Goal: Task Accomplishment & Management: Manage account settings

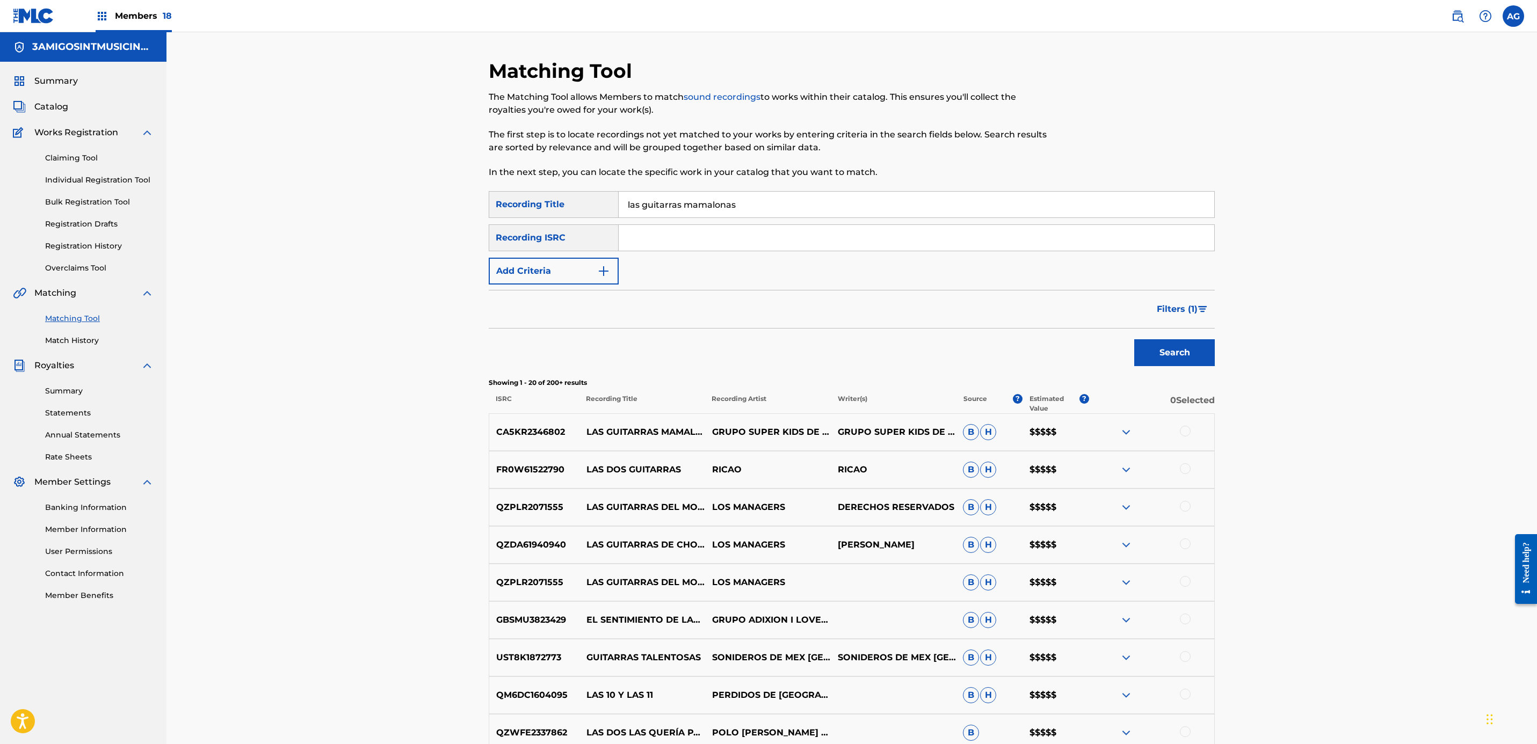
drag, startPoint x: 261, startPoint y: 469, endPoint x: 277, endPoint y: 285, distance: 184.4
click at [144, 25] on div "Members 18" at bounding box center [134, 16] width 76 height 32
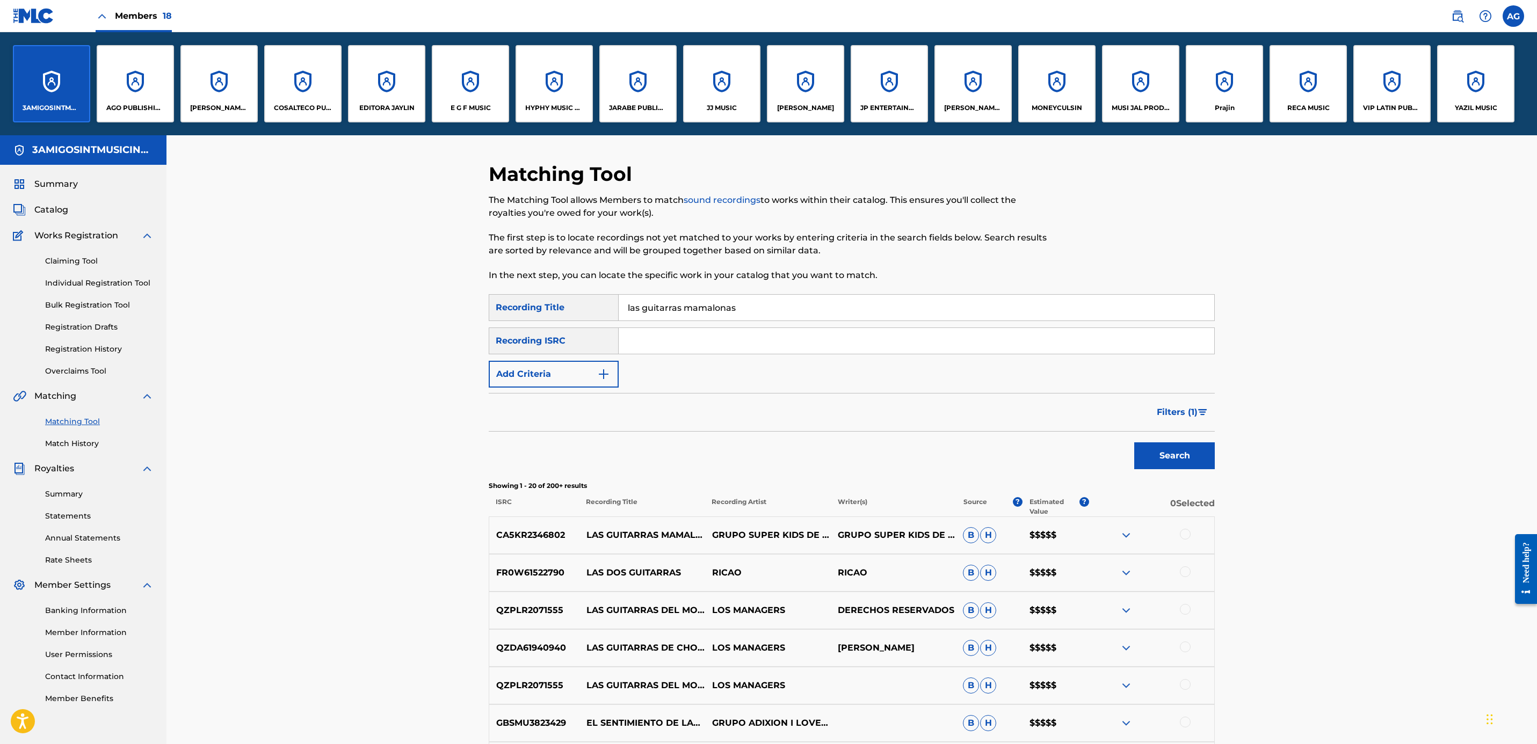
click at [580, 100] on div "HYPHY MUSIC PUBLISHING INC" at bounding box center [554, 83] width 77 height 77
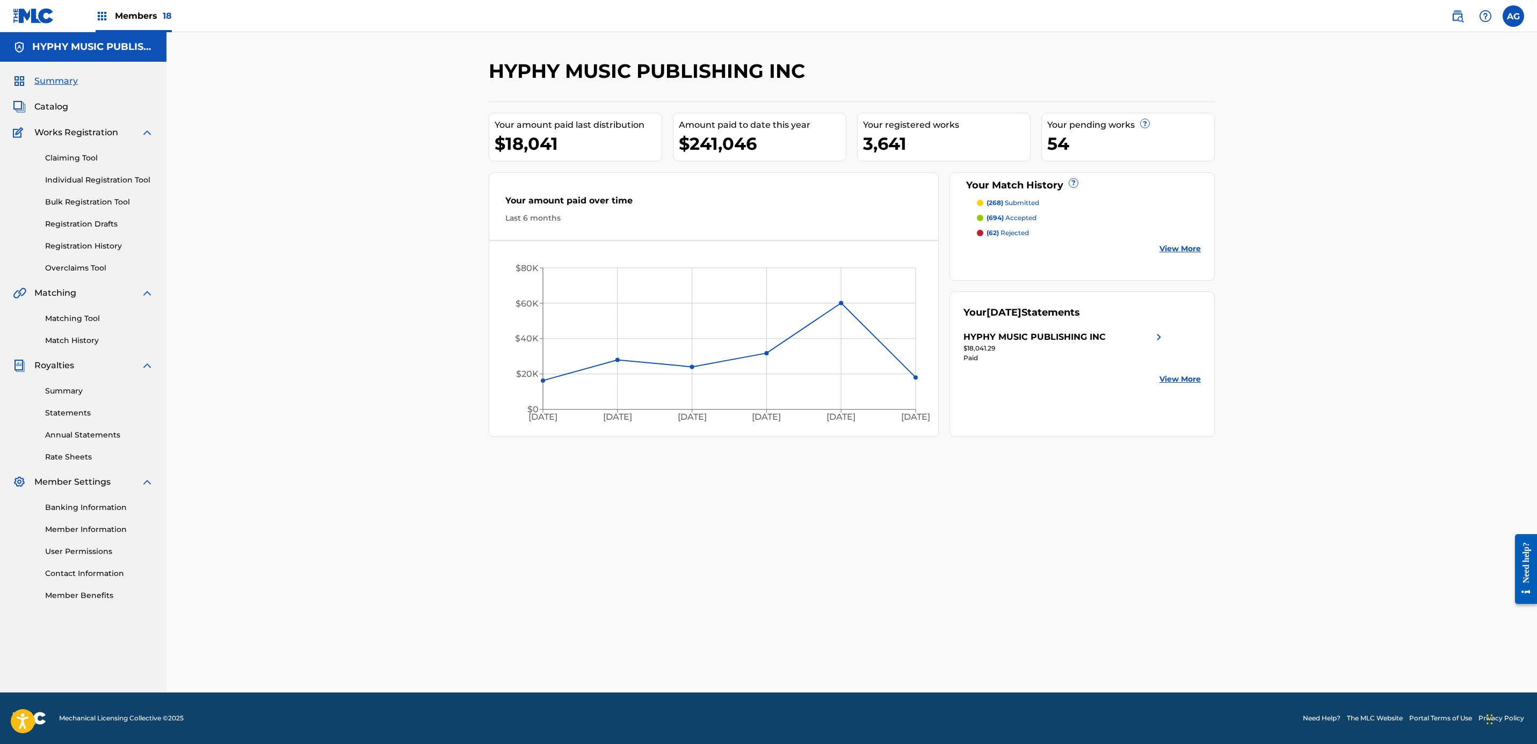
click at [82, 314] on link "Matching Tool" at bounding box center [99, 318] width 108 height 11
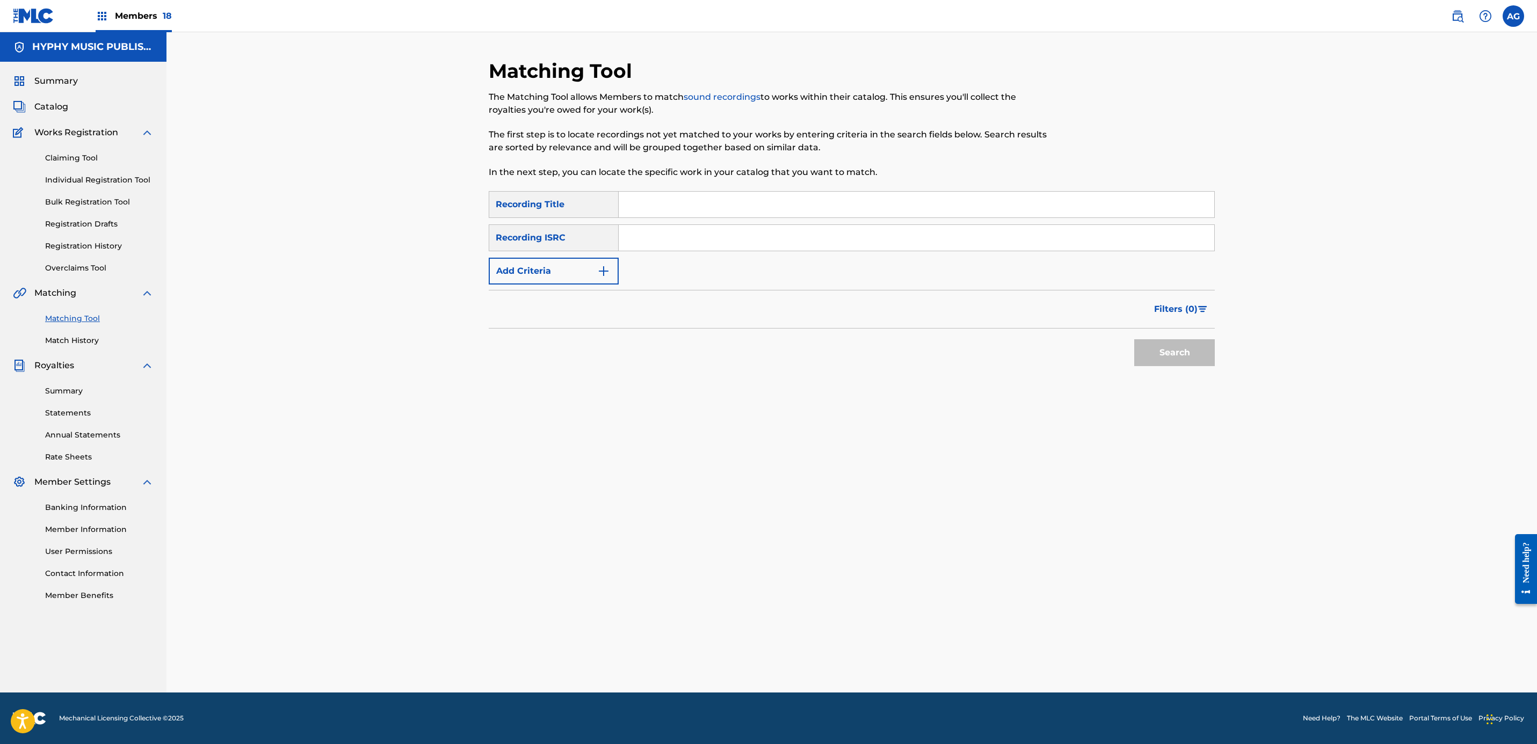
click at [87, 342] on link "Match History" at bounding box center [99, 340] width 108 height 11
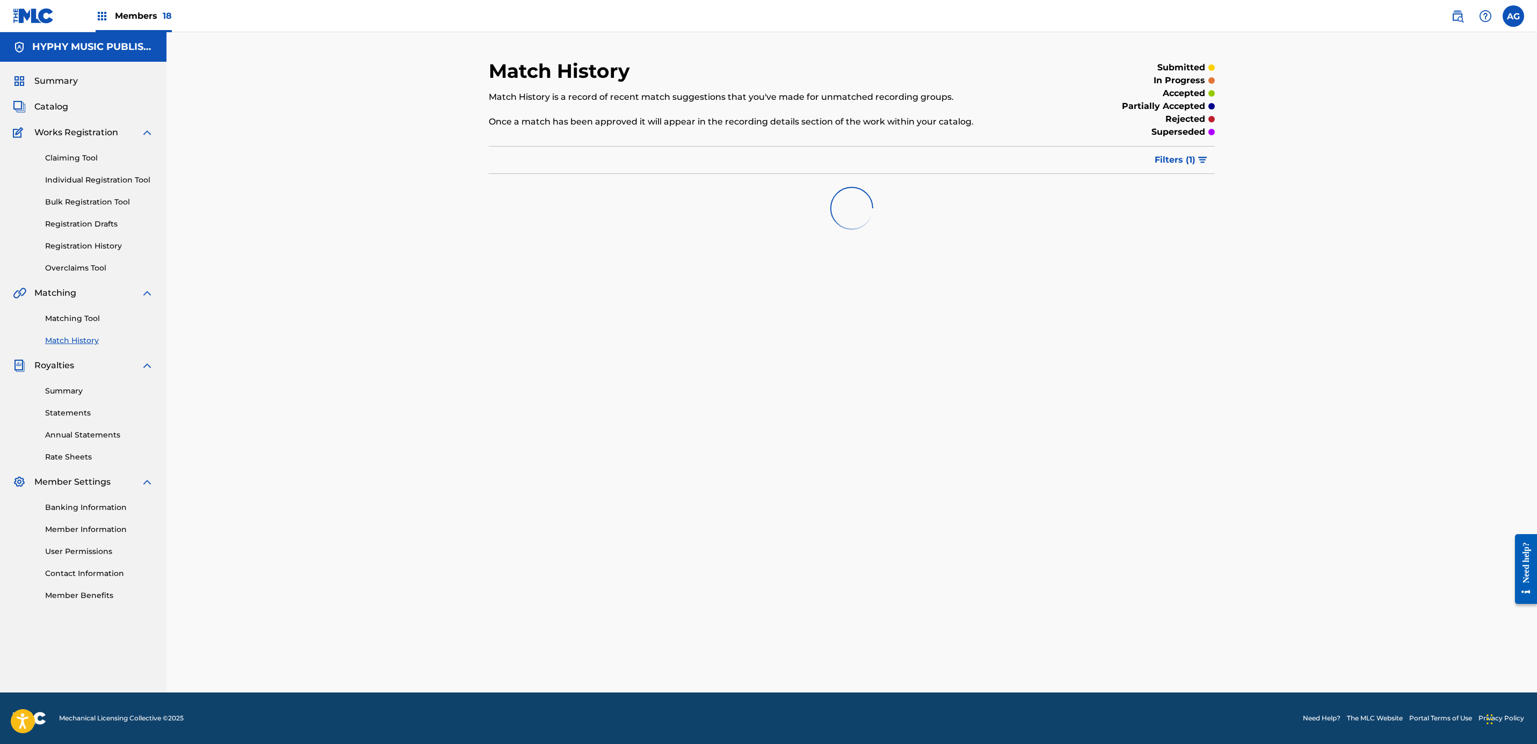
click at [105, 249] on link "Registration History" at bounding box center [99, 246] width 108 height 11
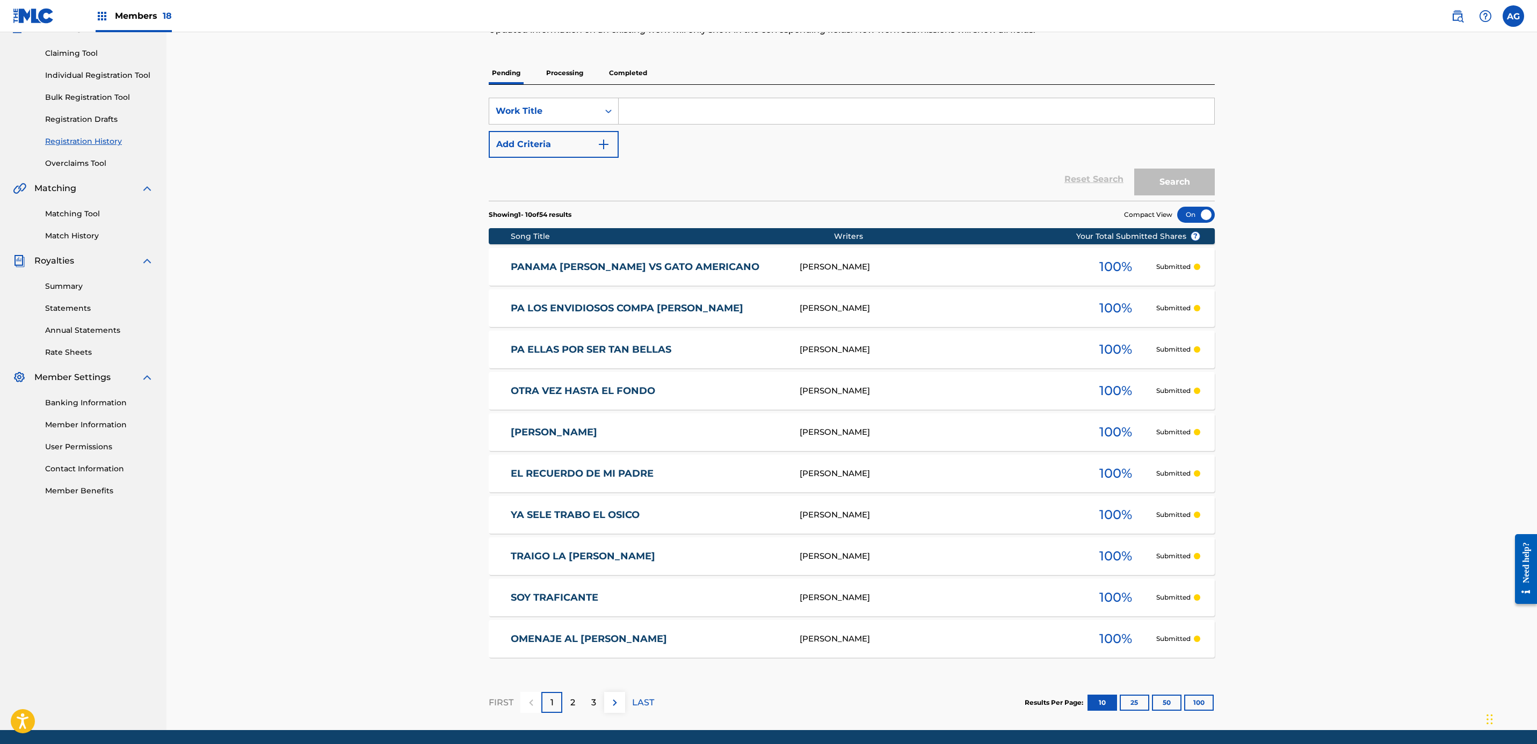
scroll to position [142, 0]
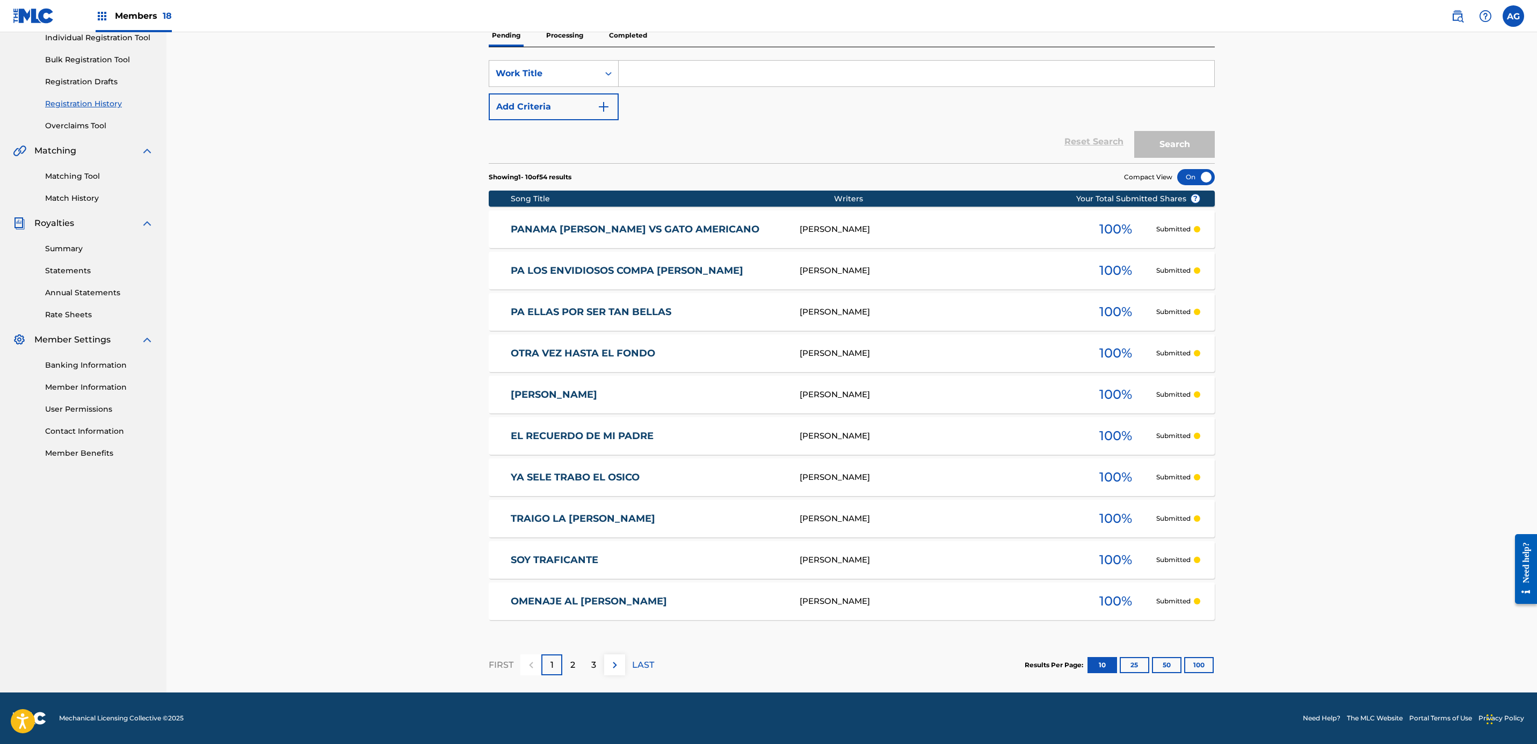
click at [572, 670] on p "2" at bounding box center [572, 665] width 5 height 13
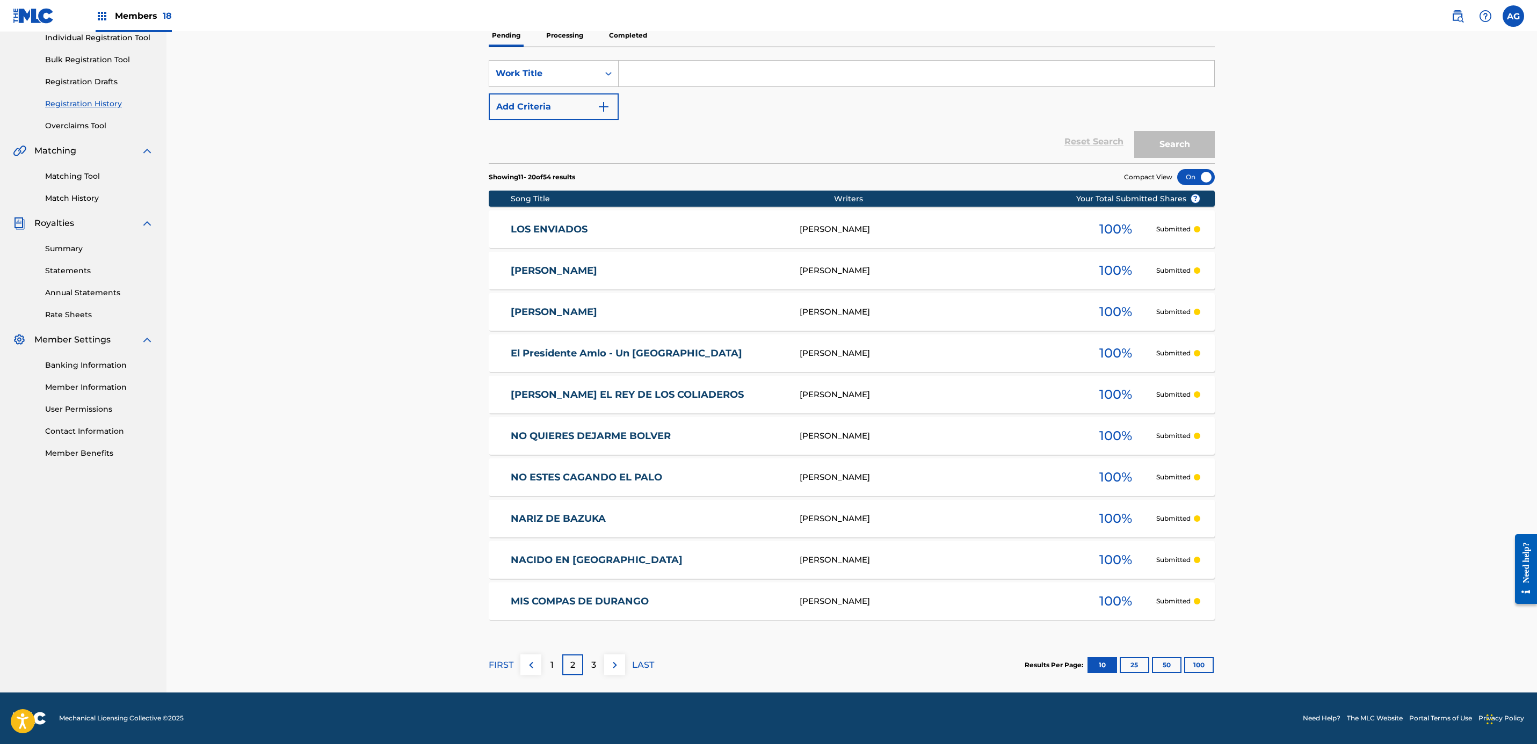
click at [593, 668] on p "3" at bounding box center [593, 665] width 5 height 13
click at [587, 659] on div "4" at bounding box center [593, 665] width 21 height 21
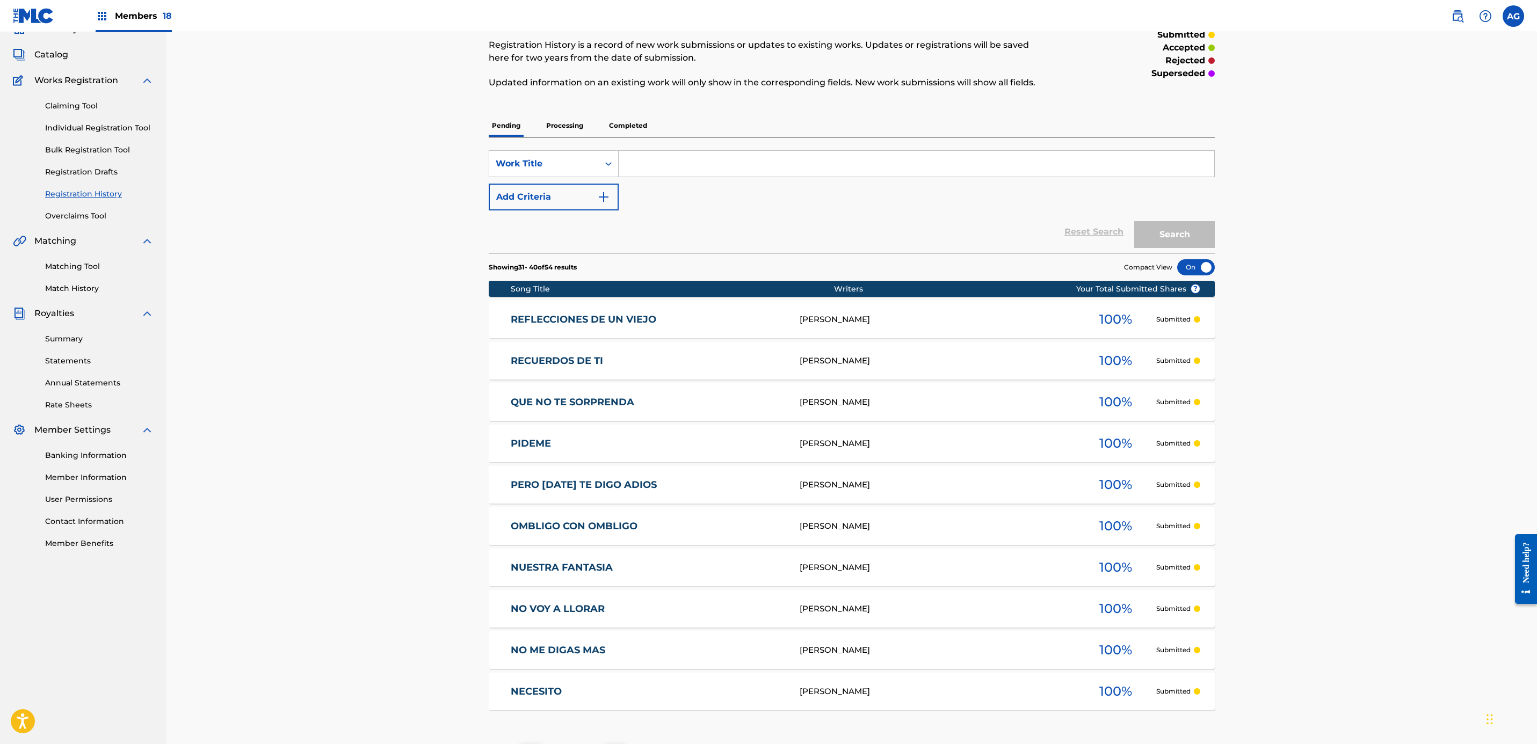
scroll to position [81, 0]
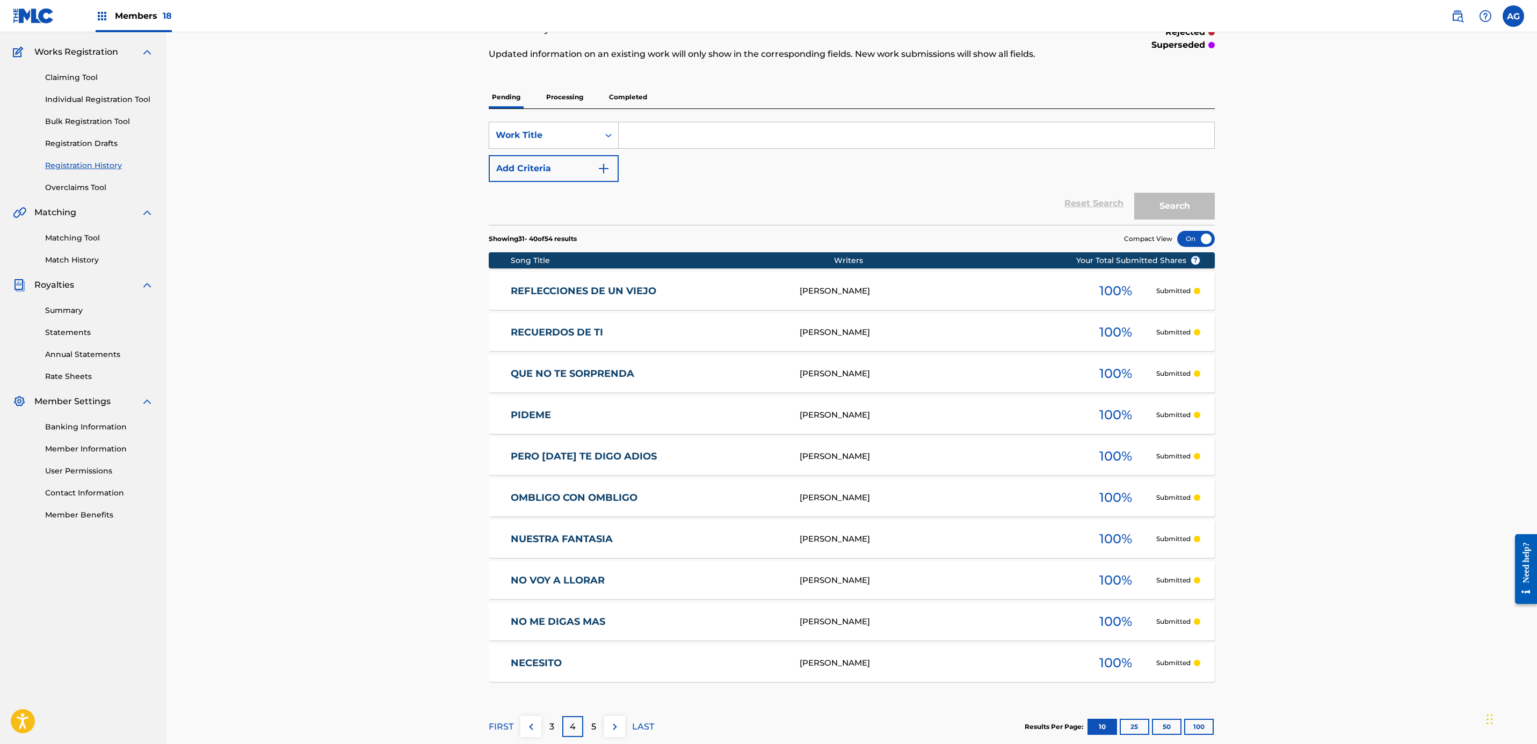
click at [590, 716] on div "5" at bounding box center [593, 726] width 21 height 21
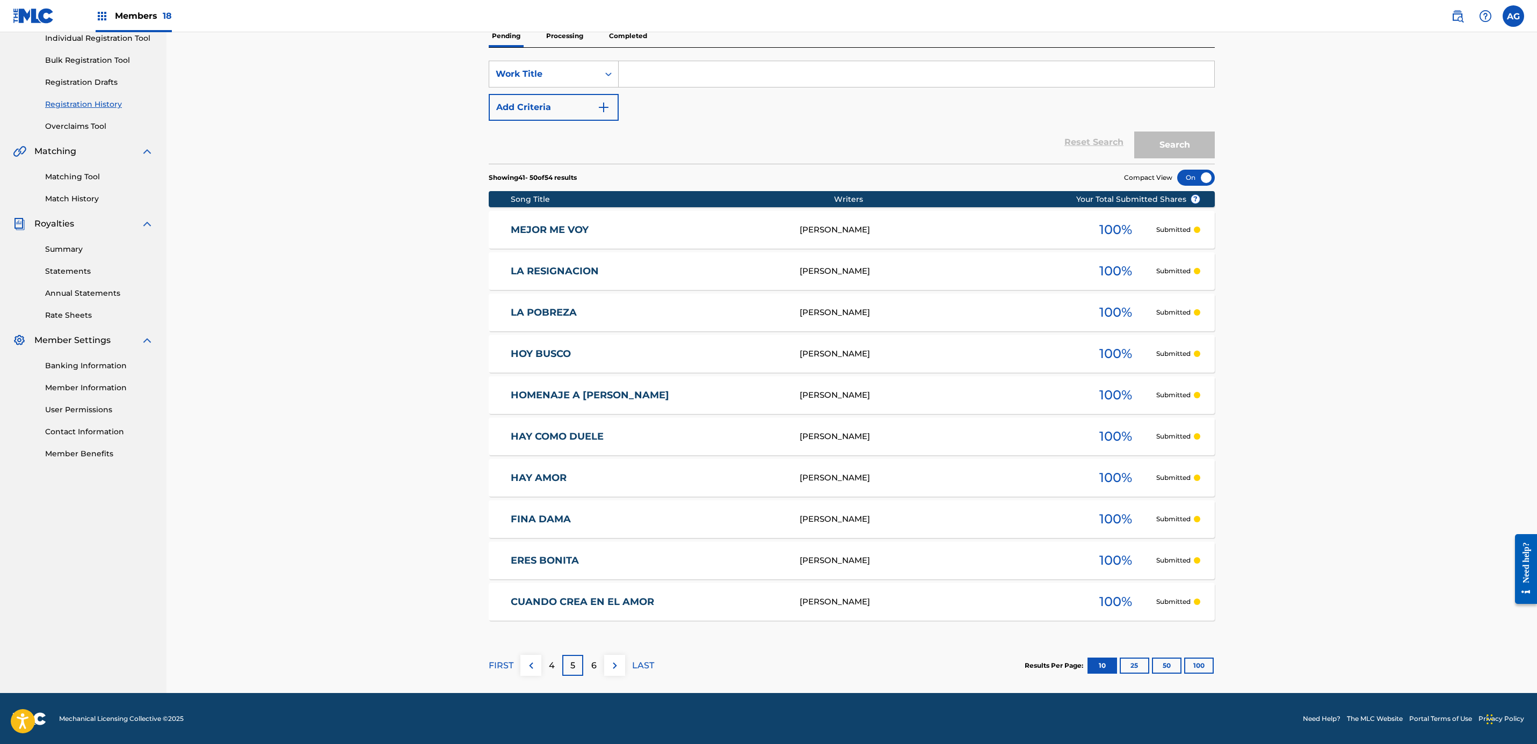
scroll to position [142, 0]
click at [594, 671] on p "6" at bounding box center [593, 665] width 5 height 13
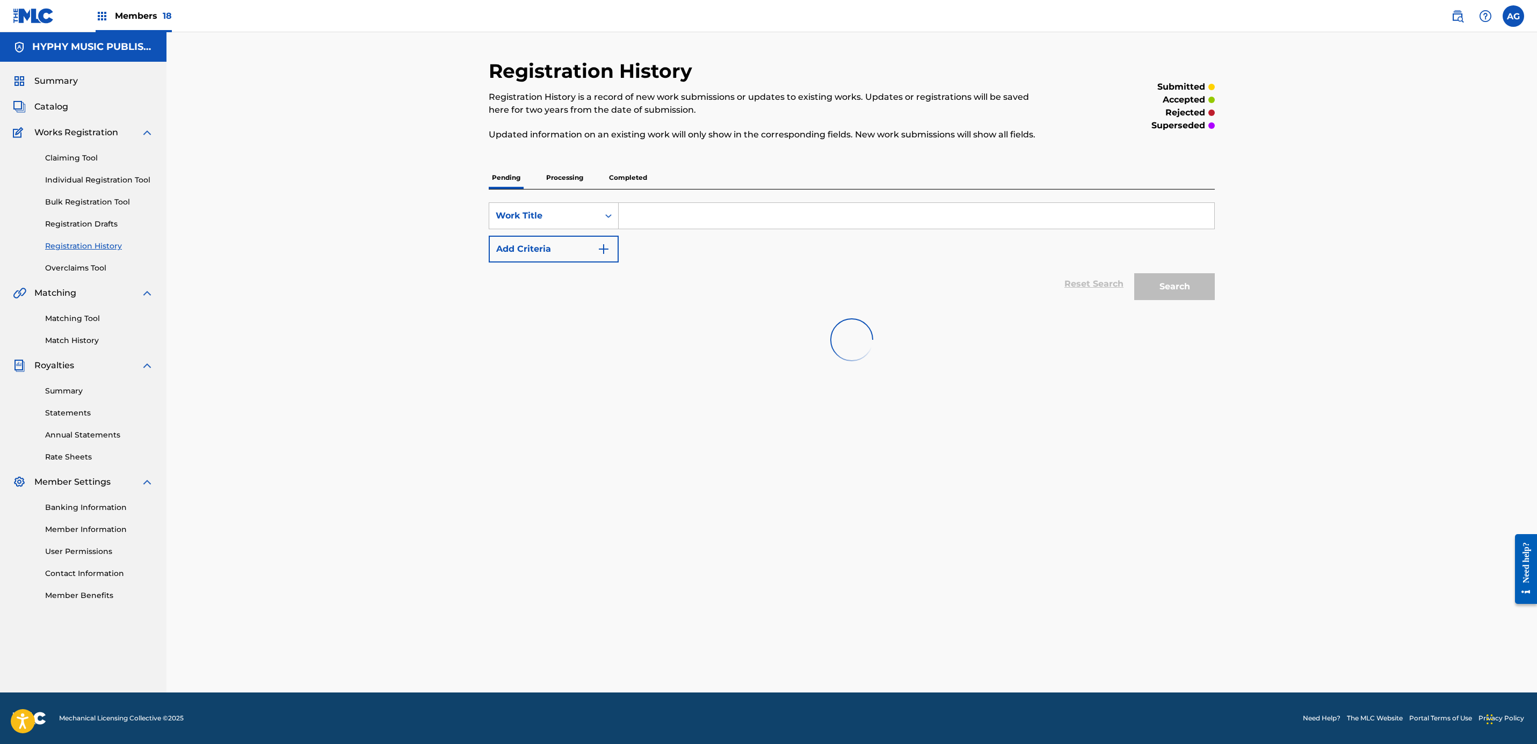
scroll to position [0, 0]
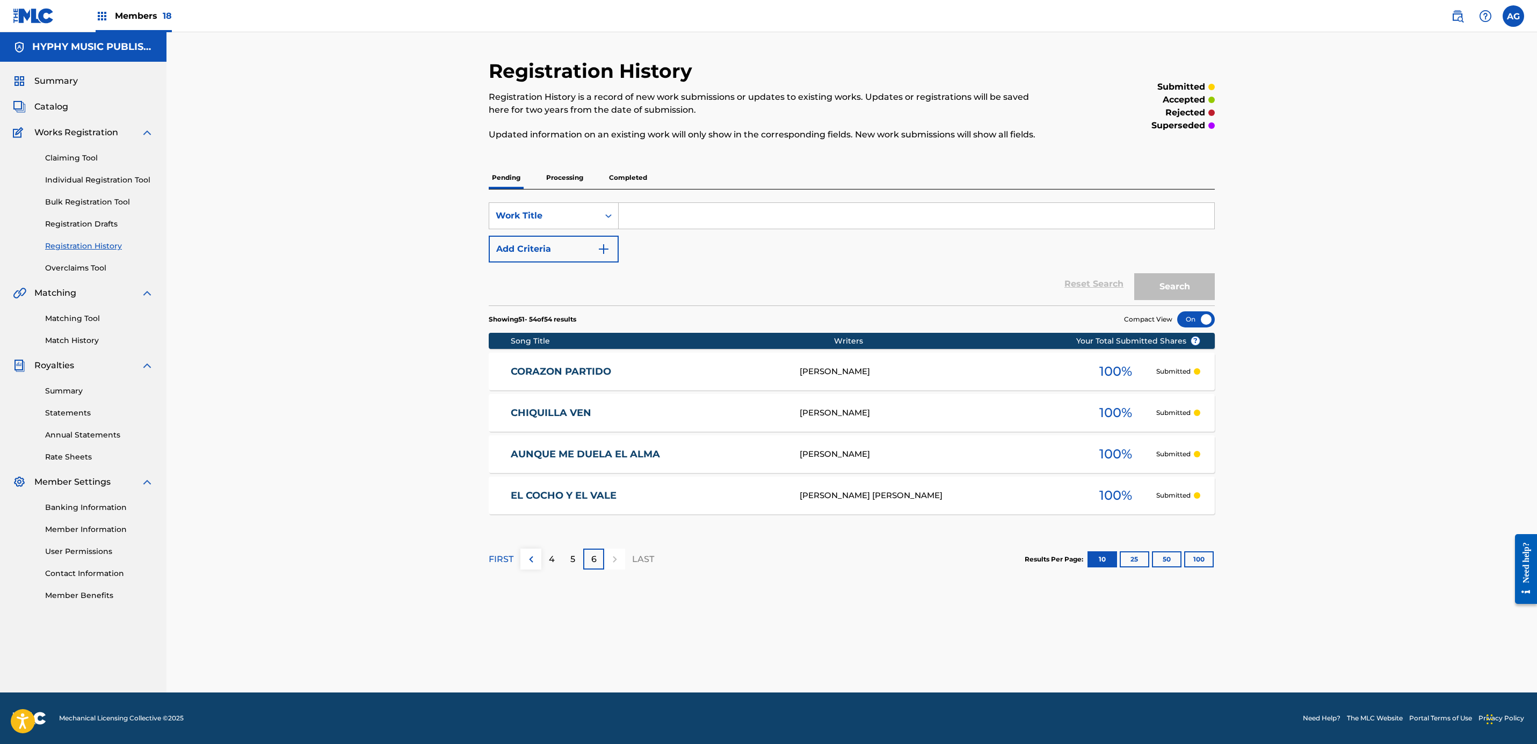
click at [560, 171] on p "Processing" at bounding box center [564, 177] width 43 height 23
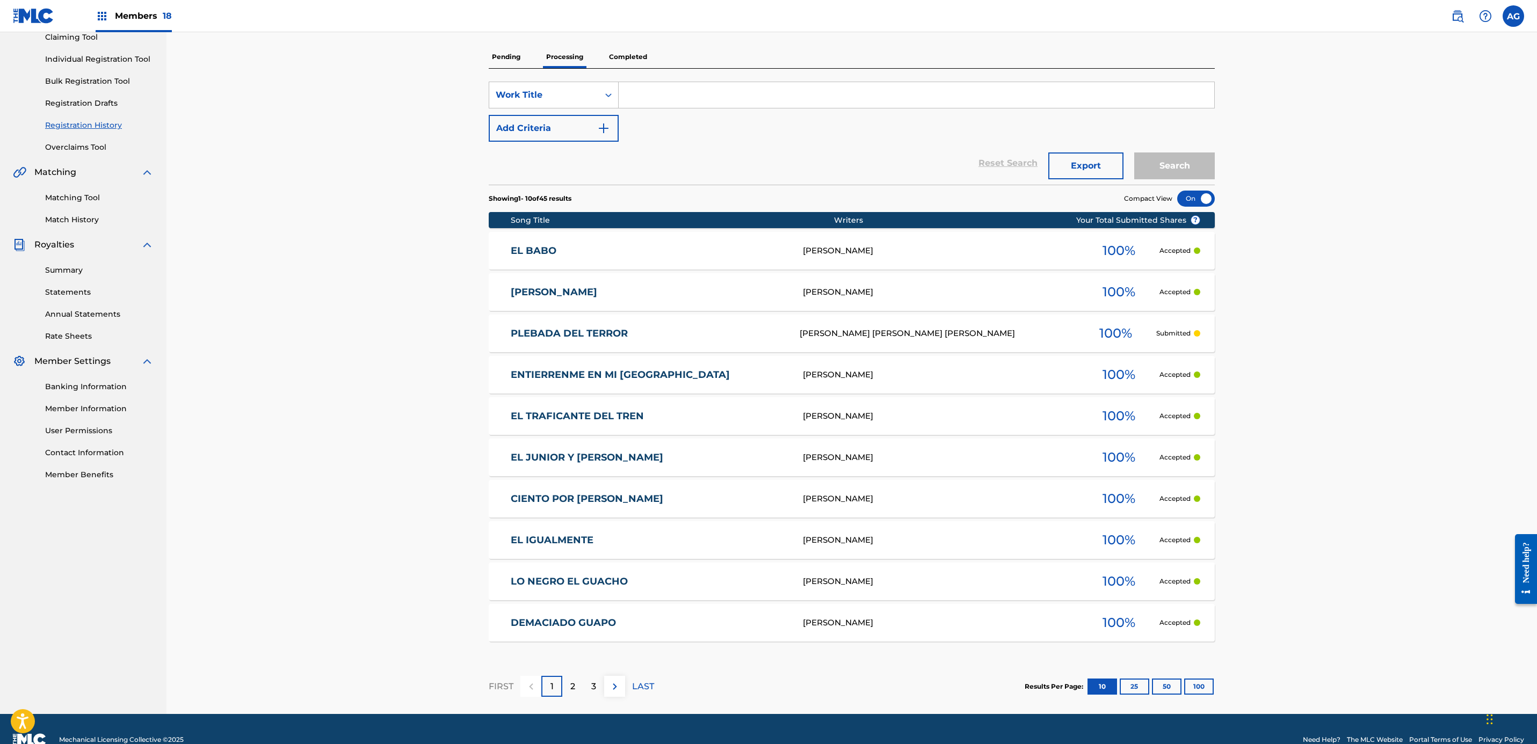
scroll to position [142, 0]
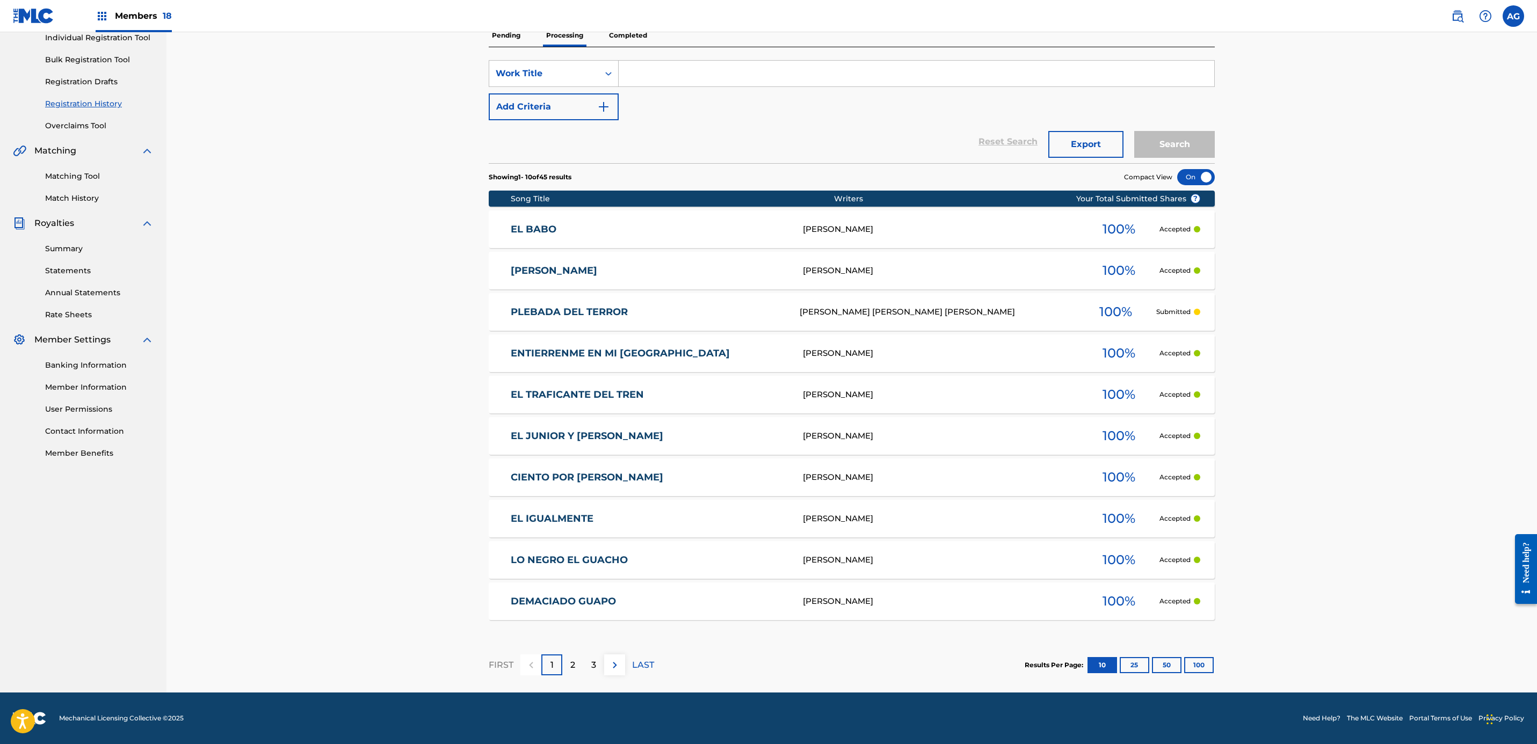
click at [574, 666] on p "2" at bounding box center [572, 665] width 5 height 13
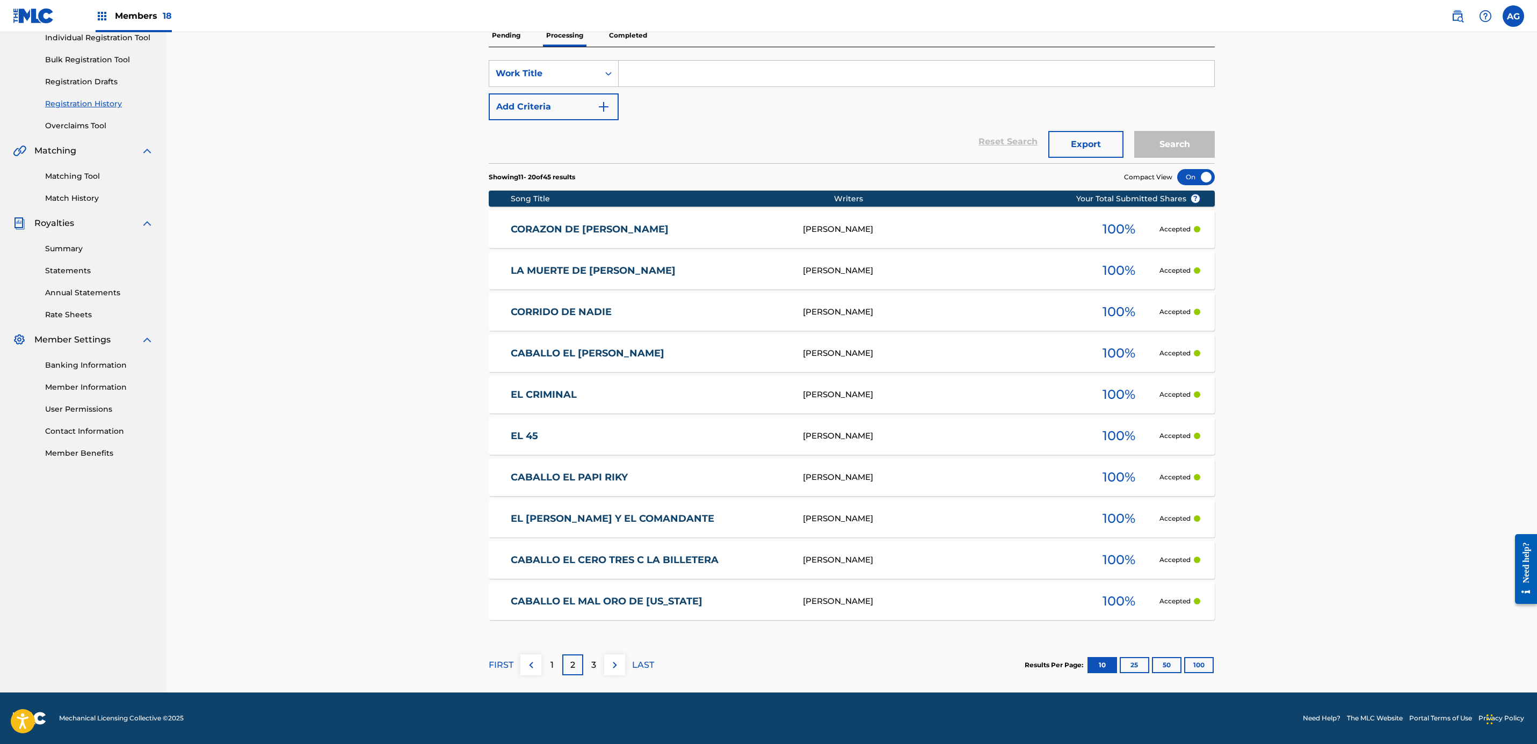
click at [583, 664] on div "3" at bounding box center [593, 665] width 21 height 21
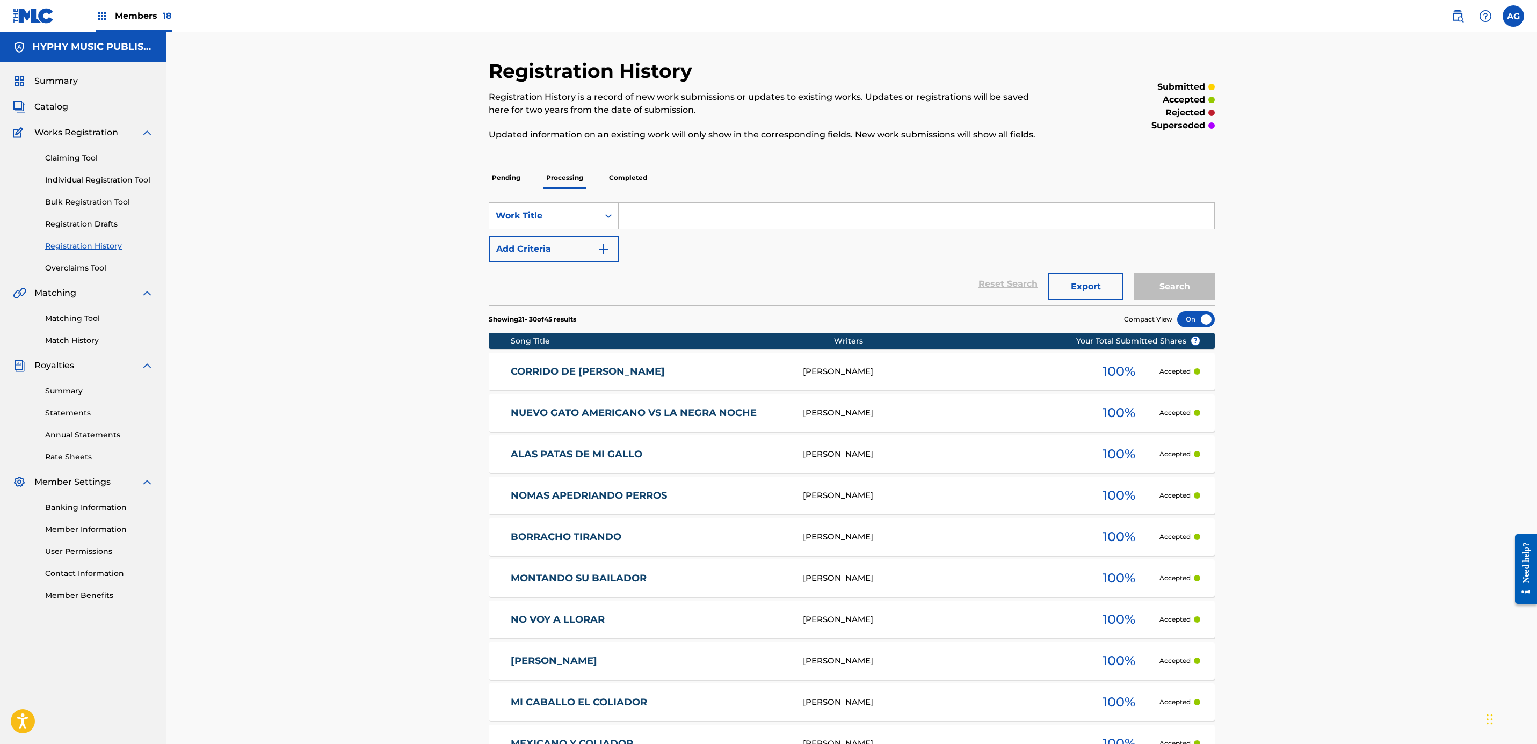
click at [118, 26] on div "Members 18" at bounding box center [134, 16] width 76 height 32
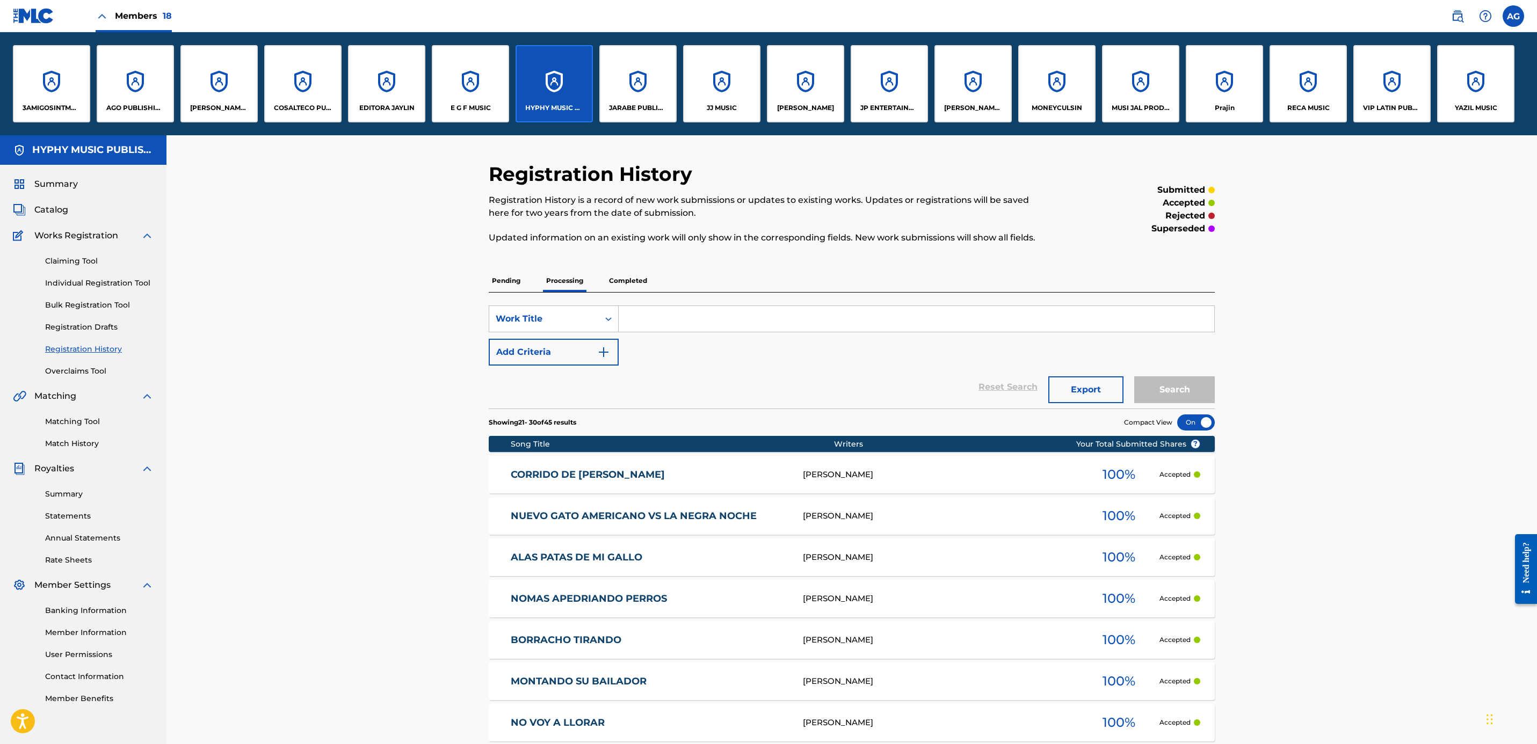
click at [1403, 84] on div "VIP LATIN PUBLISHING" at bounding box center [1391, 83] width 77 height 77
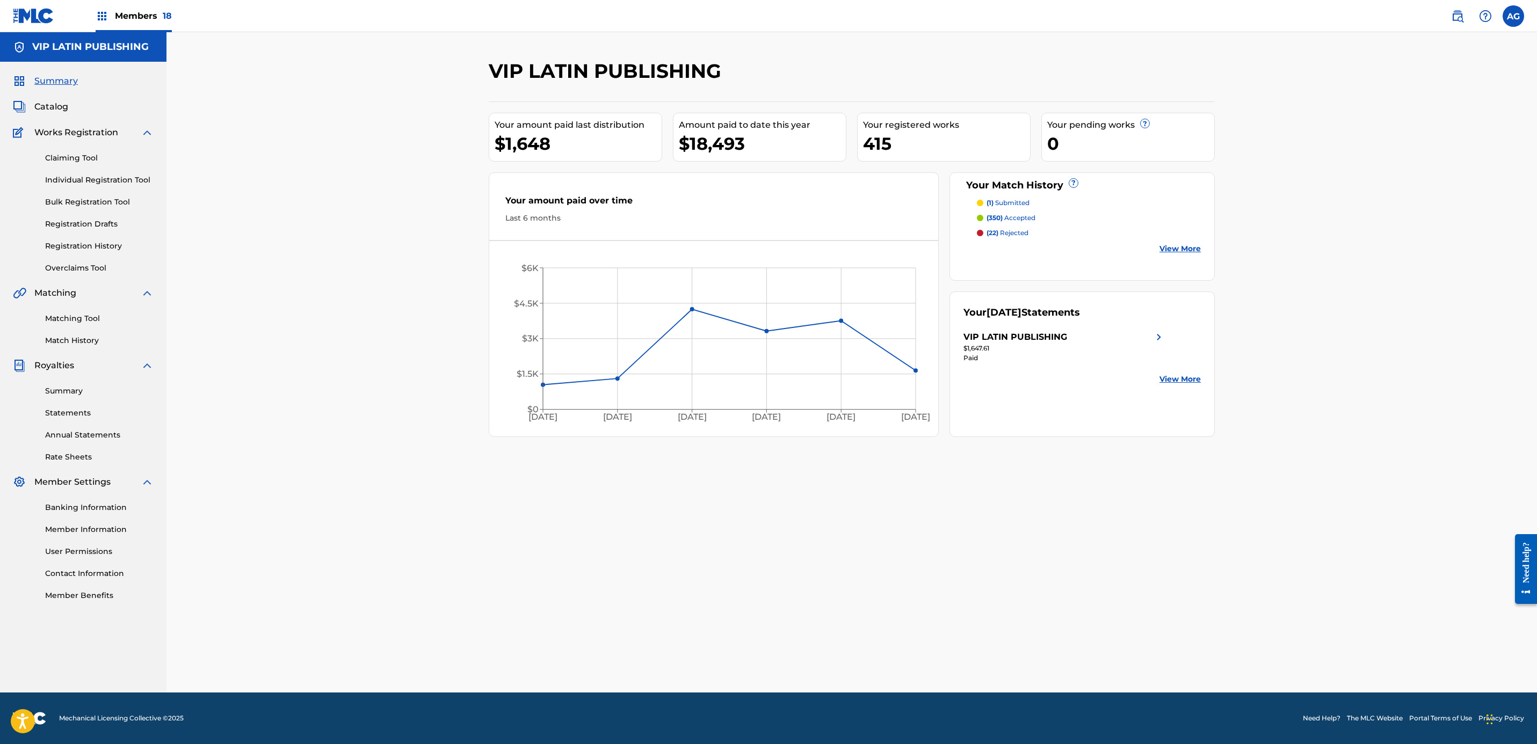
click at [103, 237] on div "Claiming Tool Individual Registration Tool Bulk Registration Tool Registration …" at bounding box center [83, 206] width 141 height 135
click at [103, 246] on link "Registration History" at bounding box center [99, 246] width 108 height 11
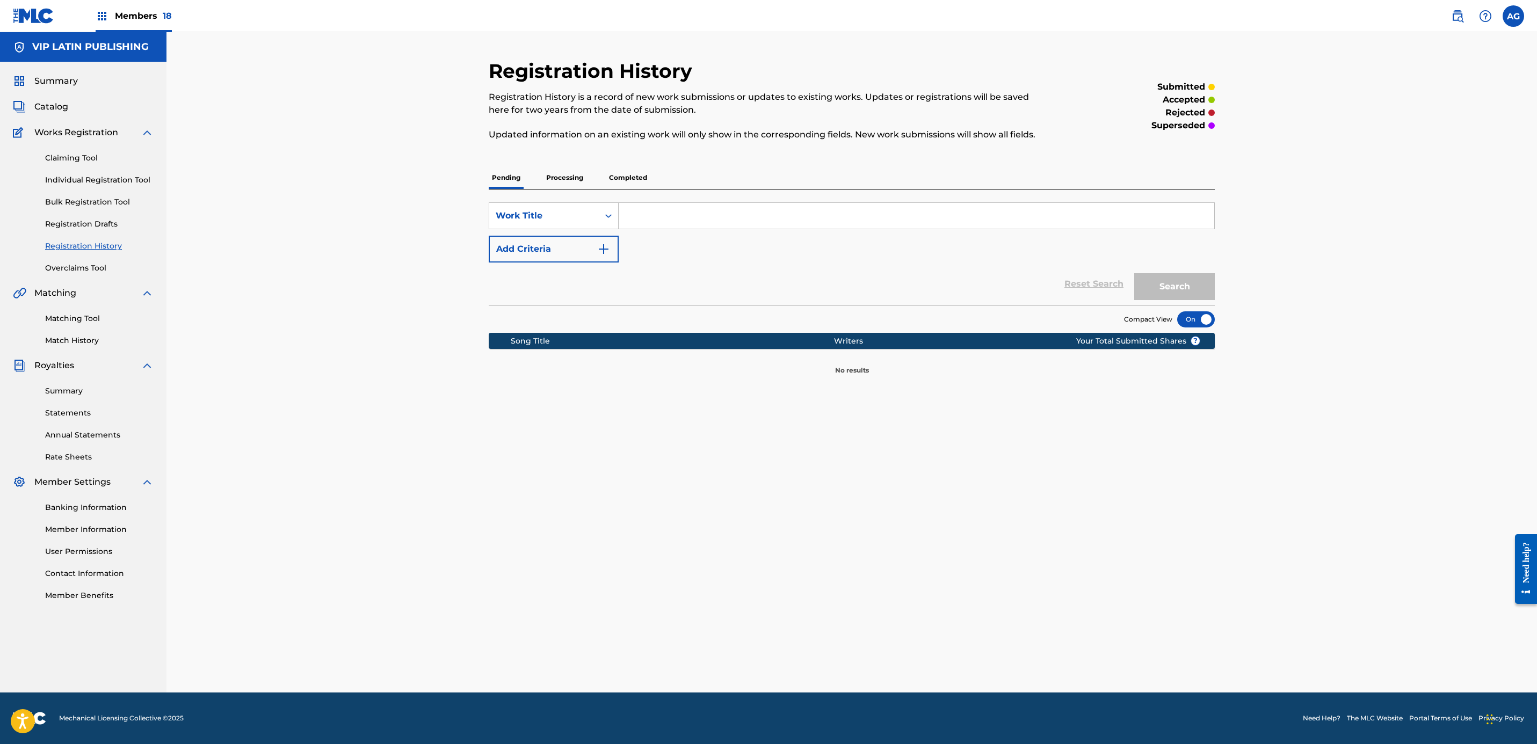
click at [577, 161] on div "Registration History Registration History is a record of new work submissions o…" at bounding box center [852, 217] width 726 height 316
click at [577, 168] on p "Processing" at bounding box center [564, 177] width 43 height 23
click at [622, 184] on p "Completed" at bounding box center [628, 177] width 45 height 23
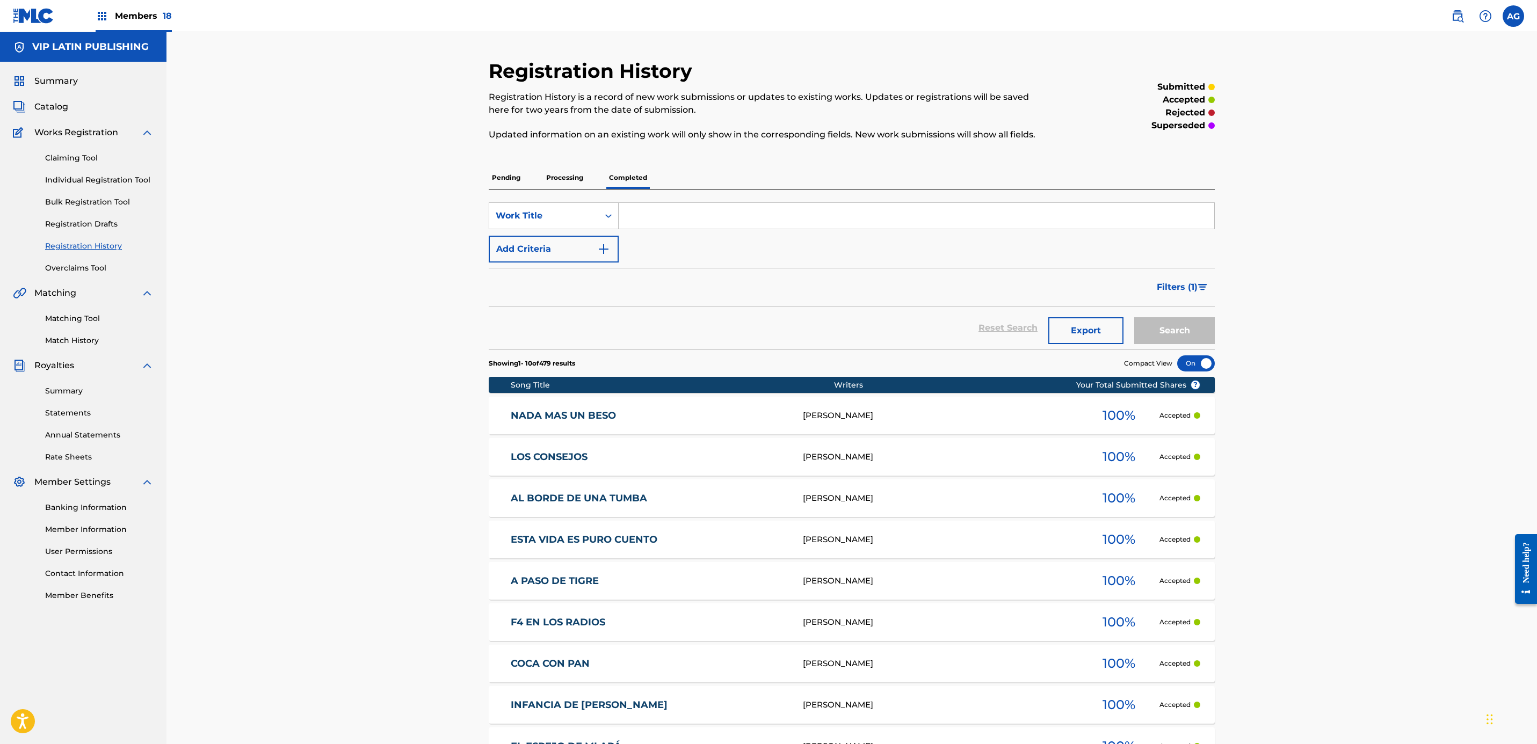
click at [684, 475] on div "LOS CONSEJOS ALFONSO PAYAN 100 % Accepted" at bounding box center [852, 457] width 726 height 38
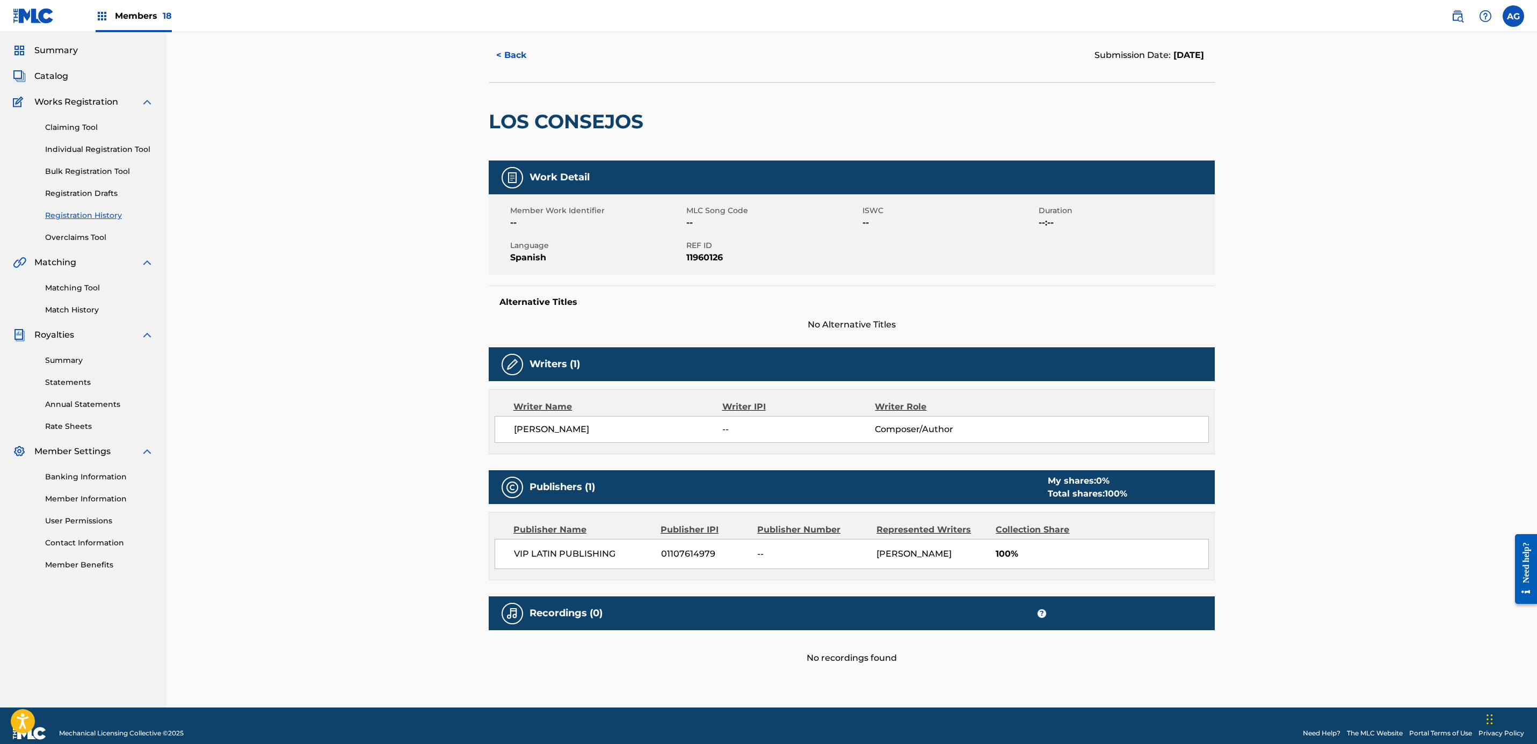
scroll to position [47, 0]
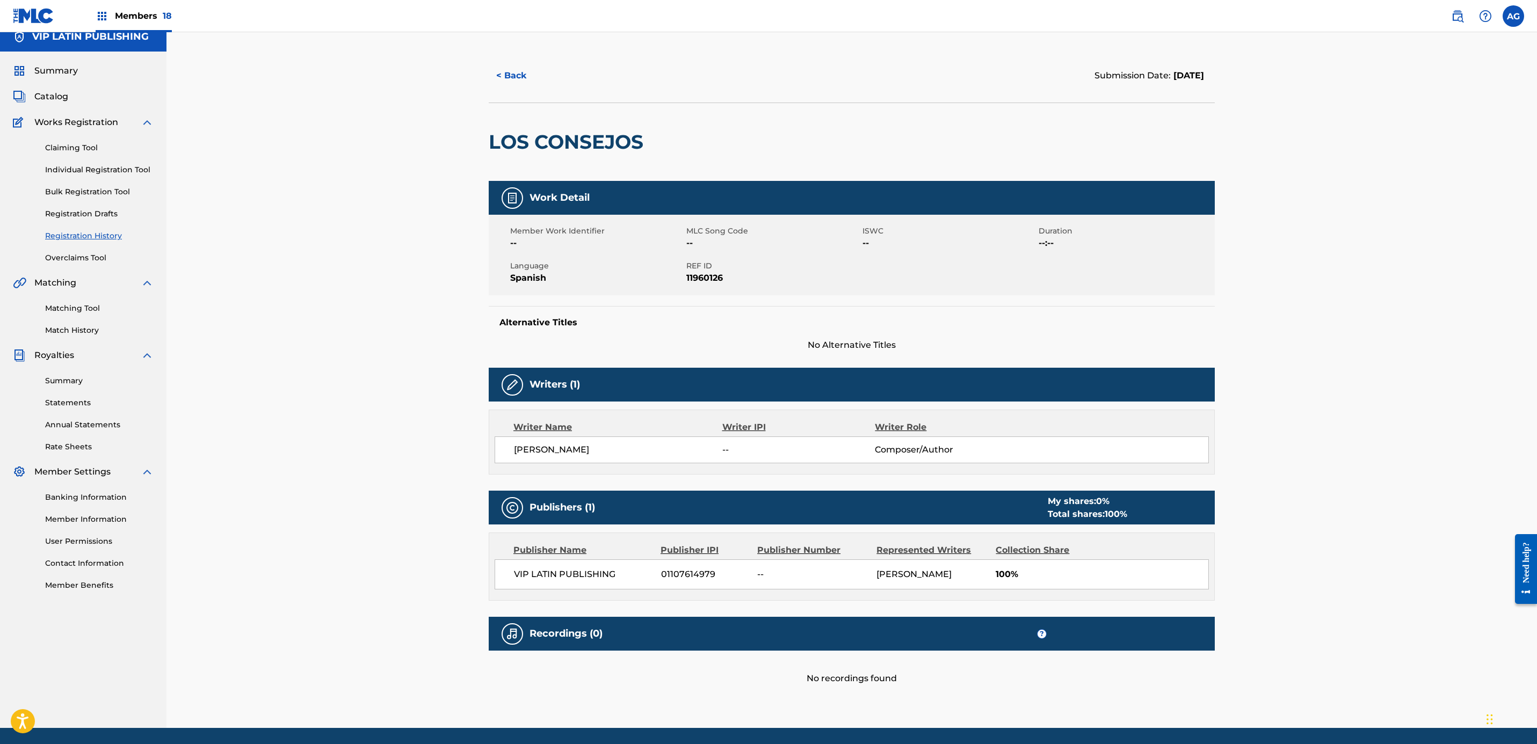
drag, startPoint x: 447, startPoint y: 430, endPoint x: 543, endPoint y: 165, distance: 282.2
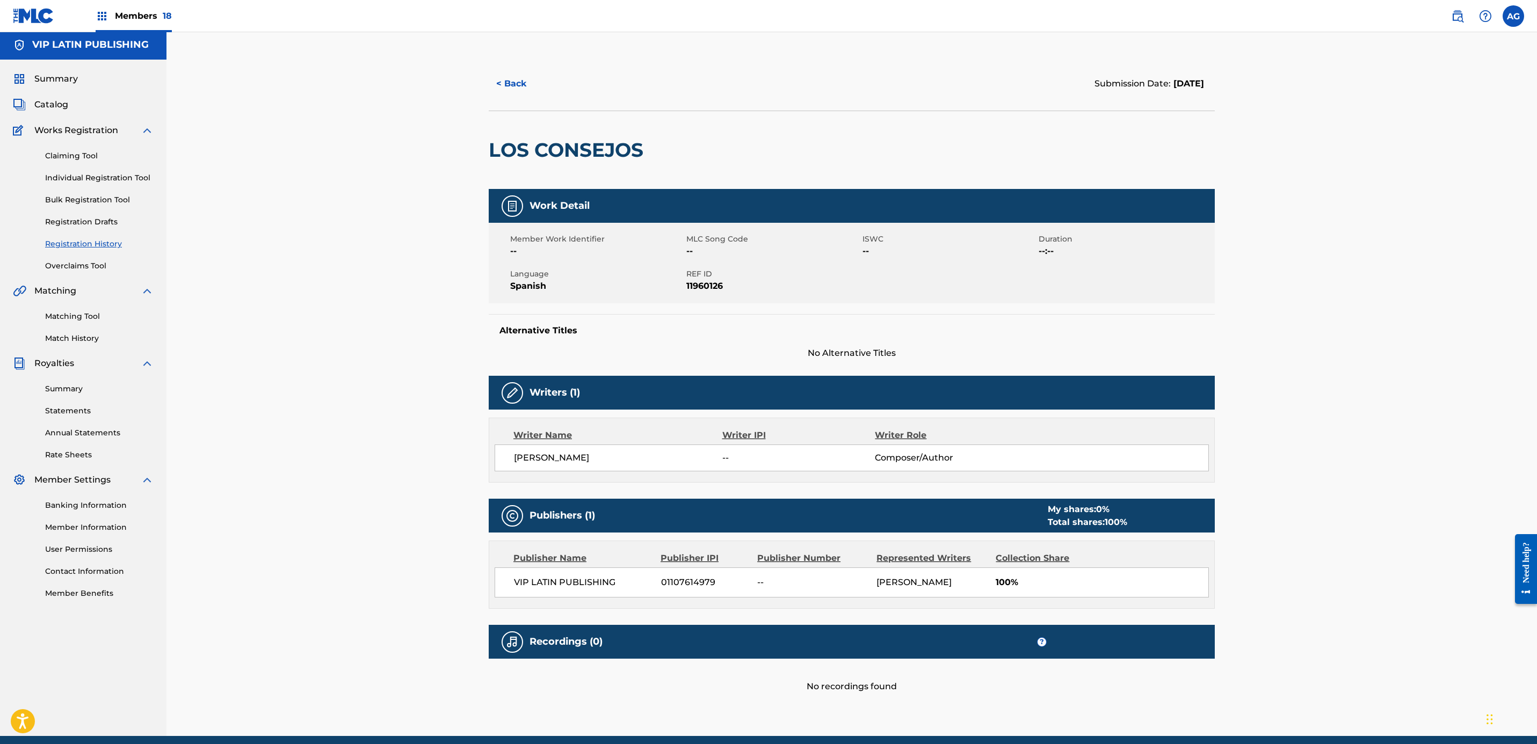
scroll to position [0, 0]
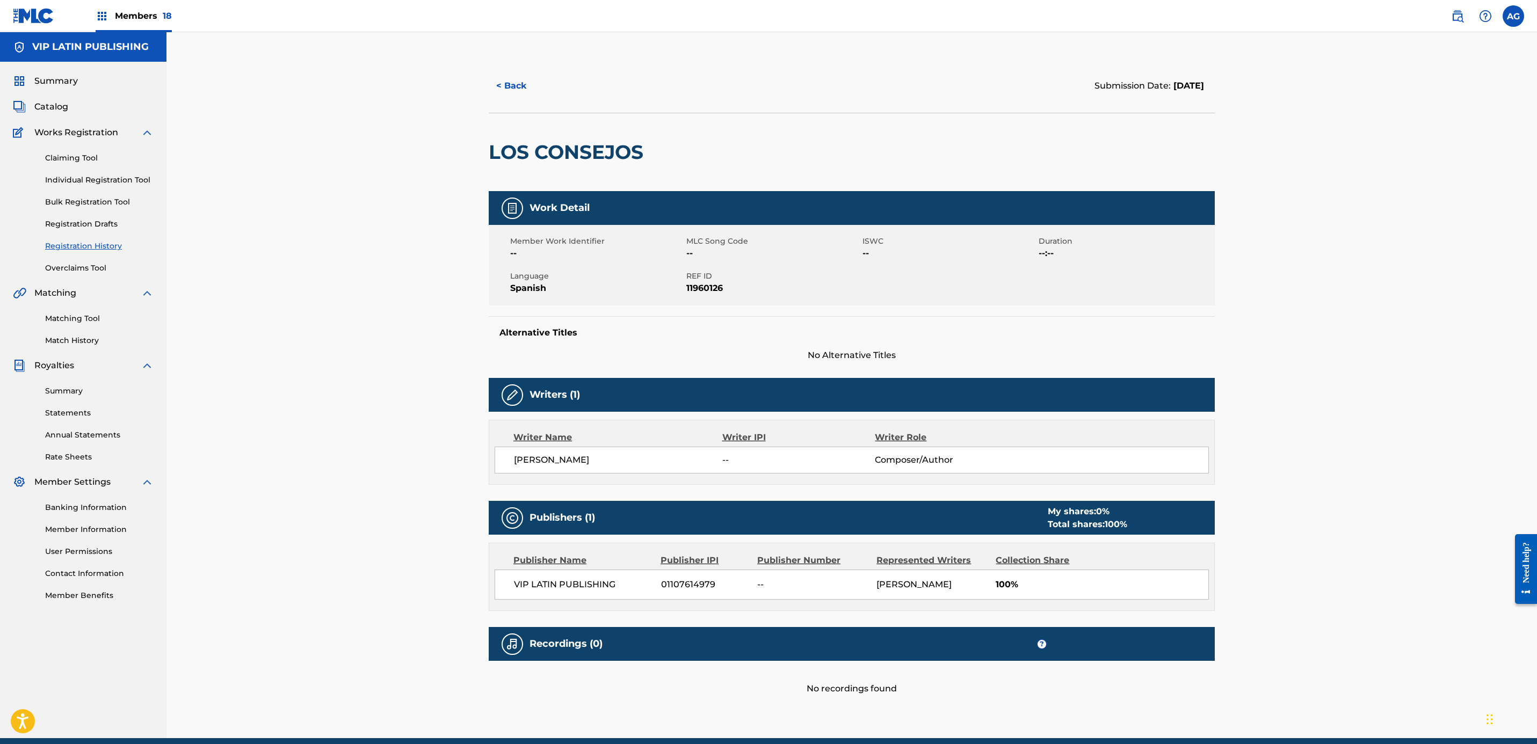
click at [579, 143] on h2 "LOS CONSEJOS" at bounding box center [569, 152] width 160 height 24
copy div "LOS CONSEJOS"
click at [66, 108] on span "Catalog" at bounding box center [51, 106] width 34 height 13
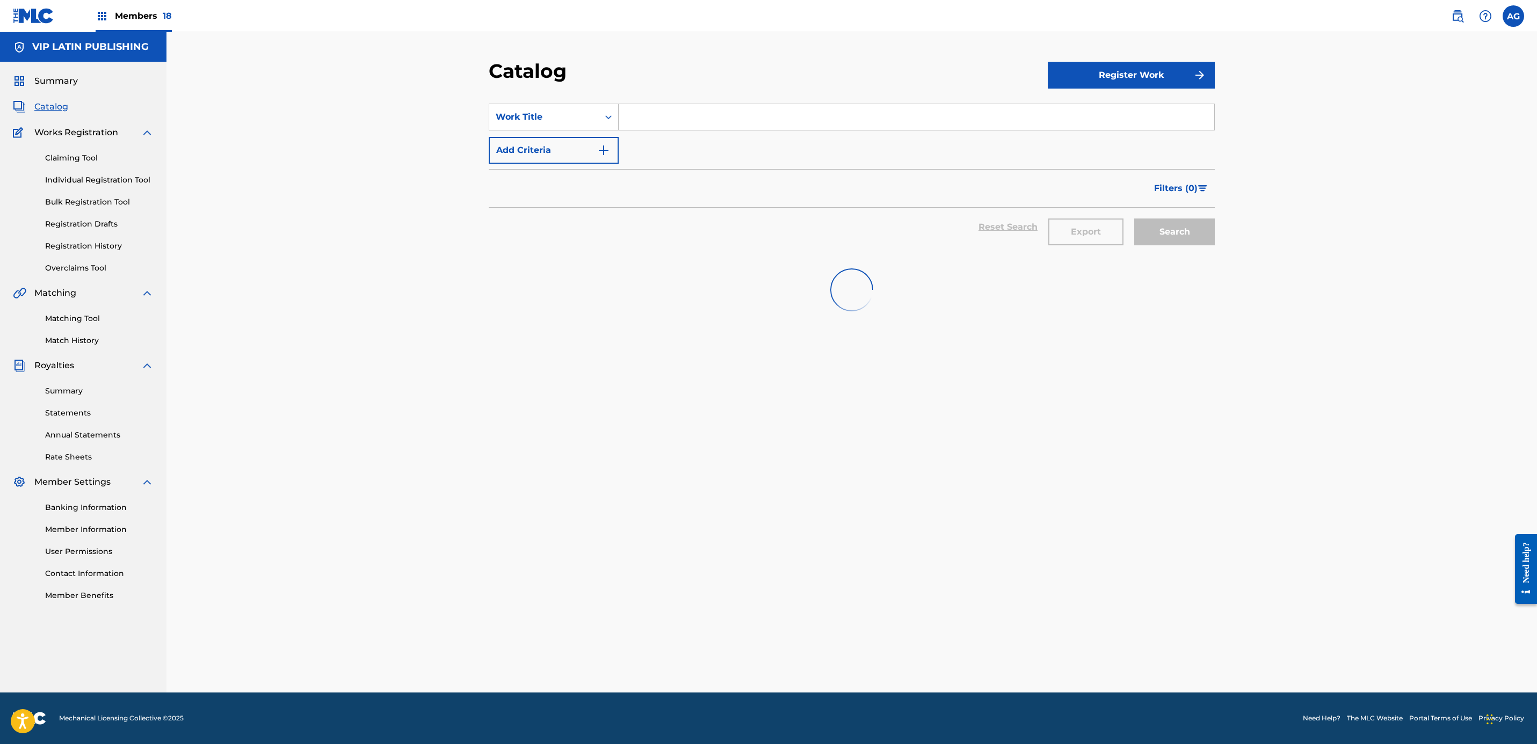
click at [677, 121] on input "Search Form" at bounding box center [917, 117] width 596 height 26
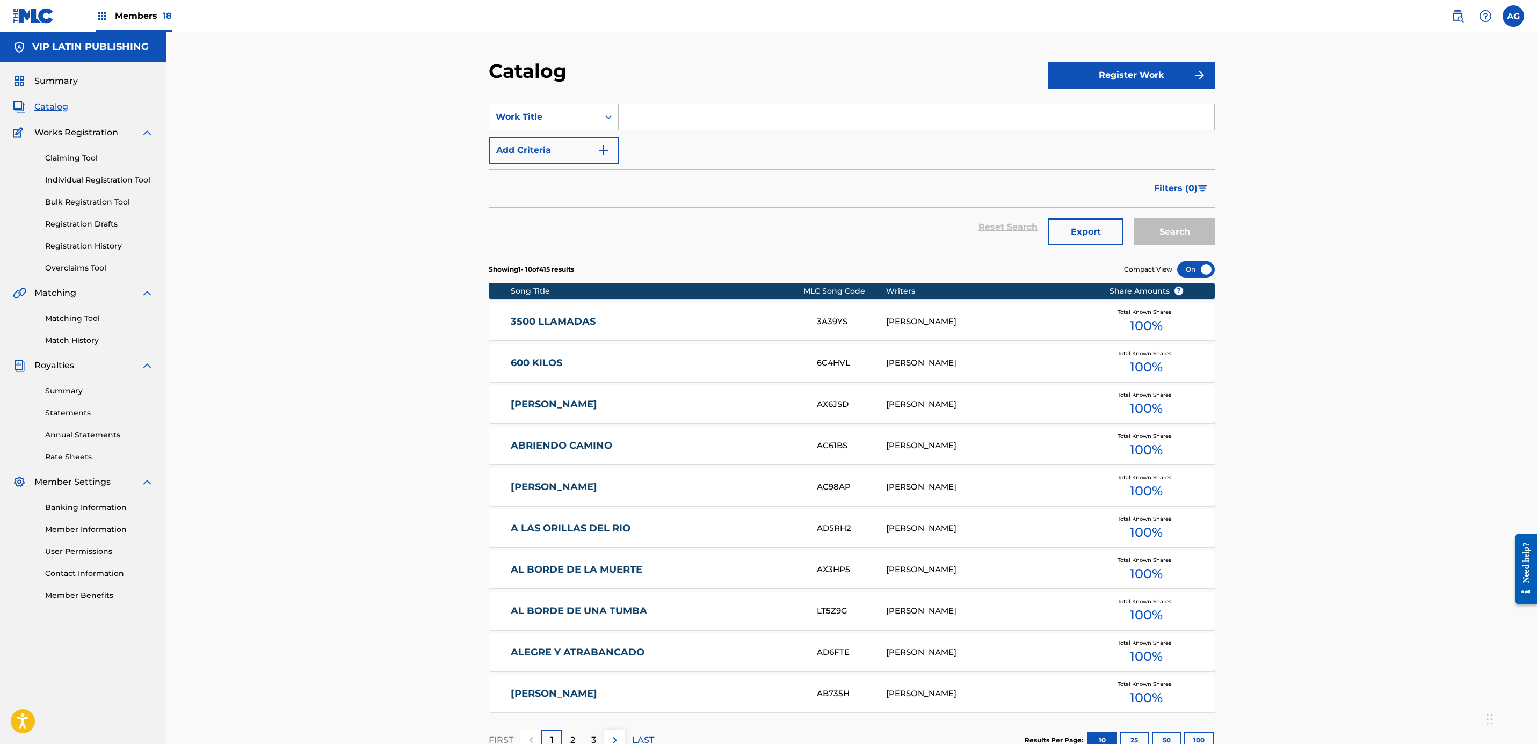
paste input "LOS CONSEJOS"
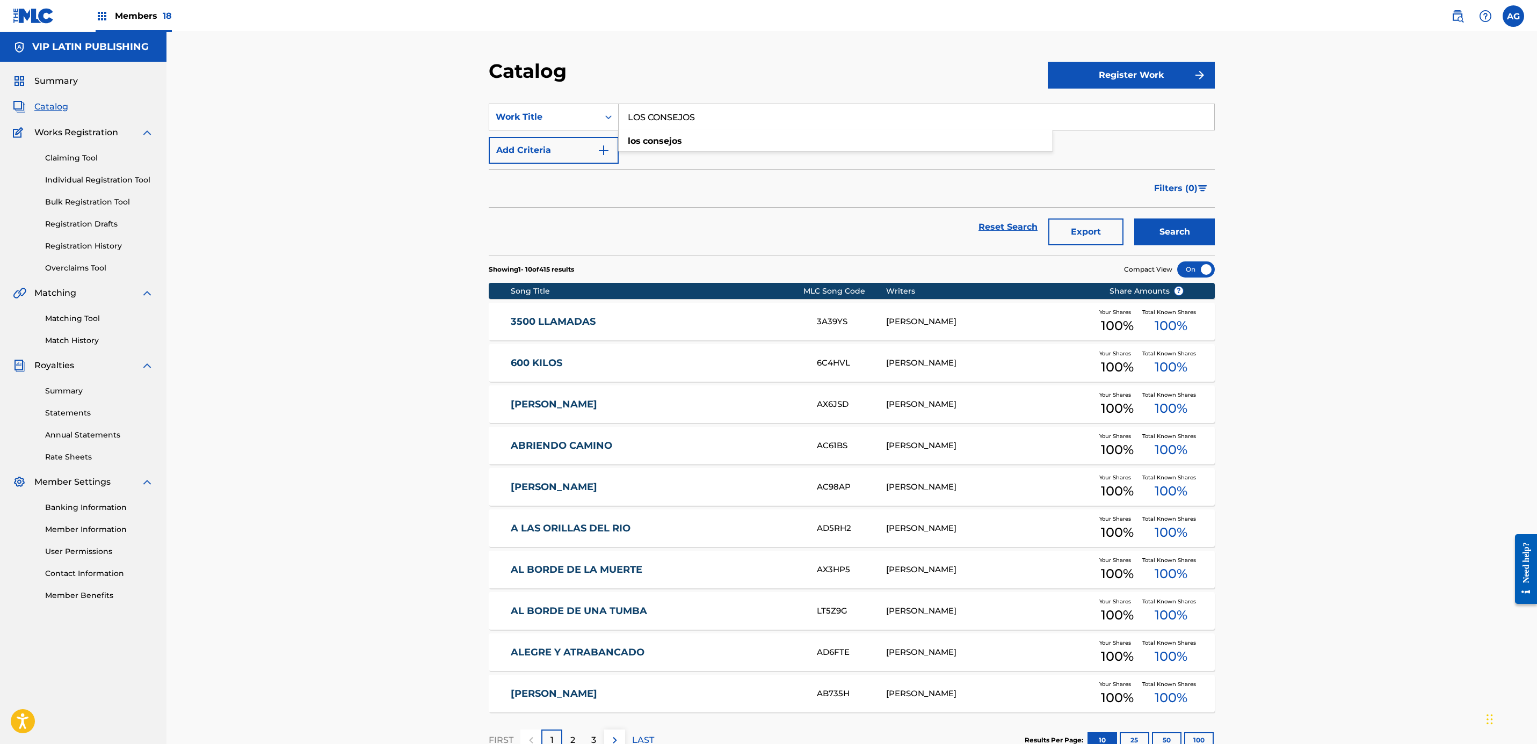
type input "LOS CONSEJOS"
click at [1157, 236] on button "Search" at bounding box center [1174, 232] width 81 height 27
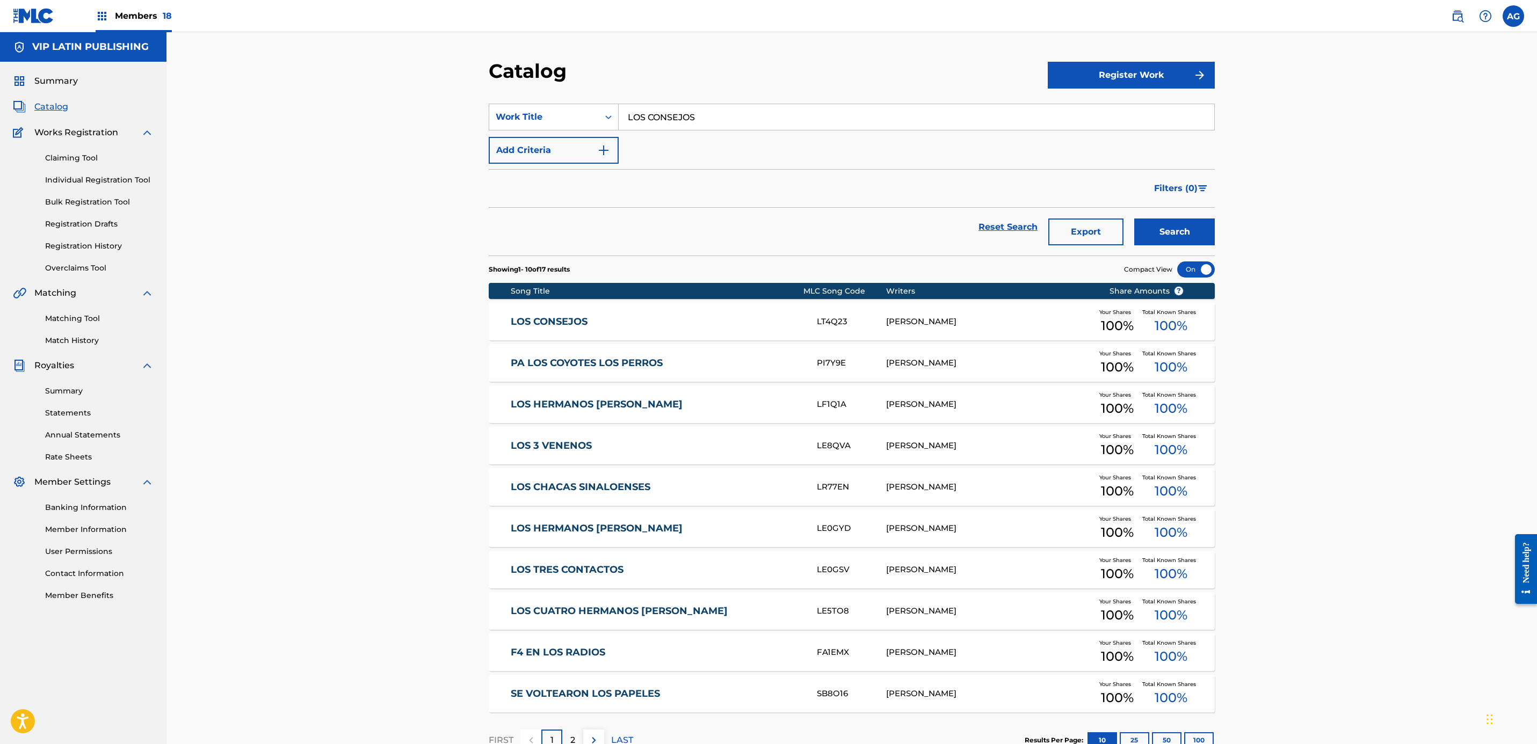
click at [733, 325] on link "LOS CONSEJOS" at bounding box center [657, 322] width 292 height 12
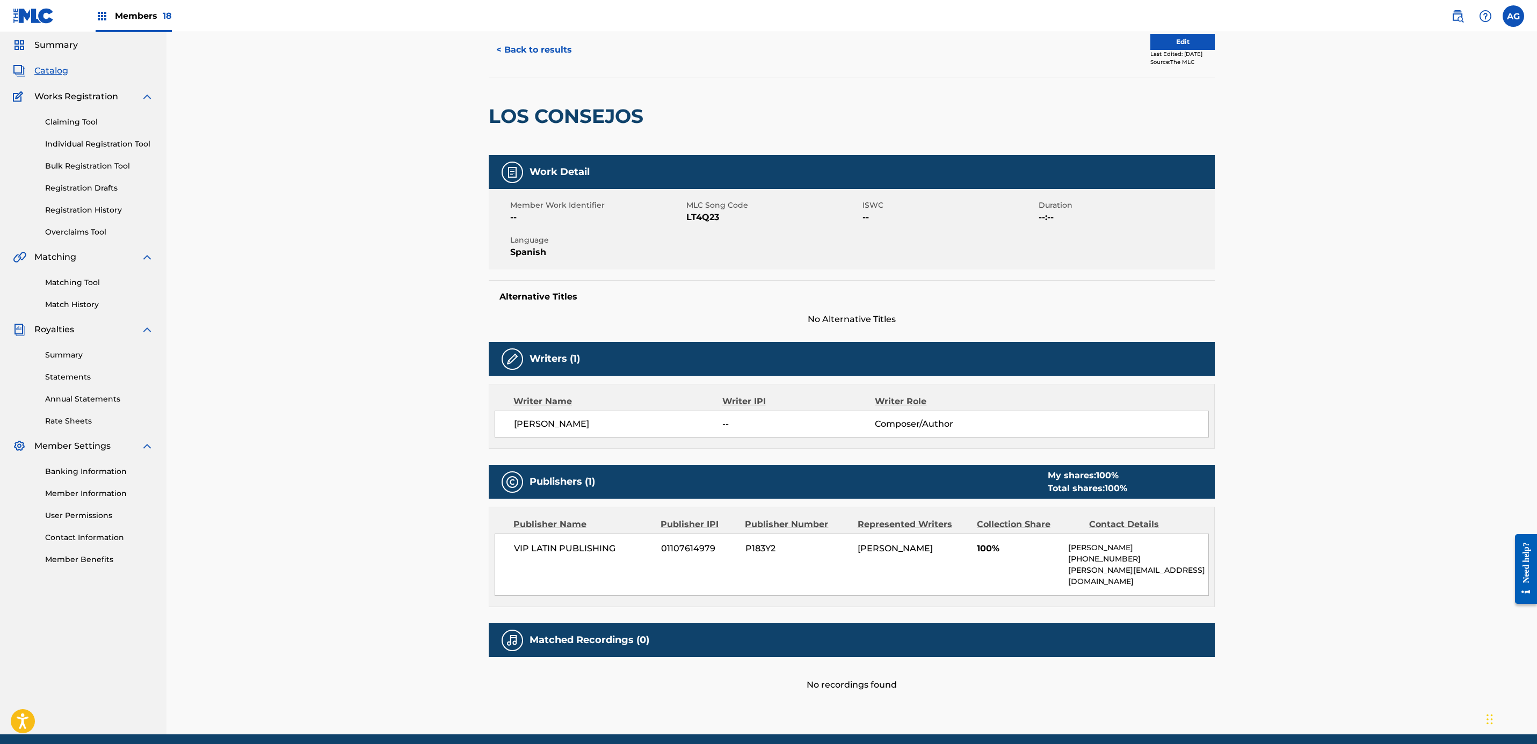
scroll to position [68, 0]
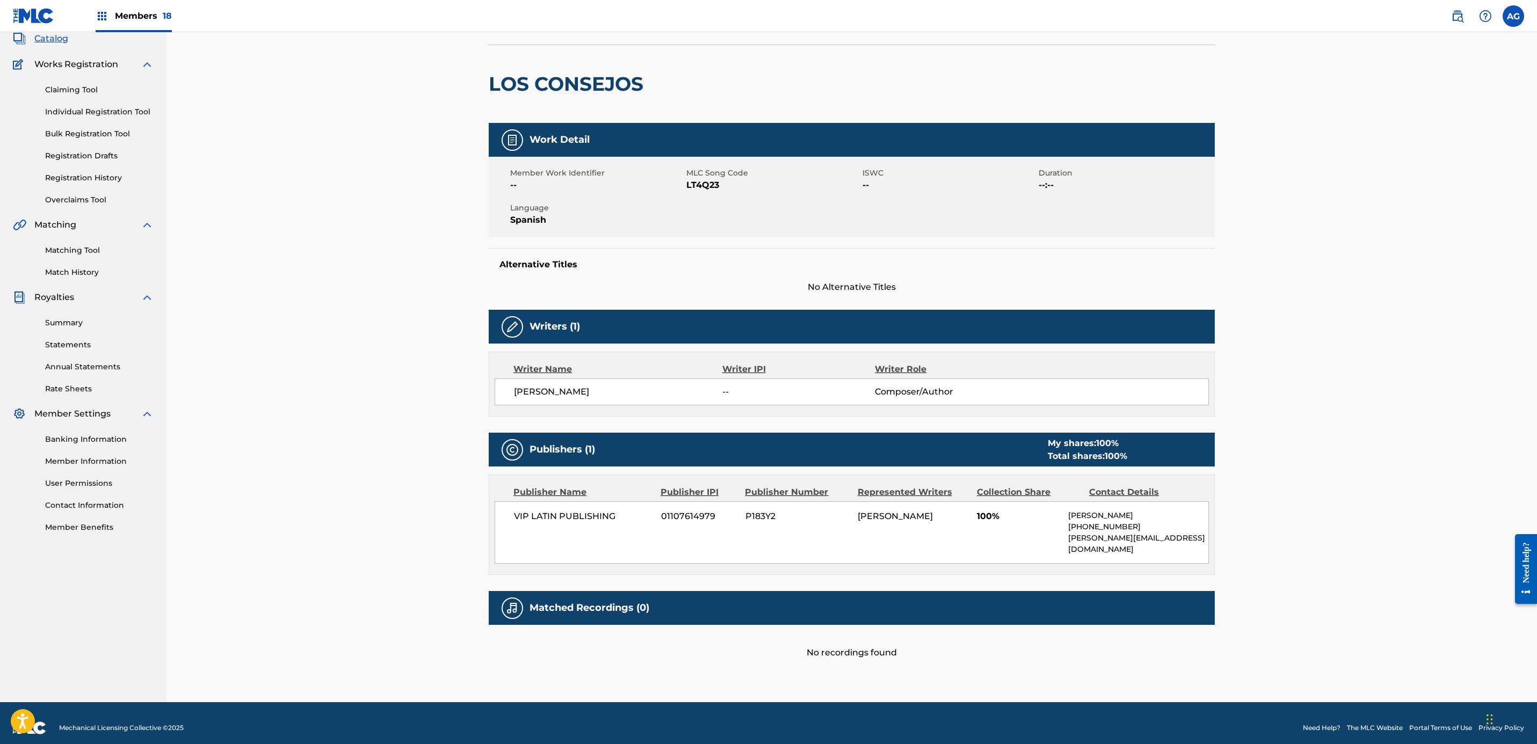
click at [56, 252] on link "Matching Tool" at bounding box center [99, 250] width 108 height 11
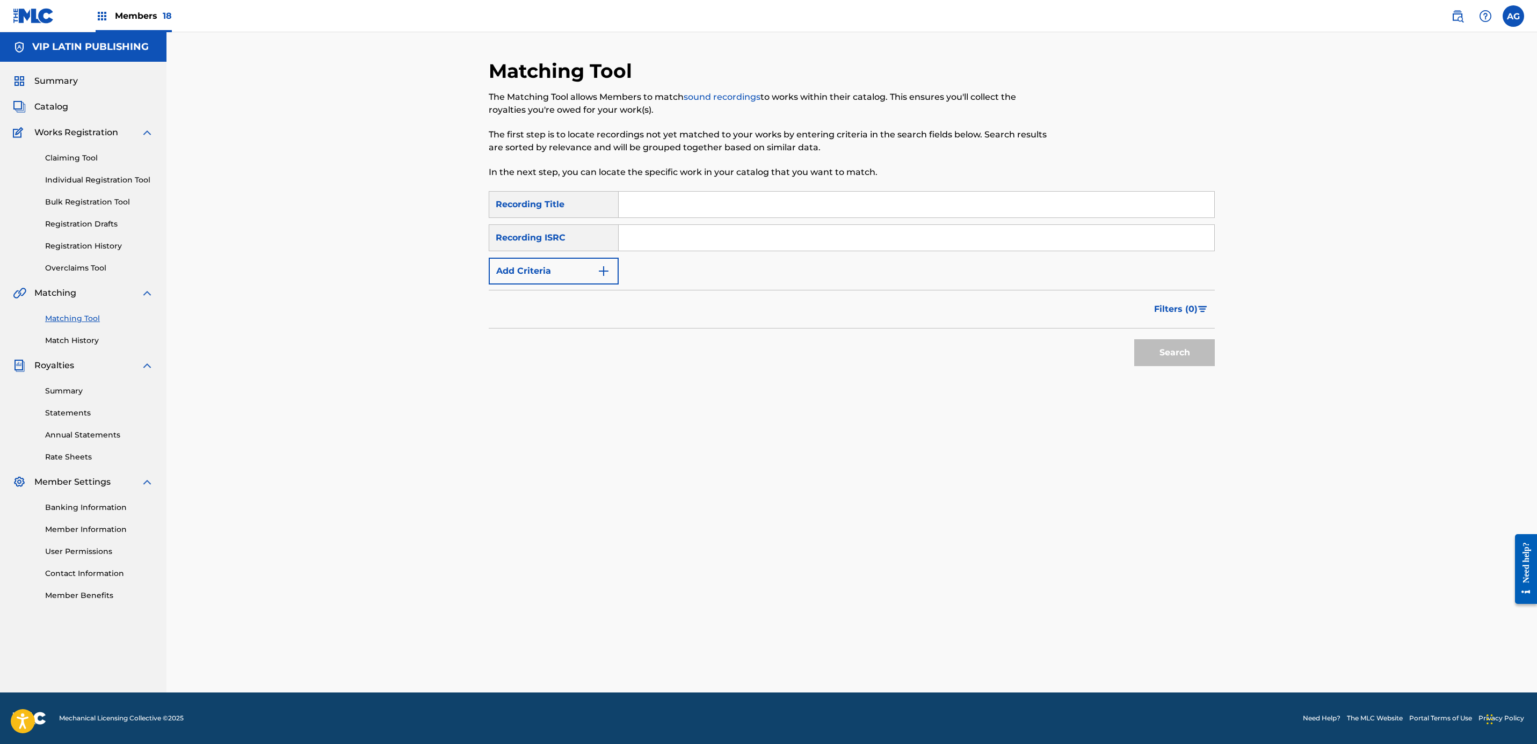
click at [654, 197] on input "Search Form" at bounding box center [917, 205] width 596 height 26
paste input "LOS CONSEJOS"
type input "LOS CONSEJOS"
click at [1204, 347] on button "Search" at bounding box center [1174, 352] width 81 height 27
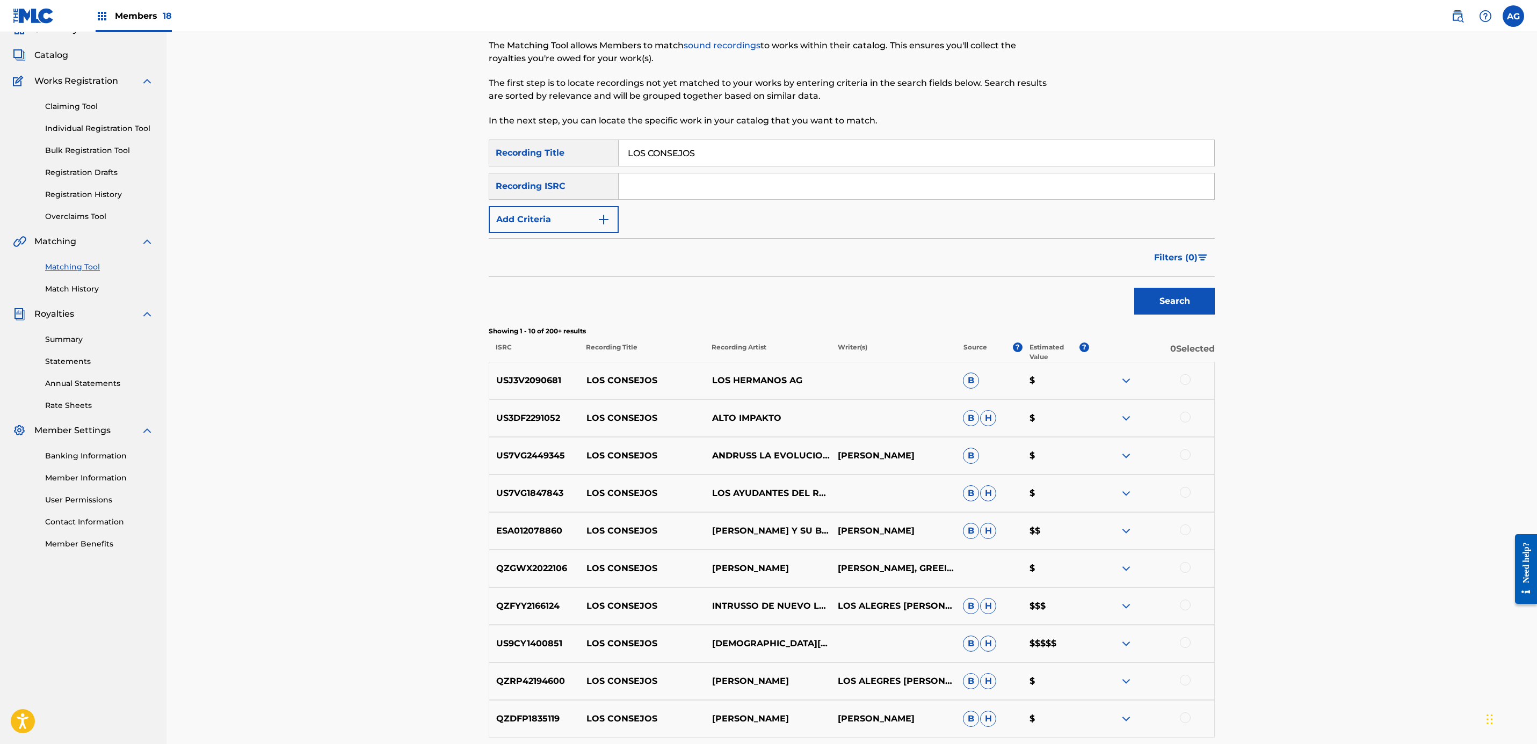
scroll to position [81, 0]
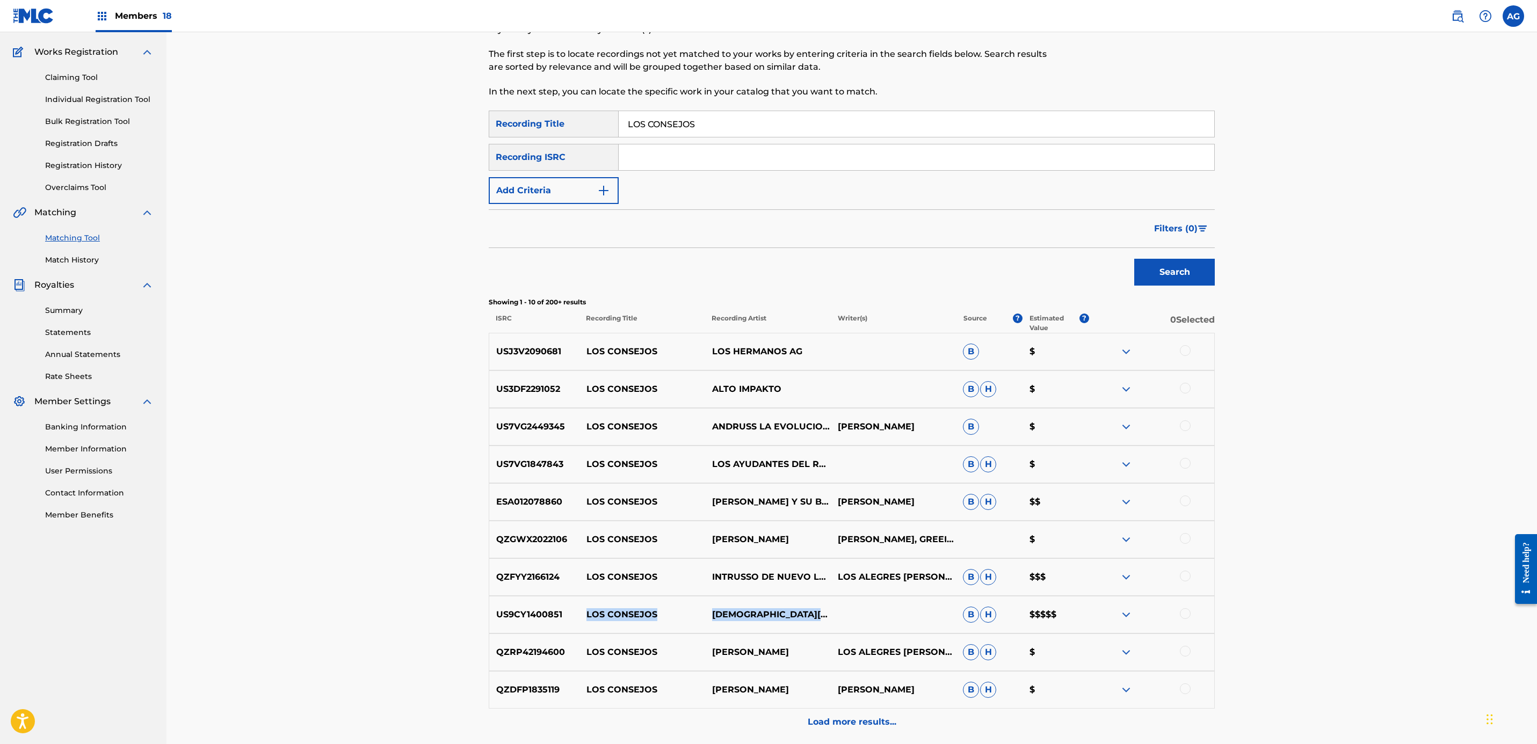
drag, startPoint x: 850, startPoint y: 612, endPoint x: 575, endPoint y: 613, distance: 274.4
click at [575, 613] on div "US9CY1400851 LOS CONSEJOS JESÚS OJEDA Y SUS PARIENTES B H $$$$$" at bounding box center [852, 615] width 726 height 38
copy div "LOS CONSEJOS JESÚS OJEDA Y SUS PARIENTE"
drag, startPoint x: 1185, startPoint y: 612, endPoint x: 1197, endPoint y: 632, distance: 22.9
click at [1185, 612] on div at bounding box center [1185, 613] width 11 height 11
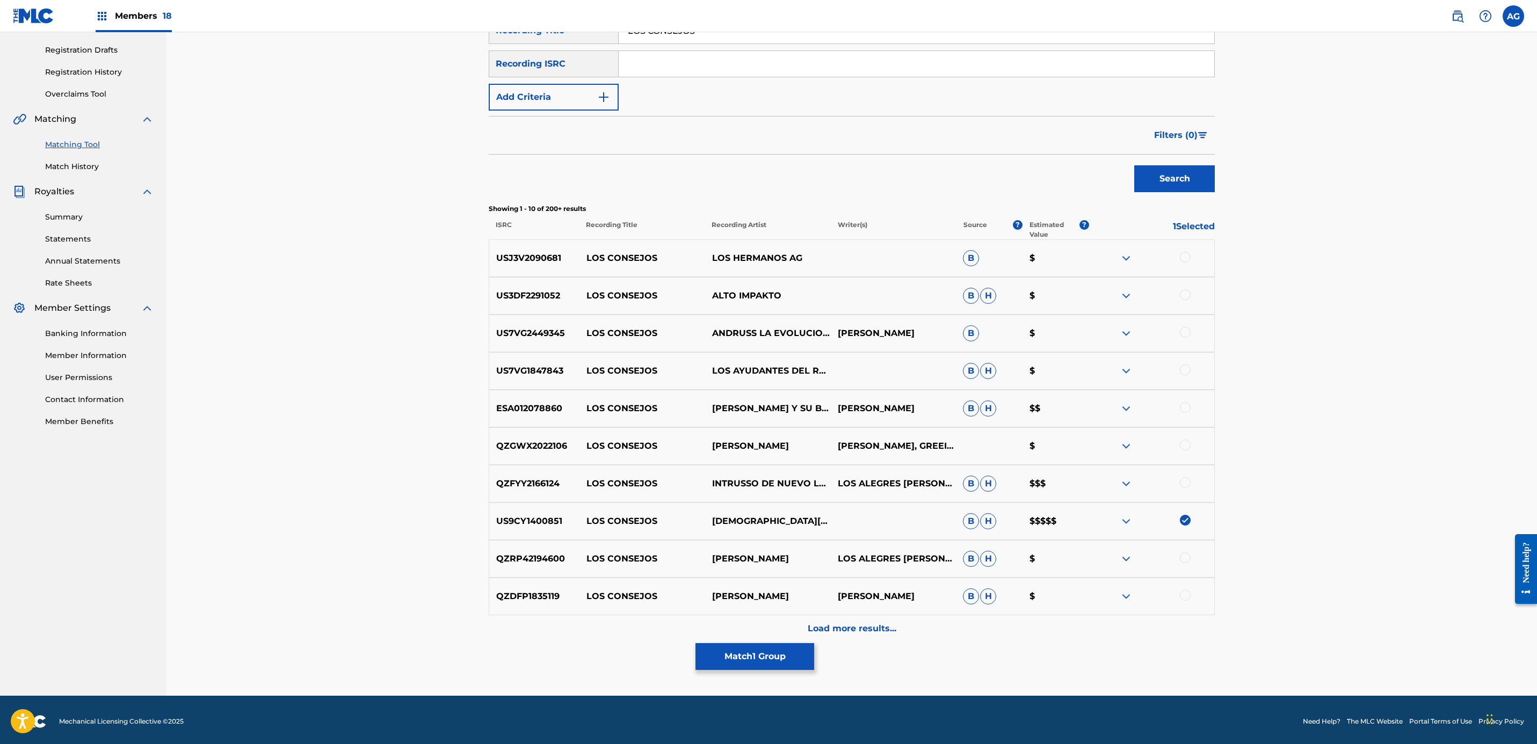
scroll to position [177, 0]
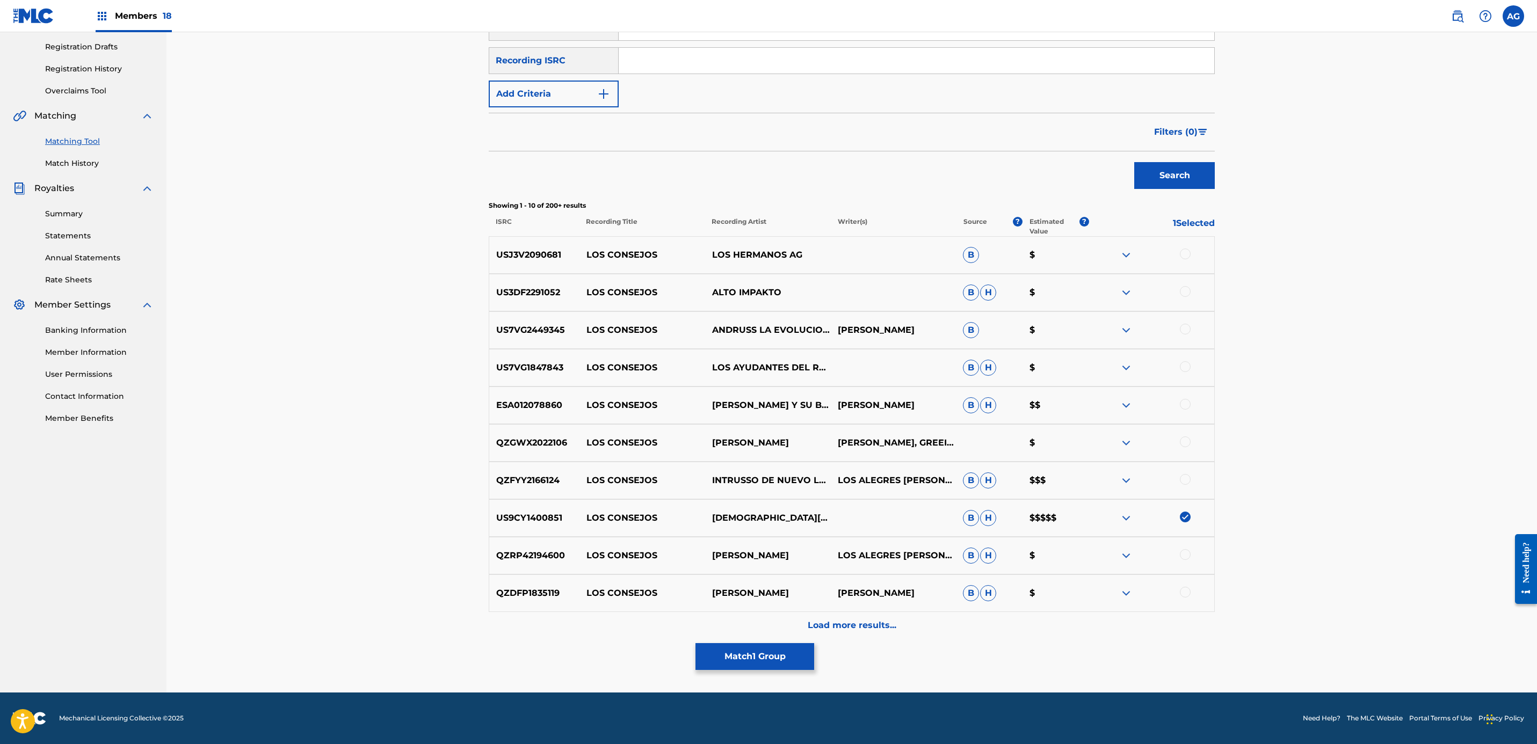
drag, startPoint x: 944, startPoint y: 611, endPoint x: 939, endPoint y: 619, distance: 8.9
click at [939, 618] on div "USJ3V2090681 LOS CONSEJOS LOS HERMANOS AG B $ US3DF2291052 LOS CONSEJOS ALTO IM…" at bounding box center [852, 437] width 726 height 403
drag, startPoint x: 939, startPoint y: 619, endPoint x: 918, endPoint y: 622, distance: 21.2
click at [918, 622] on div "Load more results..." at bounding box center [852, 625] width 726 height 27
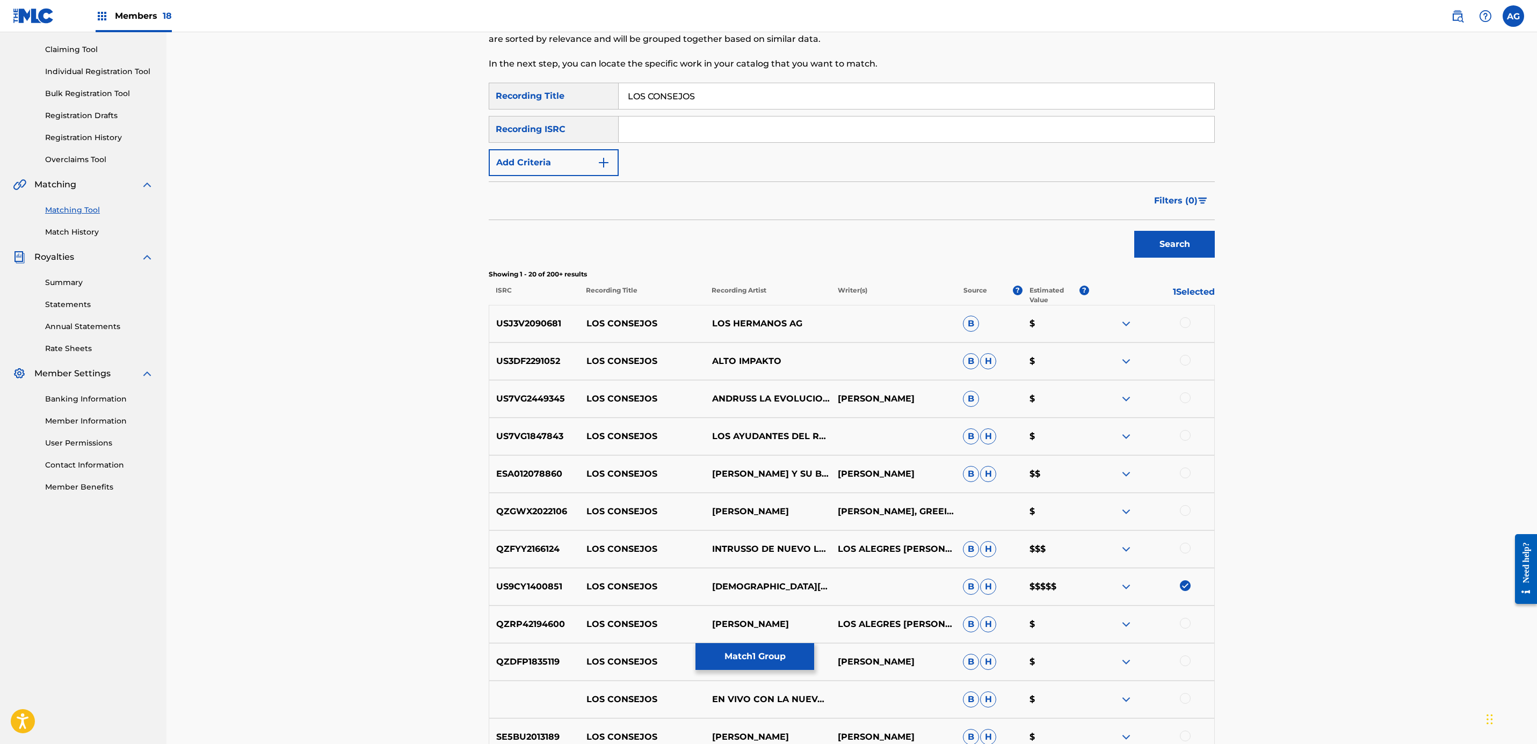
scroll to position [161, 0]
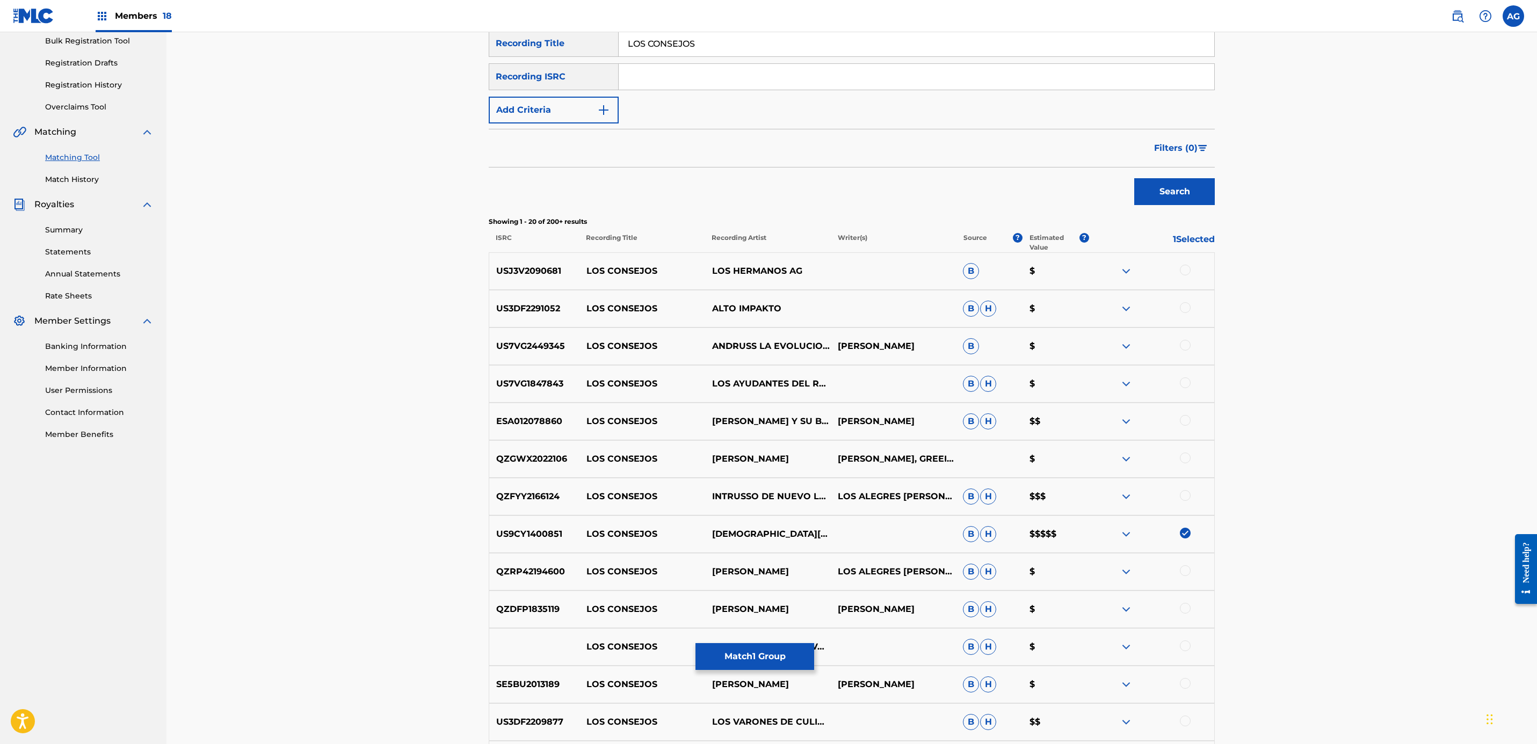
click at [1185, 496] on div at bounding box center [1185, 495] width 11 height 11
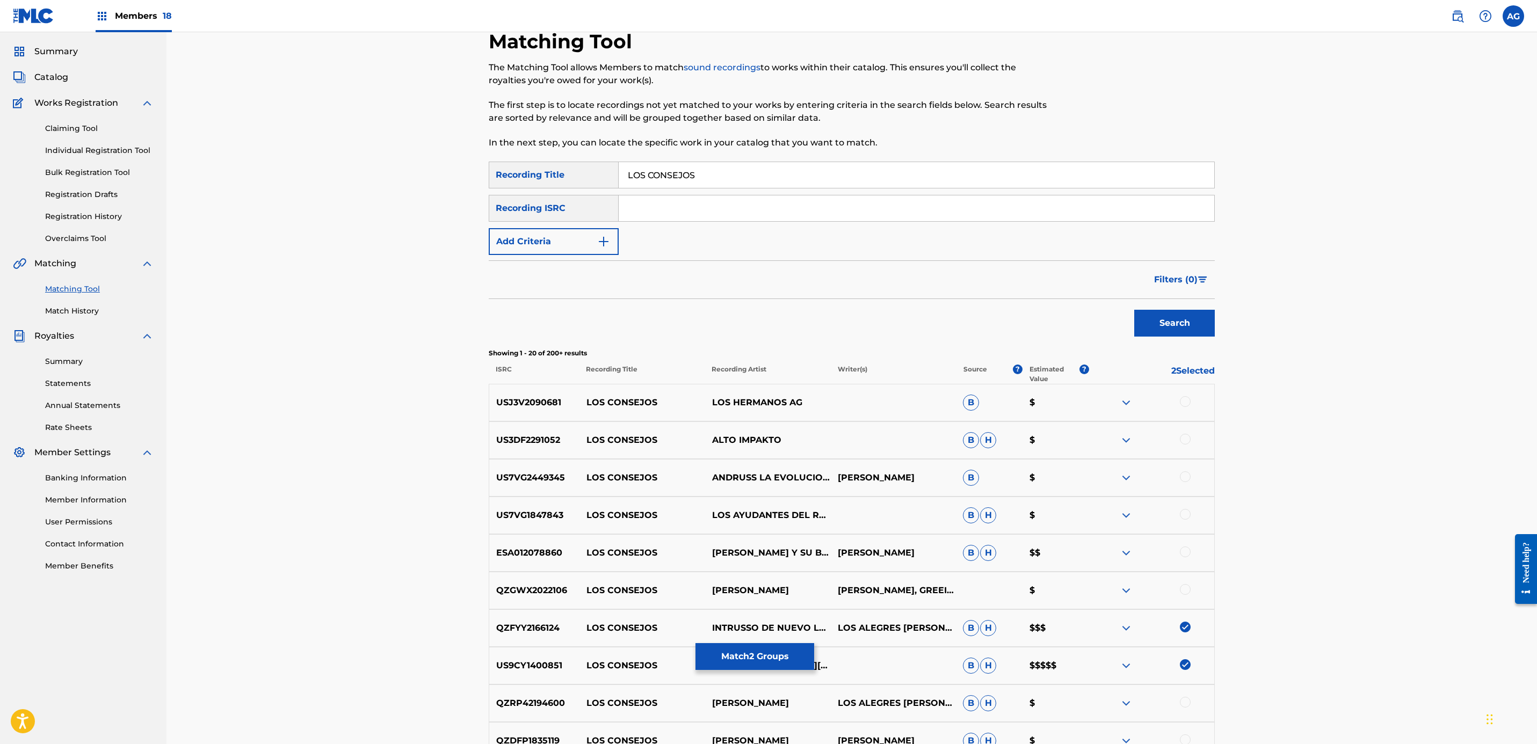
scroll to position [0, 0]
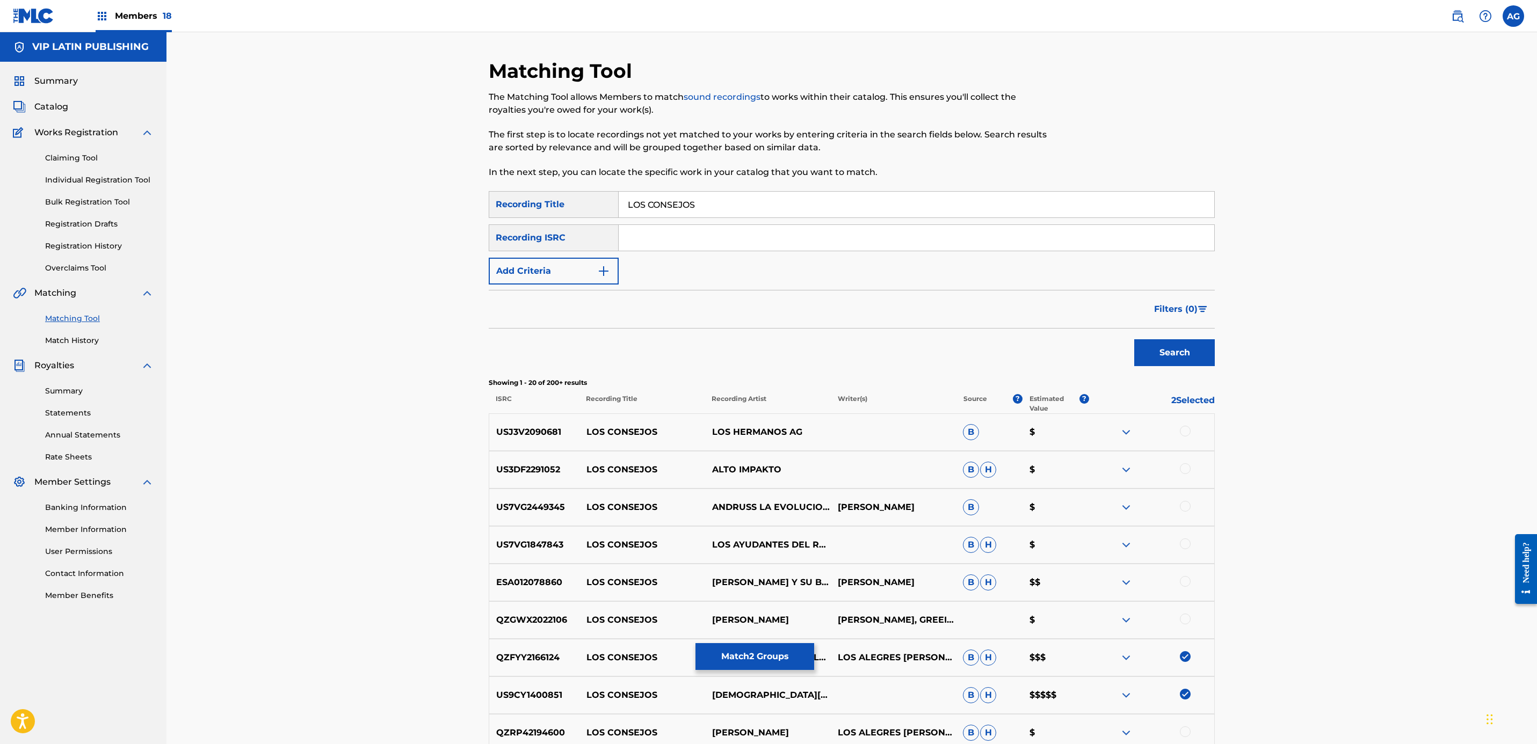
click at [1188, 311] on span "Filters ( 0 )" at bounding box center [1175, 309] width 43 height 13
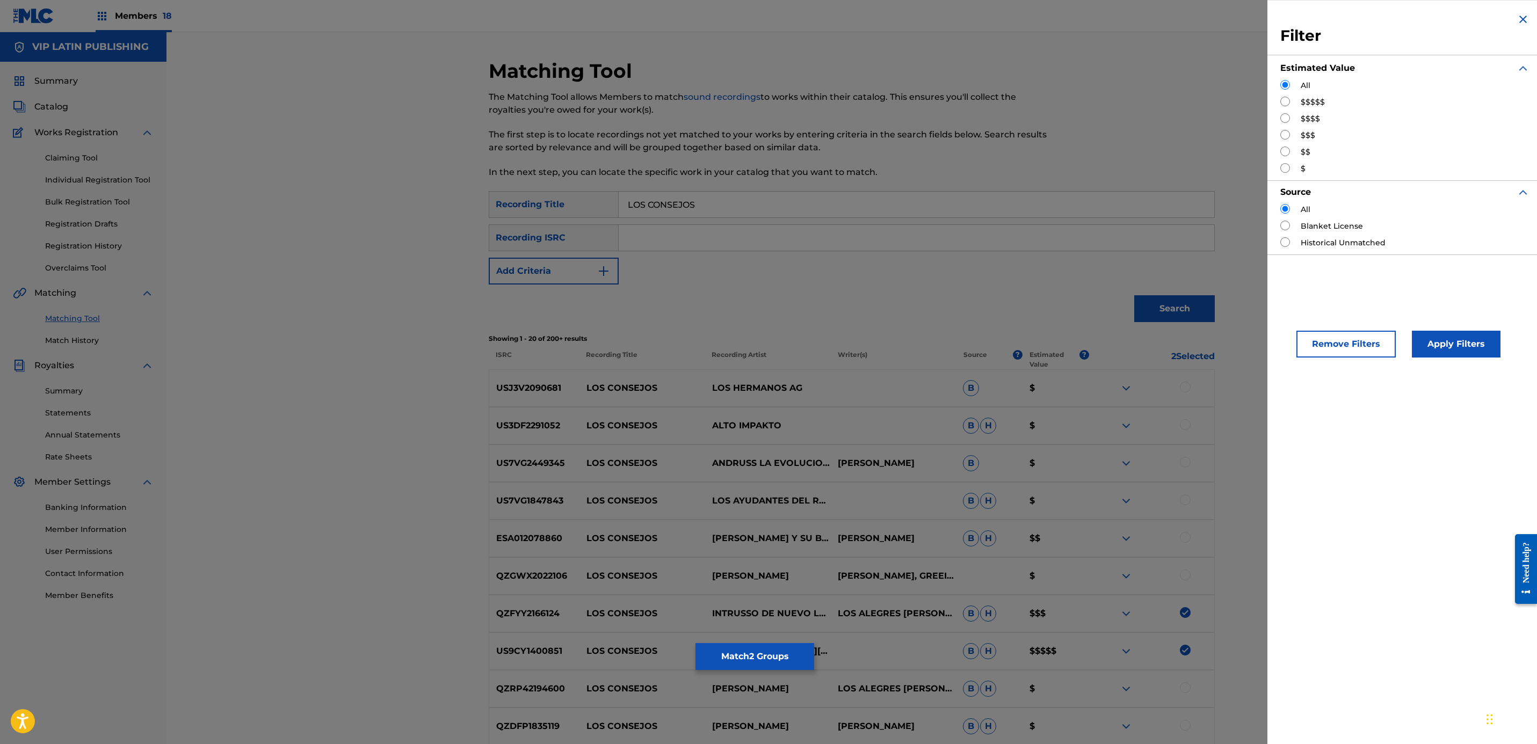
click at [1285, 104] on input "Search Form" at bounding box center [1285, 102] width 10 height 10
radio input "true"
click at [1442, 345] on button "Apply Filters" at bounding box center [1456, 344] width 89 height 27
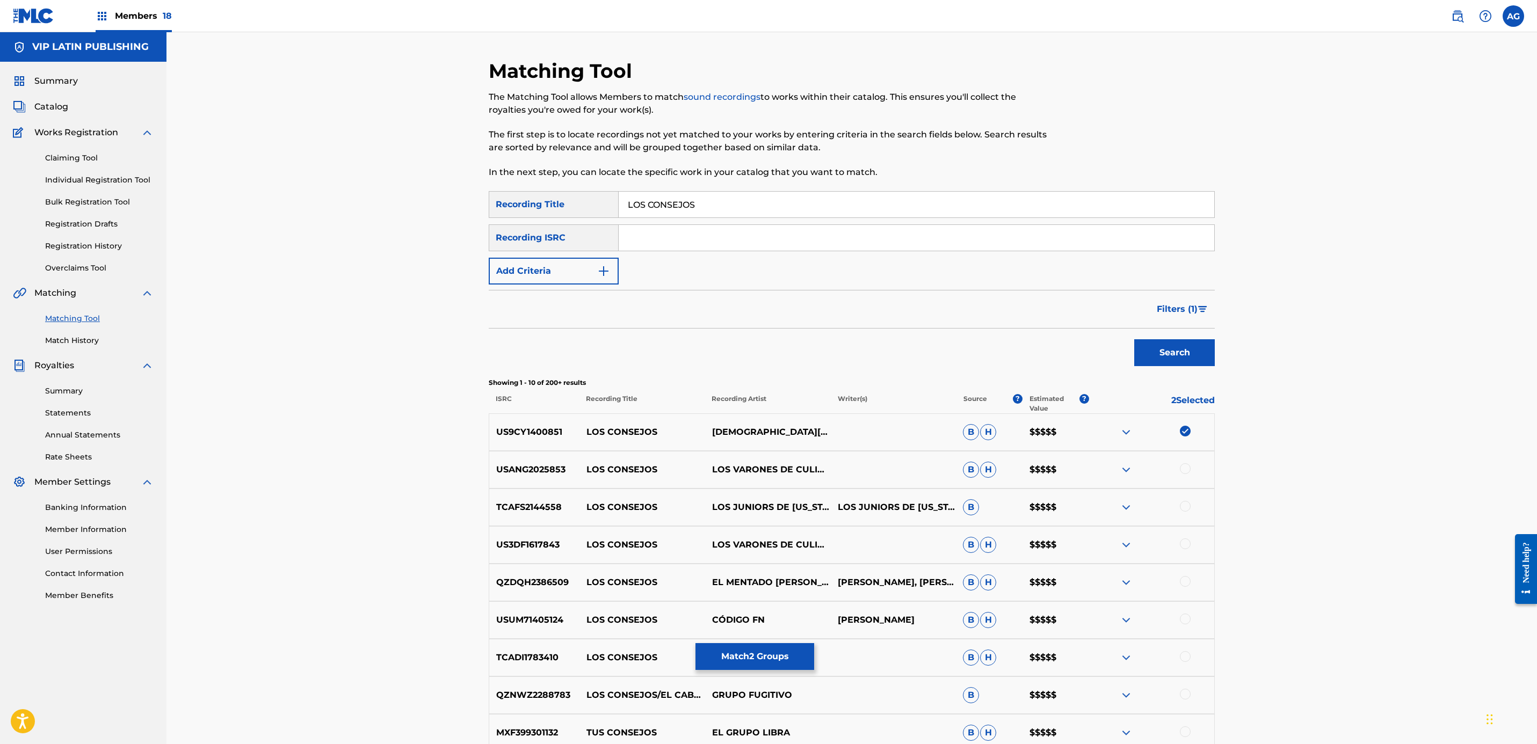
scroll to position [81, 0]
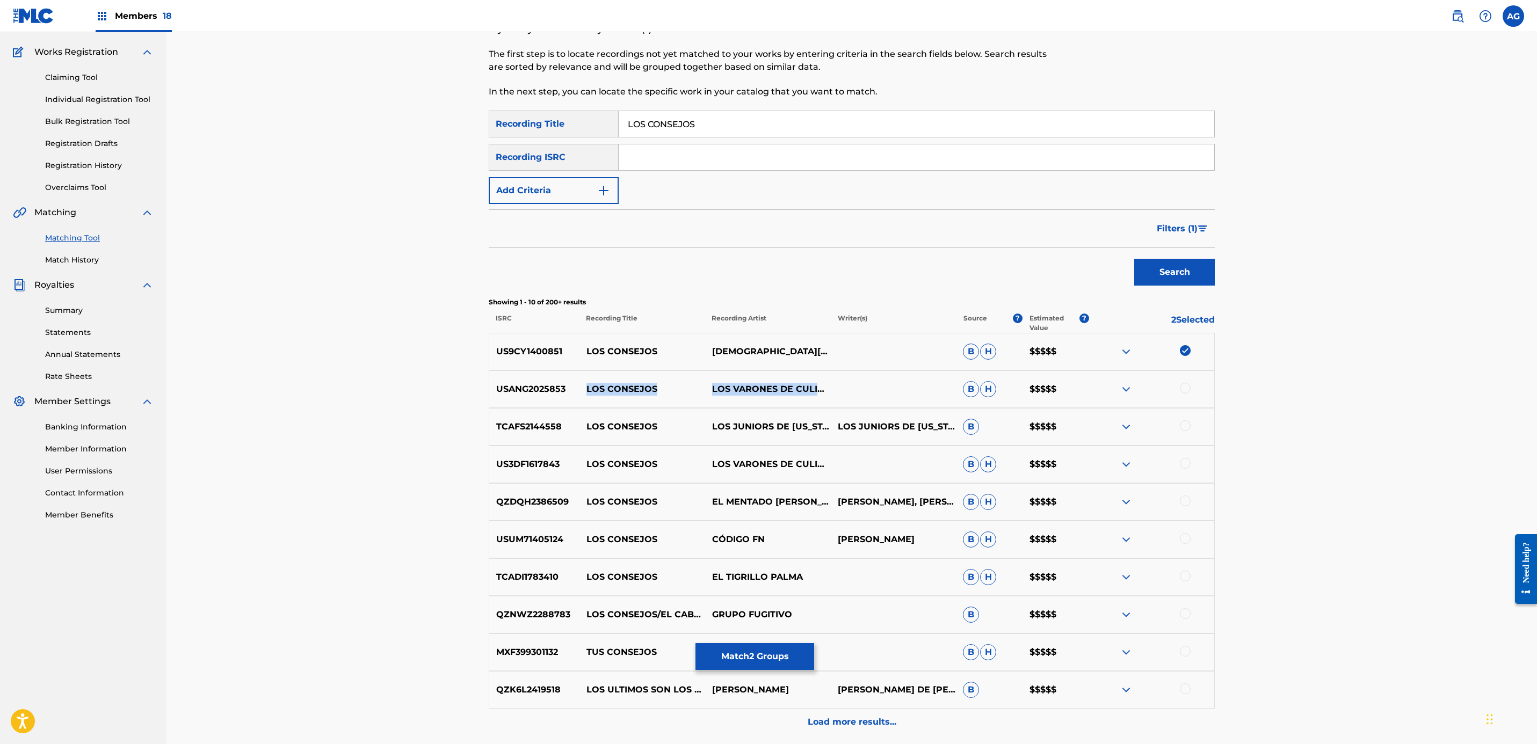
drag, startPoint x: 584, startPoint y: 391, endPoint x: 818, endPoint y: 393, distance: 234.7
click at [818, 393] on div "USANG2025853 LOS CONSEJOS LOS VARONES DE CULIACAN B H $$$$$" at bounding box center [852, 390] width 726 height 38
copy div "LOS CONSEJOS LOS VARONES DE CULIACAN"
click at [1183, 387] on div at bounding box center [1185, 388] width 11 height 11
drag, startPoint x: 581, startPoint y: 432, endPoint x: 788, endPoint y: 429, distance: 207.9
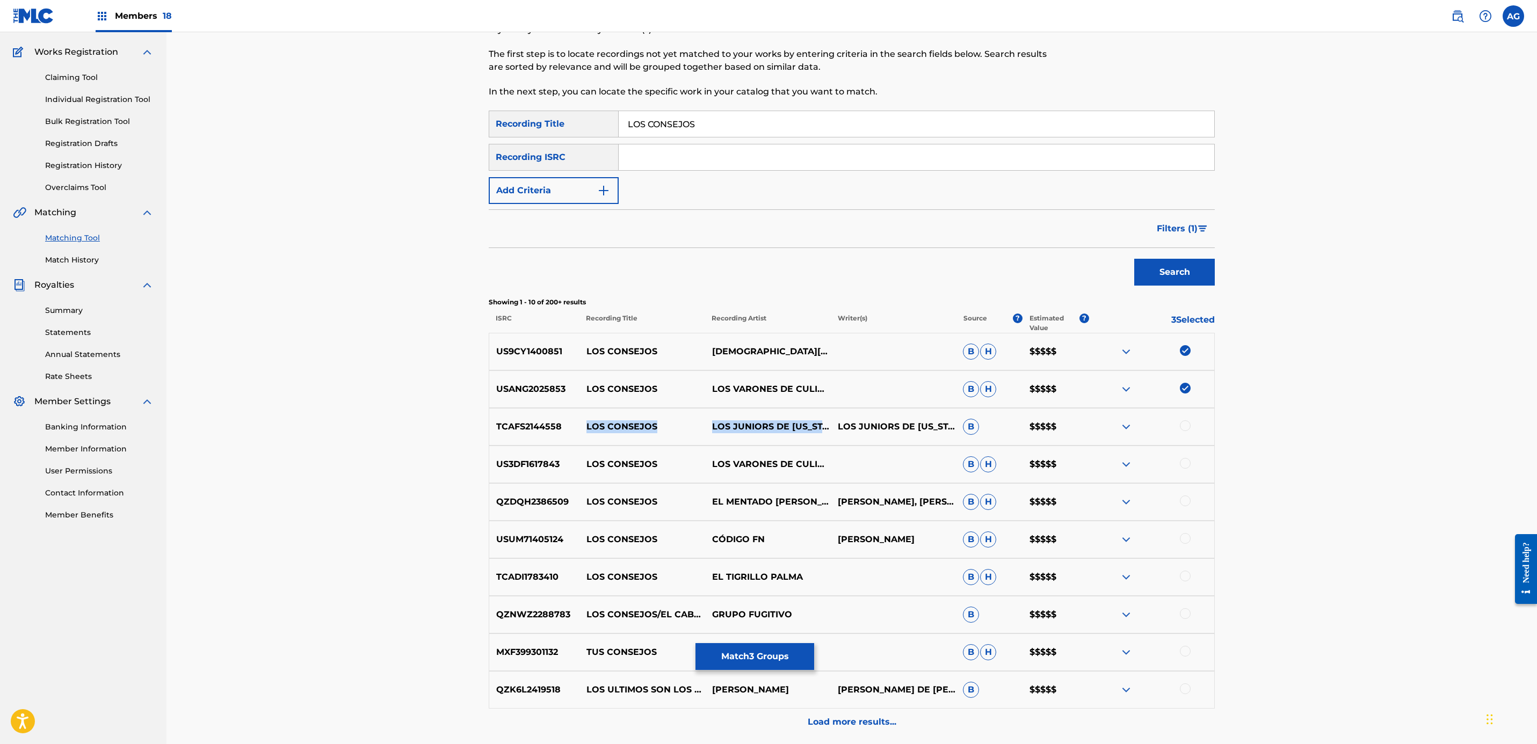
click at [788, 429] on div "TCAFS2144558 LOS CONSEJOS LOS JUNIORS DE CALIFORNIA LOS JUNIORS DE CALIFORNIA B…" at bounding box center [852, 427] width 726 height 38
copy div "LOS CONSEJOS LOS JUNIORS DE CALIFORNIA"
click at [1181, 427] on div at bounding box center [1185, 425] width 11 height 11
click at [1183, 465] on div at bounding box center [1185, 463] width 11 height 11
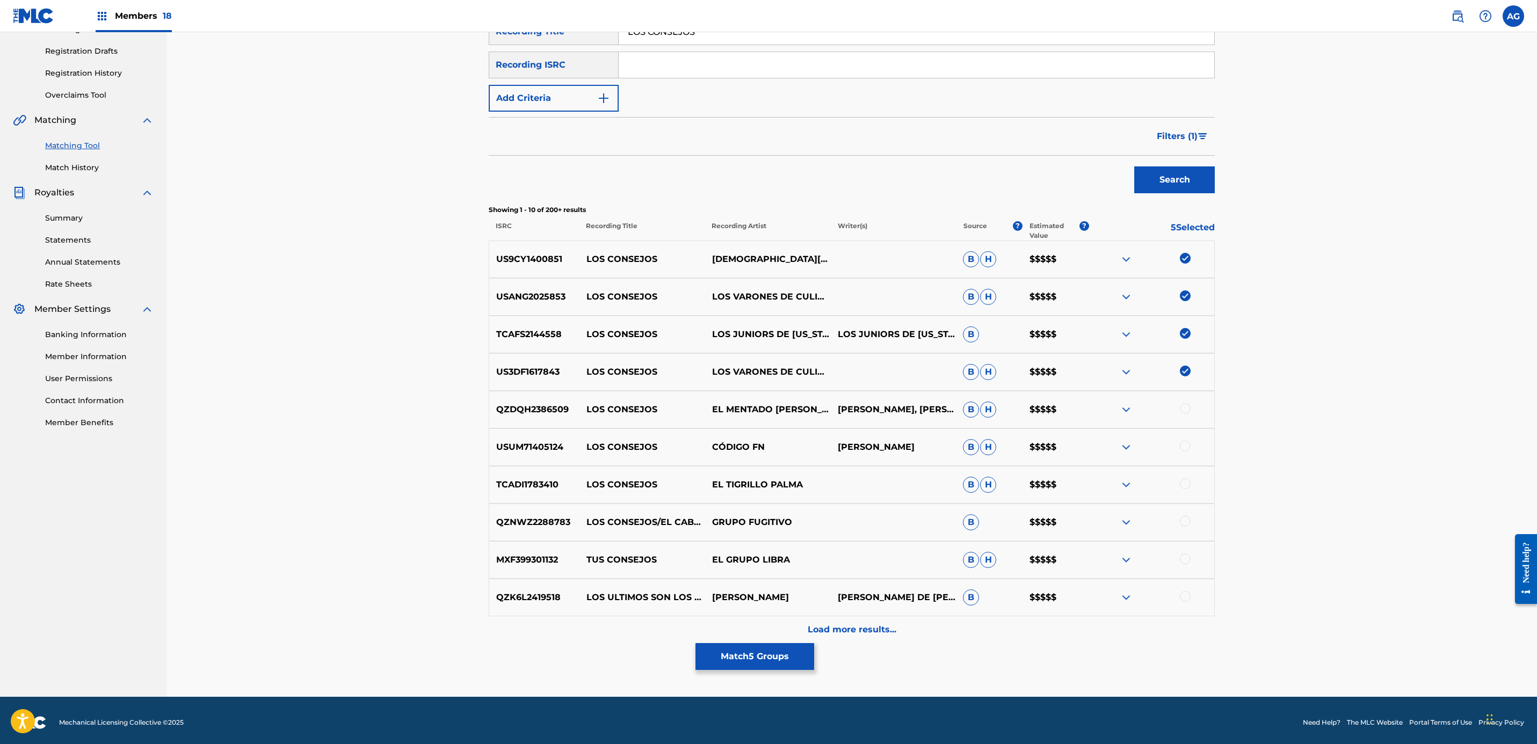
scroll to position [177, 0]
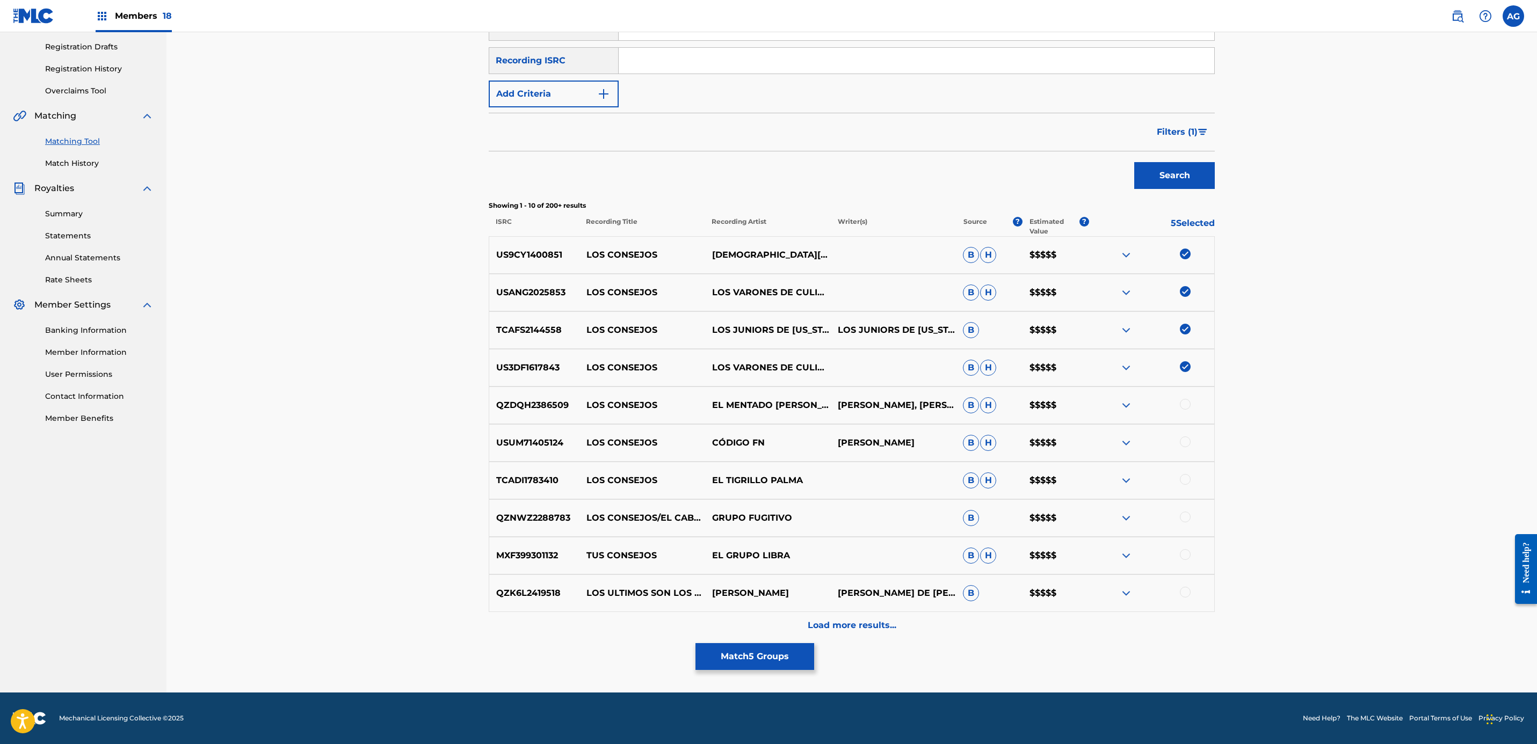
drag, startPoint x: 585, startPoint y: 406, endPoint x: 798, endPoint y: 411, distance: 213.3
click at [798, 411] on div "QZDQH2386509 LOS CONSEJOS EL MENTADO LINO HERNANDEZ ELIAS HERNANDEZ ARELLANO, H…" at bounding box center [852, 406] width 726 height 38
copy div "LOS CONSEJOS EL MENTADO LINO HERNANDEZ"
drag, startPoint x: 587, startPoint y: 440, endPoint x: 789, endPoint y: 444, distance: 202.5
click at [789, 444] on div "USUM71405124 LOS CONSEJOS CÓDIGO FN JAVIER CUEN B H $$$$$" at bounding box center [852, 443] width 726 height 38
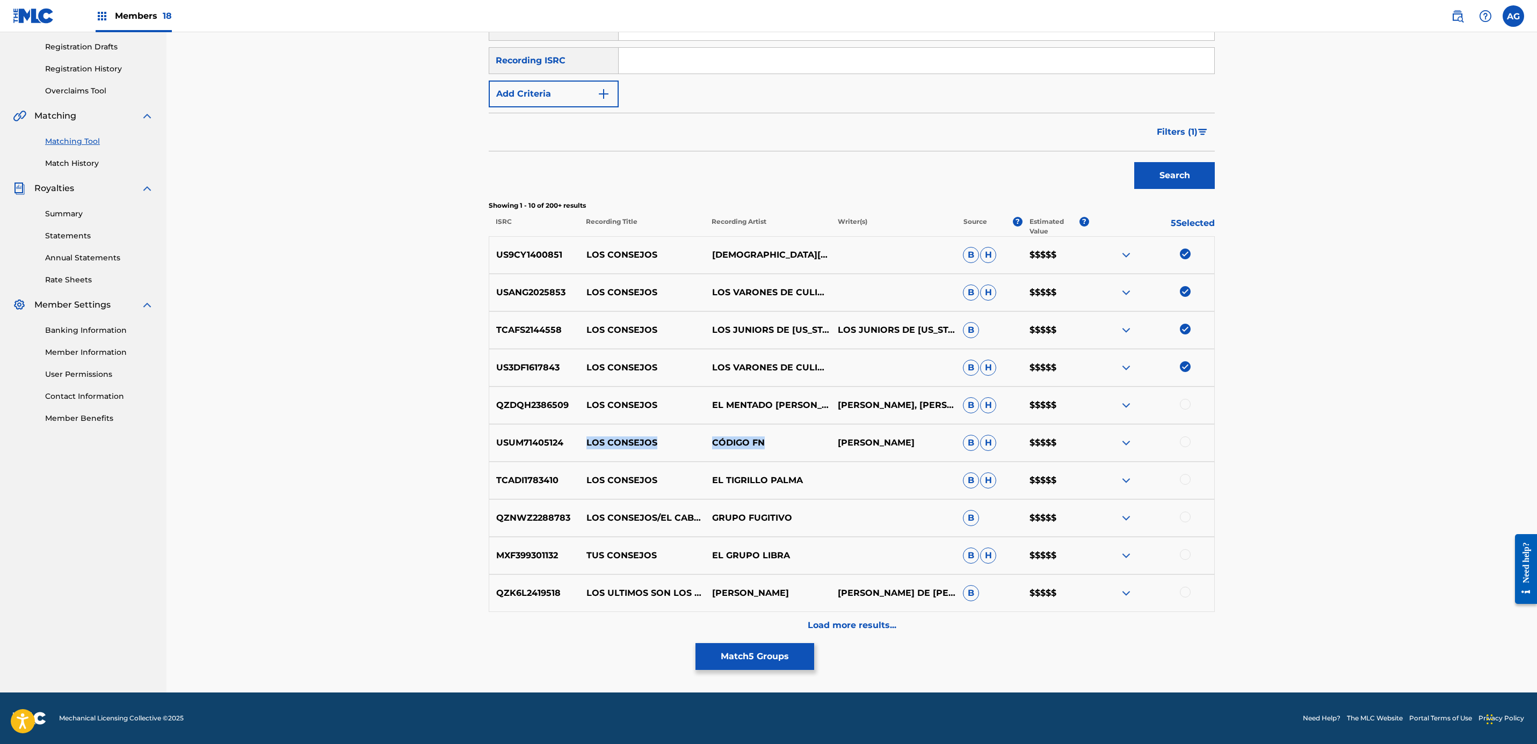
copy div "LOS CONSEJOS CÓDIGO FN"
drag, startPoint x: 581, startPoint y: 485, endPoint x: 802, endPoint y: 478, distance: 221.9
click at [802, 478] on div "TCADI1783410 LOS CONSEJOS EL TIGRILLO PALMA B H $$$$$" at bounding box center [852, 481] width 726 height 38
copy div "LOS CONSEJOS EL TIGRILLO PALMA"
drag, startPoint x: 592, startPoint y: 510, endPoint x: 904, endPoint y: 519, distance: 312.2
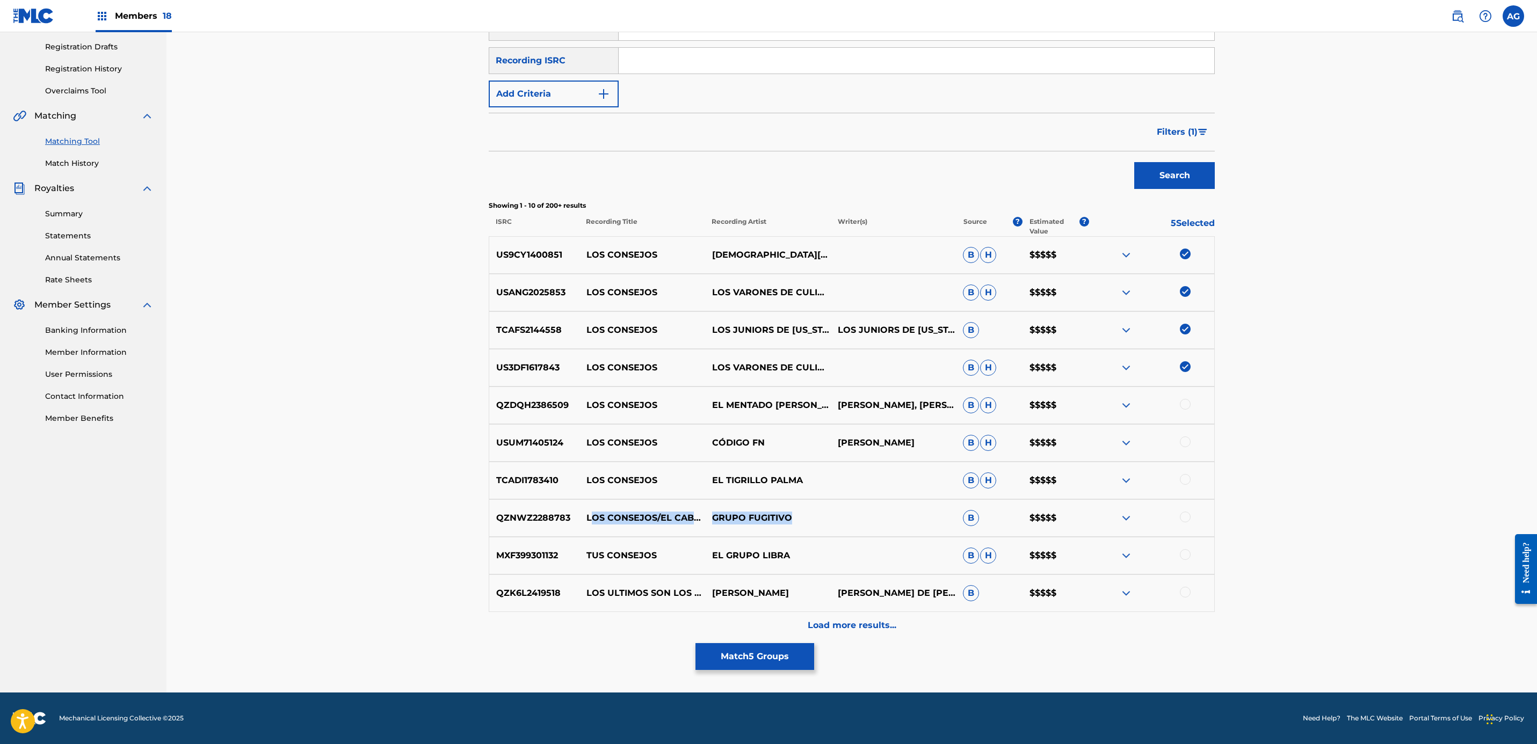
click at [904, 519] on div "QZNWZ2288783 LOS CONSEJOS/EL CABALLERO/EL 701 GRUPO FUGITIVO B $$$$$" at bounding box center [852, 518] width 726 height 38
copy div "OS CONSEJOS/EL CABALLERO/EL 701 GRUPO FUGITIVO"
click at [1183, 516] on div at bounding box center [1185, 517] width 11 height 11
click at [841, 622] on p "Load more results..." at bounding box center [852, 625] width 89 height 13
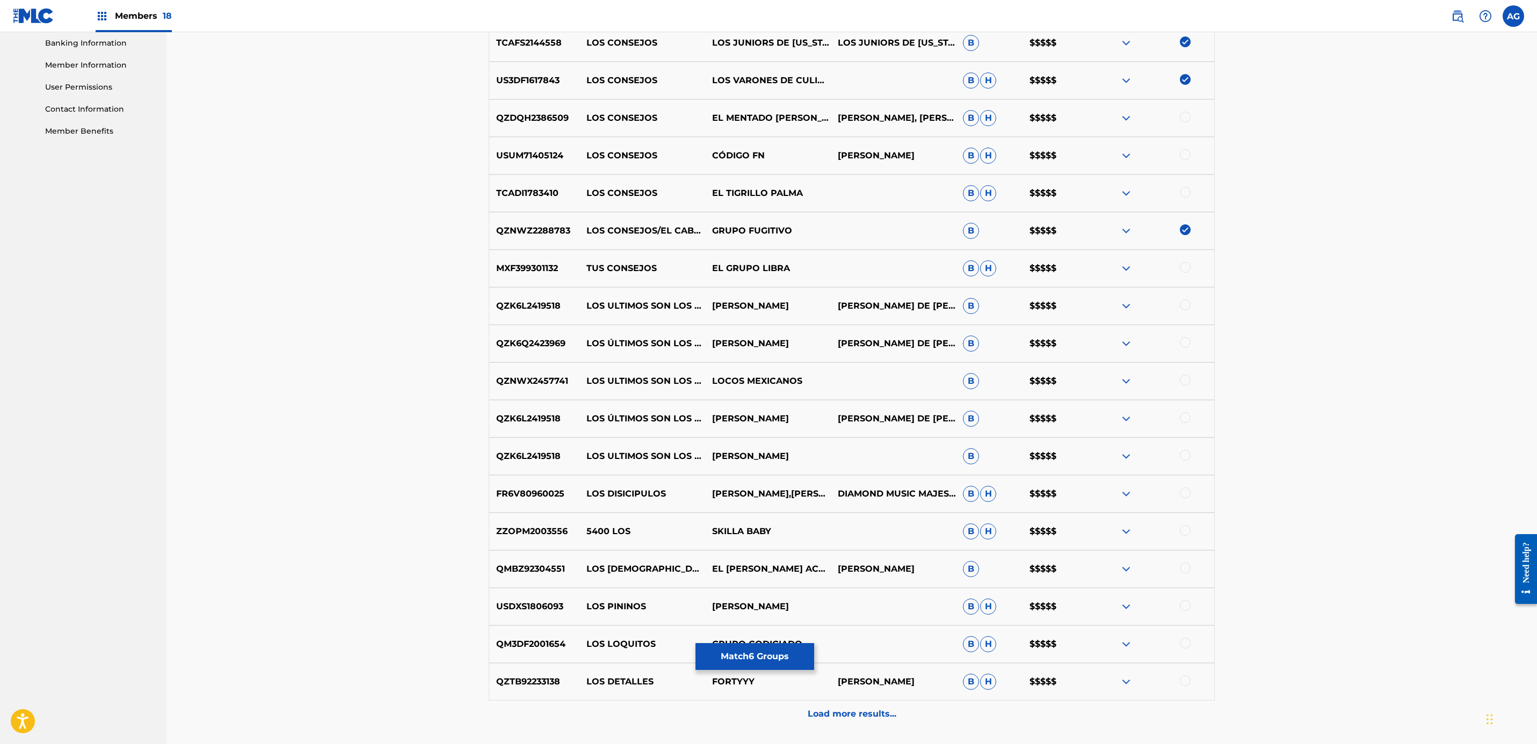
scroll to position [0, 0]
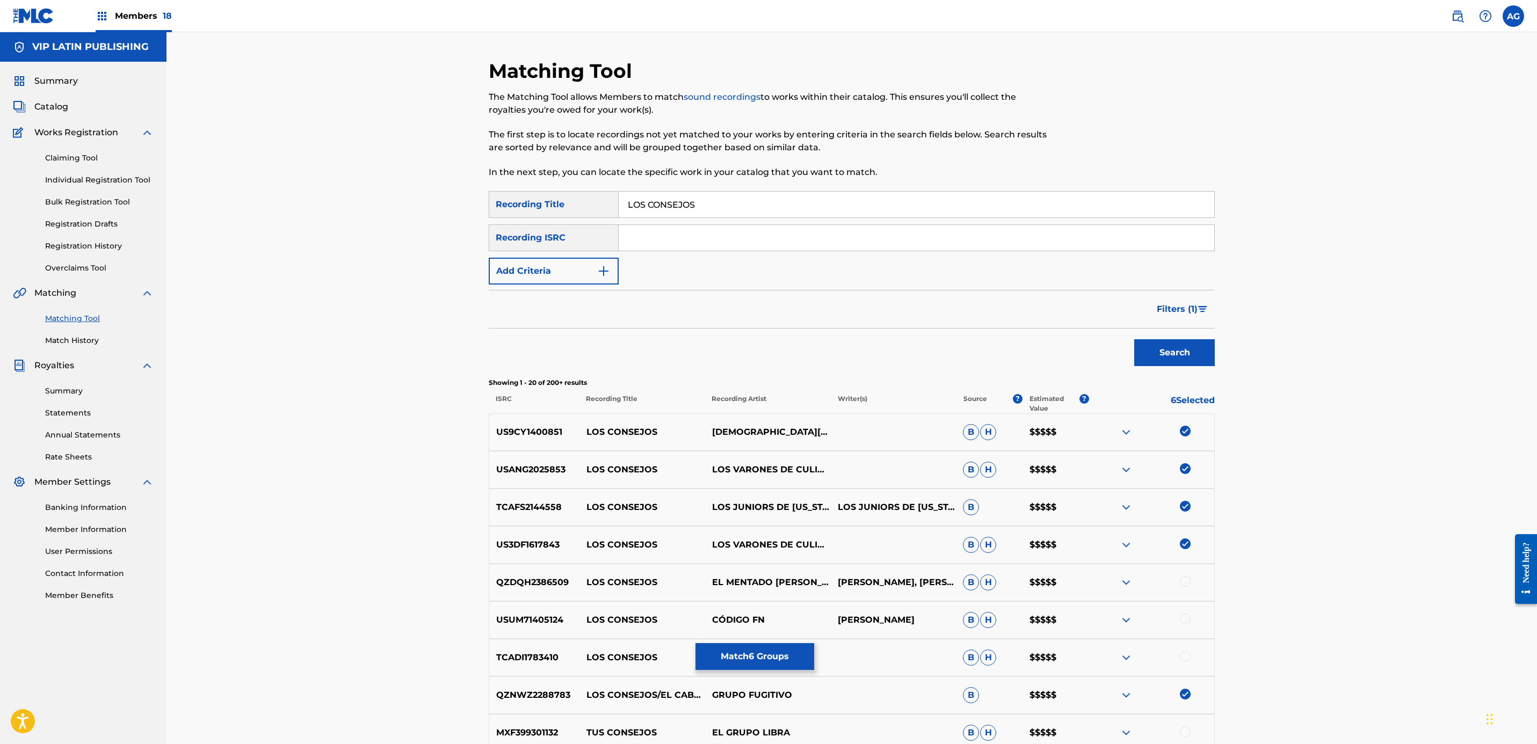
drag, startPoint x: 1423, startPoint y: 513, endPoint x: 1374, endPoint y: 330, distance: 189.0
click at [1198, 303] on button "Filters ( 1 )" at bounding box center [1182, 309] width 64 height 27
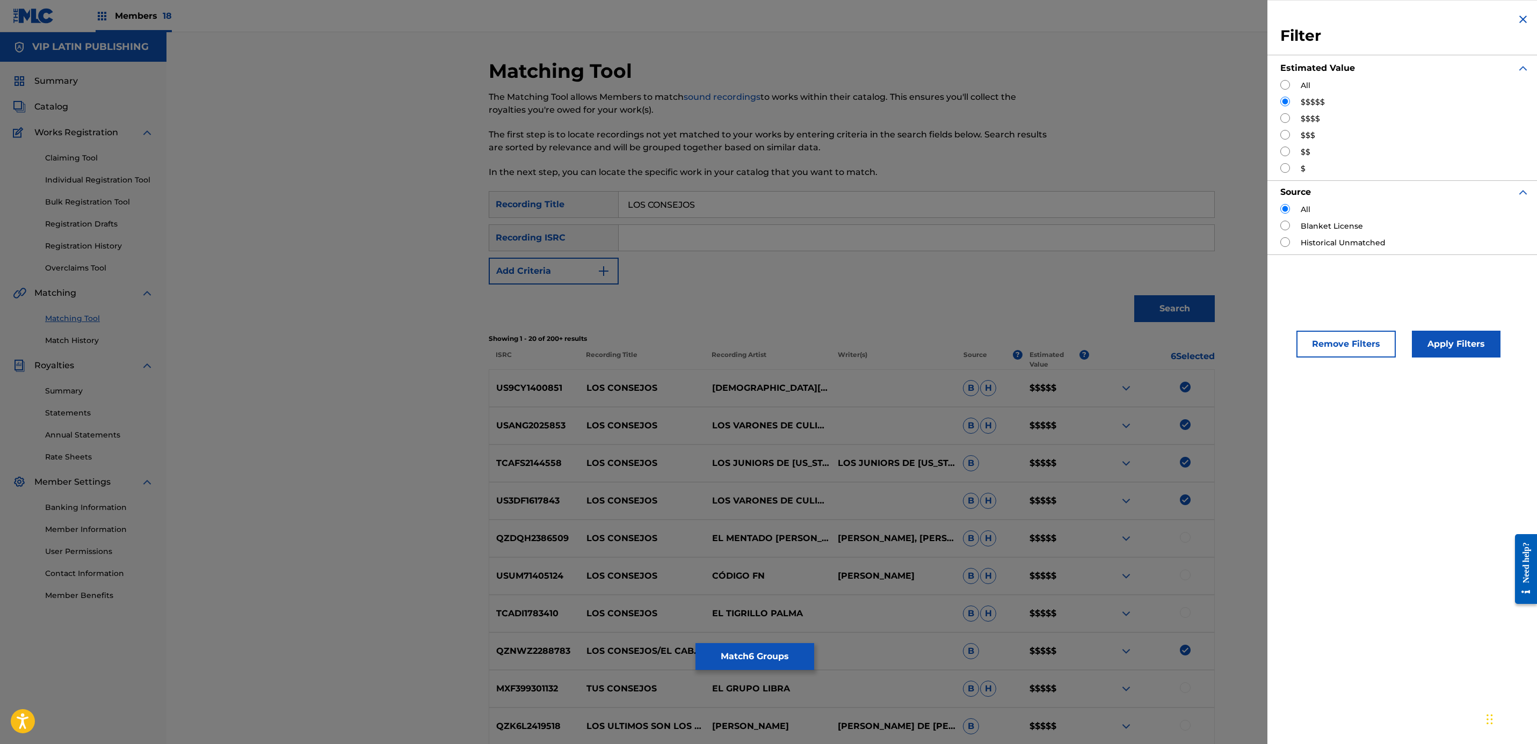
click at [1284, 117] on input "Search Form" at bounding box center [1285, 118] width 10 height 10
radio input "true"
click at [1459, 344] on button "Apply Filters" at bounding box center [1456, 344] width 89 height 27
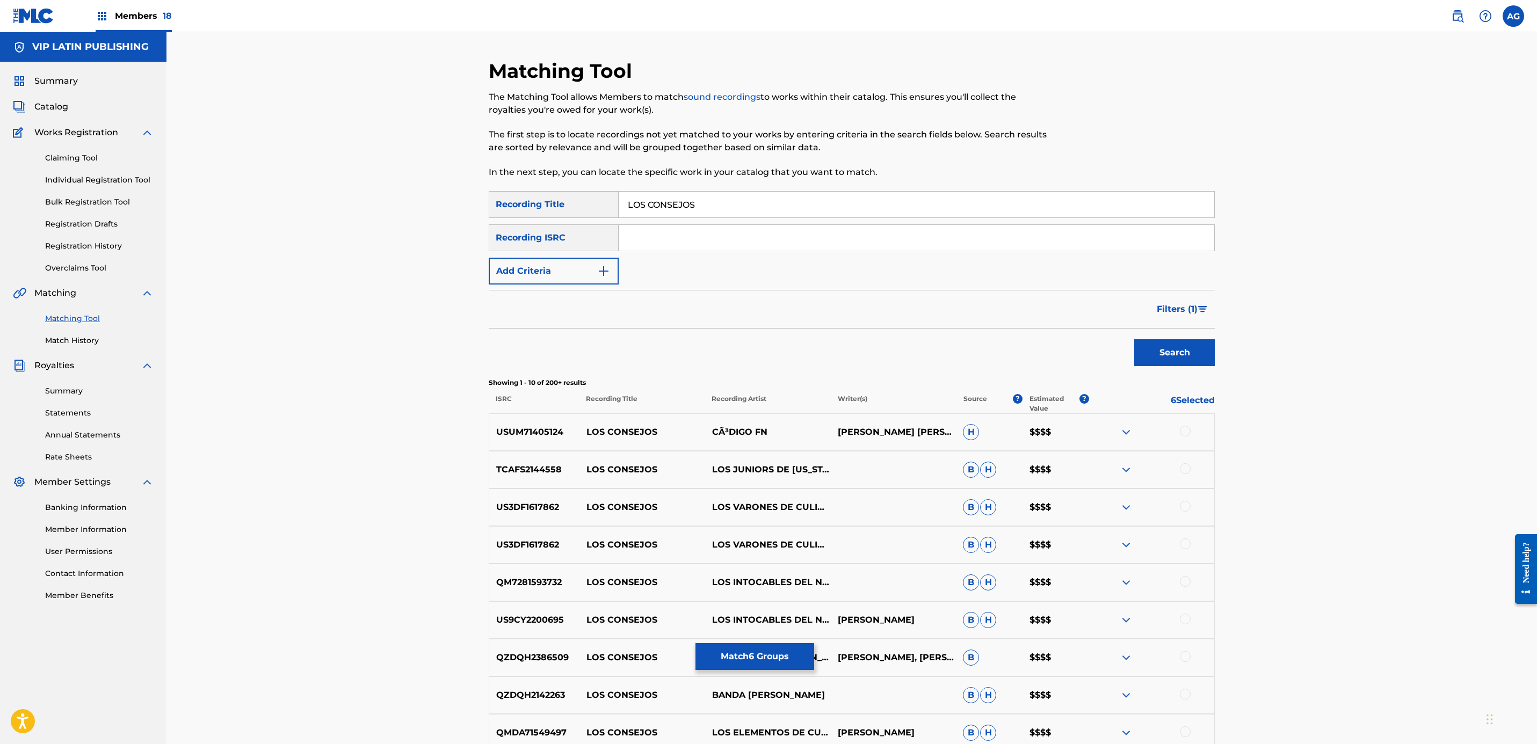
scroll to position [81, 0]
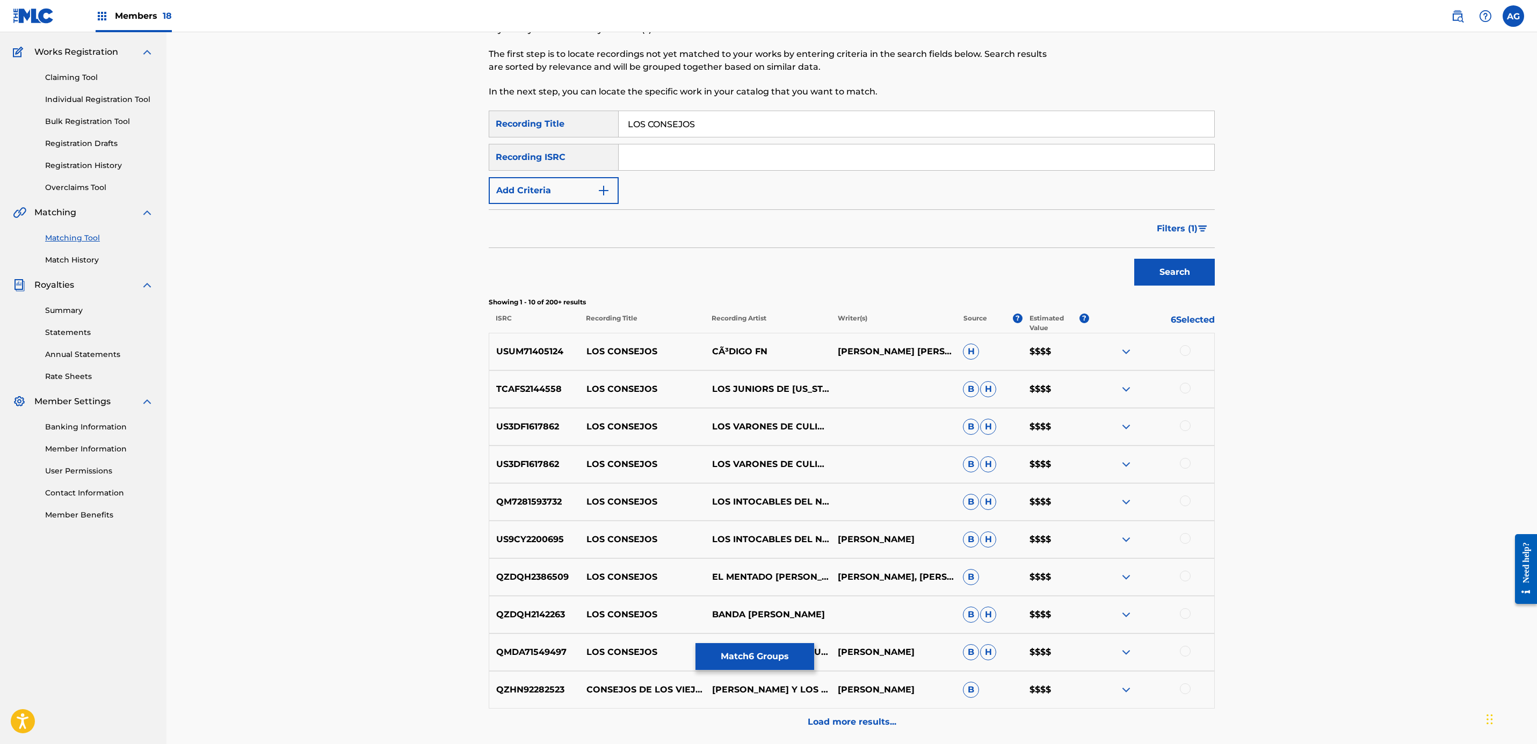
click at [1185, 388] on div at bounding box center [1185, 388] width 11 height 11
click at [1187, 423] on div at bounding box center [1185, 425] width 11 height 11
click at [1186, 462] on div at bounding box center [1185, 463] width 11 height 11
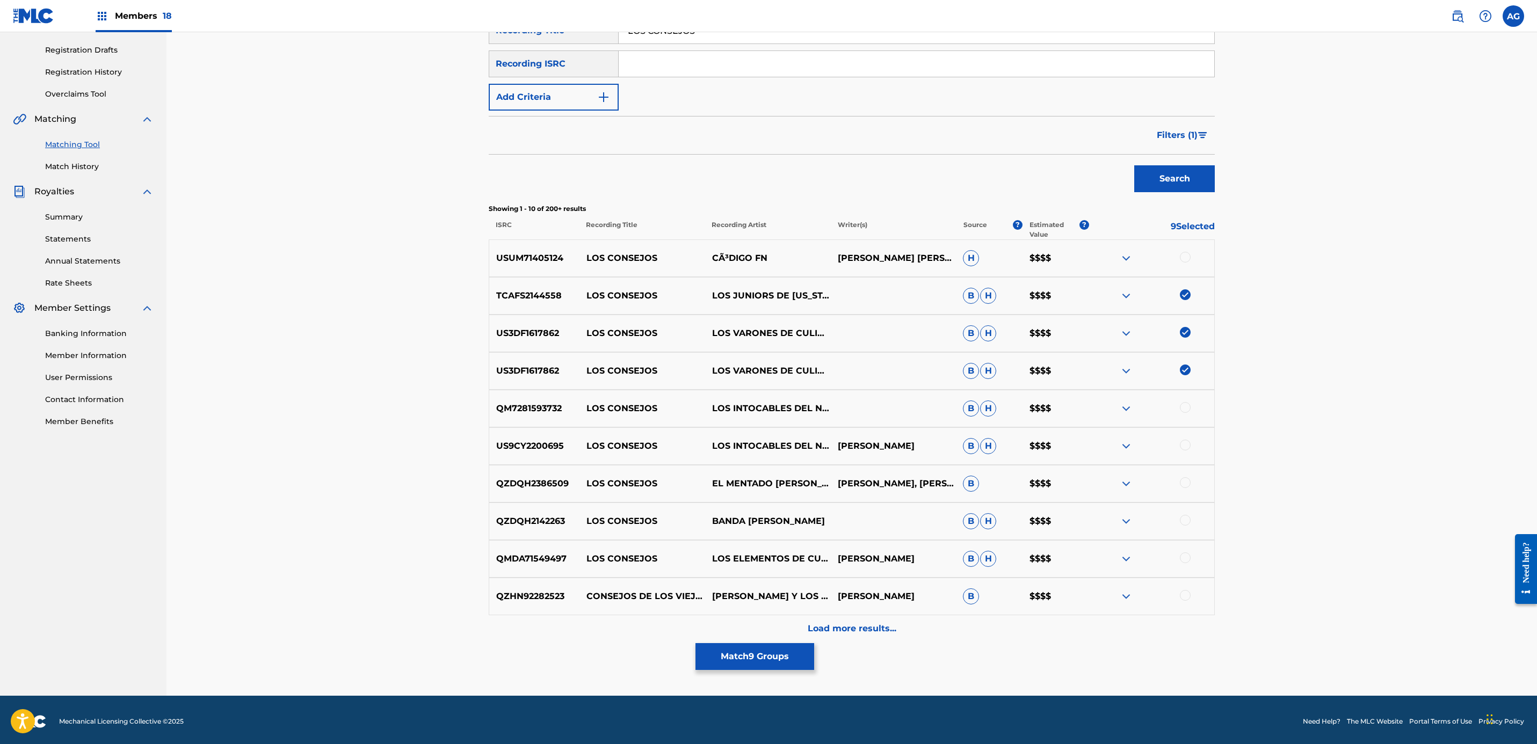
scroll to position [177, 0]
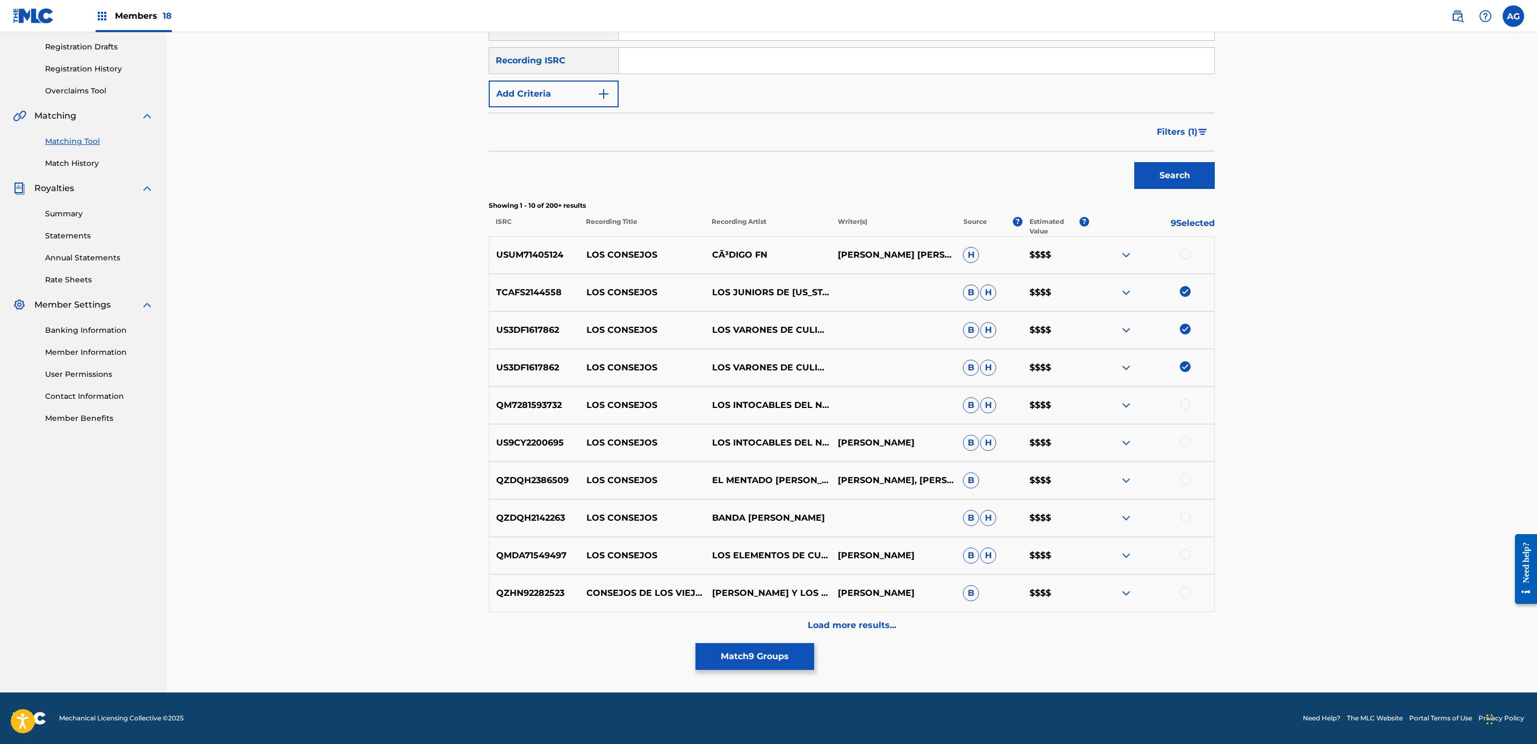
drag, startPoint x: 870, startPoint y: 520, endPoint x: 586, endPoint y: 513, distance: 283.7
click at [586, 513] on div "QZDQH2142263 LOS CONSEJOS BANDA CORONA DEL REY B H $$$$" at bounding box center [852, 518] width 726 height 38
copy div "LOS CONSEJOS BANDA CORONA DEL REY"
click at [1186, 556] on div at bounding box center [1185, 554] width 11 height 11
click at [864, 618] on div "Load more results..." at bounding box center [852, 625] width 726 height 27
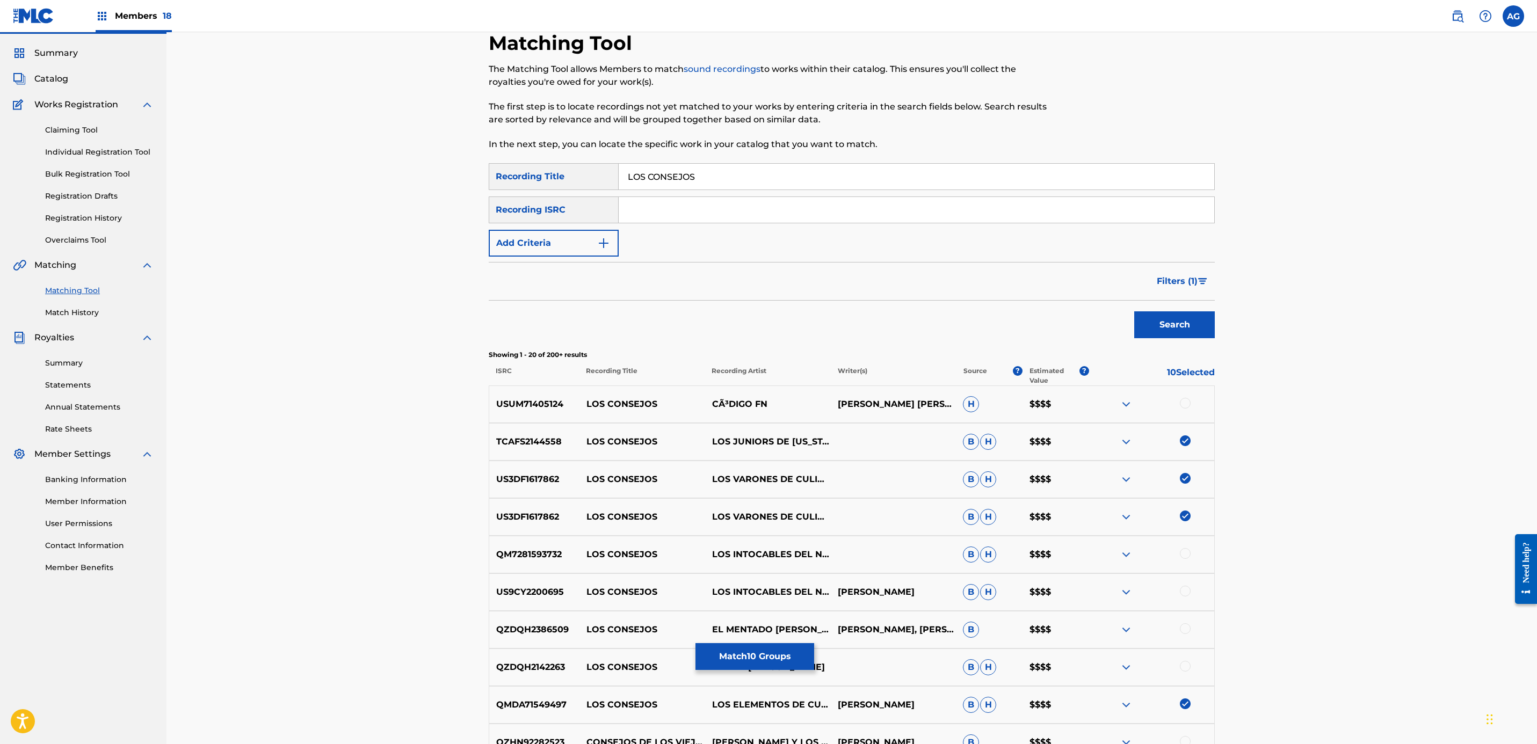
scroll to position [0, 0]
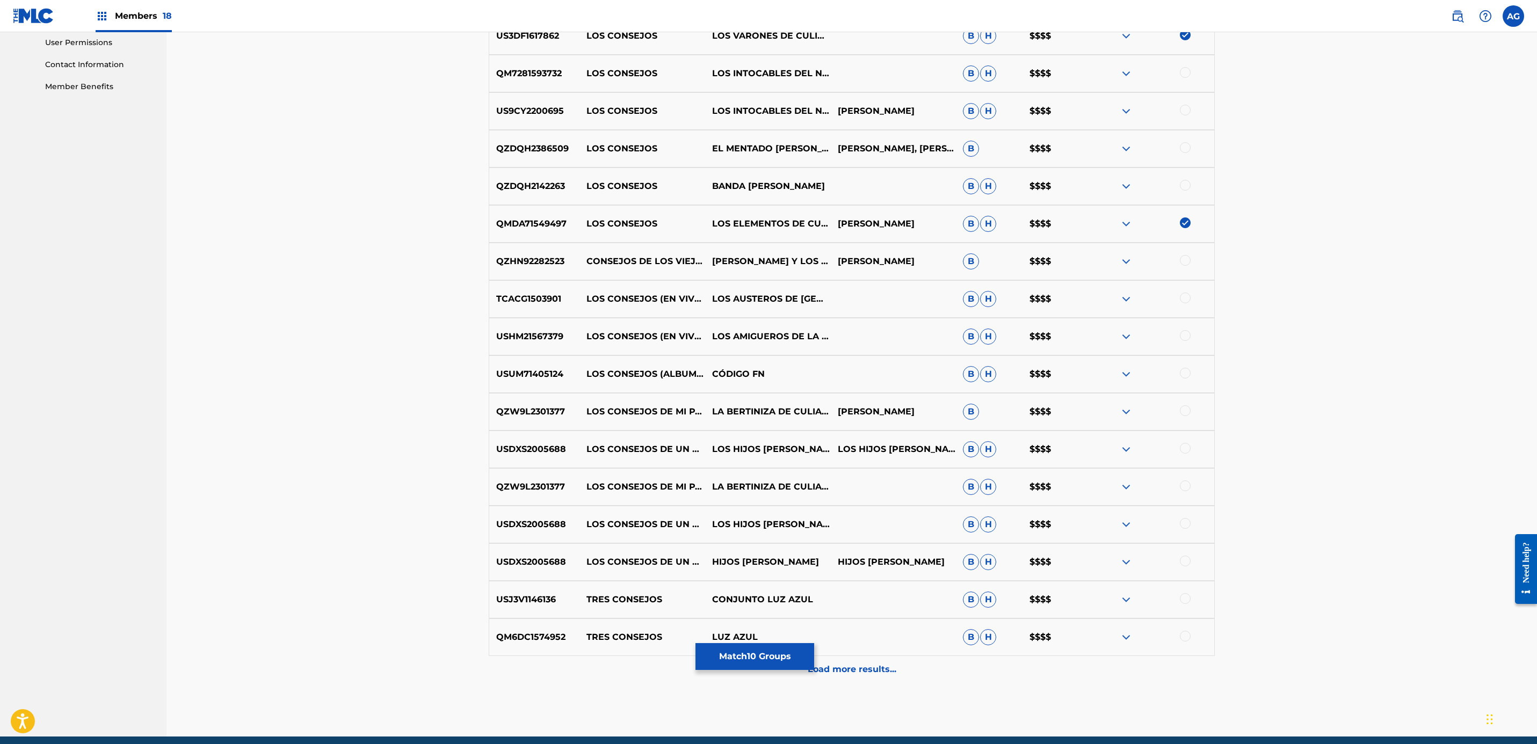
drag, startPoint x: 1297, startPoint y: 477, endPoint x: 1300, endPoint y: 535, distance: 58.1
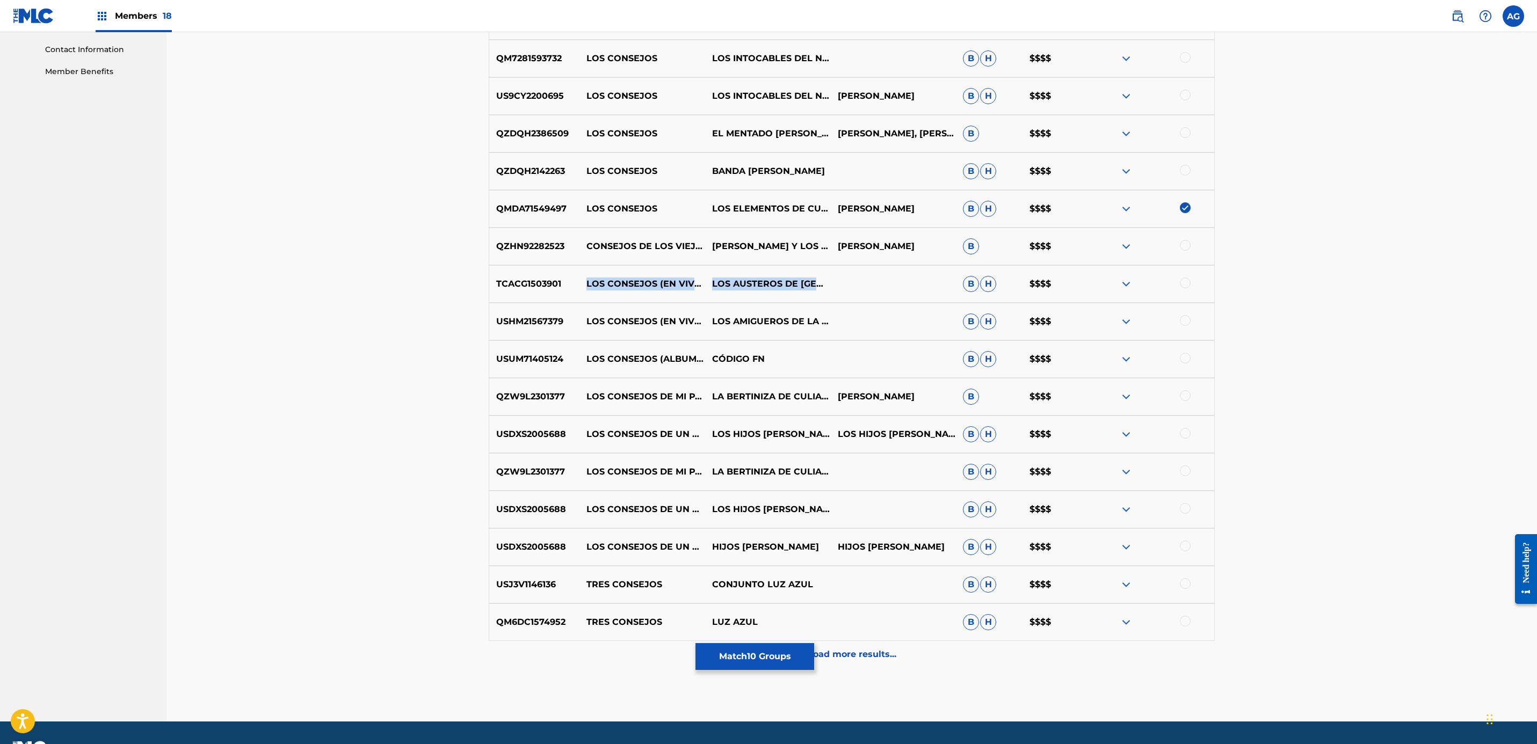
drag, startPoint x: 581, startPoint y: 286, endPoint x: 851, endPoint y: 301, distance: 271.1
click at [851, 301] on div "TCACG1503901 LOS CONSEJOS (EN VIVO) LOS AUSTEROS DE DURANGO B H $$$$" at bounding box center [852, 284] width 726 height 38
copy div "LOS CONSEJOS (EN VIVO) LOS AUSTEROS DE DURANGO"
click at [1180, 282] on div at bounding box center [1185, 283] width 11 height 11
click at [1187, 320] on div at bounding box center [1185, 320] width 11 height 11
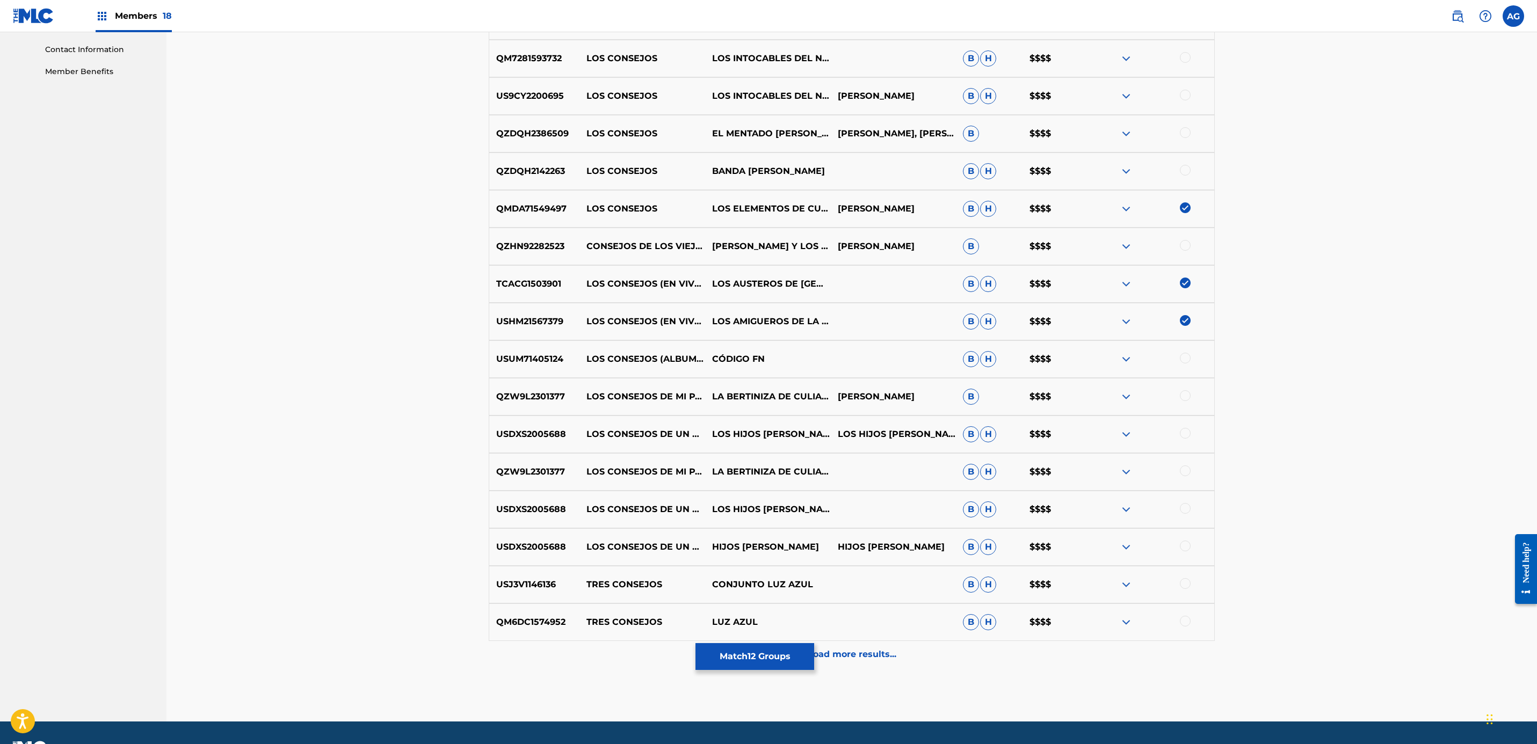
drag, startPoint x: 591, startPoint y: 323, endPoint x: 585, endPoint y: 320, distance: 6.7
click at [590, 323] on p "LOS CONSEJOS (EN VIVO)" at bounding box center [642, 321] width 126 height 13
drag, startPoint x: 585, startPoint y: 319, endPoint x: 862, endPoint y: 322, distance: 277.1
click at [862, 322] on div "USHM21567379 LOS CONSEJOS (EN VIVO) LOS AMIGUEROS DE LA SIERRA B H $$$$" at bounding box center [852, 322] width 726 height 38
drag, startPoint x: 586, startPoint y: 350, endPoint x: 806, endPoint y: 355, distance: 219.2
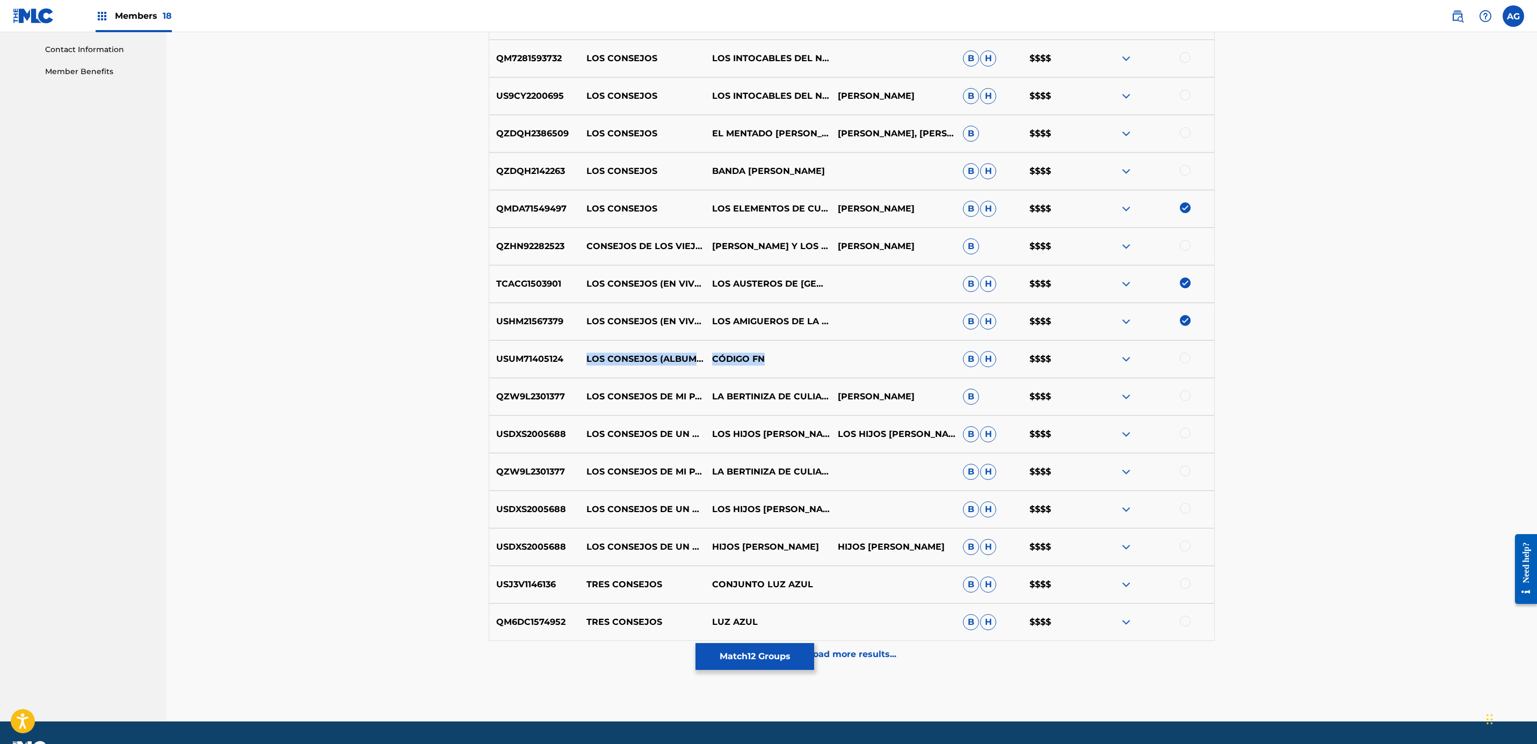
click at [806, 355] on div "USUM71405124 LOS CONSEJOS (ALBUM VERSION) CÓDIGO FN B H $$$$" at bounding box center [852, 359] width 726 height 38
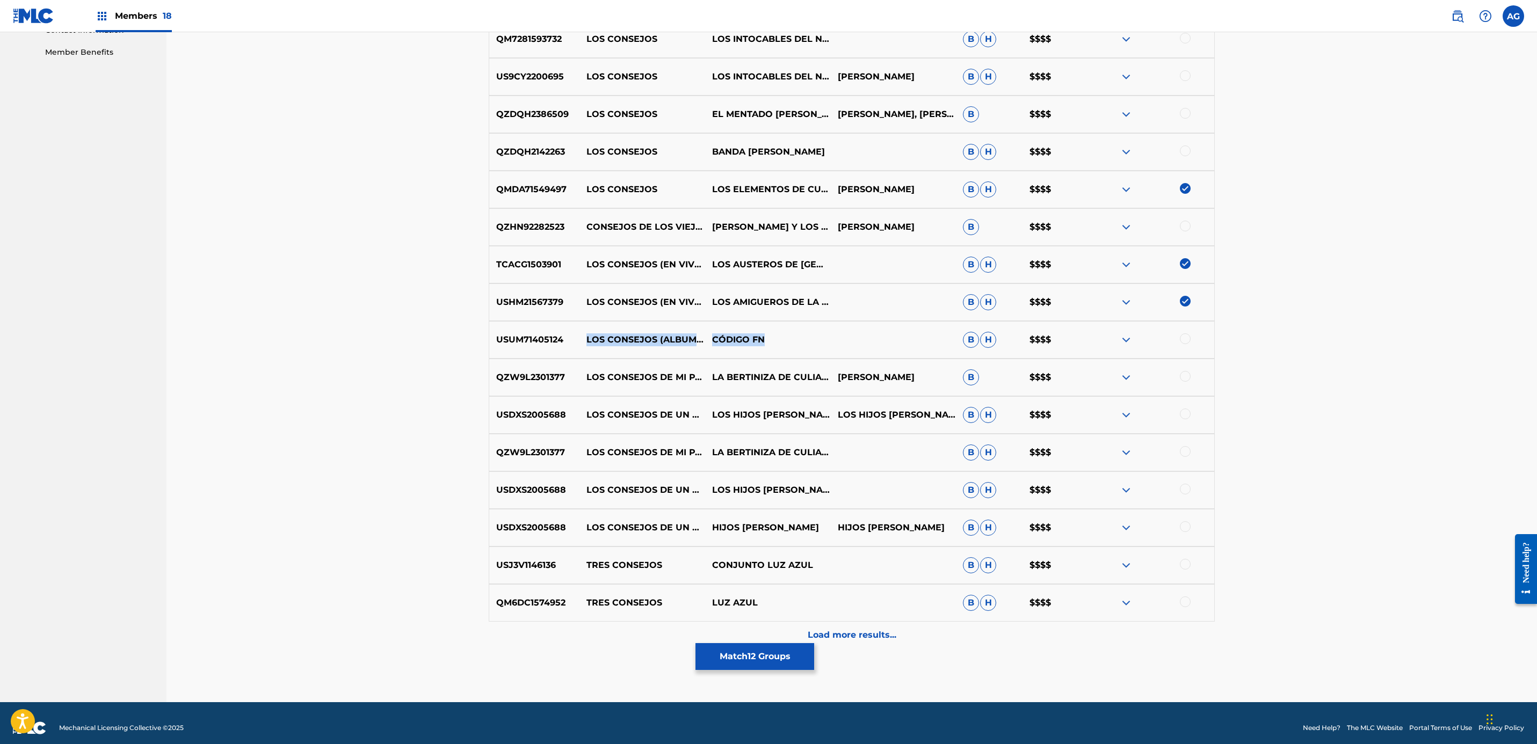
scroll to position [553, 0]
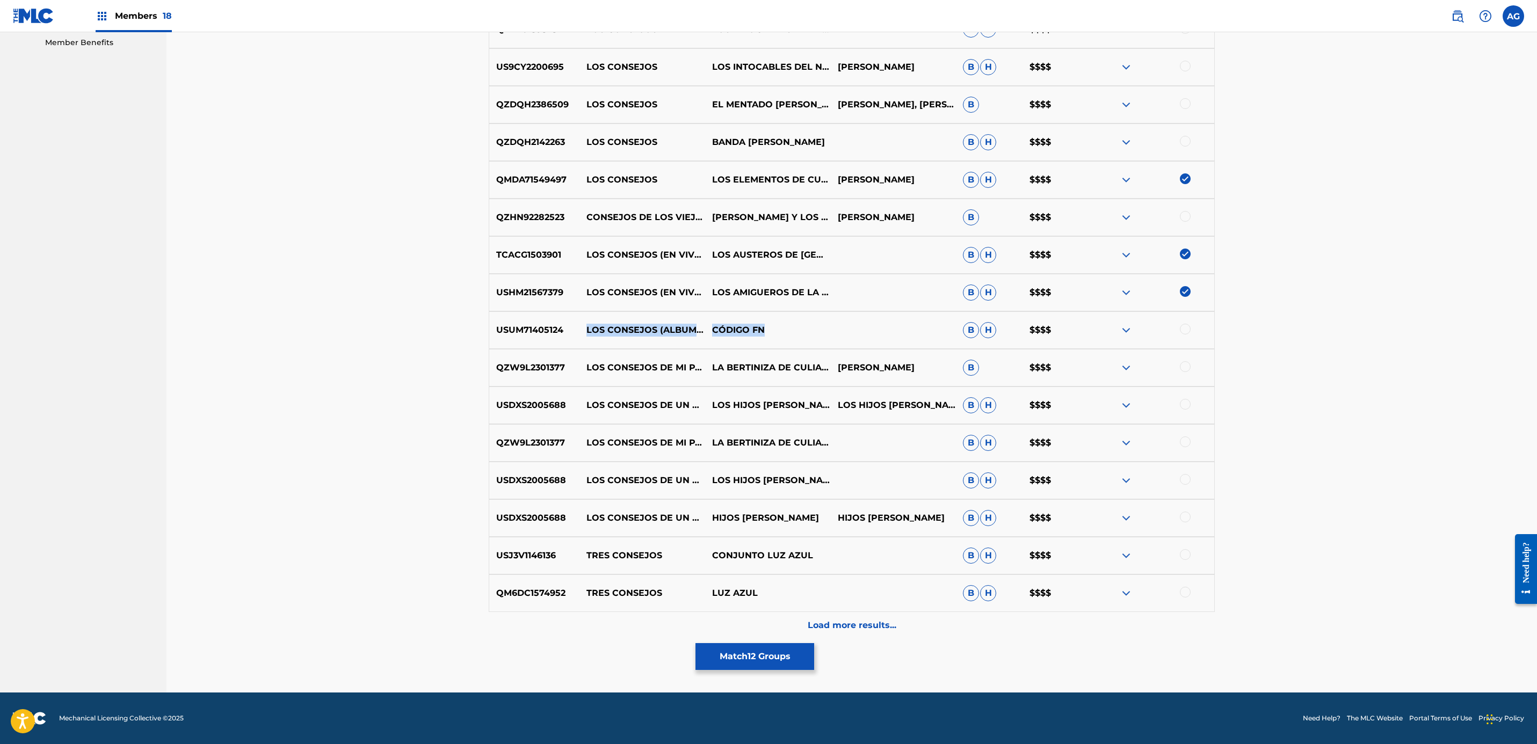
drag, startPoint x: 664, startPoint y: 324, endPoint x: 657, endPoint y: 326, distance: 7.2
click at [665, 325] on p "LOS CONSEJOS (ALBUM VERSION)" at bounding box center [642, 330] width 126 height 13
click at [854, 630] on p "Load more results..." at bounding box center [852, 625] width 89 height 13
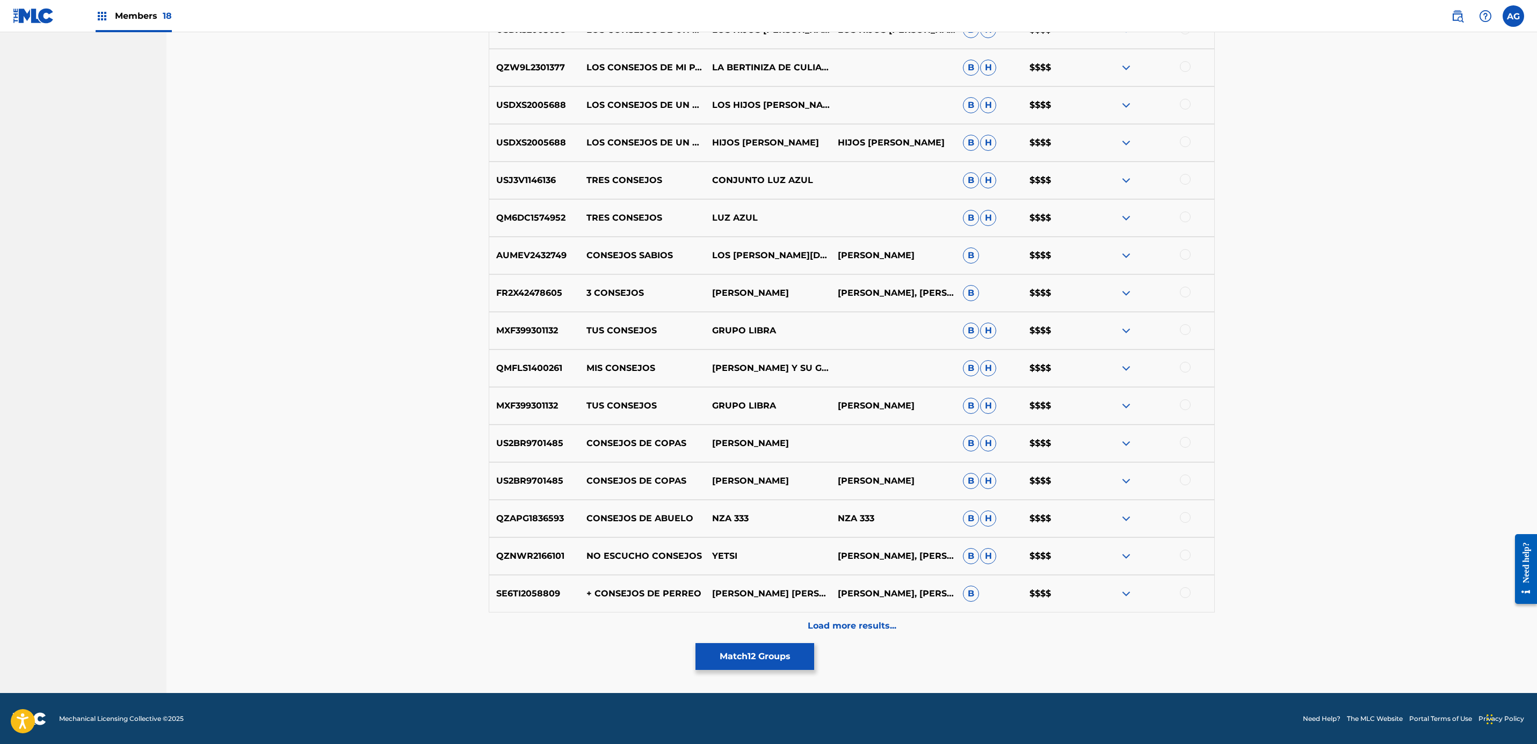
scroll to position [930, 0]
click at [838, 629] on p "Load more results..." at bounding box center [852, 625] width 89 height 13
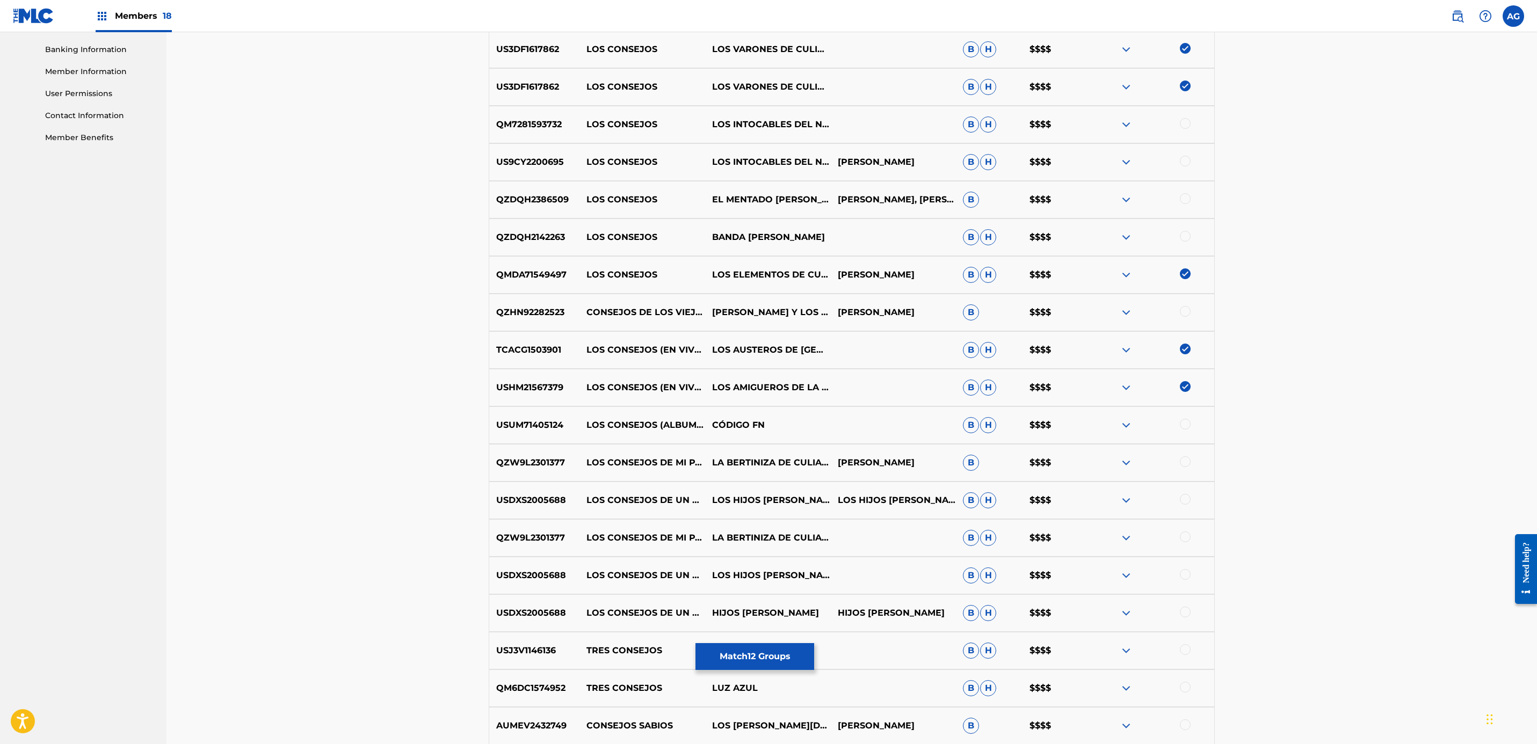
scroll to position [0, 0]
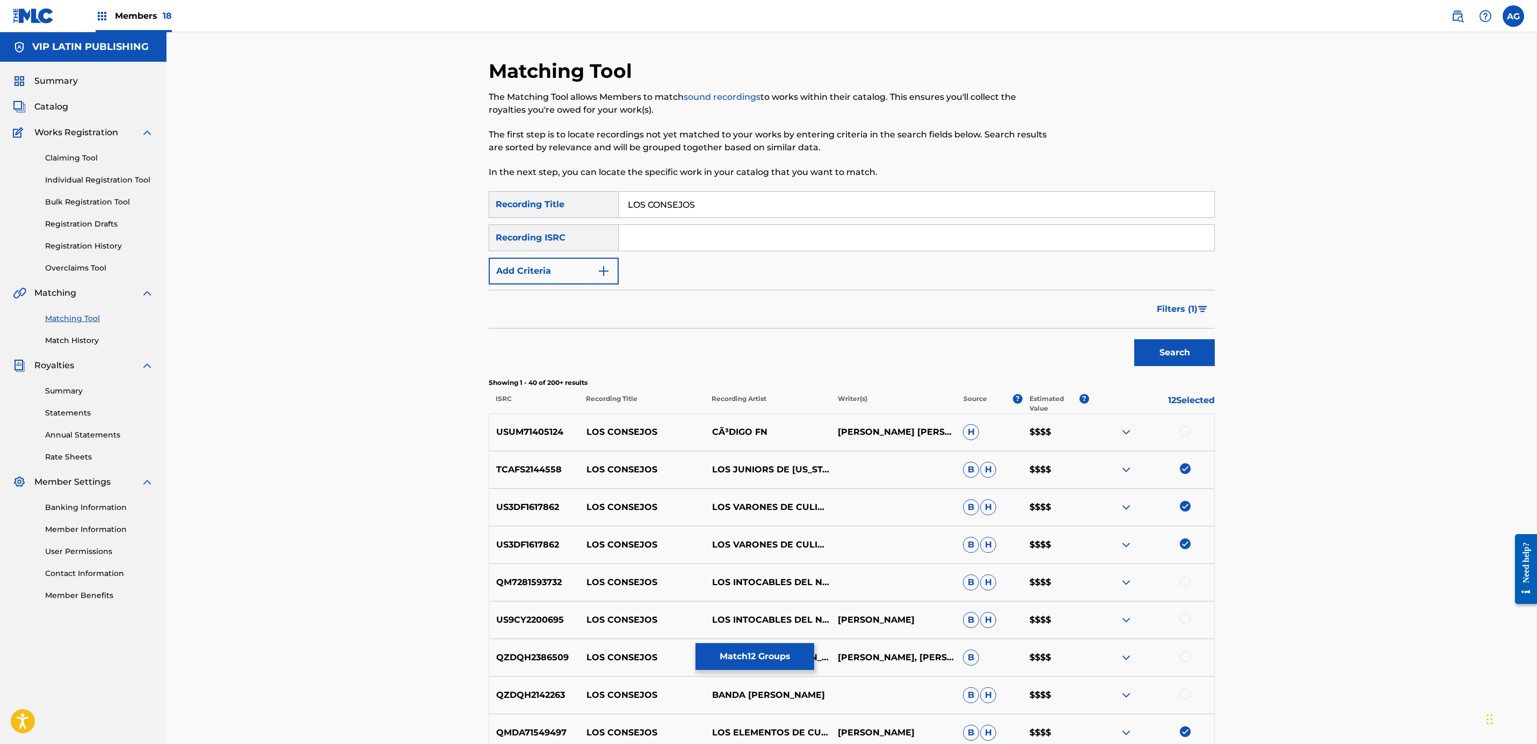
drag, startPoint x: 299, startPoint y: 530, endPoint x: 383, endPoint y: 376, distance: 175.9
click at [1189, 316] on button "Filters ( 1 )" at bounding box center [1182, 309] width 64 height 27
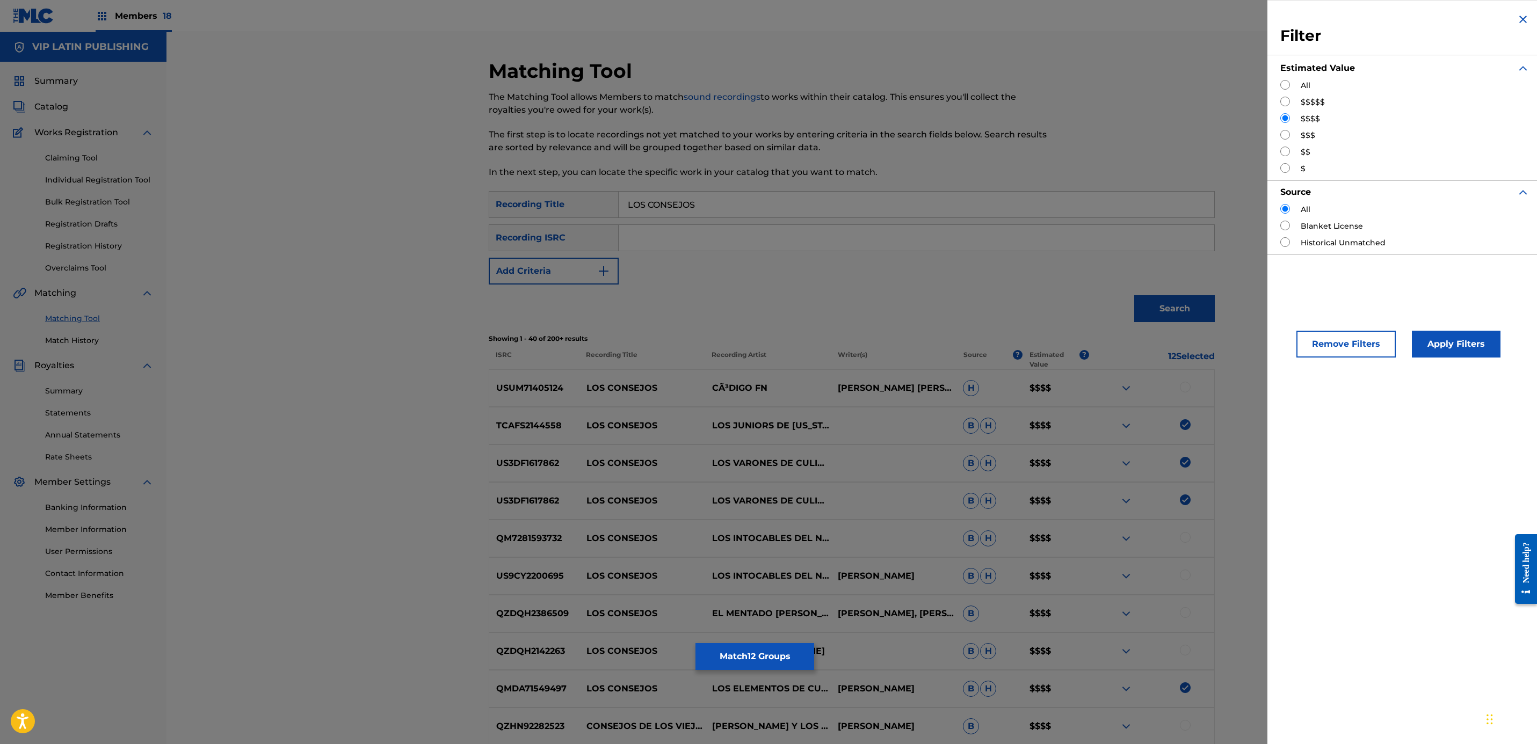
click at [1284, 130] on input "Search Form" at bounding box center [1285, 135] width 10 height 10
radio input "true"
click at [1460, 345] on button "Apply Filters" at bounding box center [1456, 344] width 89 height 27
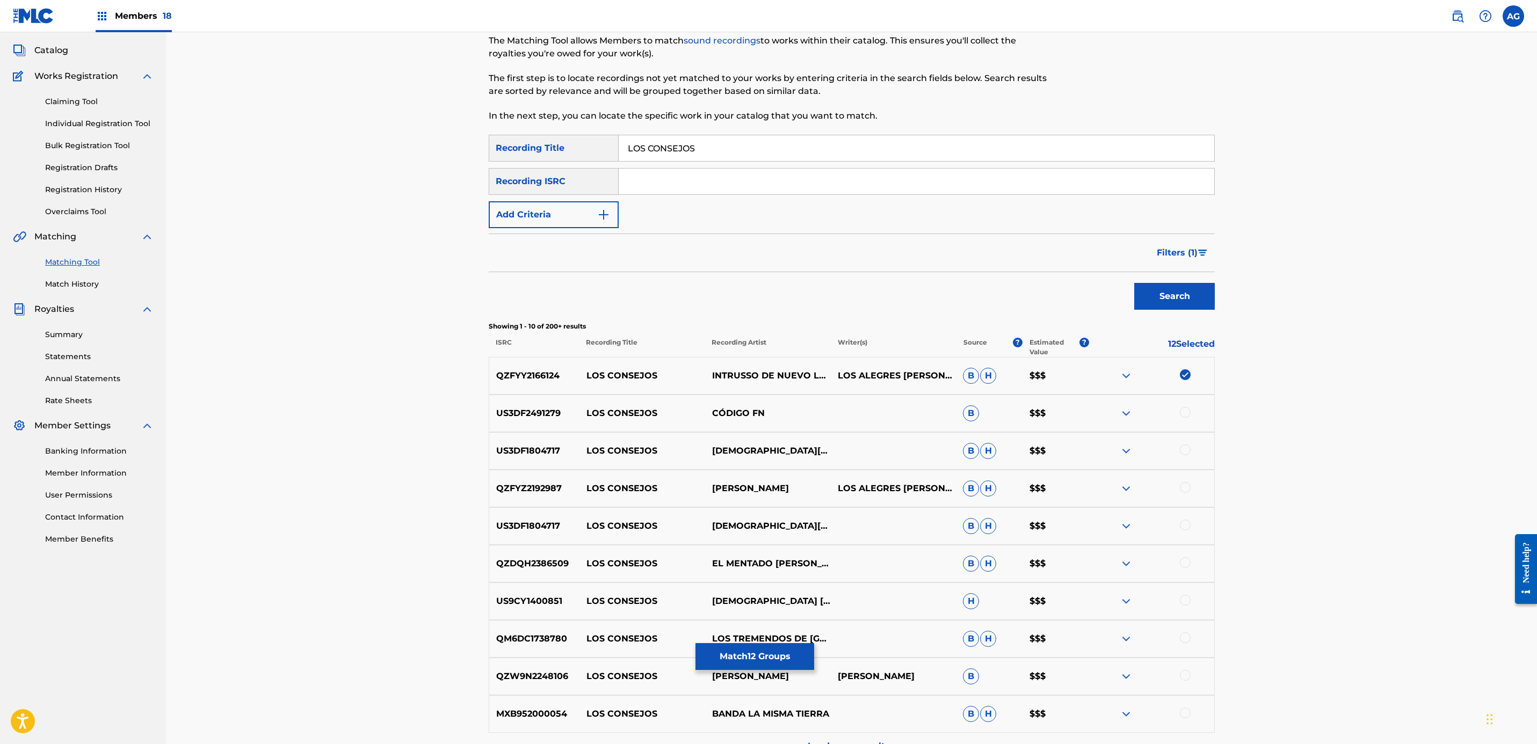
scroll to position [81, 0]
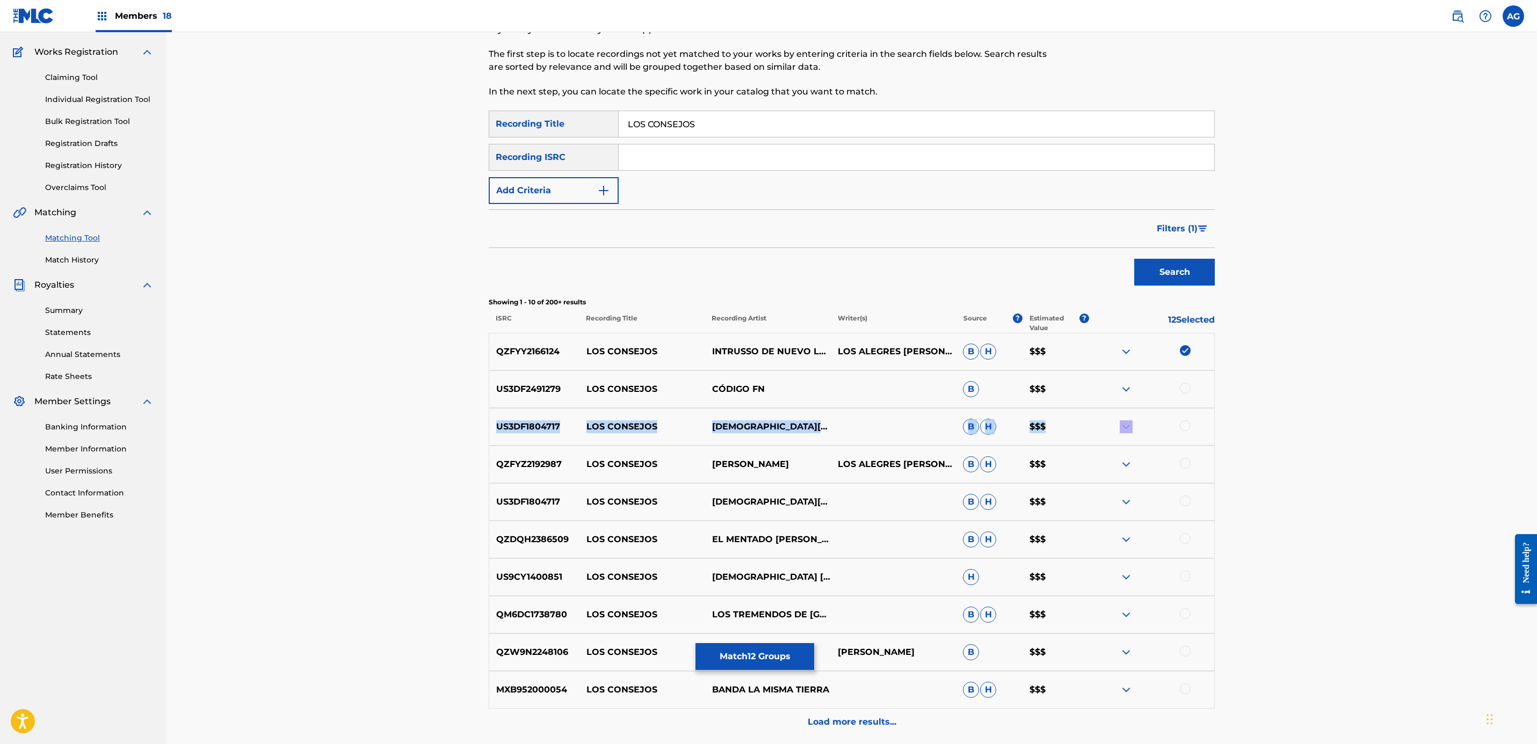
drag, startPoint x: 1185, startPoint y: 387, endPoint x: 1194, endPoint y: 427, distance: 41.3
click at [1195, 429] on div "QZFYY2166124 LOS CONSEJOS INTRUSSO DE NUEVO LEON LOS ALEGRES DEL BARRANCO B H $…" at bounding box center [852, 534] width 726 height 403
drag, startPoint x: 1194, startPoint y: 427, endPoint x: 1188, endPoint y: 425, distance: 6.1
click at [1188, 425] on div at bounding box center [1185, 425] width 11 height 11
click at [1186, 465] on div at bounding box center [1185, 463] width 11 height 11
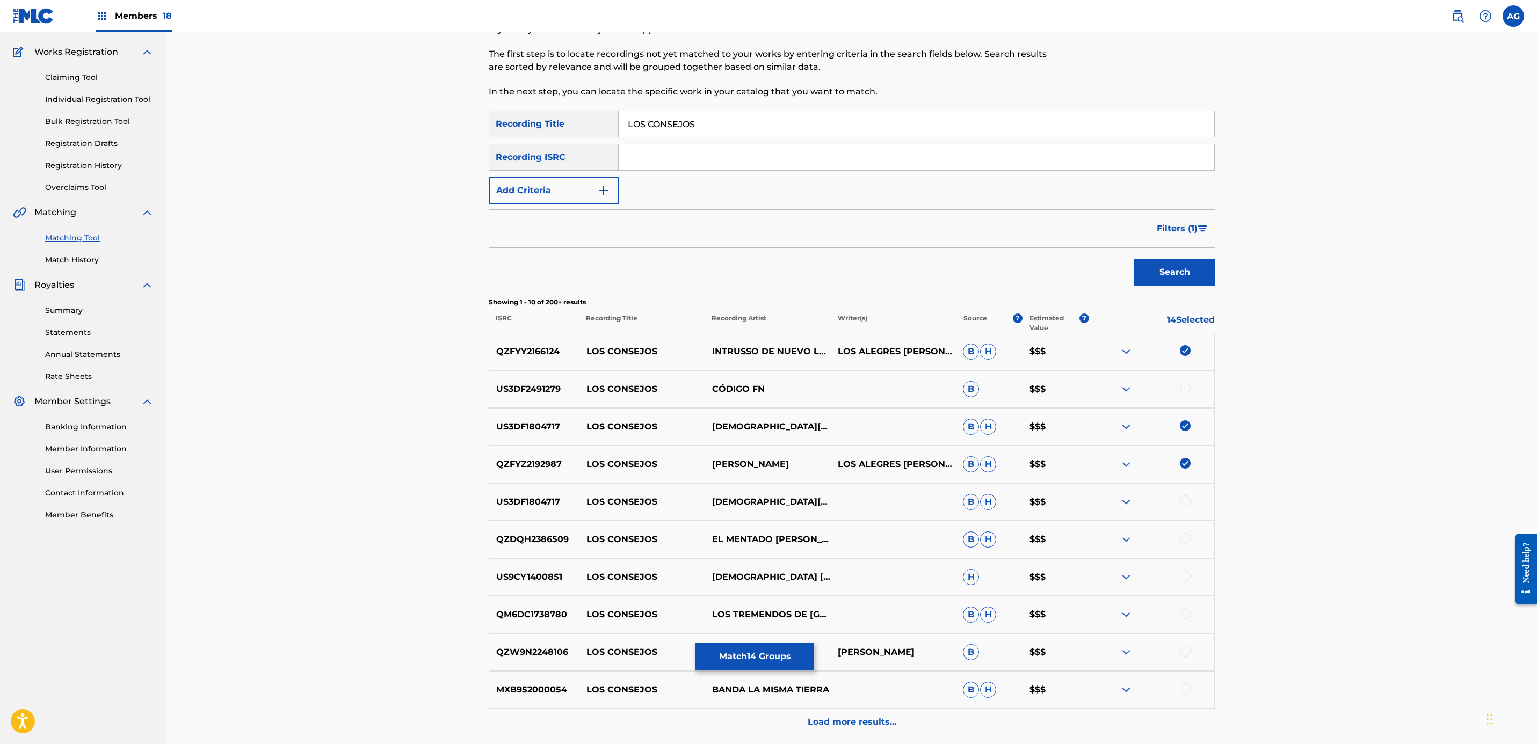
click at [1186, 503] on div at bounding box center [1185, 501] width 11 height 11
click at [1181, 578] on div at bounding box center [1185, 576] width 11 height 11
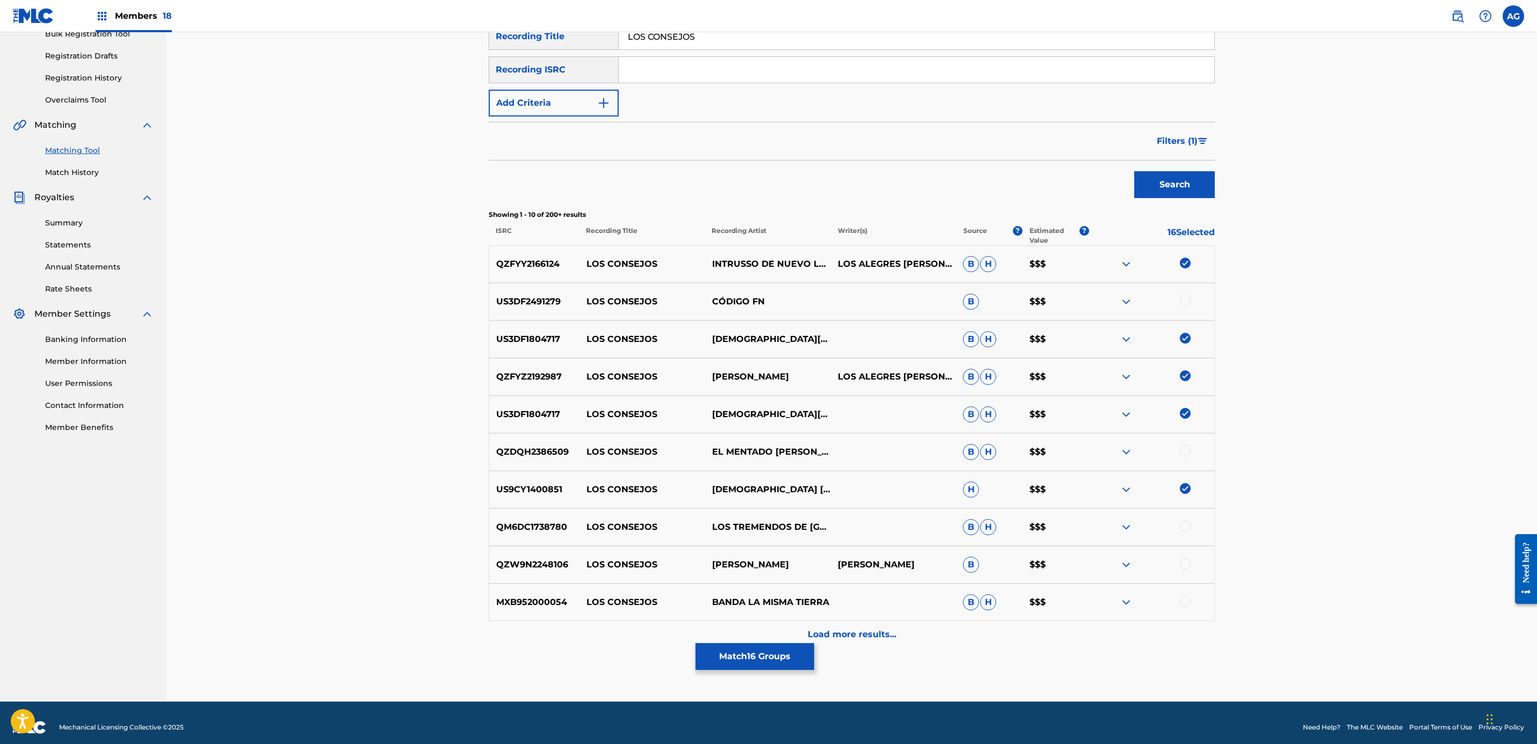
scroll to position [177, 0]
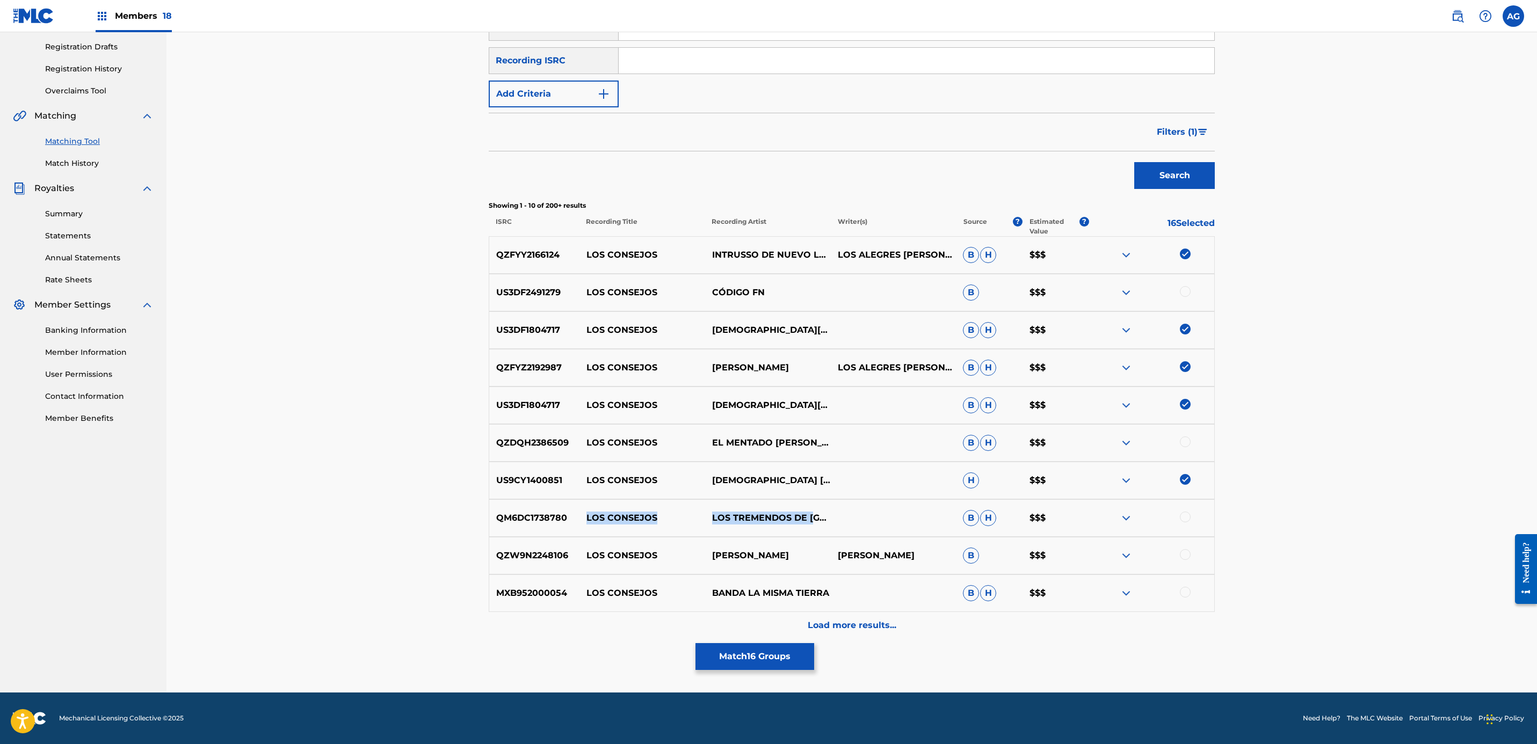
drag, startPoint x: 814, startPoint y: 527, endPoint x: 586, endPoint y: 520, distance: 227.8
click at [586, 520] on div "QM6DC1738780 LOS CONSEJOS LOS TREMENDOS DE SINALOA B H $$$" at bounding box center [852, 518] width 726 height 38
click at [876, 621] on p "Load more results..." at bounding box center [852, 625] width 89 height 13
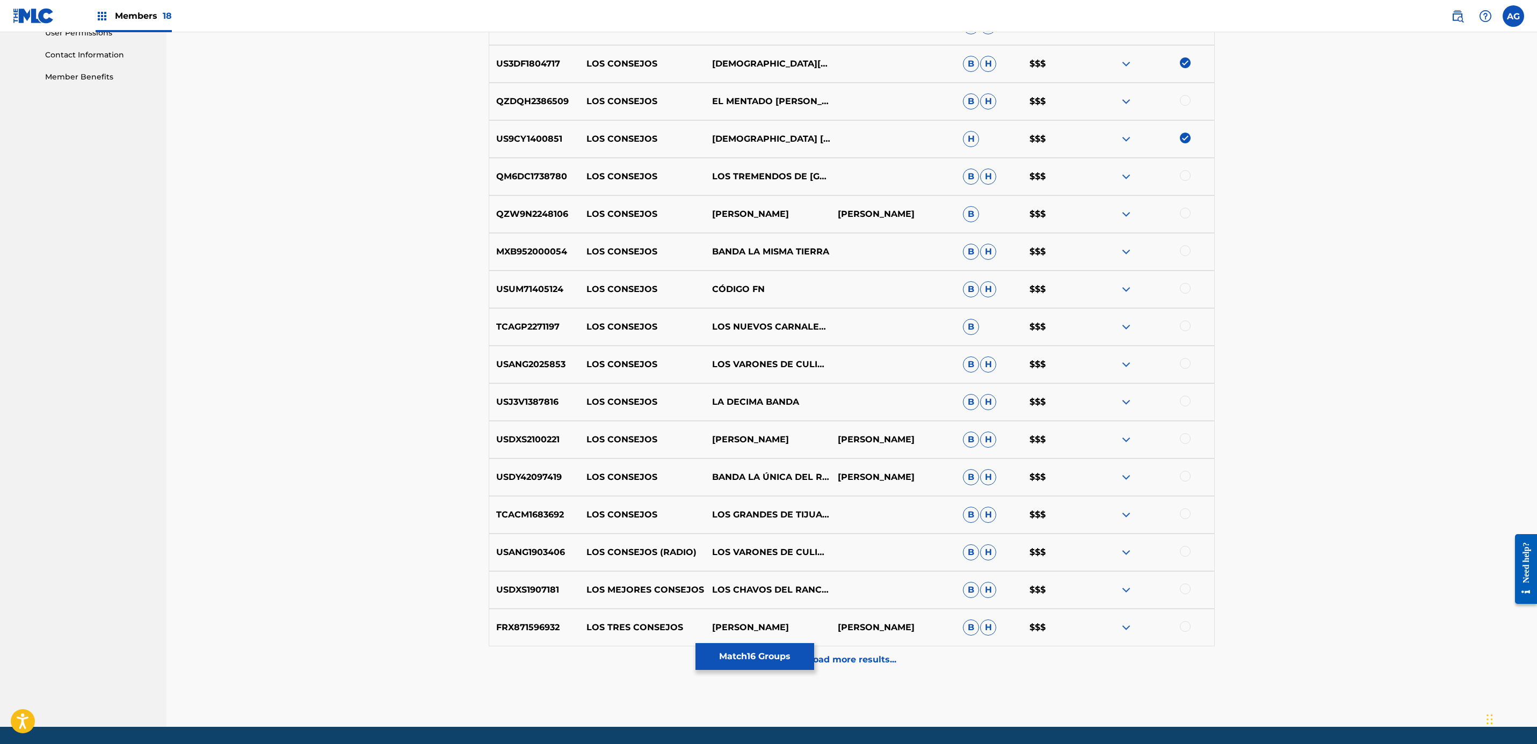
scroll to position [553, 0]
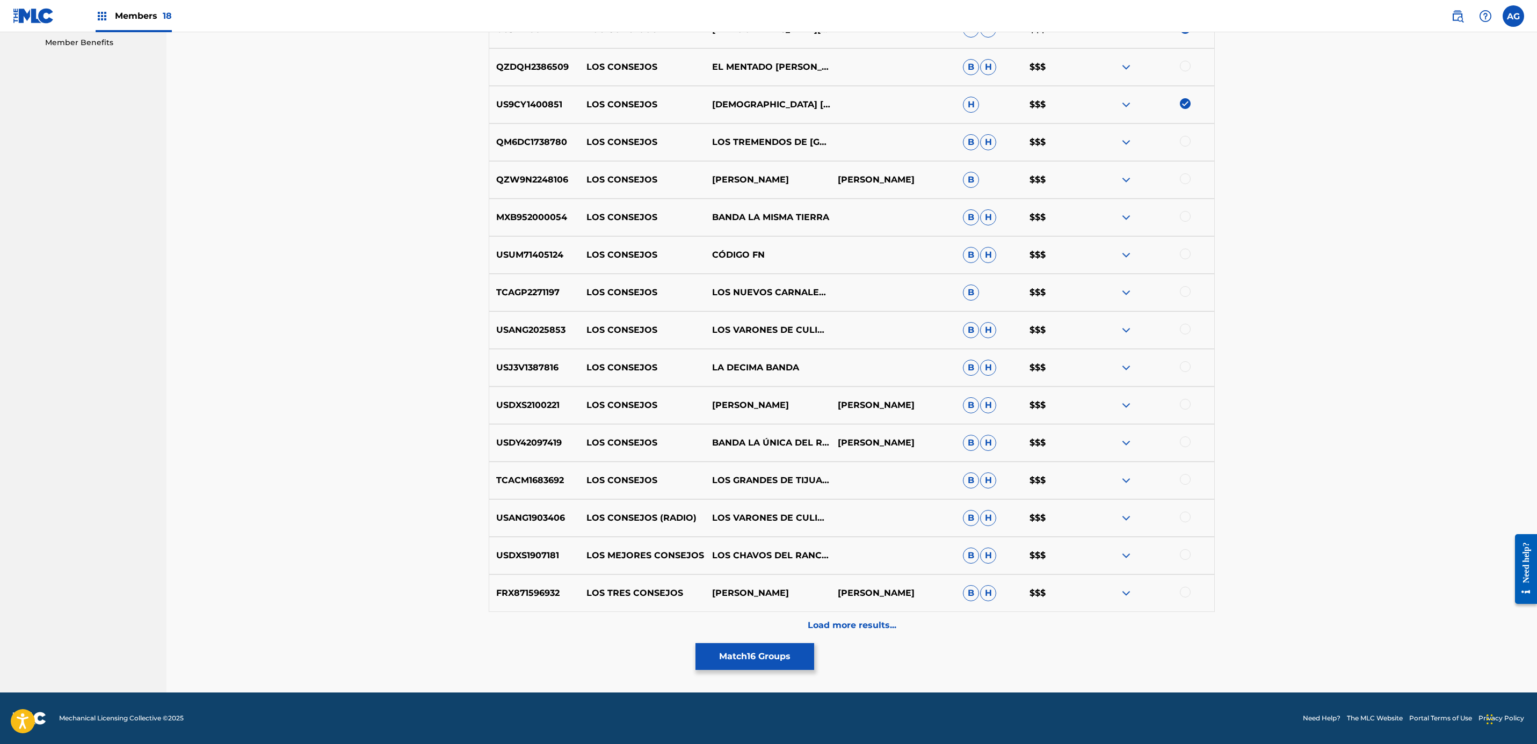
click at [1183, 332] on div at bounding box center [1185, 329] width 11 height 11
drag, startPoint x: 814, startPoint y: 366, endPoint x: 579, endPoint y: 363, distance: 234.7
click at [579, 363] on div "USJ3V1387816 LOS CONSEJOS LA DECIMA BANDA B H $$$" at bounding box center [852, 368] width 726 height 38
click at [1184, 366] on div at bounding box center [1185, 366] width 11 height 11
drag, startPoint x: 1190, startPoint y: 517, endPoint x: 1186, endPoint y: 530, distance: 13.3
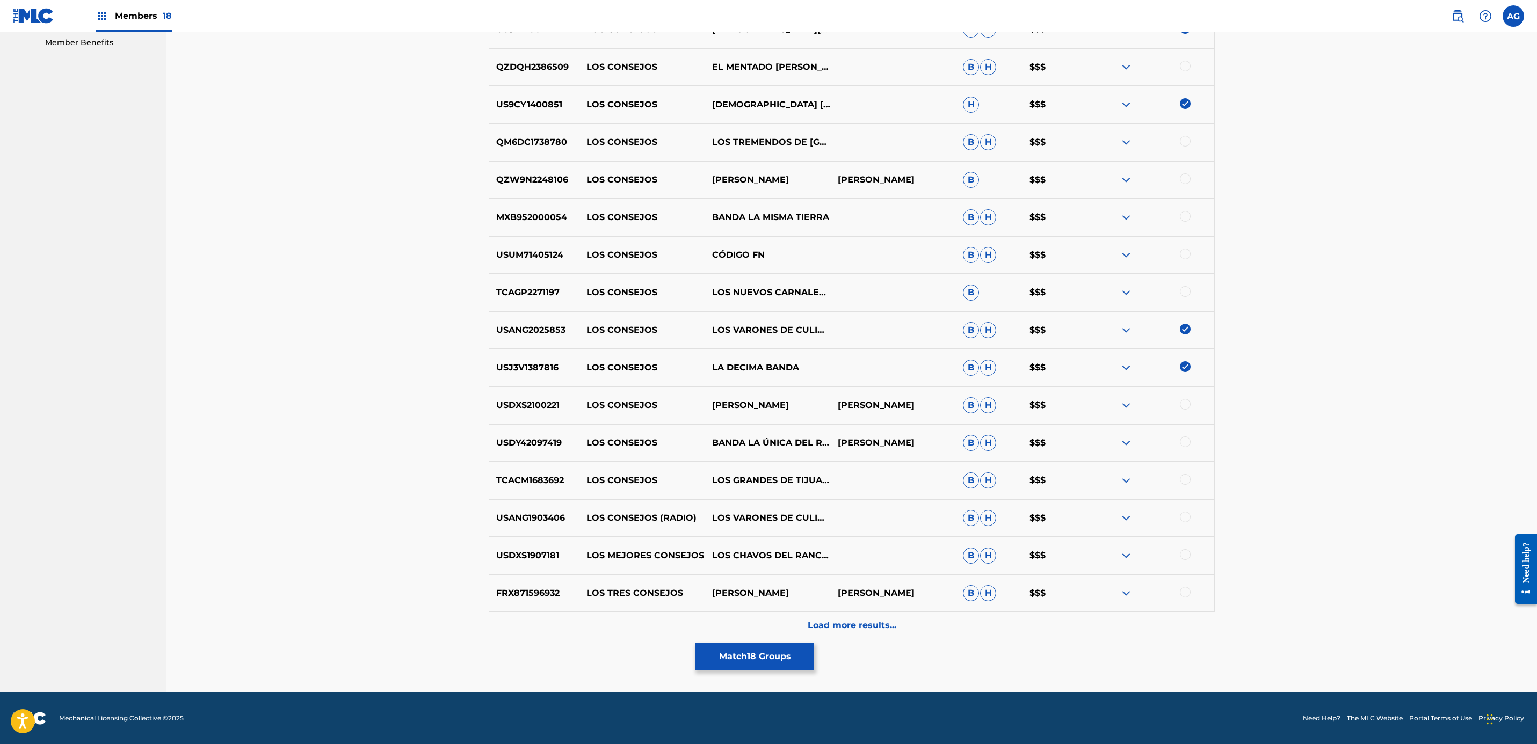
click at [1190, 518] on div at bounding box center [1185, 517] width 11 height 11
click at [1186, 558] on div at bounding box center [1185, 554] width 11 height 11
click at [1184, 484] on div at bounding box center [1185, 479] width 11 height 11
click at [916, 632] on div "Load more results..." at bounding box center [852, 625] width 726 height 27
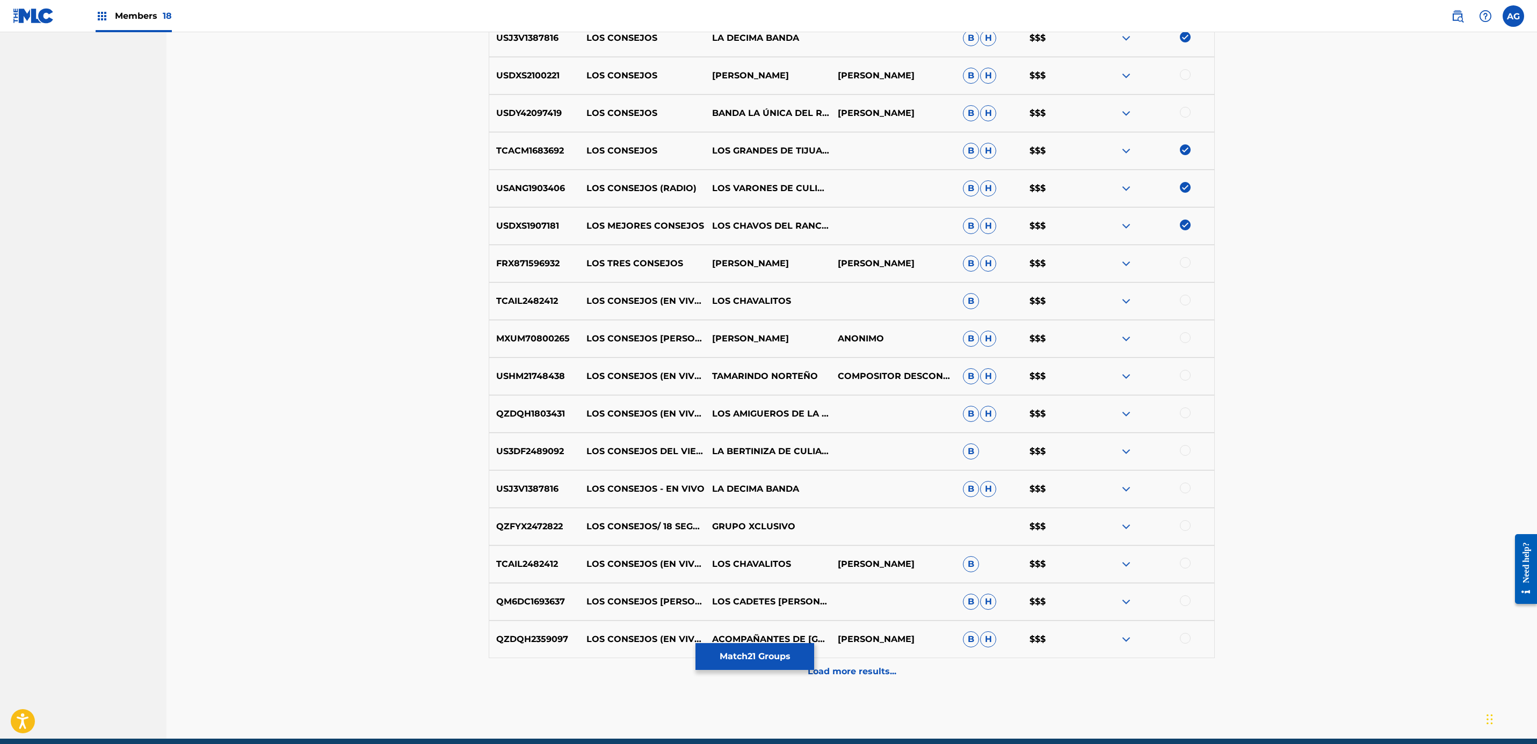
scroll to position [886, 0]
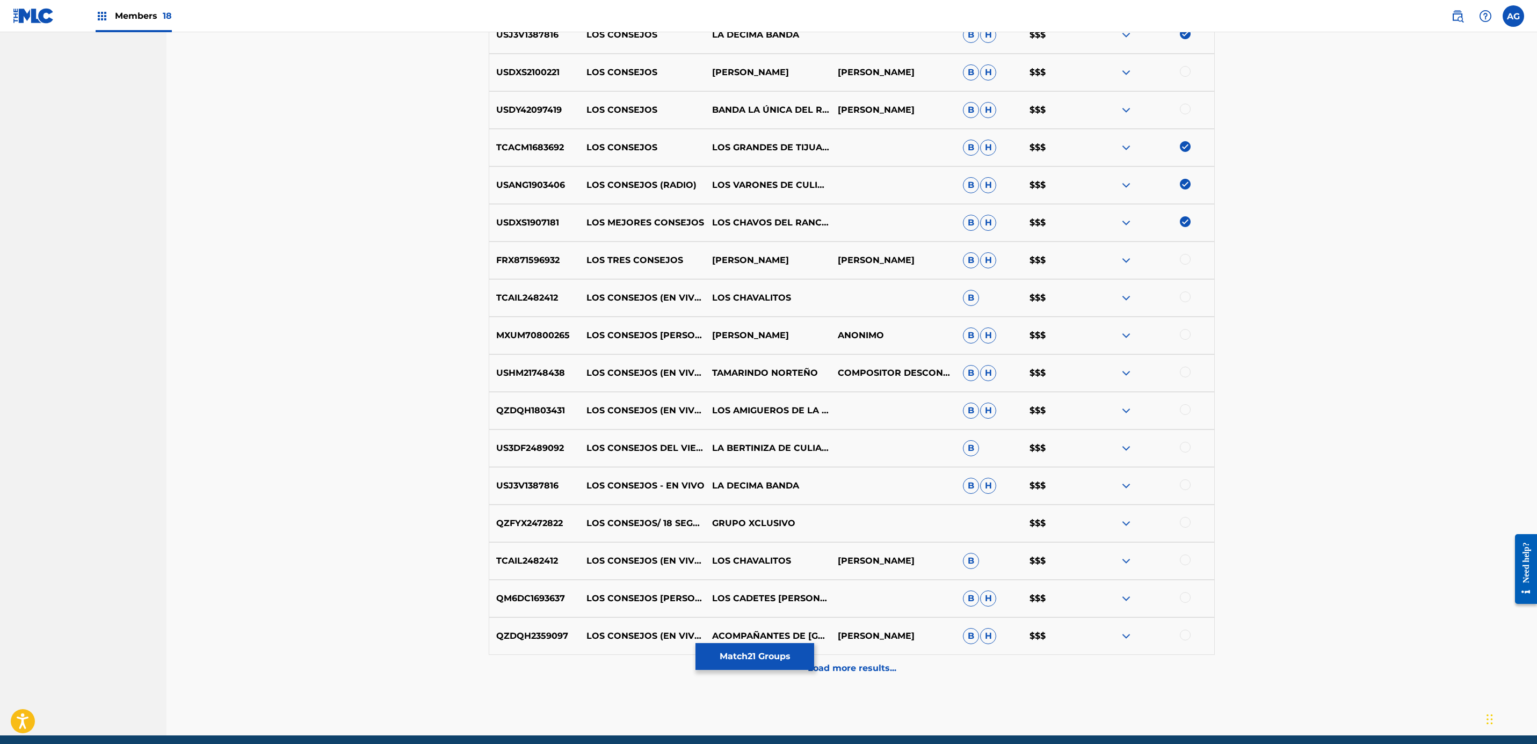
click at [1191, 295] on div at bounding box center [1152, 298] width 126 height 13
click at [1183, 298] on div at bounding box center [1185, 297] width 11 height 11
click at [1184, 373] on div at bounding box center [1185, 372] width 11 height 11
click at [1186, 409] on div at bounding box center [1185, 409] width 11 height 11
click at [1185, 485] on div at bounding box center [1185, 485] width 11 height 11
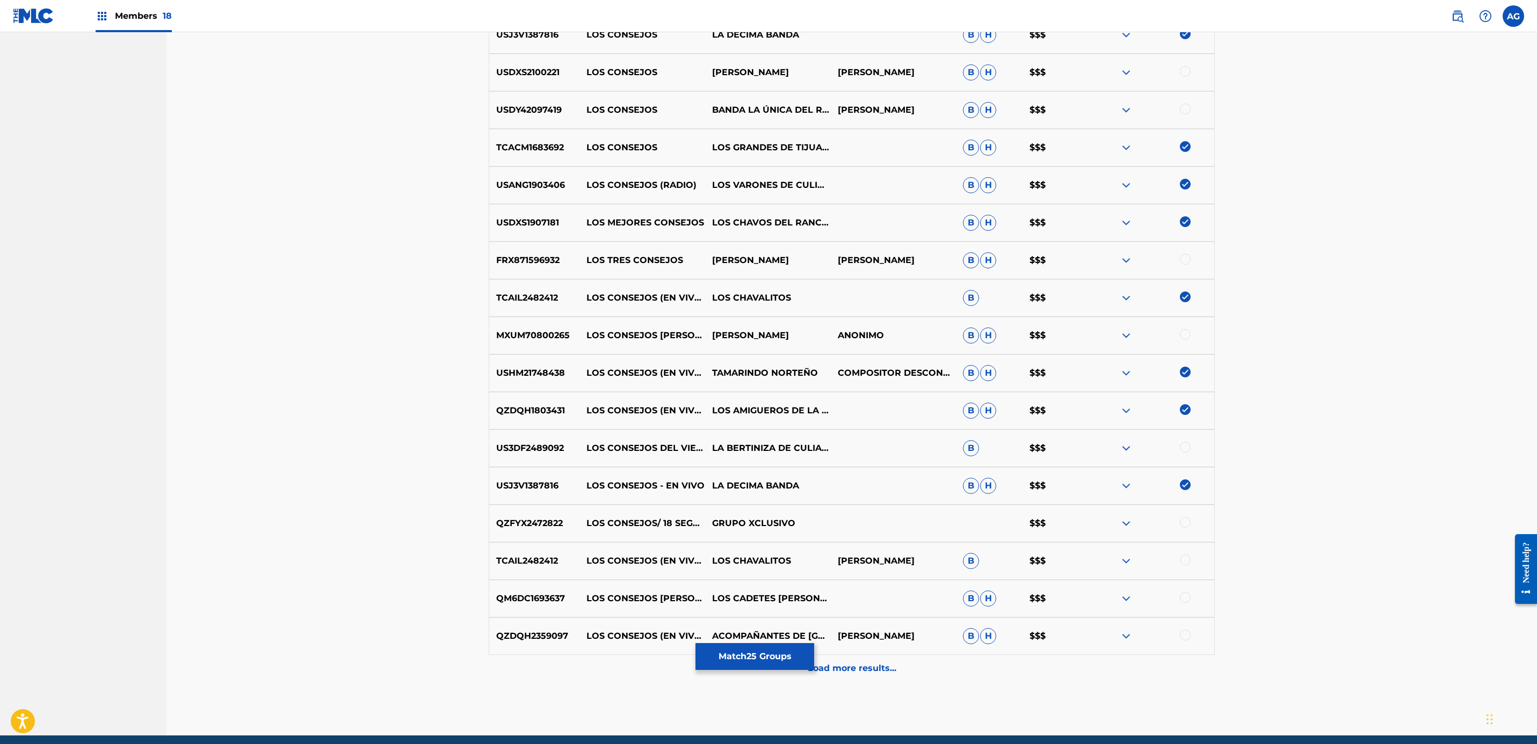
click at [1186, 490] on img at bounding box center [1185, 485] width 11 height 11
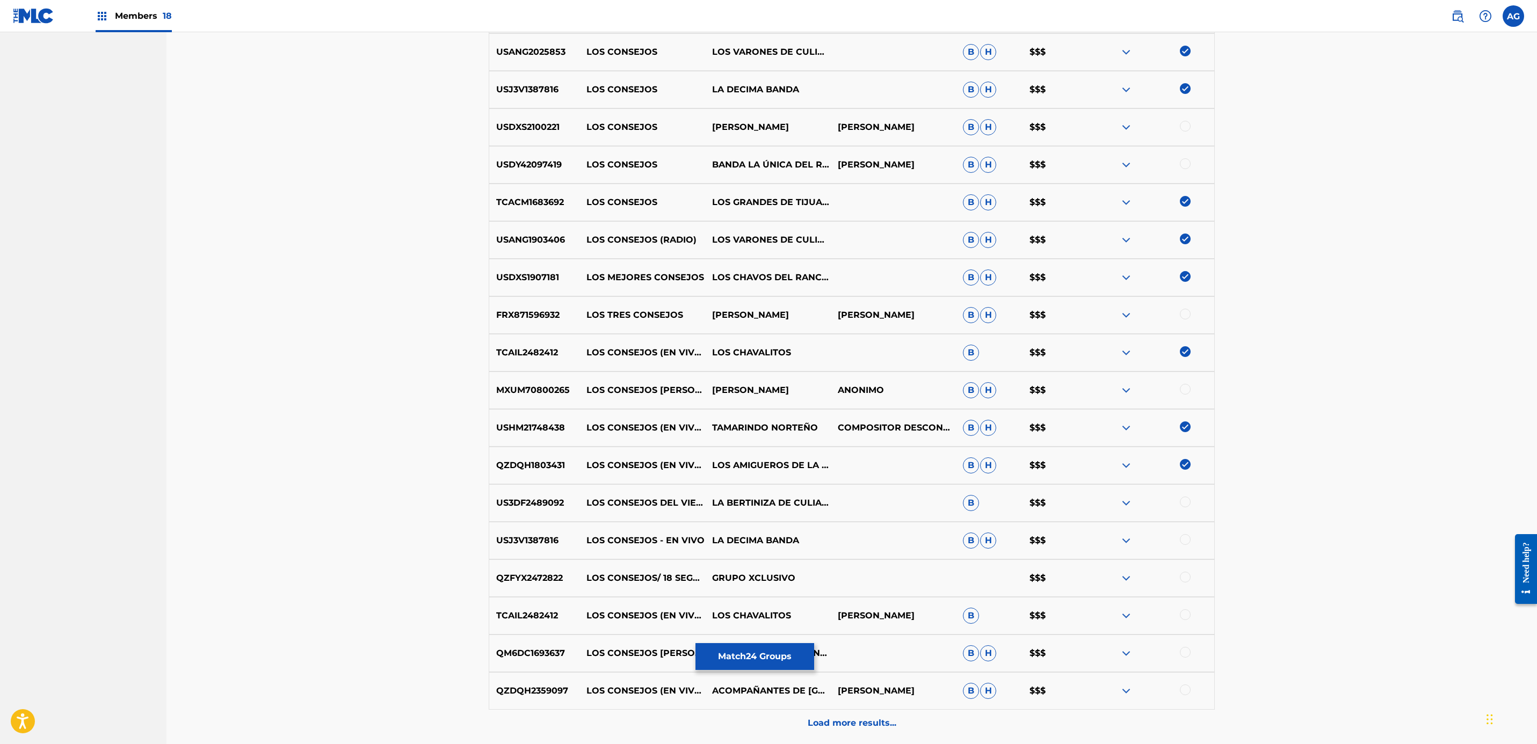
scroll to position [806, 0]
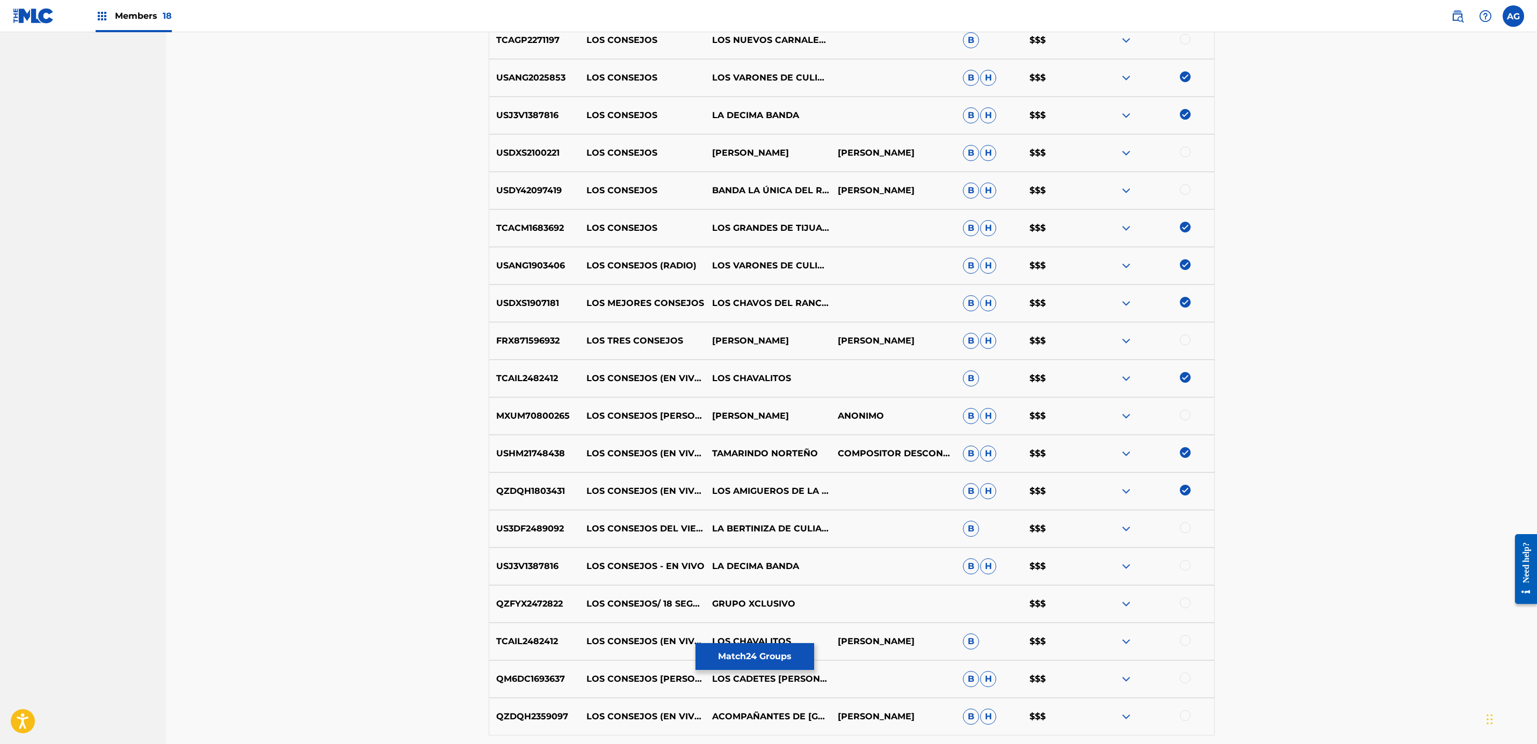
click at [1184, 118] on img at bounding box center [1185, 114] width 11 height 11
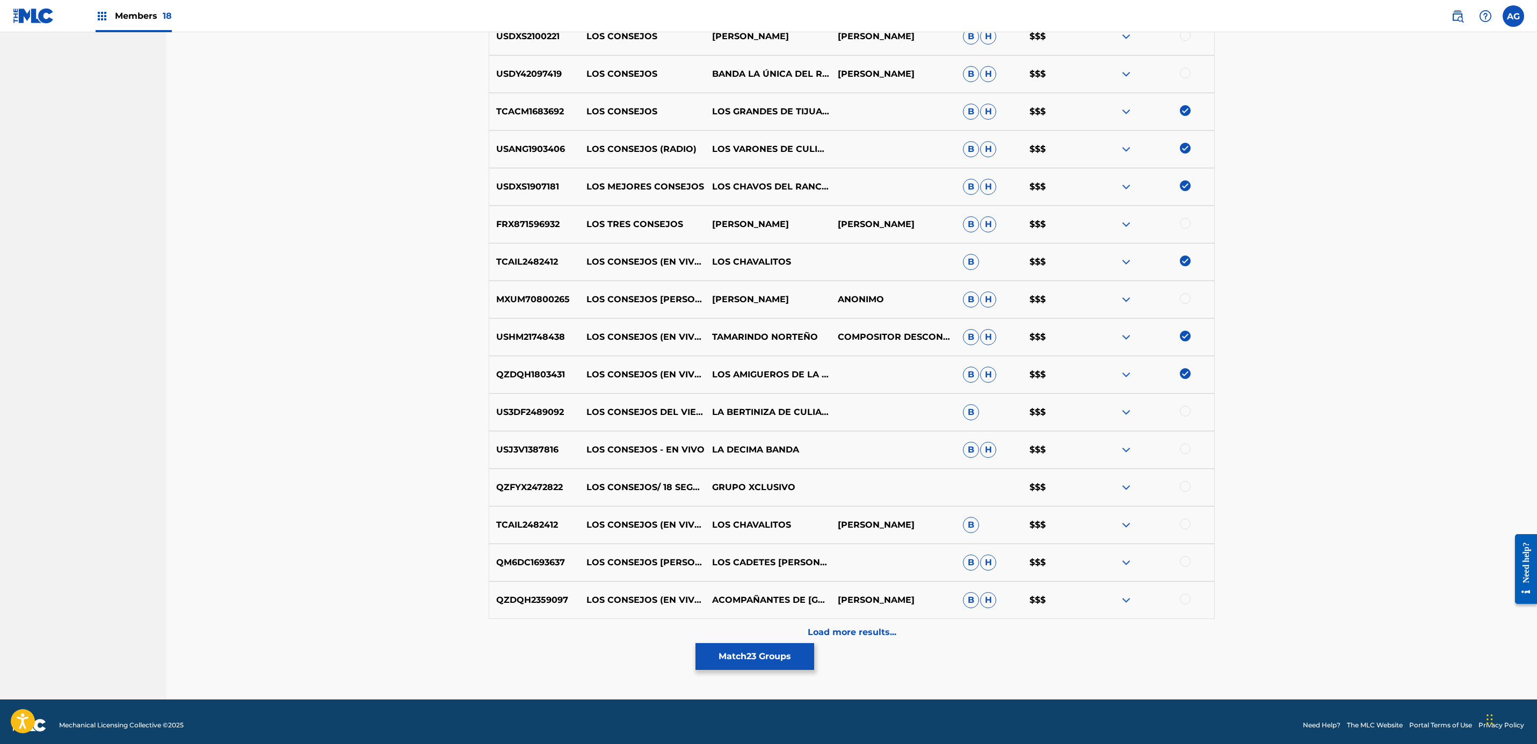
scroll to position [930, 0]
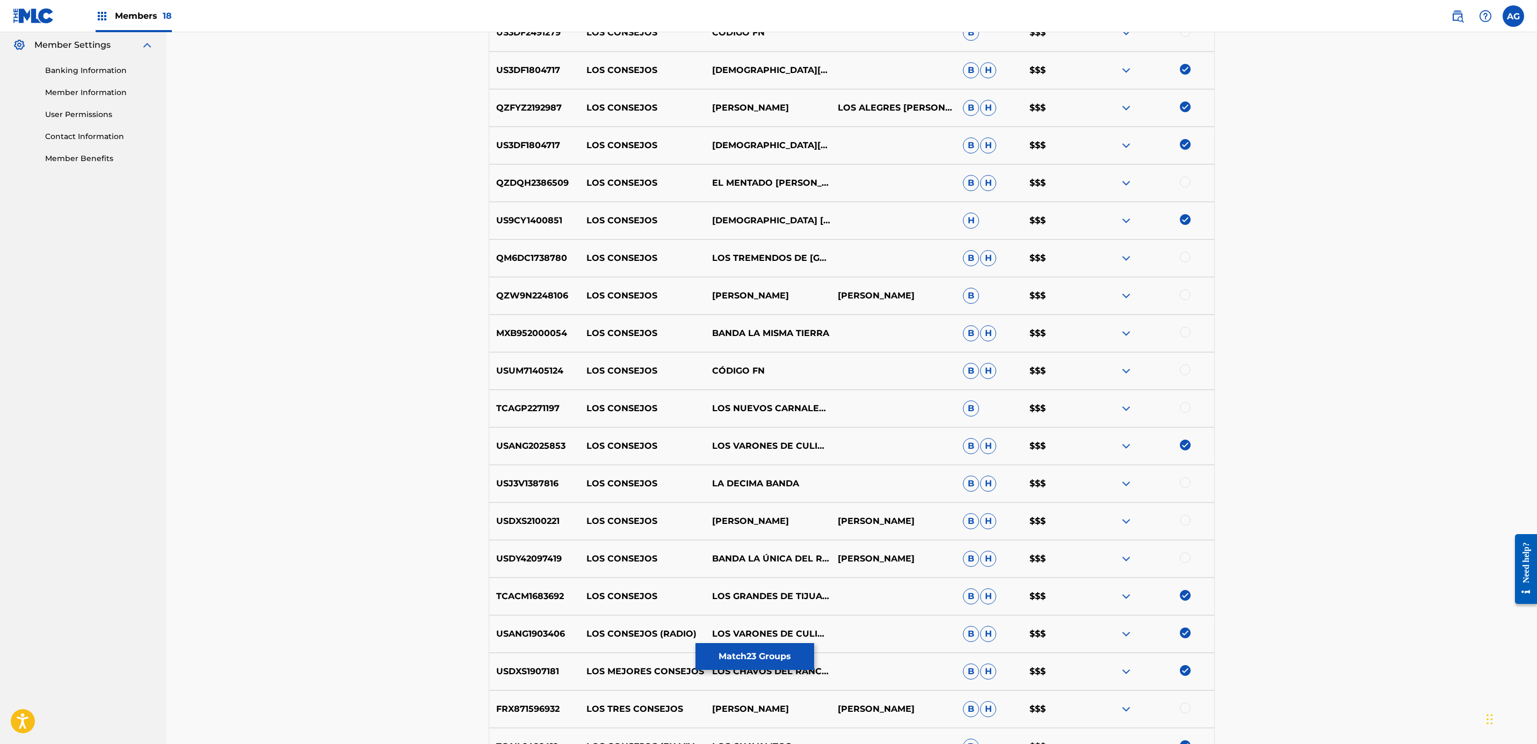
drag, startPoint x: 437, startPoint y: 559, endPoint x: 859, endPoint y: 237, distance: 530.6
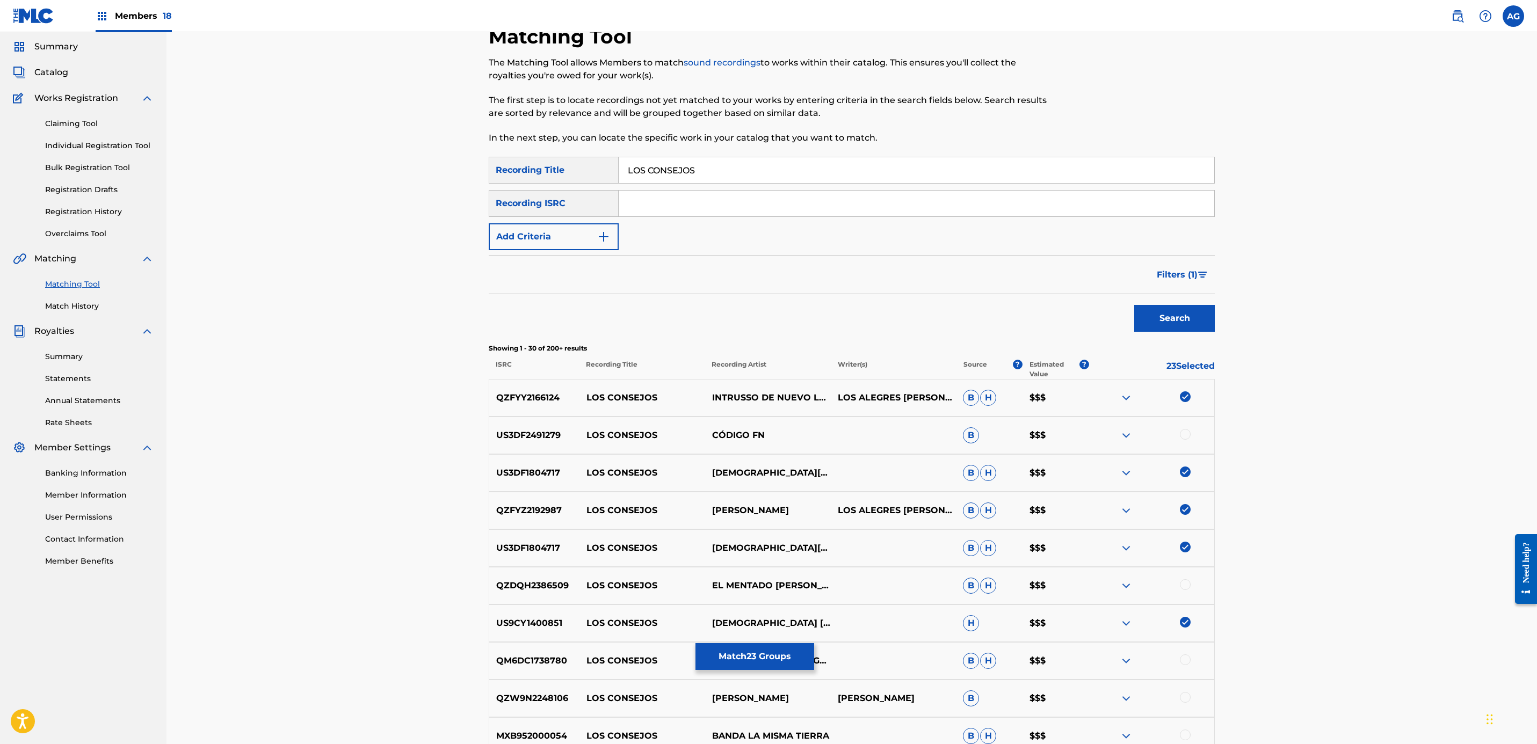
click at [1207, 279] on button "Filters ( 1 )" at bounding box center [1182, 275] width 64 height 27
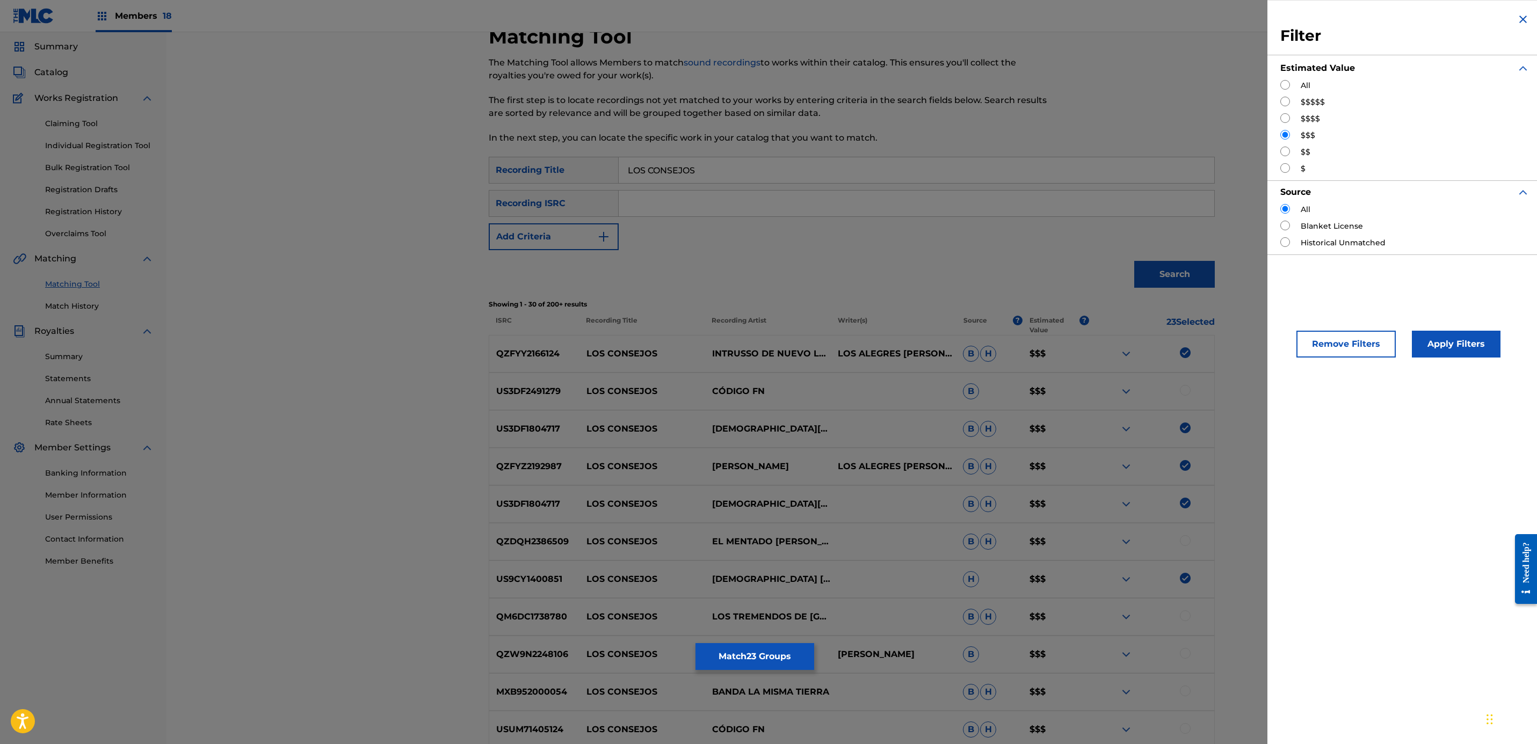
click at [1286, 150] on input "Search Form" at bounding box center [1285, 152] width 10 height 10
radio input "true"
click at [1463, 343] on button "Apply Filters" at bounding box center [1456, 344] width 89 height 27
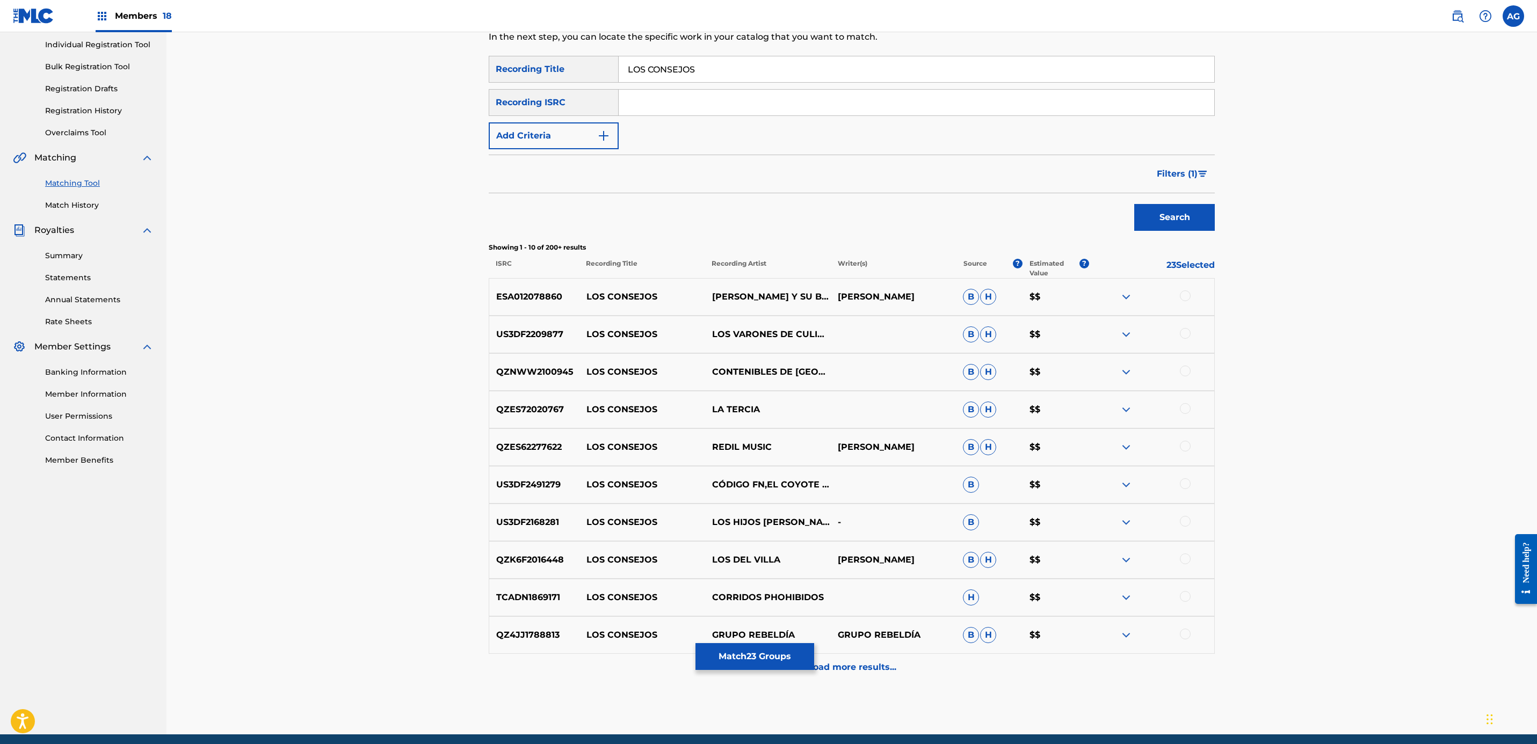
scroll to position [177, 0]
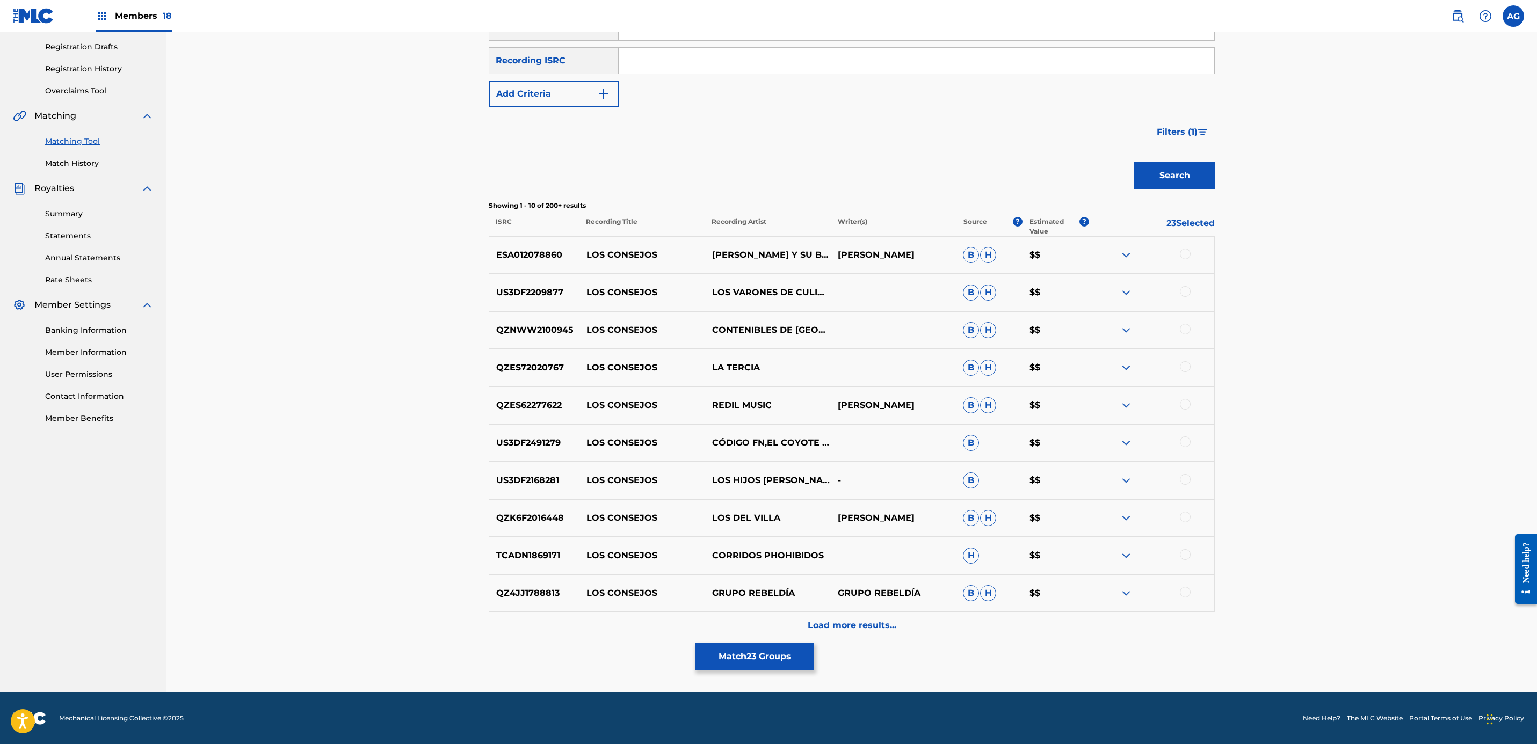
click at [901, 632] on div "Load more results..." at bounding box center [852, 625] width 726 height 27
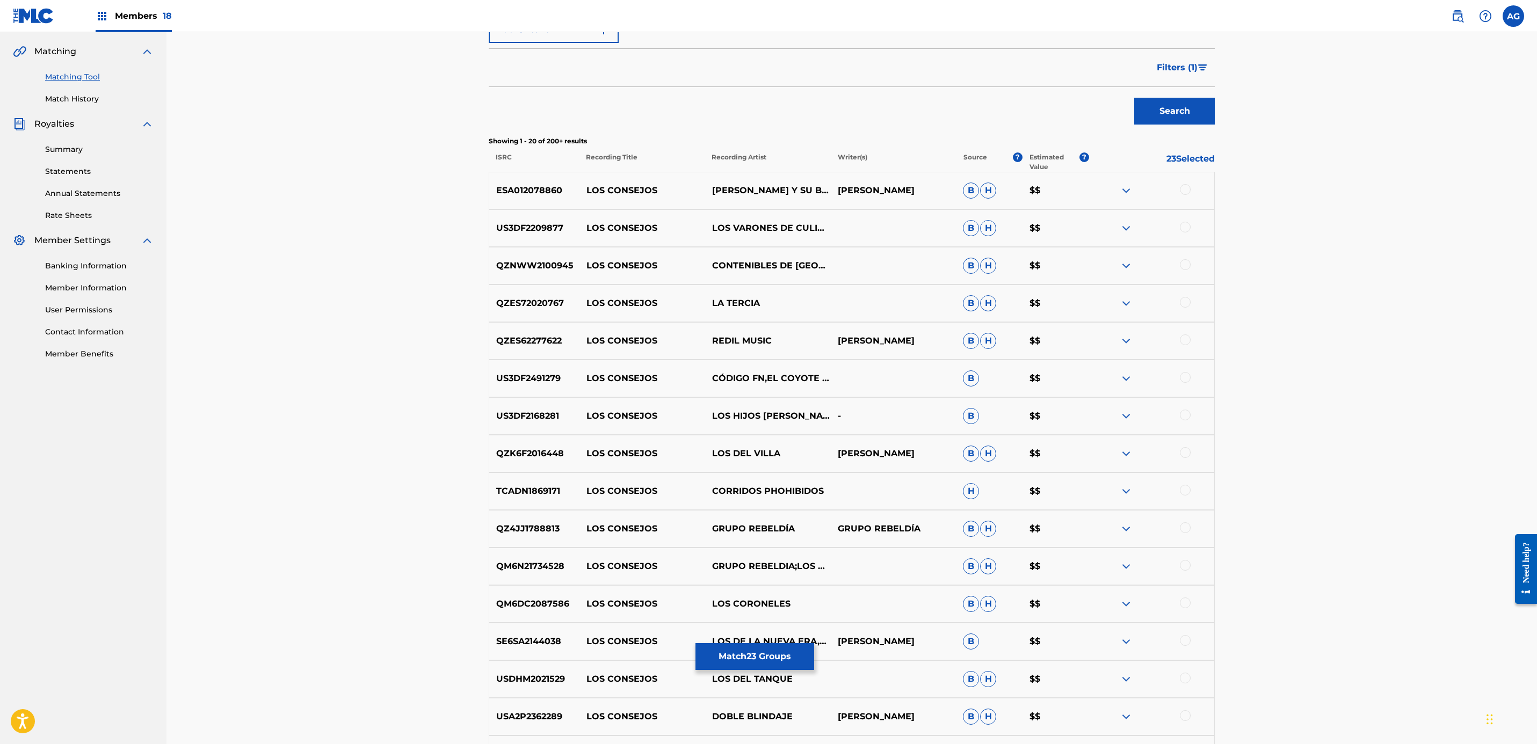
scroll to position [322, 0]
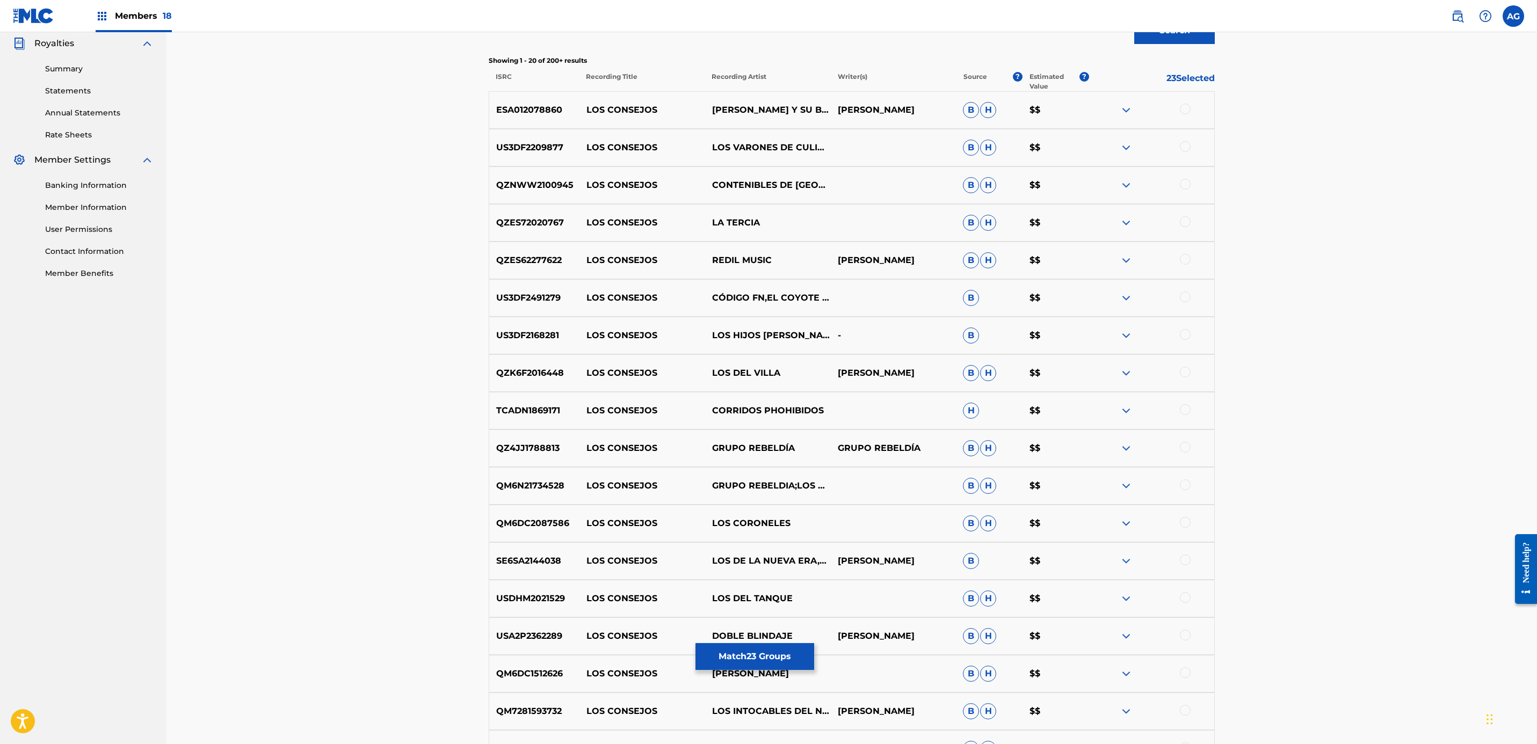
click at [1186, 490] on div at bounding box center [1152, 486] width 126 height 13
click at [1183, 144] on div at bounding box center [1185, 146] width 11 height 11
click at [1184, 186] on div at bounding box center [1185, 184] width 11 height 11
click at [1183, 214] on div "QZES72020767 LOS CONSEJOS LA TERCIA B H $$" at bounding box center [852, 223] width 726 height 38
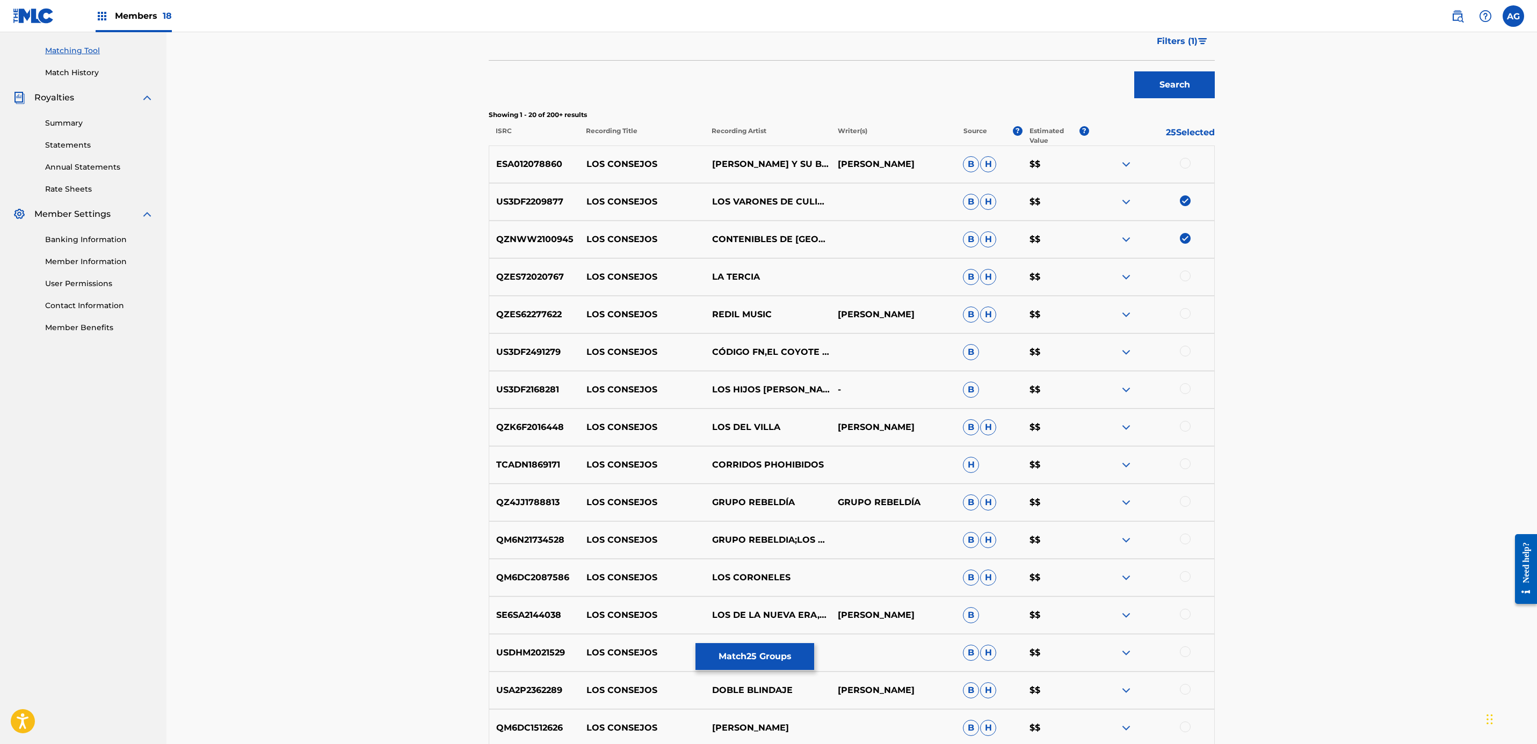
scroll to position [242, 0]
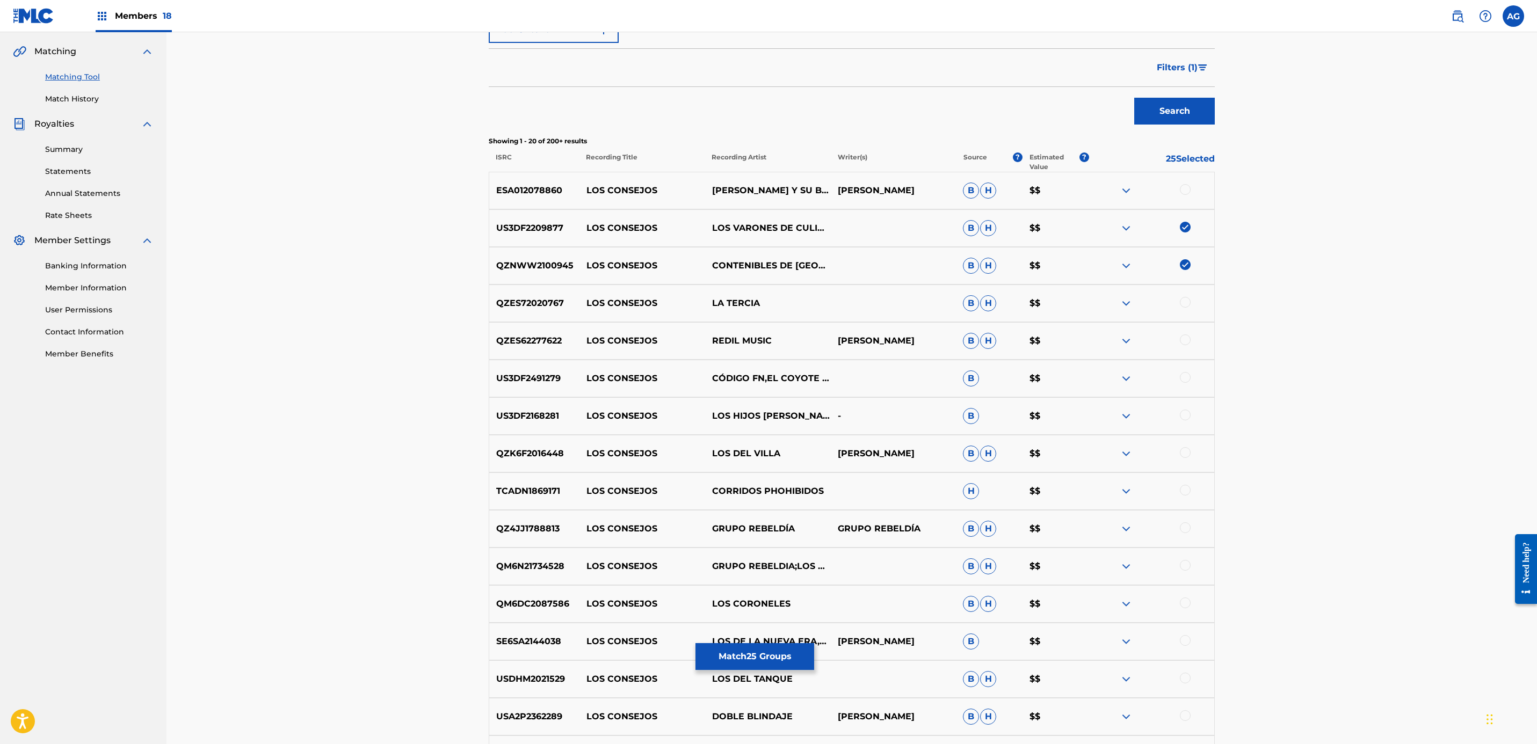
click at [1186, 532] on div at bounding box center [1185, 528] width 11 height 11
click at [1183, 564] on div at bounding box center [1185, 565] width 11 height 11
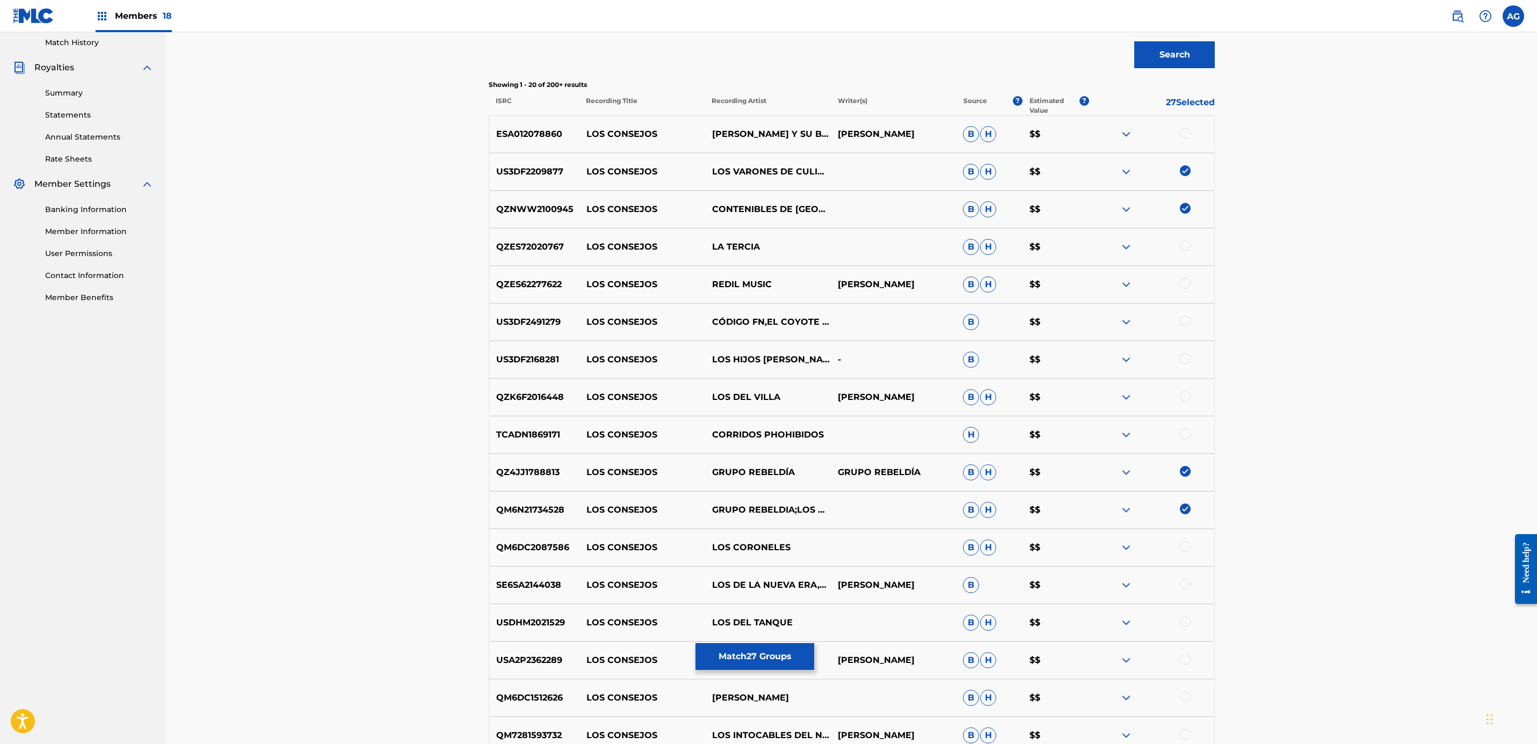
scroll to position [322, 0]
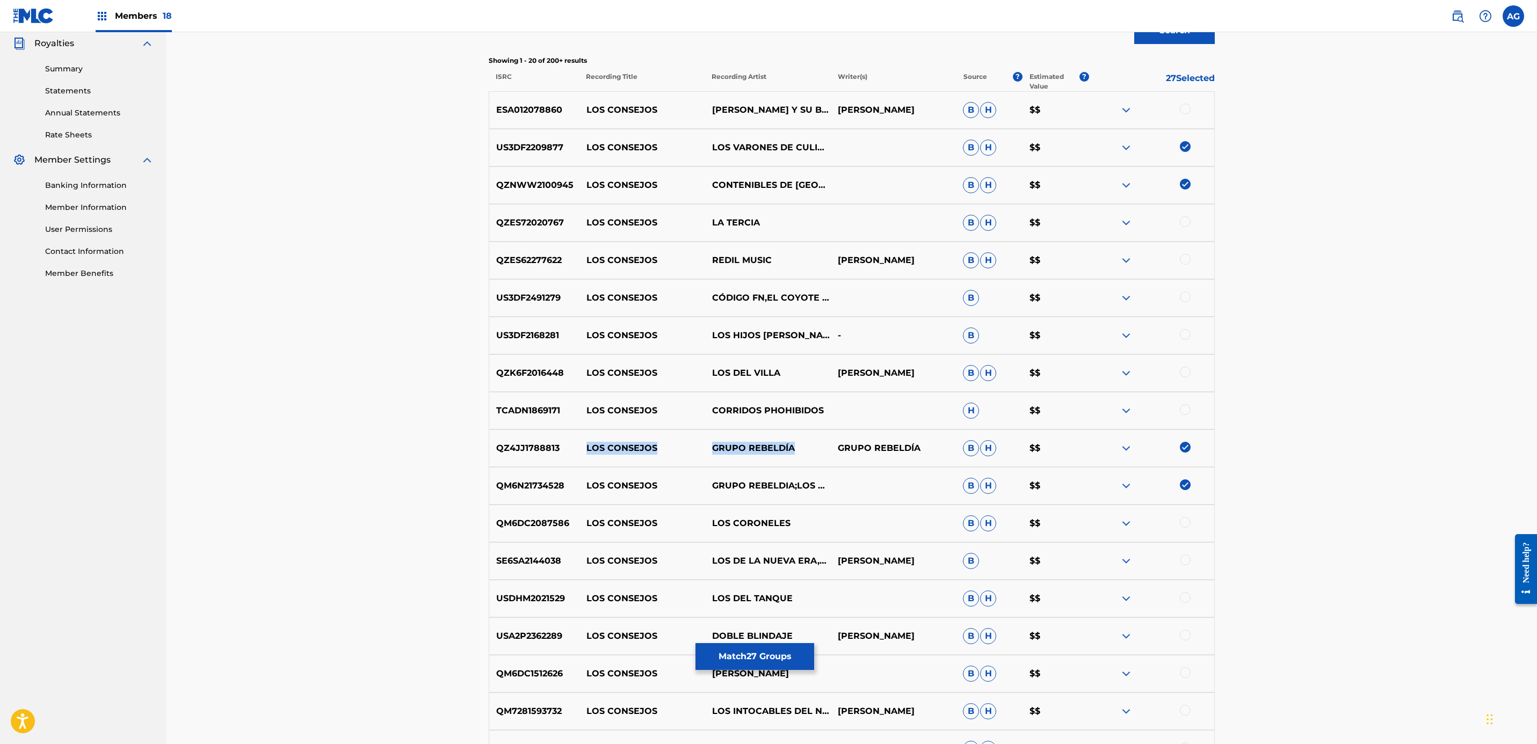
drag, startPoint x: 801, startPoint y: 449, endPoint x: 585, endPoint y: 443, distance: 216.0
click at [585, 443] on div "QZ4JJ1788813 LOS CONSEJOS GRUPO REBELDÍA GRUPO REBELDÍA B H $$" at bounding box center [852, 449] width 726 height 38
click at [1181, 447] on img at bounding box center [1185, 447] width 11 height 11
click at [1186, 481] on img at bounding box center [1185, 485] width 11 height 11
click at [1184, 184] on img at bounding box center [1185, 184] width 11 height 11
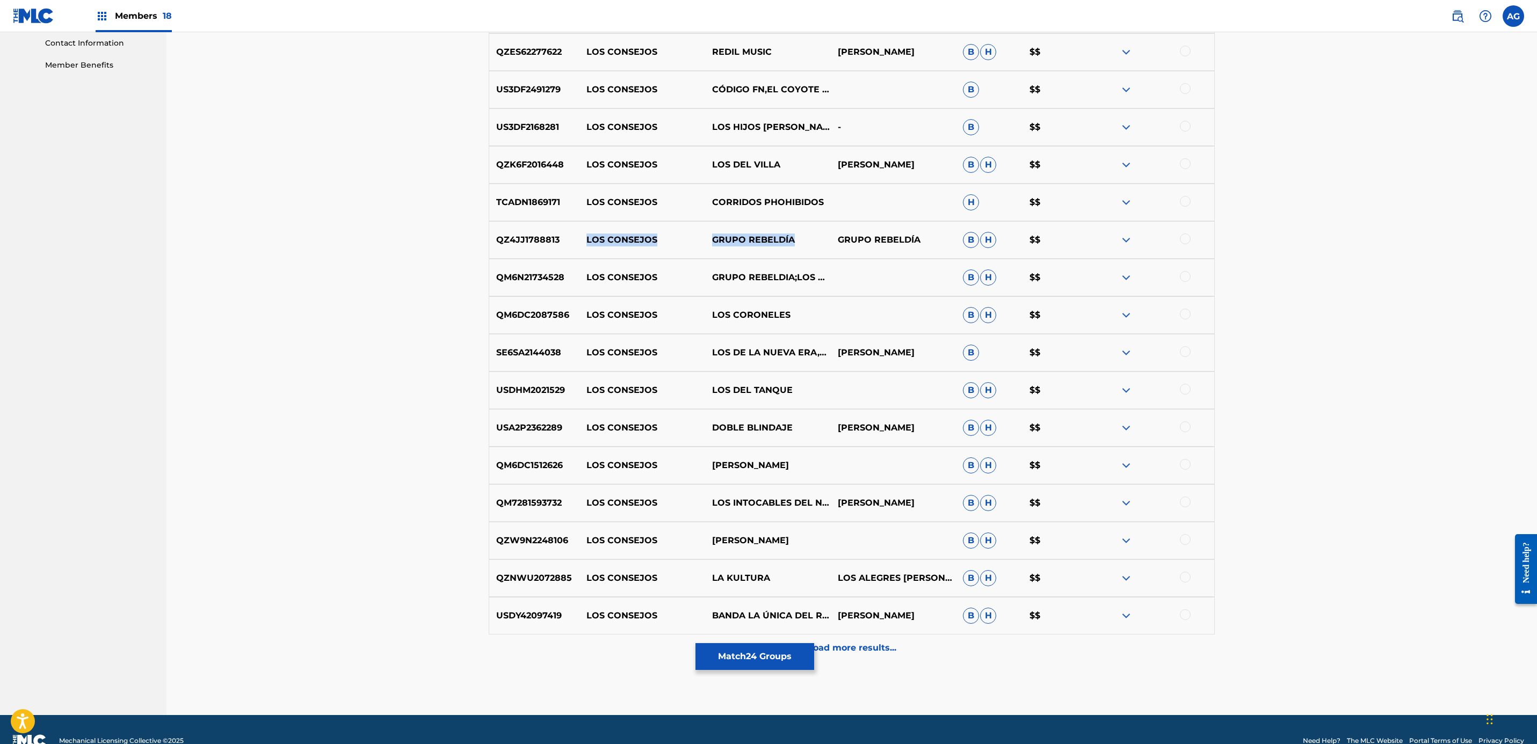
scroll to position [553, 0]
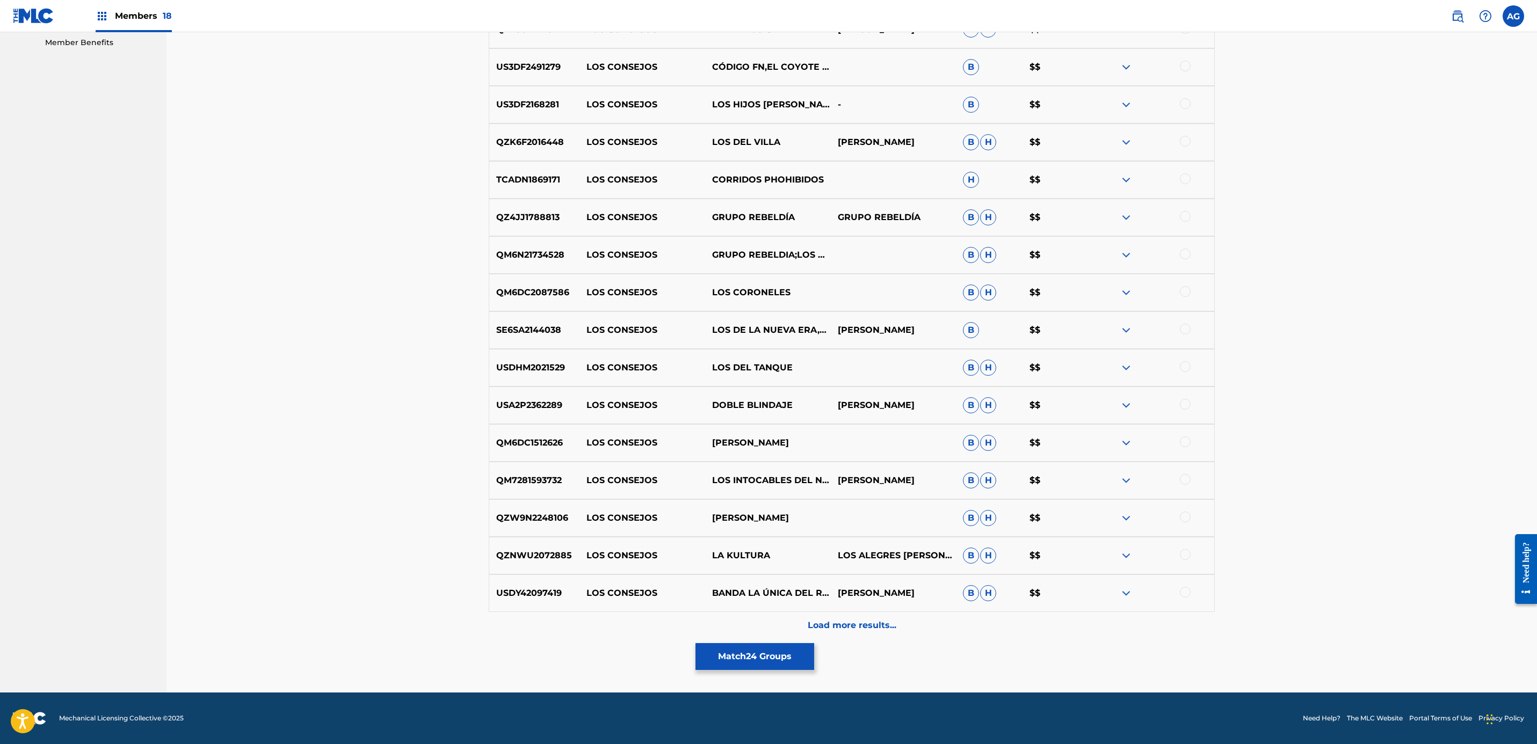
click at [843, 624] on p "Load more results..." at bounding box center [852, 625] width 89 height 13
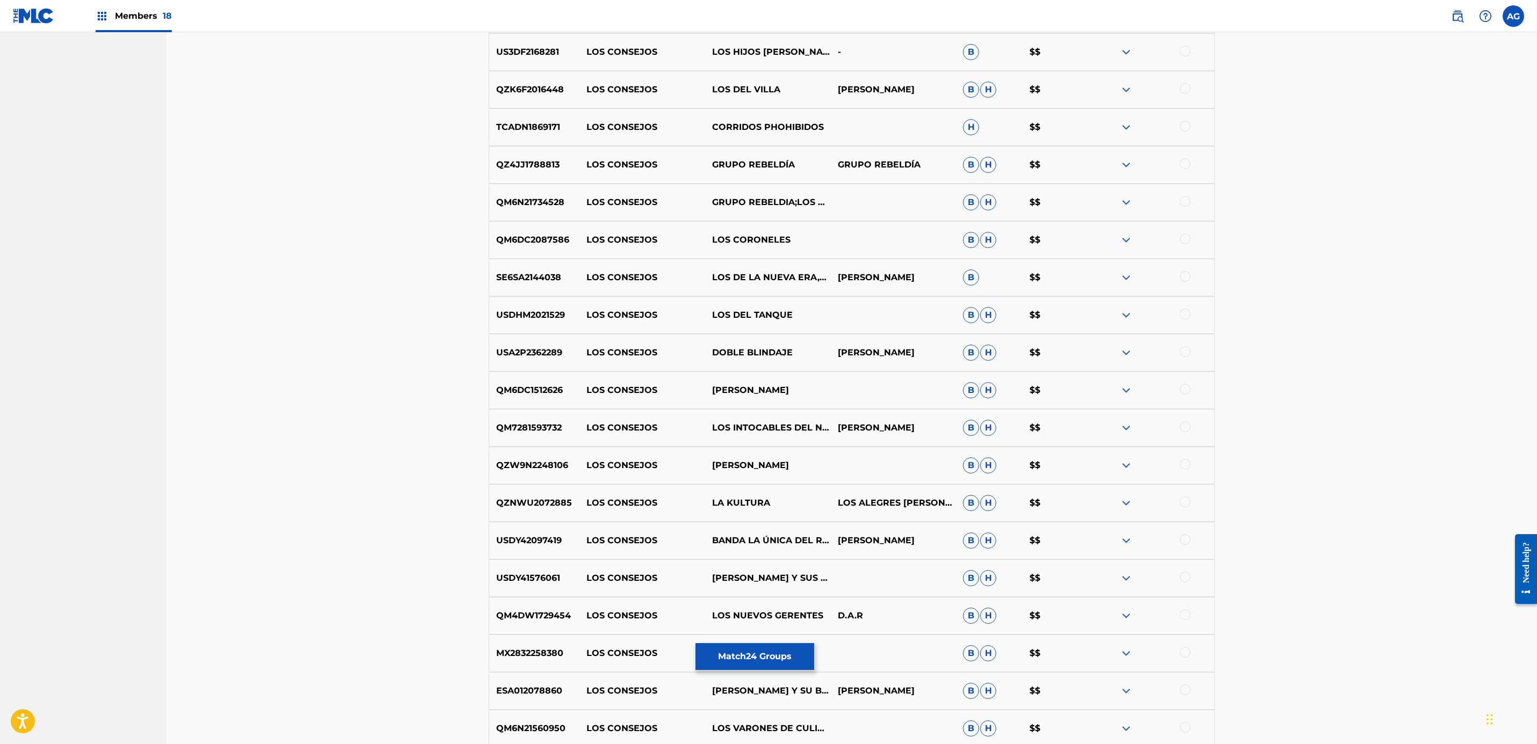
scroll to position [930, 0]
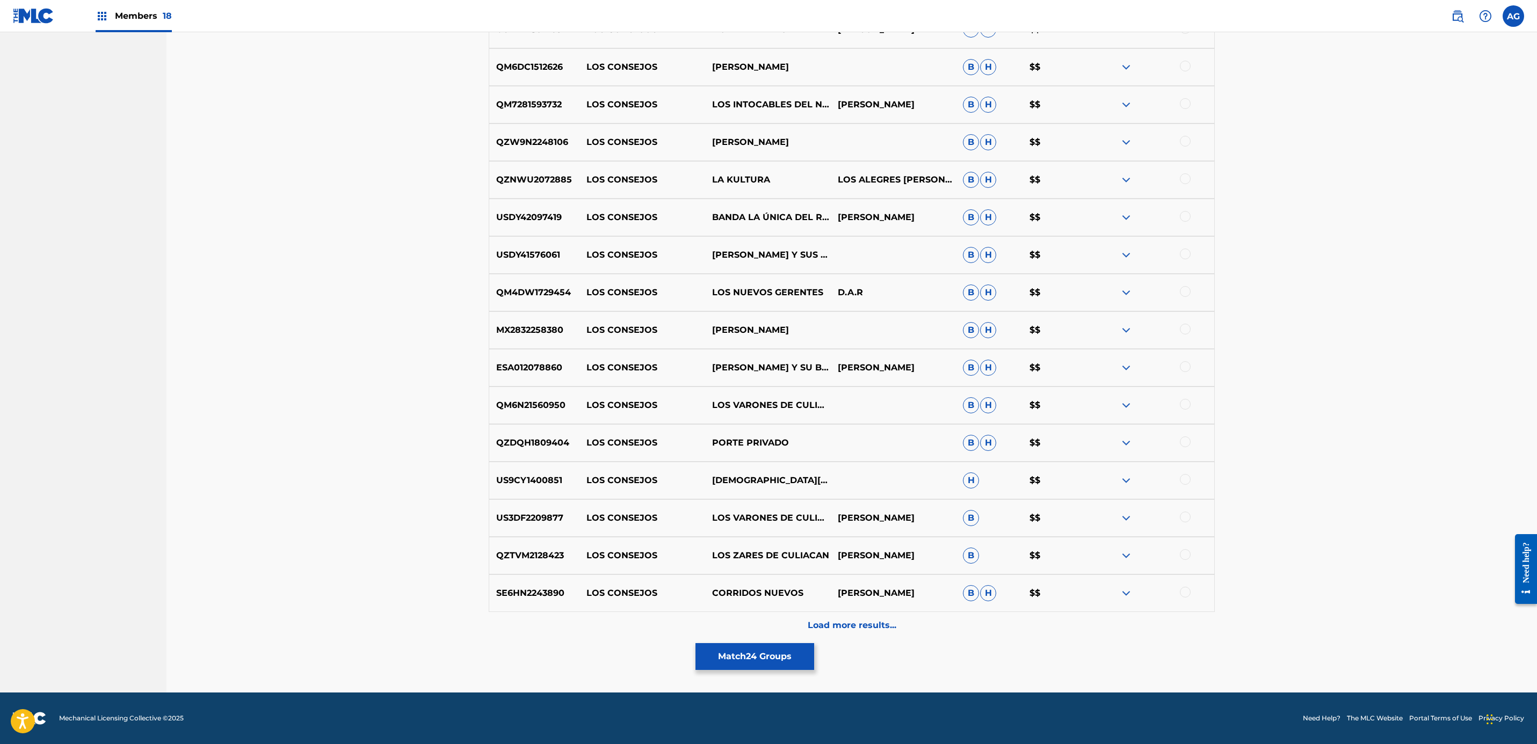
drag, startPoint x: 1370, startPoint y: 510, endPoint x: 1347, endPoint y: 664, distance: 156.3
click at [1186, 516] on div at bounding box center [1185, 517] width 11 height 11
click at [893, 521] on p "ALFONSO PAYÁN" at bounding box center [893, 518] width 126 height 13
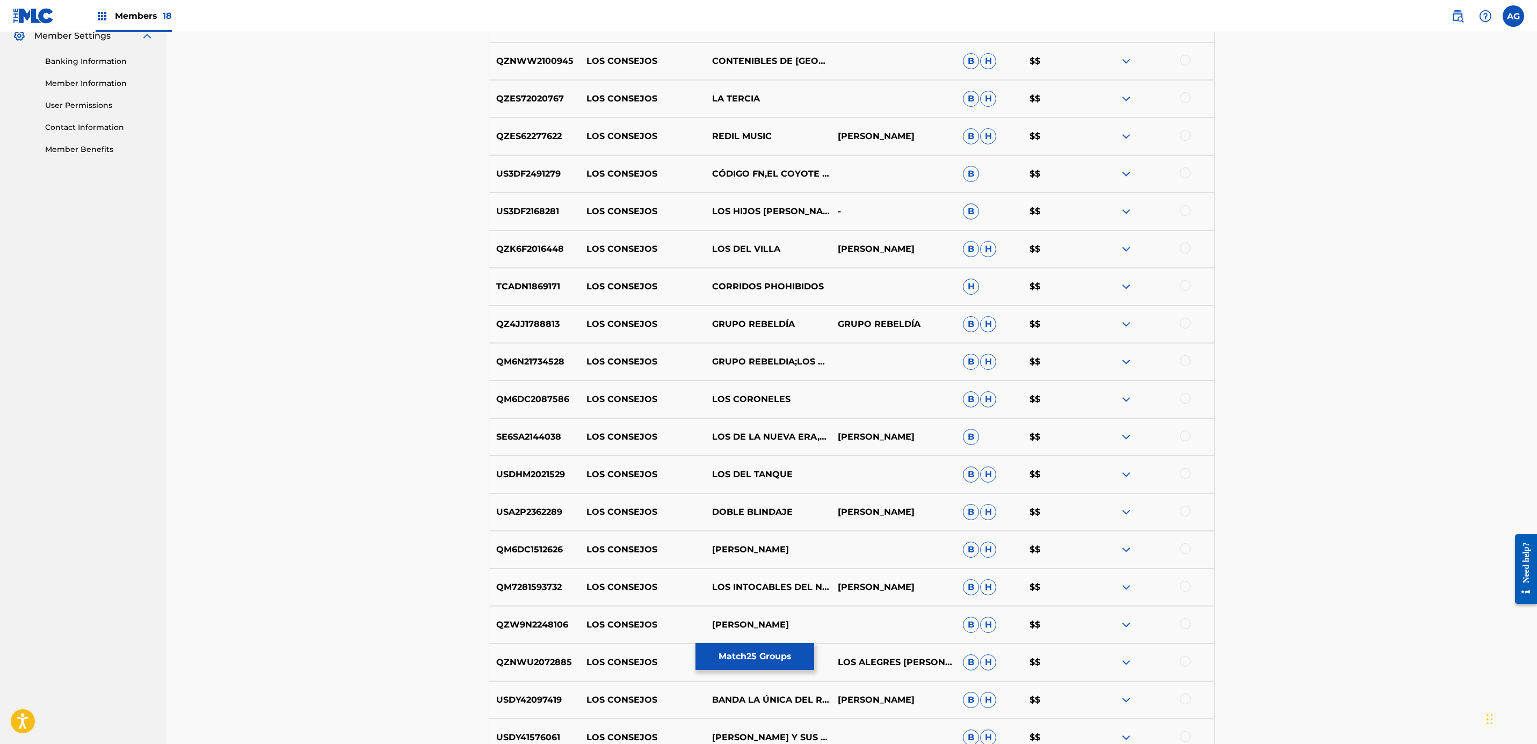
scroll to position [0, 0]
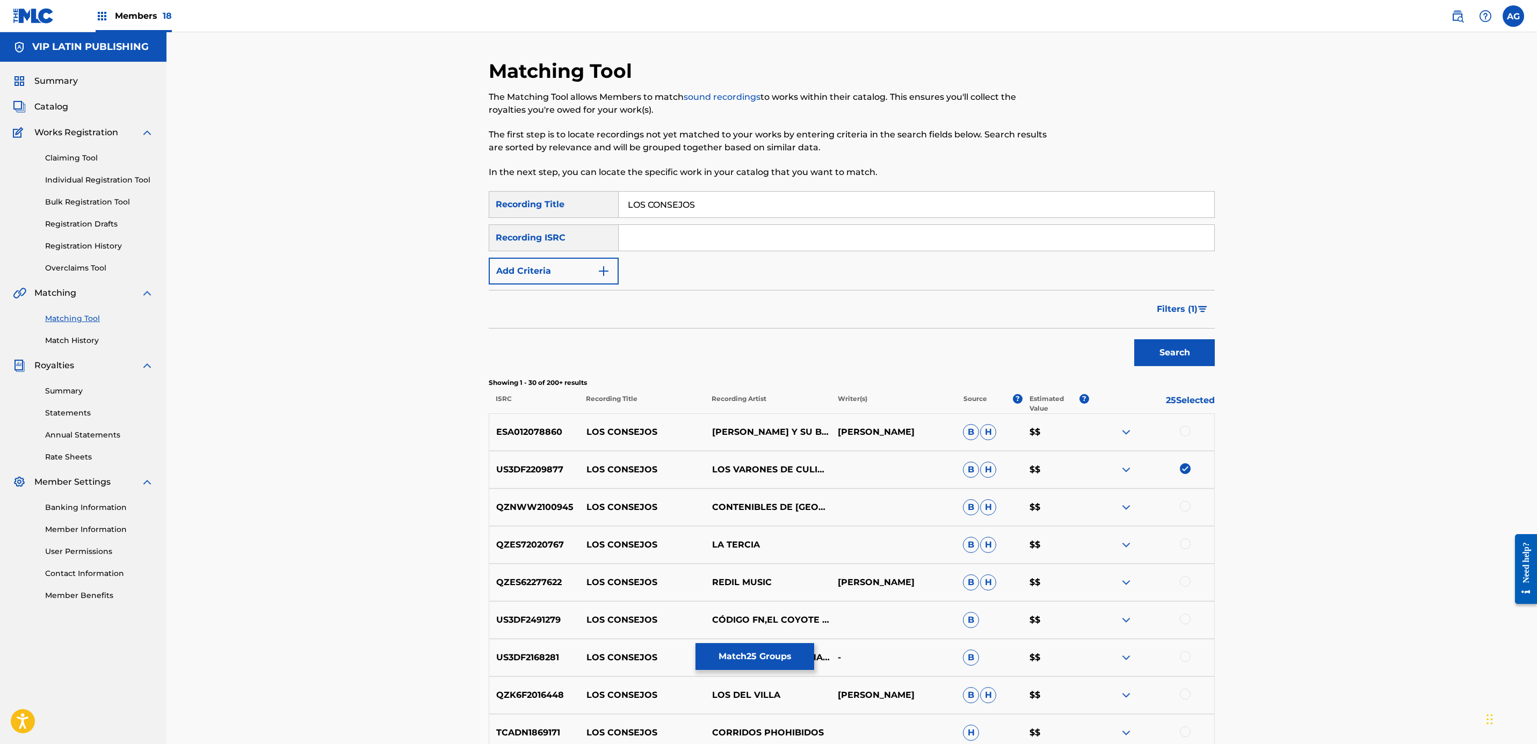
drag, startPoint x: 1376, startPoint y: 488, endPoint x: 1343, endPoint y: 302, distance: 189.3
click at [577, 279] on button "Add Criteria" at bounding box center [554, 271] width 130 height 27
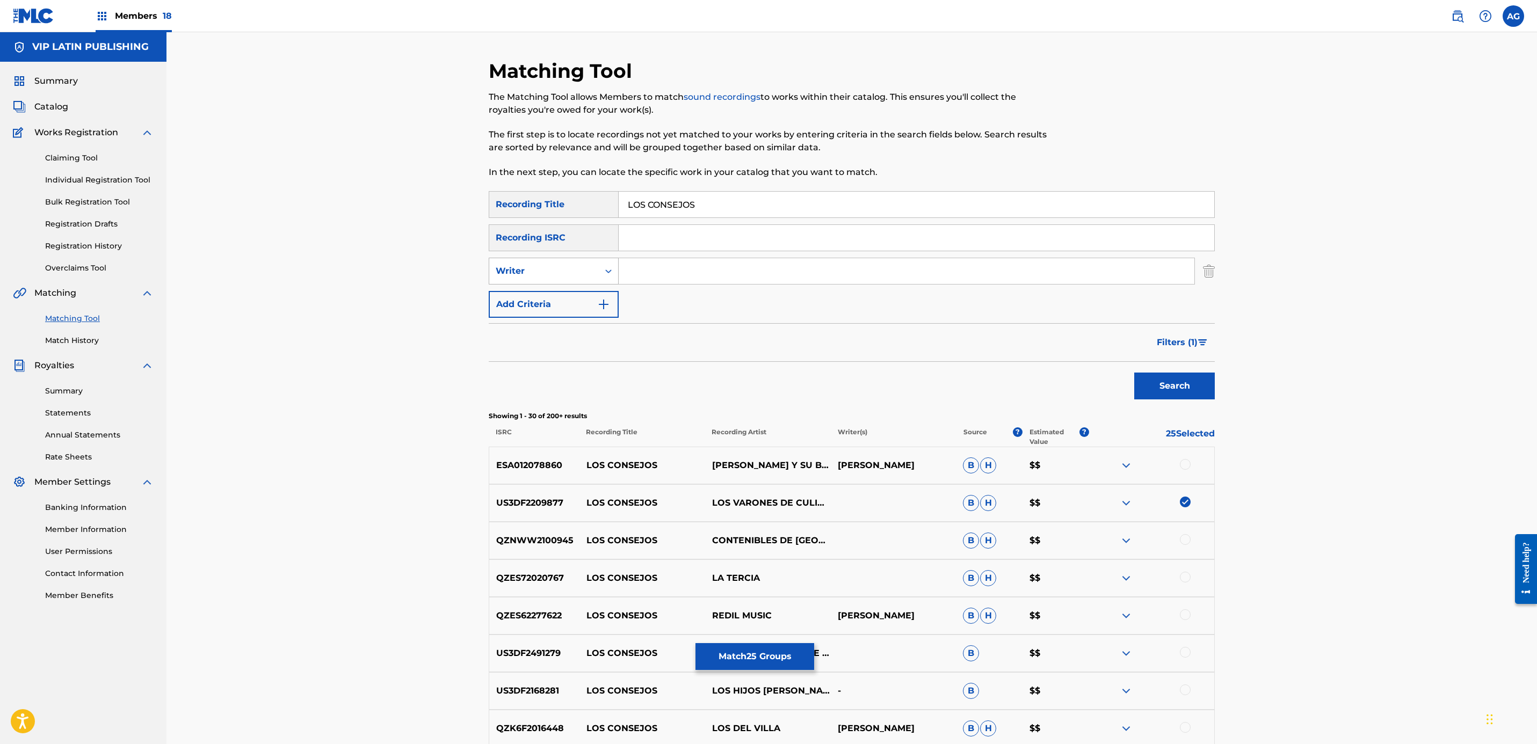
click at [576, 271] on div "Writer" at bounding box center [544, 271] width 97 height 13
click at [632, 269] on input "Search Form" at bounding box center [907, 271] width 576 height 26
paste input "ALFONSO PAYÁN"
type input "ALFONSO PAYÁN"
click at [1159, 377] on button "Search" at bounding box center [1174, 386] width 81 height 27
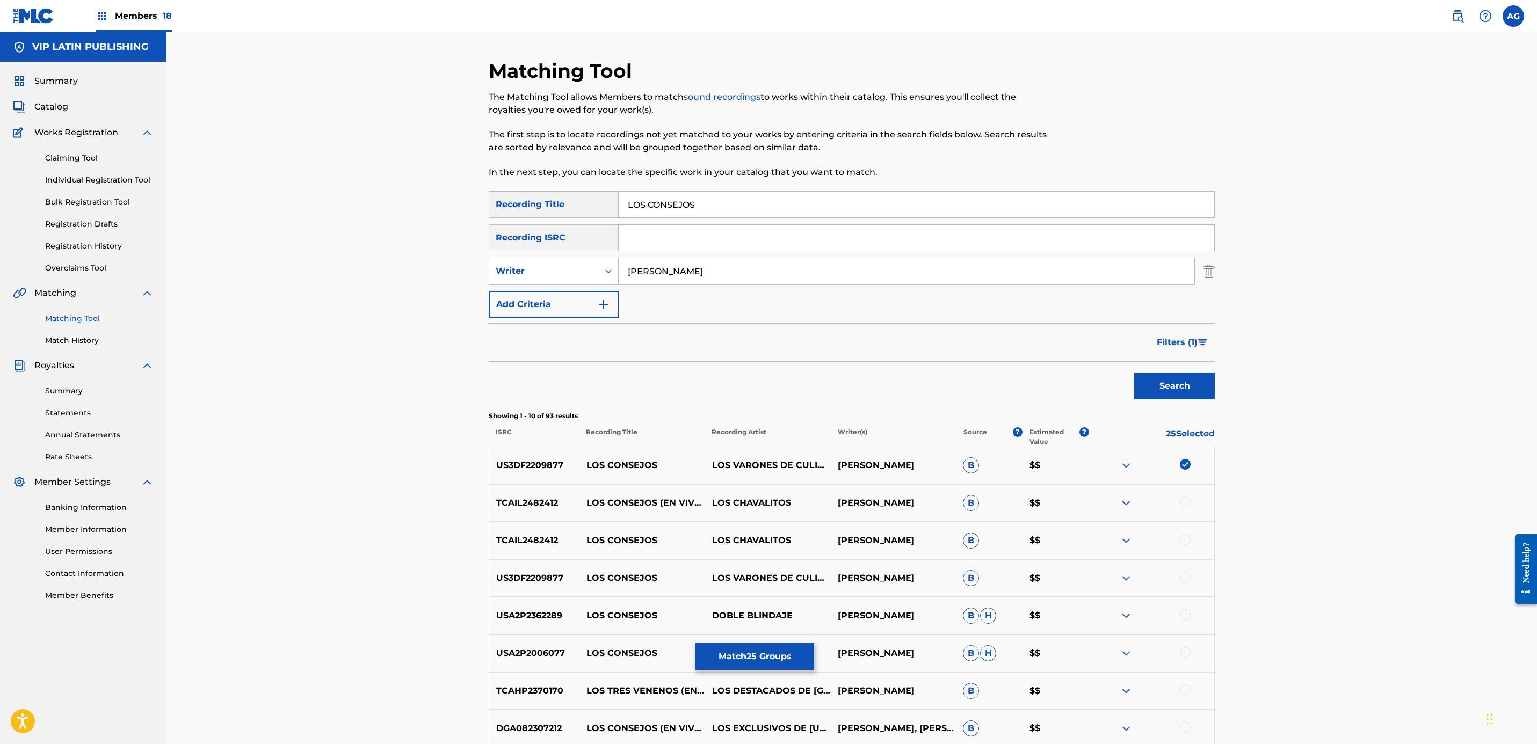
click at [1173, 344] on span "Filters ( 1 )" at bounding box center [1177, 342] width 41 height 13
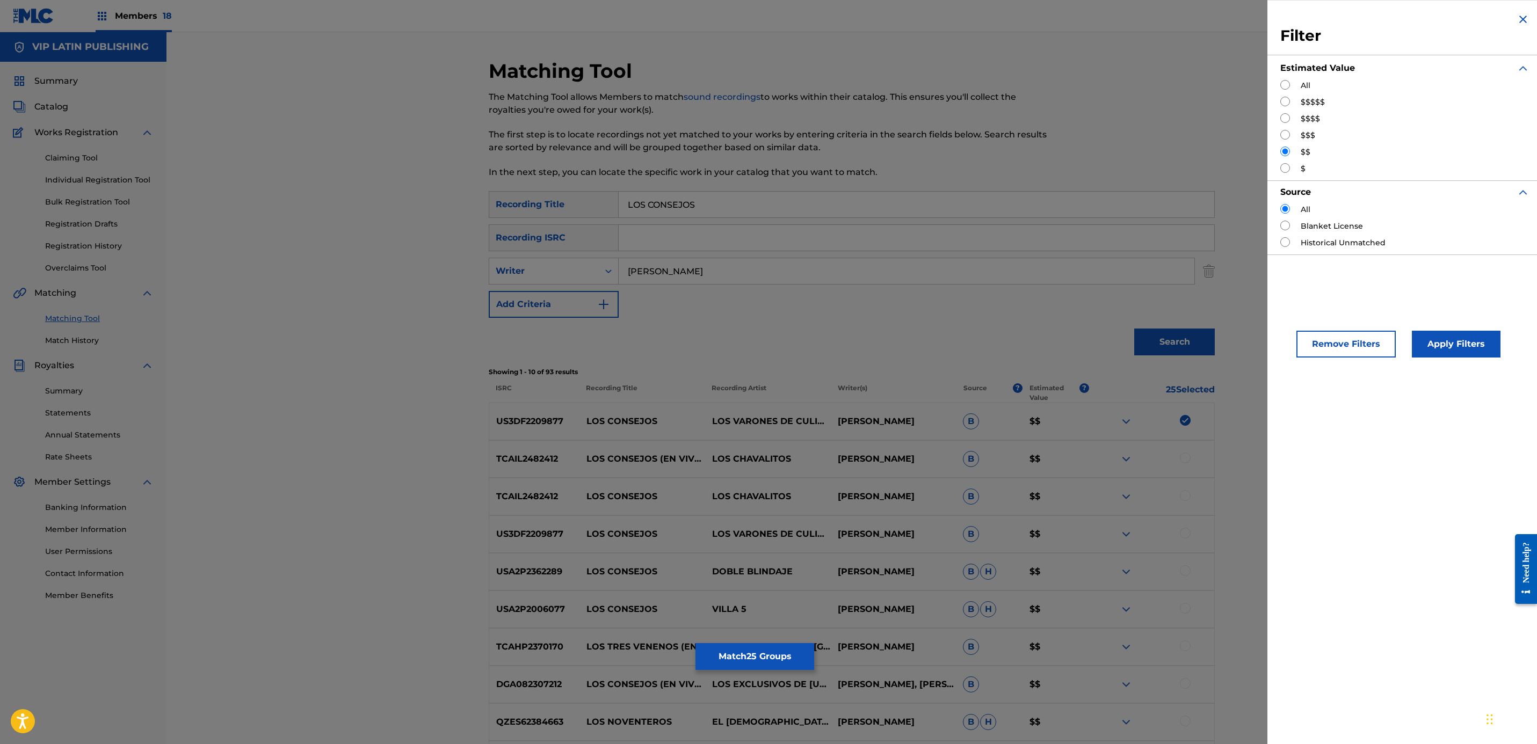
click at [995, 336] on div "Search" at bounding box center [852, 339] width 726 height 43
click at [1524, 20] on img "Search Form" at bounding box center [1523, 19] width 13 height 13
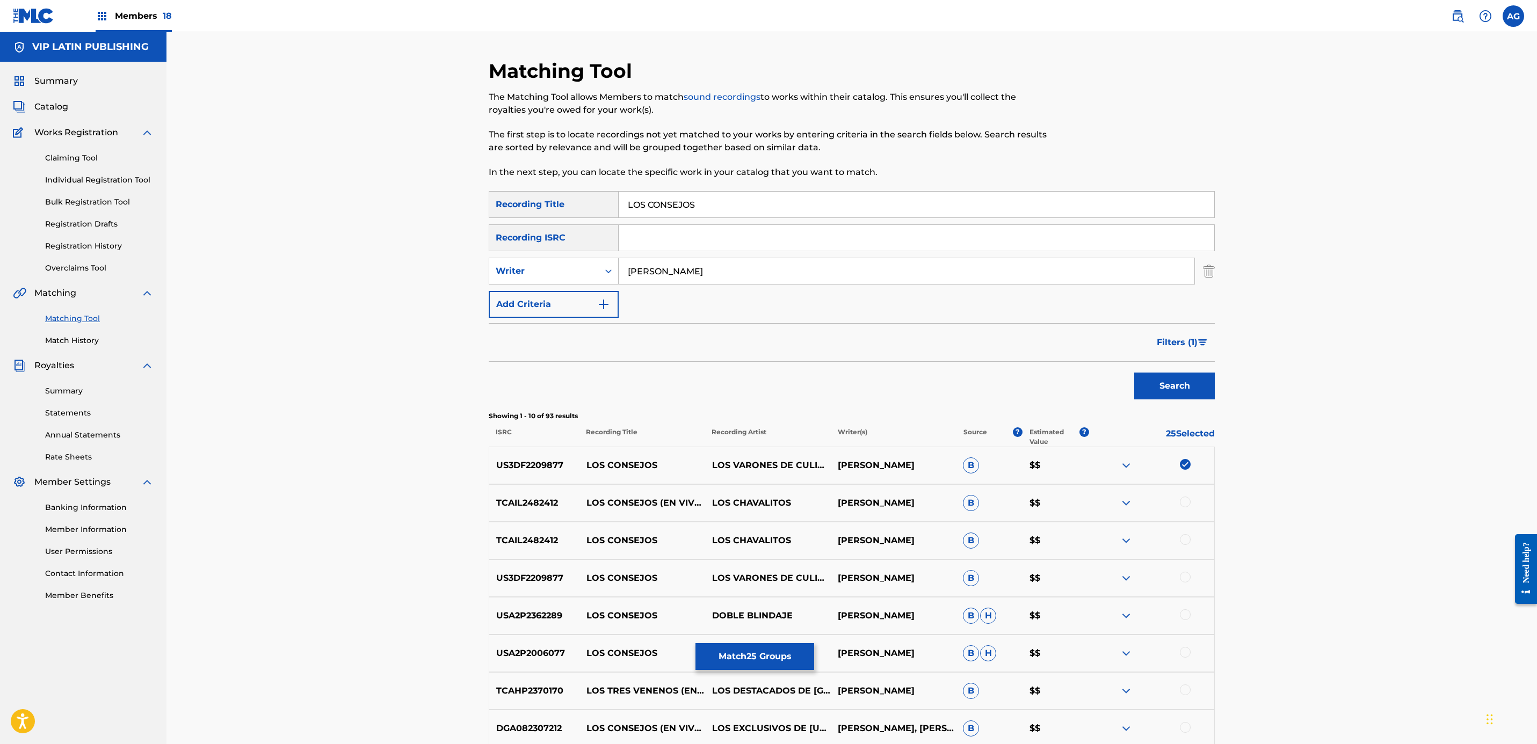
click at [1185, 503] on div at bounding box center [1185, 502] width 11 height 11
click at [1183, 549] on div "TCAIL2482412 LOS CONSEJOS LOS CHAVALITOS ALFONSO PAYAN B $$" at bounding box center [852, 541] width 726 height 38
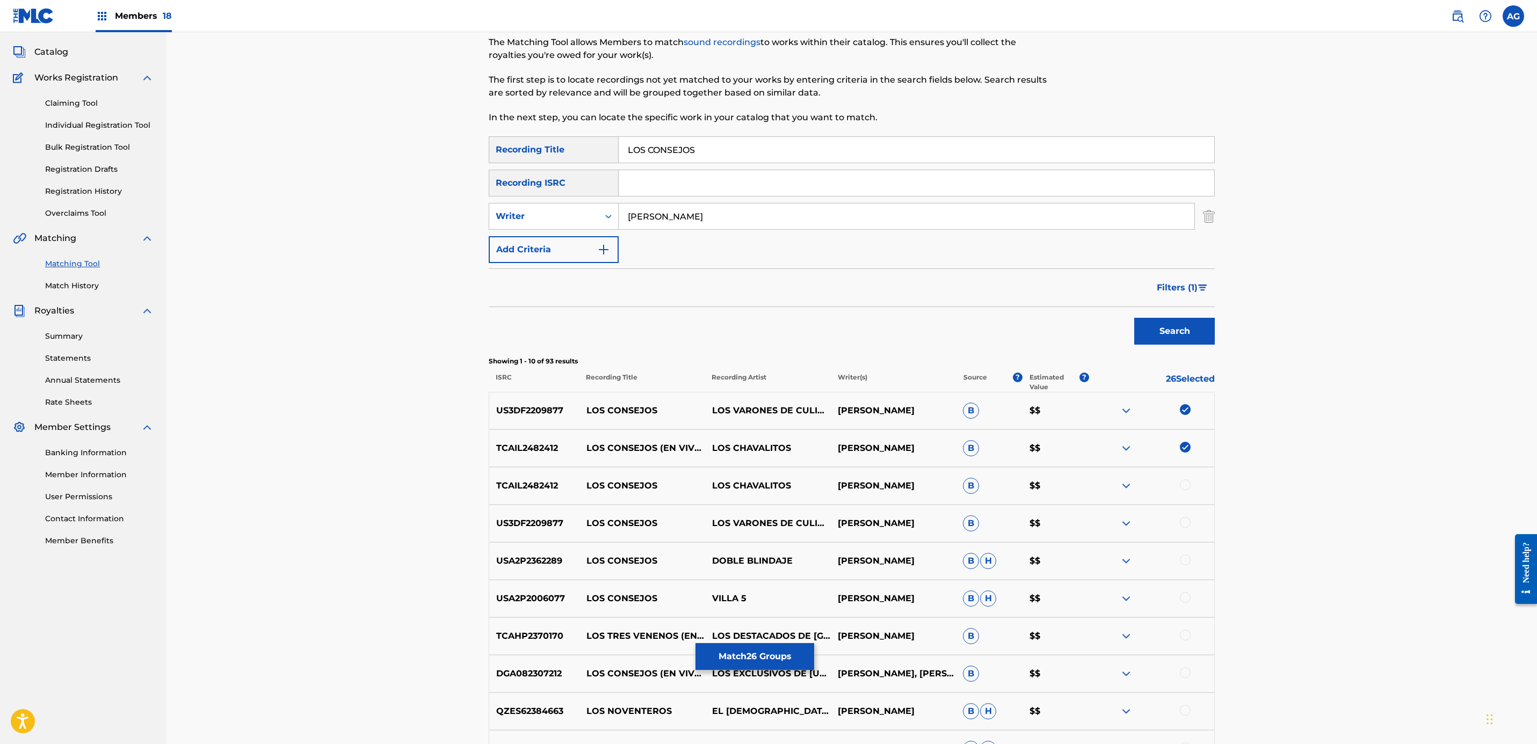
scroll to position [81, 0]
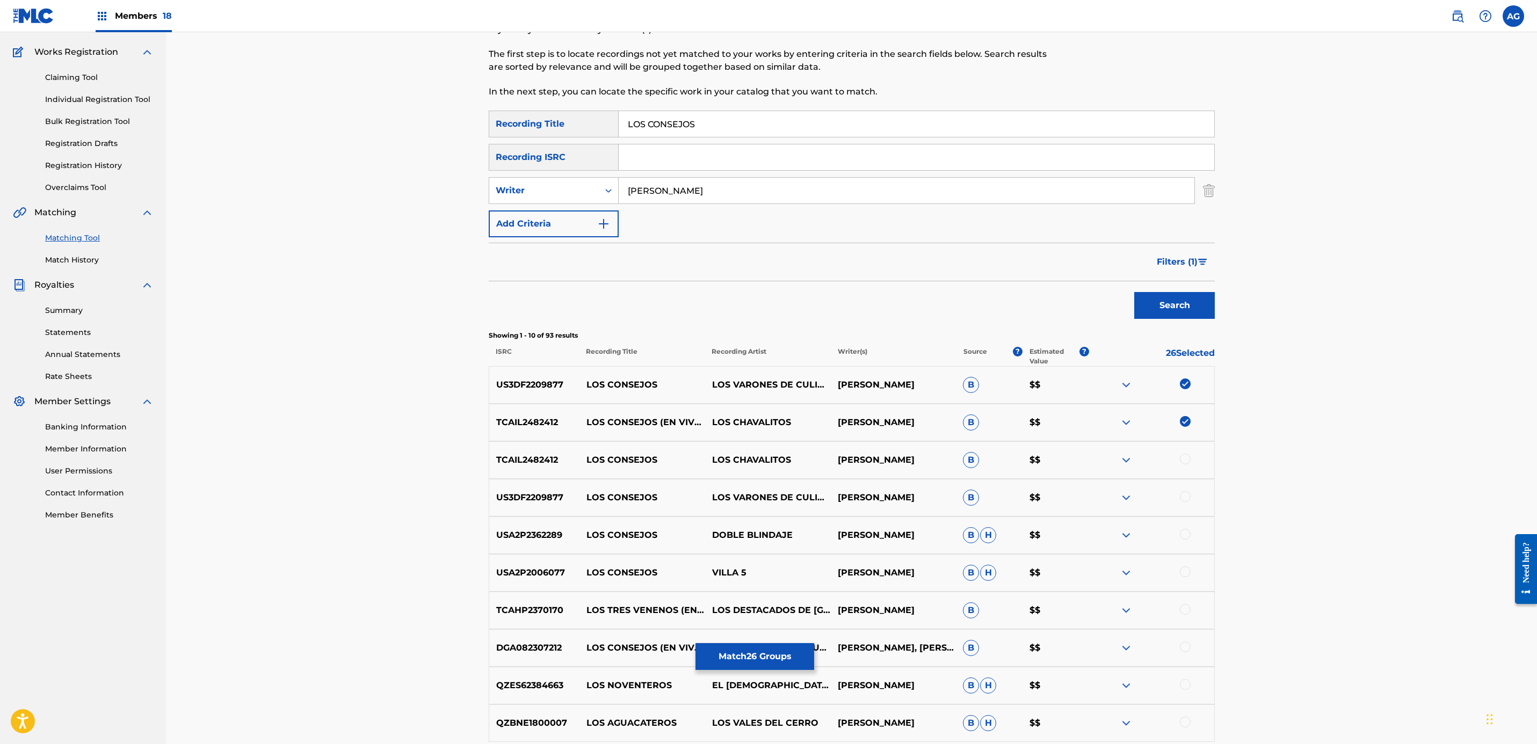
click at [1185, 456] on div at bounding box center [1185, 459] width 11 height 11
click at [1181, 505] on div "US3DF2209877 LOS CONSEJOS LOS VARONES DE CULIACAN ALFONSO PAYAN B $$" at bounding box center [852, 498] width 726 height 38
click at [1183, 497] on div at bounding box center [1185, 496] width 11 height 11
click at [1183, 535] on div at bounding box center [1185, 534] width 11 height 11
click at [1185, 575] on div at bounding box center [1185, 572] width 11 height 11
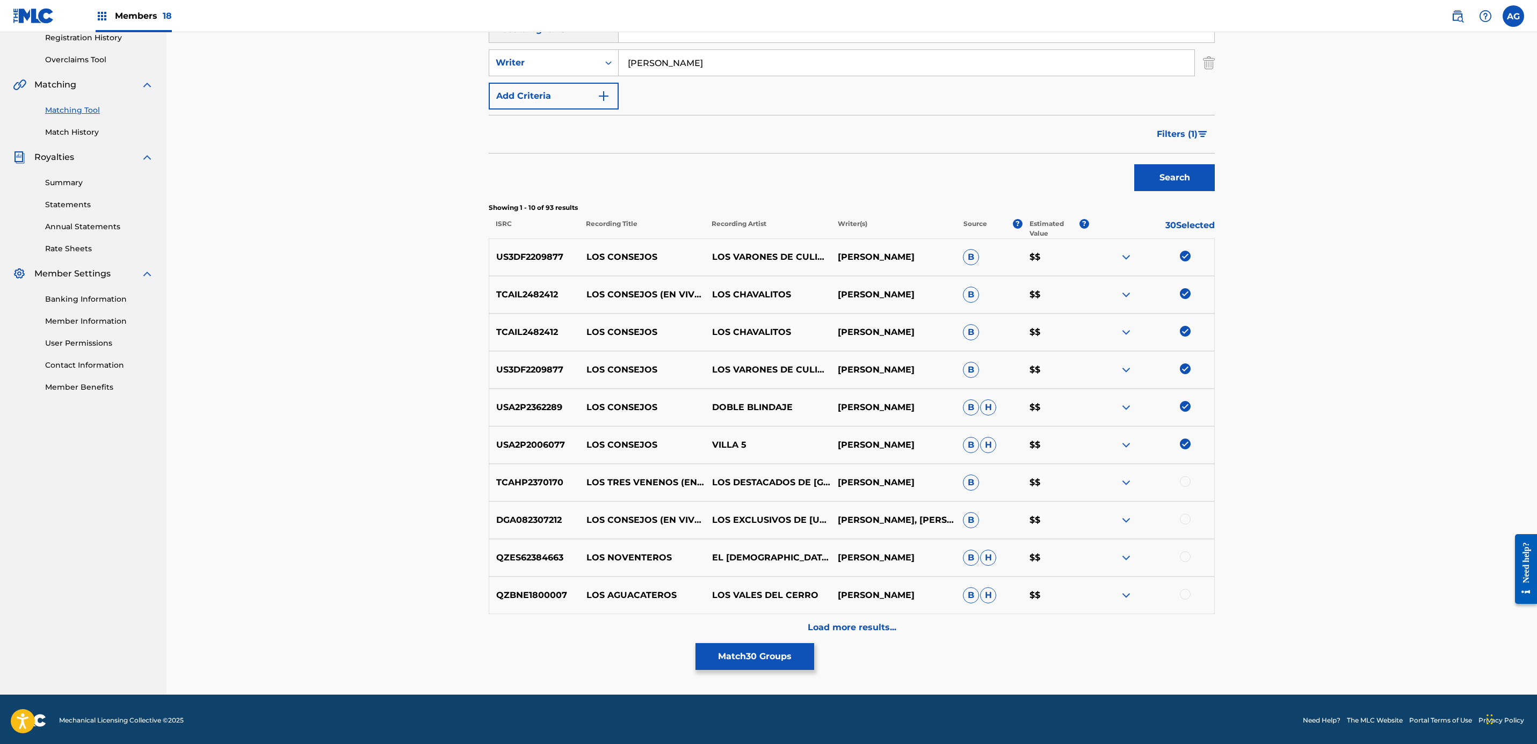
scroll to position [211, 0]
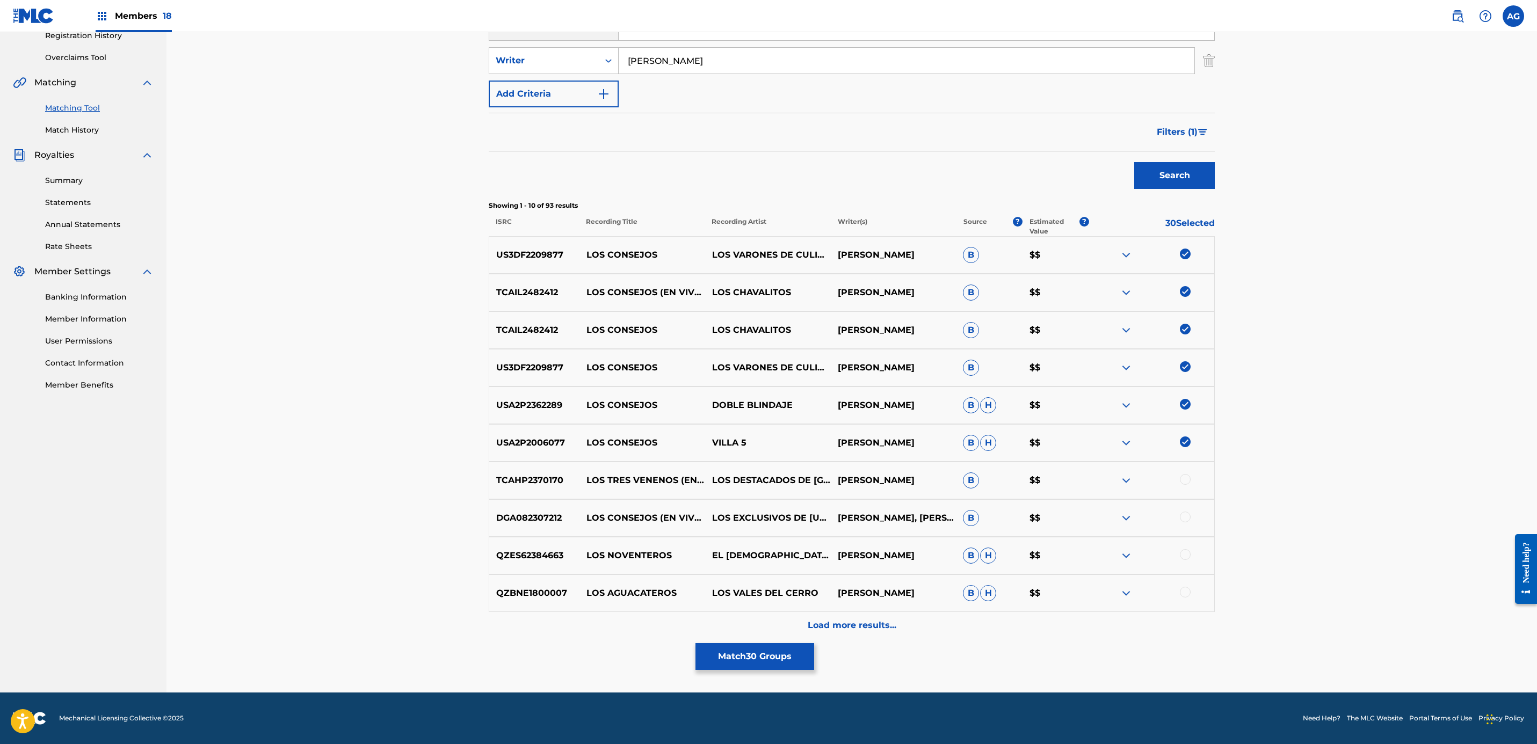
click at [1184, 479] on div at bounding box center [1185, 479] width 11 height 11
click at [1181, 520] on div at bounding box center [1185, 517] width 11 height 11
click at [1185, 561] on div at bounding box center [1152, 555] width 126 height 13
click at [1185, 554] on div at bounding box center [1185, 554] width 11 height 11
click at [1185, 584] on div "QZBNE1800007 LOS AGUACATEROS LOS VALES DEL CERRO ALFONSO HIGAREDA B H $$" at bounding box center [852, 594] width 726 height 38
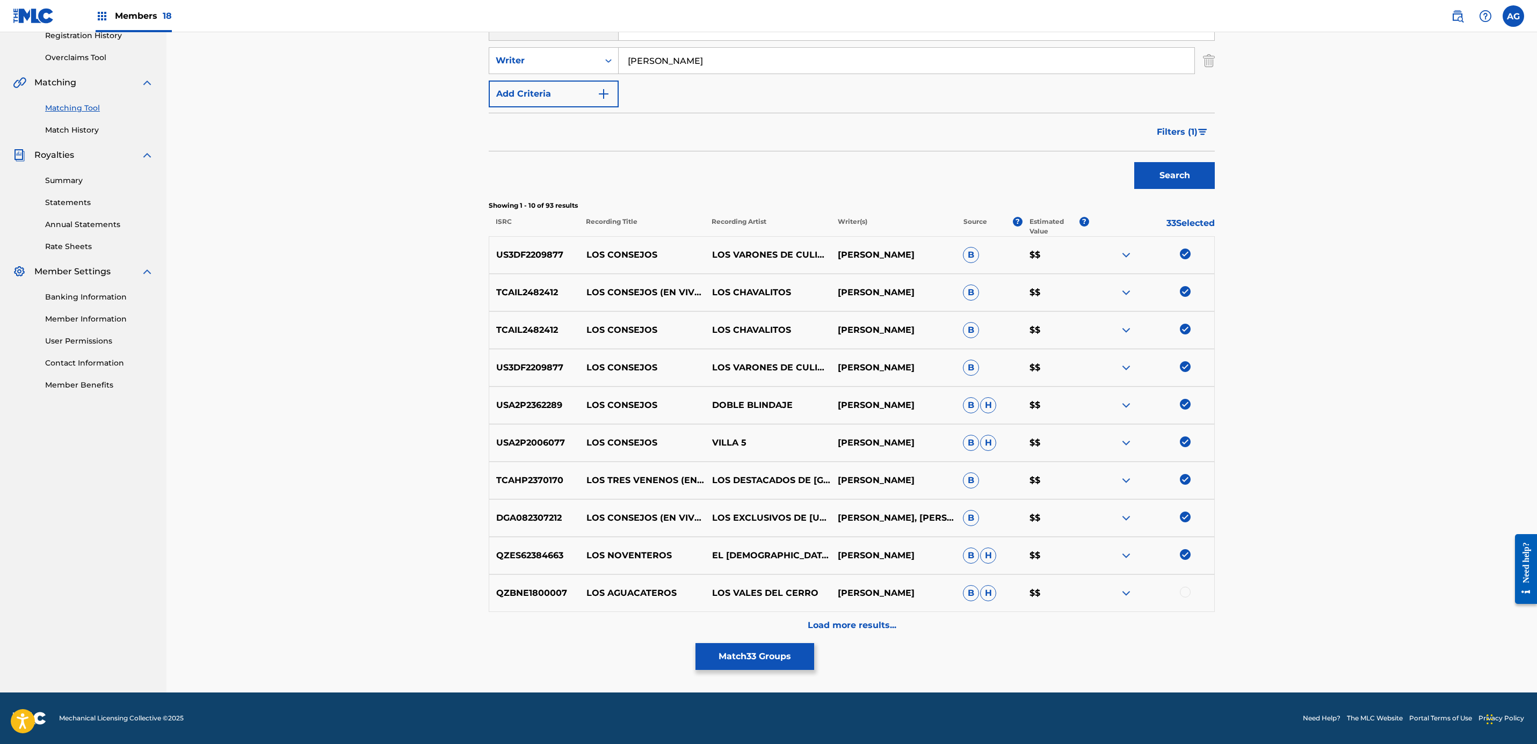
click at [1185, 555] on img at bounding box center [1185, 554] width 11 height 11
click at [1183, 517] on img at bounding box center [1185, 517] width 11 height 11
click at [1183, 475] on img at bounding box center [1185, 479] width 11 height 11
click at [1184, 519] on div at bounding box center [1185, 517] width 11 height 11
click at [897, 640] on div "Matching Tool The Matching Tool allows Members to match sound recordings to wor…" at bounding box center [852, 271] width 726 height 844
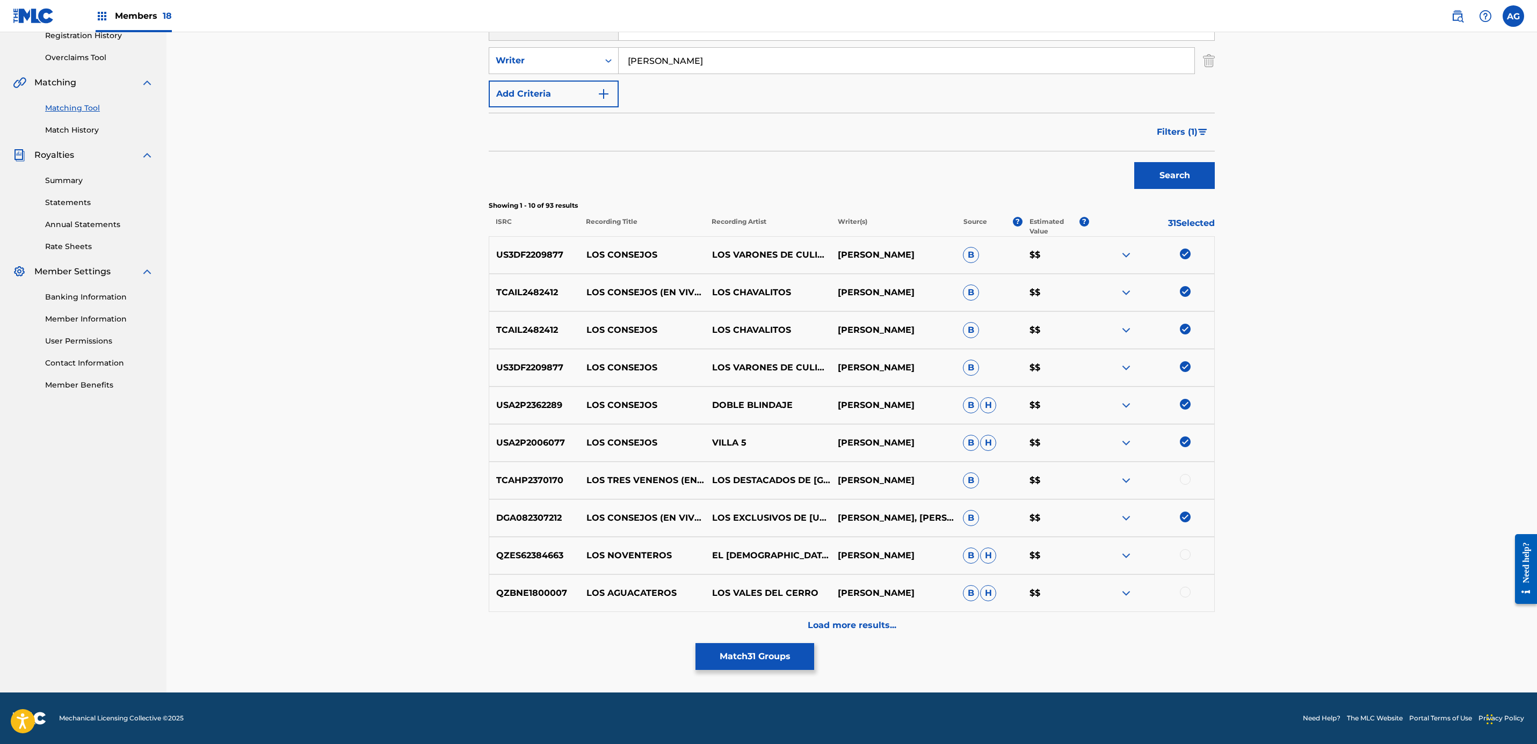
click at [897, 633] on div "Load more results..." at bounding box center [852, 625] width 726 height 27
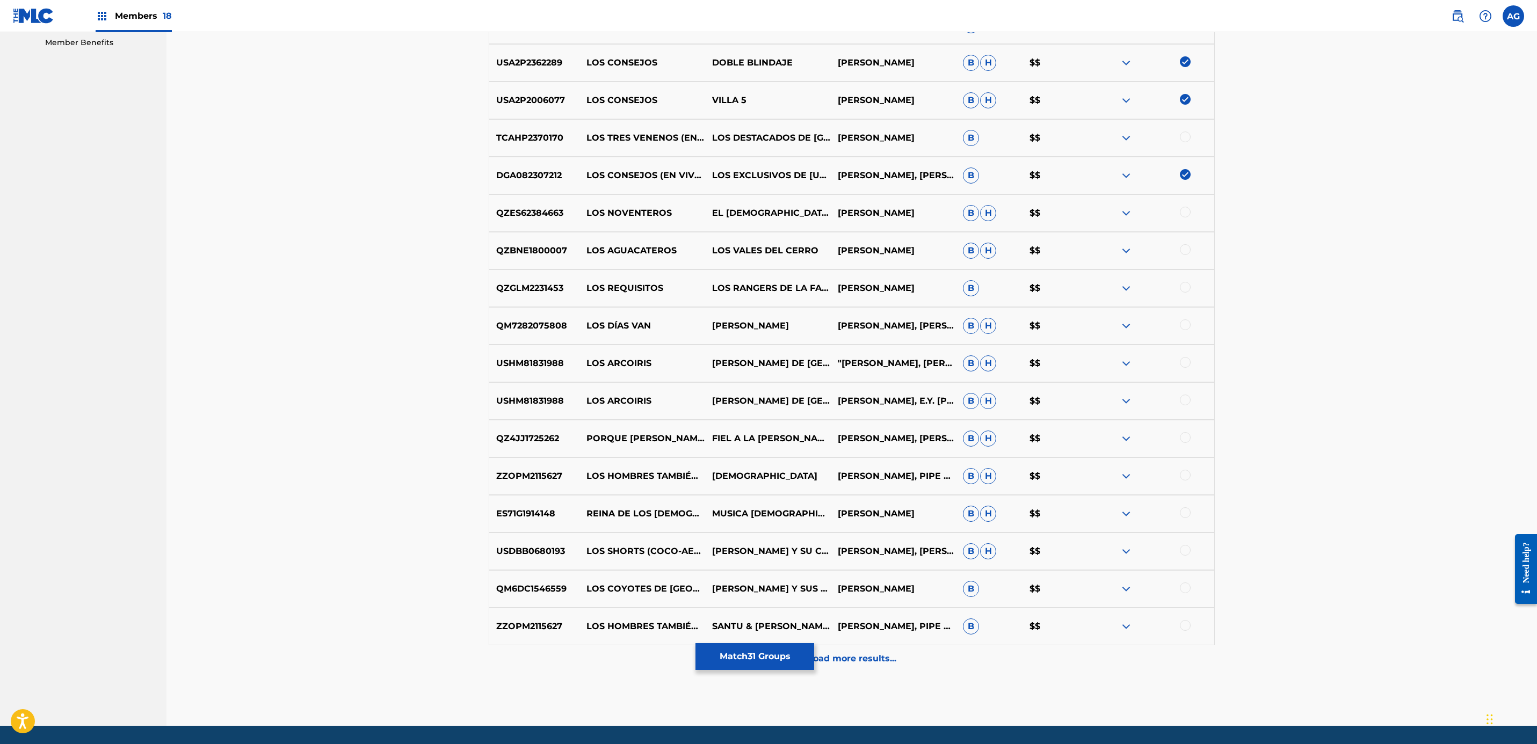
scroll to position [586, 0]
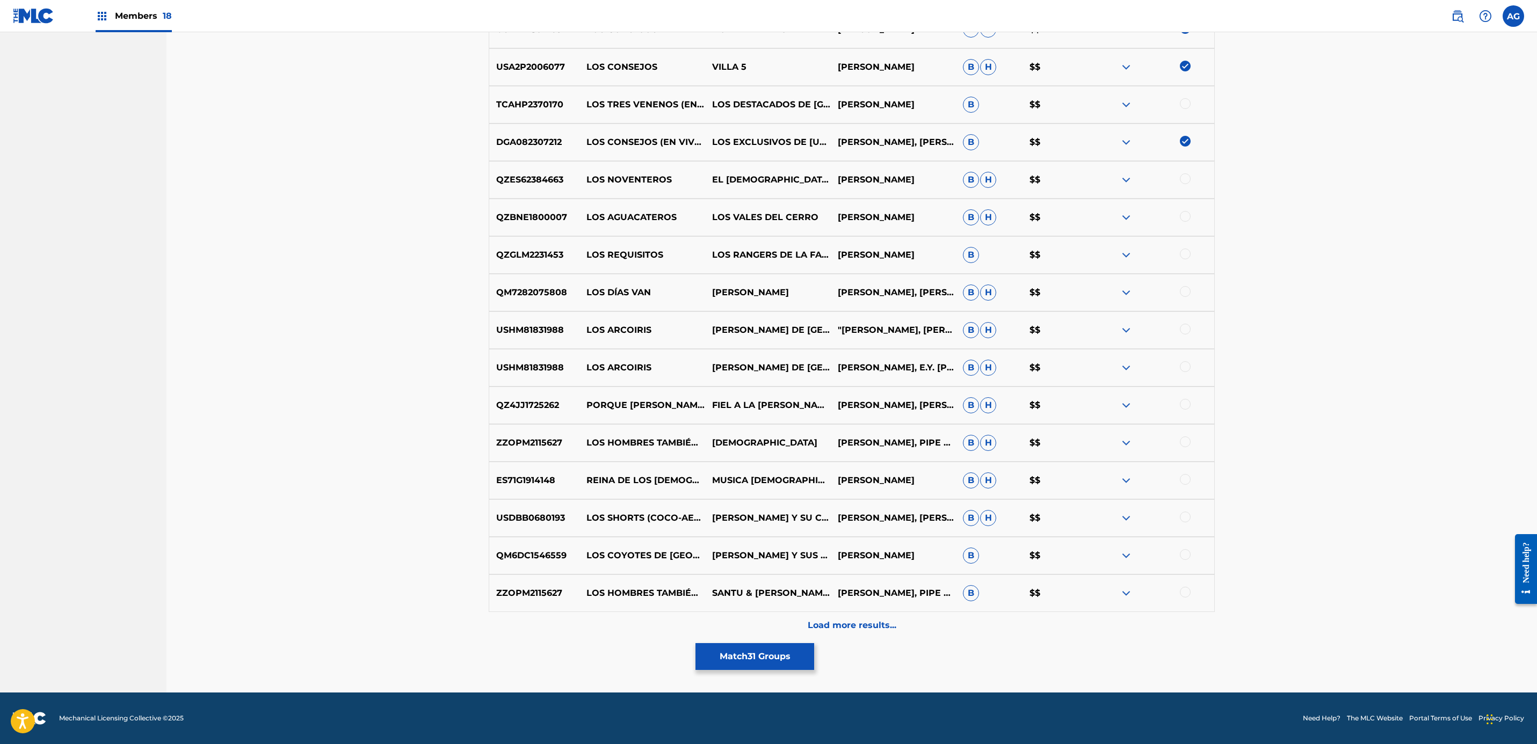
click at [866, 632] on p "Load more results..." at bounding box center [852, 625] width 89 height 13
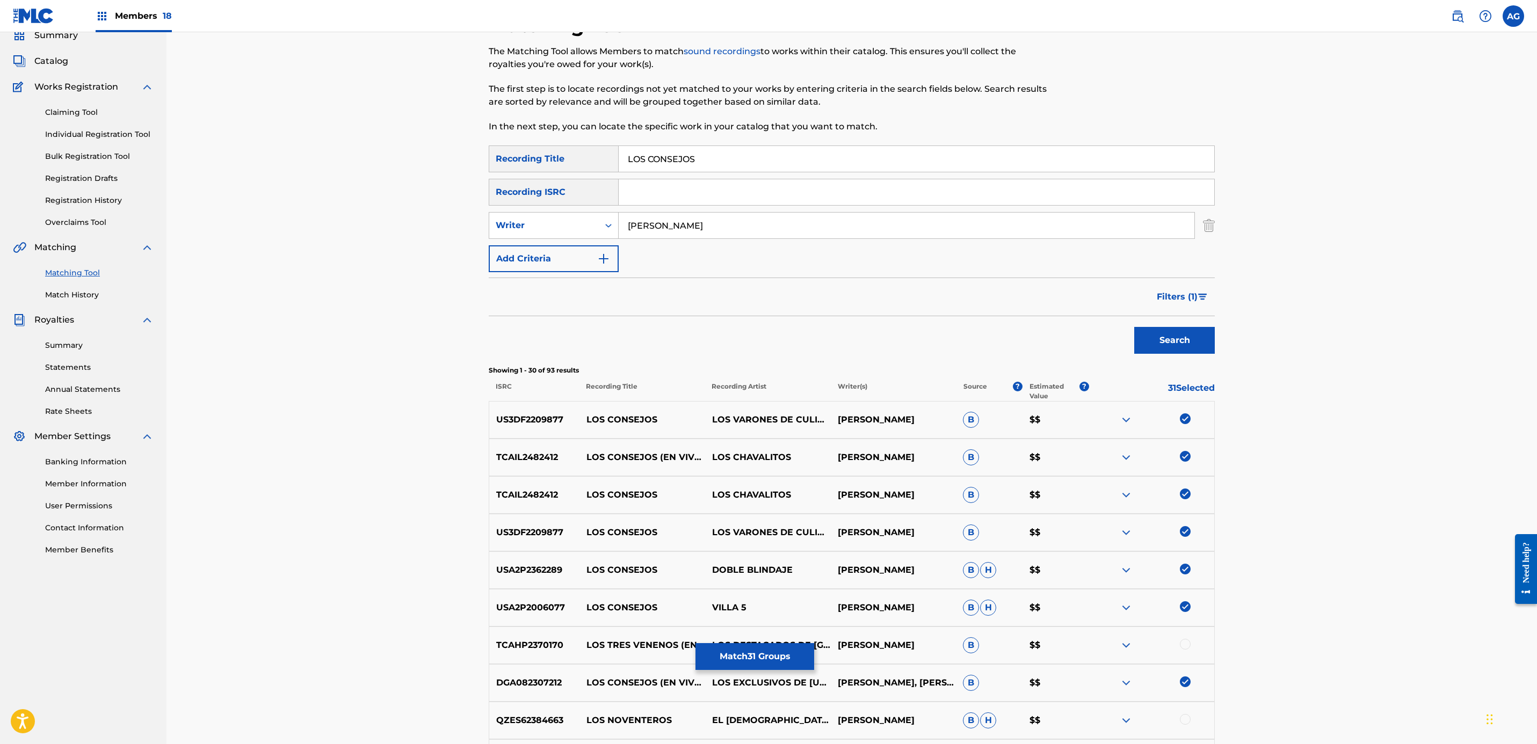
scroll to position [2, 0]
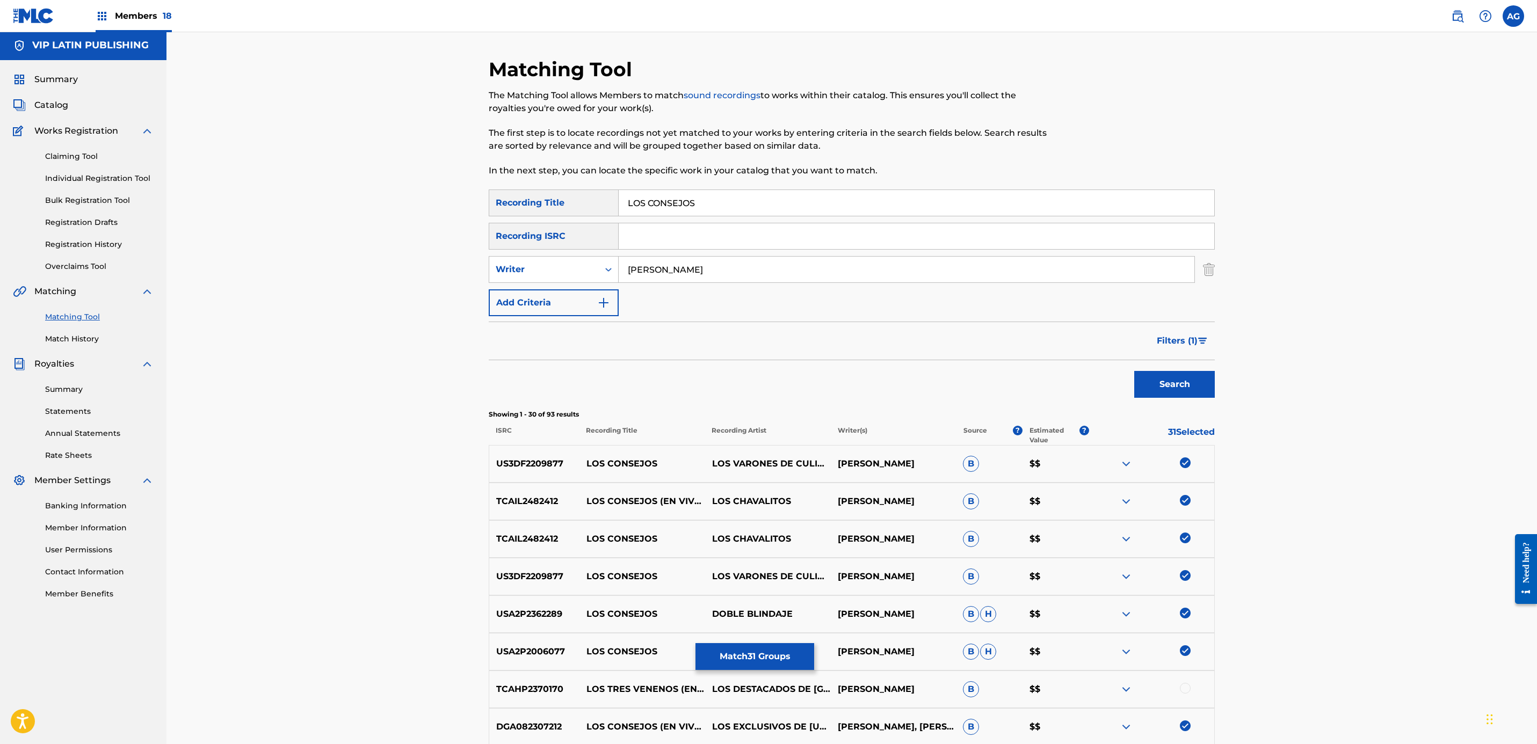
click at [1190, 336] on span "Filters ( 1 )" at bounding box center [1177, 341] width 41 height 13
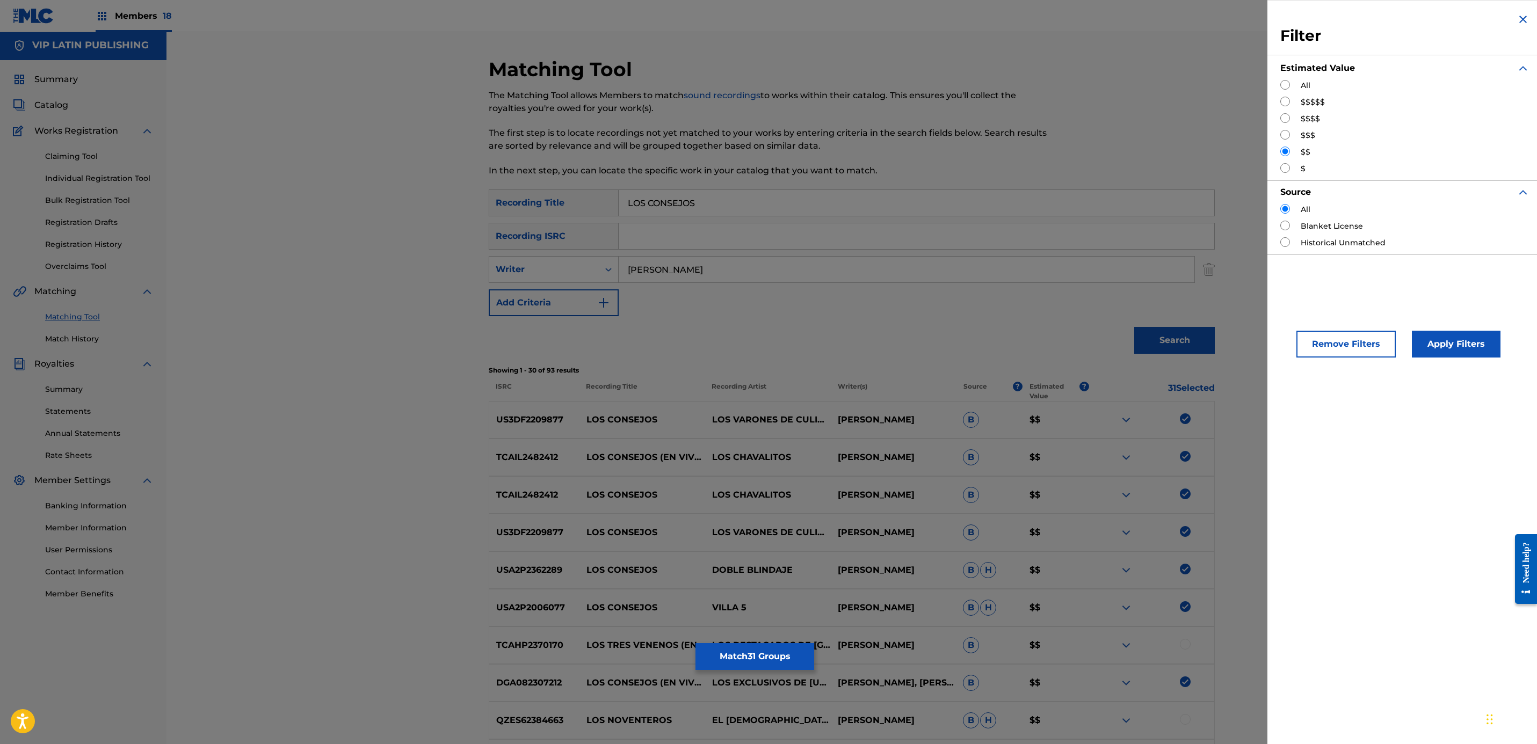
click at [1287, 134] on input "Search Form" at bounding box center [1285, 135] width 10 height 10
radio input "true"
click at [1452, 352] on button "Apply Filters" at bounding box center [1456, 344] width 89 height 27
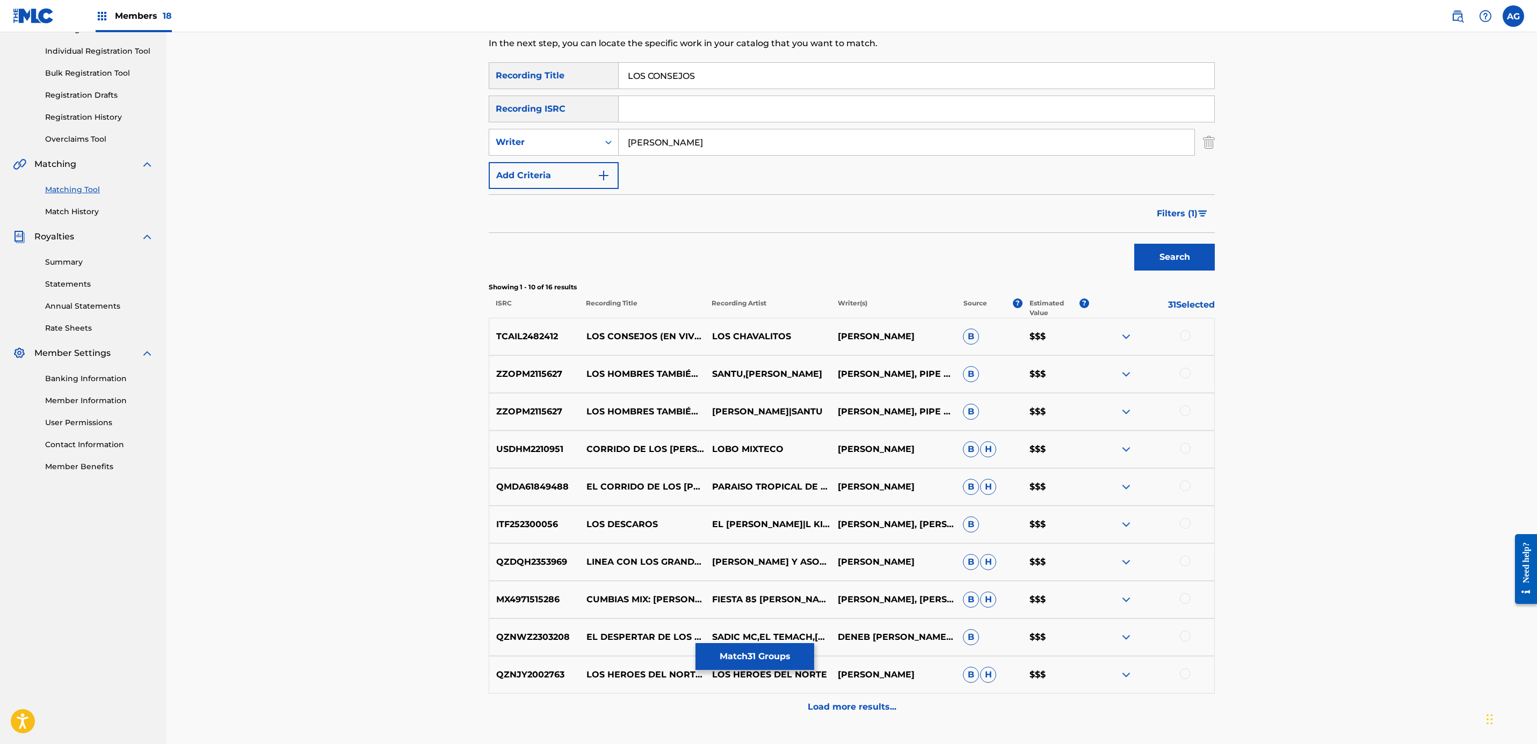
scroll to position [161, 0]
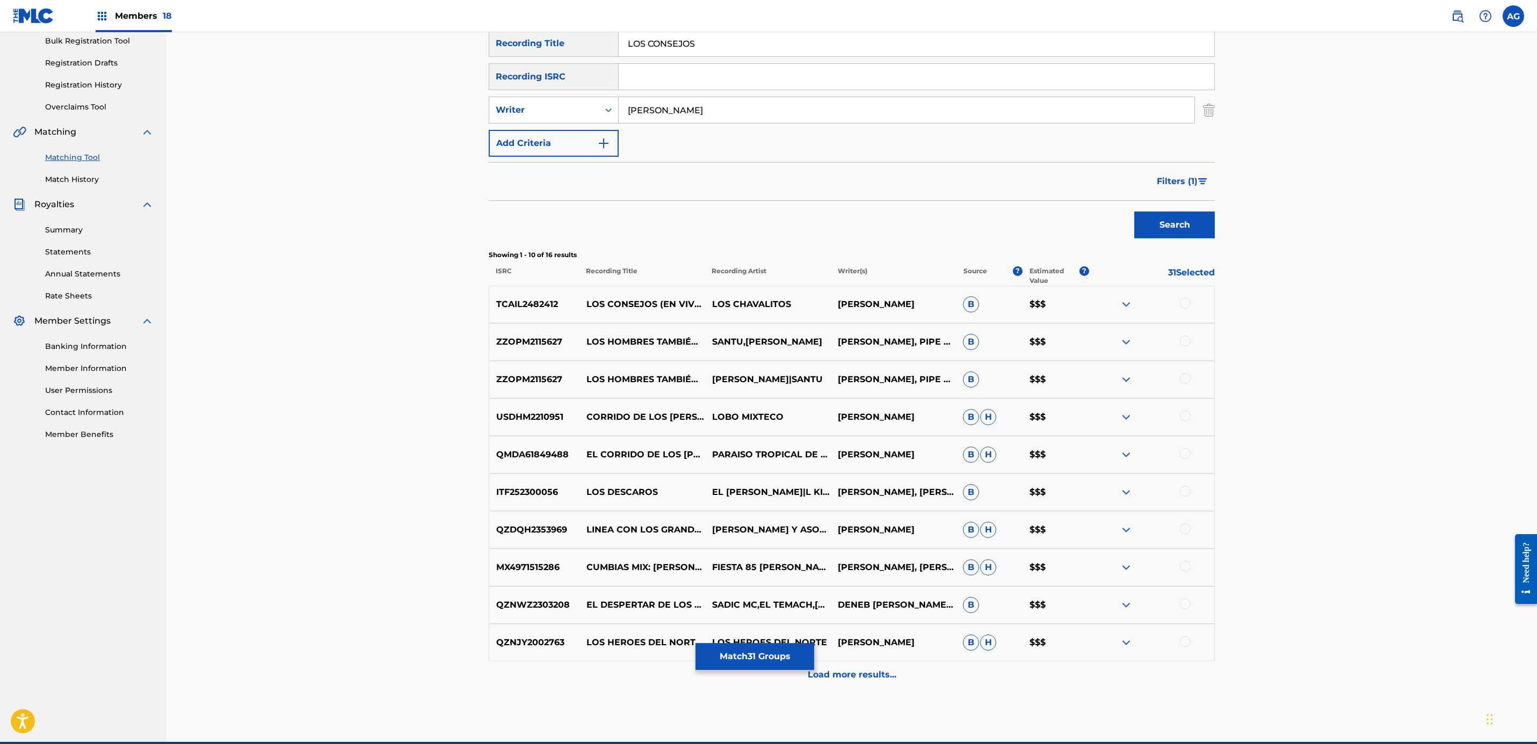
click at [1187, 304] on div at bounding box center [1185, 303] width 11 height 11
click at [1194, 184] on span "Filters ( 1 )" at bounding box center [1177, 181] width 41 height 13
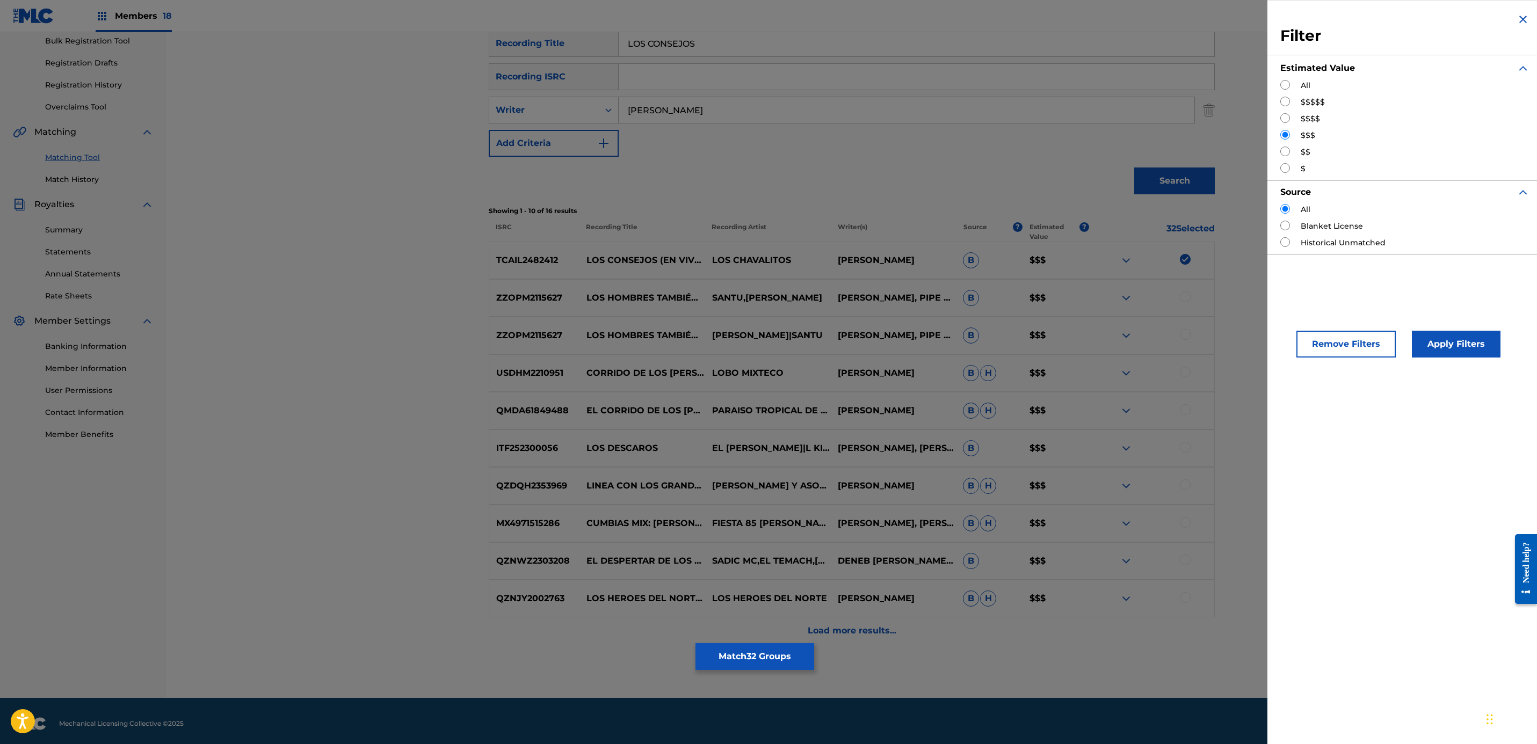
click at [1284, 119] on input "Search Form" at bounding box center [1285, 118] width 10 height 10
radio input "true"
click at [1456, 342] on button "Apply Filters" at bounding box center [1456, 344] width 89 height 27
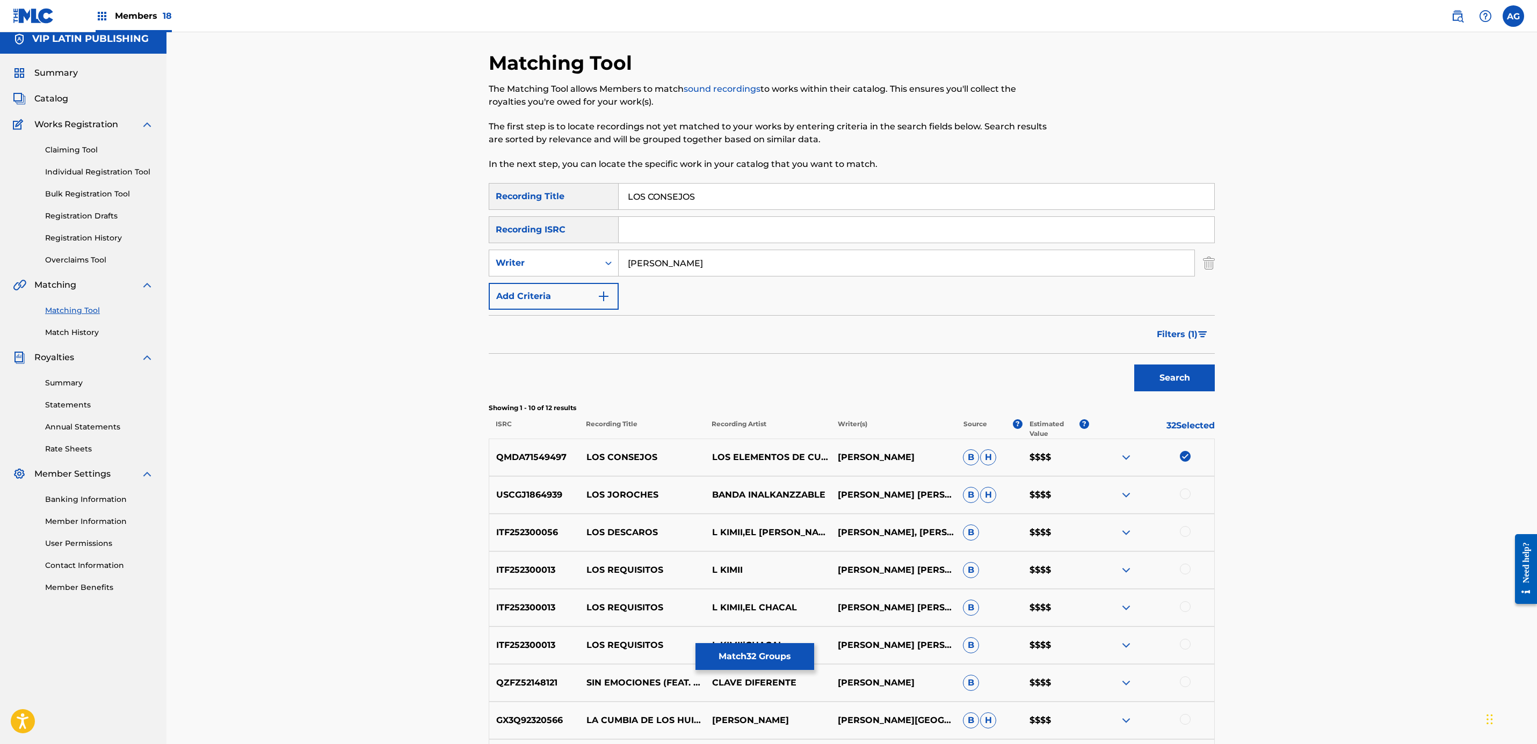
scroll to position [0, 0]
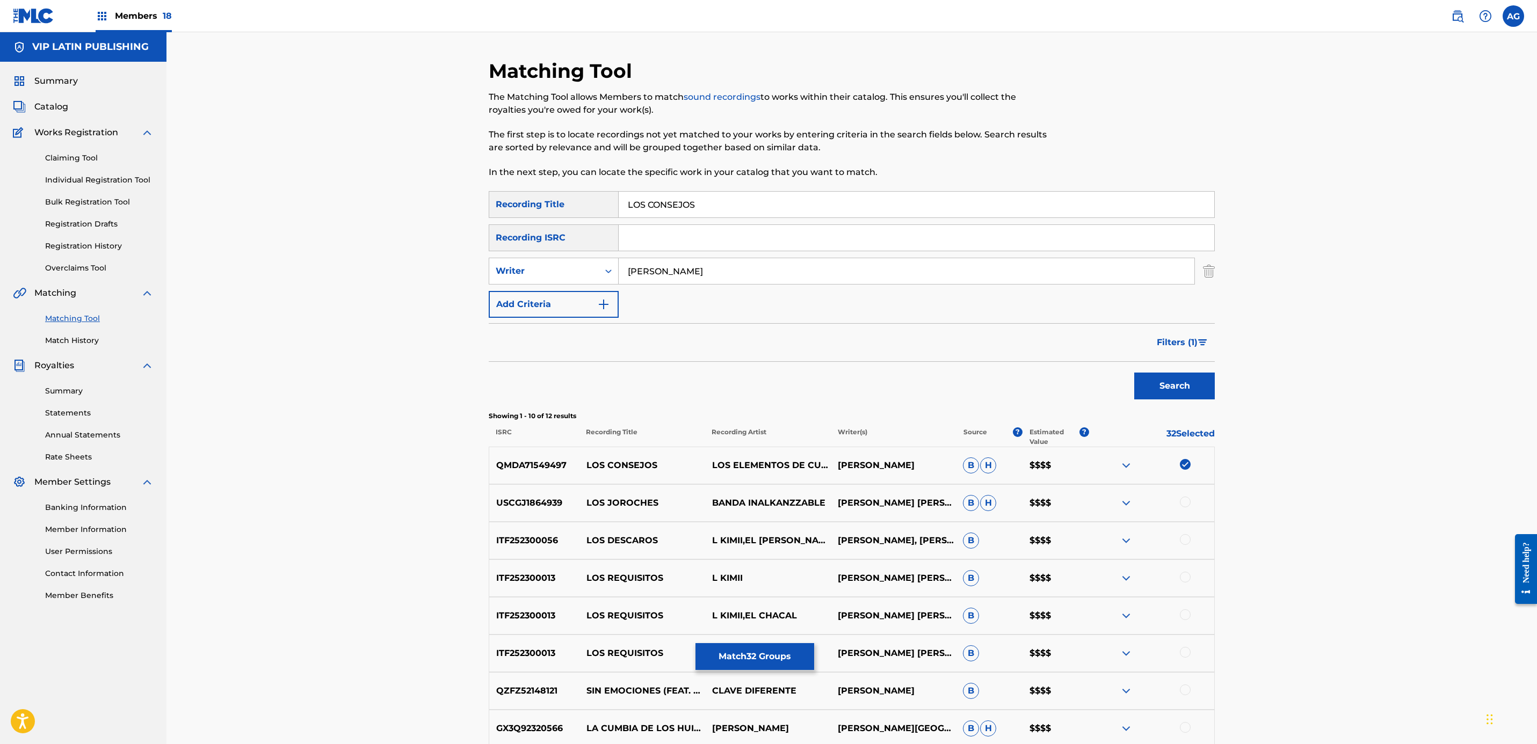
click at [1189, 342] on span "Filters ( 1 )" at bounding box center [1177, 342] width 41 height 13
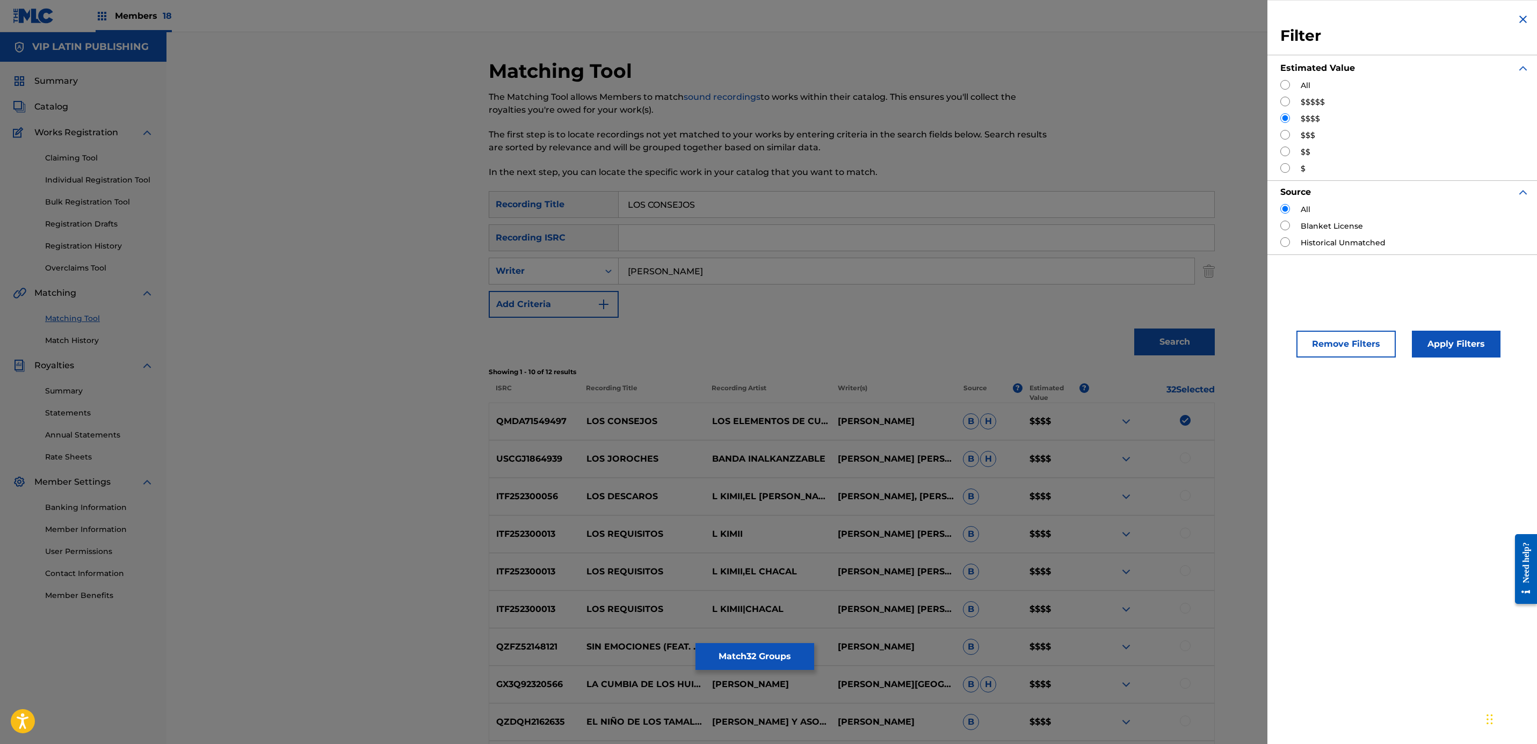
click at [1286, 101] on input "Search Form" at bounding box center [1285, 102] width 10 height 10
radio input "true"
click at [1470, 355] on button "Apply Filters" at bounding box center [1456, 344] width 89 height 27
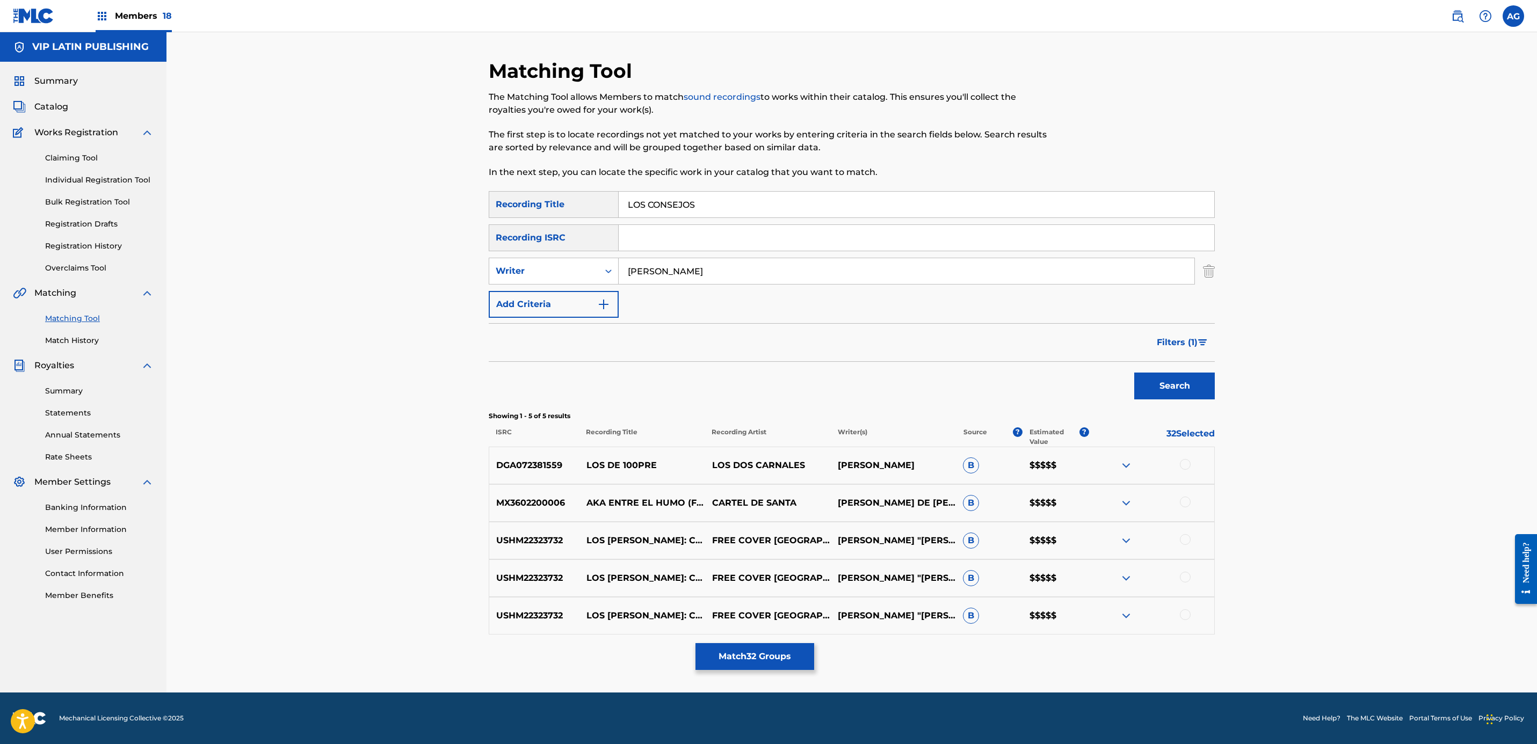
drag, startPoint x: 673, startPoint y: 269, endPoint x: 1031, endPoint y: 269, distance: 357.7
click at [1031, 269] on input "ALFONSO PAYÁN" at bounding box center [907, 271] width 576 height 26
type input "ALFONSO"
click at [1183, 376] on button "Search" at bounding box center [1174, 386] width 81 height 27
click at [1210, 273] on img "Search Form" at bounding box center [1209, 271] width 12 height 27
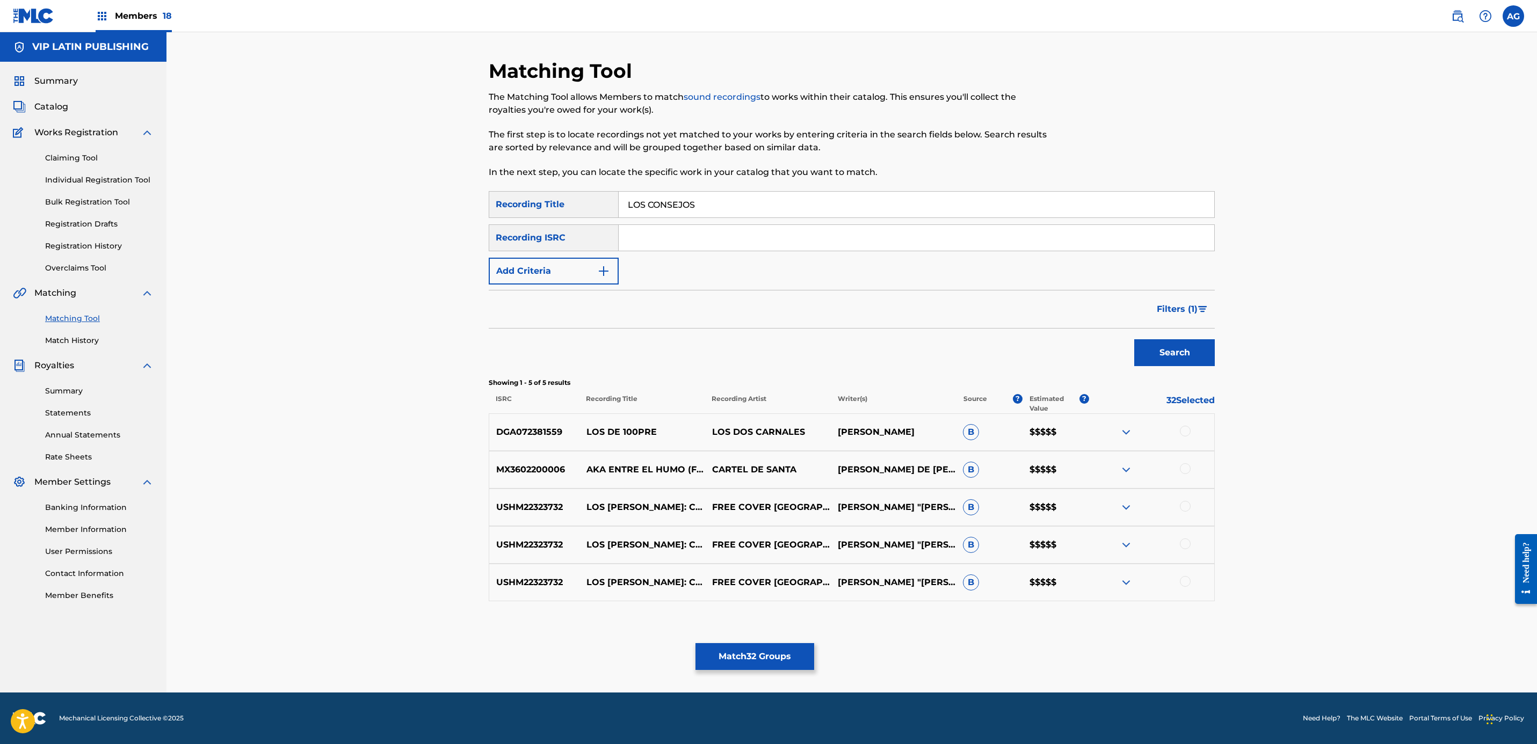
click at [1185, 306] on span "Filters ( 1 )" at bounding box center [1177, 309] width 41 height 13
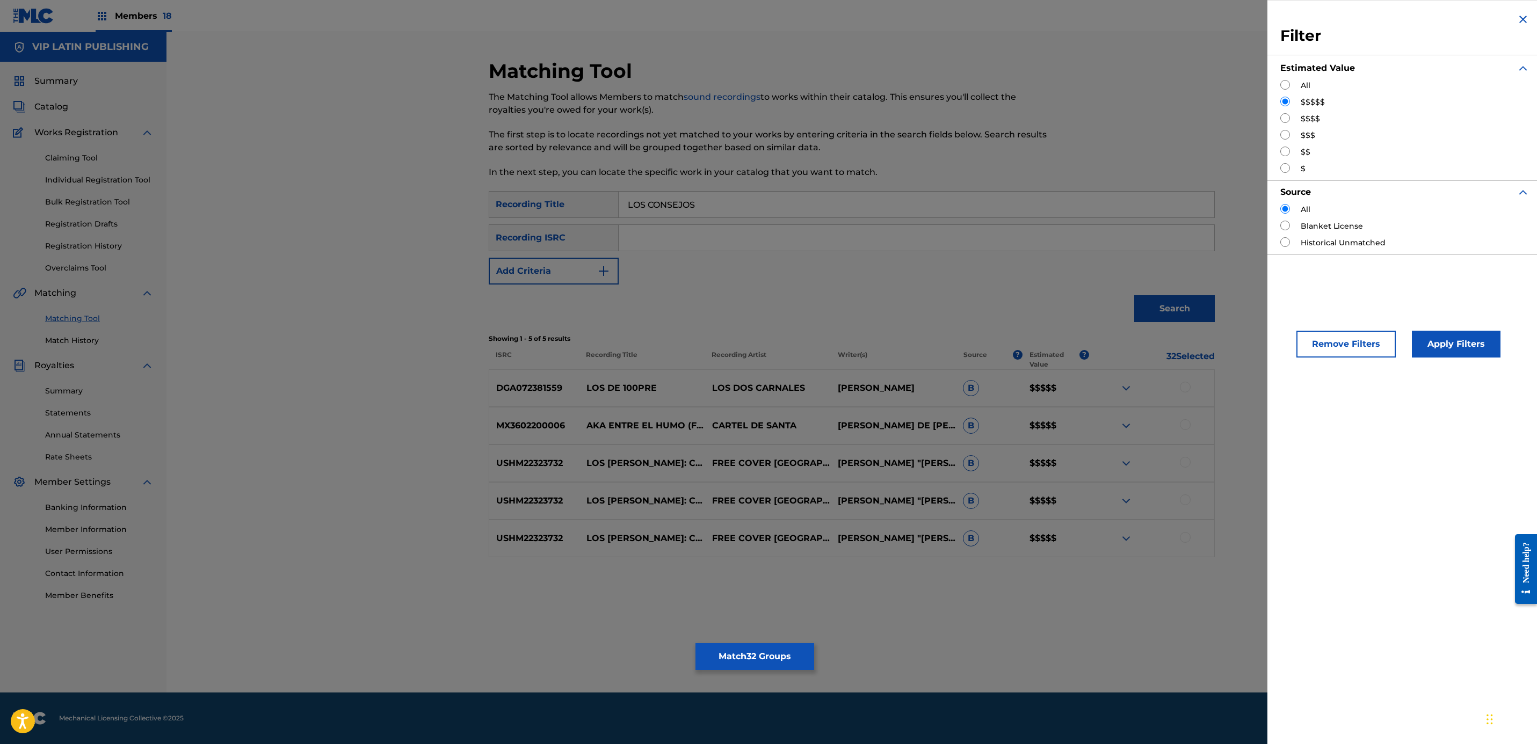
click at [1283, 84] on input "Search Form" at bounding box center [1285, 85] width 10 height 10
radio input "true"
click at [1444, 337] on button "Apply Filters" at bounding box center [1456, 344] width 89 height 27
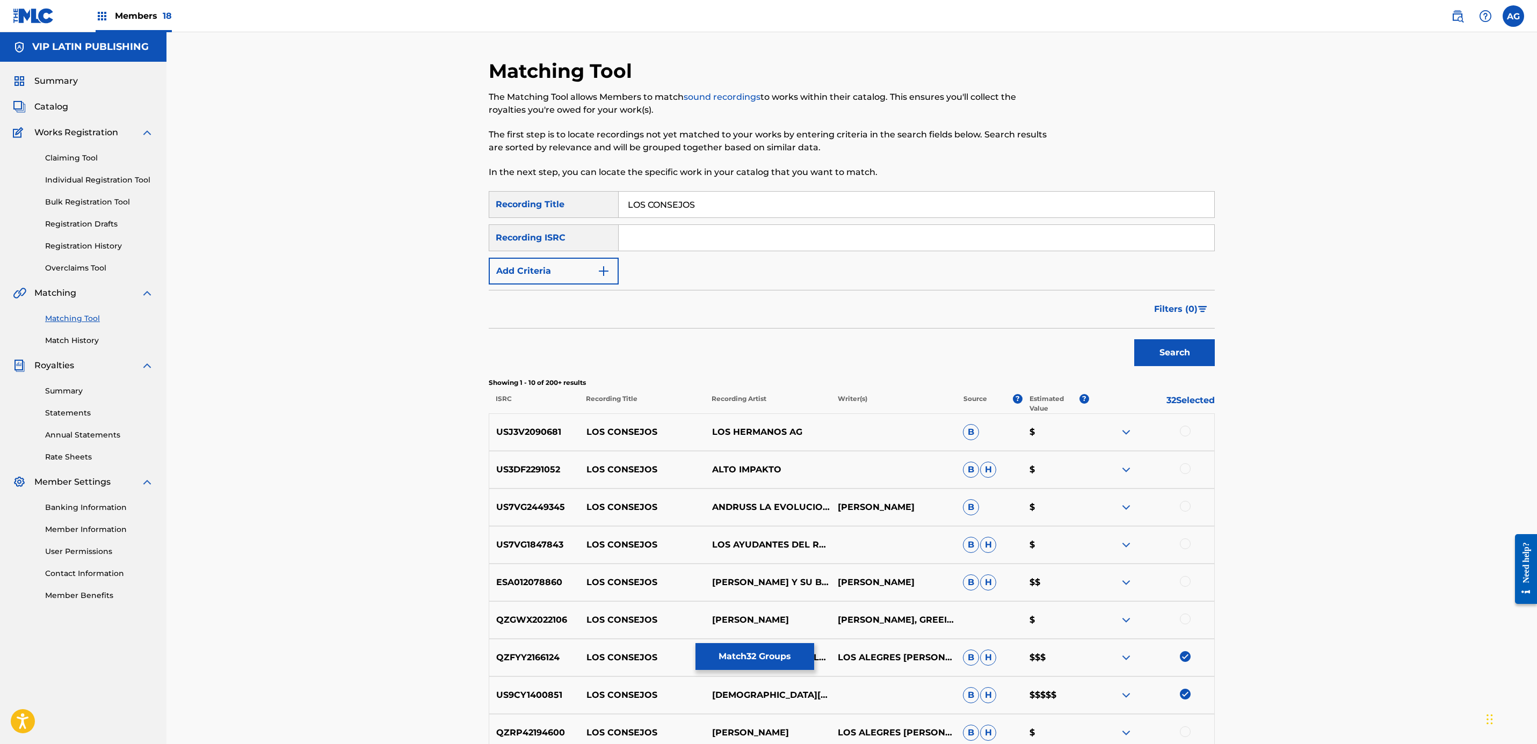
click at [552, 269] on button "Add Criteria" at bounding box center [554, 271] width 130 height 27
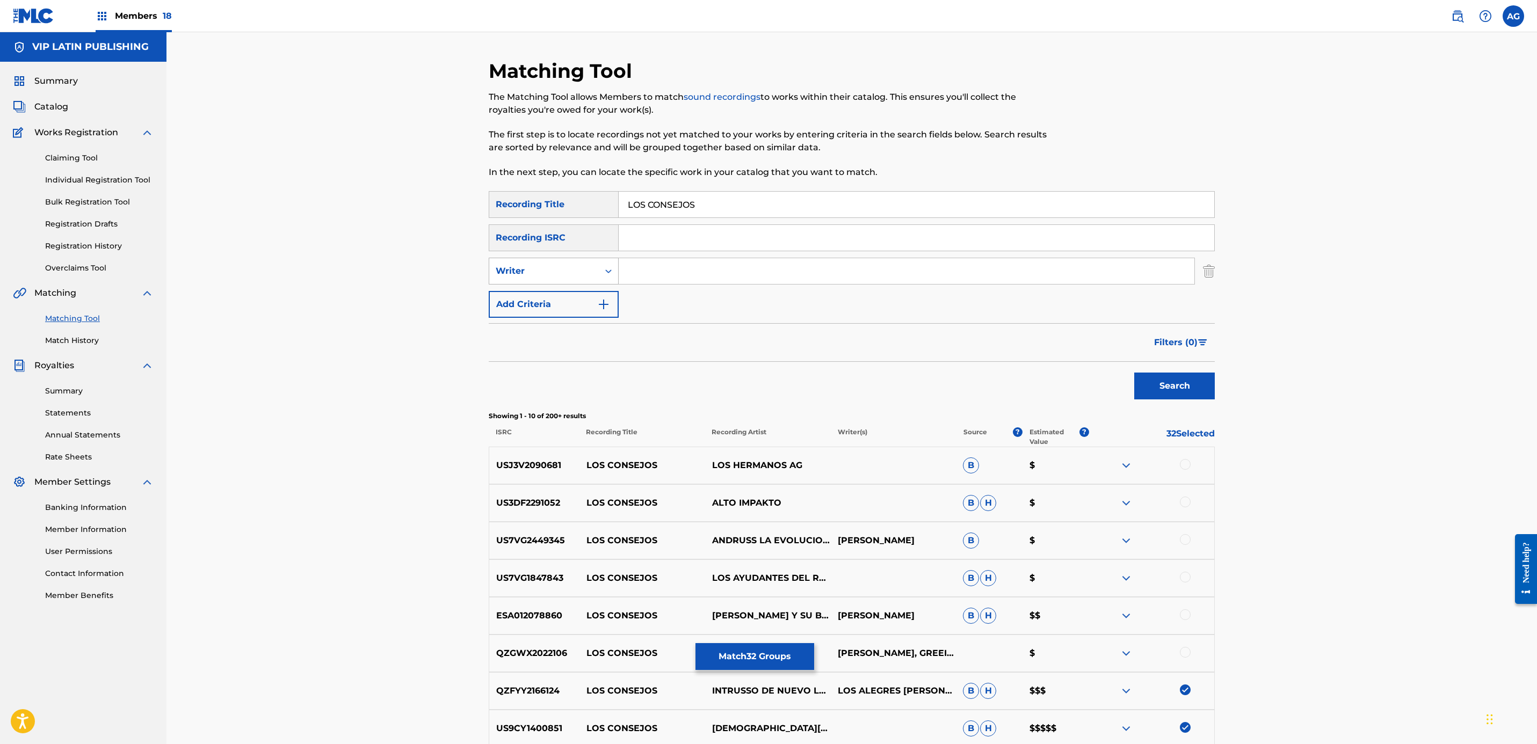
click at [553, 270] on div "Writer" at bounding box center [544, 271] width 97 height 13
click at [566, 291] on div "Recording Artist" at bounding box center [553, 298] width 129 height 27
click at [552, 273] on div "Recording Artist" at bounding box center [544, 271] width 97 height 13
drag, startPoint x: 556, startPoint y: 293, endPoint x: 593, endPoint y: 288, distance: 37.4
click at [561, 293] on div "Writer" at bounding box center [553, 298] width 129 height 27
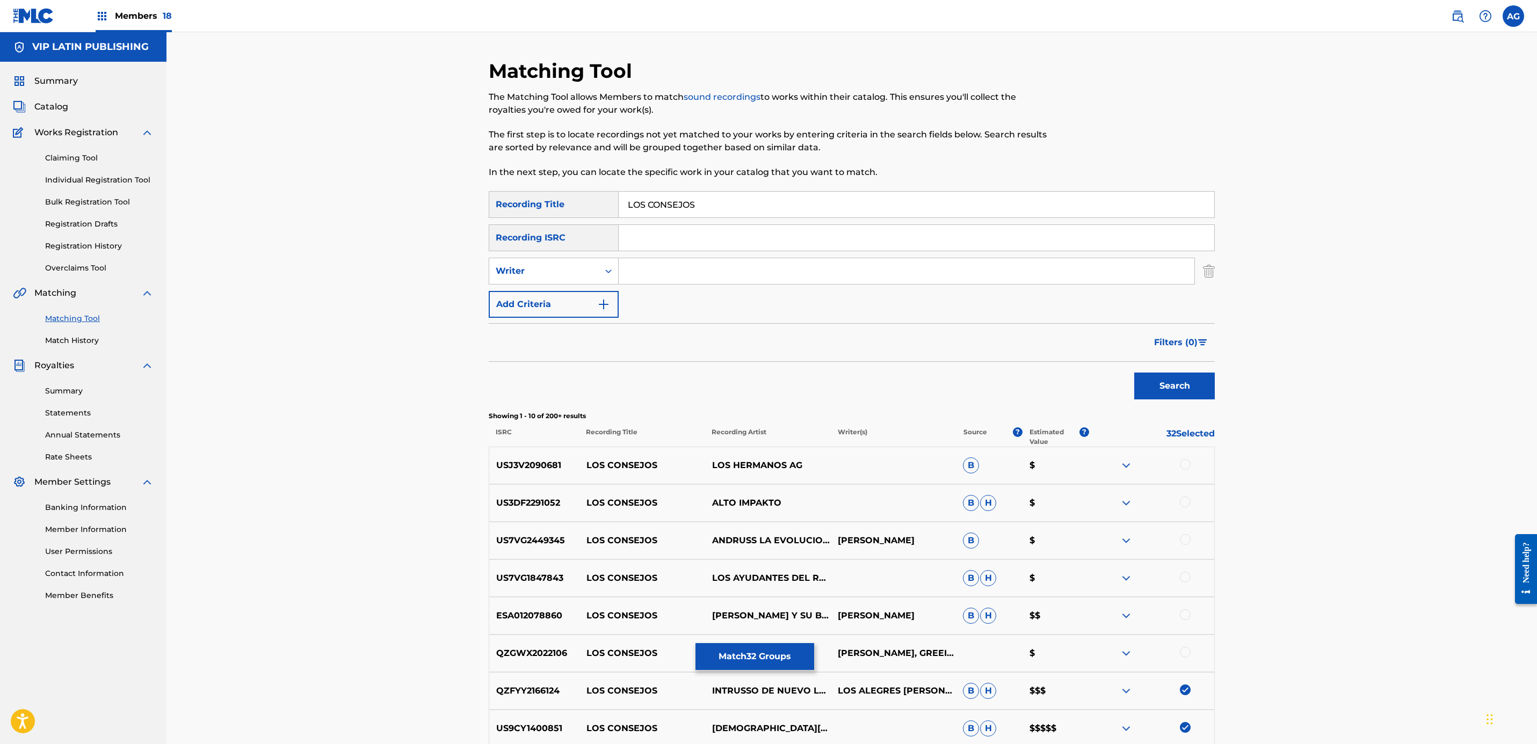
click at [677, 273] on input "Search Form" at bounding box center [907, 271] width 576 height 26
click at [1134, 373] on button "Search" at bounding box center [1174, 386] width 81 height 27
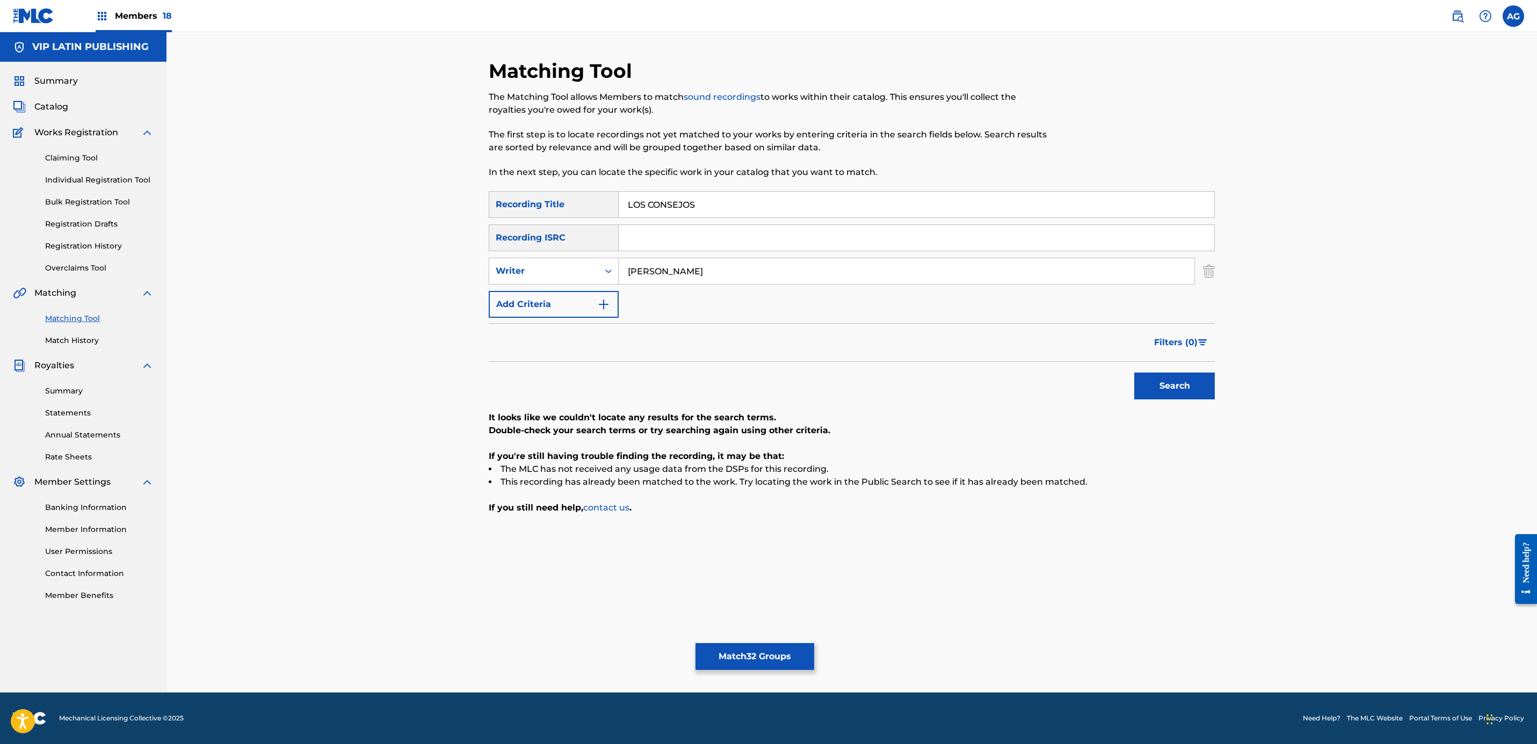
type input "ALFONSO"
click at [1134, 373] on button "Search" at bounding box center [1174, 386] width 81 height 27
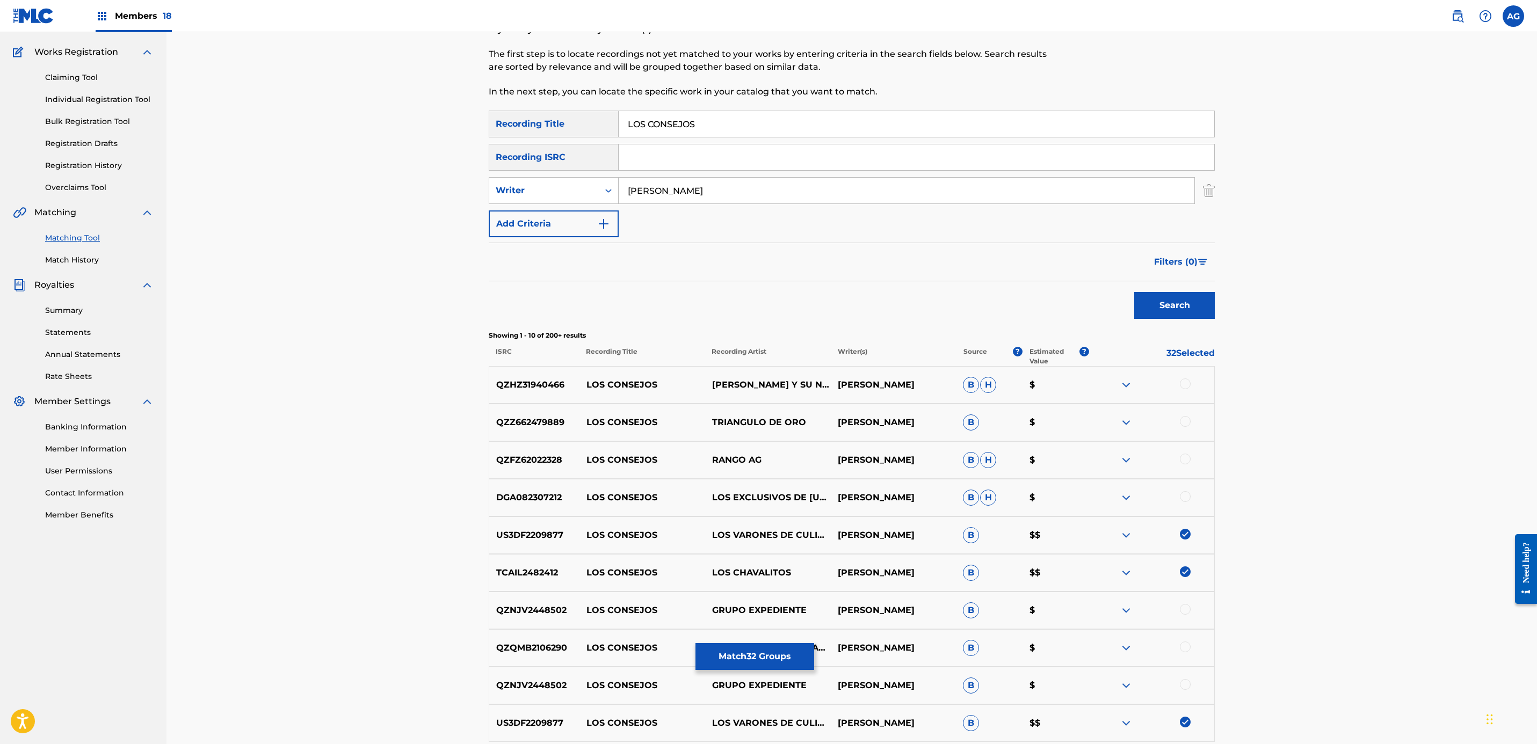
scroll to position [161, 0]
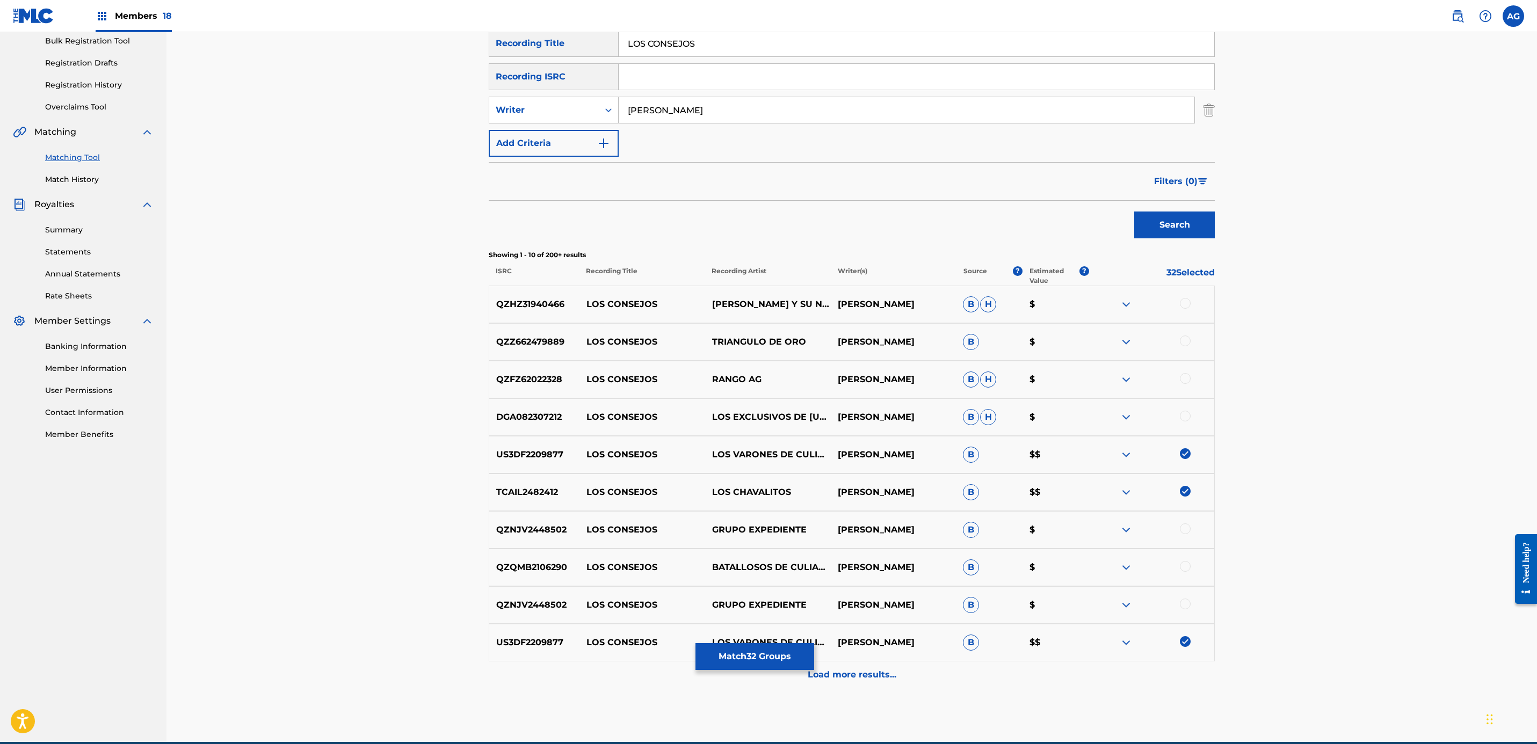
click at [1184, 308] on div at bounding box center [1185, 303] width 11 height 11
click at [1186, 345] on div at bounding box center [1185, 341] width 11 height 11
click at [1186, 381] on div at bounding box center [1185, 378] width 11 height 11
click at [1181, 416] on div at bounding box center [1185, 416] width 11 height 11
click at [1183, 528] on div at bounding box center [1185, 529] width 11 height 11
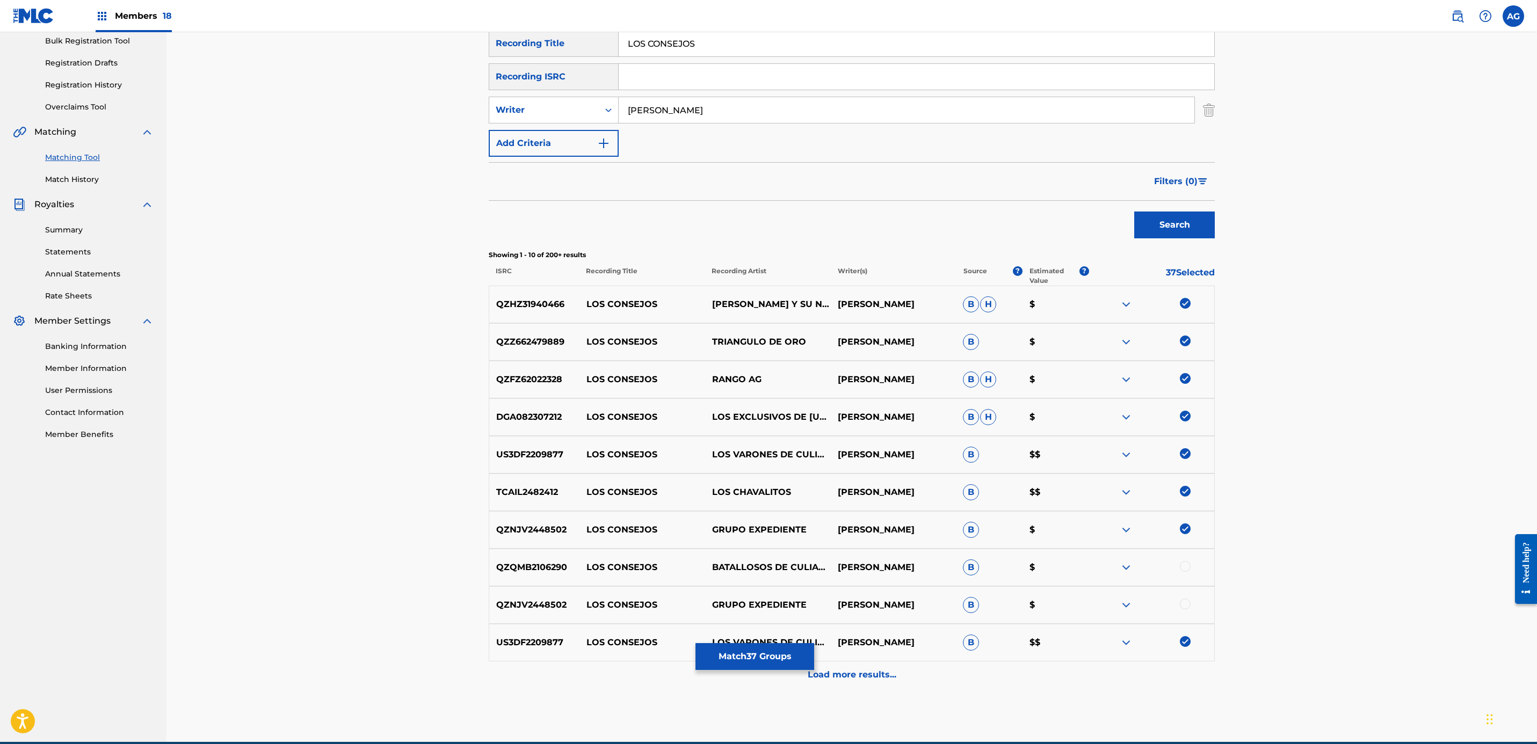
drag, startPoint x: 1181, startPoint y: 576, endPoint x: 1181, endPoint y: 584, distance: 8.1
click at [1181, 580] on div "QZQMB2106290 LOS CONSEJOS BATALLOSOS DE CULIACÁN ALFONSO PAYÁN B $" at bounding box center [852, 568] width 726 height 38
click at [1181, 613] on div "QZNJV2448502 LOS CONSEJOS GRUPO EXPEDIENTE ALFONSO PAYAN B $" at bounding box center [852, 605] width 726 height 38
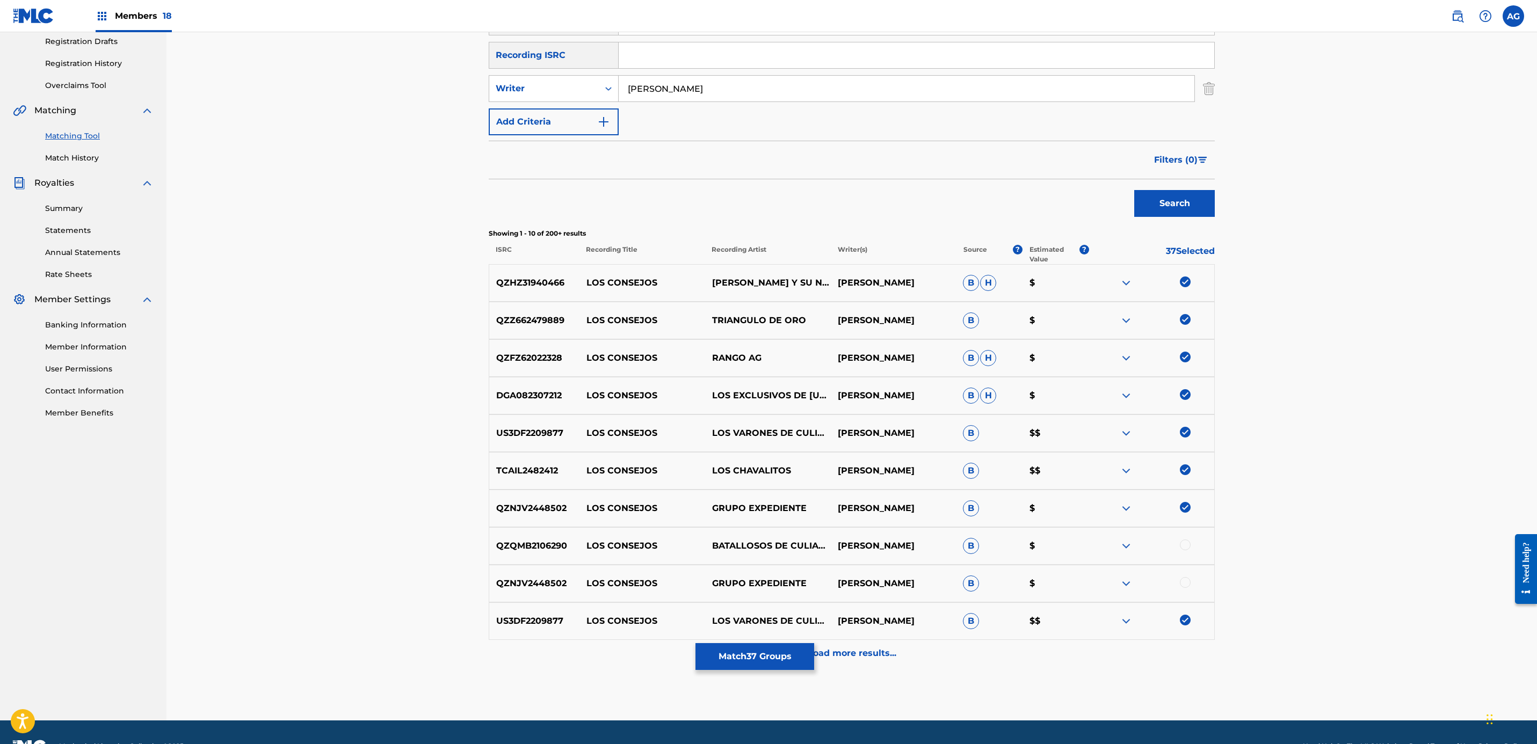
scroll to position [211, 0]
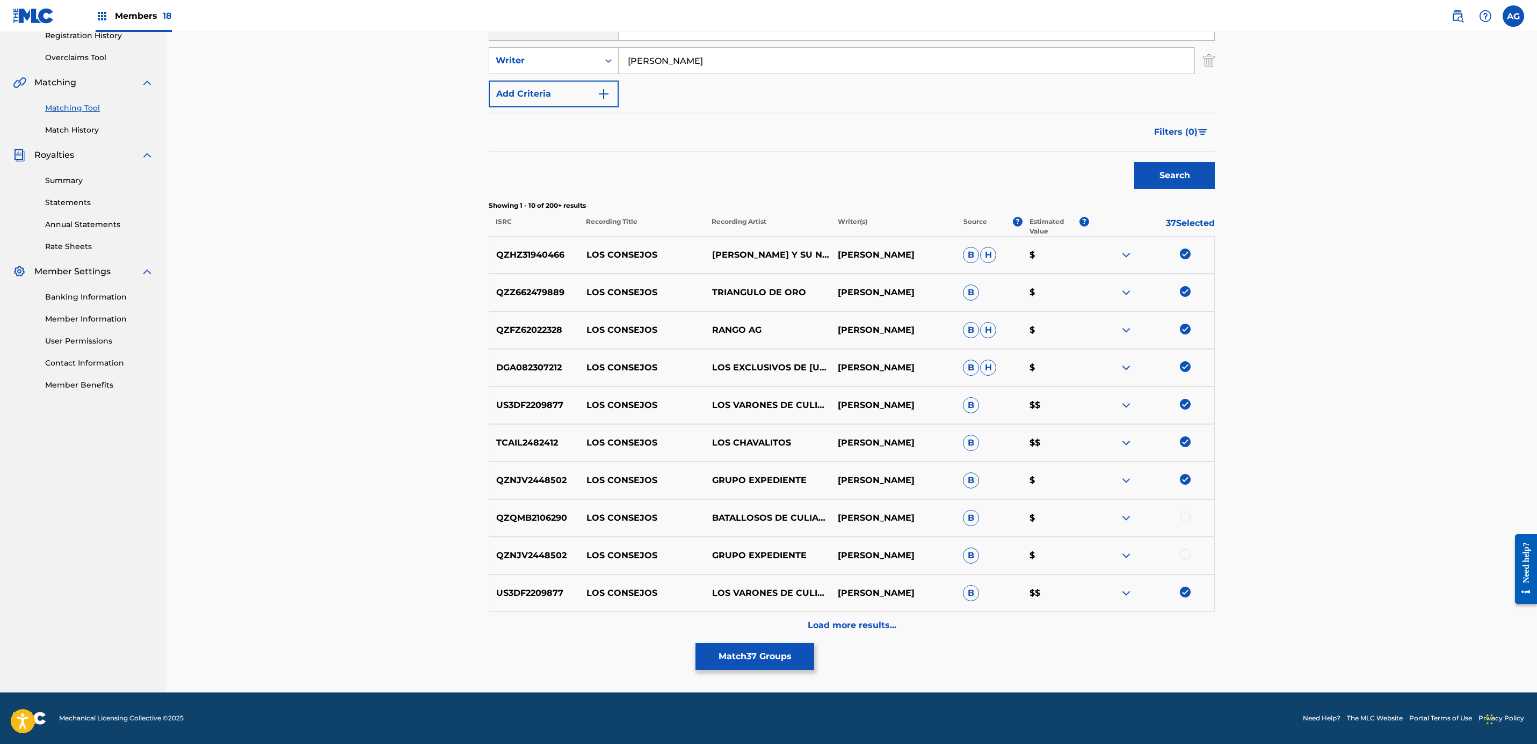
click at [1186, 516] on div at bounding box center [1185, 517] width 11 height 11
click at [1186, 557] on div at bounding box center [1185, 554] width 11 height 11
click at [1024, 635] on div "Load more results..." at bounding box center [852, 625] width 726 height 27
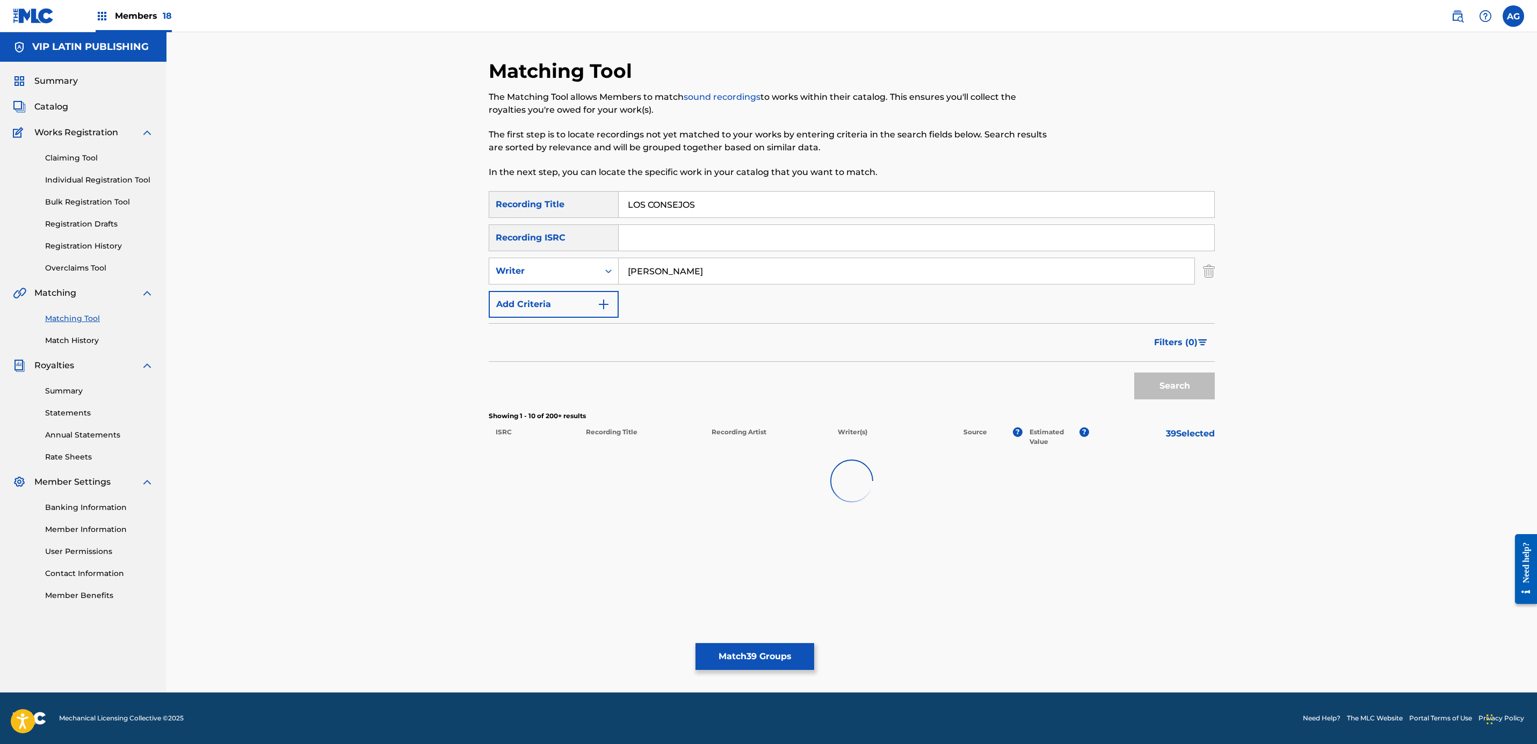
scroll to position [0, 0]
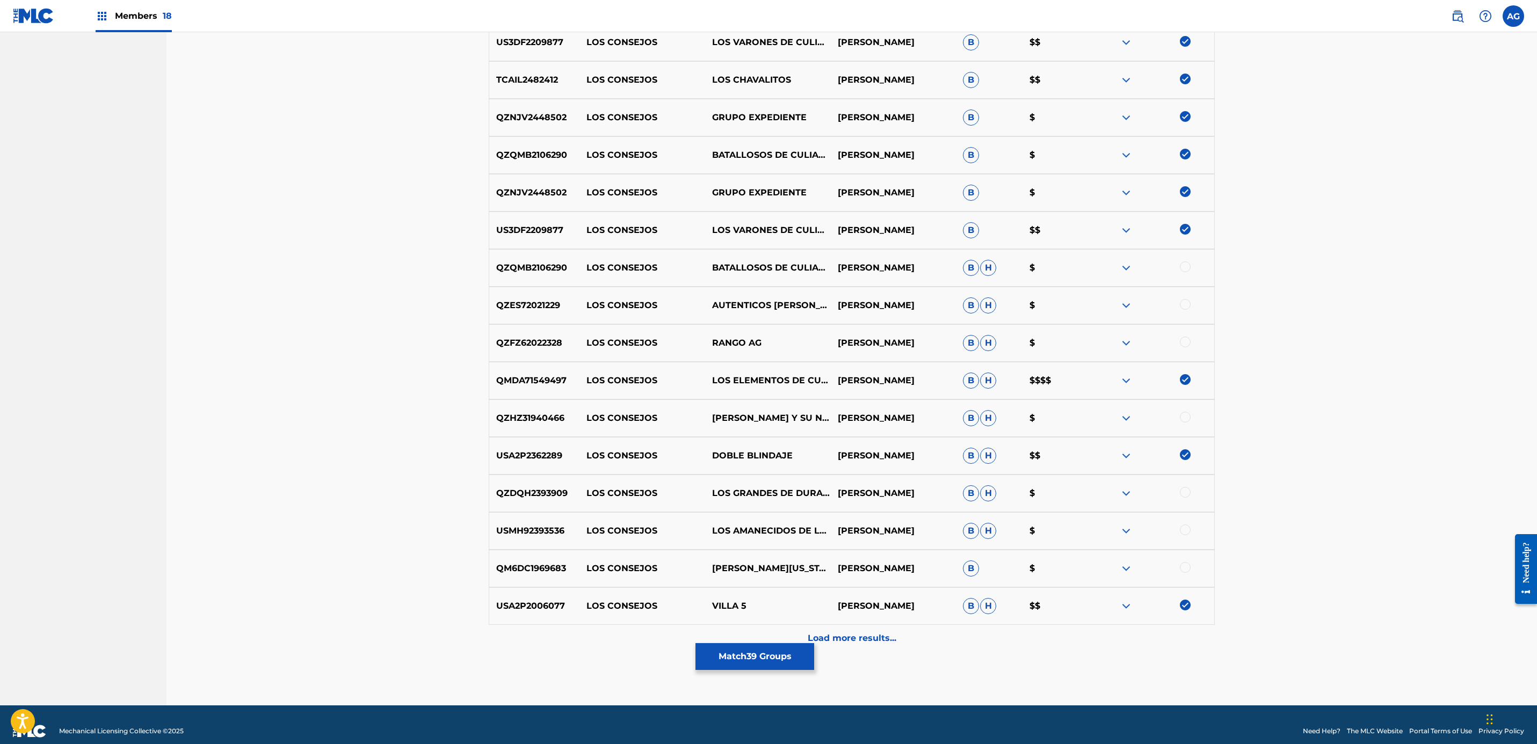
drag, startPoint x: 1291, startPoint y: 456, endPoint x: 1281, endPoint y: 481, distance: 26.5
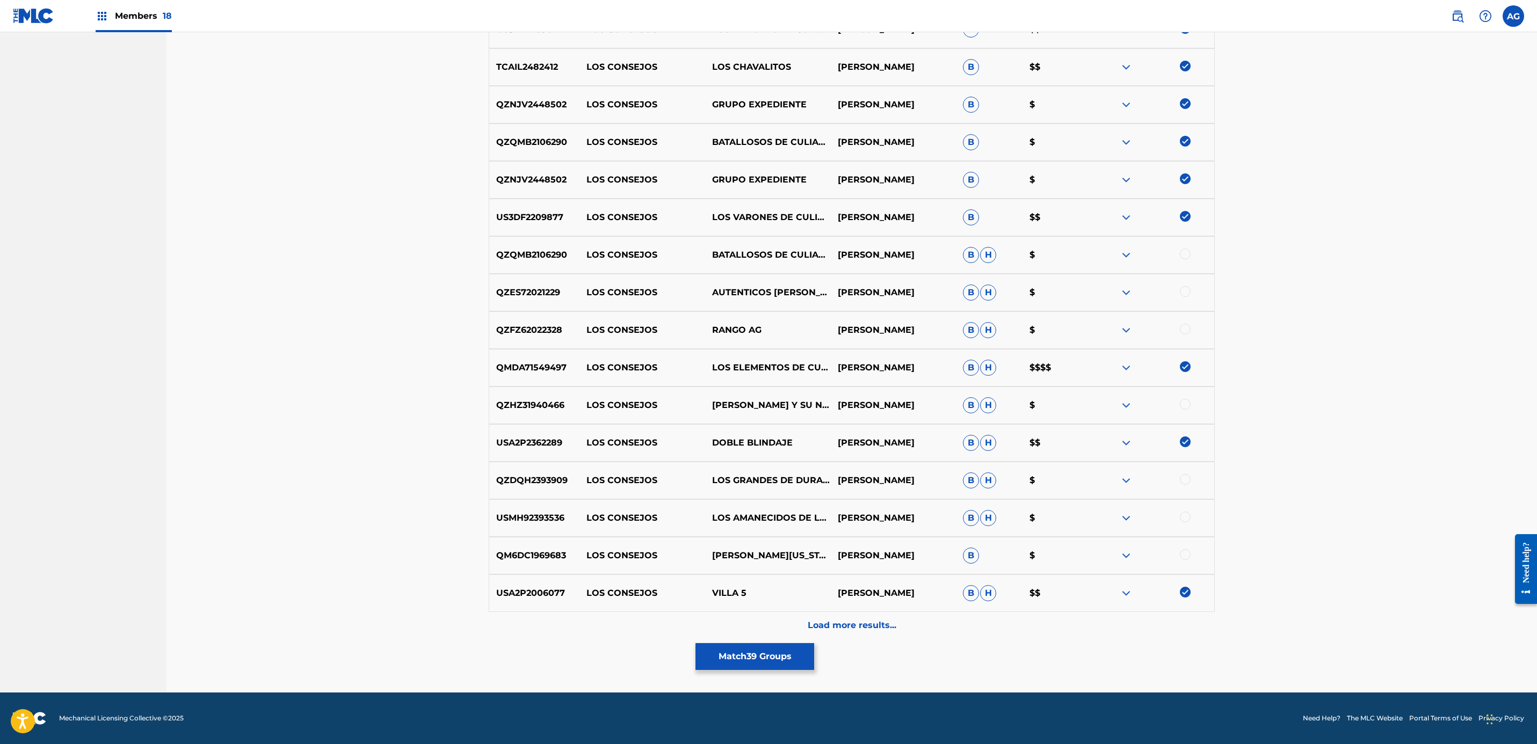
click at [1187, 255] on div at bounding box center [1185, 254] width 11 height 11
click at [1184, 295] on div at bounding box center [1185, 291] width 11 height 11
click at [1185, 327] on div at bounding box center [1185, 329] width 11 height 11
click at [1191, 404] on div at bounding box center [1152, 405] width 126 height 13
click at [1181, 402] on div at bounding box center [1185, 404] width 11 height 11
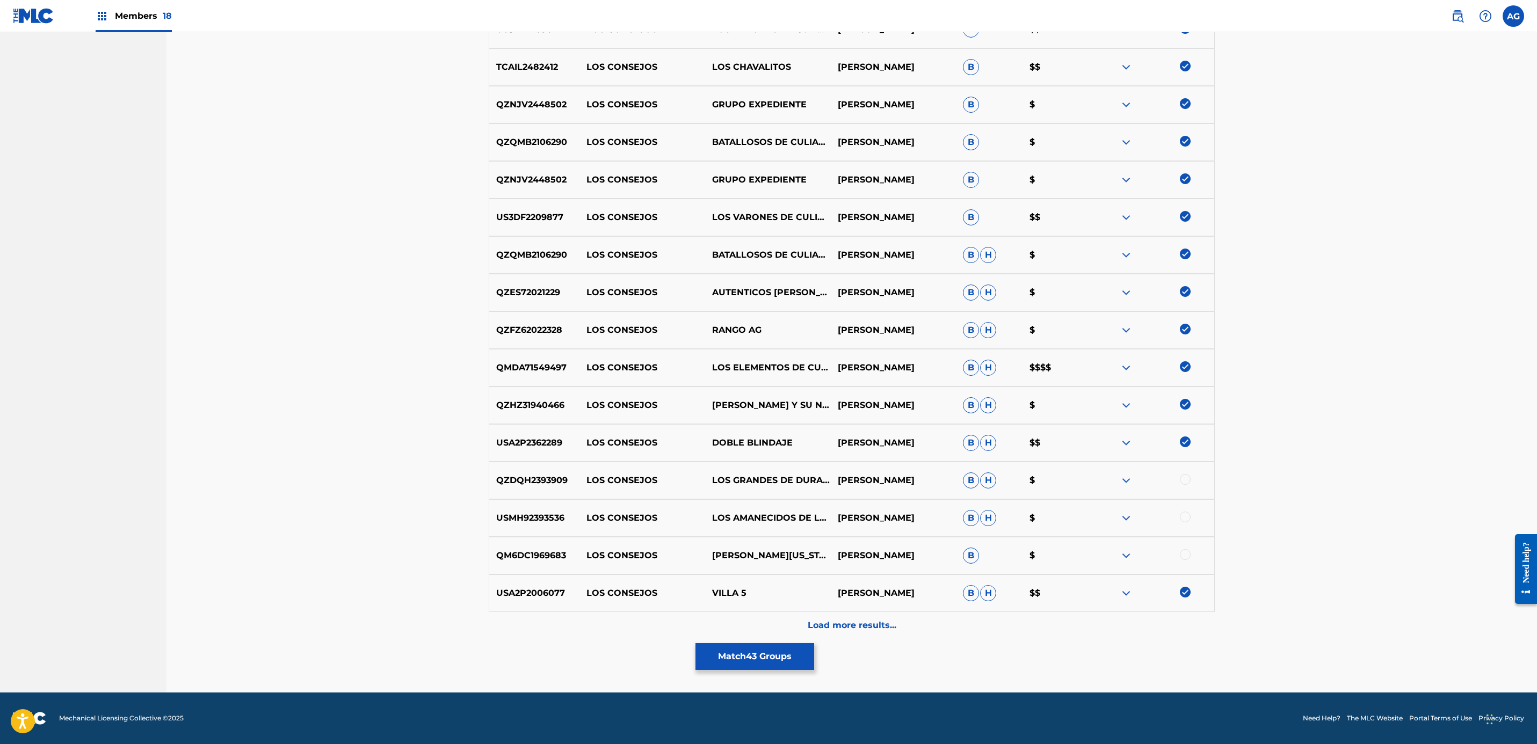
click at [1183, 474] on div at bounding box center [1185, 479] width 11 height 11
click at [1184, 511] on div "USMH92393536 LOS CONSEJOS LOS AMANECIDOS DE LA SIERRA JOSE ALFONSO PAYAN B H $" at bounding box center [852, 518] width 726 height 38
click at [1185, 520] on div at bounding box center [1185, 517] width 11 height 11
click at [1183, 557] on div at bounding box center [1185, 554] width 11 height 11
click at [947, 629] on div "Load more results..." at bounding box center [852, 625] width 726 height 27
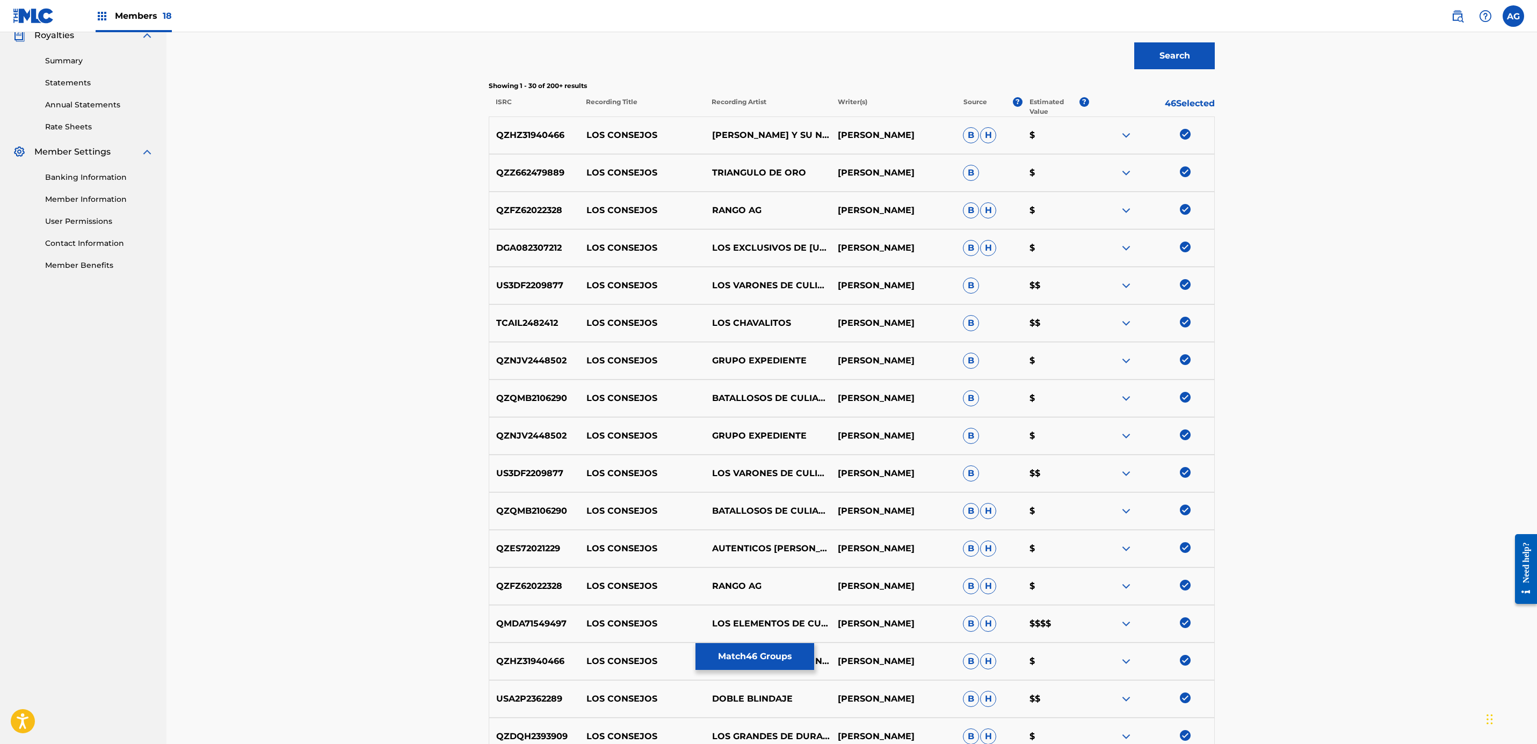
scroll to position [962, 0]
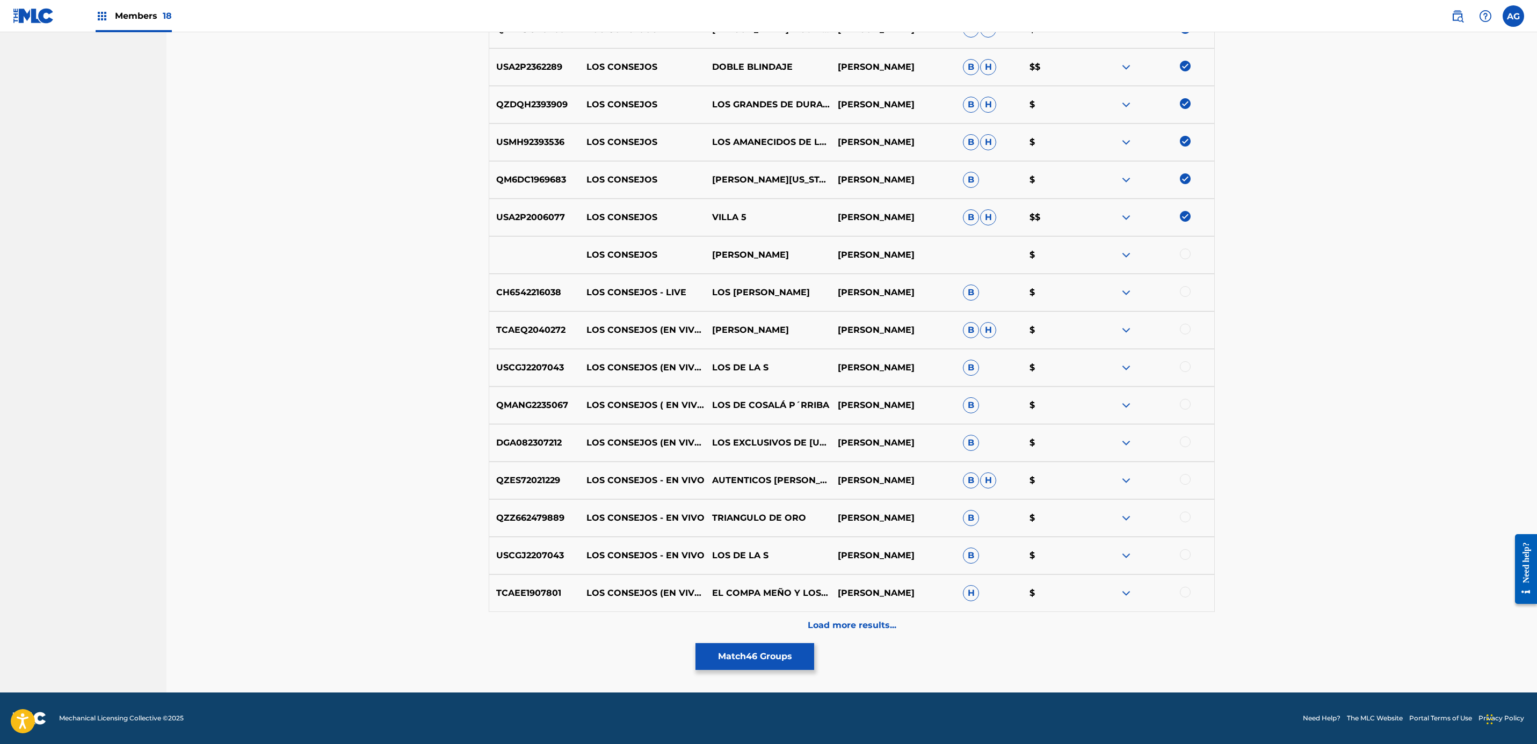
drag, startPoint x: 1474, startPoint y: 403, endPoint x: 1390, endPoint y: 607, distance: 221.1
click at [1188, 252] on div at bounding box center [1185, 254] width 11 height 11
click at [1184, 287] on div at bounding box center [1185, 291] width 11 height 11
click at [1184, 330] on div at bounding box center [1185, 329] width 11 height 11
click at [1184, 367] on div at bounding box center [1185, 366] width 11 height 11
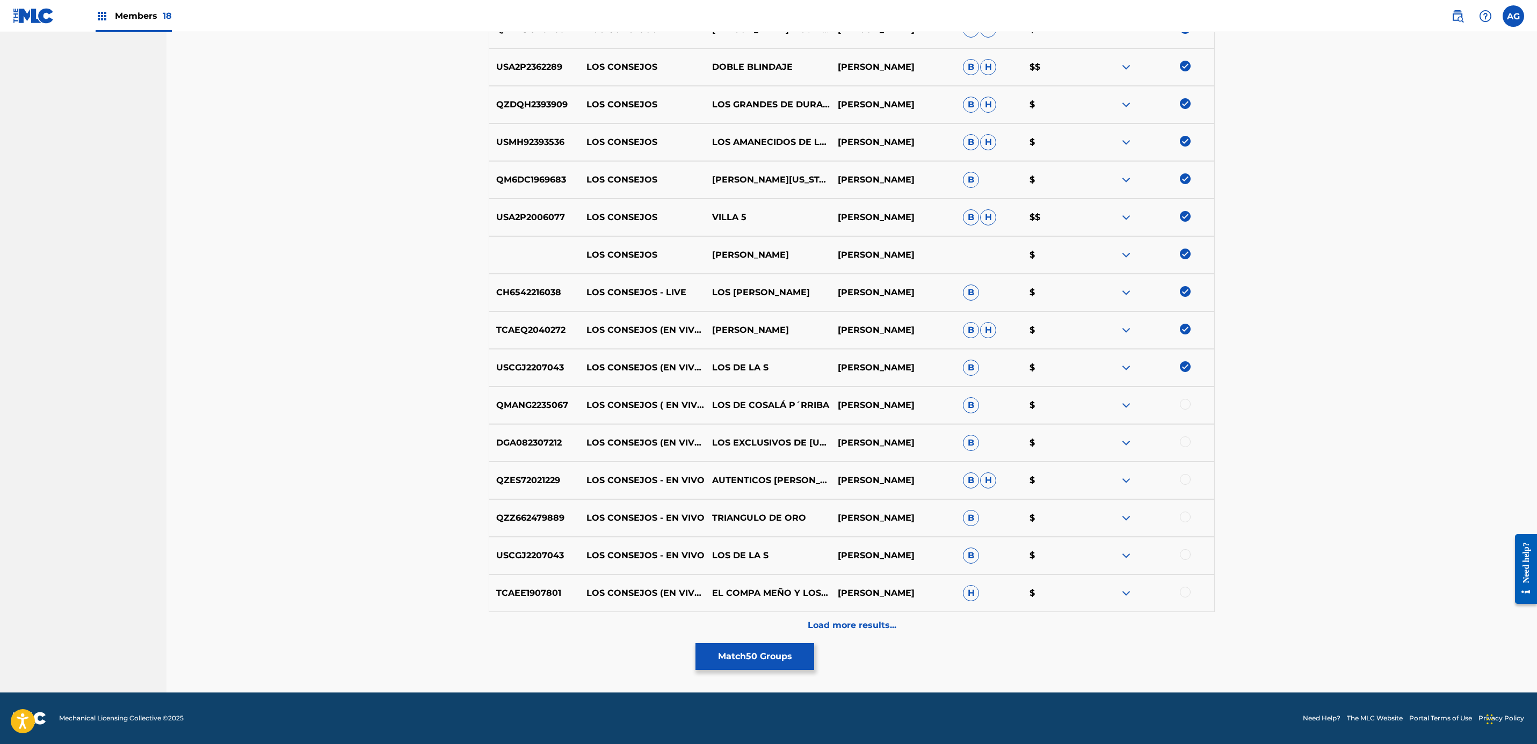
click at [1185, 408] on div at bounding box center [1185, 404] width 11 height 11
click at [1185, 440] on div at bounding box center [1185, 442] width 11 height 11
click at [1186, 475] on div at bounding box center [1185, 479] width 11 height 11
click at [1186, 512] on div "QZZ662479889 LOS CONSEJOS - EN VIVO TRIANGULO DE ORO ALFONSO PAYAN B $" at bounding box center [852, 518] width 726 height 38
click at [1186, 514] on div at bounding box center [1185, 517] width 11 height 11
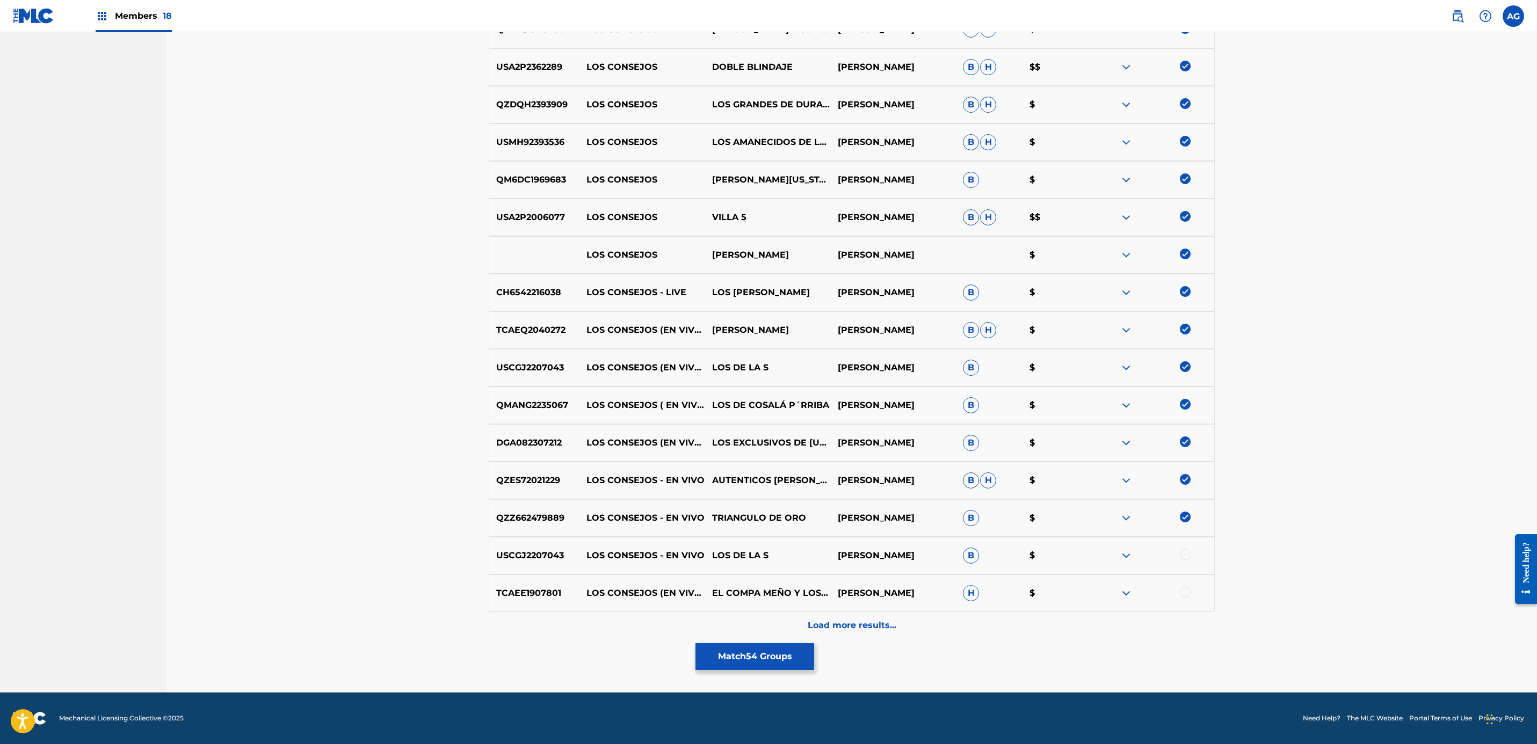
click at [1186, 547] on div "USCGJ2207043 LOS CONSEJOS - EN VIVO LOS DE LA S ALFONSO PAYAN B $" at bounding box center [852, 556] width 726 height 38
click at [1186, 555] on div at bounding box center [1185, 554] width 11 height 11
click at [1186, 588] on div at bounding box center [1185, 592] width 11 height 11
click at [962, 625] on div "Load more results..." at bounding box center [852, 625] width 726 height 27
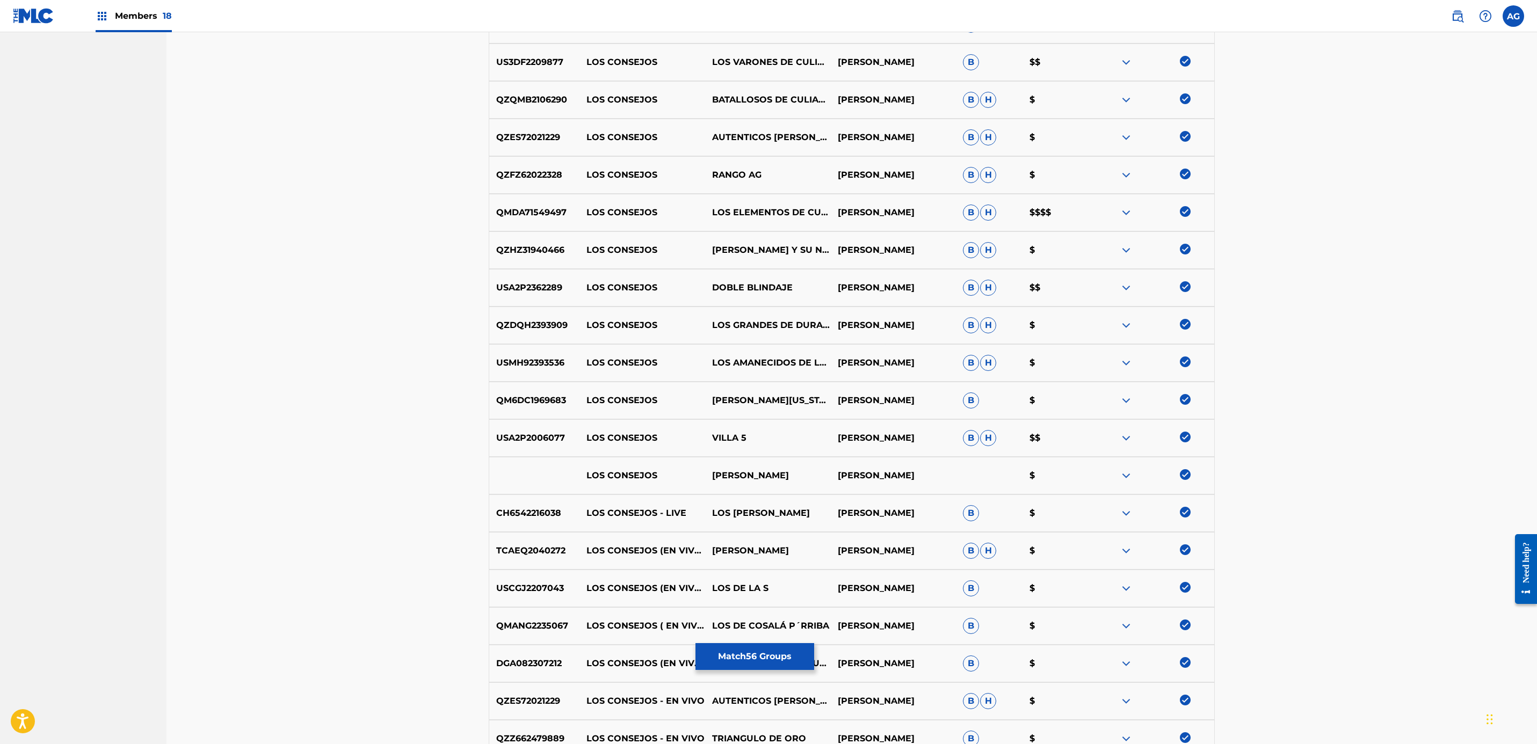
scroll to position [1338, 0]
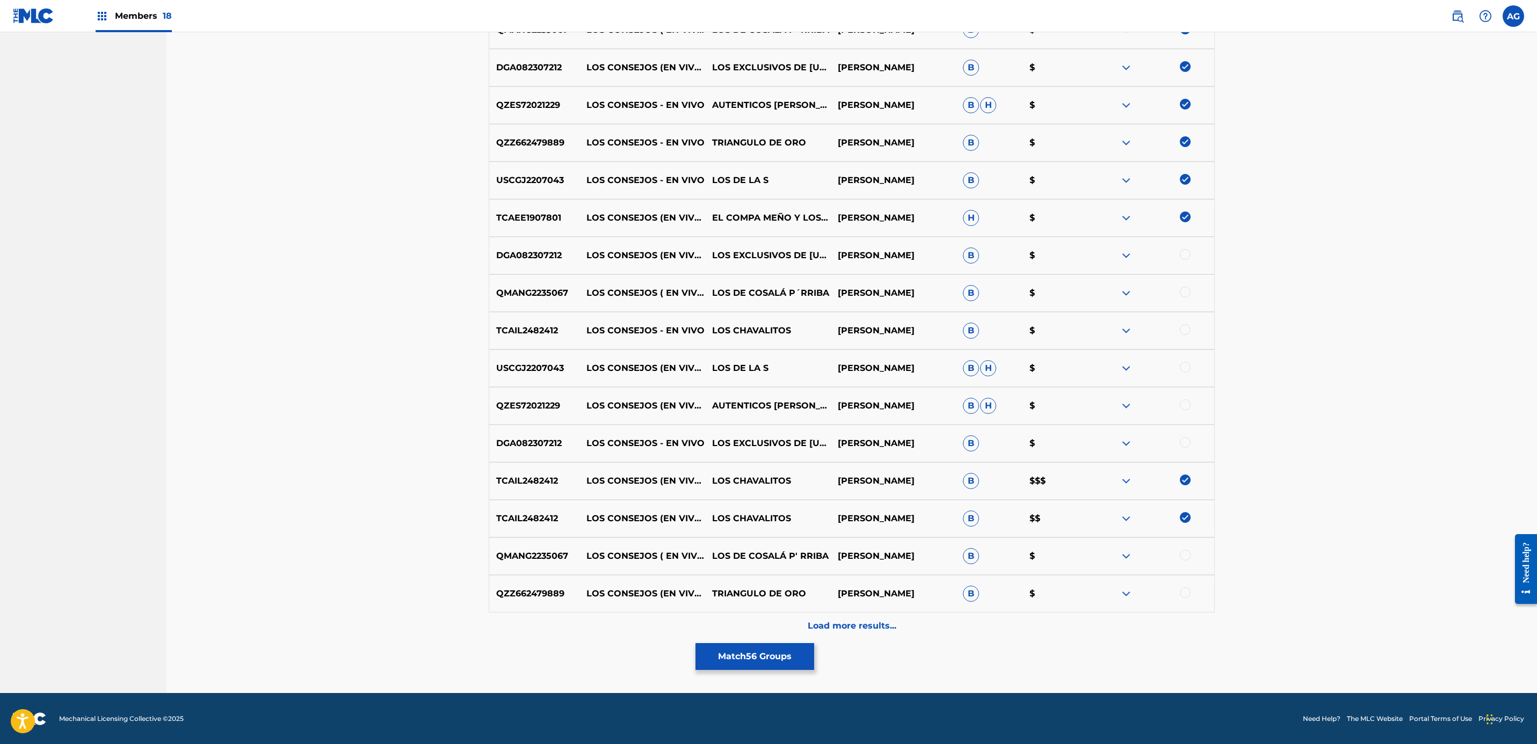
drag, startPoint x: 1426, startPoint y: 244, endPoint x: 1345, endPoint y: 489, distance: 258.0
click at [1186, 255] on div at bounding box center [1185, 254] width 11 height 11
click at [1186, 279] on div "QMANG2235067 LOS CONSEJOS ( EN VIVO) LOS DE COSALÁ P´RRIBA ALFONSO PAYÁN B $" at bounding box center [852, 293] width 726 height 38
drag, startPoint x: 1187, startPoint y: 292, endPoint x: 1188, endPoint y: 302, distance: 10.2
click at [1187, 292] on div at bounding box center [1185, 292] width 11 height 11
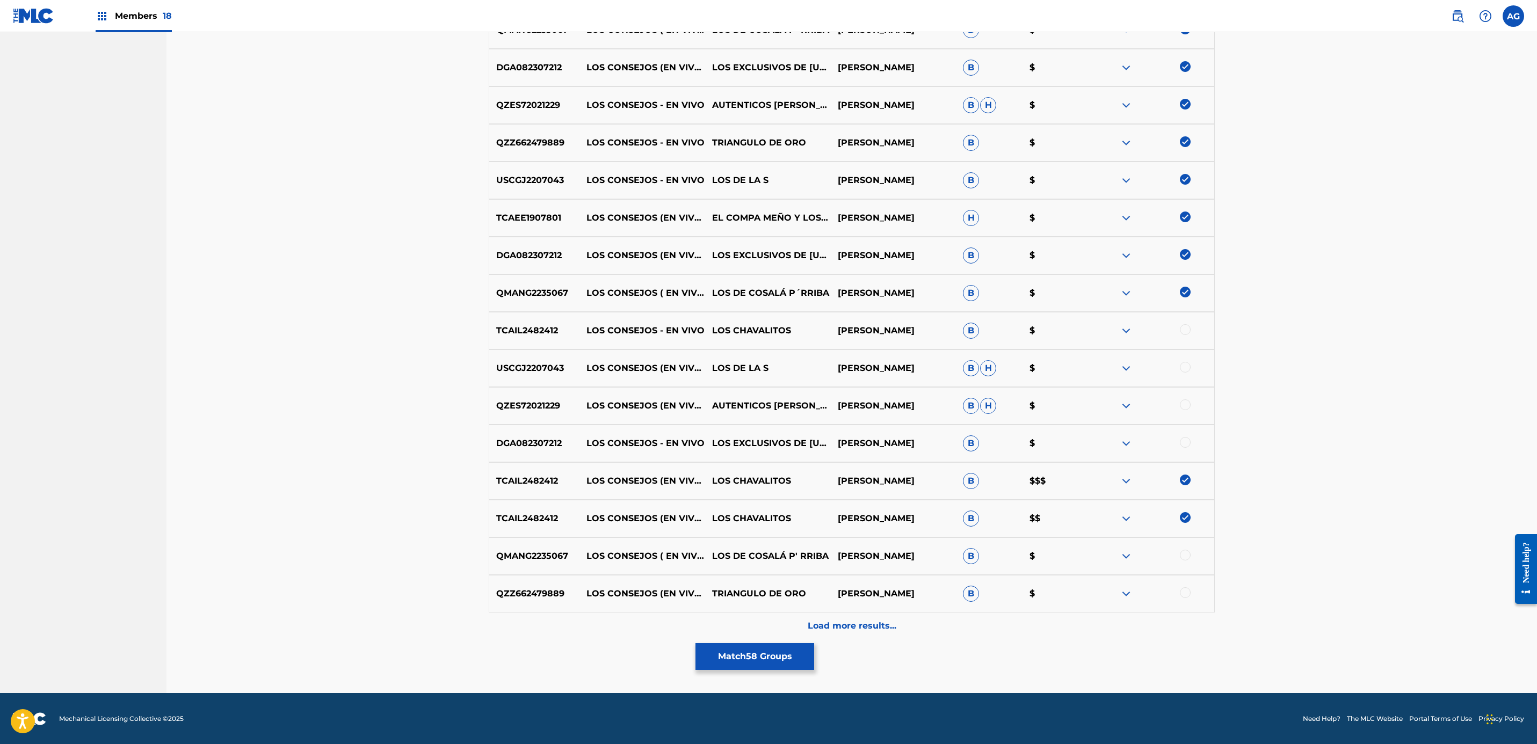
click at [1187, 329] on div at bounding box center [1185, 329] width 11 height 11
click at [1186, 375] on div "USCGJ2207043 LOS CONSEJOS (EN VIVO) LOS DE LA S ALFONSO PAYAN B H $" at bounding box center [852, 369] width 726 height 38
click at [1178, 363] on div at bounding box center [1152, 368] width 126 height 13
click at [1186, 371] on div at bounding box center [1185, 367] width 11 height 11
click at [1186, 400] on div at bounding box center [1185, 405] width 11 height 11
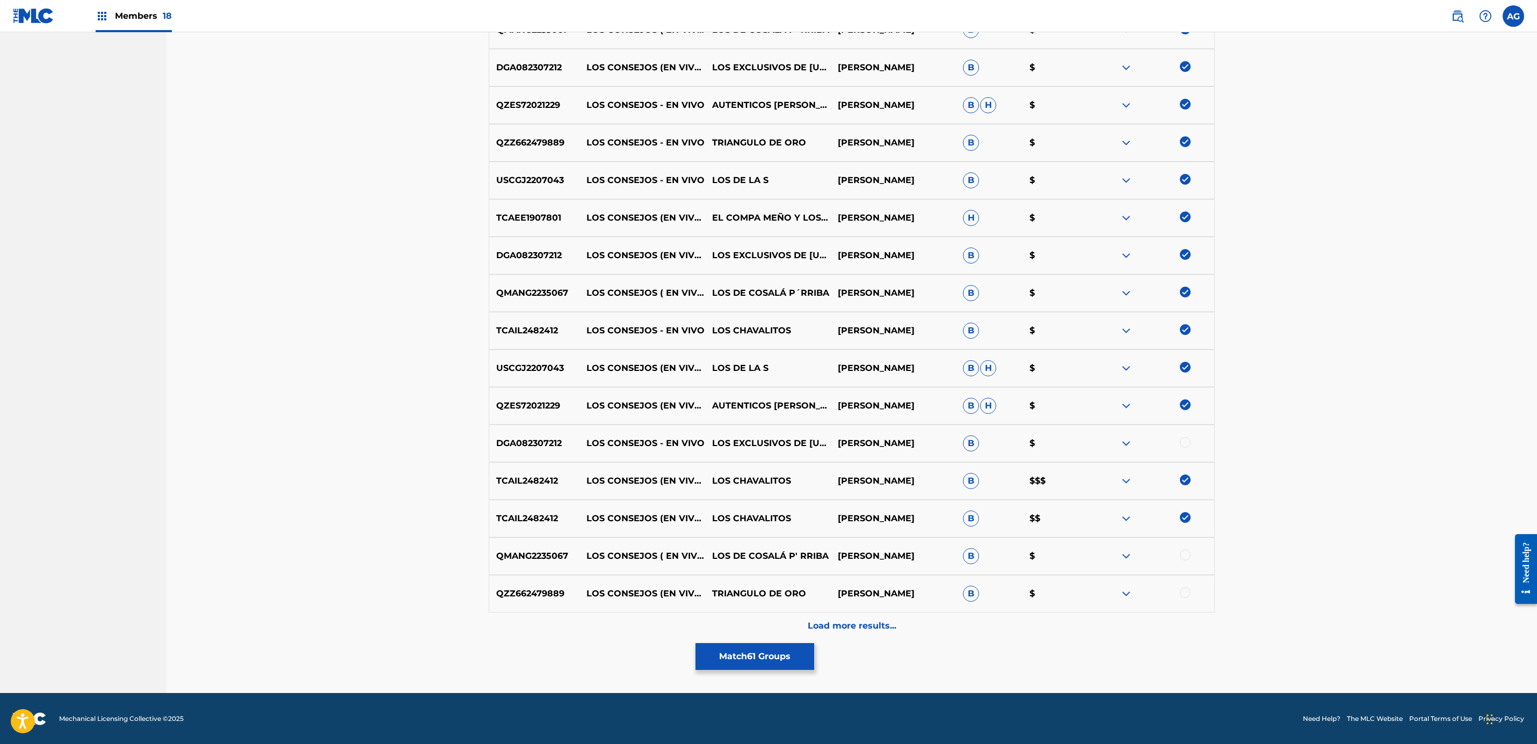
click at [1186, 437] on div at bounding box center [1152, 443] width 126 height 13
click at [1186, 440] on div at bounding box center [1185, 442] width 11 height 11
click at [1186, 553] on div at bounding box center [1185, 555] width 11 height 11
click at [1187, 595] on div at bounding box center [1185, 593] width 11 height 11
click at [949, 622] on div "Load more results..." at bounding box center [852, 626] width 726 height 27
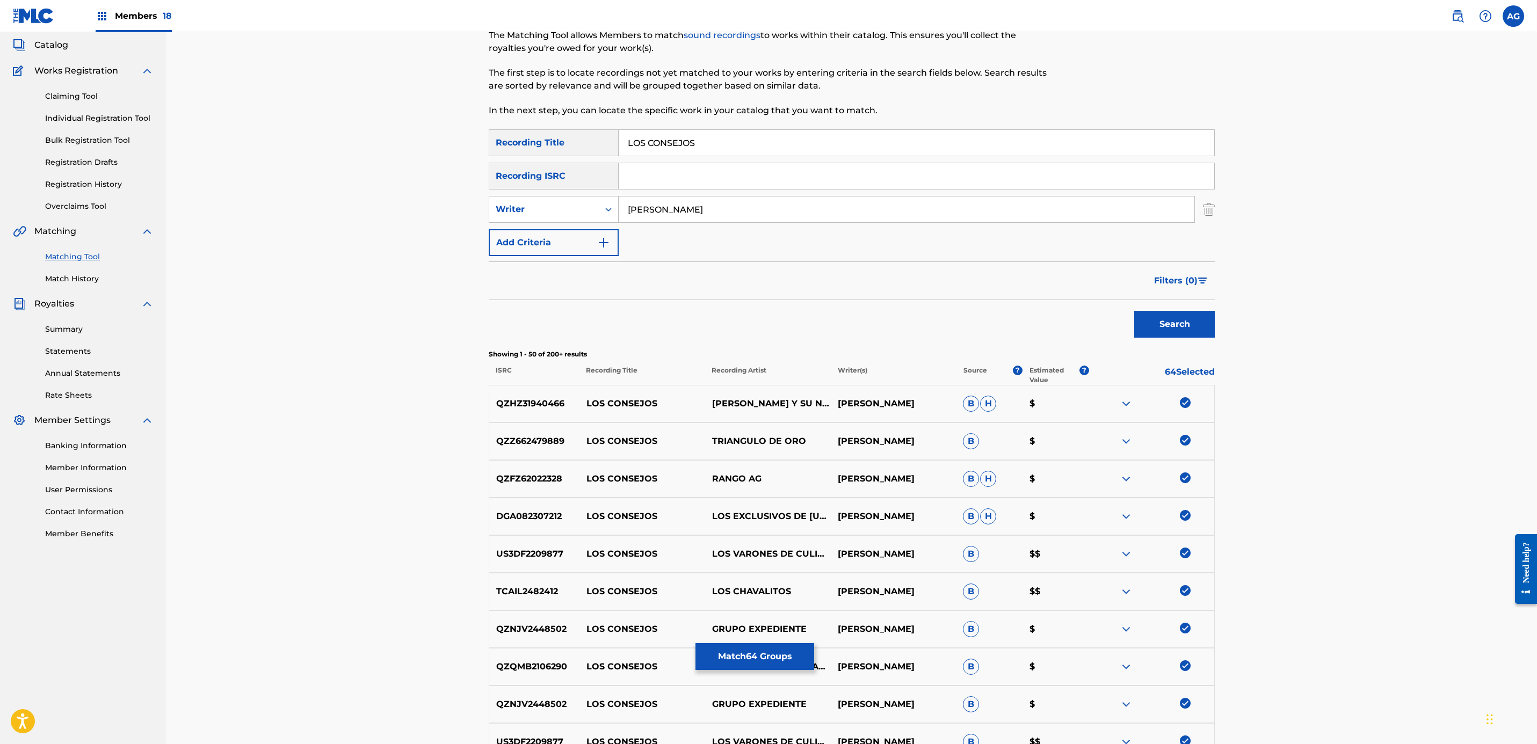
scroll to position [1714, 0]
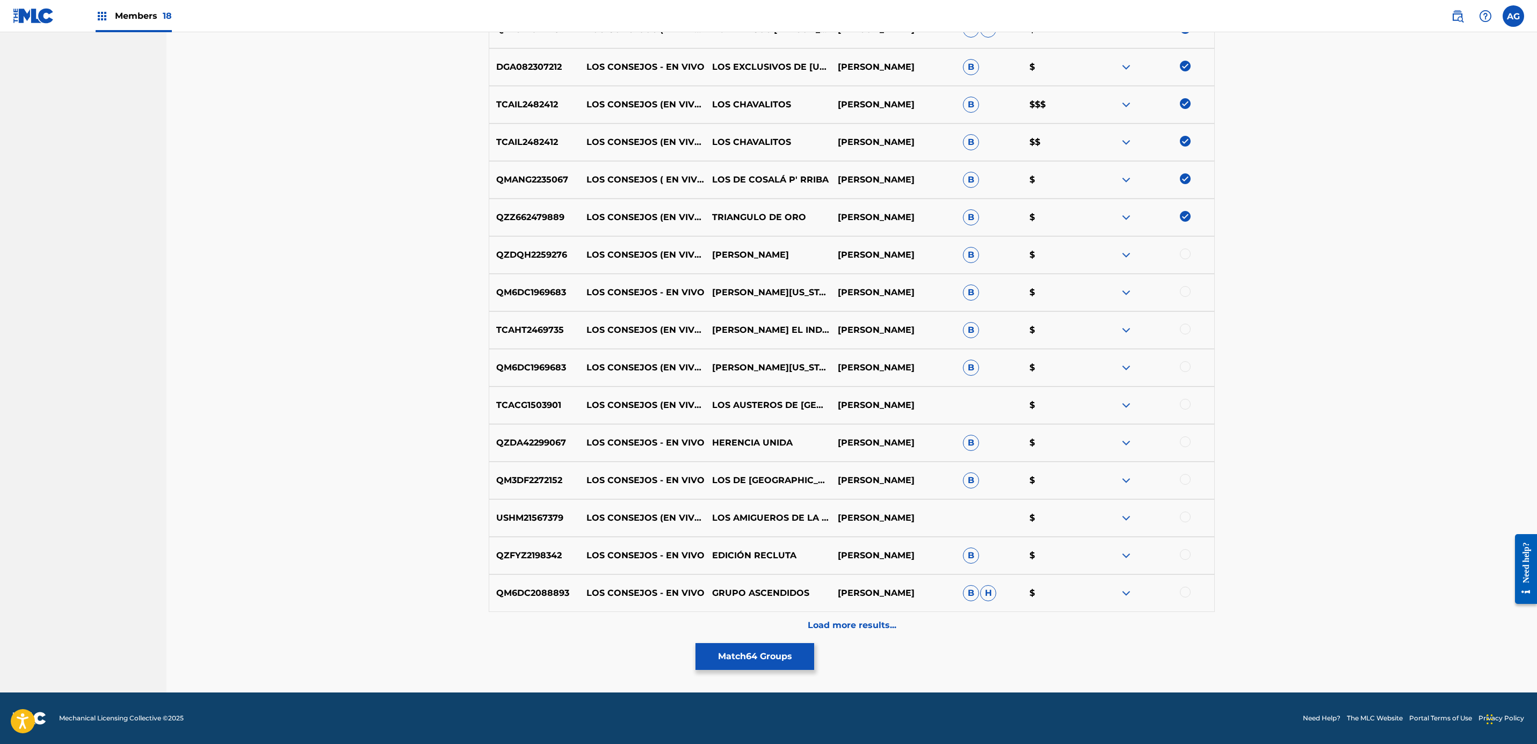
drag, startPoint x: 1083, startPoint y: 223, endPoint x: 1057, endPoint y: 491, distance: 269.7
click at [1183, 250] on div at bounding box center [1185, 254] width 11 height 11
click at [1183, 292] on div at bounding box center [1185, 291] width 11 height 11
click at [1183, 328] on div at bounding box center [1185, 329] width 11 height 11
click at [1183, 363] on div at bounding box center [1185, 366] width 11 height 11
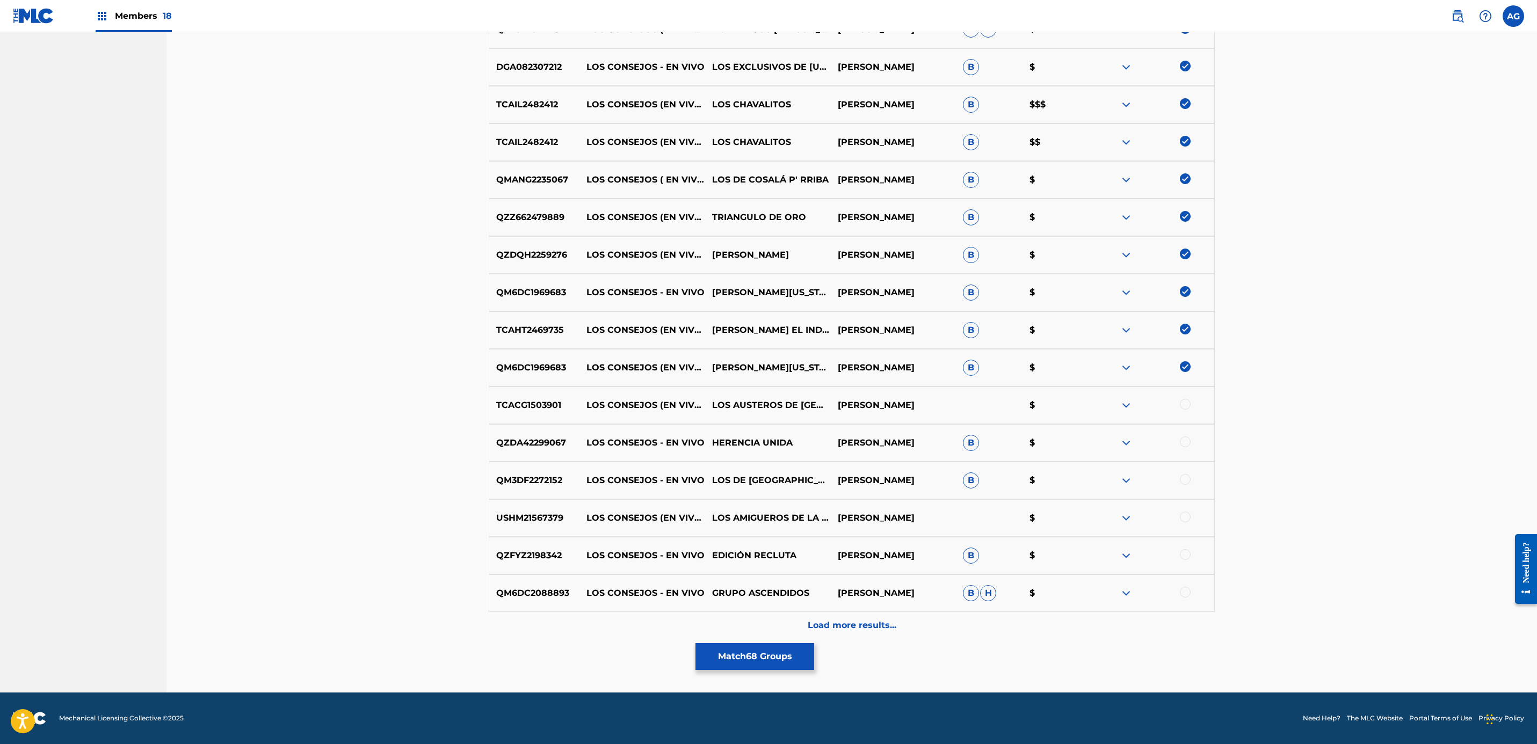
click at [1181, 408] on div at bounding box center [1185, 404] width 11 height 11
drag, startPoint x: 1183, startPoint y: 447, endPoint x: 1183, endPoint y: 459, distance: 12.4
click at [1183, 448] on div at bounding box center [1152, 443] width 126 height 13
click at [1185, 445] on div at bounding box center [1185, 442] width 11 height 11
click at [1184, 476] on div at bounding box center [1185, 479] width 11 height 11
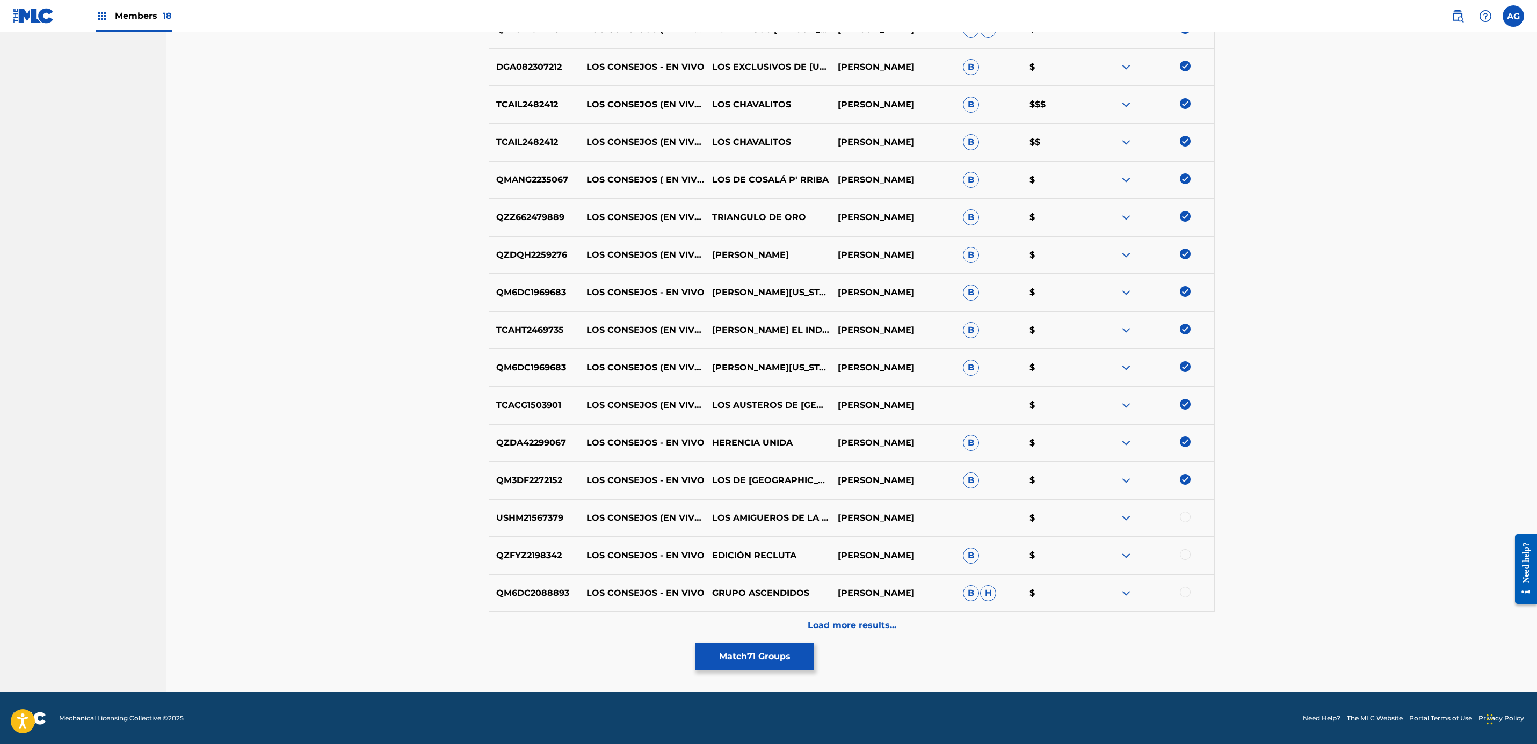
drag, startPoint x: 1184, startPoint y: 513, endPoint x: 1184, endPoint y: 533, distance: 20.4
click at [1184, 533] on div "USHM21567379 LOS CONSEJOS (EN VIVO) LOS AMIGUEROS DE LA SIERRA JOSE ALFONSO PAY…" at bounding box center [852, 518] width 726 height 38
click at [1185, 514] on div at bounding box center [1185, 517] width 11 height 11
click at [1185, 553] on div at bounding box center [1185, 554] width 11 height 11
click at [1185, 590] on div at bounding box center [1185, 592] width 11 height 11
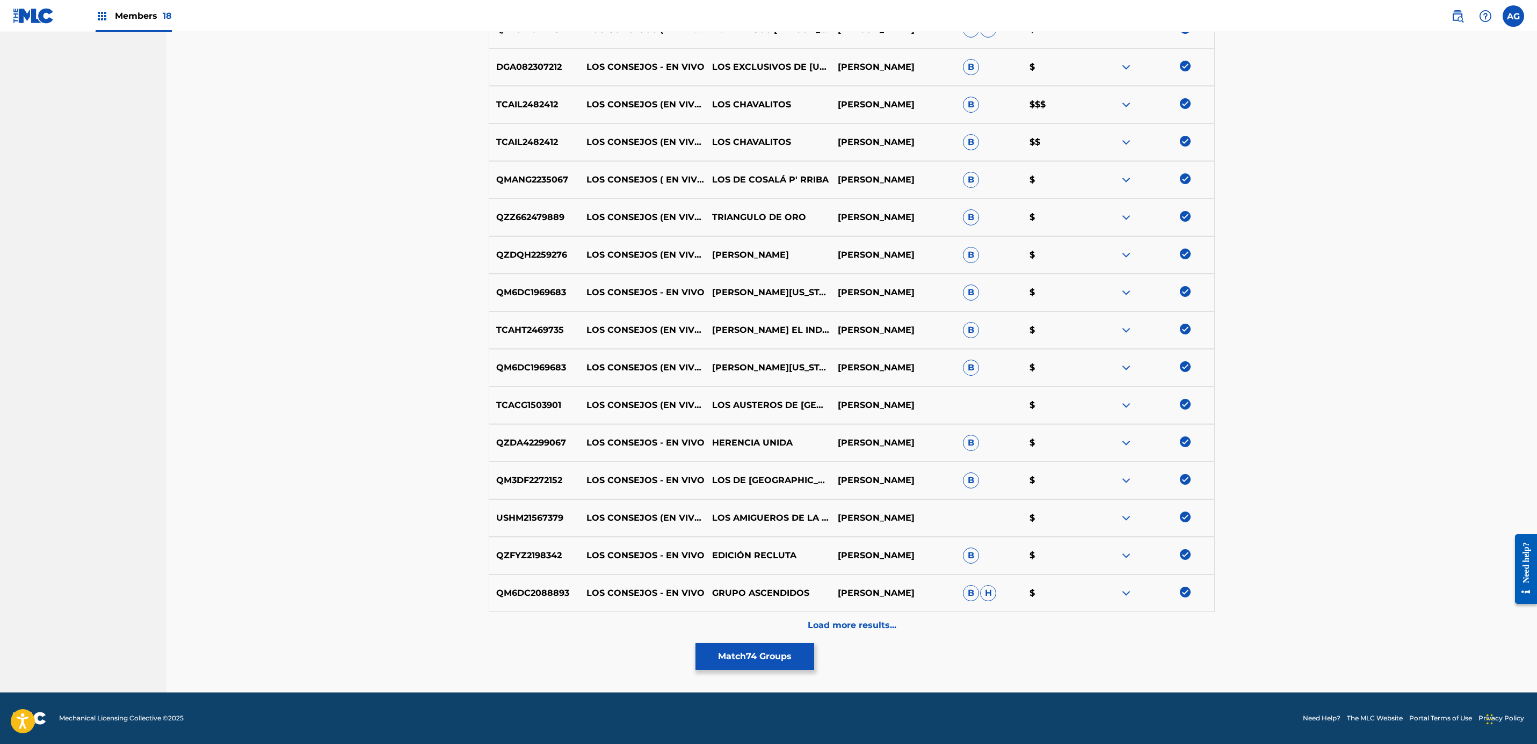
drag, startPoint x: 864, startPoint y: 535, endPoint x: 873, endPoint y: 610, distance: 75.2
click at [889, 630] on p "Load more results..." at bounding box center [852, 625] width 89 height 13
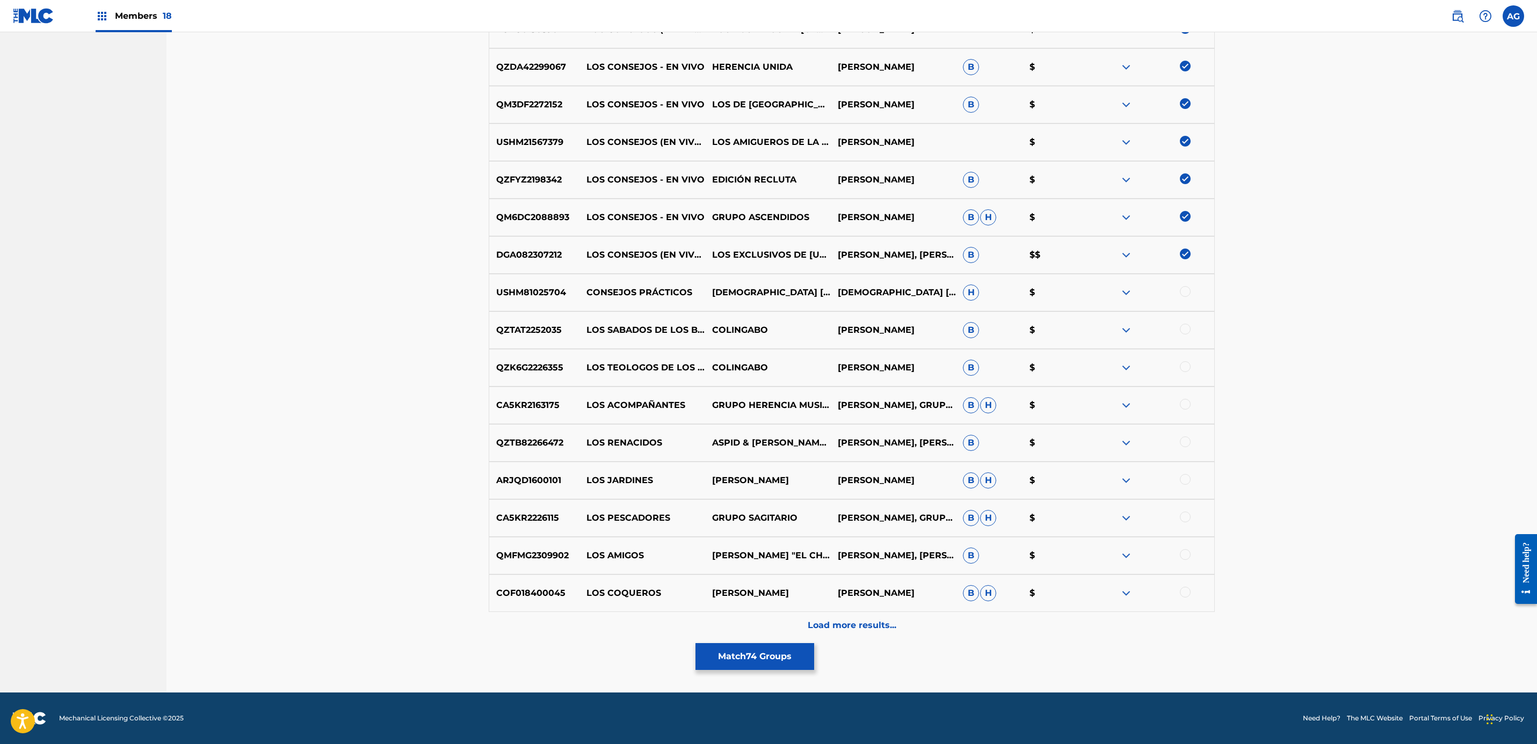
drag, startPoint x: 1318, startPoint y: 416, endPoint x: 1319, endPoint y: 622, distance: 205.7
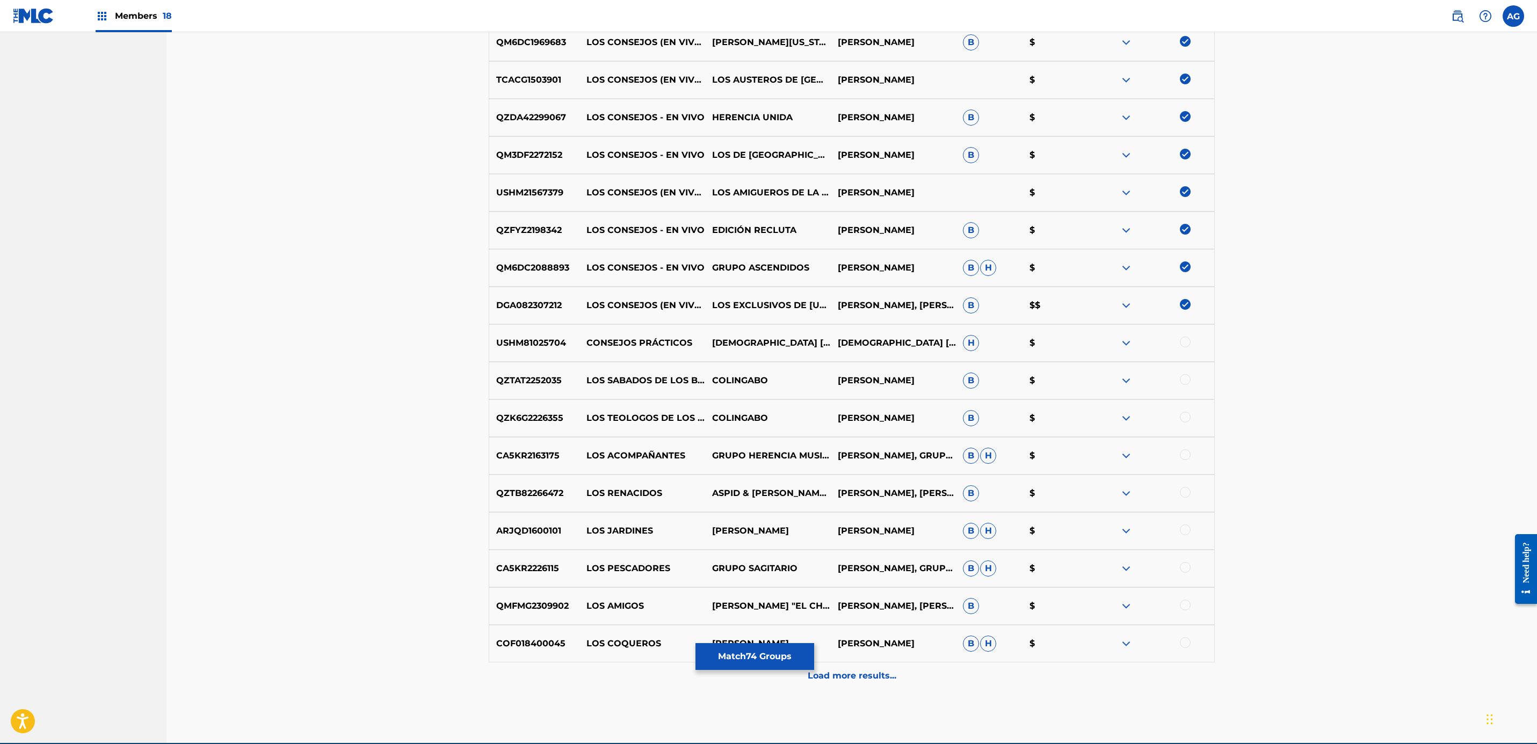
scroll to position [2090, 0]
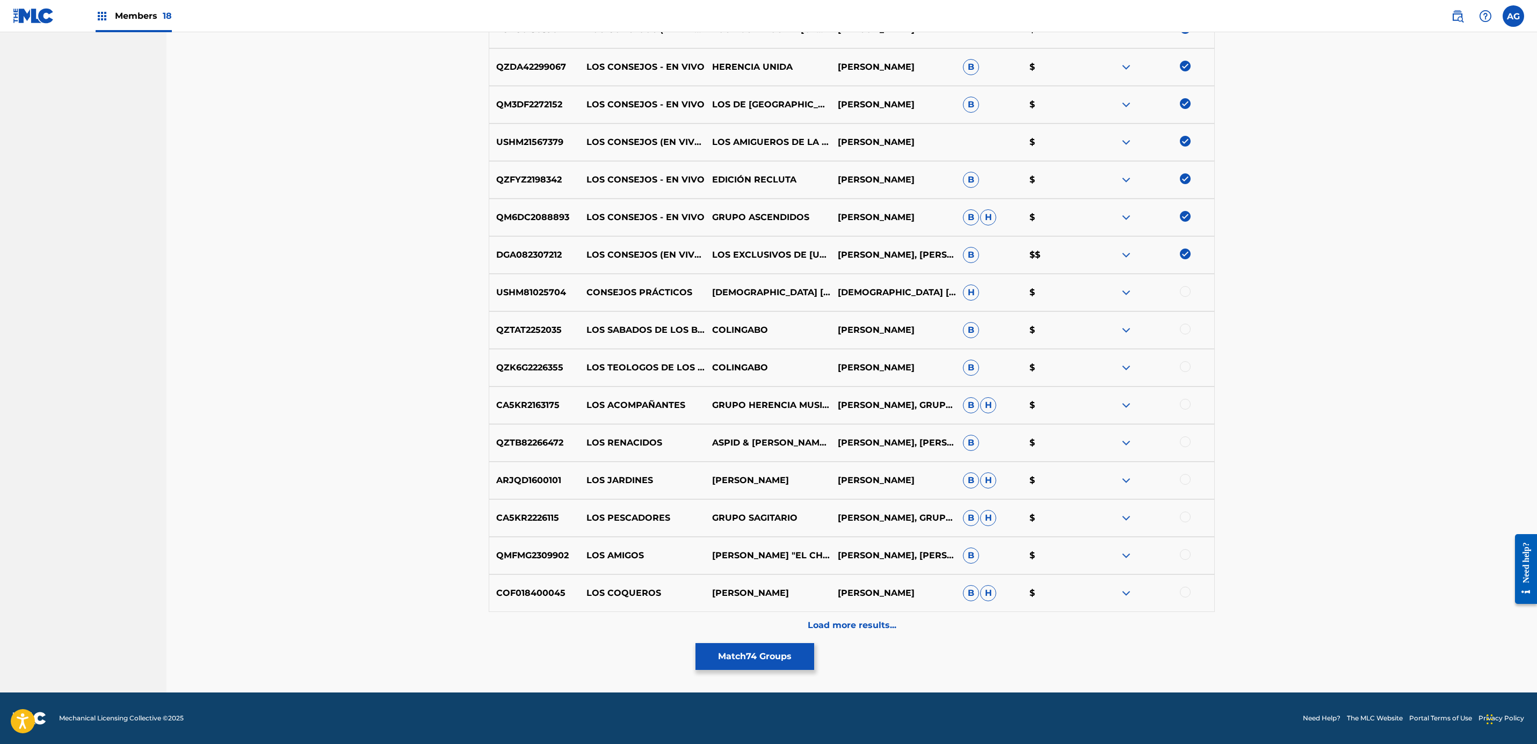
drag, startPoint x: 1304, startPoint y: 456, endPoint x: 1307, endPoint y: 519, distance: 62.9
click at [895, 619] on p "Load more results..." at bounding box center [852, 625] width 89 height 13
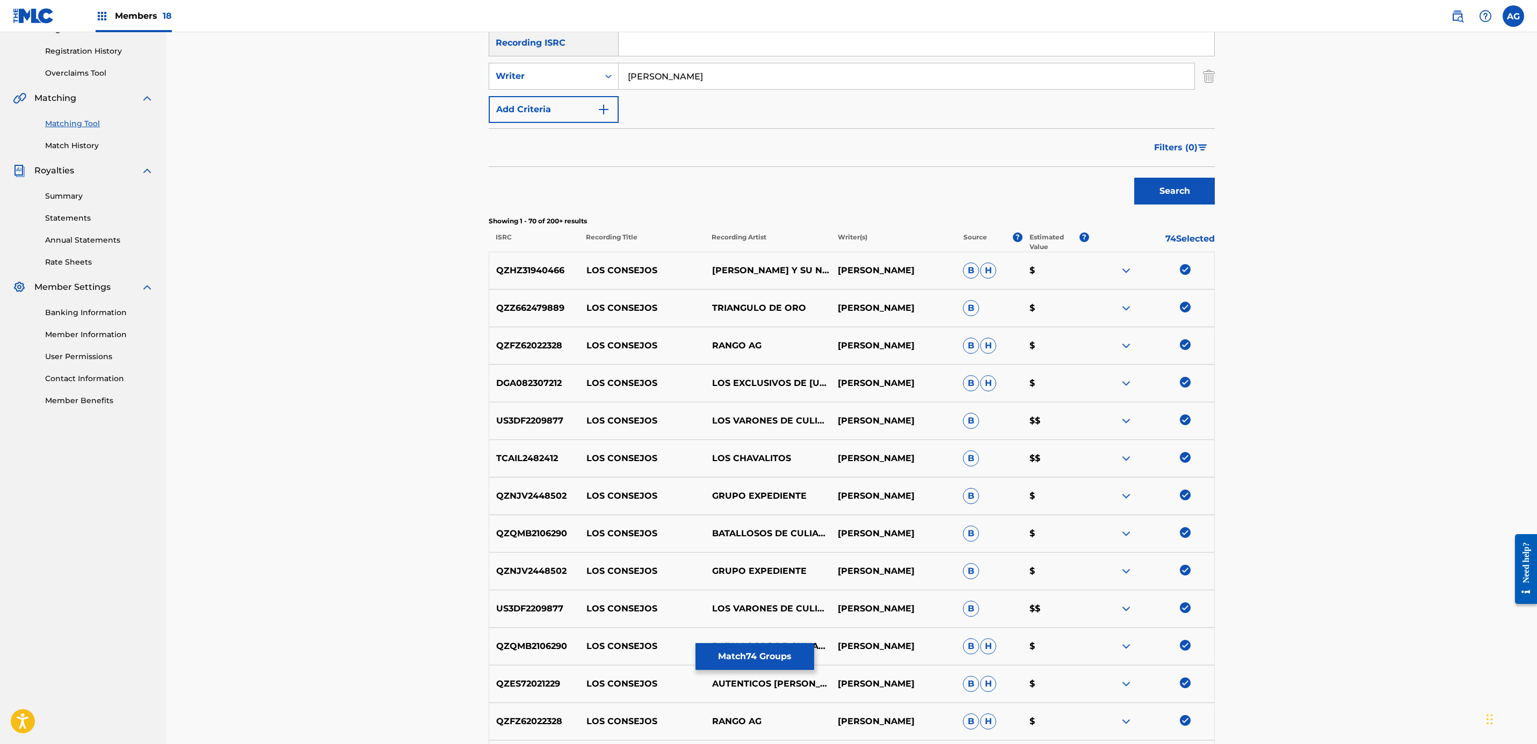
scroll to position [2466, 0]
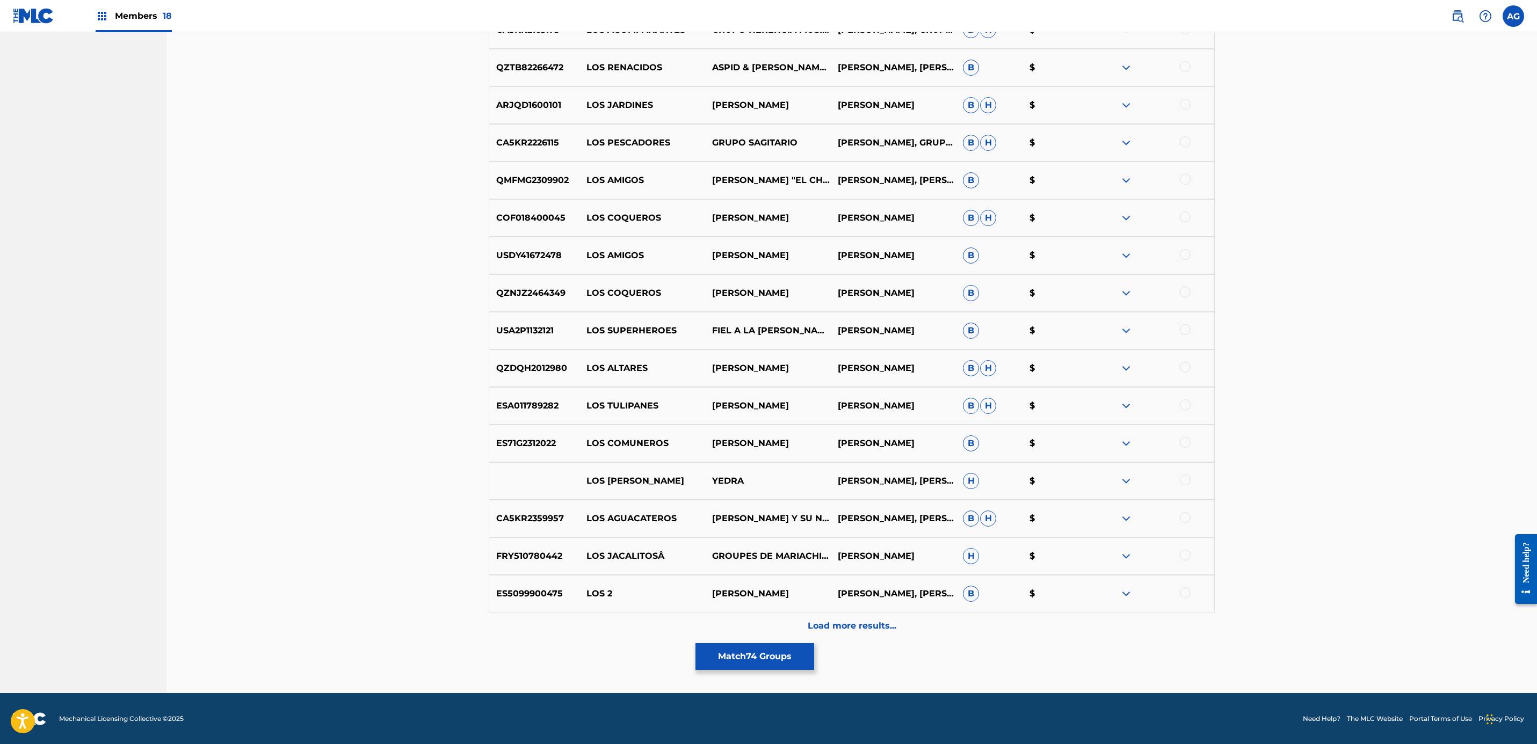
drag, startPoint x: 725, startPoint y: 308, endPoint x: 734, endPoint y: 540, distance: 231.6
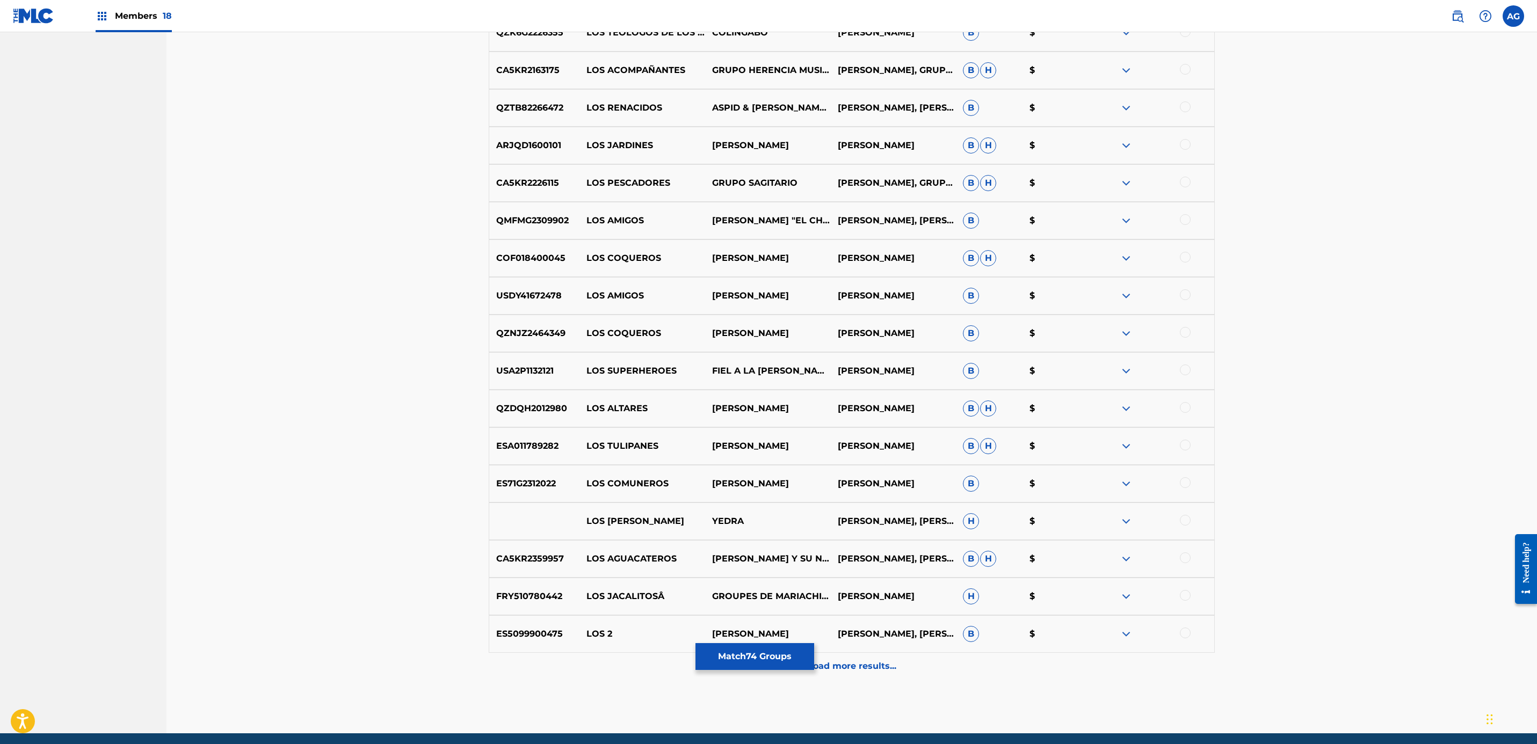
scroll to position [2385, 0]
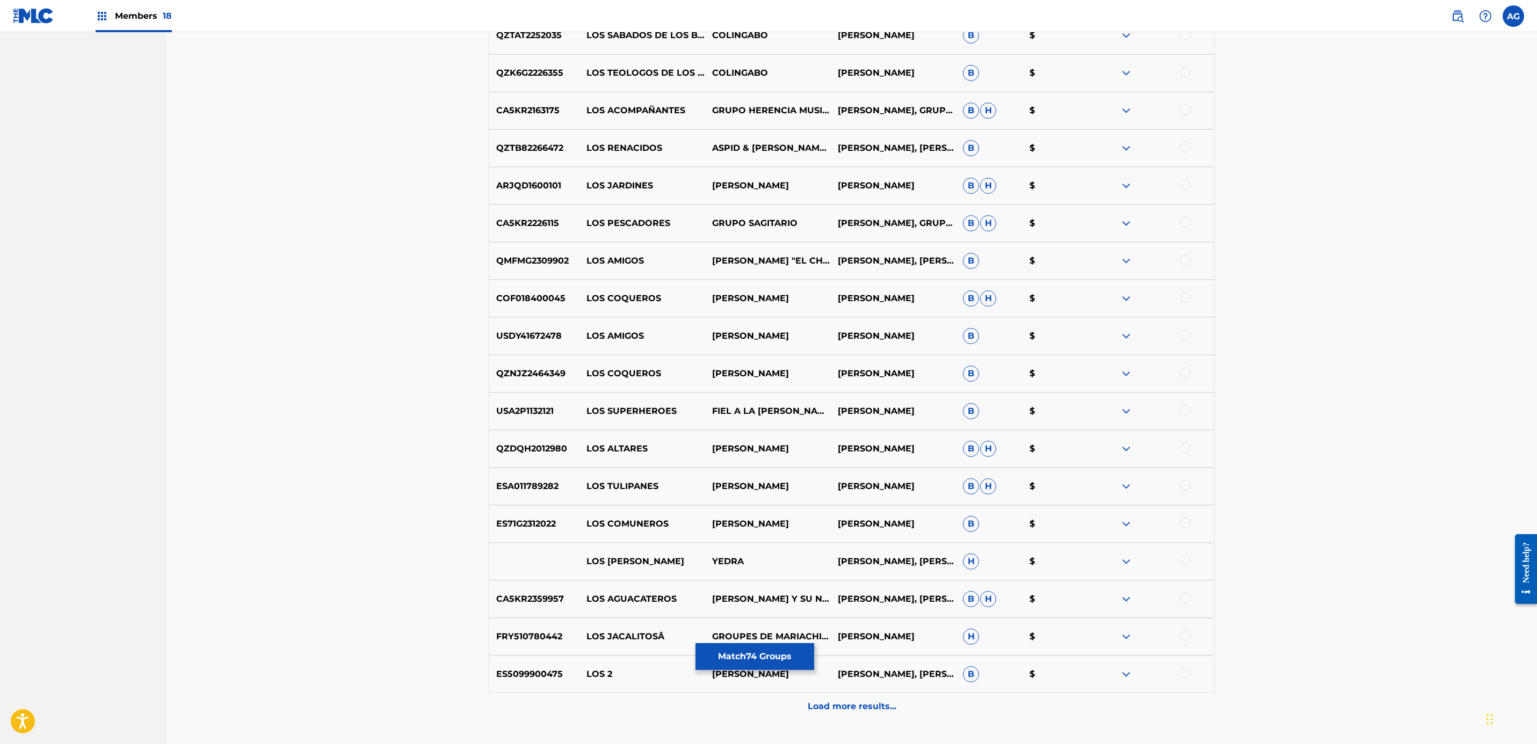
click at [831, 698] on div "Load more results..." at bounding box center [852, 706] width 726 height 27
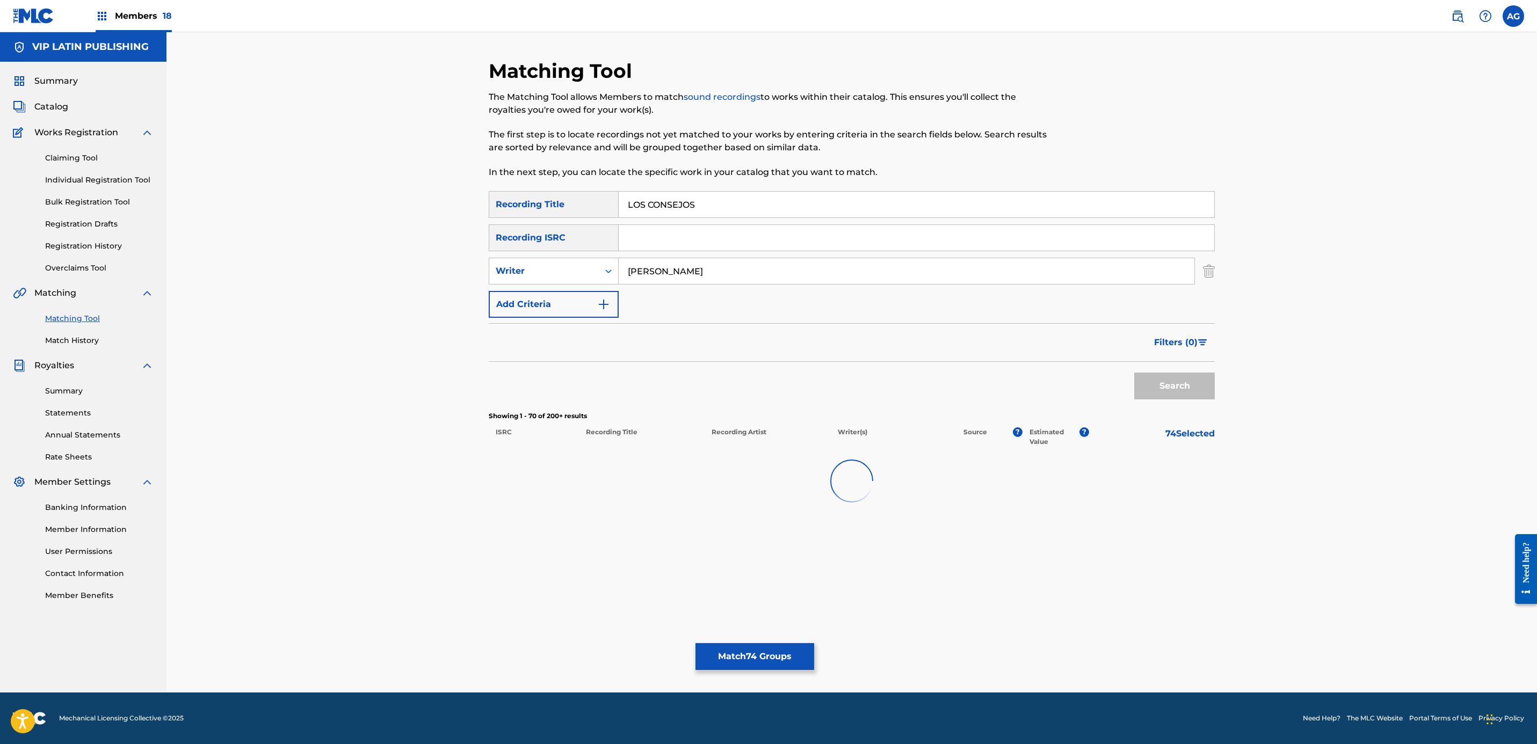
scroll to position [0, 0]
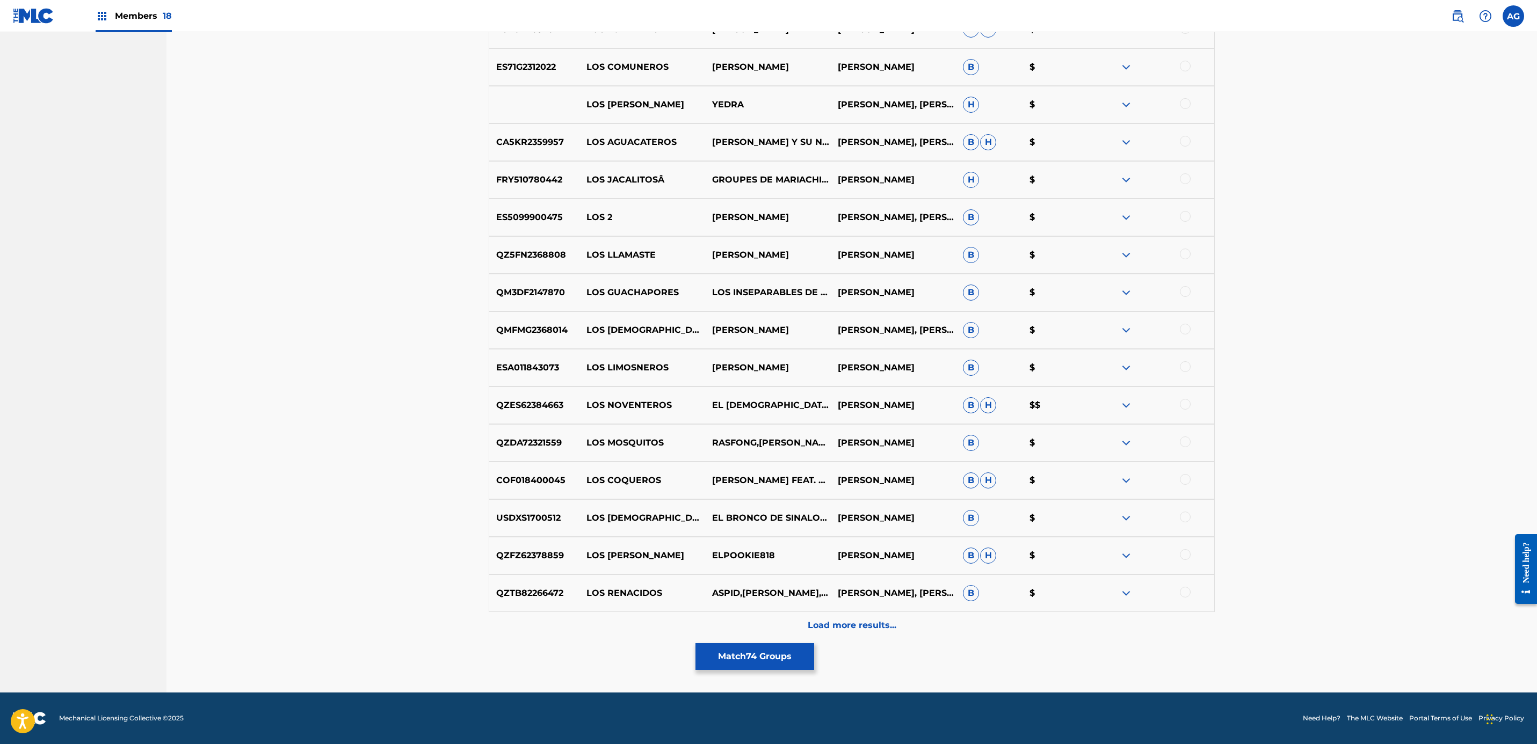
drag, startPoint x: 1305, startPoint y: 264, endPoint x: 1325, endPoint y: 505, distance: 241.4
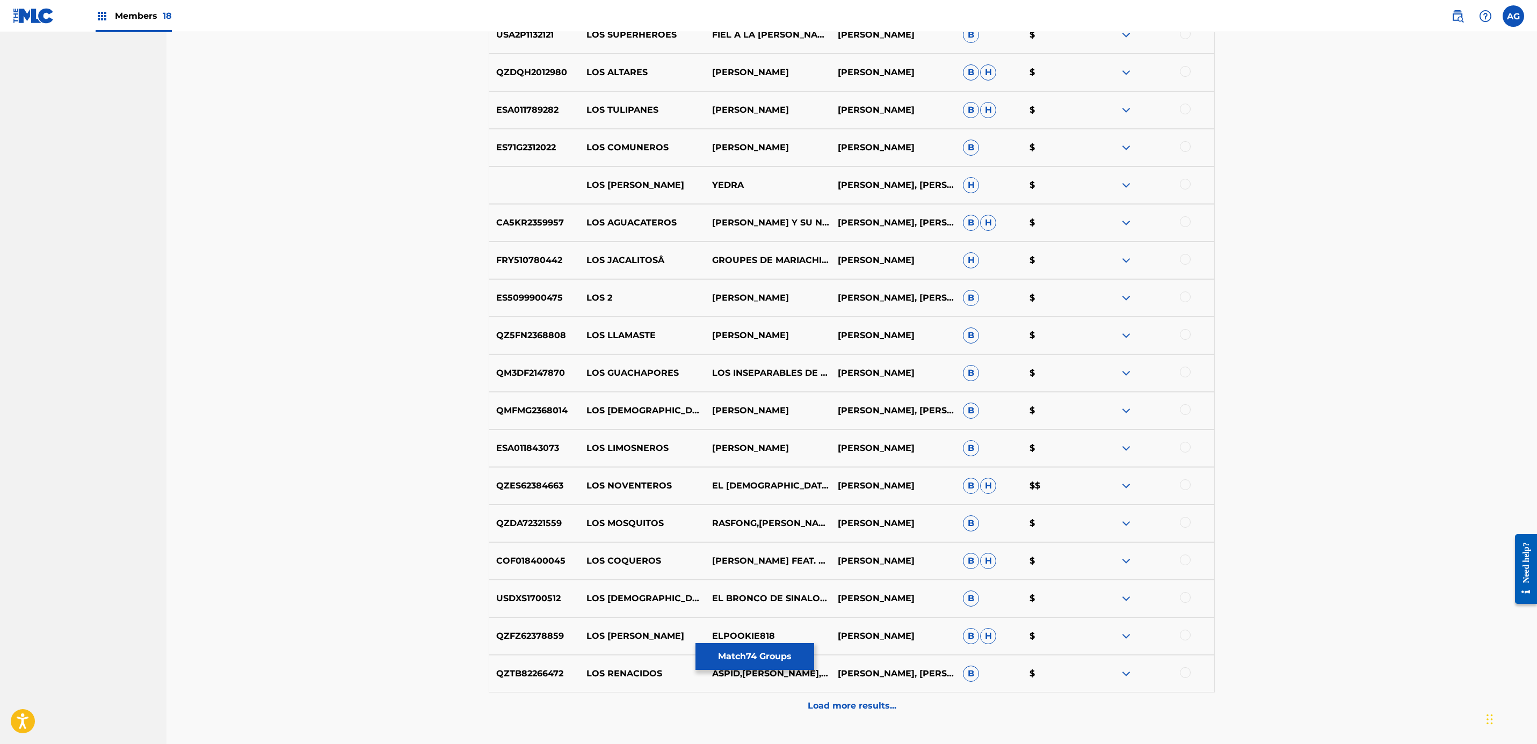
scroll to position [2842, 0]
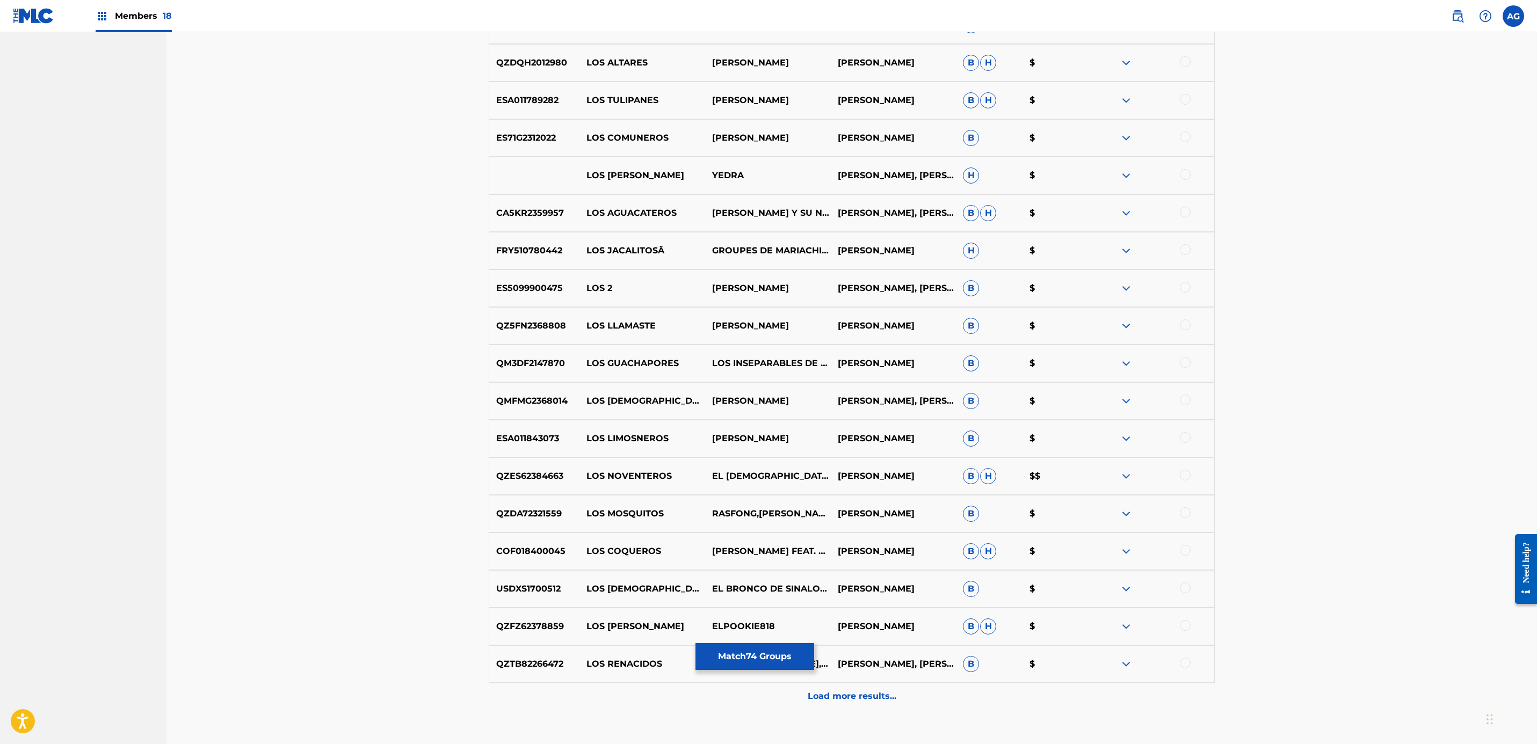
drag, startPoint x: 1289, startPoint y: 290, endPoint x: 1295, endPoint y: 241, distance: 49.8
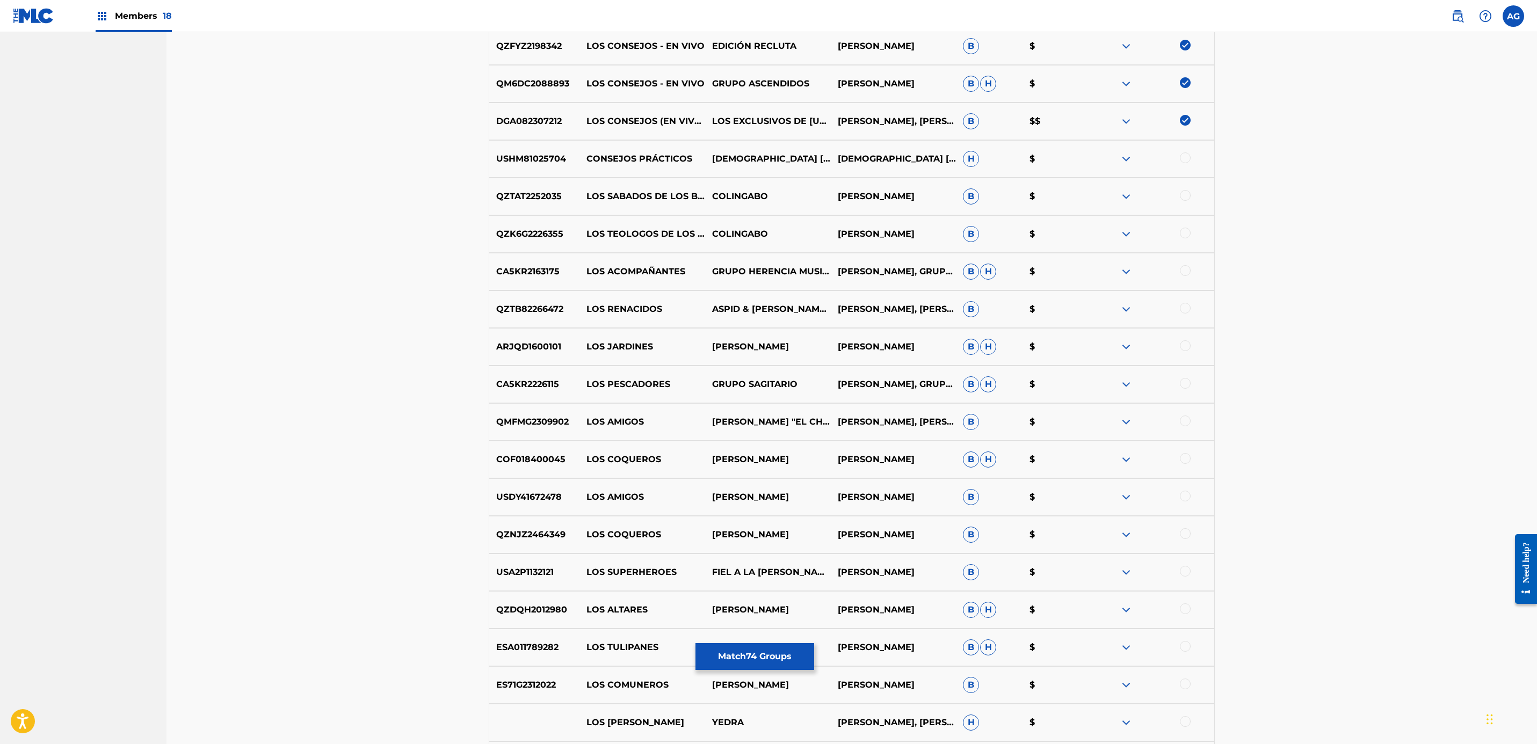
drag, startPoint x: 1294, startPoint y: 234, endPoint x: 1301, endPoint y: 198, distance: 36.0
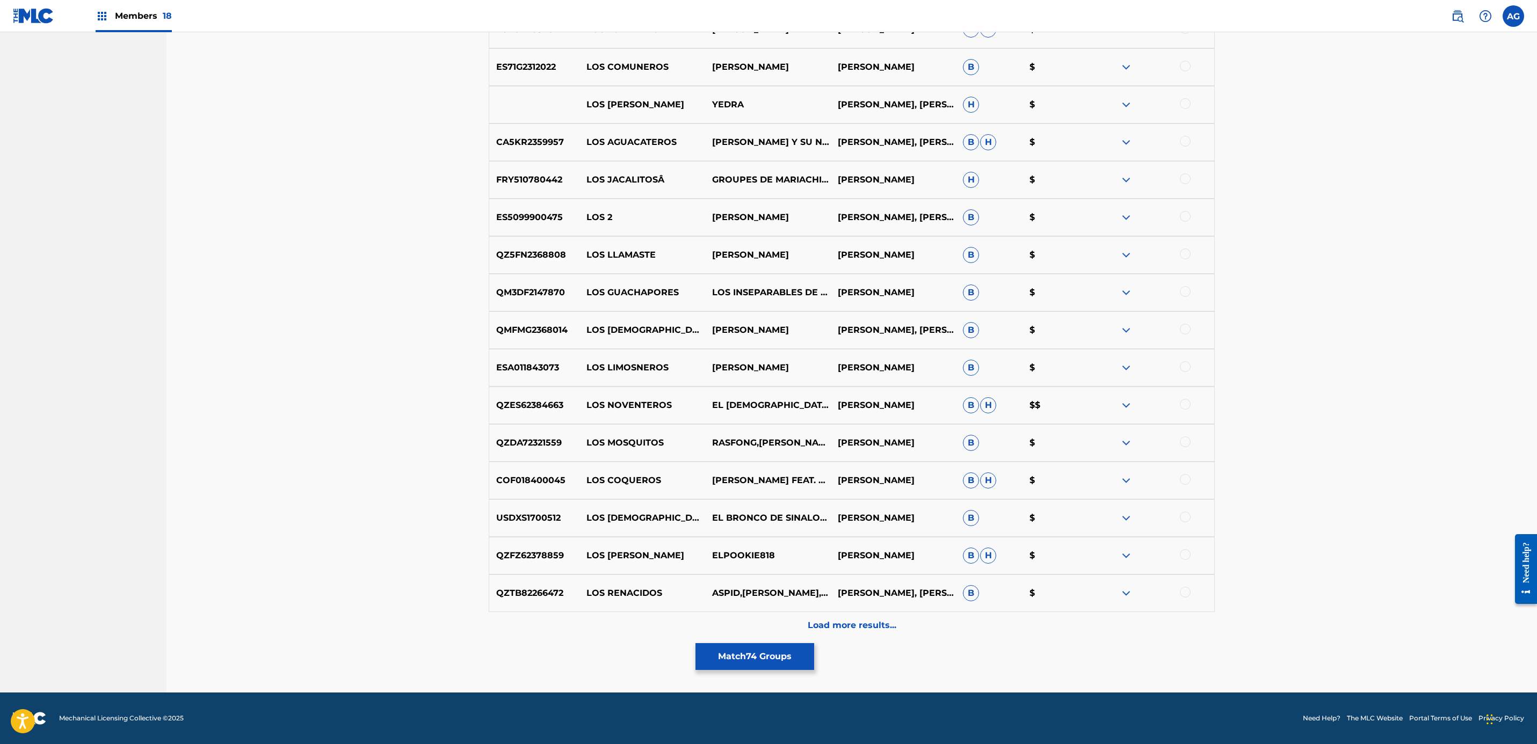
drag, startPoint x: 1301, startPoint y: 211, endPoint x: 1289, endPoint y: 329, distance: 118.1
click at [889, 624] on p "Load more results..." at bounding box center [852, 625] width 89 height 13
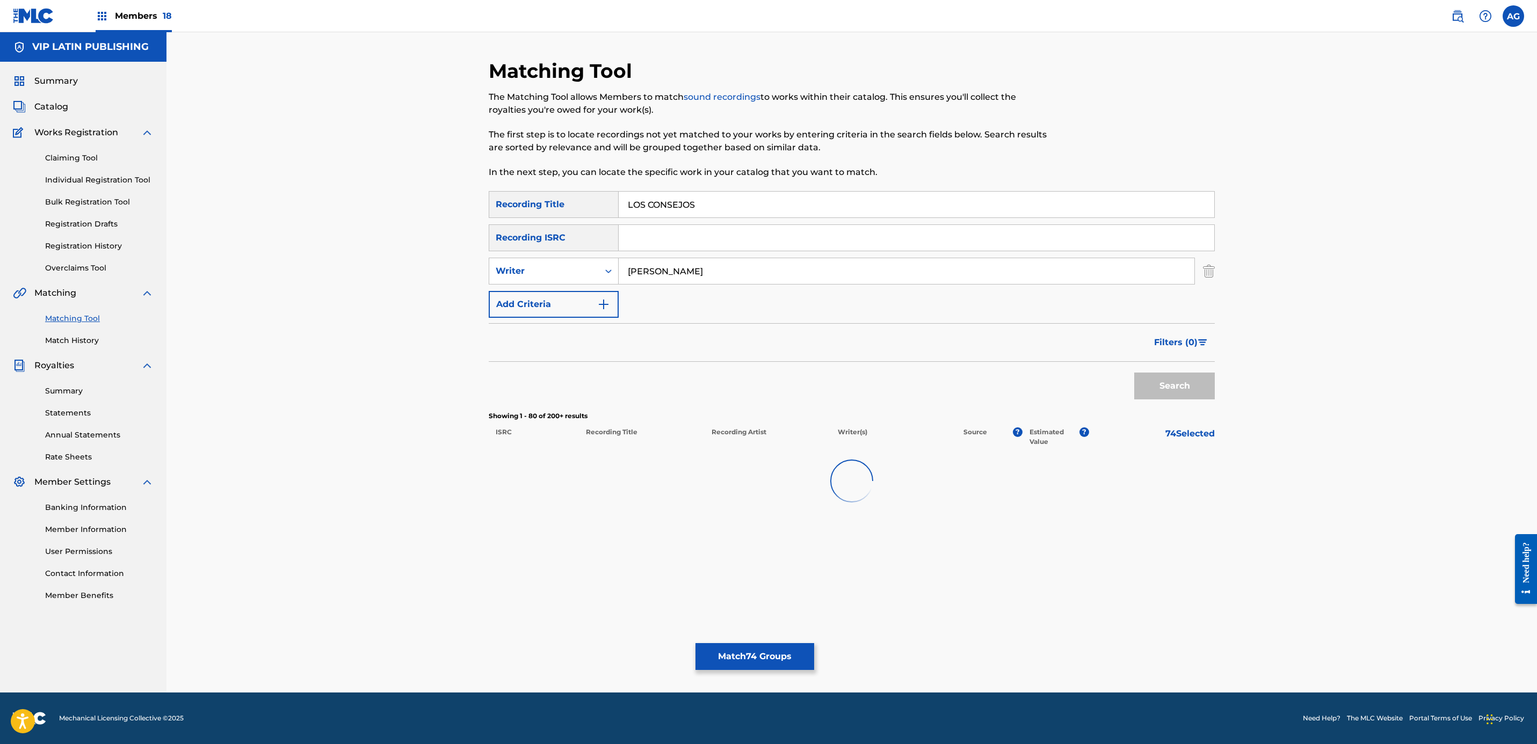
scroll to position [0, 0]
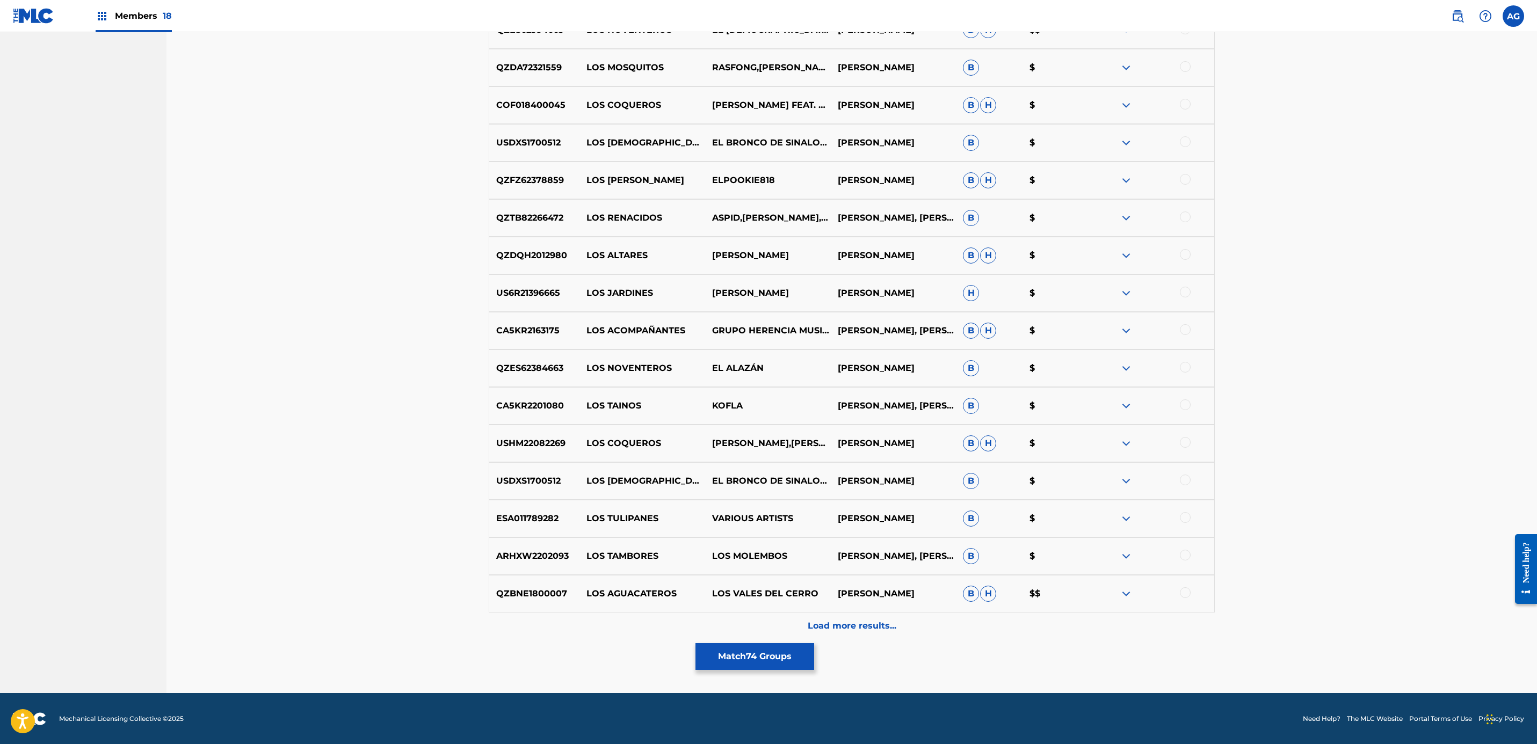
drag, startPoint x: 1322, startPoint y: 315, endPoint x: 1326, endPoint y: 411, distance: 96.8
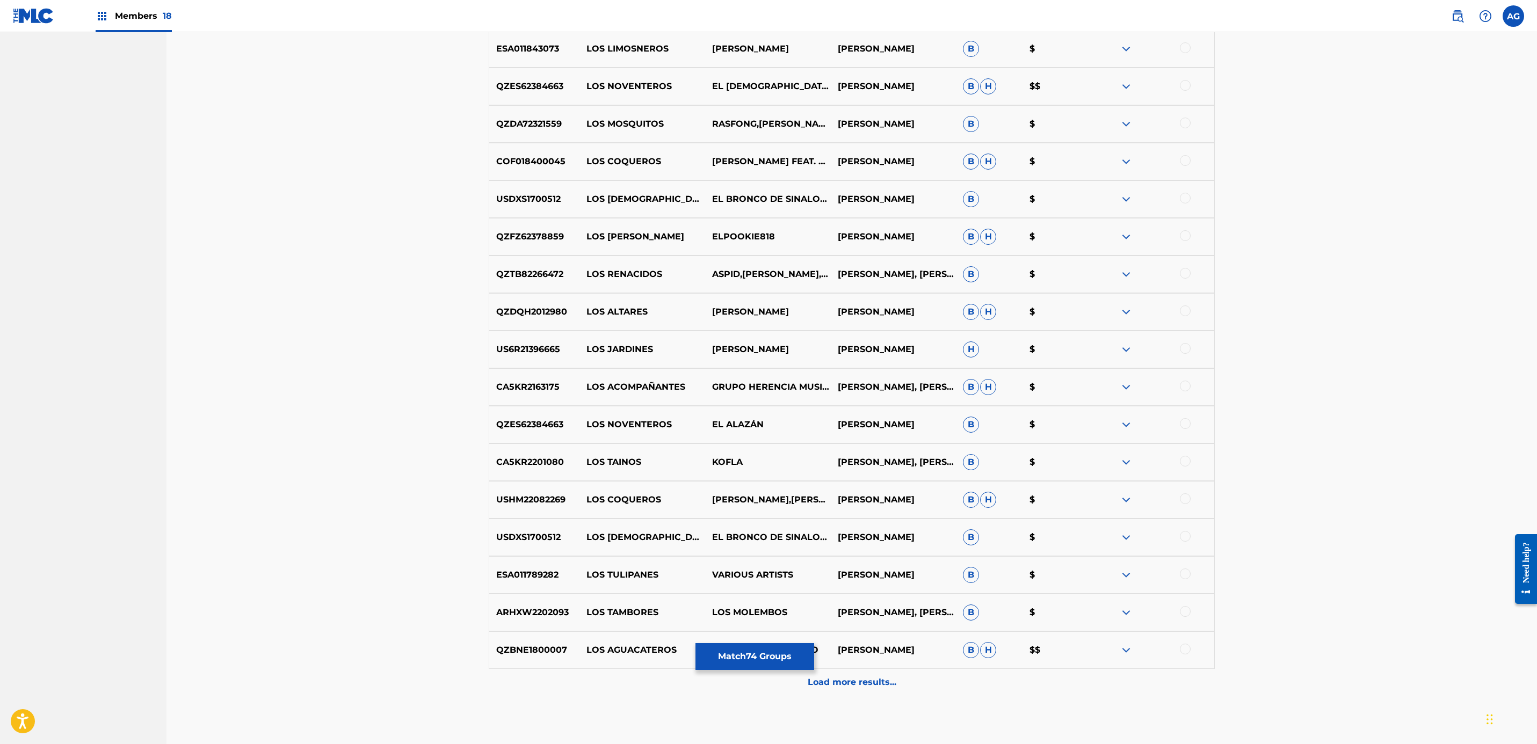
scroll to position [3137, 0]
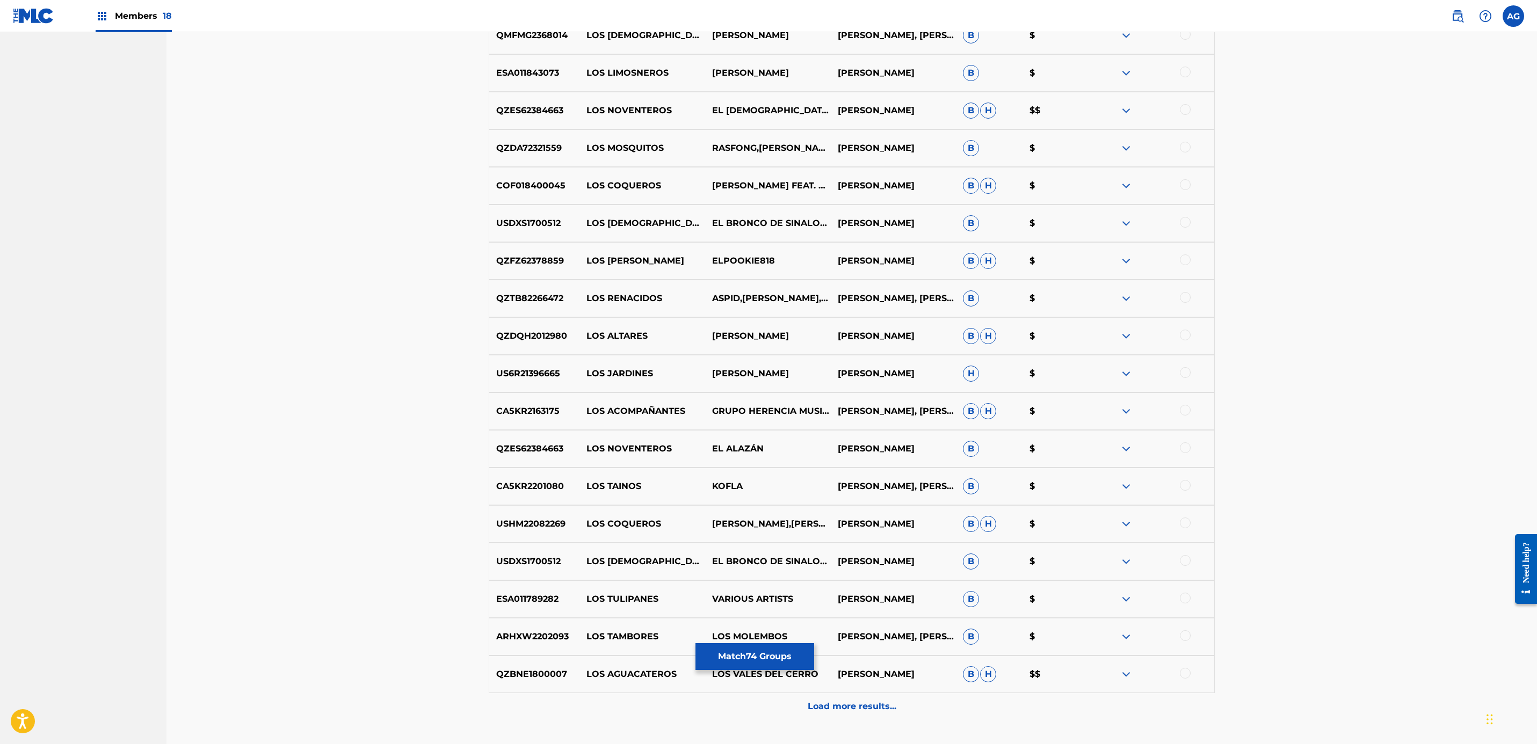
click at [878, 705] on p "Load more results..." at bounding box center [852, 706] width 89 height 13
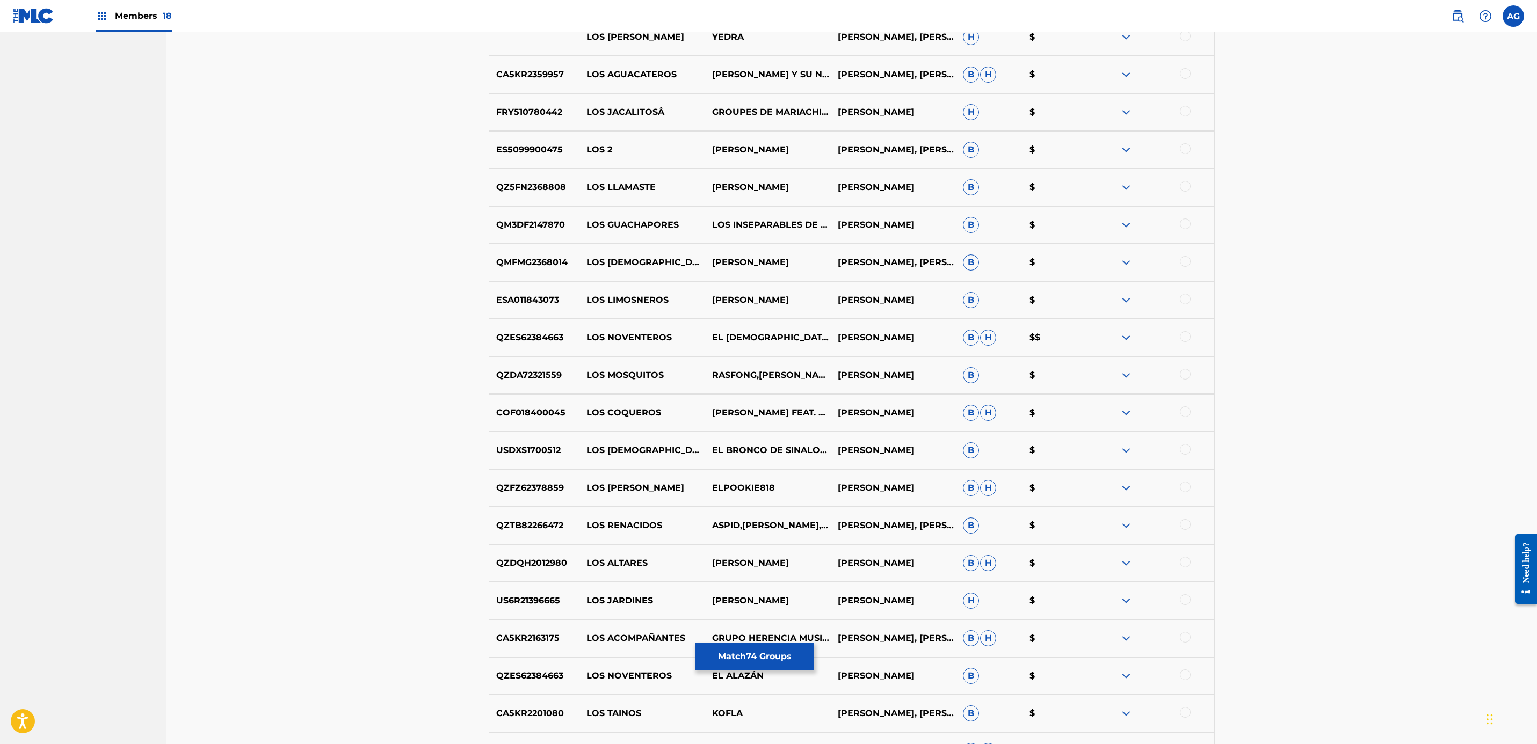
scroll to position [3593, 0]
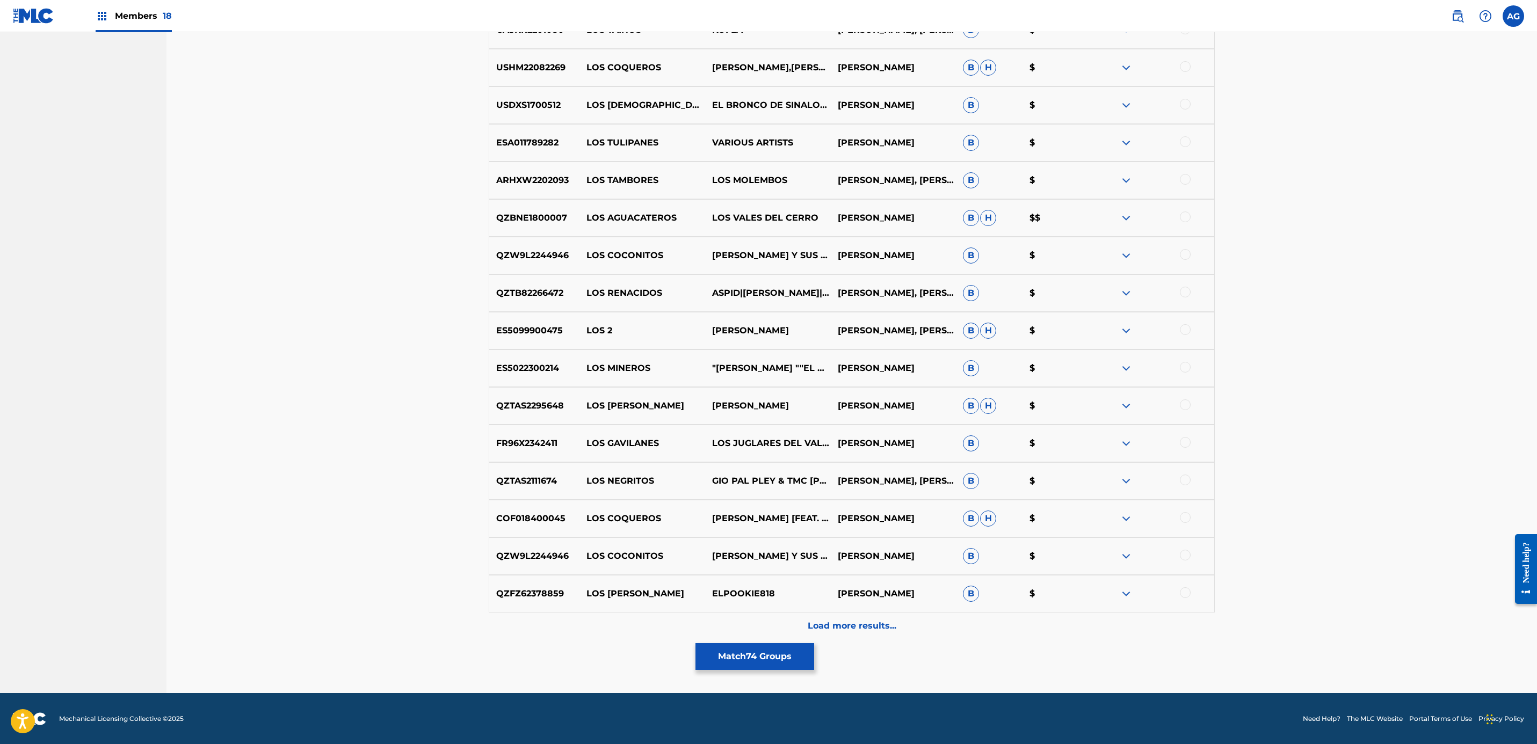
drag, startPoint x: 1307, startPoint y: 197, endPoint x: 1307, endPoint y: 432, distance: 235.2
click at [742, 655] on button "Match 74 Groups" at bounding box center [754, 656] width 119 height 27
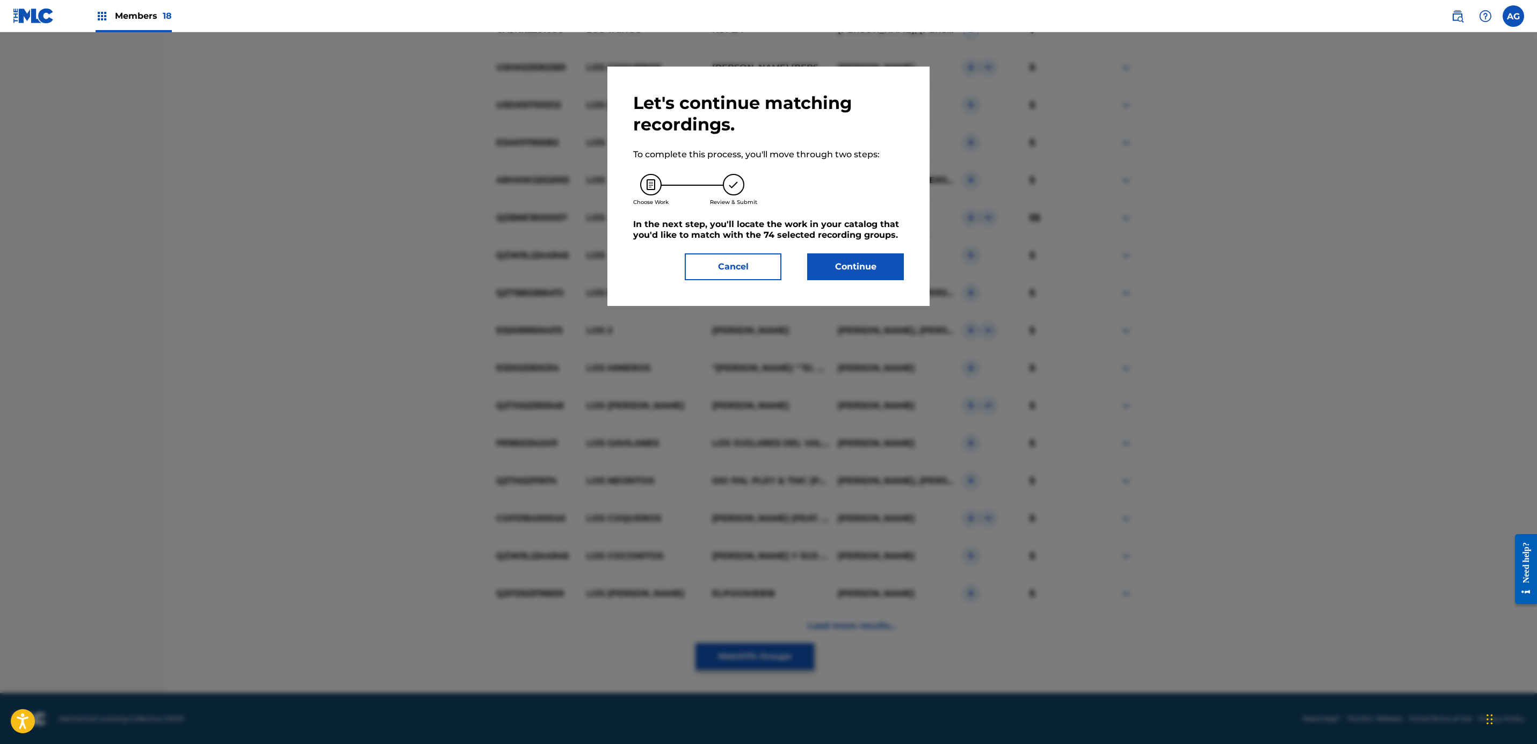
click at [842, 274] on button "Continue" at bounding box center [855, 266] width 97 height 27
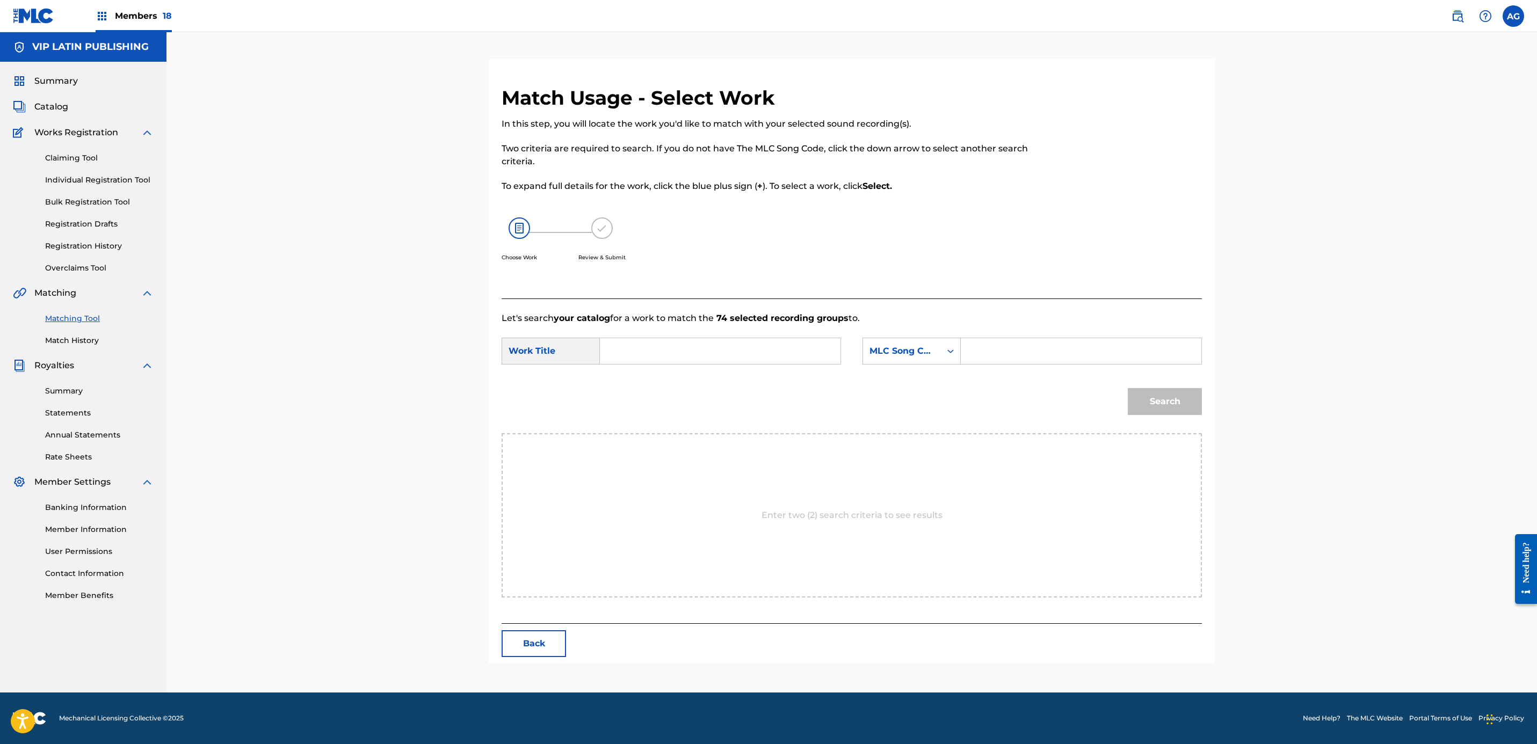
click at [699, 360] on input "Search Form" at bounding box center [720, 351] width 222 height 26
type input "LOS CONSEJOS"
click at [930, 339] on div "MLC Song Code" at bounding box center [911, 351] width 98 height 27
click at [920, 373] on div "Writer Name" at bounding box center [911, 378] width 97 height 27
click at [997, 354] on input "Search Form" at bounding box center [1081, 351] width 222 height 26
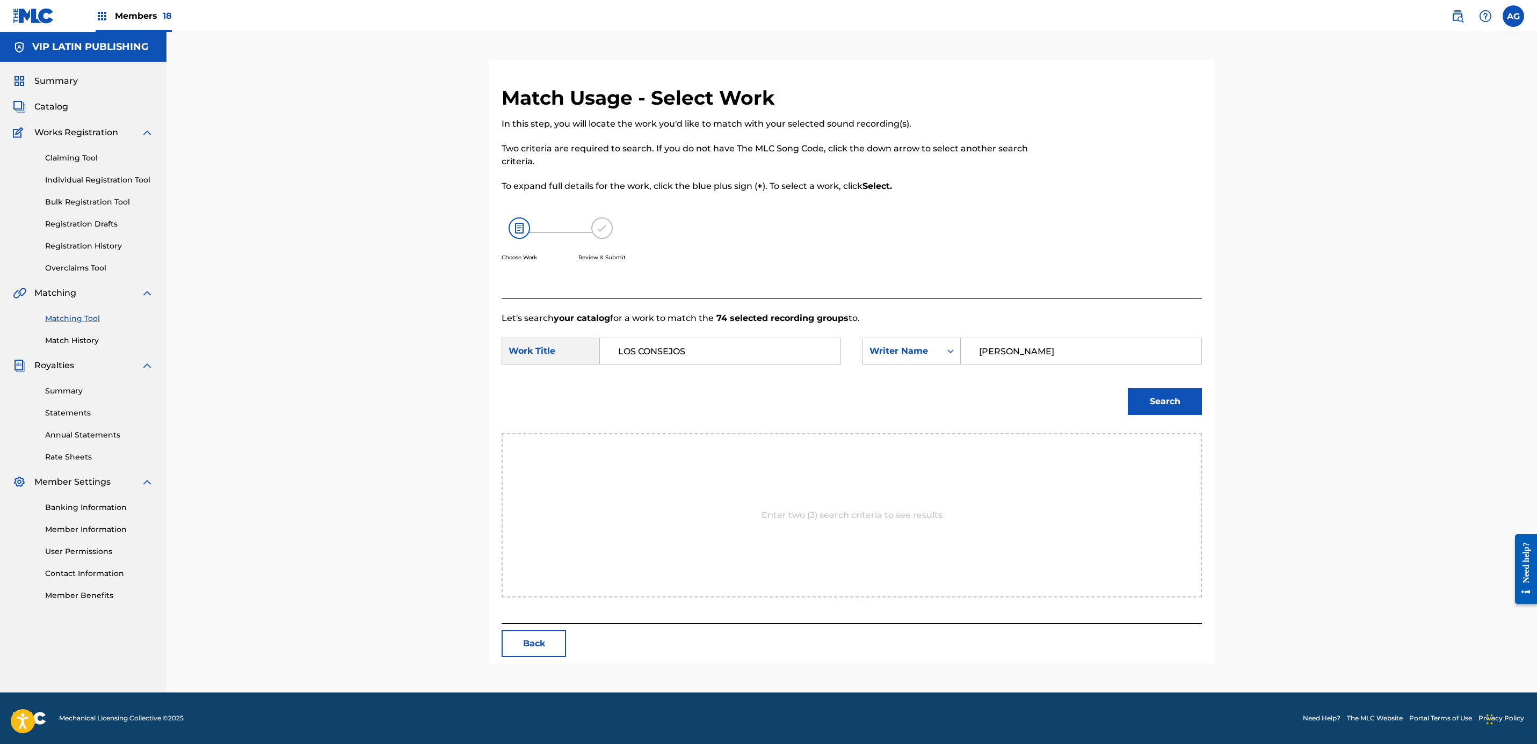
type input "ALFONSO"
click at [1128, 388] on button "Search" at bounding box center [1165, 401] width 74 height 27
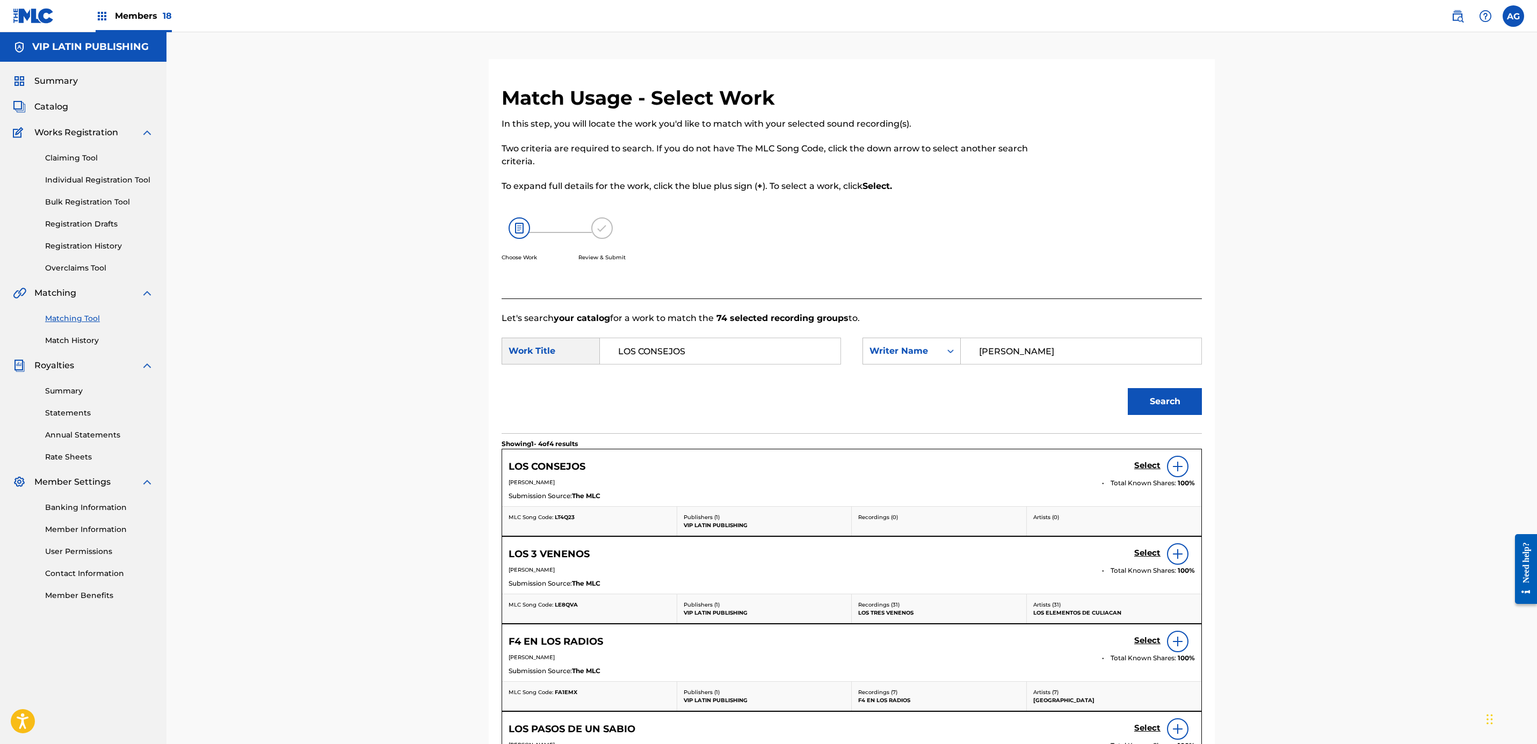
click at [1144, 463] on h5 "Select" at bounding box center [1147, 466] width 26 height 10
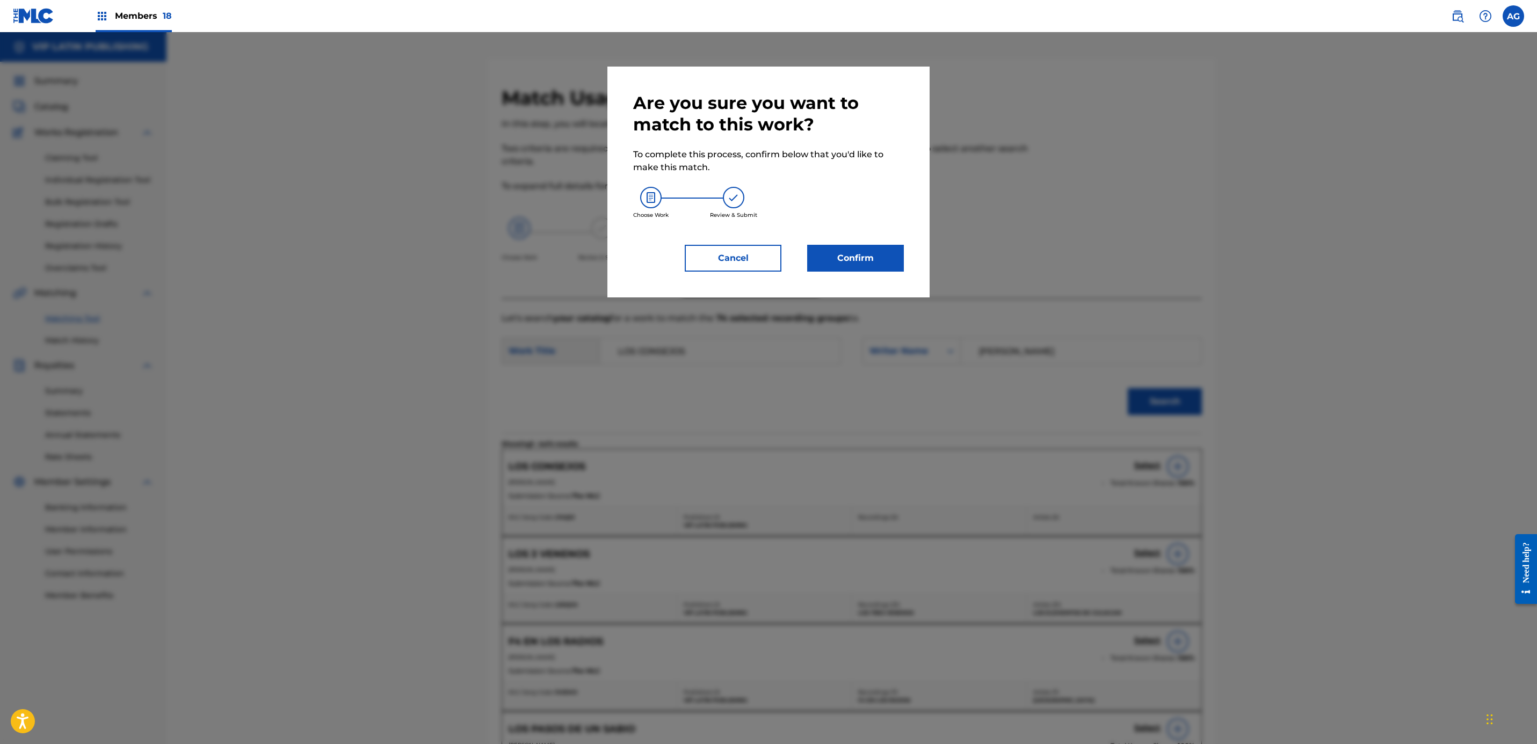
click at [851, 267] on button "Confirm" at bounding box center [855, 258] width 97 height 27
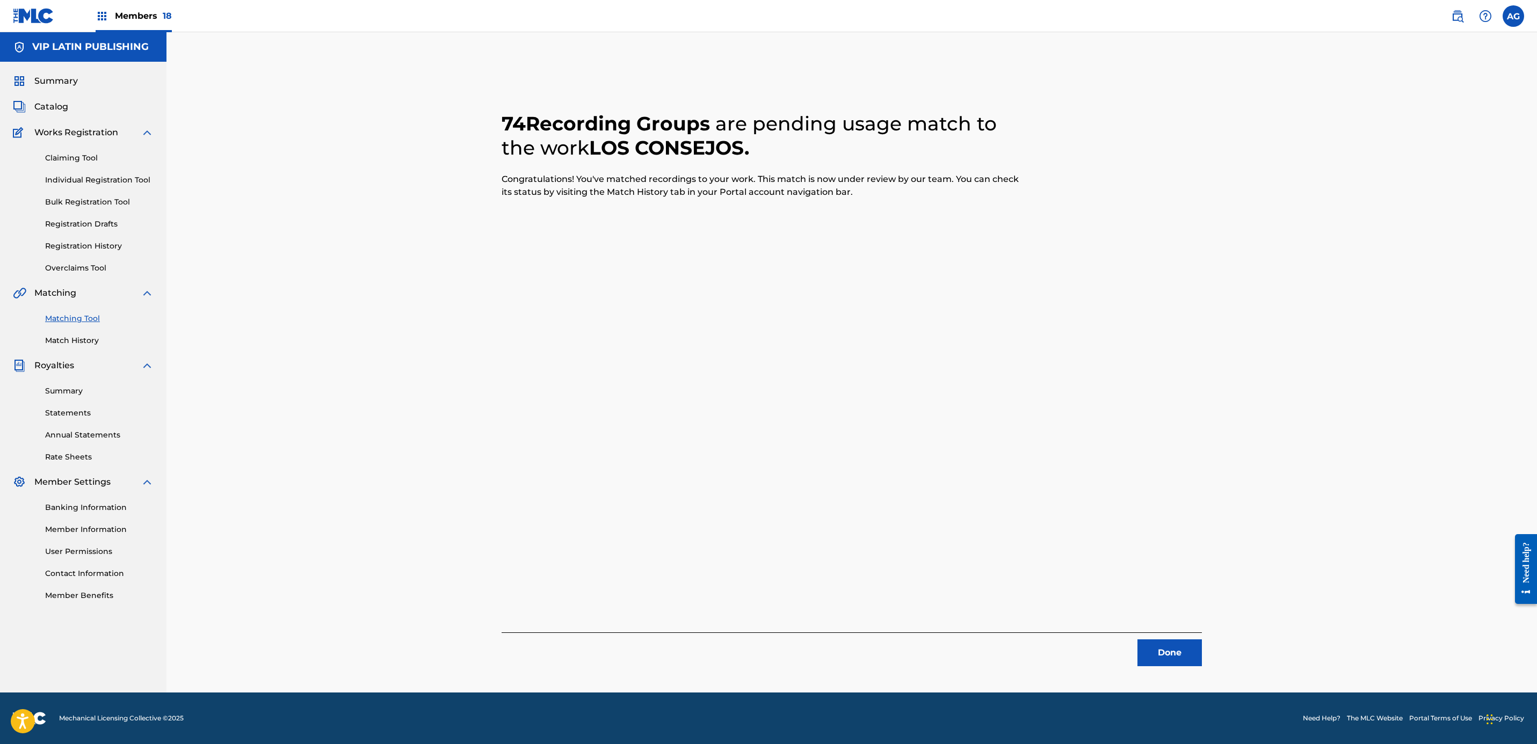
click at [1169, 664] on button "Done" at bounding box center [1169, 653] width 64 height 27
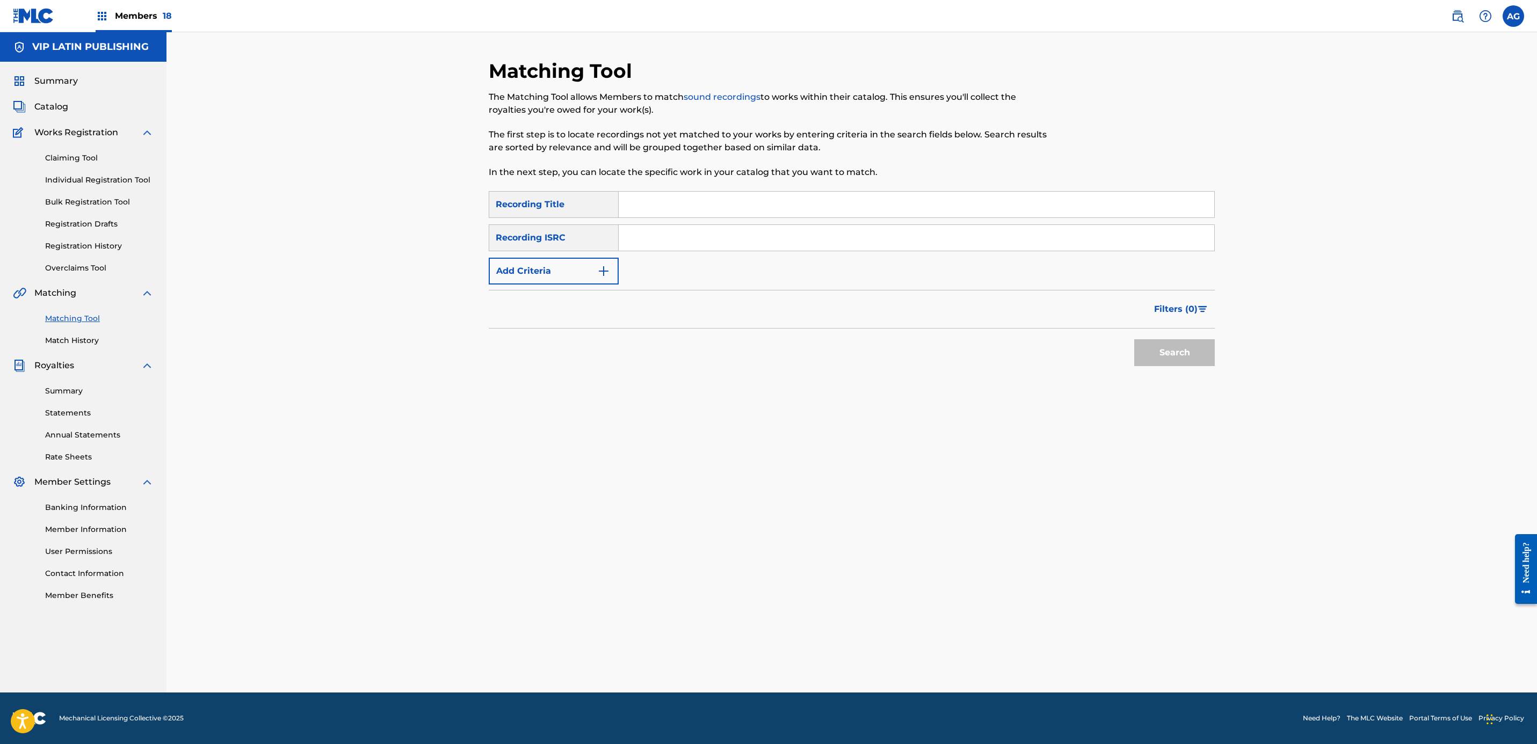
click at [72, 340] on link "Match History" at bounding box center [99, 340] width 108 height 11
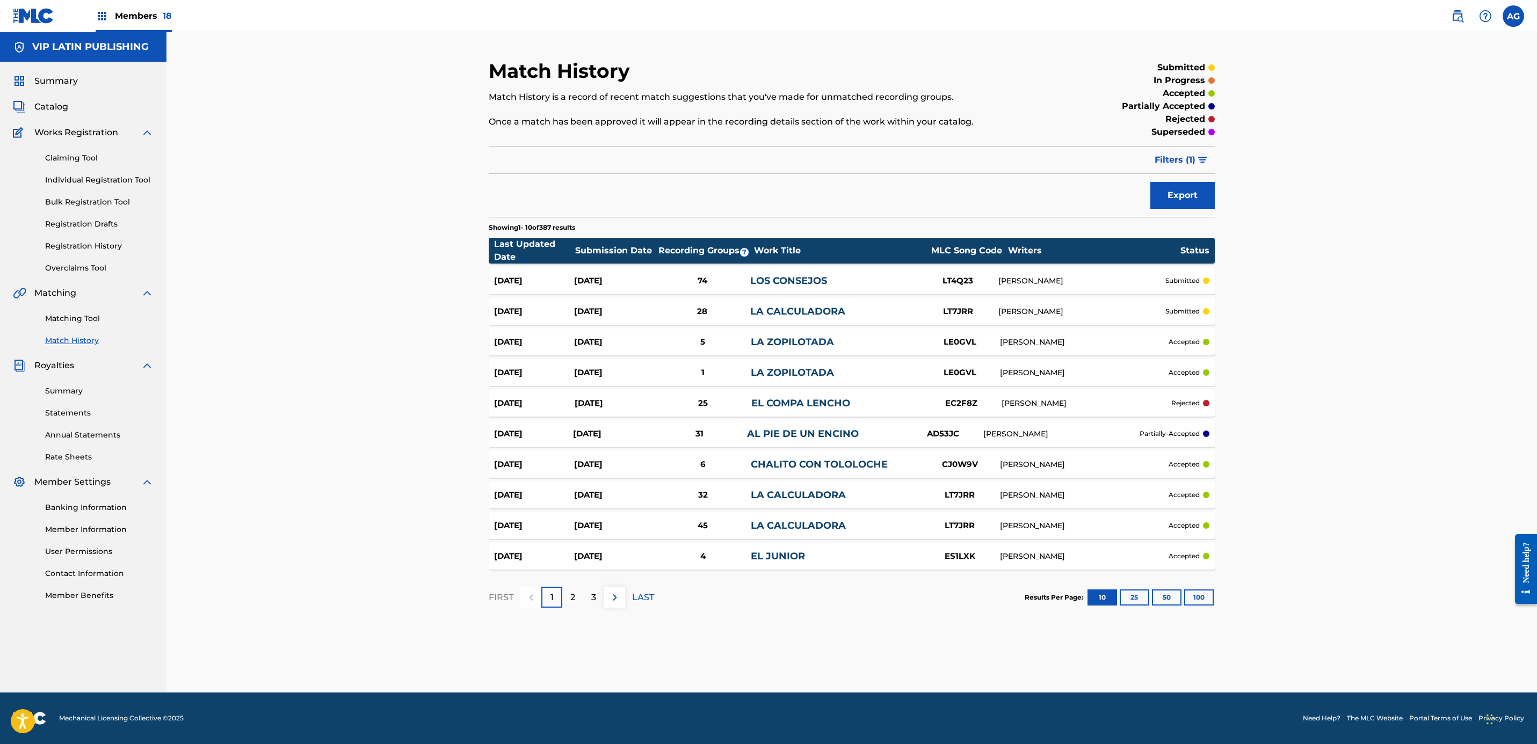
click at [578, 598] on div "2" at bounding box center [572, 597] width 21 height 21
click at [1210, 598] on button "100" at bounding box center [1199, 598] width 30 height 16
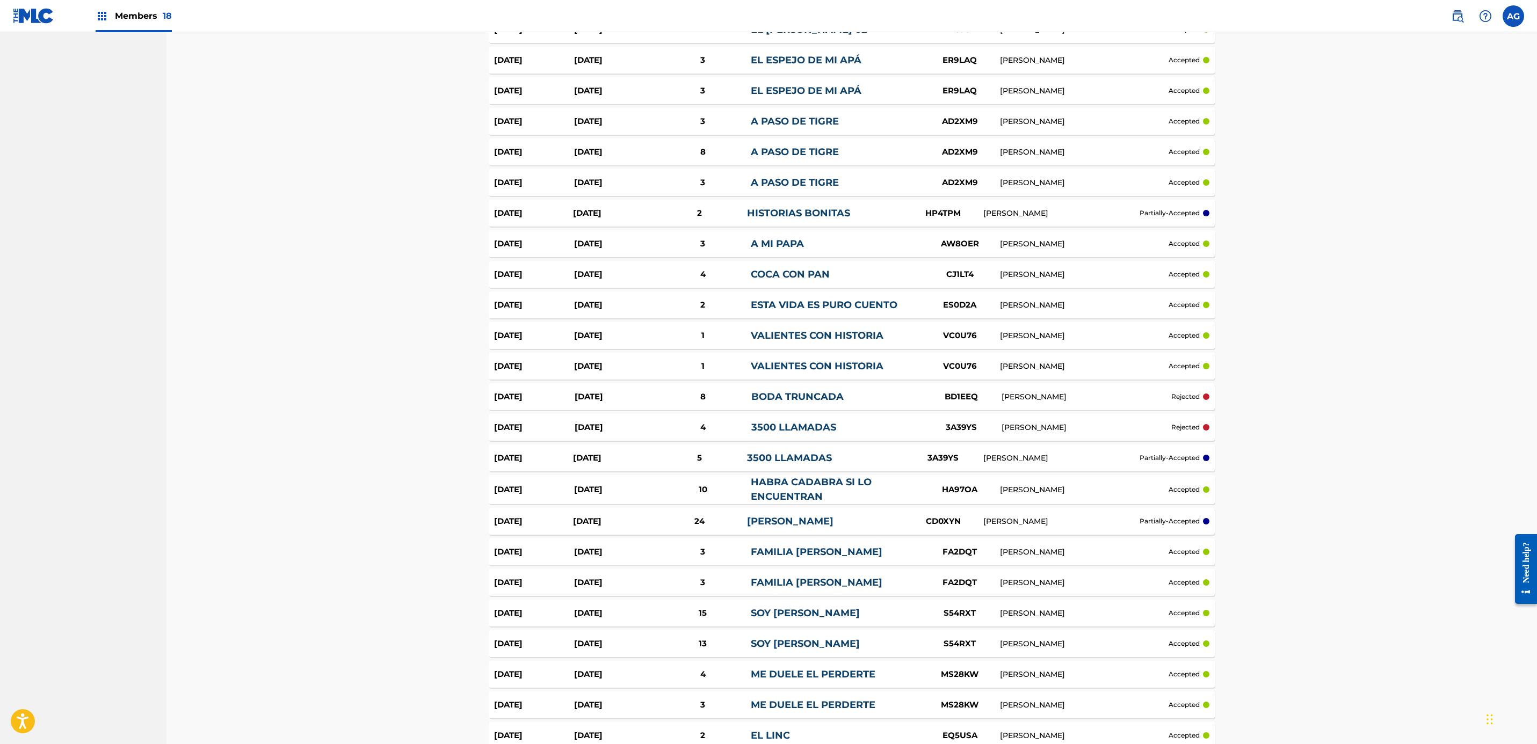
scroll to position [725, 0]
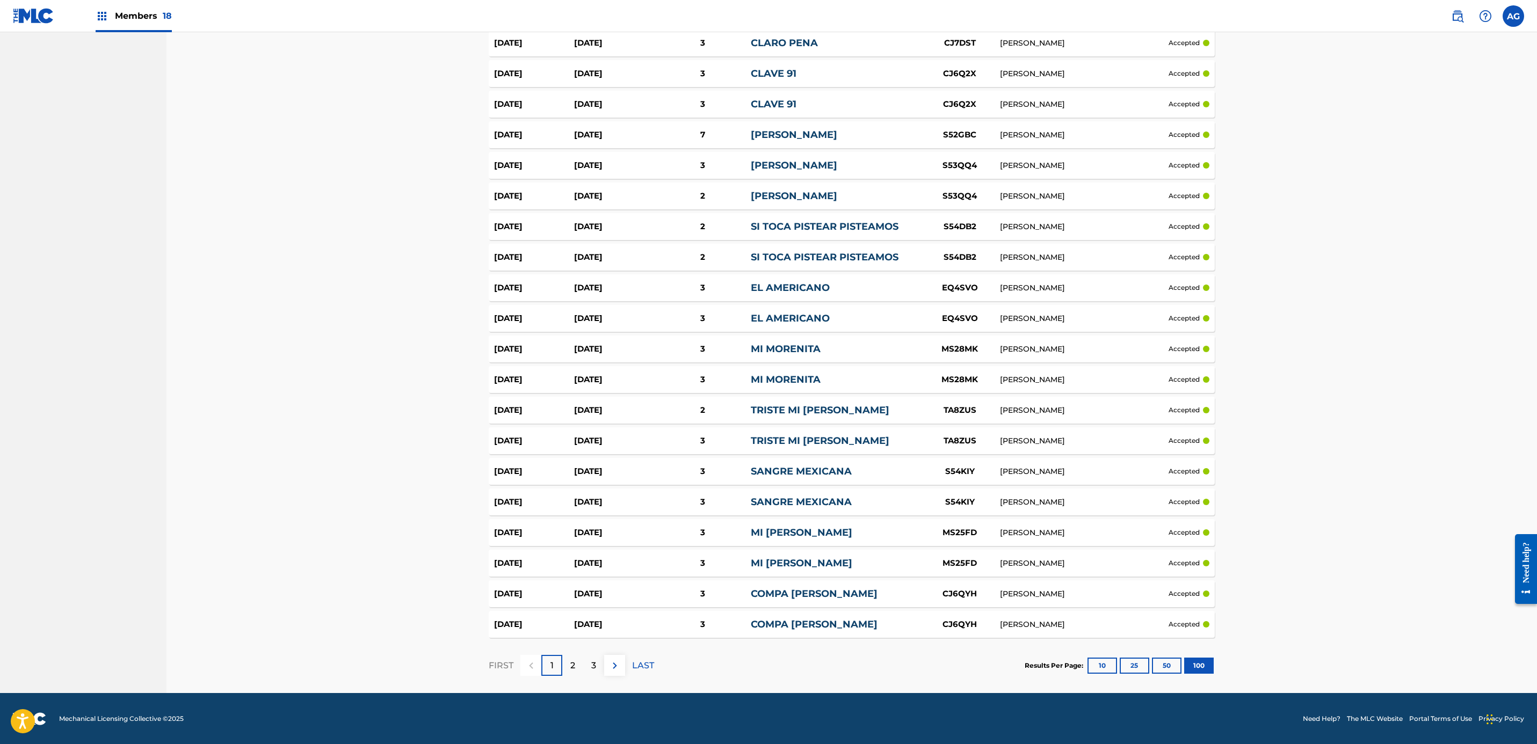
drag, startPoint x: 419, startPoint y: 517, endPoint x: 419, endPoint y: 606, distance: 88.6
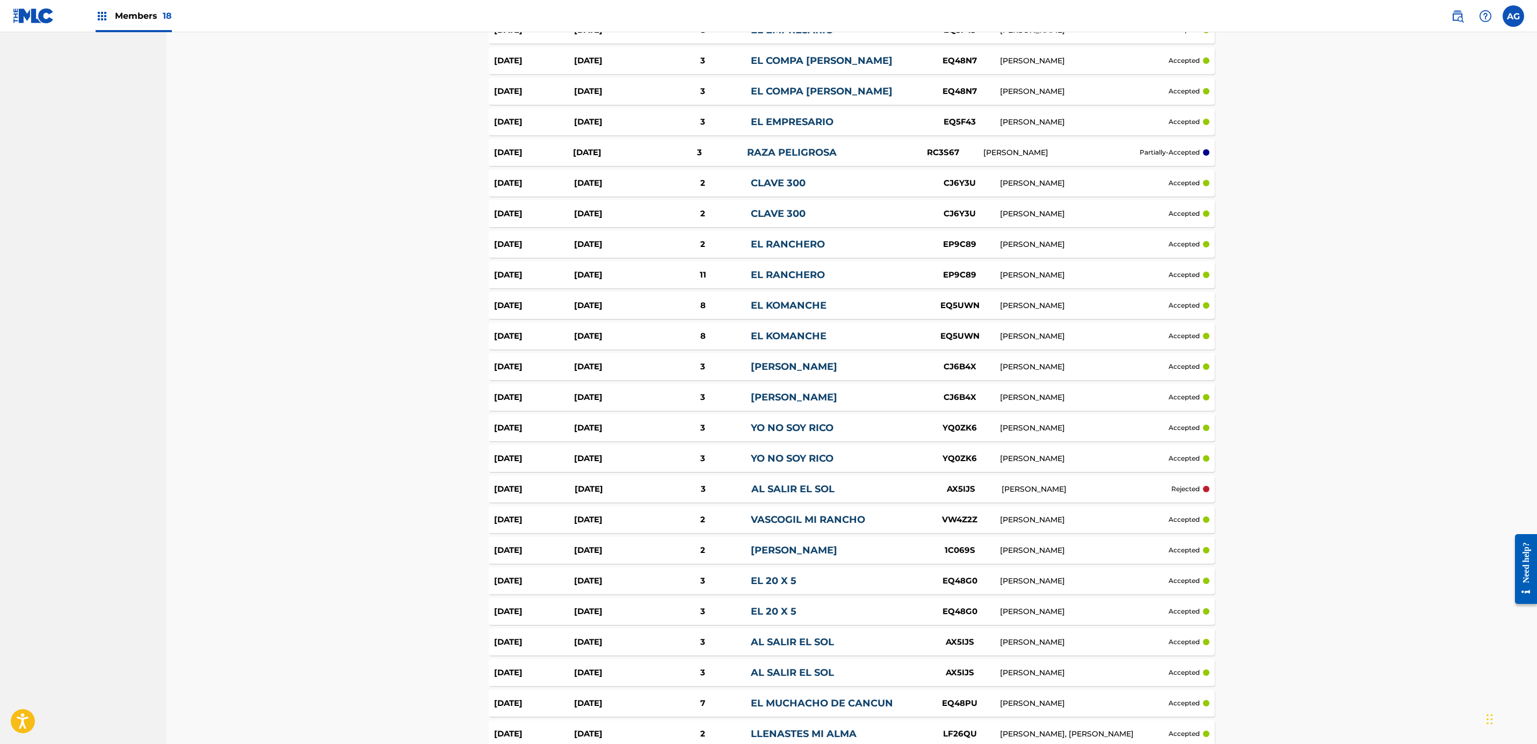
drag, startPoint x: 419, startPoint y: 596, endPoint x: 433, endPoint y: 470, distance: 126.5
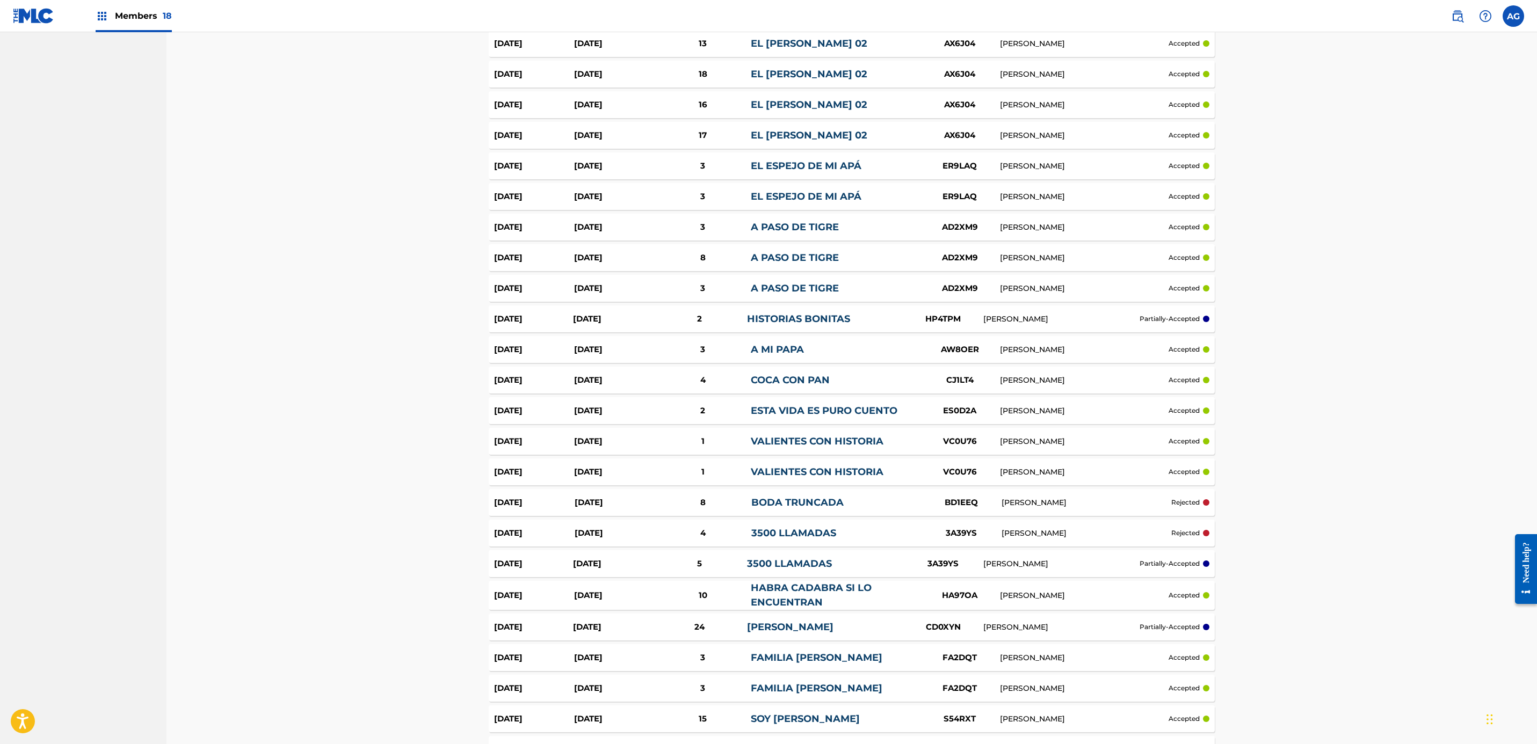
scroll to position [0, 0]
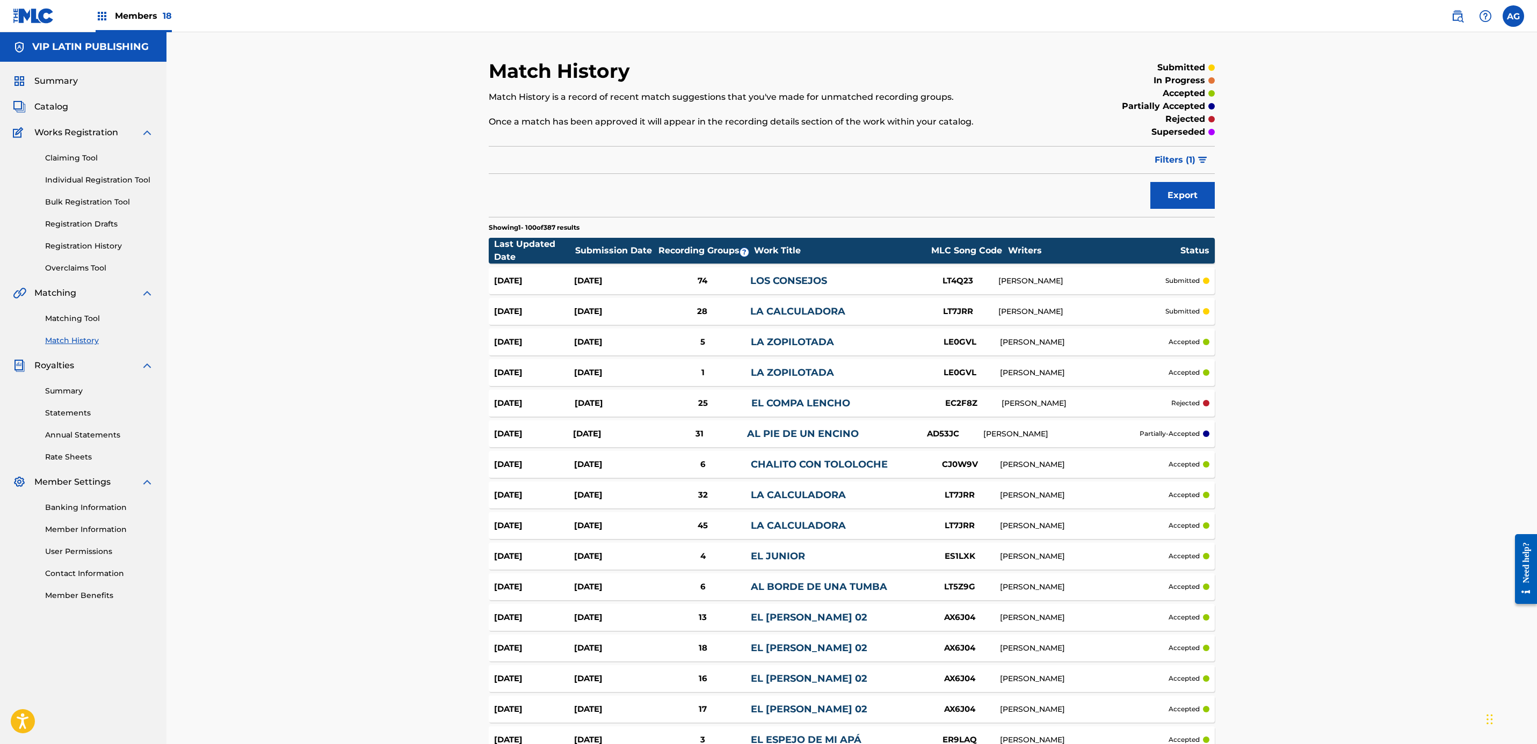
click at [780, 406] on link "EL COMPA LENCHO" at bounding box center [800, 403] width 99 height 12
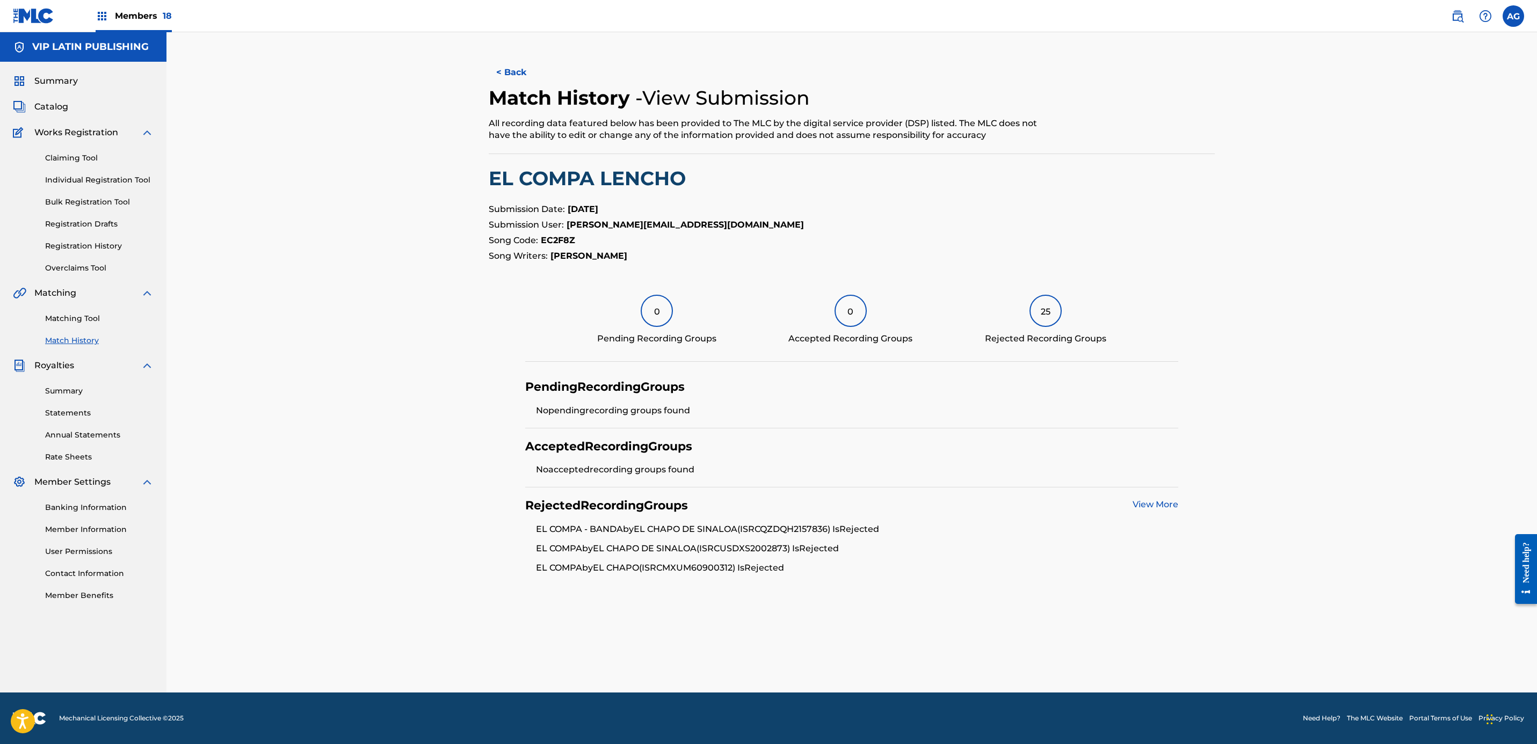
click at [1046, 303] on div "25" at bounding box center [1045, 311] width 32 height 32
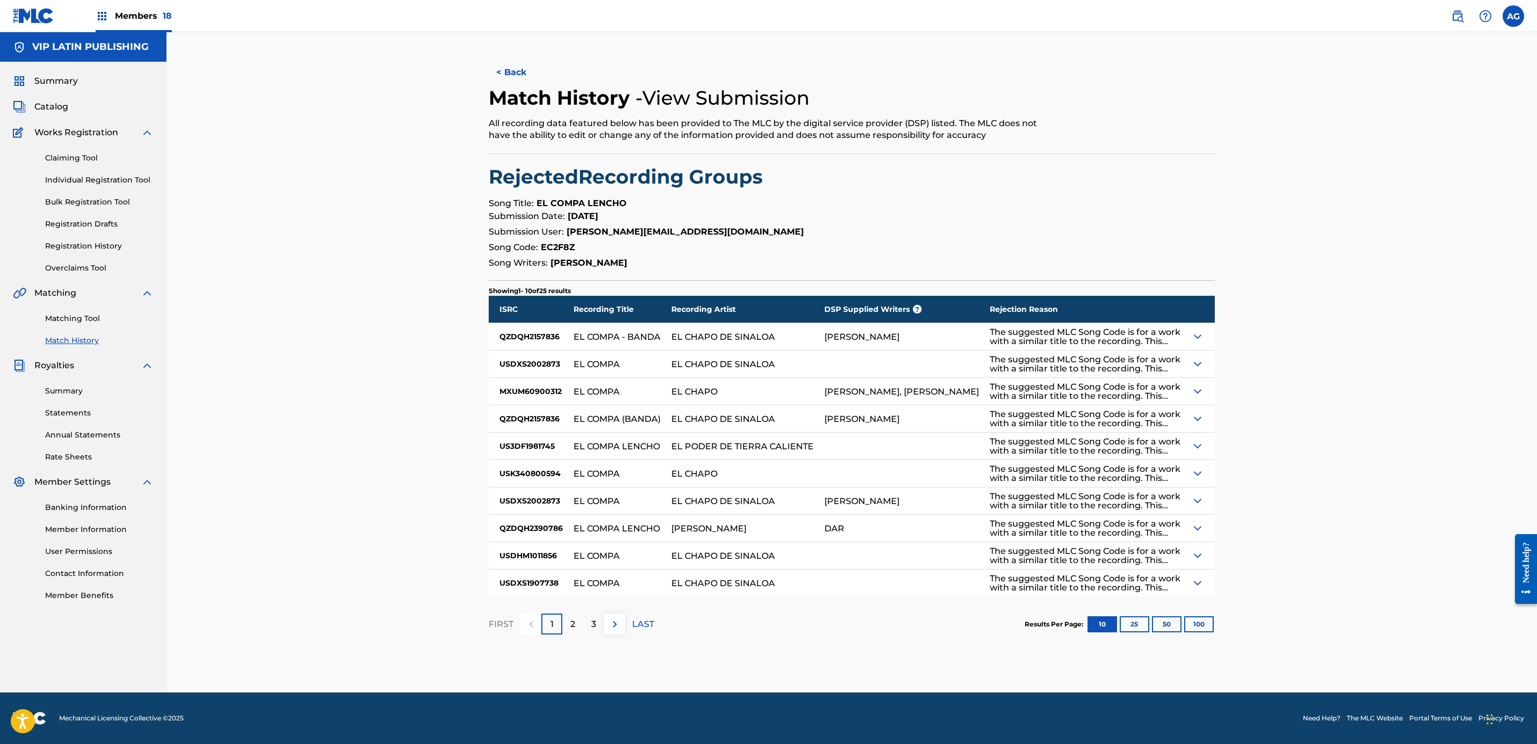
drag, startPoint x: 756, startPoint y: 487, endPoint x: 743, endPoint y: 571, distance: 84.7
drag, startPoint x: 796, startPoint y: 332, endPoint x: 796, endPoint y: 337, distance: 5.4
click at [796, 337] on div "EL CHAPO DE SINALOA" at bounding box center [747, 336] width 153 height 27
click at [1199, 331] on img at bounding box center [1197, 336] width 13 height 13
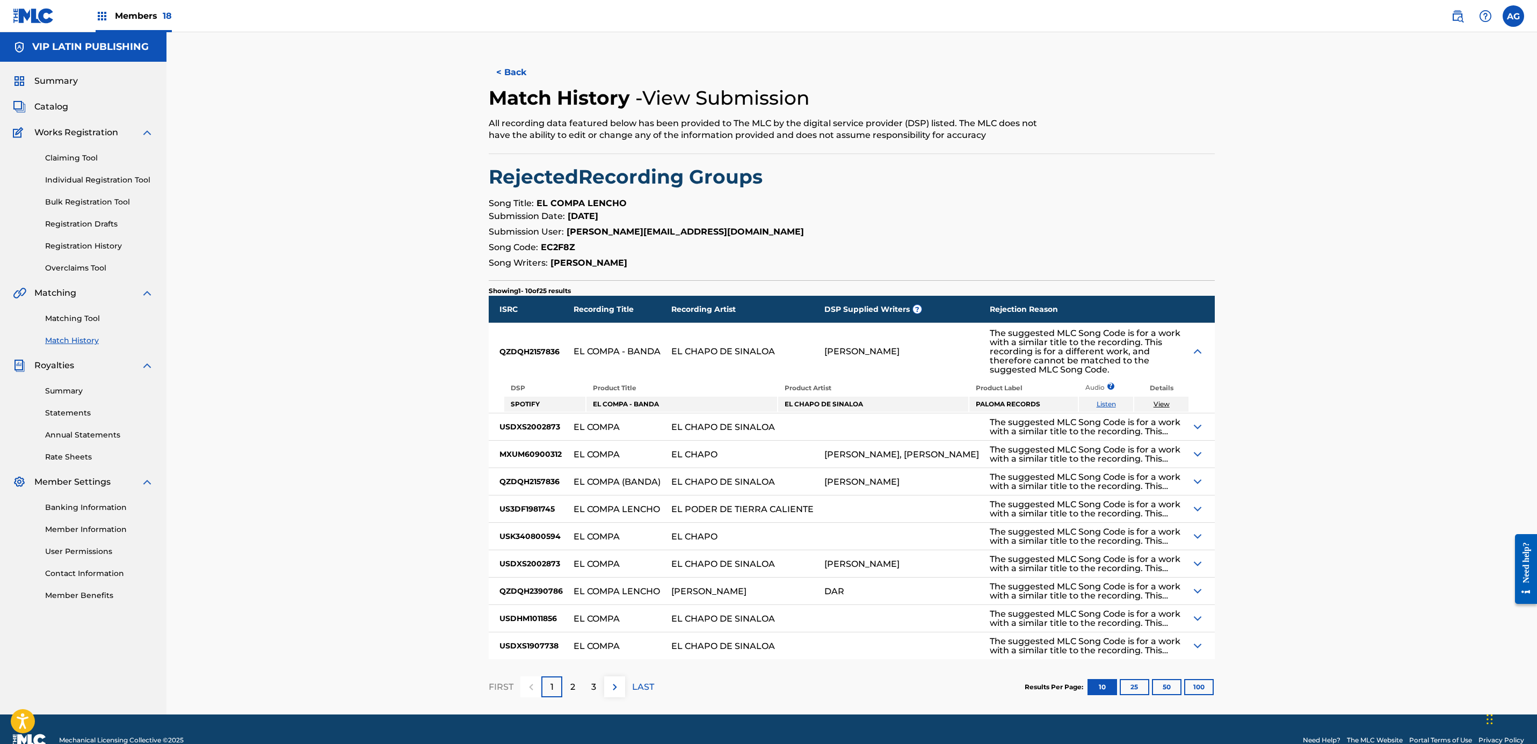
click at [1192, 429] on img at bounding box center [1197, 426] width 13 height 13
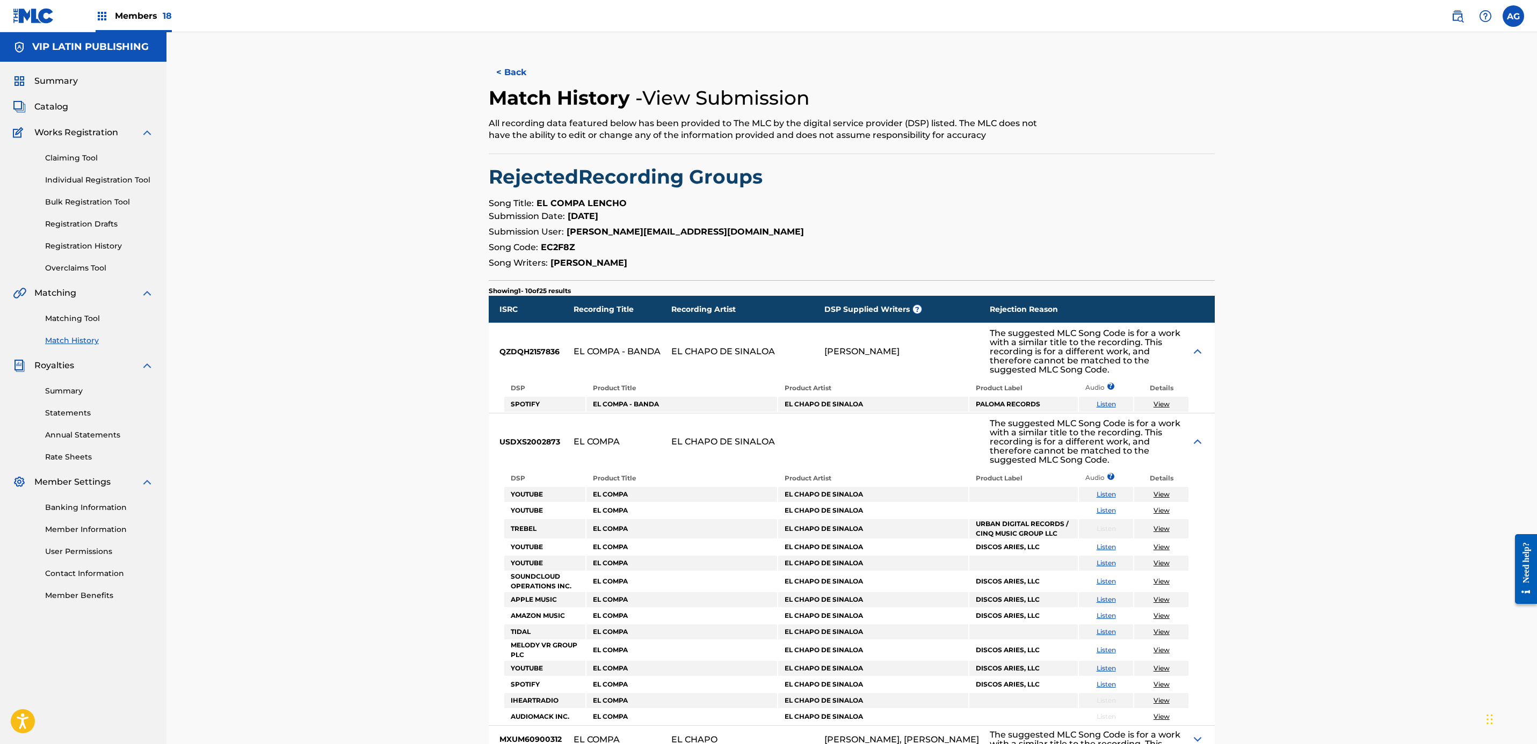
click at [64, 316] on link "Matching Tool" at bounding box center [99, 318] width 108 height 11
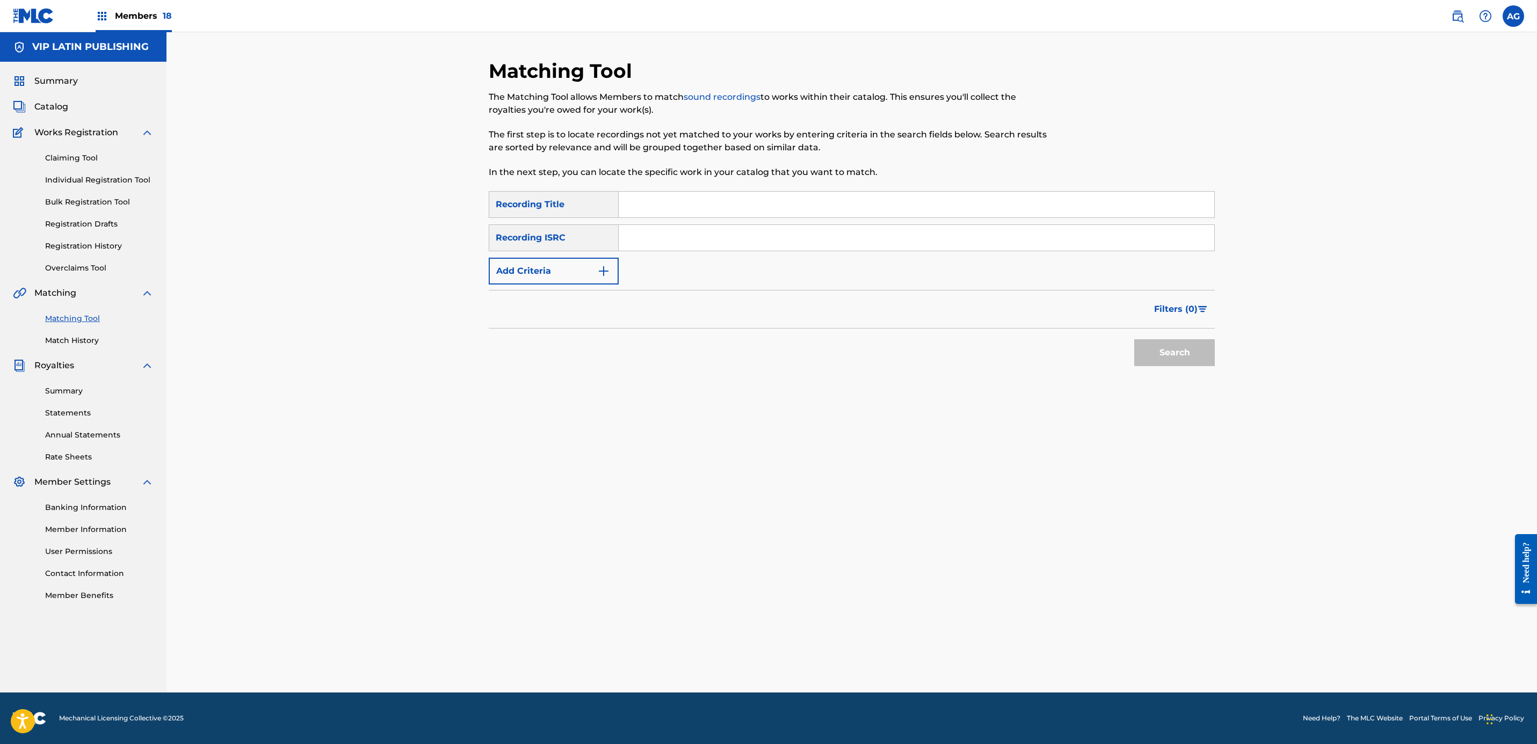
click at [674, 208] on input "Search Form" at bounding box center [917, 205] width 596 height 26
click at [329, 330] on div "Matching Tool The Matching Tool allows Members to match sound recordings to wor…" at bounding box center [851, 362] width 1370 height 661
click at [102, 239] on div "Claiming Tool Individual Registration Tool Bulk Registration Tool Registration …" at bounding box center [83, 206] width 141 height 135
drag, startPoint x: 102, startPoint y: 241, endPoint x: 99, endPoint y: 246, distance: 6.7
click at [99, 246] on link "Registration History" at bounding box center [99, 246] width 108 height 11
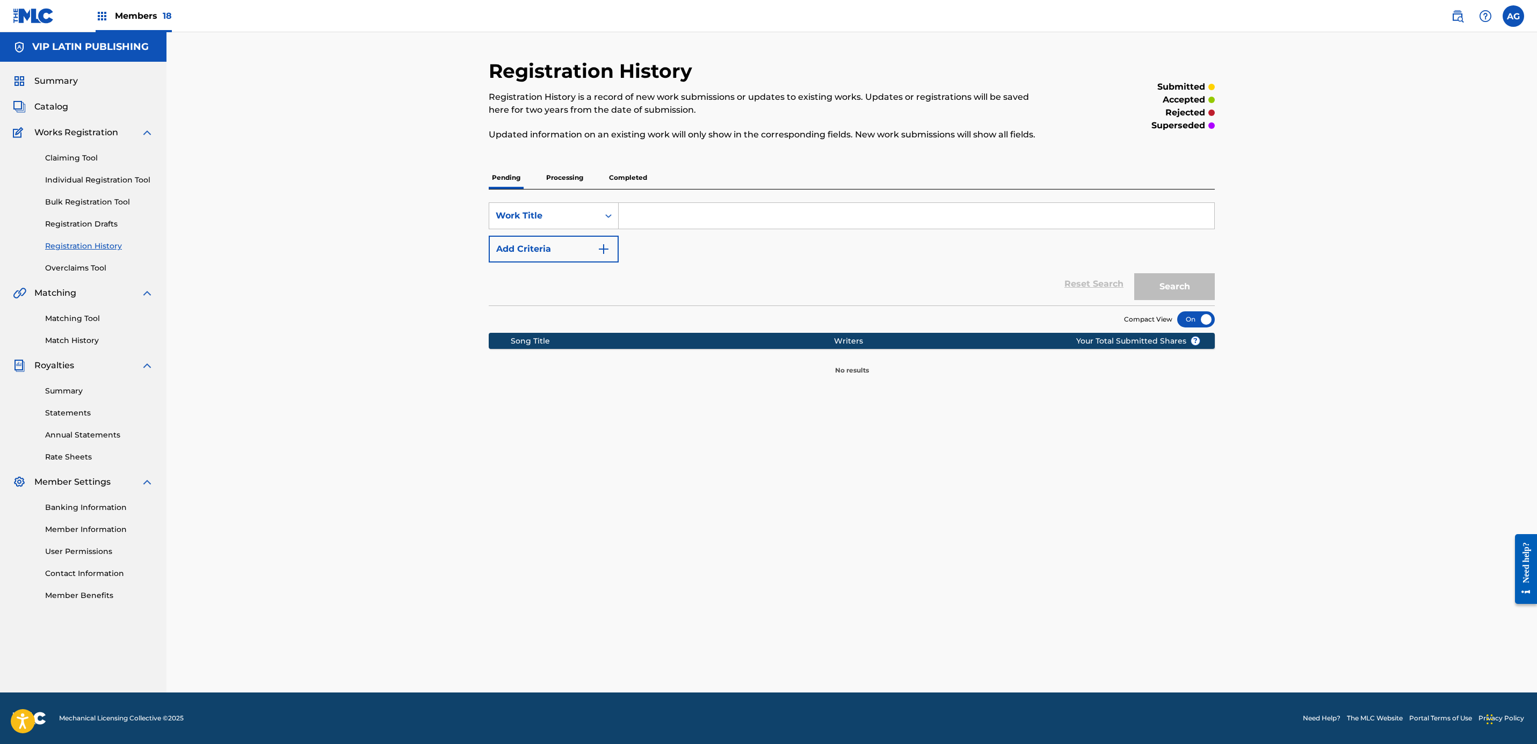
click at [562, 190] on div "SearchWithCriteria20a83b40-2228-4ab0-bc07-cb77253faf1d Work Title Add Criteria …" at bounding box center [852, 248] width 726 height 116
click at [565, 180] on p "Processing" at bounding box center [564, 177] width 43 height 23
click at [607, 179] on p "Completed" at bounding box center [628, 177] width 45 height 23
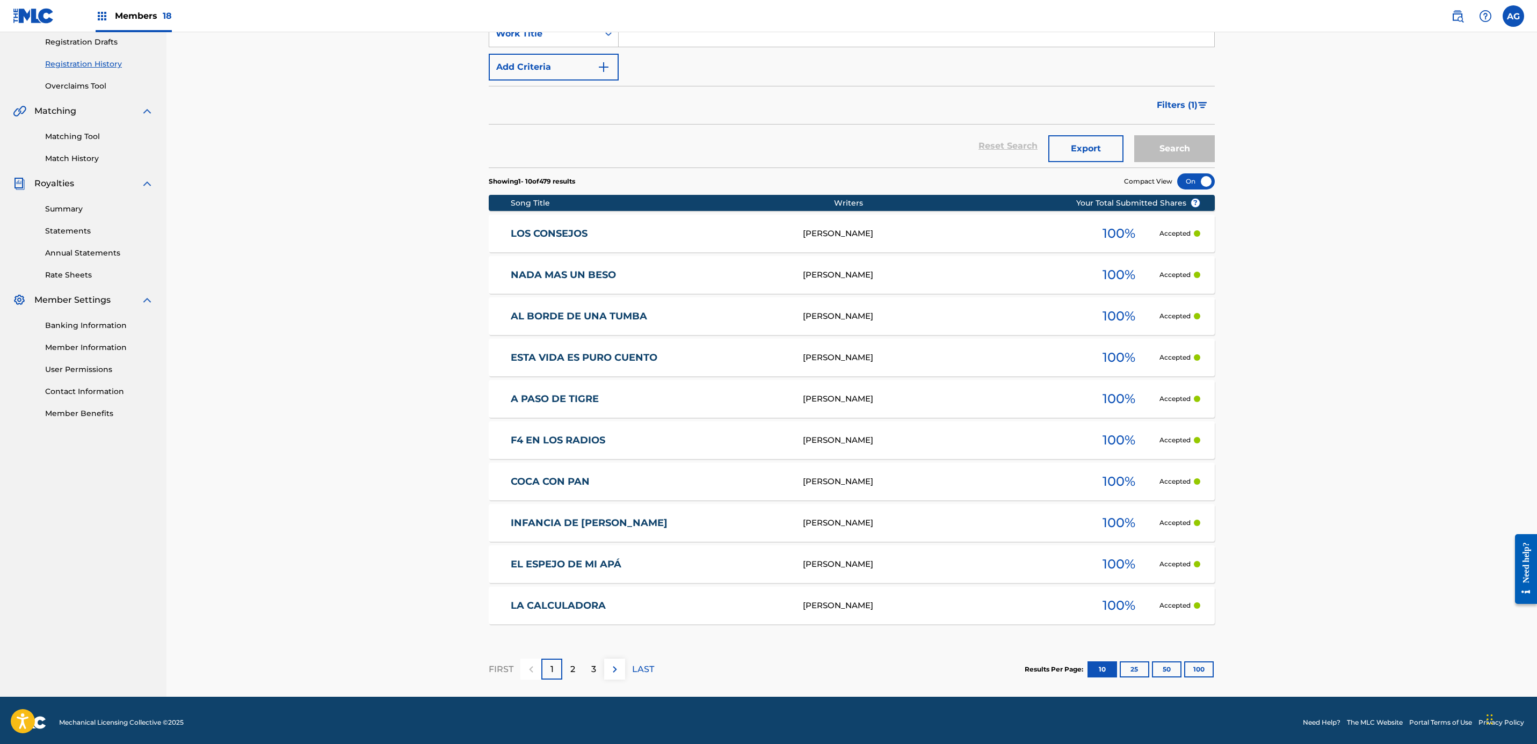
scroll to position [187, 0]
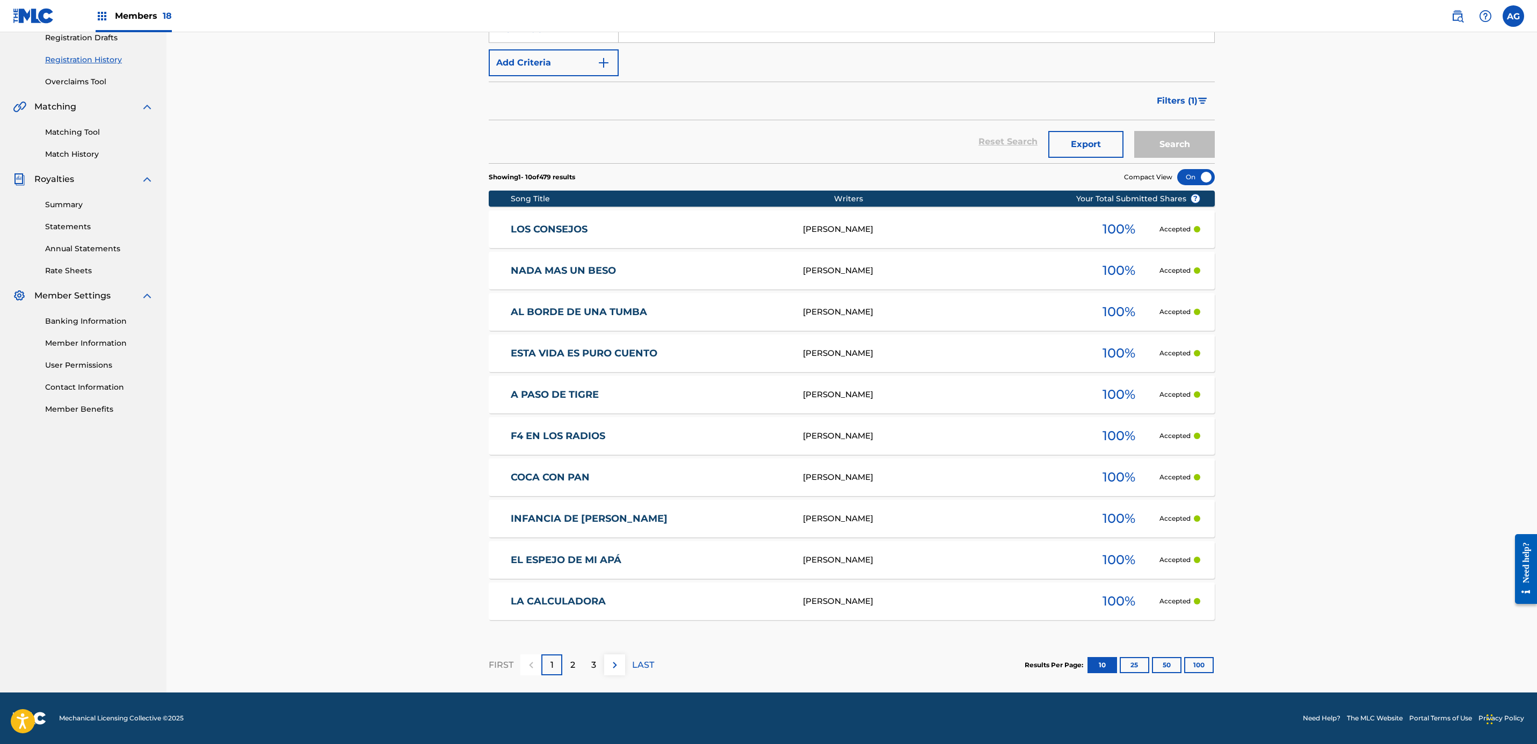
click at [572, 668] on p "2" at bounding box center [572, 665] width 5 height 13
click at [547, 666] on div "1" at bounding box center [551, 665] width 21 height 21
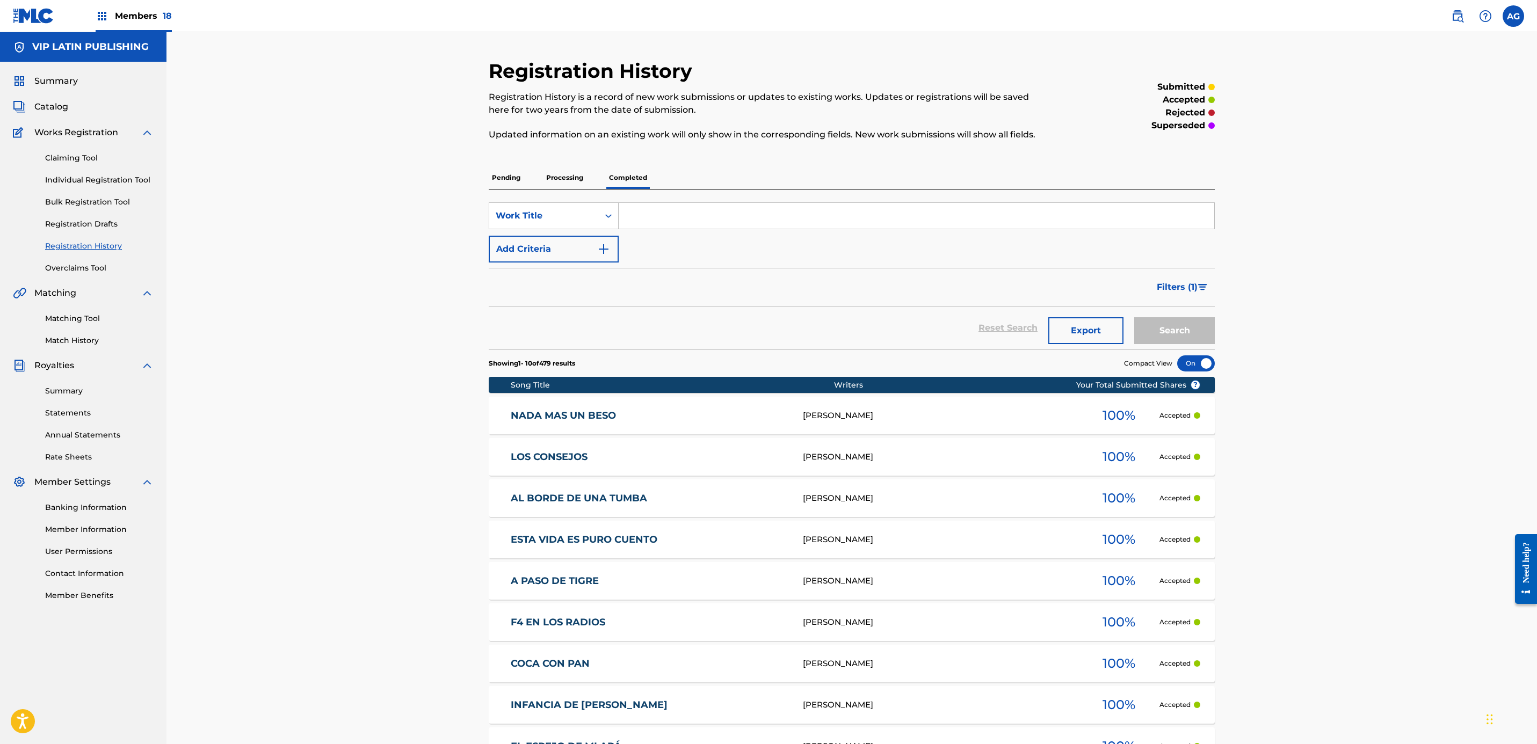
click at [68, 315] on link "Matching Tool" at bounding box center [99, 318] width 108 height 11
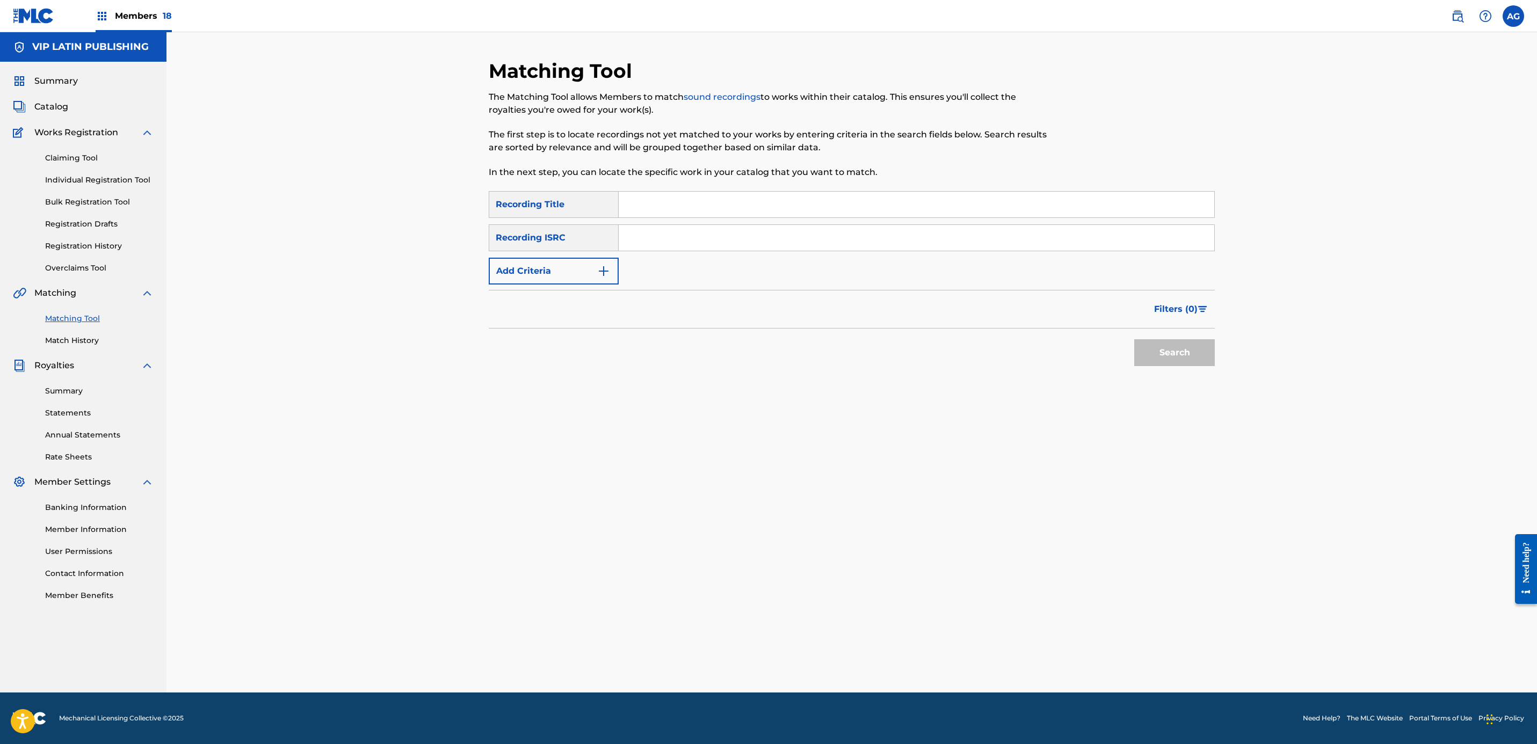
click at [633, 207] on input "Search Form" at bounding box center [917, 205] width 596 height 26
type input "CUANDO ME VAYA"
click at [1134, 339] on button "Search" at bounding box center [1174, 352] width 81 height 27
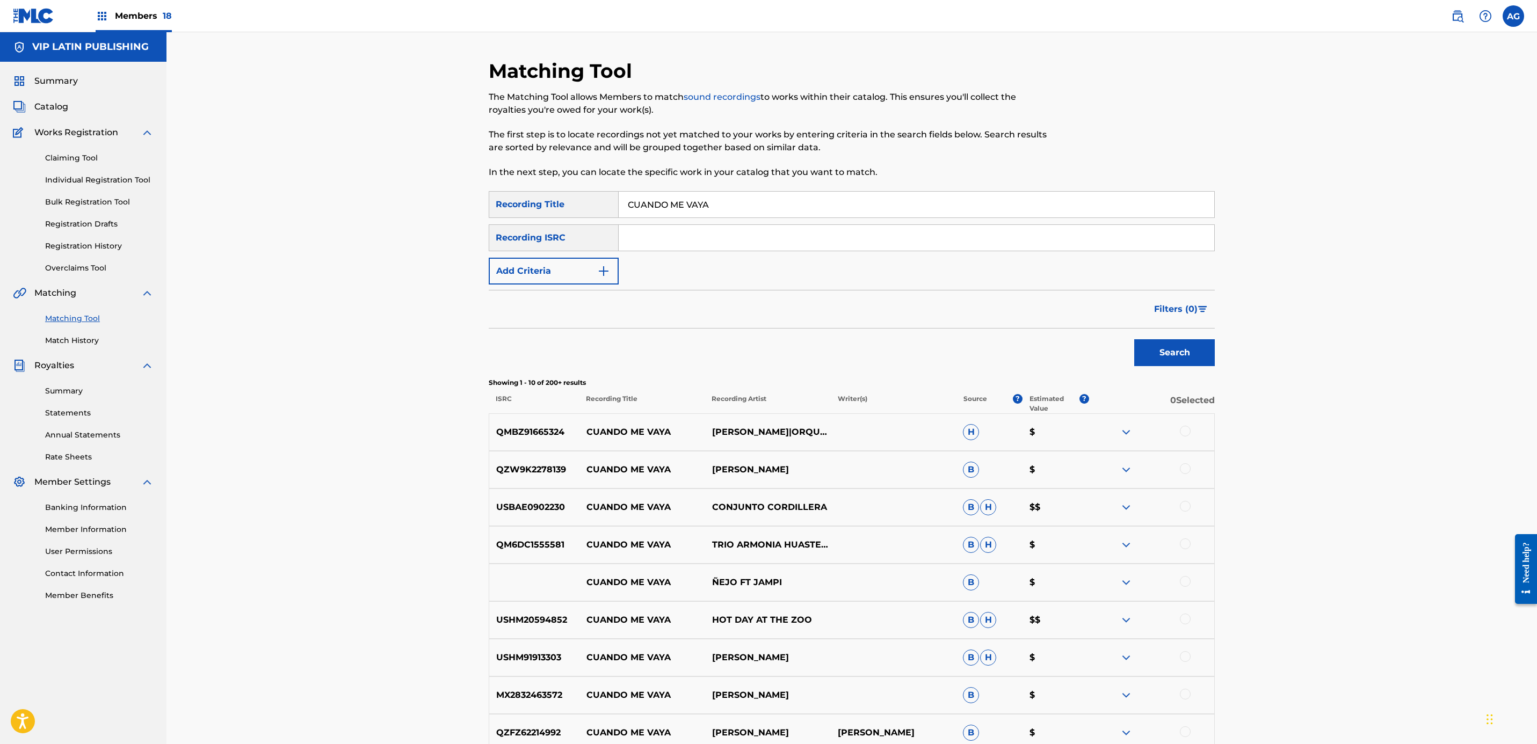
click at [1191, 313] on span "Filters ( 0 )" at bounding box center [1175, 309] width 43 height 13
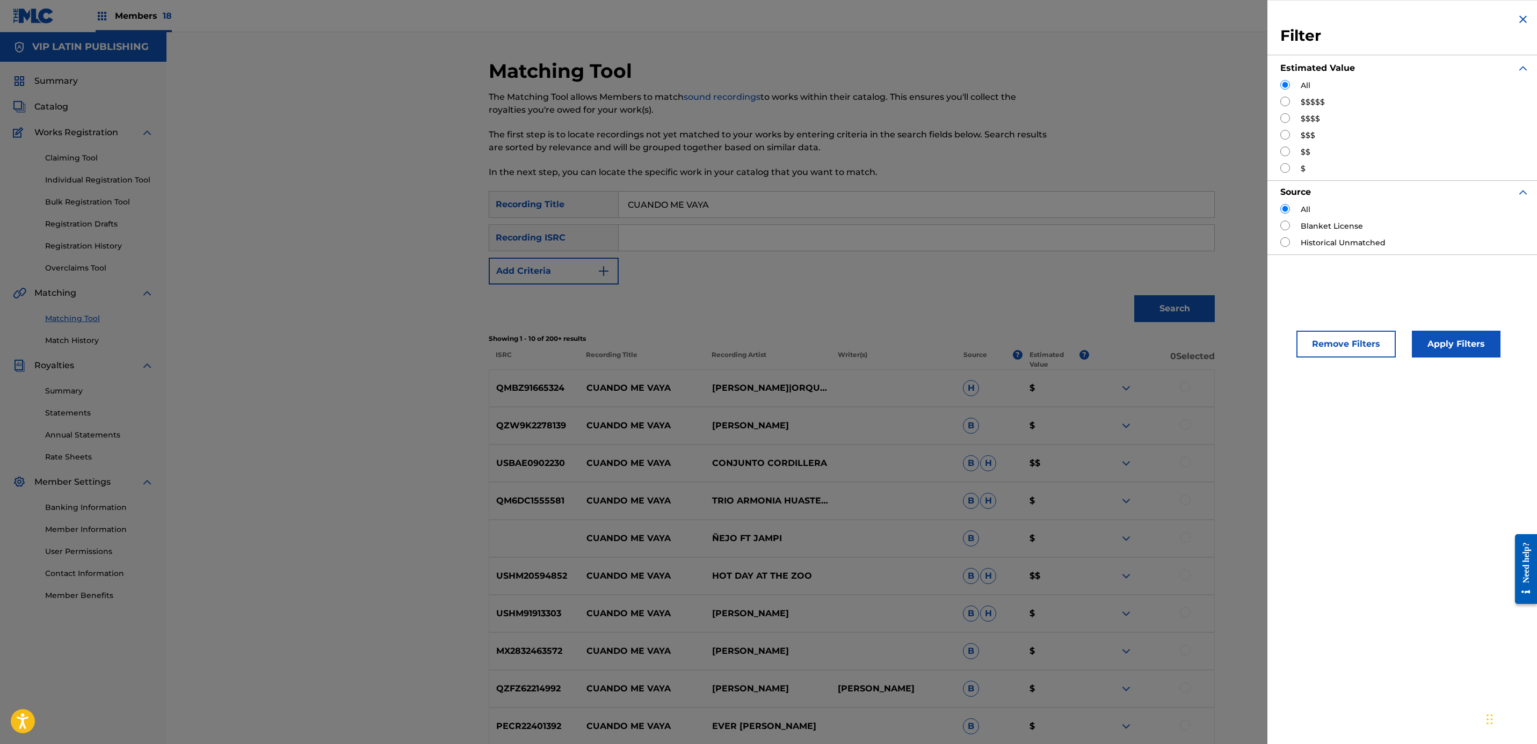
click at [1280, 100] on input "Search Form" at bounding box center [1285, 102] width 10 height 10
radio input "true"
click at [1438, 352] on button "Apply Filters" at bounding box center [1456, 344] width 89 height 27
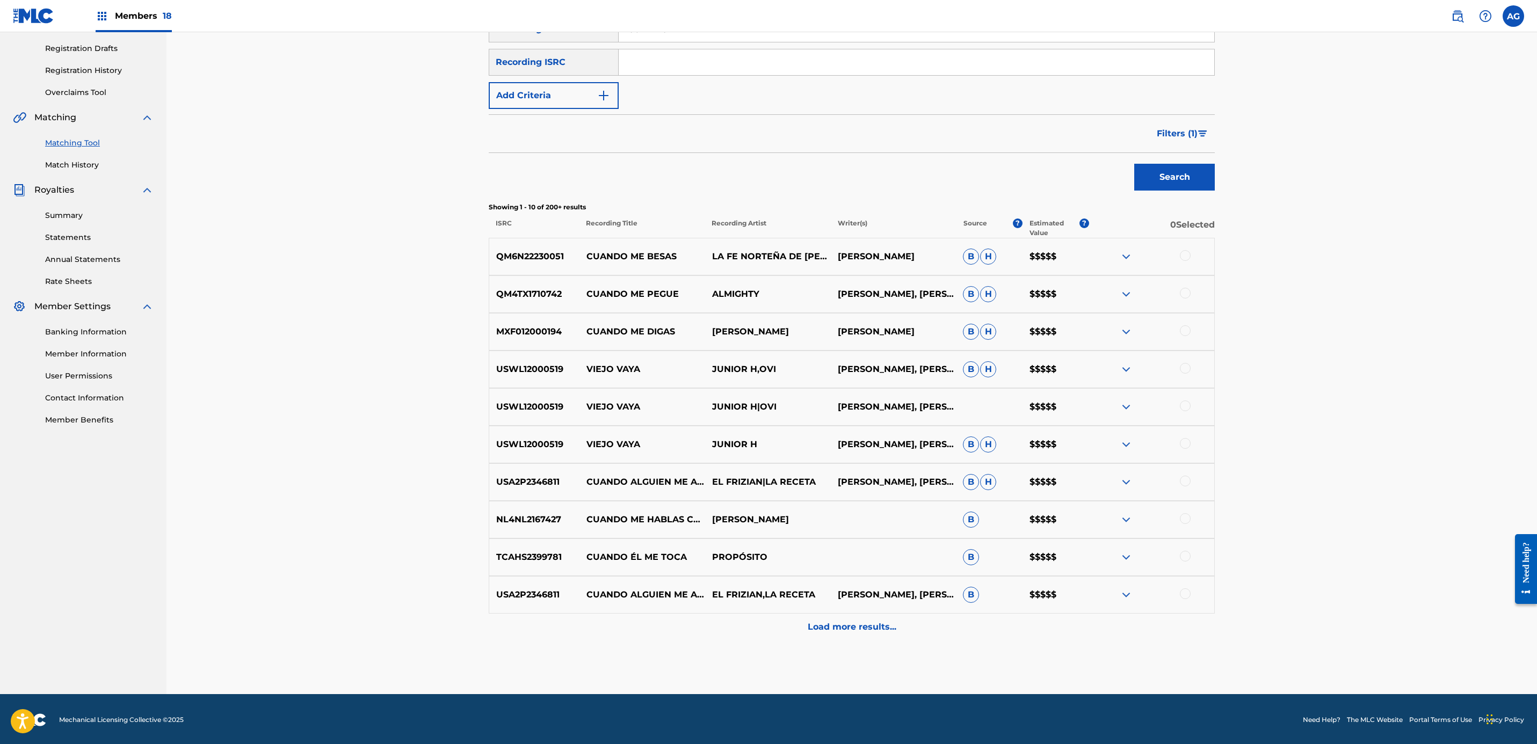
scroll to position [177, 0]
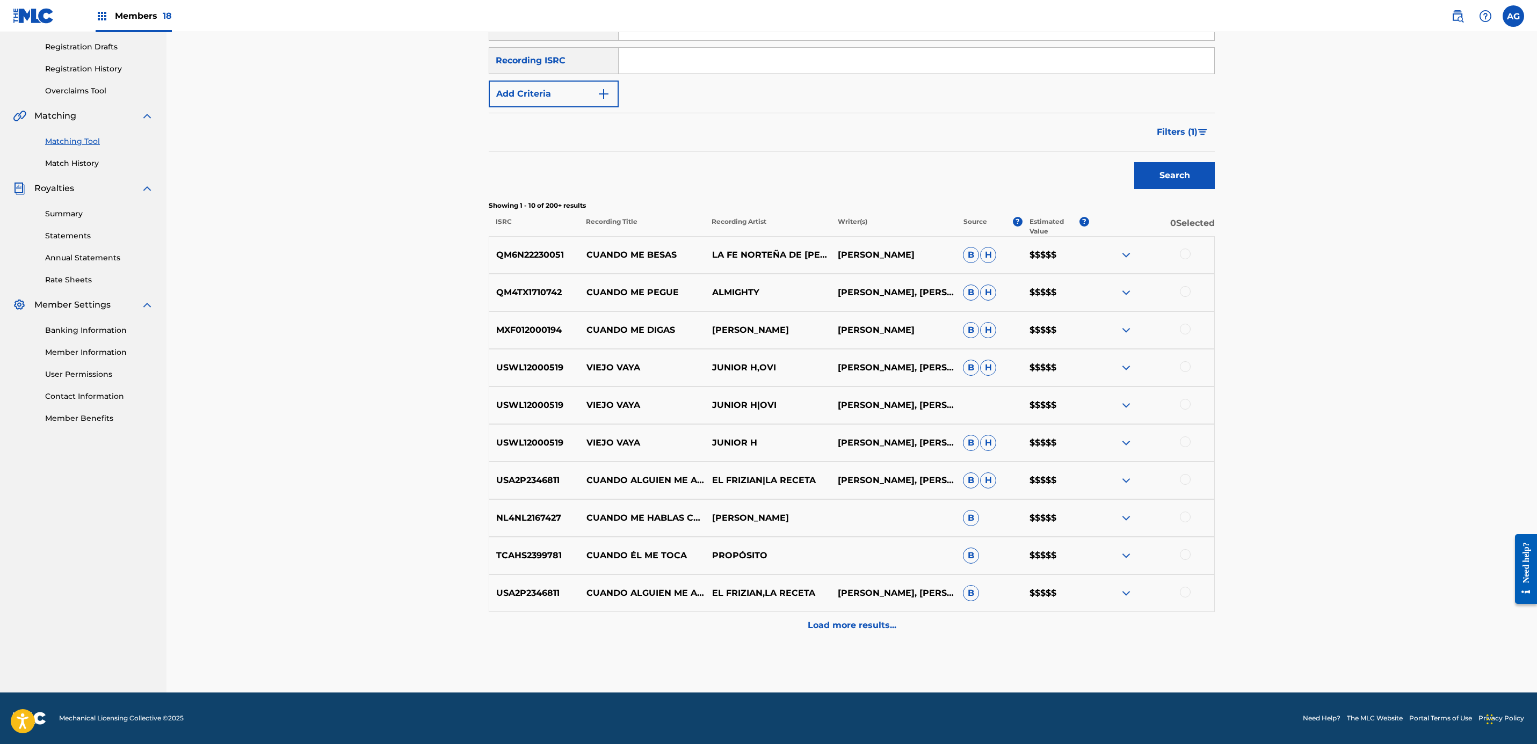
click at [812, 648] on div "Matching Tool The Matching Tool allows Members to match sound recordings to wor…" at bounding box center [852, 287] width 726 height 811
click at [812, 637] on div "Load more results..." at bounding box center [852, 625] width 726 height 27
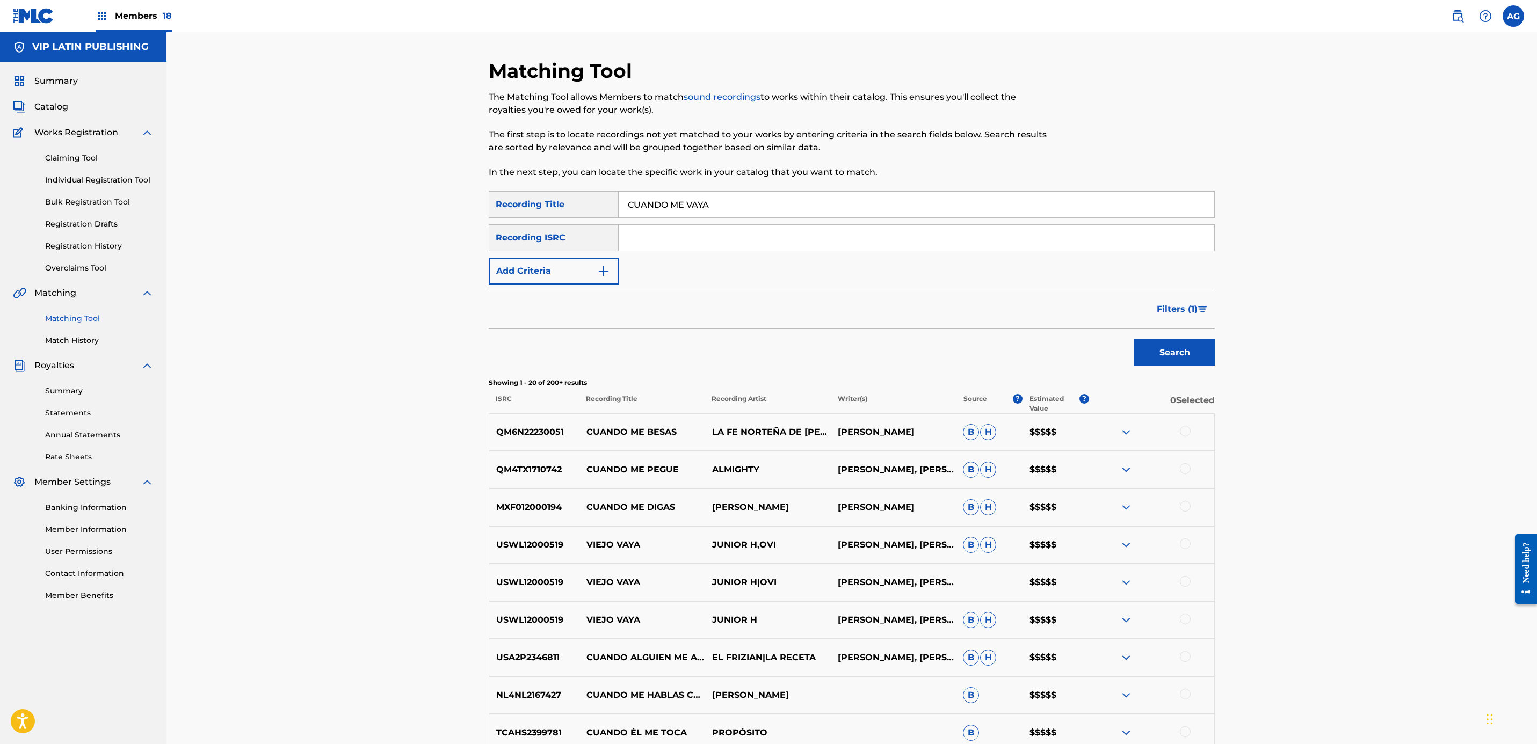
scroll to position [553, 0]
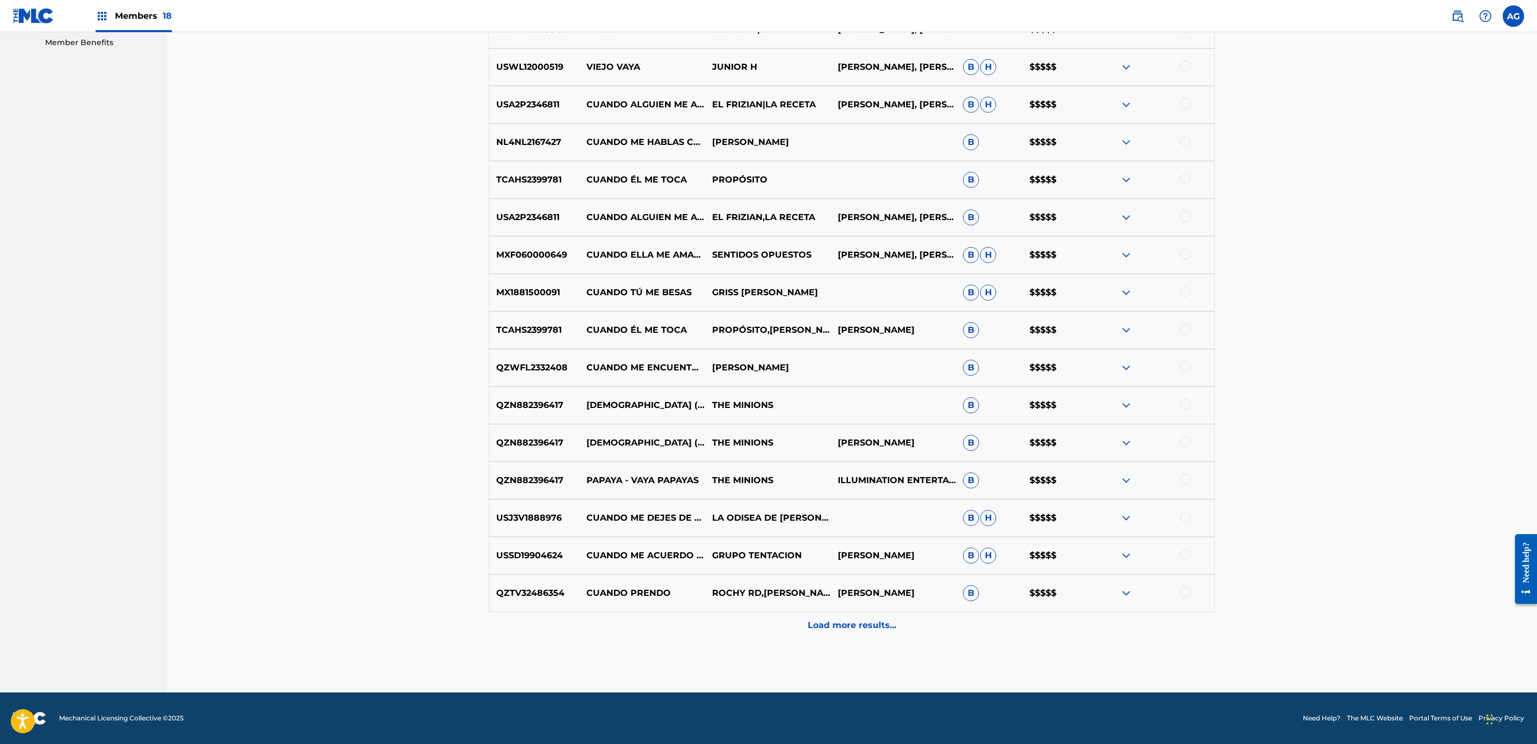
drag, startPoint x: 1026, startPoint y: 419, endPoint x: 1018, endPoint y: 590, distance: 170.4
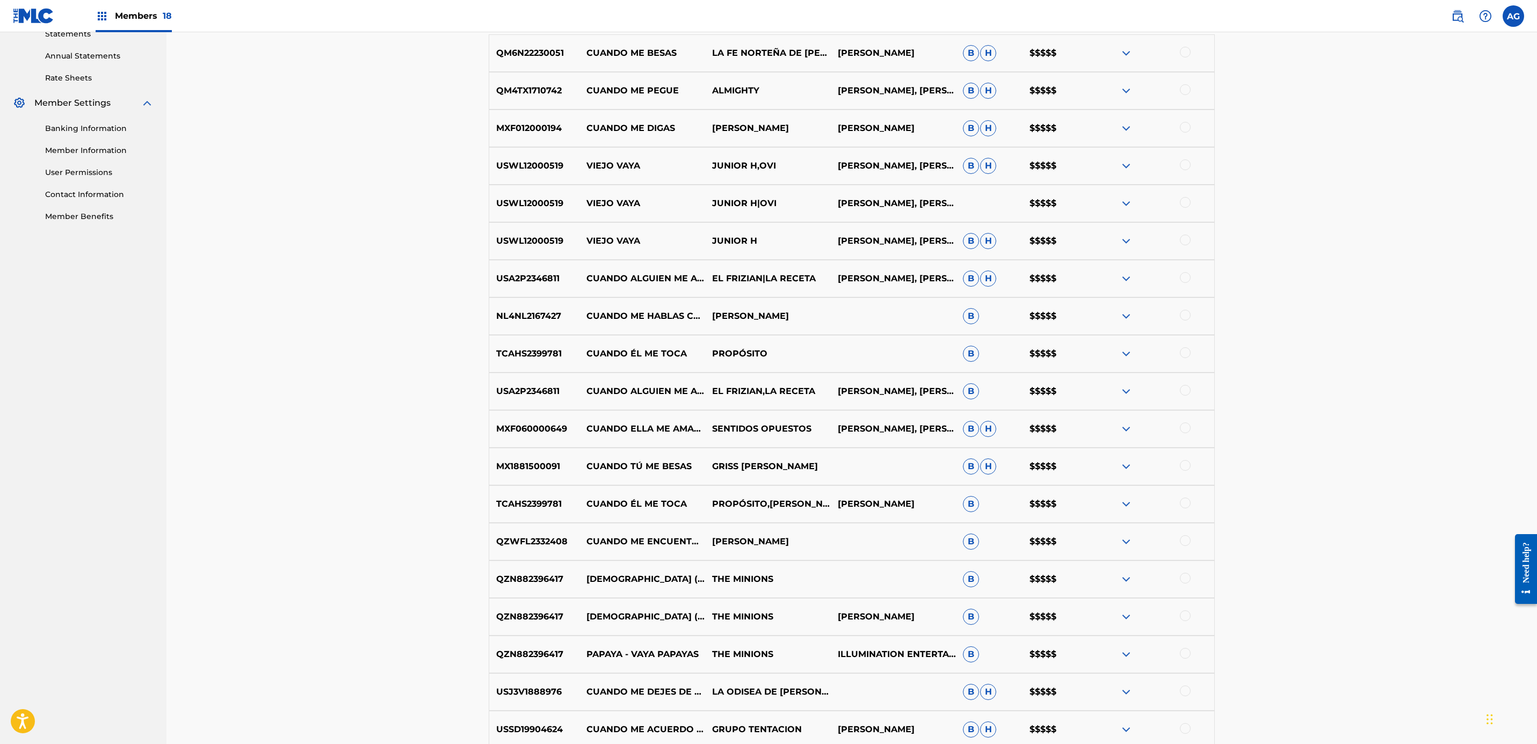
scroll to position [0, 0]
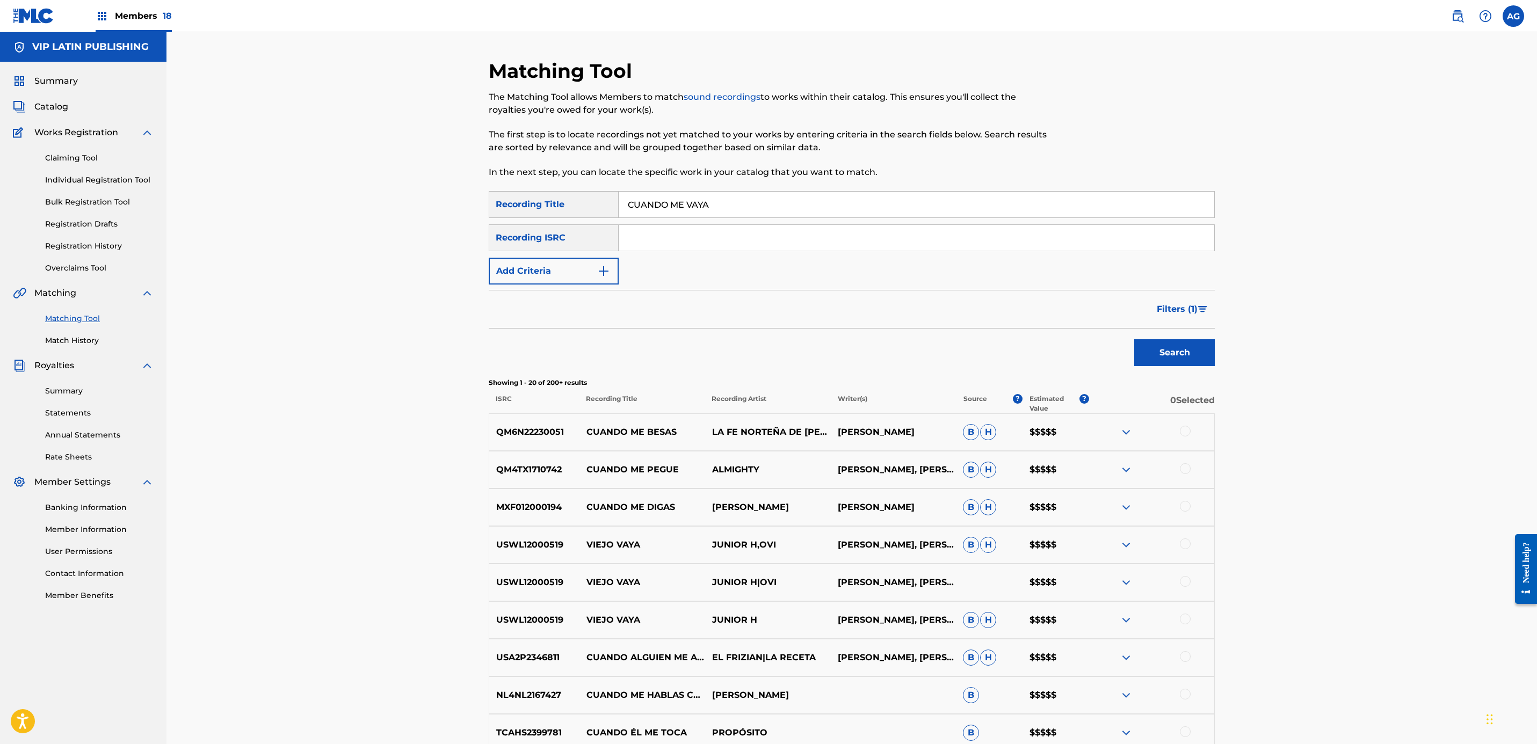
drag, startPoint x: 1202, startPoint y: 561, endPoint x: 1215, endPoint y: 333, distance: 228.1
click at [1178, 309] on span "Filters ( 1 )" at bounding box center [1177, 309] width 41 height 13
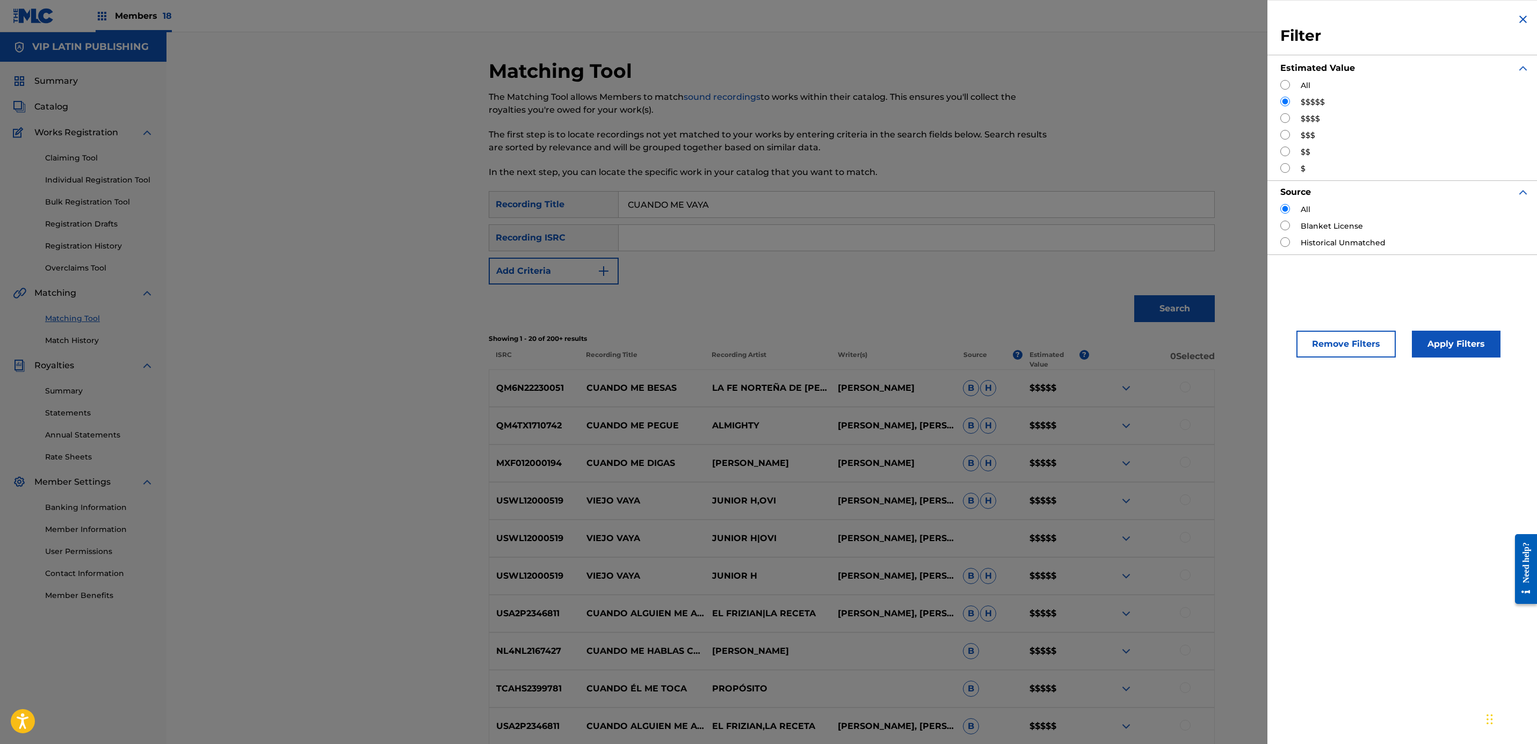
click at [1282, 118] on input "Search Form" at bounding box center [1285, 118] width 10 height 10
radio input "true"
click at [1466, 345] on button "Apply Filters" at bounding box center [1456, 344] width 89 height 27
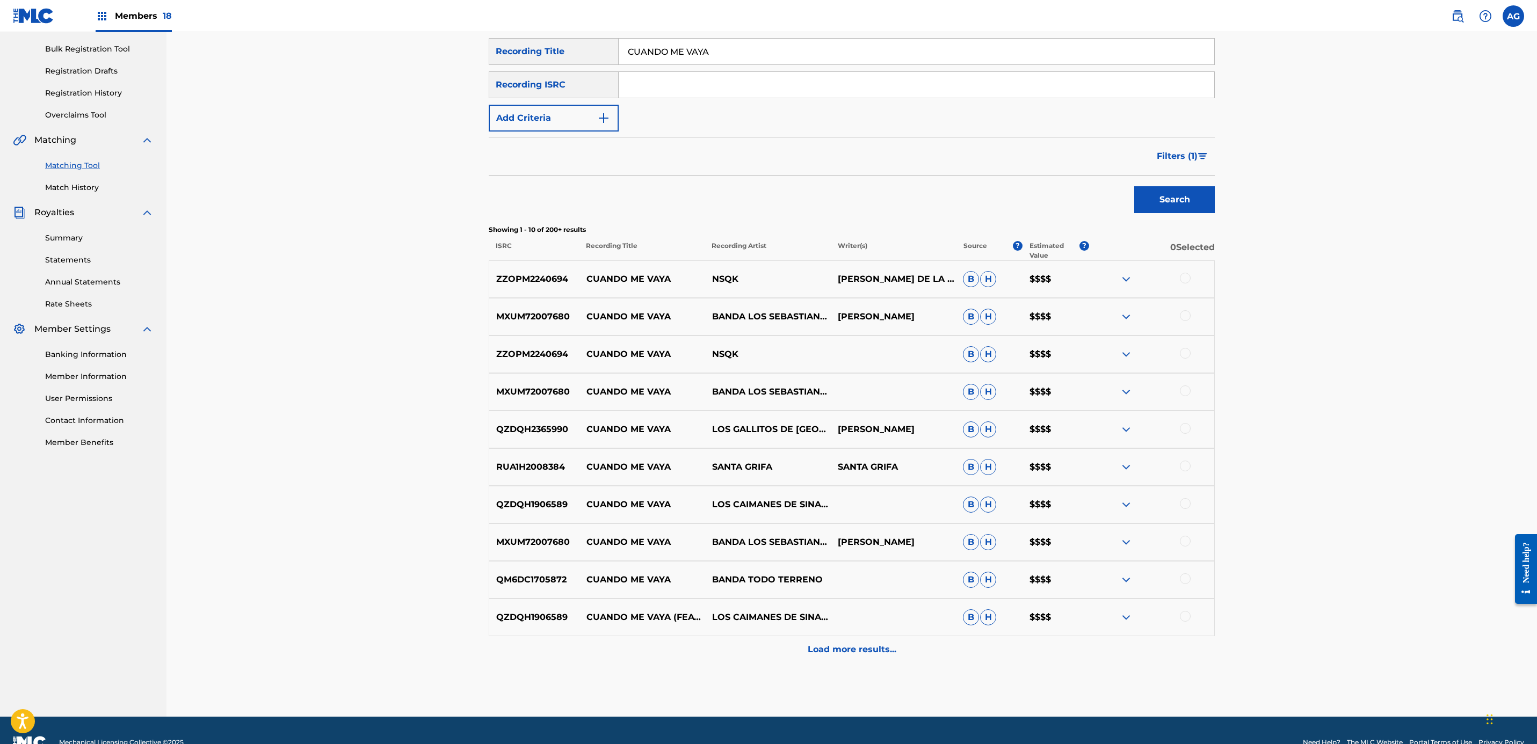
drag, startPoint x: 1036, startPoint y: 408, endPoint x: 1038, endPoint y: 448, distance: 40.8
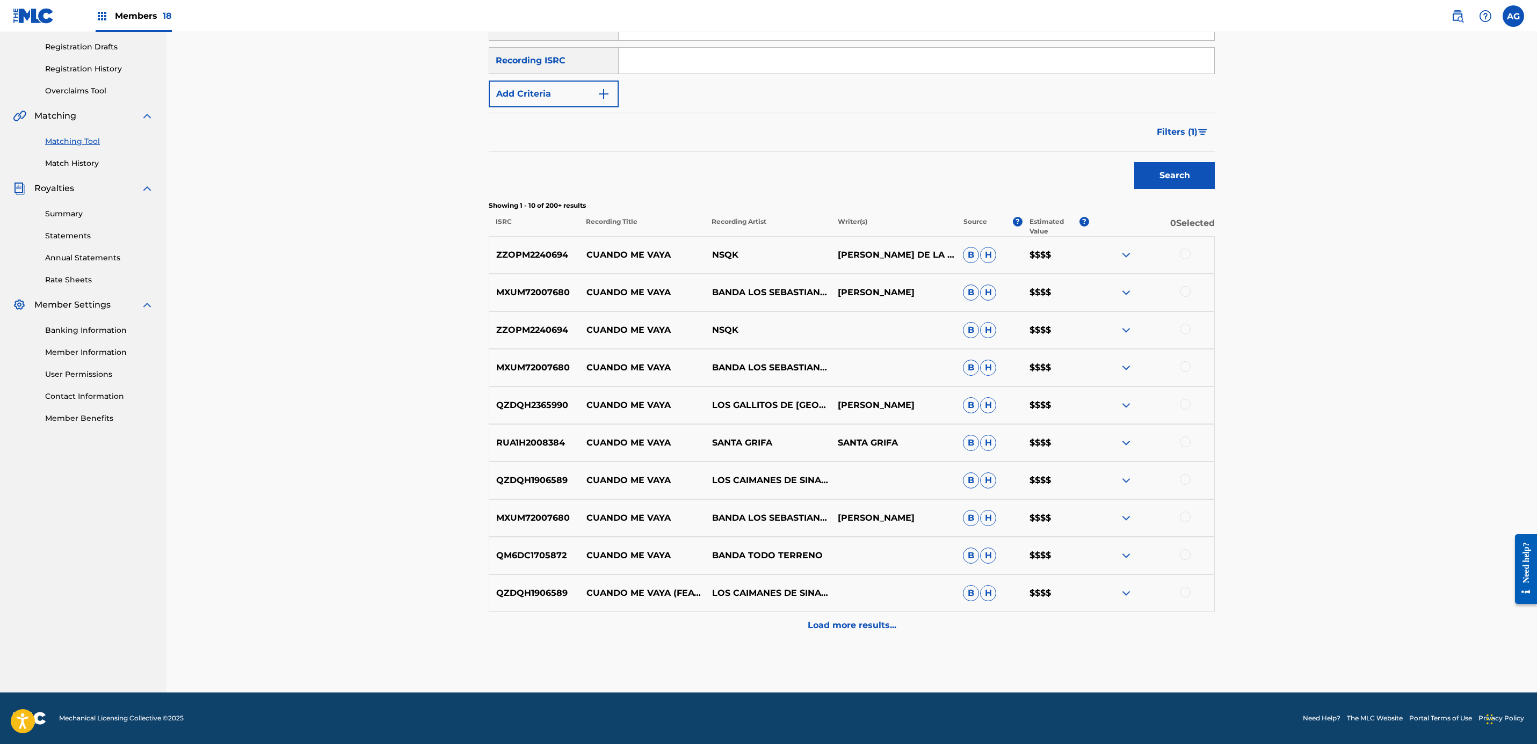
click at [841, 619] on p "Load more results..." at bounding box center [852, 625] width 89 height 13
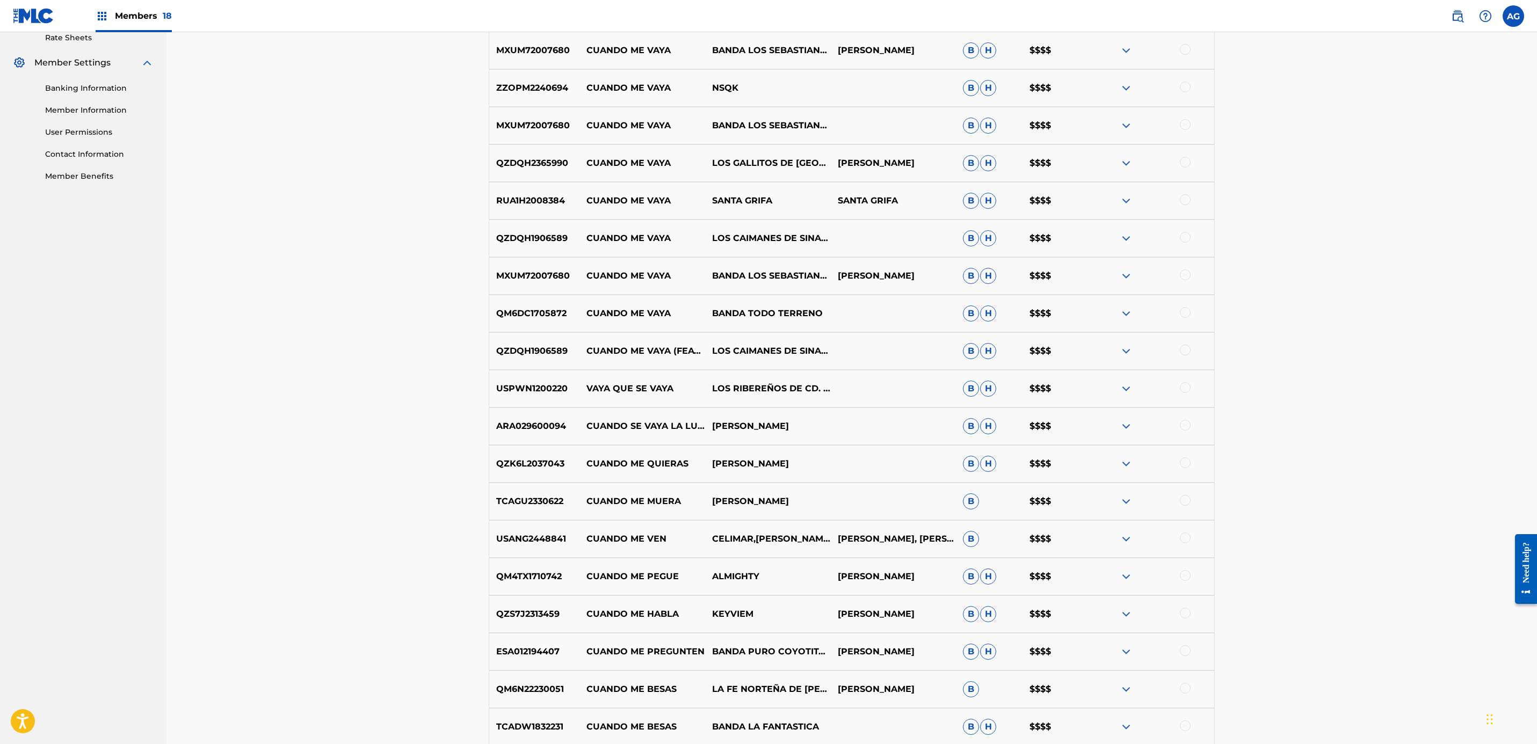
scroll to position [553, 0]
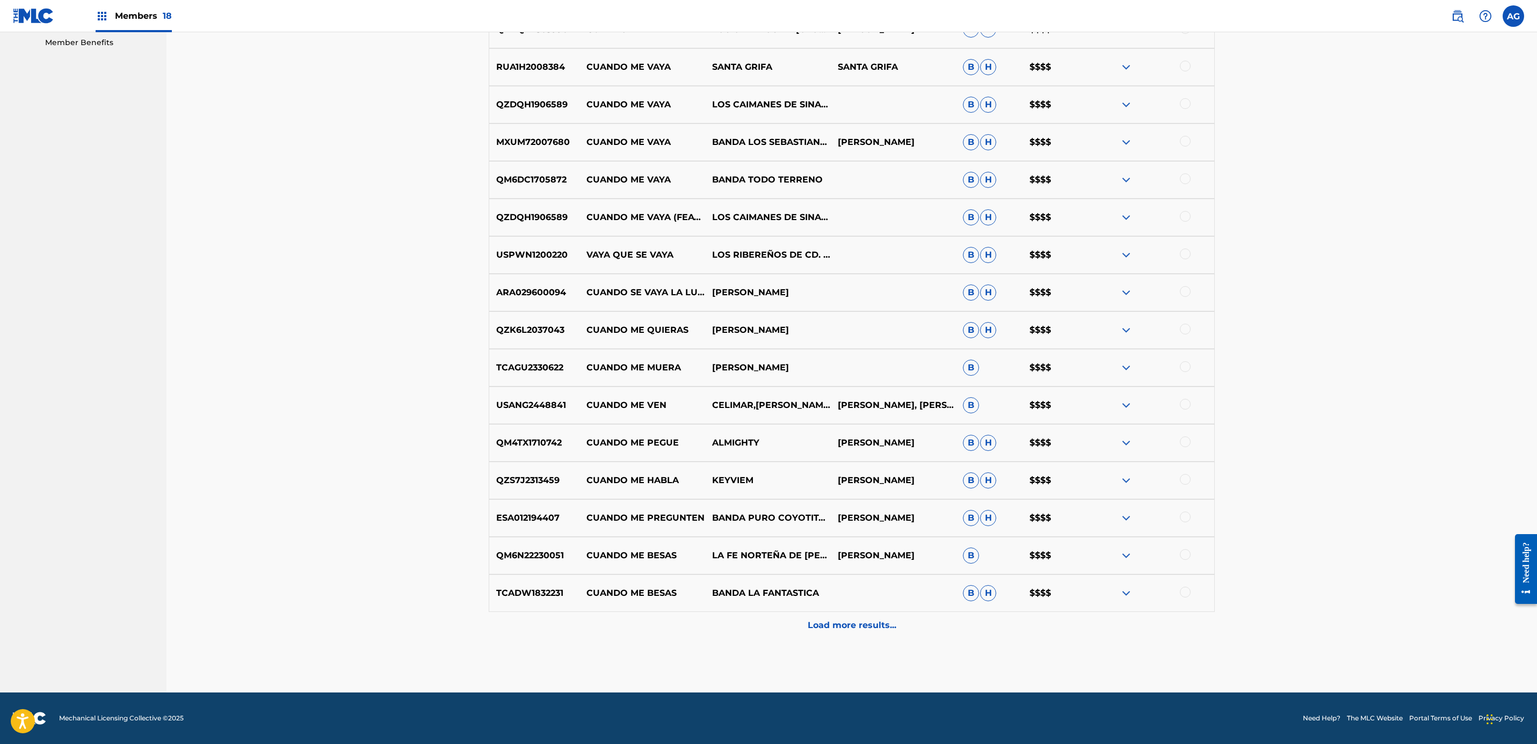
drag, startPoint x: 450, startPoint y: 478, endPoint x: 453, endPoint y: 552, distance: 73.1
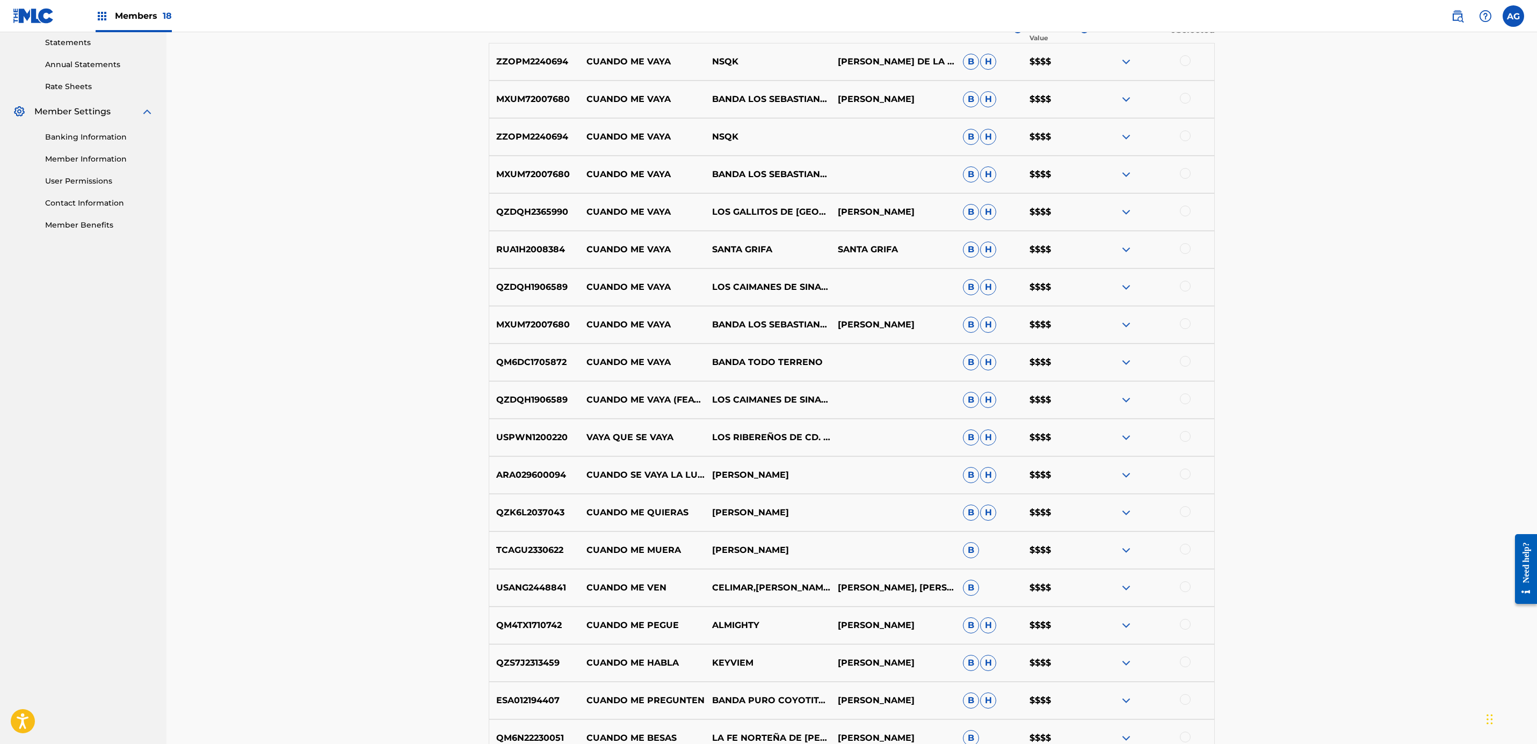
scroll to position [0, 0]
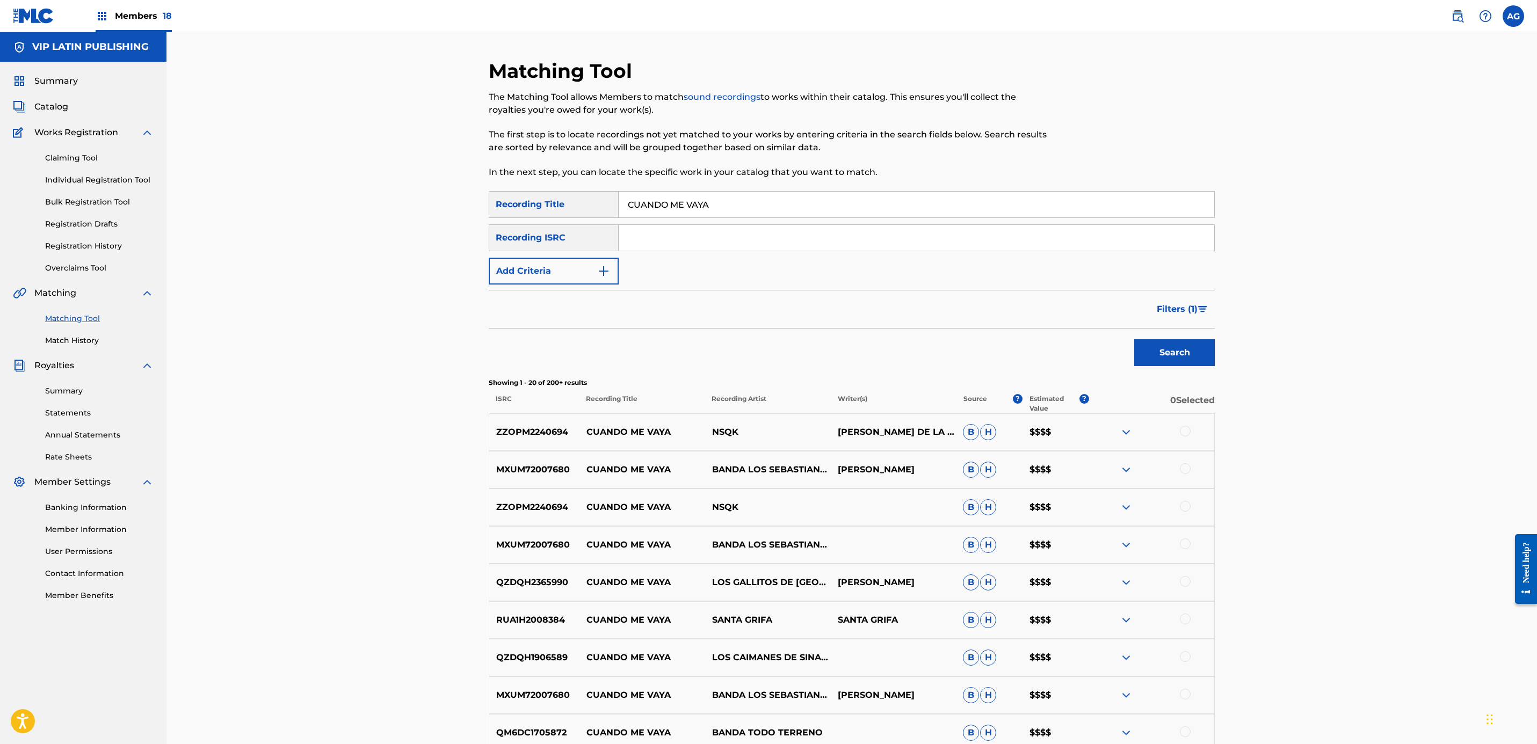
drag, startPoint x: 449, startPoint y: 549, endPoint x: 505, endPoint y: 309, distance: 246.3
click at [354, 98] on div "Matching Tool The Matching Tool allows Members to match sound recordings to wor…" at bounding box center [851, 639] width 1370 height 1214
drag, startPoint x: 796, startPoint y: 197, endPoint x: 552, endPoint y: 192, distance: 244.9
click at [552, 192] on div "SearchWithCriteria41efef44-649e-4c8c-881f-c4d0510f0782 Recording Title CUANDO M…" at bounding box center [852, 204] width 726 height 27
paste input "QUISIERA GRITAR"
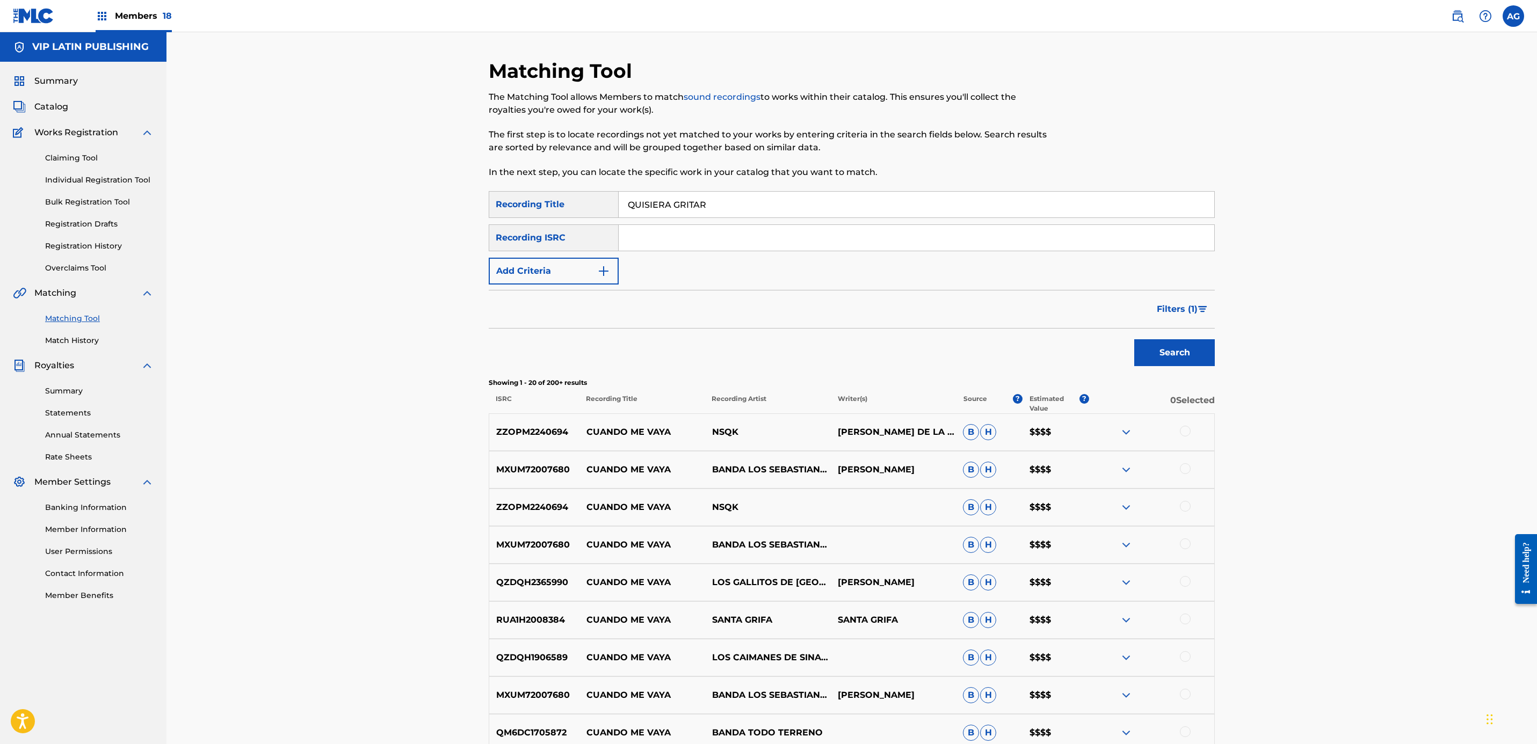
type input "QUISIERA GRITAR"
click at [521, 266] on button "Add Criteria" at bounding box center [554, 271] width 130 height 27
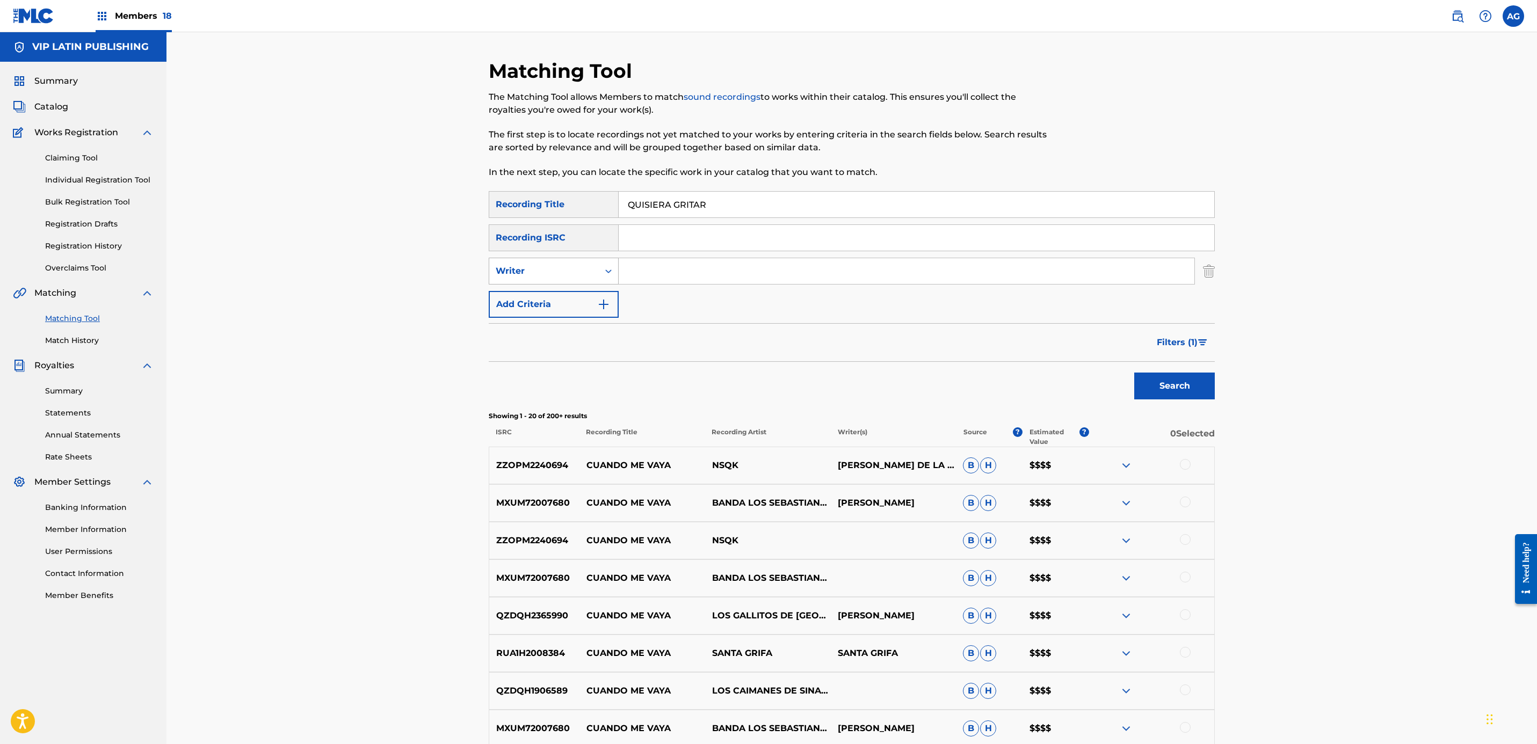
click at [524, 268] on div "Writer" at bounding box center [544, 271] width 97 height 13
click at [533, 293] on div "Recording Artist" at bounding box center [553, 298] width 129 height 27
drag, startPoint x: 695, startPoint y: 278, endPoint x: 701, endPoint y: 278, distance: 5.9
click at [695, 278] on input "Search Form" at bounding box center [907, 271] width 576 height 26
paste input "VEGA SERGIO, CUMBIA SONIDERA"
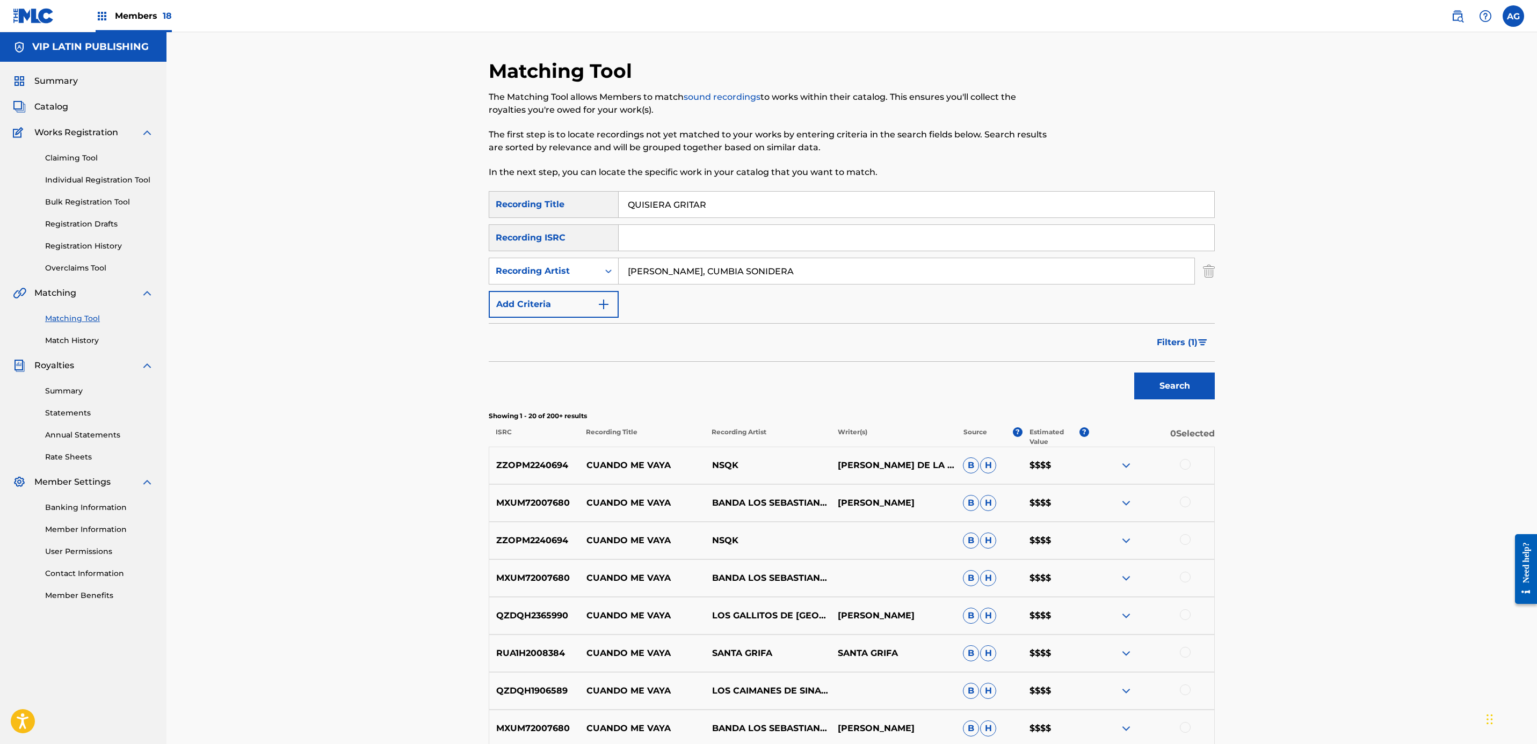
drag, startPoint x: 688, startPoint y: 267, endPoint x: 845, endPoint y: 267, distance: 156.8
click at [845, 267] on input "VEGA SERGIO, CUMBIA SONIDERA" at bounding box center [907, 271] width 576 height 26
click at [1152, 386] on button "Search" at bounding box center [1174, 386] width 81 height 27
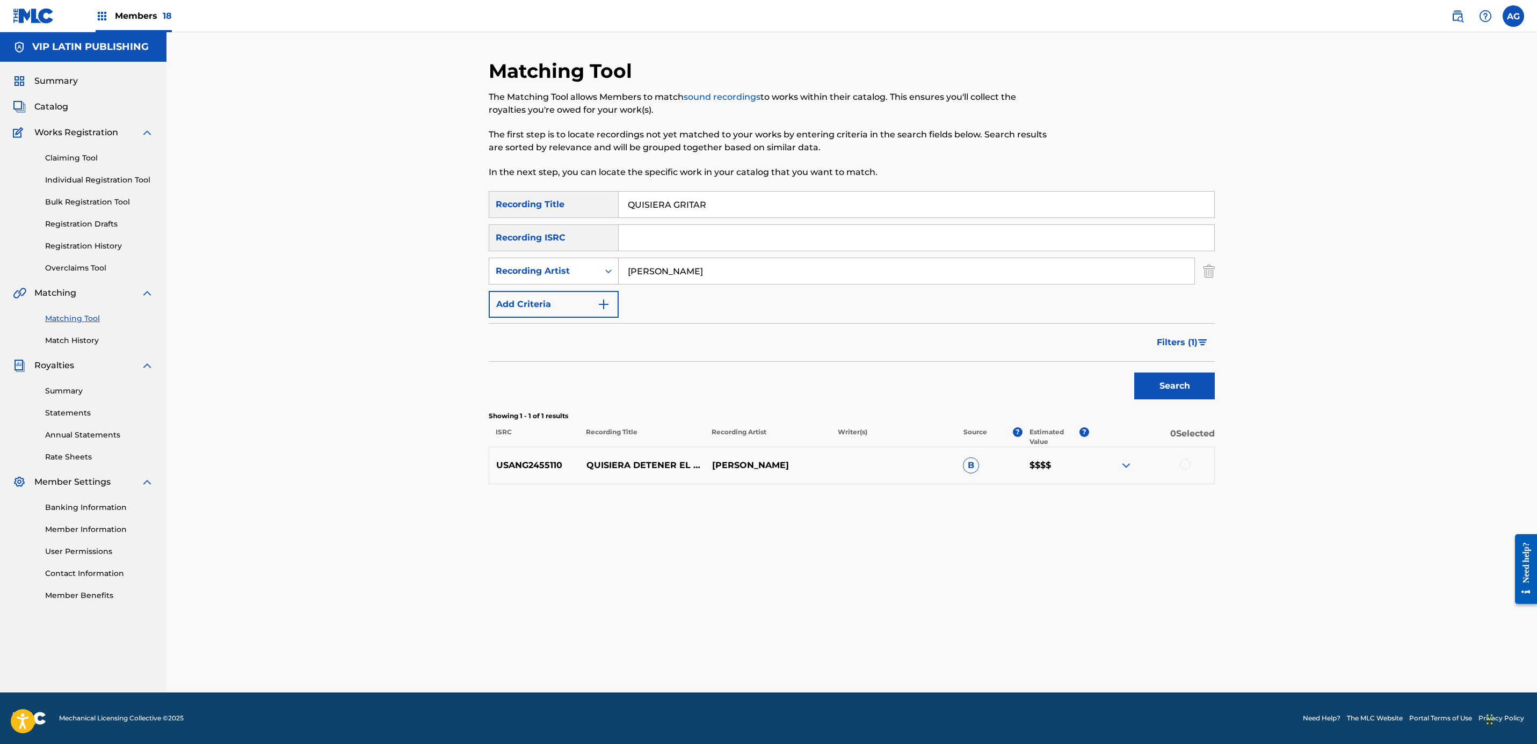
drag, startPoint x: 652, startPoint y: 269, endPoint x: 524, endPoint y: 259, distance: 128.7
click at [525, 260] on div "SearchWithCriteria7de70a7a-5508-4e8c-81de-a35183af45eb Recording Artist VEGA SE…" at bounding box center [852, 271] width 726 height 27
click at [632, 268] on input "SERGIO" at bounding box center [907, 271] width 576 height 26
type input "SERGIO"
click at [1157, 386] on button "Search" at bounding box center [1174, 386] width 81 height 27
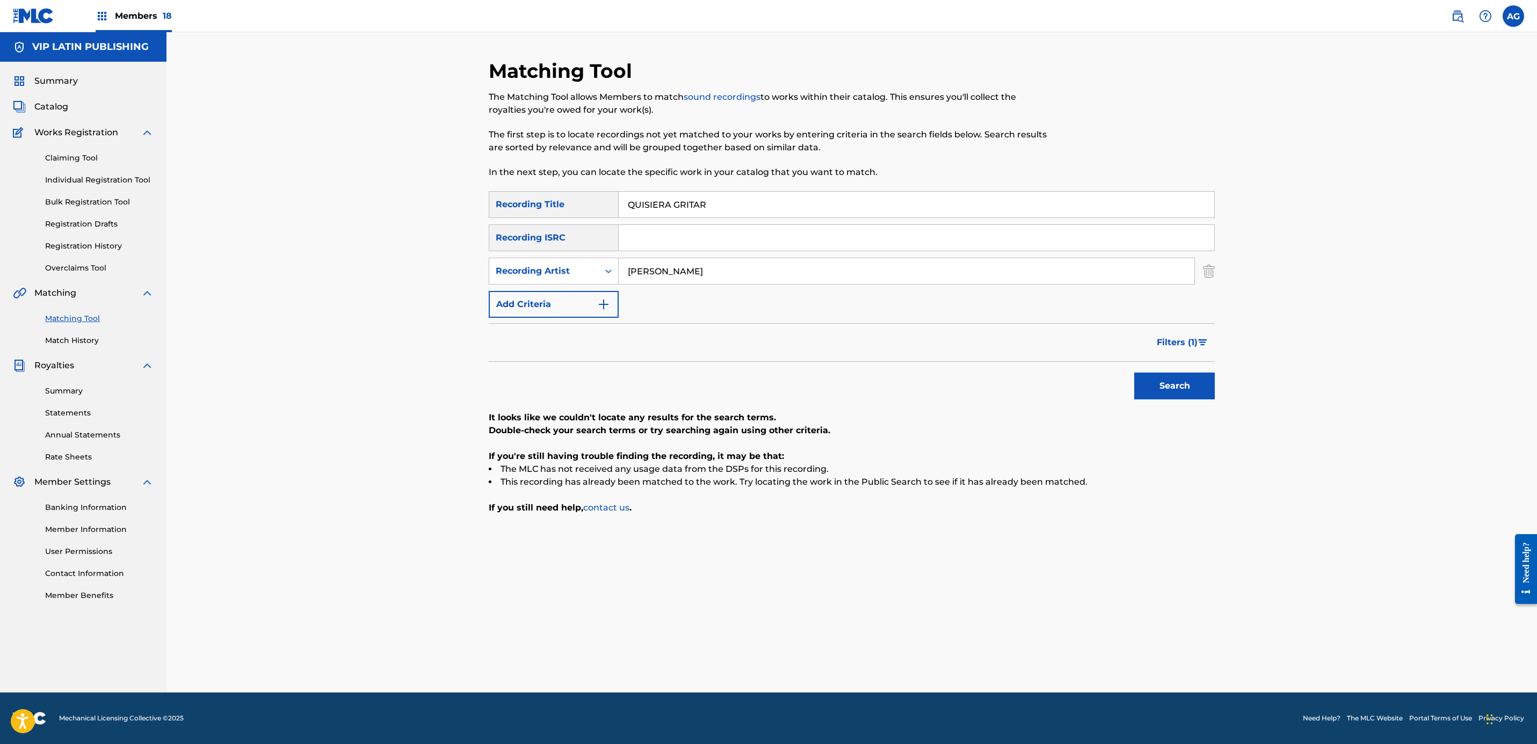
click at [76, 142] on div "Claiming Tool Individual Registration Tool Bulk Registration Tool Registration …" at bounding box center [83, 206] width 141 height 135
click at [74, 156] on link "Claiming Tool" at bounding box center [99, 158] width 108 height 11
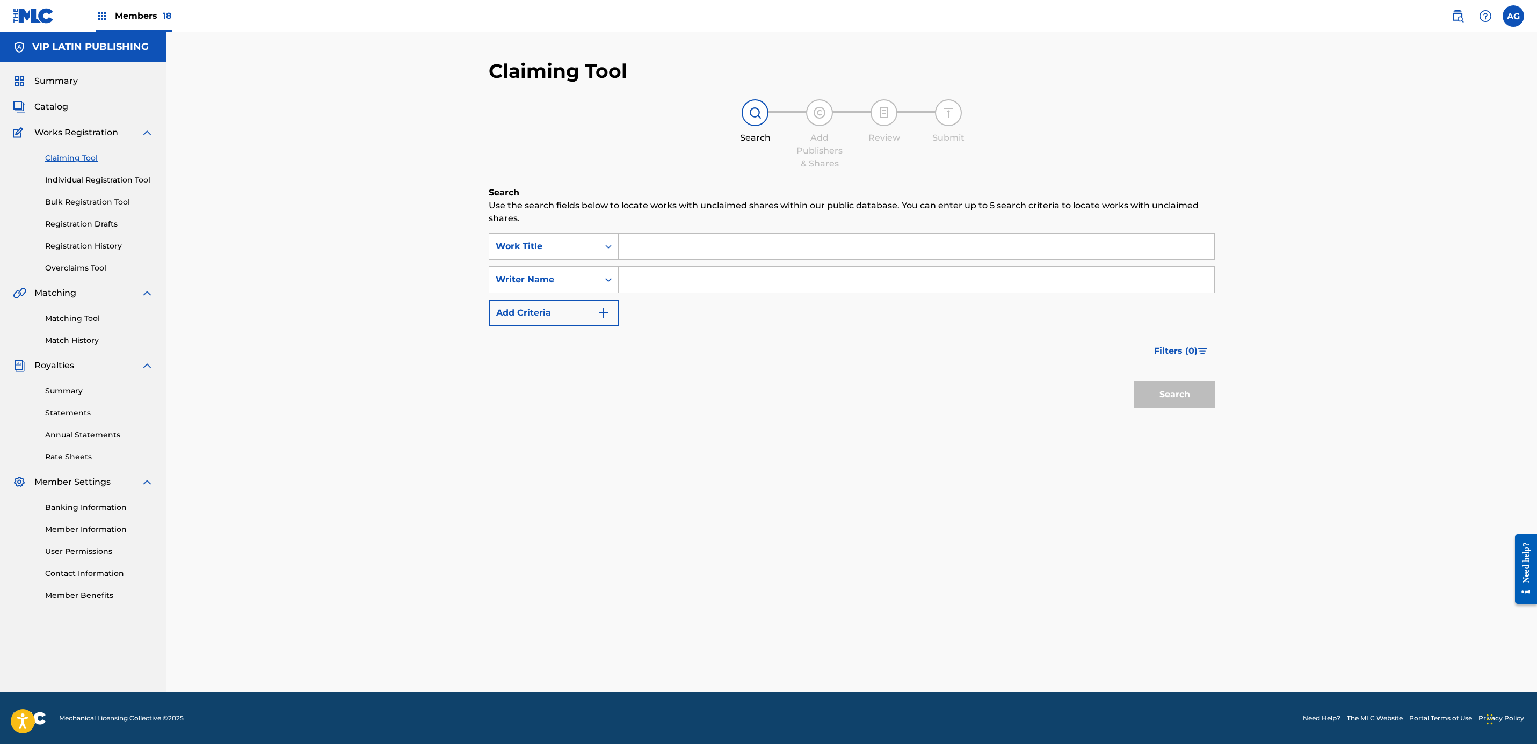
click at [659, 289] on input "Search Form" at bounding box center [917, 280] width 596 height 26
paste input "[PERSON_NAME]"
type input "[PERSON_NAME]"
click at [1194, 410] on div "Search" at bounding box center [1172, 392] width 86 height 43
click at [1190, 402] on button "Search" at bounding box center [1174, 394] width 81 height 27
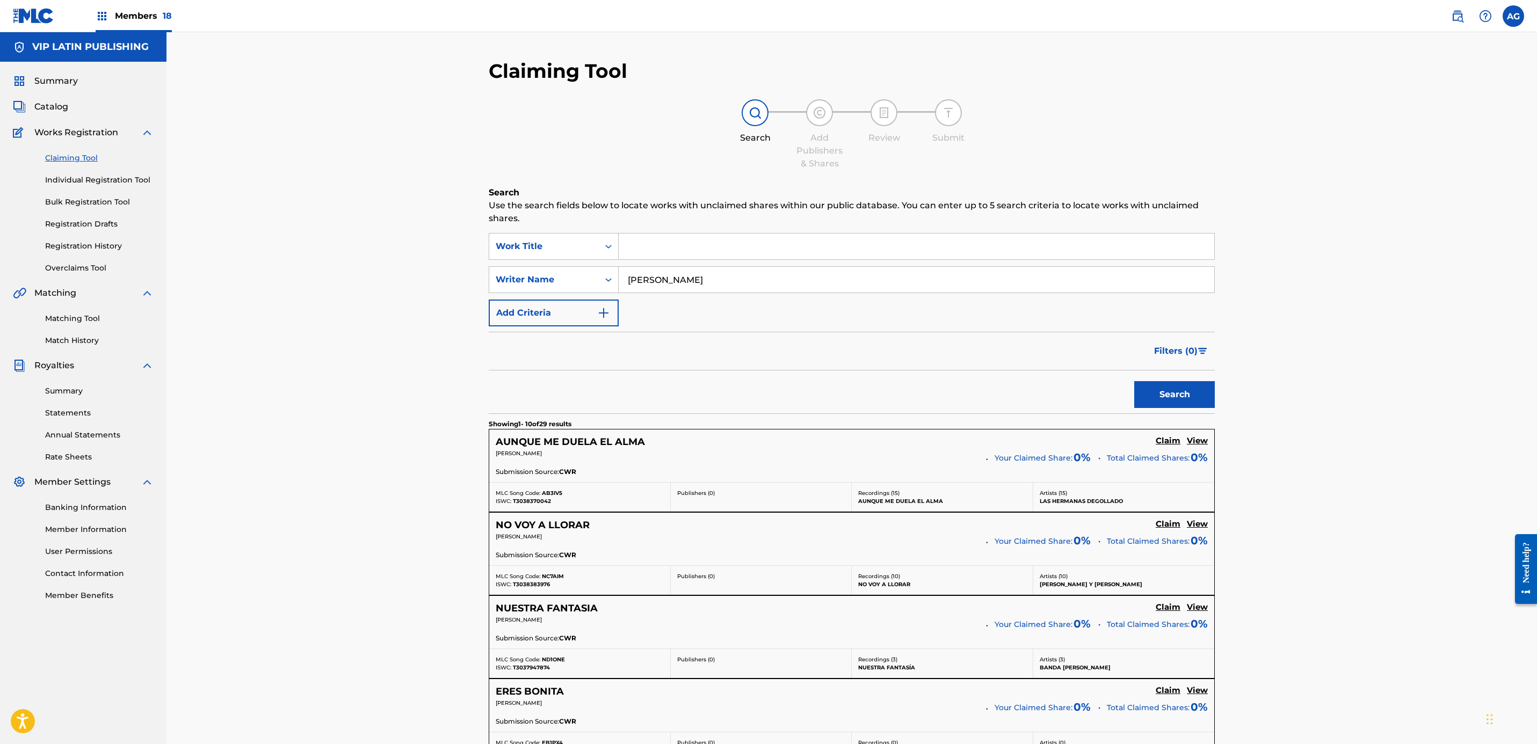
click at [96, 178] on link "Individual Registration Tool" at bounding box center [99, 180] width 108 height 11
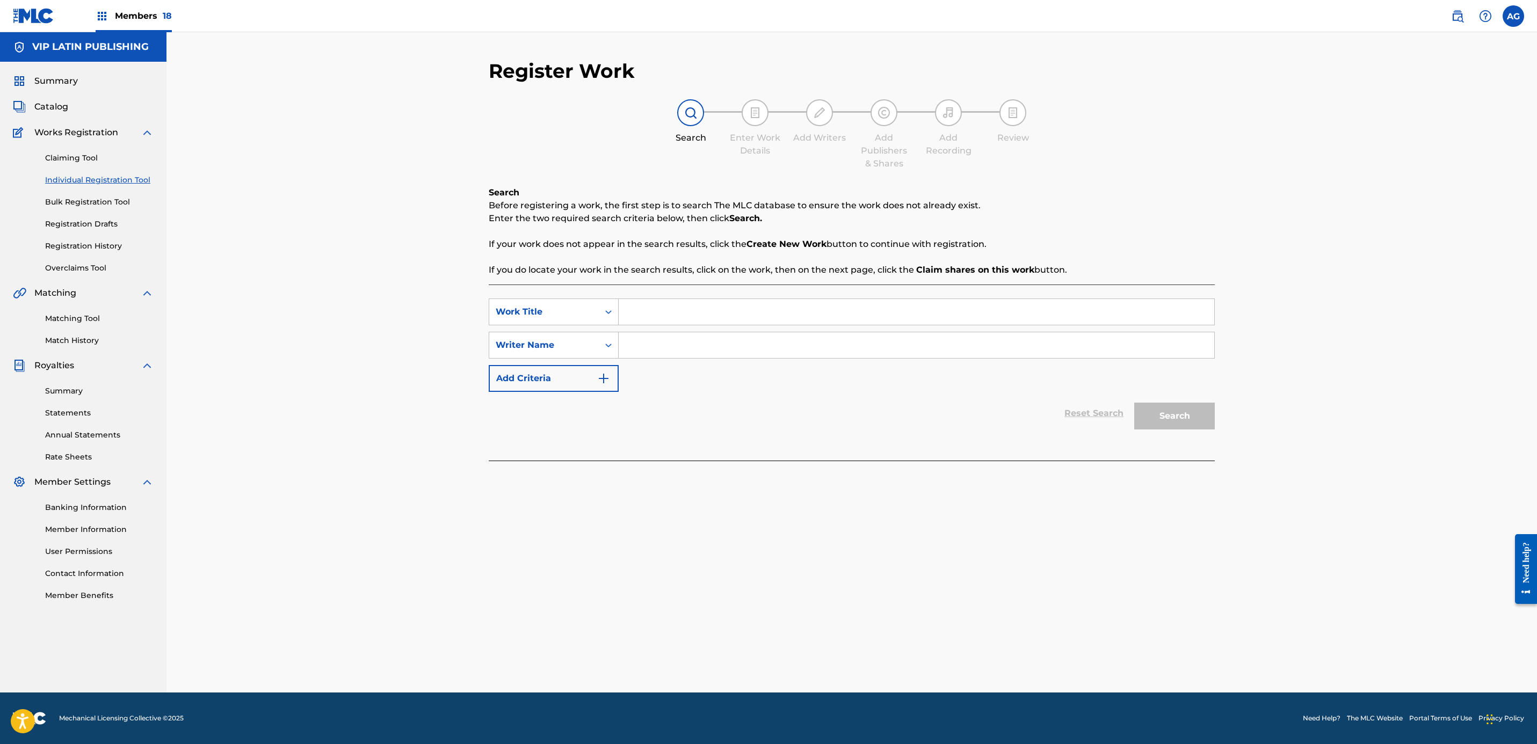
click at [651, 308] on input "Search Form" at bounding box center [917, 312] width 596 height 26
paste input "A PESAR DE TODO"
type input "A PESAR DE TODO"
click at [793, 340] on input "Search Form" at bounding box center [917, 345] width 596 height 26
click at [1134, 403] on button "Search" at bounding box center [1174, 416] width 81 height 27
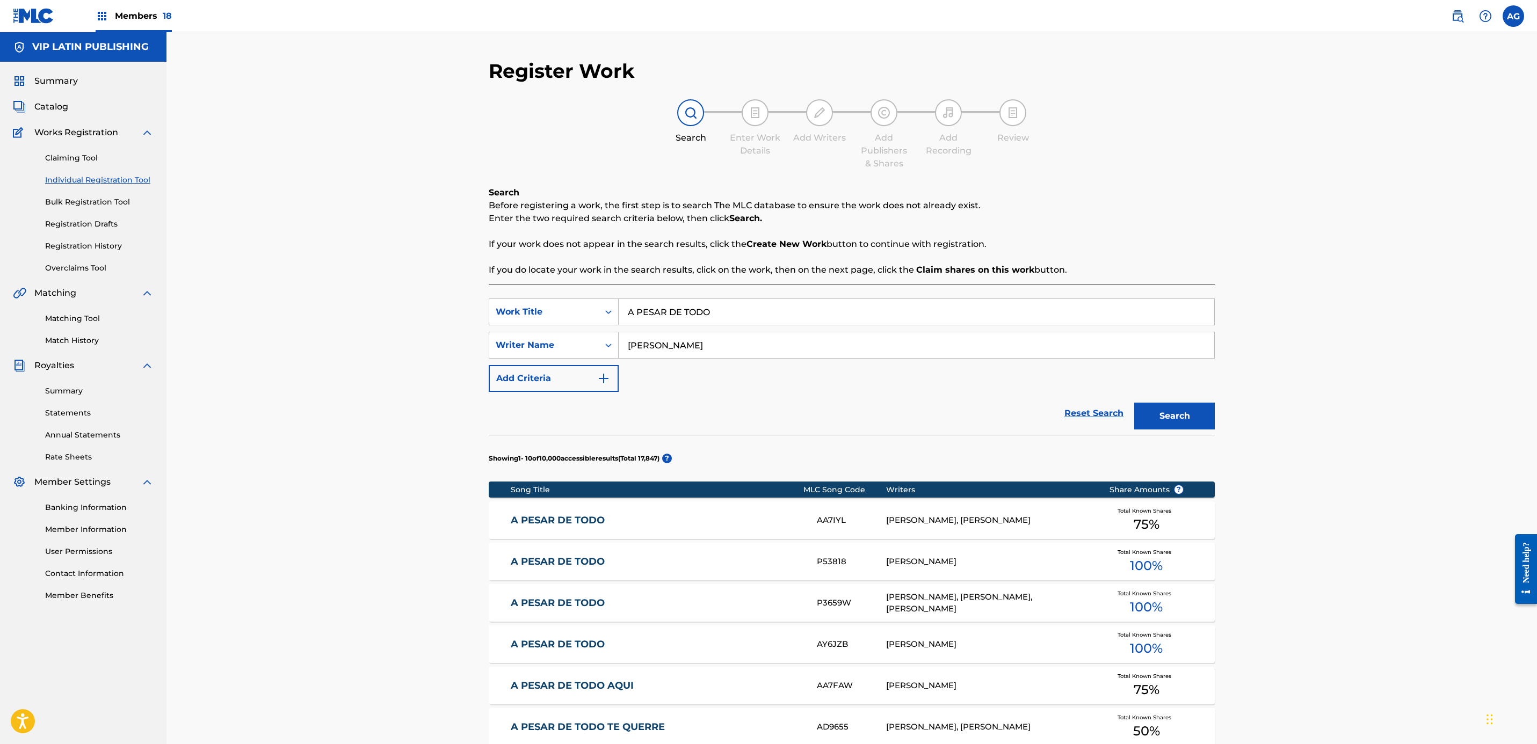
type input "J"
click at [1134, 403] on button "Search" at bounding box center [1174, 416] width 81 height 27
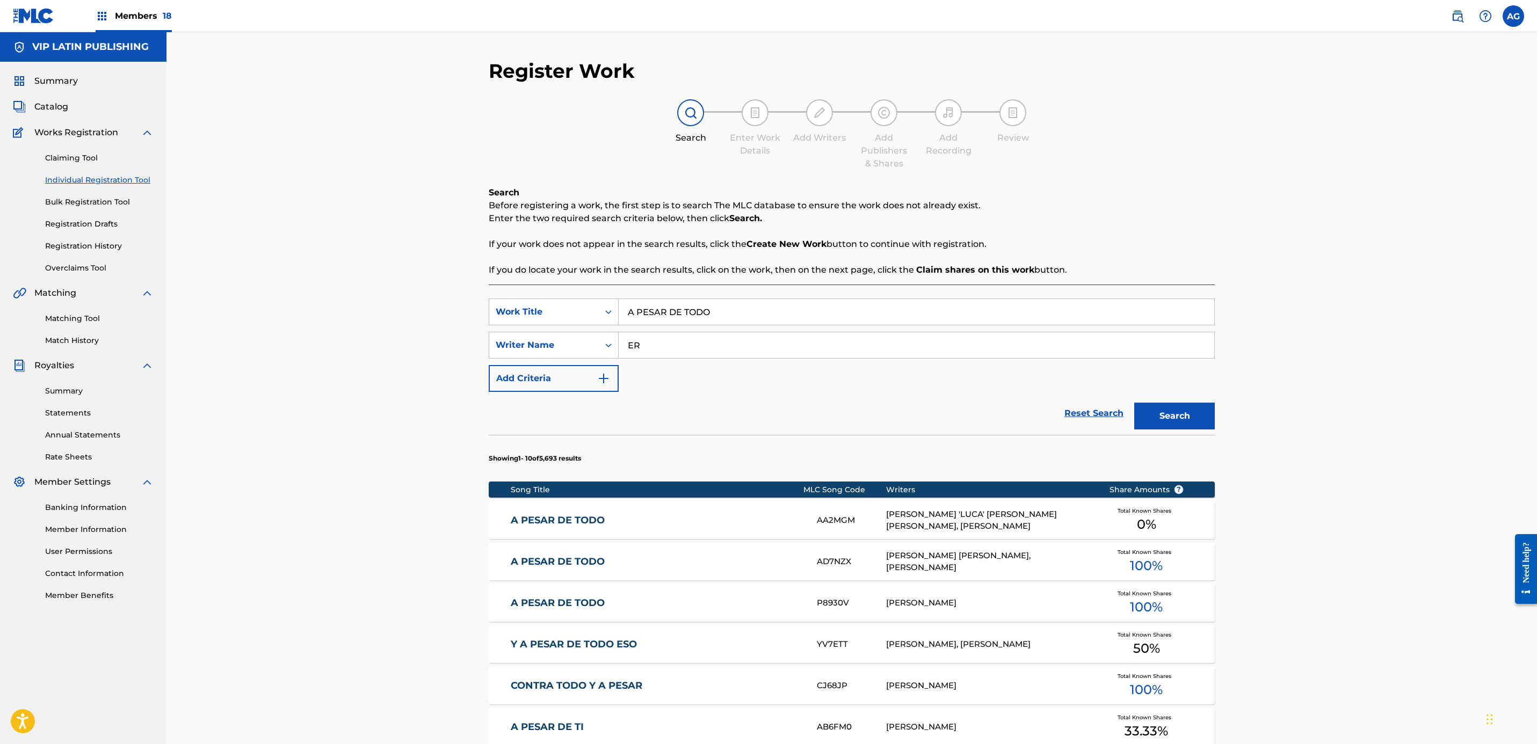
type input "E"
drag, startPoint x: 758, startPoint y: 316, endPoint x: 488, endPoint y: 301, distance: 270.0
click at [489, 301] on div "SearchWithCriteriaed207a3c-3a78-4cd3-a882-52357a177b41 Work Title A PESAR DE TO…" at bounding box center [852, 312] width 726 height 27
paste input "LA POBREZA DEL MOTIV"
type input "LA POBREZA DEL MOTIVO"
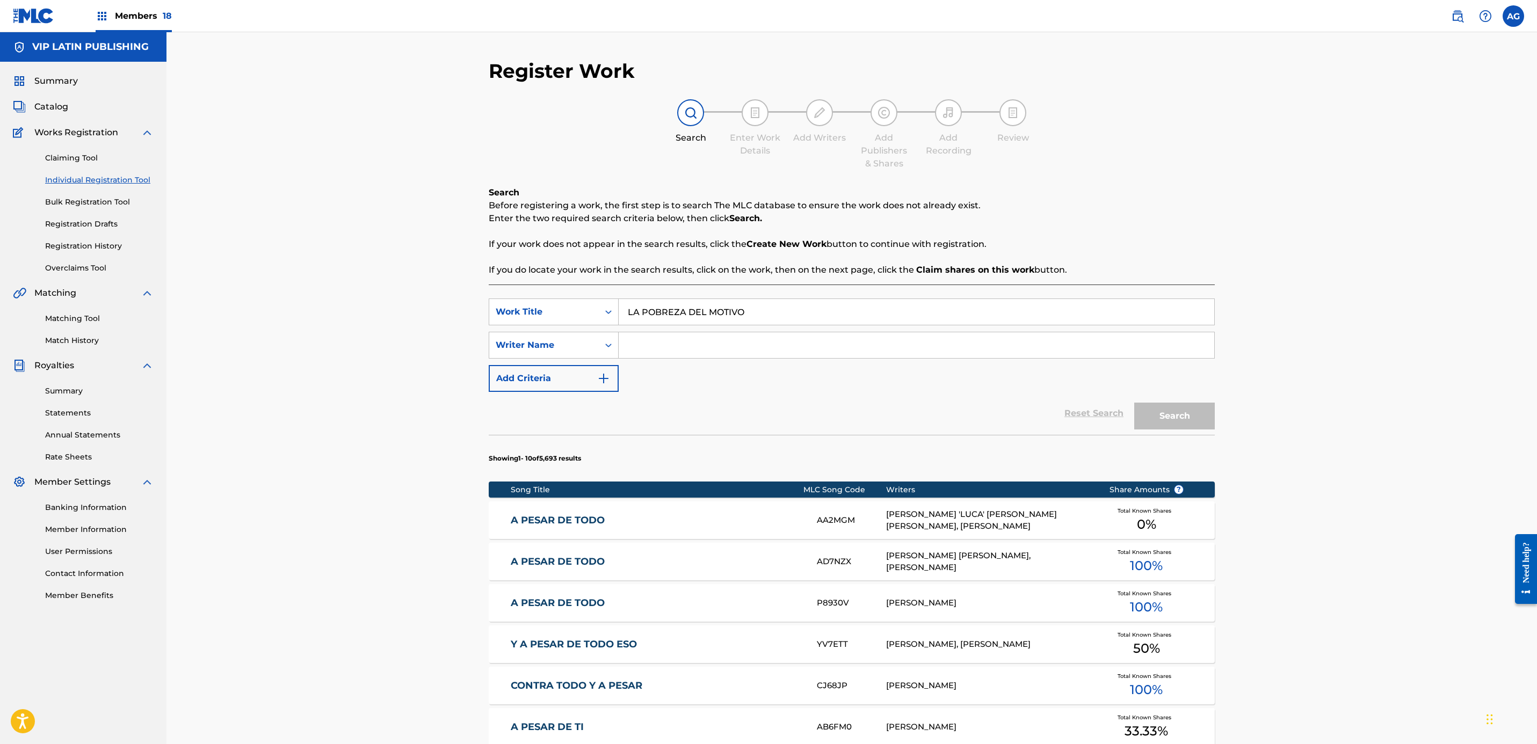
click at [681, 340] on input "Search Form" at bounding box center [917, 345] width 596 height 26
type input "JAVIER"
click at [1134, 403] on button "Search" at bounding box center [1174, 416] width 81 height 27
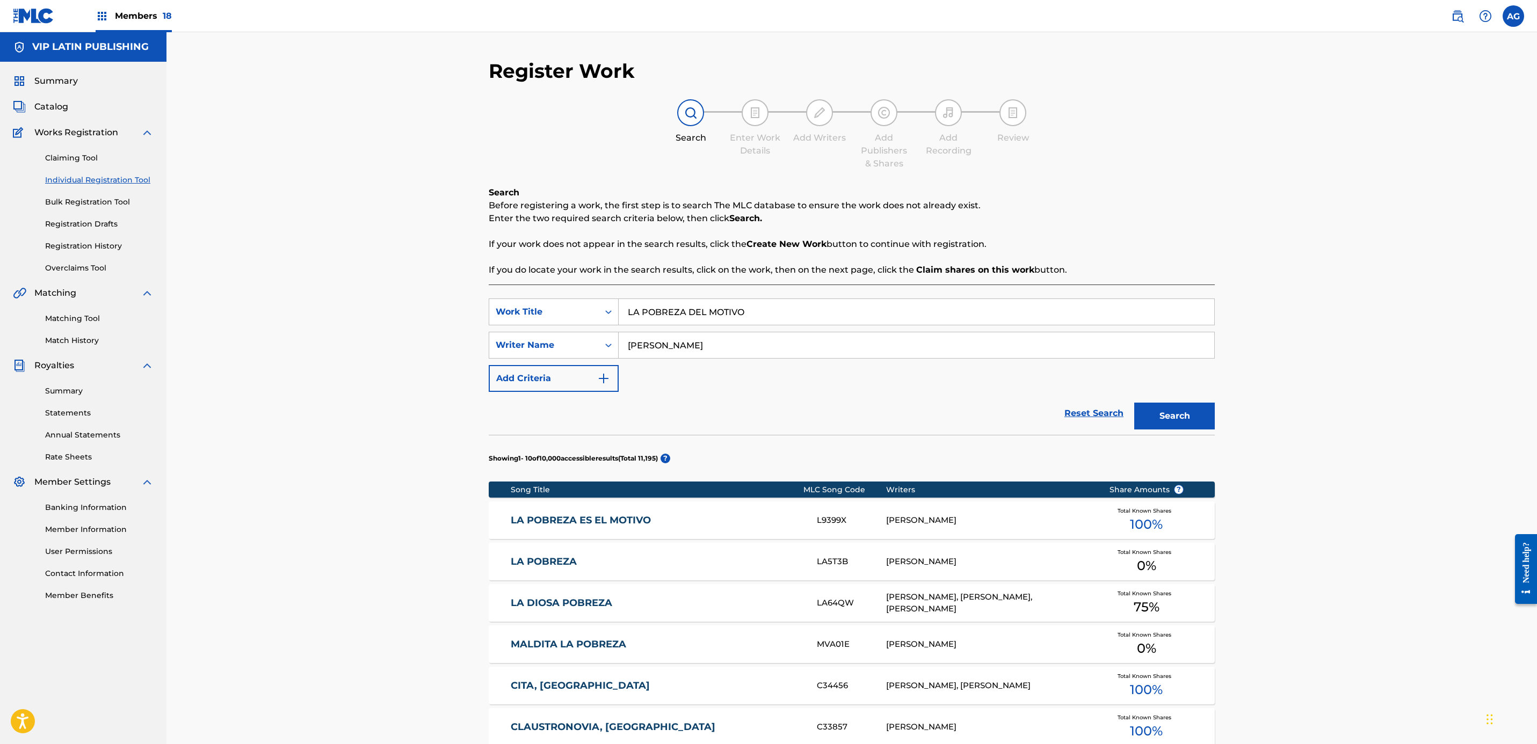
click at [695, 568] on link "LA POBREZA" at bounding box center [657, 562] width 292 height 12
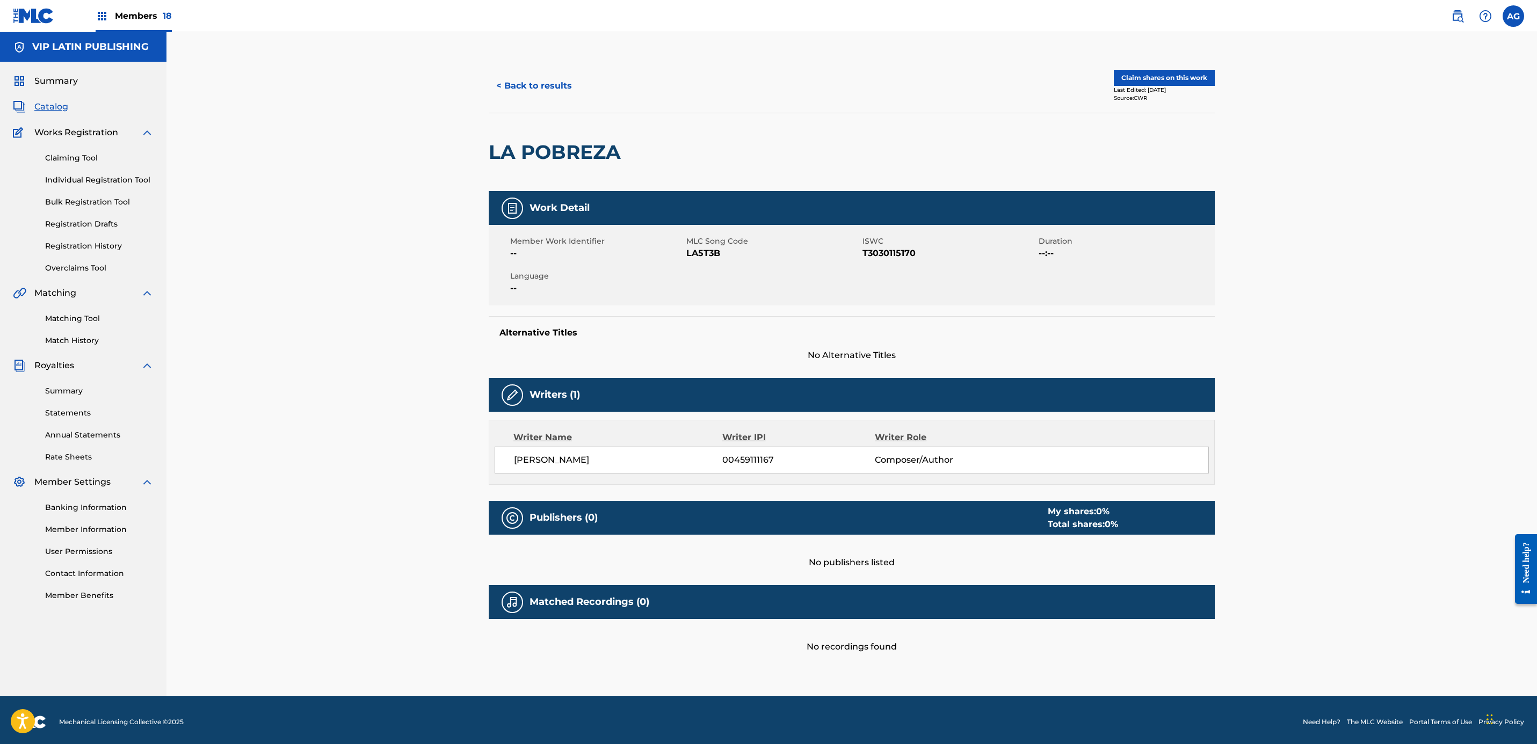
click at [1170, 60] on div "< Back to results Claim shares on this work Last Edited: March 15, 2022 Source:…" at bounding box center [852, 86] width 726 height 54
click at [1174, 79] on button "Claim shares on this work" at bounding box center [1164, 78] width 101 height 16
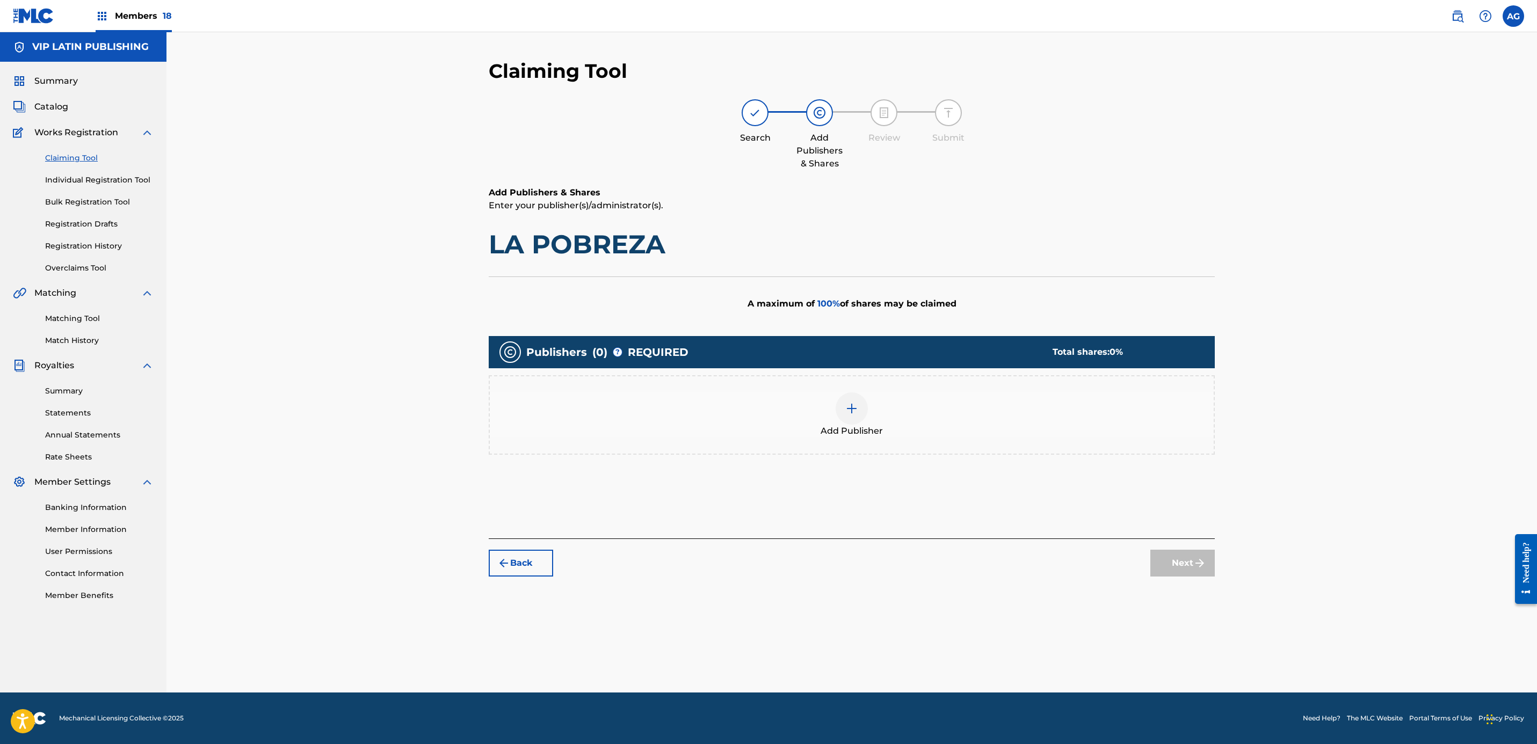
click at [841, 419] on div at bounding box center [852, 409] width 32 height 32
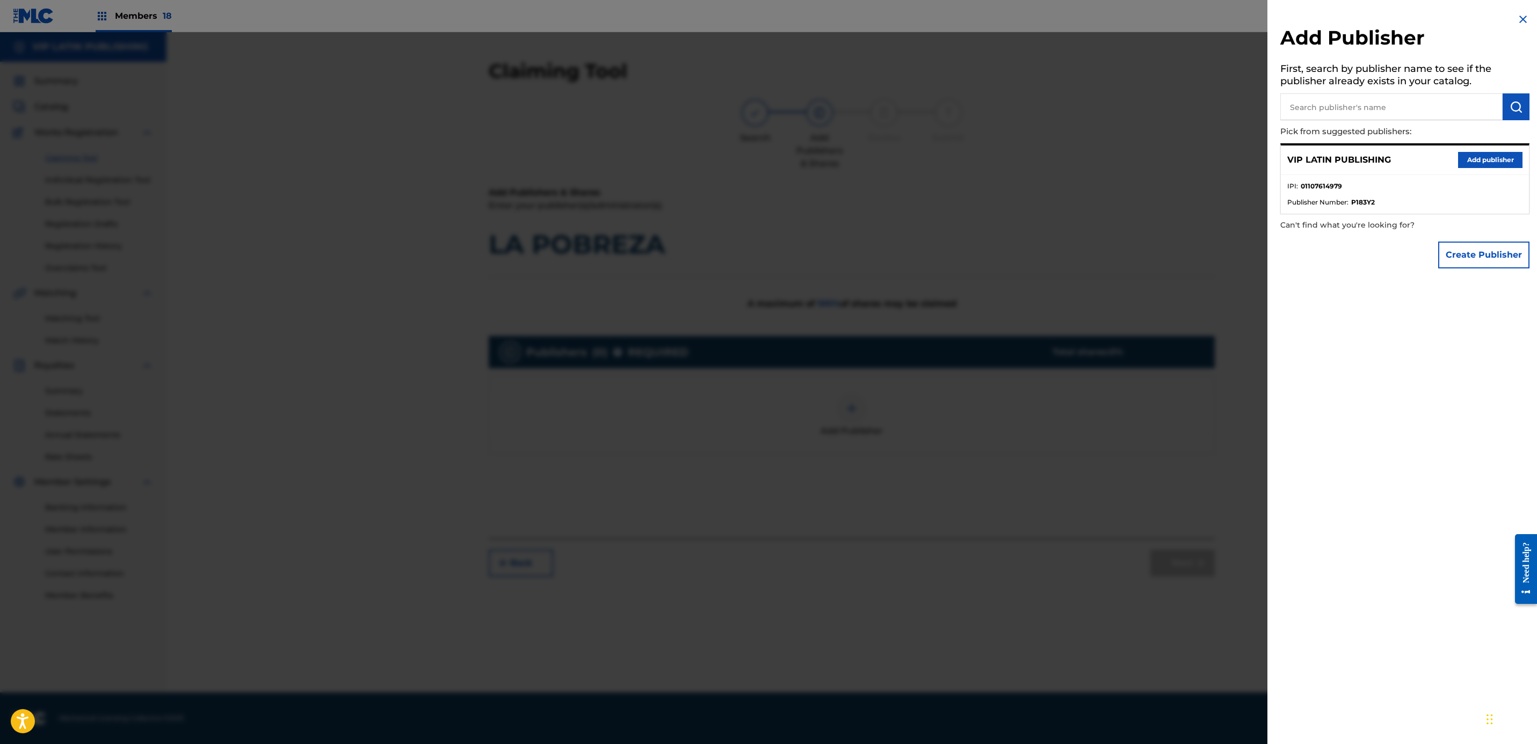
click at [1466, 161] on button "Add publisher" at bounding box center [1490, 160] width 64 height 16
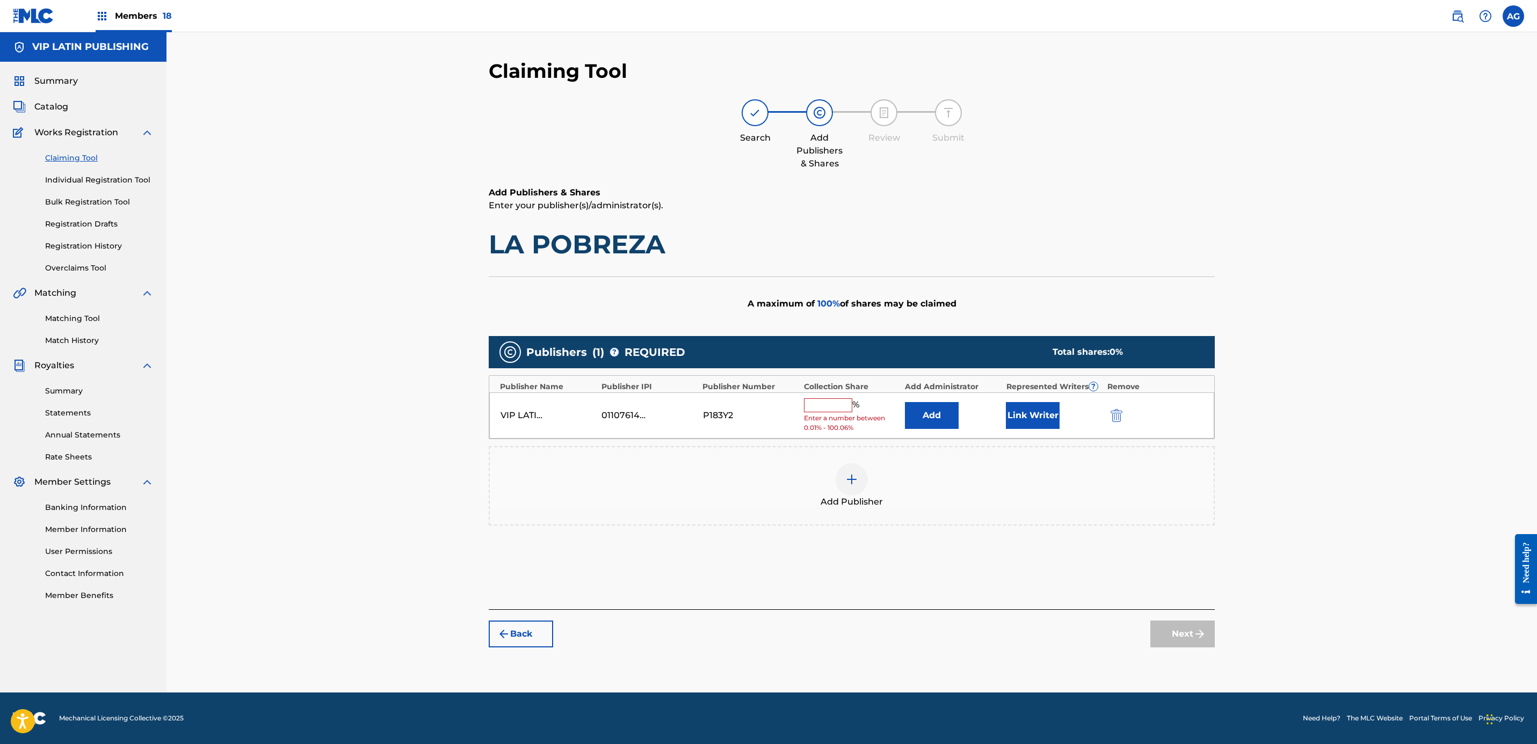
click at [146, 14] on span "Members 18" at bounding box center [143, 16] width 57 height 12
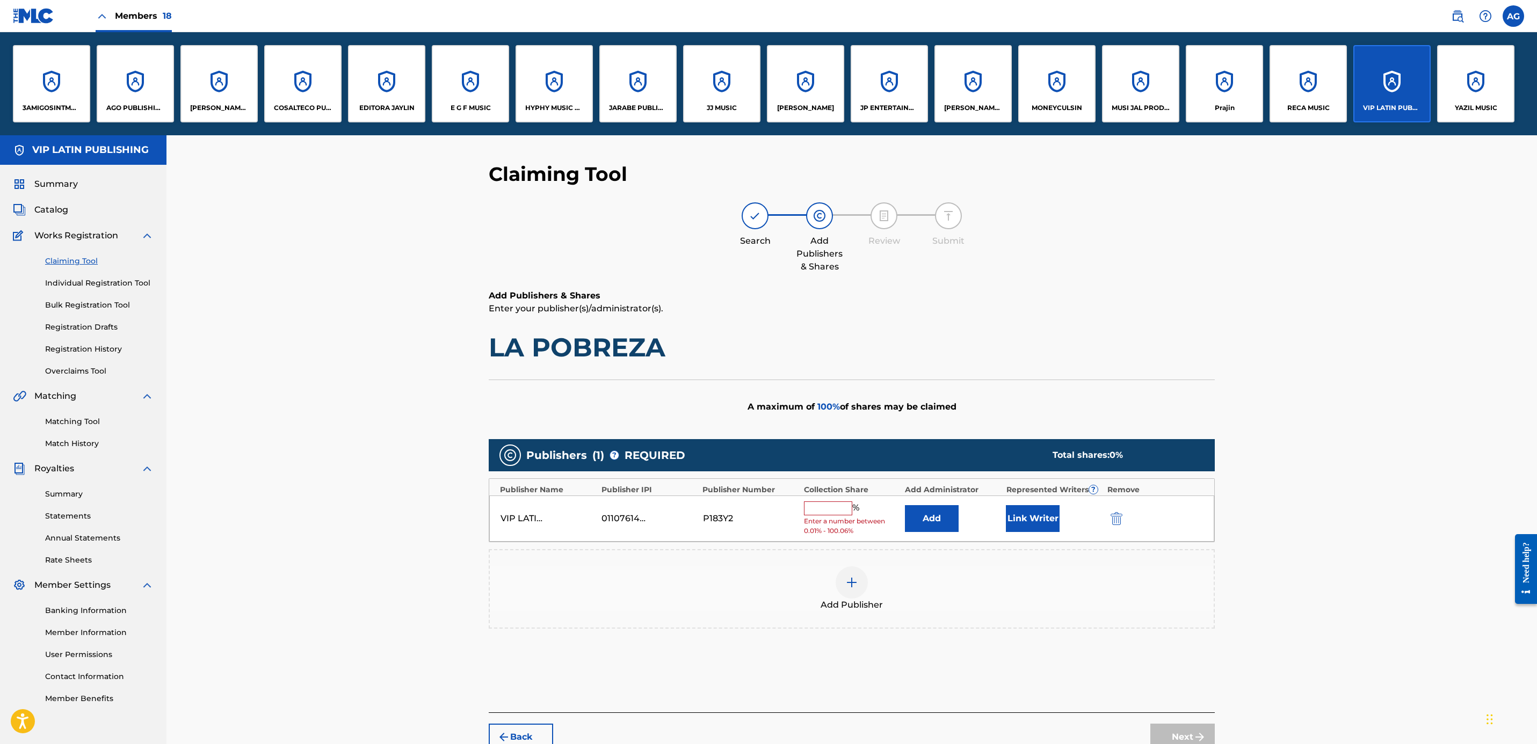
click at [579, 100] on div "HYPHY MUSIC PUBLISHING INC" at bounding box center [554, 83] width 77 height 77
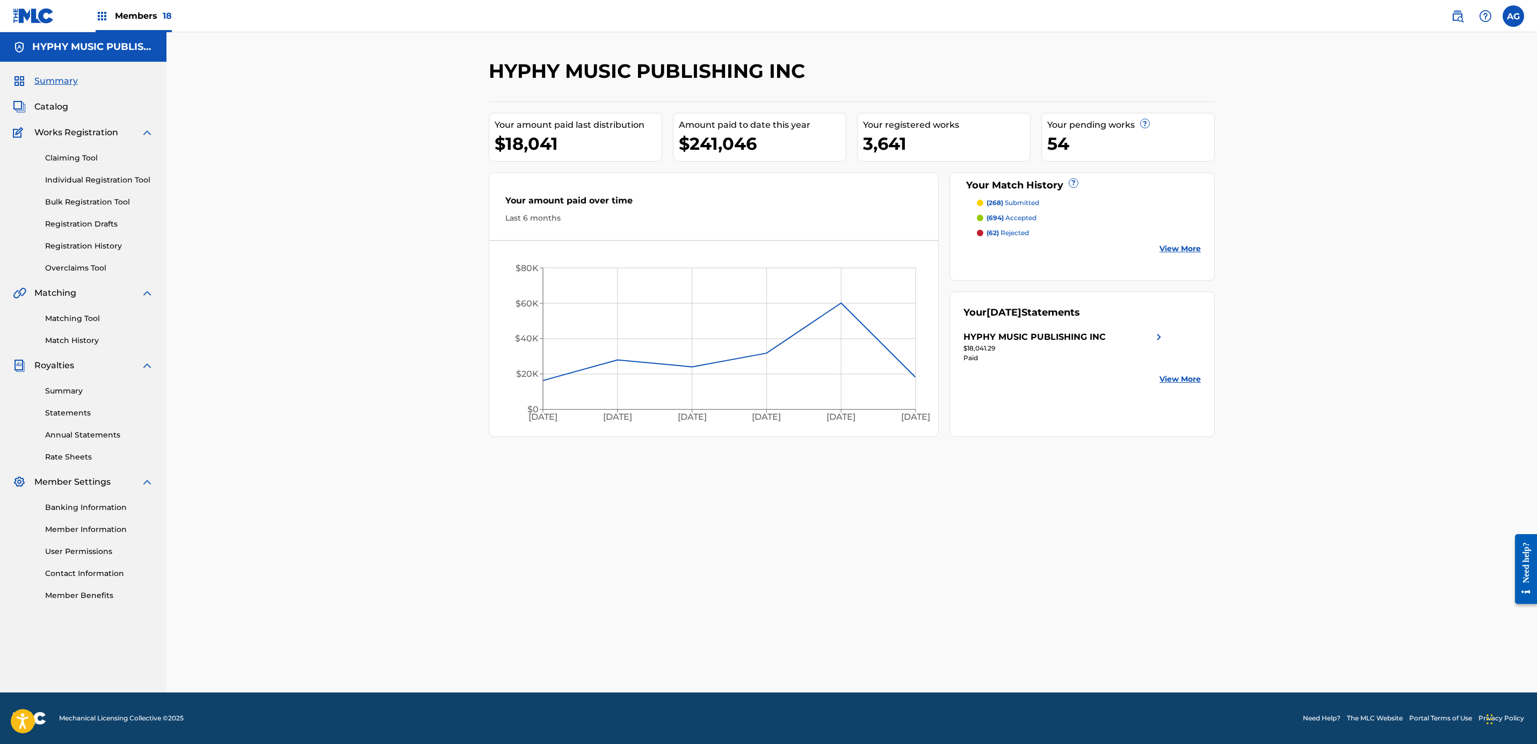
click at [82, 180] on link "Individual Registration Tool" at bounding box center [99, 180] width 108 height 11
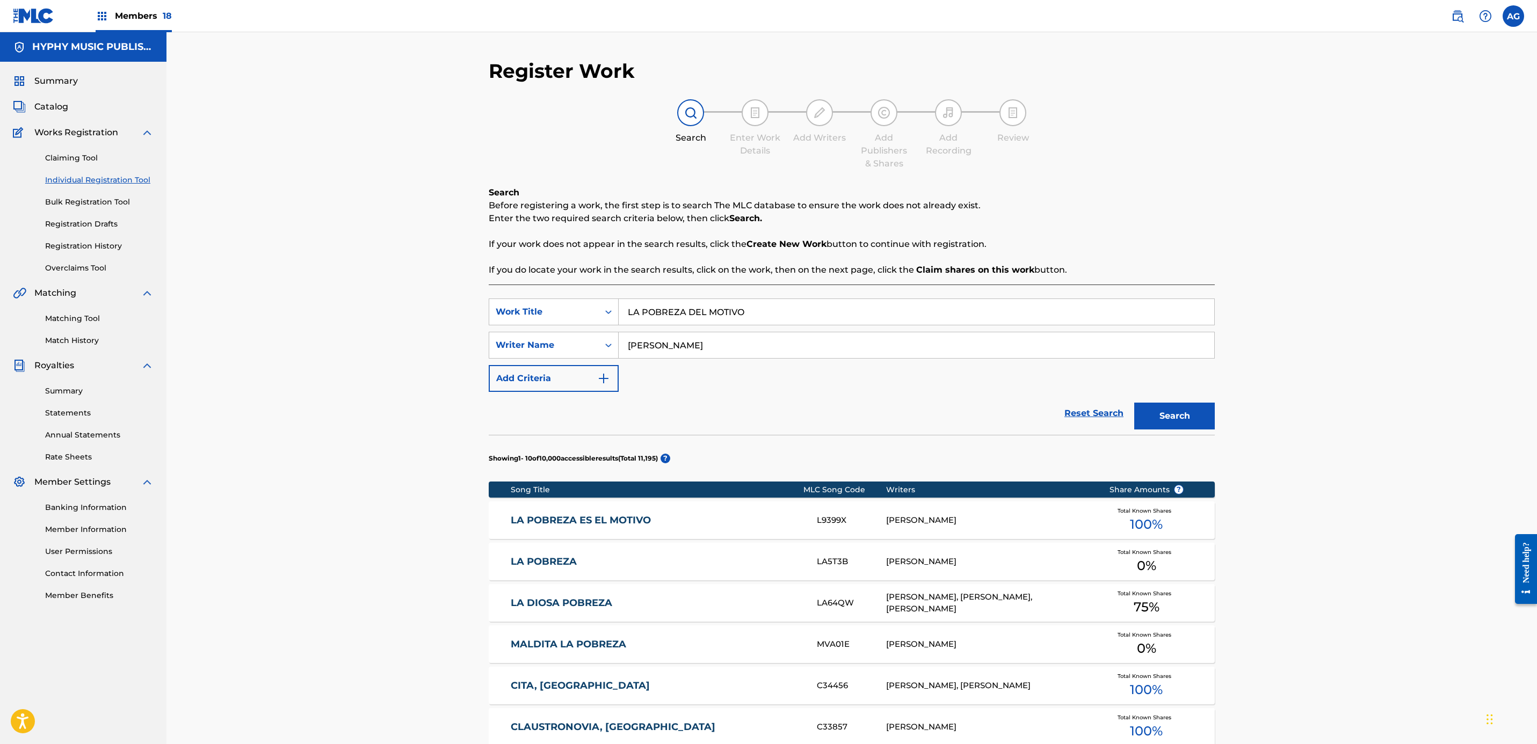
click at [672, 560] on link "LA POBREZA" at bounding box center [657, 562] width 292 height 12
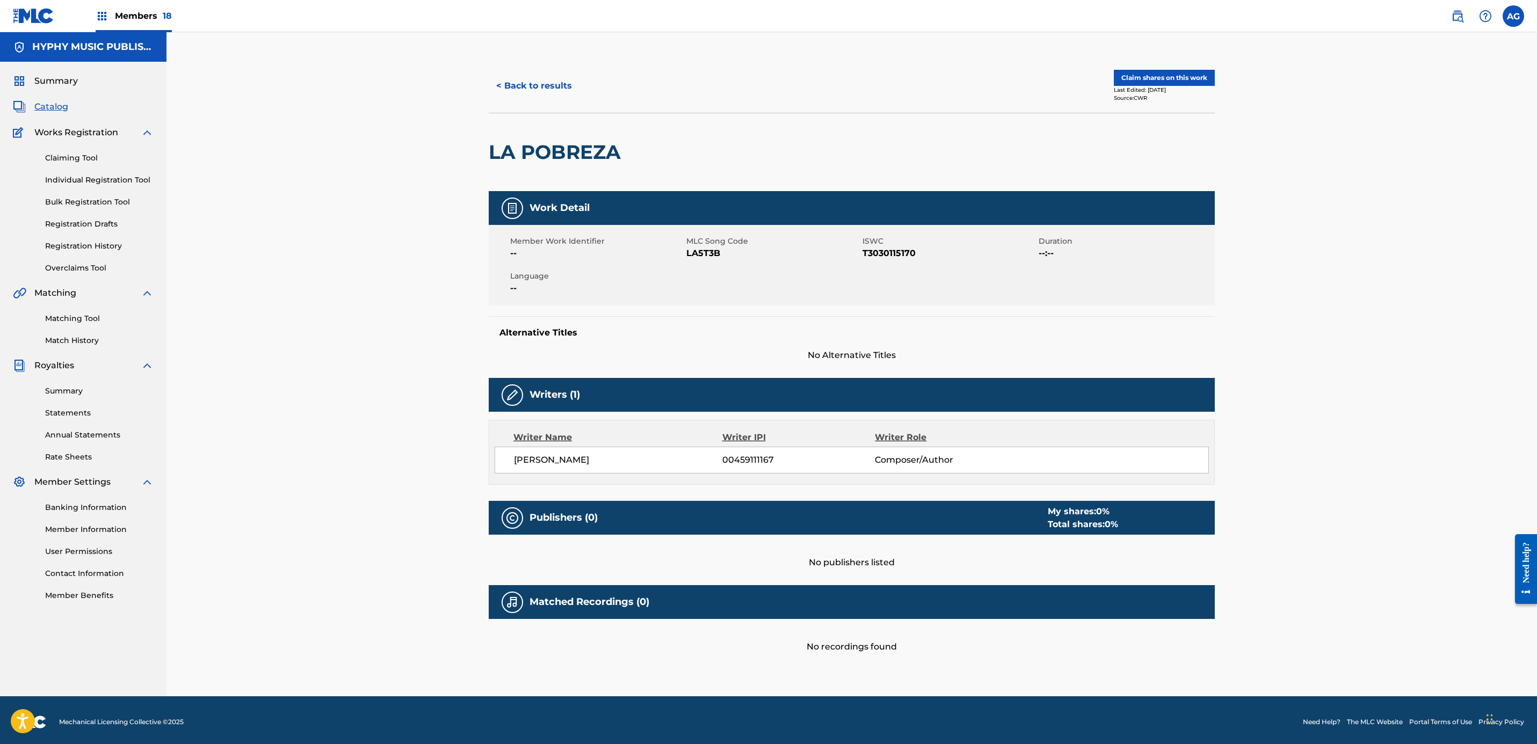
click at [1194, 68] on div "< Back to results Claim shares on this work Last Edited: March 15, 2022 Source:…" at bounding box center [852, 86] width 726 height 54
click at [1194, 77] on button "Claim shares on this work" at bounding box center [1164, 78] width 101 height 16
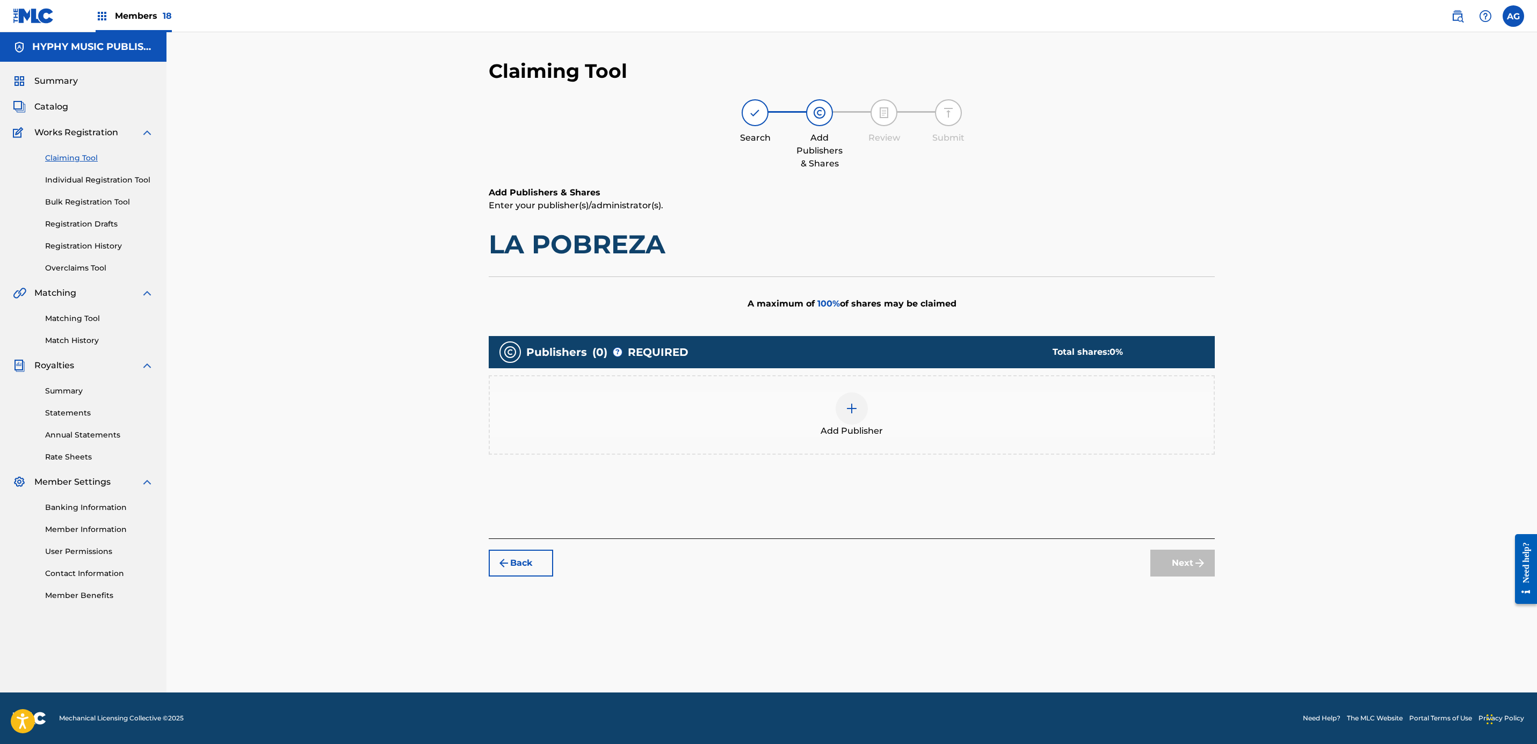
click at [875, 412] on div "Add Publisher" at bounding box center [852, 415] width 724 height 45
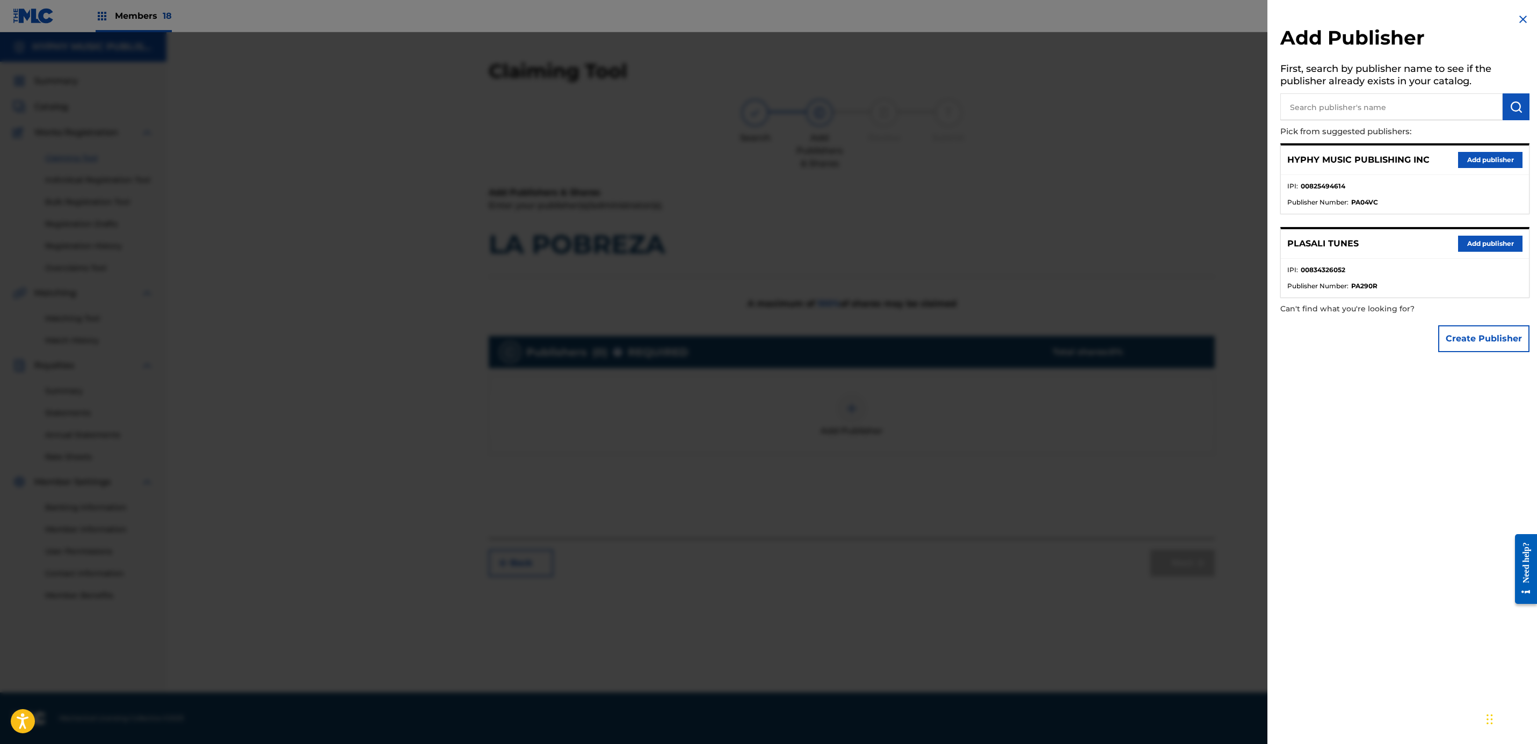
click at [1484, 166] on button "Add publisher" at bounding box center [1490, 160] width 64 height 16
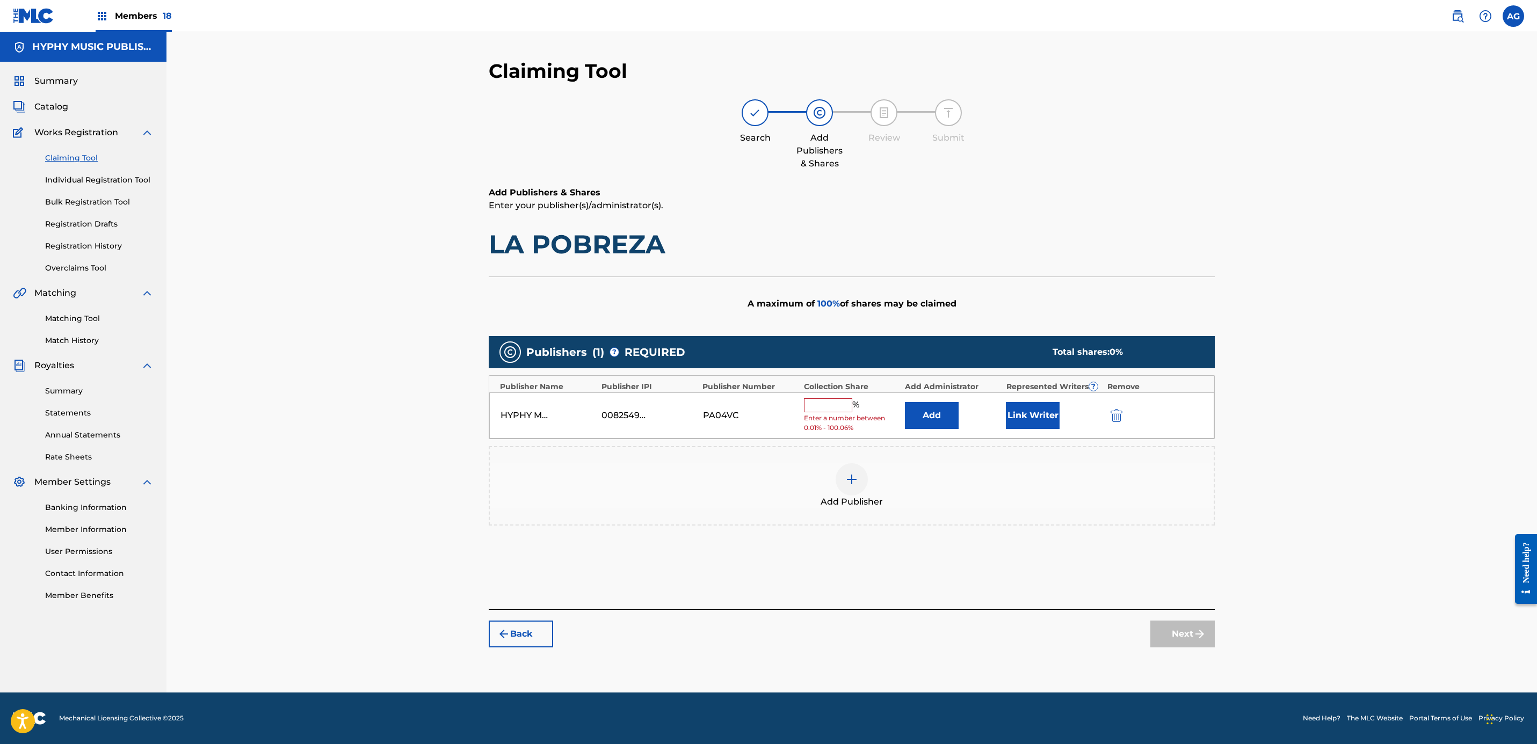
click at [839, 415] on span "Enter a number between 0.01% - 100.06%" at bounding box center [852, 423] width 96 height 19
click at [832, 412] on input "text" at bounding box center [828, 405] width 48 height 14
type input "100"
click at [1036, 408] on button "Link Writer" at bounding box center [1033, 411] width 54 height 27
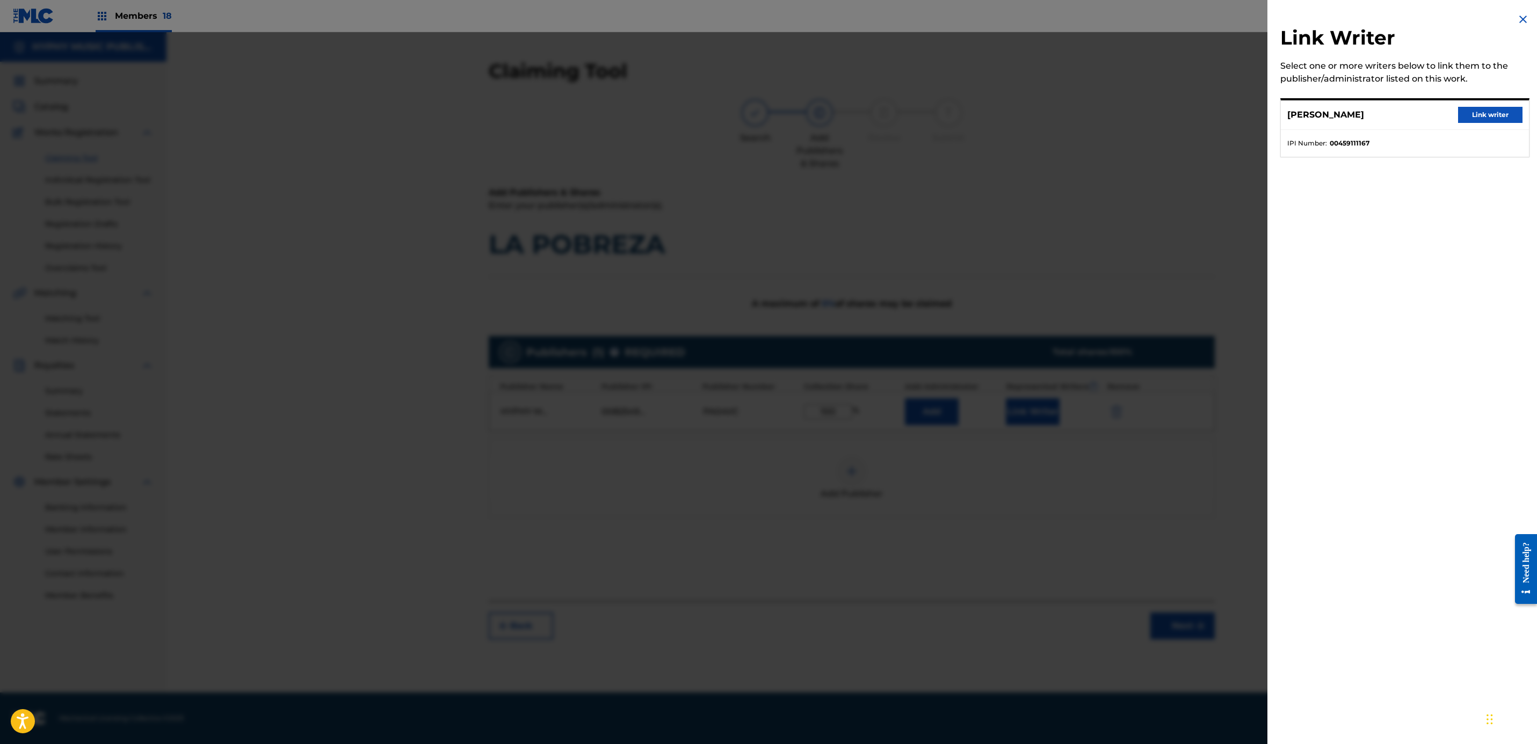
click at [1464, 123] on button "Link writer" at bounding box center [1490, 115] width 64 height 16
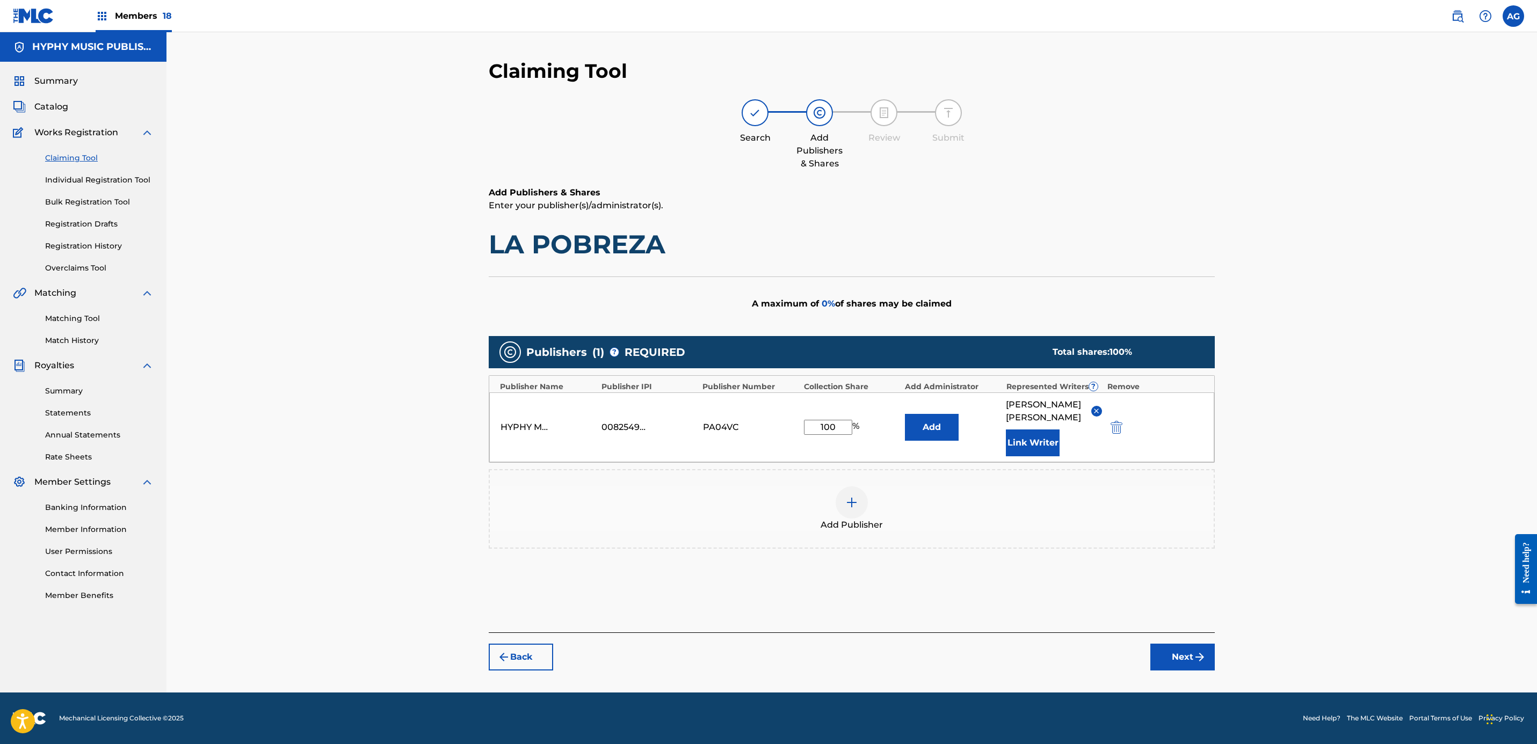
click at [1195, 664] on img "submit" at bounding box center [1199, 657] width 13 height 13
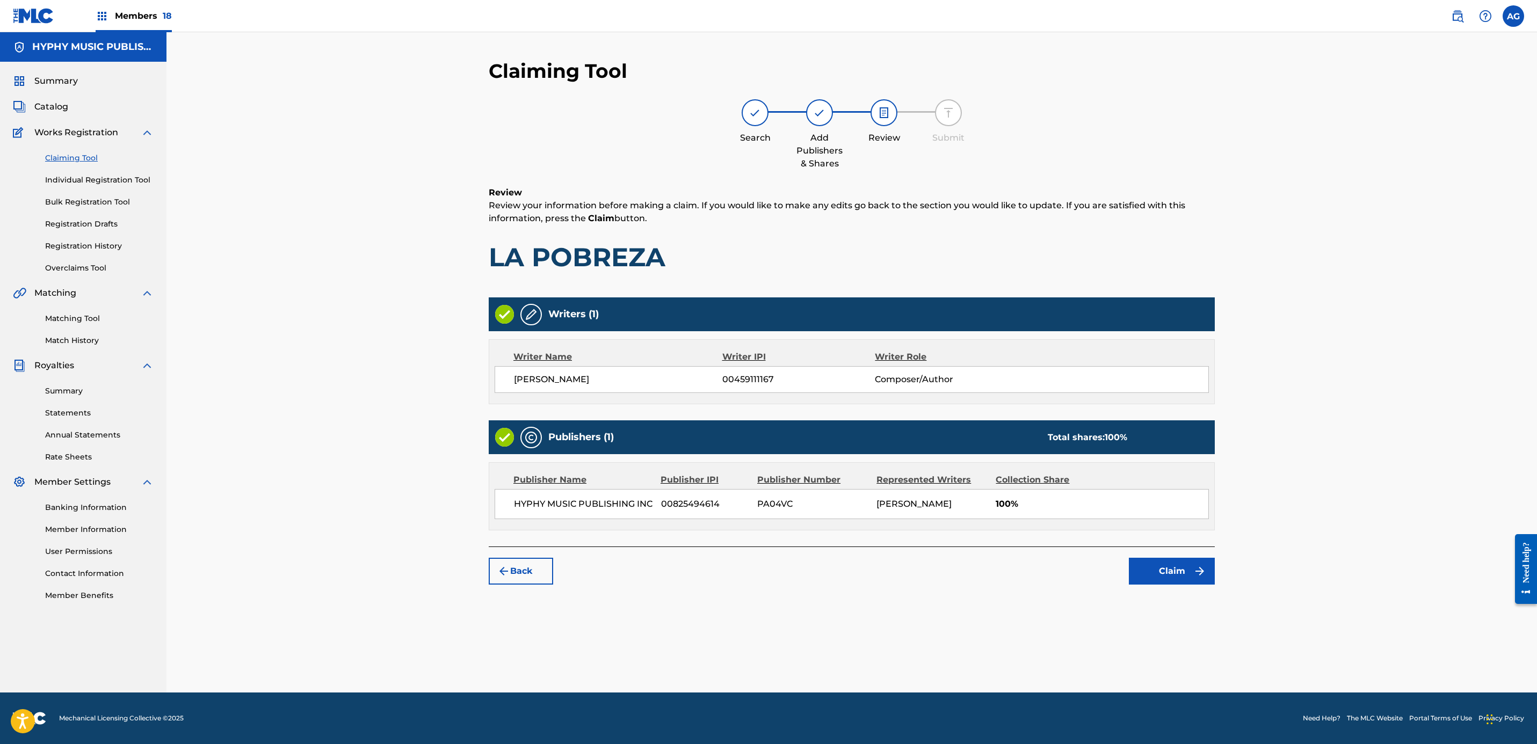
click at [1183, 585] on button "Claim" at bounding box center [1172, 571] width 86 height 27
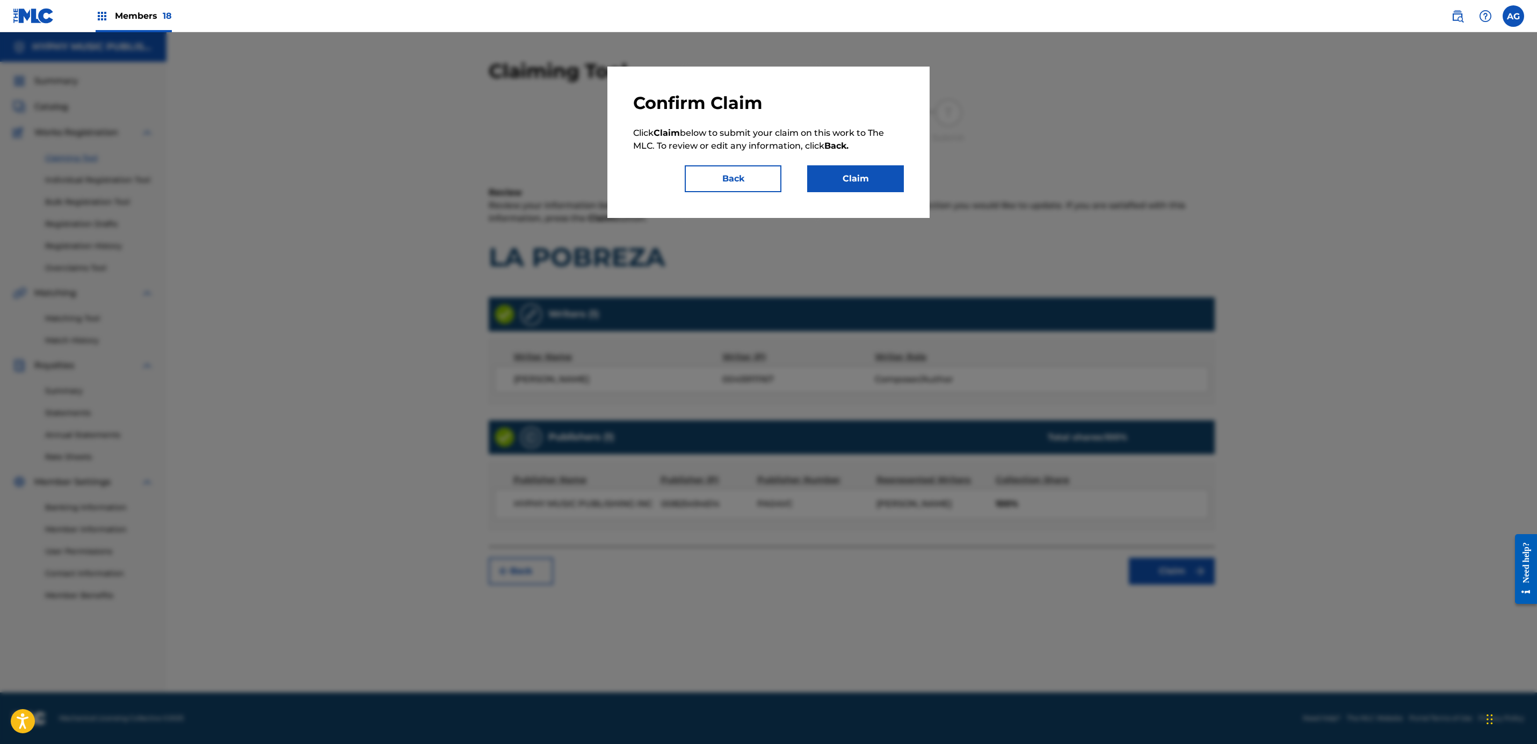
click at [897, 186] on button "Claim" at bounding box center [855, 178] width 97 height 27
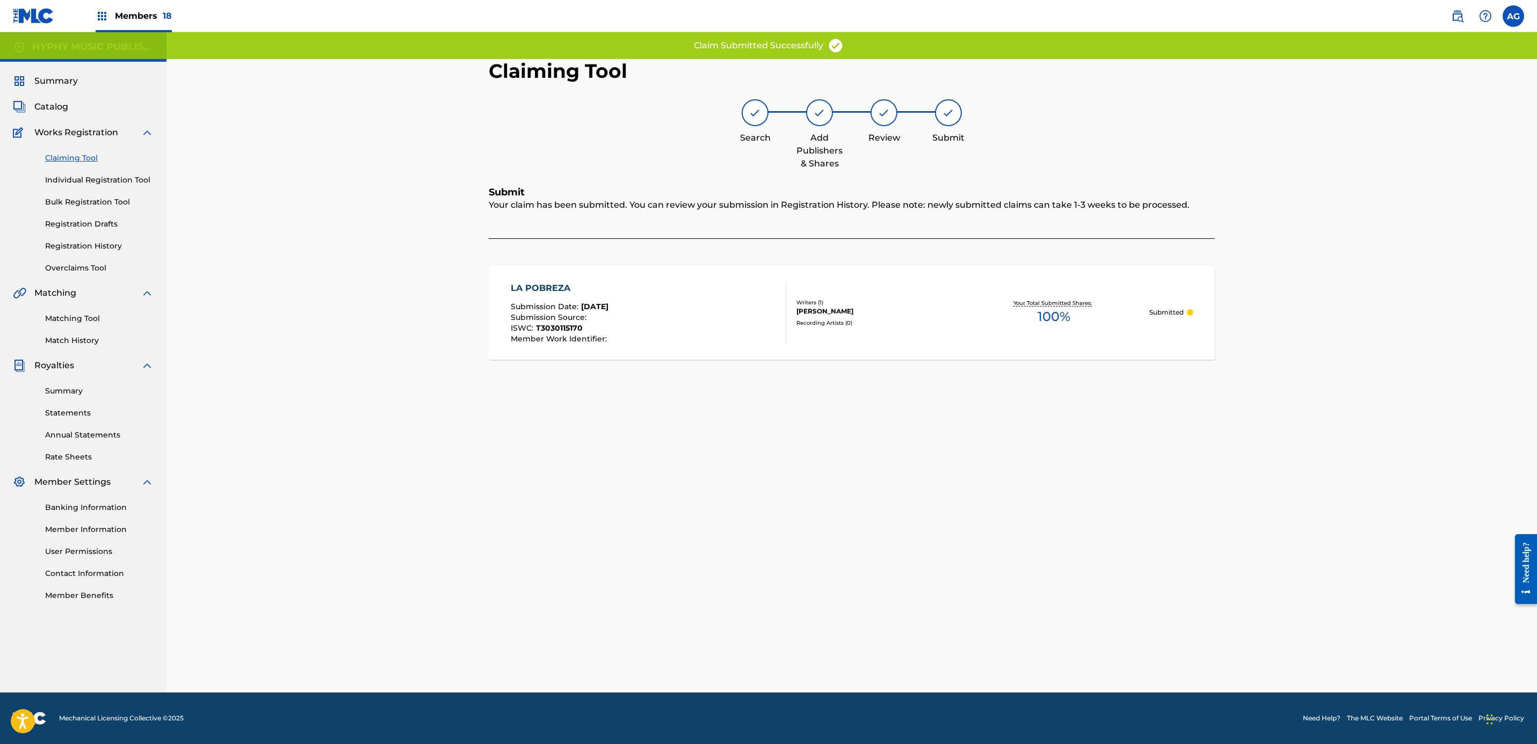
click at [98, 175] on link "Individual Registration Tool" at bounding box center [99, 180] width 108 height 11
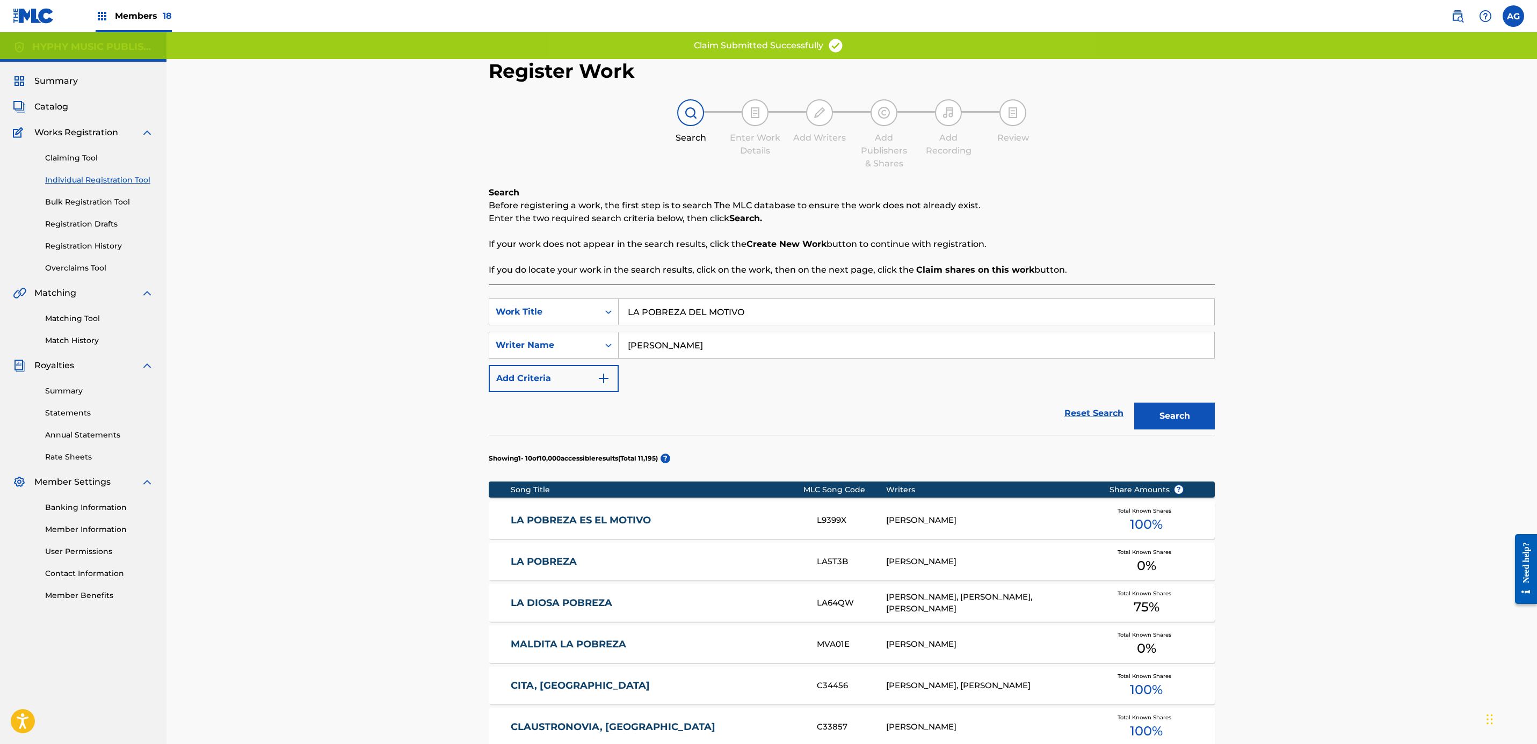
click at [867, 514] on div "L9399X" at bounding box center [851, 520] width 69 height 12
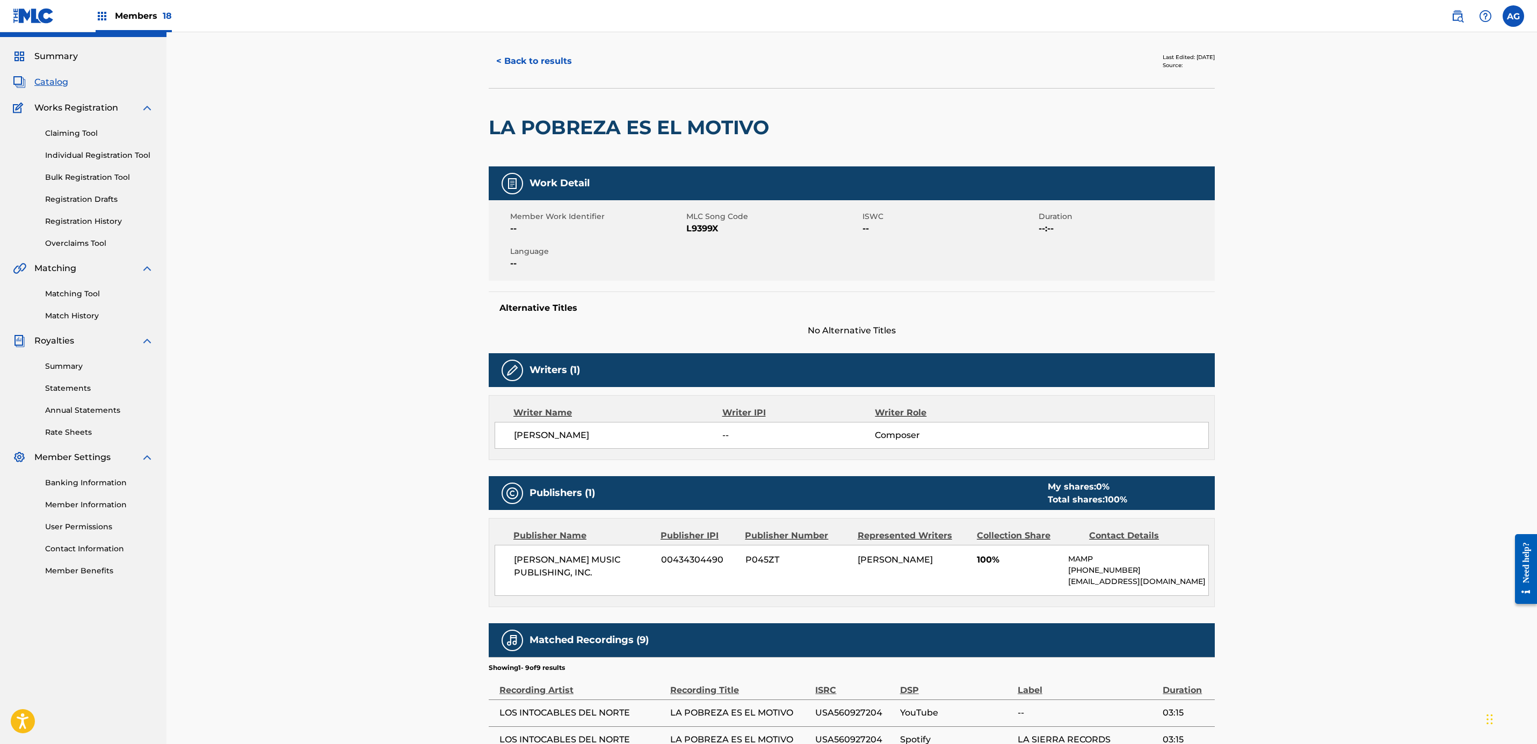
scroll to position [81, 0]
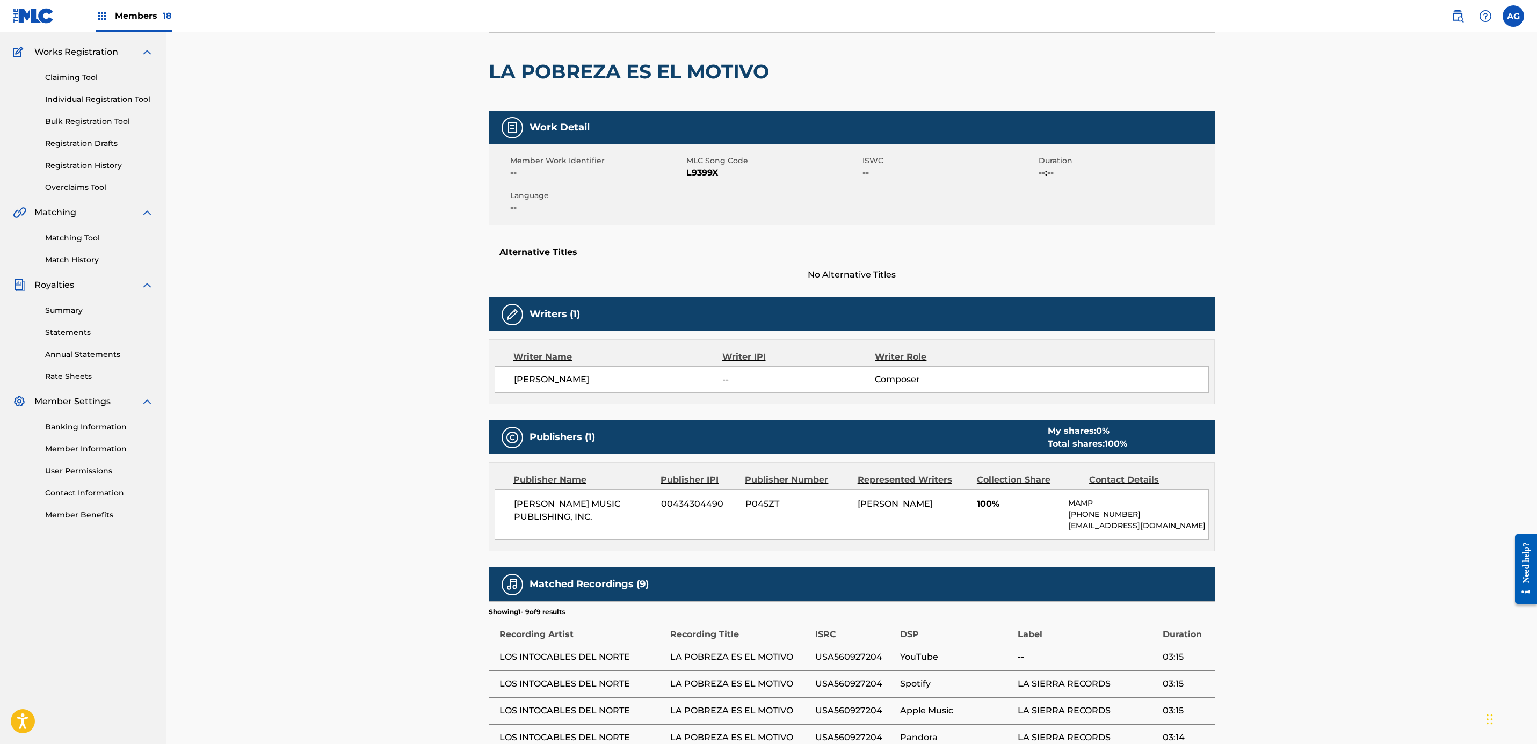
click at [696, 172] on span "L9399X" at bounding box center [772, 172] width 173 height 13
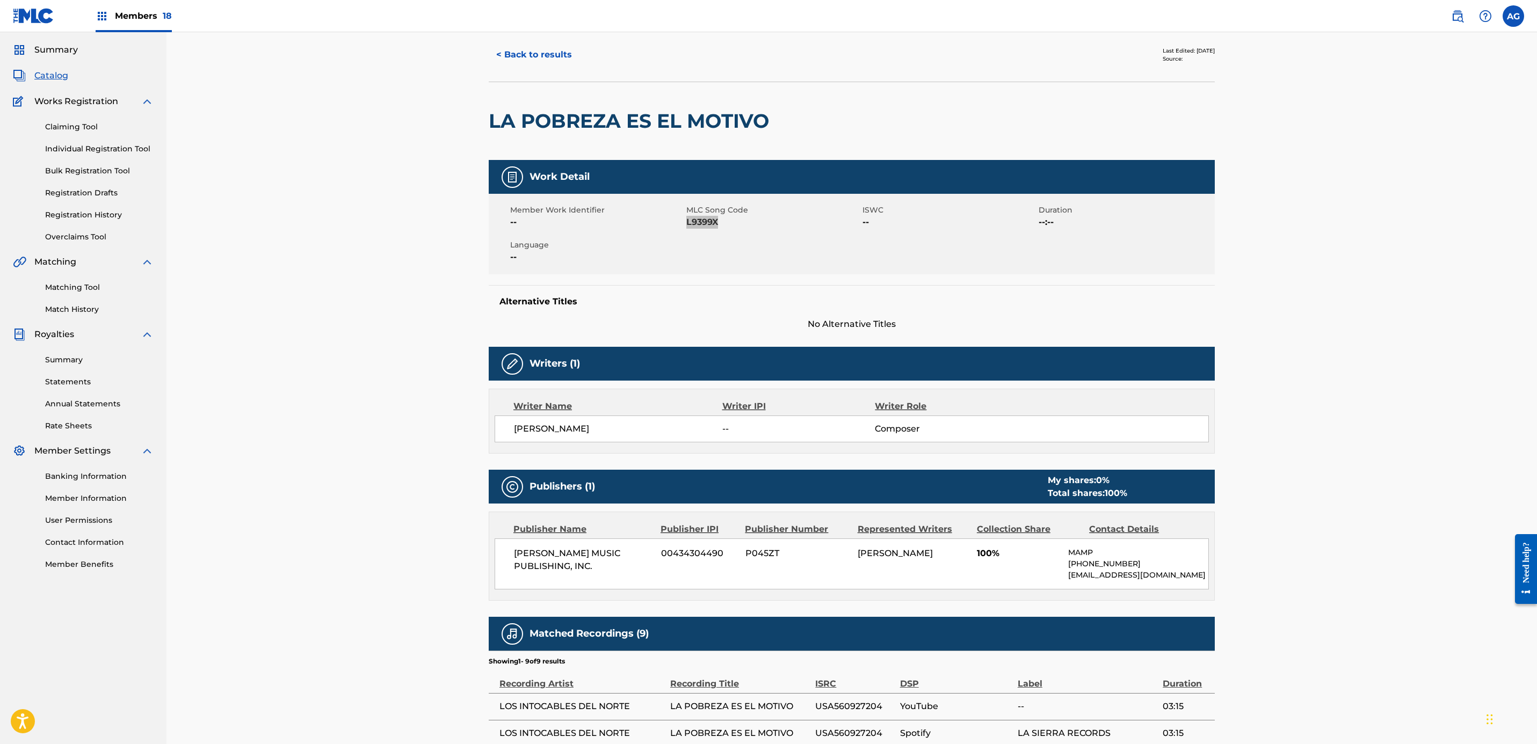
scroll to position [0, 0]
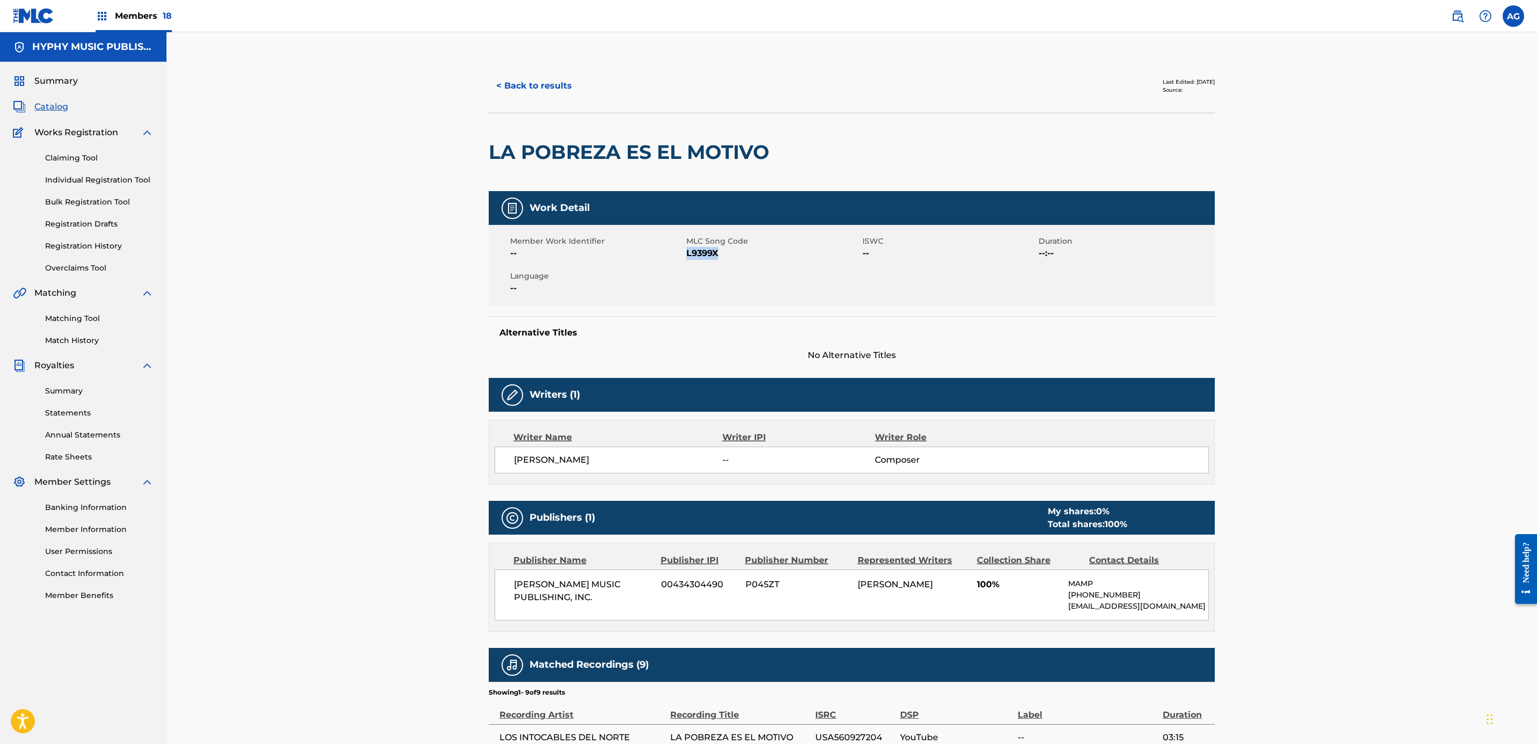
drag, startPoint x: 659, startPoint y: 467, endPoint x: 506, endPoint y: 461, distance: 153.7
click at [506, 461] on div "JAVIER ARREOLA GASTELO -- Composer" at bounding box center [852, 460] width 714 height 27
click at [548, 77] on button "< Back to results" at bounding box center [534, 85] width 91 height 27
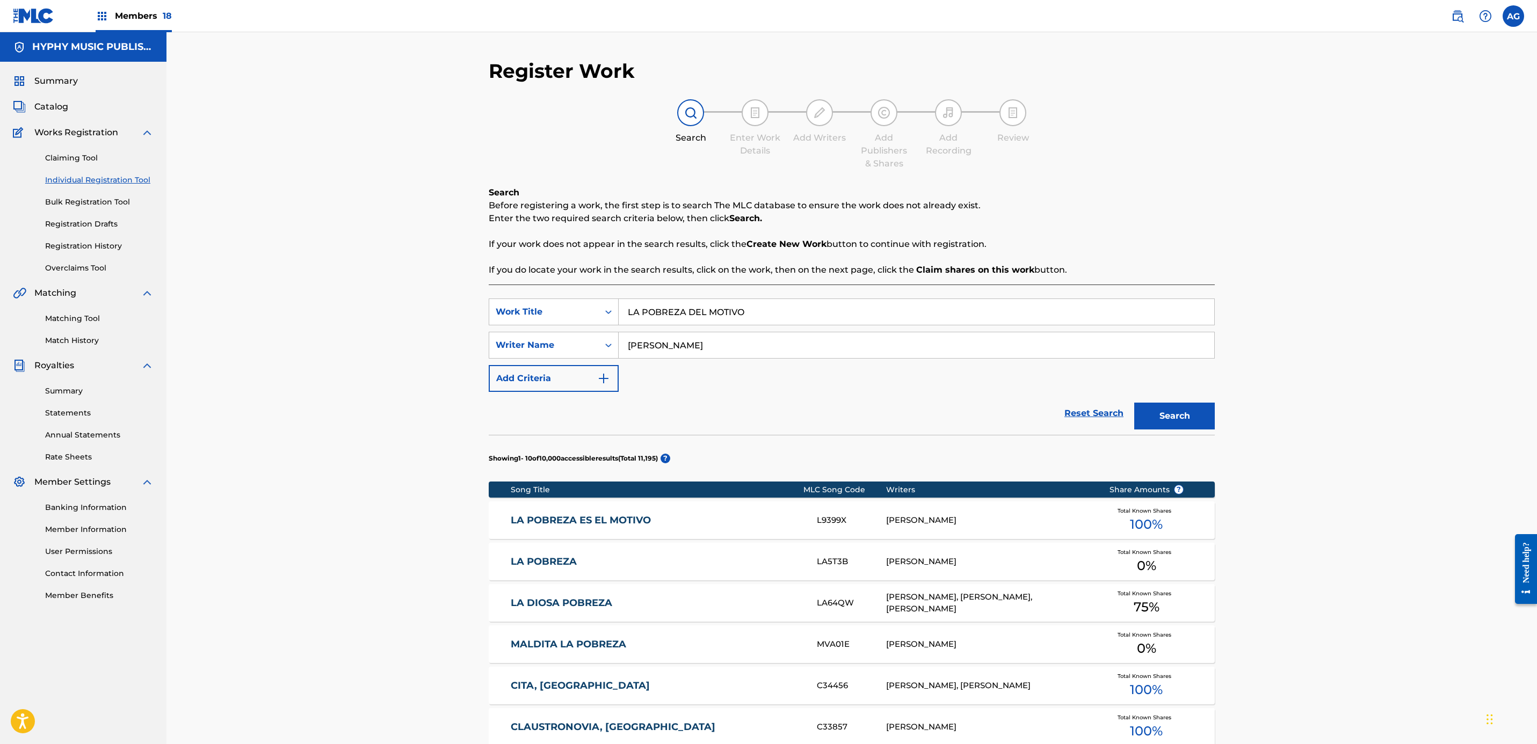
drag, startPoint x: 816, startPoint y: 319, endPoint x: 875, endPoint y: 388, distance: 91.0
click at [519, 315] on div "SearchWithCriteriaed207a3c-3a78-4cd3-a882-52357a177b41 Work Title LA POBREZA DE…" at bounding box center [852, 312] width 726 height 27
paste input "MI PRECI"
type input "MI PRECIO"
click at [1234, 410] on div "Register Work Search Enter Work Details Add Writers Add Publishers & Shares Add…" at bounding box center [851, 540] width 1370 height 1016
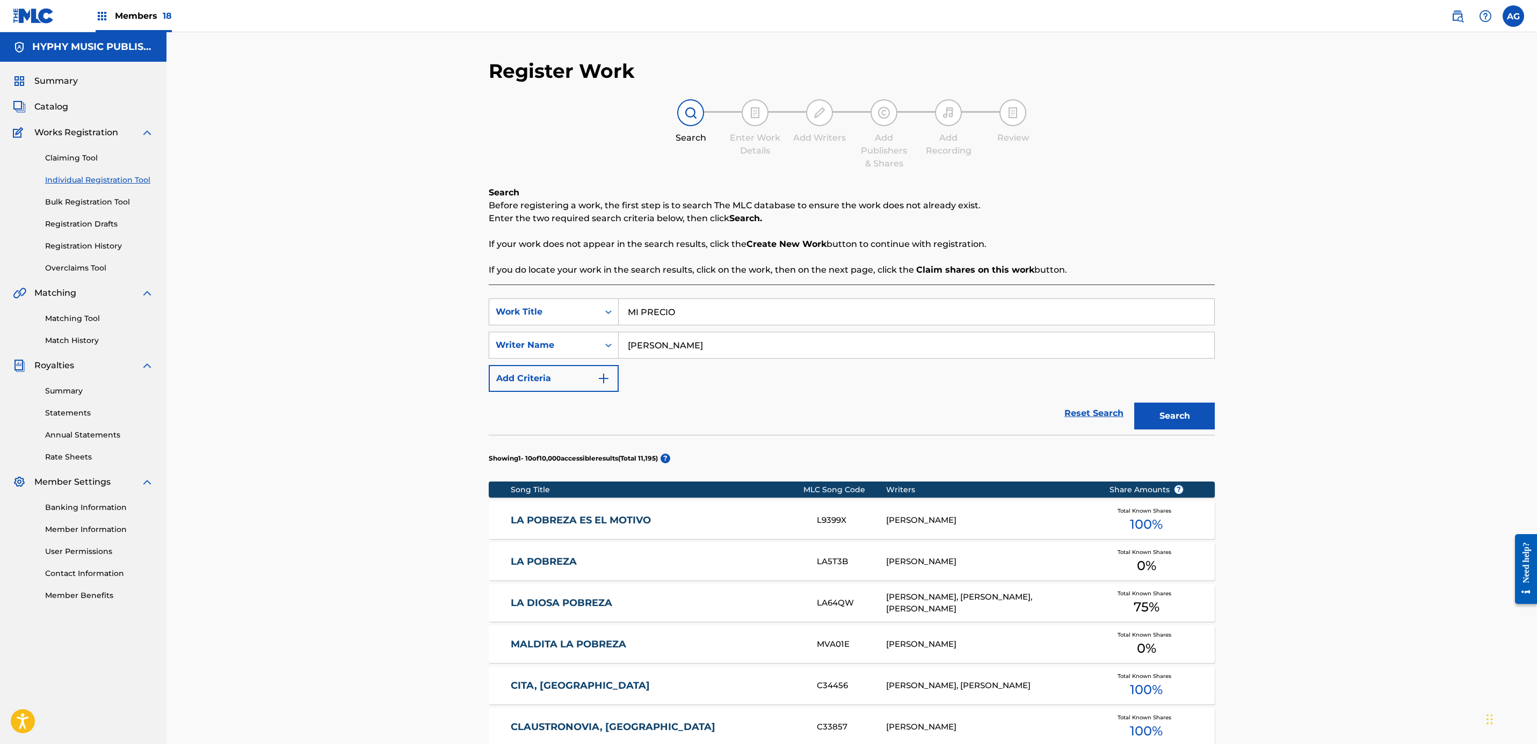
click at [1219, 415] on div "Register Work Search Enter Work Details Add Writers Add Publishers & Shares Add…" at bounding box center [852, 553] width 752 height 989
click at [1199, 411] on button "Search" at bounding box center [1174, 416] width 81 height 27
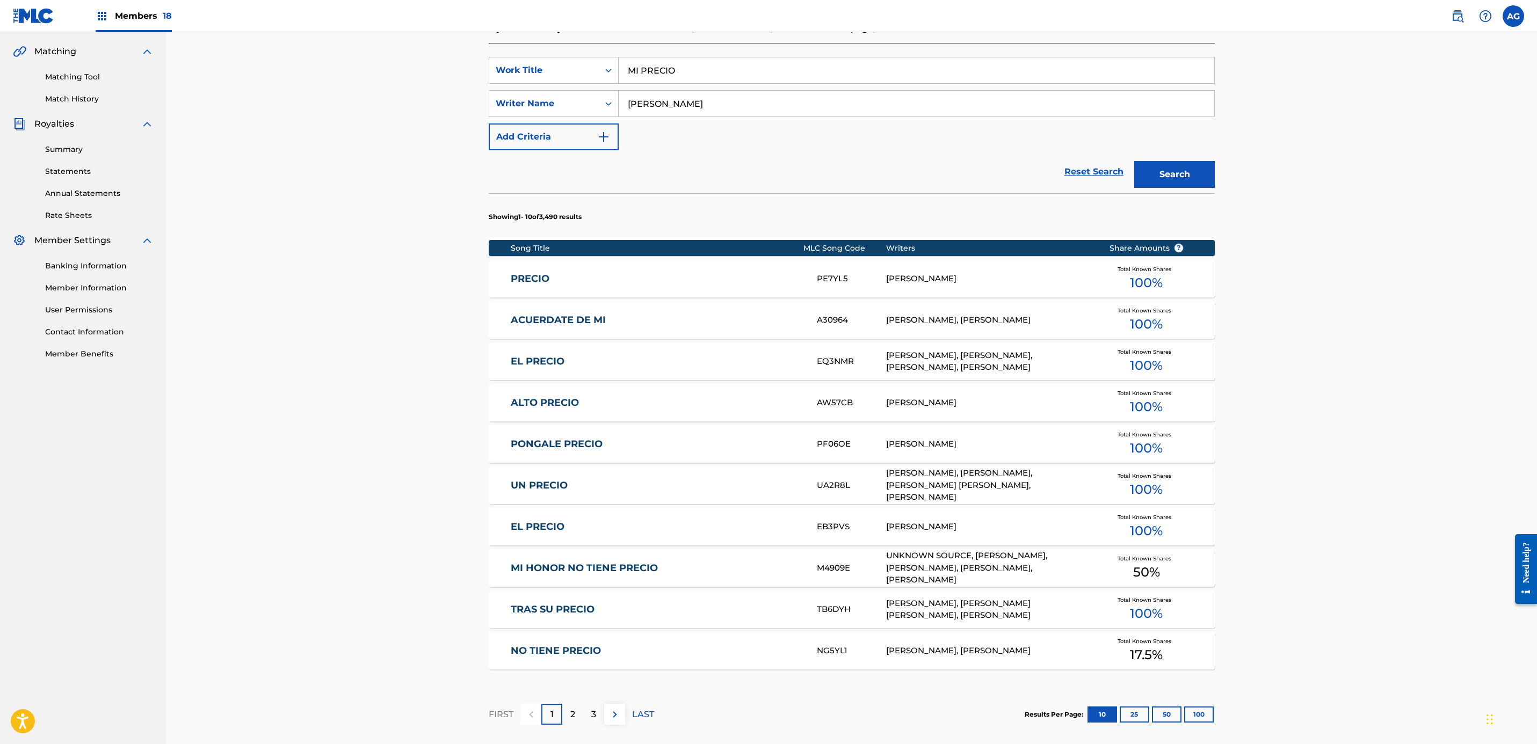
scroll to position [161, 0]
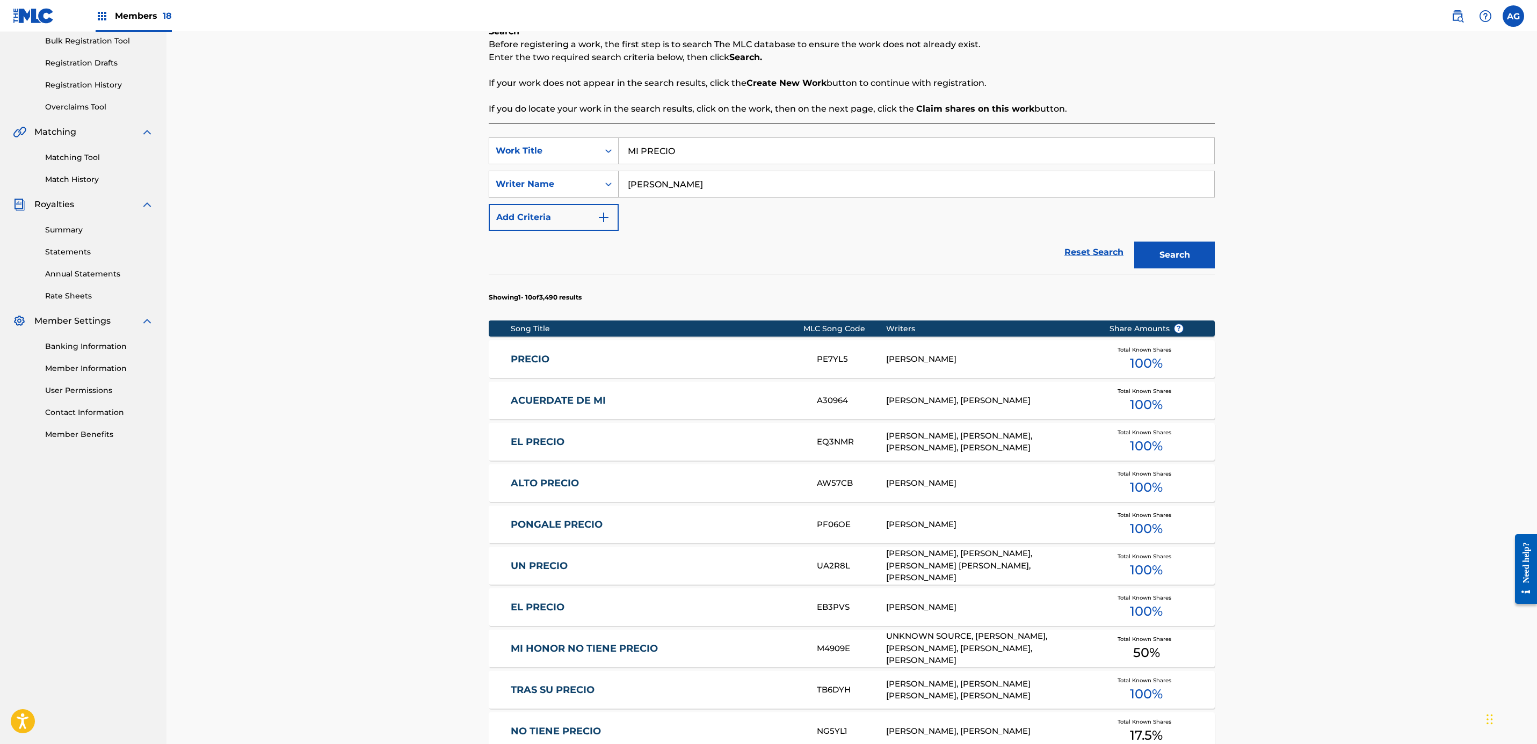
drag, startPoint x: 764, startPoint y: 173, endPoint x: 495, endPoint y: 188, distance: 269.0
click at [495, 188] on div "SearchWithCriteria5e754bcc-9848-44ad-bad9-0edc420f9cdb Writer Name JAVIER" at bounding box center [852, 184] width 726 height 27
paste input "ERNESTO GASTELO ARREOLA"
type input "[PERSON_NAME]"
click at [1196, 250] on button "Search" at bounding box center [1174, 255] width 81 height 27
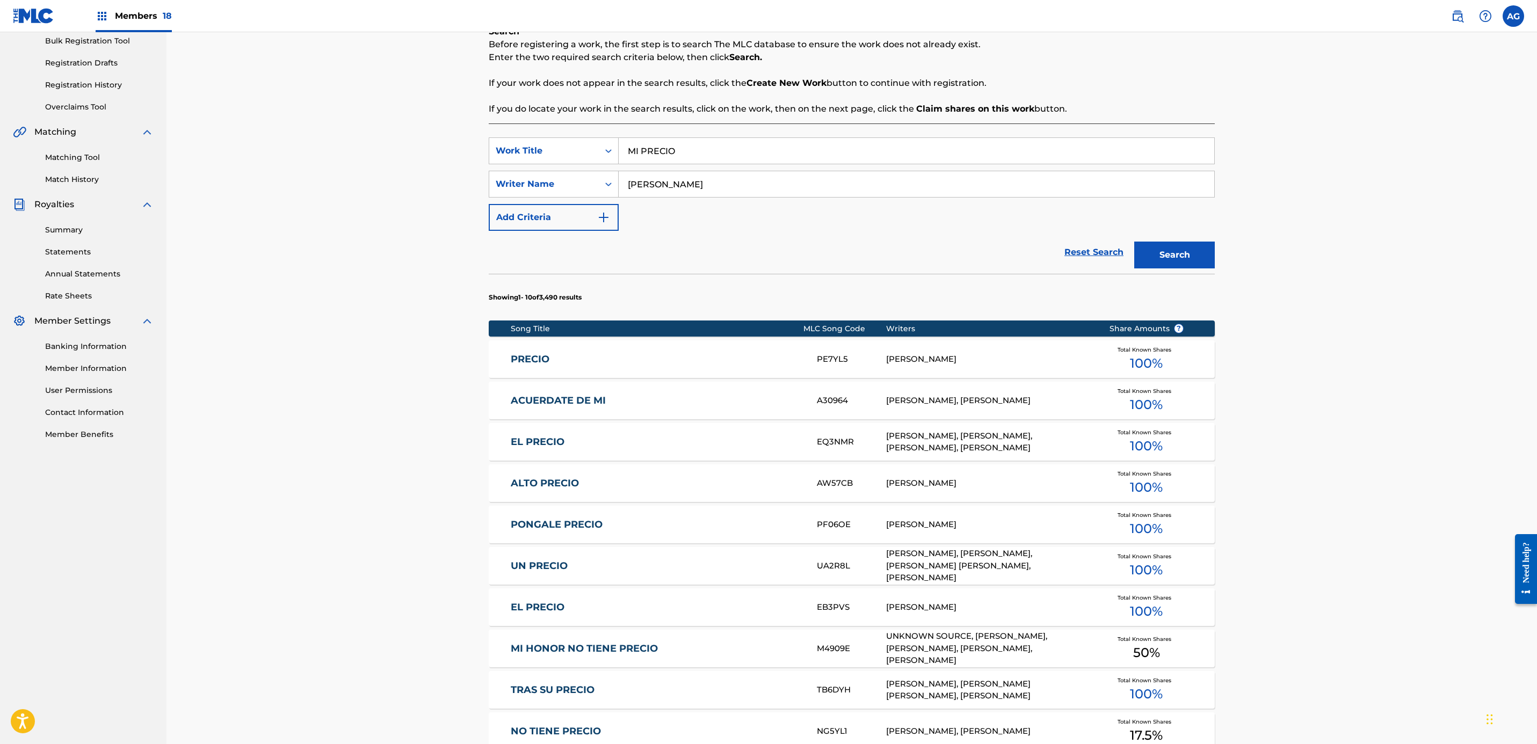
scroll to position [0, 0]
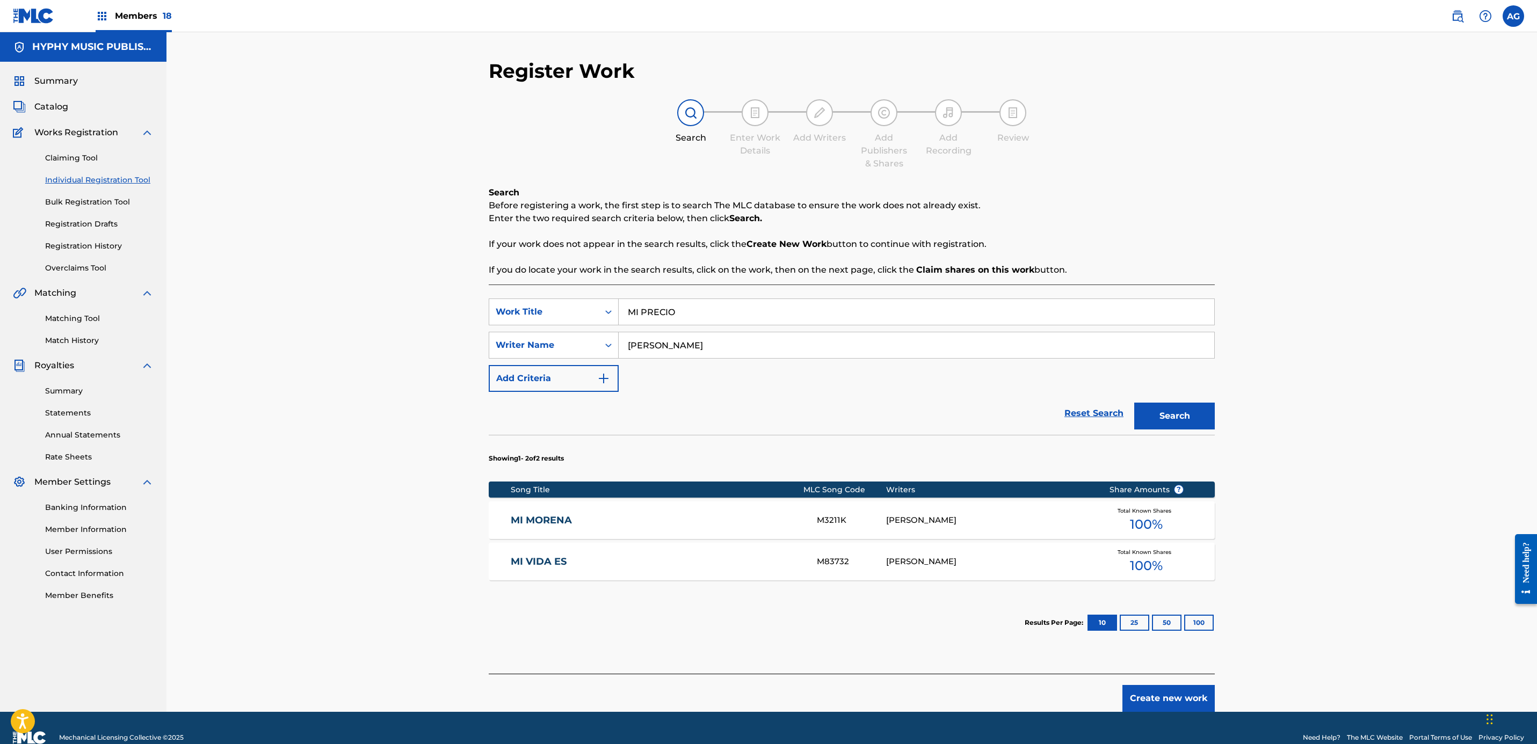
drag, startPoint x: 801, startPoint y: 304, endPoint x: 623, endPoint y: 311, distance: 177.4
click at [623, 311] on input "MI PRECIO" at bounding box center [917, 312] width 596 height 26
paste input "UJERIEGO EMPEDERNID"
type input "MUJERIEGO EMPEDERNIDO"
click at [1210, 409] on button "Search" at bounding box center [1174, 416] width 81 height 27
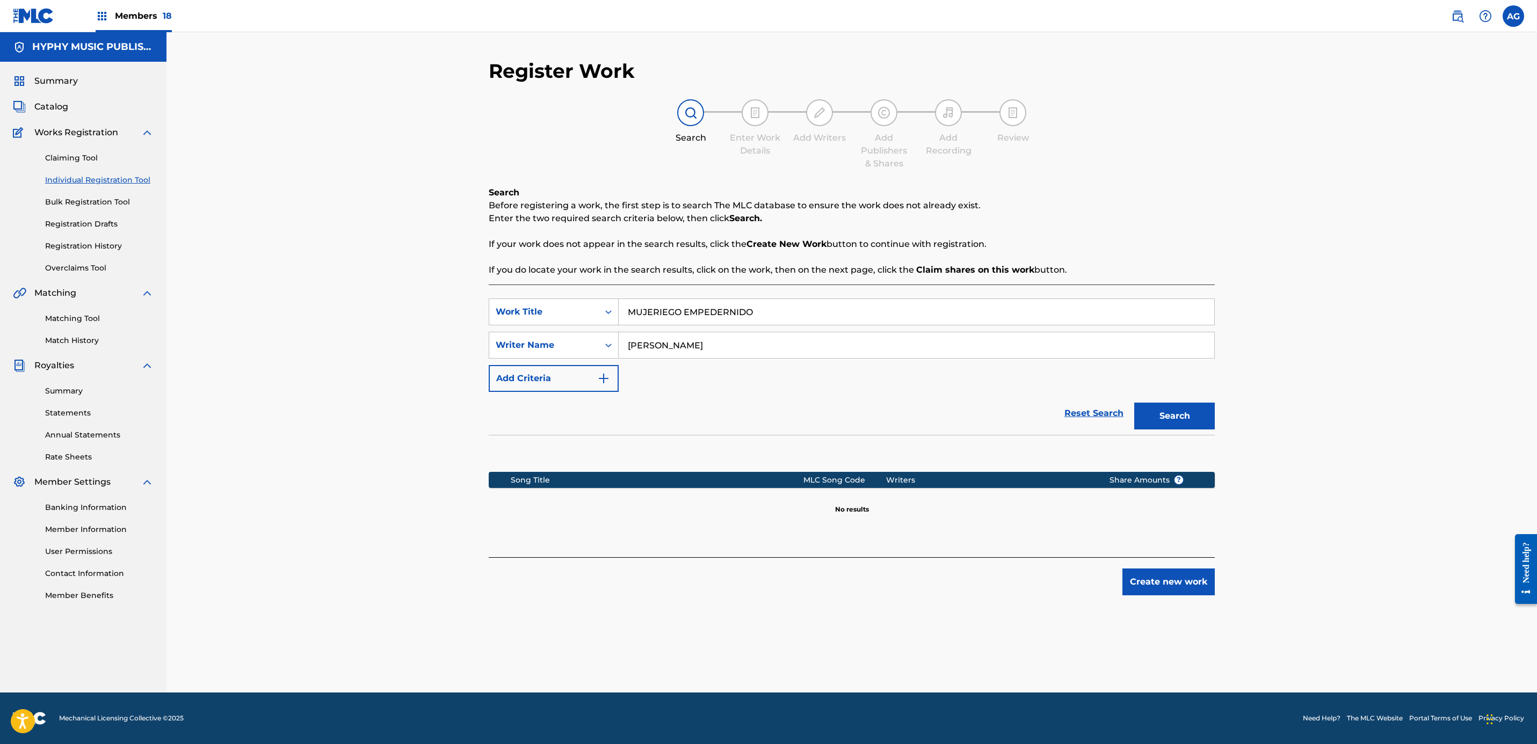
drag, startPoint x: 661, startPoint y: 342, endPoint x: 985, endPoint y: 340, distance: 324.4
click at [985, 340] on input "[PERSON_NAME]" at bounding box center [917, 345] width 596 height 26
click at [1179, 419] on button "Search" at bounding box center [1174, 416] width 81 height 27
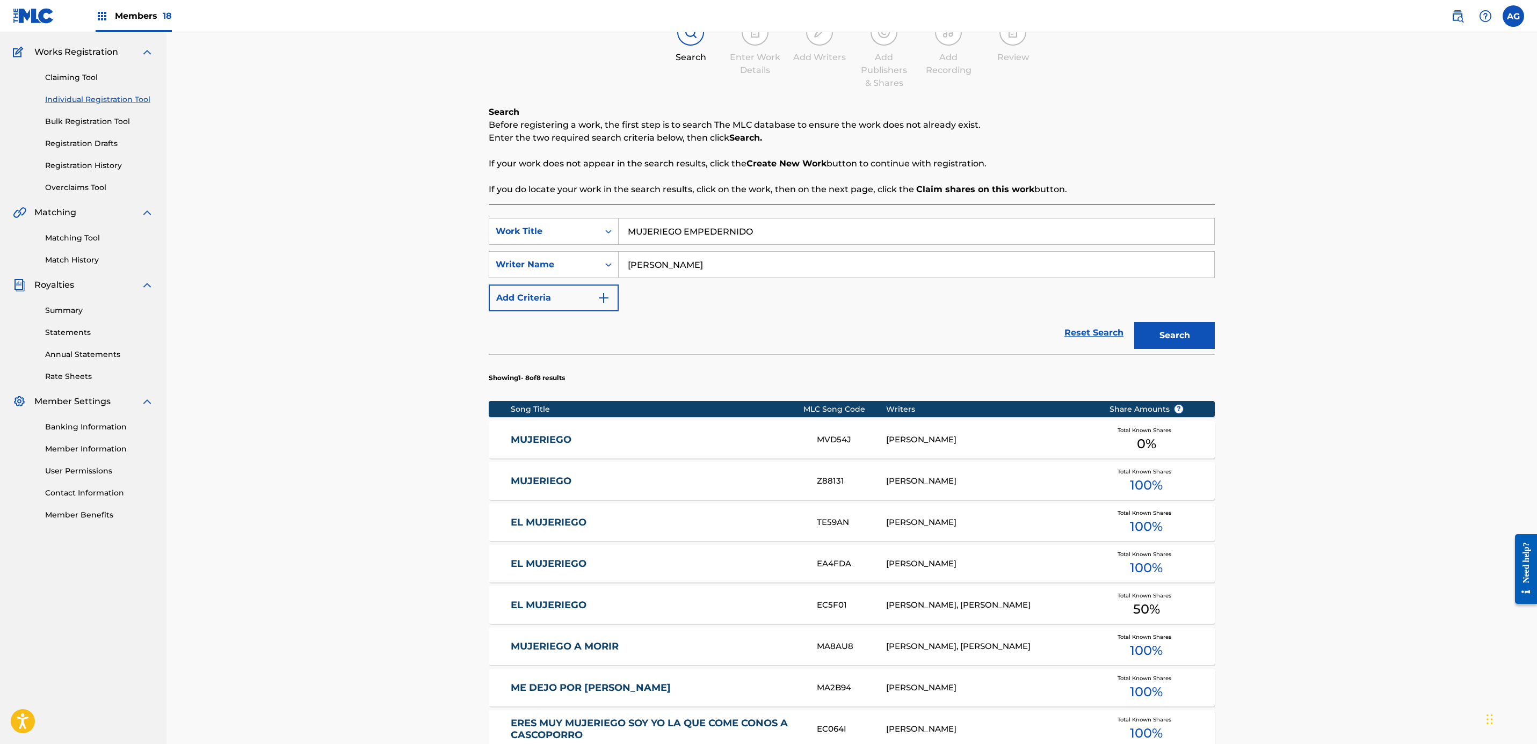
scroll to position [161, 0]
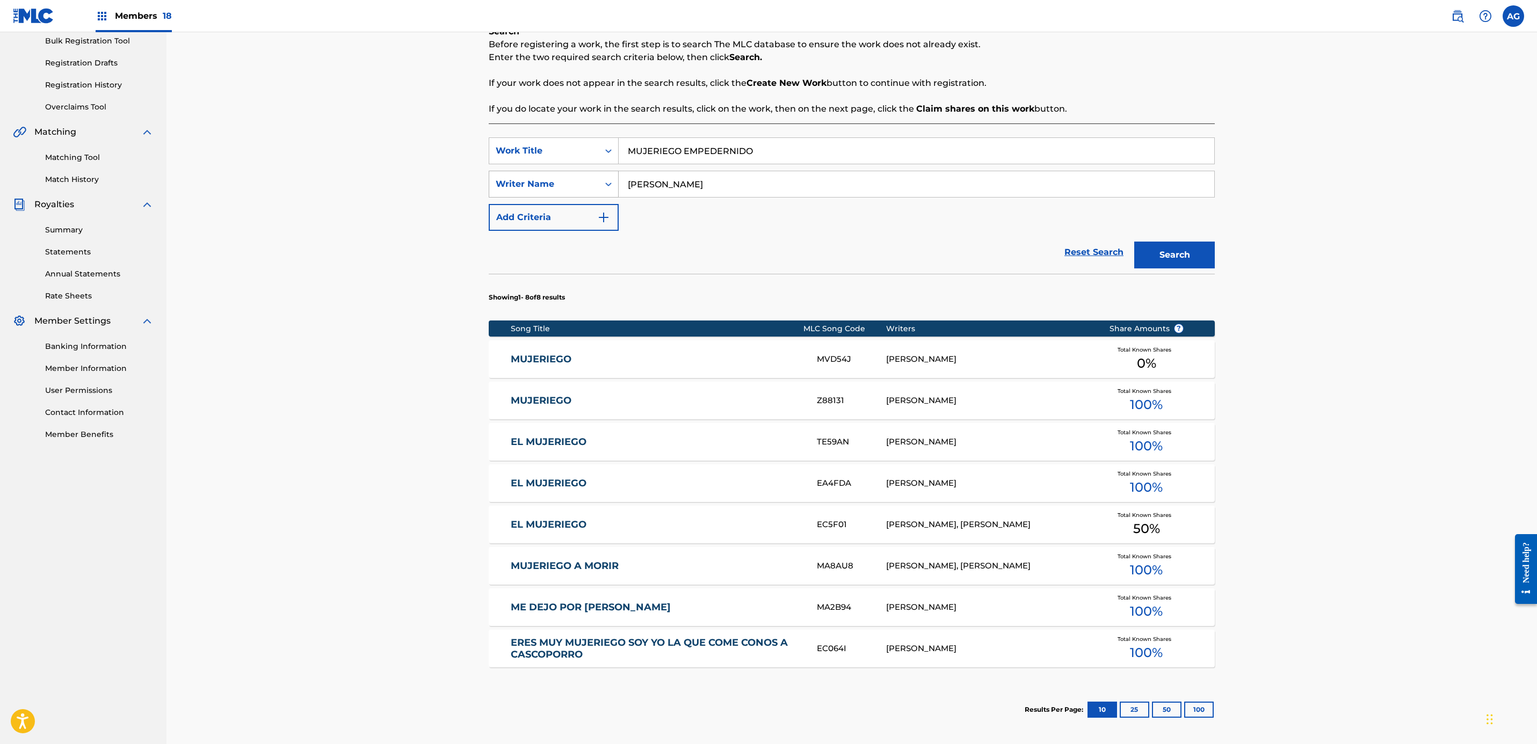
drag, startPoint x: 693, startPoint y: 189, endPoint x: 557, endPoint y: 191, distance: 135.3
click at [557, 191] on div "SearchWithCriteria5e754bcc-9848-44ad-bad9-0edc420f9cdb Writer Name JAVIER" at bounding box center [852, 184] width 726 height 27
paste input "MUJERIEGO EMPEDERNIDO"
drag, startPoint x: 810, startPoint y: 191, endPoint x: 514, endPoint y: 184, distance: 296.0
click at [514, 184] on div "SearchWithCriteria5e754bcc-9848-44ad-bad9-0edc420f9cdb Writer Name MUJERIEGO EM…" at bounding box center [852, 184] width 726 height 27
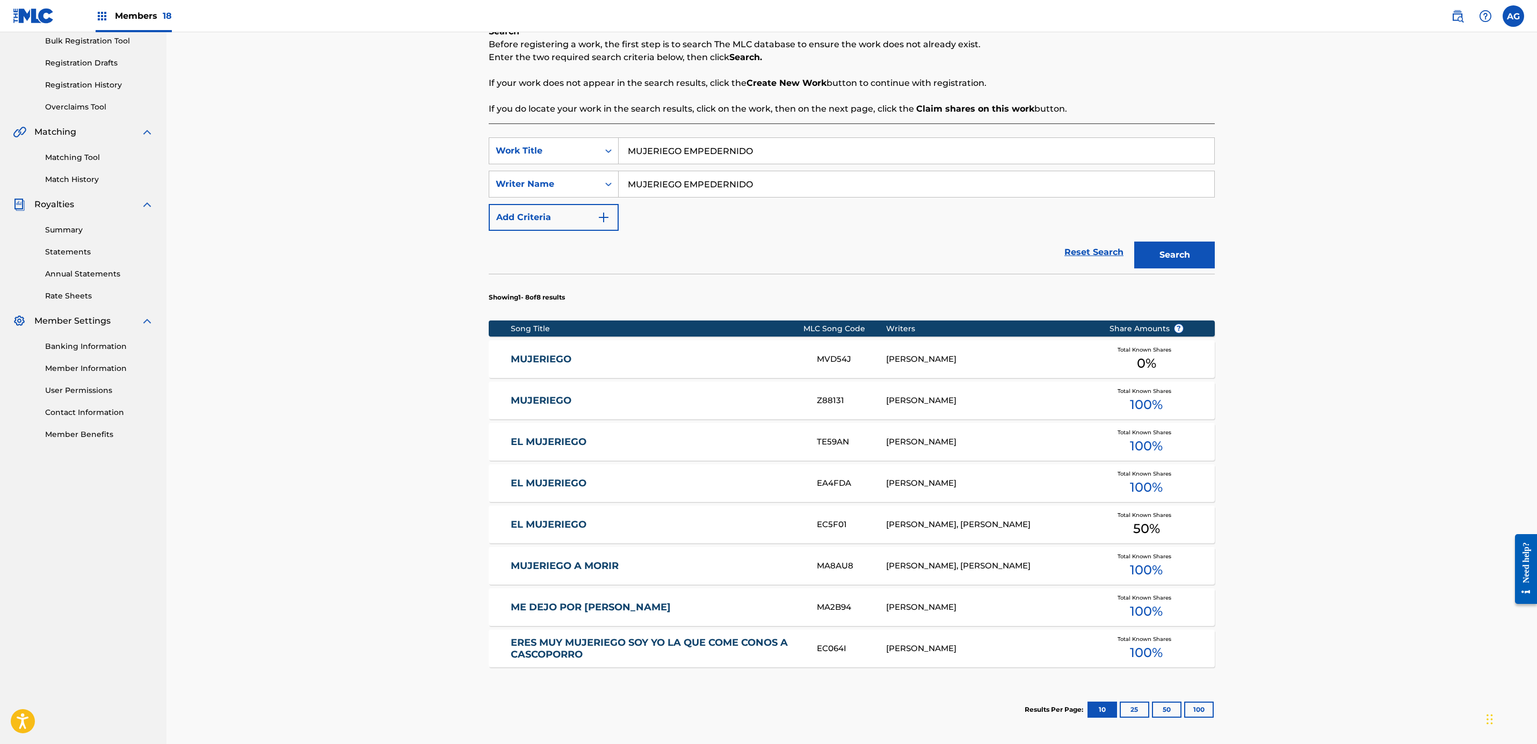
paste input "[PERSON_NAME]"
drag, startPoint x: 704, startPoint y: 179, endPoint x: 659, endPoint y: 180, distance: 44.6
click at [659, 180] on input "[PERSON_NAME]" at bounding box center [917, 184] width 596 height 26
click at [1157, 259] on button "Search" at bounding box center [1174, 255] width 81 height 27
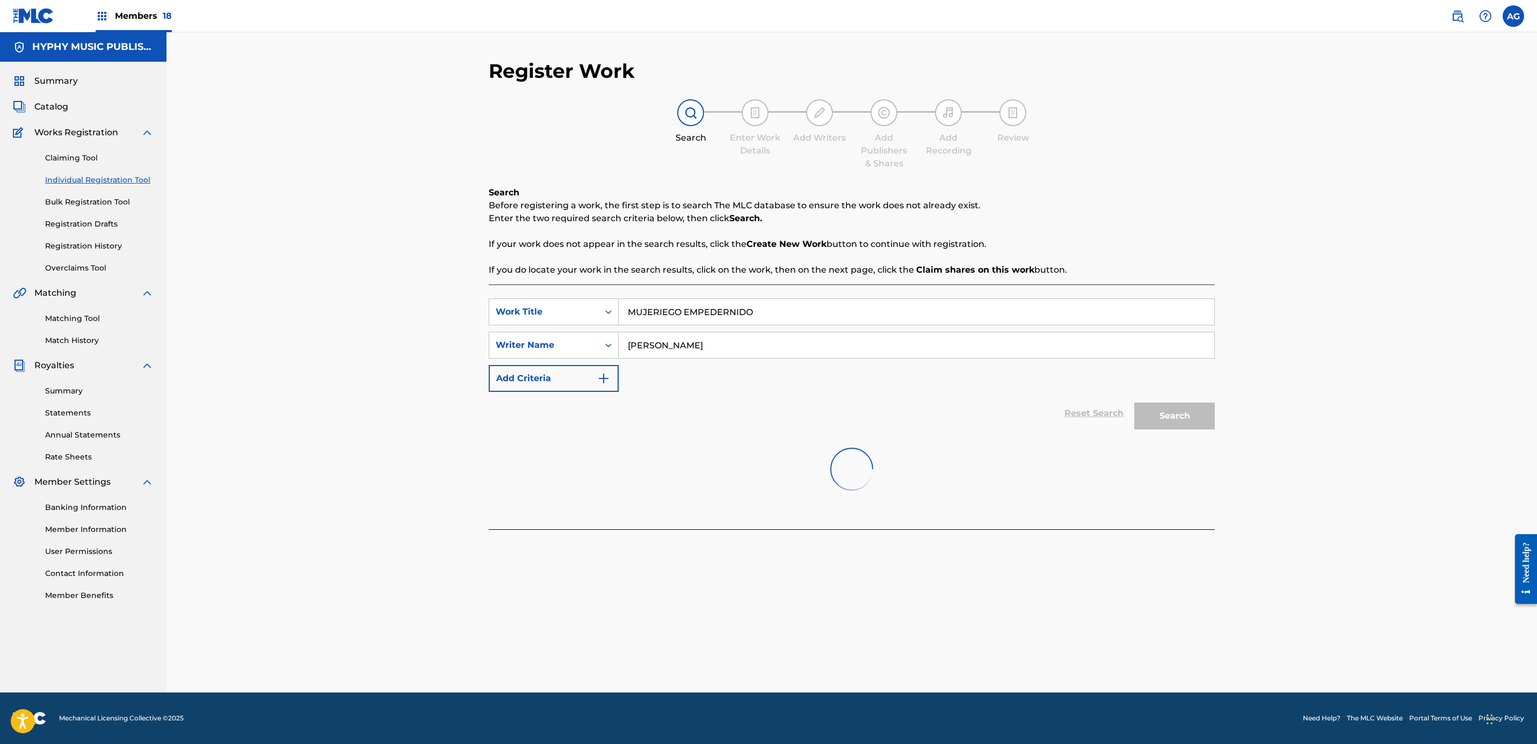
scroll to position [0, 0]
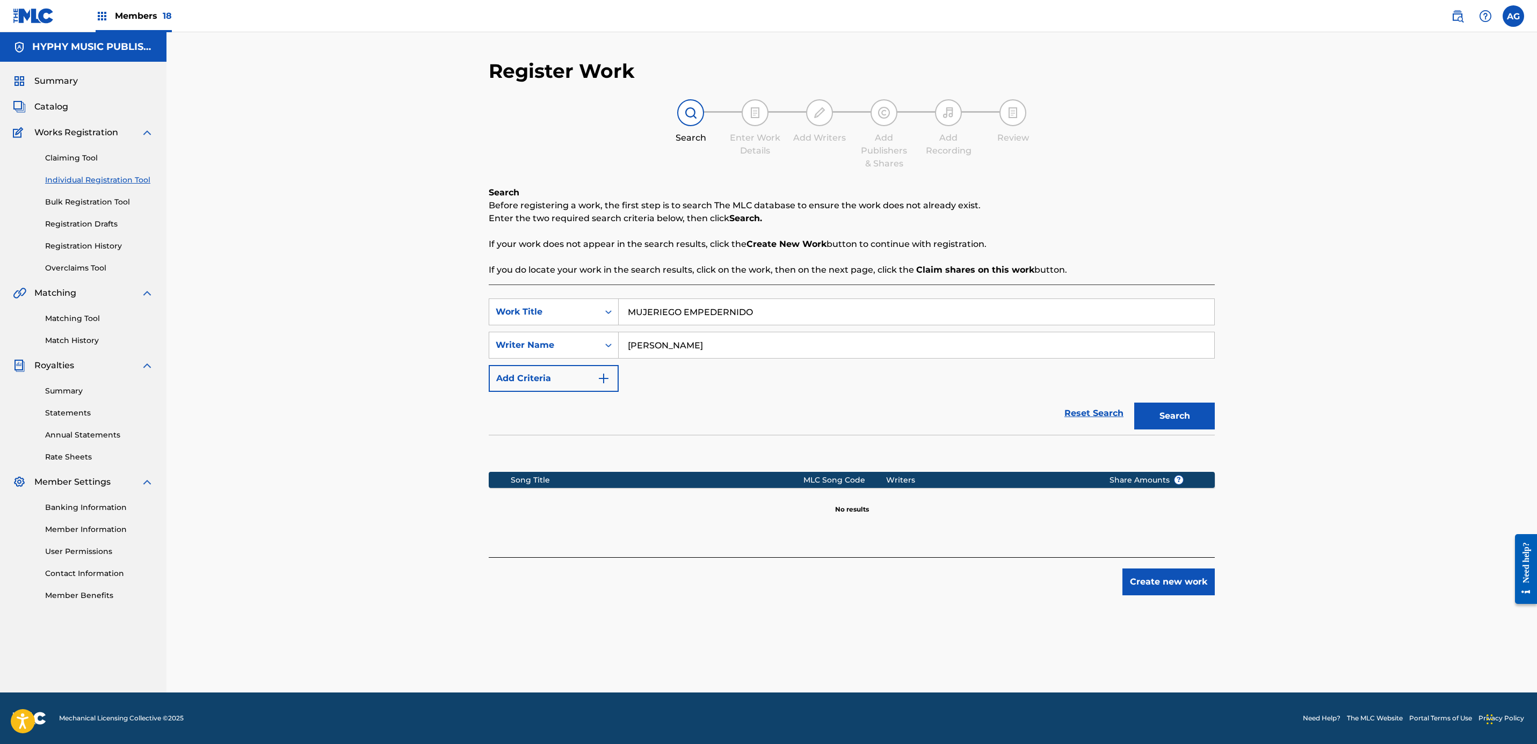
drag, startPoint x: 702, startPoint y: 342, endPoint x: 661, endPoint y: 339, distance: 42.0
click at [661, 339] on input "JAVIER GASTELO ARREOLA" at bounding box center [917, 345] width 596 height 26
type input "[PERSON_NAME]"
click at [1134, 403] on button "Search" at bounding box center [1174, 416] width 81 height 27
drag, startPoint x: 810, startPoint y: 313, endPoint x: 540, endPoint y: 313, distance: 270.1
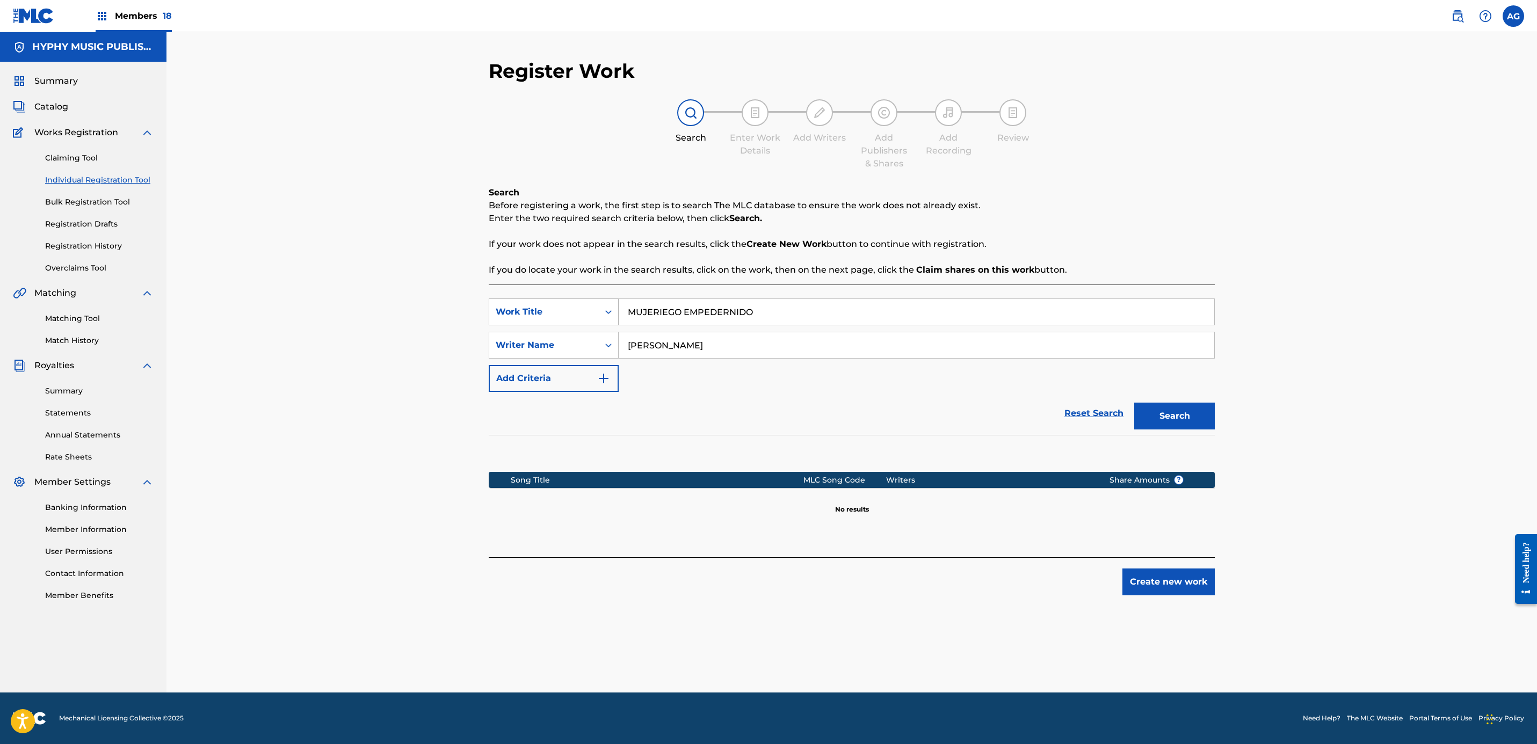
click at [529, 313] on div "SearchWithCriteriaed207a3c-3a78-4cd3-a882-52357a177b41 Work Title MUJERIEGO EMP…" at bounding box center [852, 312] width 726 height 27
paste input "CAMISAS RAYADA"
type input "CAMISAS RAYADA"
drag, startPoint x: 788, startPoint y: 342, endPoint x: 546, endPoint y: 337, distance: 241.7
click at [546, 337] on div "SearchWithCriteria5e754bcc-9848-44ad-bad9-0edc420f9cdb Writer Name JAVIER ERNES…" at bounding box center [852, 345] width 726 height 27
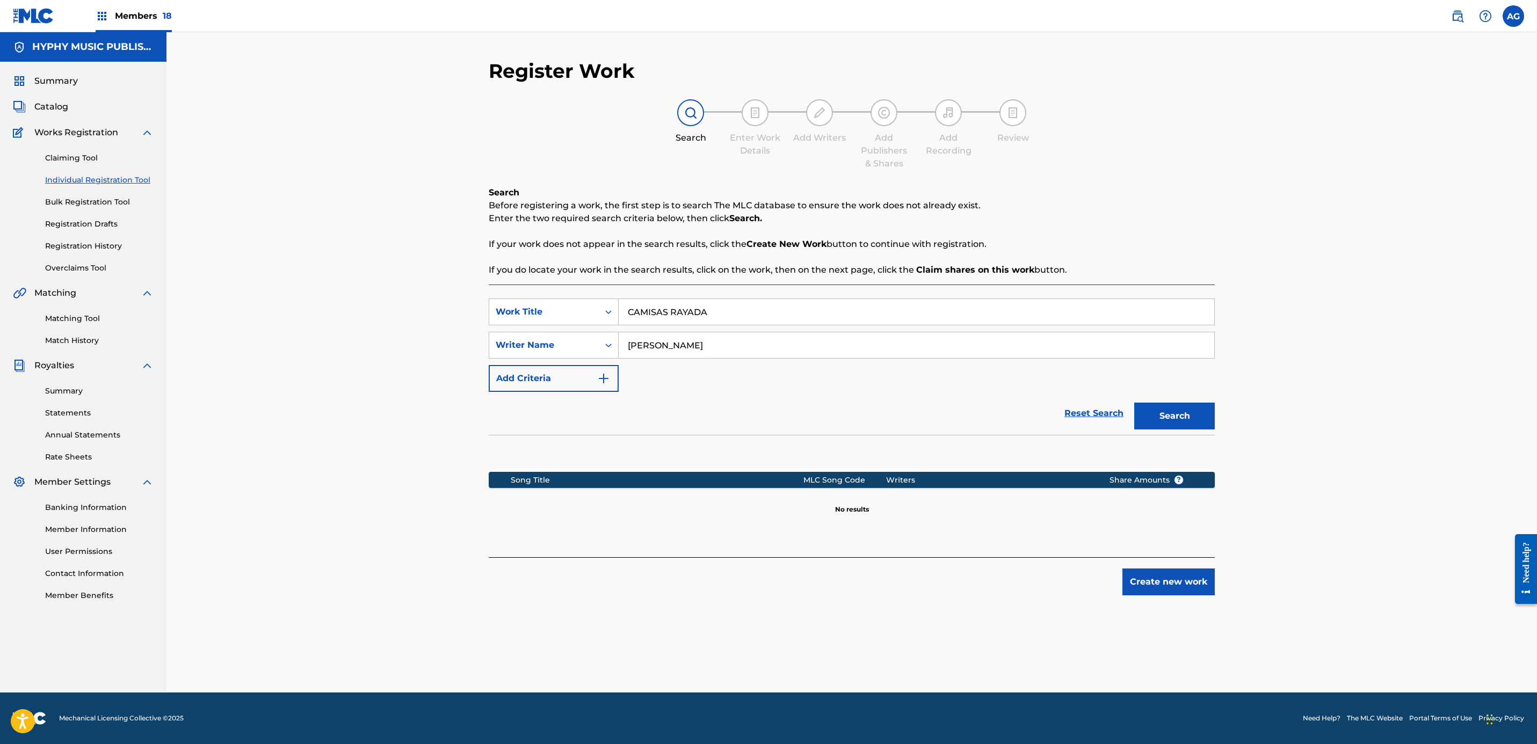
paste input "GASTELO"
type input "[PERSON_NAME]"
click at [1170, 398] on div "Search" at bounding box center [1172, 413] width 86 height 43
click at [1172, 411] on button "Search" at bounding box center [1174, 416] width 81 height 27
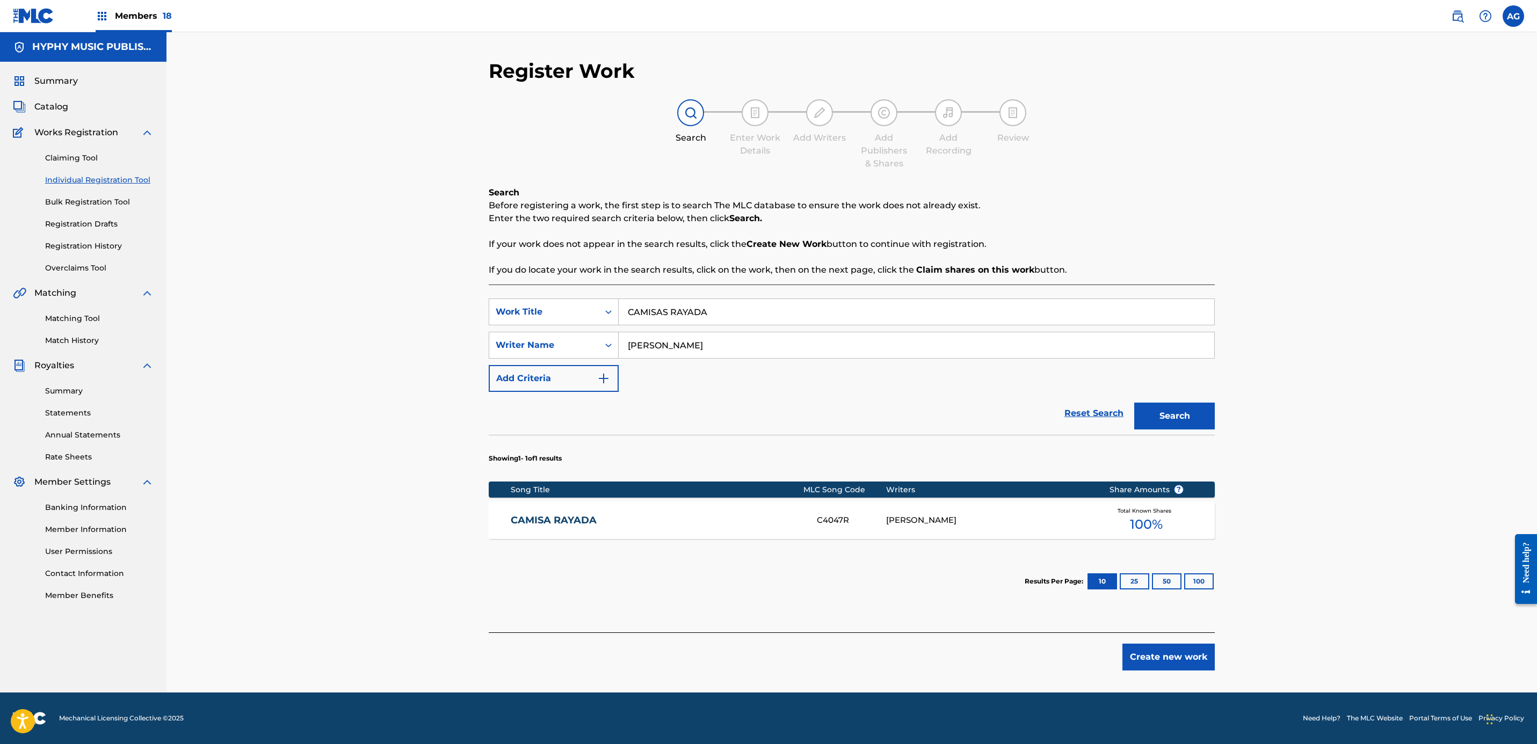
click at [904, 531] on div "CAMISA RAYADA C4047R JAVIER ERNESTO GASTELO ARREOLA Total Known Shares 100 %" at bounding box center [852, 521] width 726 height 38
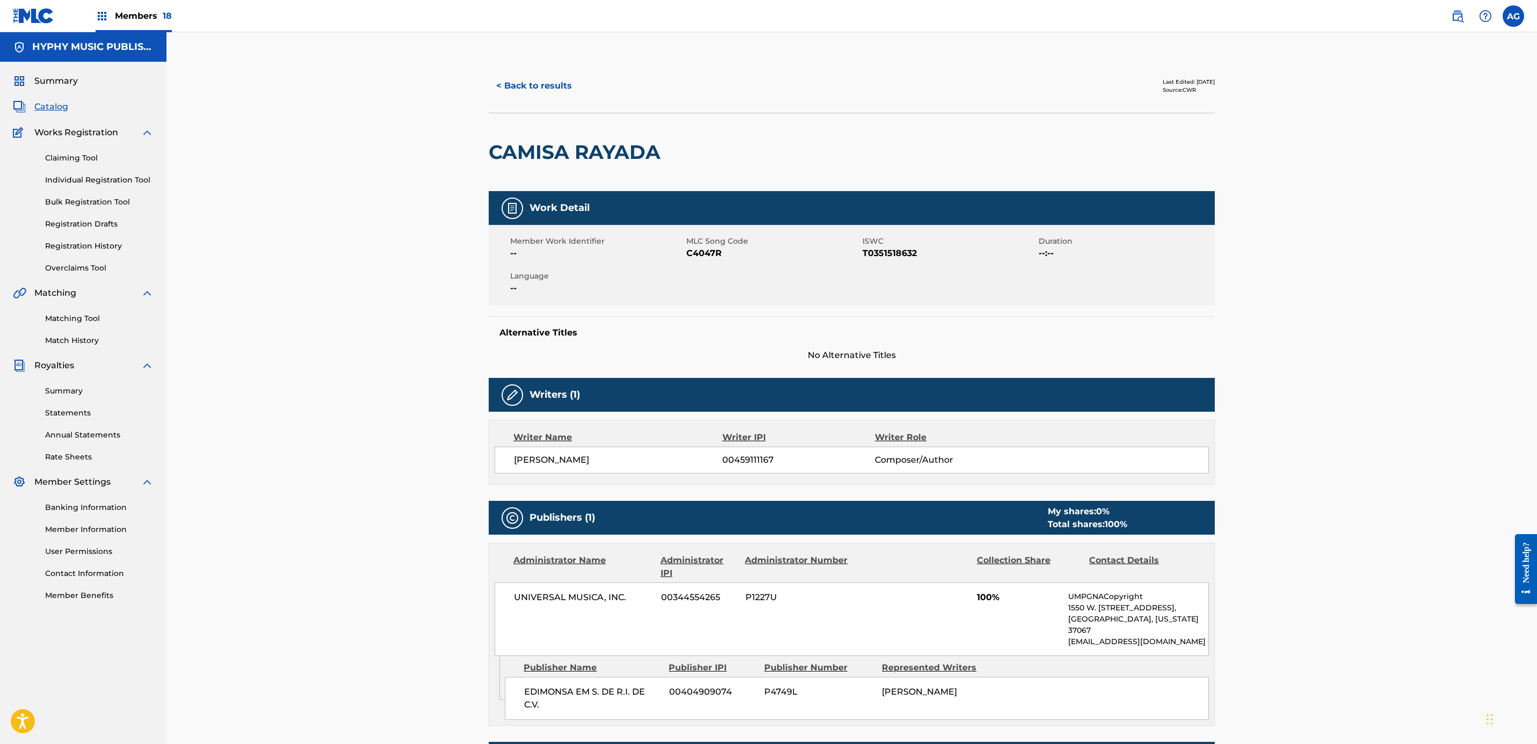
click at [694, 253] on span "C4047R" at bounding box center [772, 253] width 173 height 13
drag, startPoint x: 652, startPoint y: 257, endPoint x: 665, endPoint y: 261, distance: 13.6
click at [656, 258] on span "--" at bounding box center [596, 253] width 173 height 13
click at [714, 251] on span "C4047R" at bounding box center [772, 253] width 173 height 13
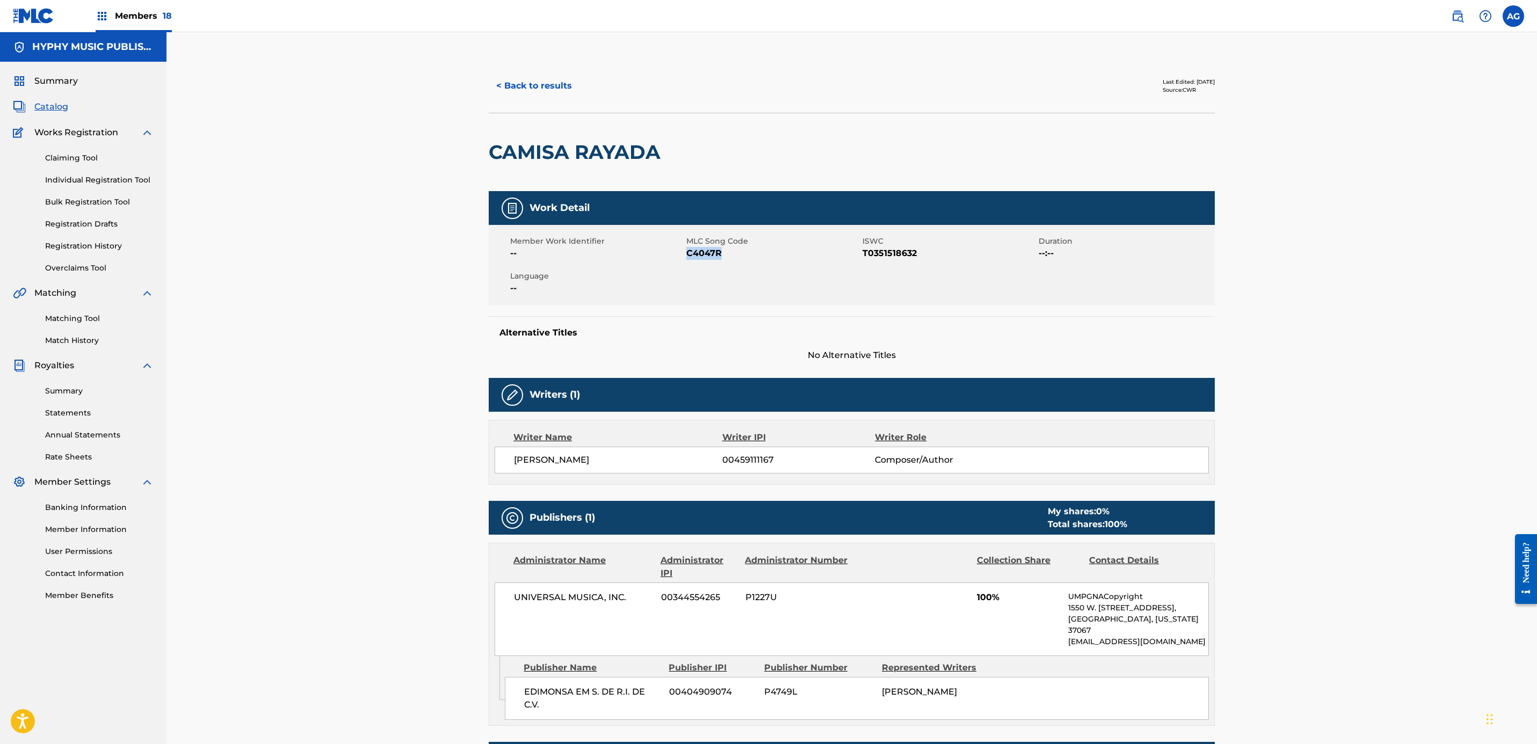
click at [714, 251] on span "C4047R" at bounding box center [772, 253] width 173 height 13
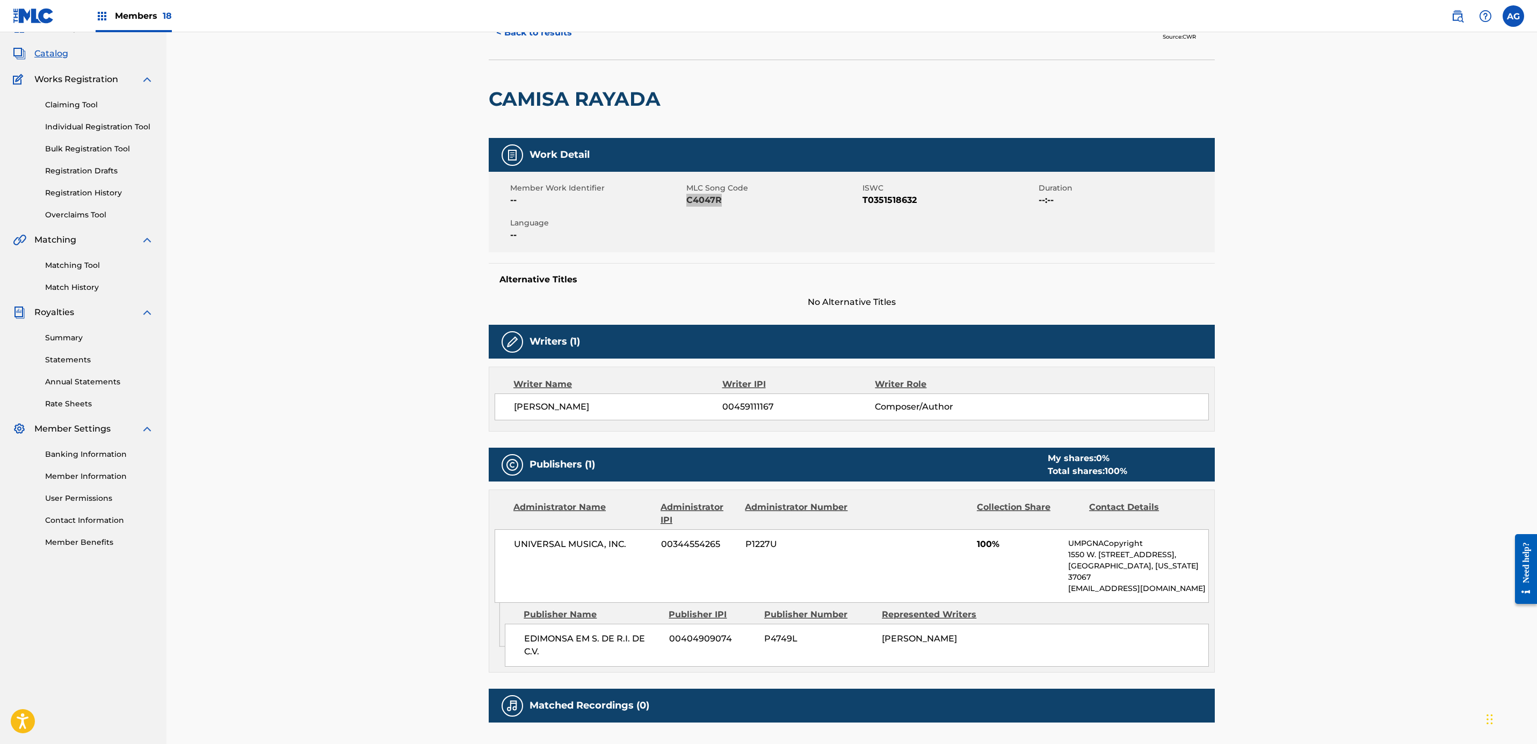
scroll to position [81, 0]
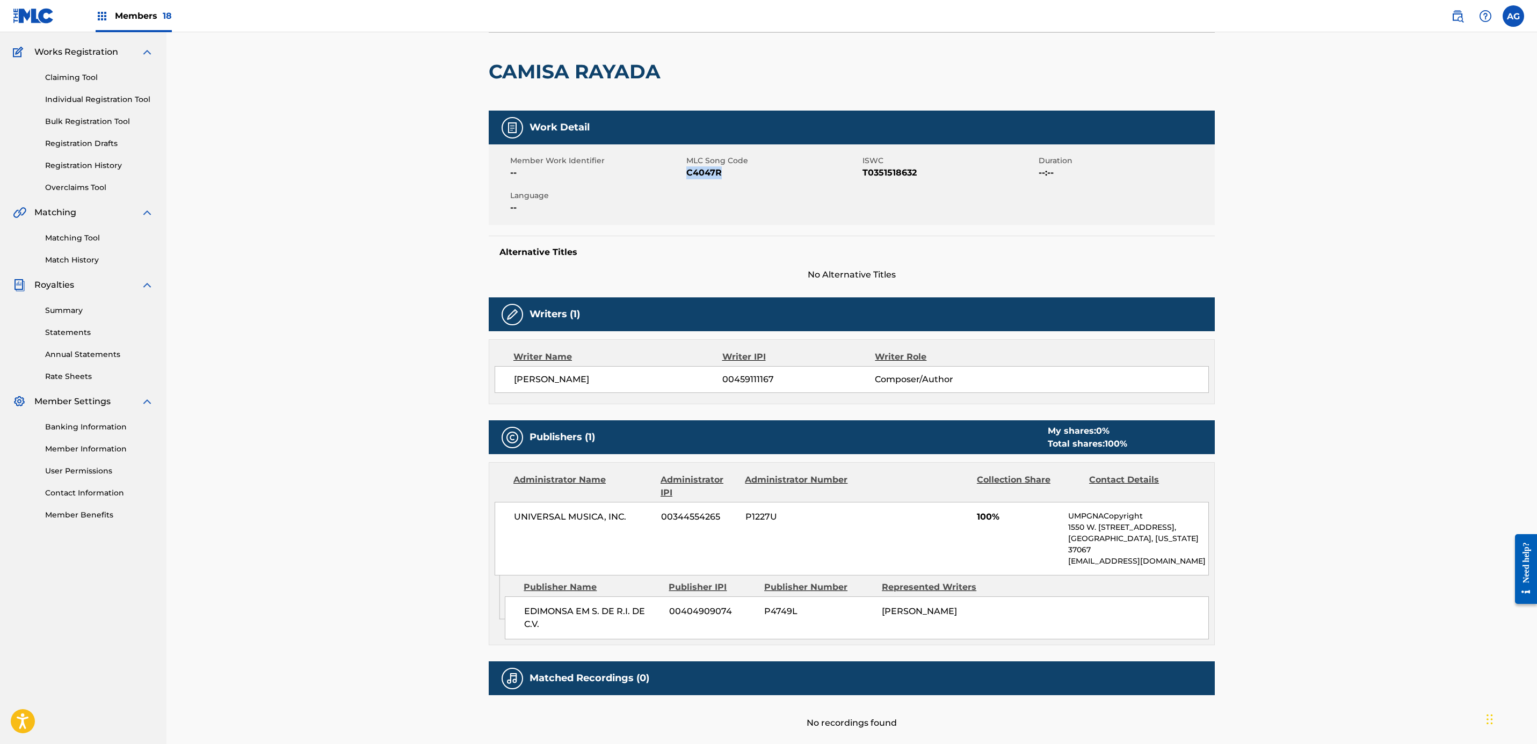
click at [545, 521] on span "UNIVERSAL MUSICA, INC." at bounding box center [583, 517] width 139 height 13
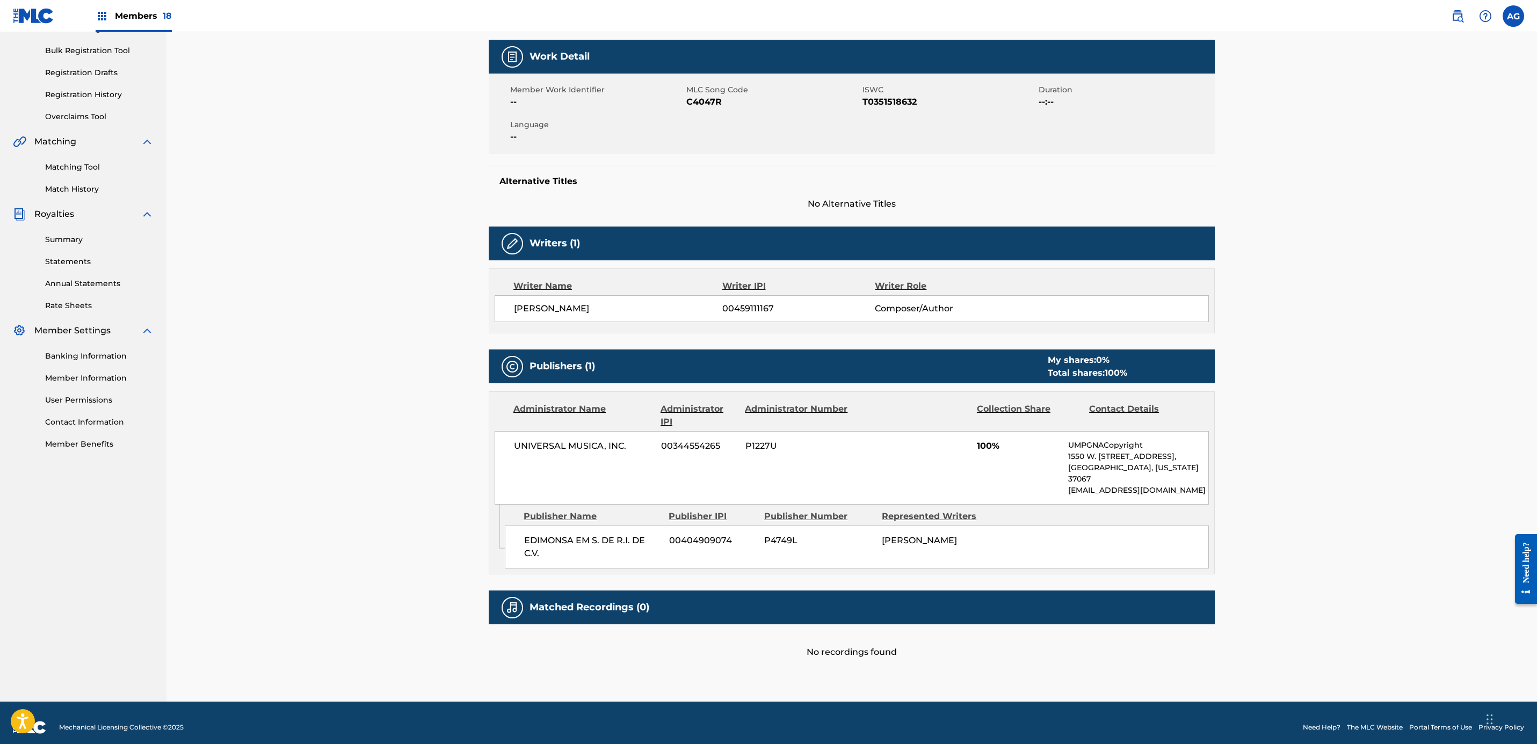
scroll to position [0, 0]
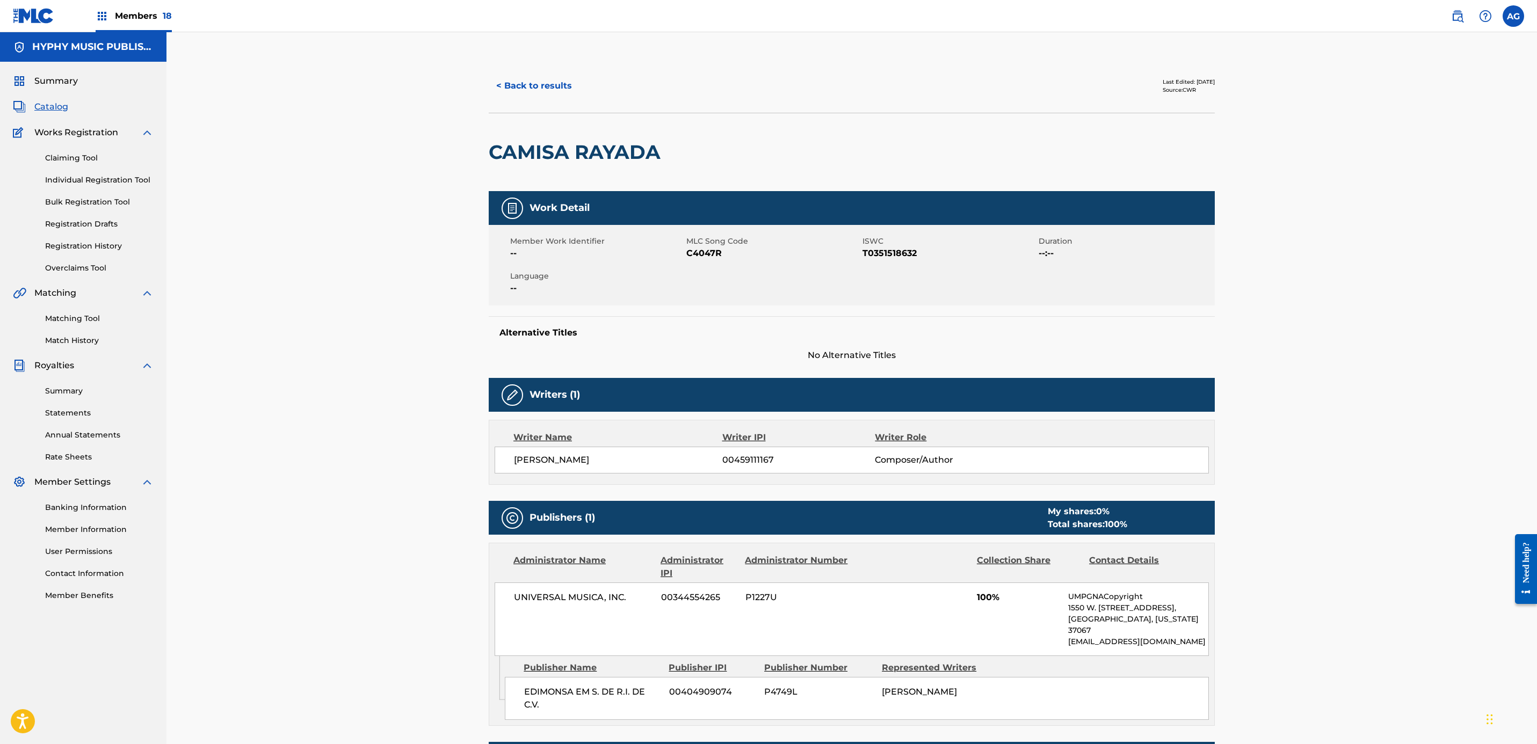
drag, startPoint x: 276, startPoint y: 378, endPoint x: 413, endPoint y: 143, distance: 271.3
click at [551, 85] on button "< Back to results" at bounding box center [534, 85] width 91 height 27
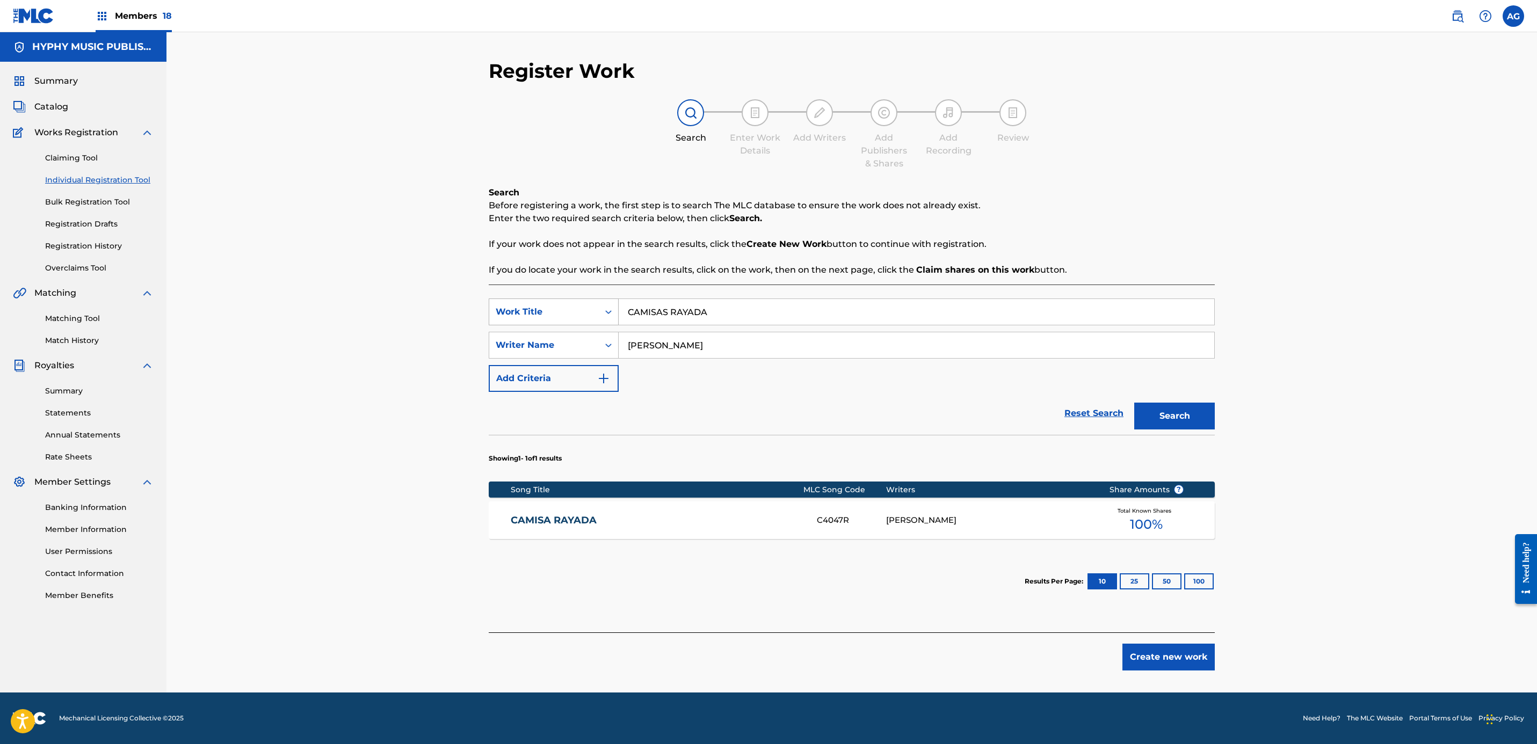
drag, startPoint x: 759, startPoint y: 313, endPoint x: 522, endPoint y: 311, distance: 236.8
click at [495, 311] on div "SearchWithCriteriaed207a3c-3a78-4cd3-a882-52357a177b41 Work Title CAMISAS RAYADA" at bounding box center [852, 312] width 726 height 27
paste input "EL BOULEVARD SINALO"
click at [1189, 401] on div "Search" at bounding box center [1172, 413] width 86 height 43
click at [1184, 423] on button "Search" at bounding box center [1174, 416] width 81 height 27
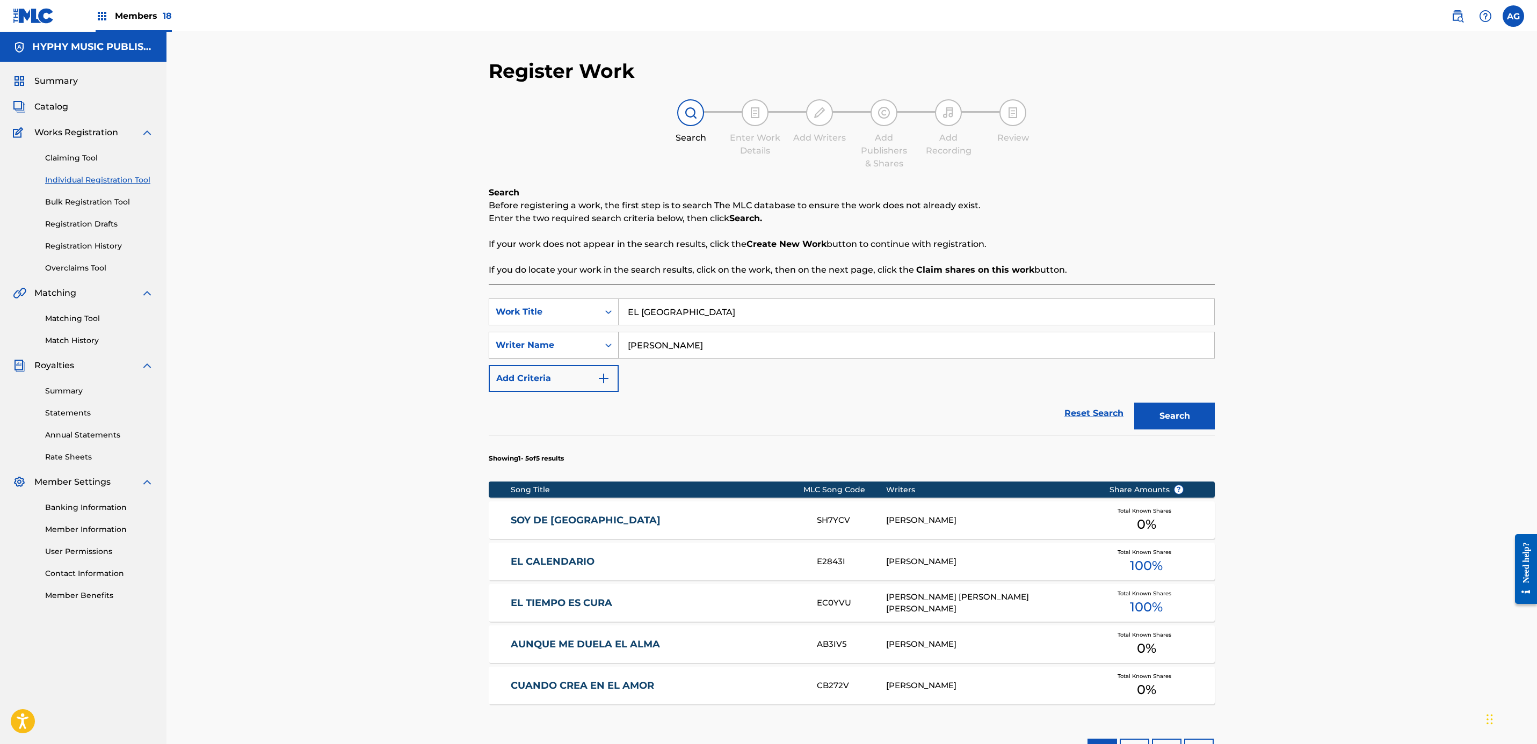
drag, startPoint x: 769, startPoint y: 303, endPoint x: 603, endPoint y: 348, distance: 172.5
click at [500, 311] on div "SearchWithCriteriaed207a3c-3a78-4cd3-a882-52357a177b41 Work Title EL BOULEVARD …" at bounding box center [852, 312] width 726 height 27
paste input "LOS SINALOENSES"
click at [1175, 419] on button "Search" at bounding box center [1174, 416] width 81 height 27
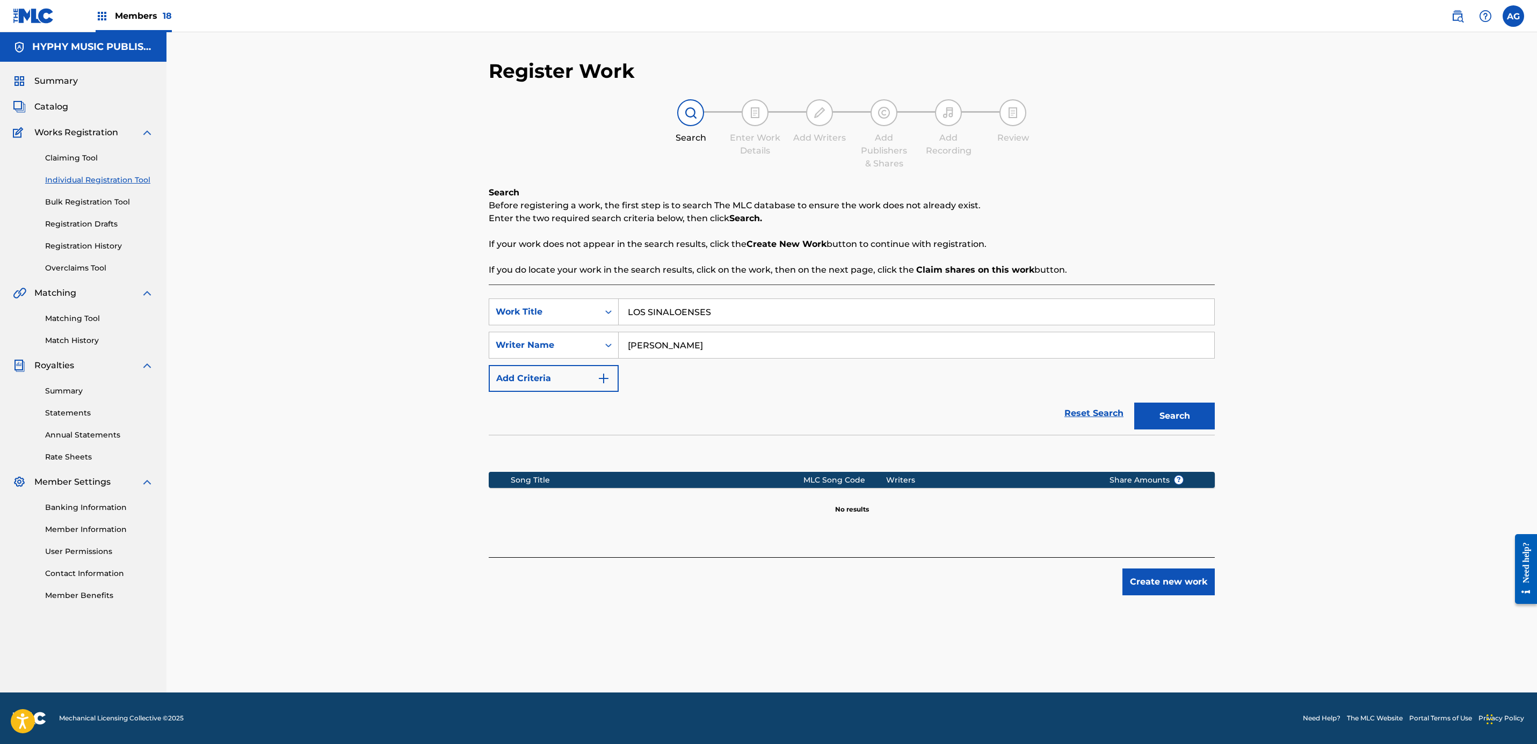
drag, startPoint x: 783, startPoint y: 308, endPoint x: 694, endPoint y: 321, distance: 89.5
click at [534, 313] on div "SearchWithCriteriaed207a3c-3a78-4cd3-a882-52357a177b41 Work Title LOS SINALOENS…" at bounding box center [852, 312] width 726 height 27
paste input "ME MENTISTE"
type input "ME MENTISTE"
click at [1154, 412] on button "Search" at bounding box center [1174, 416] width 81 height 27
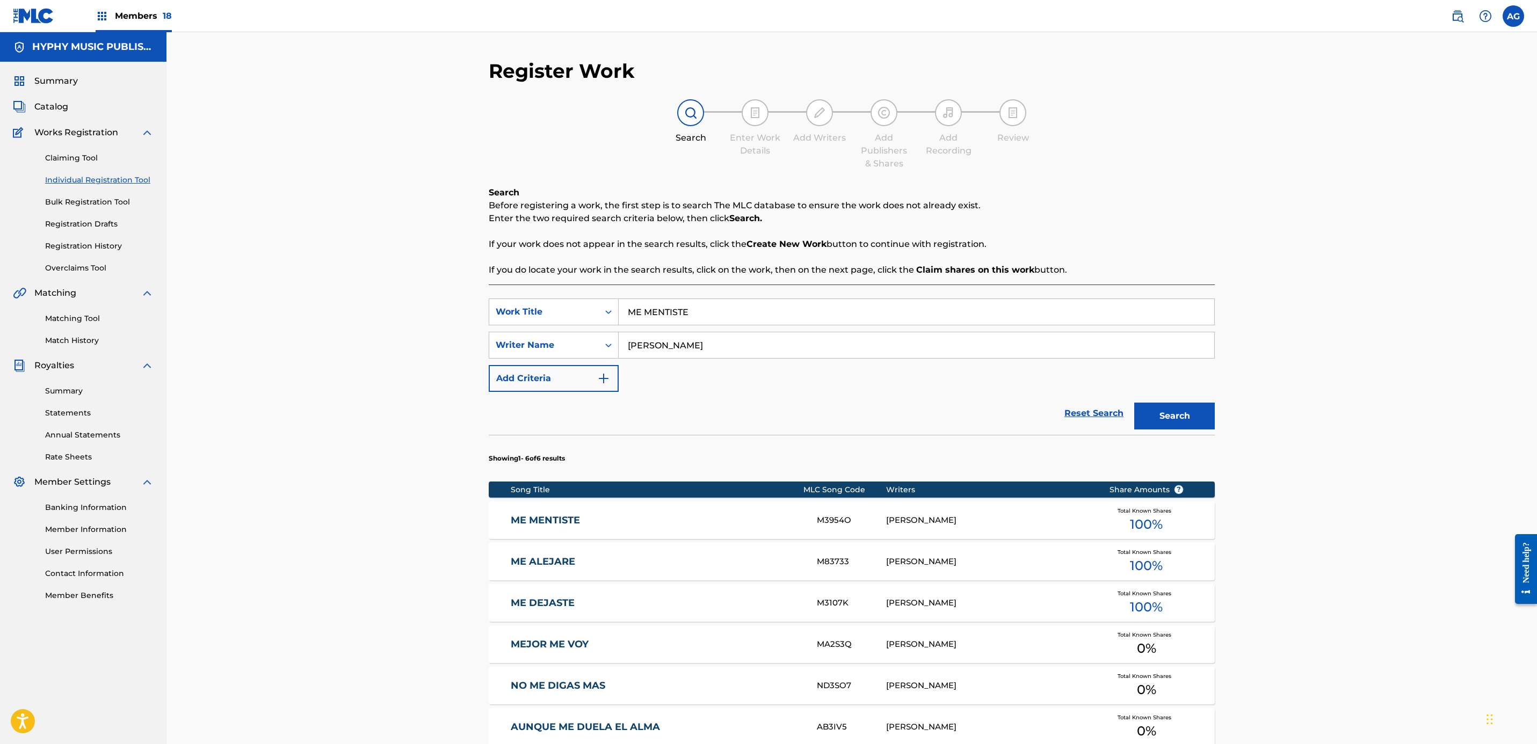
click at [643, 514] on link "ME MENTISTE" at bounding box center [657, 520] width 292 height 12
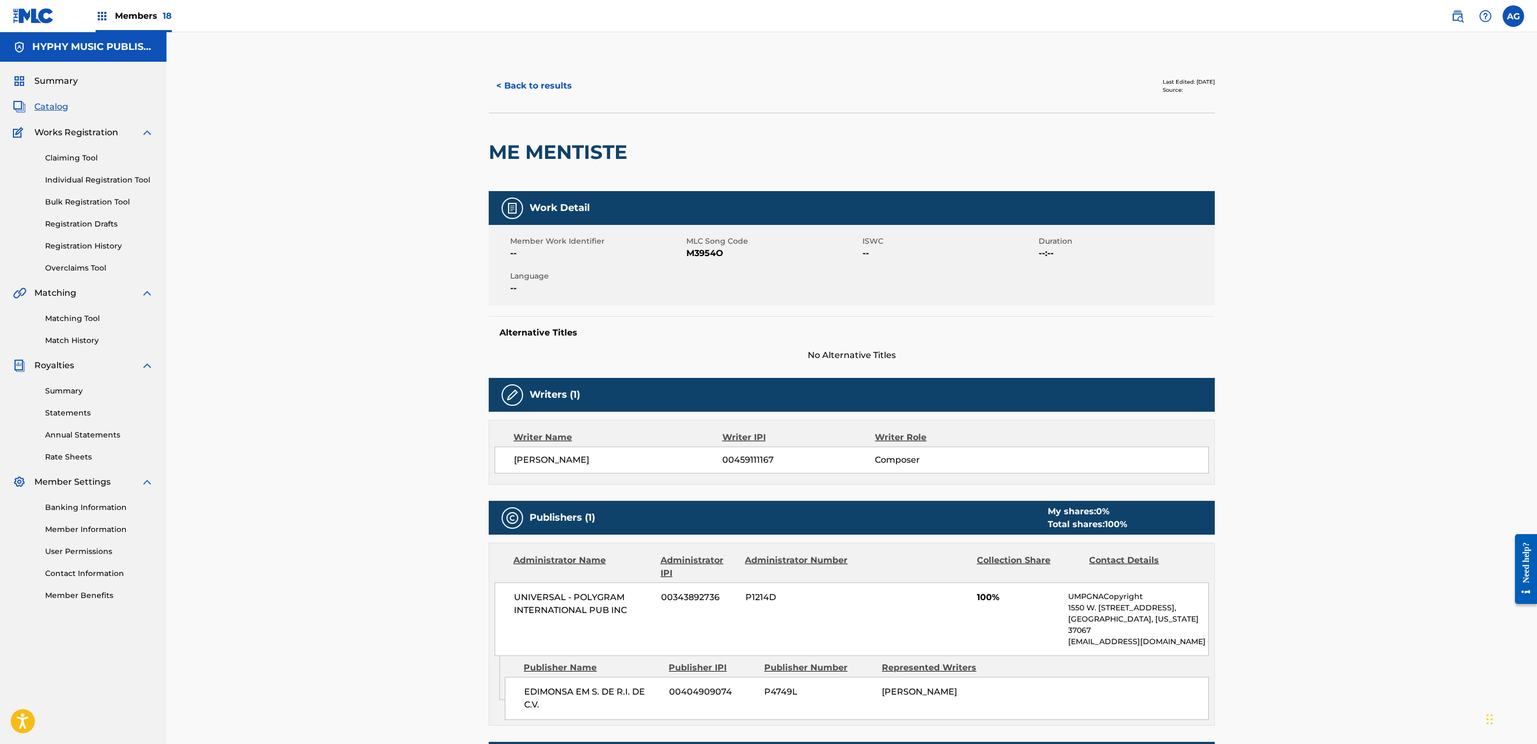
click at [693, 253] on span "M3954O" at bounding box center [772, 253] width 173 height 13
click at [543, 597] on span "UNIVERSAL - POLYGRAM INTERNATIONAL PUB INC" at bounding box center [583, 604] width 139 height 26
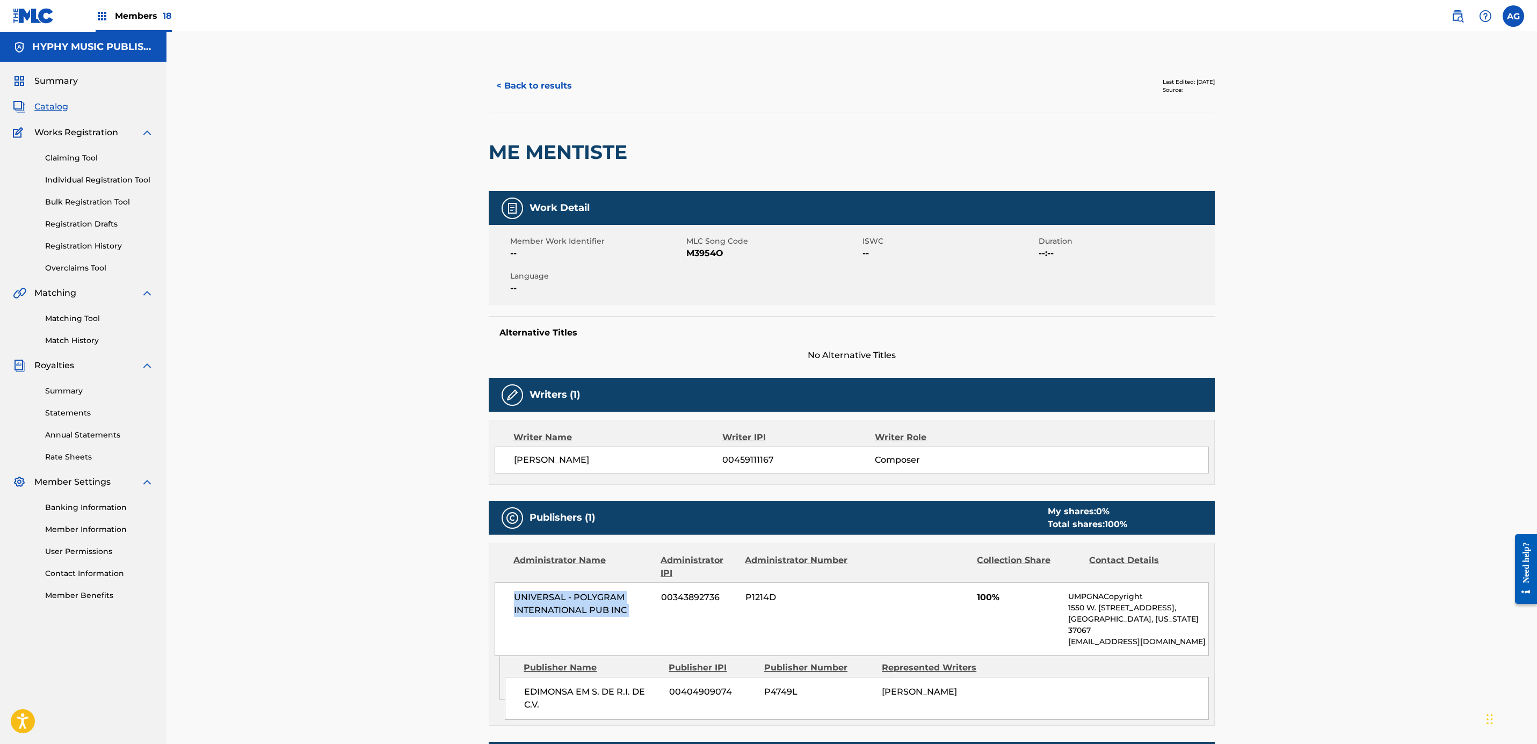
click at [535, 85] on button "< Back to results" at bounding box center [534, 85] width 91 height 27
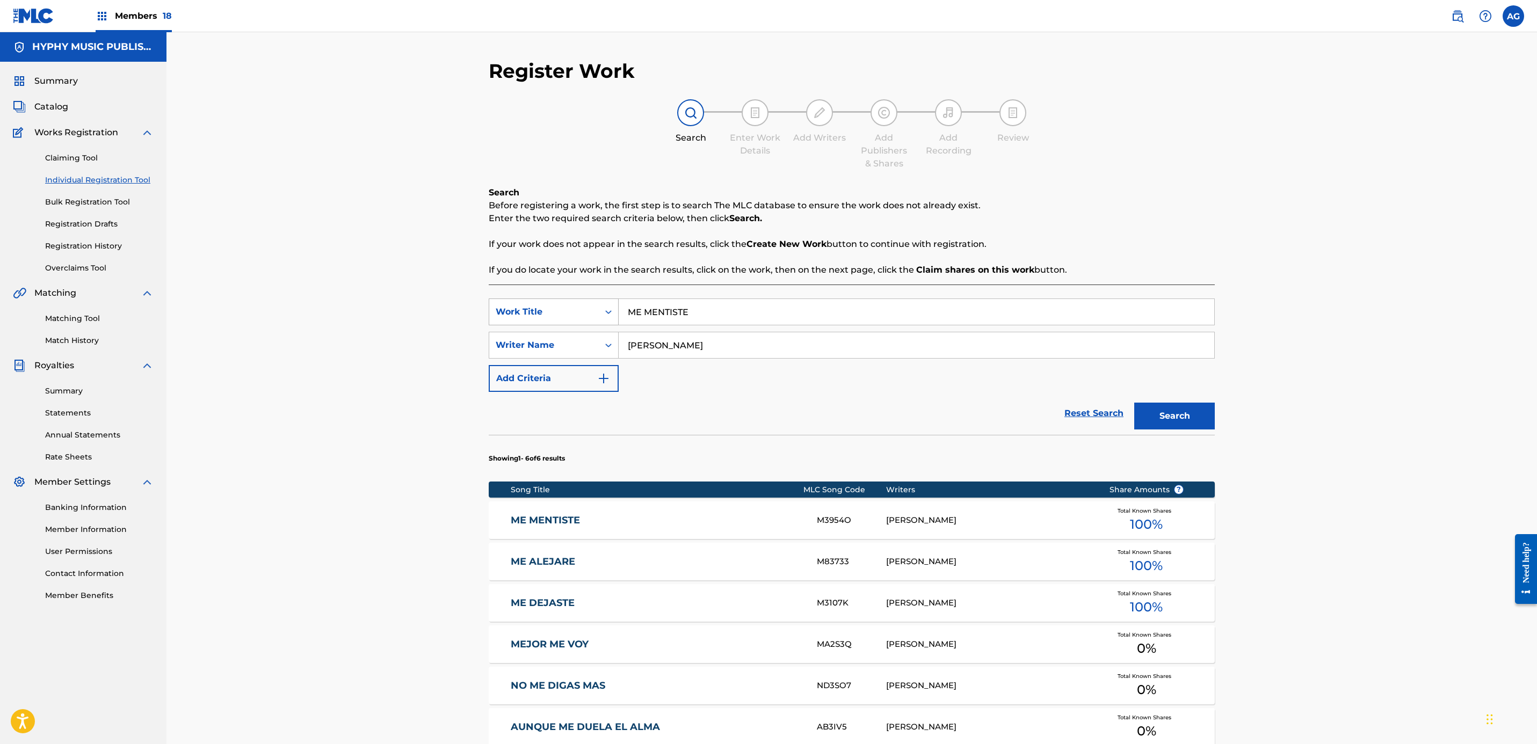
drag, startPoint x: 773, startPoint y: 303, endPoint x: 512, endPoint y: 305, distance: 261.0
click at [512, 305] on div "SearchWithCriteriaed207a3c-3a78-4cd3-a882-52357a177b41 Work Title ME MENTISTE" at bounding box center [852, 312] width 726 height 27
paste input "I PRECIO"
click at [1178, 415] on button "Search" at bounding box center [1174, 416] width 81 height 27
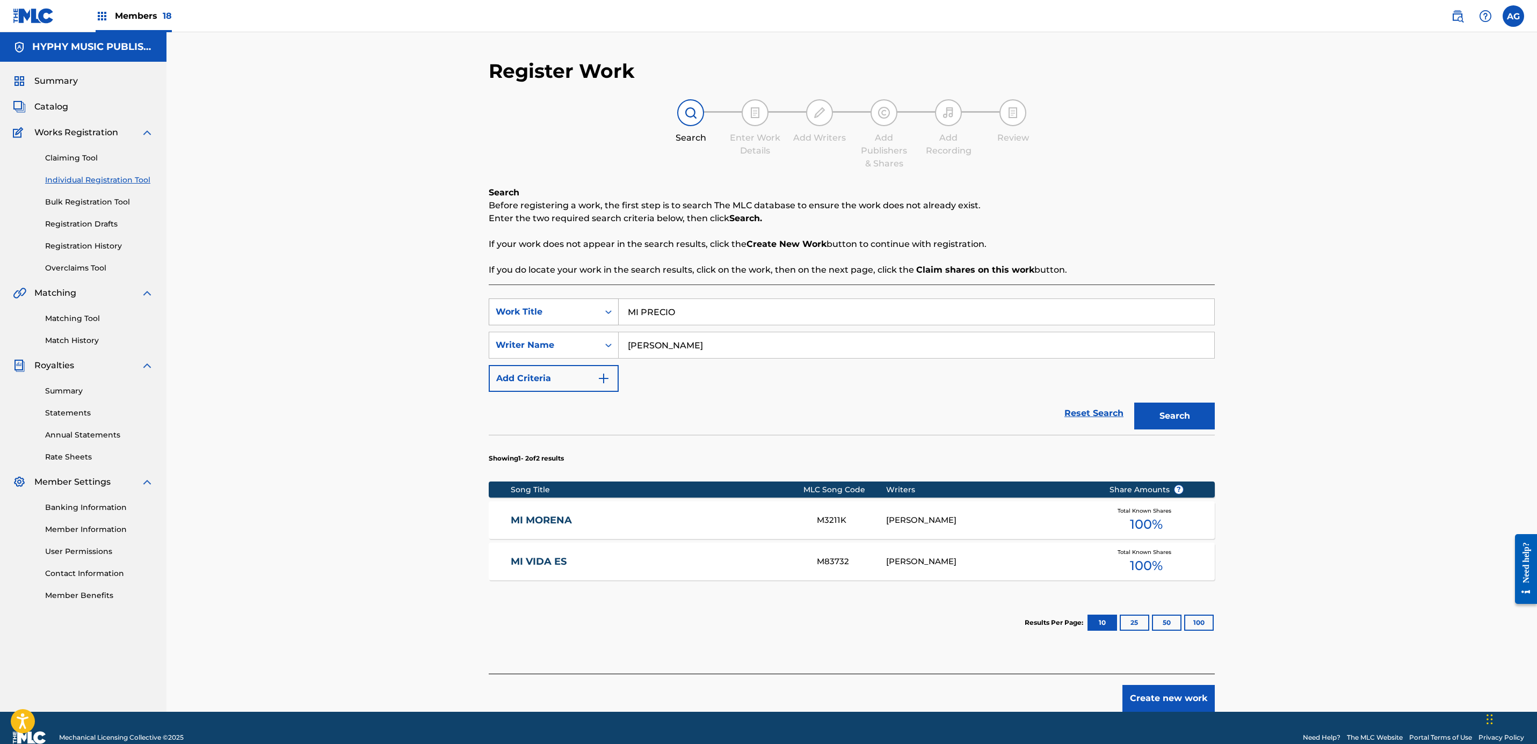
drag, startPoint x: 714, startPoint y: 313, endPoint x: 540, endPoint y: 313, distance: 174.0
click at [540, 313] on div "SearchWithCriteriaed207a3c-3a78-4cd3-a882-52357a177b41 Work Title MI PRECIO" at bounding box center [852, 312] width 726 height 27
paste input "UJERIEGO EMPEDERNID"
type input "MUJERIEGO EMPEDERNIDO"
click at [1180, 405] on button "Search" at bounding box center [1174, 416] width 81 height 27
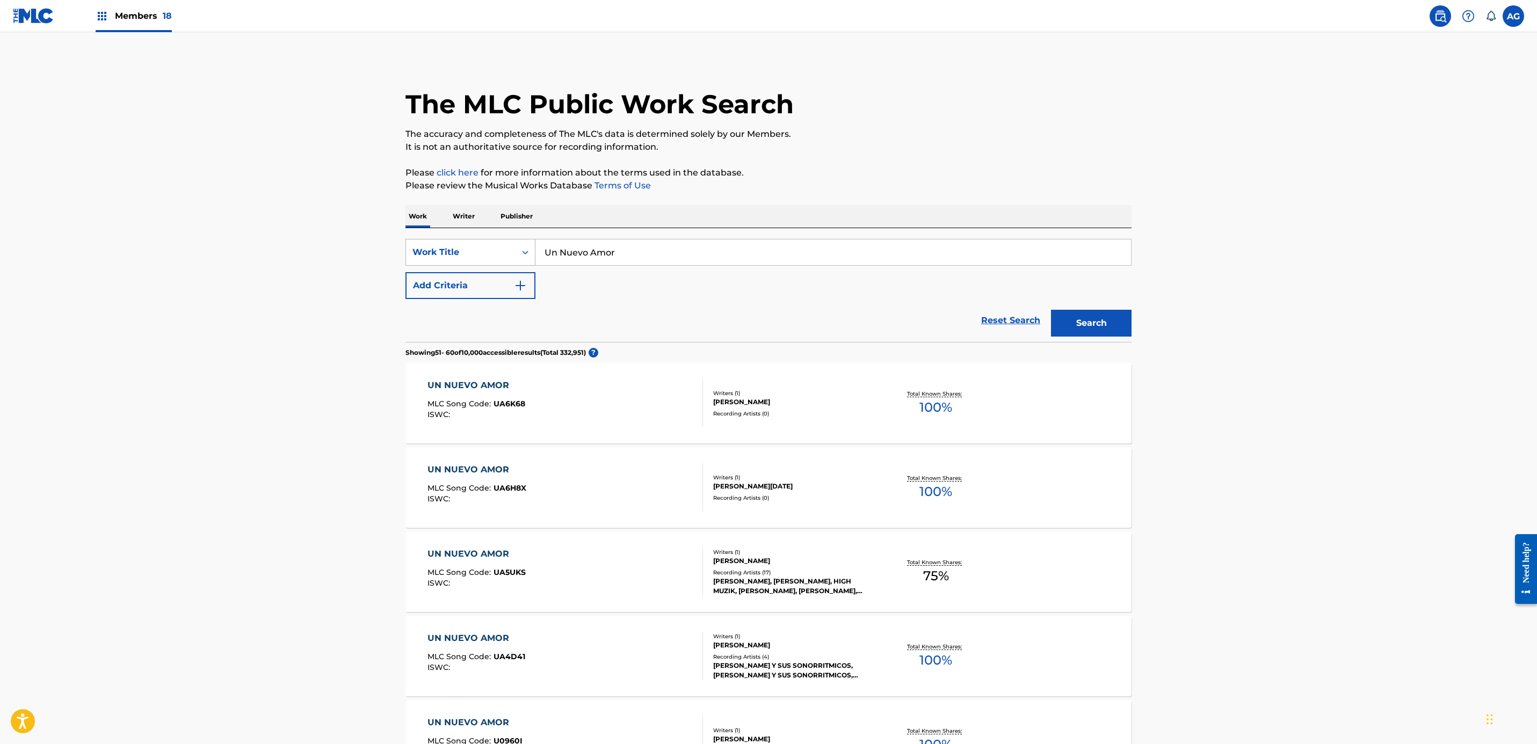
click at [452, 246] on div "Work Title" at bounding box center [460, 252] width 97 height 13
click at [475, 277] on div "MLC Song Code" at bounding box center [470, 279] width 129 height 27
click at [581, 253] on input "Search Form" at bounding box center [833, 253] width 596 height 26
paste input "Q1175M"
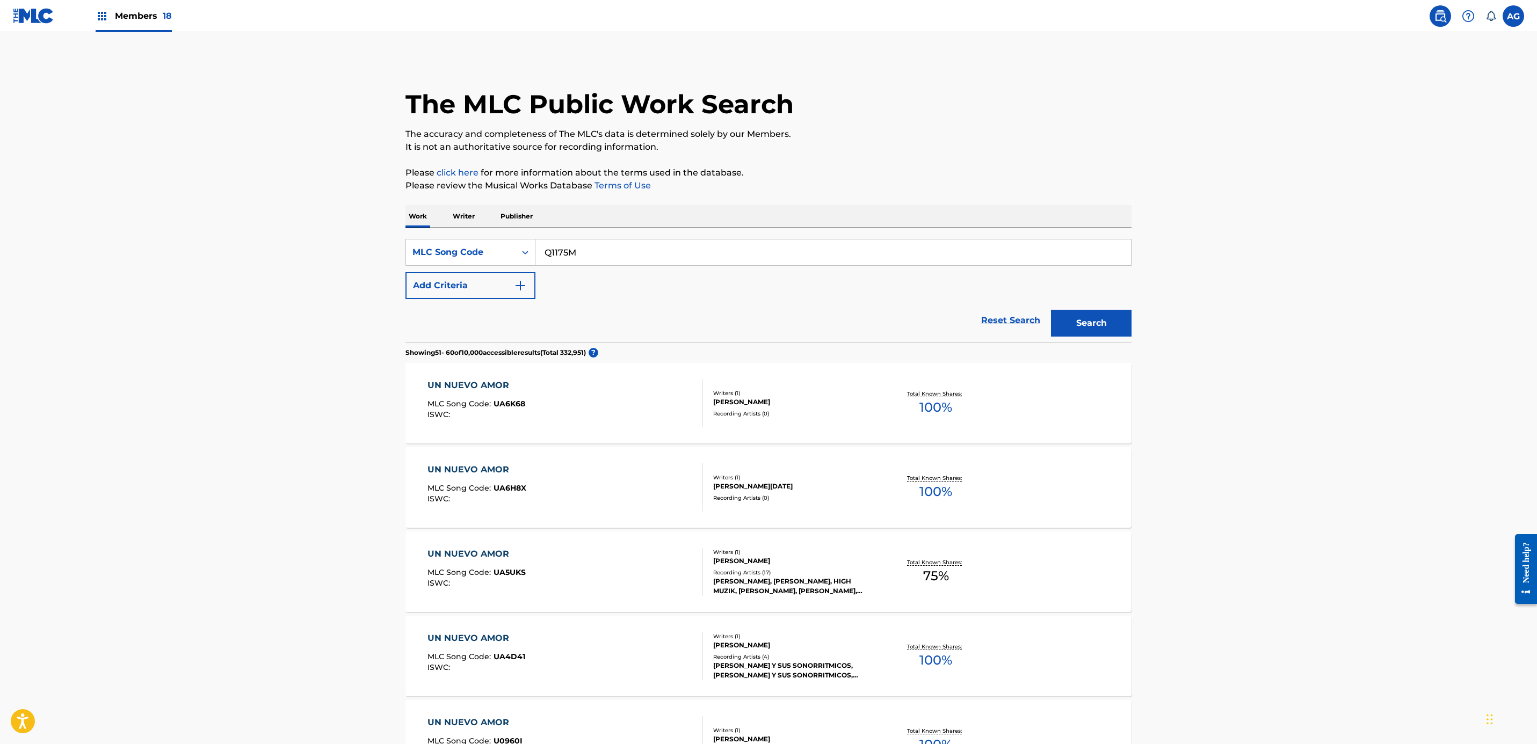
type input "Q1175M"
click at [1070, 315] on button "Search" at bounding box center [1091, 323] width 81 height 27
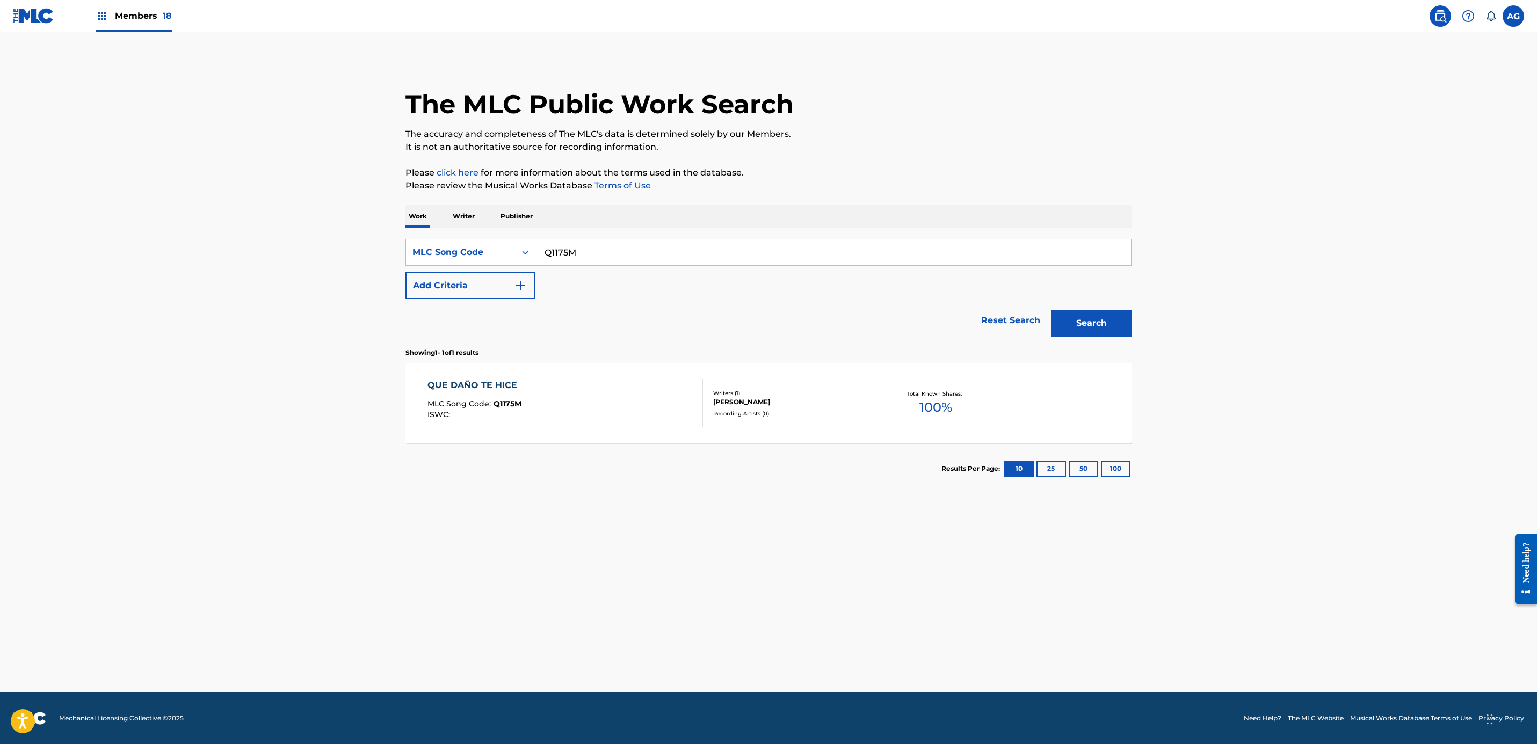
click at [624, 421] on div "QUE DAÑO TE HICE MLC Song Code : Q1175M ISWC :" at bounding box center [565, 403] width 276 height 48
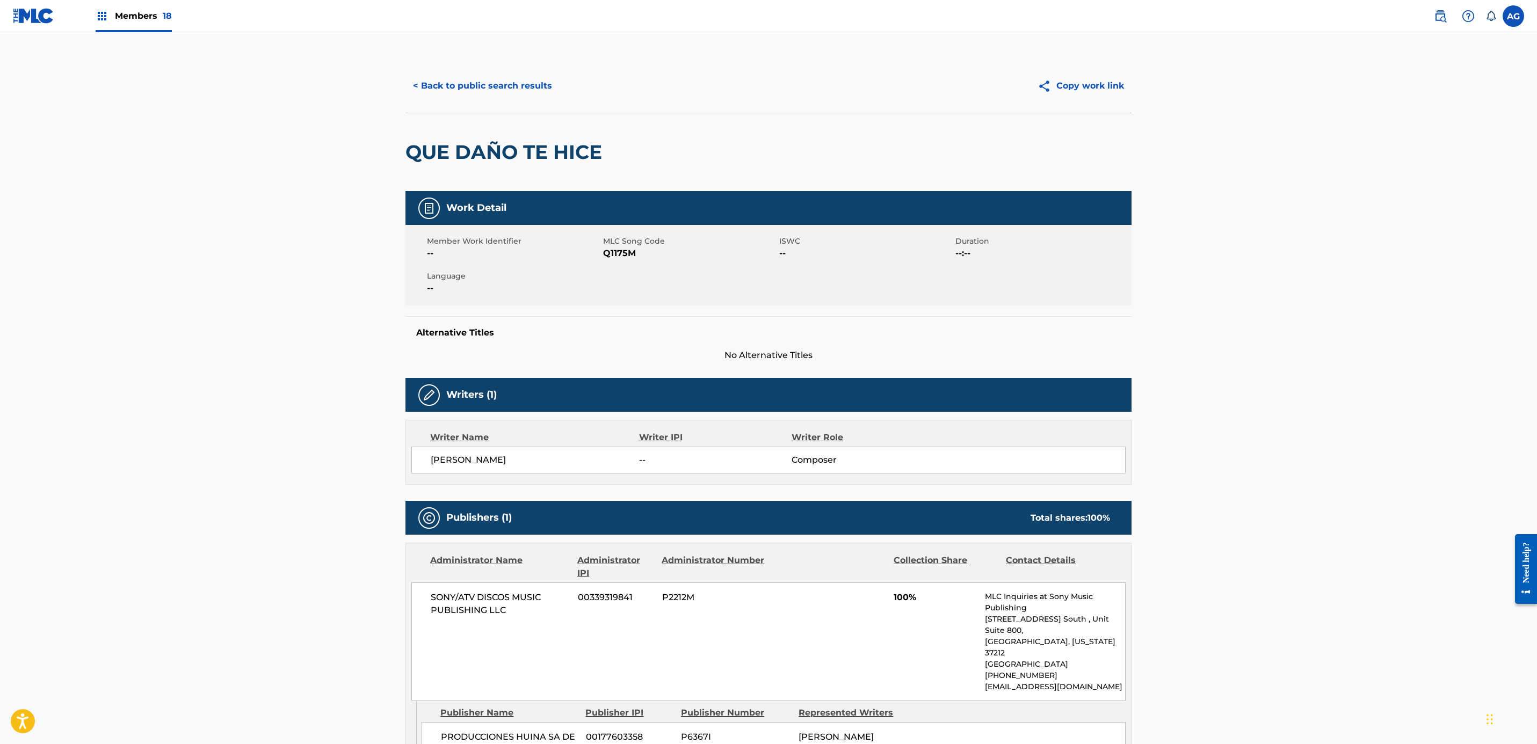
drag, startPoint x: 405, startPoint y: 166, endPoint x: 390, endPoint y: 74, distance: 93.1
click at [475, 84] on button "< Back to public search results" at bounding box center [482, 85] width 154 height 27
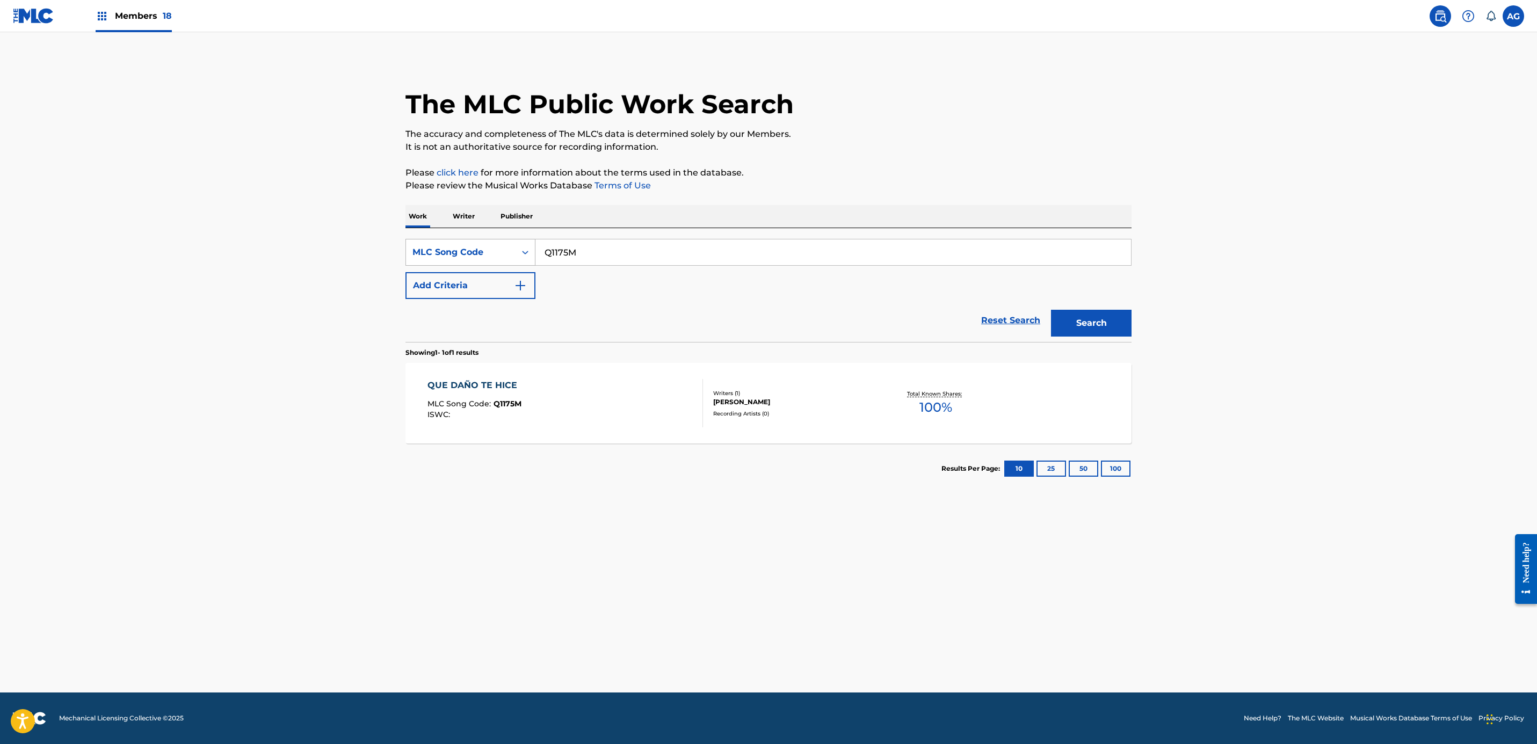
drag, startPoint x: 607, startPoint y: 259, endPoint x: 531, endPoint y: 260, distance: 76.8
click at [531, 260] on div "SearchWithCriteria377c2cf6-49ea-4fdd-bf9a-37ad186e08da MLC Song Code Q1175M" at bounding box center [768, 252] width 726 height 27
paste input "V7HMO"
type input "QV7HMO"
click at [1083, 311] on button "Search" at bounding box center [1091, 323] width 81 height 27
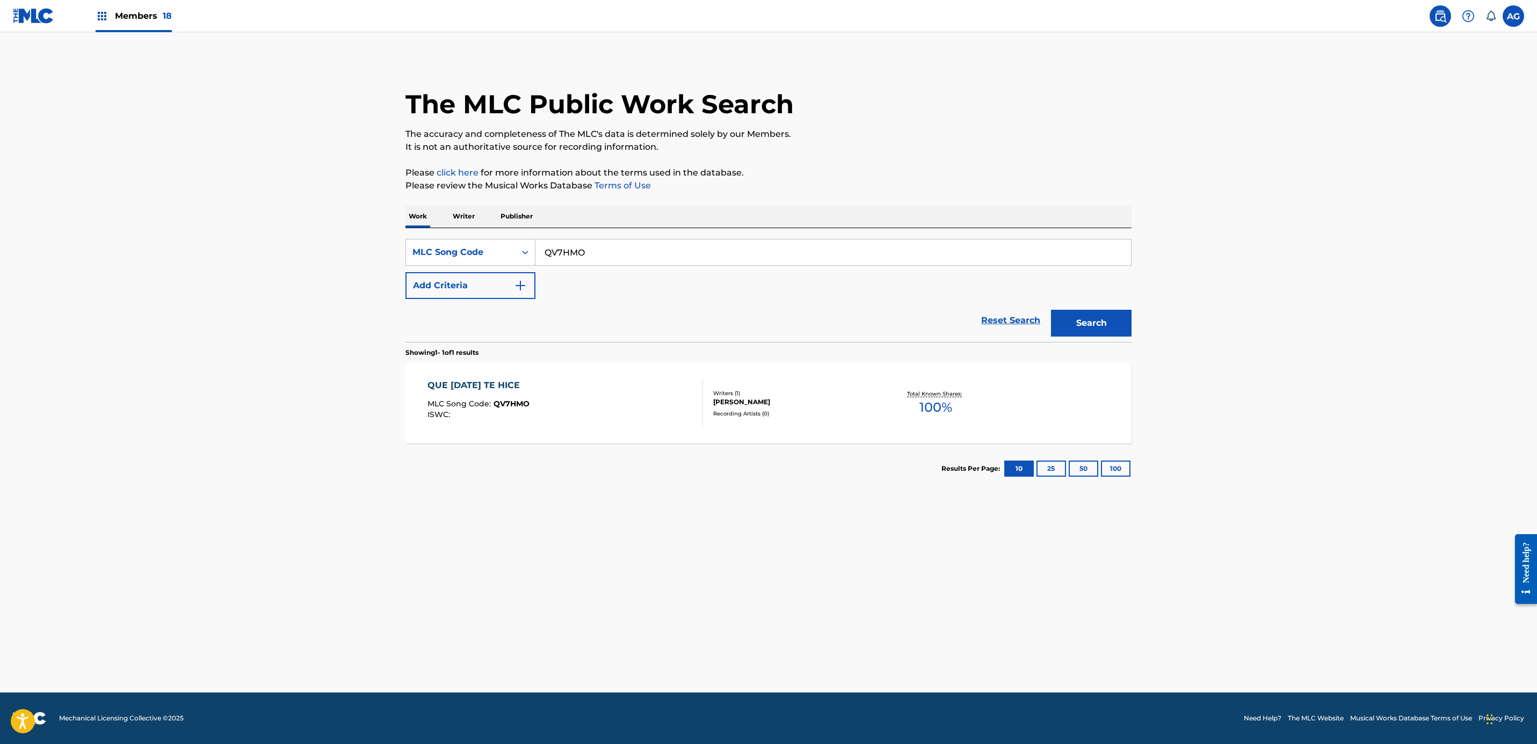
click at [523, 417] on div "ISWC :" at bounding box center [478, 415] width 102 height 8
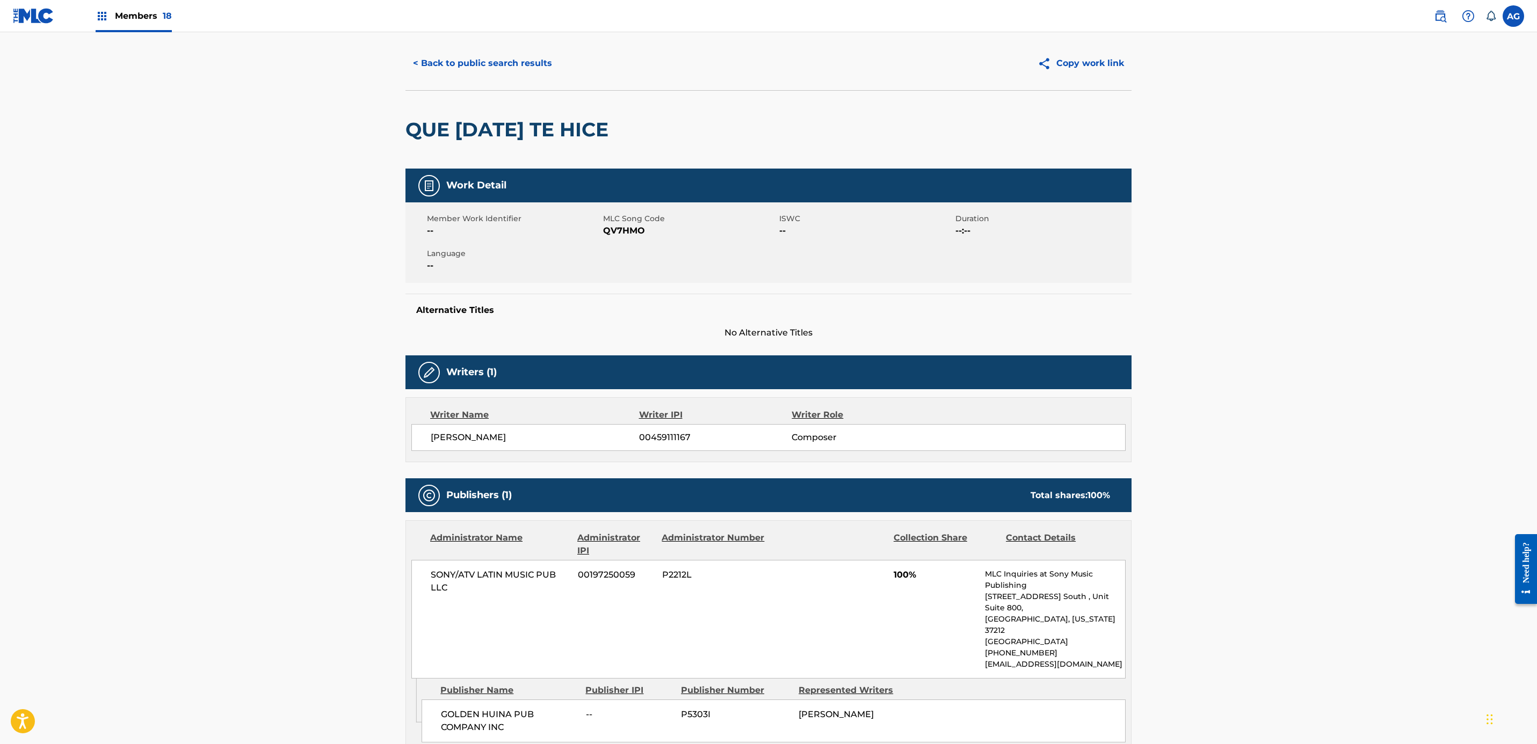
scroll to position [158, 0]
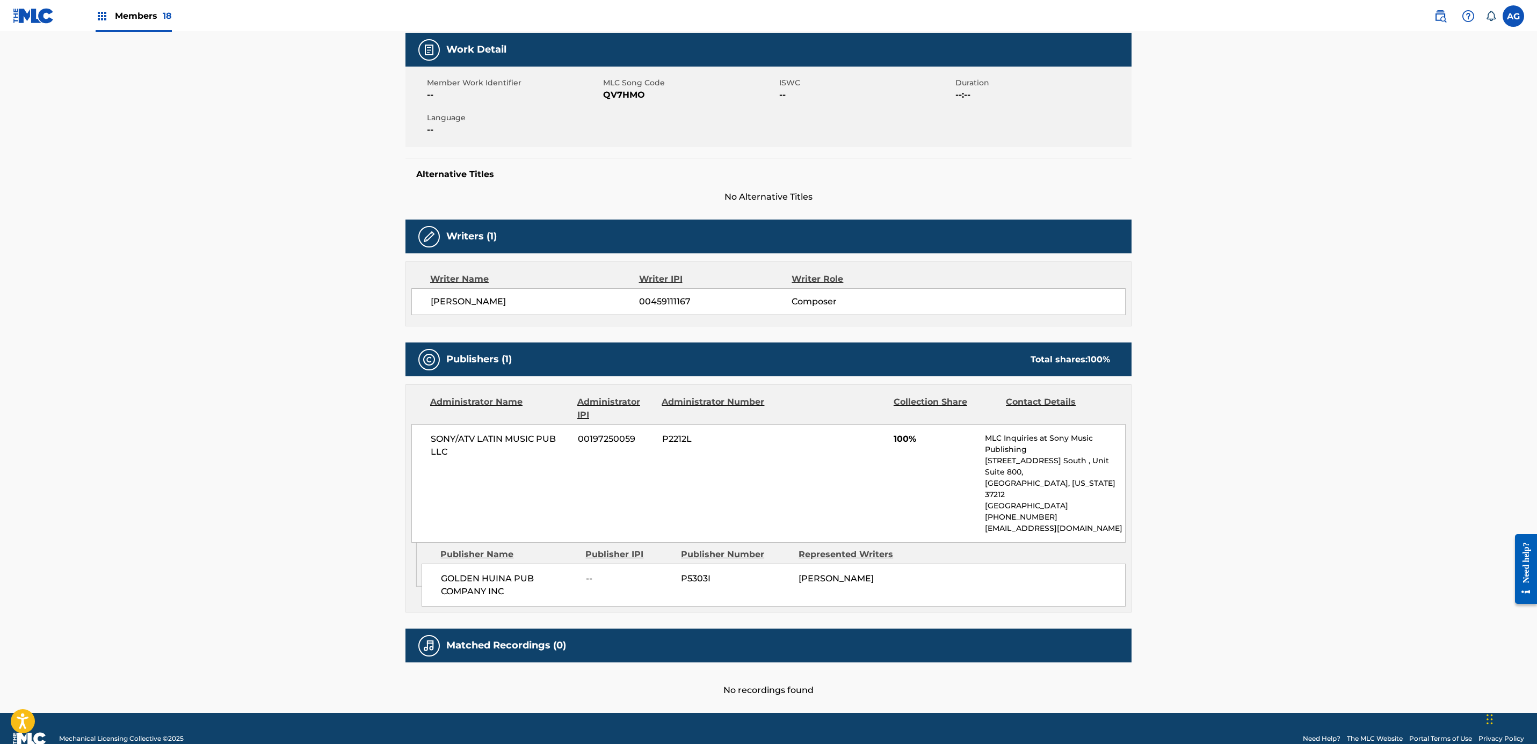
drag, startPoint x: 523, startPoint y: 417, endPoint x: 530, endPoint y: 521, distance: 103.9
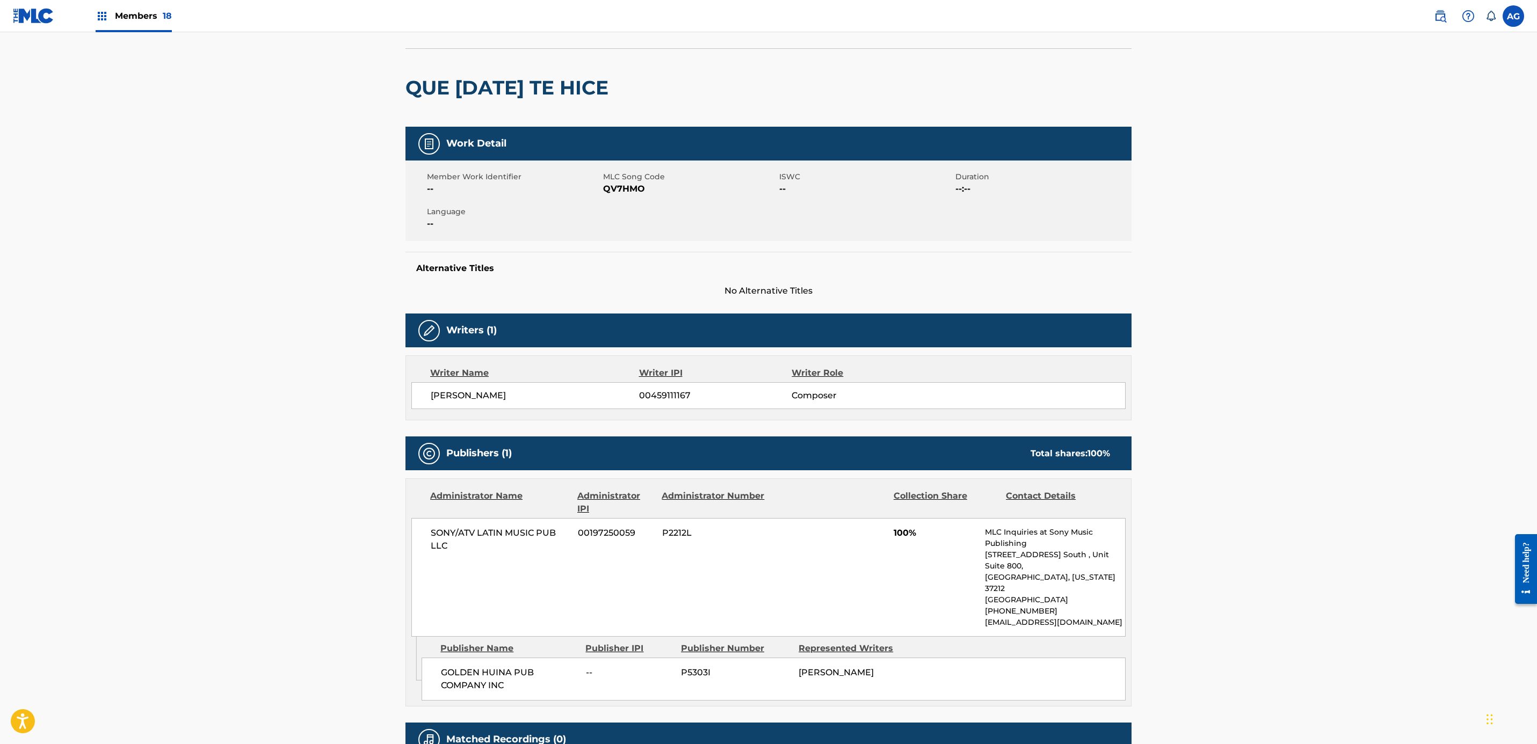
scroll to position [0, 0]
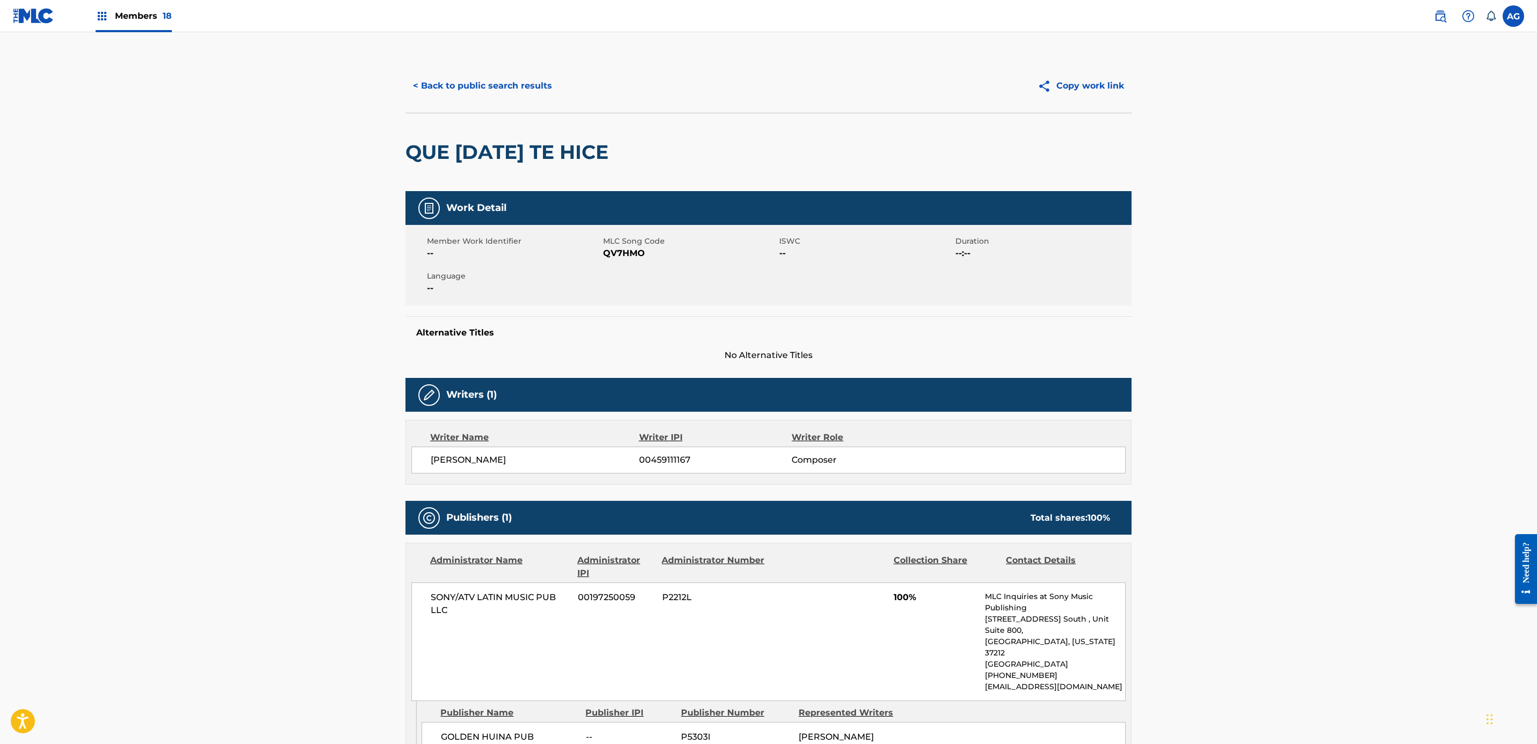
drag, startPoint x: 325, startPoint y: 524, endPoint x: 369, endPoint y: 305, distance: 223.0
click at [445, 87] on button "< Back to public search results" at bounding box center [482, 85] width 154 height 27
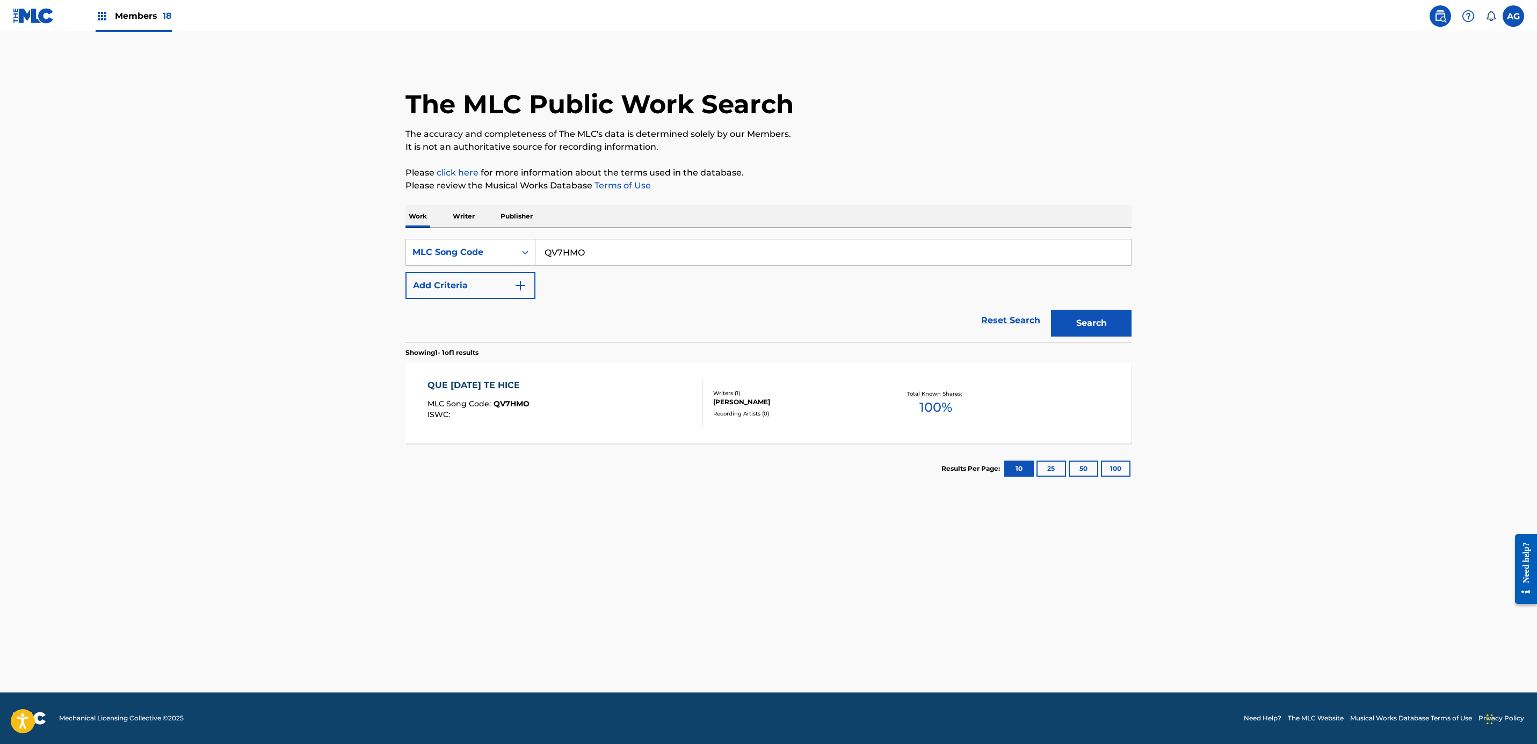
click at [475, 221] on p "Writer" at bounding box center [463, 216] width 28 height 23
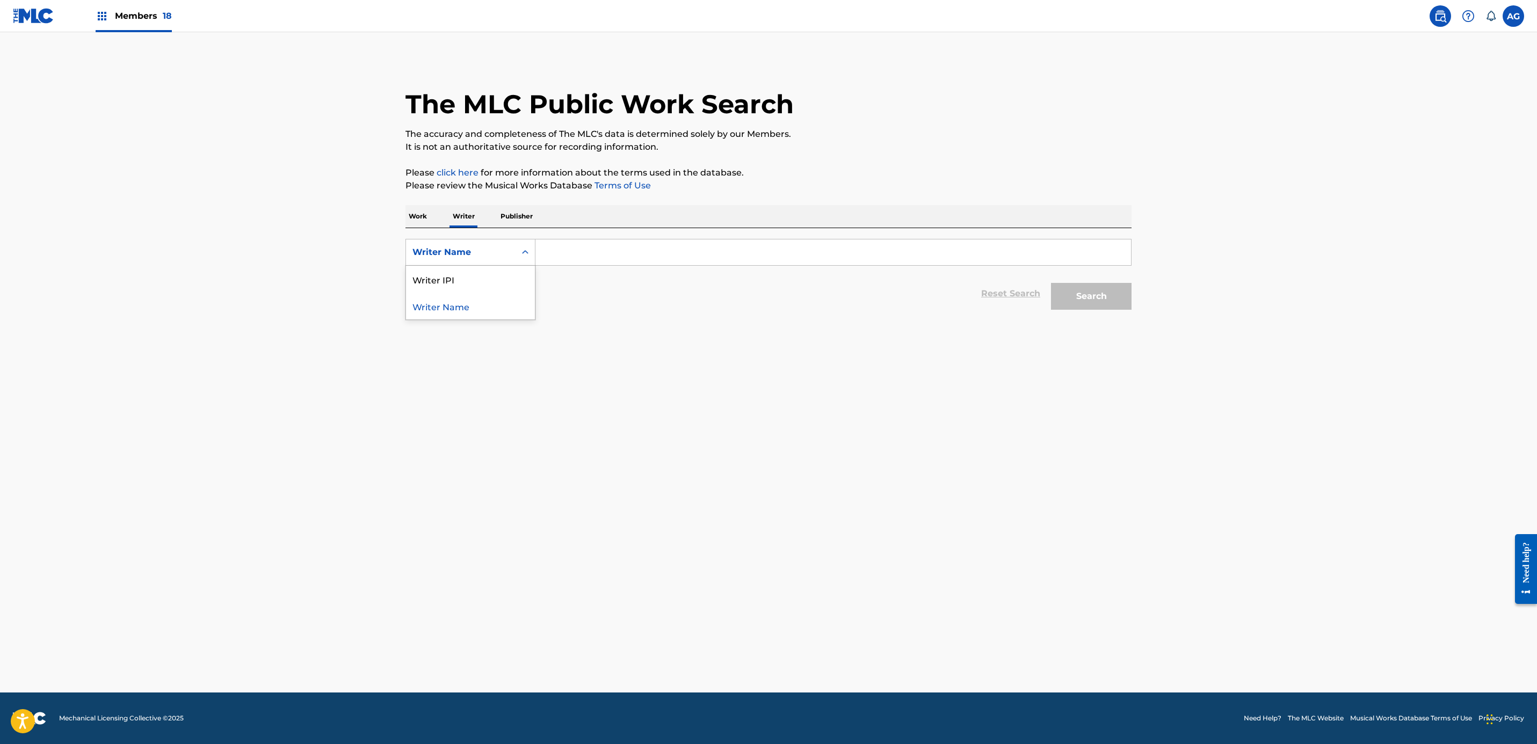
click at [490, 249] on div "Writer Name" at bounding box center [460, 252] width 97 height 13
click at [424, 226] on p "Work" at bounding box center [417, 216] width 25 height 23
click at [433, 244] on div "Work Title" at bounding box center [461, 252] width 110 height 20
drag, startPoint x: 458, startPoint y: 276, endPoint x: 537, endPoint y: 272, distance: 79.6
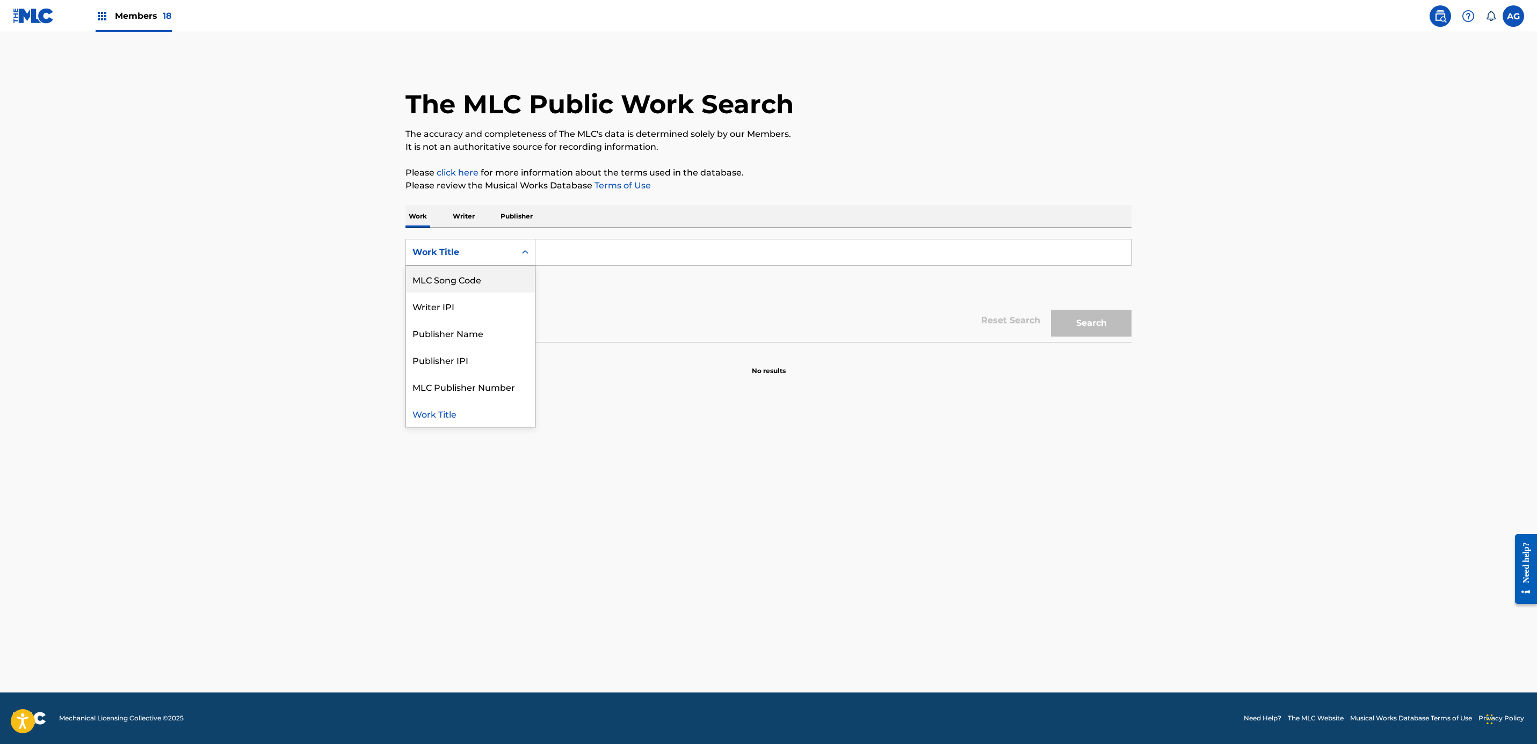
click at [459, 276] on div "MLC Song Code" at bounding box center [470, 279] width 129 height 27
click at [584, 250] on input "Search Form" at bounding box center [833, 253] width 596 height 26
paste input "Q11745"
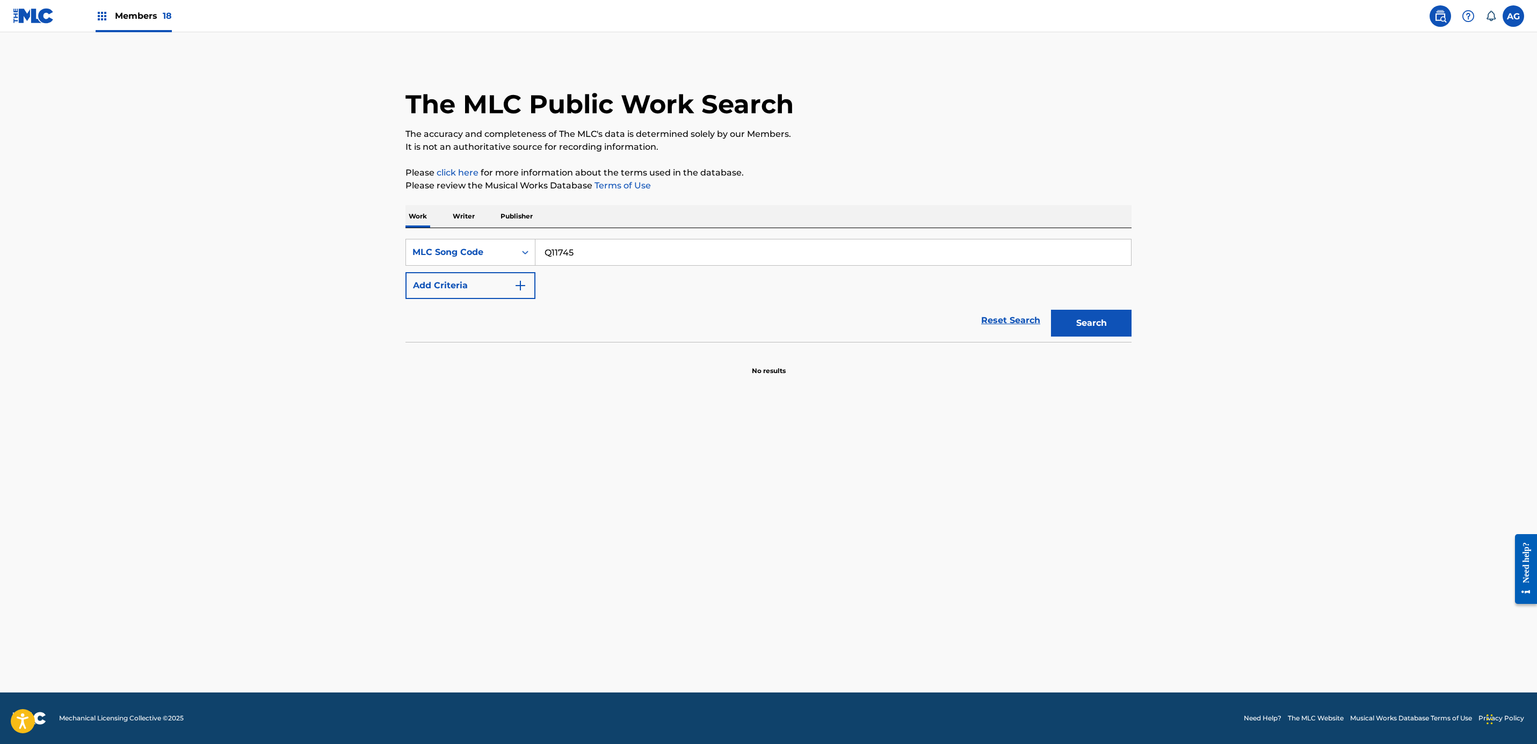
type input "Q11745"
click at [1083, 323] on button "Search" at bounding box center [1091, 323] width 81 height 27
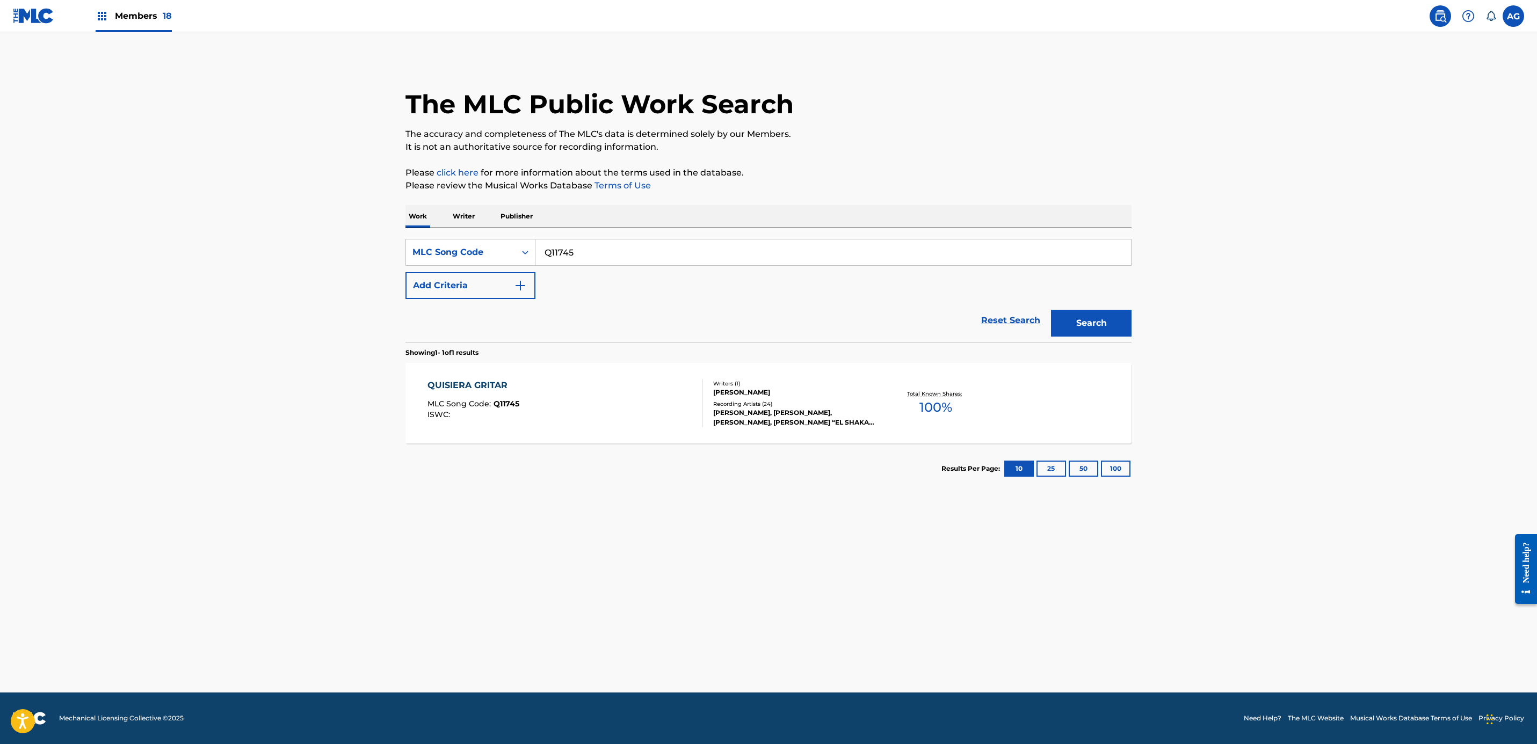
click at [480, 401] on span "MLC Song Code :" at bounding box center [460, 404] width 66 height 10
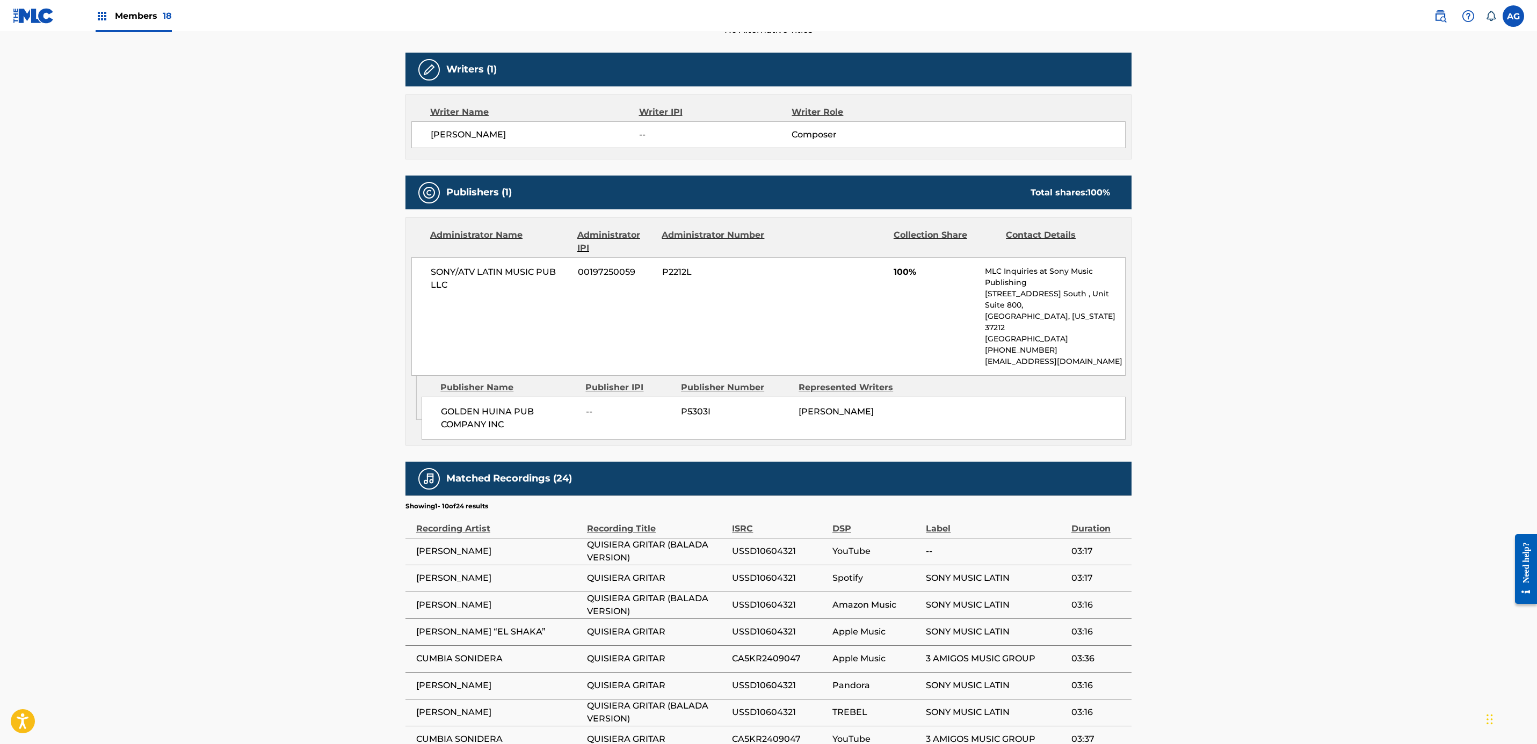
scroll to position [475, 0]
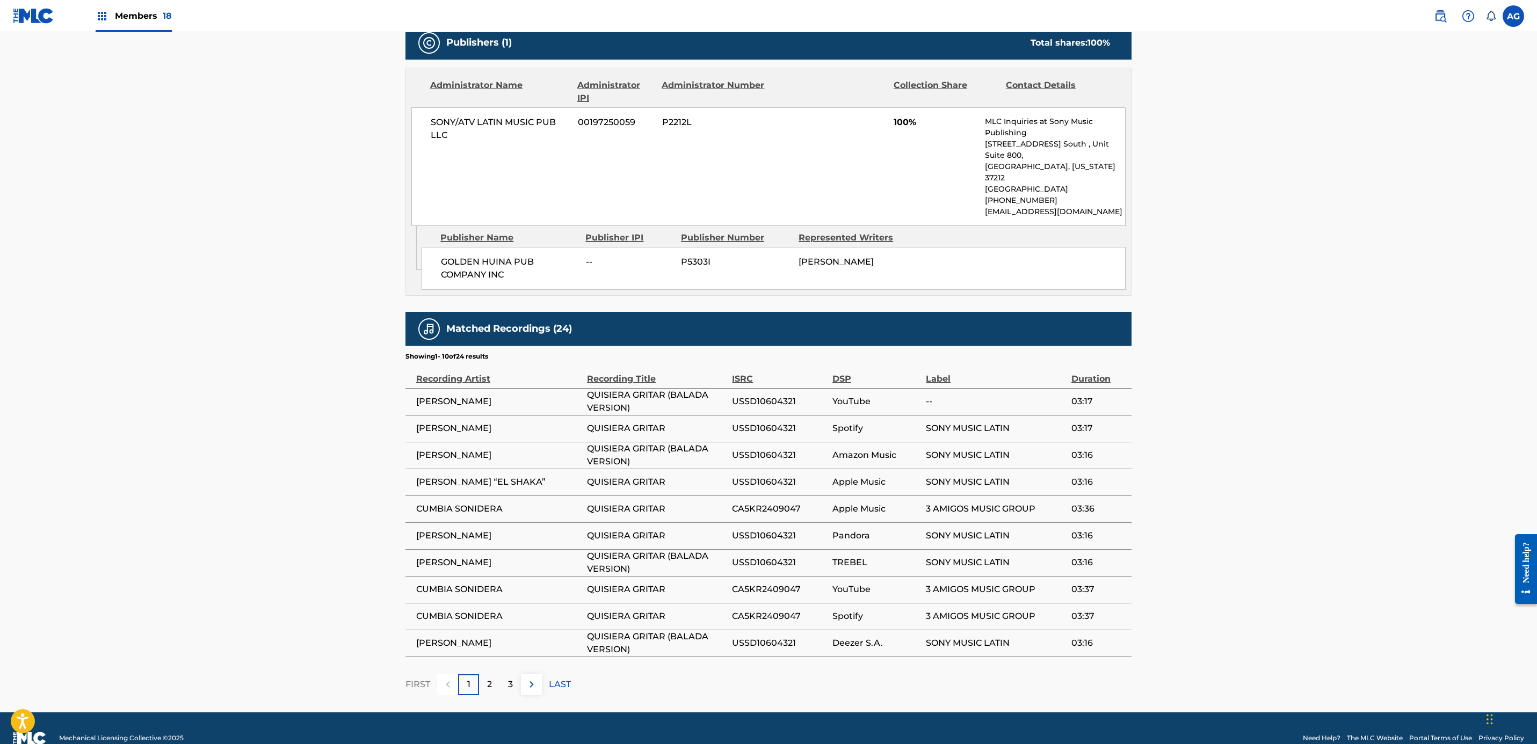
drag, startPoint x: 579, startPoint y: 422, endPoint x: 578, endPoint y: 564, distance: 141.8
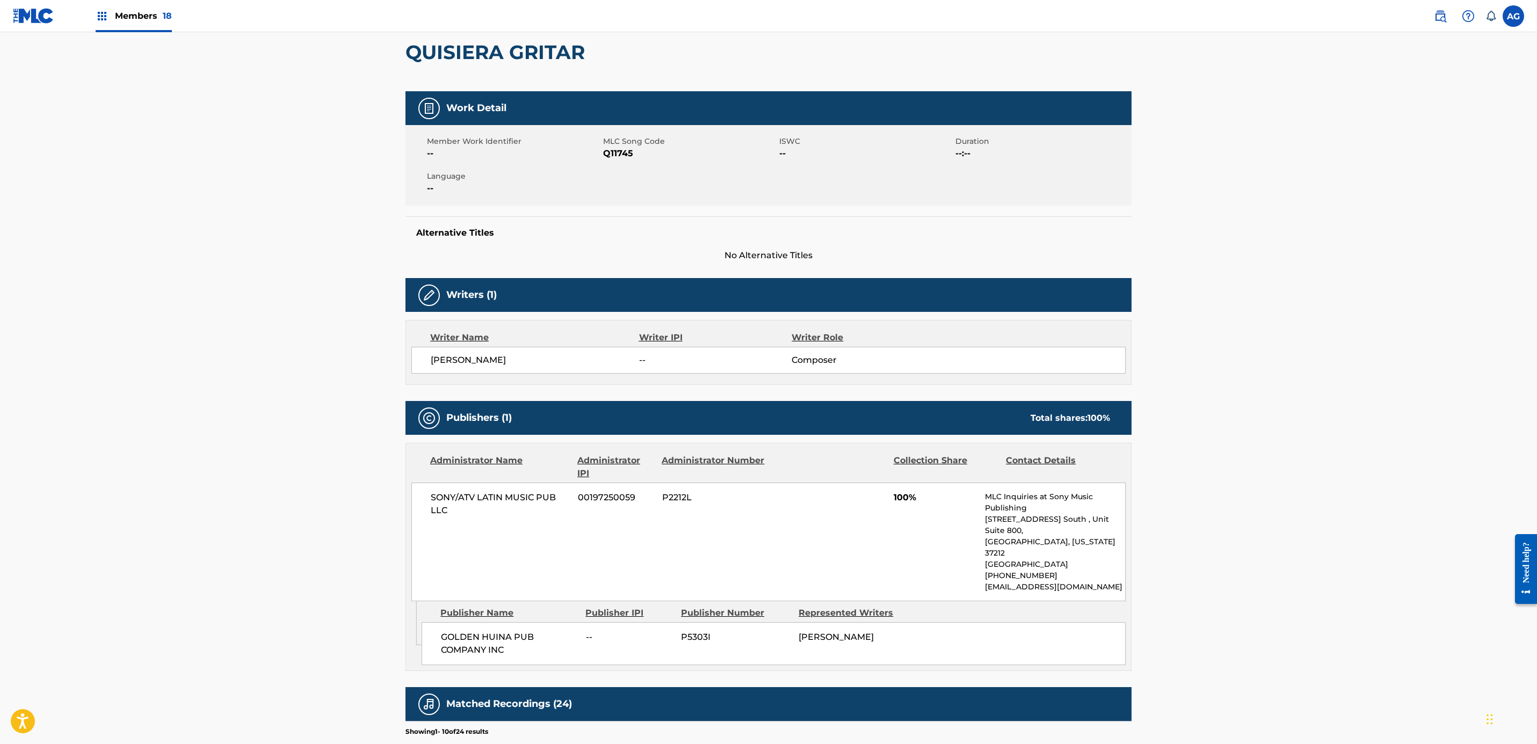
scroll to position [0, 0]
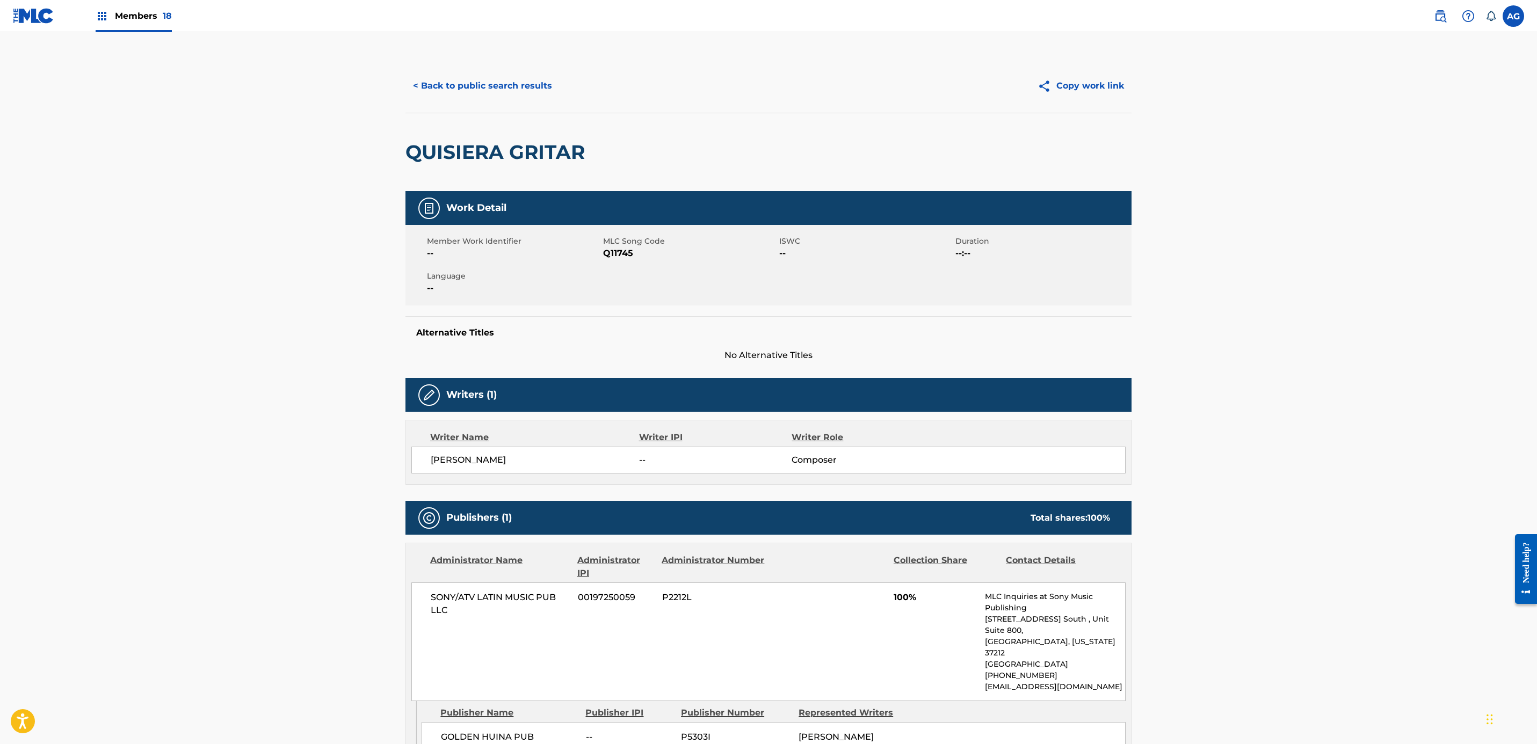
drag, startPoint x: 318, startPoint y: 546, endPoint x: 348, endPoint y: 440, distance: 110.0
drag, startPoint x: 292, startPoint y: 383, endPoint x: 361, endPoint y: 200, distance: 196.3
click at [449, 92] on button "< Back to public search results" at bounding box center [482, 85] width 154 height 27
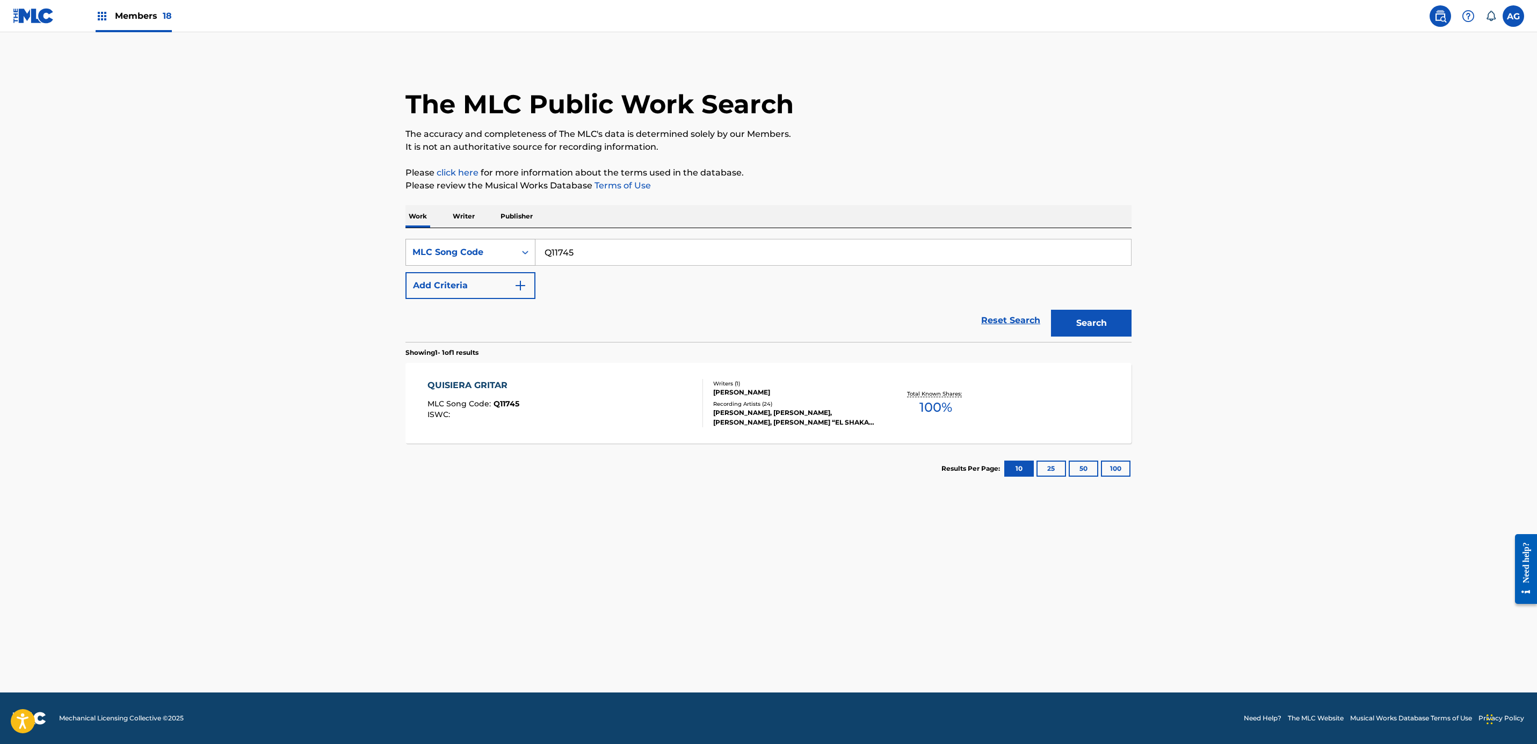
drag, startPoint x: 698, startPoint y: 263, endPoint x: 480, endPoint y: 243, distance: 218.9
click at [479, 243] on div "SearchWithCriteria63387678-c887-4c79-a316-a2f2ff3e62a7 MLC Song Code Q11745" at bounding box center [768, 252] width 726 height 27
paste input "T80857"
type input "T80857"
click at [1055, 319] on button "Search" at bounding box center [1091, 323] width 81 height 27
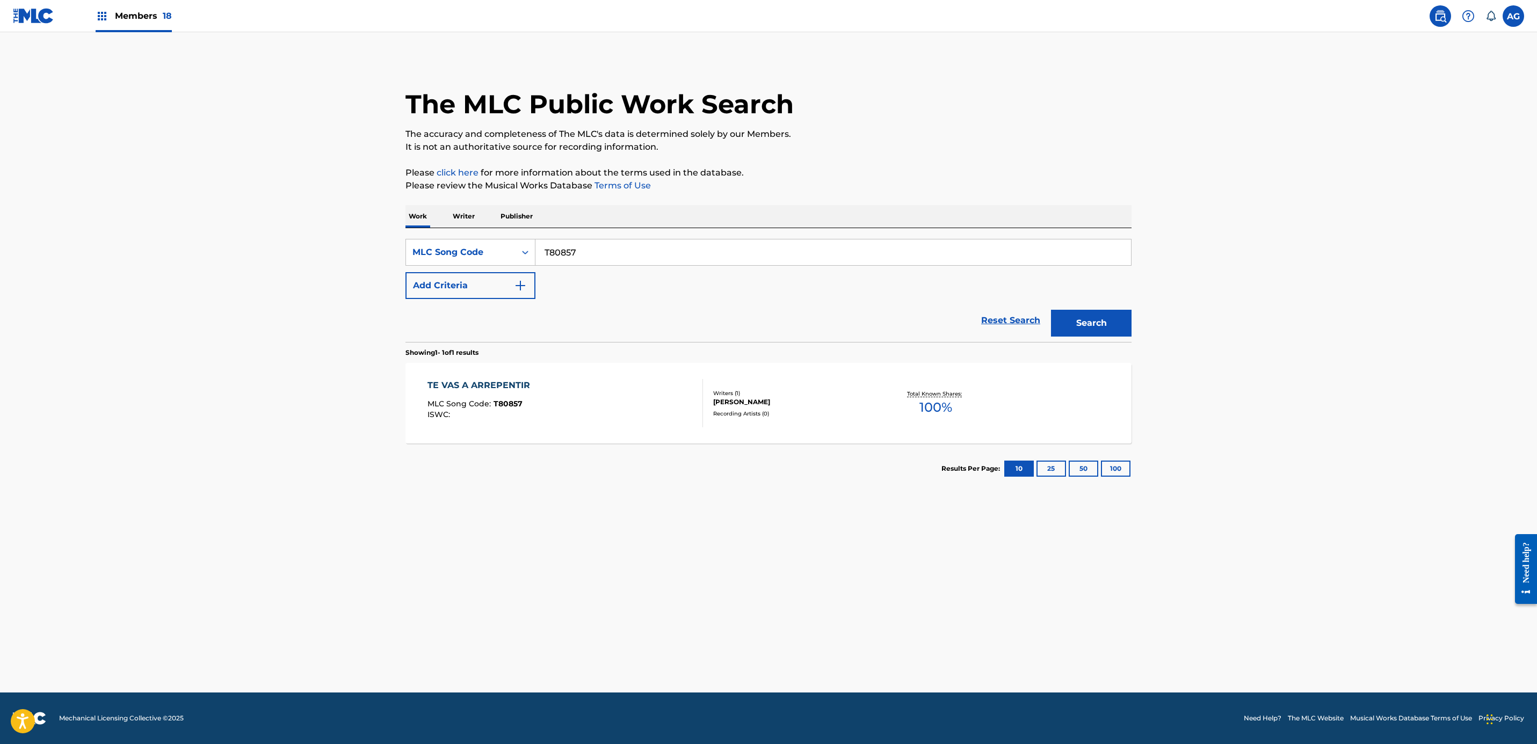
click at [547, 425] on div "TE VAS A ARREPENTIR MLC Song Code : T80857 ISWC :" at bounding box center [565, 403] width 276 height 48
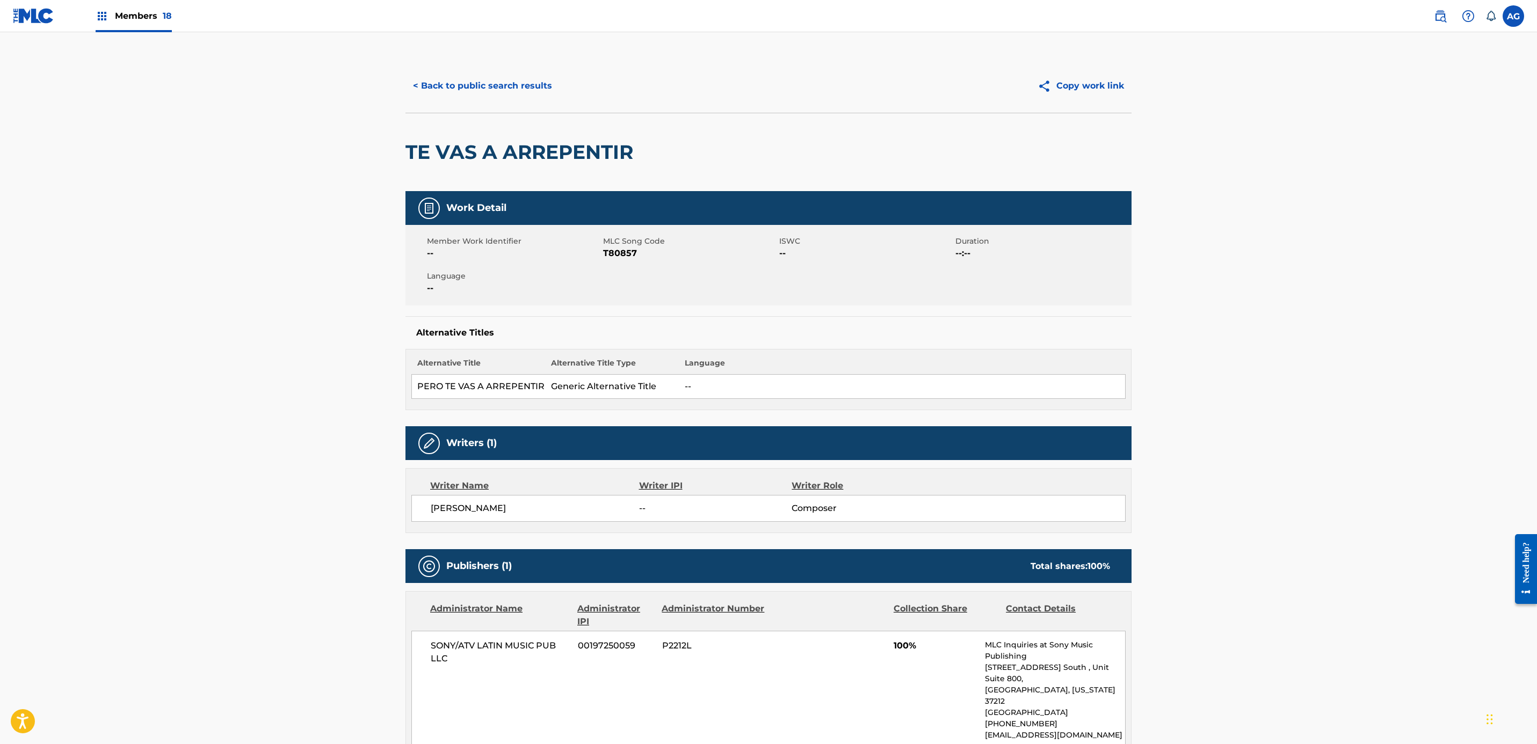
click at [476, 81] on button "< Back to public search results" at bounding box center [482, 85] width 154 height 27
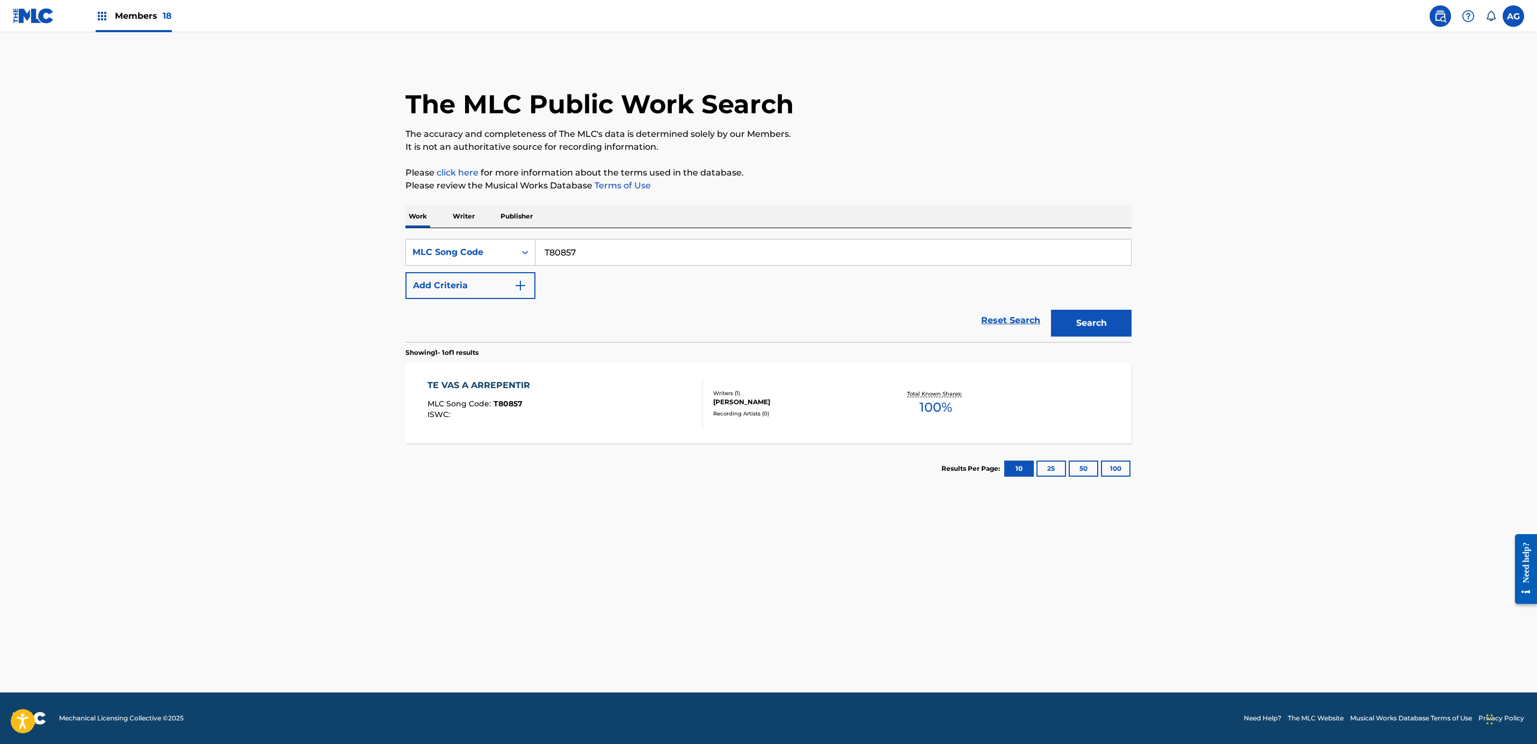
click at [456, 218] on p "Writer" at bounding box center [463, 216] width 28 height 23
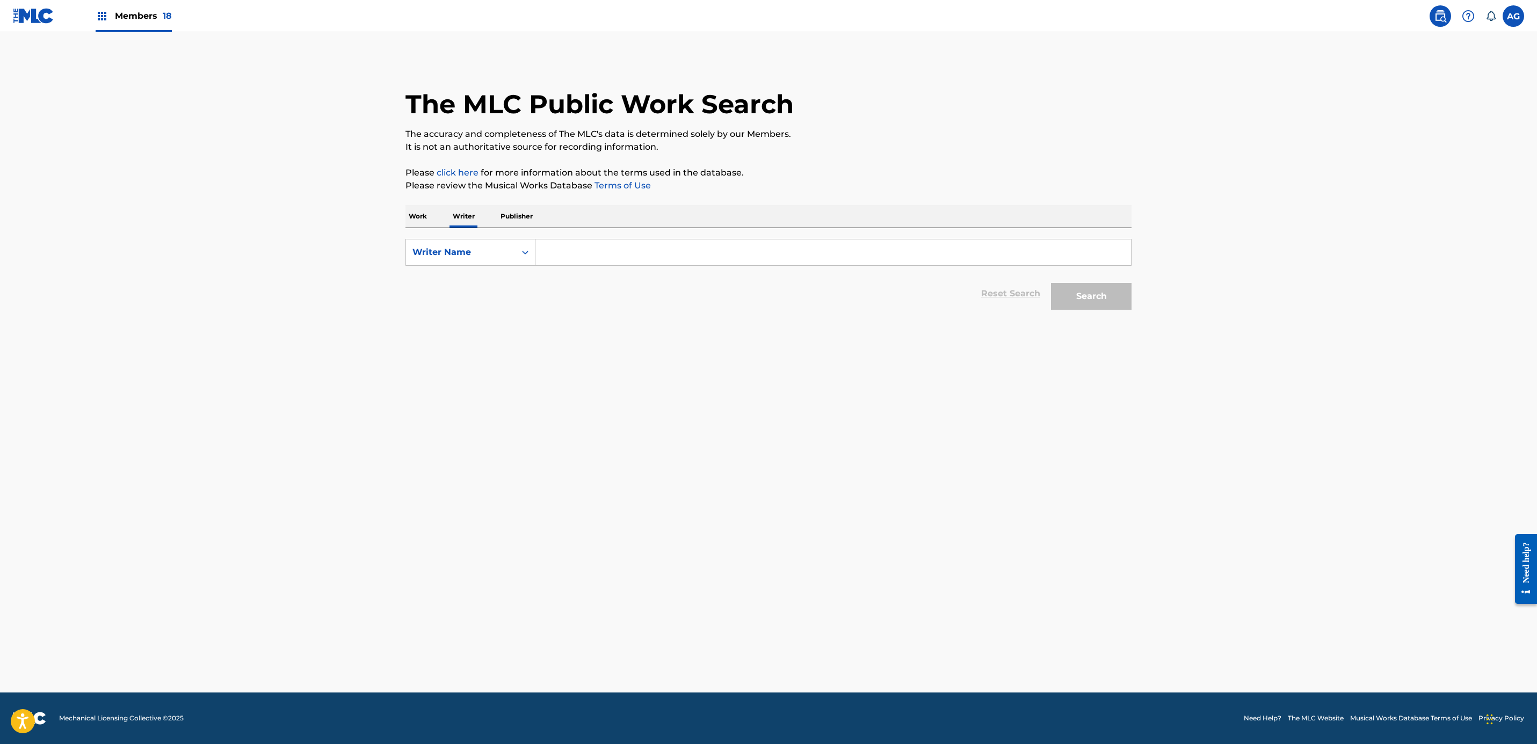
click at [619, 259] on input "Search Form" at bounding box center [833, 253] width 596 height 26
paste input "[PERSON_NAME]"
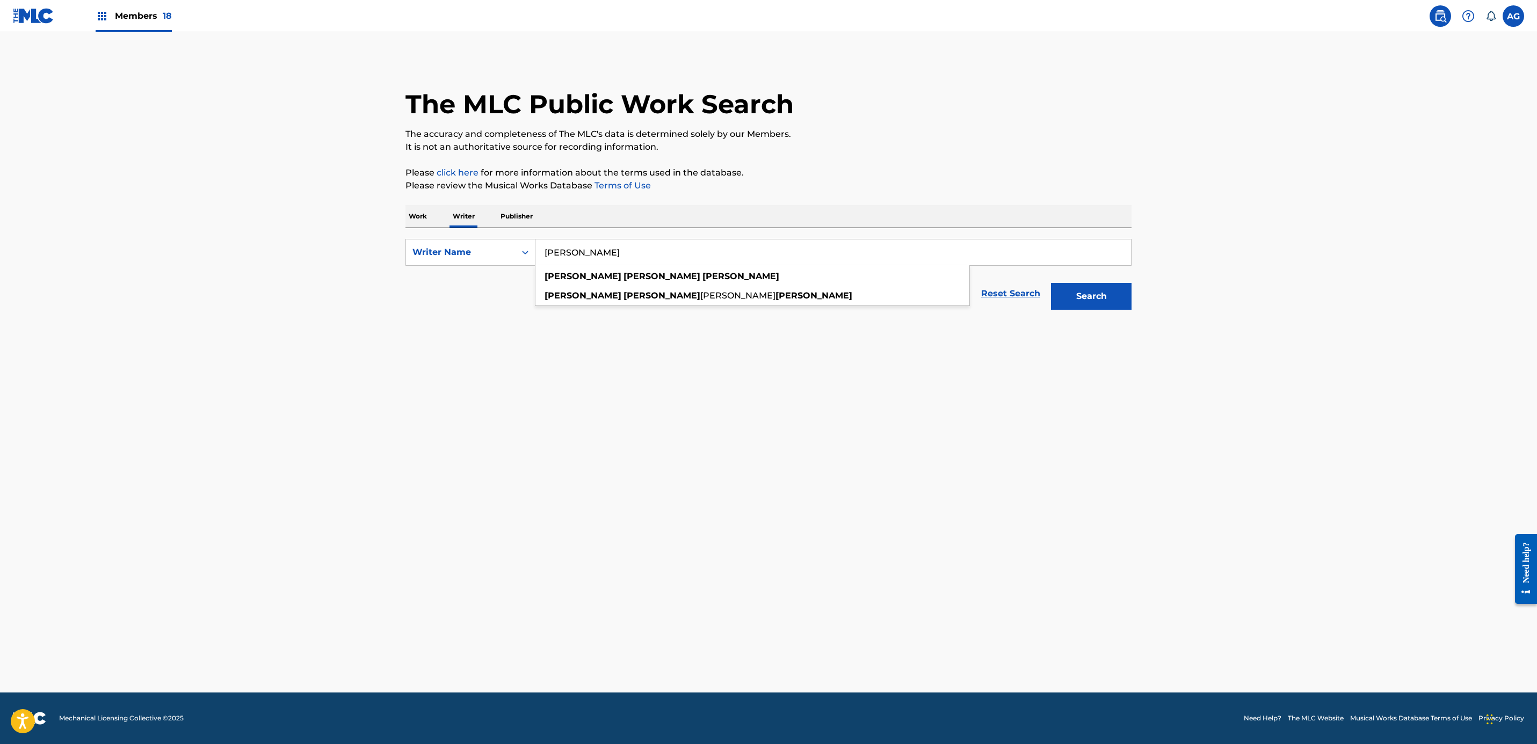
type input "[PERSON_NAME]"
click at [1082, 298] on button "Search" at bounding box center [1091, 296] width 81 height 27
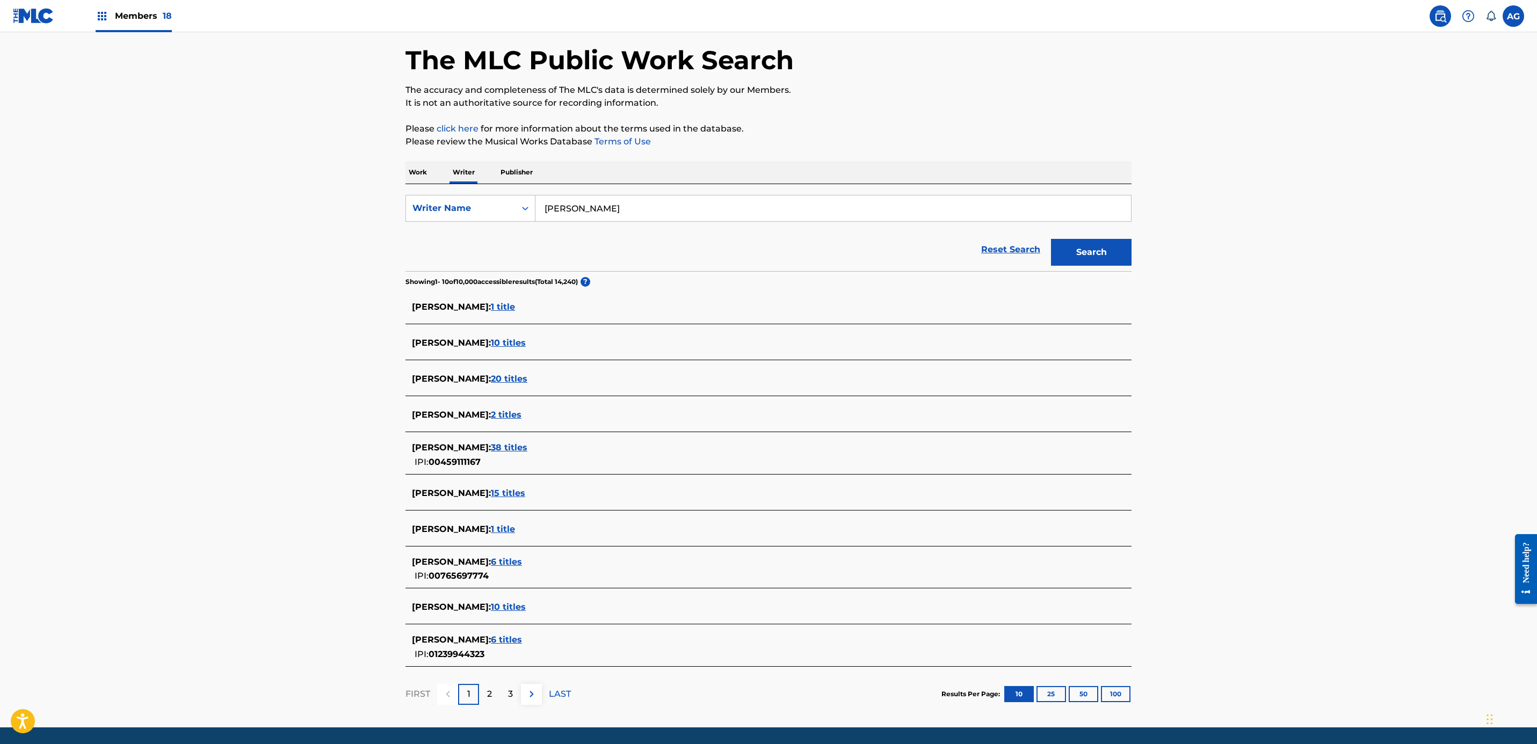
scroll to position [79, 0]
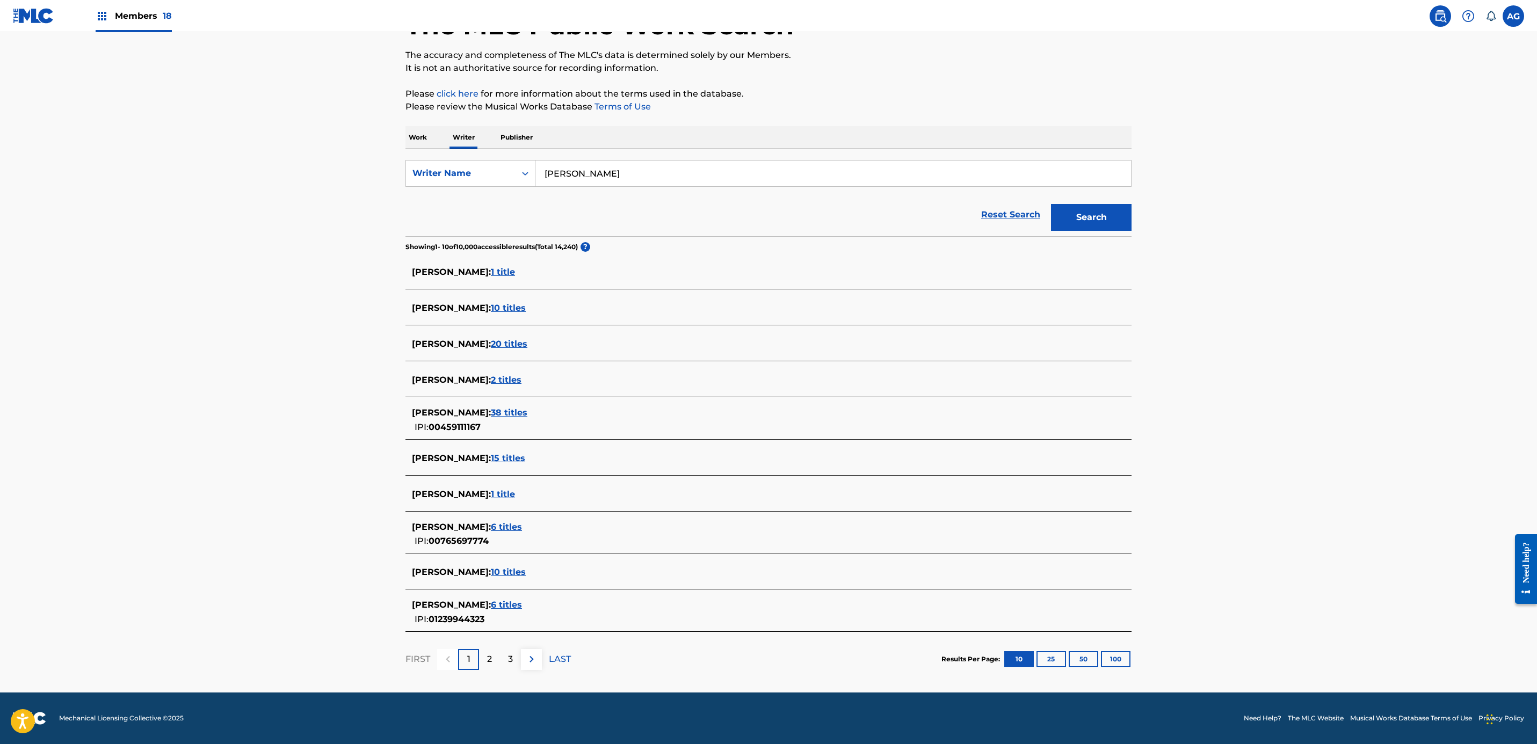
click at [547, 452] on div "[PERSON_NAME] : 15 titles" at bounding box center [754, 458] width 685 height 13
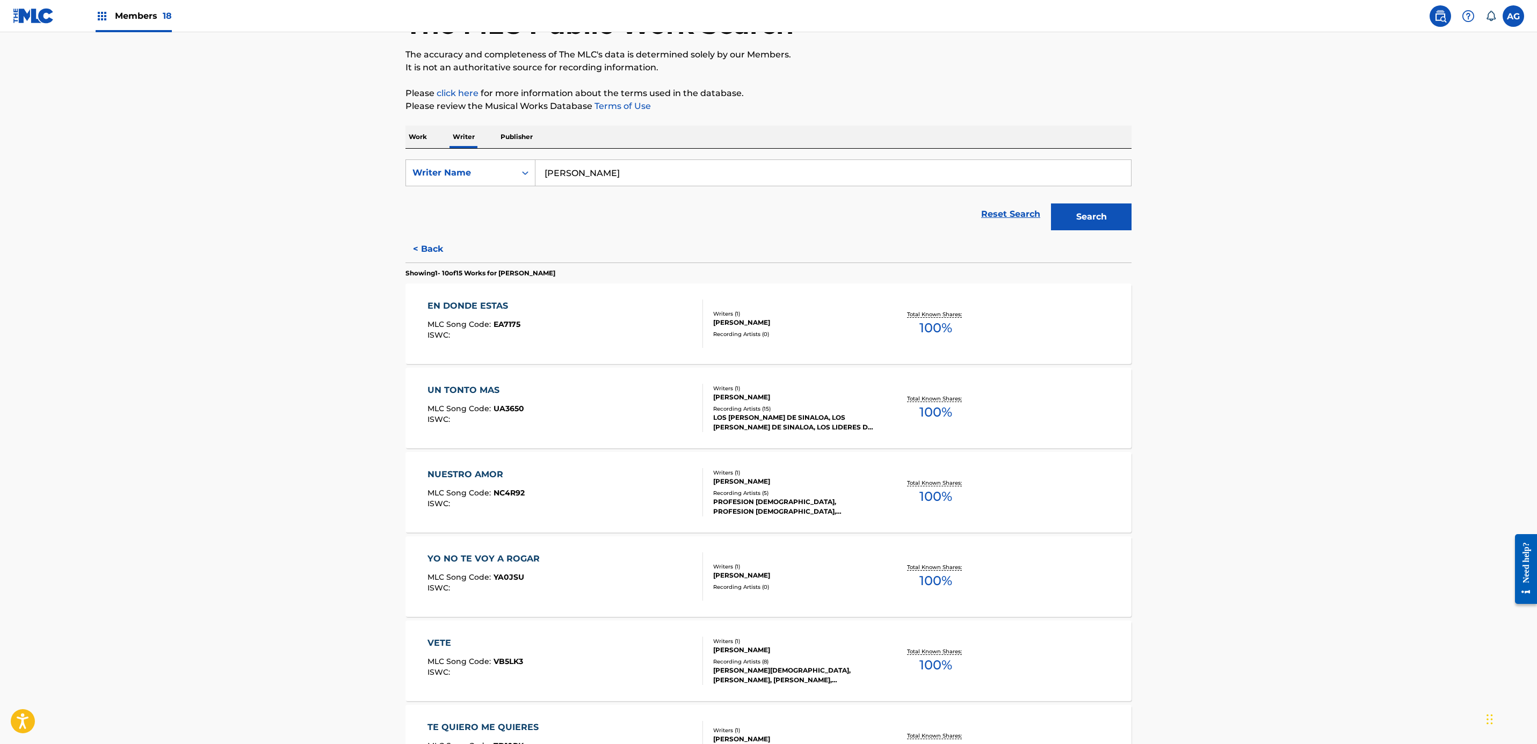
scroll to position [0, 0]
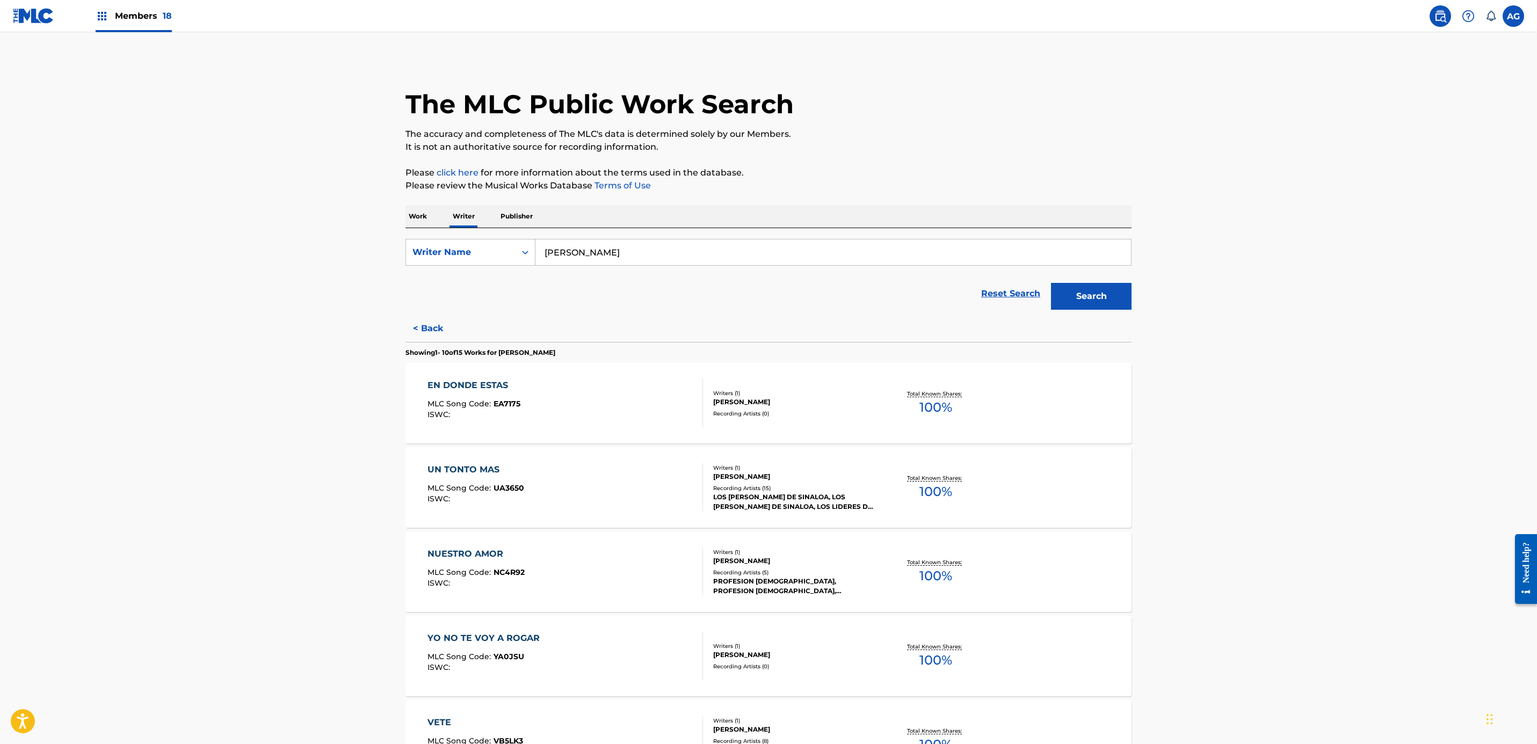
click at [617, 408] on div "EN DONDE ESTAS MLC Song Code : EA7175 ISWC :" at bounding box center [565, 403] width 276 height 48
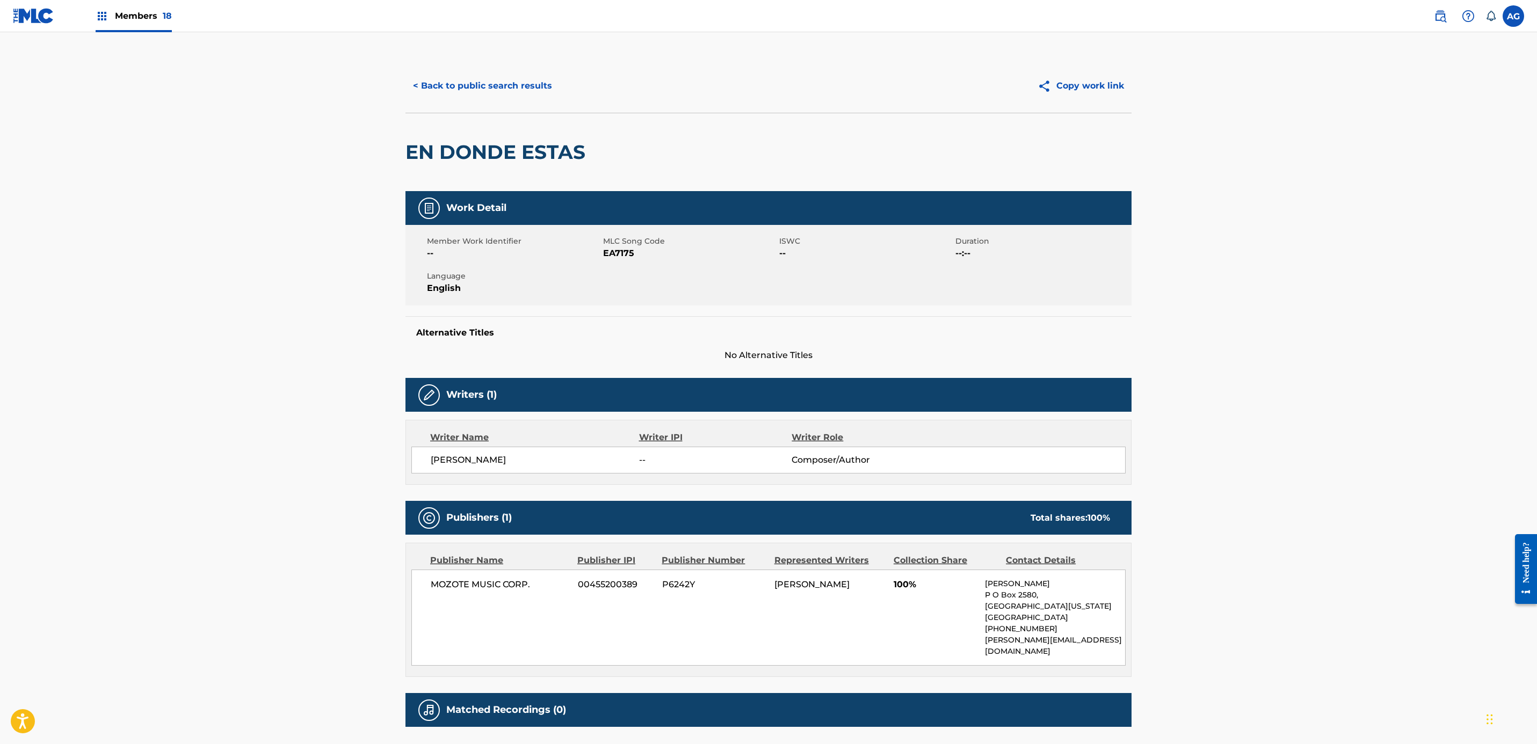
click at [620, 250] on span "EA7175" at bounding box center [689, 253] width 173 height 13
copy span "EA7175"
click at [460, 92] on button "< Back to public search results" at bounding box center [482, 85] width 154 height 27
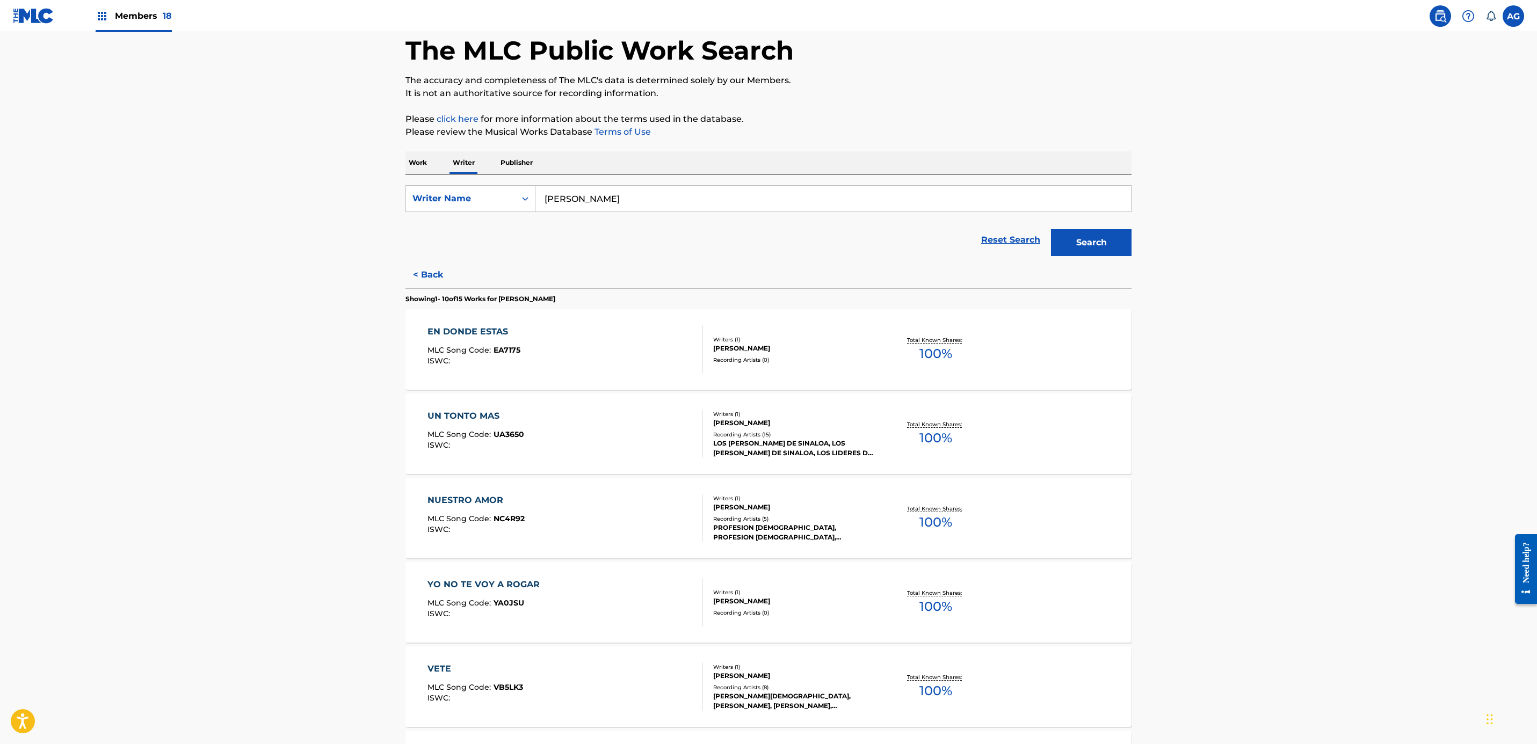
scroll to position [81, 0]
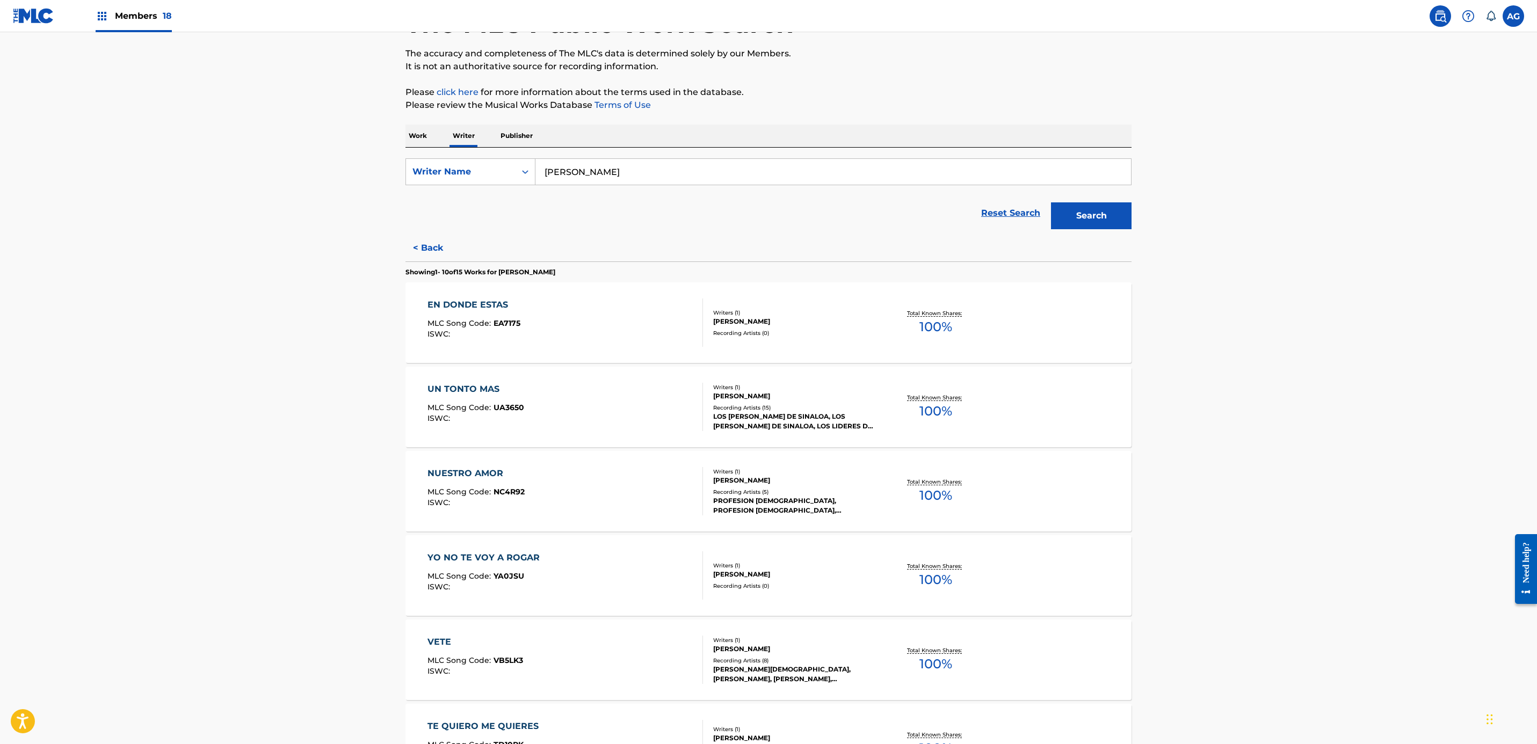
click at [536, 405] on div "UN TONTO MAS MLC Song Code : UA3650 ISWC :" at bounding box center [565, 407] width 276 height 48
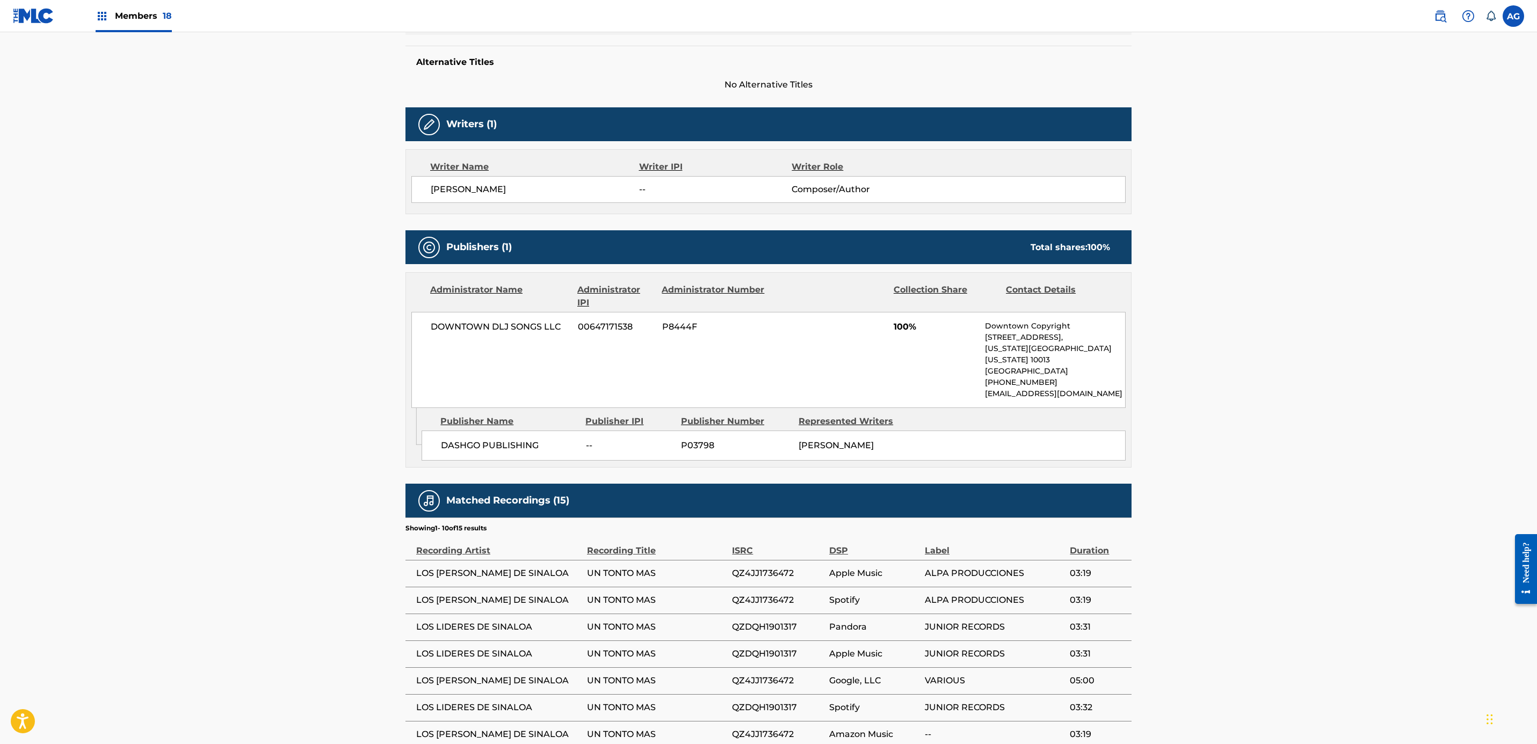
drag, startPoint x: 297, startPoint y: 469, endPoint x: 295, endPoint y: 574, distance: 104.7
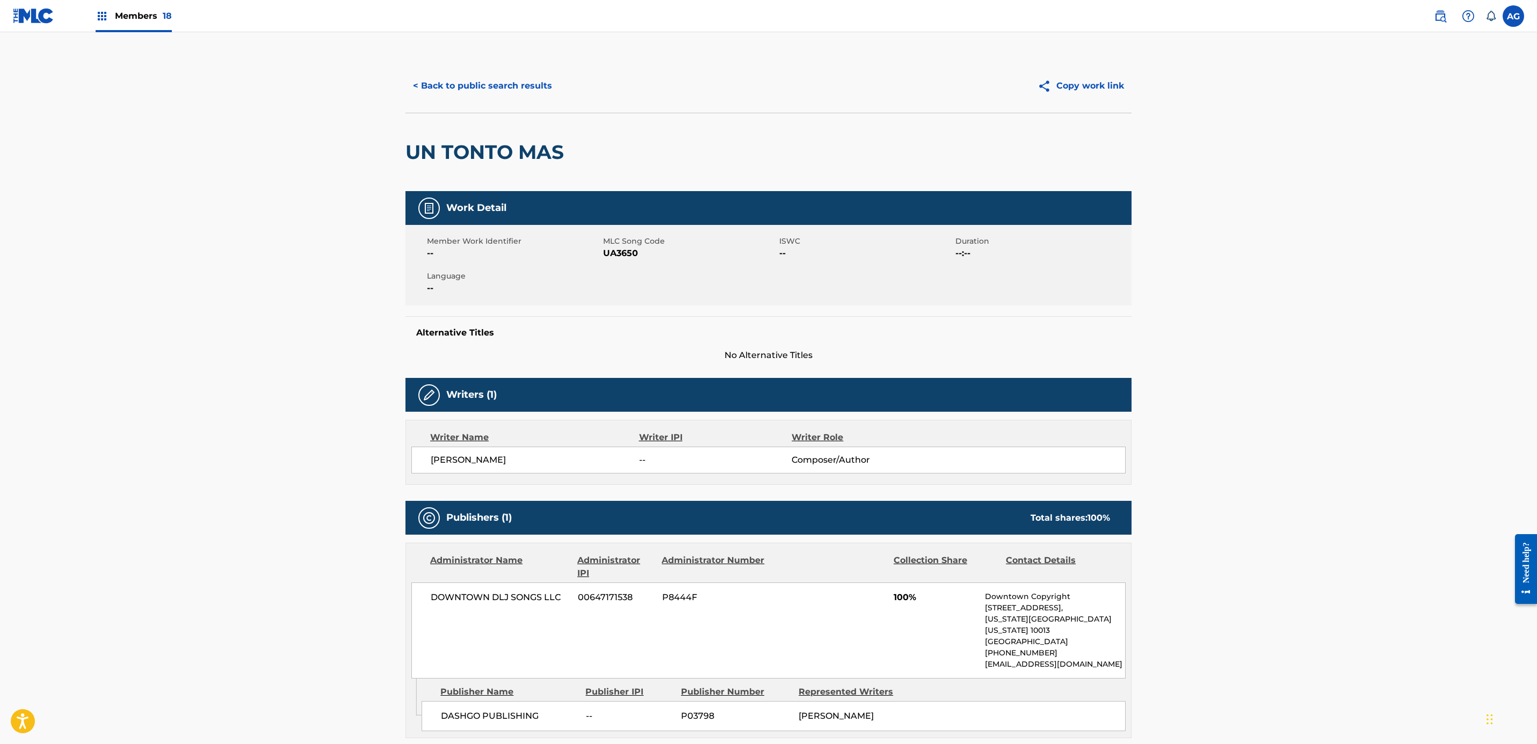
drag, startPoint x: 289, startPoint y: 263, endPoint x: 363, endPoint y: 164, distance: 123.1
click at [619, 251] on span "UA3650" at bounding box center [689, 253] width 173 height 13
copy span "UA3650"
click at [440, 81] on button "< Back to public search results" at bounding box center [482, 85] width 154 height 27
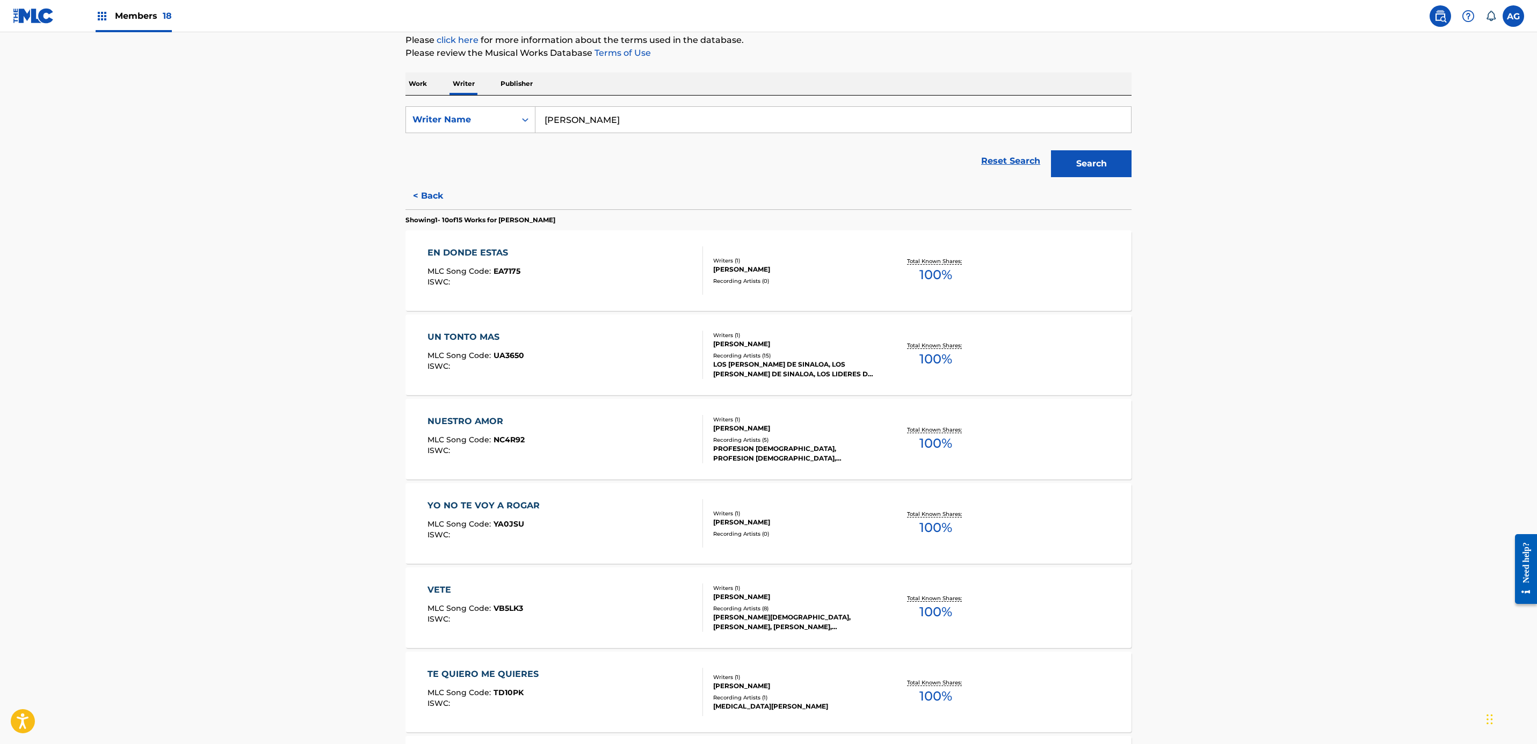
scroll to position [161, 0]
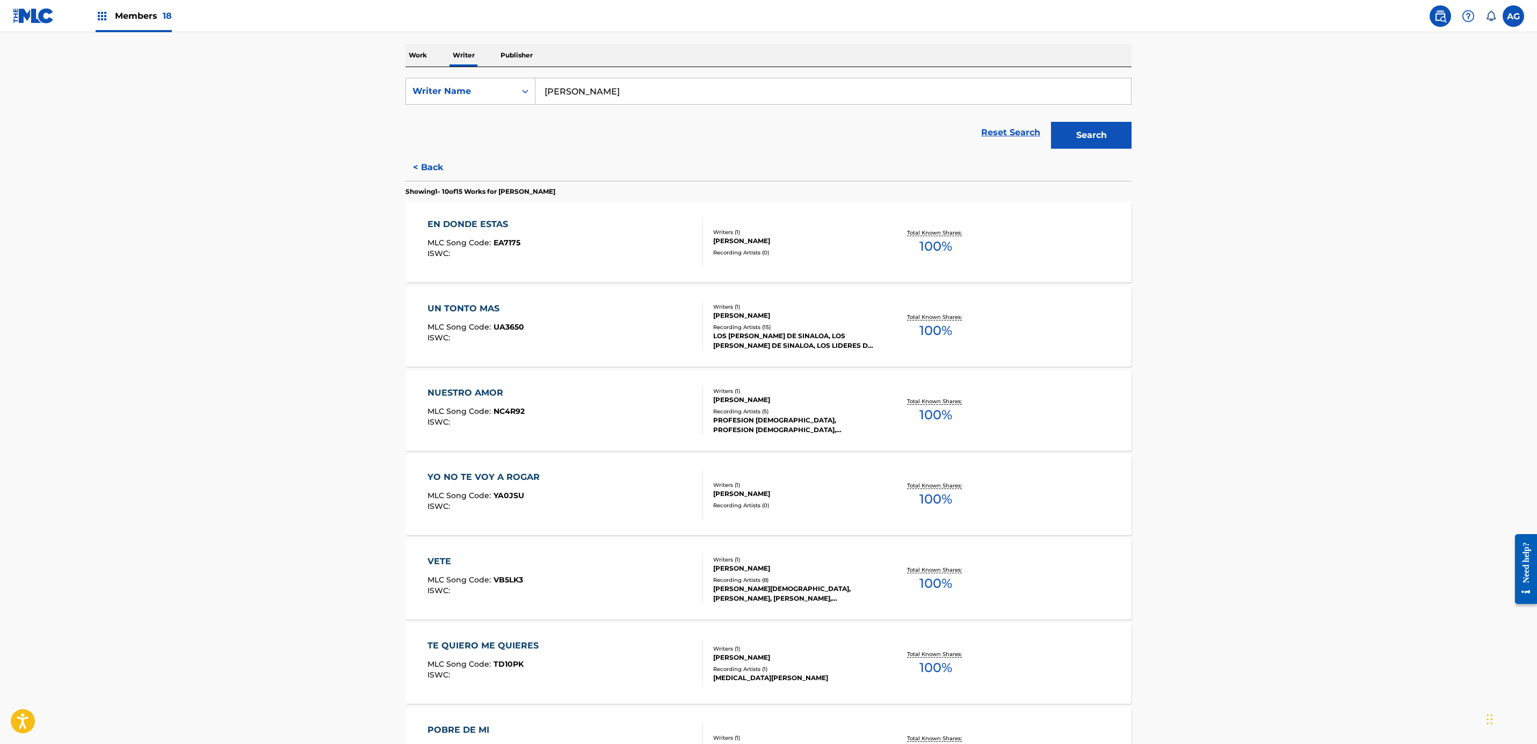
click at [508, 418] on div "ISWC :" at bounding box center [475, 422] width 97 height 8
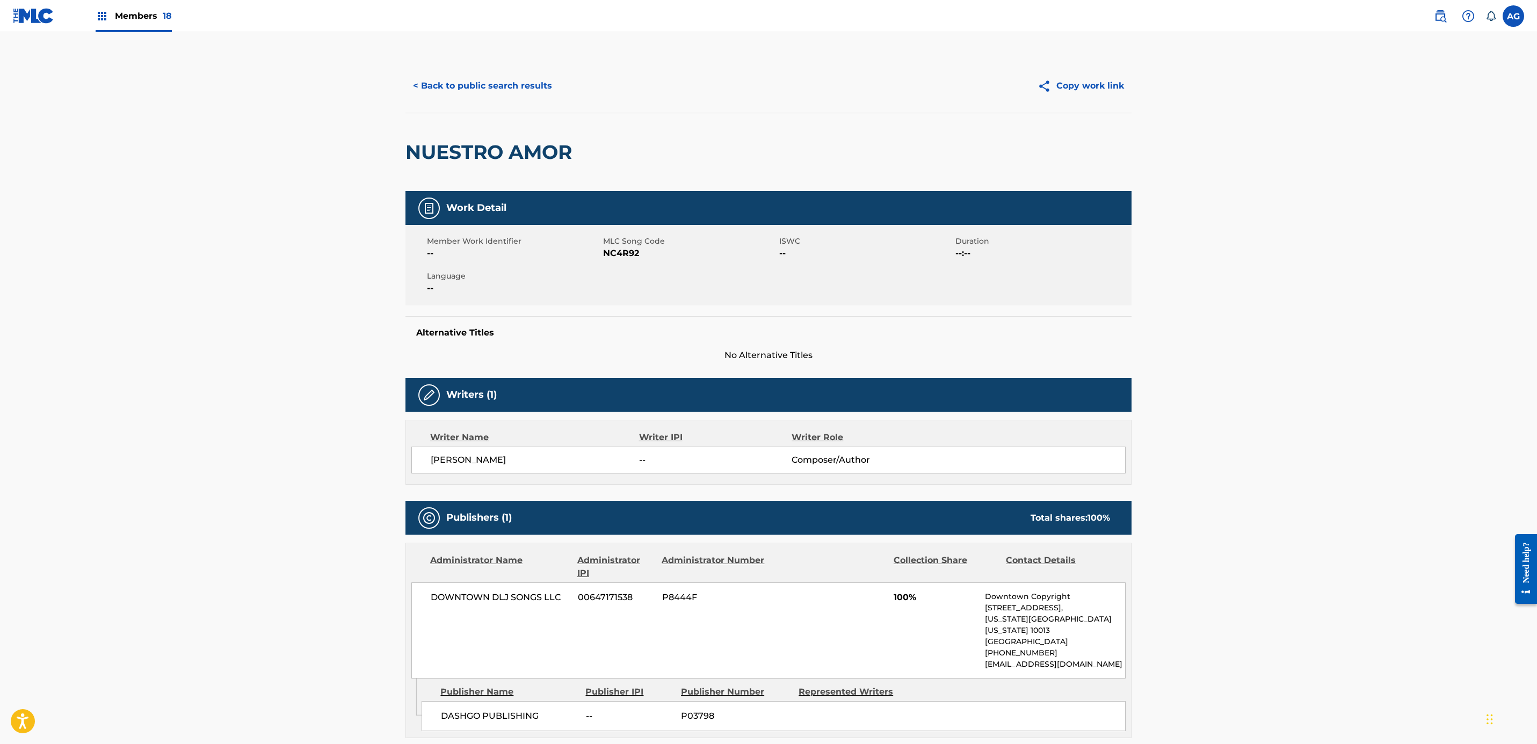
drag, startPoint x: 208, startPoint y: 347, endPoint x: 350, endPoint y: 199, distance: 205.1
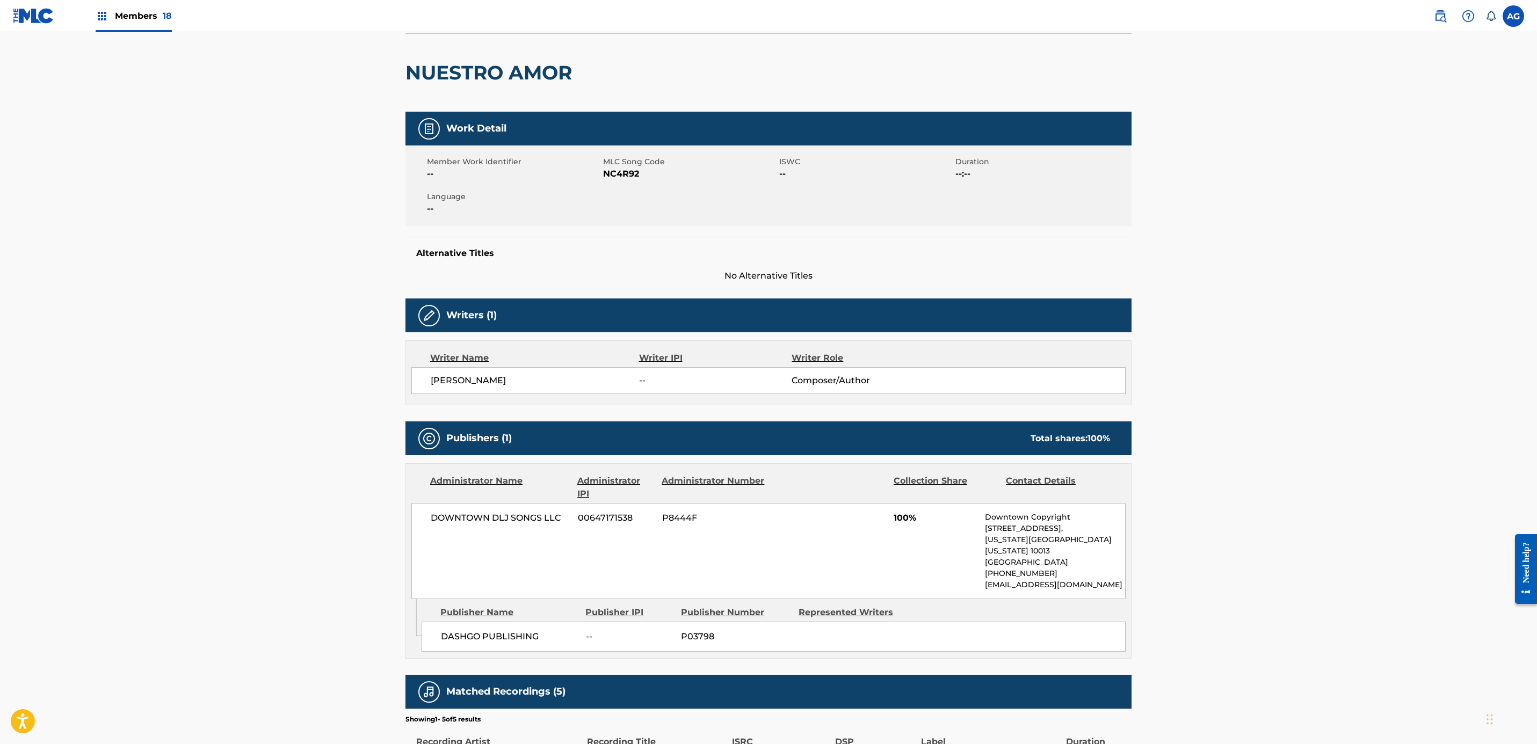
scroll to position [81, 0]
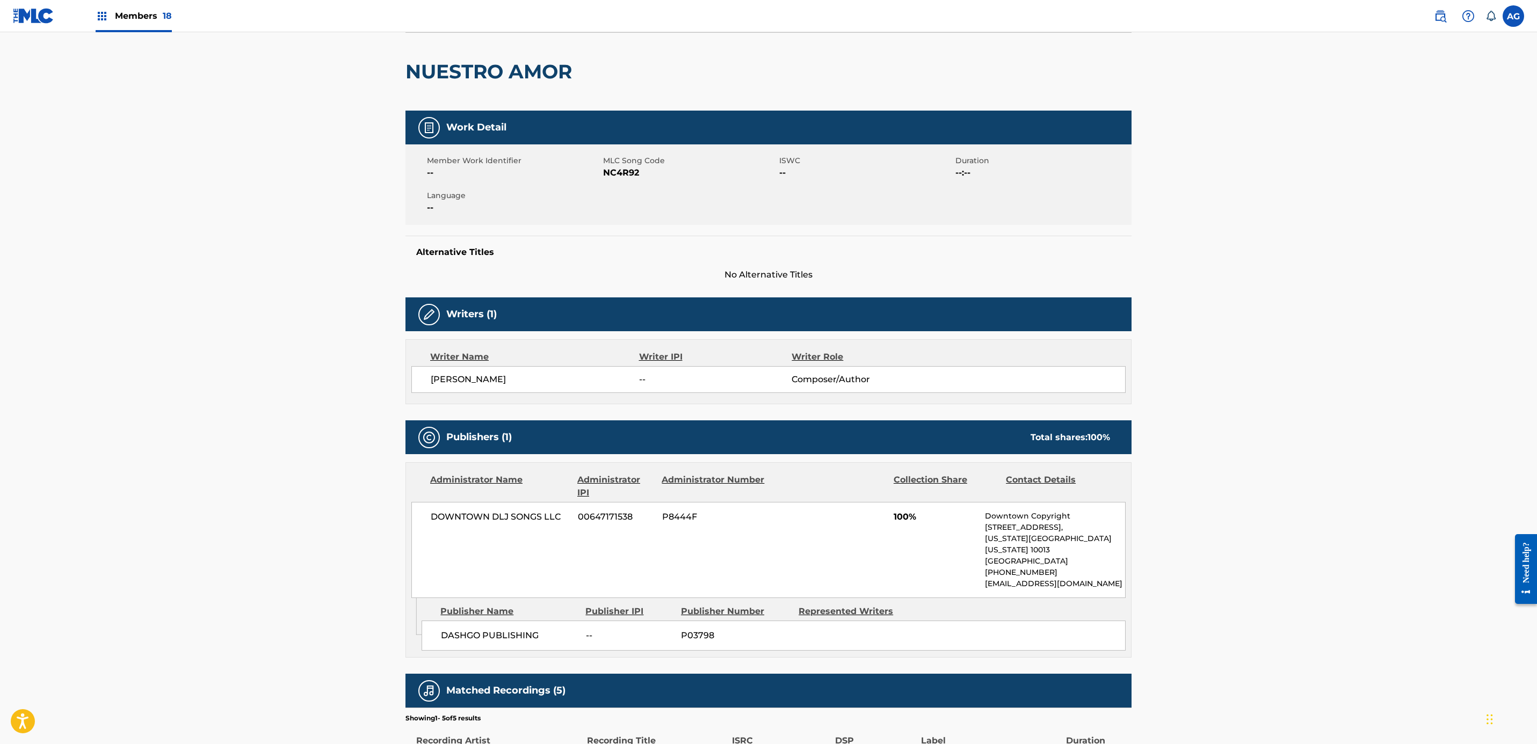
click at [612, 170] on span "NC4R92" at bounding box center [689, 172] width 173 height 13
copy span "NC4R92"
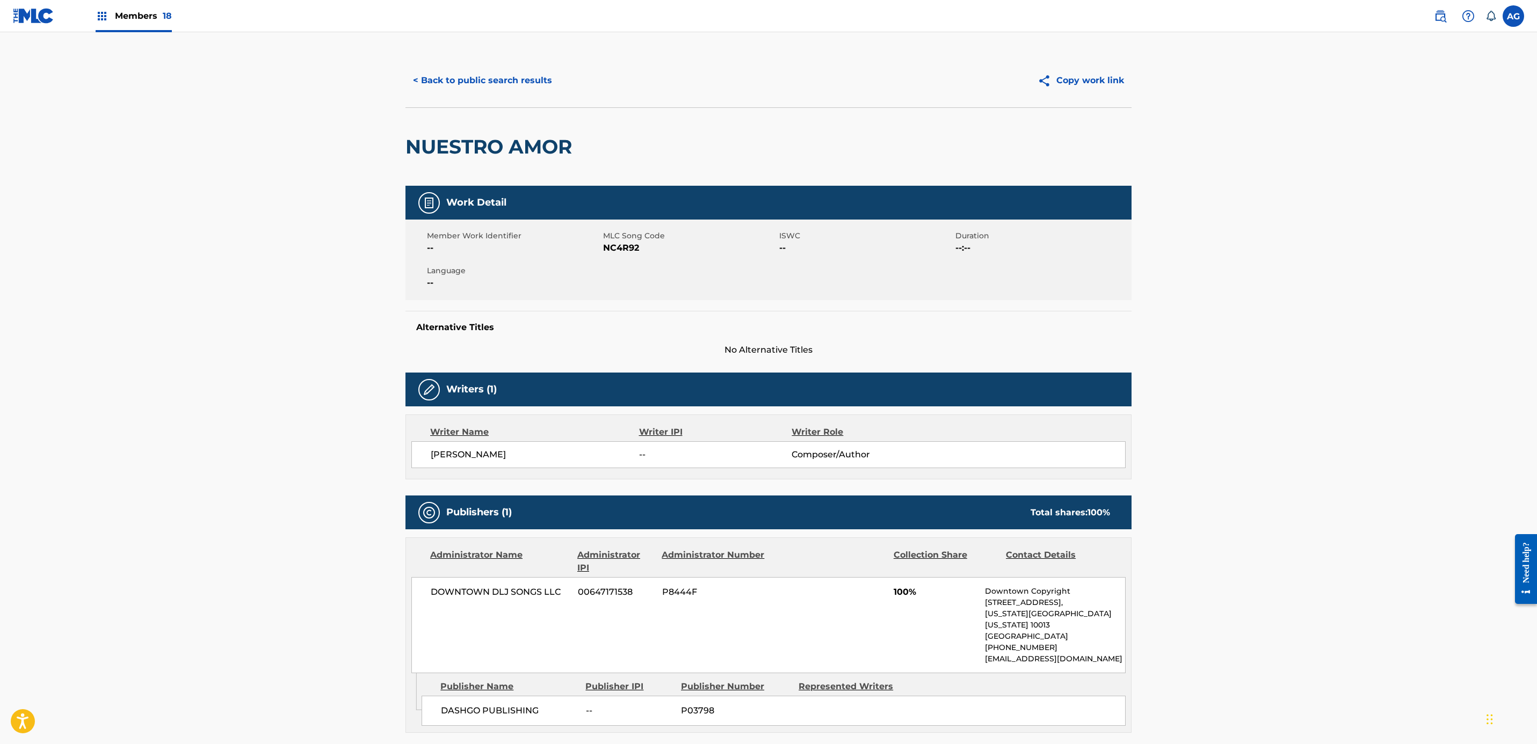
drag, startPoint x: 249, startPoint y: 190, endPoint x: 287, endPoint y: 116, distance: 83.3
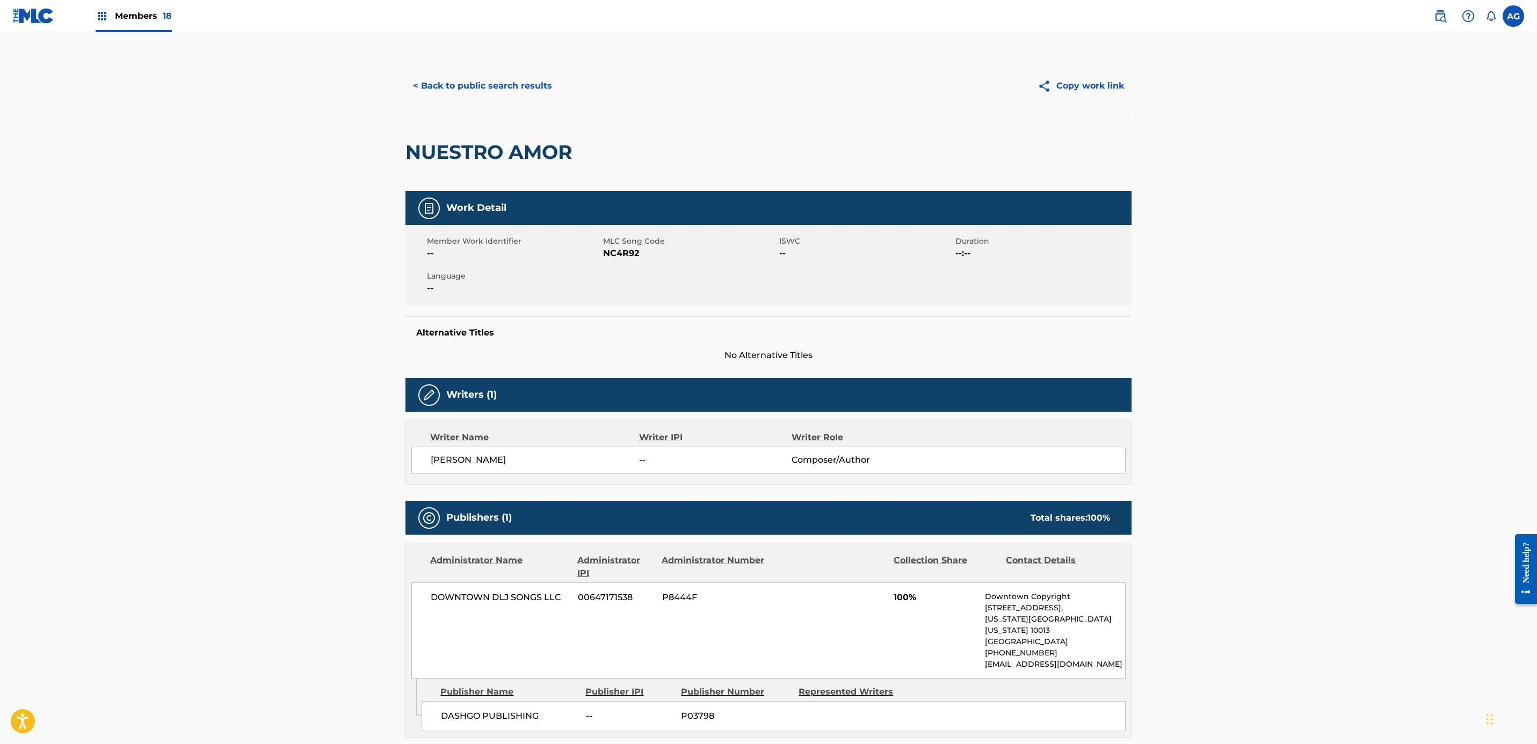
click at [449, 76] on button "< Back to public search results" at bounding box center [482, 85] width 154 height 27
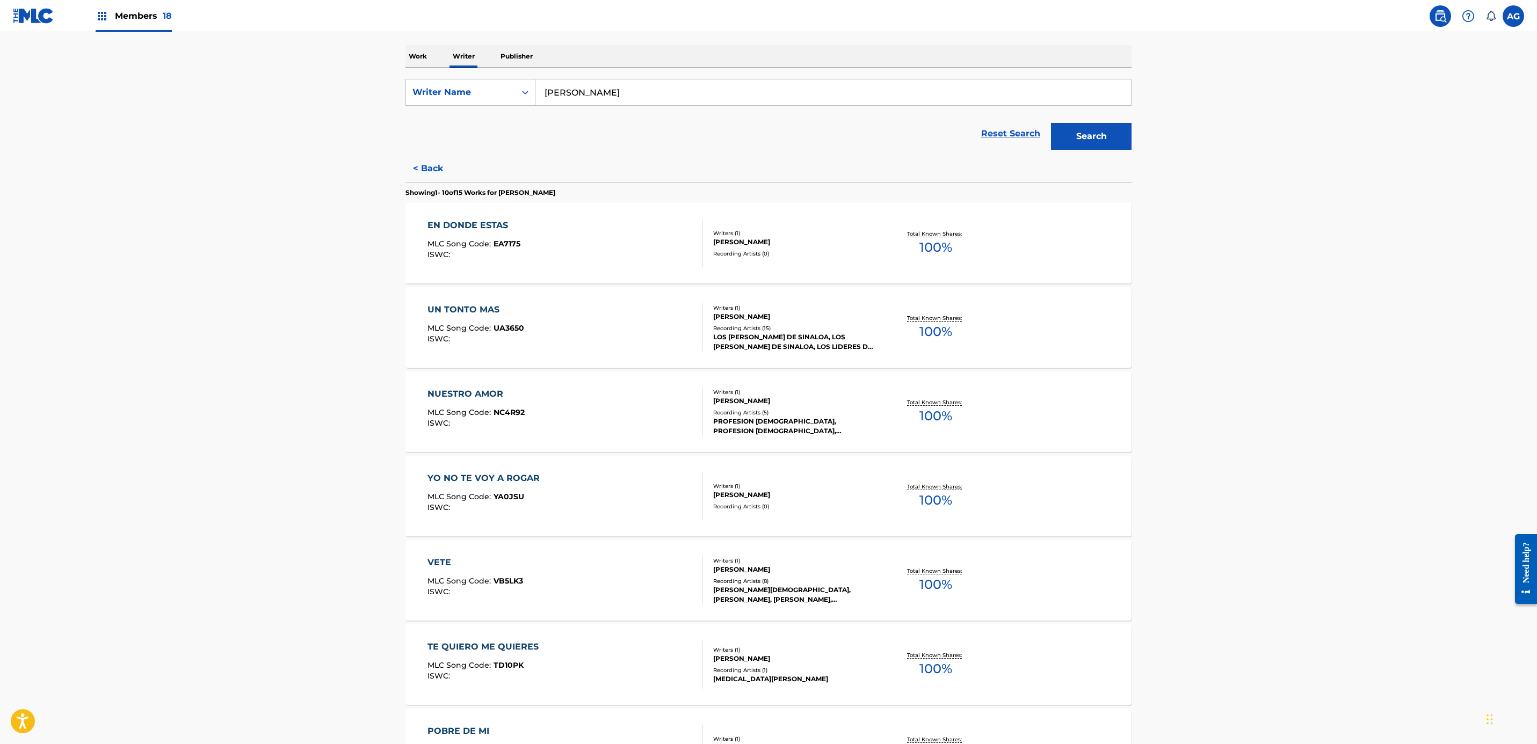
scroll to position [161, 0]
click at [556, 502] on div "YO NO TE VOY A ROGAR MLC Song Code : YA0JSU ISWC :" at bounding box center [565, 495] width 276 height 48
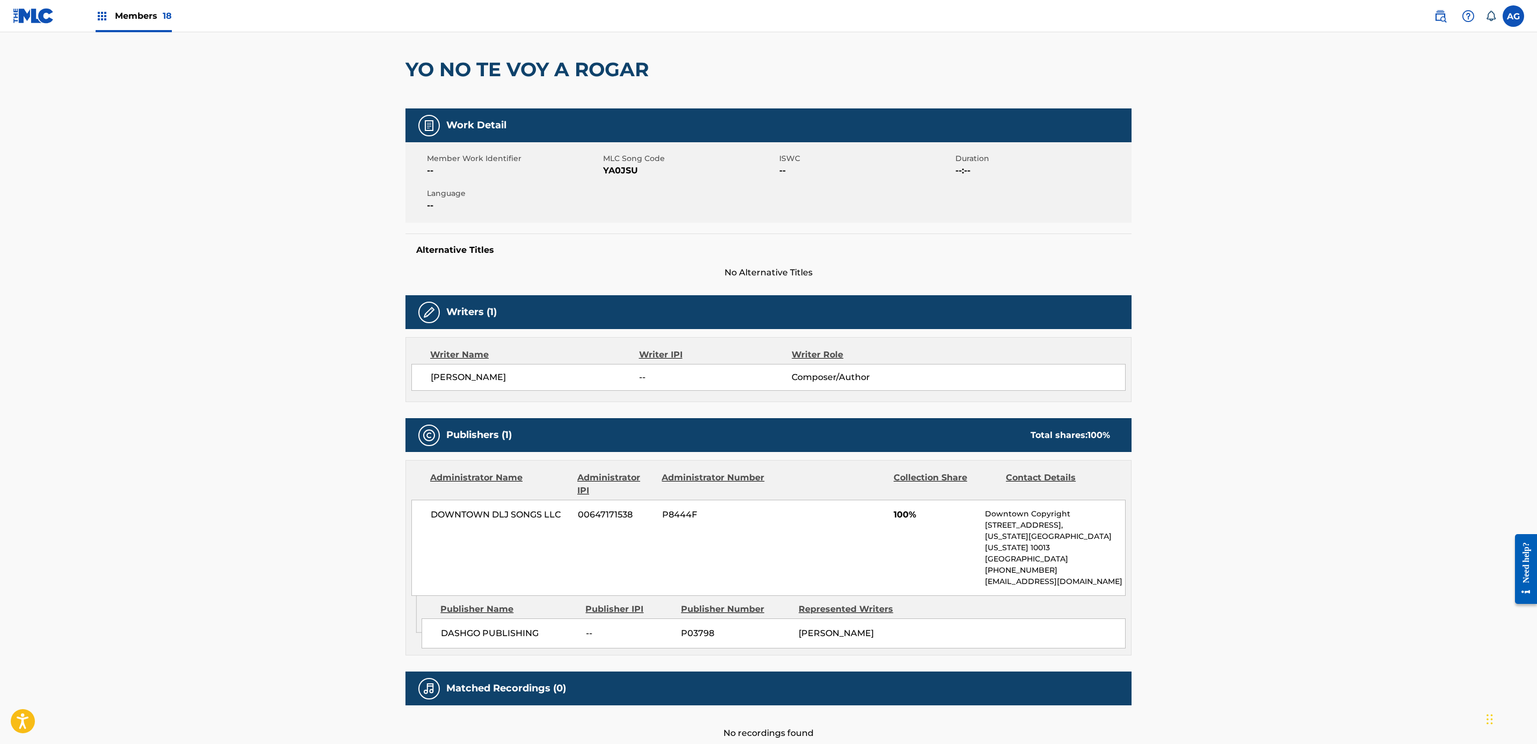
drag, startPoint x: 343, startPoint y: 488, endPoint x: 348, endPoint y: 510, distance: 22.0
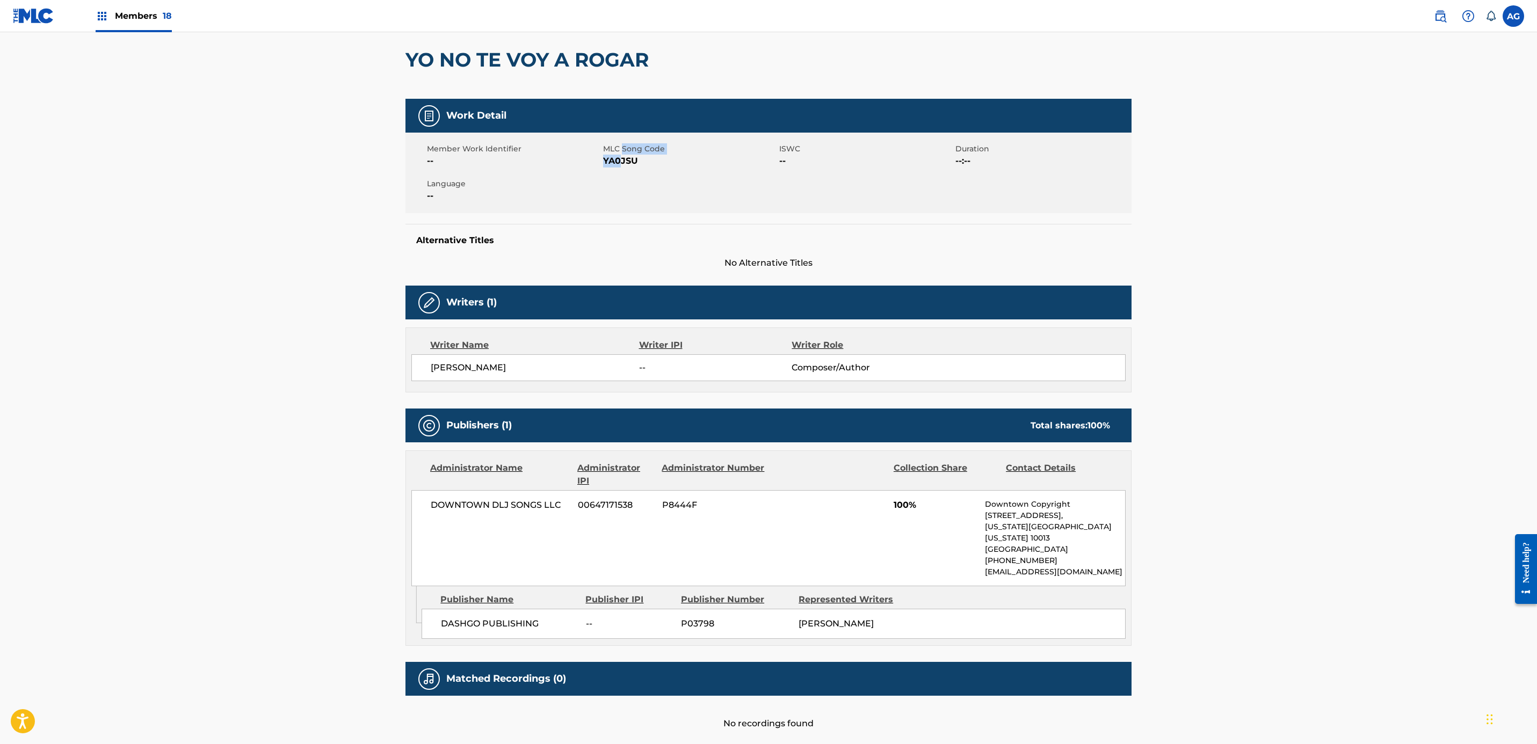
click at [622, 153] on div "MLC Song Code YA0JSU" at bounding box center [691, 155] width 176 height 24
click at [622, 153] on span "MLC Song Code" at bounding box center [689, 148] width 173 height 11
drag, startPoint x: 622, startPoint y: 153, endPoint x: 622, endPoint y: 164, distance: 11.3
click at [622, 164] on span "YA0JSU" at bounding box center [689, 161] width 173 height 13
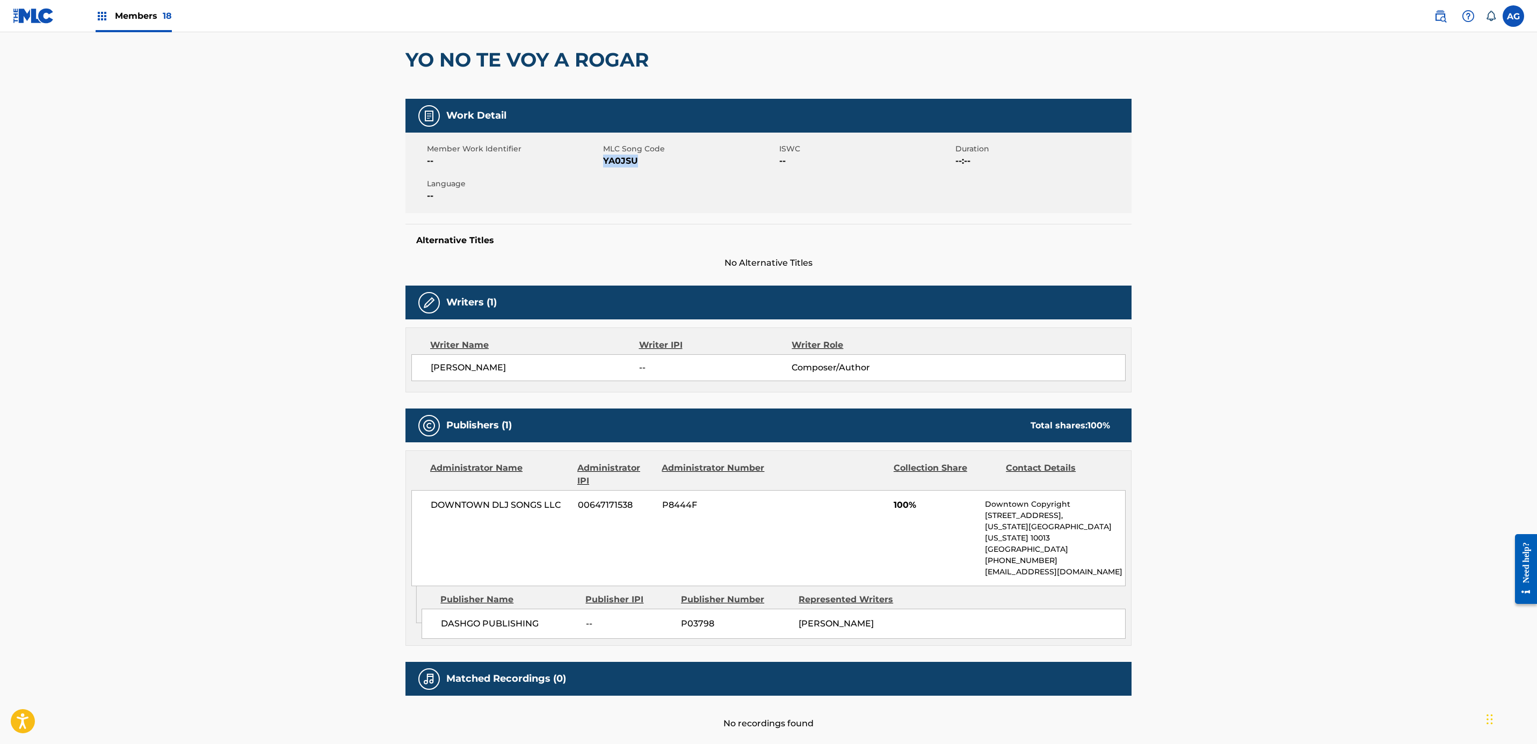
drag, startPoint x: 570, startPoint y: 259, endPoint x: 547, endPoint y: 257, distance: 23.8
click at [570, 259] on span "No Alternative Titles" at bounding box center [768, 263] width 726 height 13
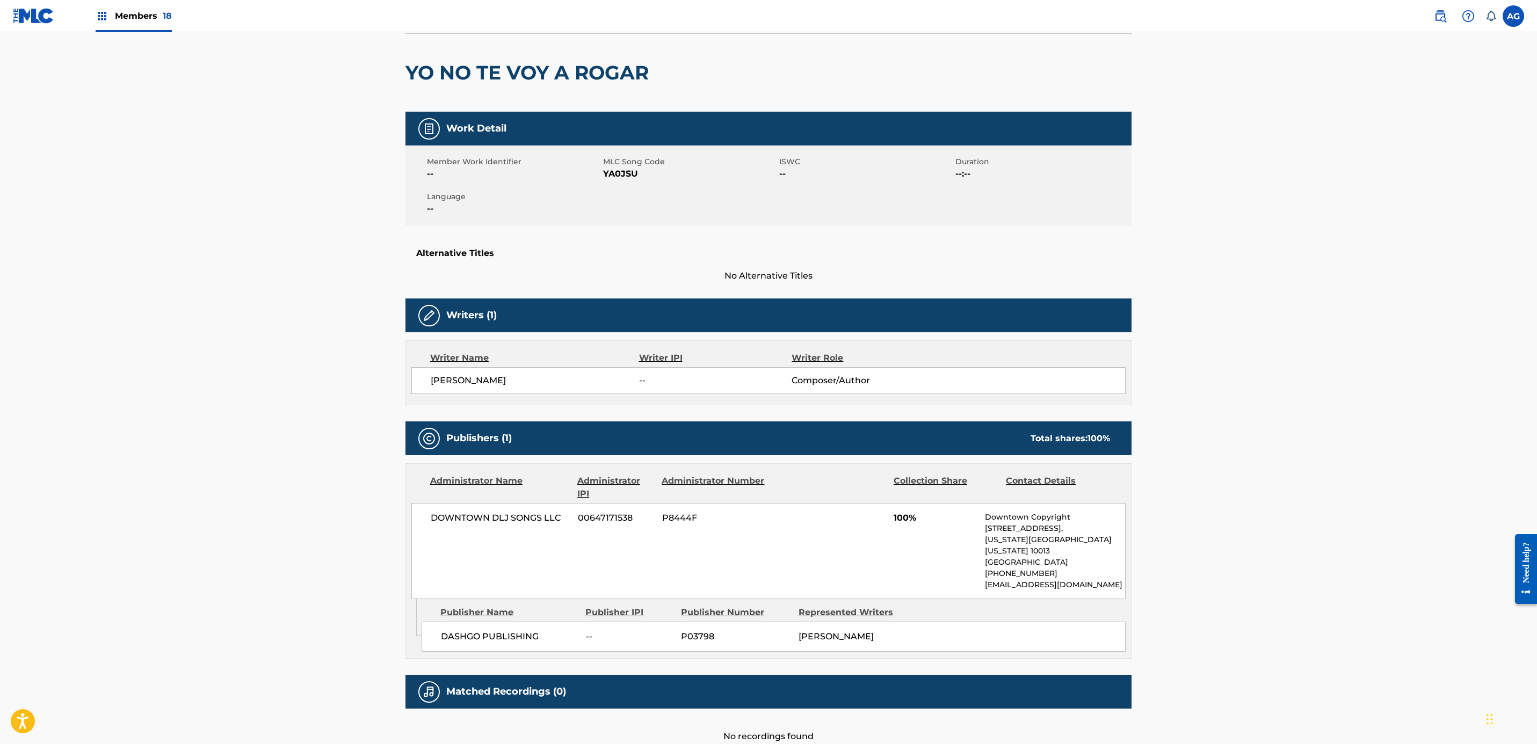
scroll to position [0, 0]
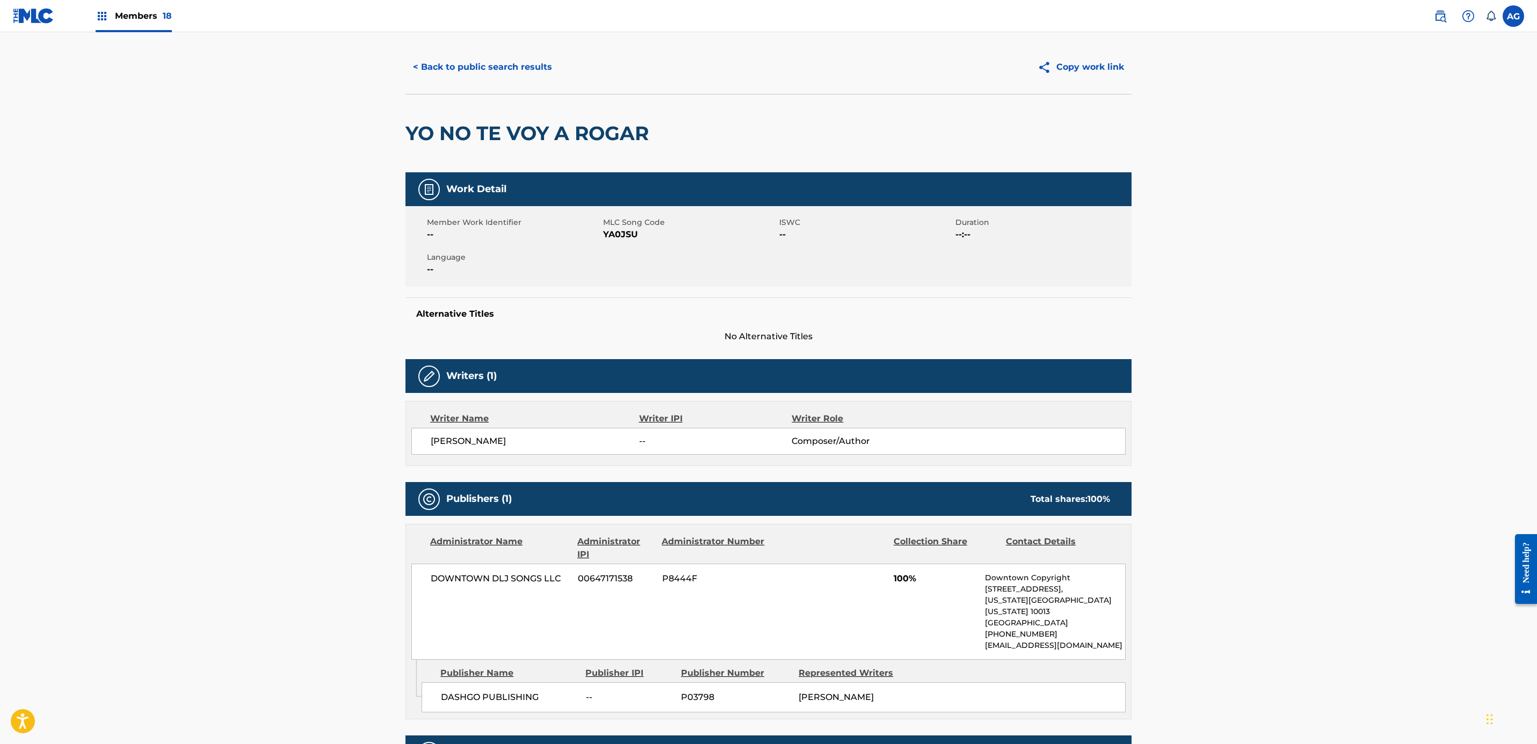
drag, startPoint x: 332, startPoint y: 275, endPoint x: 353, endPoint y: 211, distance: 67.9
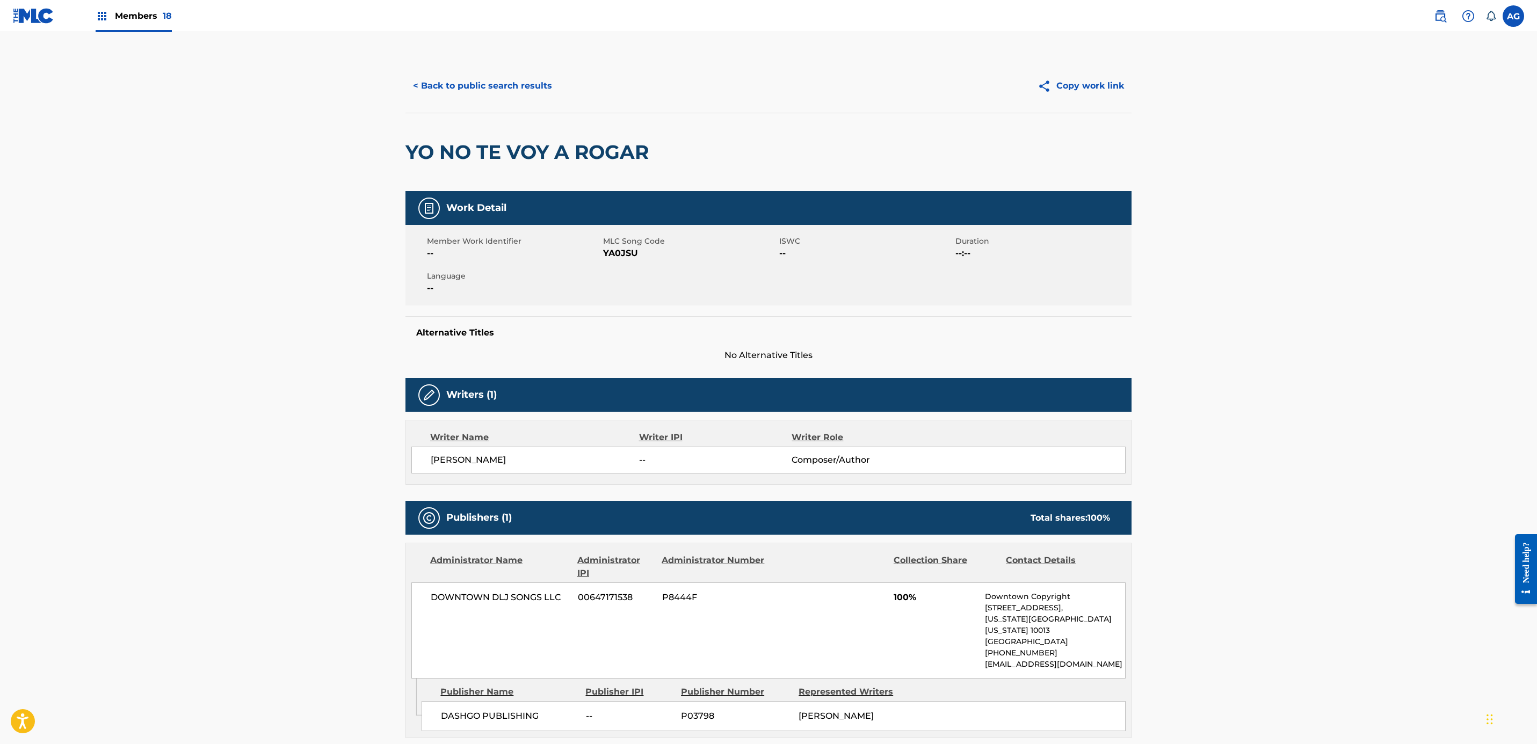
click at [516, 70] on div "< Back to public search results Copy work link" at bounding box center [768, 86] width 726 height 54
click at [508, 83] on button "< Back to public search results" at bounding box center [482, 85] width 154 height 27
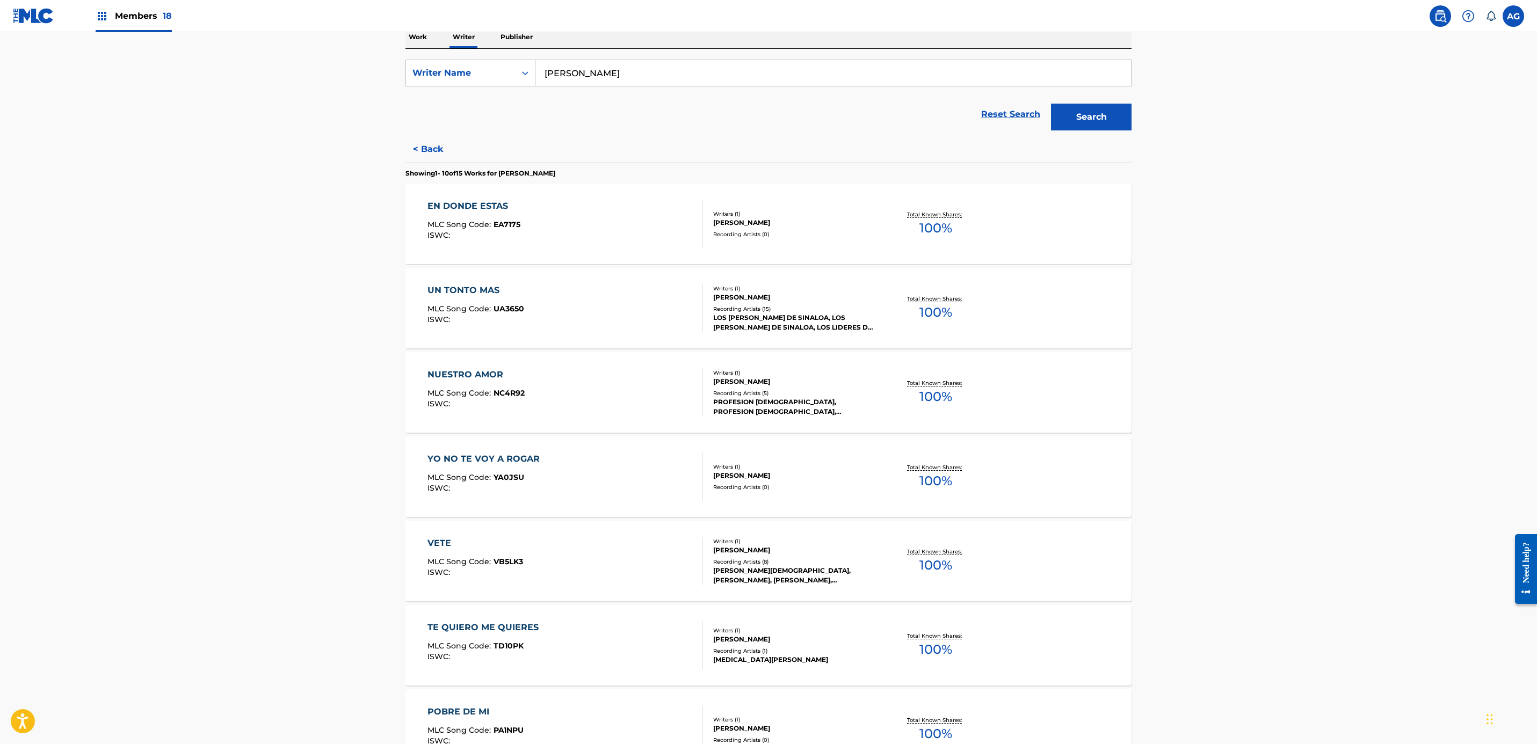
drag, startPoint x: 340, startPoint y: 460, endPoint x: 353, endPoint y: 549, distance: 90.6
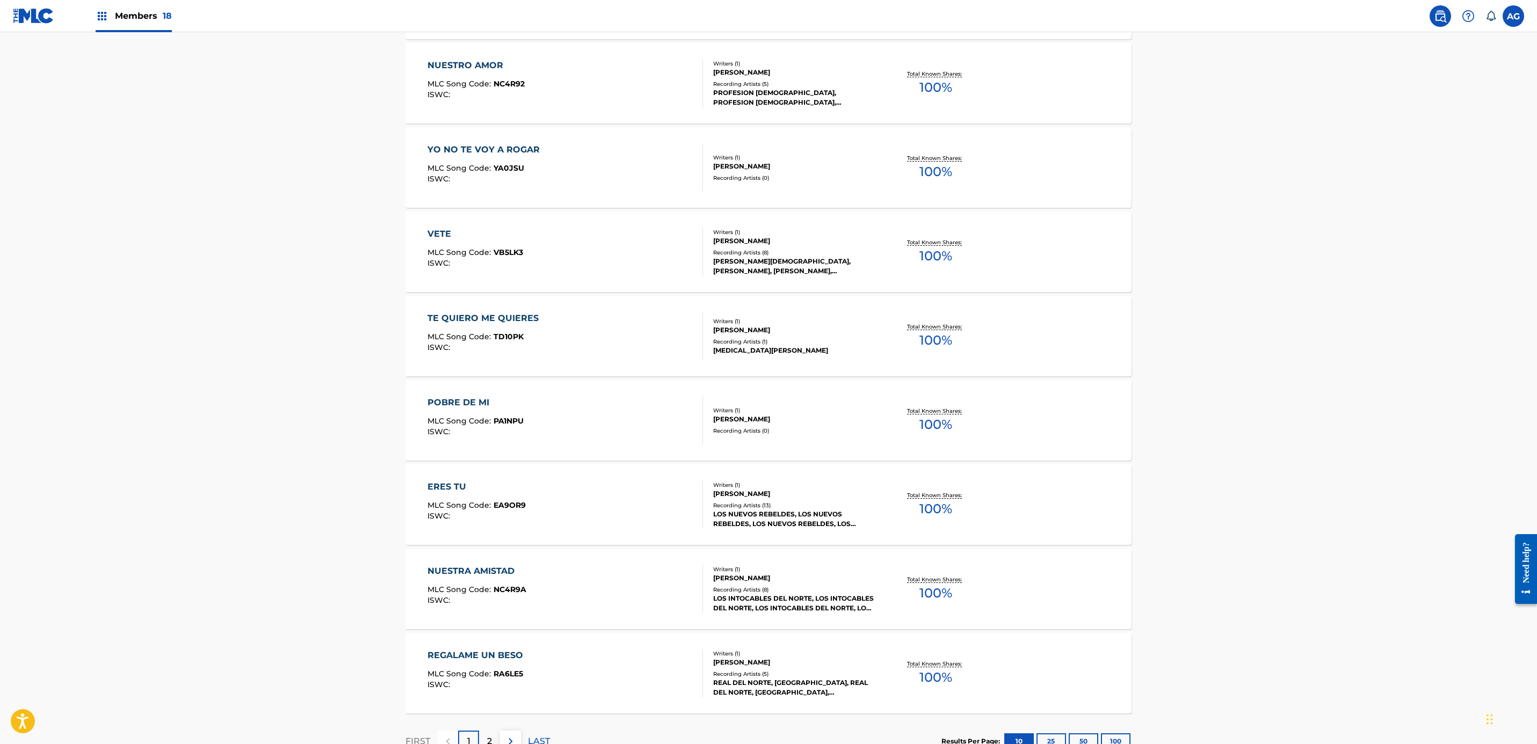
click at [509, 259] on div "ISWC :" at bounding box center [475, 263] width 96 height 8
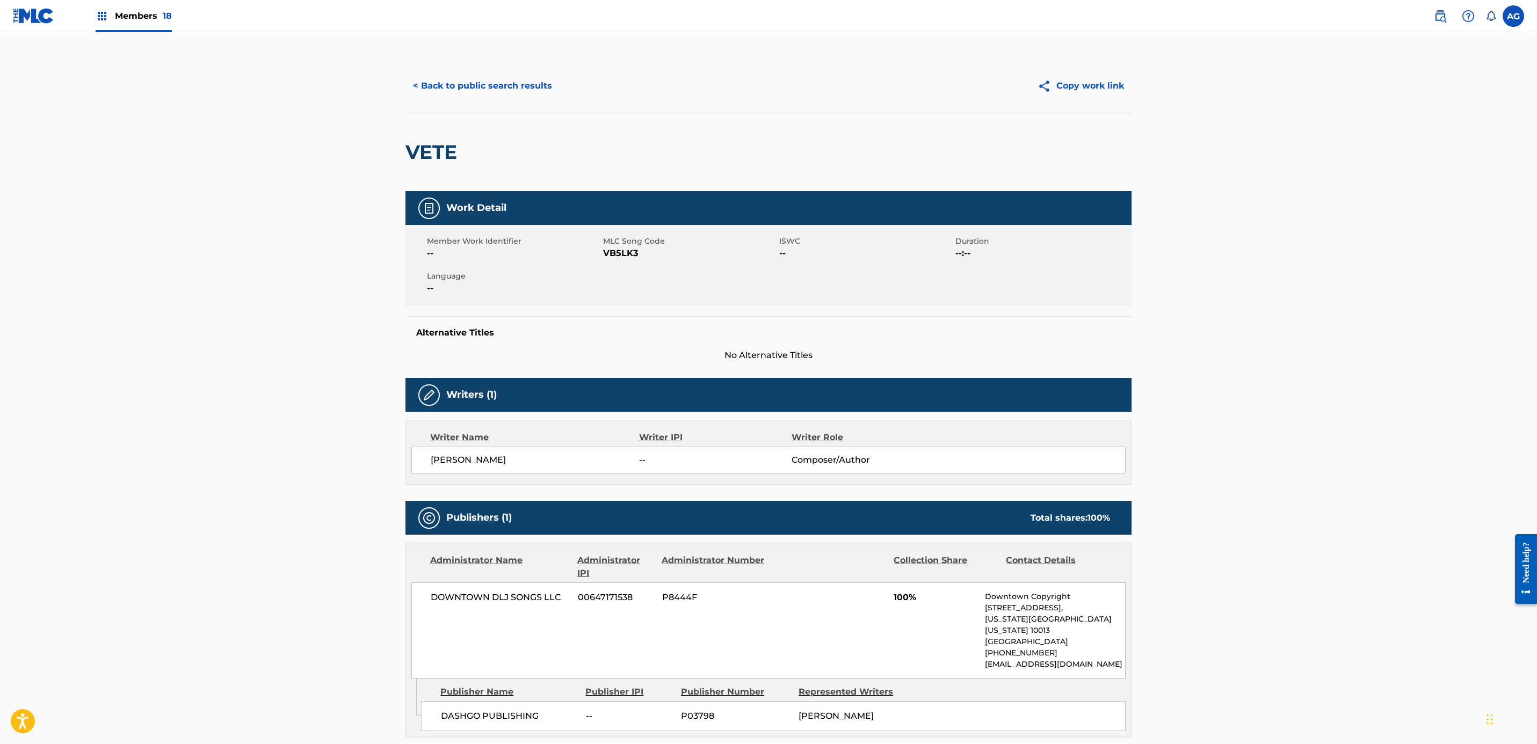
click at [611, 249] on span "VB5LK3" at bounding box center [689, 253] width 173 height 13
copy span "VB5LK3"
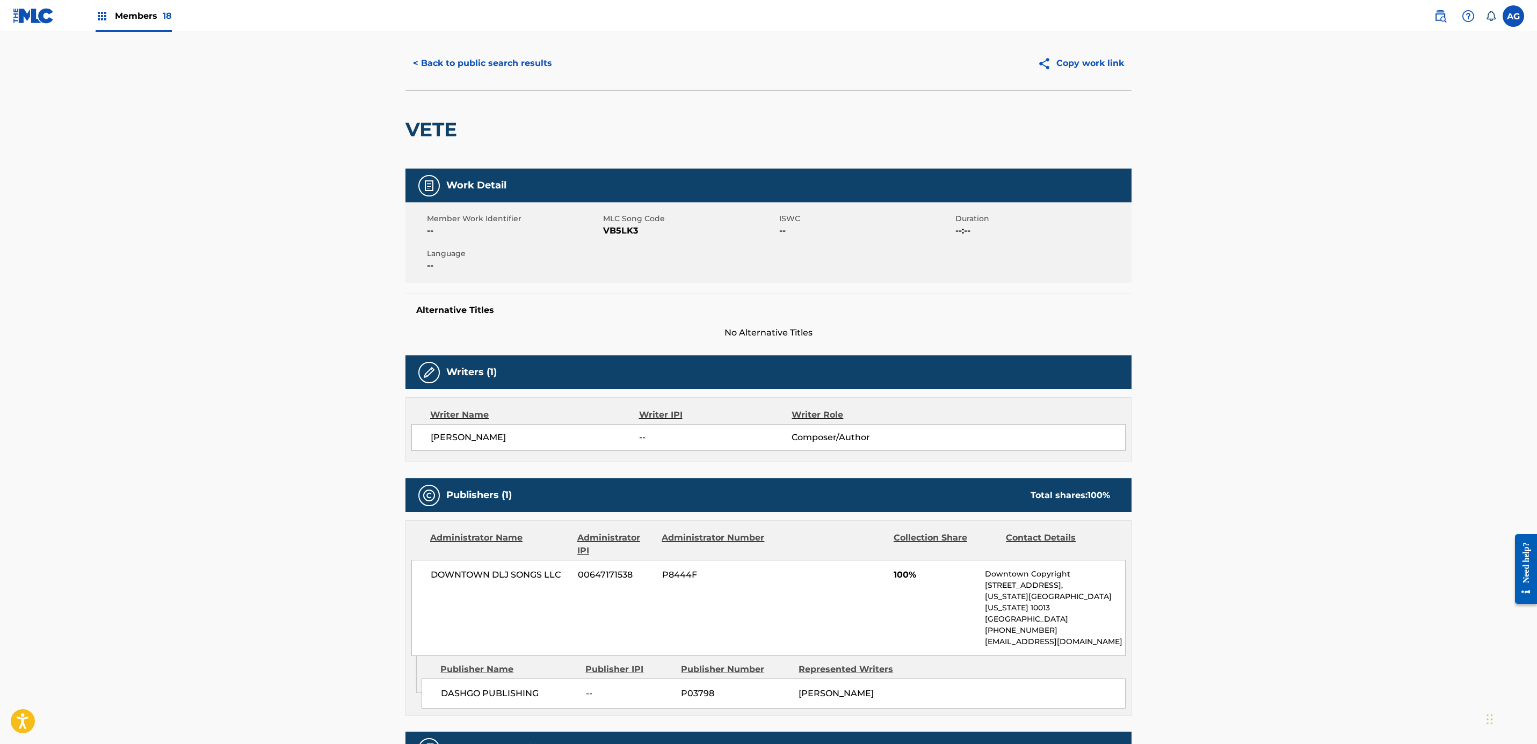
scroll to position [371, 0]
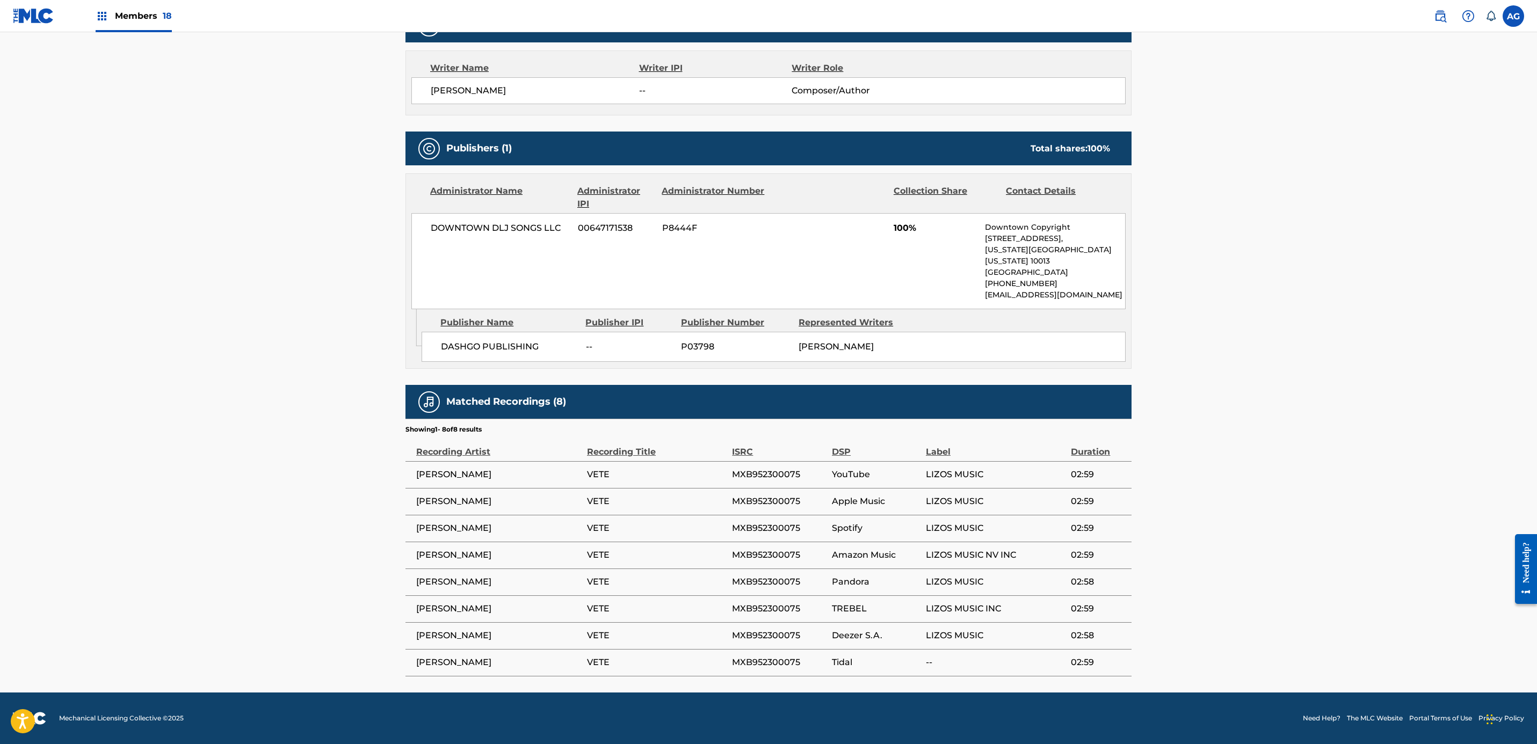
drag, startPoint x: 485, startPoint y: 541, endPoint x: 379, endPoint y: 678, distance: 173.0
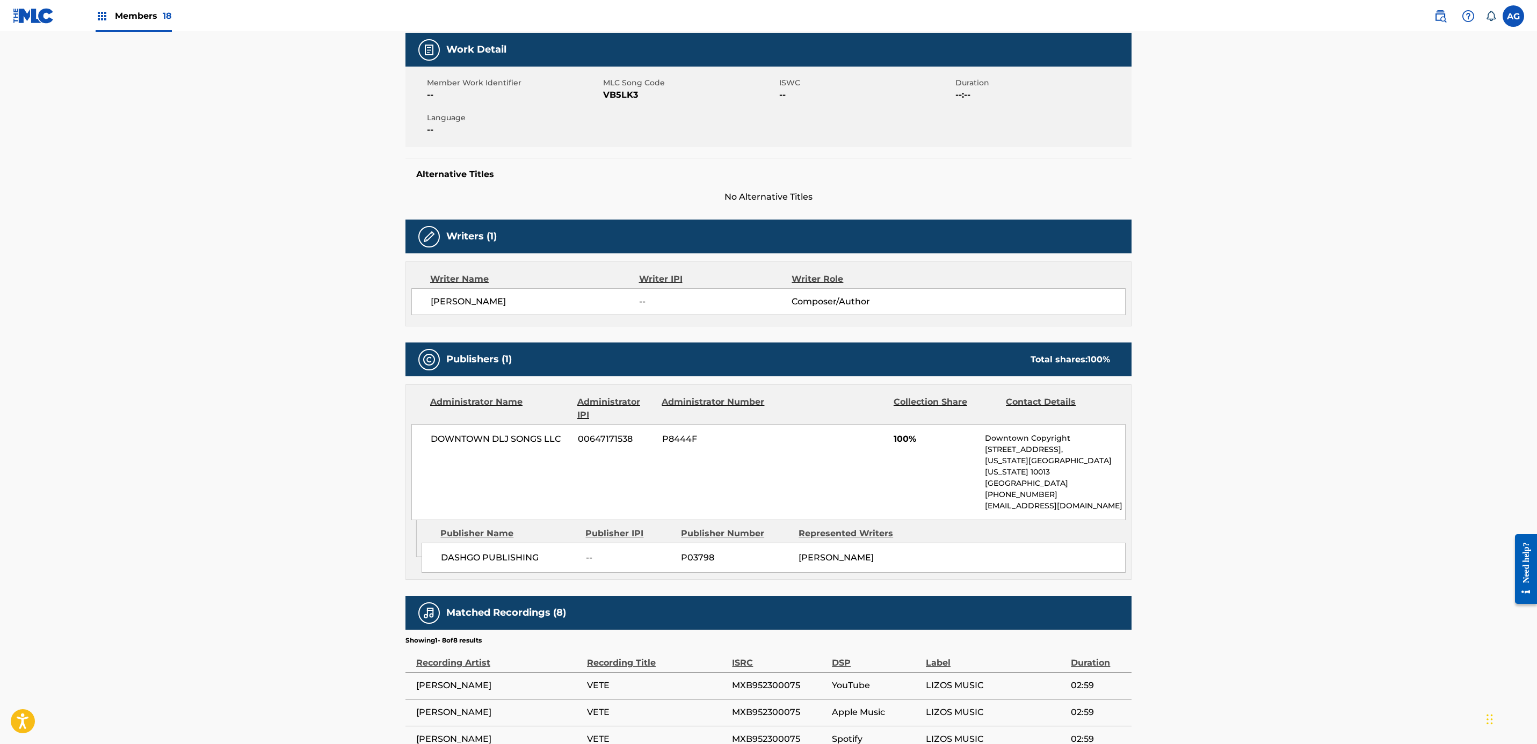
scroll to position [0, 0]
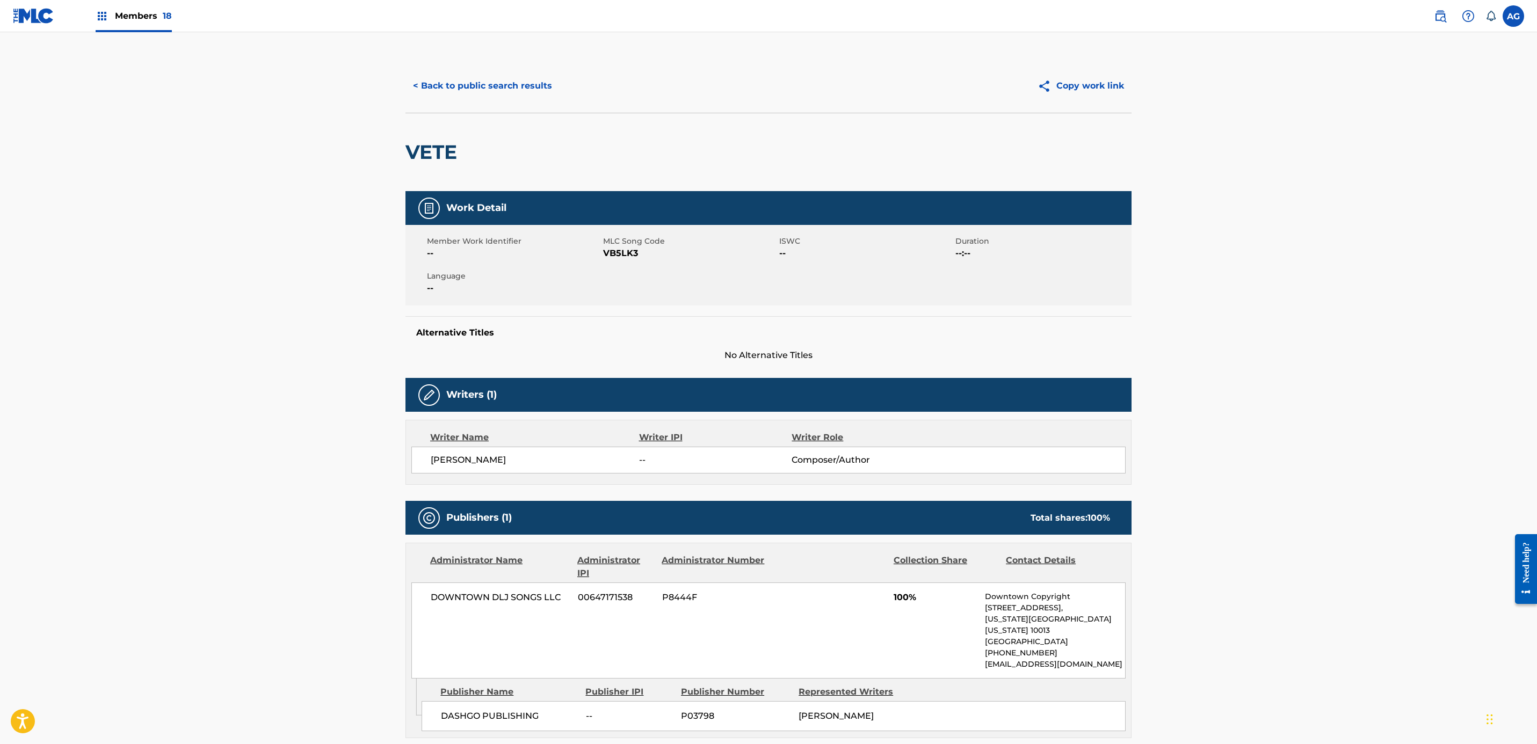
drag, startPoint x: 192, startPoint y: 498, endPoint x: 264, endPoint y: 319, distance: 193.0
click at [465, 79] on button "< Back to public search results" at bounding box center [482, 85] width 154 height 27
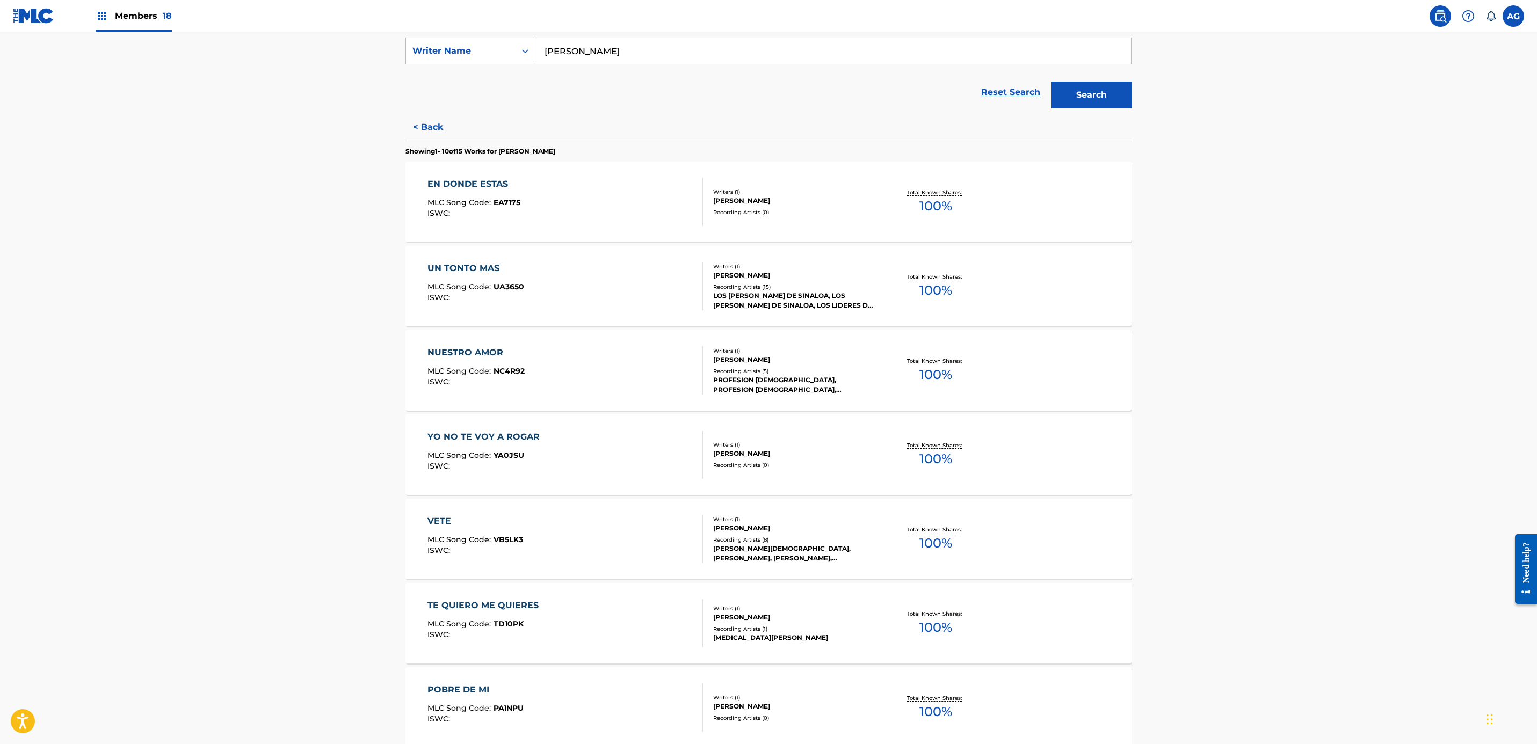
scroll to position [242, 0]
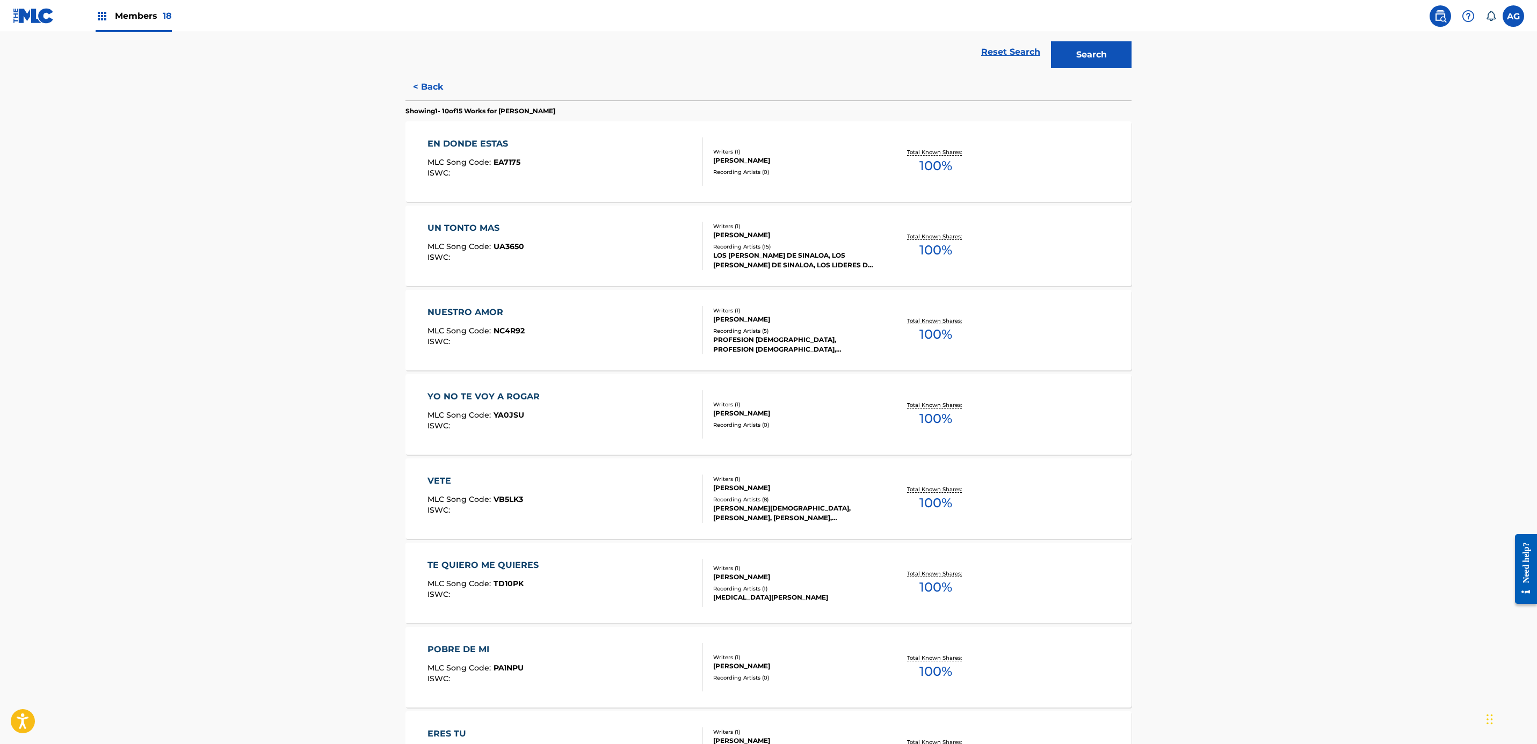
click at [531, 599] on div "TE QUIERO ME QUIERES MLC Song Code : TD10PK ISWC :" at bounding box center [485, 583] width 117 height 48
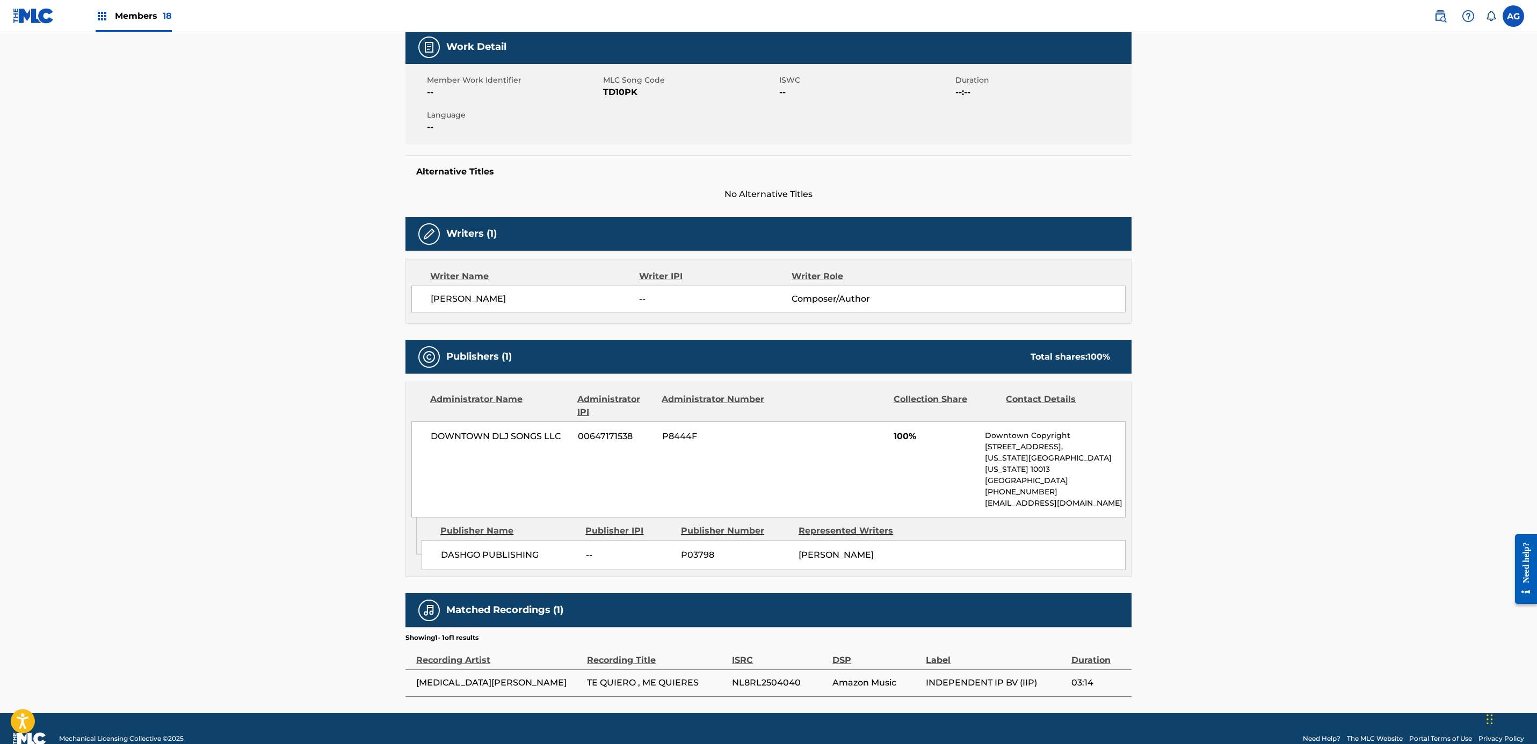
drag, startPoint x: 353, startPoint y: 622, endPoint x: 353, endPoint y: 664, distance: 41.9
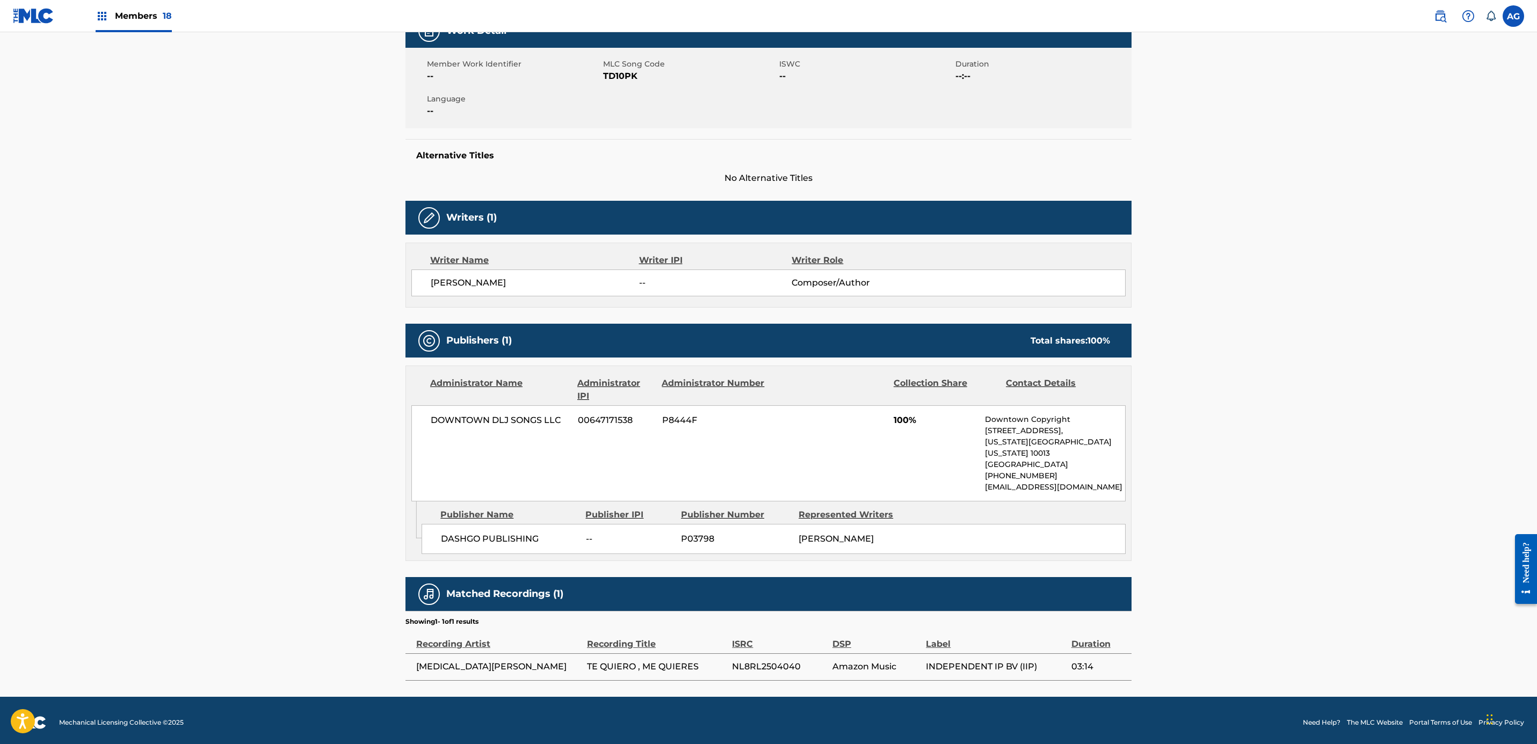
click at [612, 75] on span "TD10PK" at bounding box center [689, 76] width 173 height 13
copy span "TD10PK"
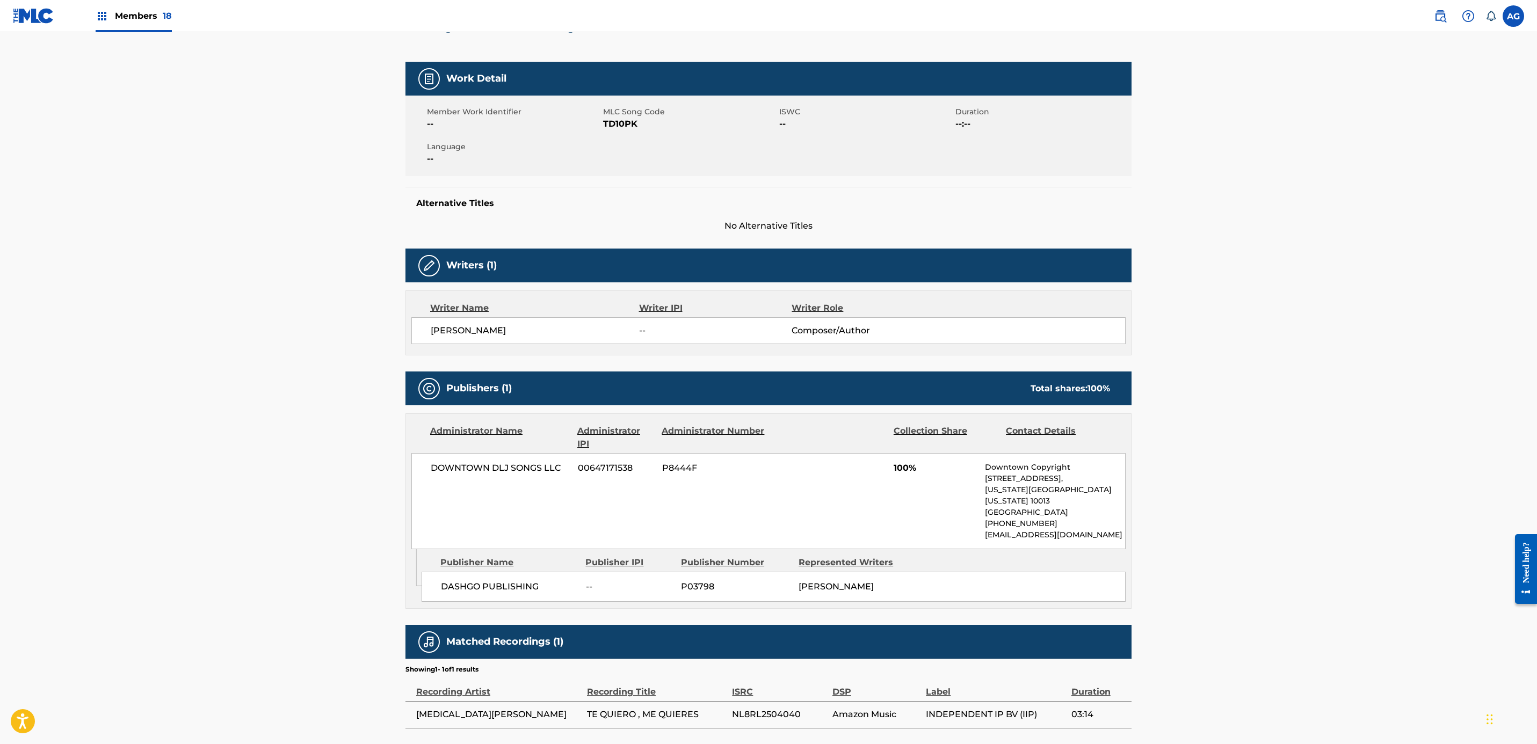
scroll to position [31, 0]
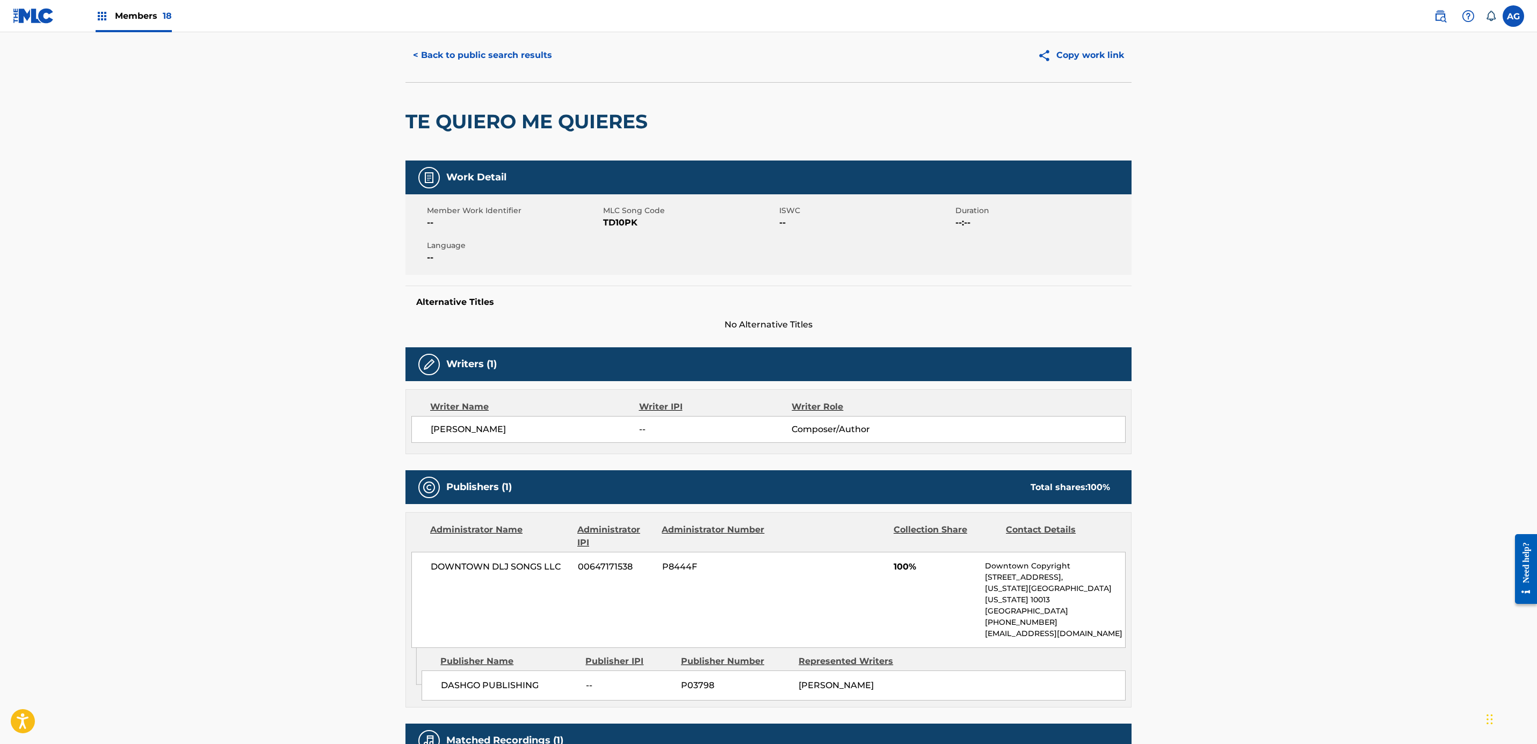
drag, startPoint x: 190, startPoint y: 487, endPoint x: 208, endPoint y: 418, distance: 71.5
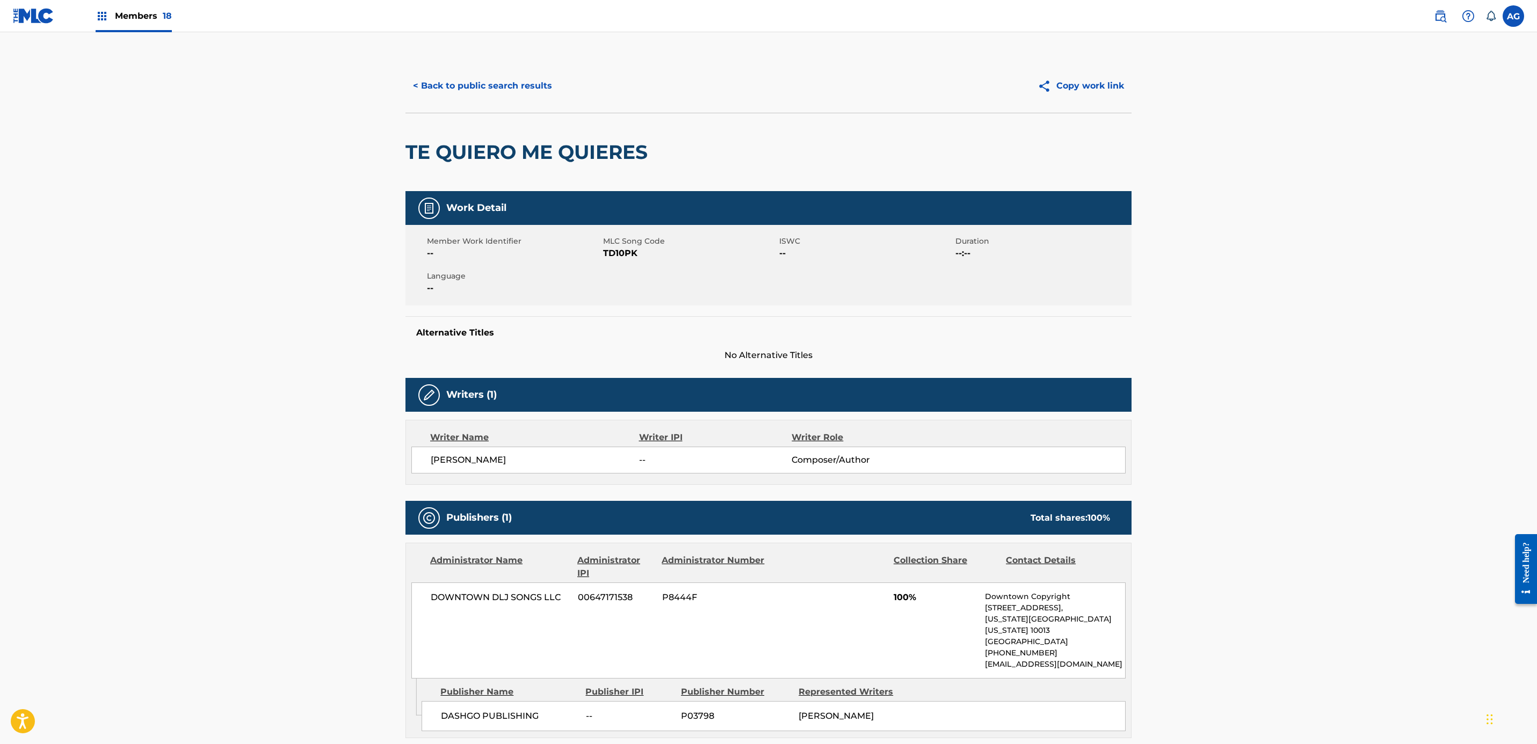
click at [469, 81] on button "< Back to public search results" at bounding box center [482, 85] width 154 height 27
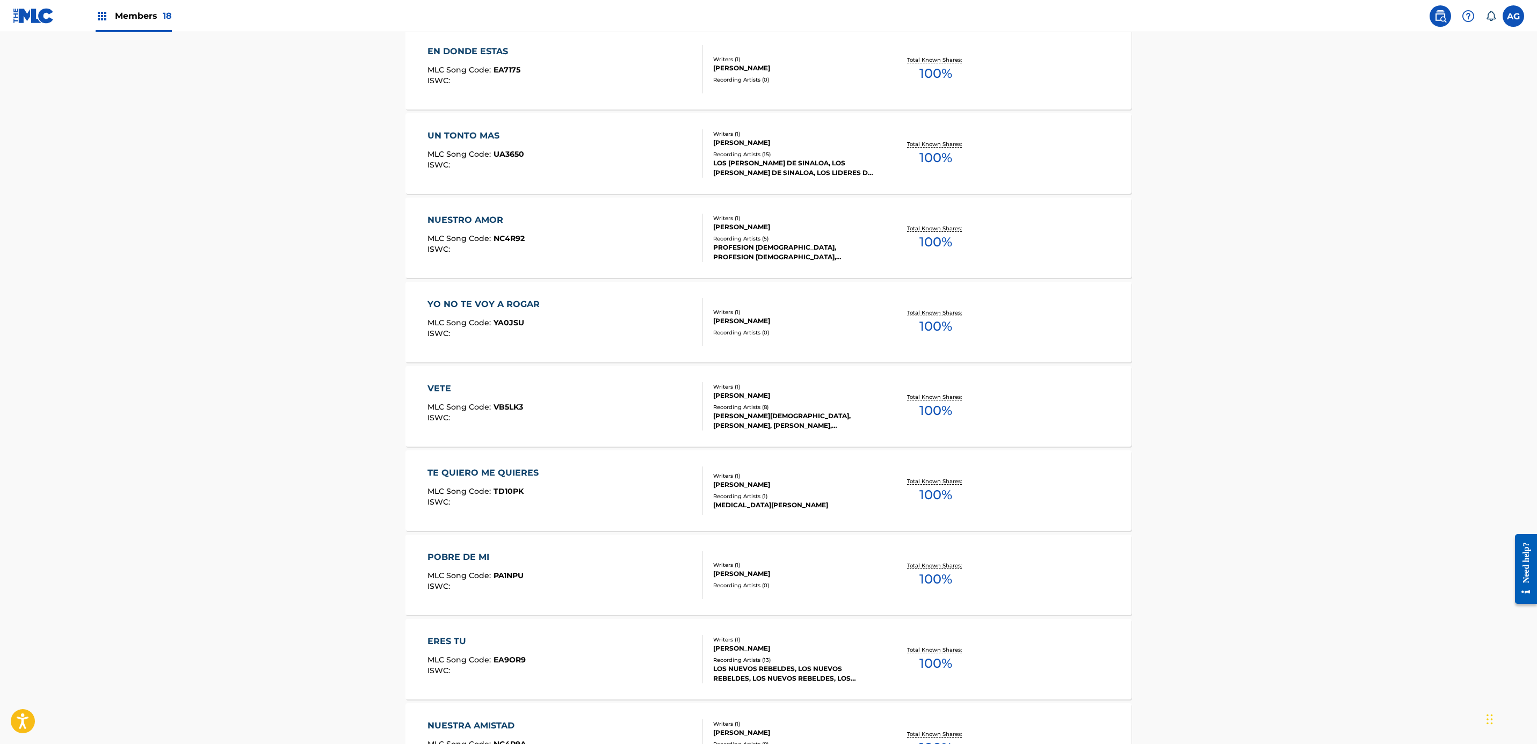
scroll to position [487, 0]
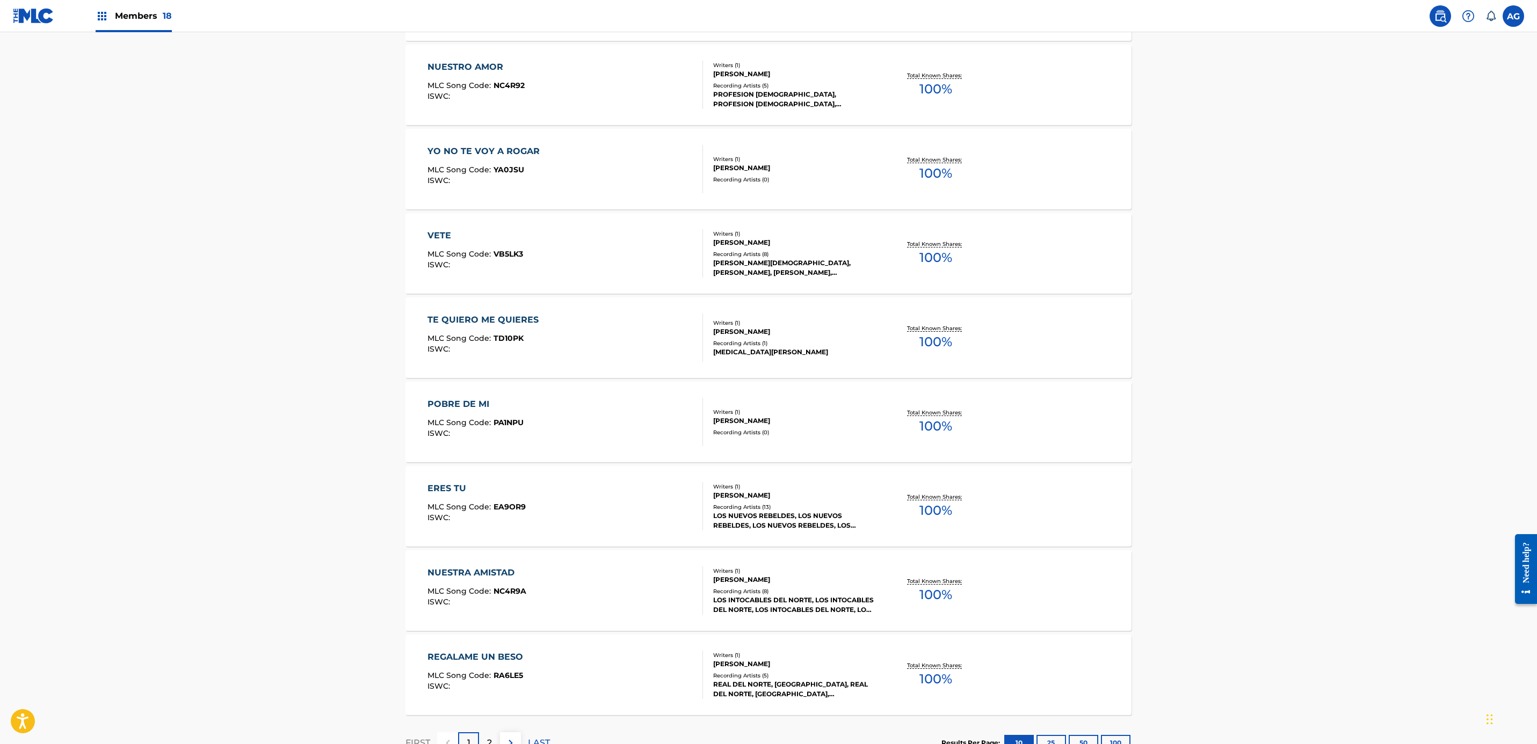
drag, startPoint x: 322, startPoint y: 498, endPoint x: 321, endPoint y: 562, distance: 64.5
click at [530, 415] on div "POBRE DE MI MLC Song Code : PA1NPU ISWC :" at bounding box center [565, 422] width 276 height 48
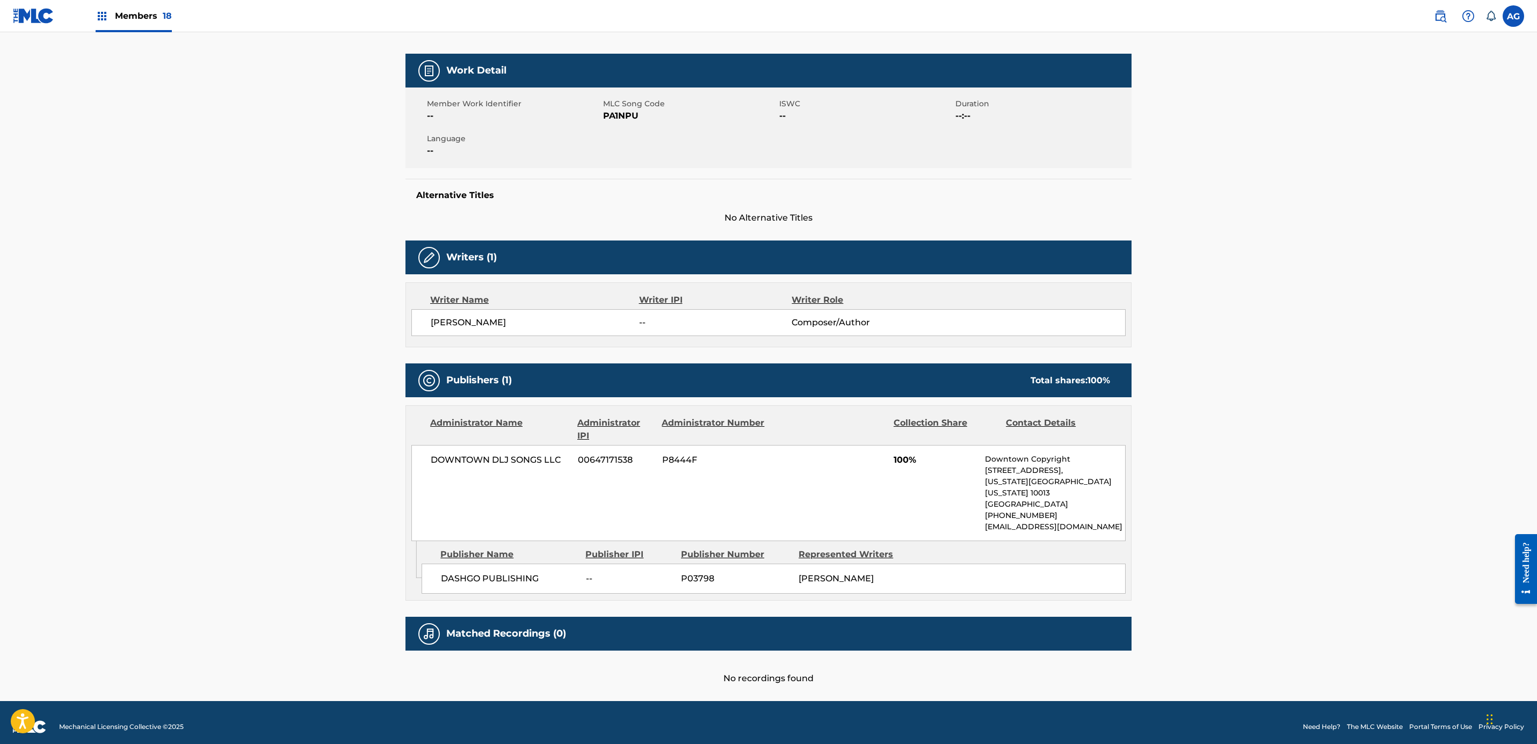
drag, startPoint x: 354, startPoint y: 432, endPoint x: 354, endPoint y: 475, distance: 43.5
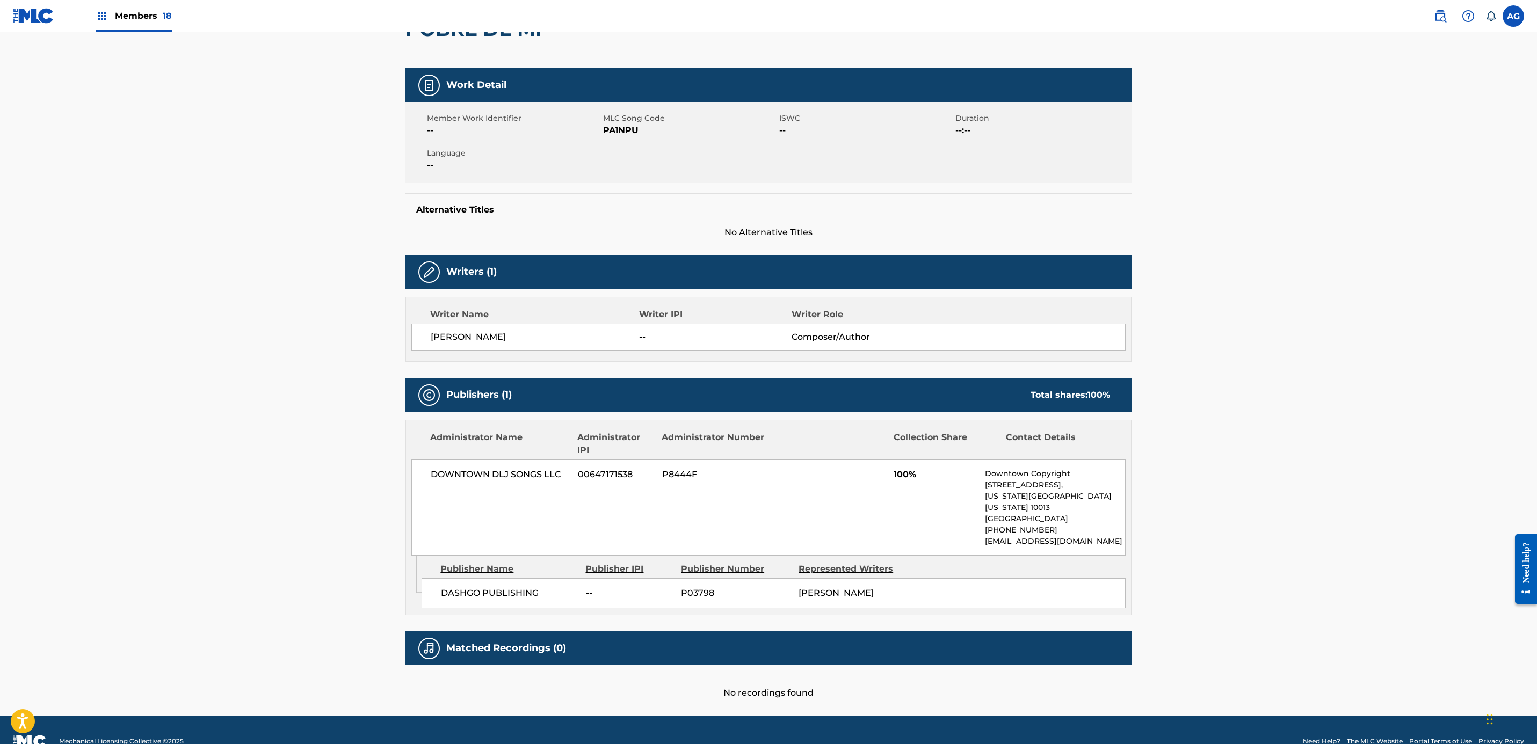
drag, startPoint x: 352, startPoint y: 471, endPoint x: 355, endPoint y: 414, distance: 57.0
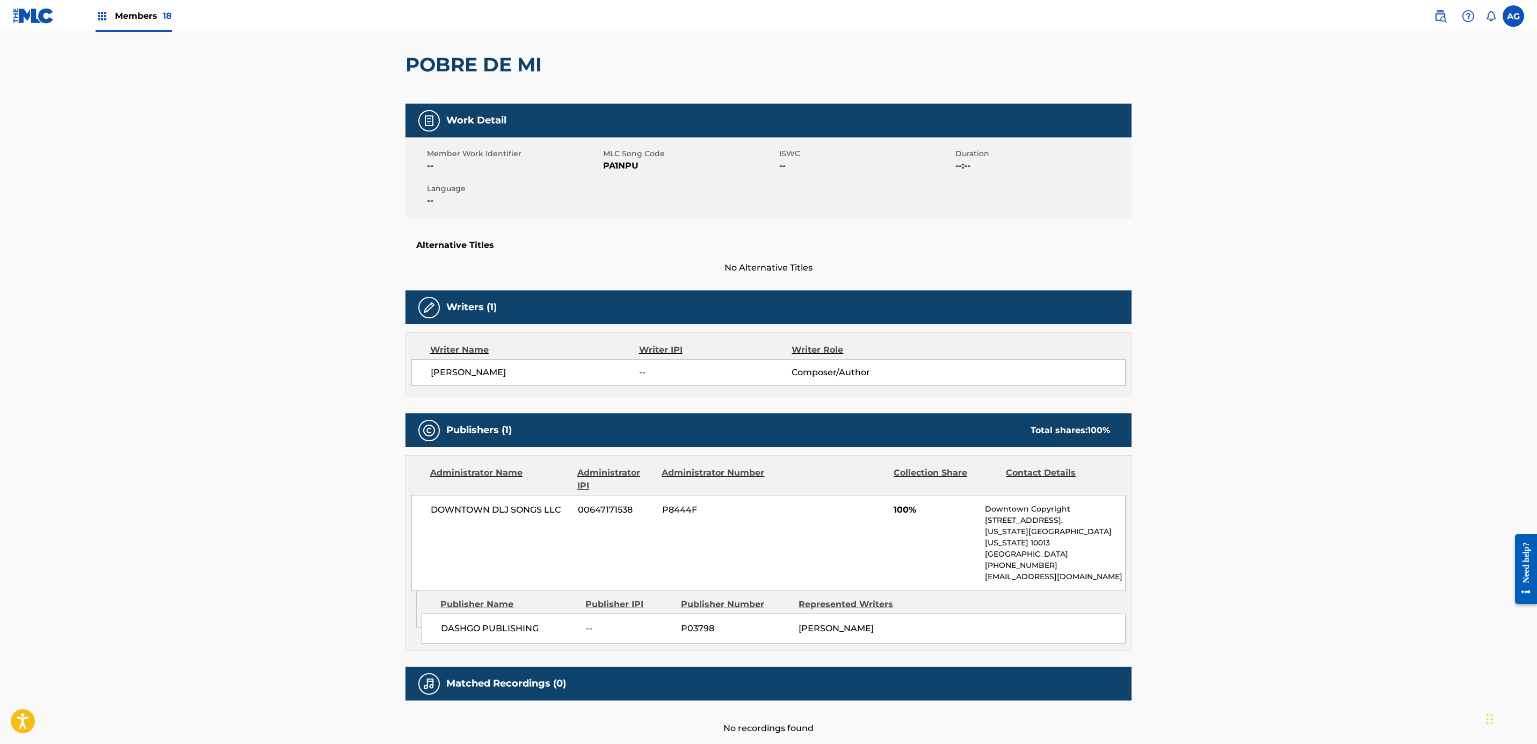
click at [618, 166] on span "PA1NPU" at bounding box center [689, 165] width 173 height 13
copy span "PA1NPU"
click at [284, 506] on main "< Back to public search results Copy work link POBRE DE MI Work Detail Member W…" at bounding box center [768, 348] width 1537 height 807
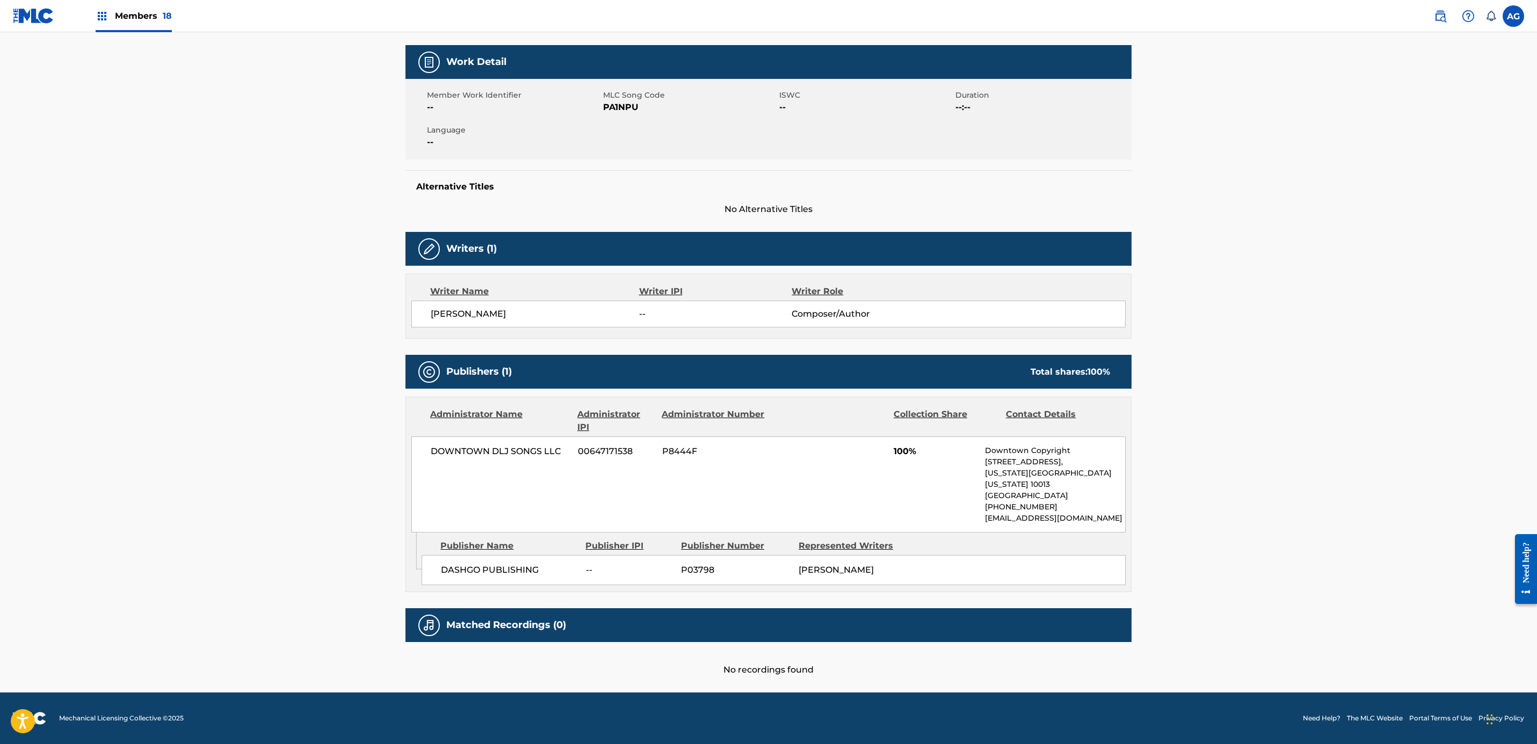
drag, startPoint x: 285, startPoint y: 519, endPoint x: 295, endPoint y: 612, distance: 93.9
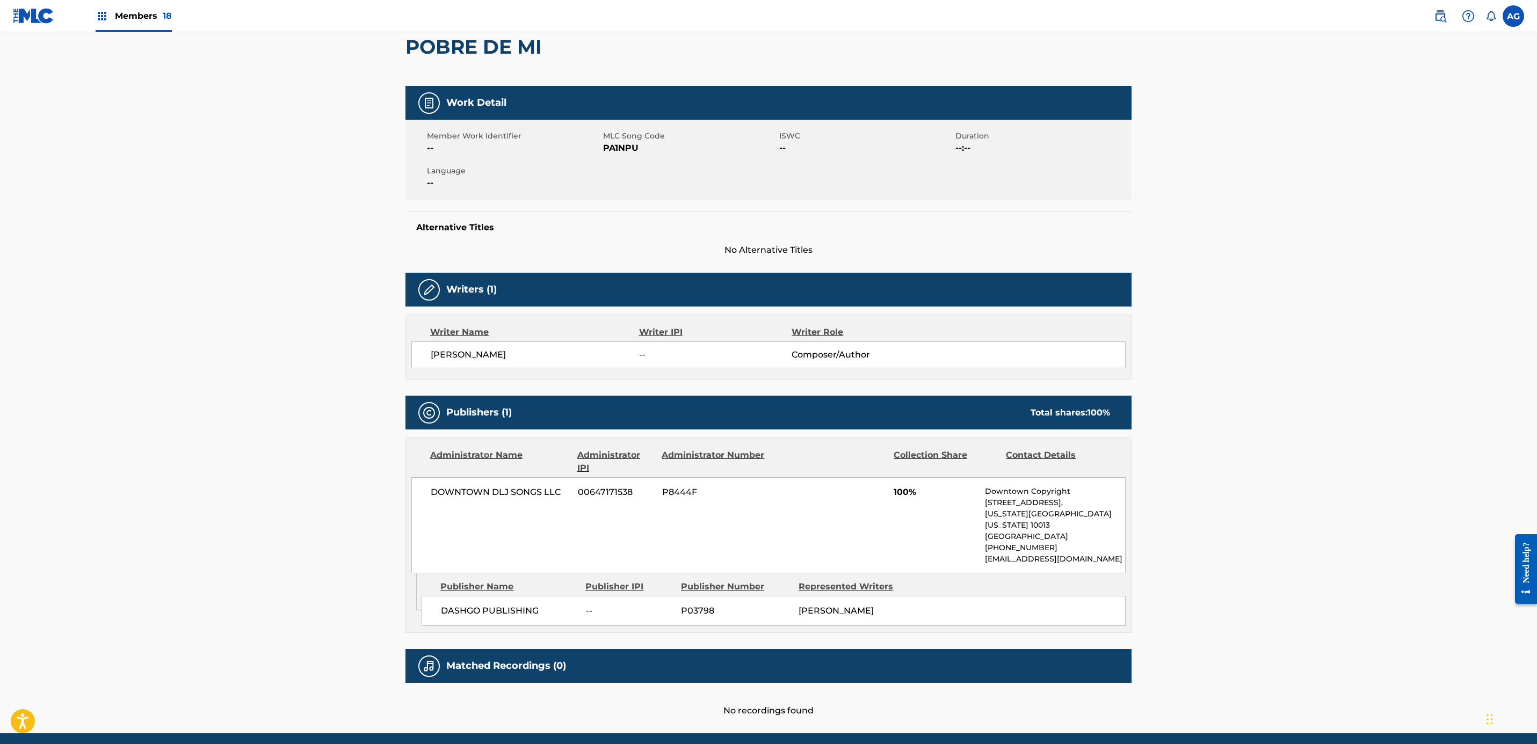
scroll to position [0, 0]
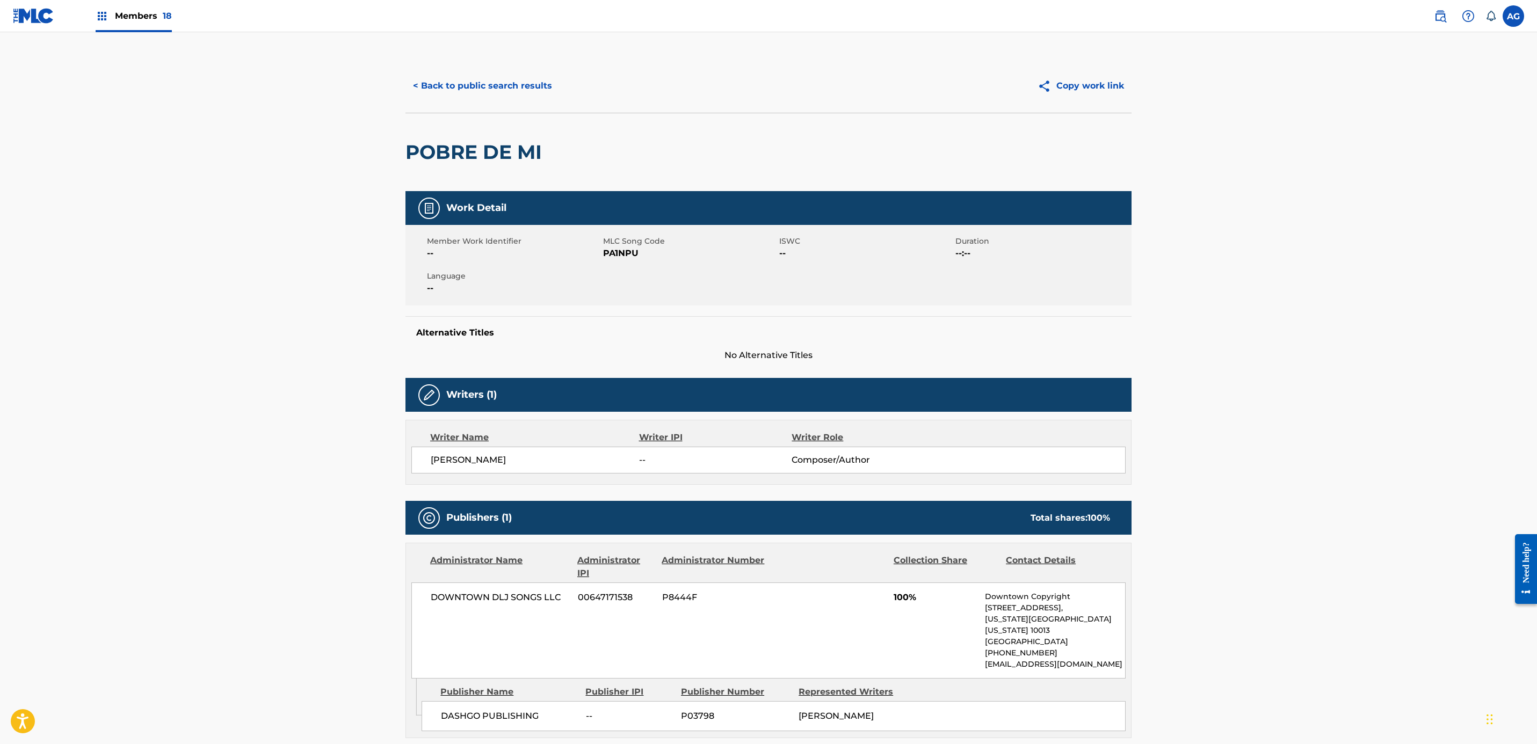
drag, startPoint x: 295, startPoint y: 606, endPoint x: 304, endPoint y: 519, distance: 87.5
click at [485, 89] on button "< Back to public search results" at bounding box center [482, 85] width 154 height 27
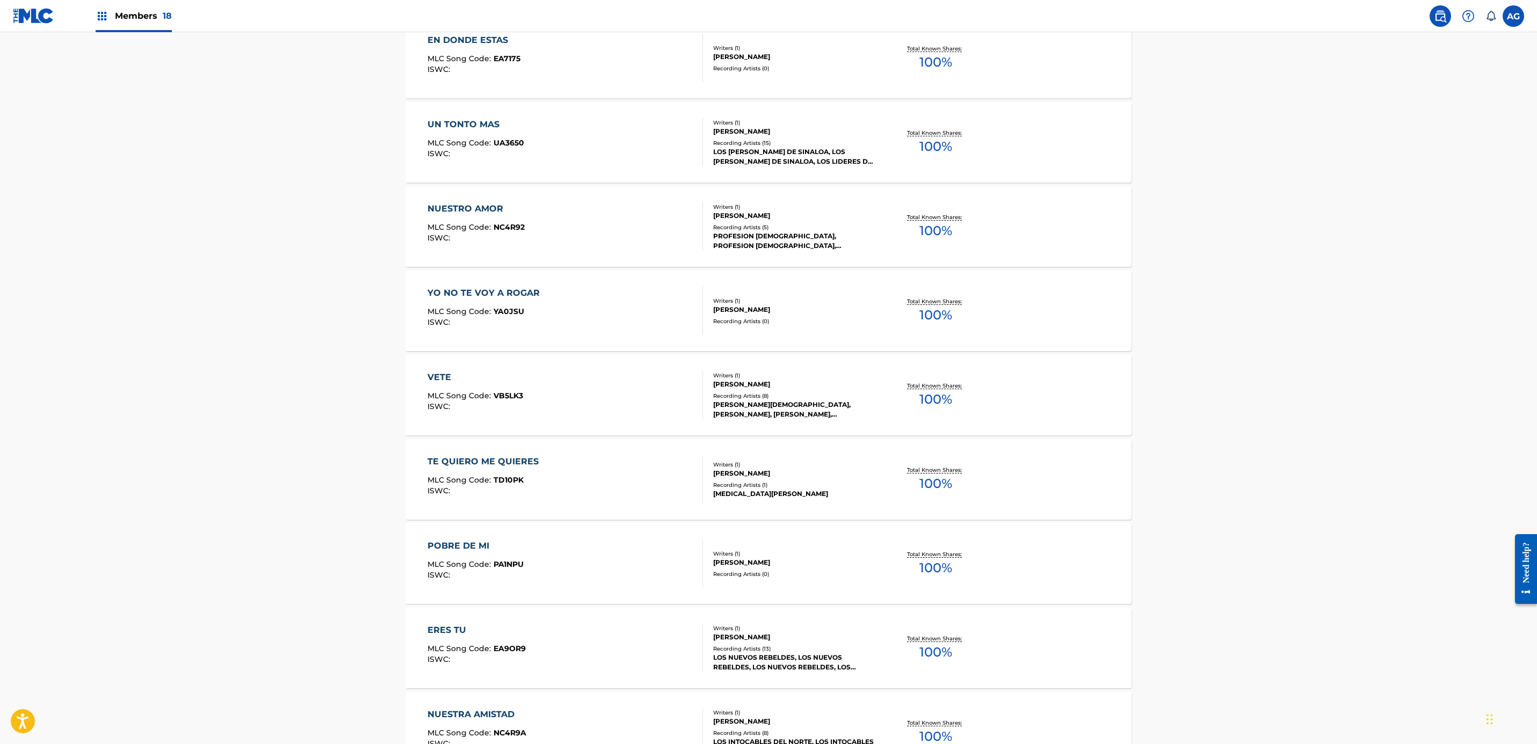
scroll to position [570, 0]
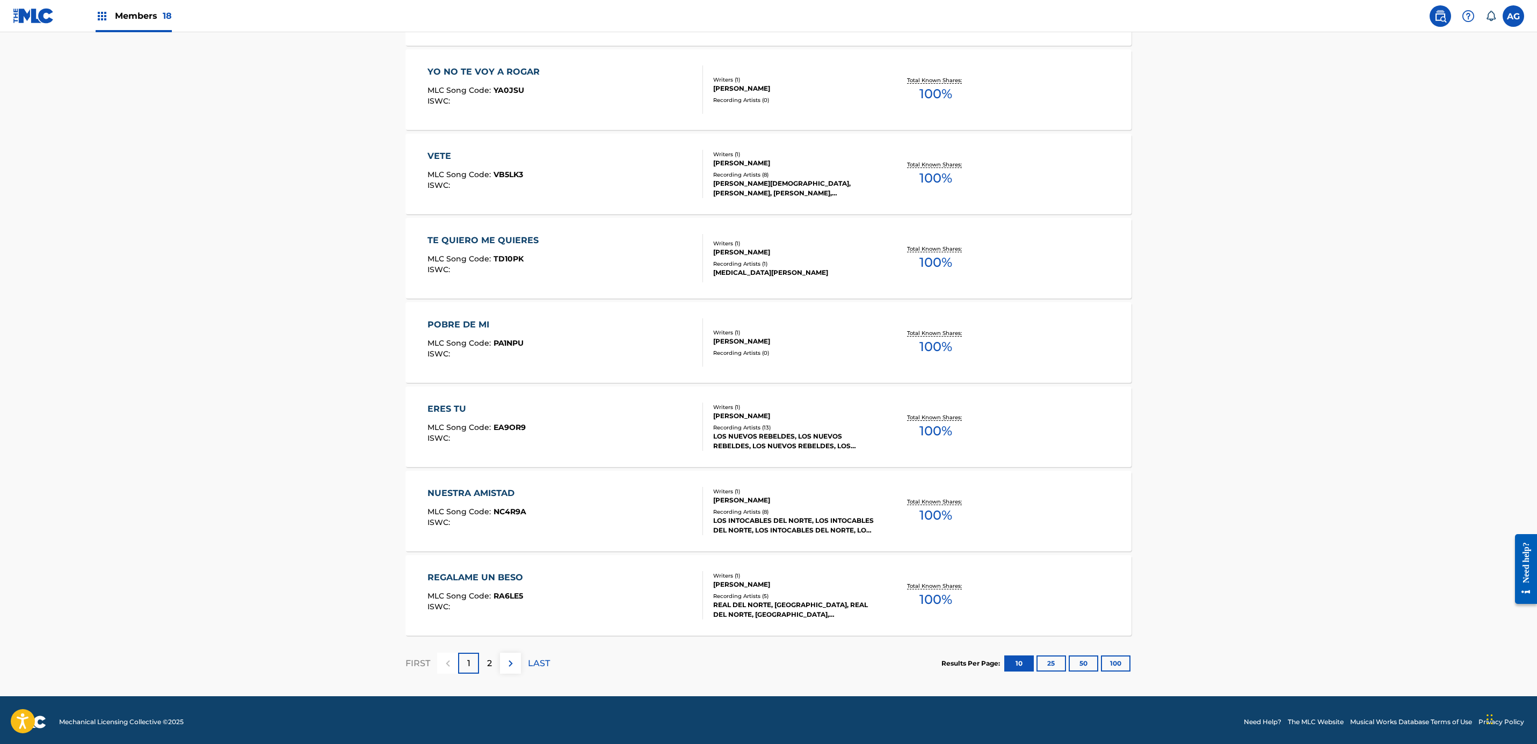
drag, startPoint x: 337, startPoint y: 504, endPoint x: 345, endPoint y: 582, distance: 77.7
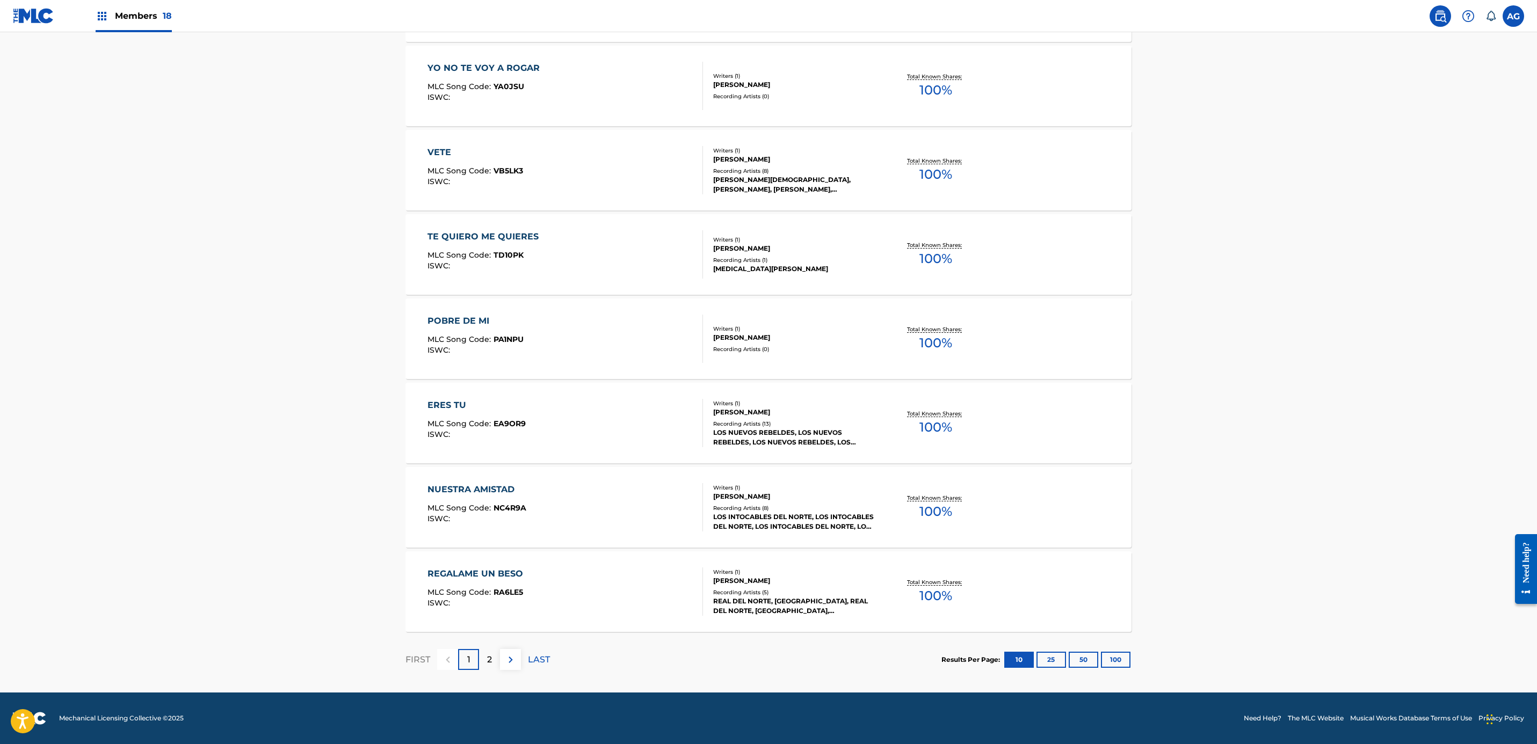
click at [495, 434] on div "ISWC :" at bounding box center [476, 435] width 98 height 8
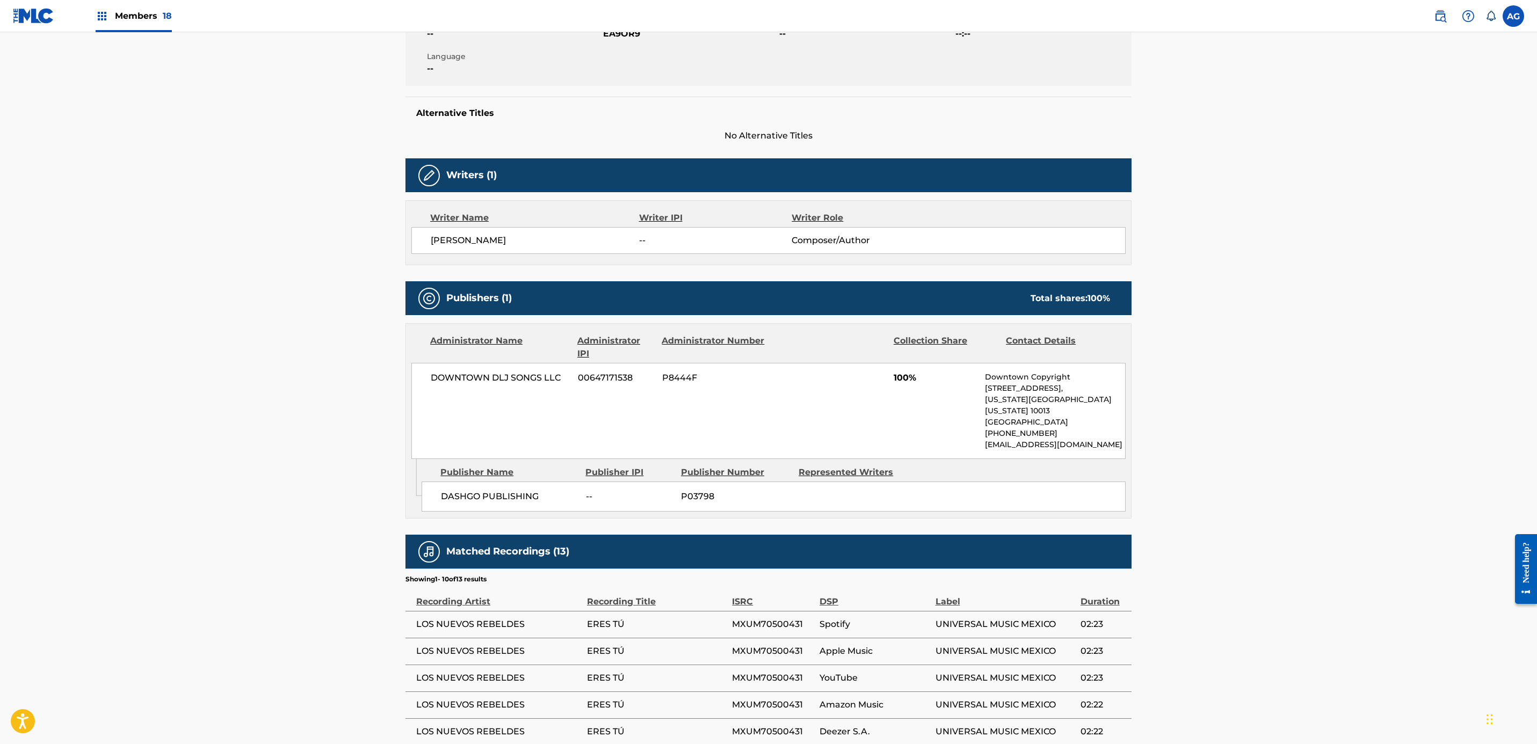
drag, startPoint x: 346, startPoint y: 540, endPoint x: 351, endPoint y: 607, distance: 67.3
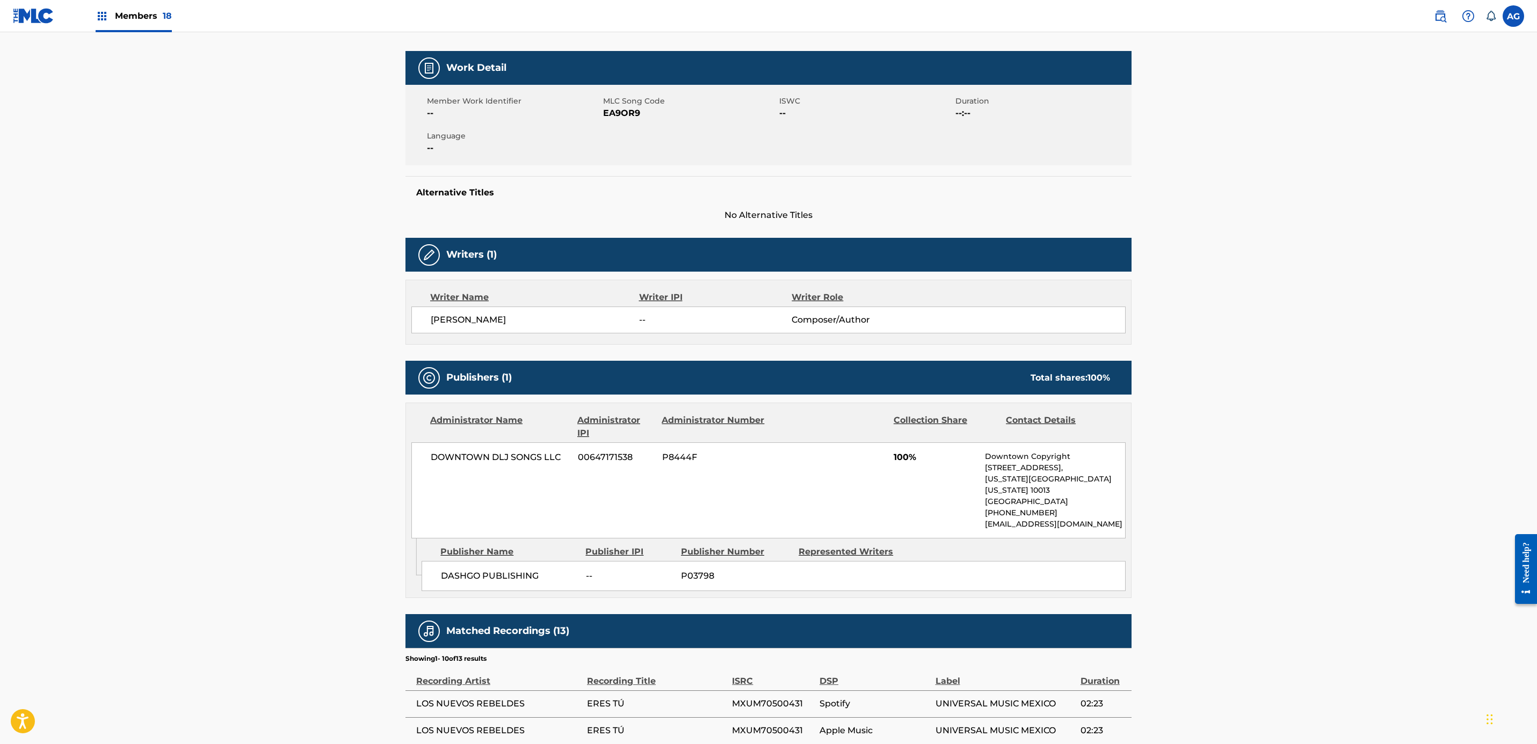
drag, startPoint x: 351, startPoint y: 607, endPoint x: 351, endPoint y: 511, distance: 96.1
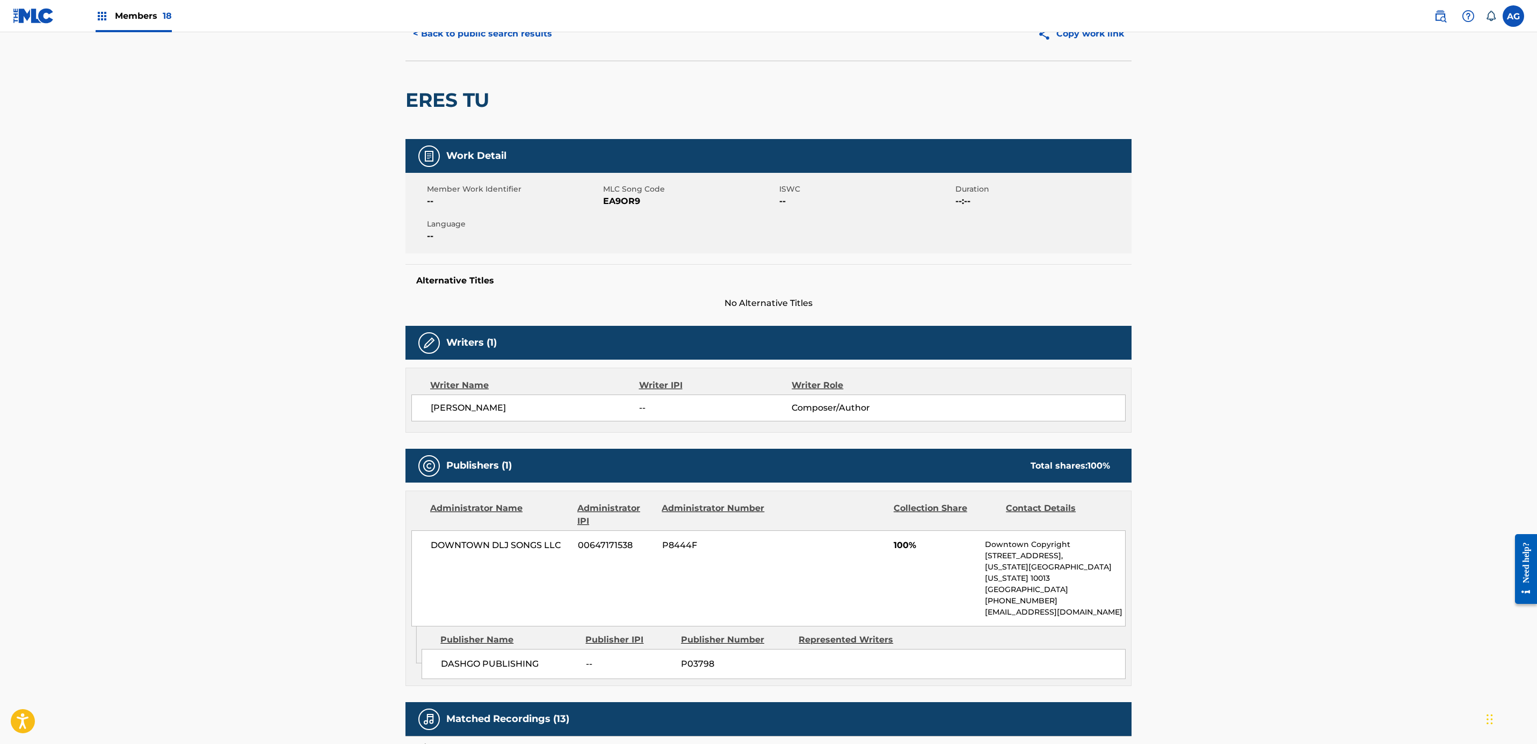
click at [622, 202] on span "EA9OR9" at bounding box center [689, 201] width 173 height 13
copy span "EA9OR9"
drag, startPoint x: 398, startPoint y: 350, endPoint x: 337, endPoint y: 359, distance: 61.9
click at [398, 350] on div "< Back to public search results Copy work link ERES TU Work Detail Member Work …" at bounding box center [769, 546] width 752 height 1079
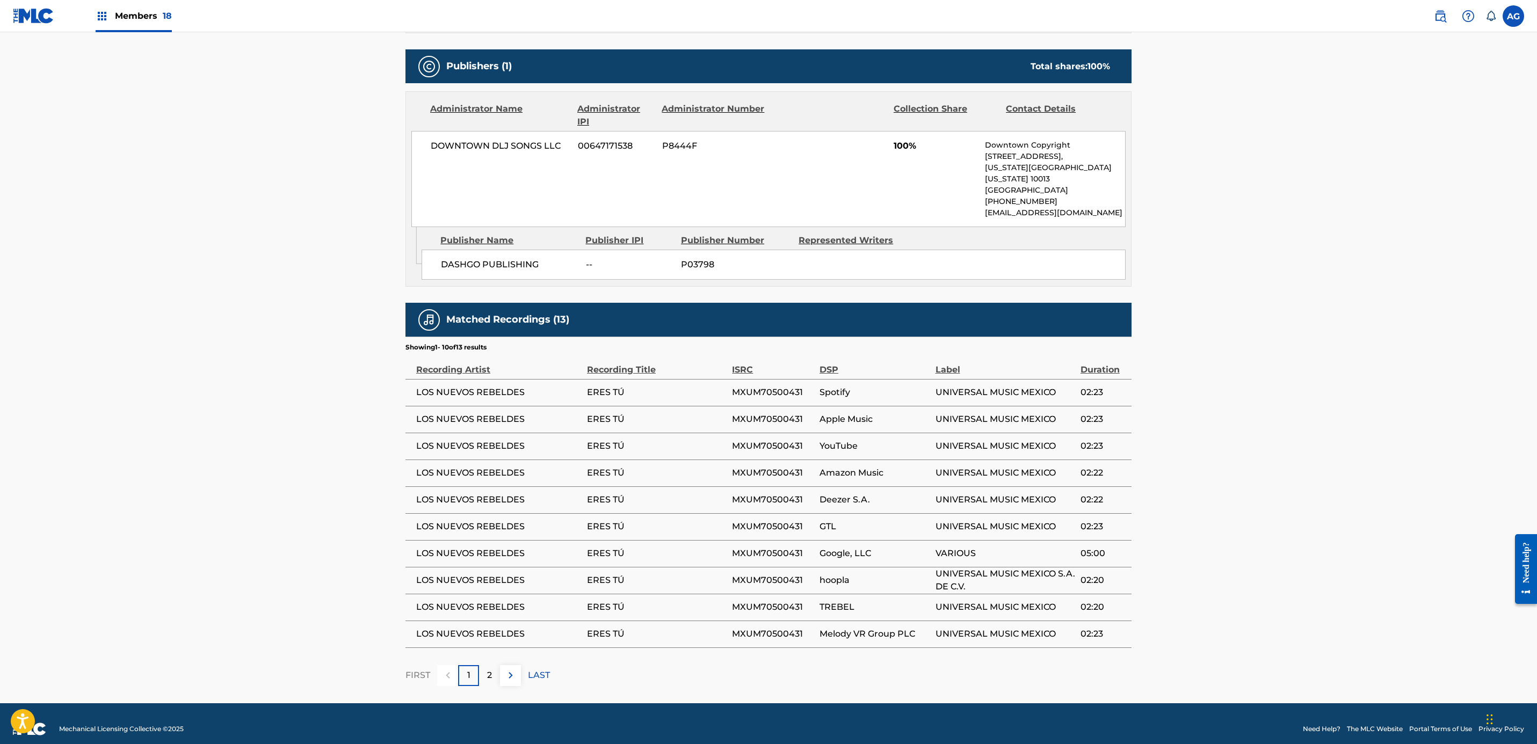
drag, startPoint x: 308, startPoint y: 361, endPoint x: 311, endPoint y: 430, distance: 69.4
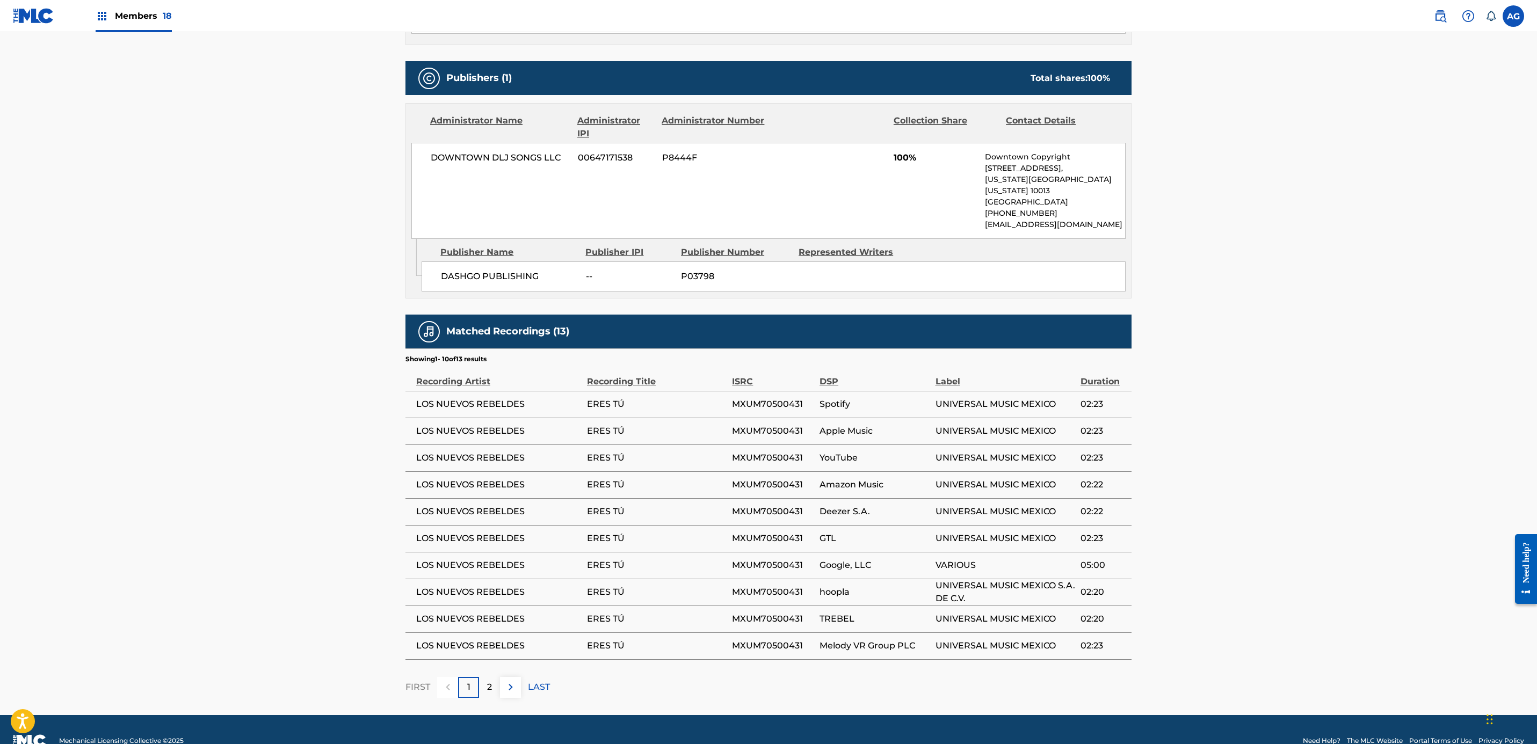
scroll to position [0, 0]
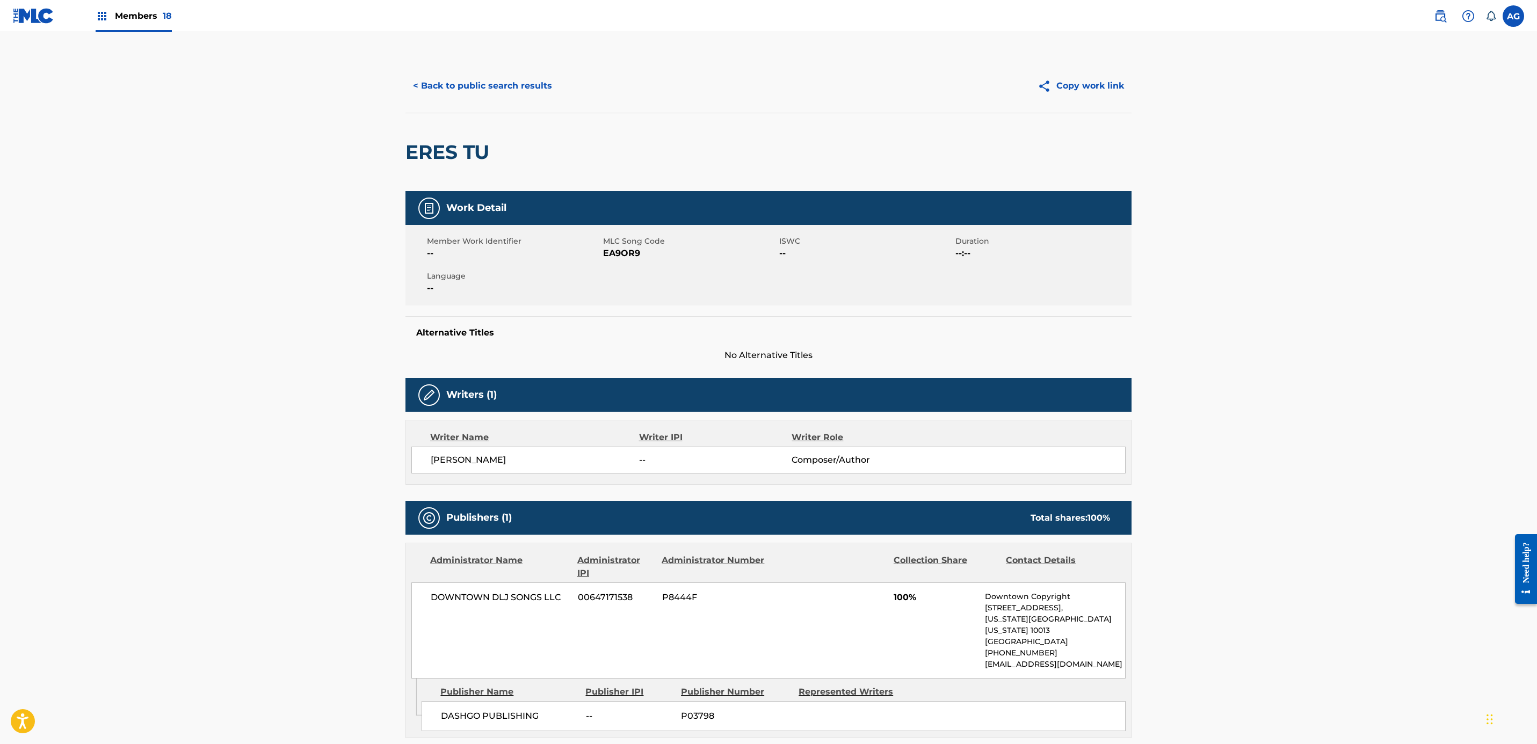
click at [468, 96] on button "< Back to public search results" at bounding box center [482, 85] width 154 height 27
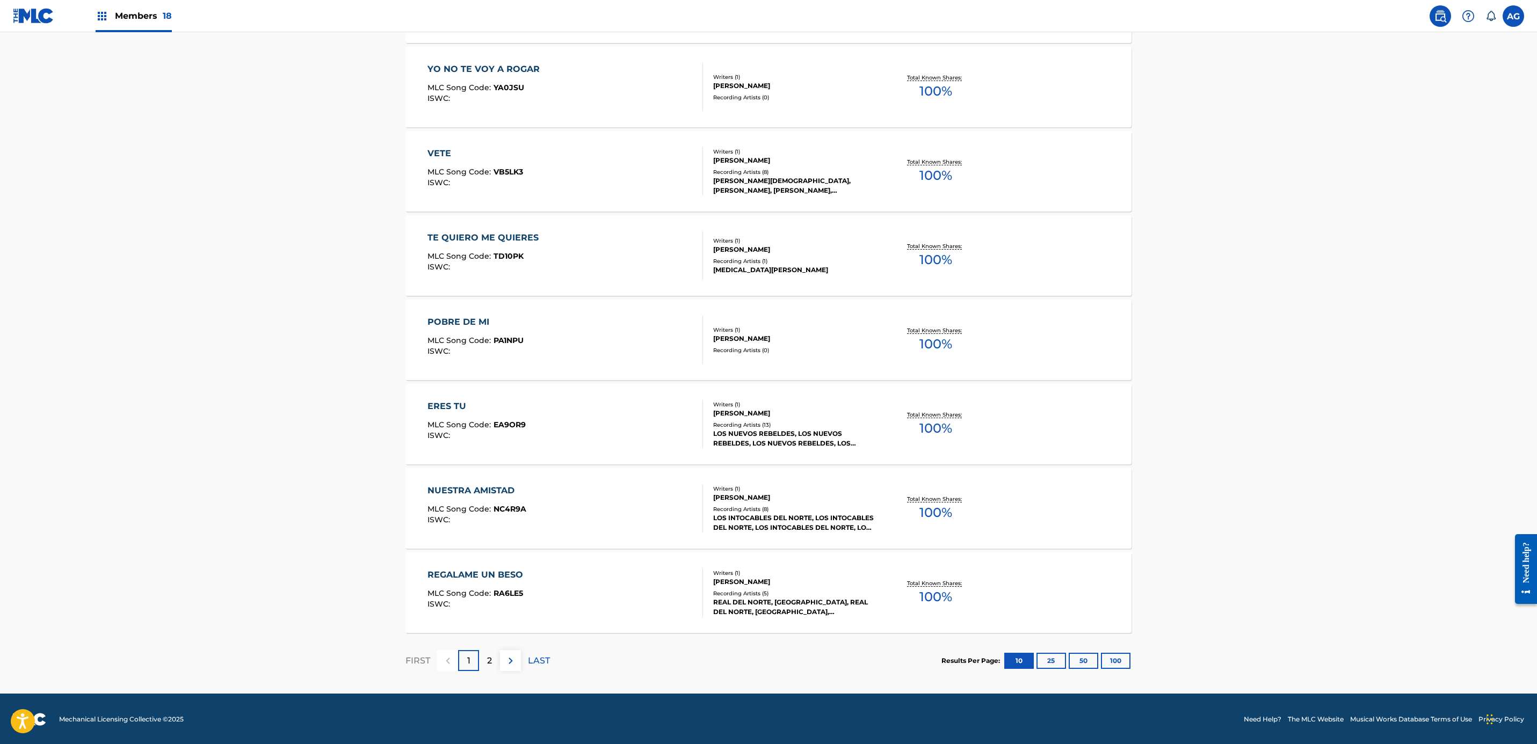
scroll to position [570, 0]
click at [568, 513] on div "NUESTRA AMISTAD MLC Song Code : NC4R9A ISWC :" at bounding box center [565, 507] width 276 height 48
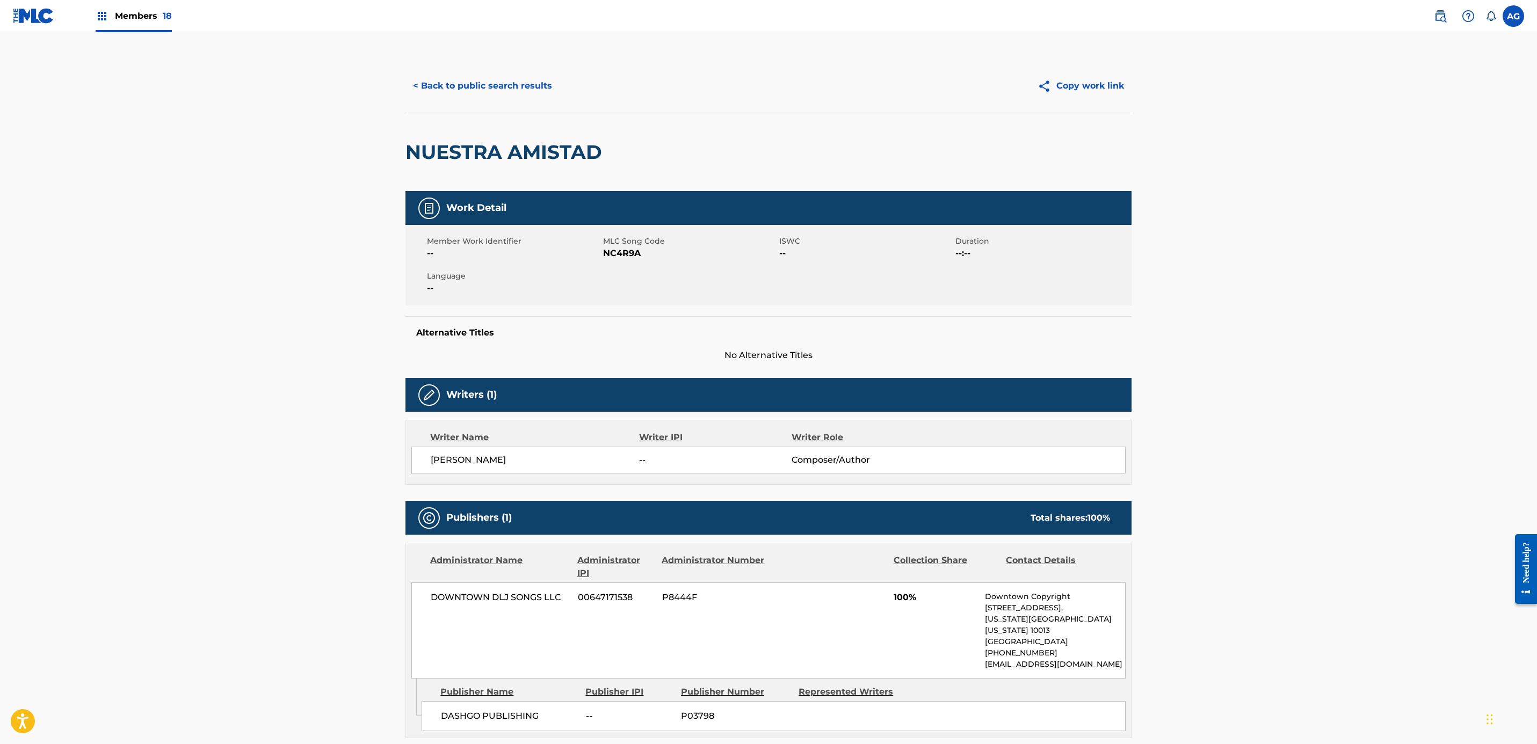
click at [608, 253] on span "NC4R9A" at bounding box center [689, 253] width 173 height 13
copy span "NC4R9A"
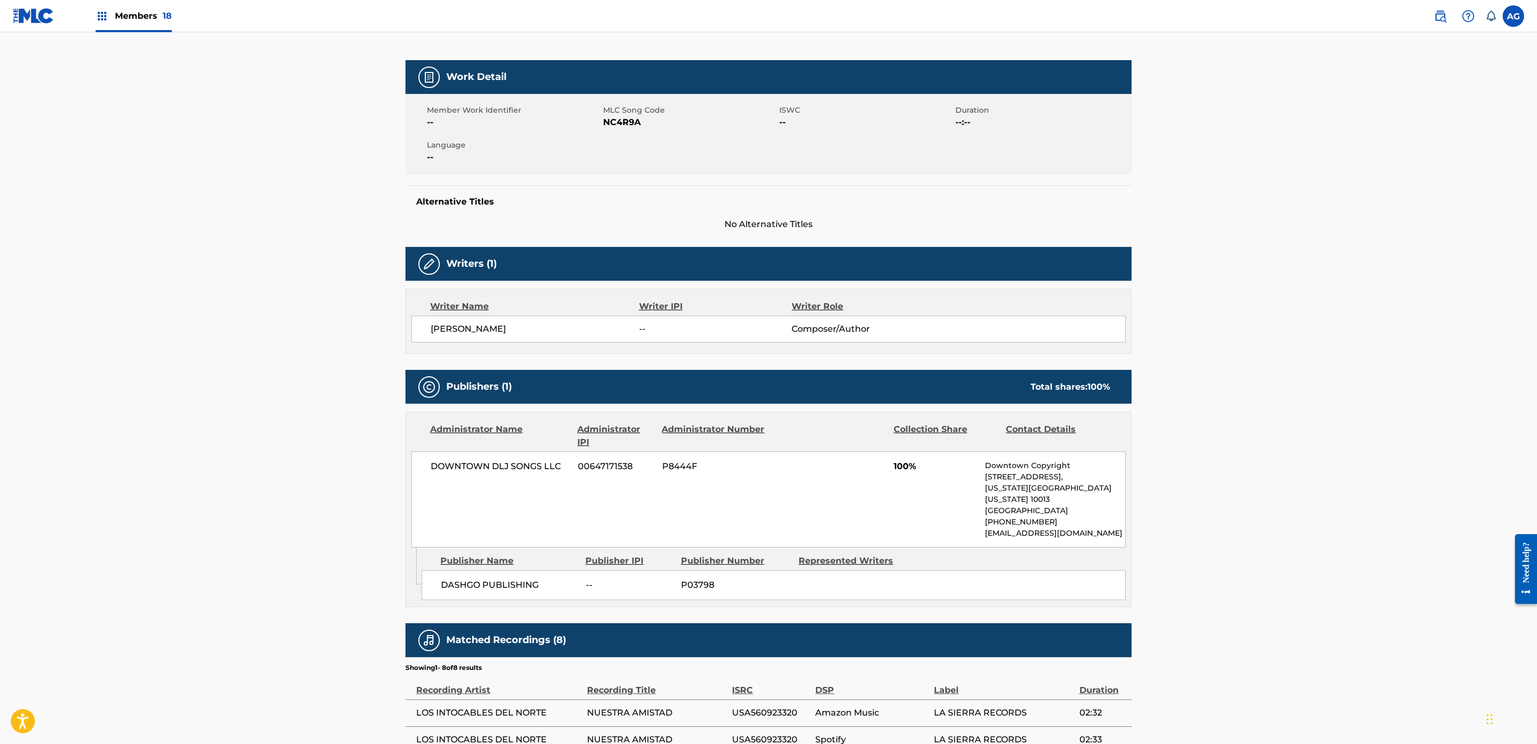
scroll to position [360, 0]
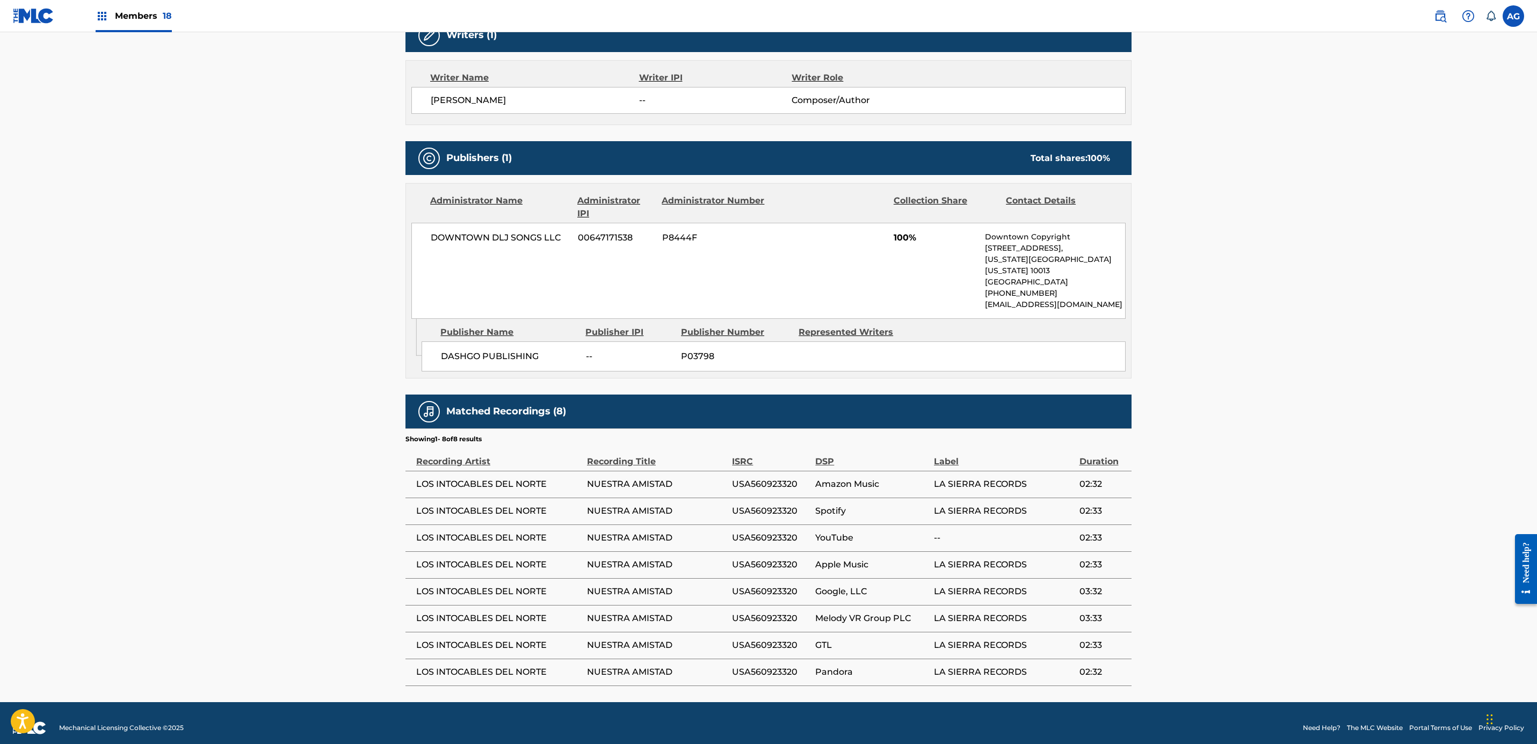
drag, startPoint x: 1220, startPoint y: 356, endPoint x: 1220, endPoint y: 430, distance: 74.1
click at [287, 387] on main "< Back to public search results Copy work link NUESTRA AMISTAD Work Detail Memb…" at bounding box center [768, 187] width 1537 height 1030
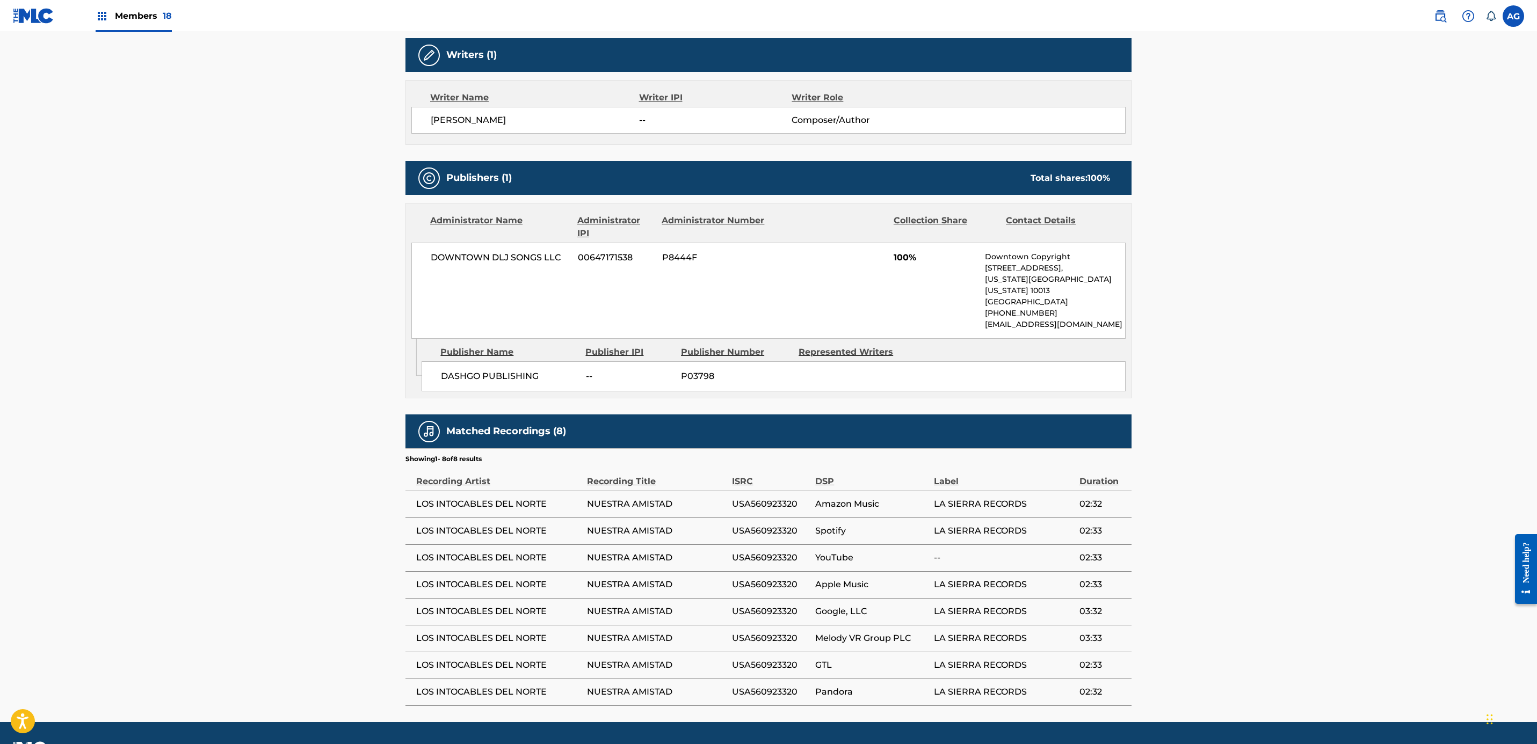
scroll to position [195, 0]
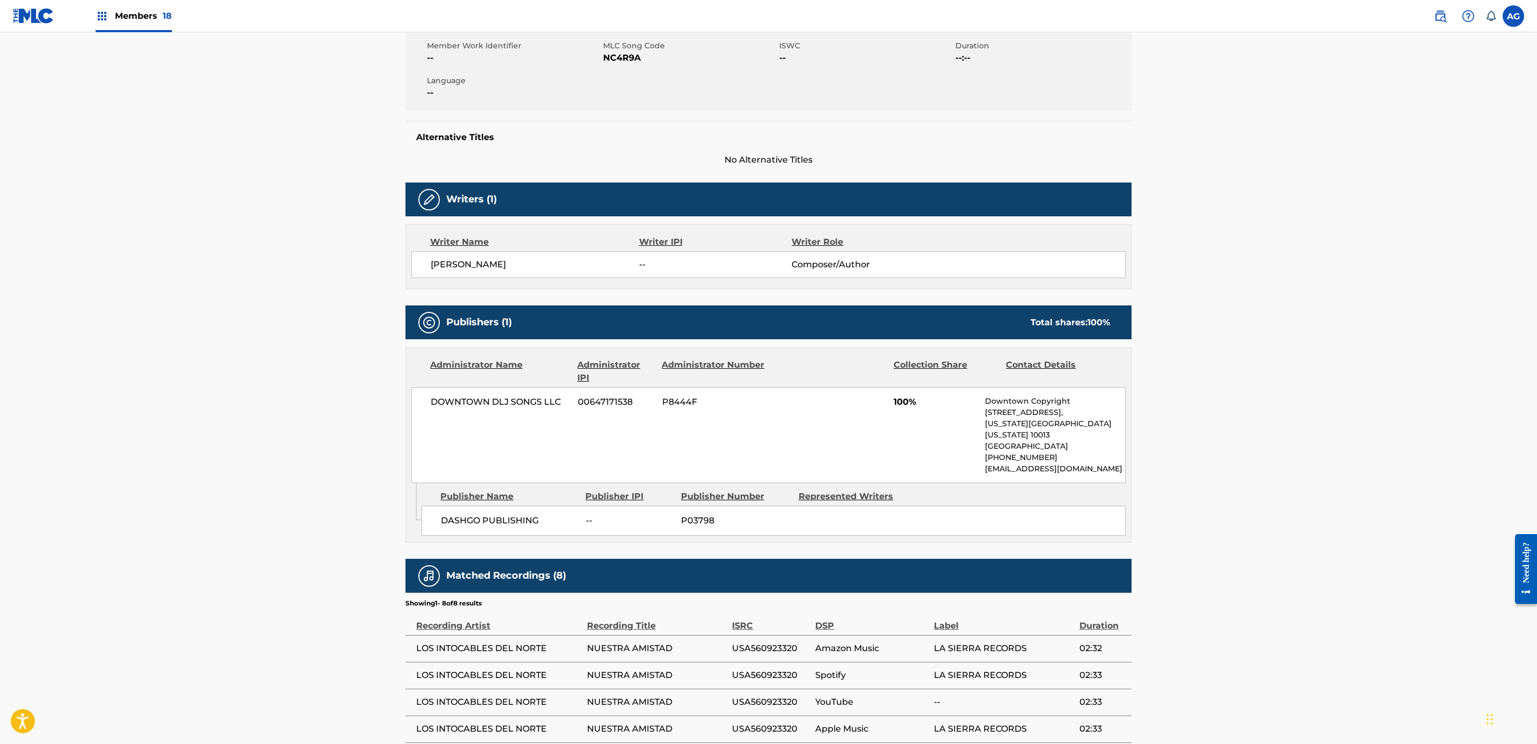
drag, startPoint x: 289, startPoint y: 415, endPoint x: 319, endPoint y: 246, distance: 170.8
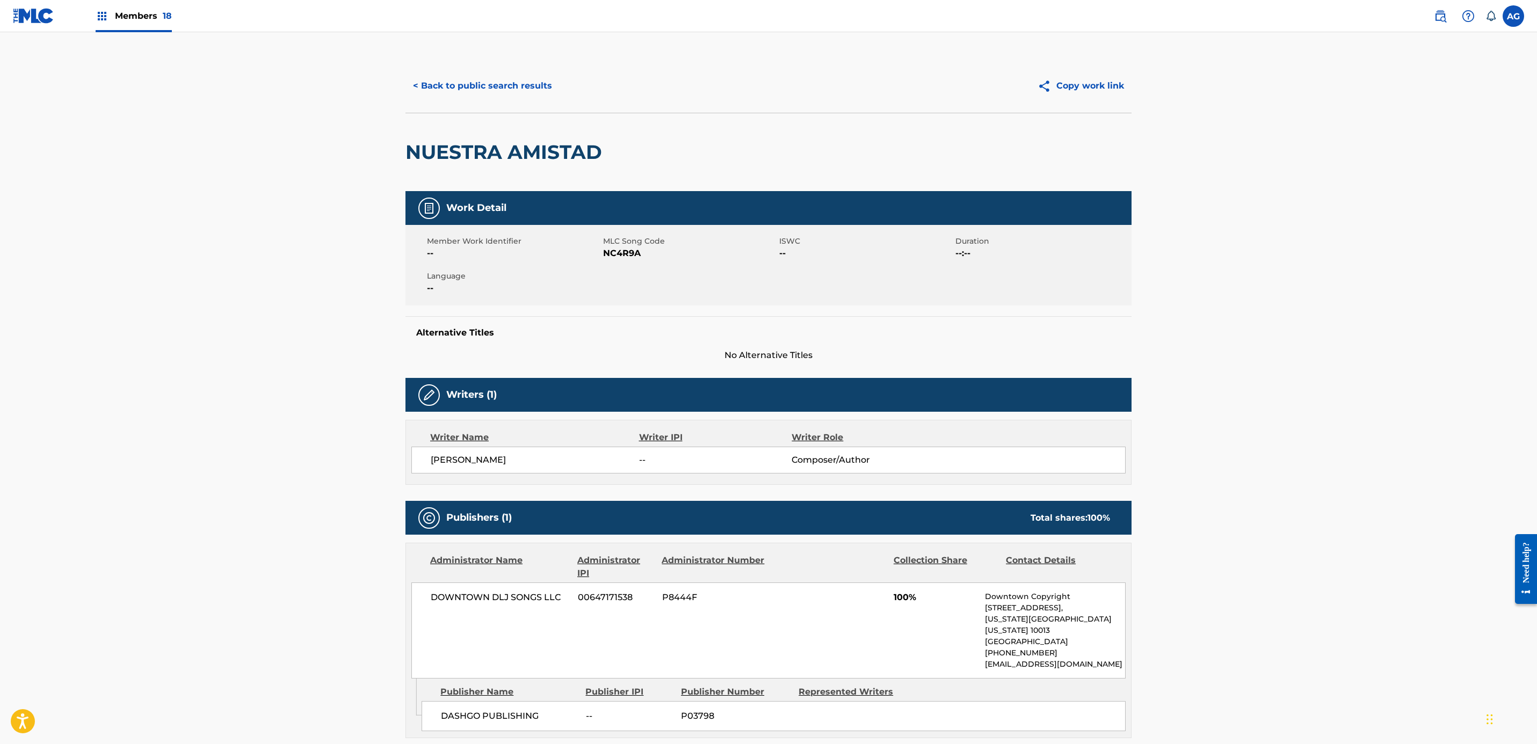
click at [487, 88] on button "< Back to public search results" at bounding box center [482, 85] width 154 height 27
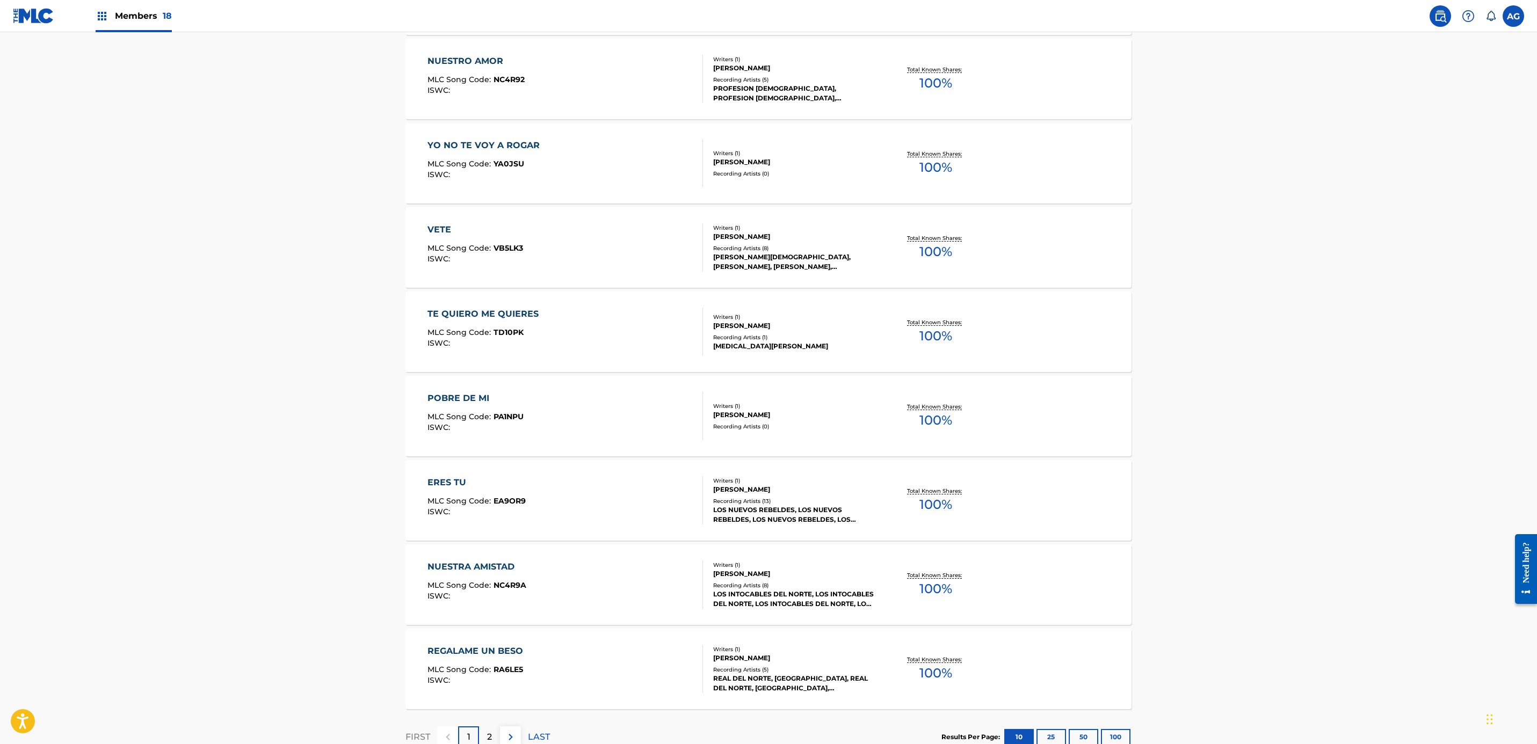
scroll to position [570, 0]
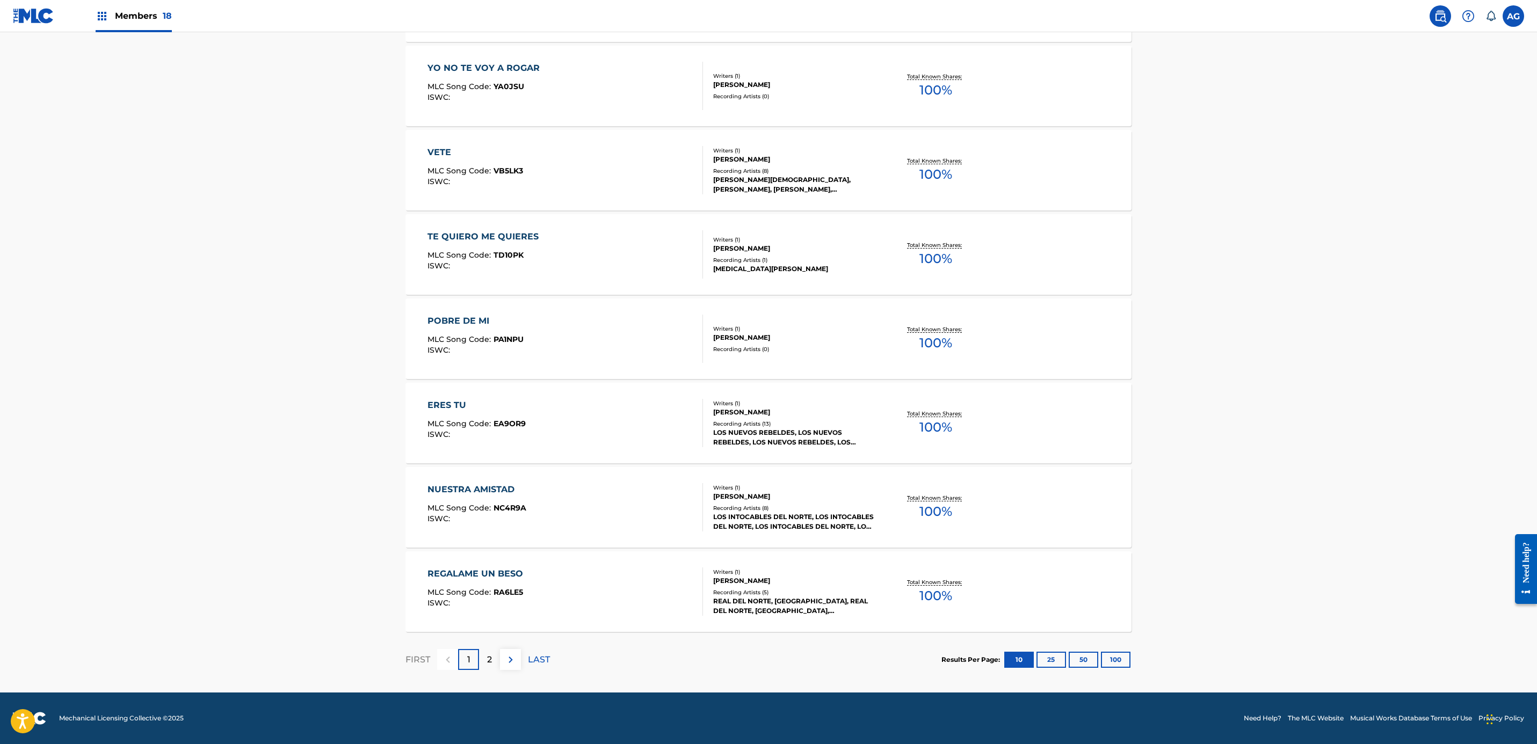
drag, startPoint x: 350, startPoint y: 330, endPoint x: 359, endPoint y: 437, distance: 107.3
click at [494, 595] on span "RA6LE5" at bounding box center [509, 593] width 30 height 10
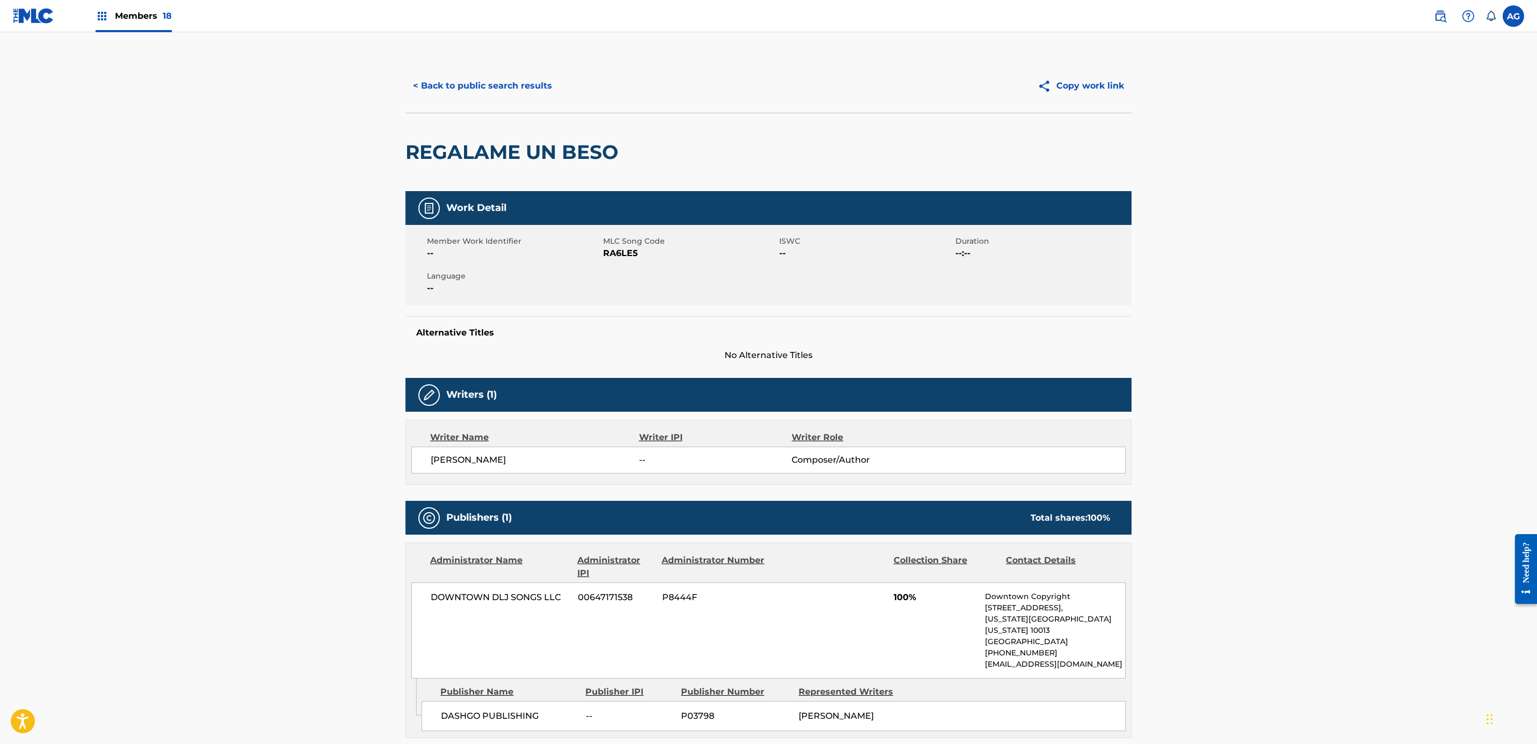
click at [611, 253] on span "RA6LE5" at bounding box center [689, 253] width 173 height 13
copy span "RA6LE5"
click at [321, 314] on main "< Back to public search results Copy work link REGALAME UN BESO Work Detail Mem…" at bounding box center [768, 506] width 1537 height 949
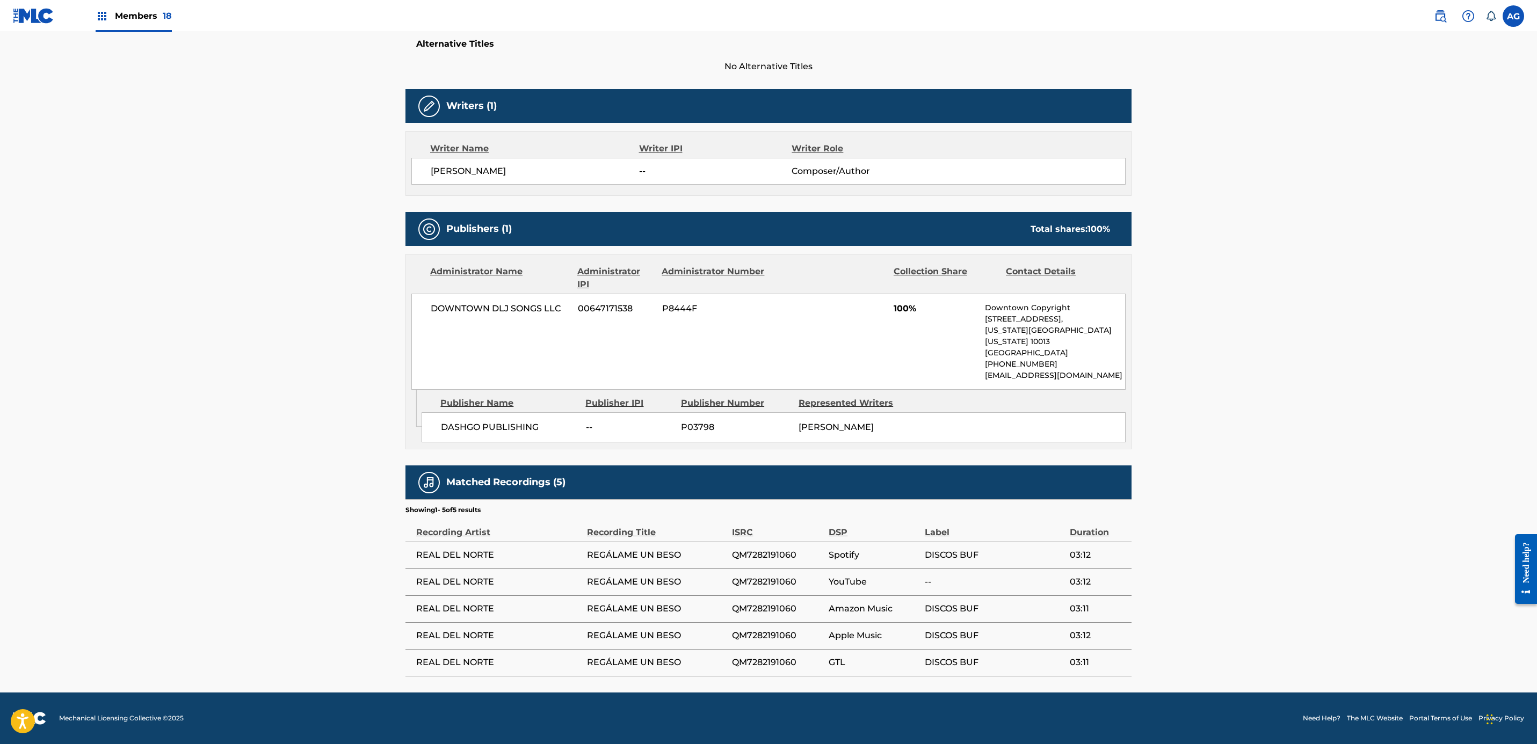
drag, startPoint x: 293, startPoint y: 353, endPoint x: 302, endPoint y: 432, distance: 79.4
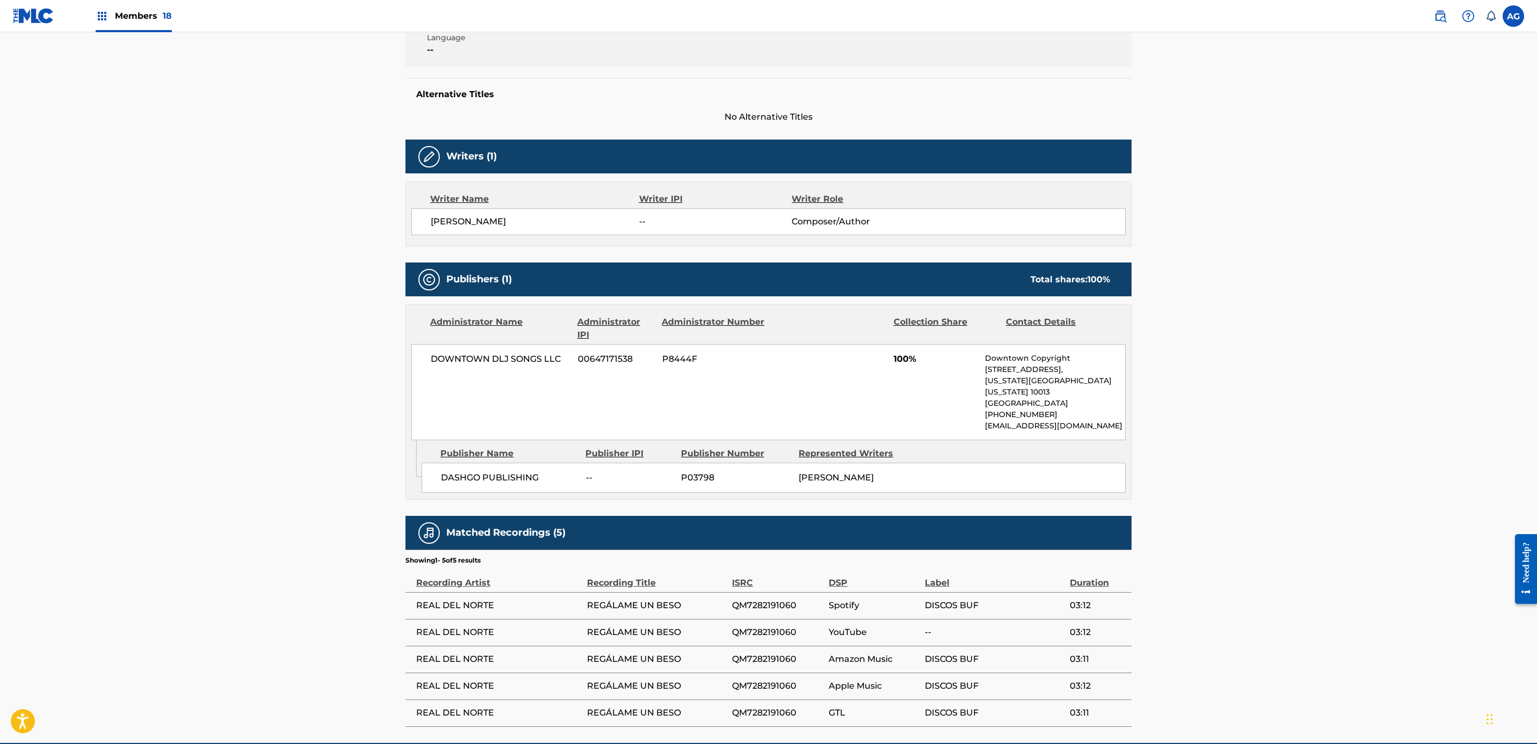
scroll to position [210, 0]
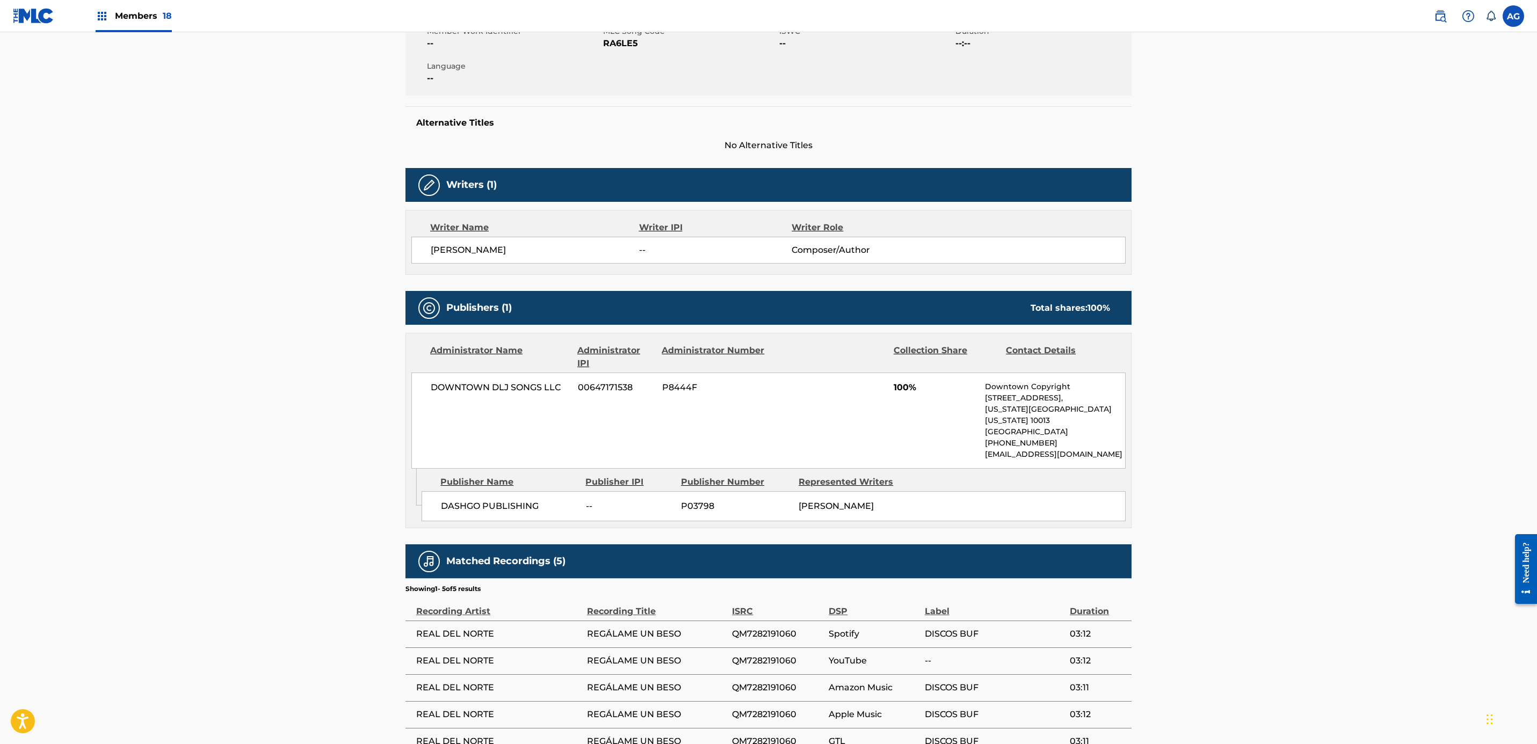
click at [287, 489] on main "< Back to public search results Copy work link REGALAME UN BESO Work Detail Mem…" at bounding box center [768, 296] width 1537 height 949
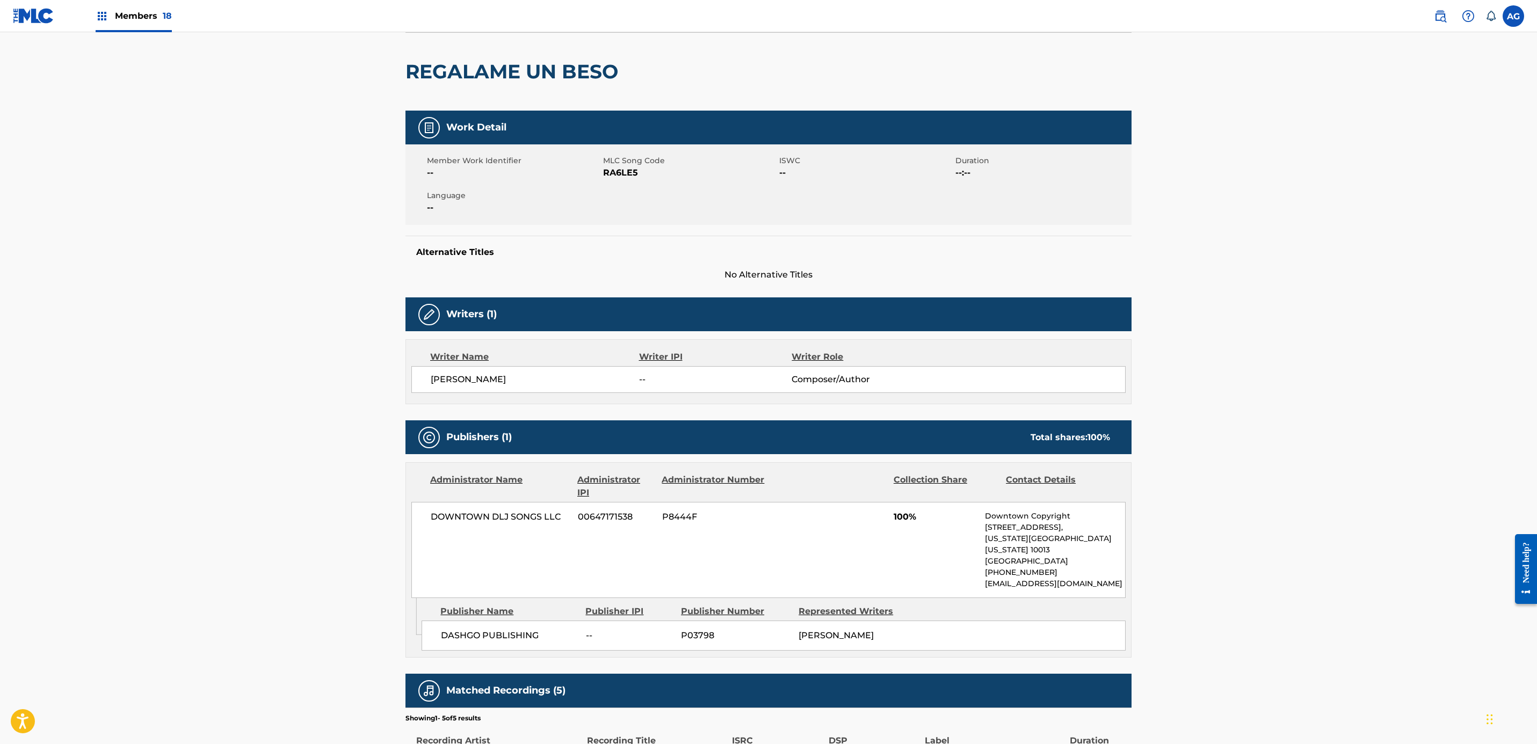
scroll to position [49, 0]
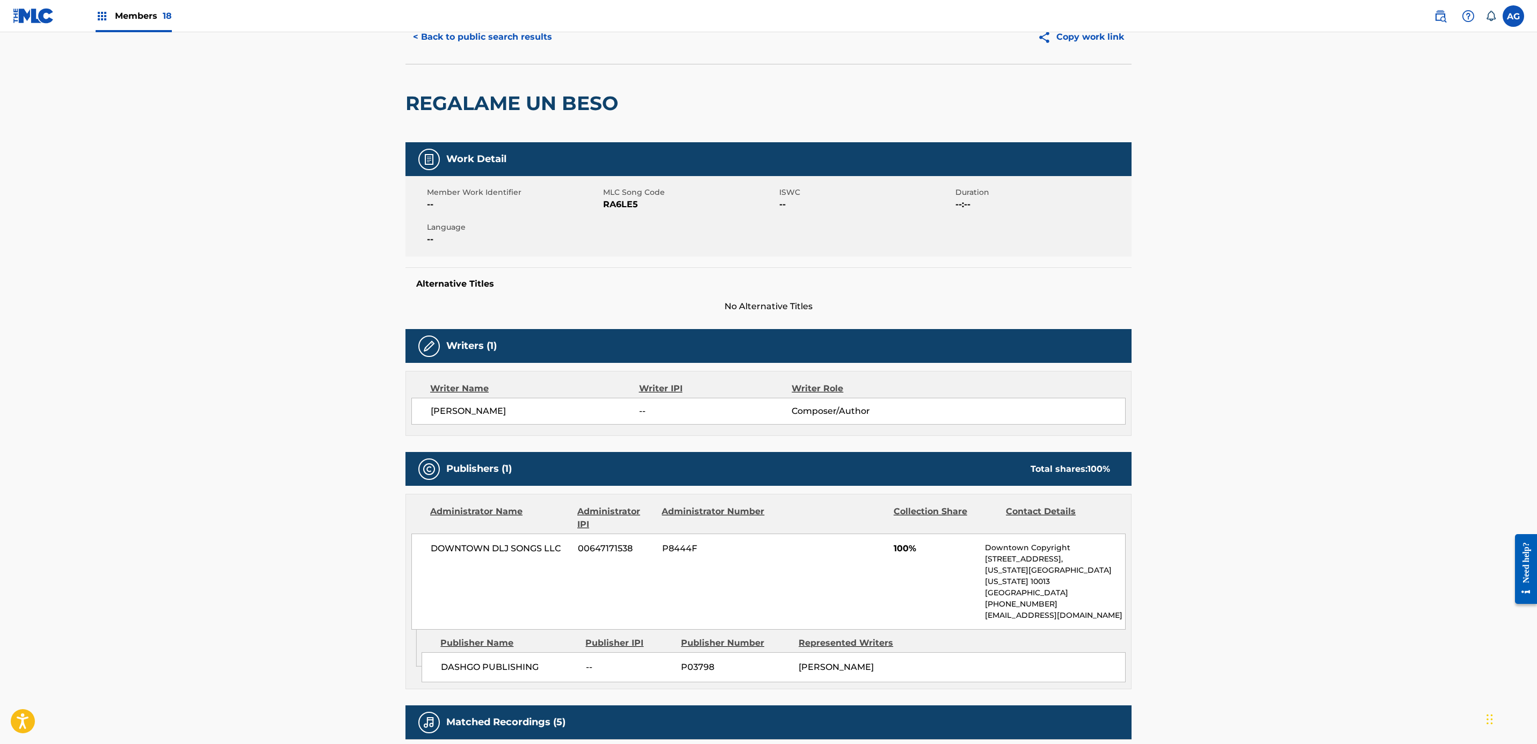
click at [627, 221] on div "Member Work Identifier -- MLC Song Code RA6LE5 ISWC -- Duration --:-- Language …" at bounding box center [768, 216] width 726 height 81
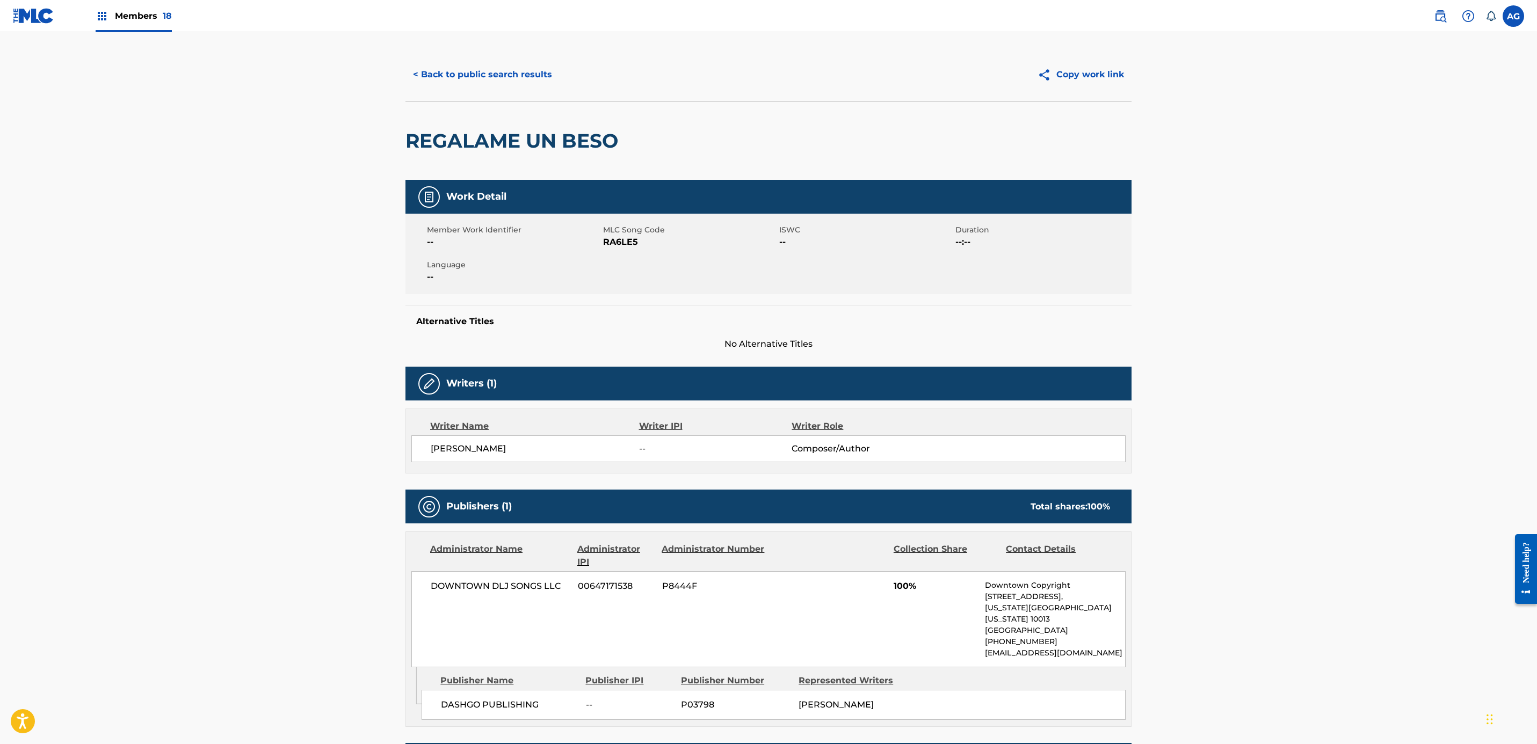
scroll to position [0, 0]
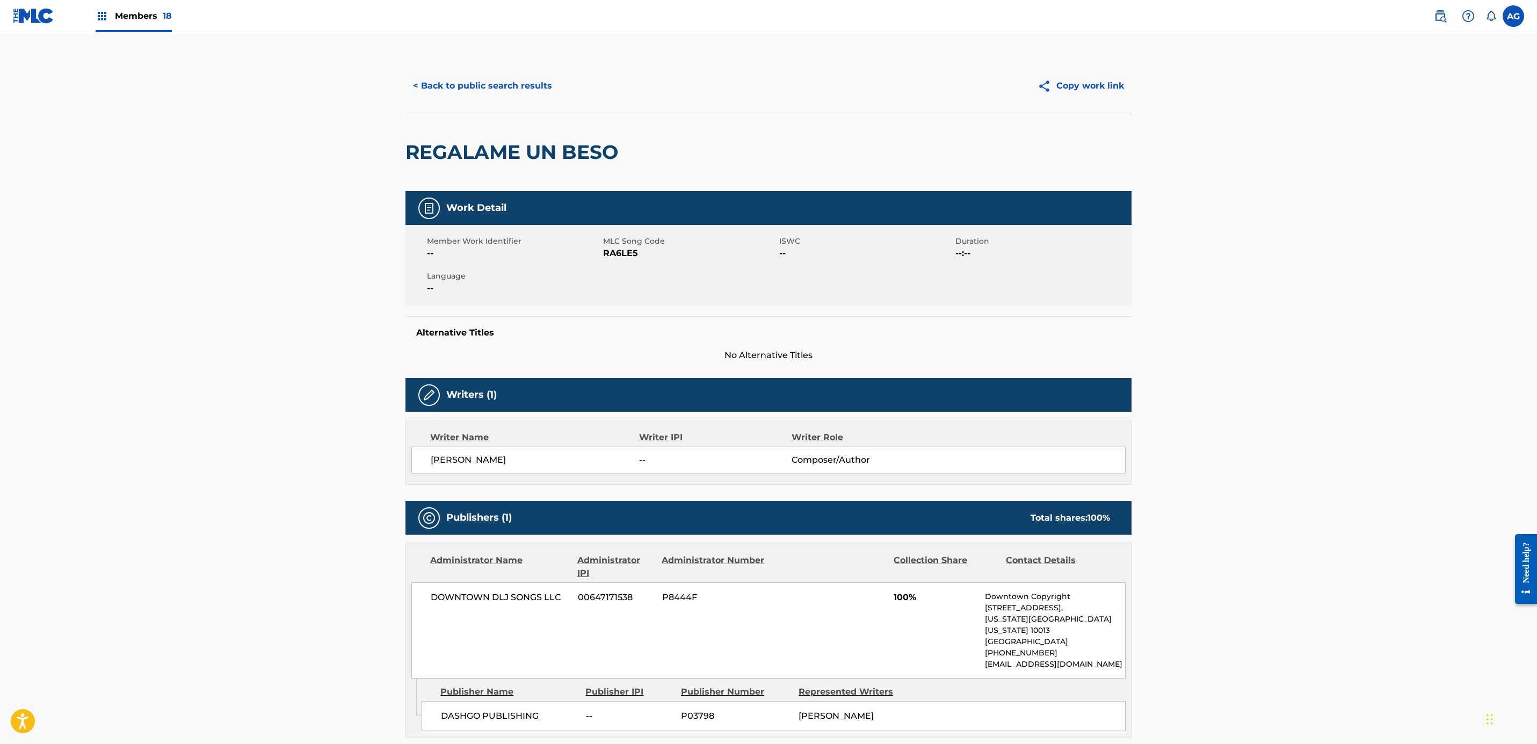
click at [451, 96] on button "< Back to public search results" at bounding box center [482, 85] width 154 height 27
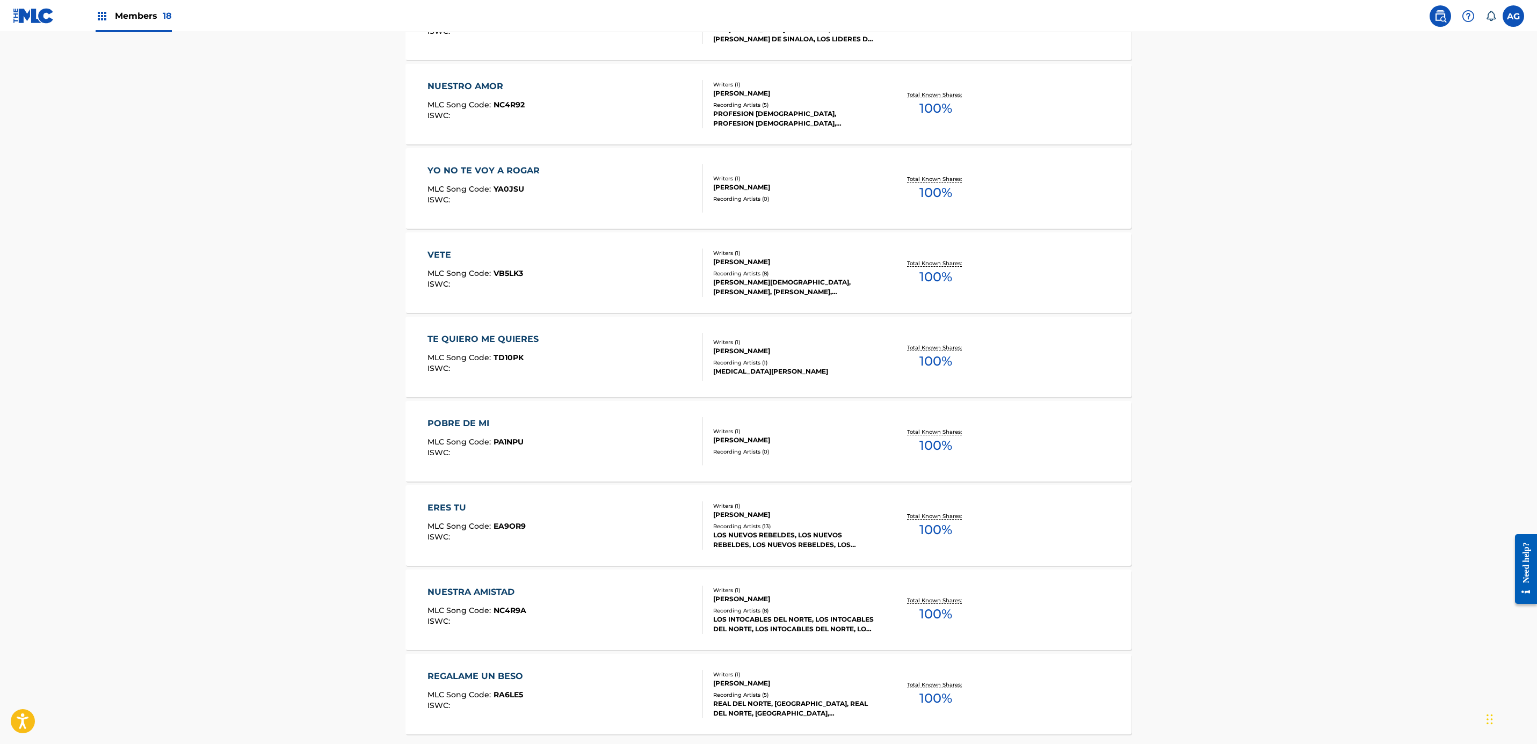
scroll to position [570, 0]
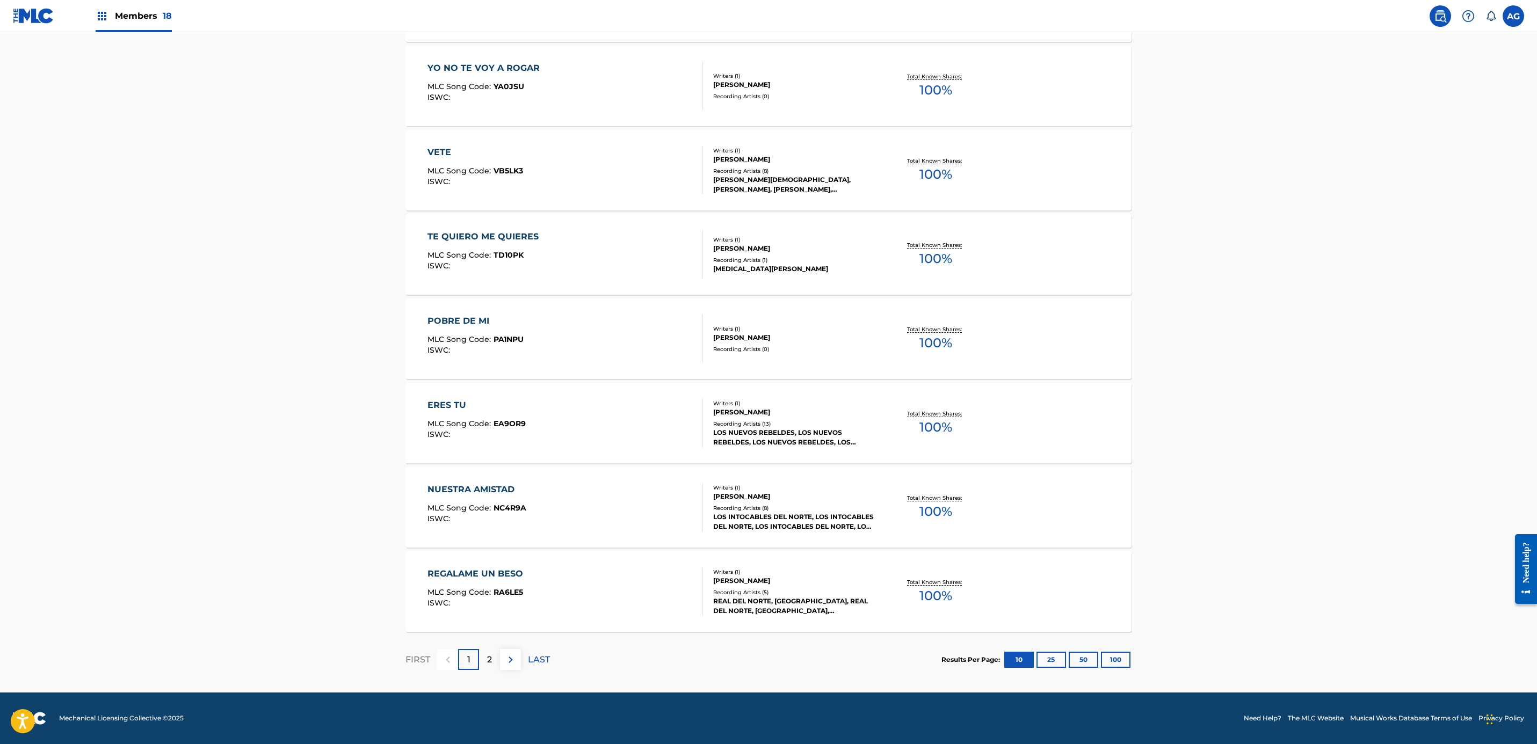
drag, startPoint x: 361, startPoint y: 414, endPoint x: 366, endPoint y: 571, distance: 156.9
click at [485, 664] on div "2" at bounding box center [489, 659] width 21 height 21
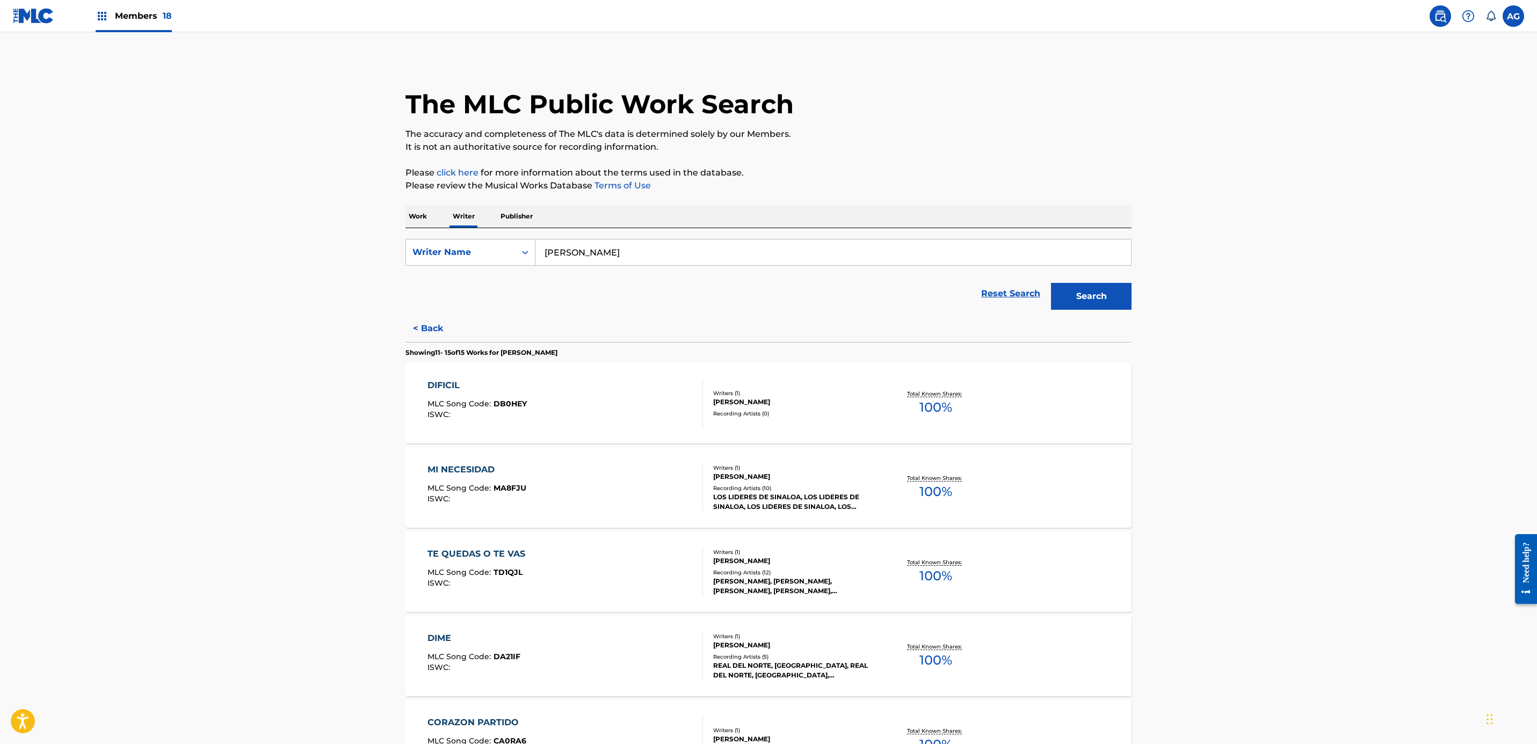
click at [633, 481] on div "MI NECESIDAD MLC Song Code : MA8FJU ISWC :" at bounding box center [565, 487] width 276 height 48
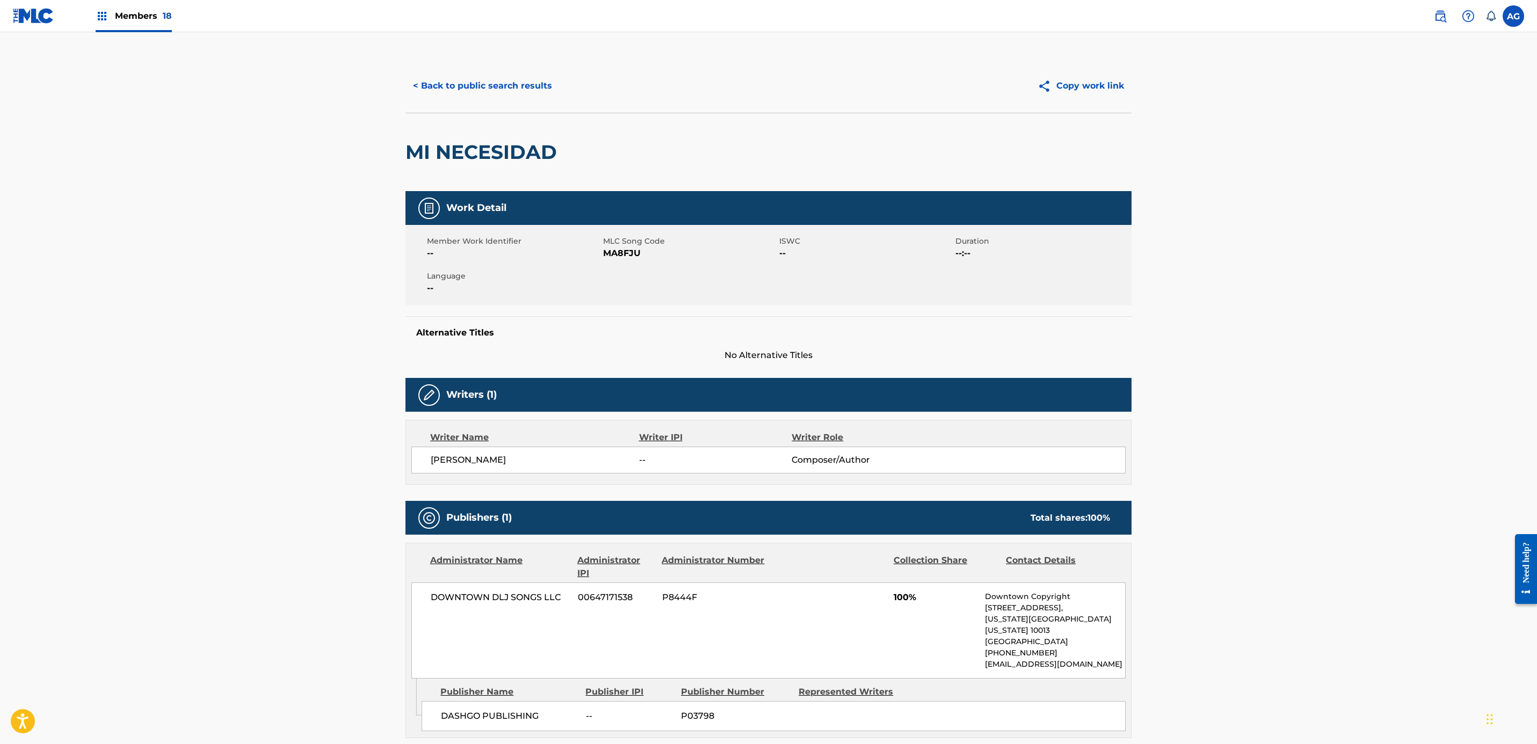
click at [624, 253] on span "MA8FJU" at bounding box center [689, 253] width 173 height 13
copy span "MA8FJU"
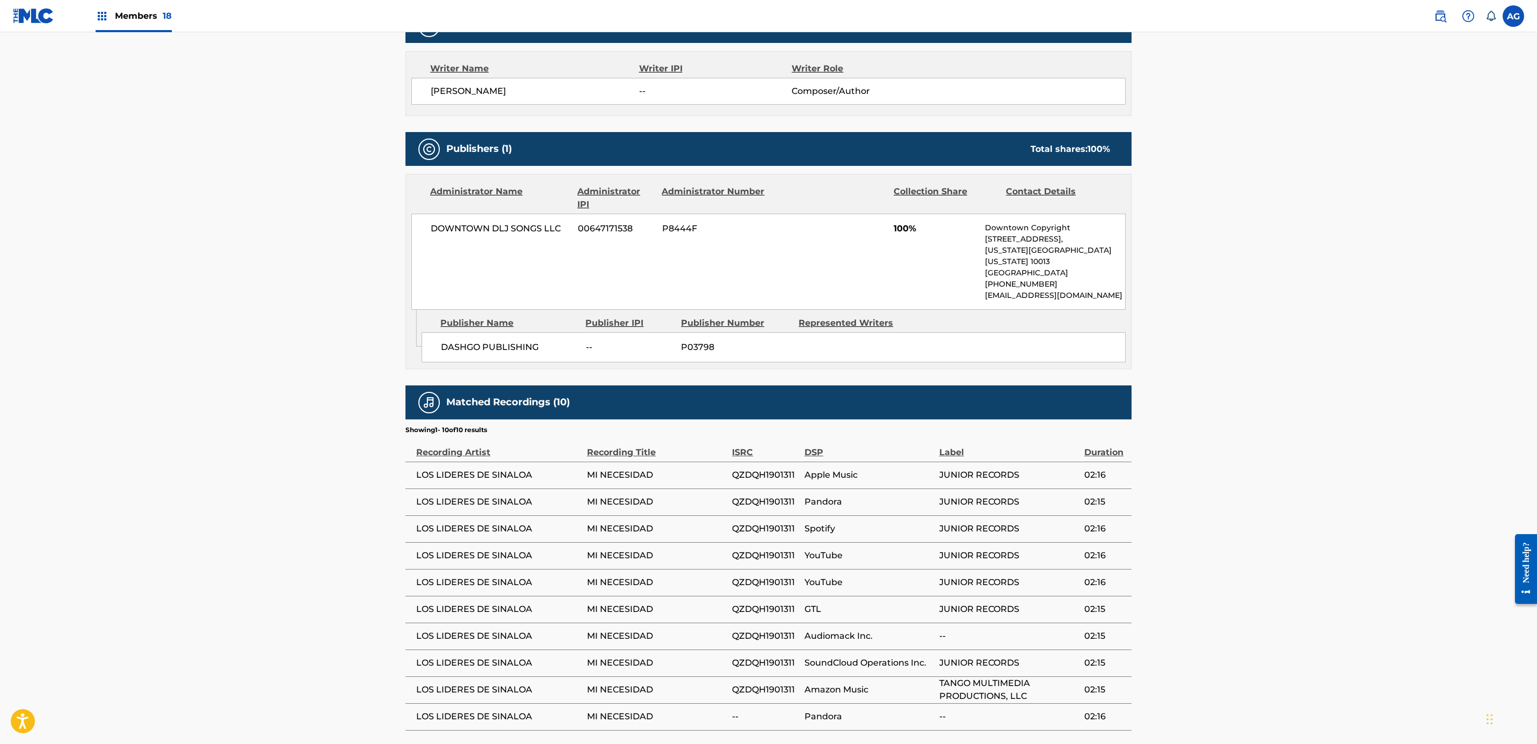
scroll to position [371, 0]
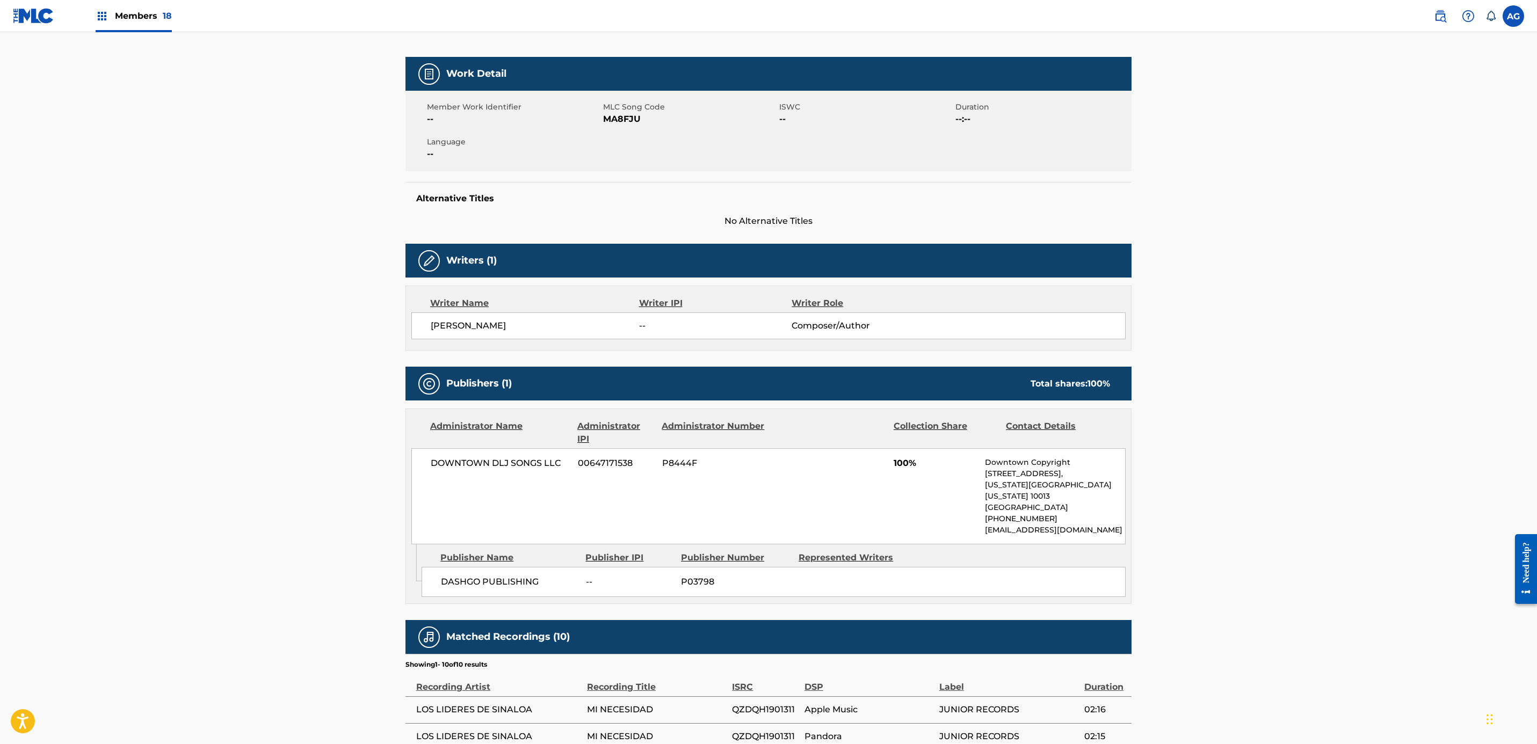
drag, startPoint x: 382, startPoint y: 178, endPoint x: 379, endPoint y: 98, distance: 79.5
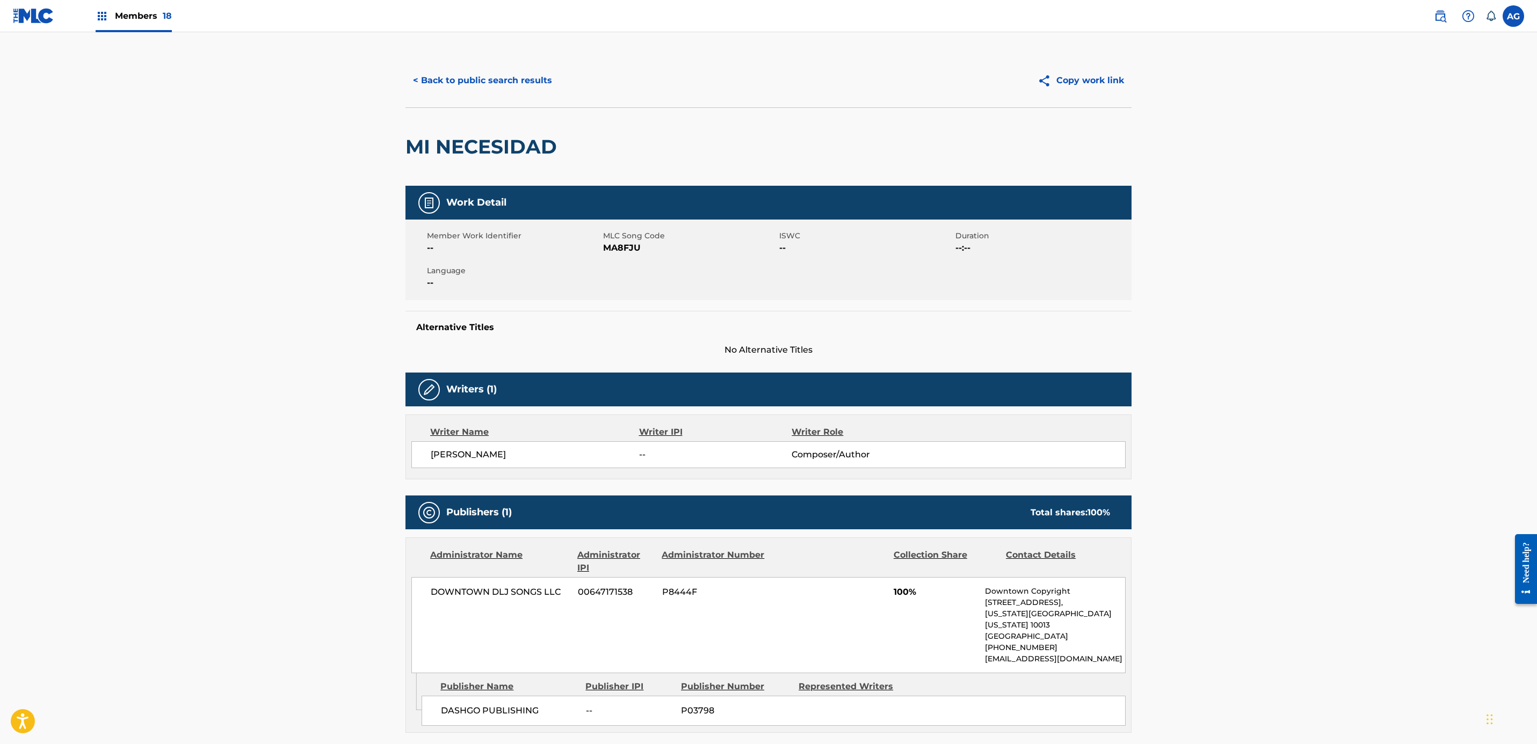
click at [437, 79] on button "< Back to public search results" at bounding box center [482, 80] width 154 height 27
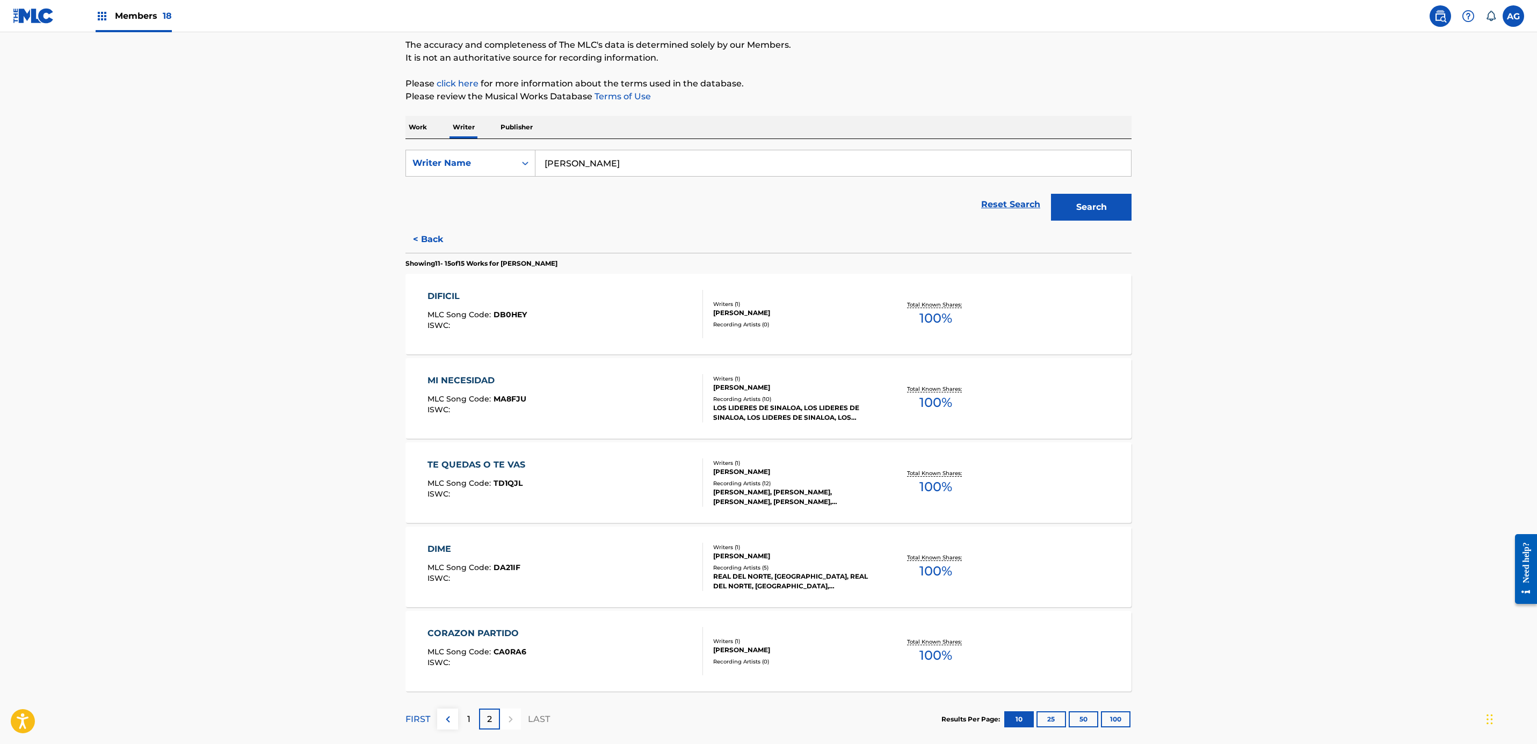
scroll to position [149, 0]
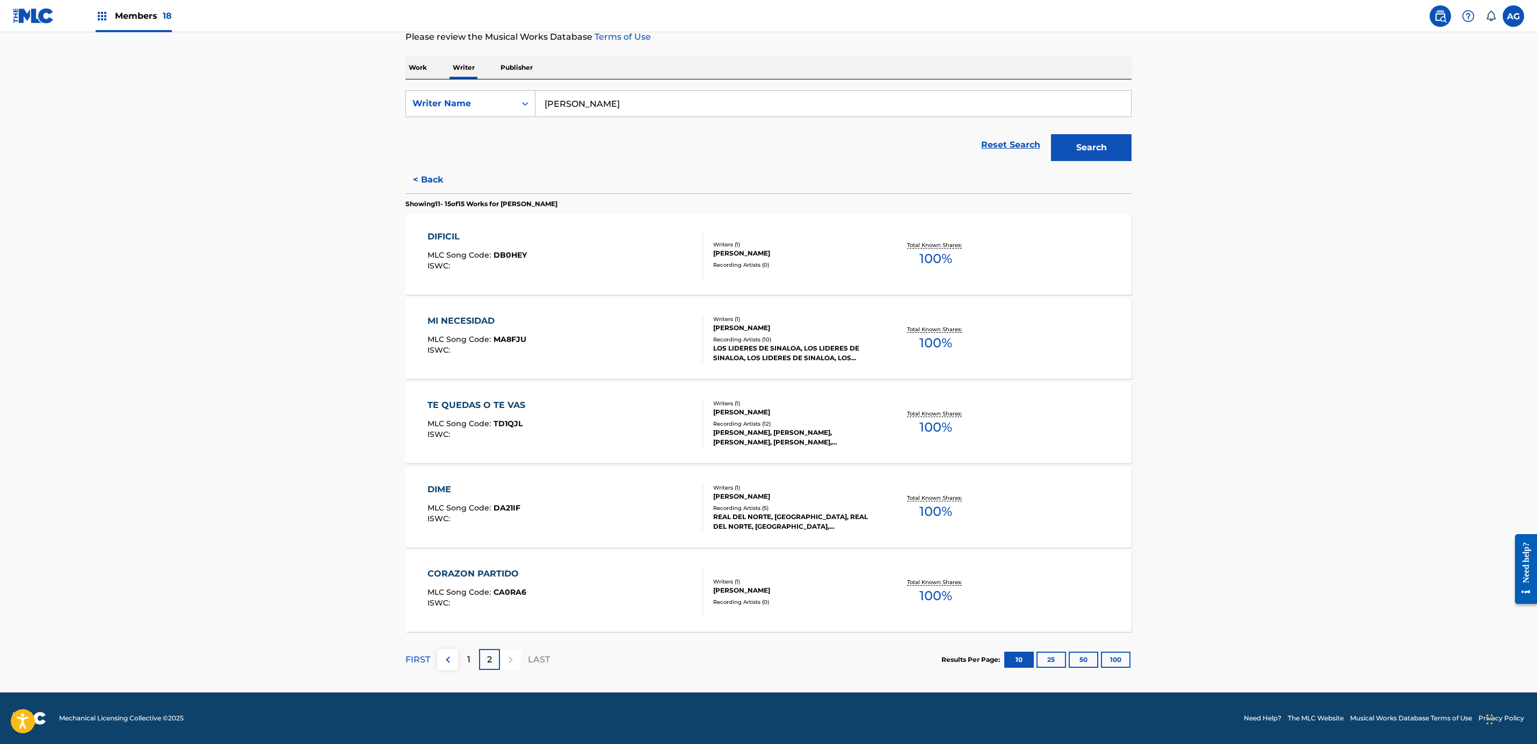
click at [516, 427] on span "TD1QJL" at bounding box center [508, 424] width 29 height 10
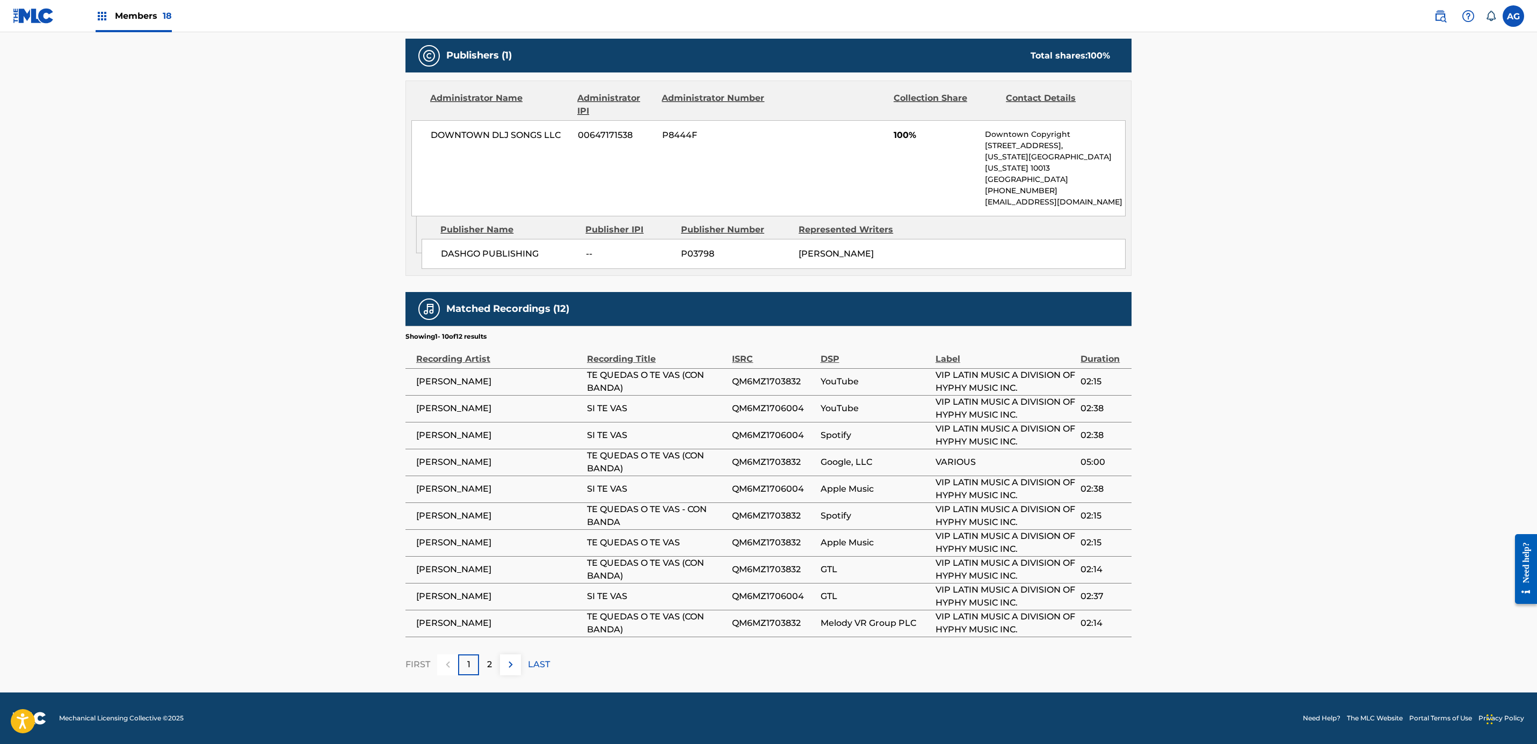
drag, startPoint x: 293, startPoint y: 459, endPoint x: 308, endPoint y: 580, distance: 121.8
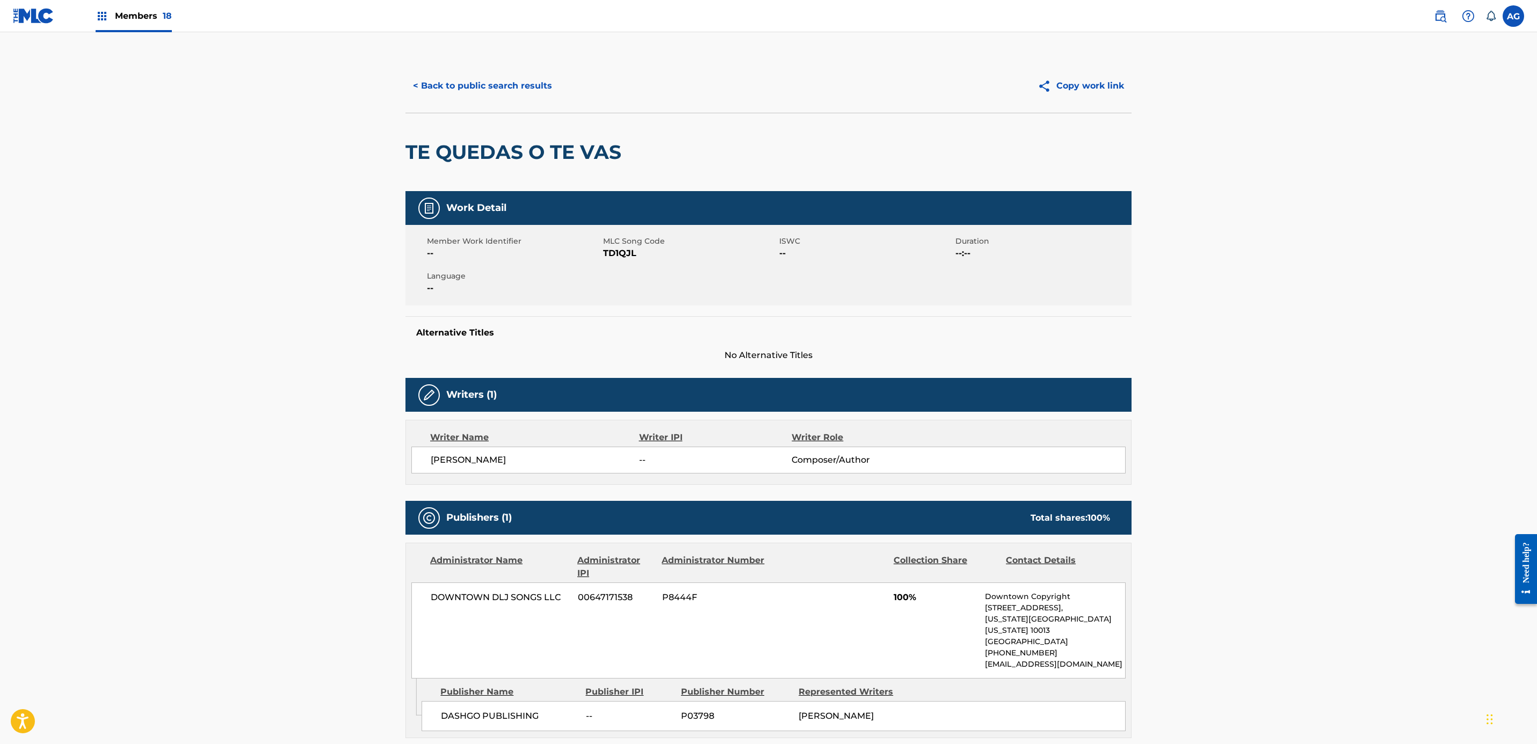
drag, startPoint x: 304, startPoint y: 562, endPoint x: 353, endPoint y: 401, distance: 168.4
click at [625, 258] on span "TD1QJL" at bounding box center [689, 253] width 173 height 13
click at [476, 96] on button "< Back to public search results" at bounding box center [482, 85] width 154 height 27
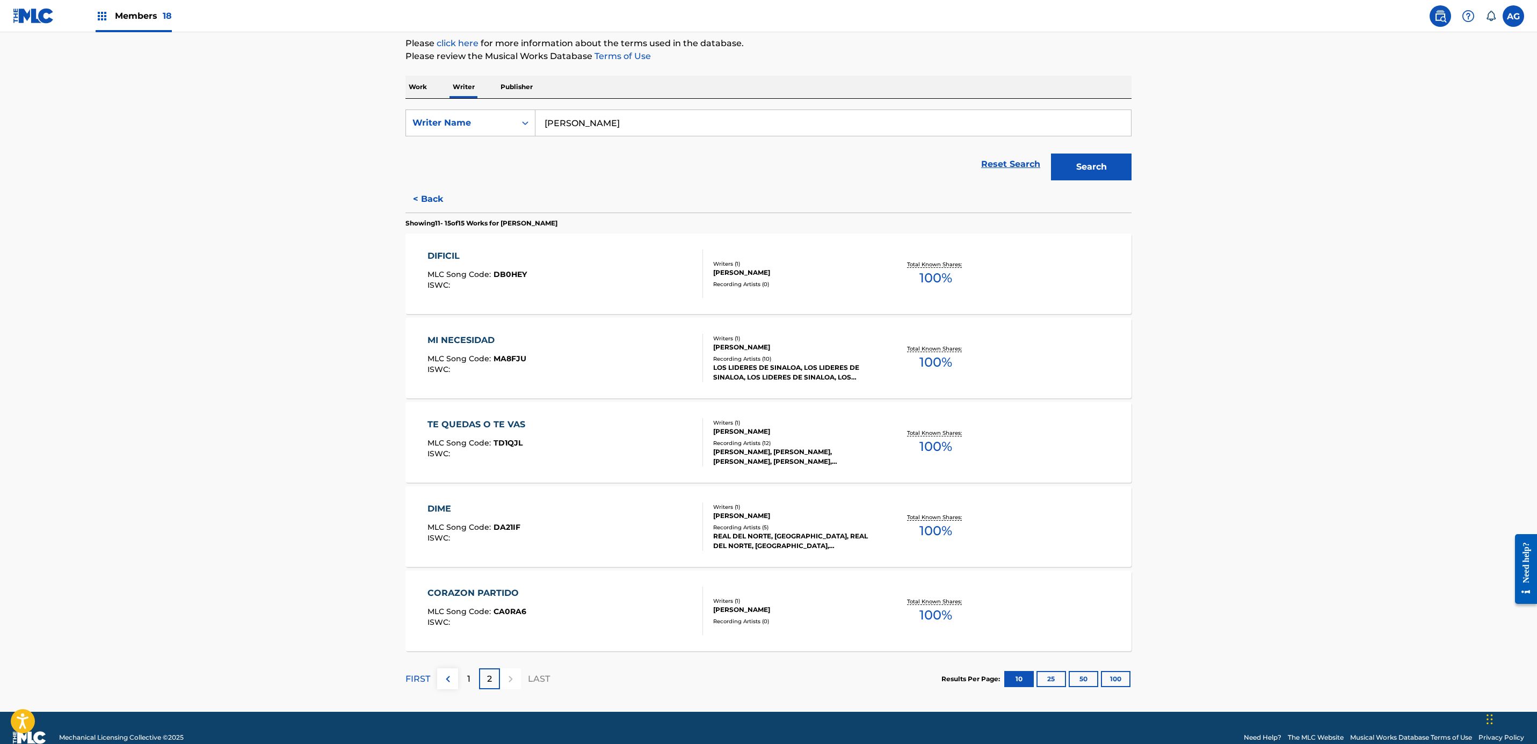
scroll to position [149, 0]
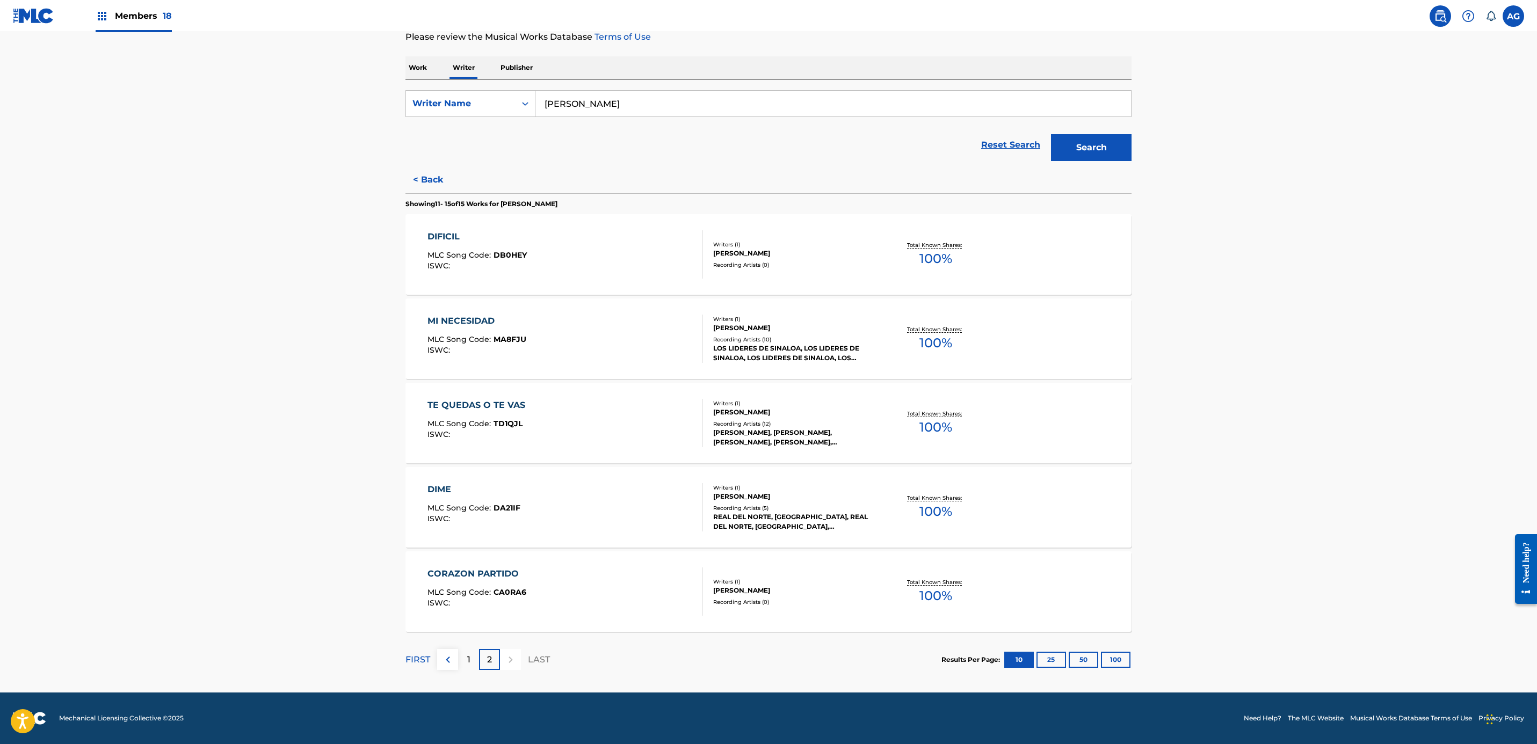
click at [469, 523] on div "ISWC :" at bounding box center [473, 519] width 93 height 8
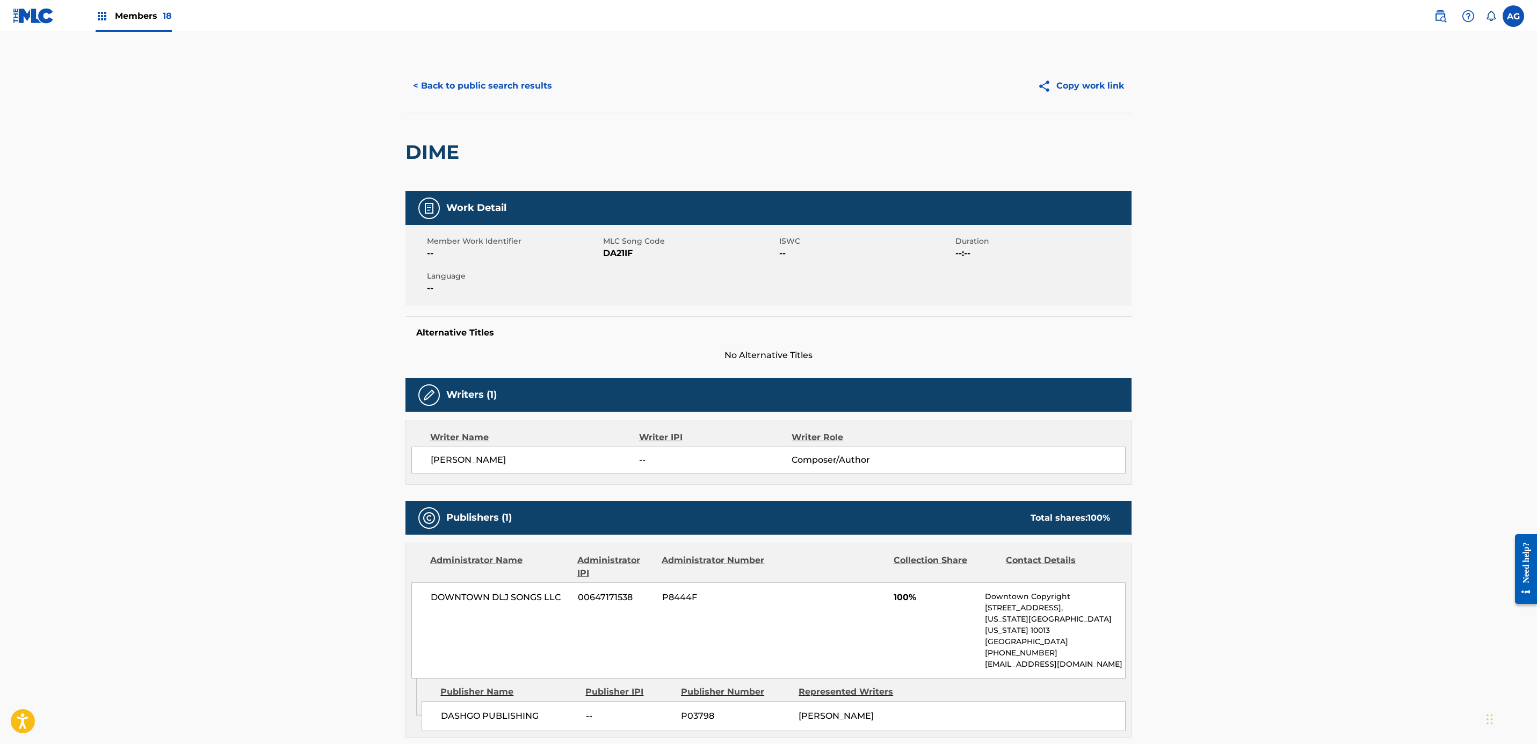
click at [628, 255] on span "DA21IF" at bounding box center [689, 253] width 173 height 13
drag, startPoint x: 1536, startPoint y: 292, endPoint x: 1545, endPoint y: 329, distance: 38.2
click at [1536, 329] on html "Accessibility Screen-Reader Guide, Feedback, and Issue Reporting | New window M…" at bounding box center [768, 372] width 1537 height 744
click at [446, 87] on button "< Back to public search results" at bounding box center [482, 85] width 154 height 27
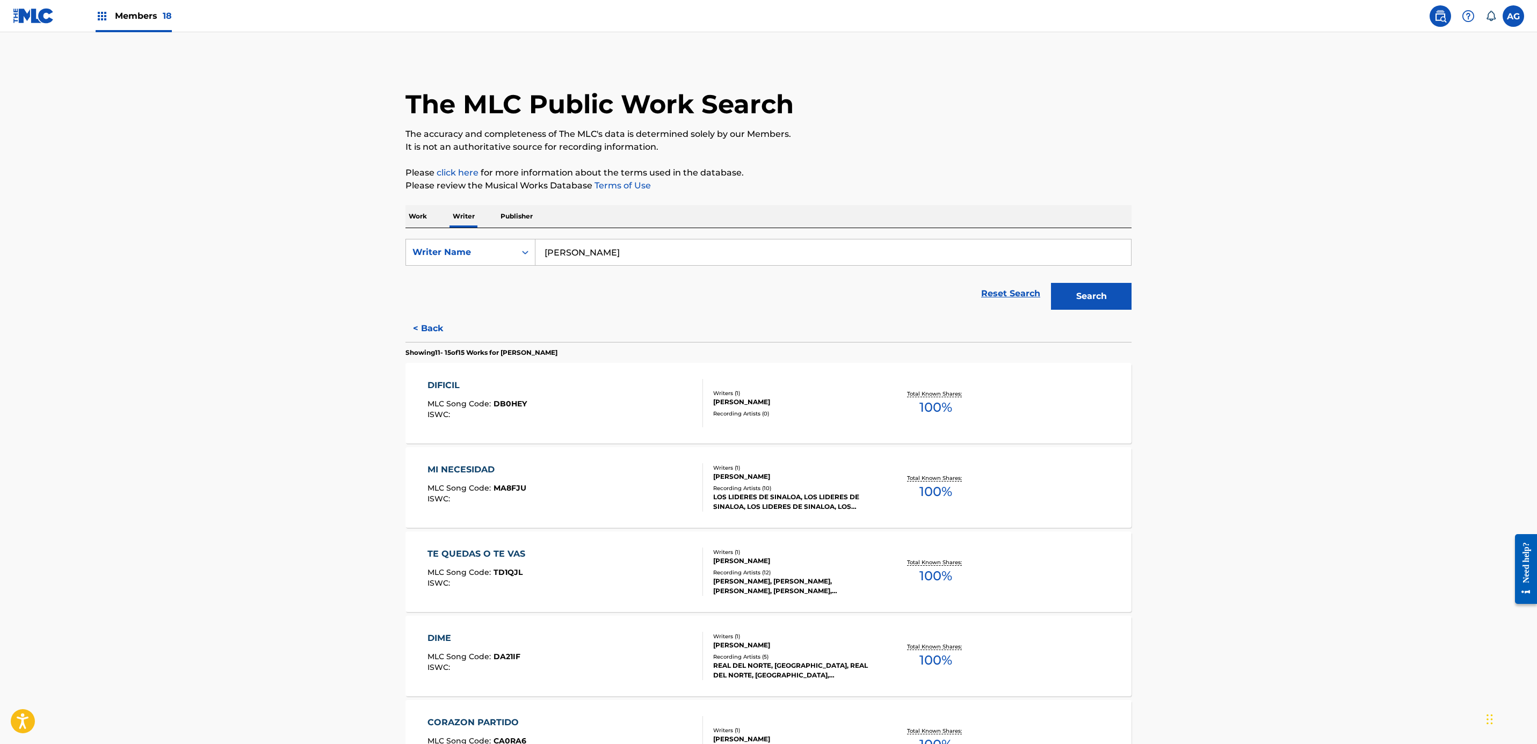
click at [1534, 374] on main "The MLC Public Work Search The accuracy and completeness of The MLC's data is d…" at bounding box center [768, 436] width 1537 height 809
drag, startPoint x: 1535, startPoint y: 376, endPoint x: 1540, endPoint y: 395, distance: 19.4
click at [1536, 395] on html "Accessibility Screen-Reader Guide, Feedback, and Issue Reporting | New window M…" at bounding box center [768, 372] width 1537 height 744
drag, startPoint x: 1535, startPoint y: 476, endPoint x: 1536, endPoint y: 491, distance: 15.6
click at [1536, 491] on main "The MLC Public Work Search The accuracy and completeness of The MLC's data is d…" at bounding box center [768, 436] width 1537 height 809
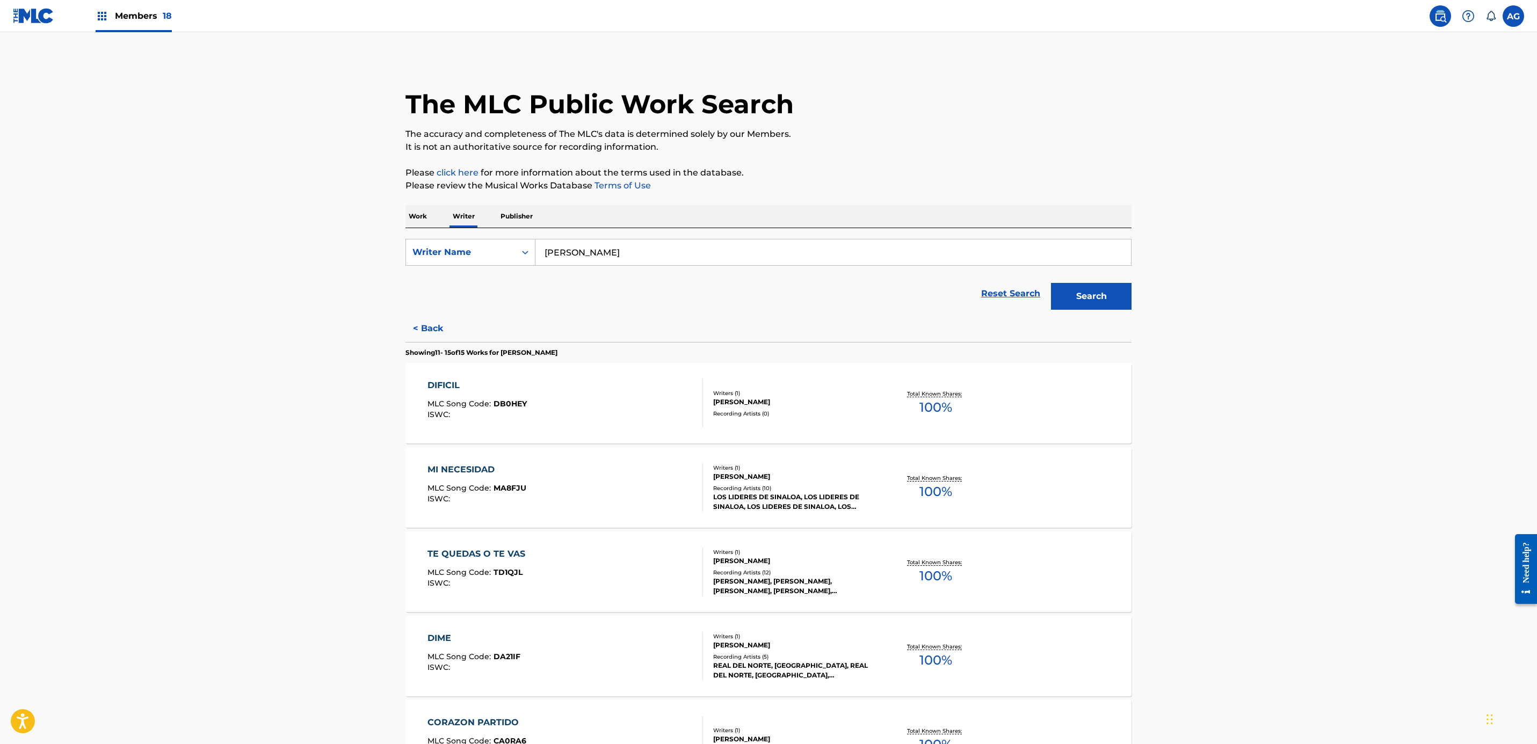
drag, startPoint x: 1536, startPoint y: 507, endPoint x: 1518, endPoint y: 516, distance: 19.7
click at [1536, 519] on main "The MLC Public Work Search The accuracy and completeness of The MLC's data is d…" at bounding box center [768, 436] width 1537 height 809
drag, startPoint x: 1061, startPoint y: 471, endPoint x: 1050, endPoint y: 567, distance: 96.7
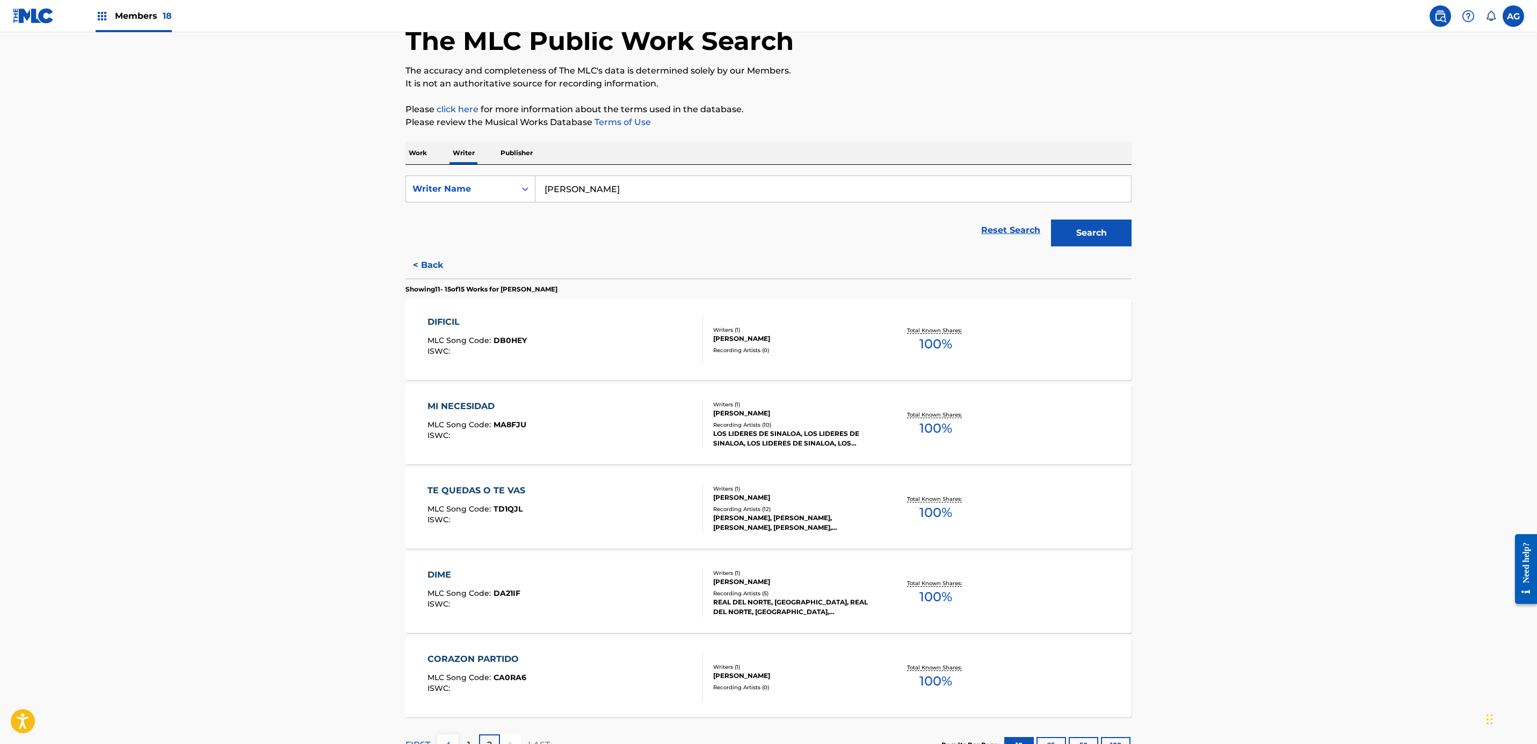
scroll to position [149, 0]
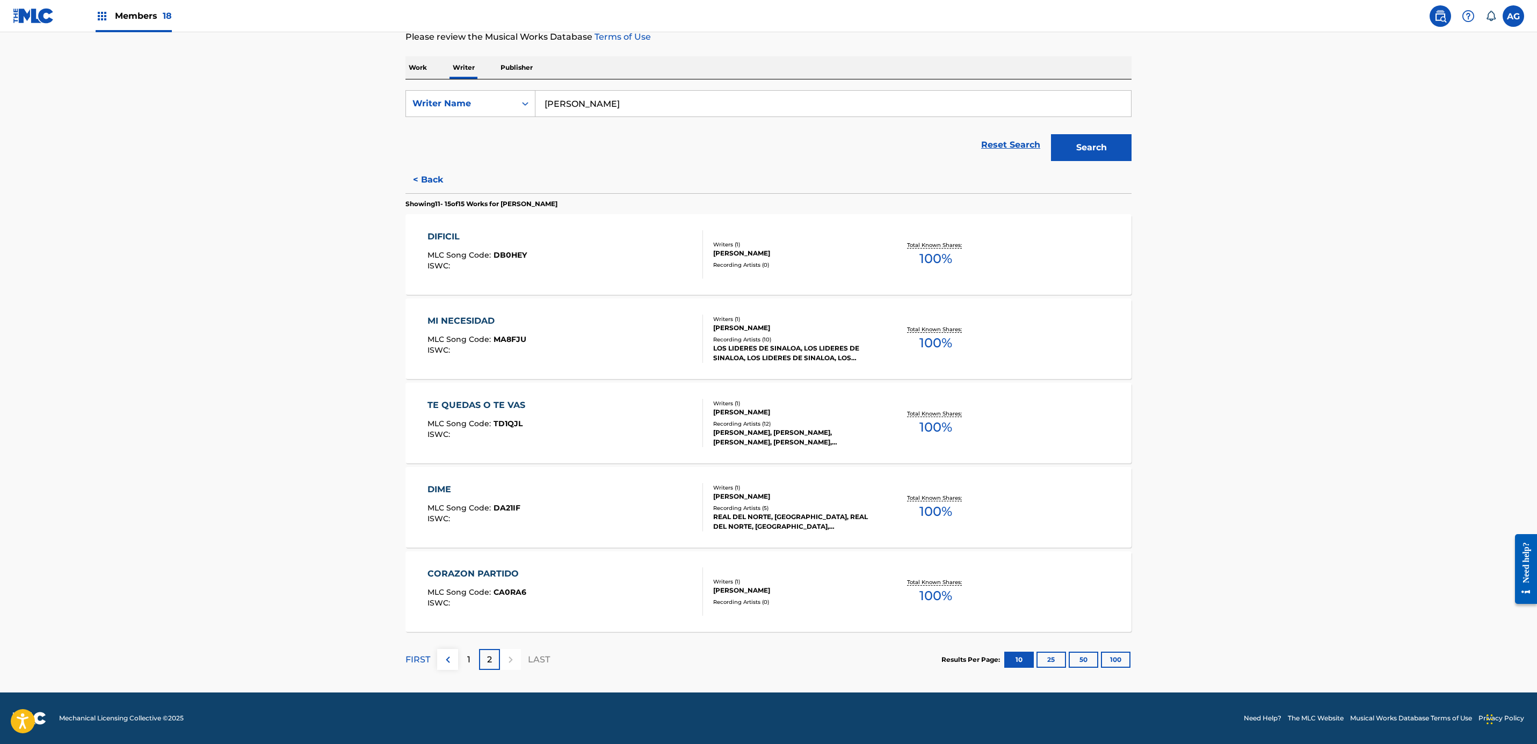
click at [532, 594] on div "CORAZON PARTIDO MLC Song Code : CA0RA6 ISWC :" at bounding box center [565, 592] width 276 height 48
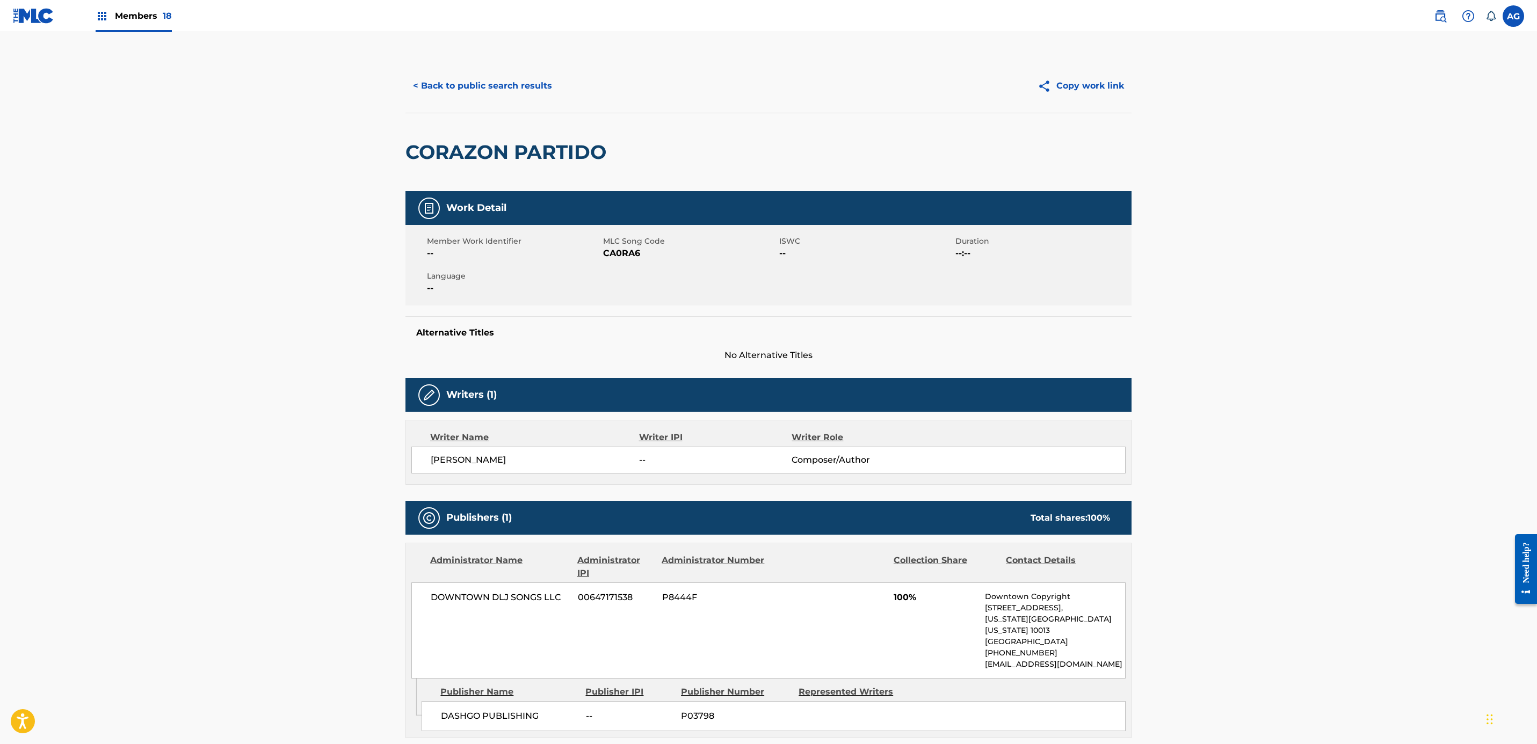
click at [628, 252] on span "CA0RA6" at bounding box center [689, 253] width 173 height 13
click at [303, 394] on main "< Back to public search results Copy work link CORAZON PARTIDO Work Detail Memb…" at bounding box center [768, 435] width 1537 height 807
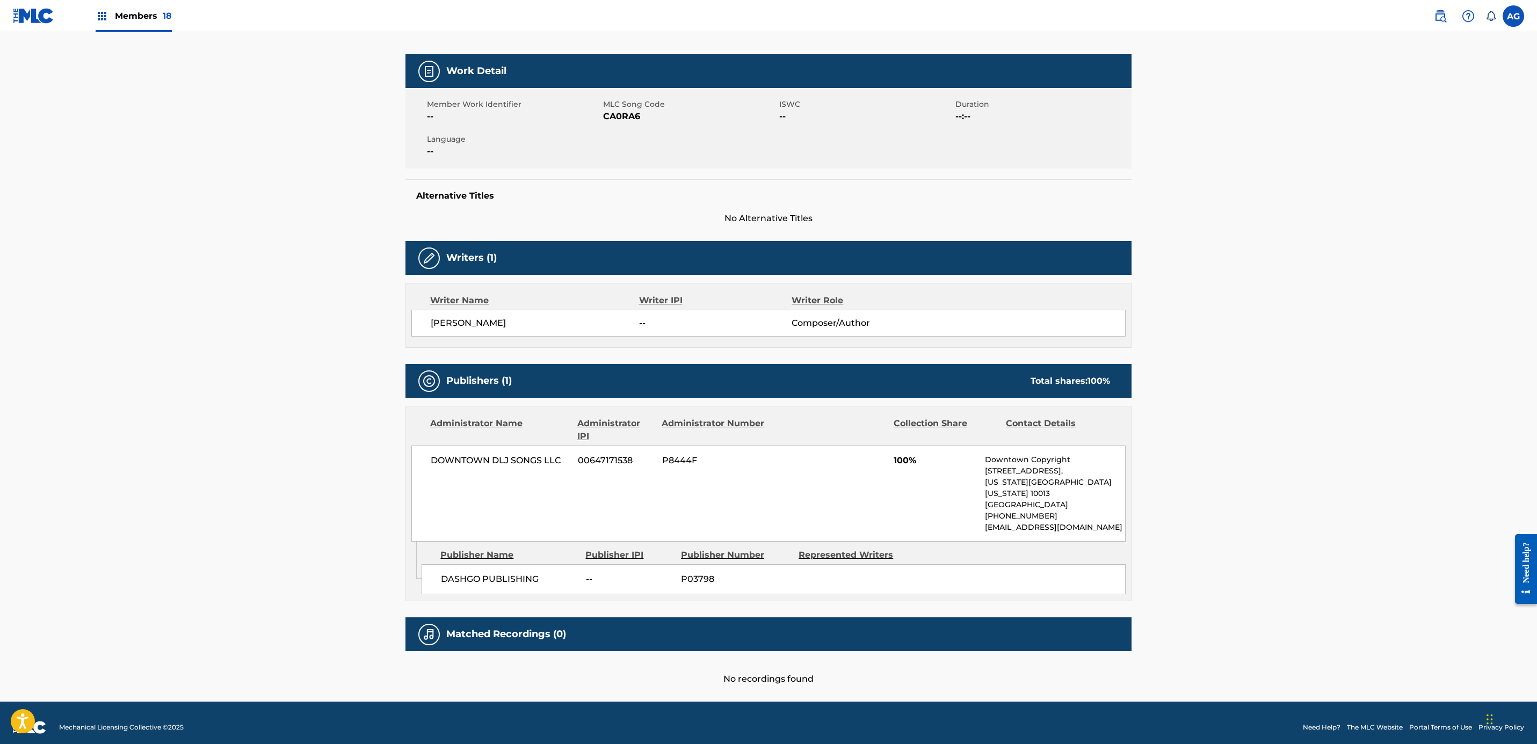
drag, startPoint x: 346, startPoint y: 413, endPoint x: 345, endPoint y: 541, distance: 128.4
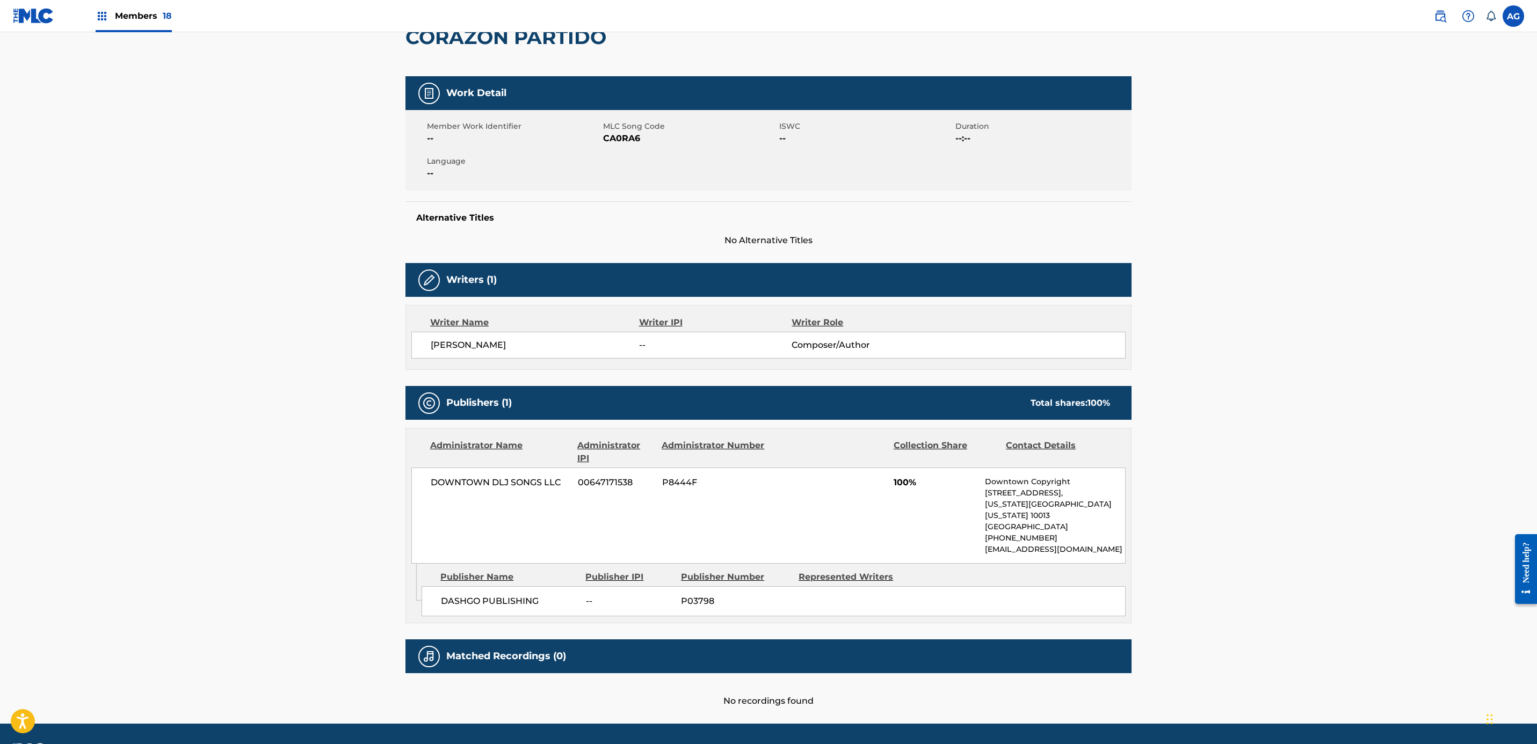
drag, startPoint x: 425, startPoint y: 492, endPoint x: 416, endPoint y: 572, distance: 80.5
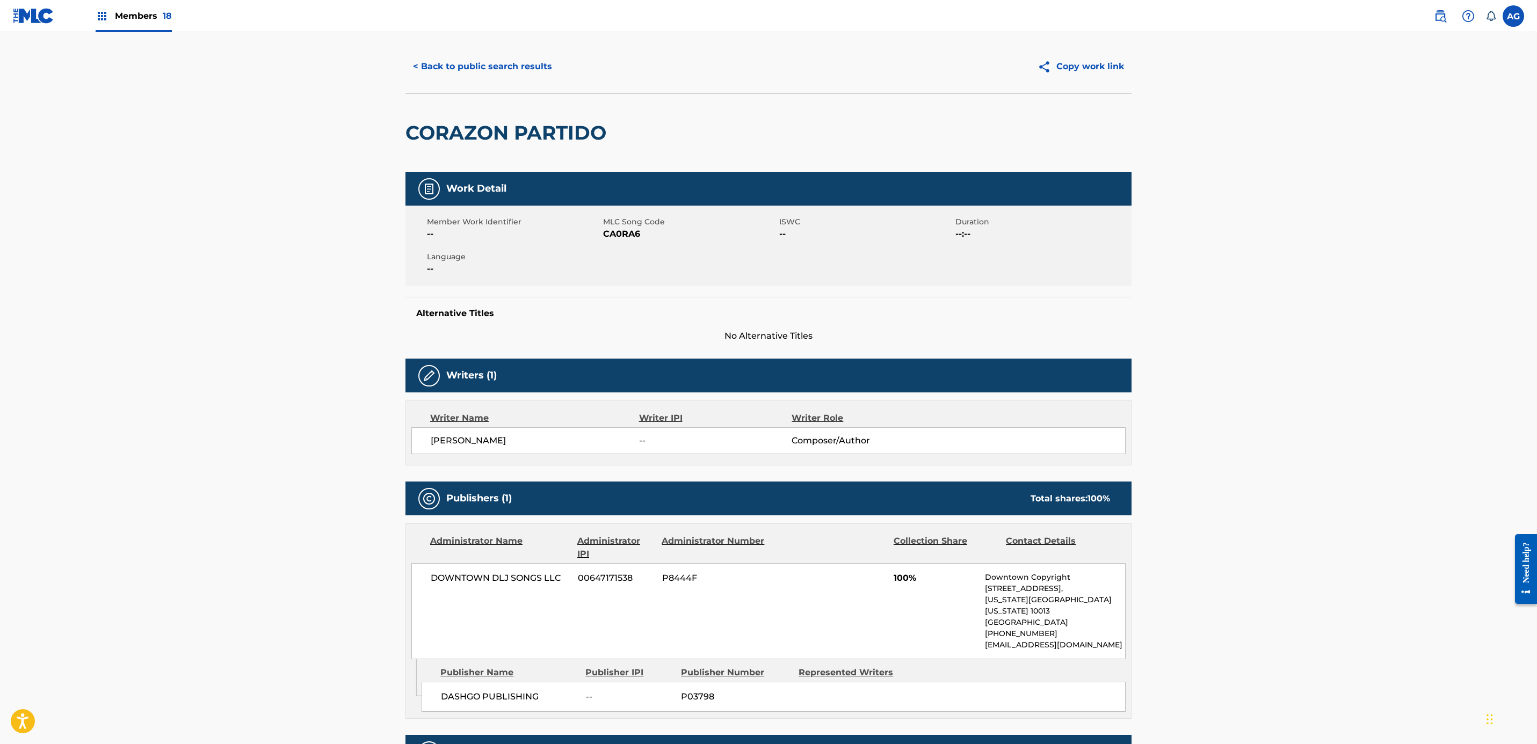
scroll to position [0, 0]
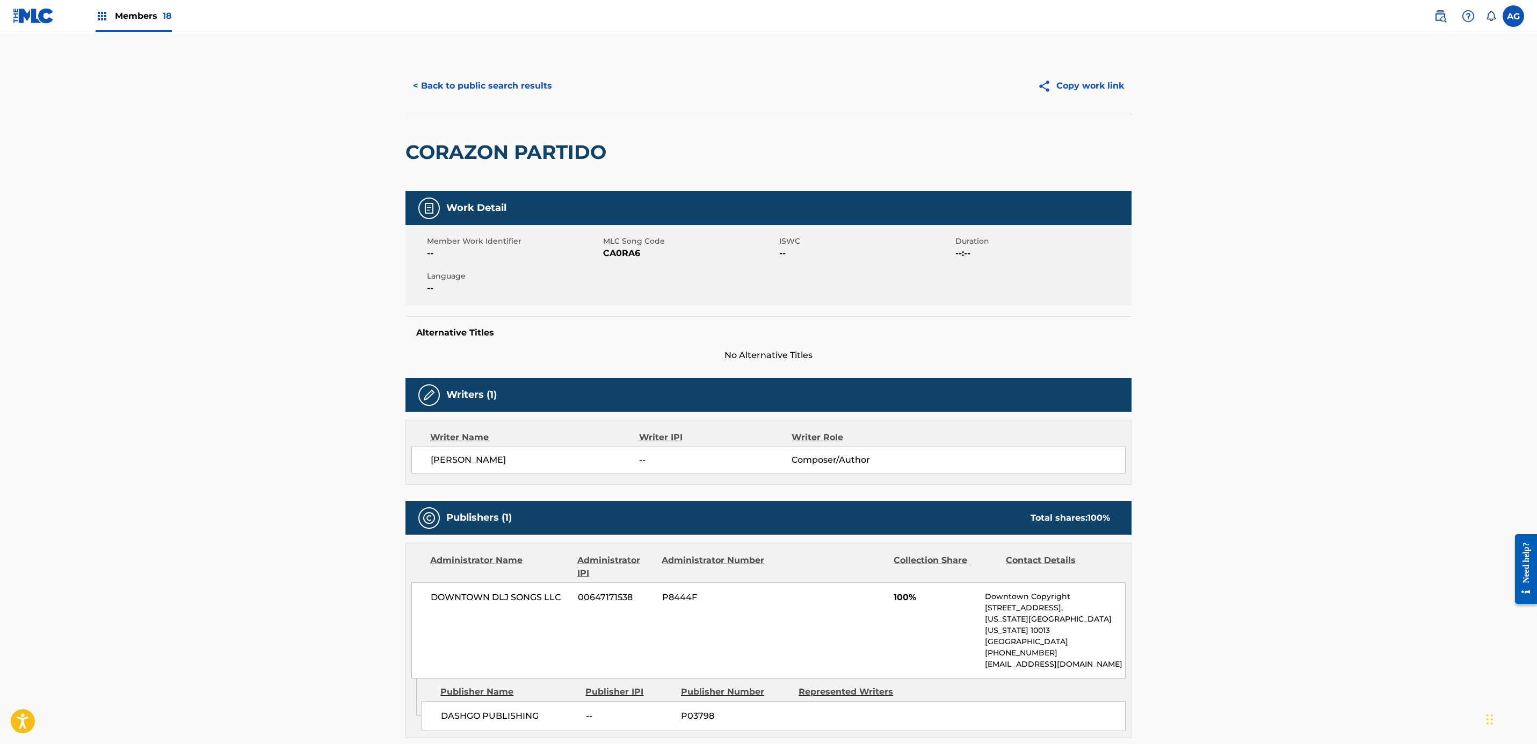
click at [454, 99] on button "< Back to public search results" at bounding box center [482, 85] width 154 height 27
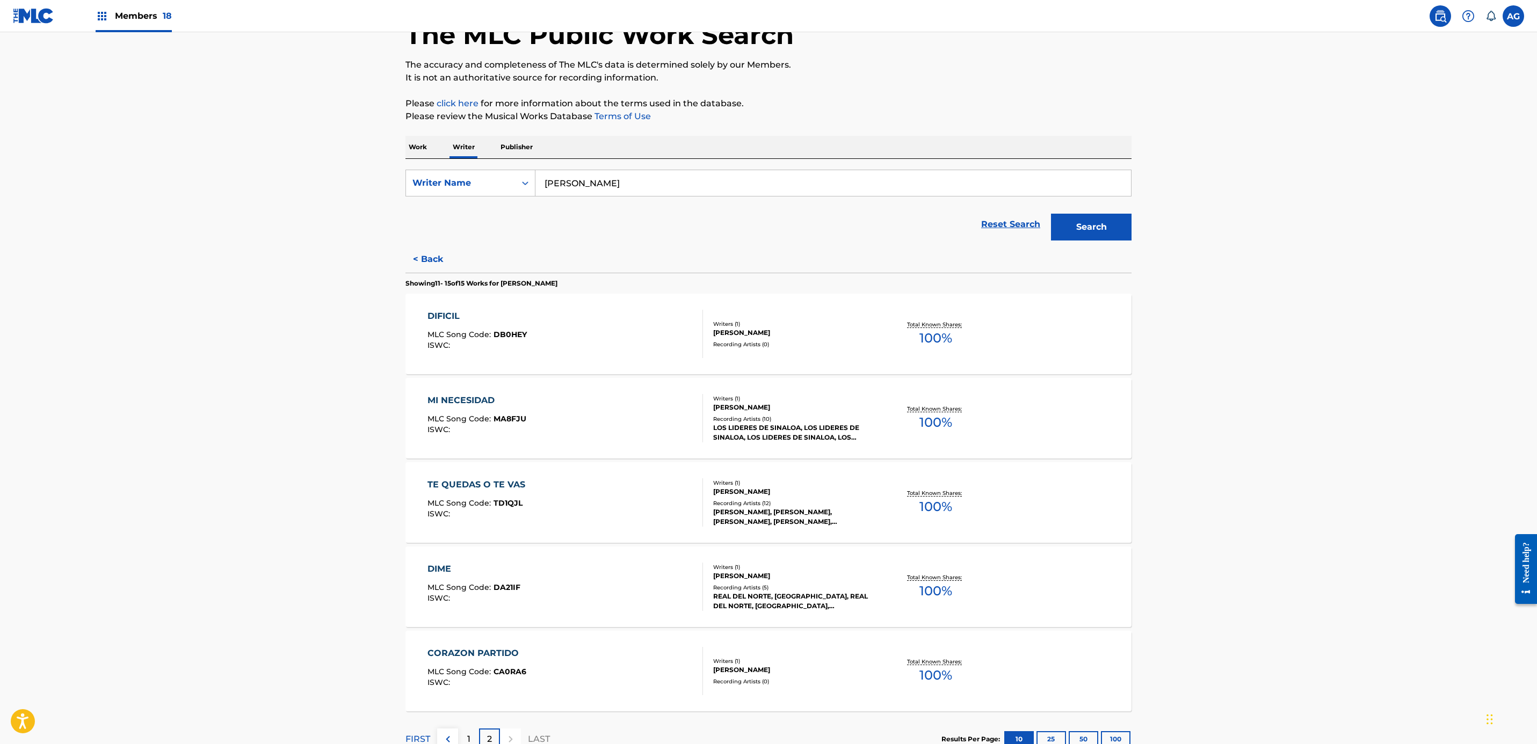
scroll to position [149, 0]
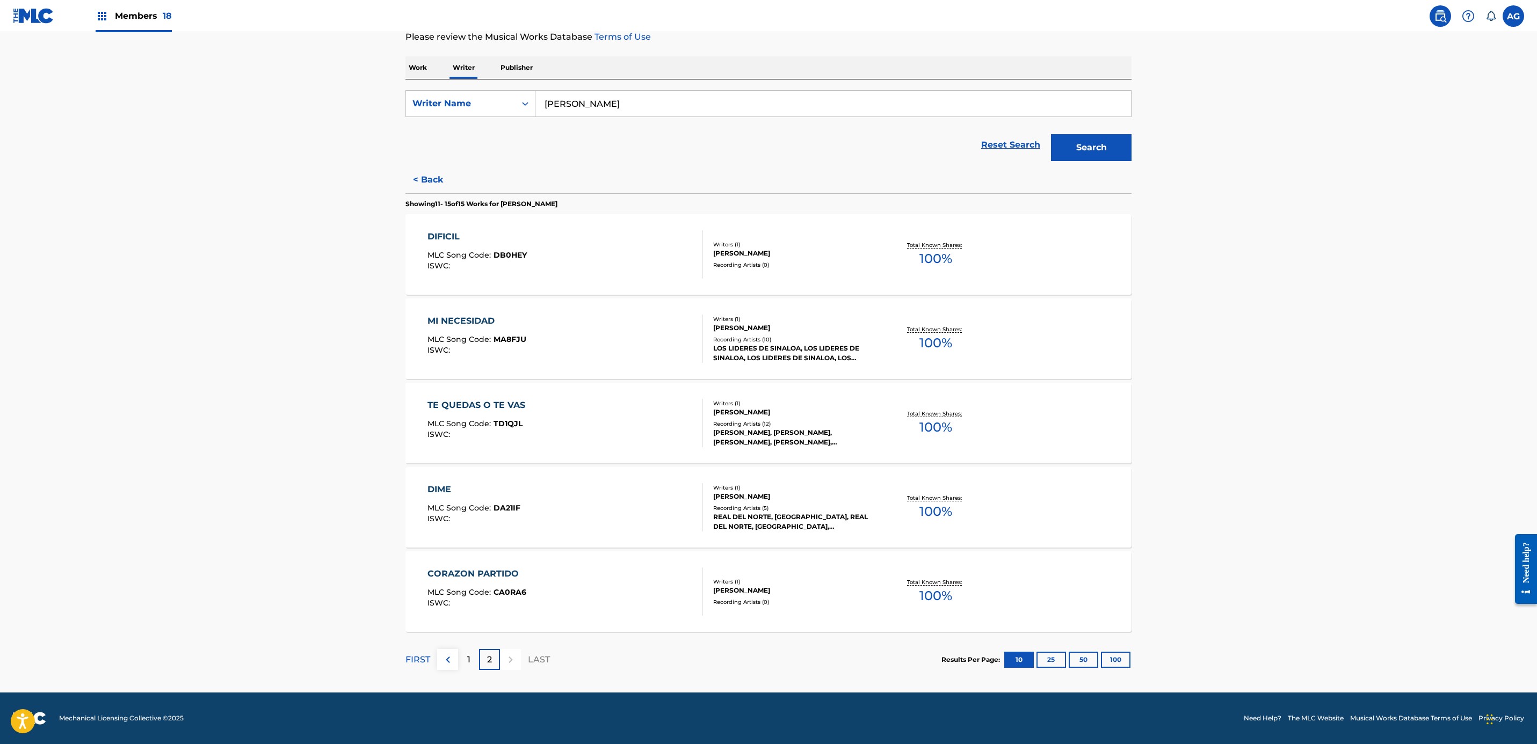
click at [607, 568] on div "CORAZON PARTIDO MLC Song Code : CA0RA6 ISWC :" at bounding box center [565, 592] width 276 height 48
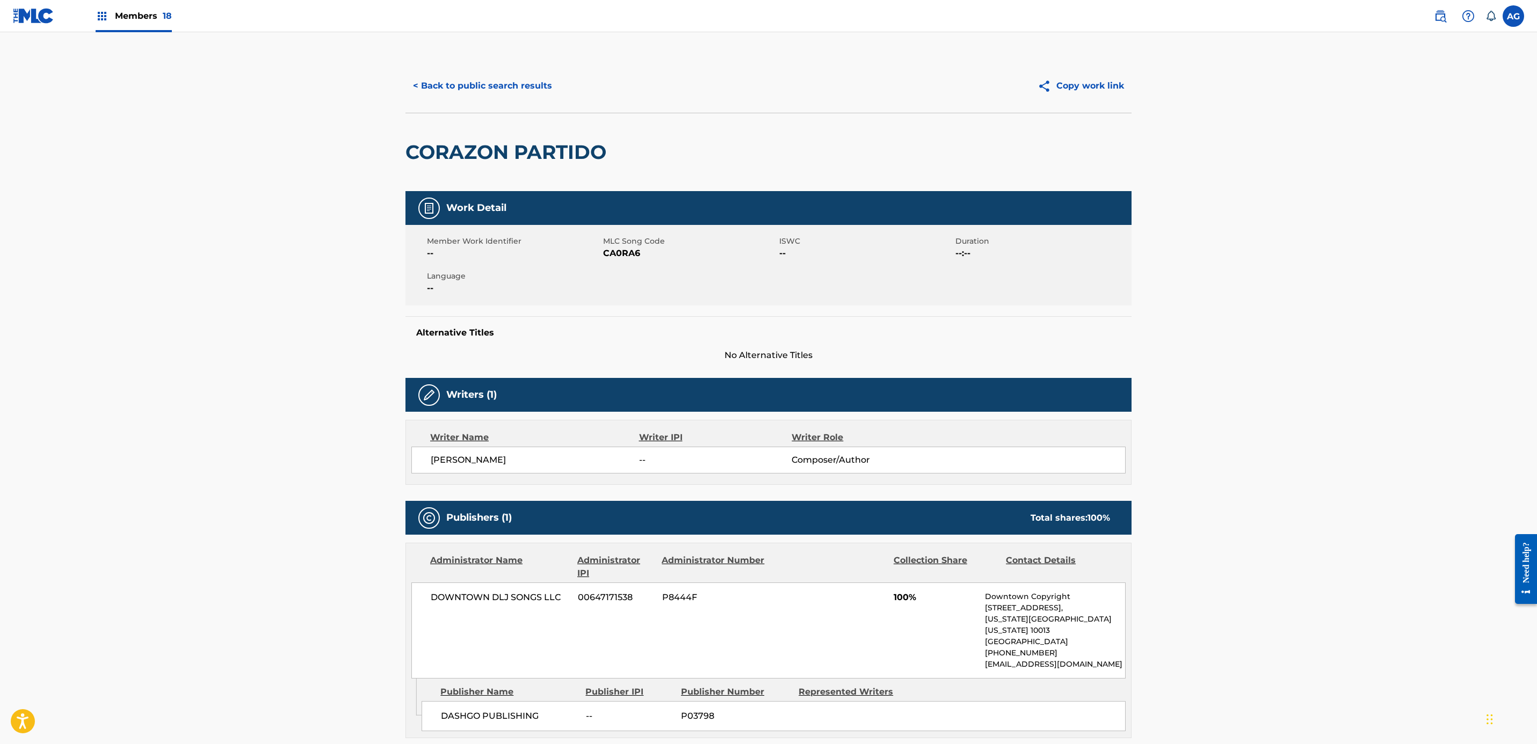
click at [466, 74] on button "< Back to public search results" at bounding box center [482, 85] width 154 height 27
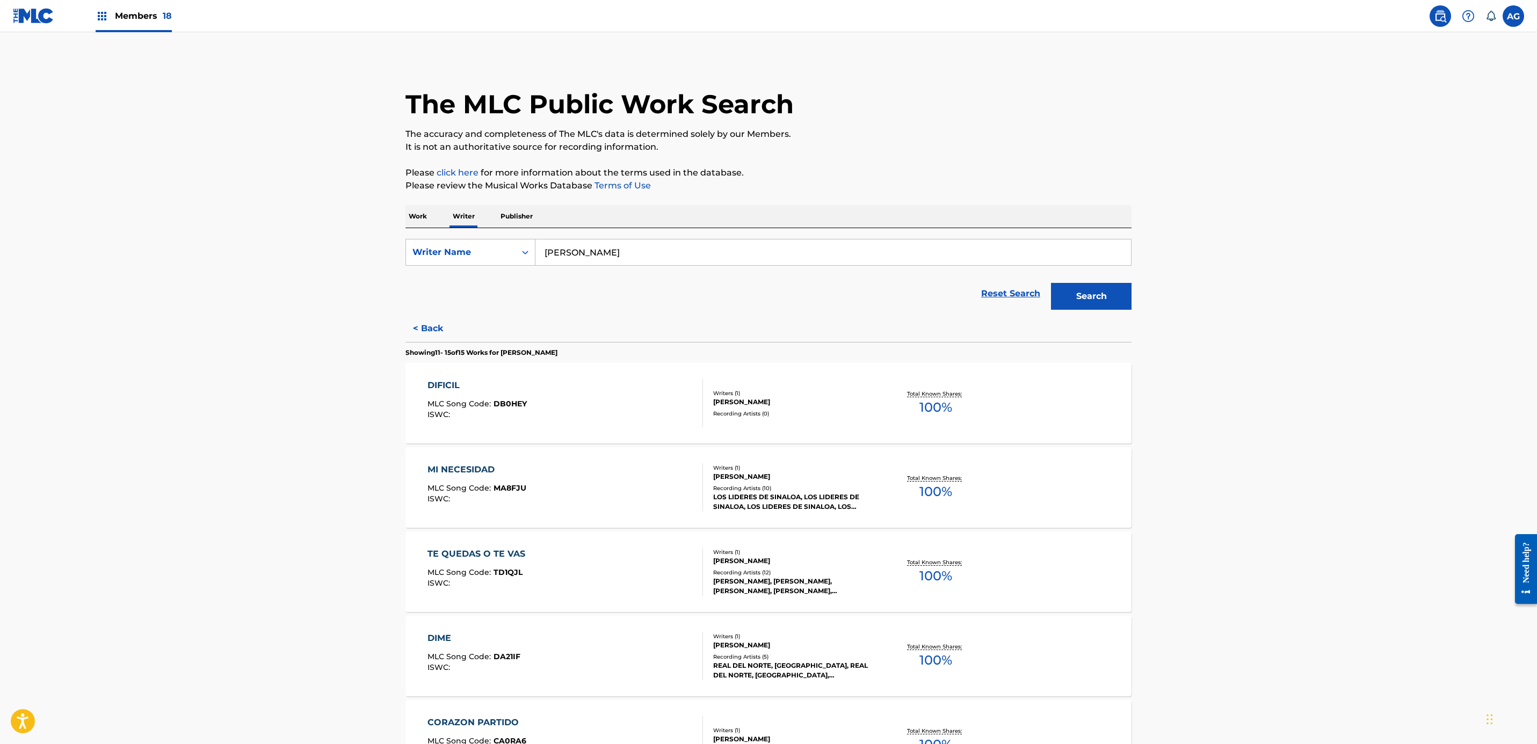
click at [543, 654] on div "DIME MLC Song Code : DA21IF ISWC :" at bounding box center [565, 656] width 276 height 48
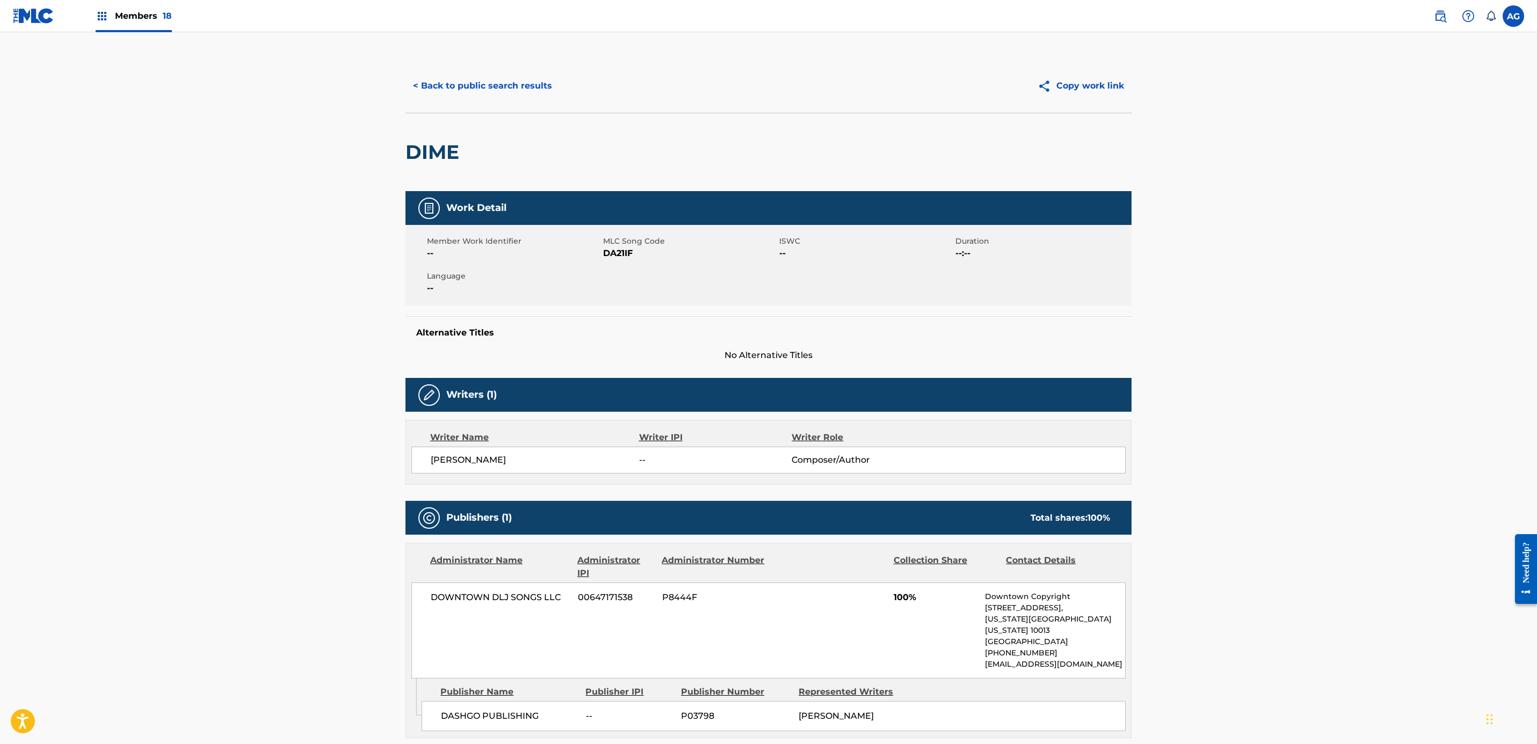
click at [448, 81] on button "< Back to public search results" at bounding box center [482, 85] width 154 height 27
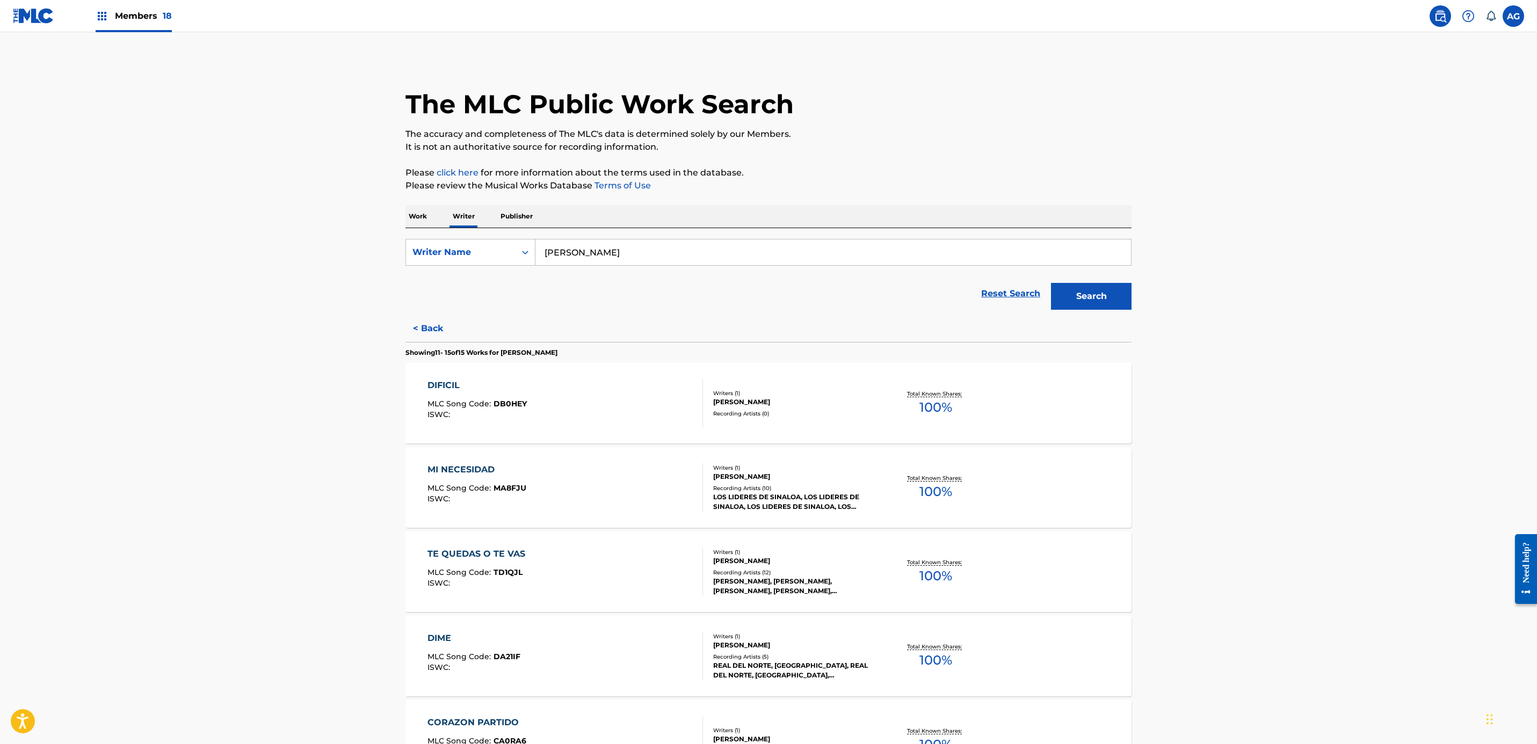
click at [480, 590] on div "TE QUEDAS O TE VAS MLC Song Code : TD1QJL ISWC :" at bounding box center [478, 572] width 103 height 48
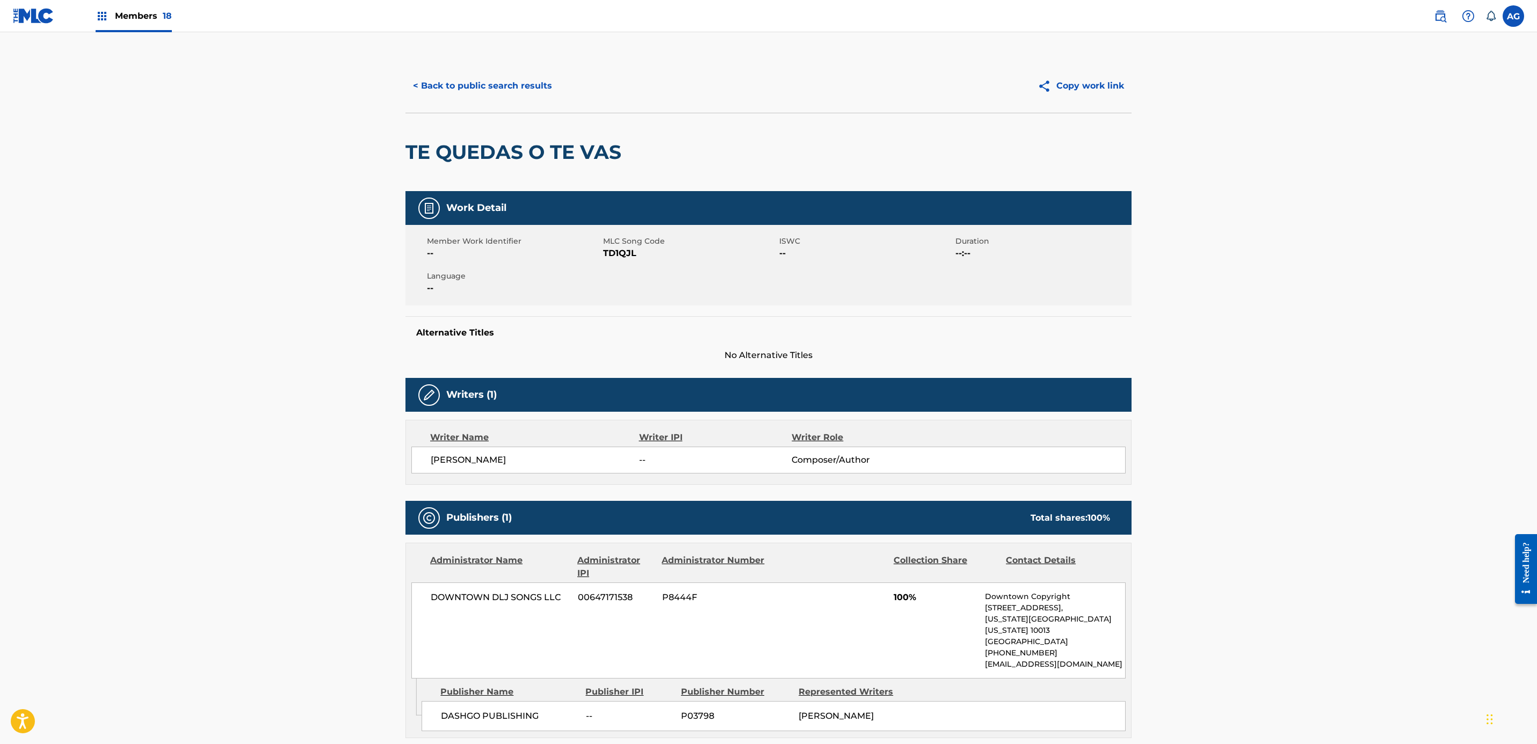
click at [448, 85] on button "< Back to public search results" at bounding box center [482, 85] width 154 height 27
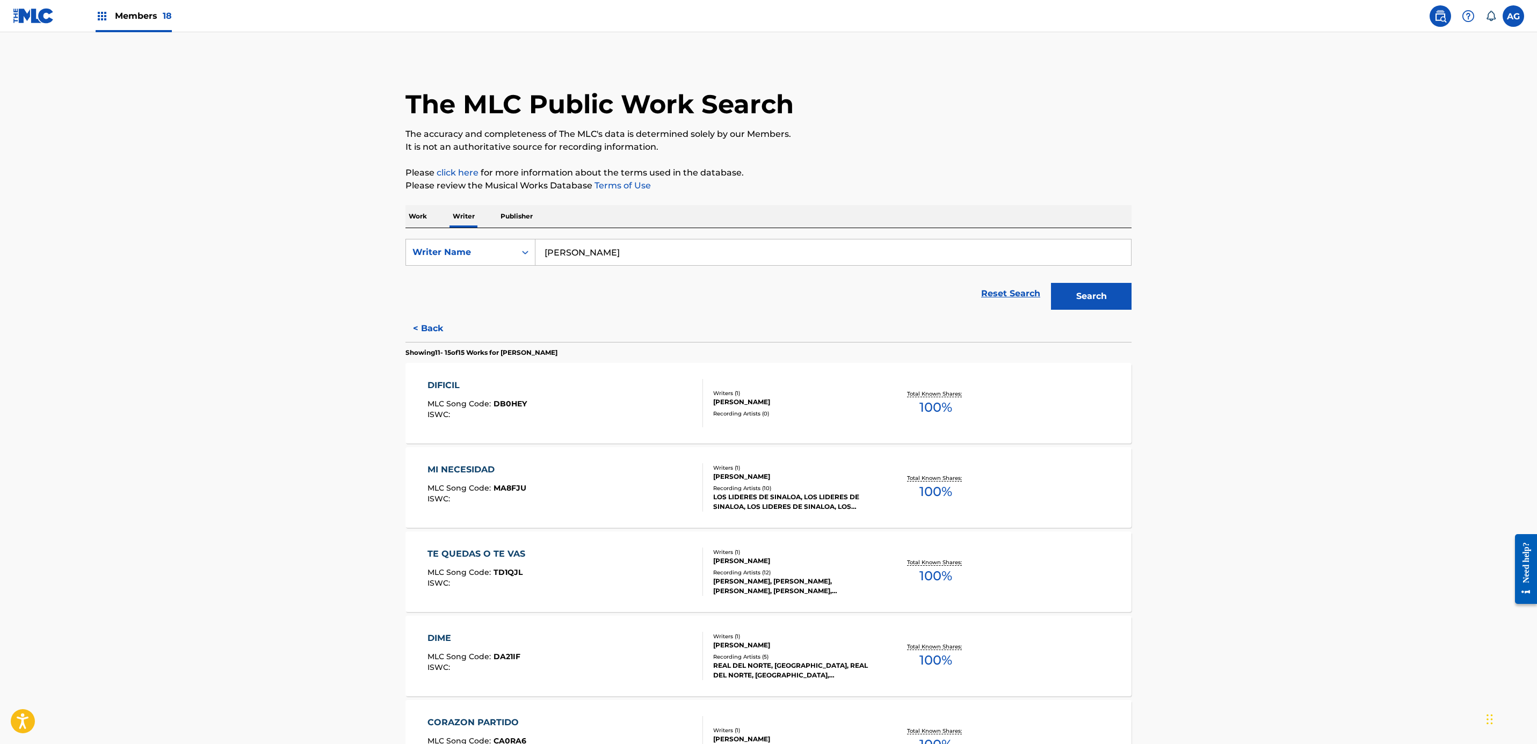
click at [565, 490] on div "MI NECESIDAD MLC Song Code : MA8FJU ISWC :" at bounding box center [565, 487] width 276 height 48
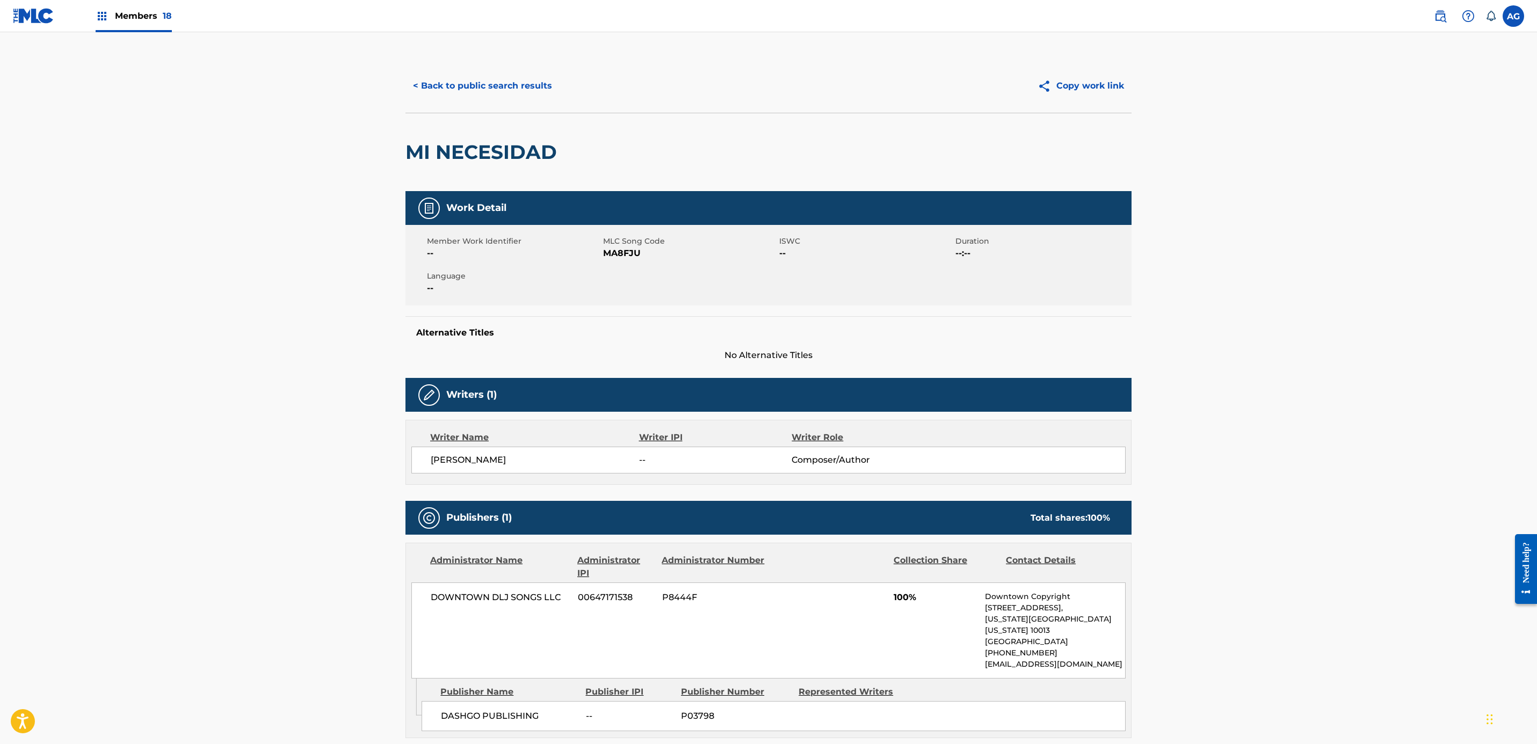
click at [455, 87] on button "< Back to public search results" at bounding box center [482, 85] width 154 height 27
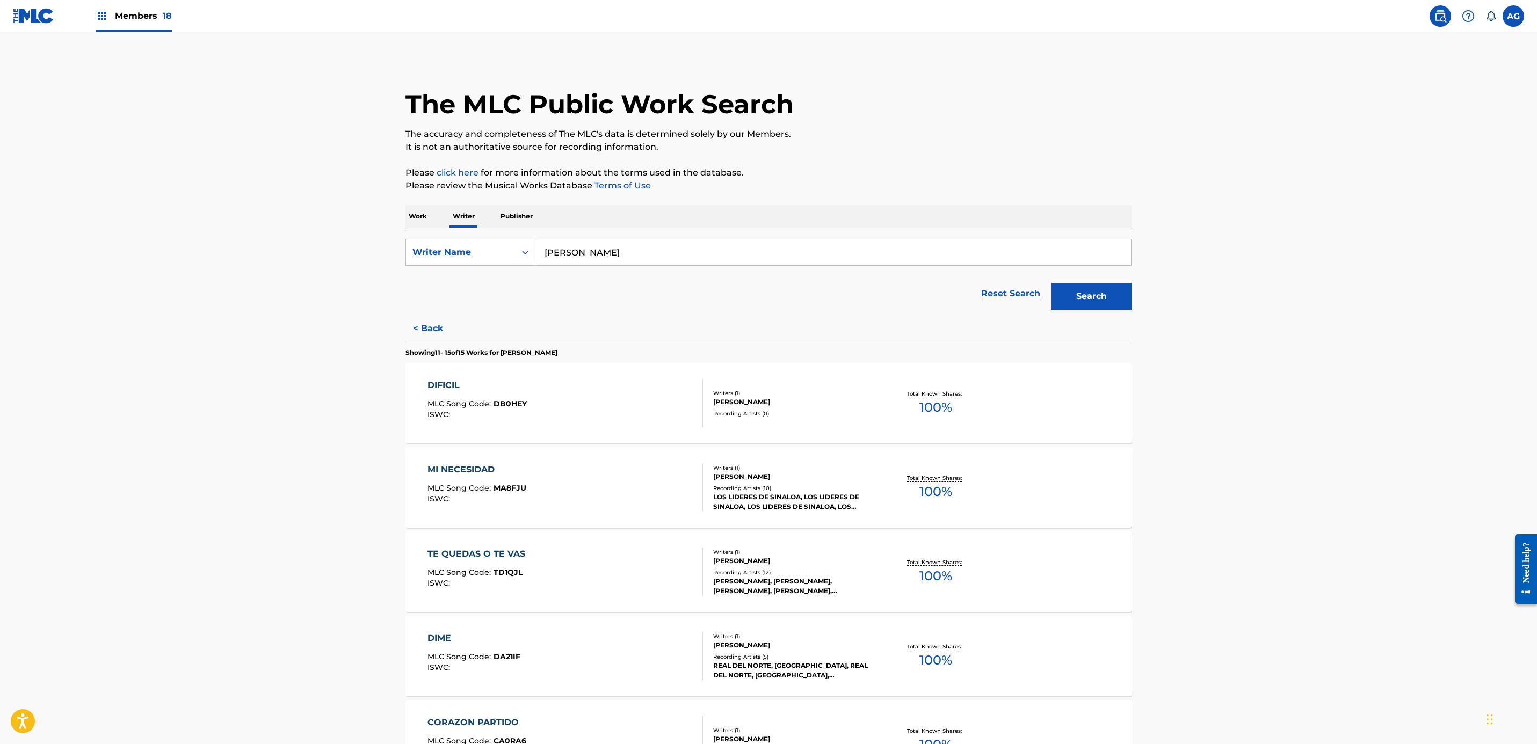
click at [540, 405] on div "DIFICIL MLC Song Code : DB0HEY ISWC :" at bounding box center [565, 403] width 276 height 48
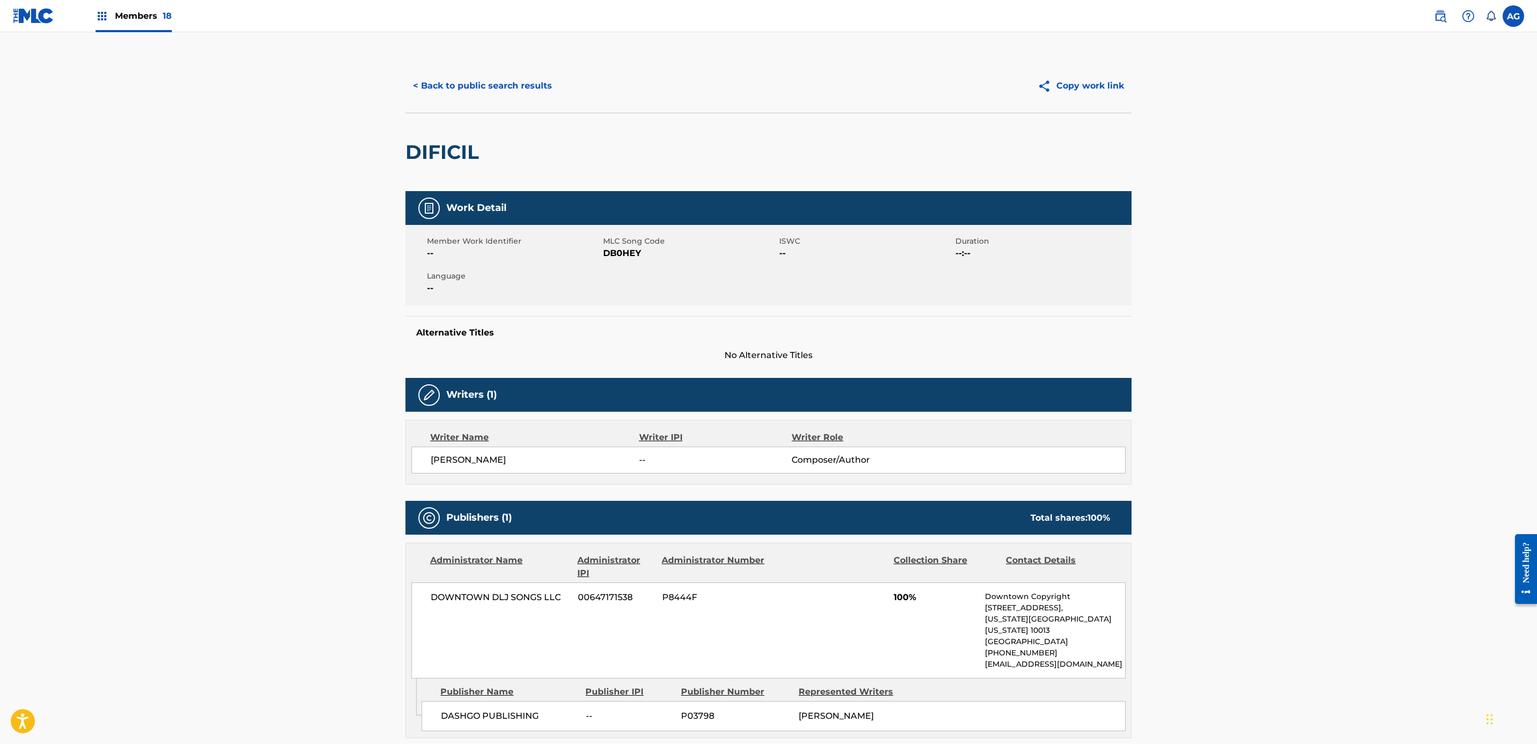
drag, startPoint x: 441, startPoint y: 85, endPoint x: 442, endPoint y: 93, distance: 8.1
click at [441, 91] on button "< Back to public search results" at bounding box center [482, 85] width 154 height 27
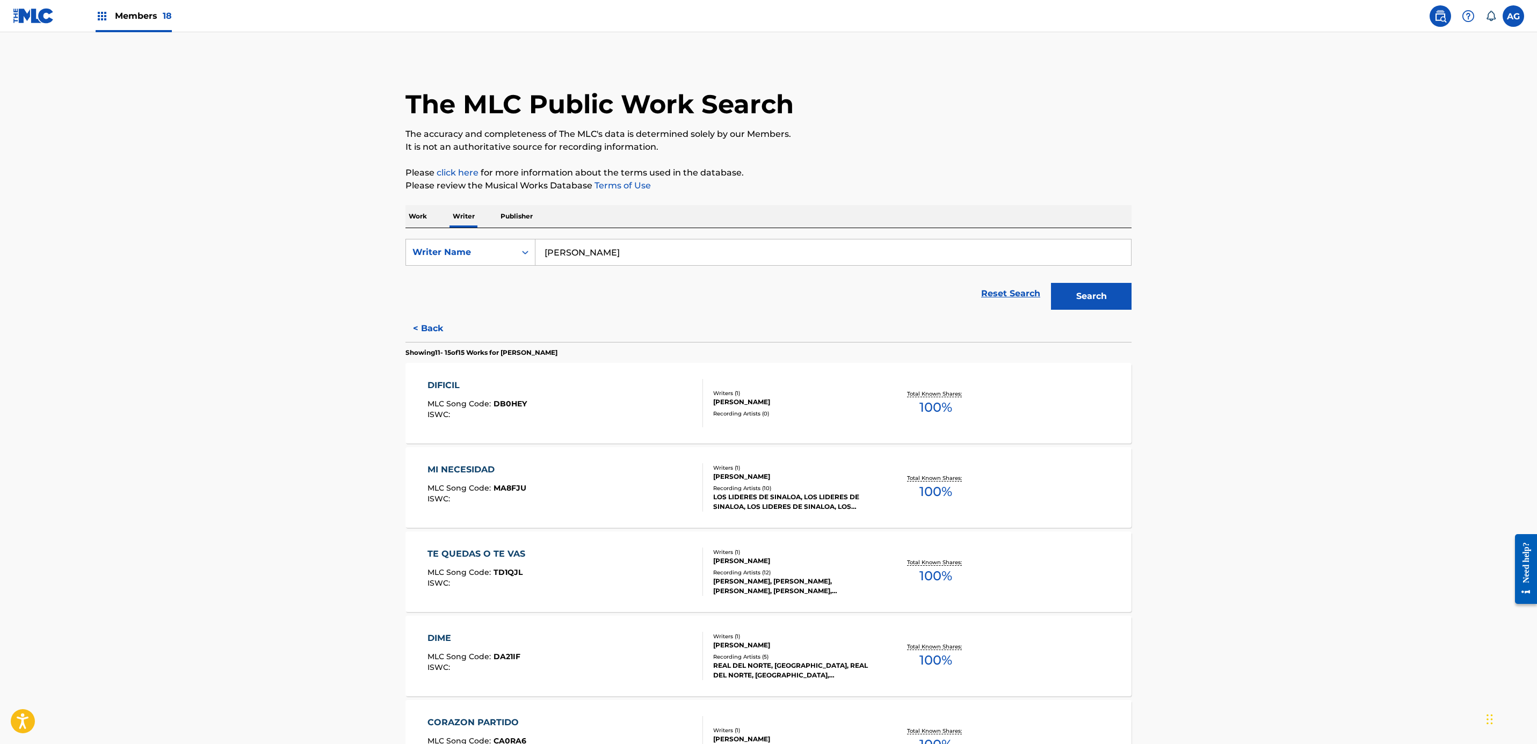
scroll to position [21, 0]
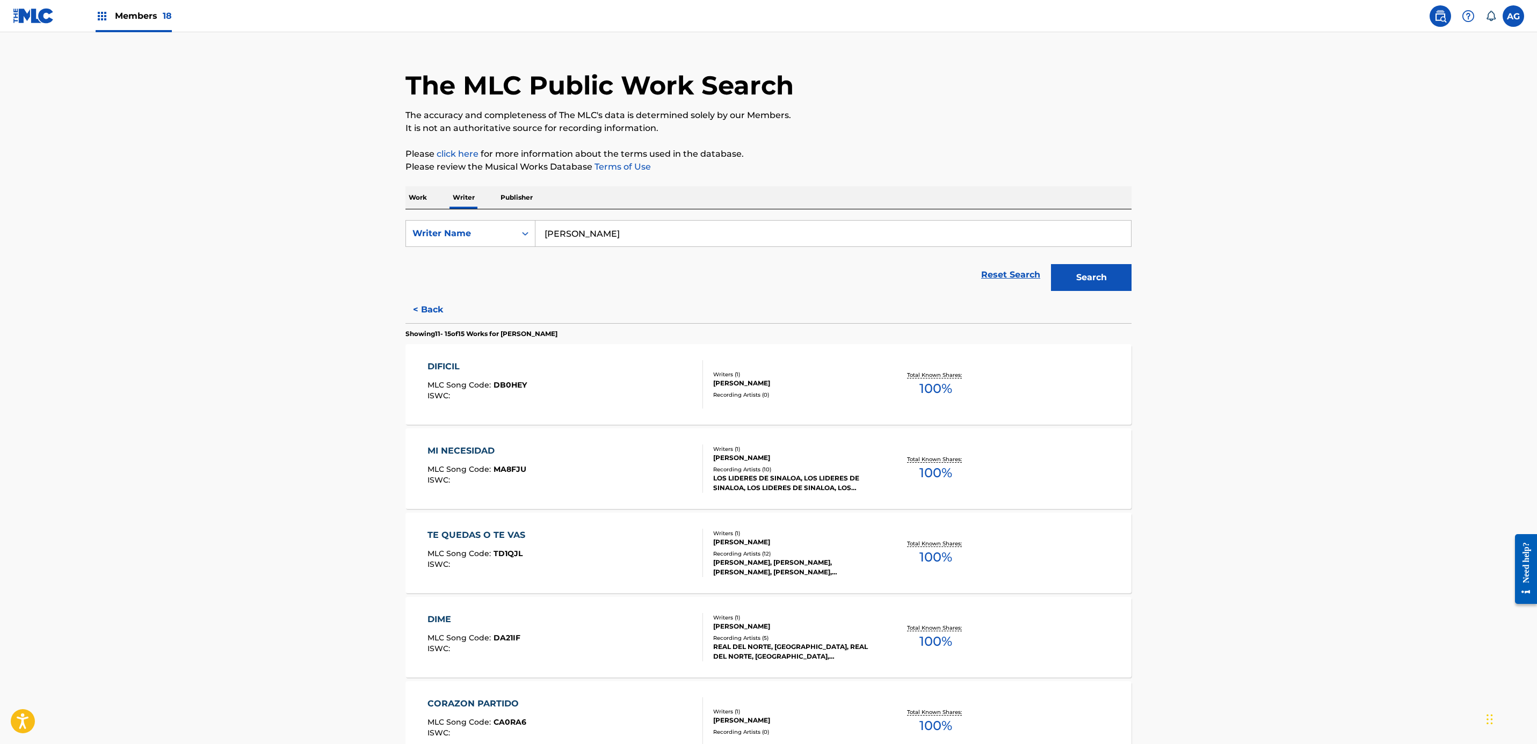
drag, startPoint x: 345, startPoint y: 491, endPoint x: 351, endPoint y: 510, distance: 19.4
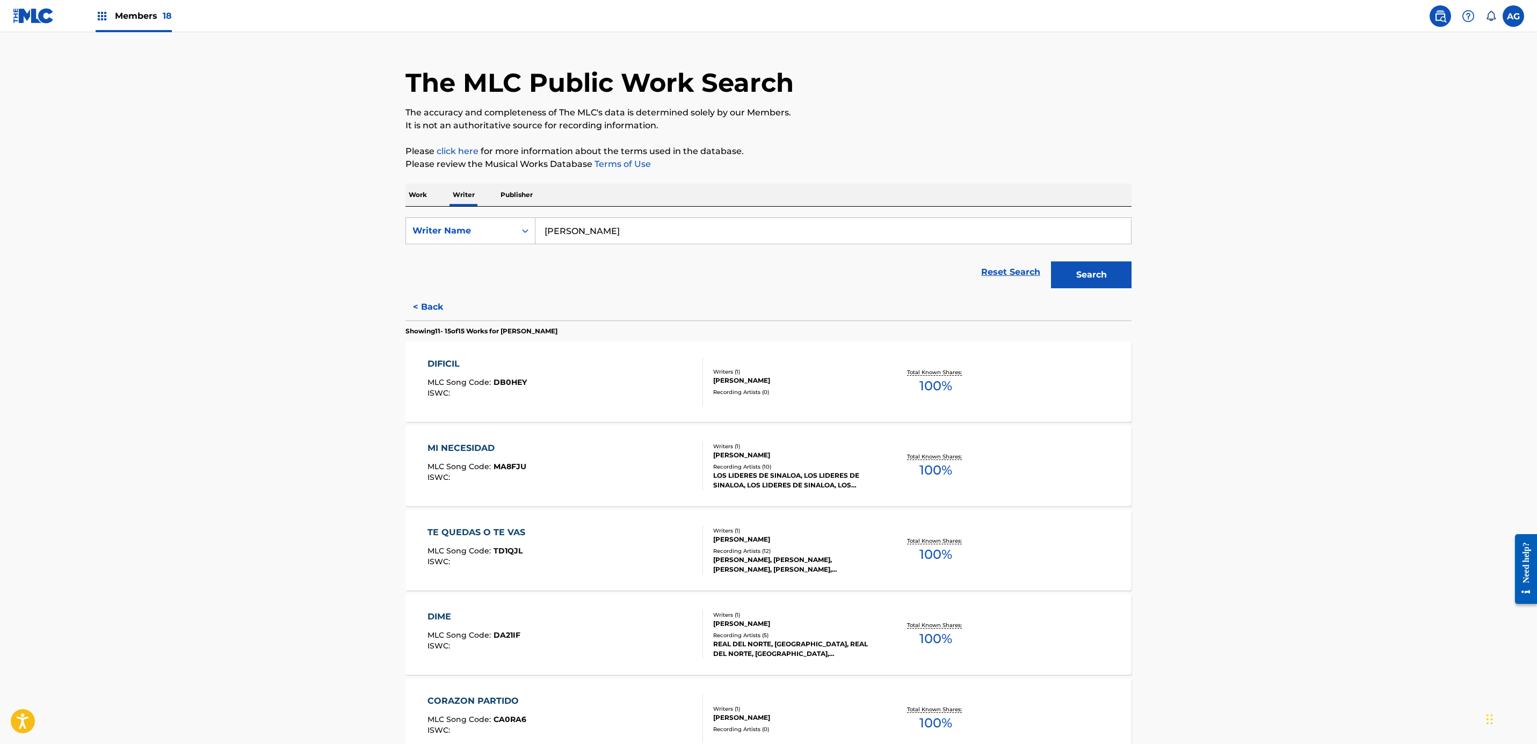
click at [432, 308] on button "< Back" at bounding box center [437, 307] width 64 height 27
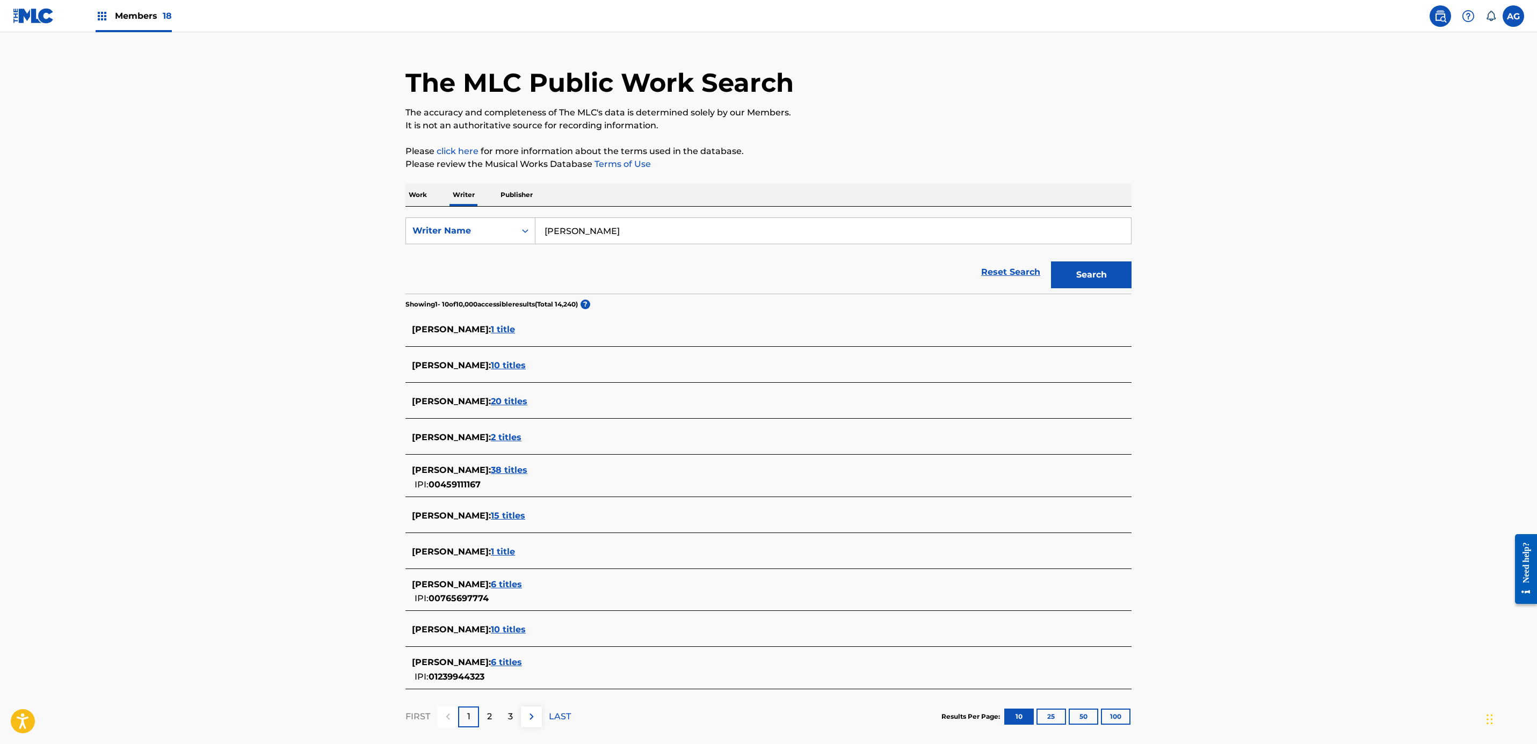
click at [525, 514] on span "15 titles" at bounding box center [508, 516] width 34 height 10
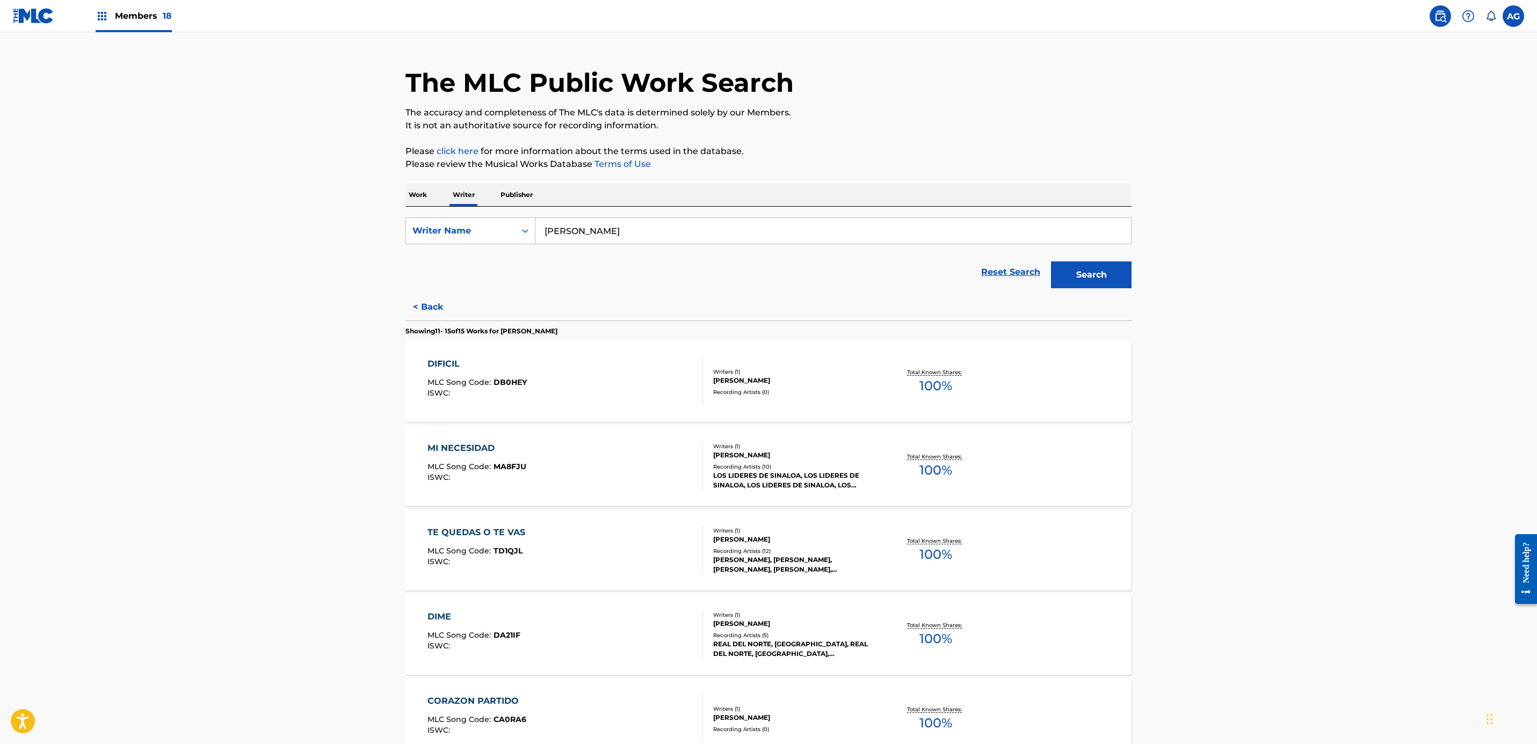
click at [470, 376] on div "DIFICIL MLC Song Code : DB0HEY ISWC :" at bounding box center [476, 382] width 99 height 48
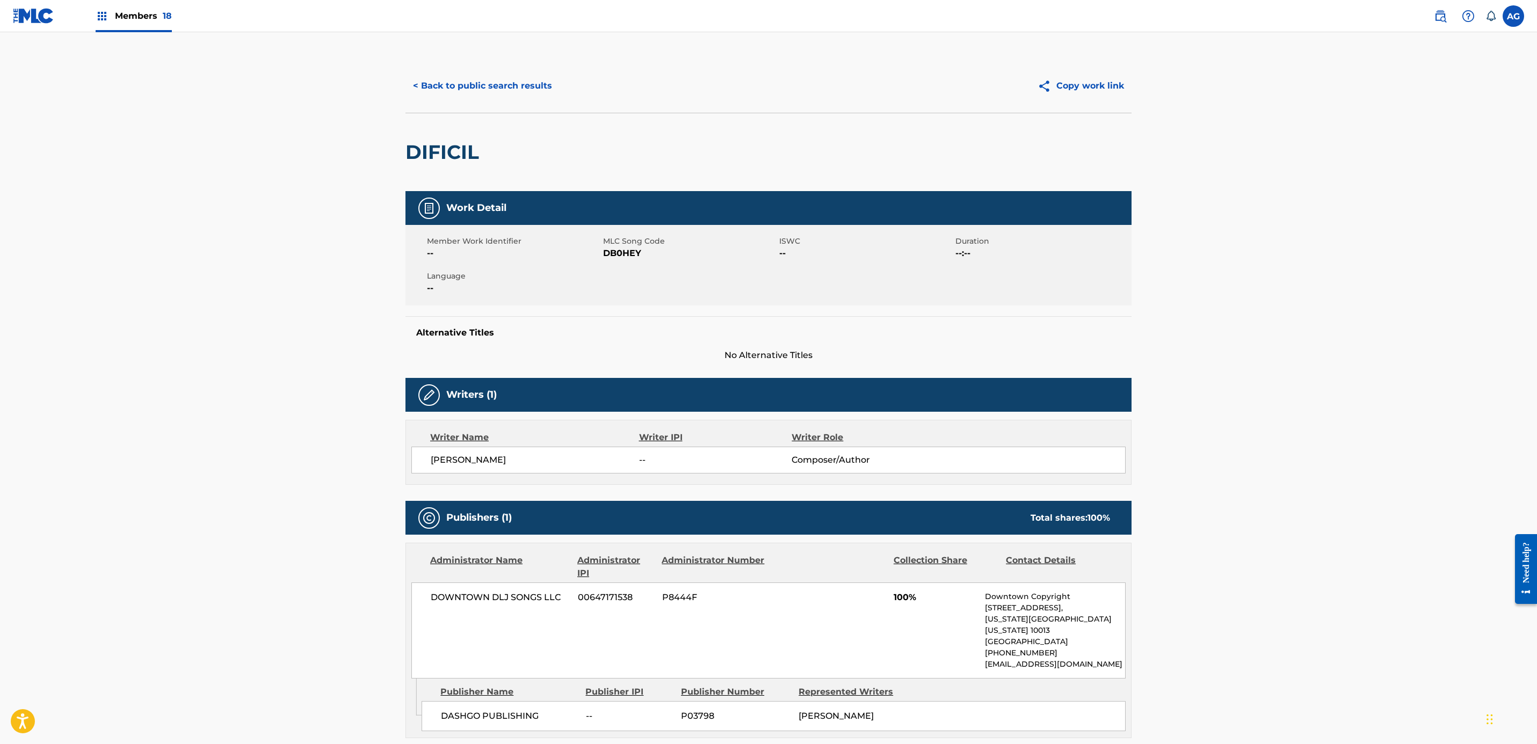
click at [463, 84] on button "< Back to public search results" at bounding box center [482, 85] width 154 height 27
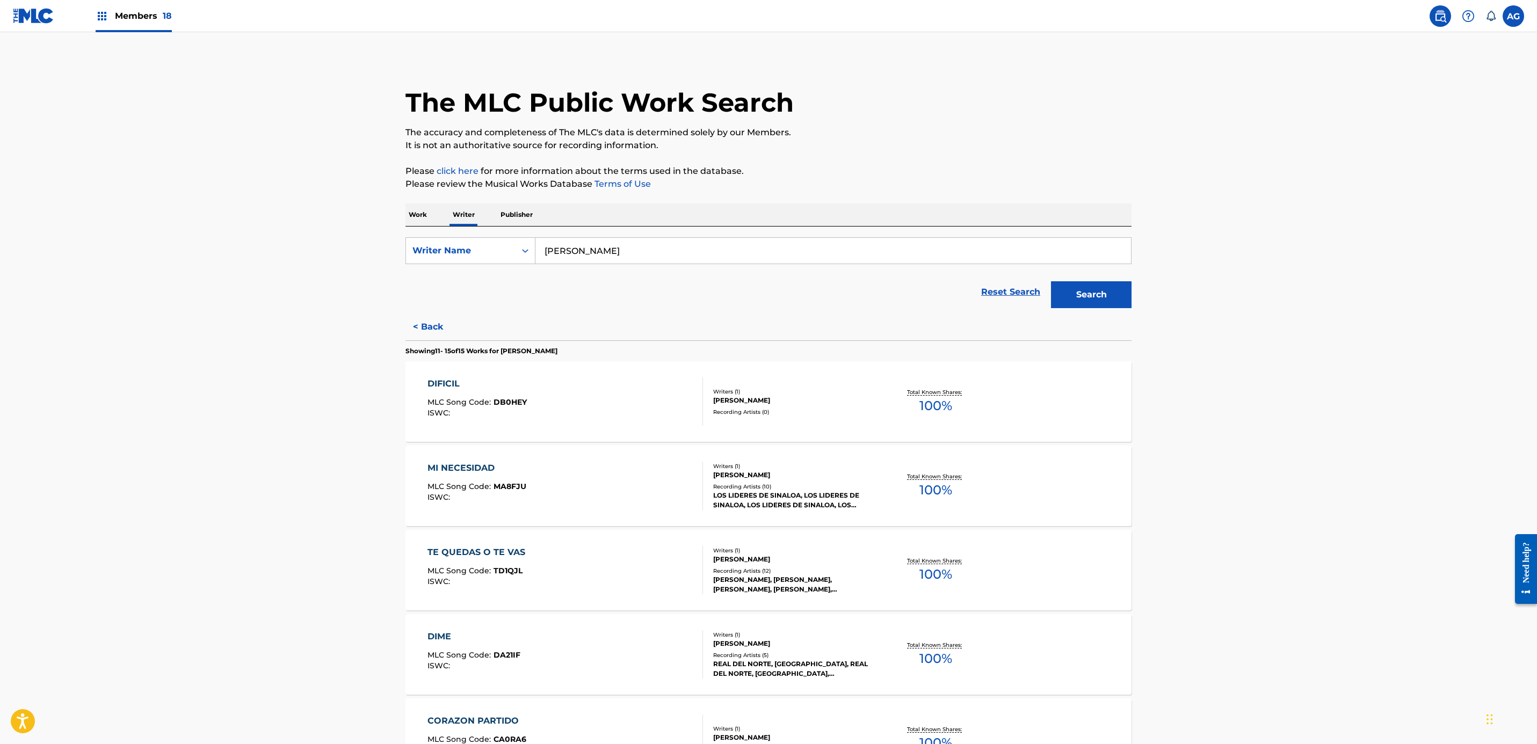
scroll to position [149, 0]
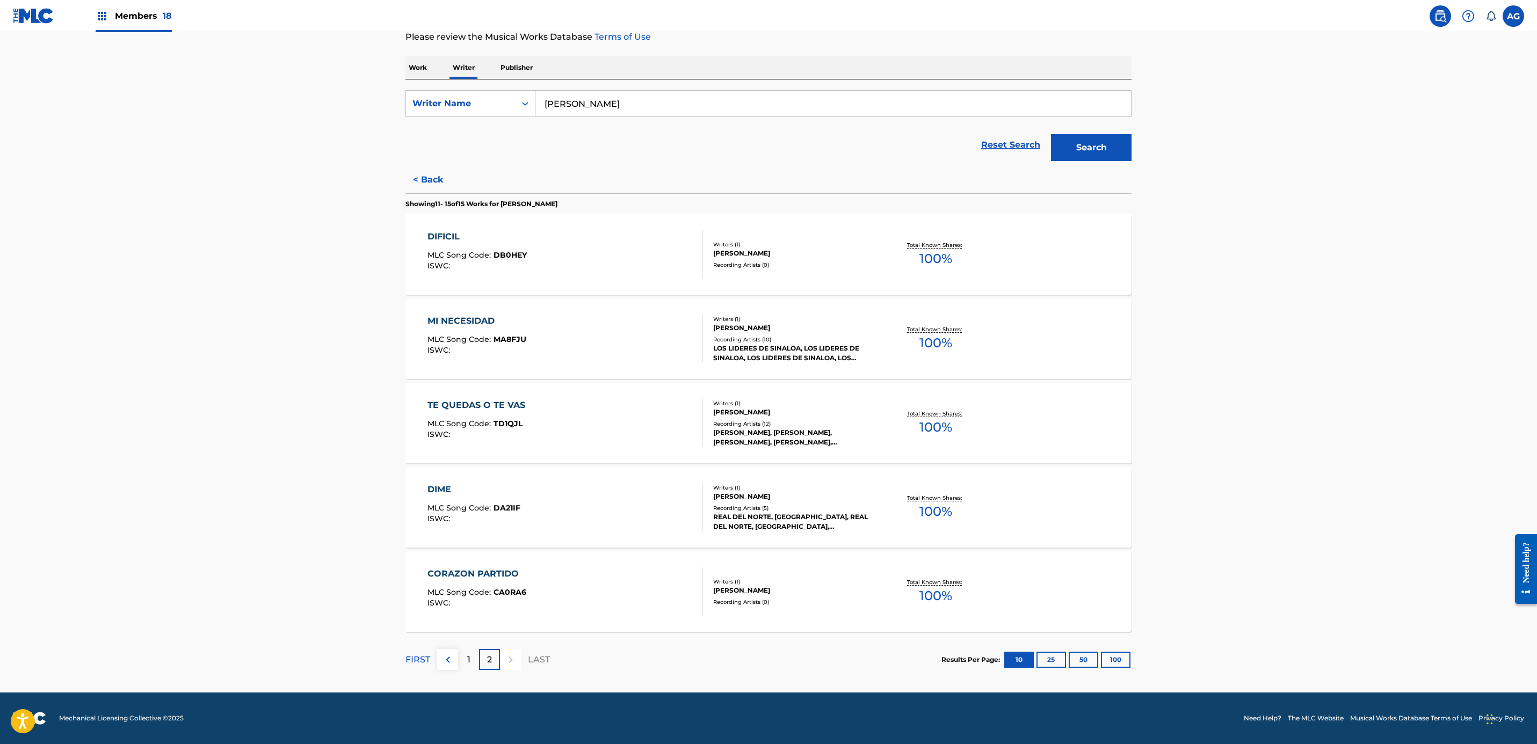
drag, startPoint x: 368, startPoint y: 338, endPoint x: 398, endPoint y: 611, distance: 274.5
click at [459, 664] on div "1" at bounding box center [468, 659] width 21 height 21
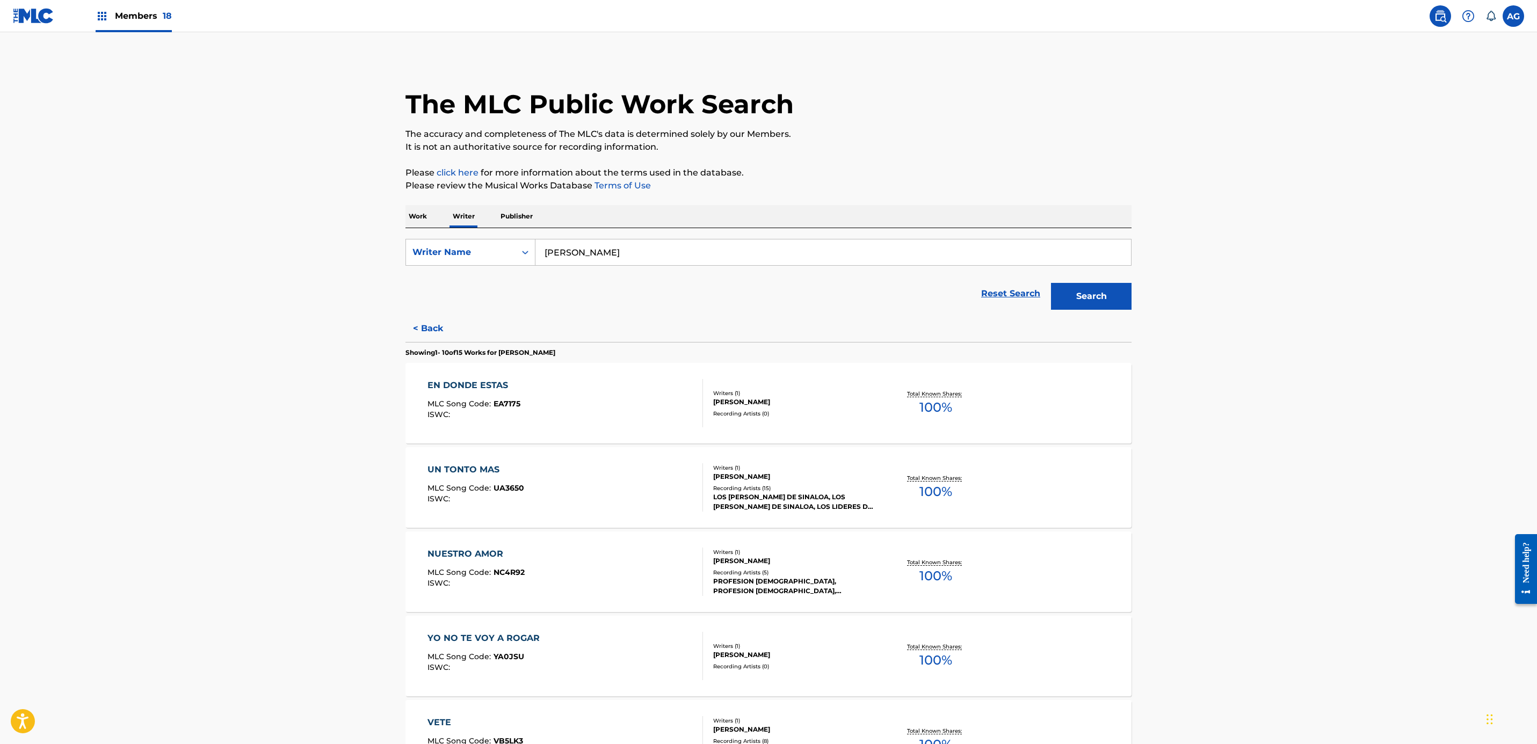
click at [548, 401] on div "EN DONDE ESTAS MLC Song Code : EA7175 ISWC :" at bounding box center [565, 403] width 276 height 48
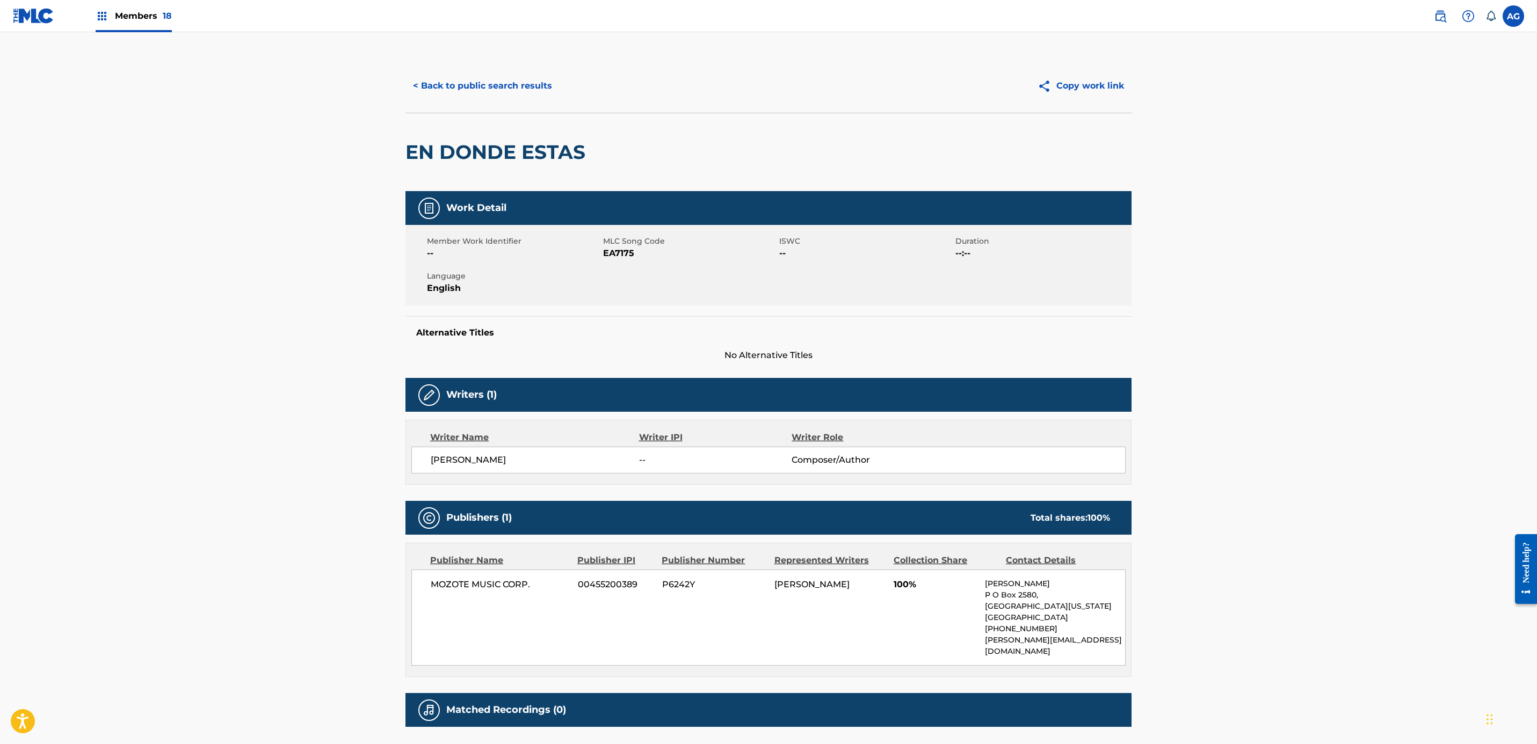
click at [456, 91] on button "< Back to public search results" at bounding box center [482, 85] width 154 height 27
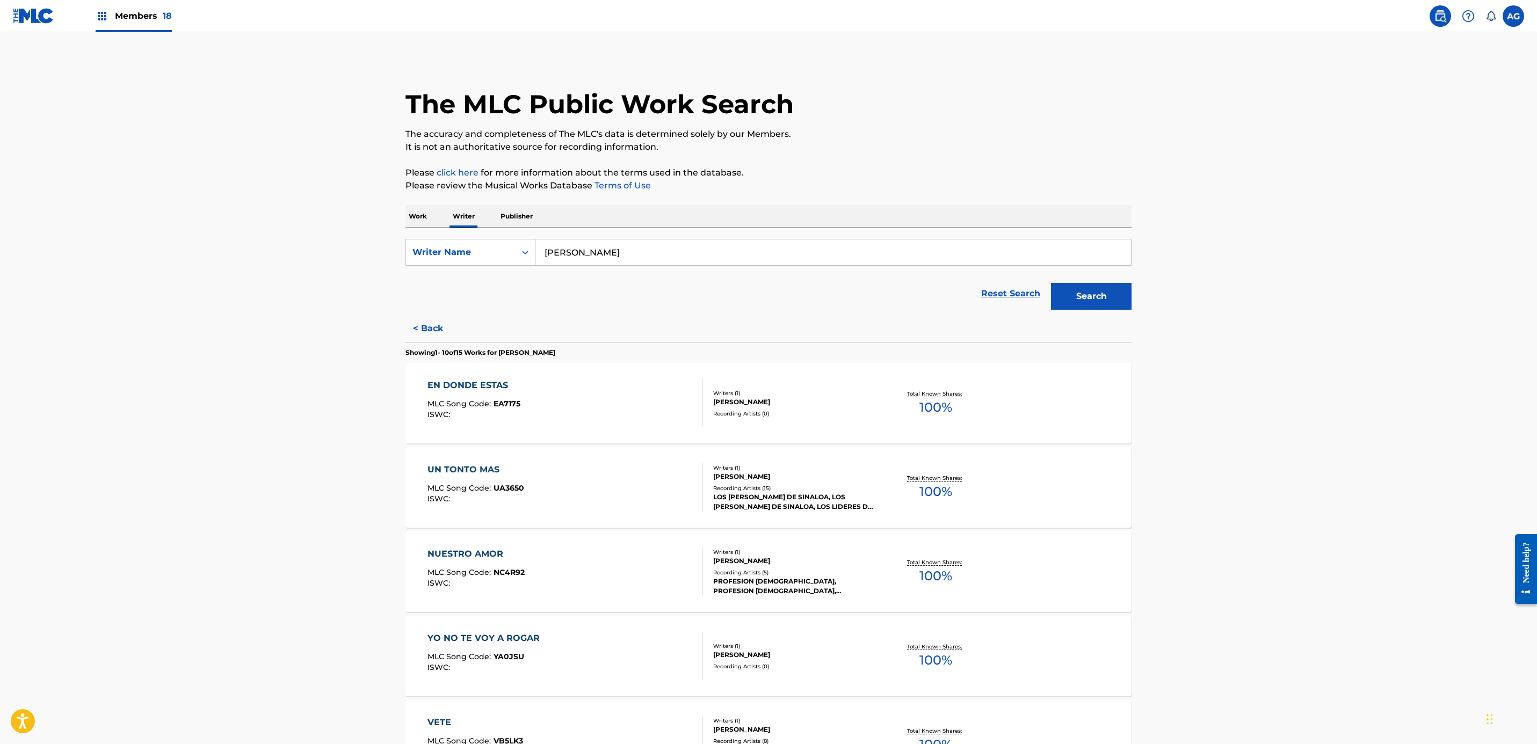
click at [493, 498] on div "ISWC :" at bounding box center [475, 499] width 97 height 8
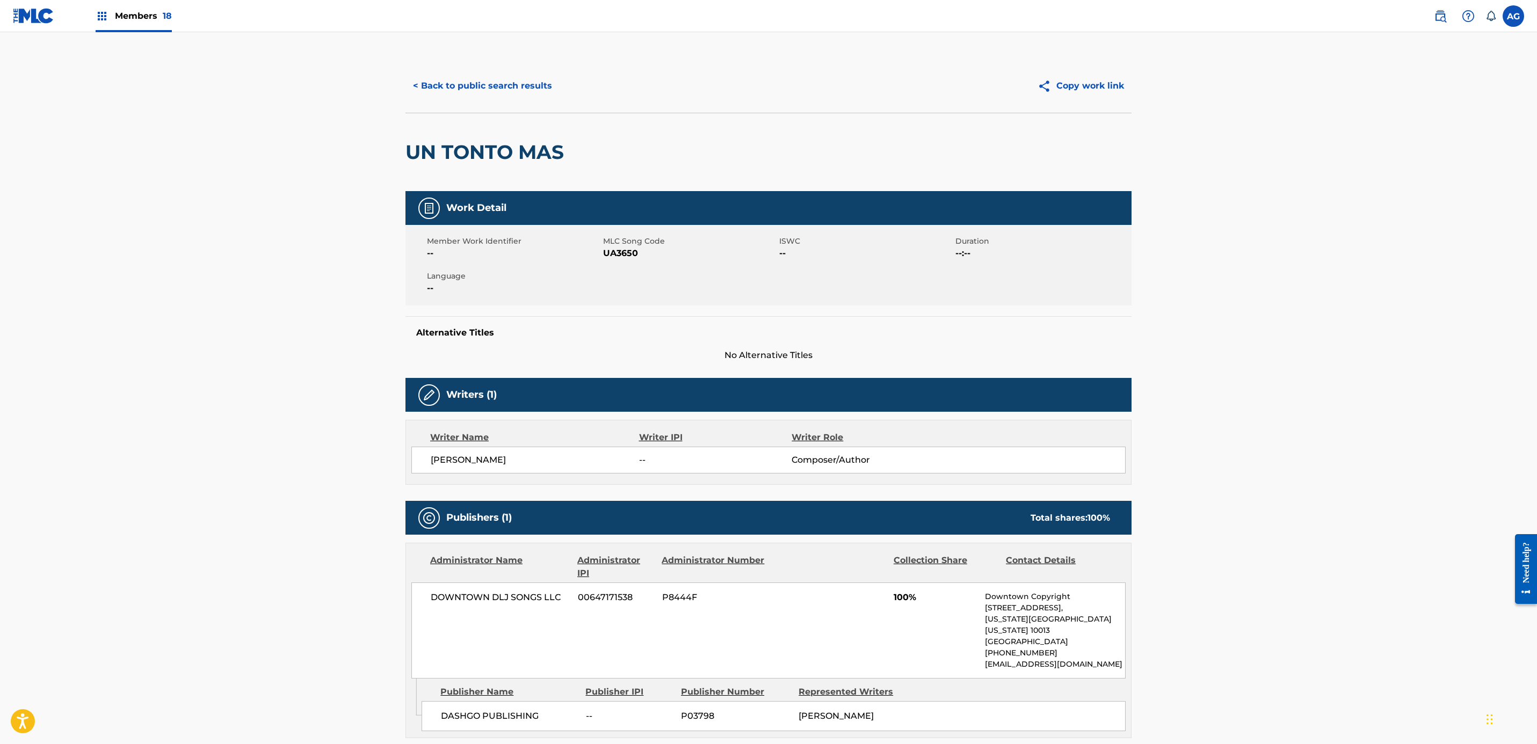
click at [458, 92] on button "< Back to public search results" at bounding box center [482, 85] width 154 height 27
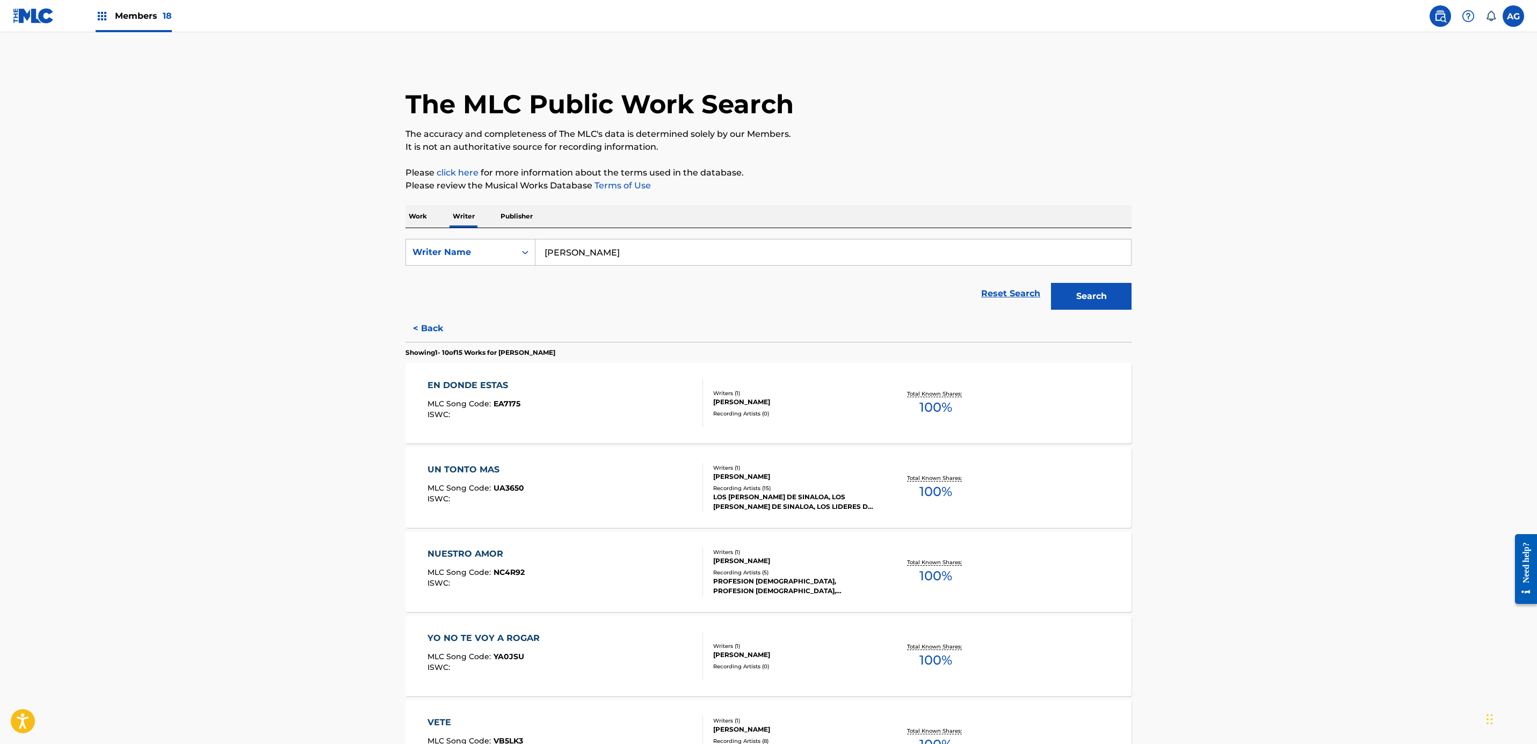
click at [483, 587] on div "ISWC :" at bounding box center [475, 583] width 97 height 8
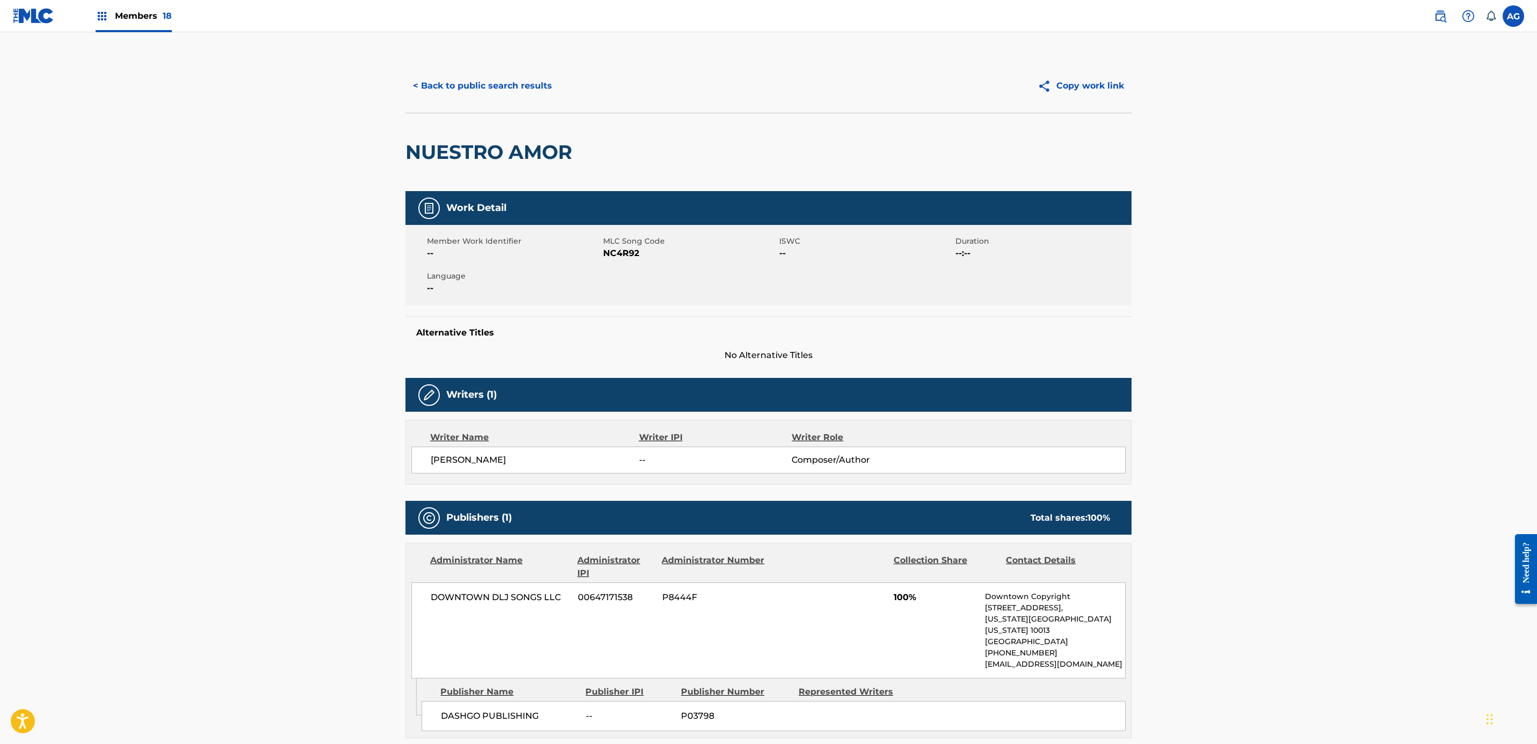
click at [445, 69] on div "< Back to public search results Copy work link" at bounding box center [768, 86] width 726 height 54
click at [448, 78] on button "< Back to public search results" at bounding box center [482, 85] width 154 height 27
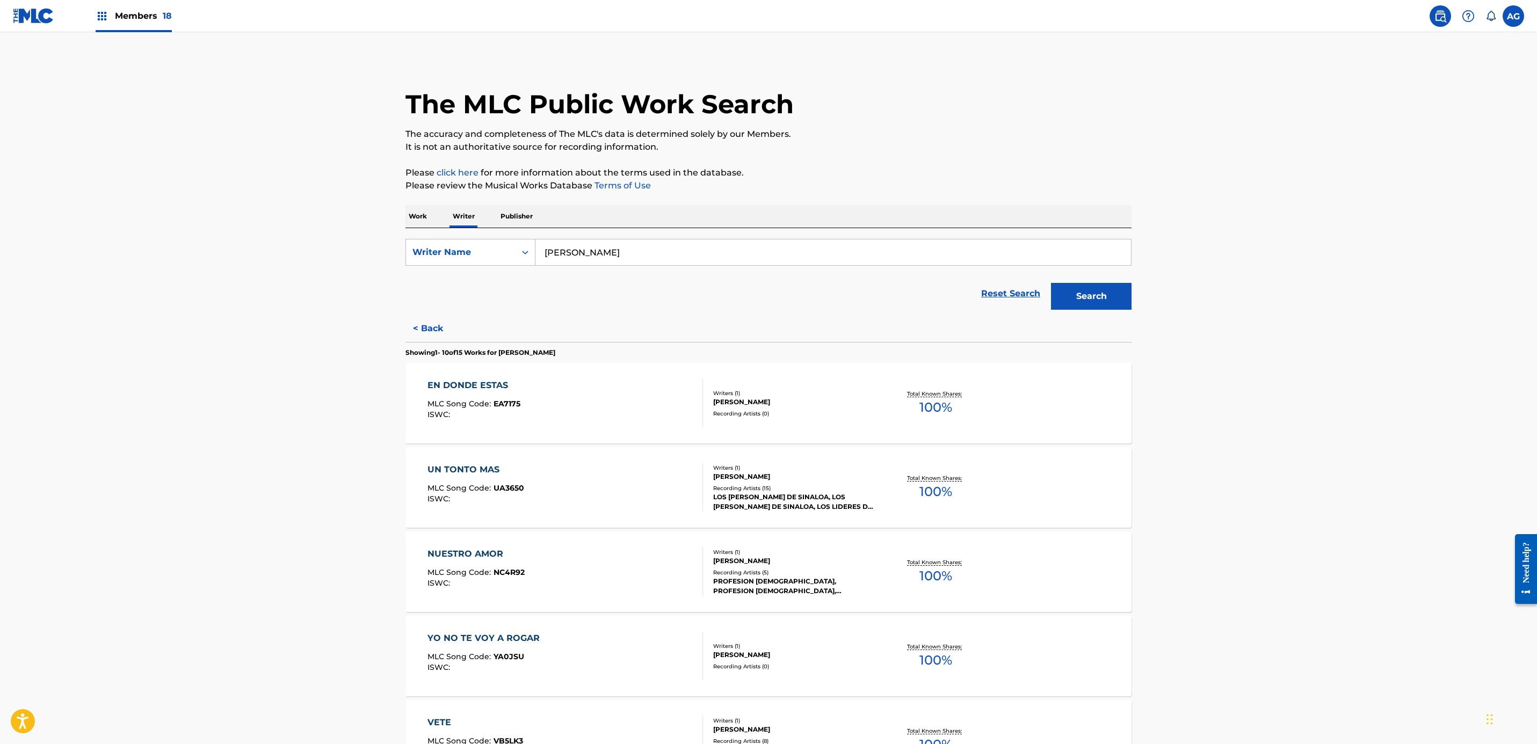
click at [504, 729] on div "VETE" at bounding box center [475, 722] width 96 height 13
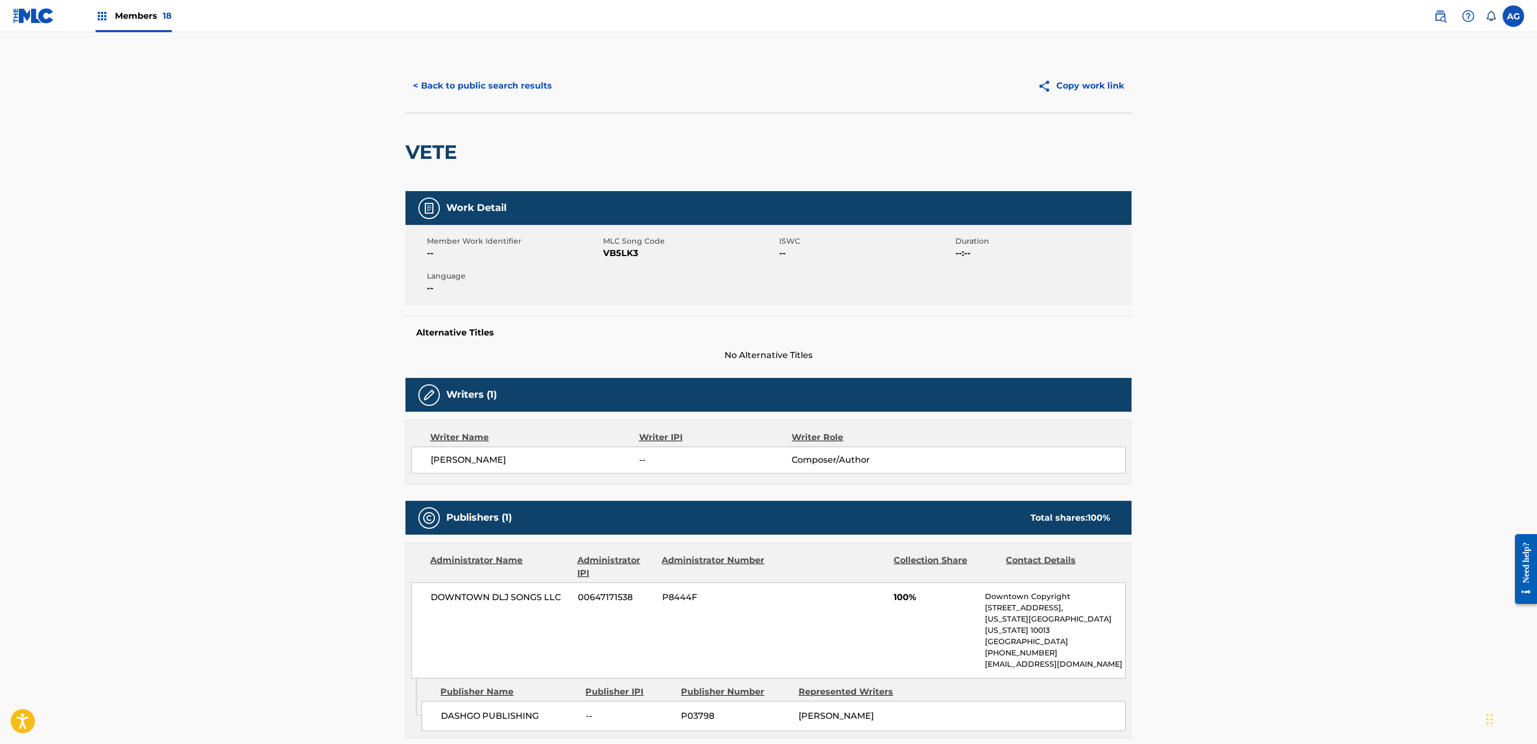
click at [482, 94] on button "< Back to public search results" at bounding box center [482, 85] width 154 height 27
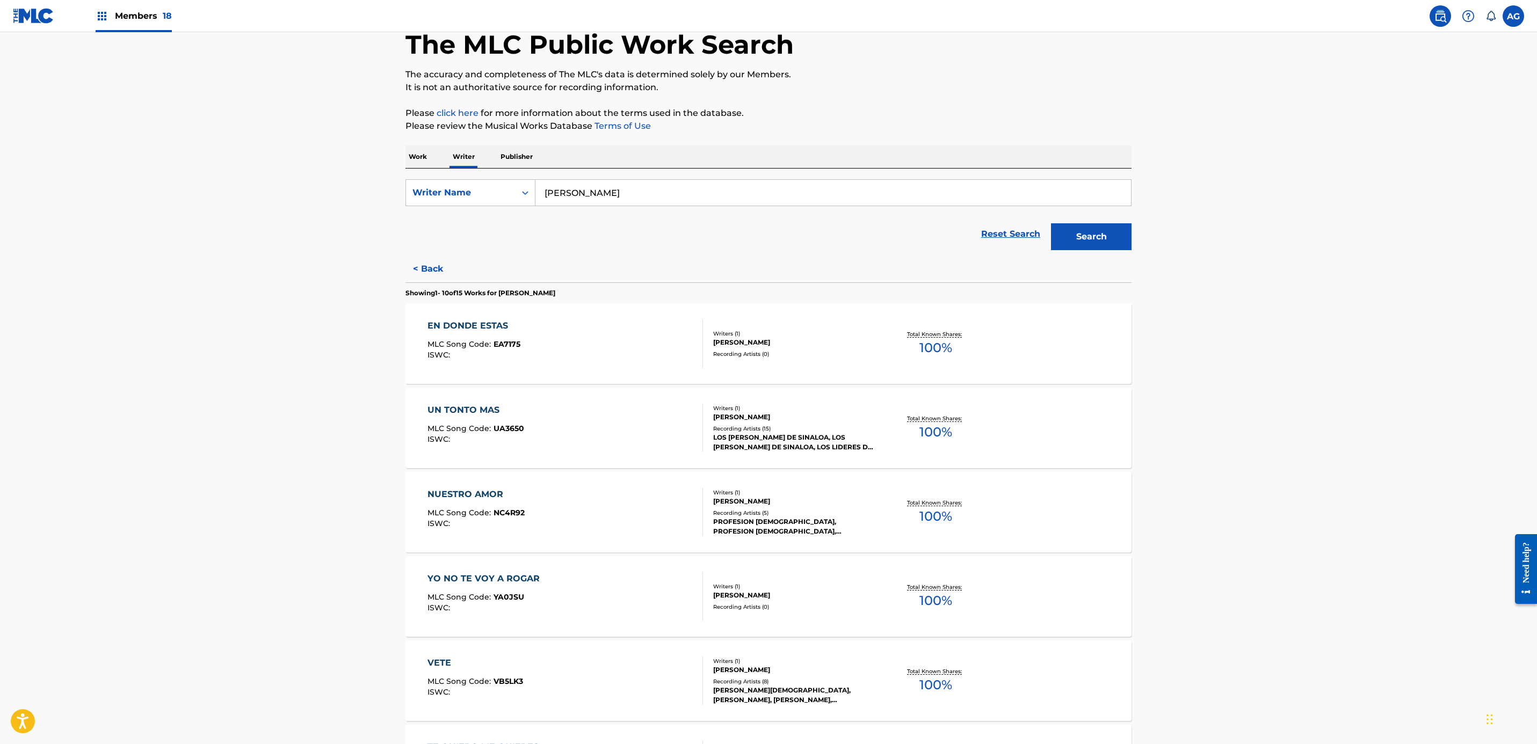
scroll to position [570, 0]
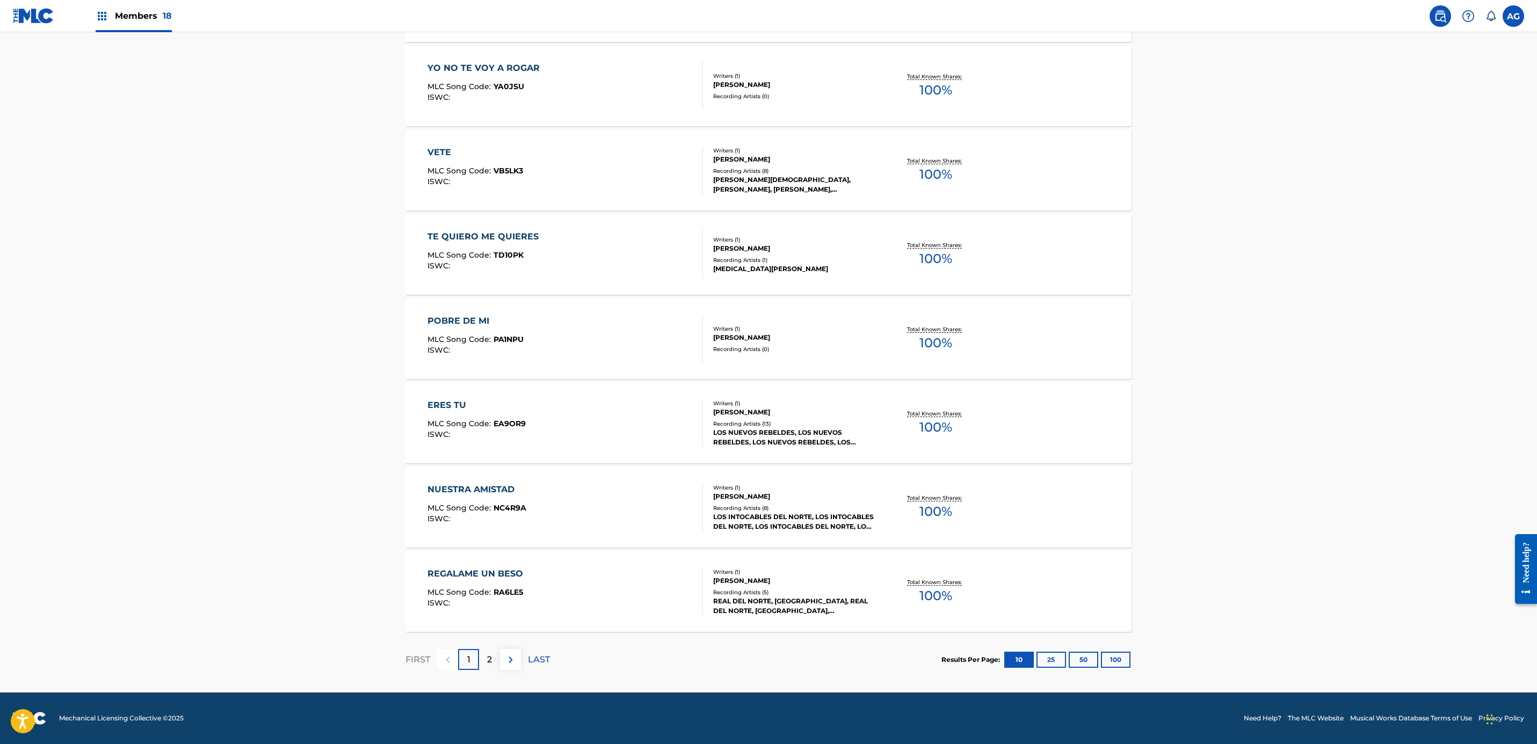
drag, startPoint x: 311, startPoint y: 508, endPoint x: 329, endPoint y: 648, distance: 140.7
click at [456, 595] on span "MLC Song Code :" at bounding box center [460, 593] width 66 height 10
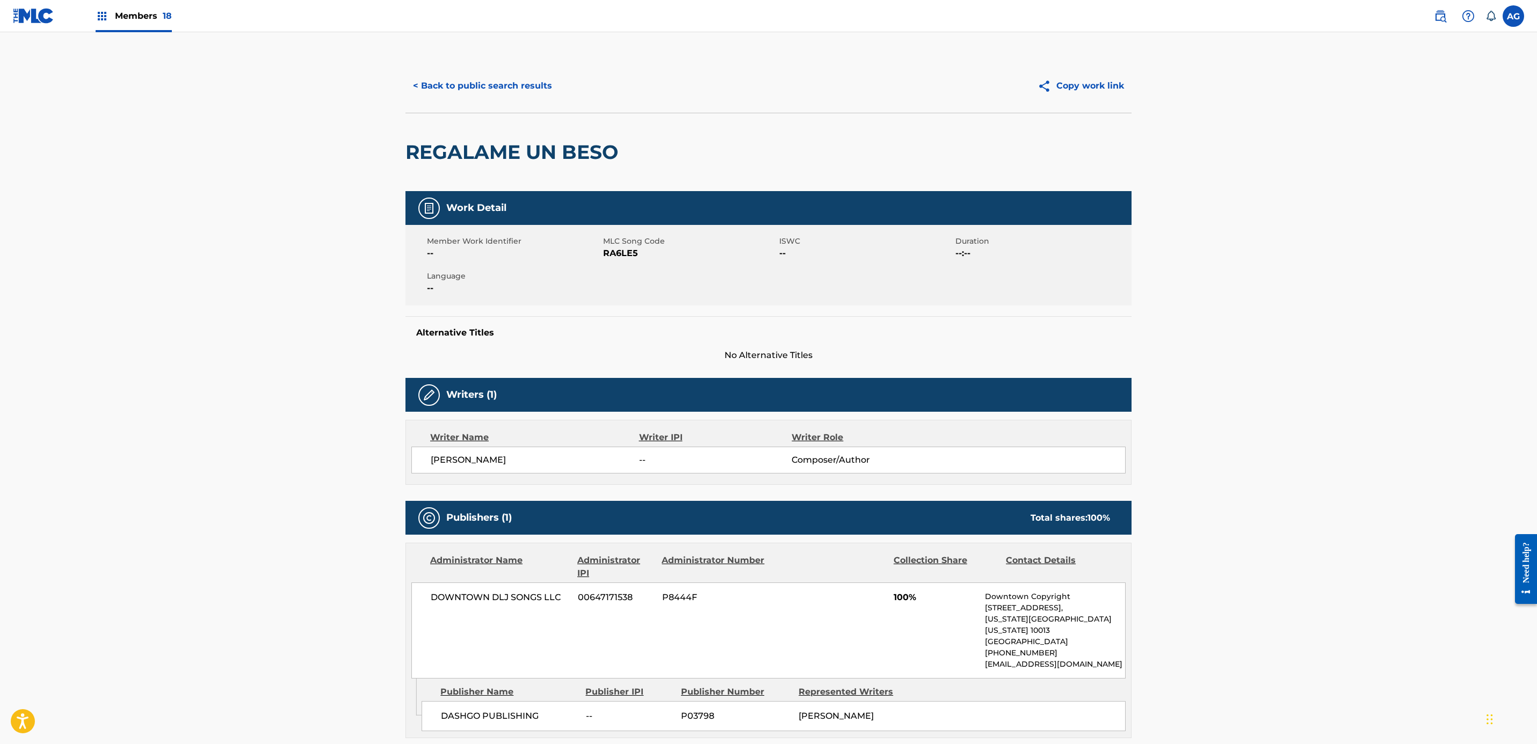
drag, startPoint x: 512, startPoint y: 97, endPoint x: 512, endPoint y: 103, distance: 6.4
click at [512, 103] on div "< Back to public search results Copy work link" at bounding box center [768, 86] width 726 height 54
click at [450, 87] on button "< Back to public search results" at bounding box center [482, 85] width 154 height 27
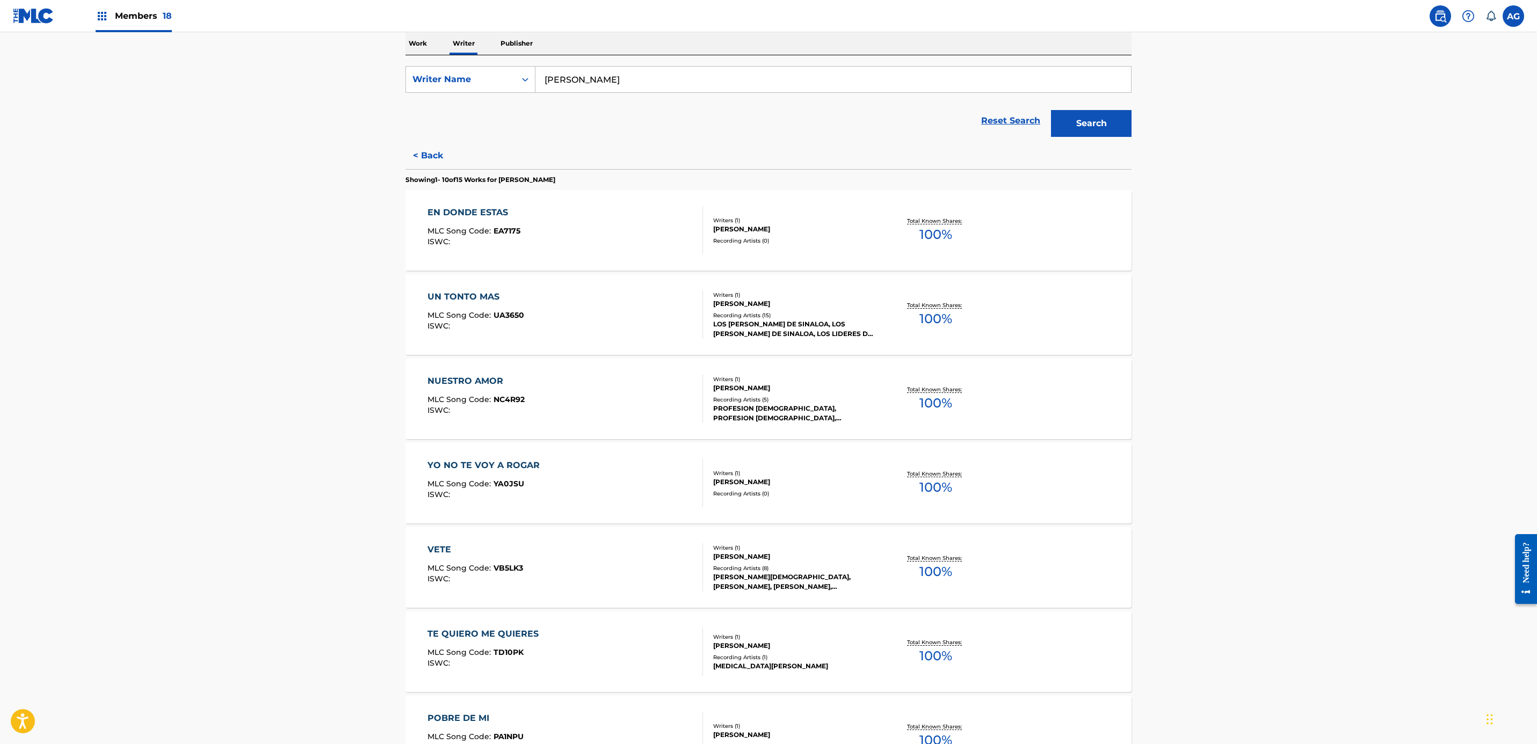
scroll to position [570, 0]
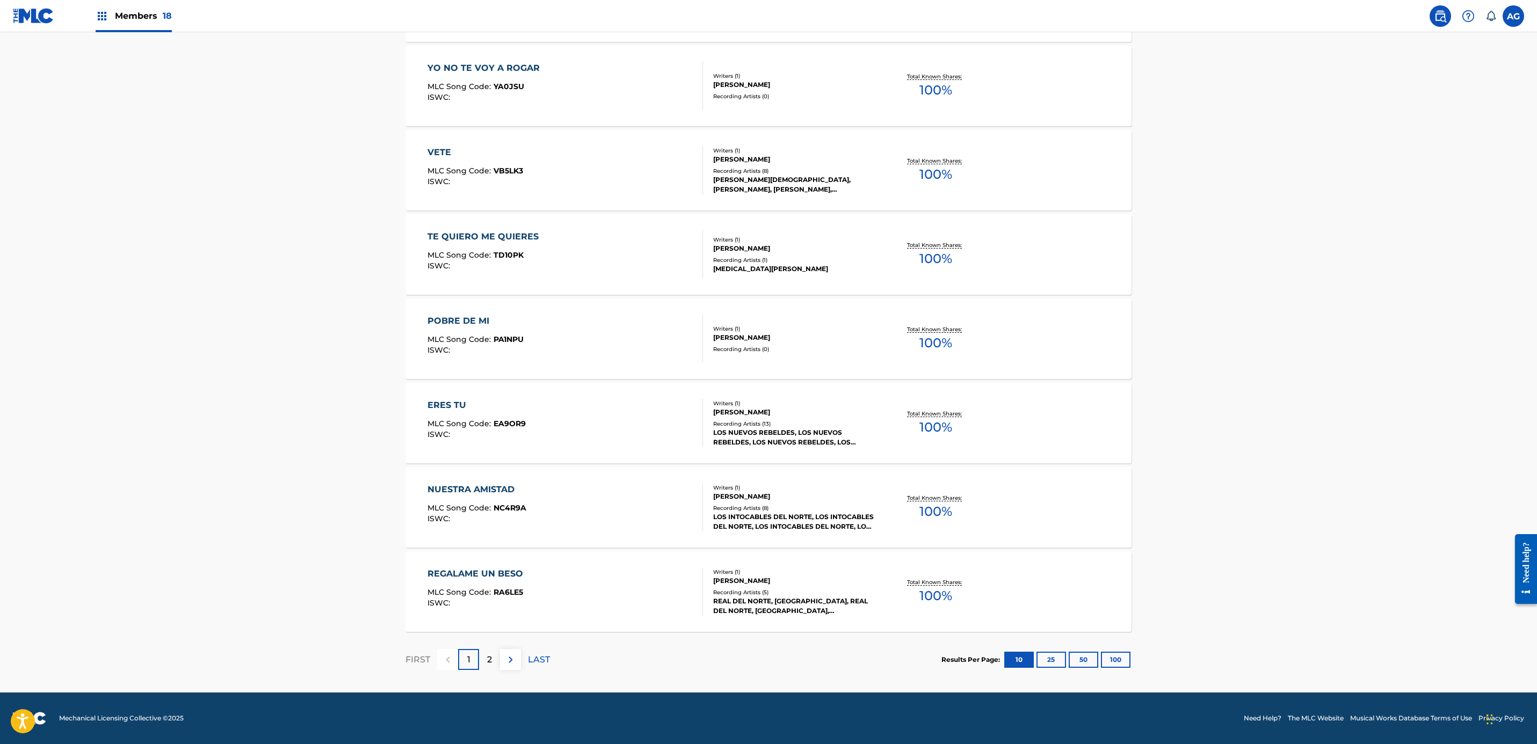
drag, startPoint x: 269, startPoint y: 768, endPoint x: 277, endPoint y: 785, distance: 18.5
click at [503, 497] on div "NUESTRA AMISTAD MLC Song Code : NC4R9A ISWC :" at bounding box center [476, 507] width 99 height 48
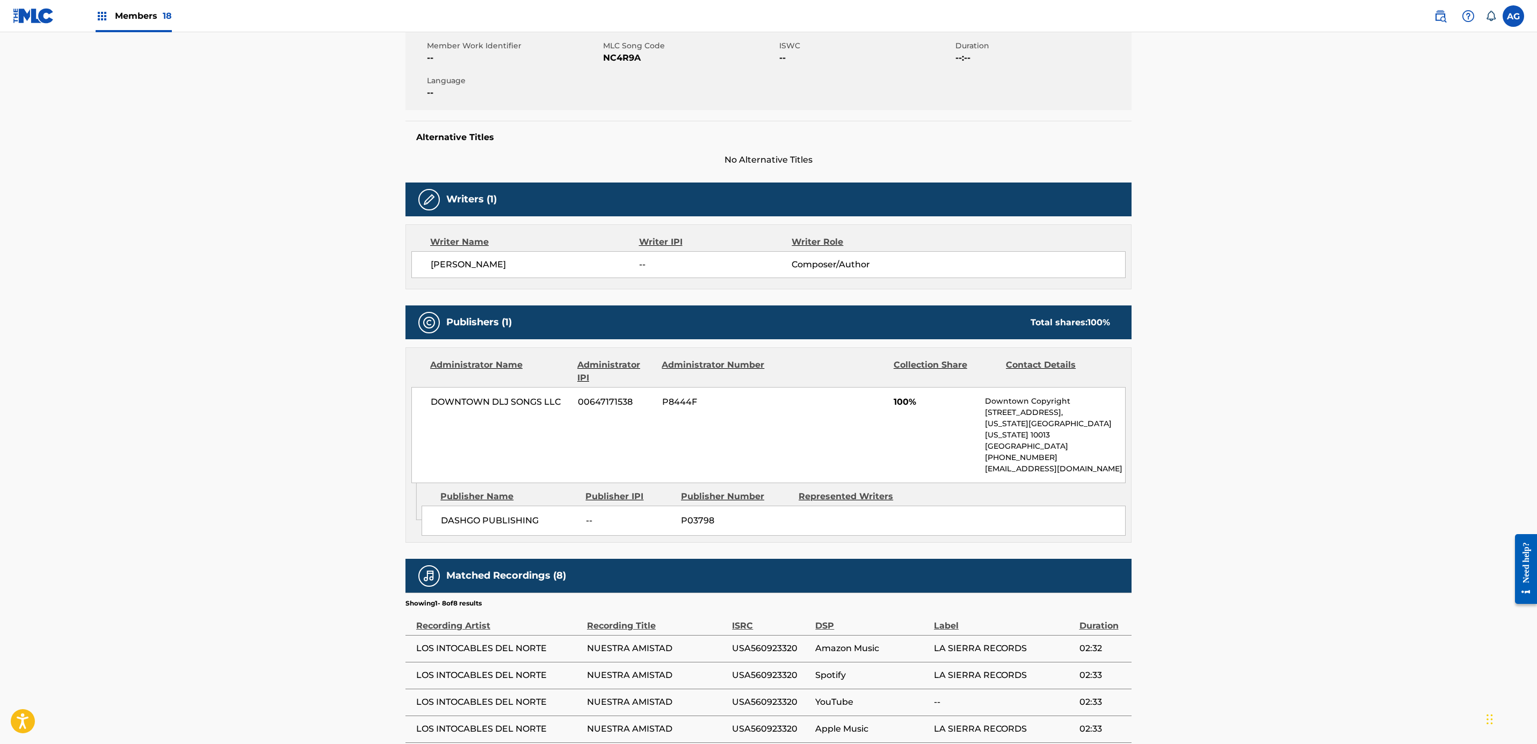
drag, startPoint x: 279, startPoint y: 561, endPoint x: 286, endPoint y: 610, distance: 49.3
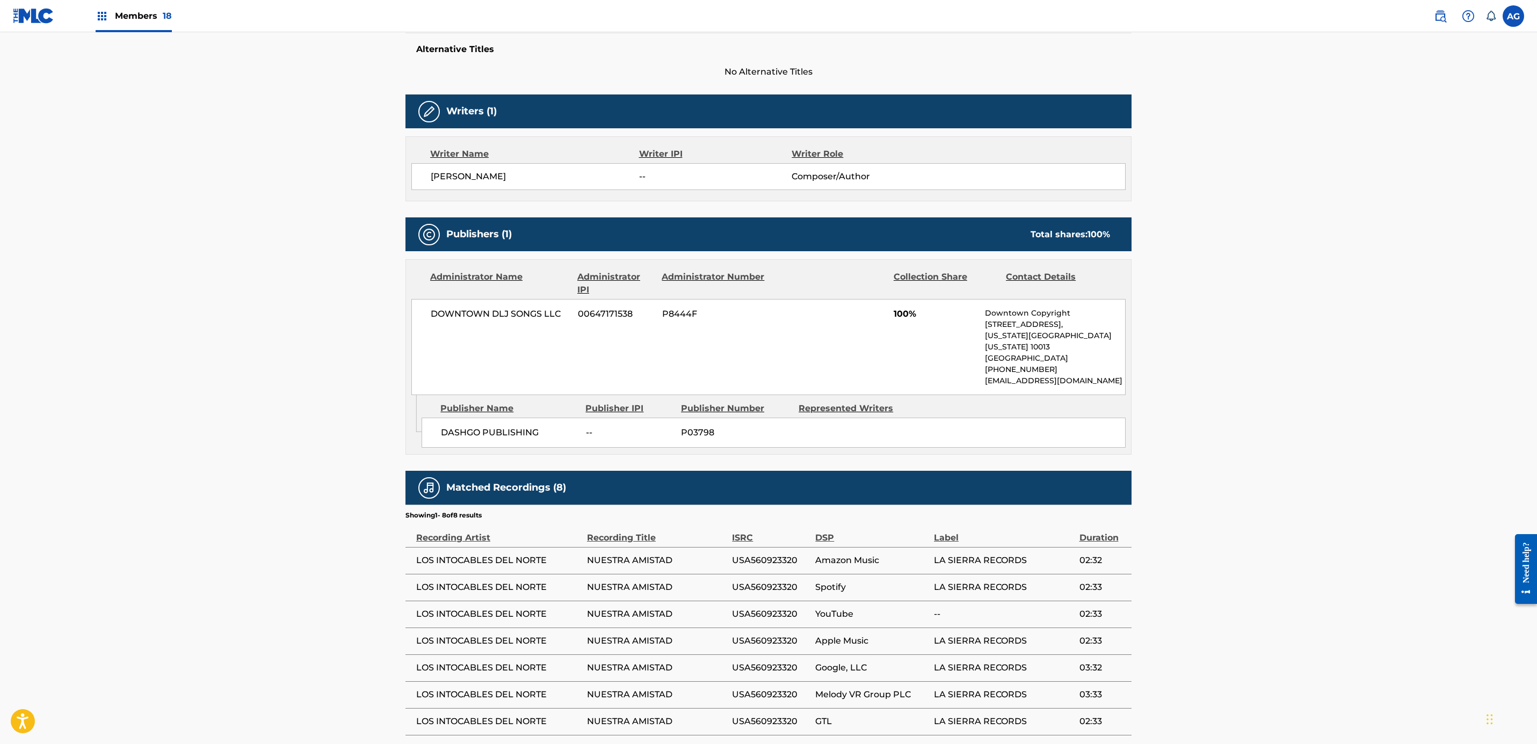
scroll to position [34, 0]
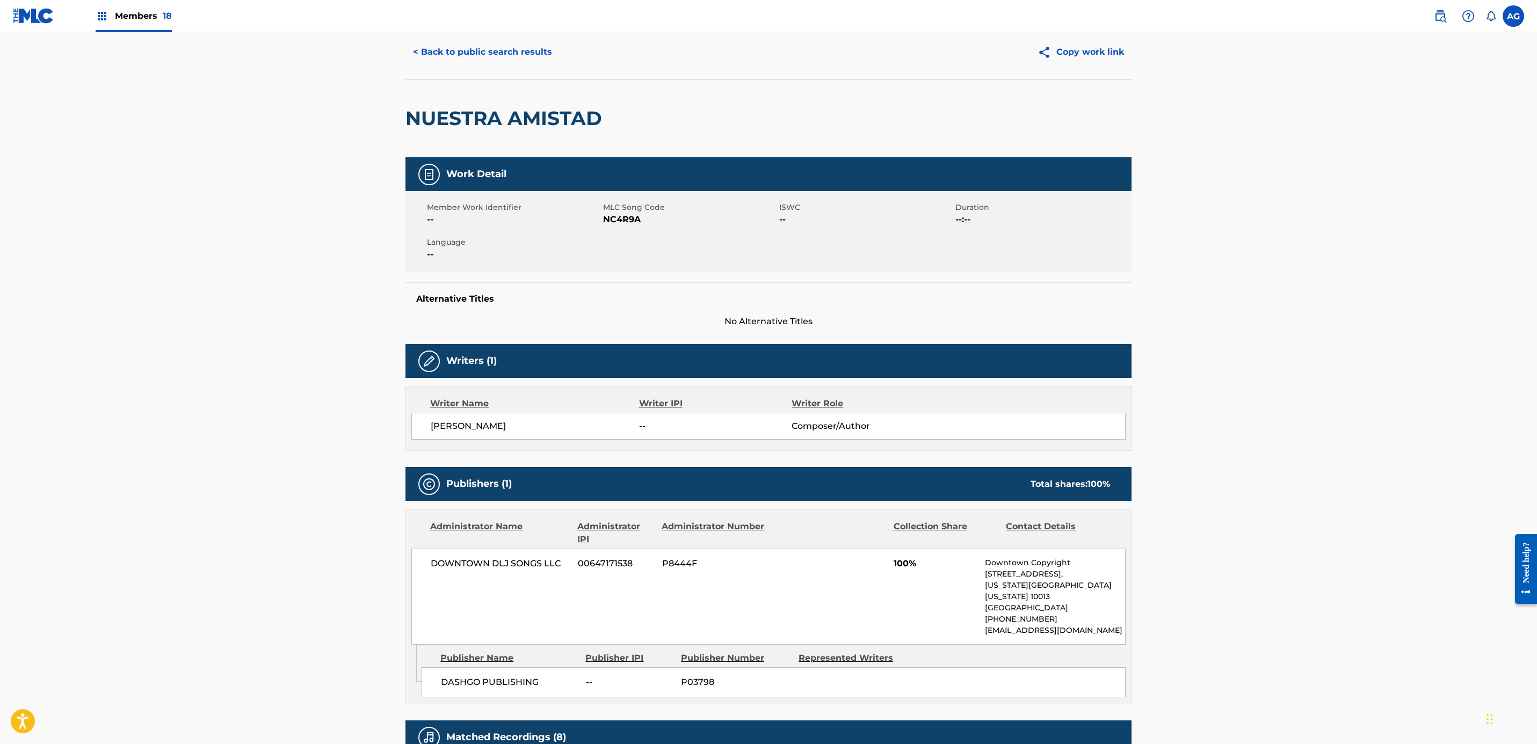
drag, startPoint x: 366, startPoint y: 487, endPoint x: 396, endPoint y: 266, distance: 223.3
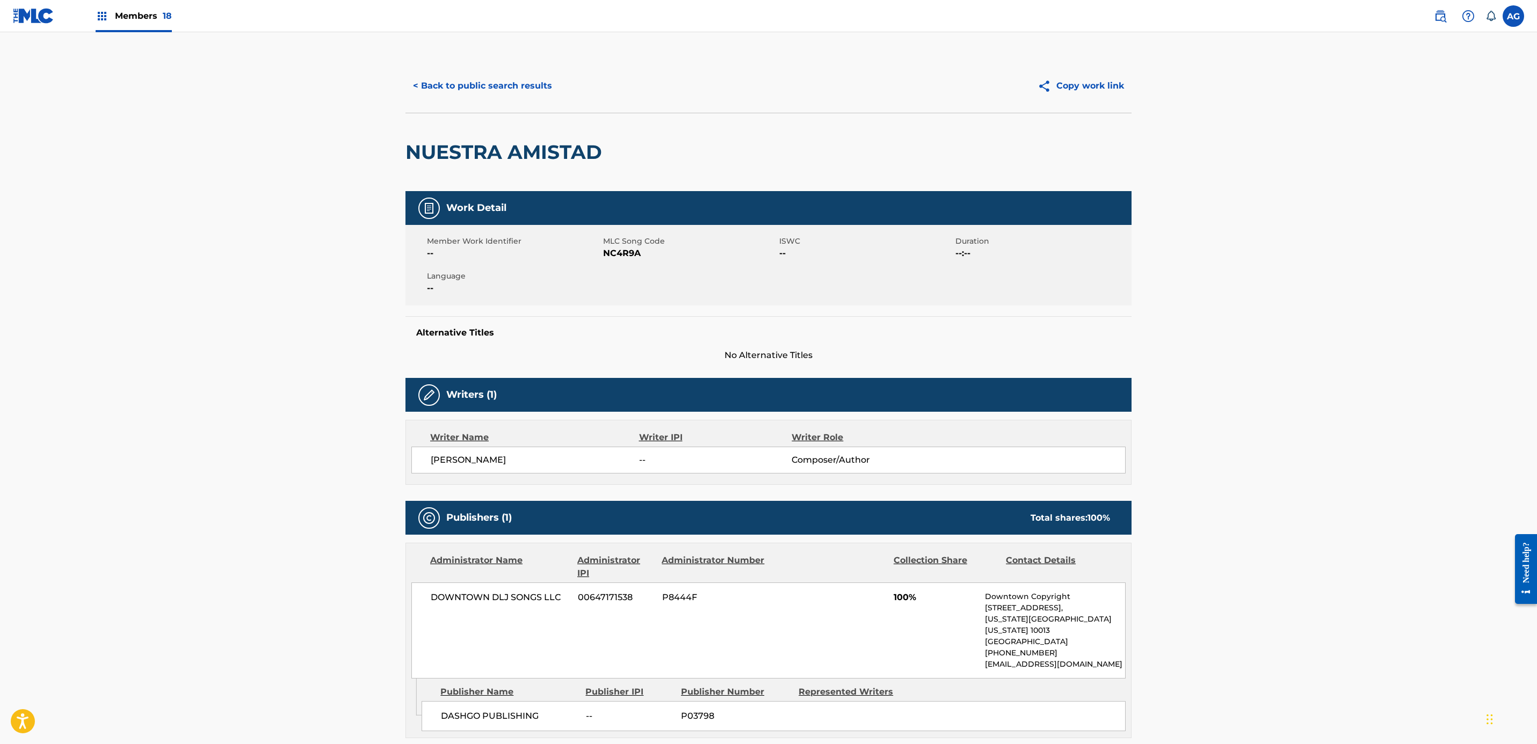
click at [476, 97] on button "< Back to public search results" at bounding box center [482, 85] width 154 height 27
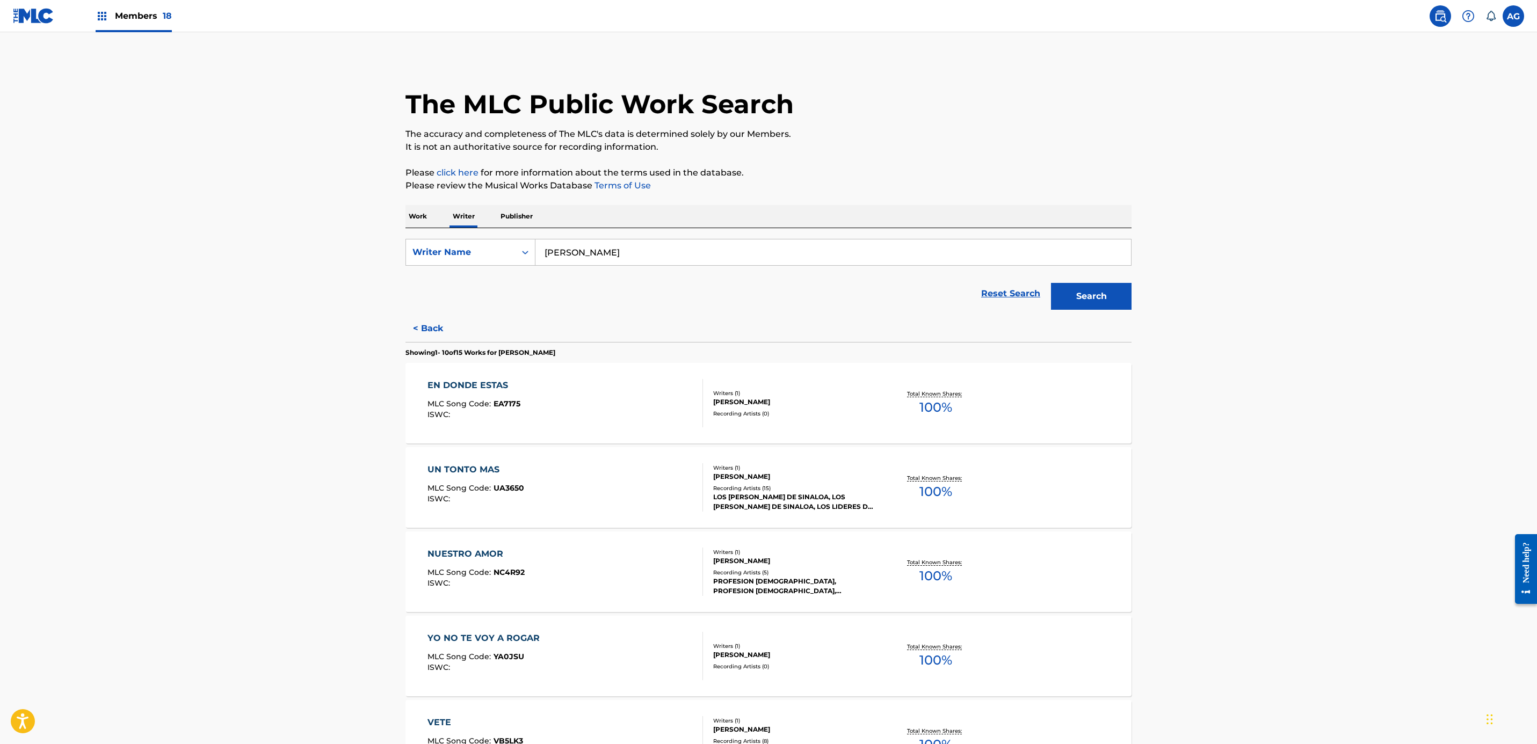
click at [427, 217] on p "Work" at bounding box center [417, 216] width 25 height 23
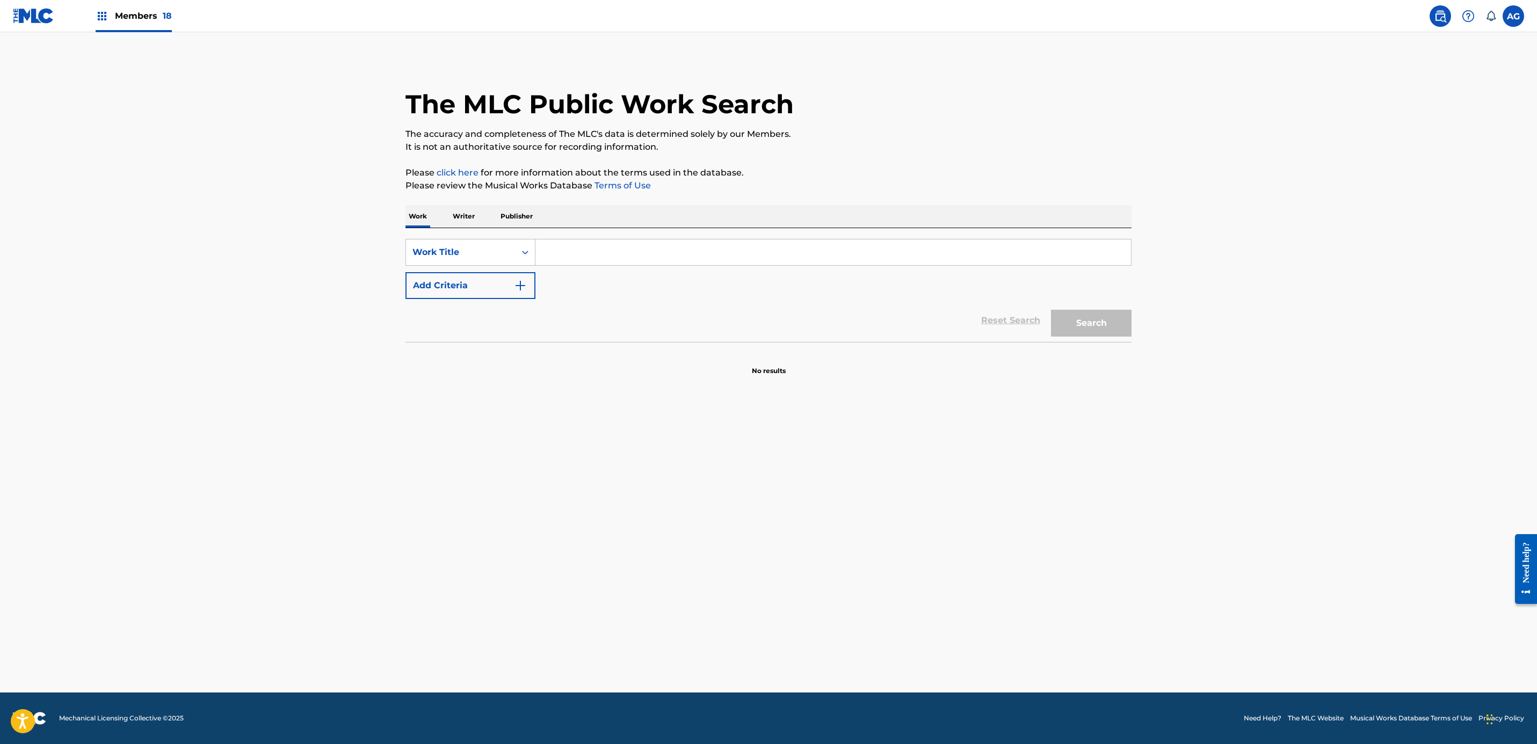
click at [468, 218] on p "Writer" at bounding box center [463, 216] width 28 height 23
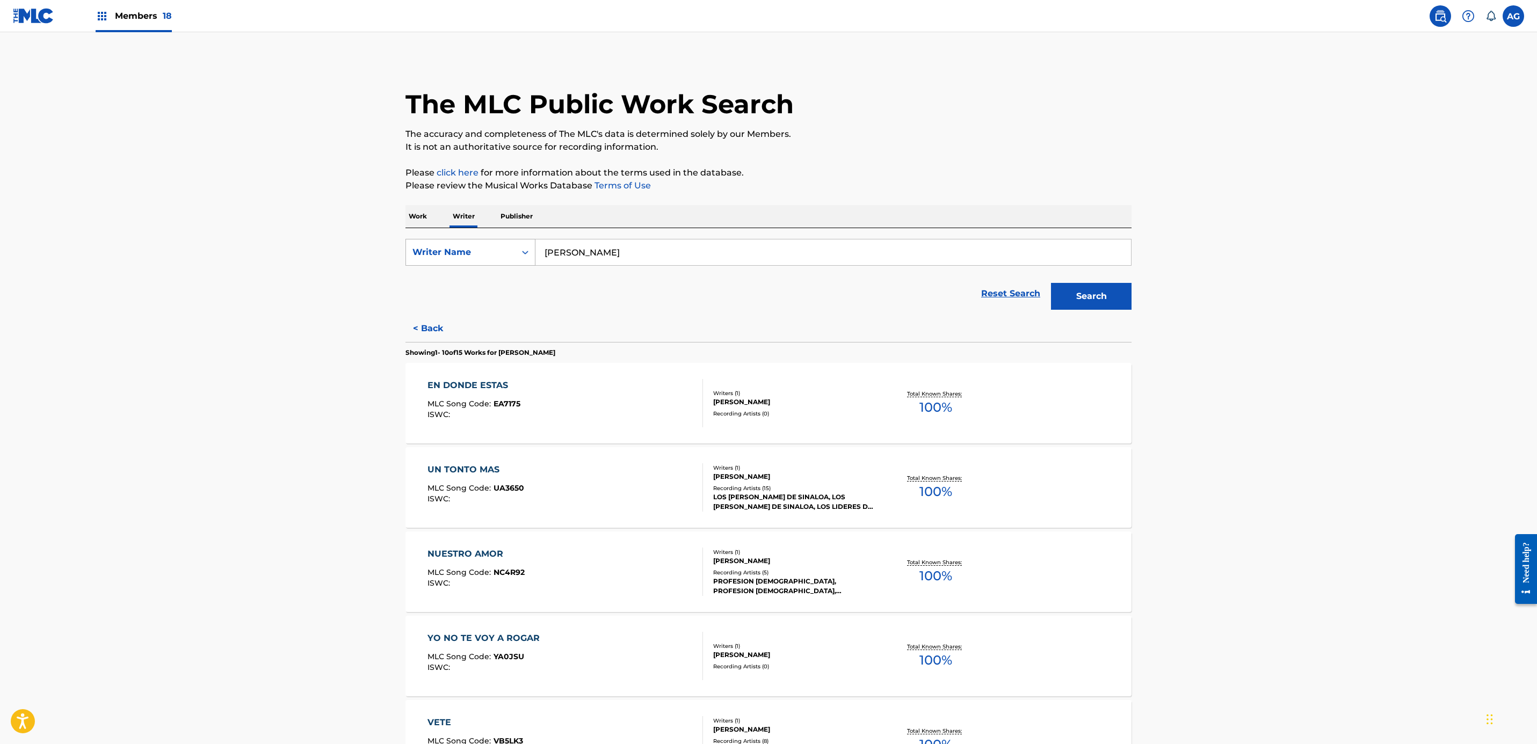
drag, startPoint x: 696, startPoint y: 253, endPoint x: 513, endPoint y: 248, distance: 183.2
click at [467, 243] on div "SearchWithCriteria5f99a089-7b6d-4e2f-a50d-503f27519db9 Writer Name [PERSON_NAME]" at bounding box center [768, 252] width 726 height 27
paste input "[PERSON_NAME]"
type input "[PERSON_NAME]"
click at [1079, 300] on button "Search" at bounding box center [1091, 296] width 81 height 27
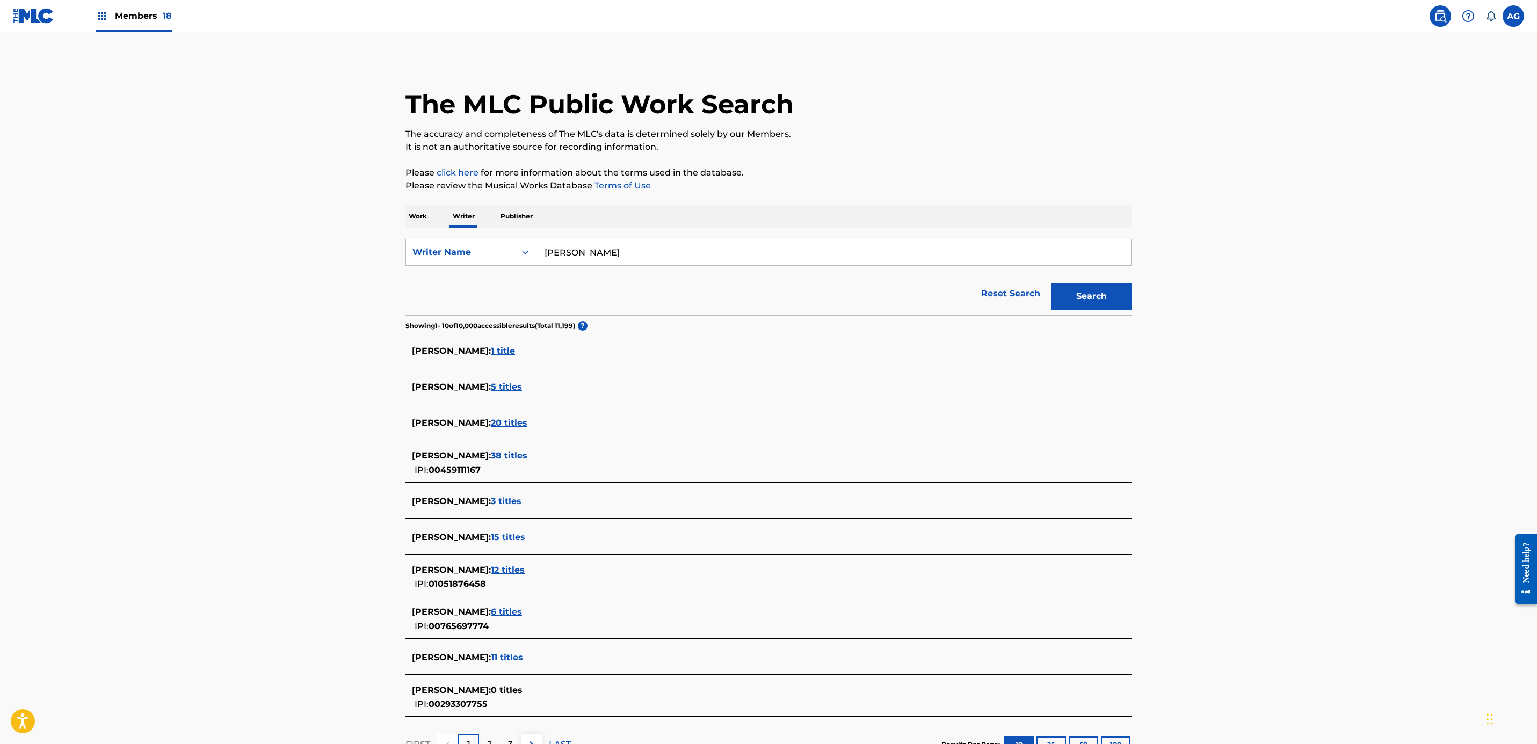
click at [515, 350] on span "1 title" at bounding box center [503, 351] width 24 height 10
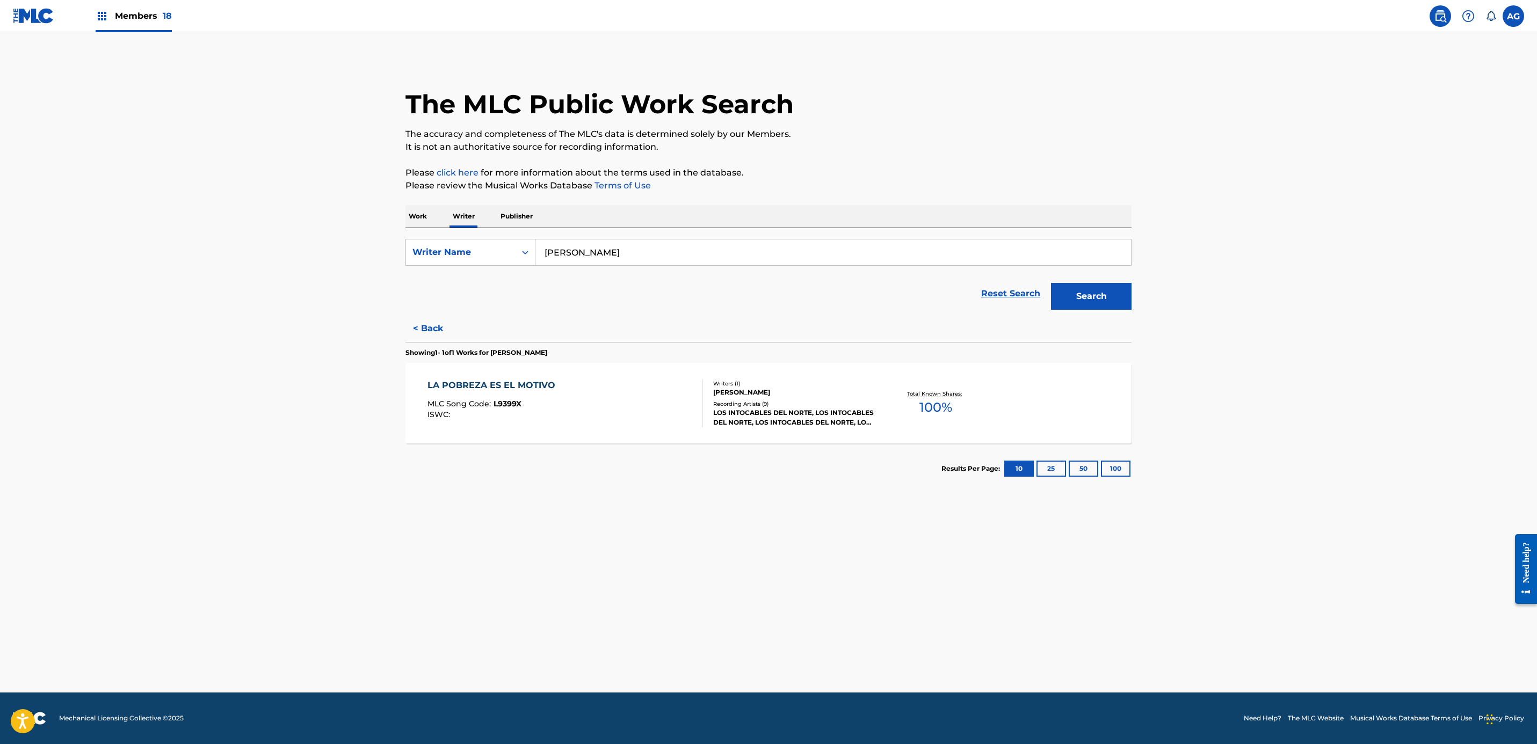
click at [427, 329] on button "< Back" at bounding box center [437, 328] width 64 height 27
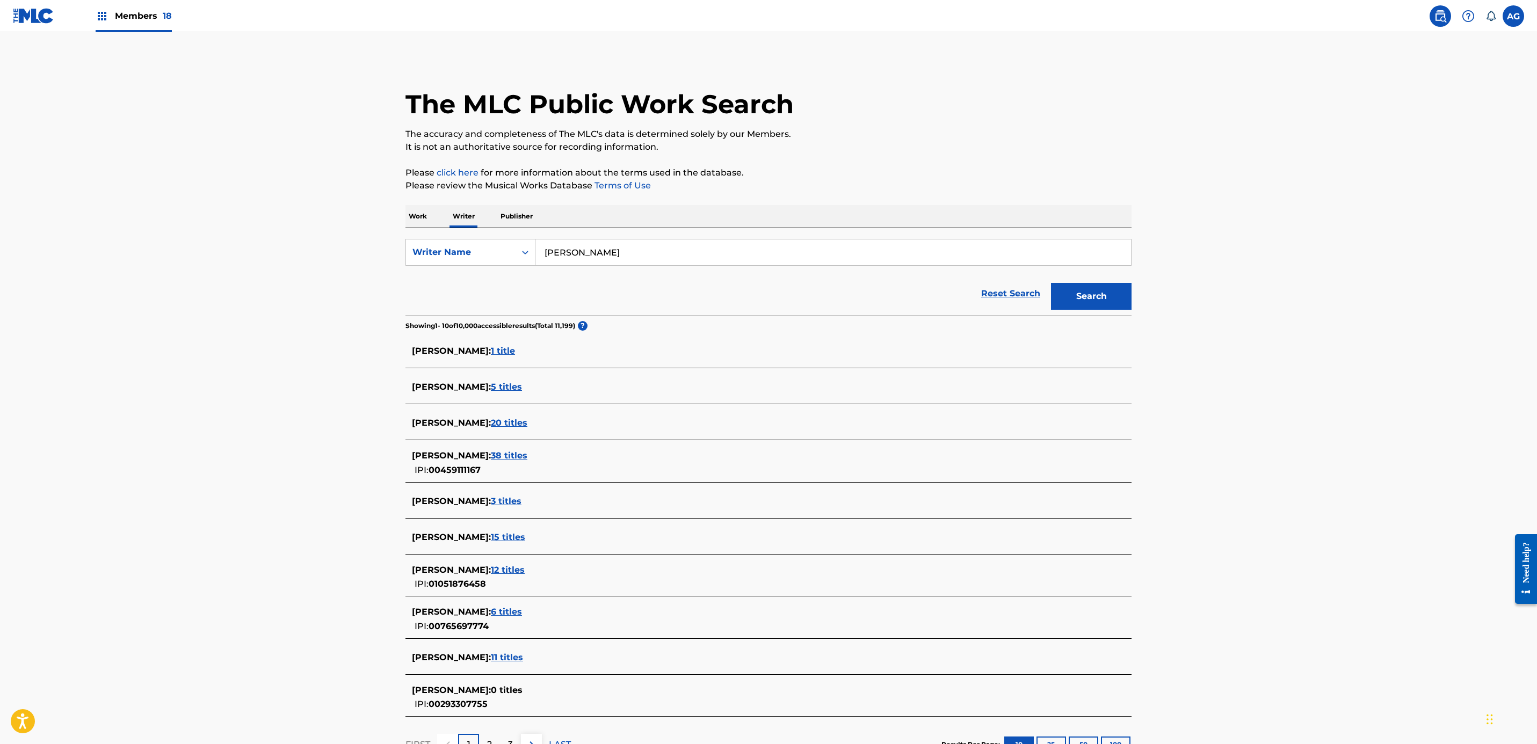
click at [527, 424] on span "20 titles" at bounding box center [509, 423] width 37 height 10
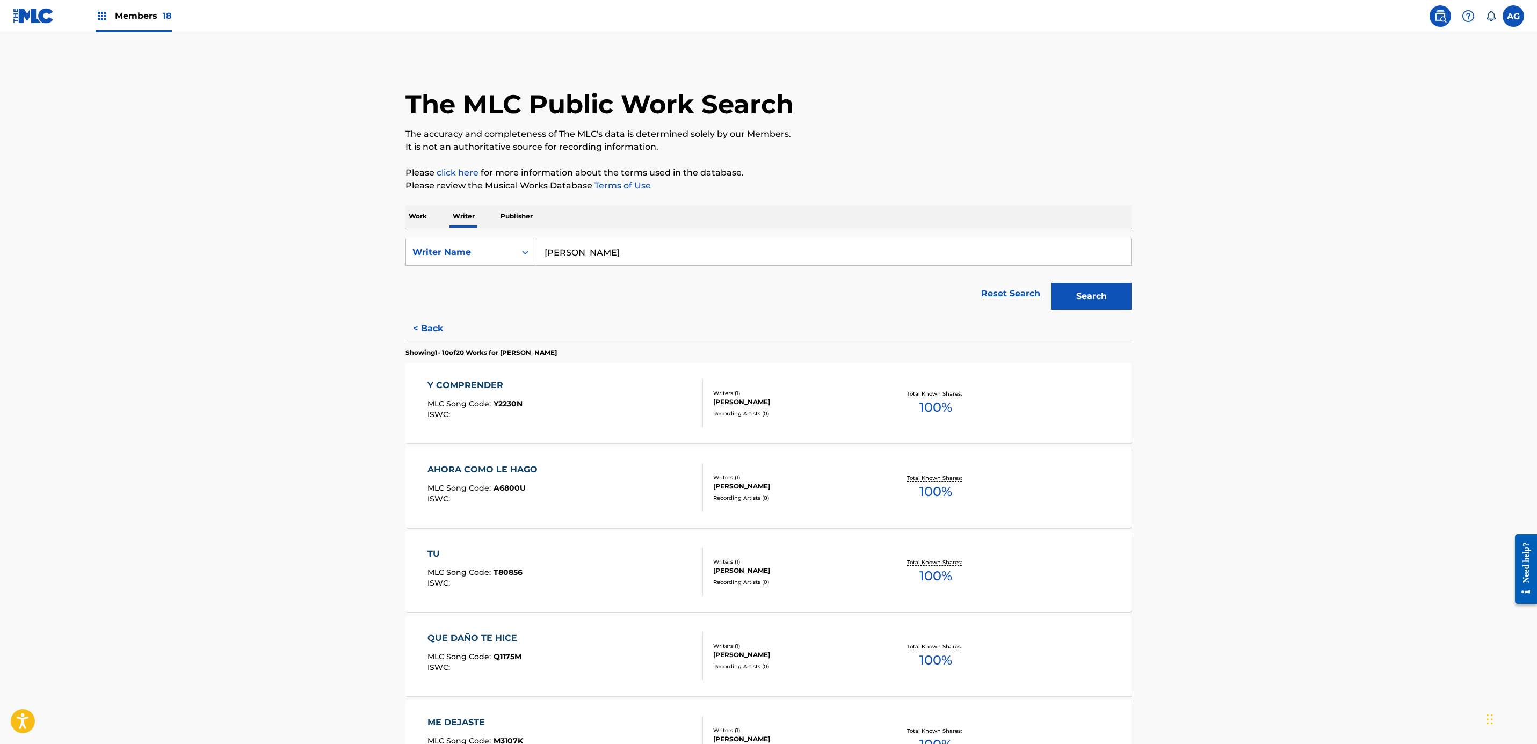
click at [609, 424] on div "Y COMPRENDER MLC Song Code : Y2230N ISWC :" at bounding box center [565, 403] width 276 height 48
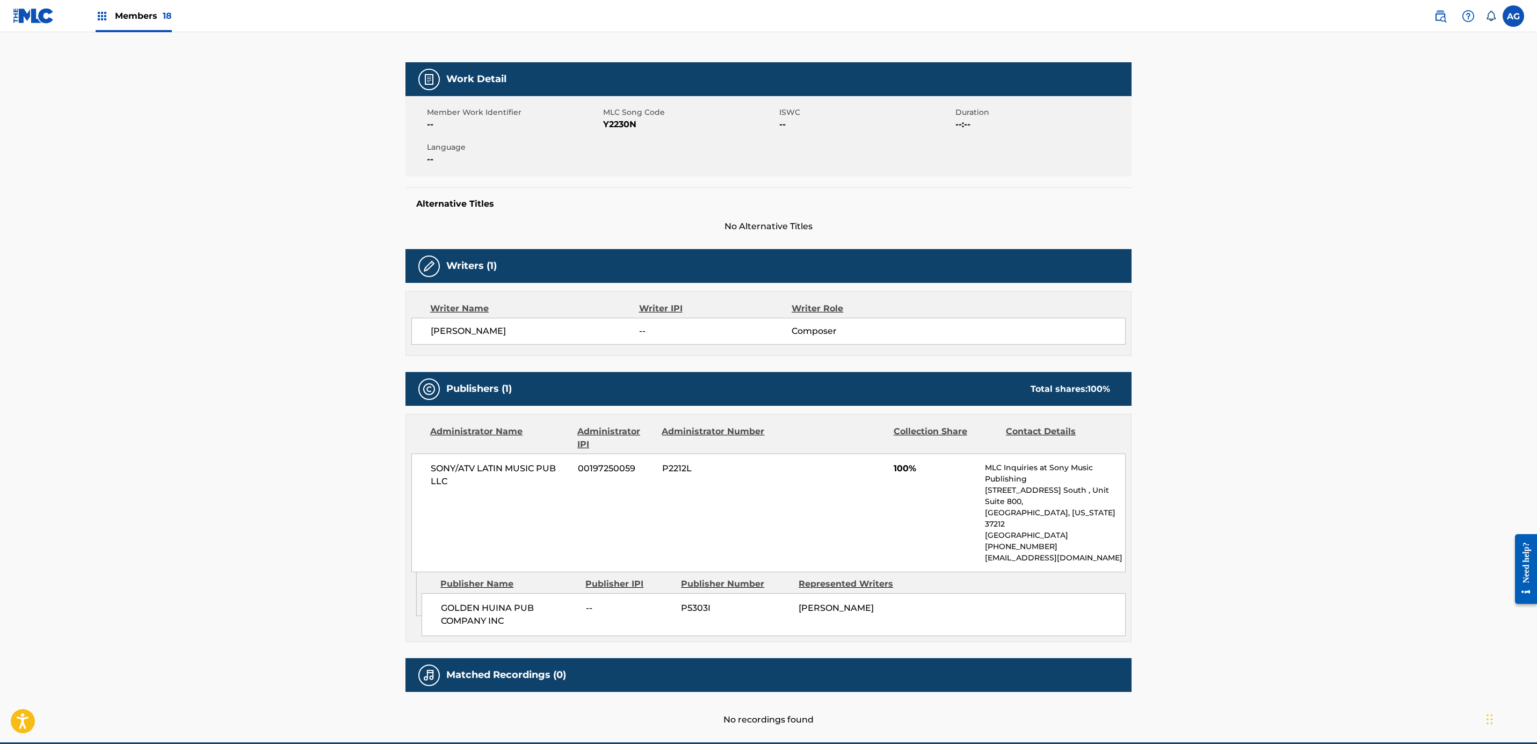
scroll to position [78, 0]
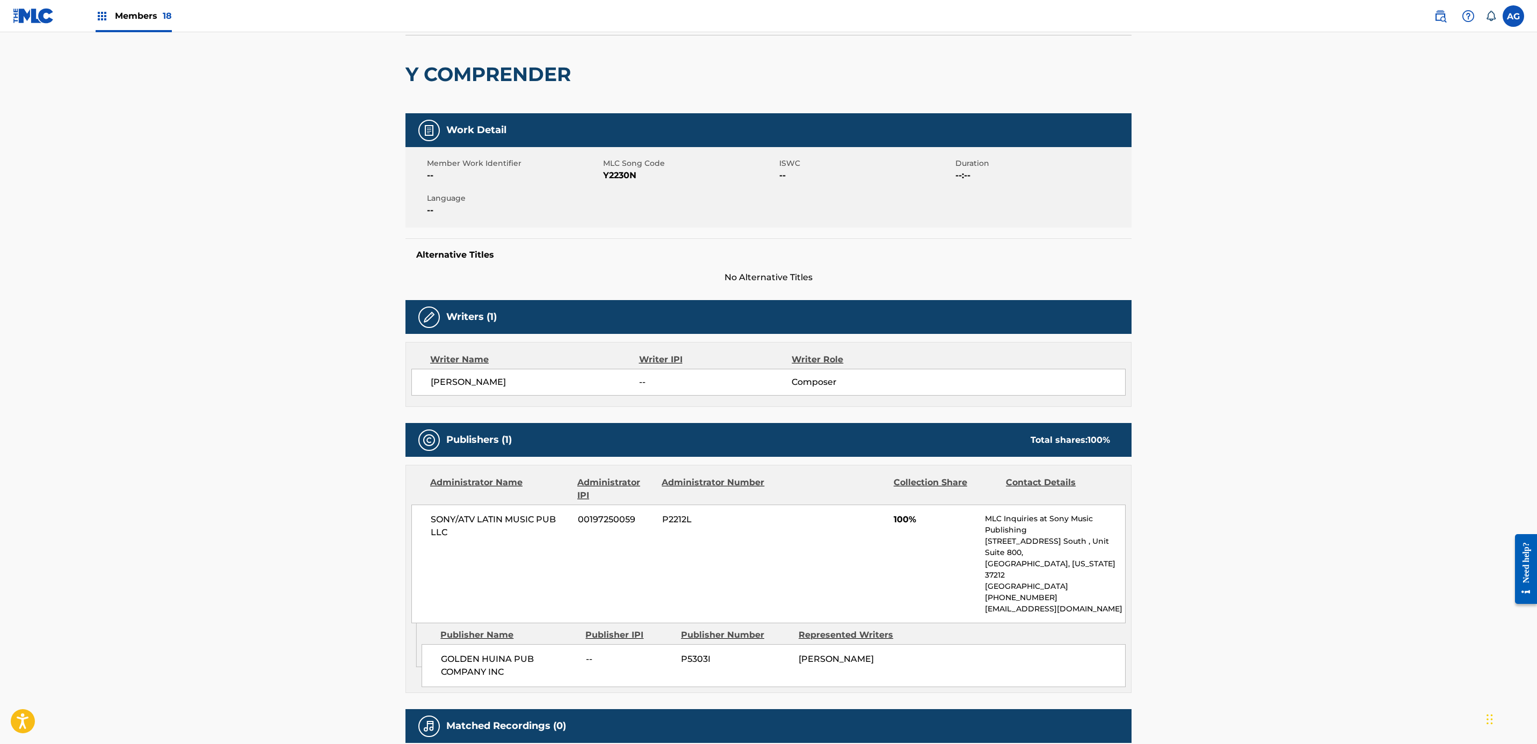
click at [535, 72] on h2 "Y COMPRENDER" at bounding box center [490, 74] width 171 height 24
click at [488, 76] on h2 "Y COMPRENDER" at bounding box center [490, 74] width 171 height 24
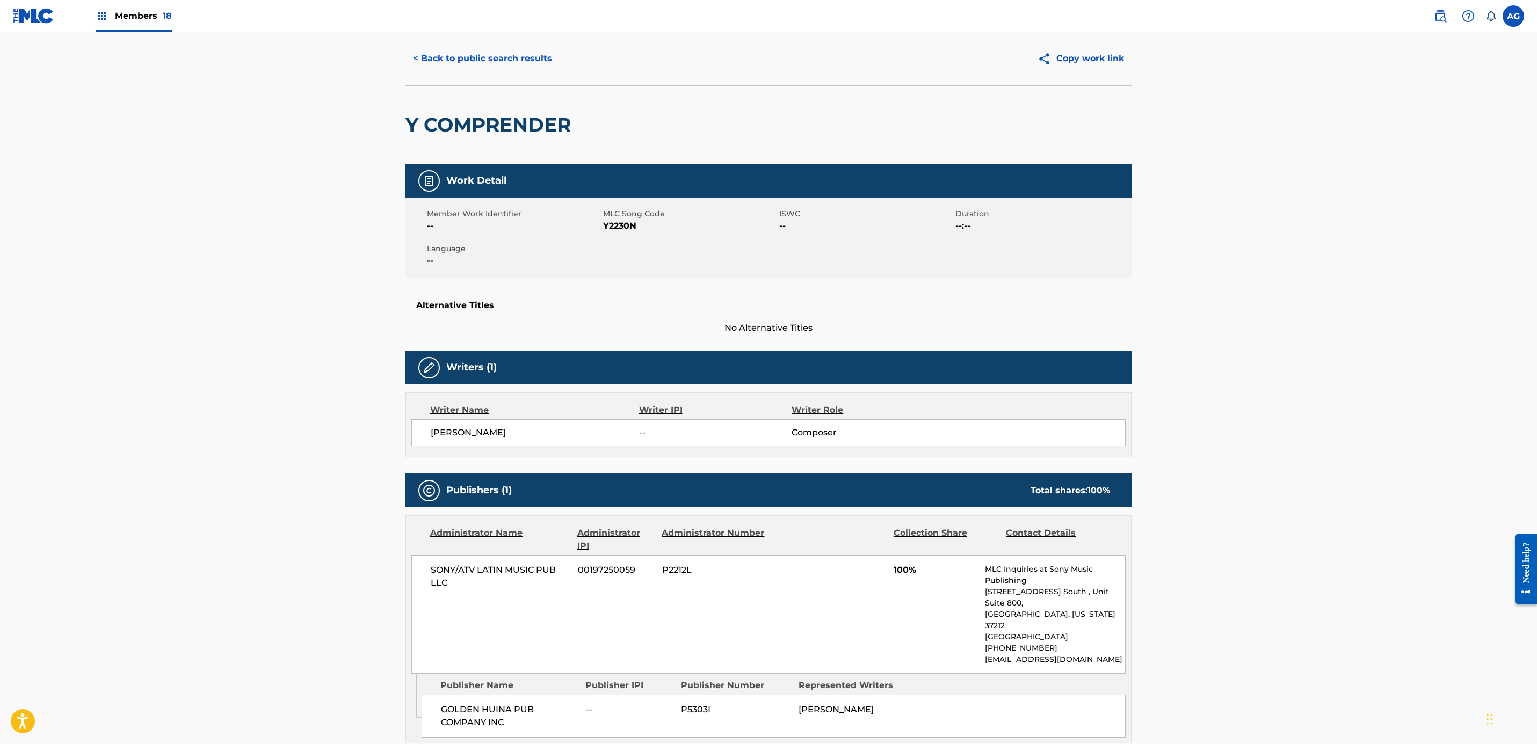
scroll to position [0, 0]
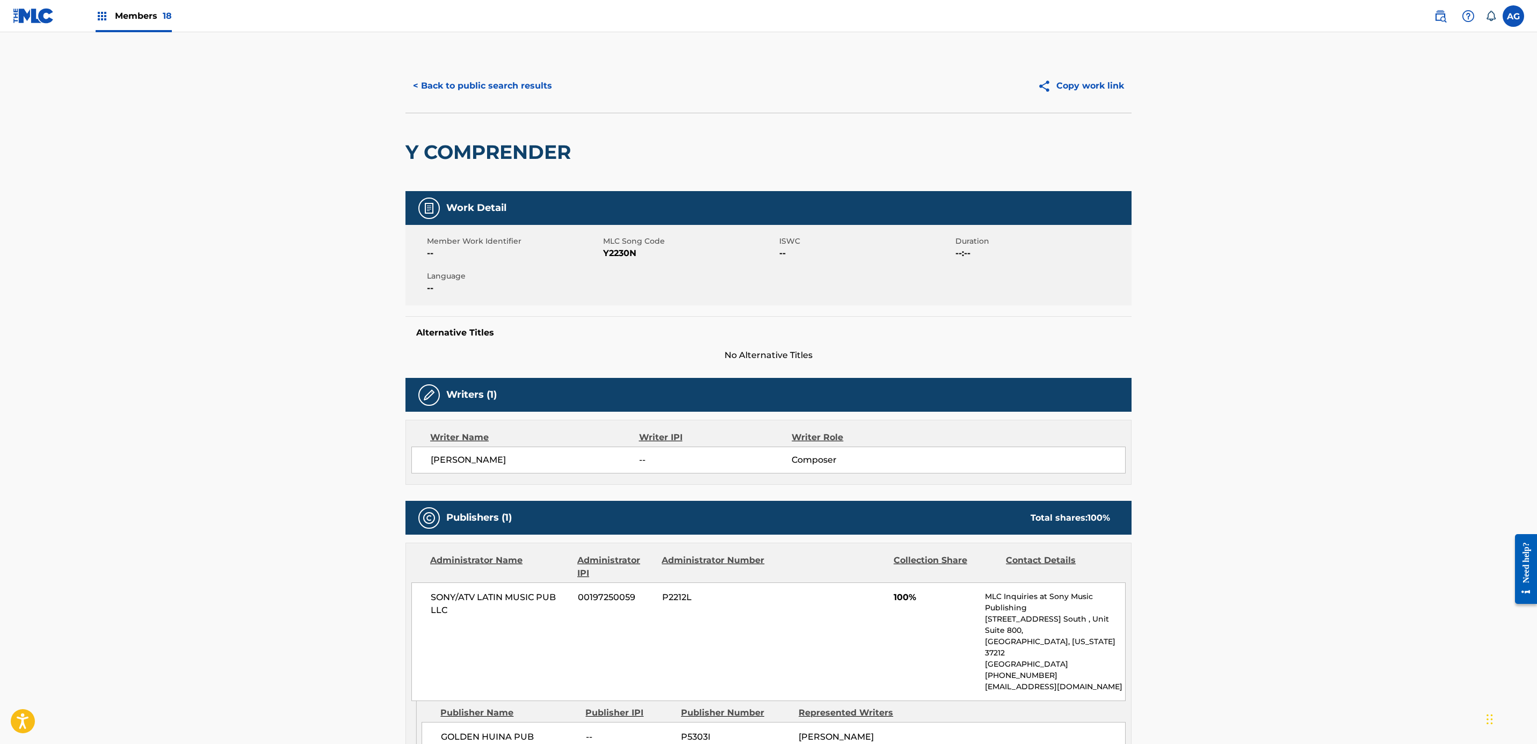
click at [460, 75] on button "< Back to public search results" at bounding box center [482, 85] width 154 height 27
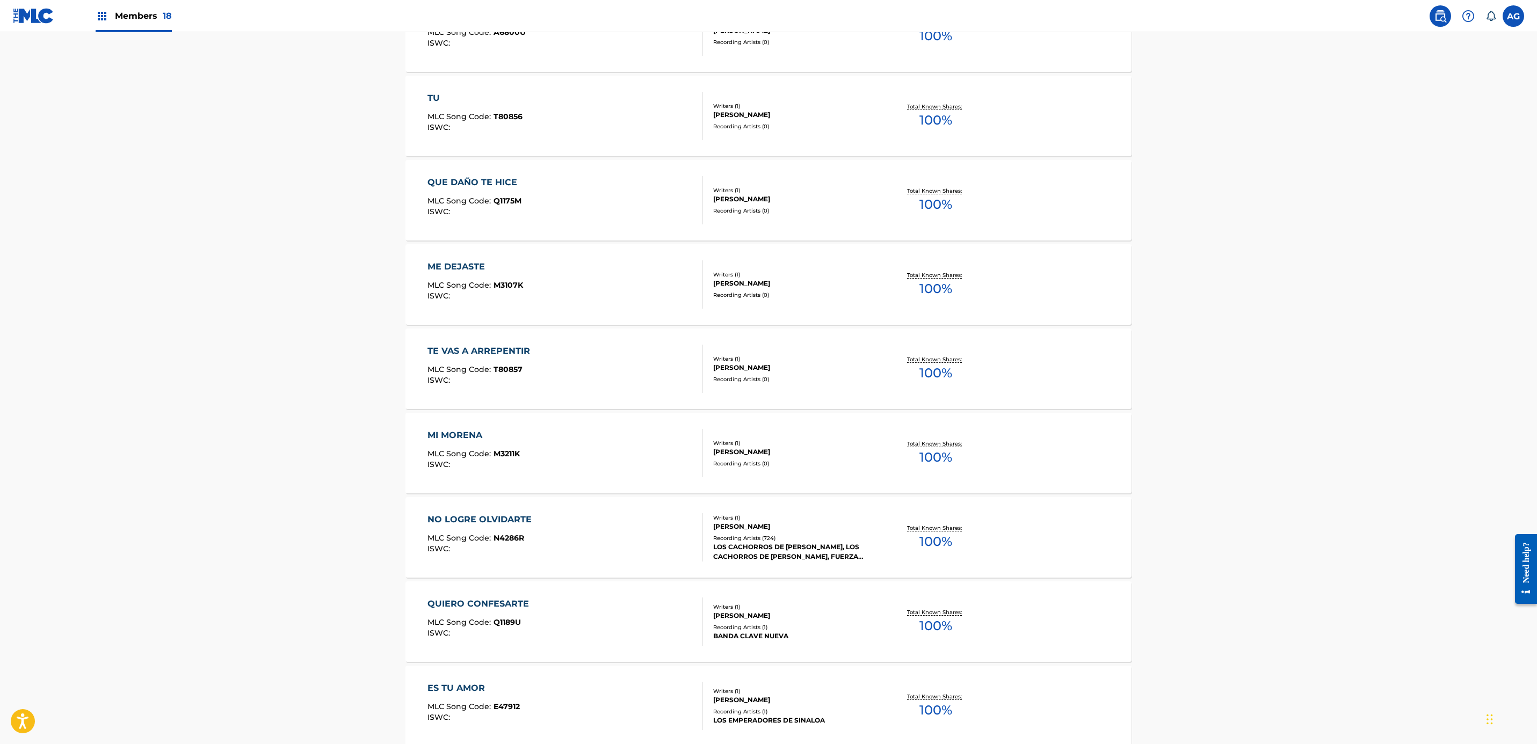
scroll to position [483, 0]
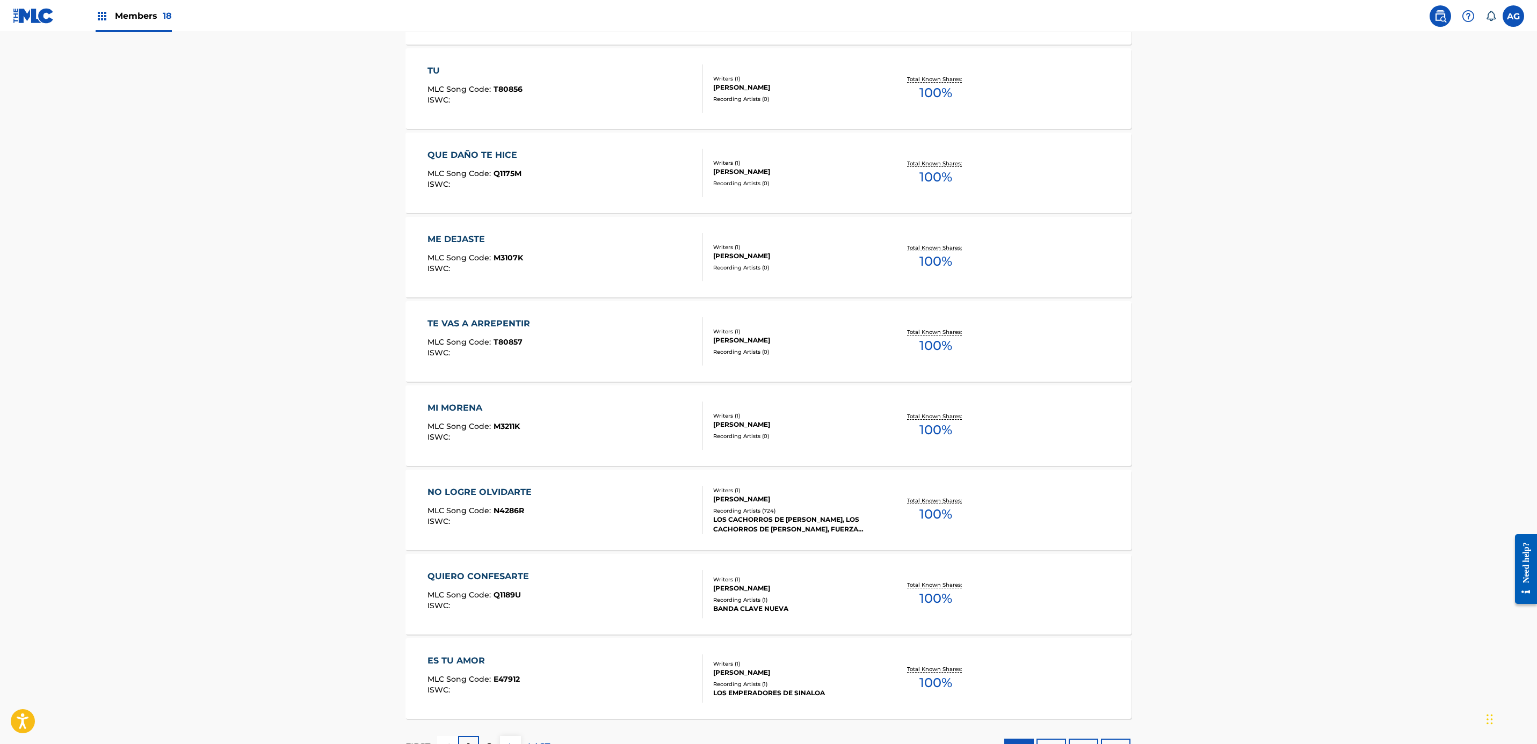
click at [630, 516] on div "NO LOGRE OLVIDARTE MLC Song Code : N4286R ISWC :" at bounding box center [565, 510] width 276 height 48
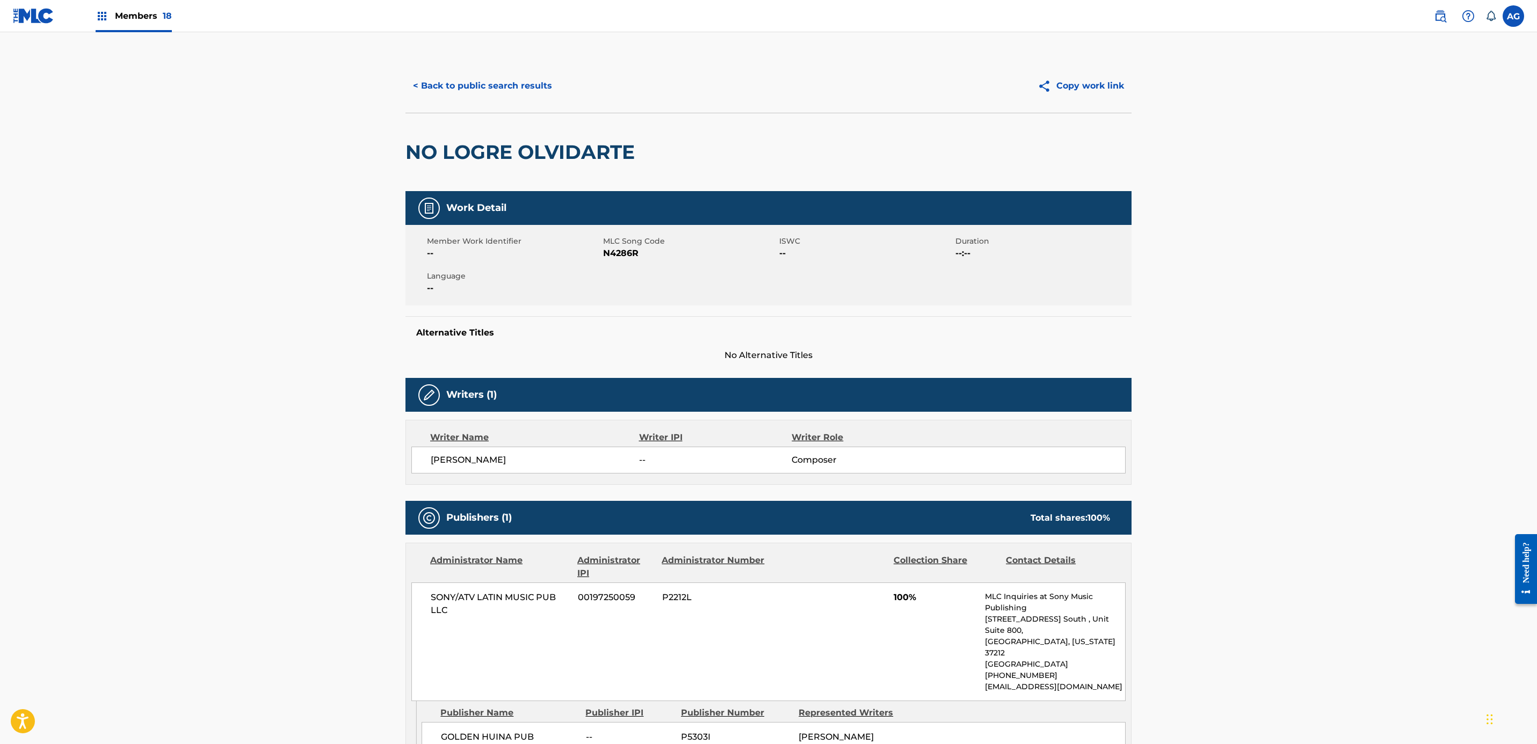
drag, startPoint x: 271, startPoint y: 274, endPoint x: 357, endPoint y: 116, distance: 179.8
click at [456, 79] on button "< Back to public search results" at bounding box center [482, 85] width 154 height 27
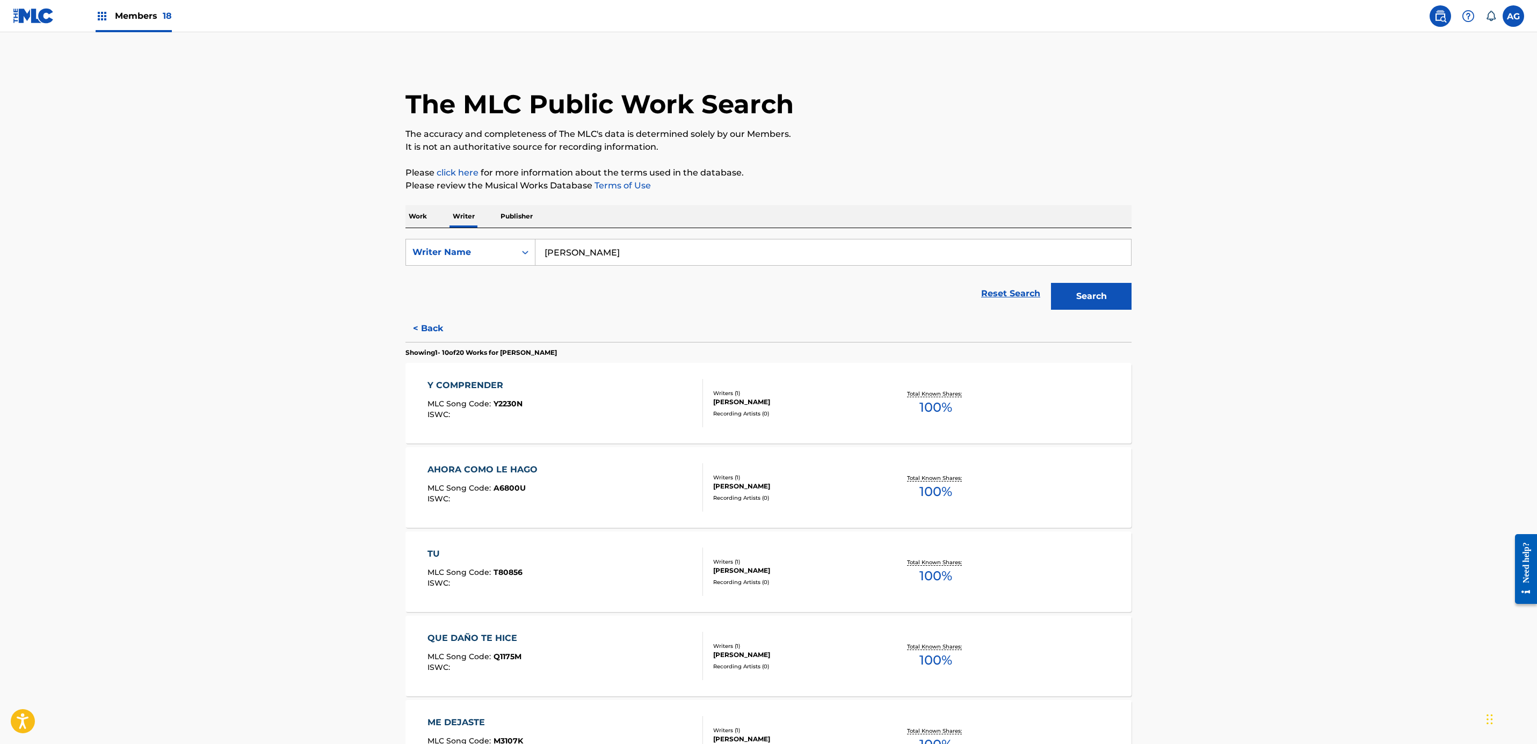
click at [1089, 298] on button "Search" at bounding box center [1091, 296] width 81 height 27
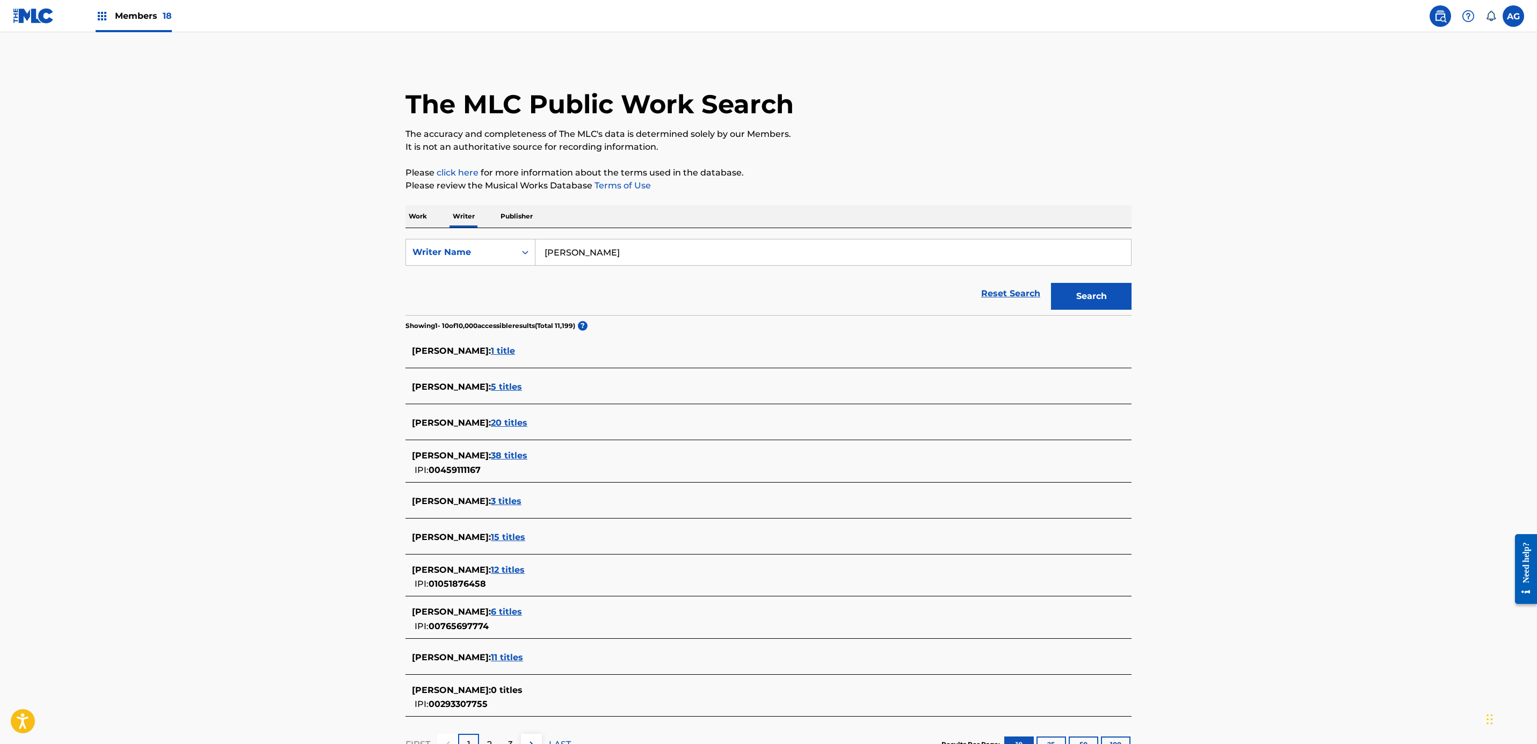
click at [527, 459] on span "38 titles" at bounding box center [509, 456] width 37 height 10
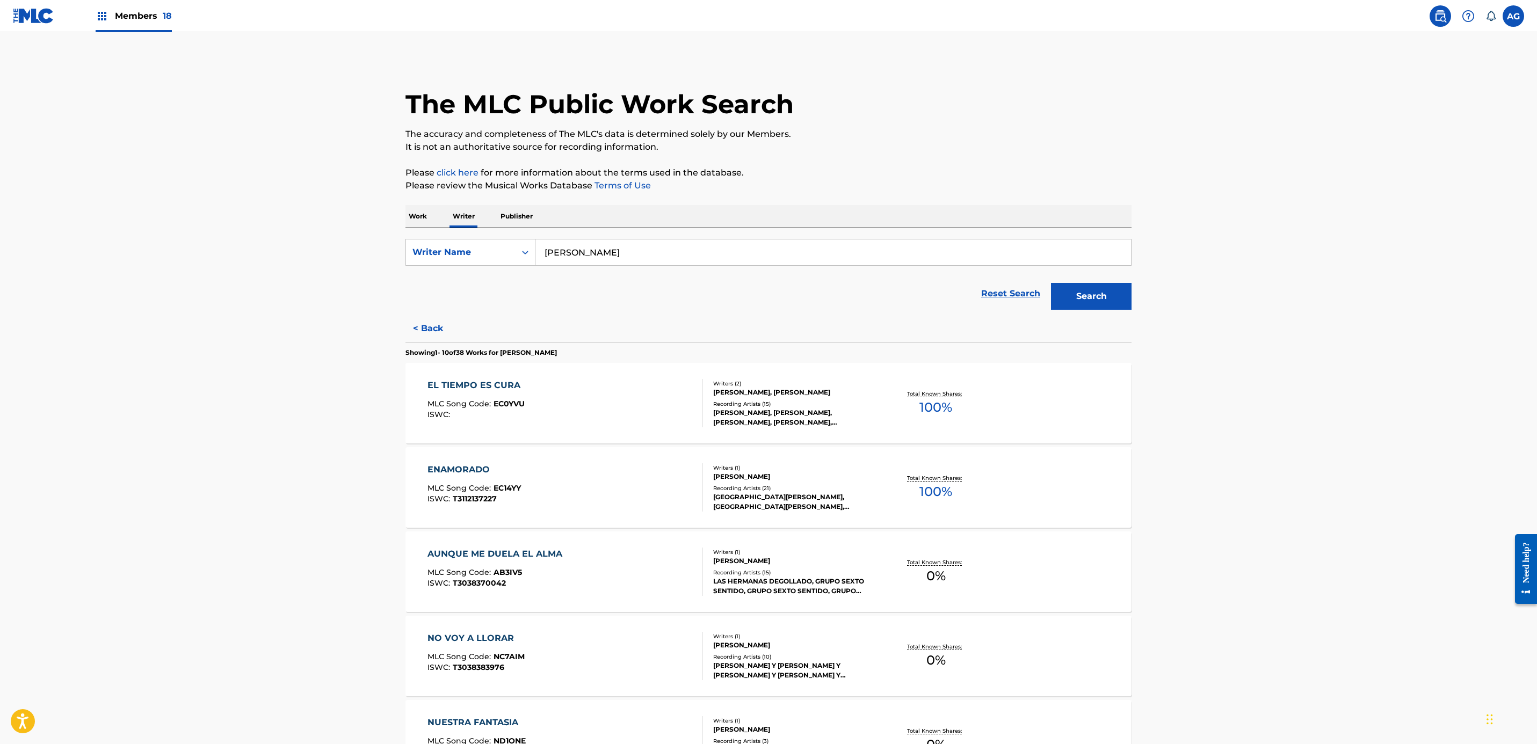
click at [591, 427] on div "EL TIEMPO ES CURA MLC Song Code : EC0YVU ISWC :" at bounding box center [565, 403] width 276 height 48
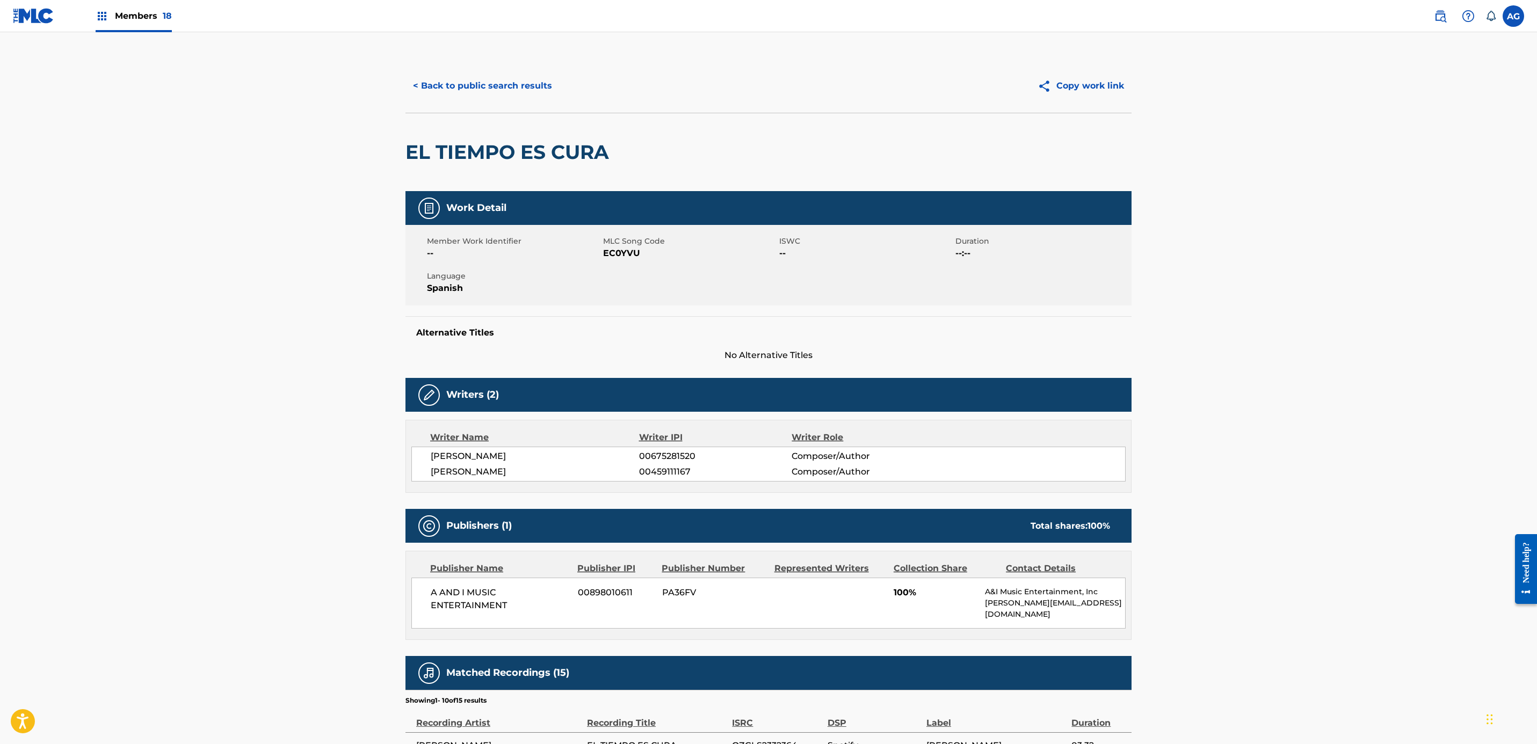
click at [463, 94] on button "< Back to public search results" at bounding box center [482, 85] width 154 height 27
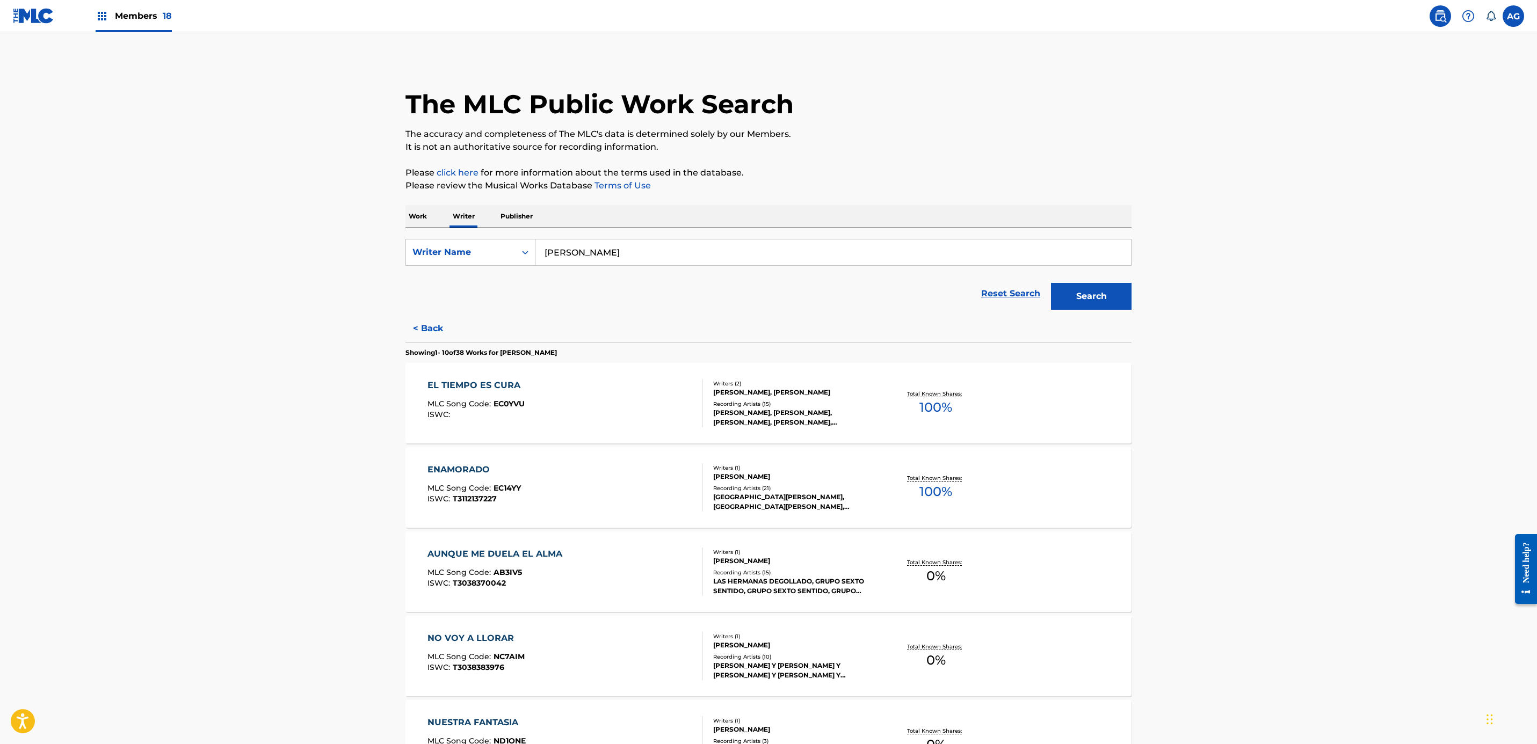
click at [566, 520] on div "ENAMORADO MLC Song Code : EC14YY ISWC : T3112137227 Writers ( 1 ) [PERSON_NAME]…" at bounding box center [768, 487] width 726 height 81
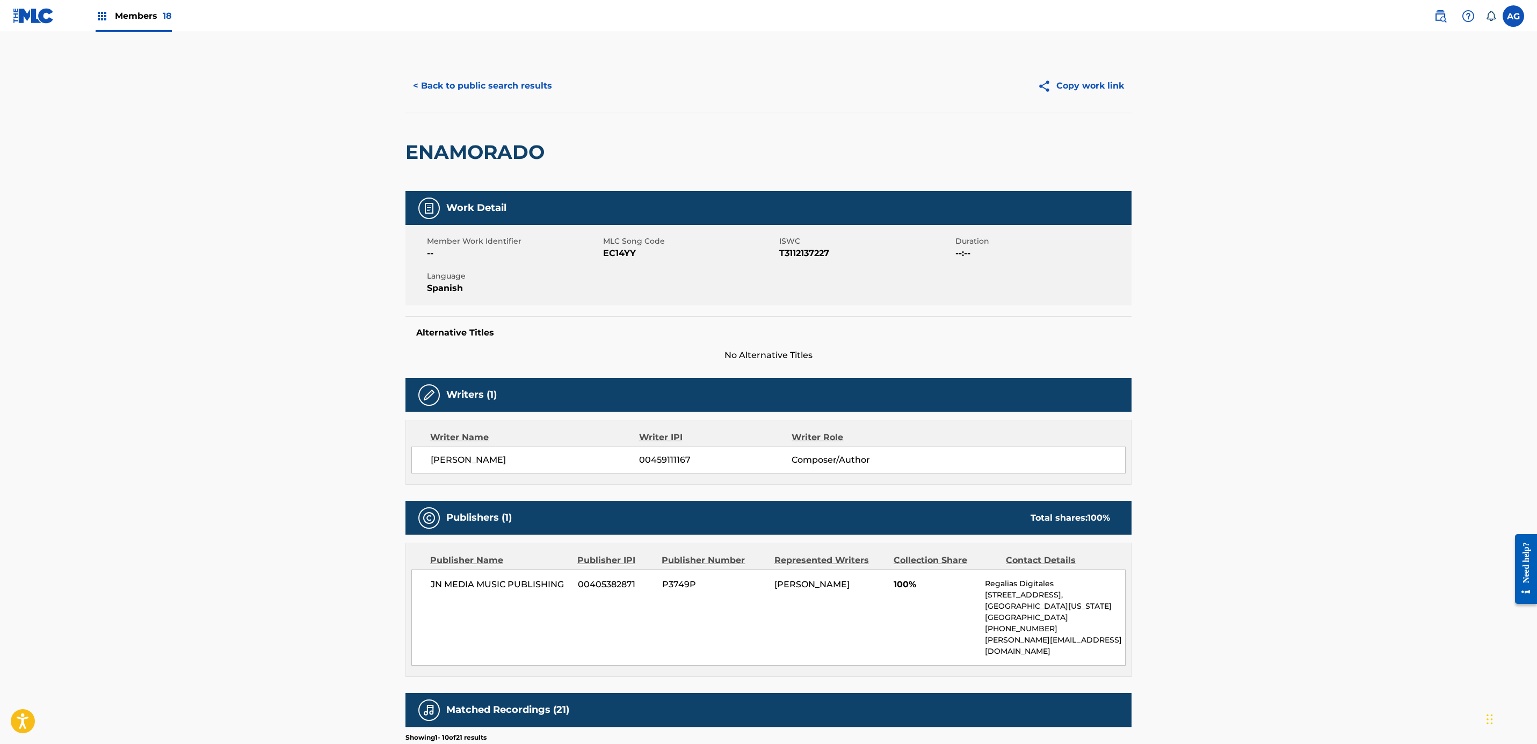
click at [433, 91] on button "< Back to public search results" at bounding box center [482, 85] width 154 height 27
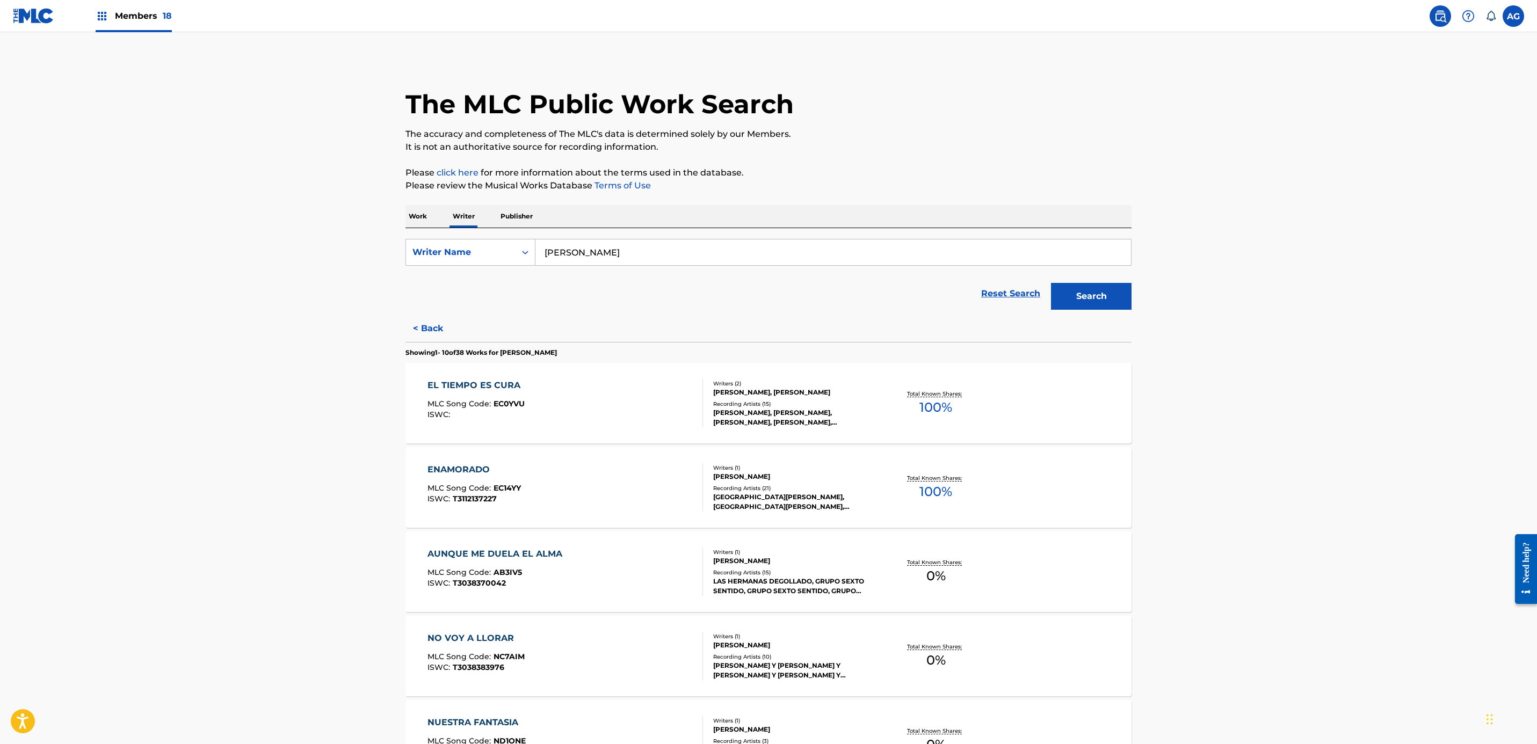
click at [530, 572] on div "MLC Song Code : AB3IV5" at bounding box center [497, 574] width 140 height 11
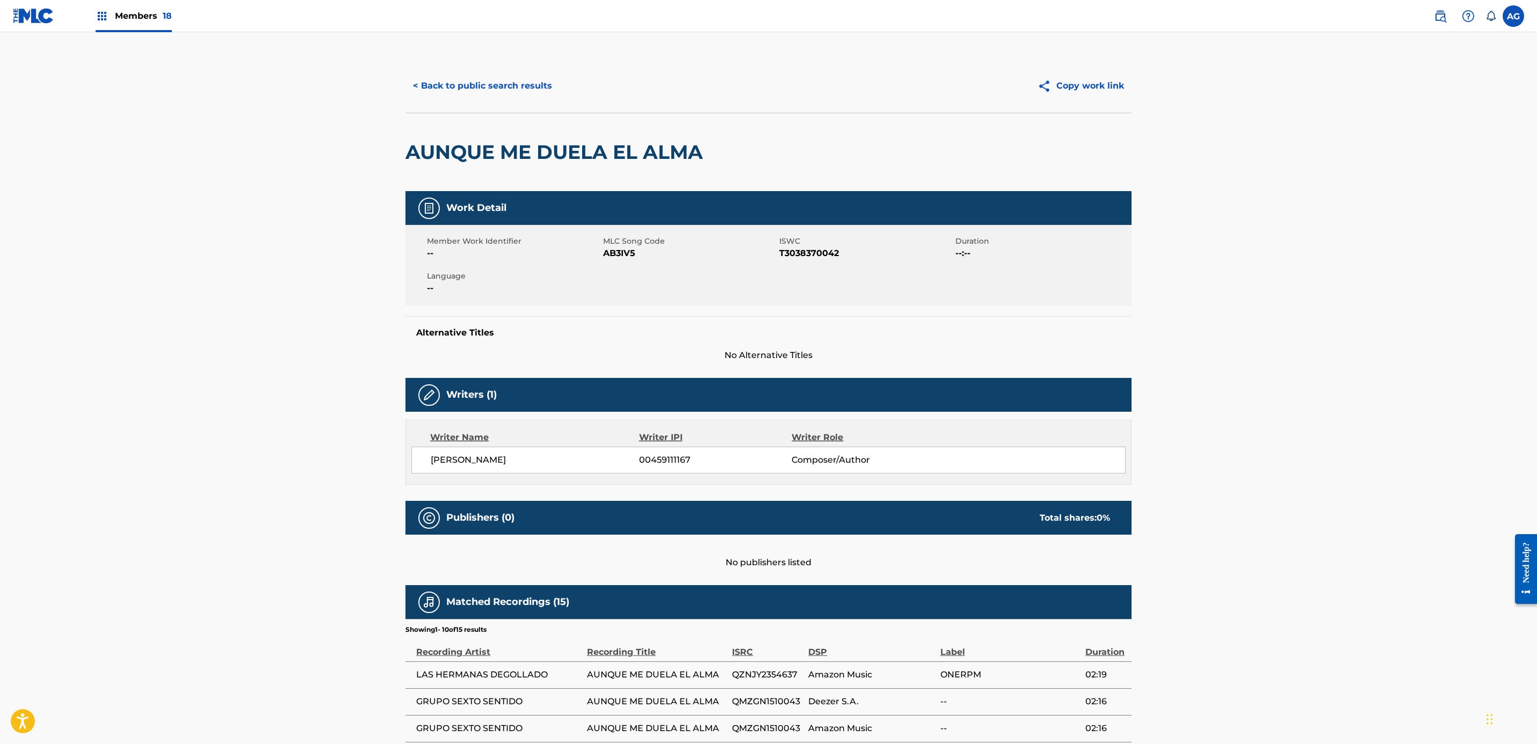
drag, startPoint x: 358, startPoint y: 553, endPoint x: 386, endPoint y: 340, distance: 214.0
click at [485, 100] on div "< Back to public search results Copy work link" at bounding box center [768, 86] width 726 height 54
click at [485, 92] on button "< Back to public search results" at bounding box center [482, 85] width 154 height 27
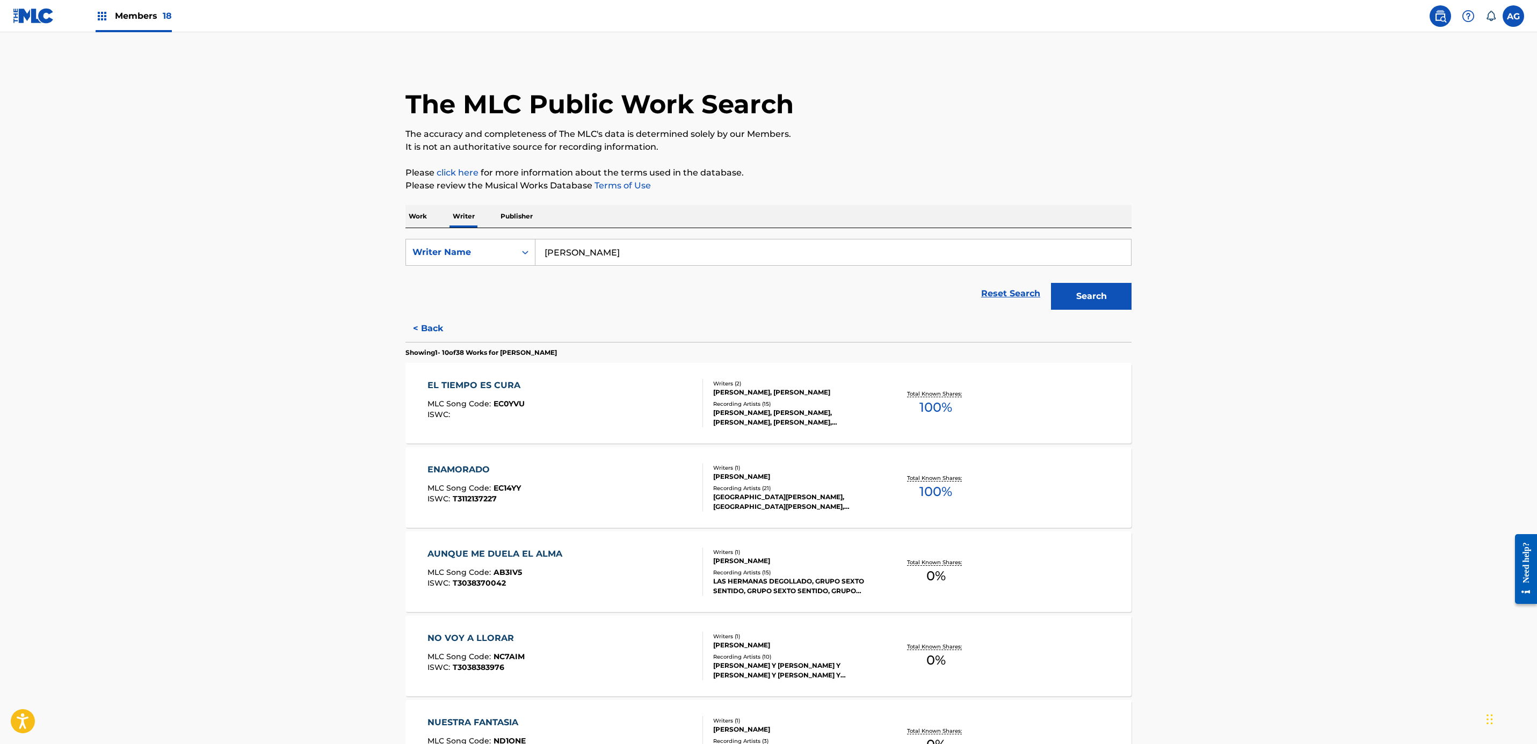
click at [430, 321] on button "< Back" at bounding box center [437, 328] width 64 height 27
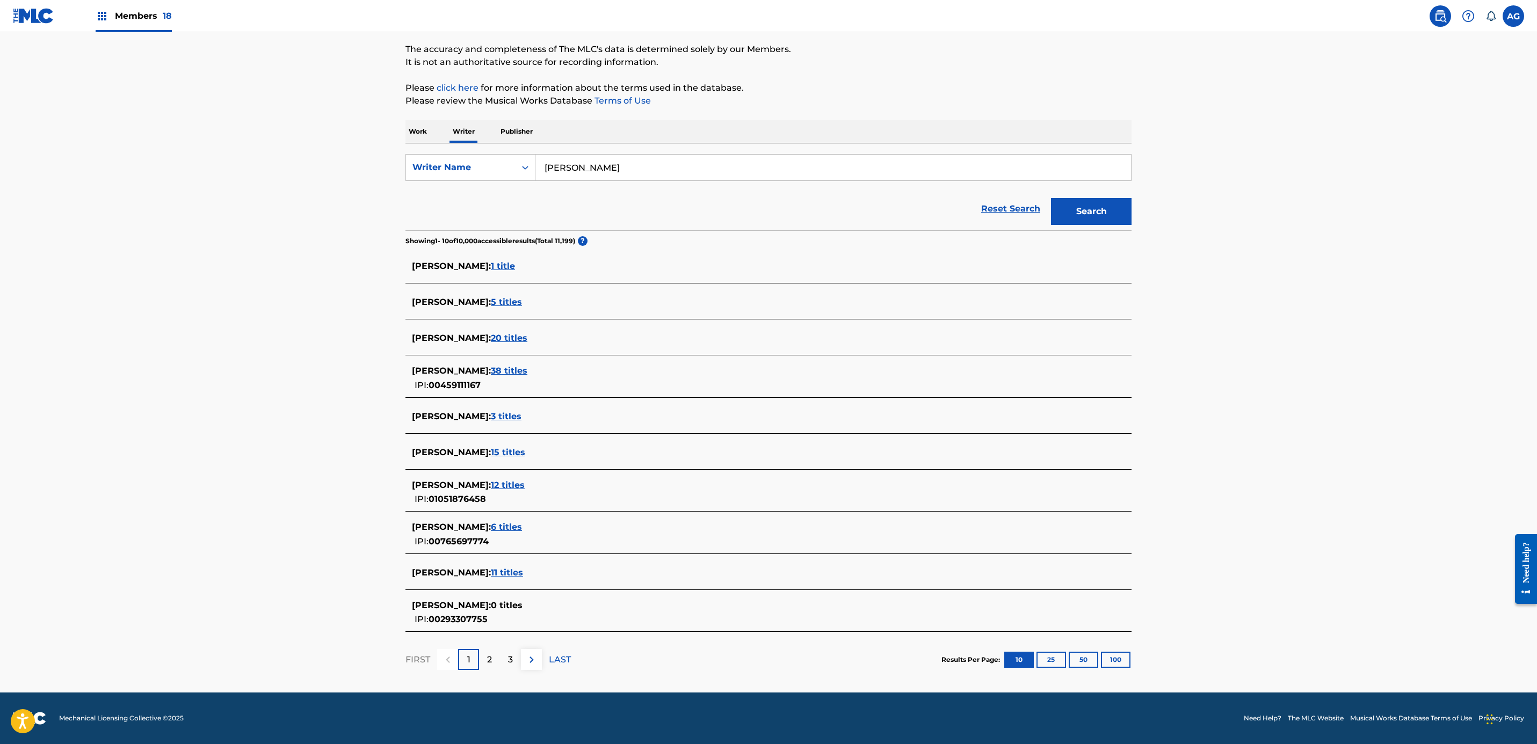
scroll to position [86, 0]
click at [495, 651] on div "2" at bounding box center [489, 659] width 21 height 21
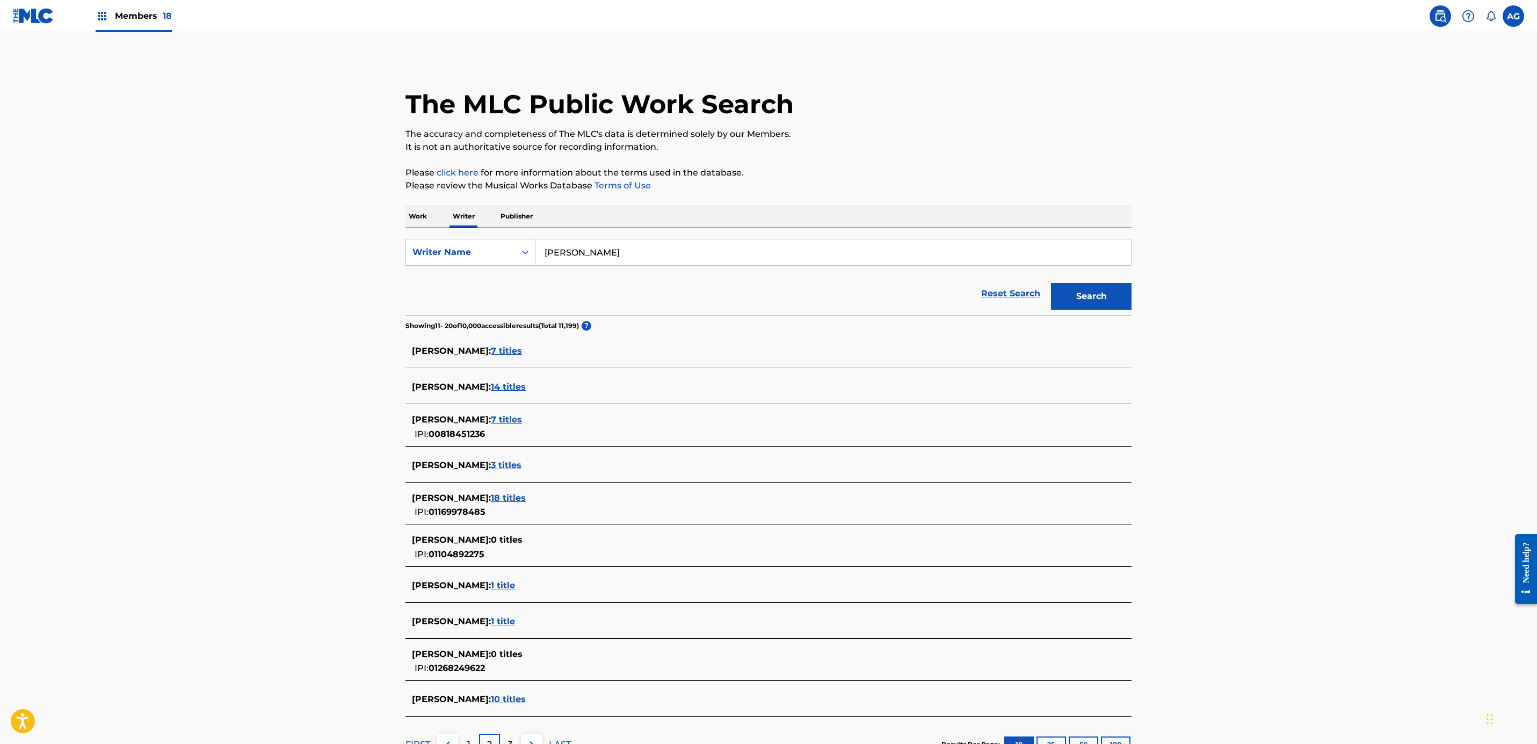
scroll to position [81, 0]
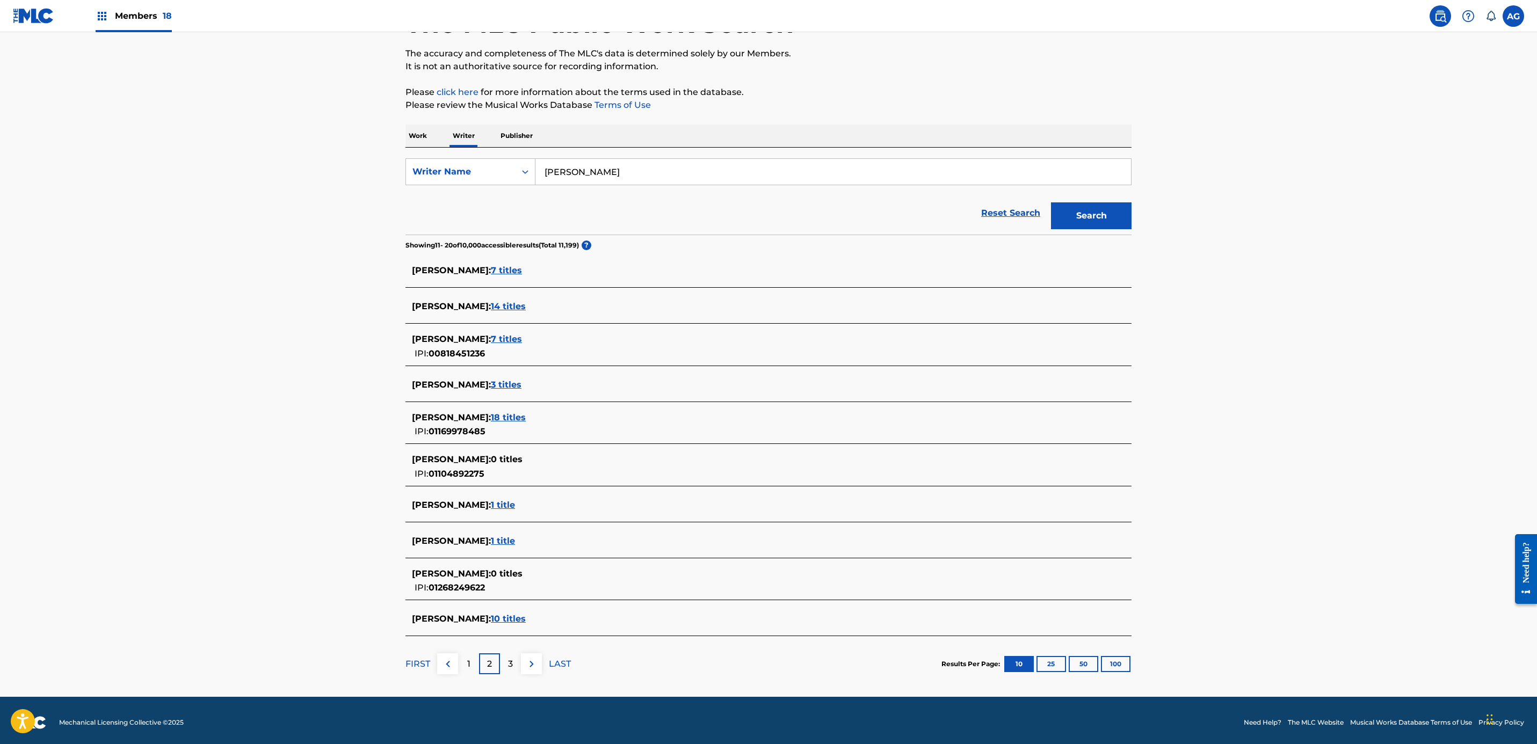
click at [516, 621] on span "10 titles" at bounding box center [508, 619] width 35 height 10
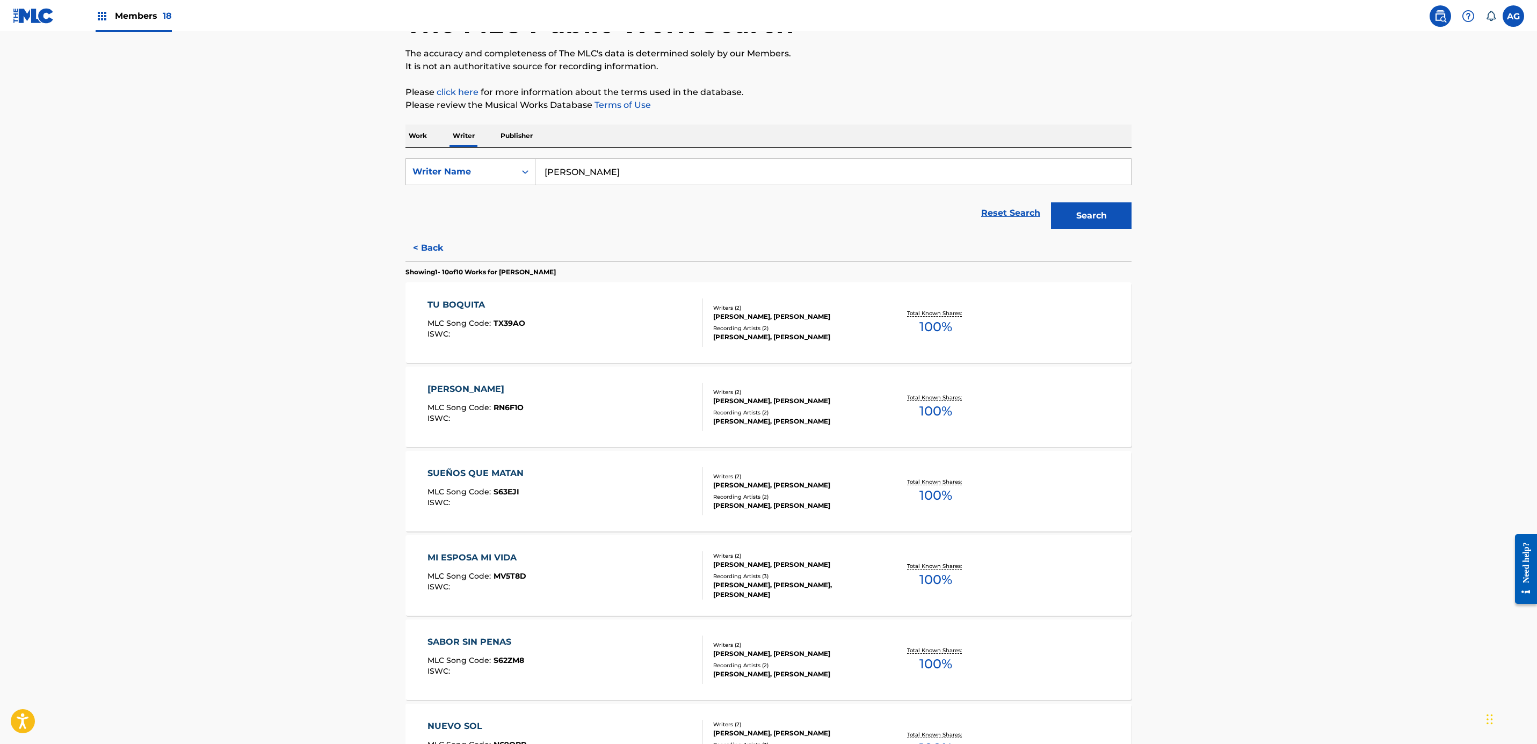
click at [610, 331] on div "TU BOQUITA MLC Song Code : TX39AO ISWC :" at bounding box center [565, 323] width 276 height 48
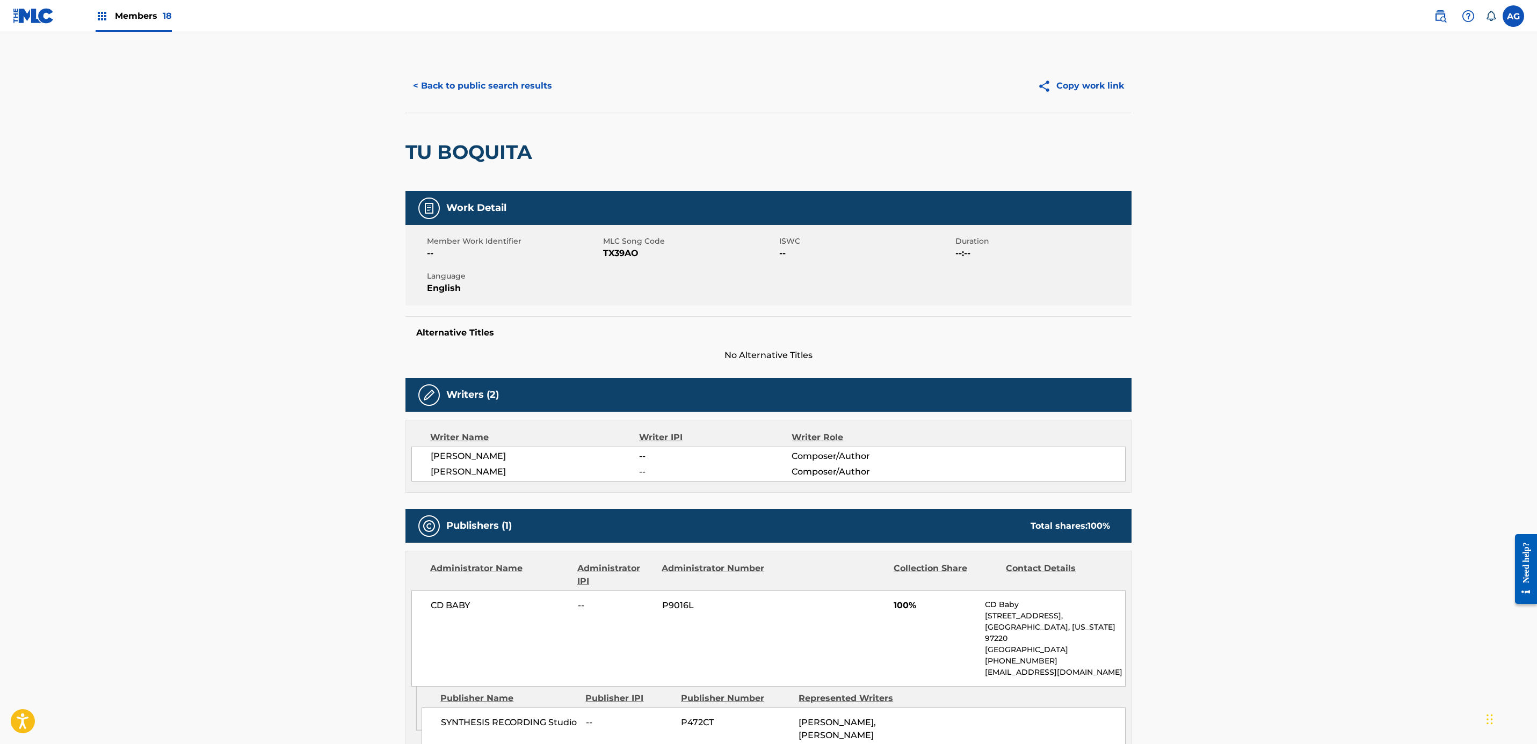
drag, startPoint x: 352, startPoint y: 315, endPoint x: 371, endPoint y: 161, distance: 154.8
click at [461, 87] on button "< Back to public search results" at bounding box center [482, 85] width 154 height 27
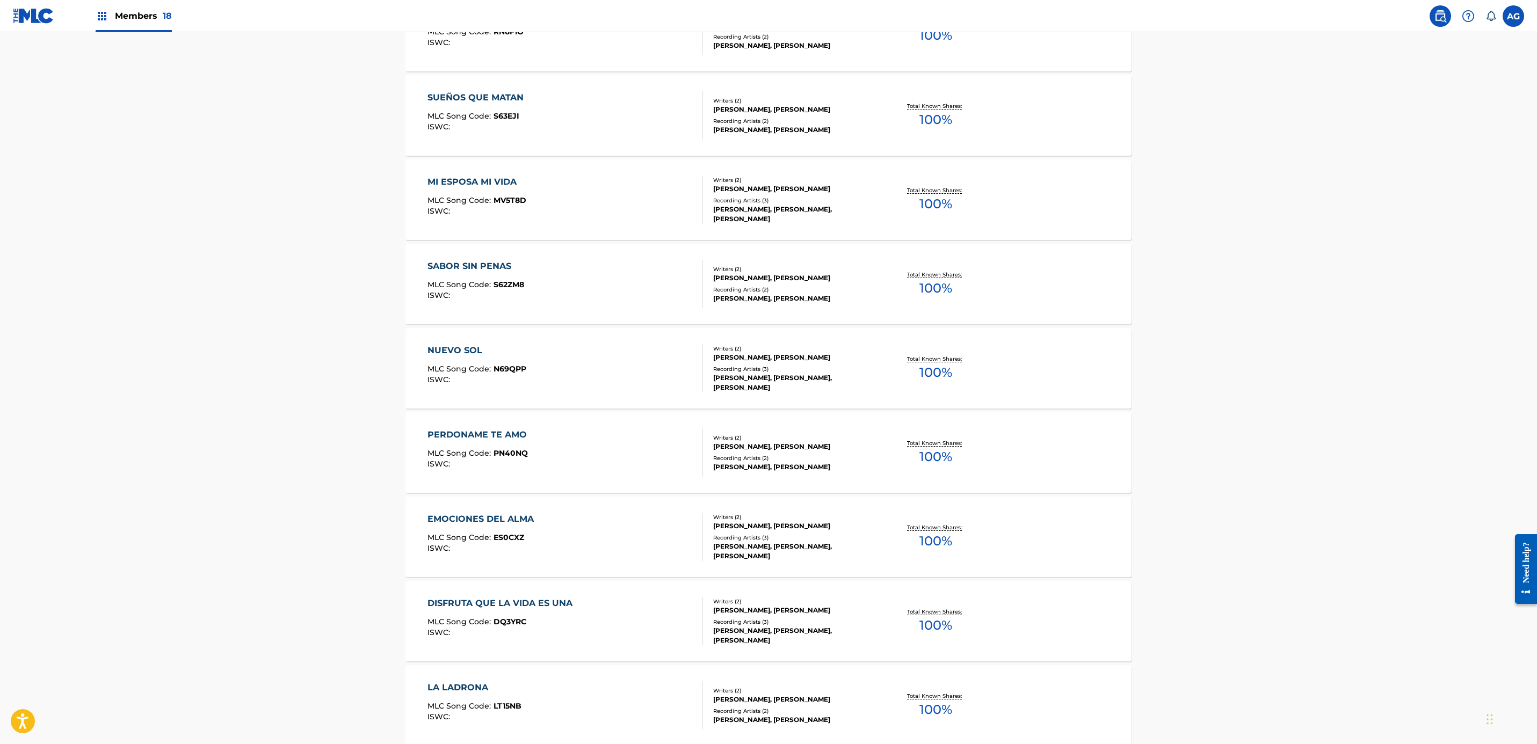
drag, startPoint x: 258, startPoint y: 509, endPoint x: 255, endPoint y: 564, distance: 54.9
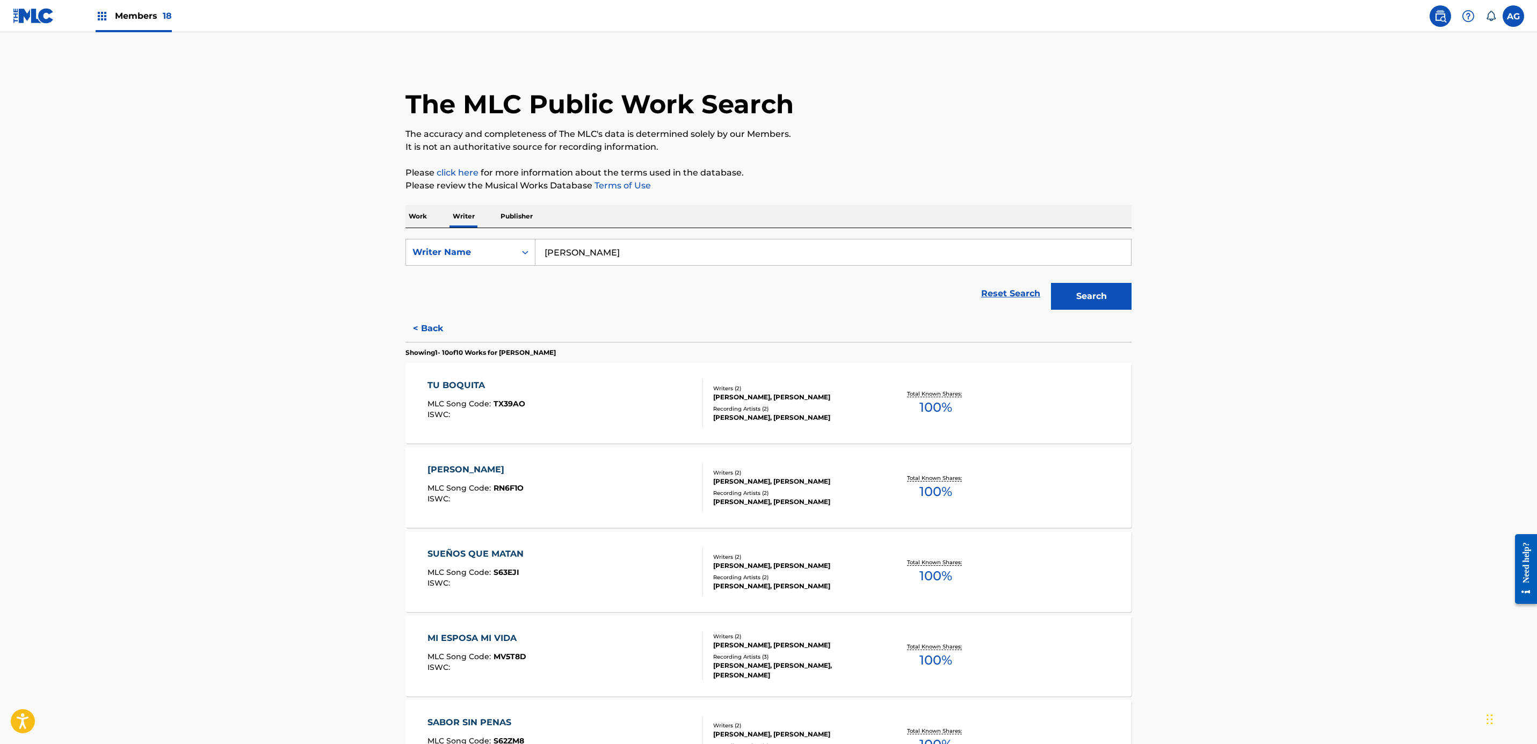
drag, startPoint x: 393, startPoint y: 423, endPoint x: 394, endPoint y: 170, distance: 252.9
click at [424, 330] on button "< Back" at bounding box center [437, 328] width 64 height 27
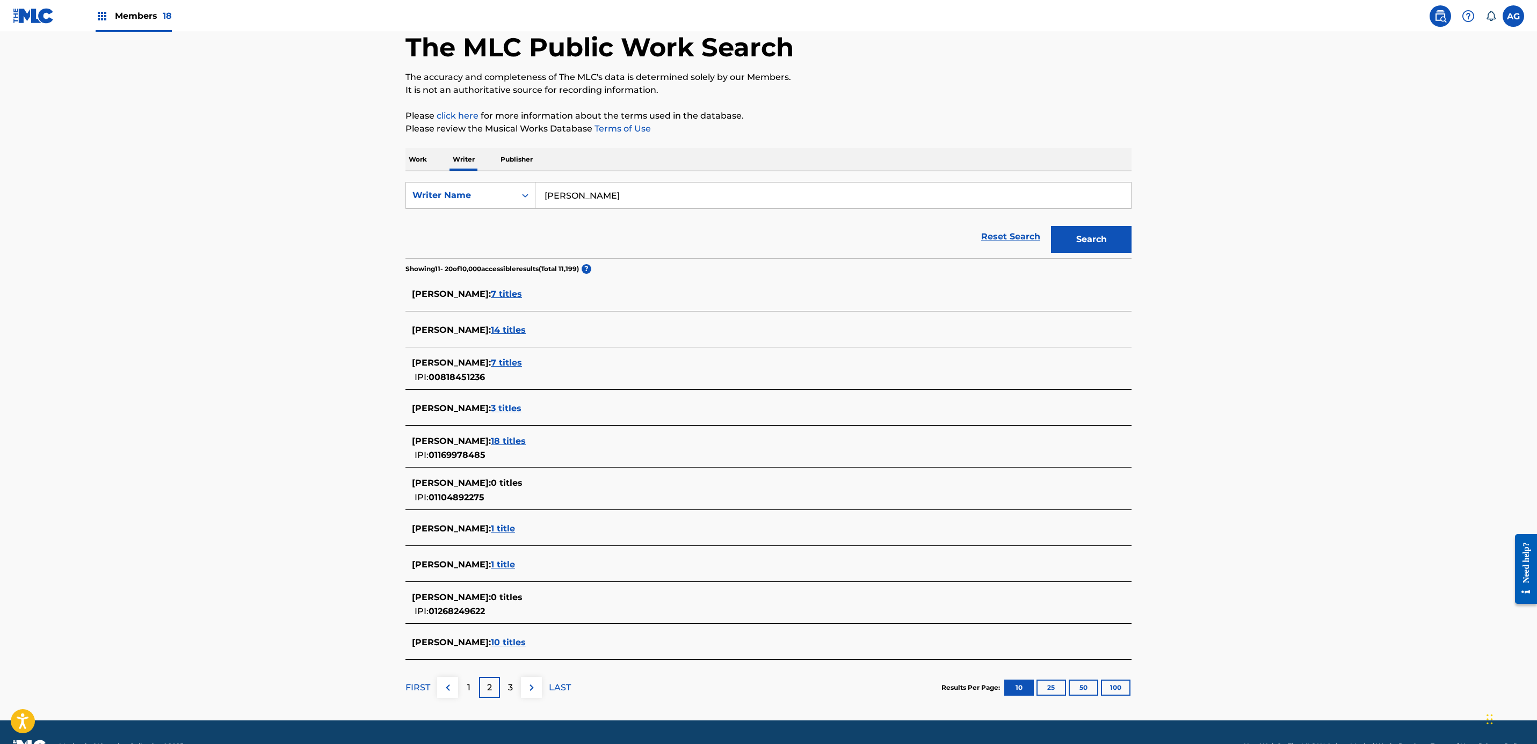
scroll to position [86, 0]
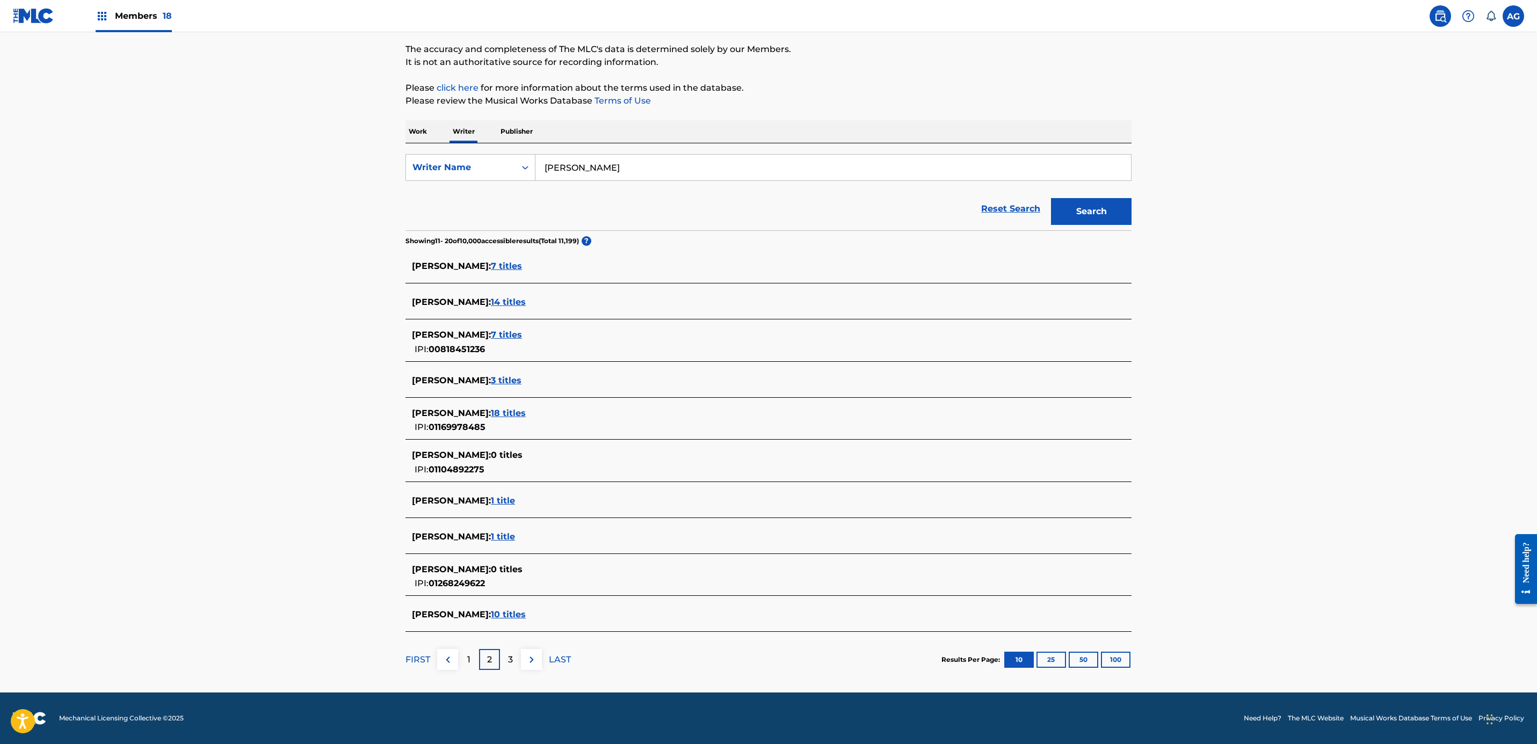
drag, startPoint x: 328, startPoint y: 416, endPoint x: 326, endPoint y: 448, distance: 32.3
click at [503, 667] on div "3" at bounding box center [510, 659] width 21 height 21
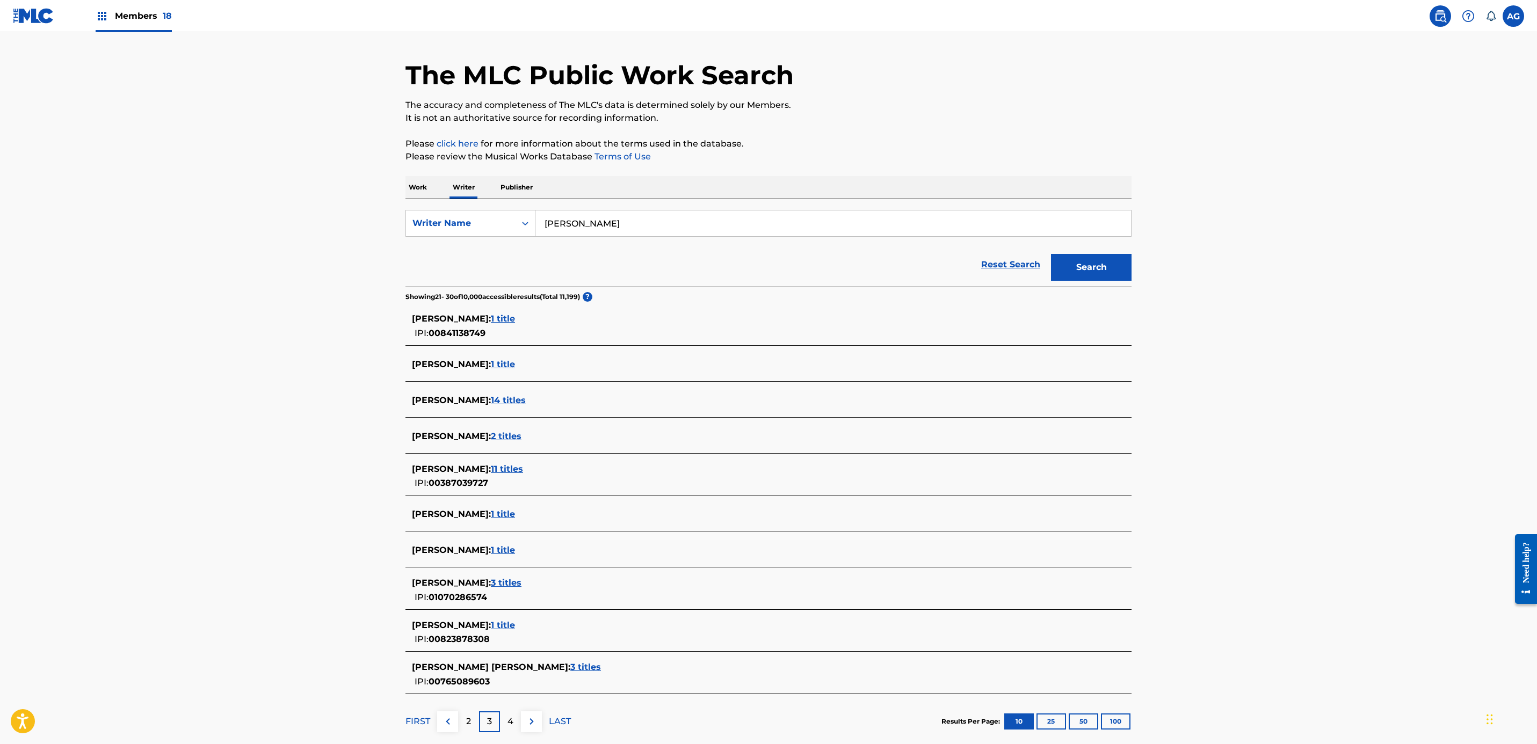
scroll to position [92, 0]
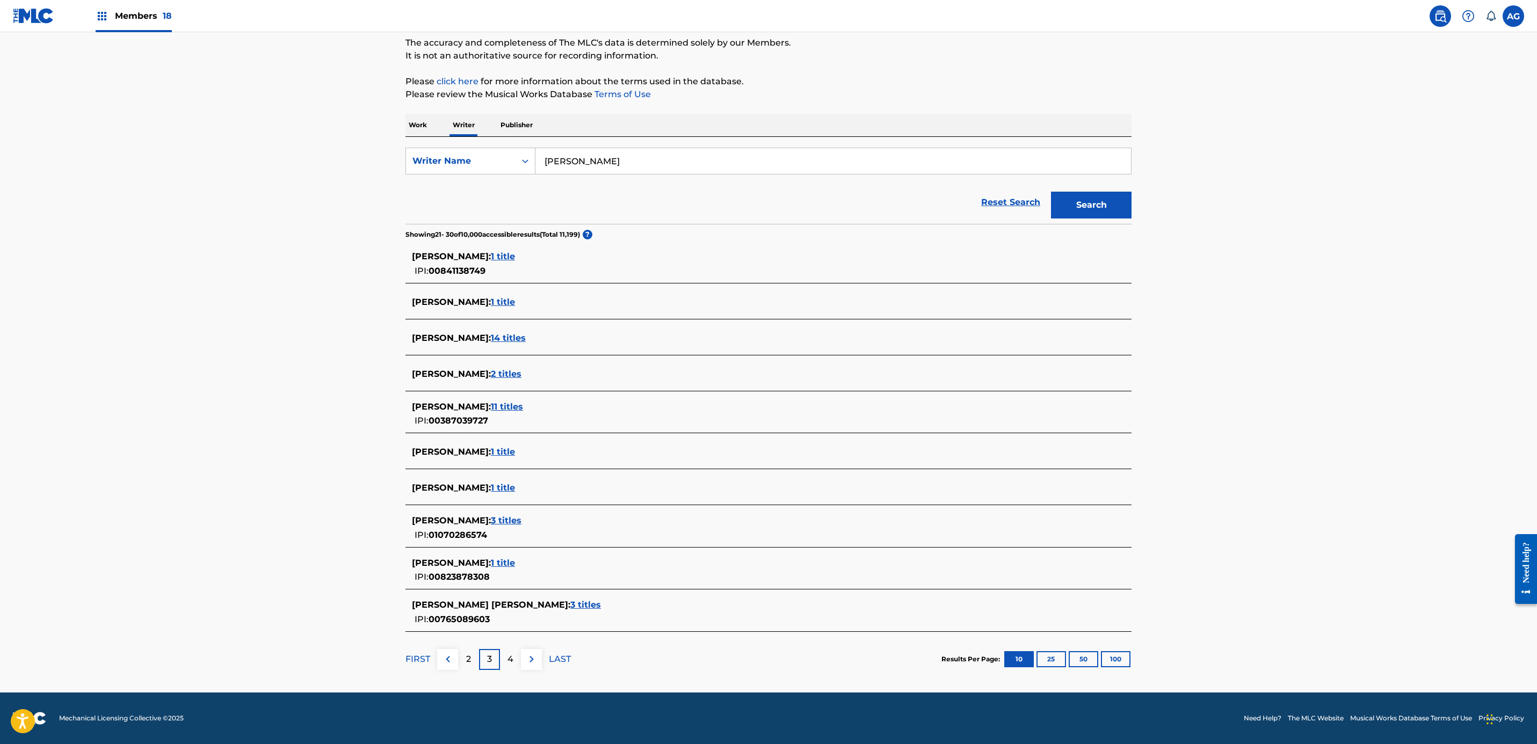
drag, startPoint x: 187, startPoint y: 345, endPoint x: 193, endPoint y: 470, distance: 125.8
click at [466, 657] on p "2" at bounding box center [468, 659] width 5 height 13
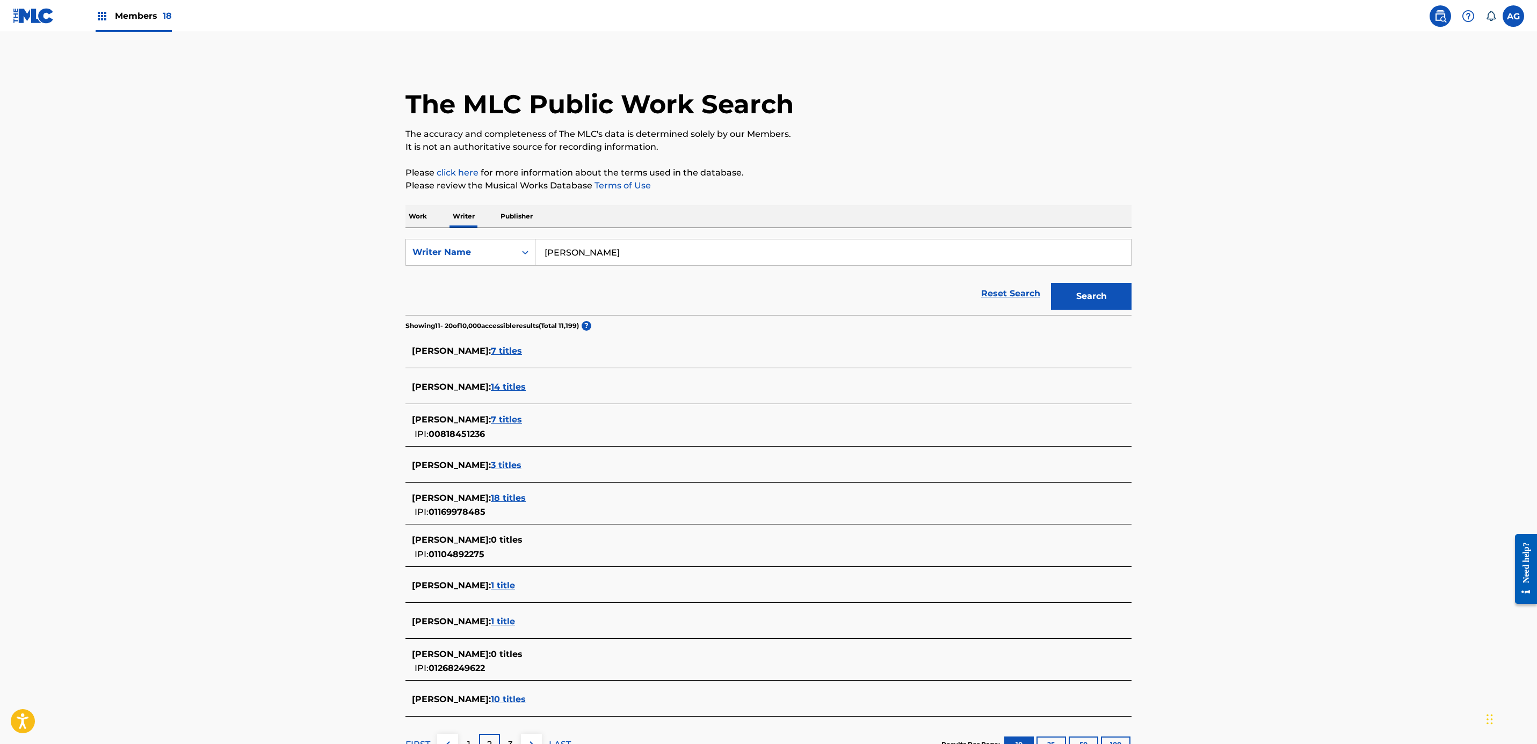
scroll to position [86, 0]
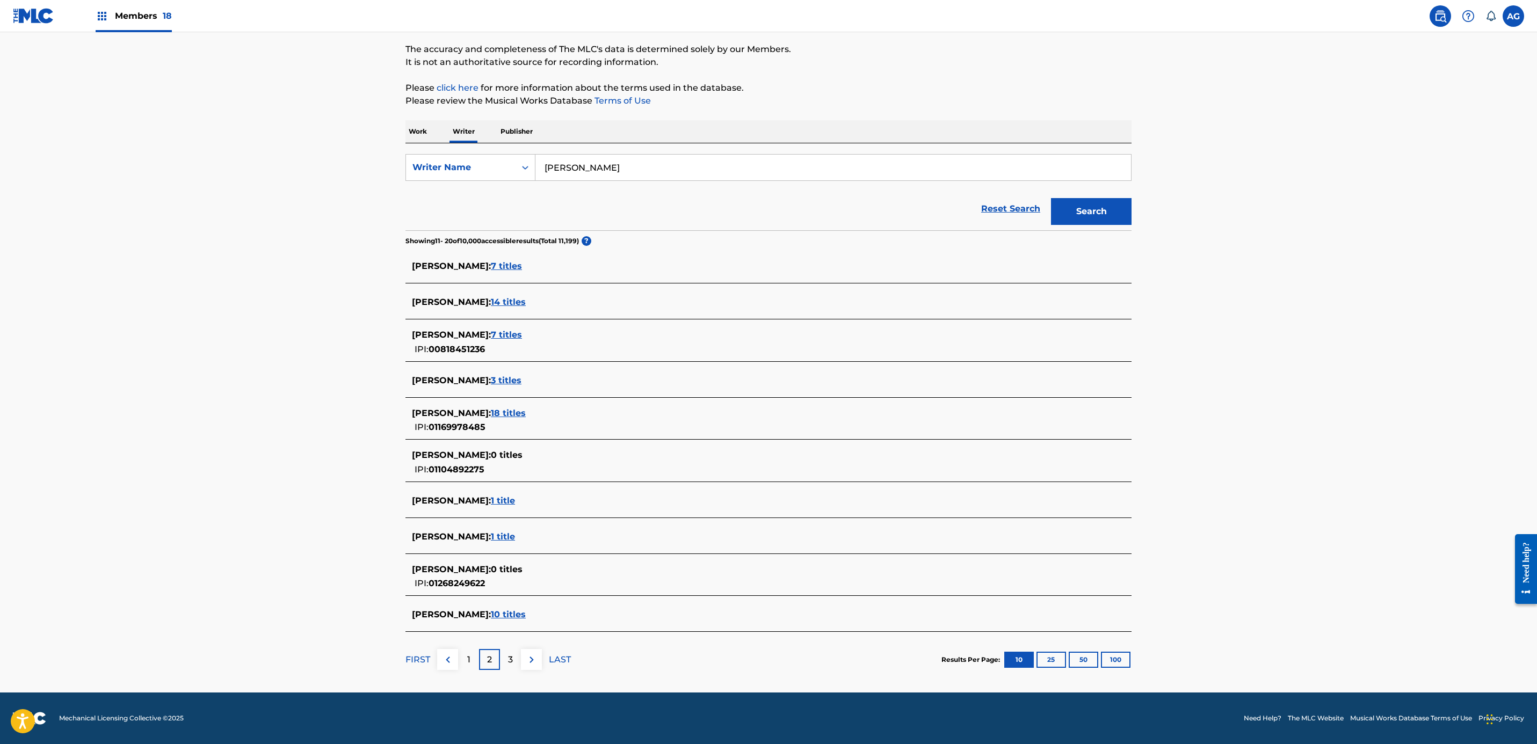
drag, startPoint x: 253, startPoint y: 512, endPoint x: 321, endPoint y: 671, distance: 172.5
click at [482, 662] on div "2" at bounding box center [489, 659] width 21 height 21
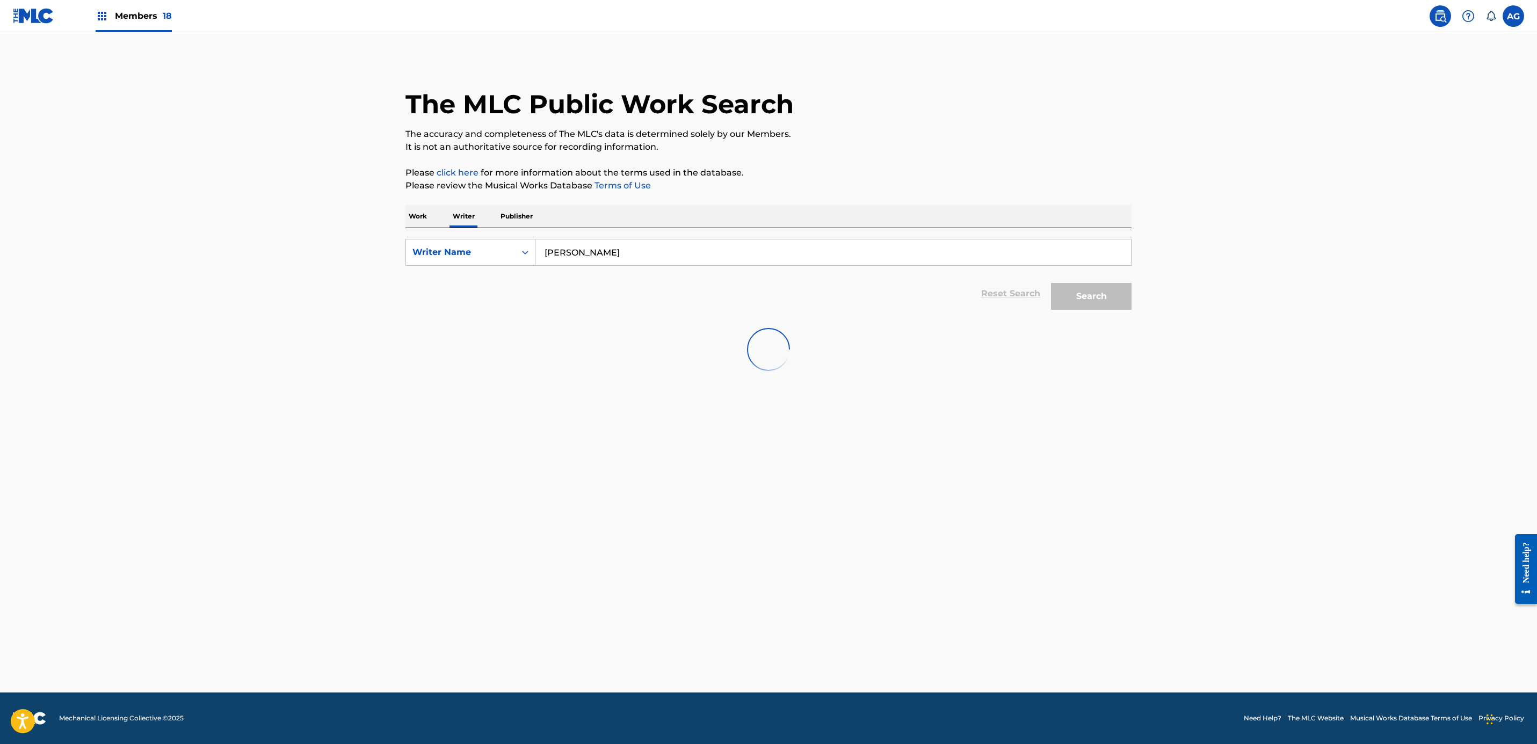
scroll to position [0, 0]
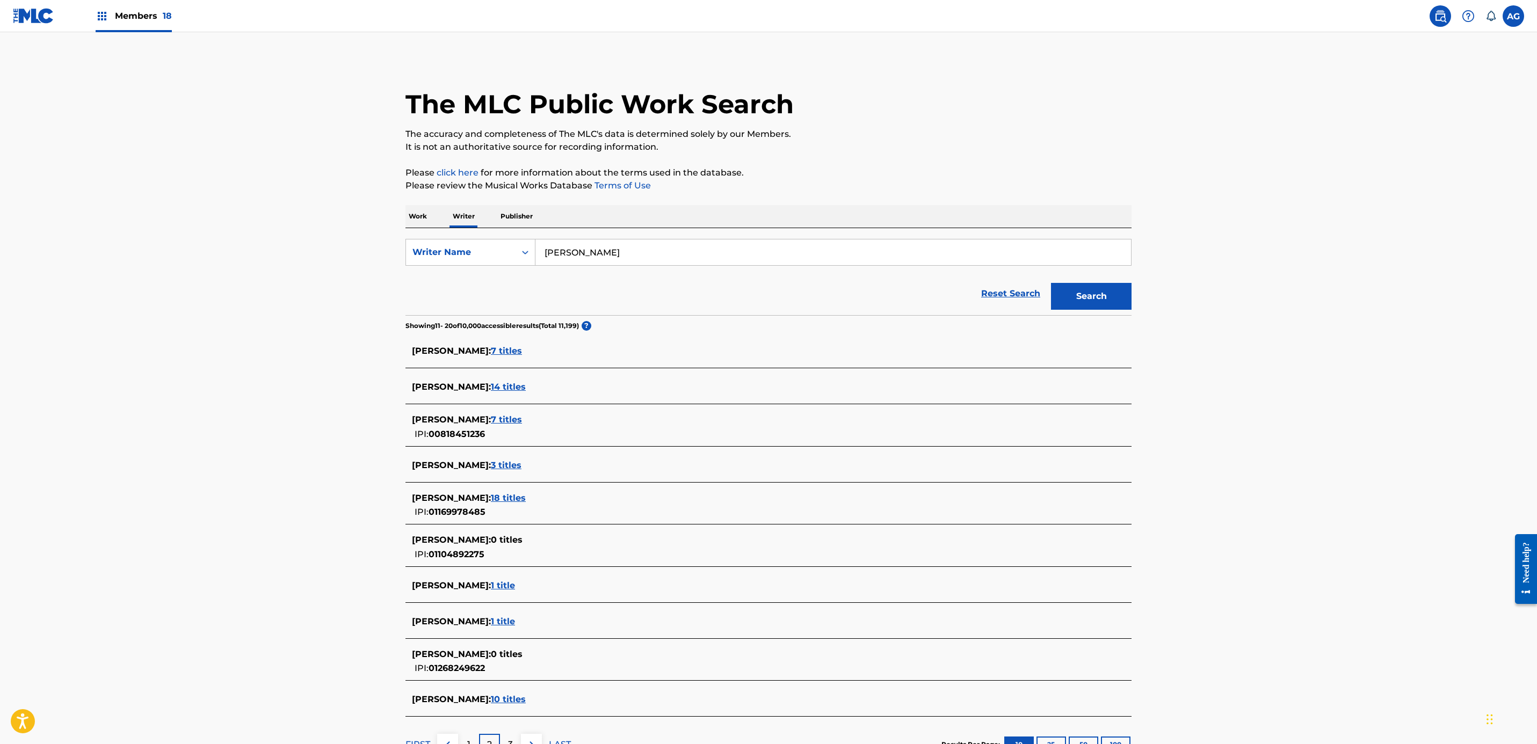
drag, startPoint x: 324, startPoint y: 632, endPoint x: 376, endPoint y: 690, distance: 78.4
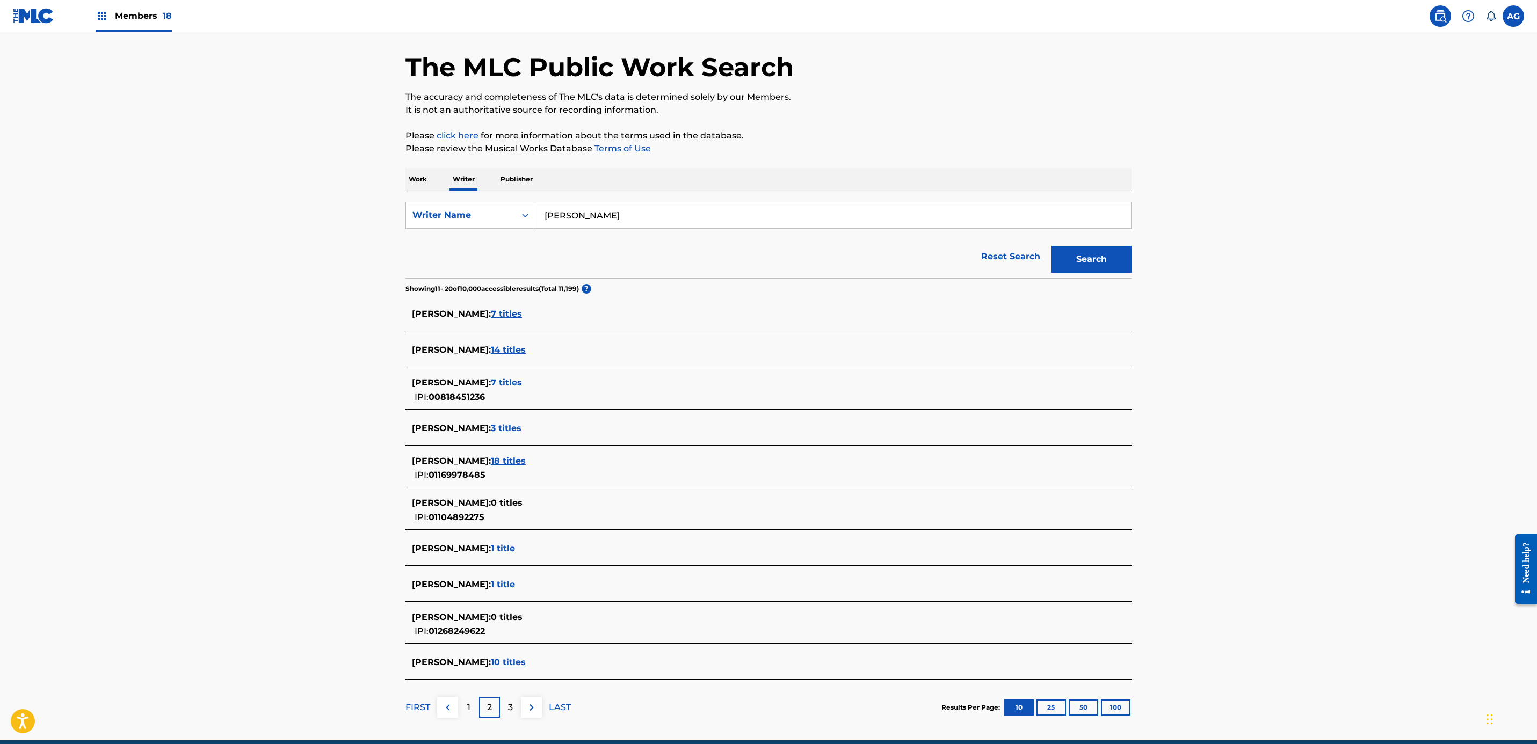
click at [463, 705] on div "1" at bounding box center [468, 707] width 21 height 21
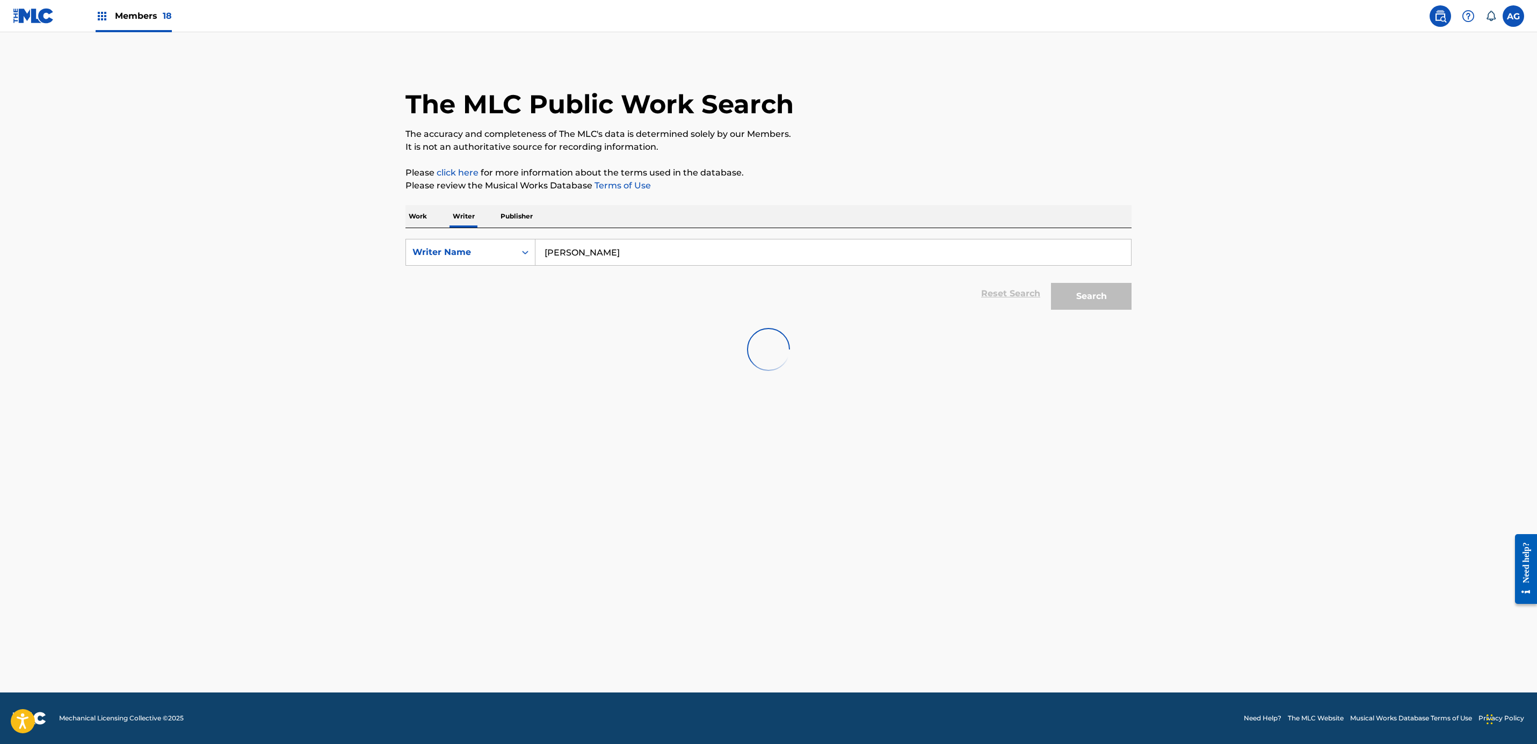
scroll to position [0, 0]
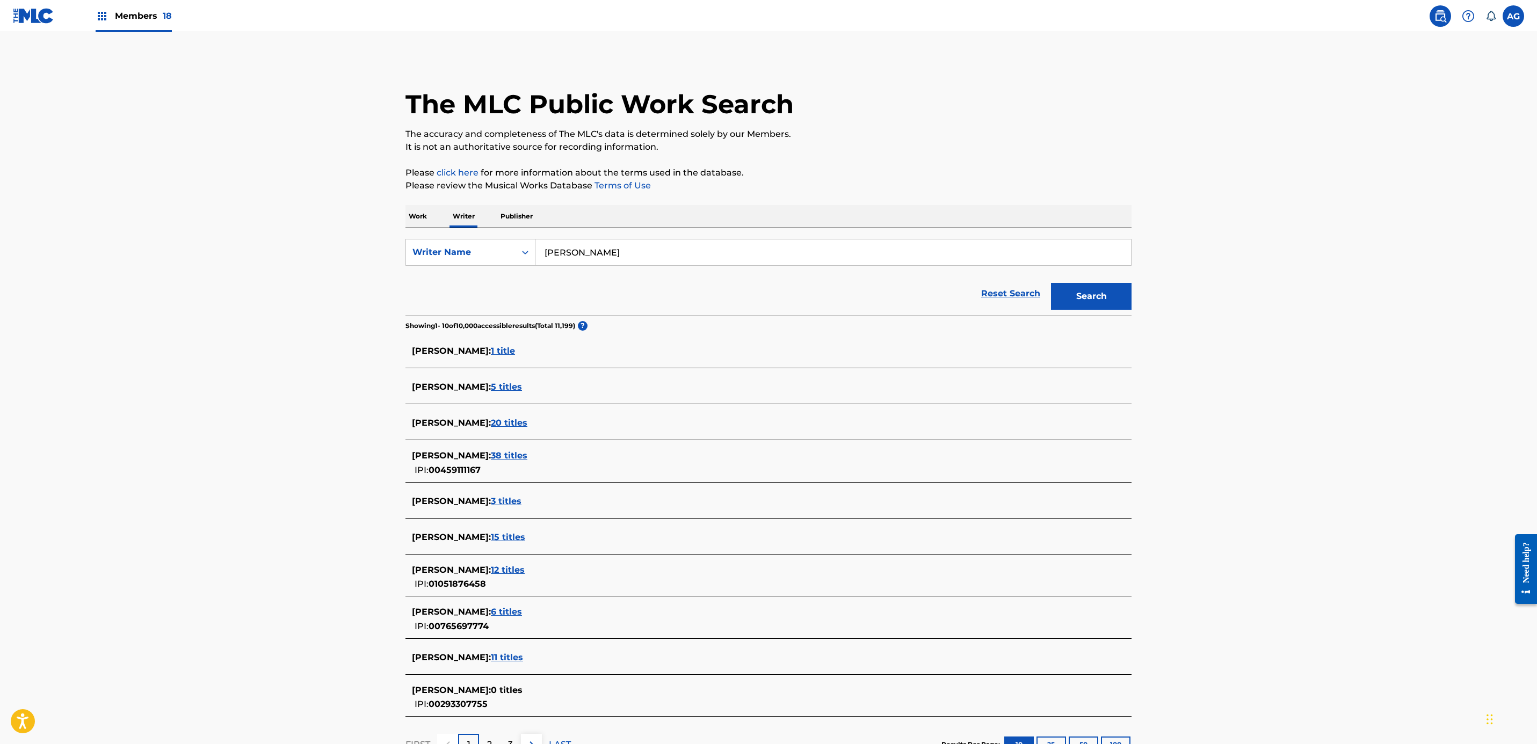
click at [527, 455] on span "38 titles" at bounding box center [509, 456] width 37 height 10
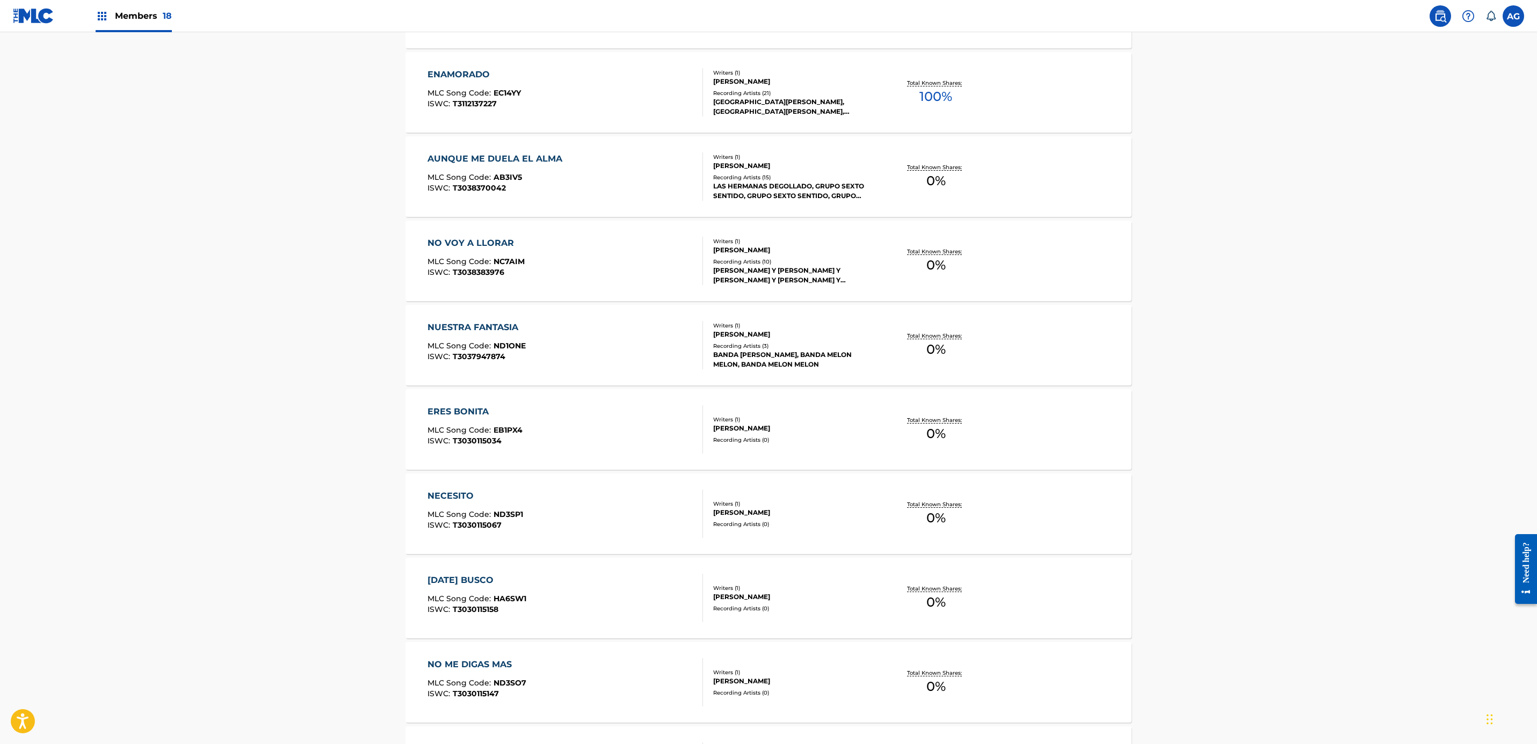
scroll to position [403, 0]
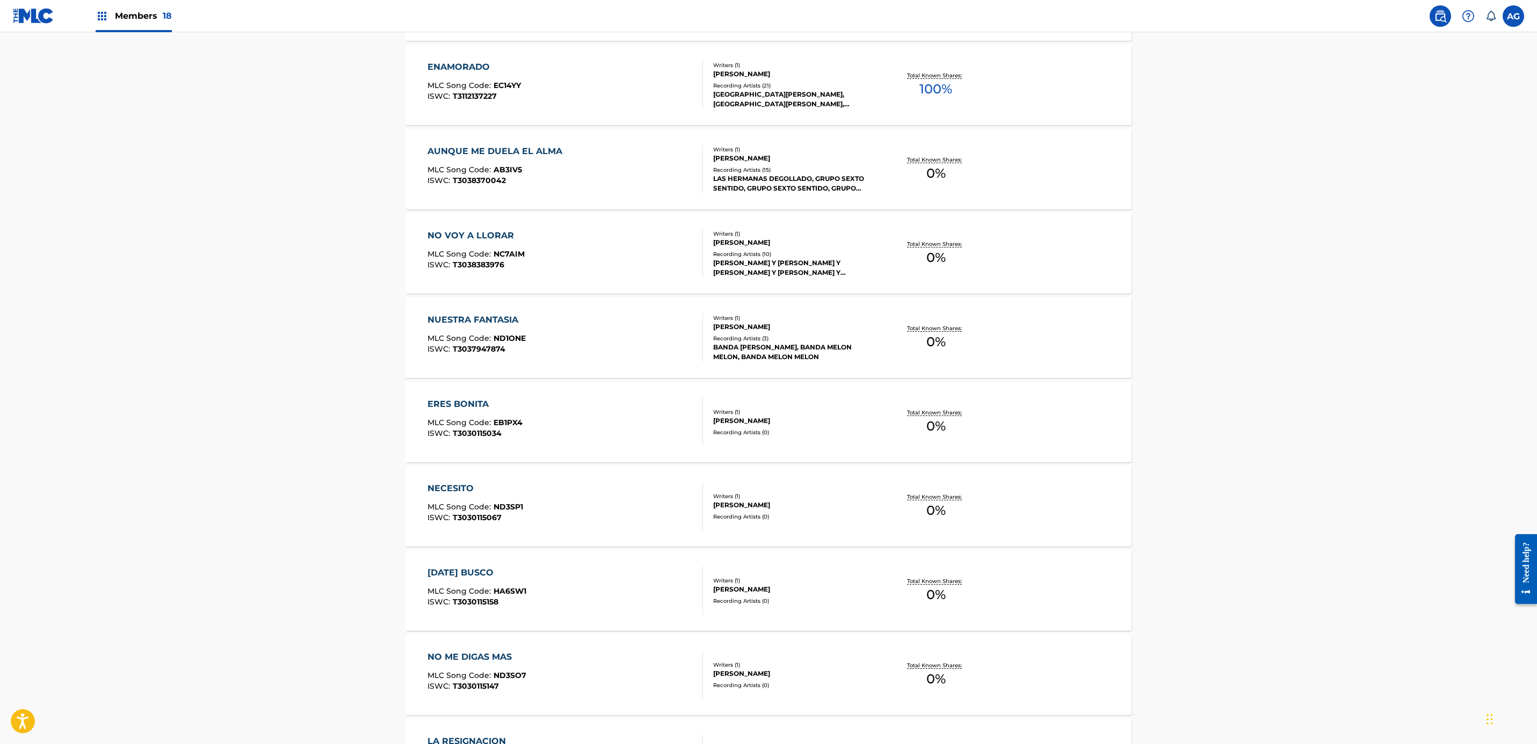
click at [625, 441] on div "ERES BONITA MLC Song Code : EB1PX4 ISWC : T3030115034" at bounding box center [565, 422] width 276 height 48
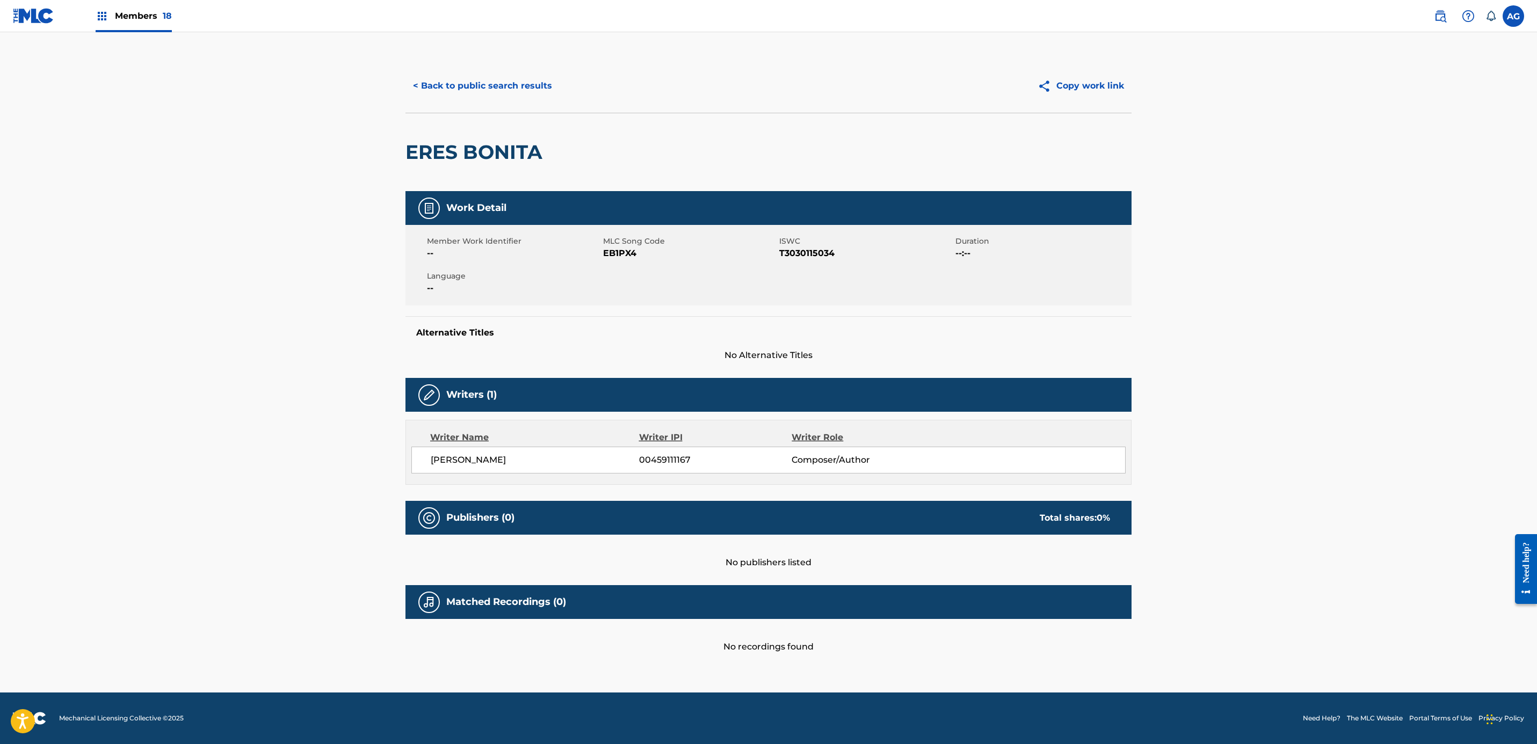
click at [511, 73] on button "< Back to public search results" at bounding box center [482, 85] width 154 height 27
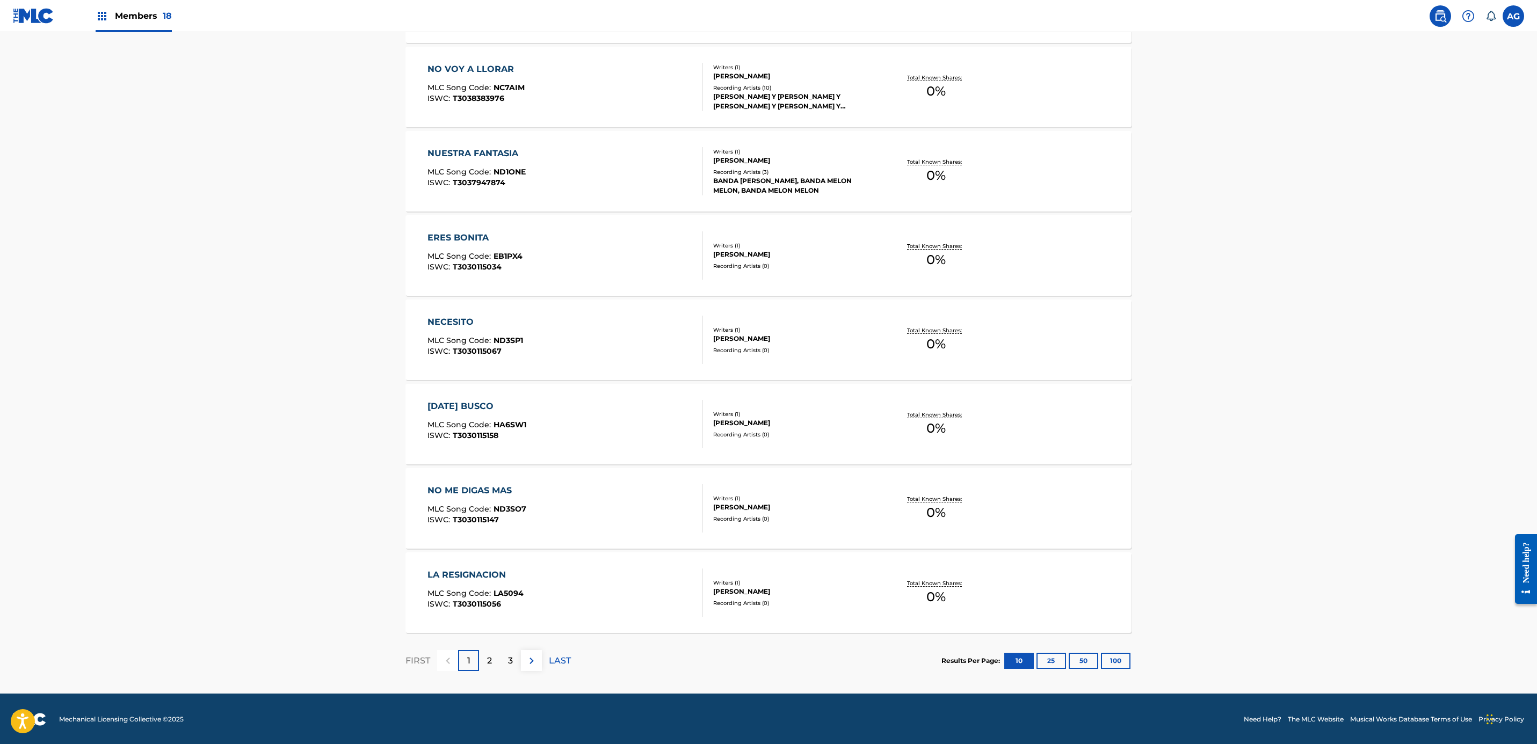
scroll to position [570, 0]
click at [482, 657] on div "2" at bounding box center [489, 659] width 21 height 21
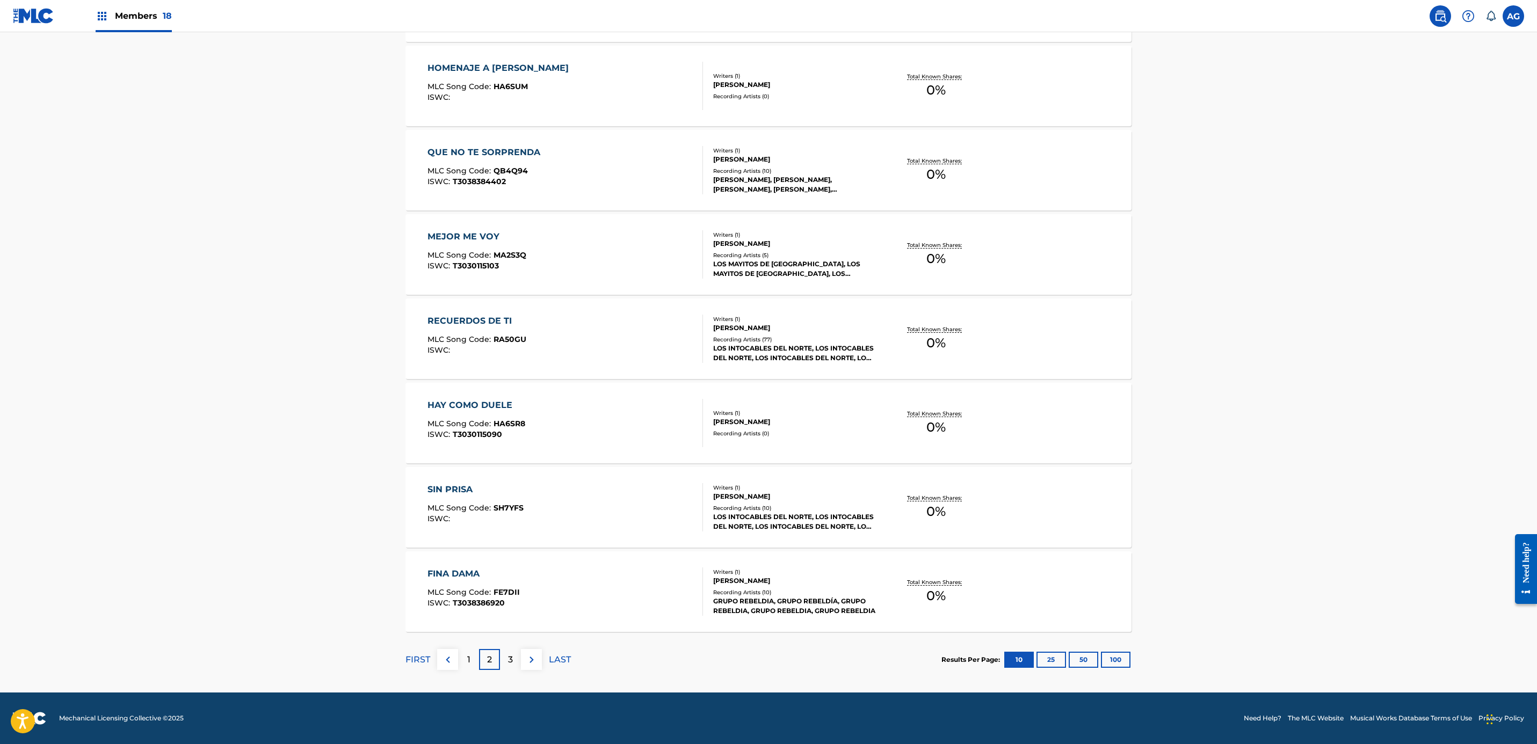
drag, startPoint x: 366, startPoint y: 551, endPoint x: 387, endPoint y: 696, distance: 146.5
click at [505, 657] on div "3" at bounding box center [510, 659] width 21 height 21
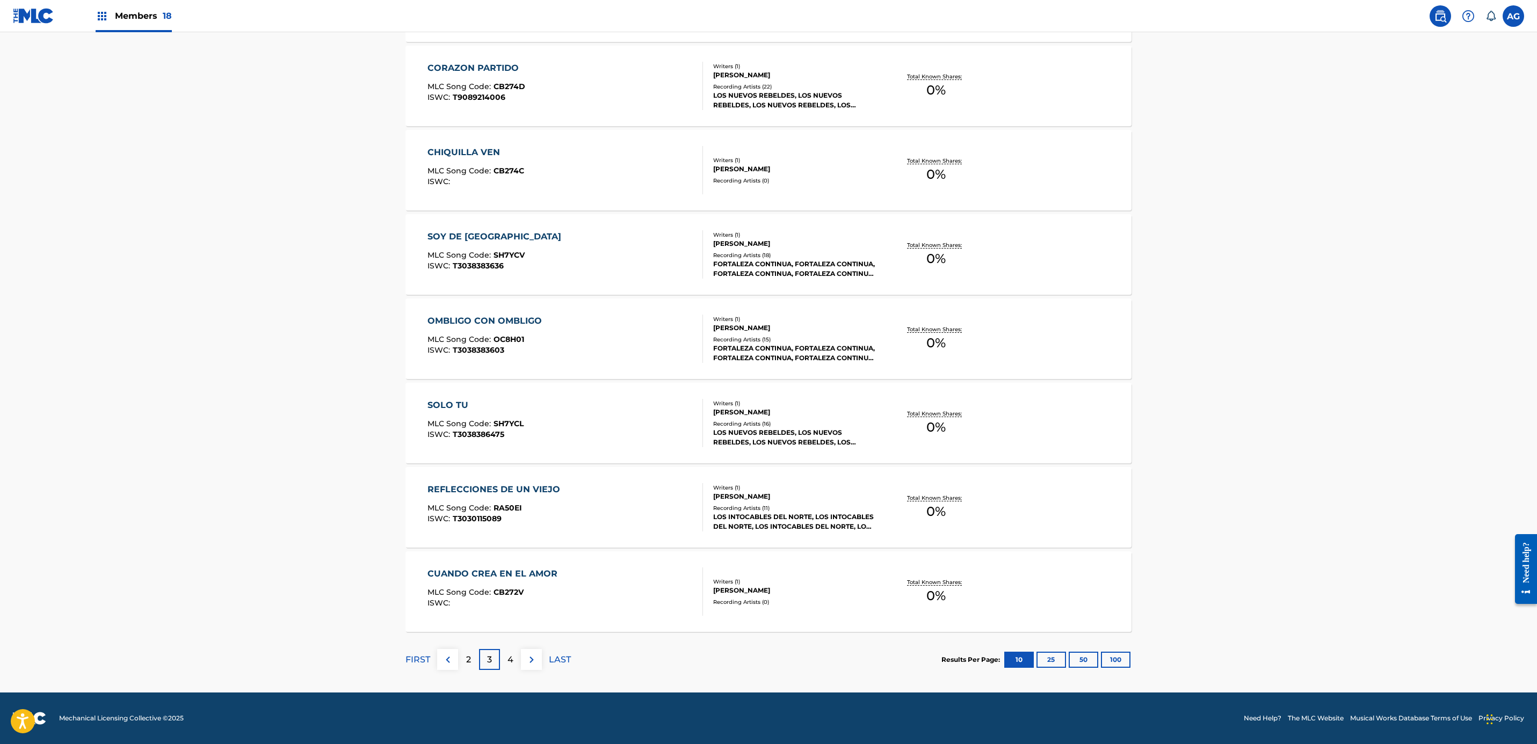
drag, startPoint x: 255, startPoint y: 438, endPoint x: 273, endPoint y: 595, distance: 157.8
click at [517, 659] on div "4" at bounding box center [510, 659] width 21 height 21
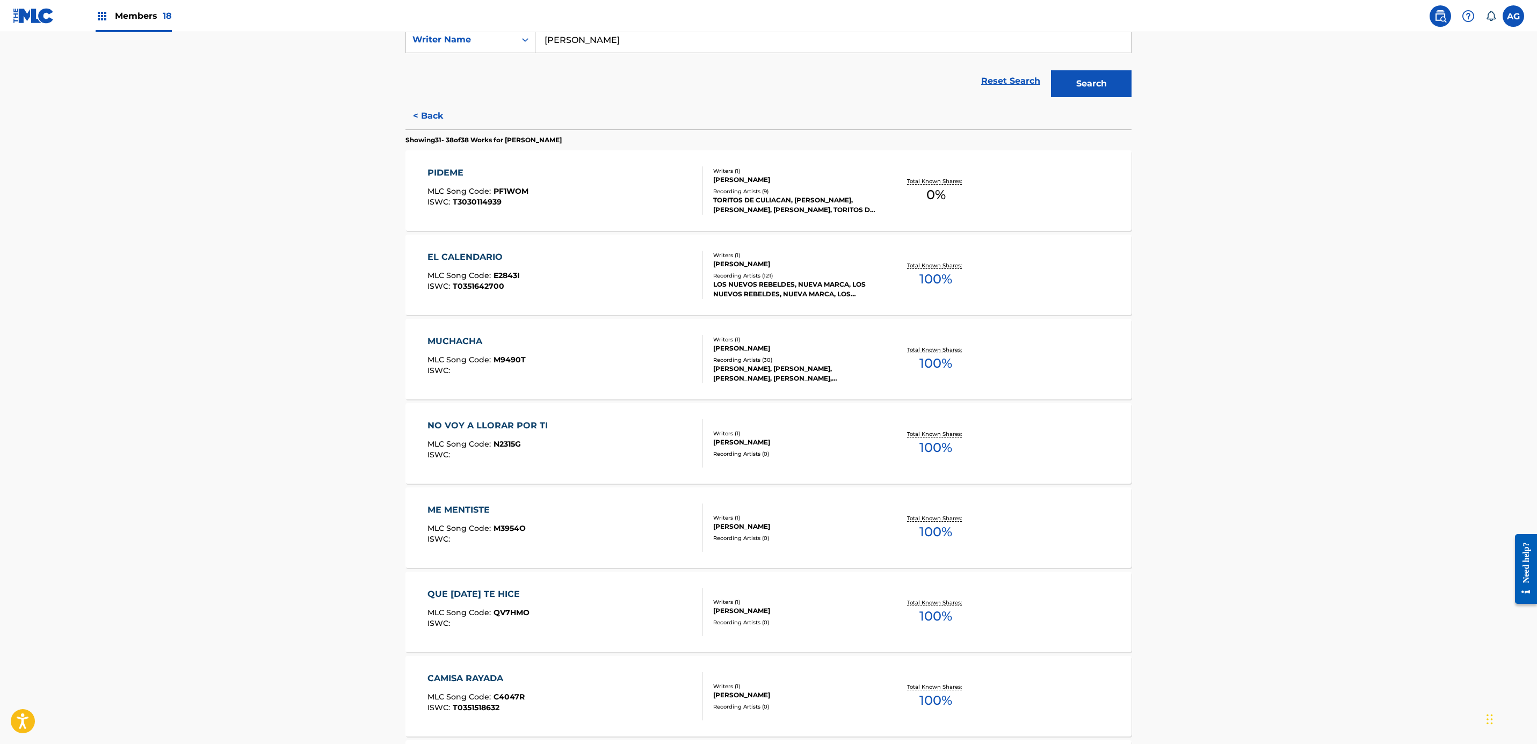
scroll to position [212, 0]
click at [557, 291] on div "EL CALENDARIO MLC Song Code : E2843I ISWC : T0351642700" at bounding box center [565, 276] width 276 height 48
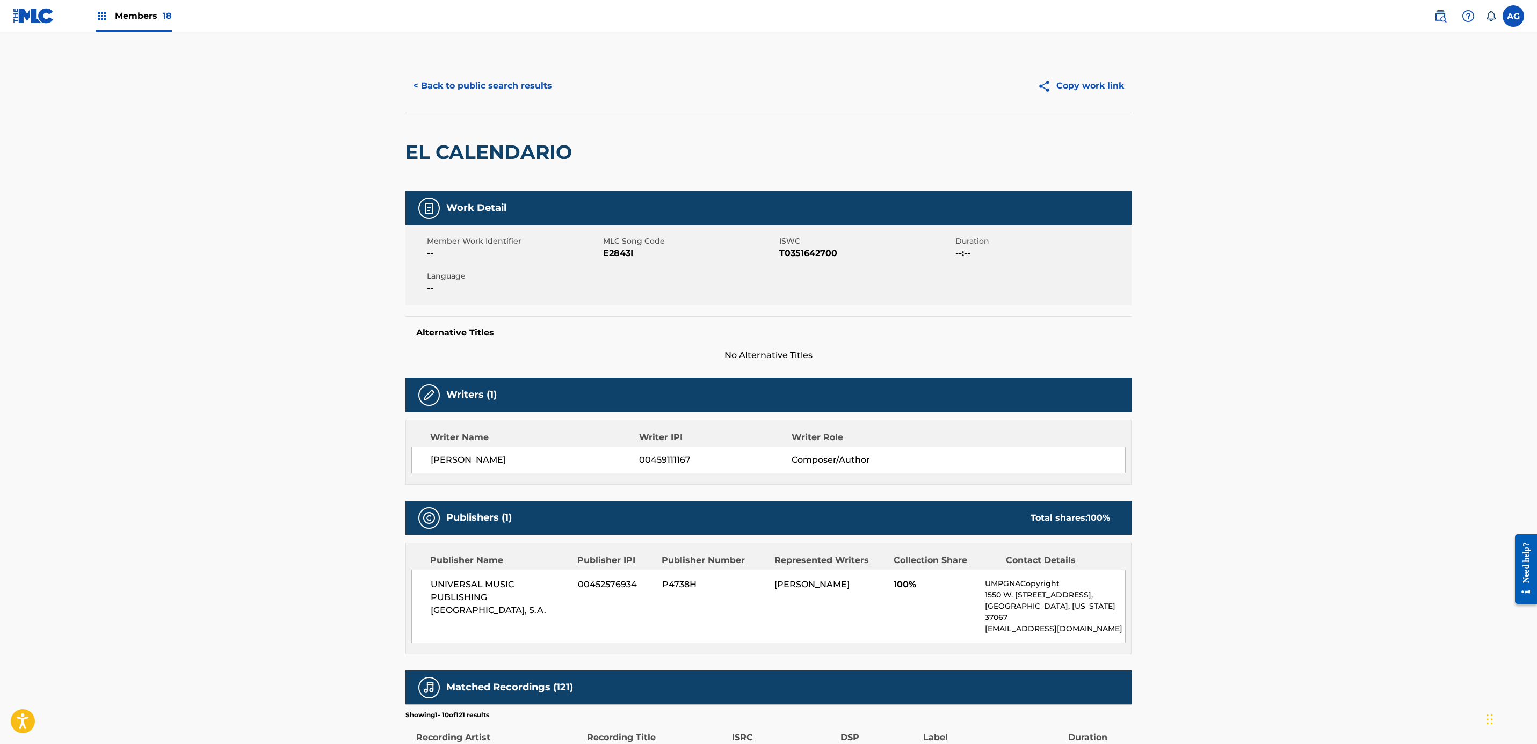
click at [438, 87] on button "< Back to public search results" at bounding box center [482, 85] width 154 height 27
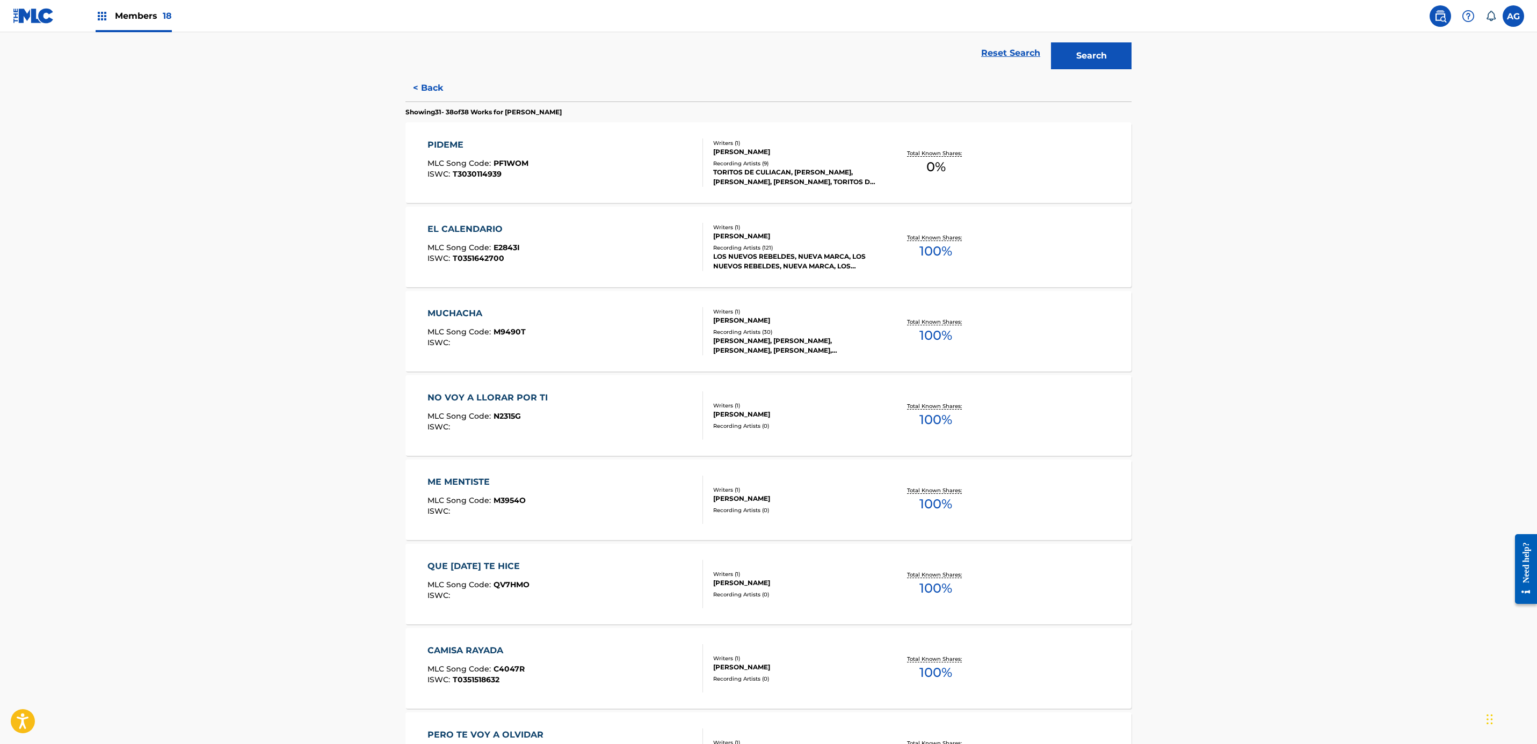
scroll to position [402, 0]
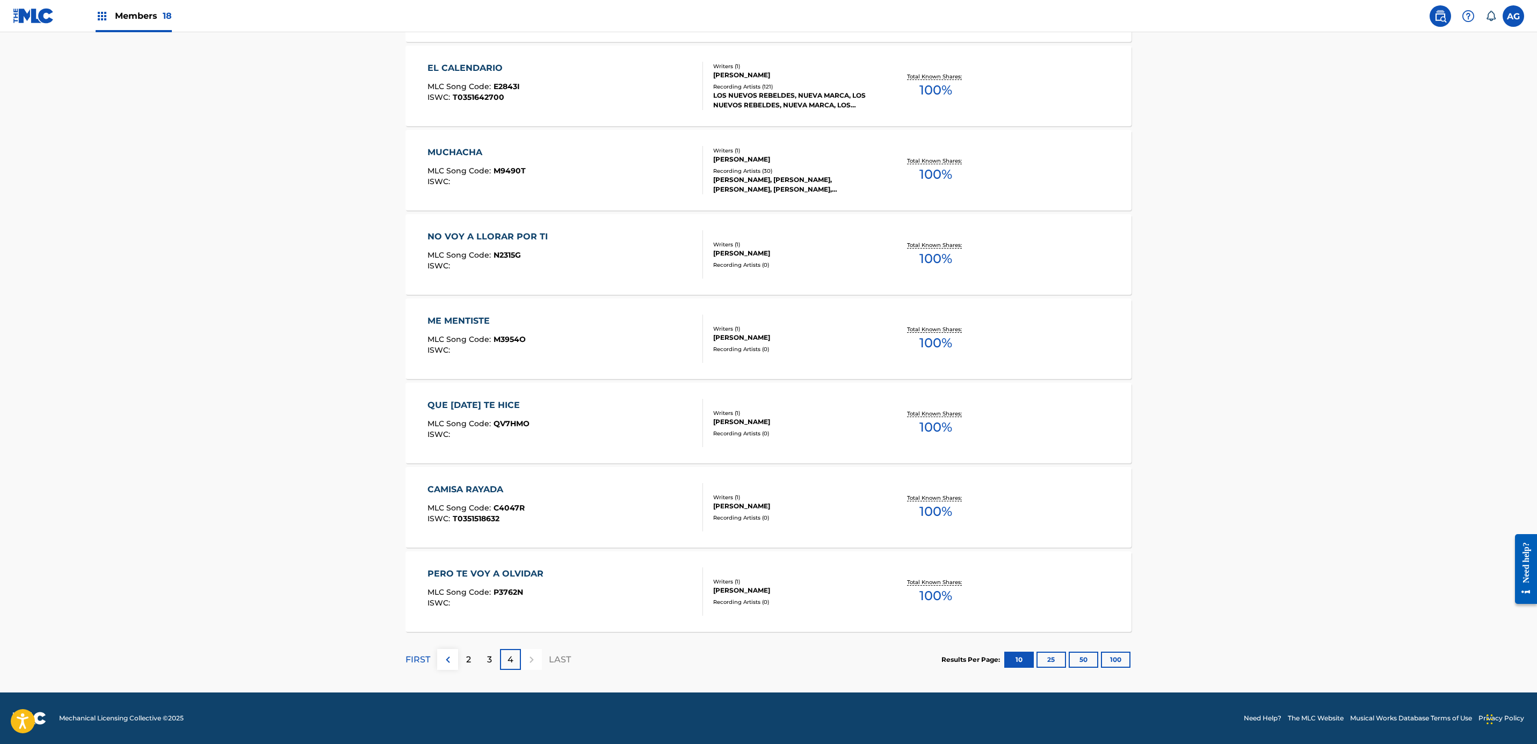
click at [464, 248] on div "NO VOY A LLORAR POR TI MLC Song Code : N2315G ISWC :" at bounding box center [490, 254] width 126 height 48
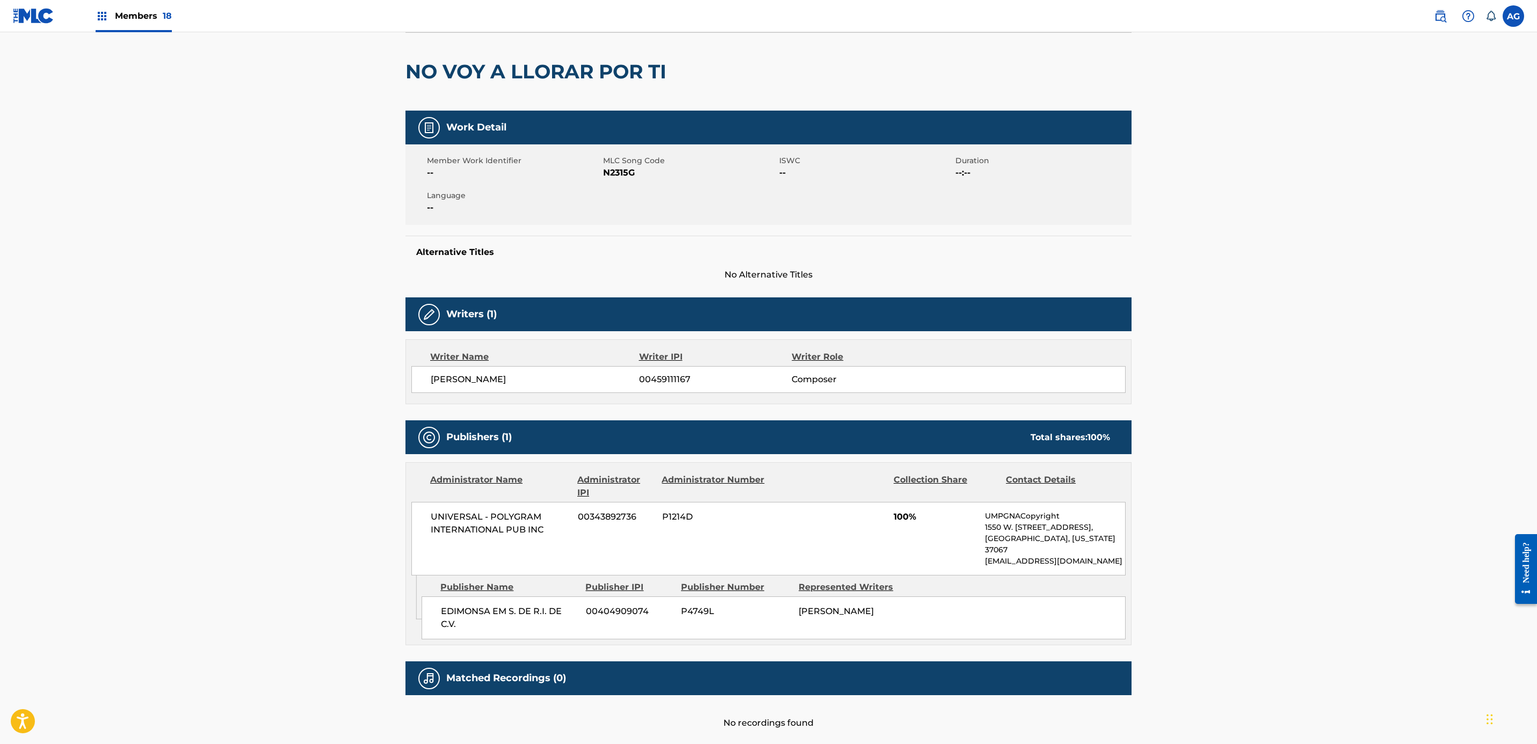
scroll to position [125, 0]
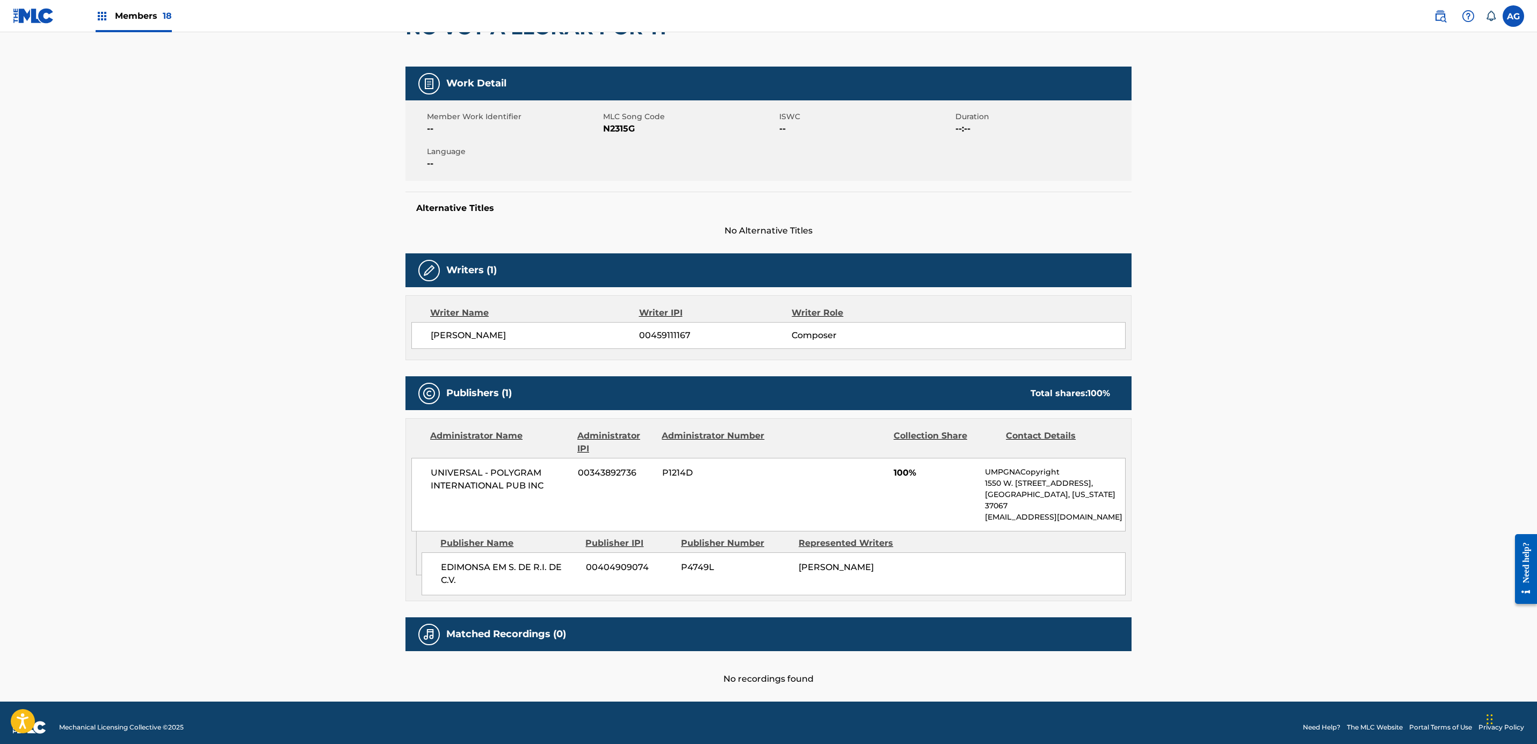
drag, startPoint x: 361, startPoint y: 432, endPoint x: 369, endPoint y: 498, distance: 66.5
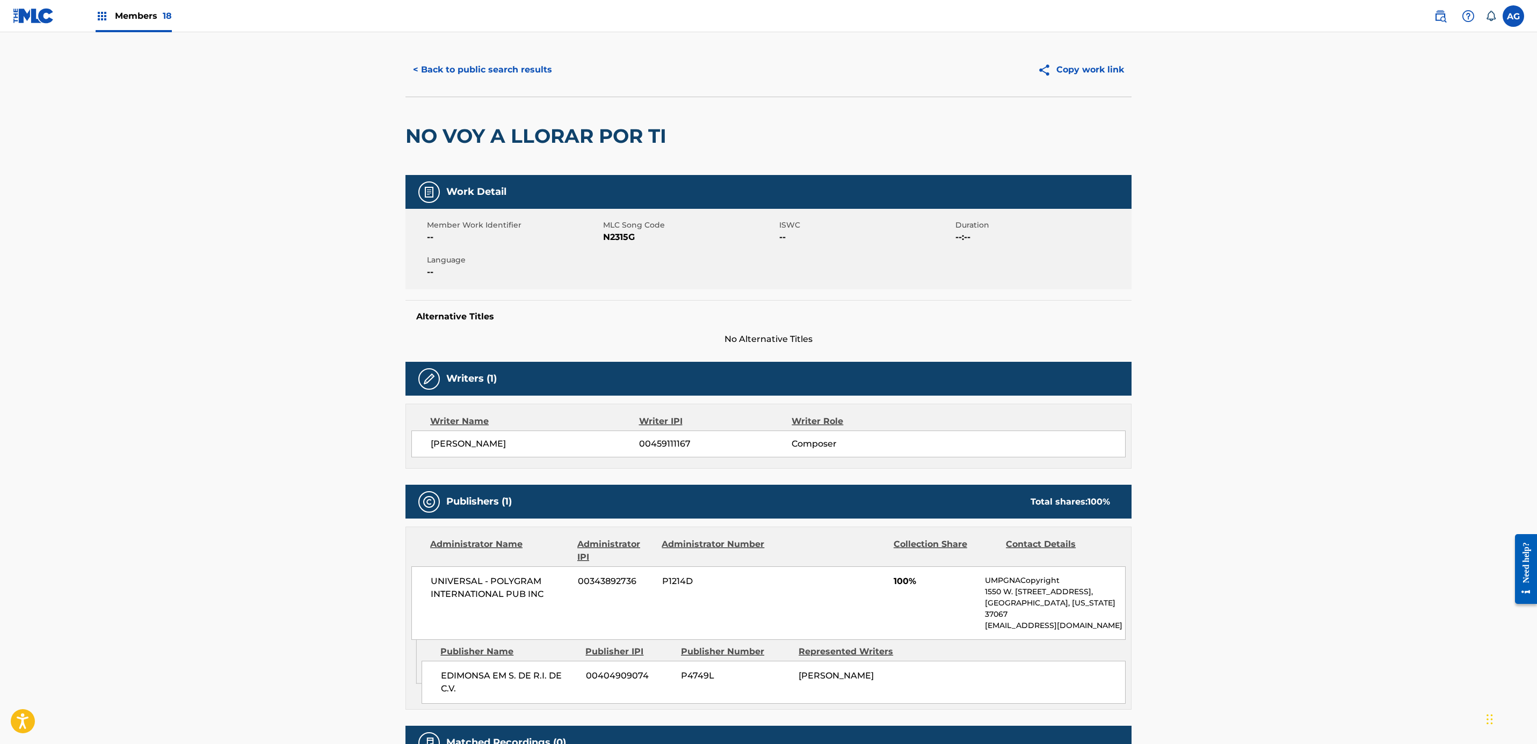
drag, startPoint x: 374, startPoint y: 419, endPoint x: 382, endPoint y: 216, distance: 203.2
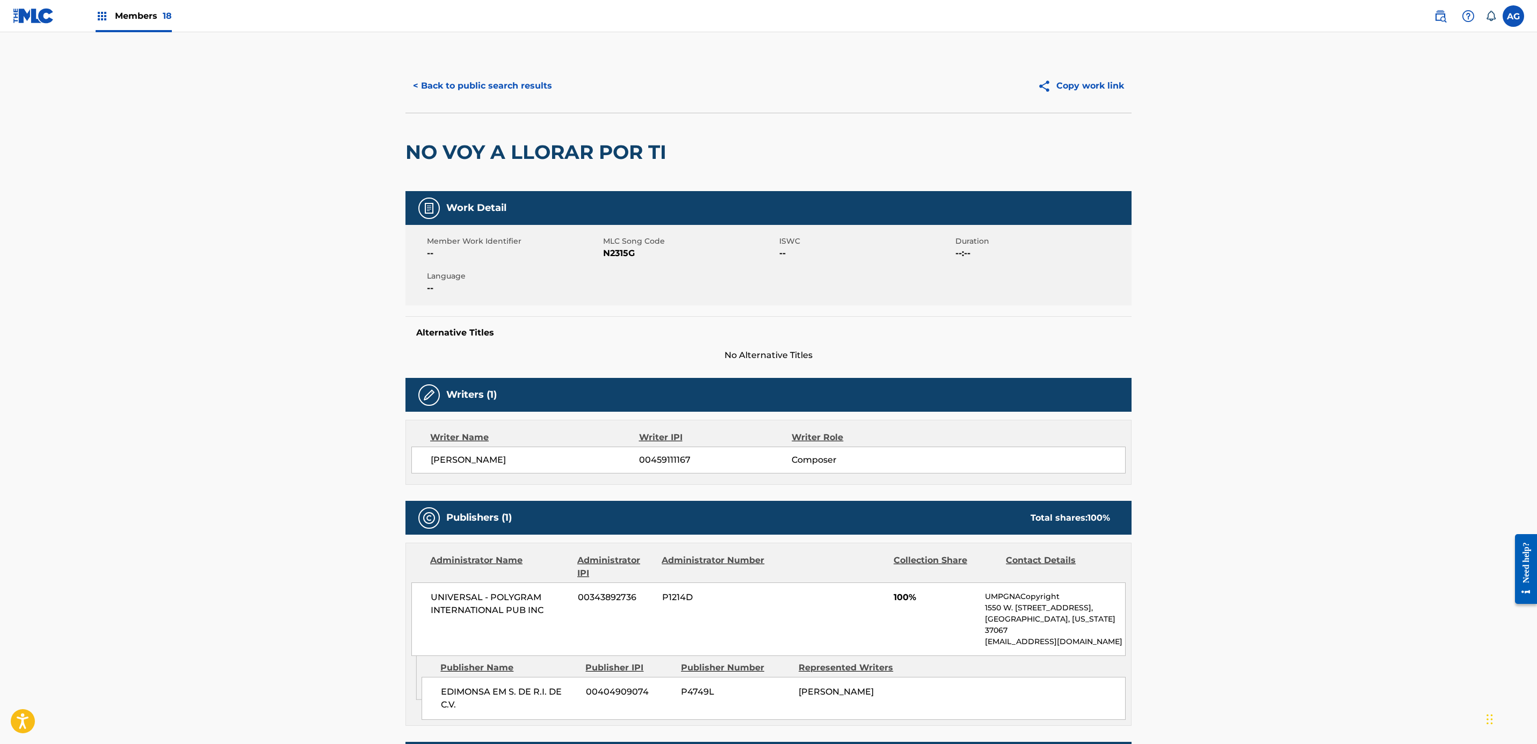
click at [474, 79] on button "< Back to public search results" at bounding box center [482, 85] width 154 height 27
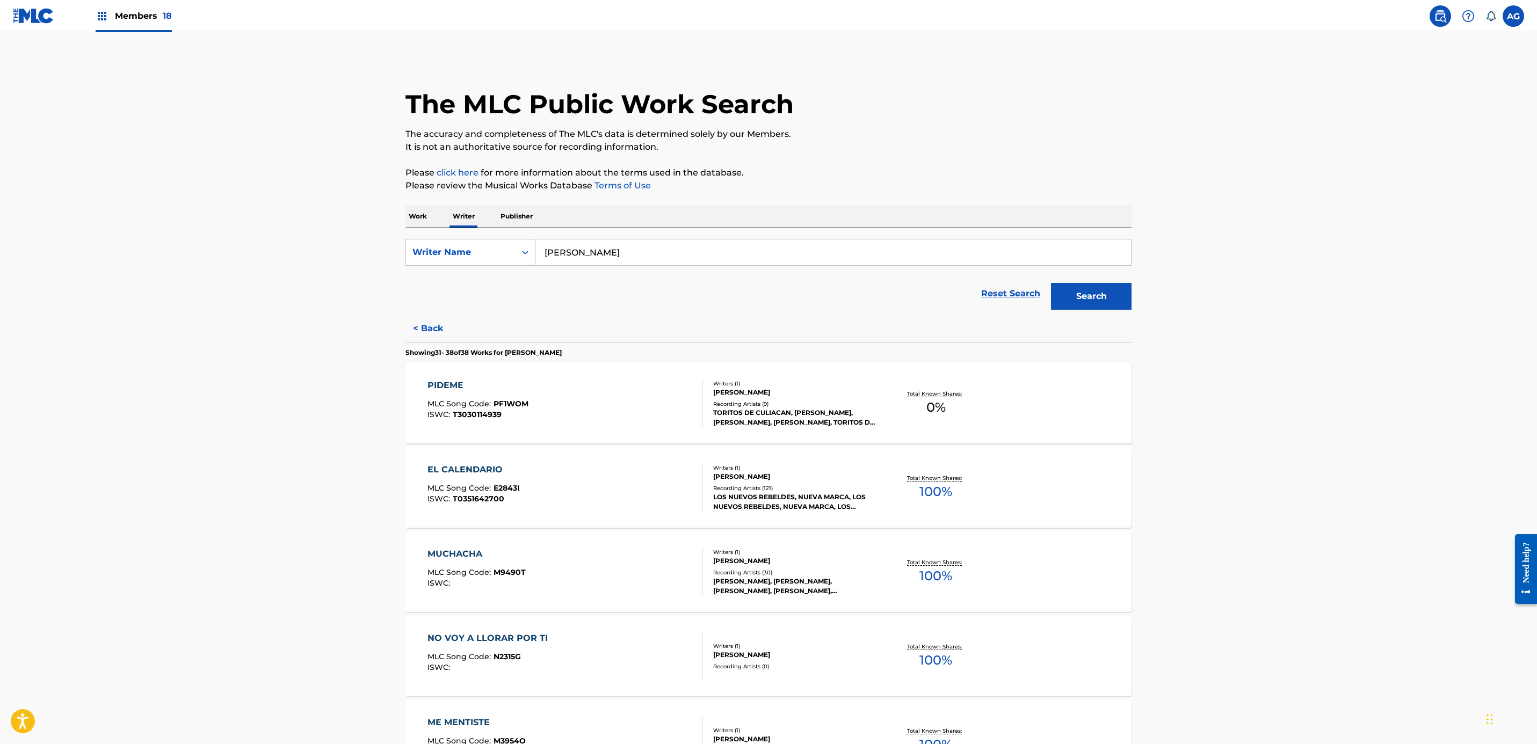
drag, startPoint x: 308, startPoint y: 234, endPoint x: 315, endPoint y: 50, distance: 183.3
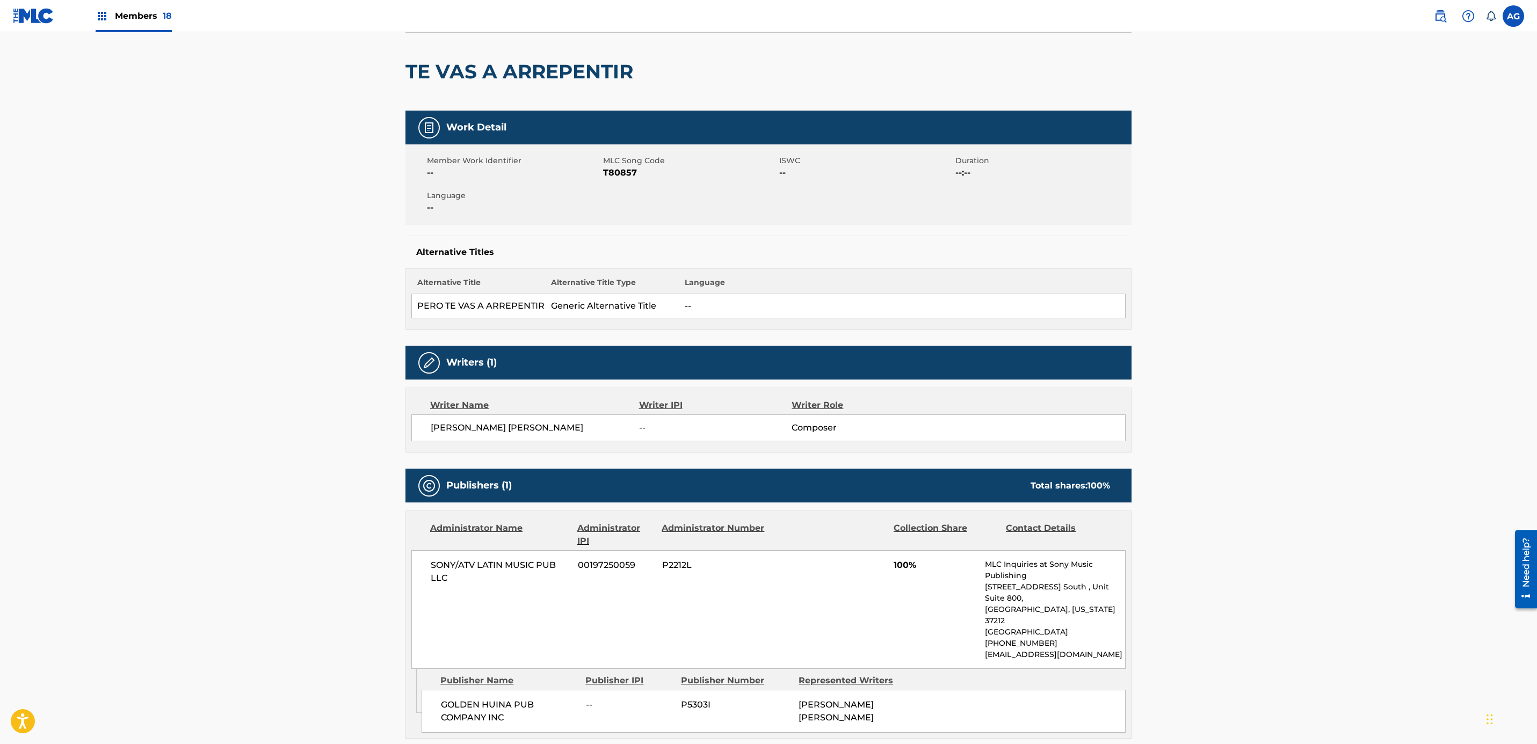
drag, startPoint x: 121, startPoint y: 23, endPoint x: 139, endPoint y: 27, distance: 18.2
click at [121, 23] on div "Members 18" at bounding box center [134, 16] width 76 height 32
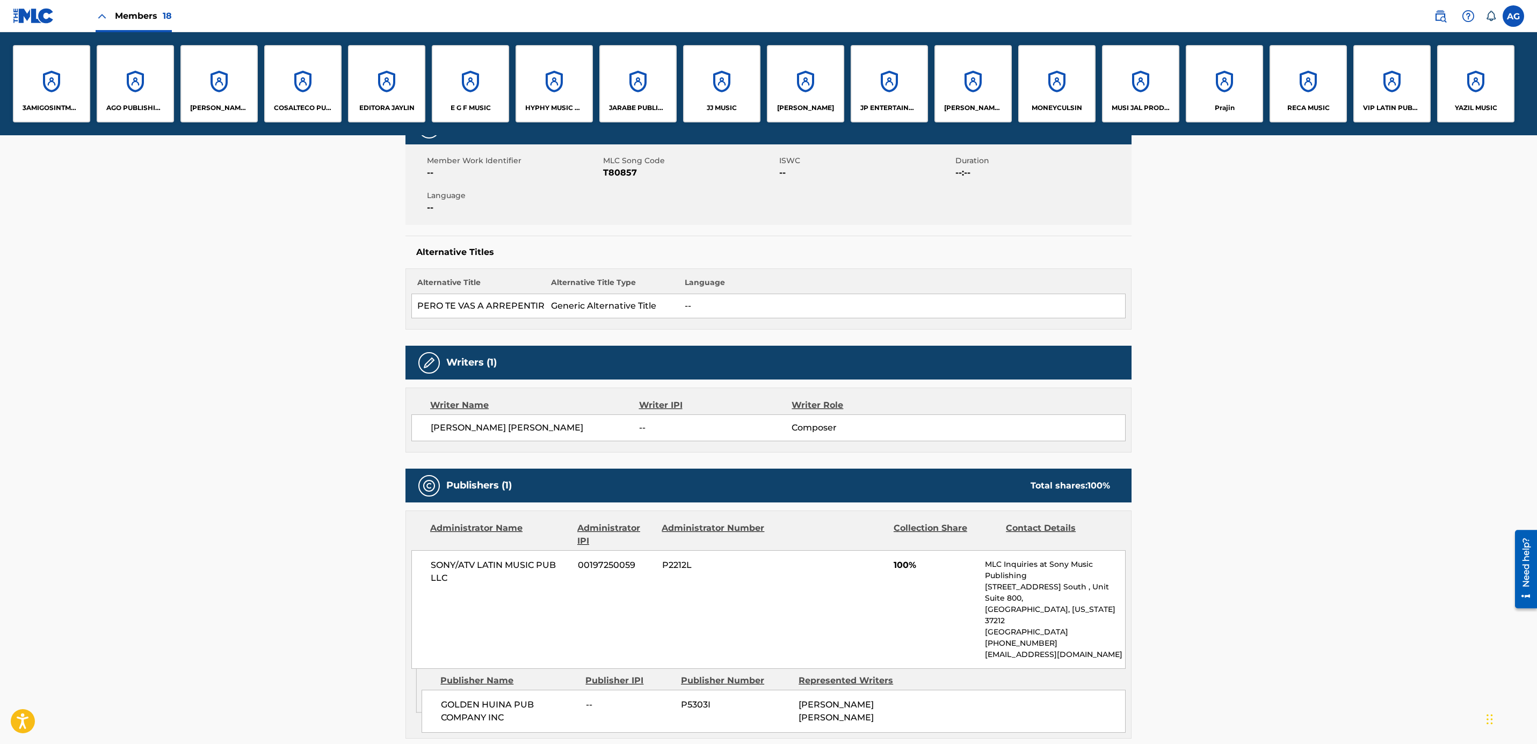
click at [547, 86] on div "HYPHY MUSIC PUBLISHING INC" at bounding box center [554, 83] width 77 height 77
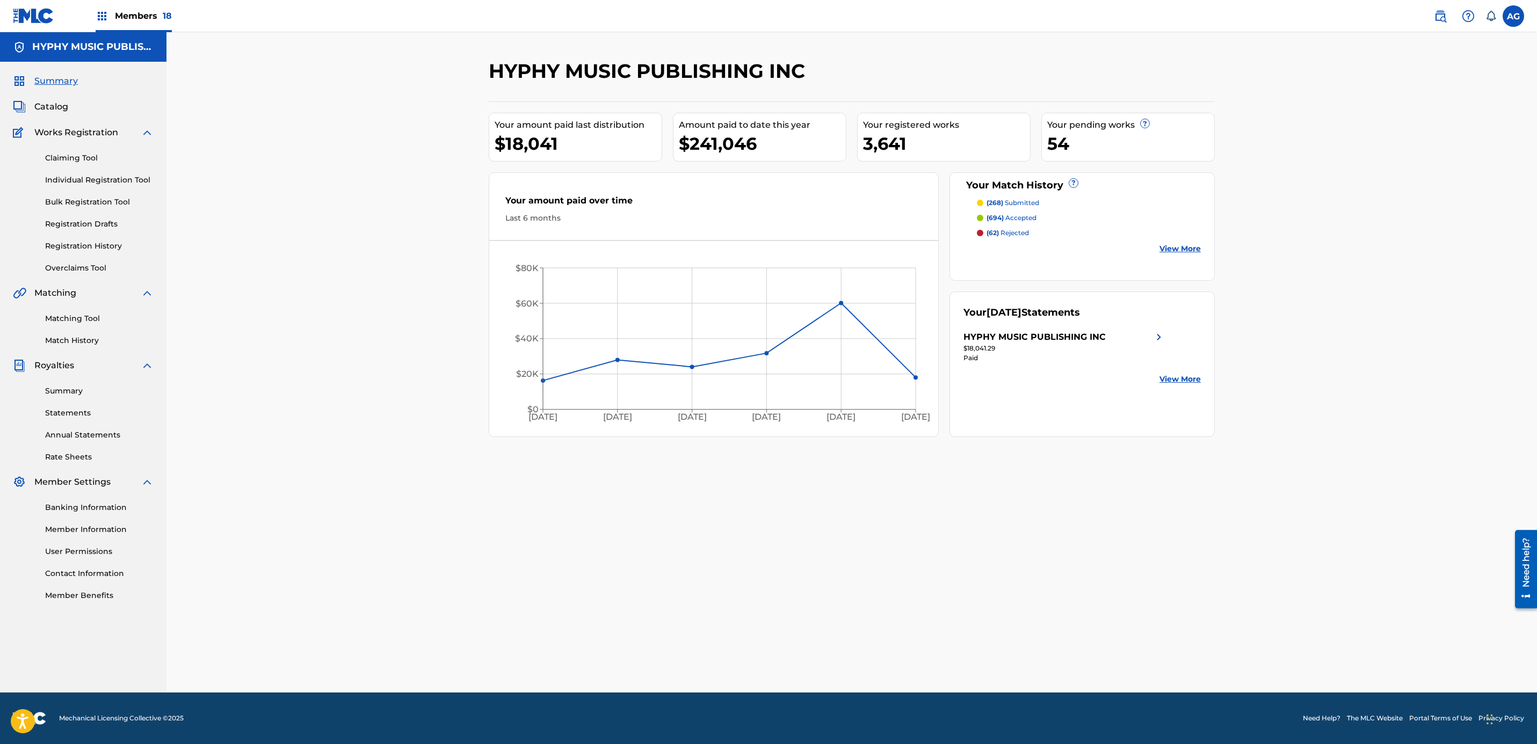
click at [47, 103] on span "Catalog" at bounding box center [51, 106] width 34 height 13
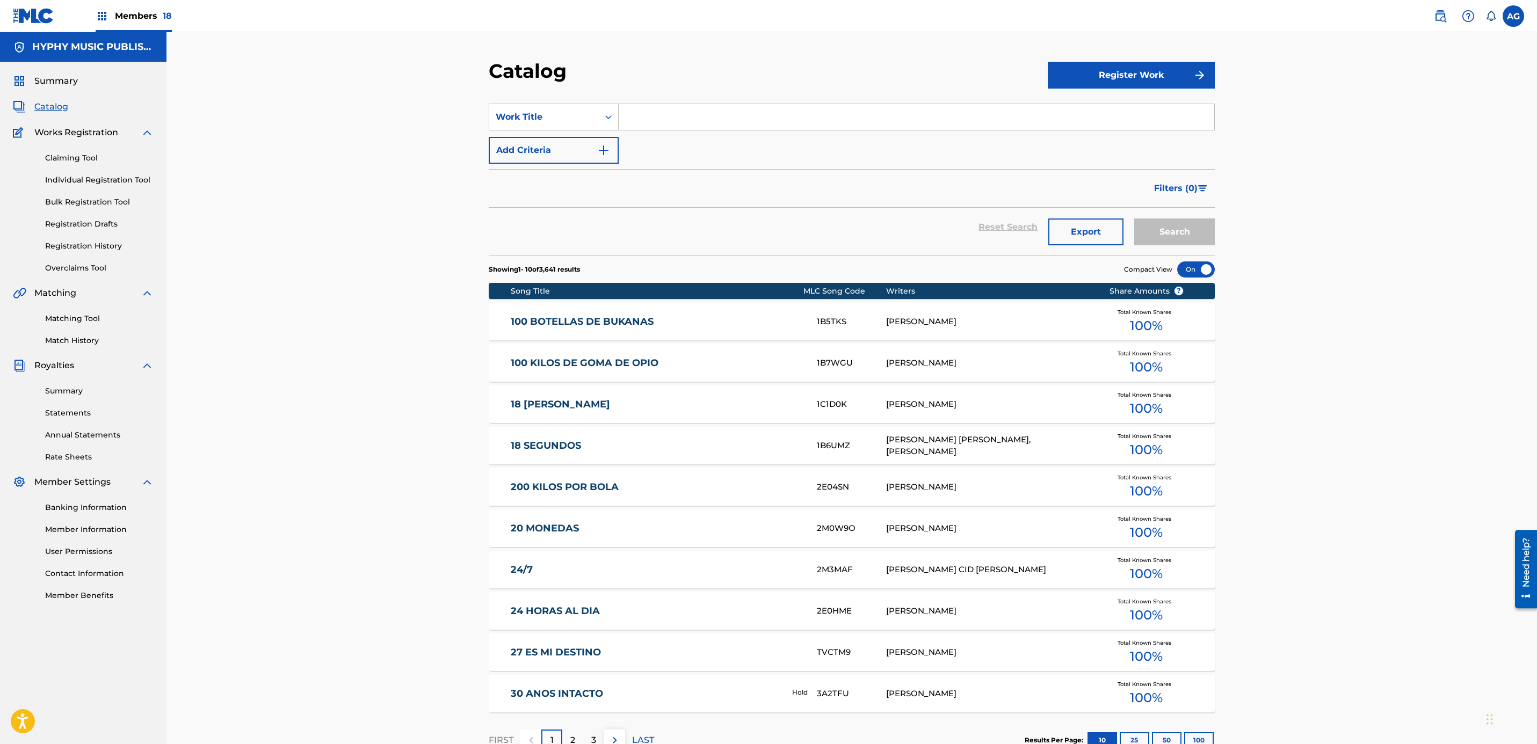
click at [87, 157] on link "Claiming Tool" at bounding box center [99, 158] width 108 height 11
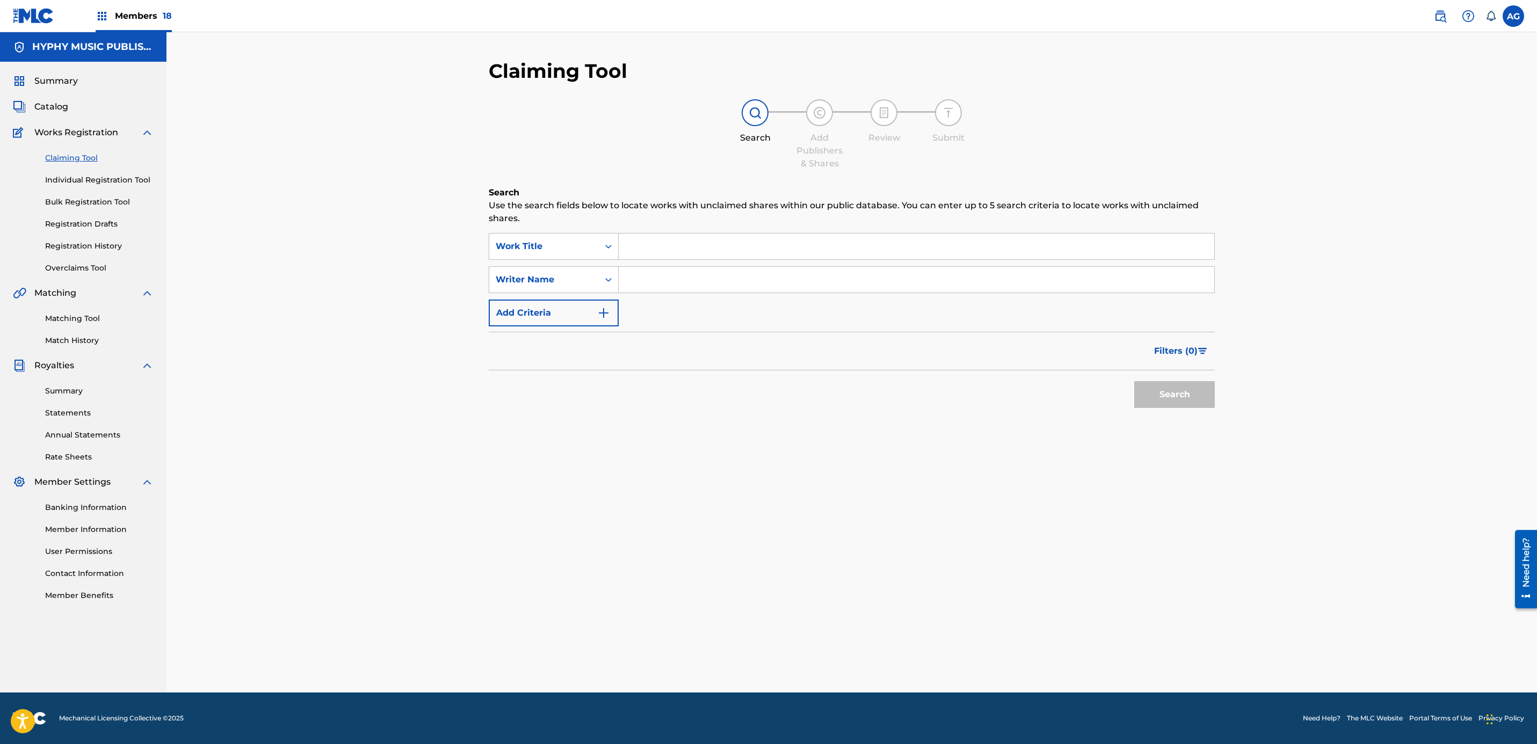
click at [687, 252] on input "Search Form" at bounding box center [917, 247] width 596 height 26
paste input "A PESAR DE TODO"
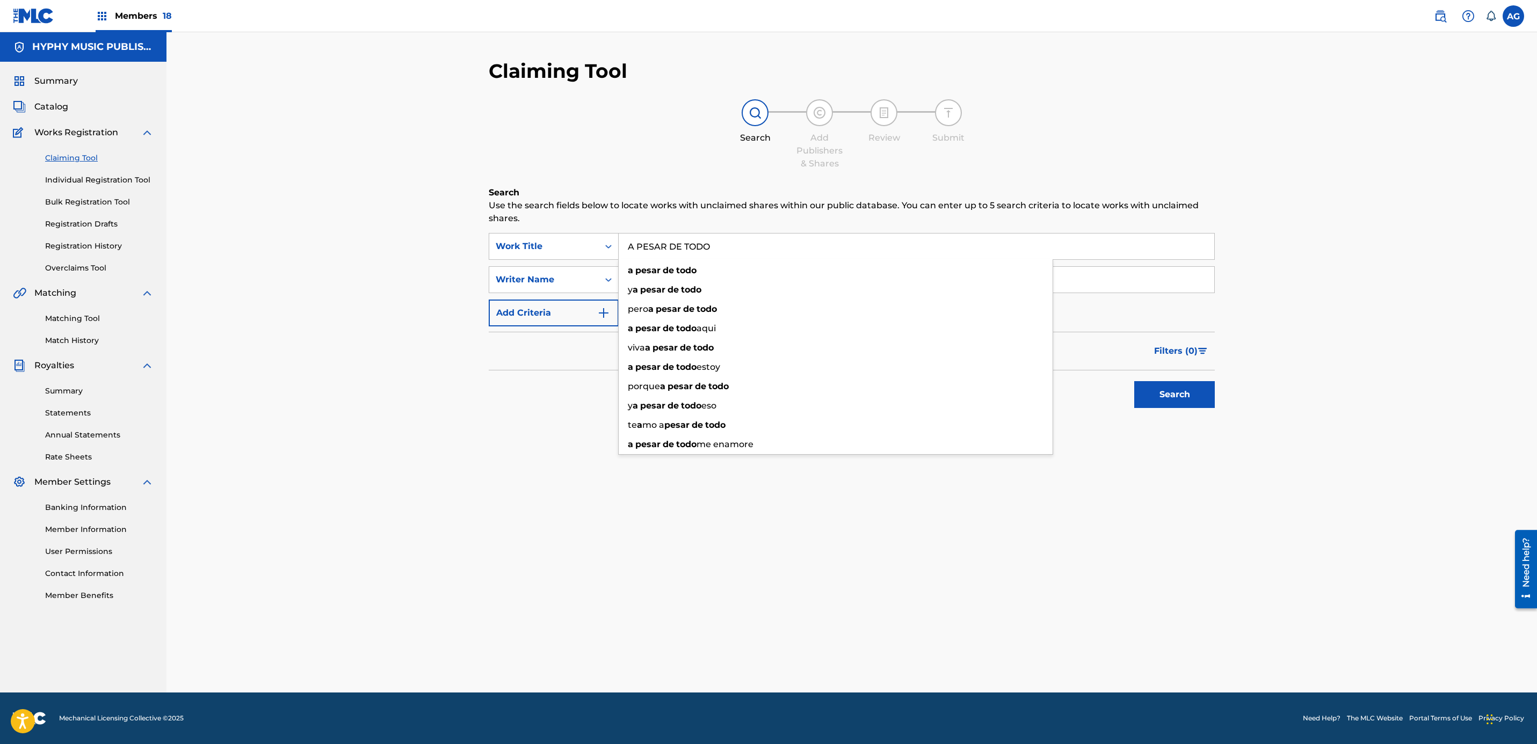
type input "A PESAR DE TODO"
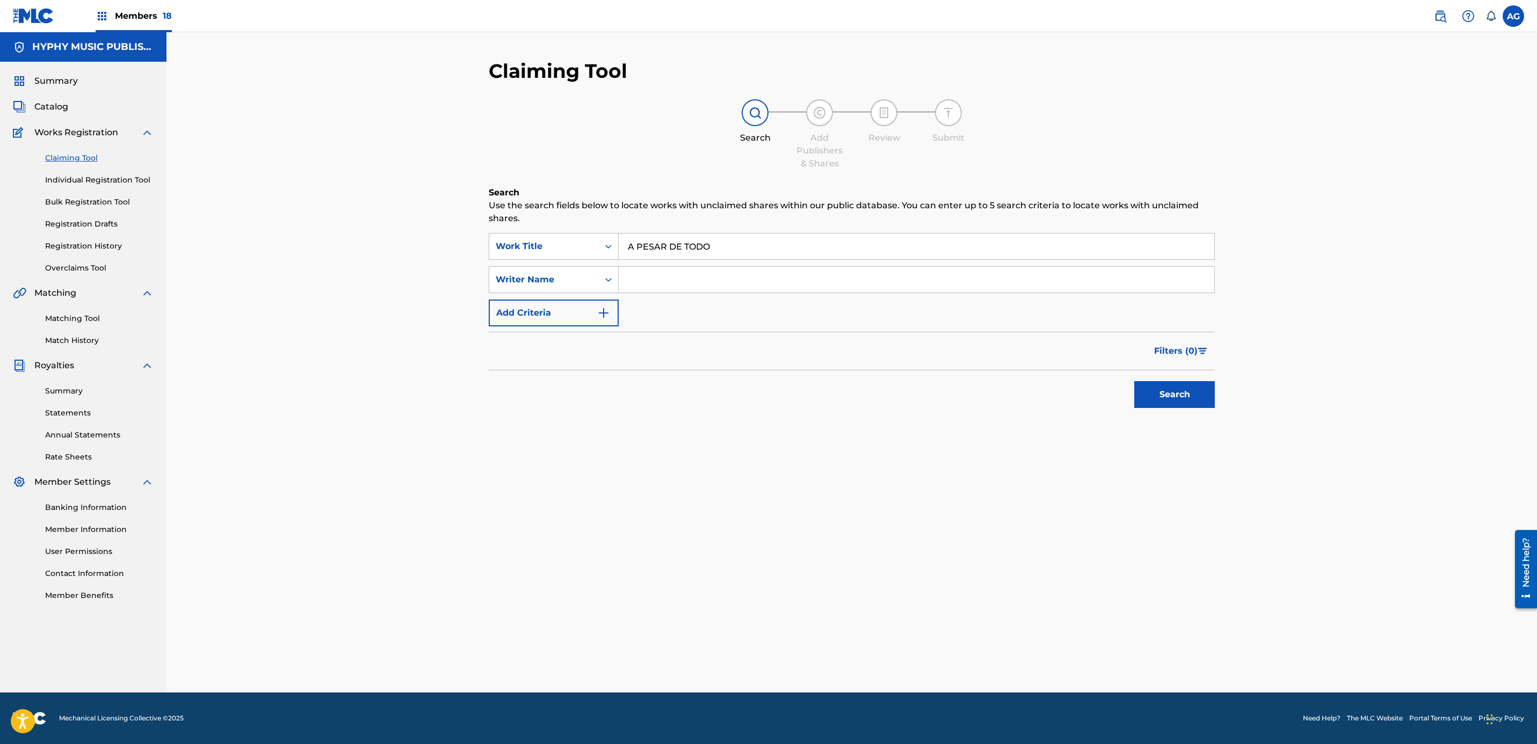
click at [668, 284] on input "Search Form" at bounding box center [917, 280] width 596 height 26
paste input "[PERSON_NAME]"
type input "[PERSON_NAME]"
click at [1160, 387] on button "Search" at bounding box center [1174, 394] width 81 height 27
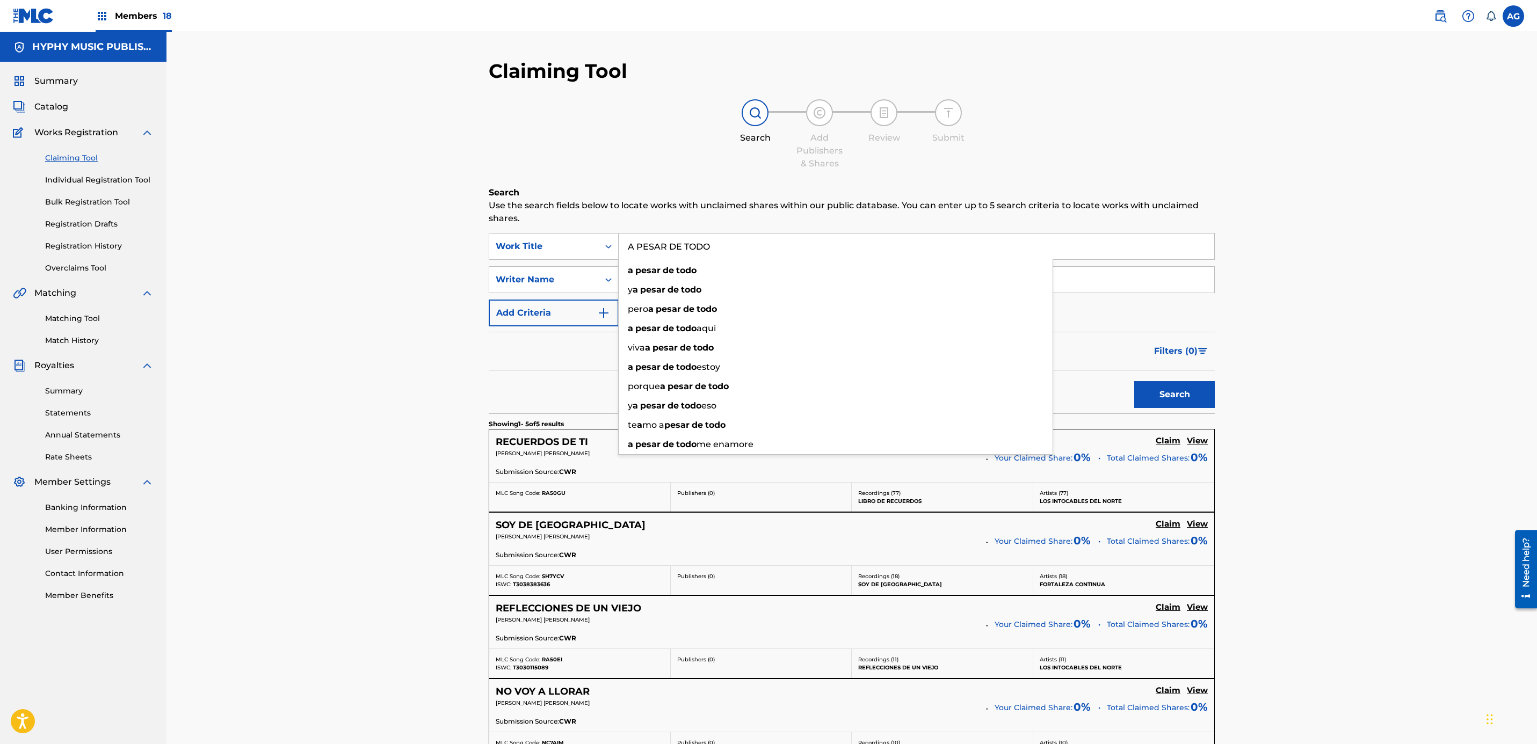
drag, startPoint x: 594, startPoint y: 242, endPoint x: 319, endPoint y: 234, distance: 275.6
click at [322, 235] on div "Claiming Tool Search Add Publishers & Shares Review Submit Search Use the searc…" at bounding box center [851, 486] width 1370 height 909
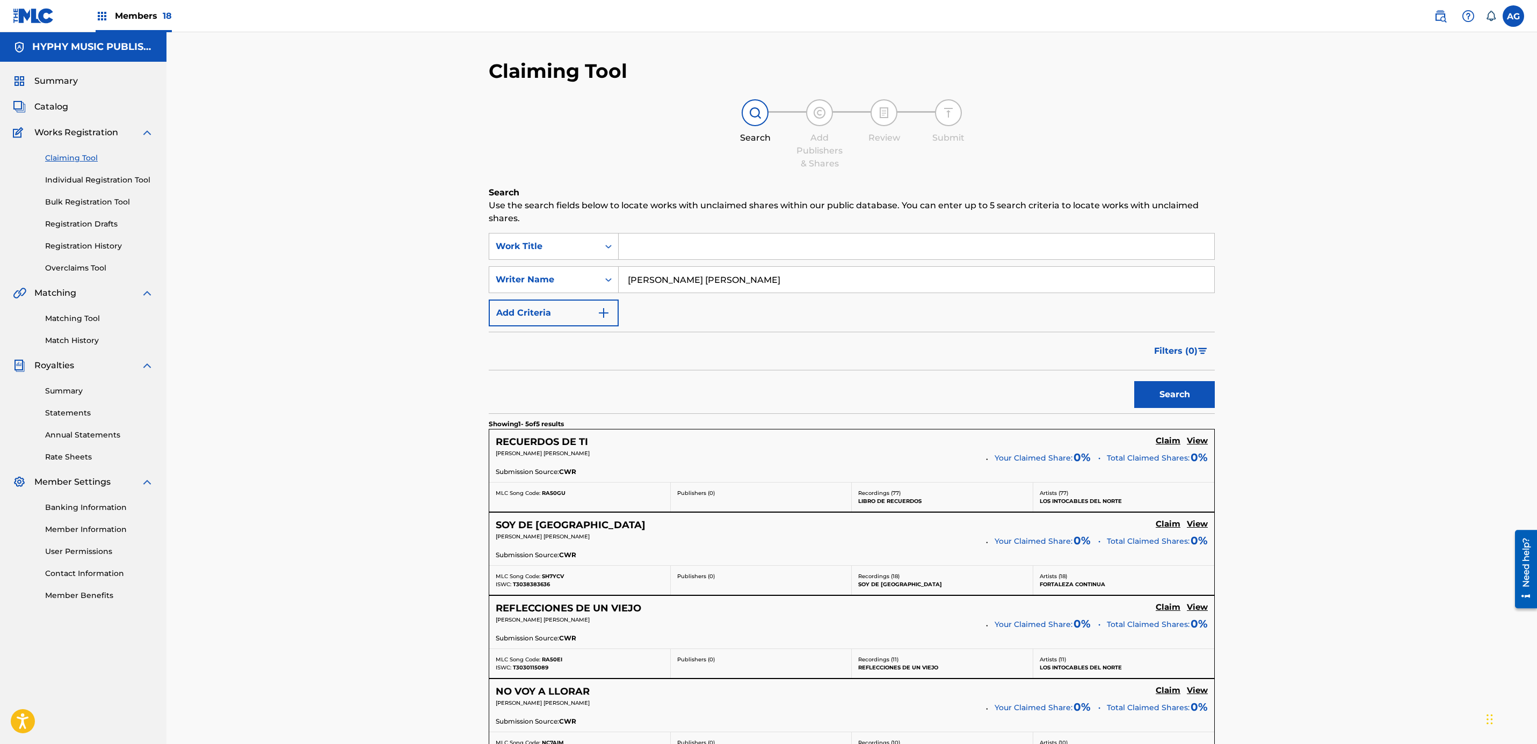
click at [1180, 383] on button "Search" at bounding box center [1174, 394] width 81 height 27
drag, startPoint x: 326, startPoint y: 271, endPoint x: 363, endPoint y: 116, distance: 159.0
click at [126, 177] on link "Individual Registration Tool" at bounding box center [99, 180] width 108 height 11
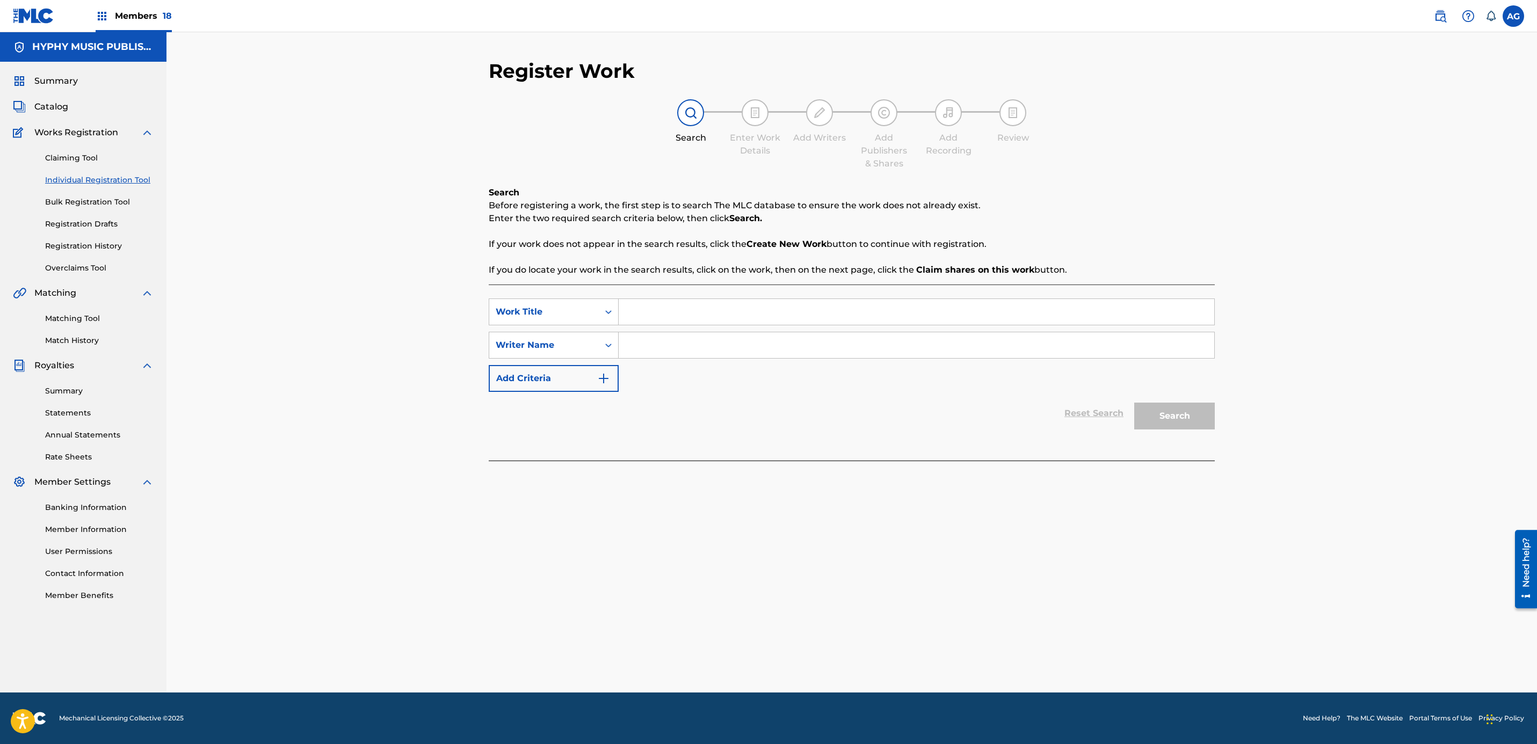
click at [654, 311] on input "Search Form" at bounding box center [917, 312] width 596 height 26
paste input "A PESAR DE TODO"
type input "A PESAR DE TODO"
click at [1163, 424] on div "Search" at bounding box center [1172, 413] width 86 height 43
click at [846, 345] on input "Search Form" at bounding box center [917, 345] width 596 height 26
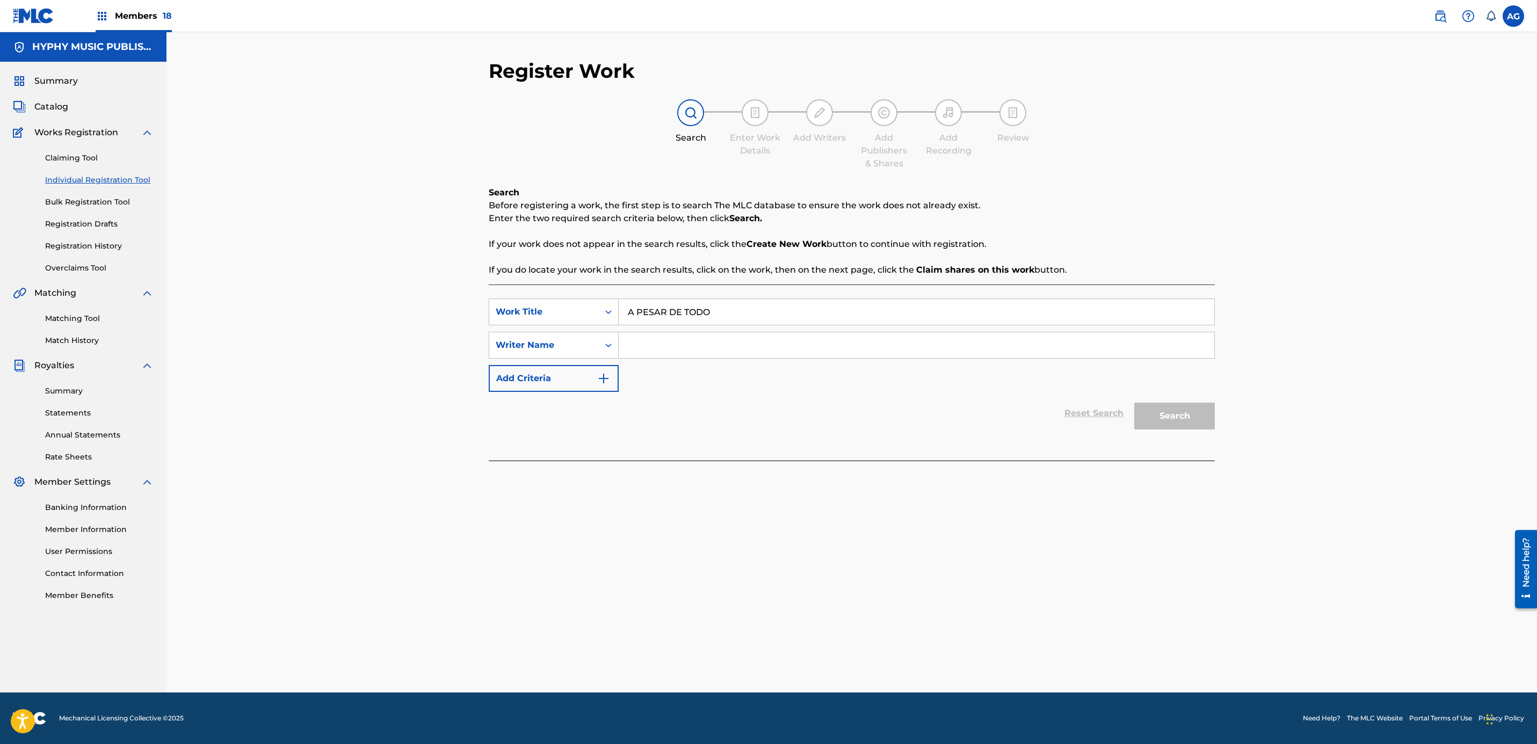
paste input "[PERSON_NAME]"
type input "[PERSON_NAME]"
drag, startPoint x: 1180, startPoint y: 417, endPoint x: 1170, endPoint y: 426, distance: 12.9
click at [1181, 417] on button "Search" at bounding box center [1174, 416] width 81 height 27
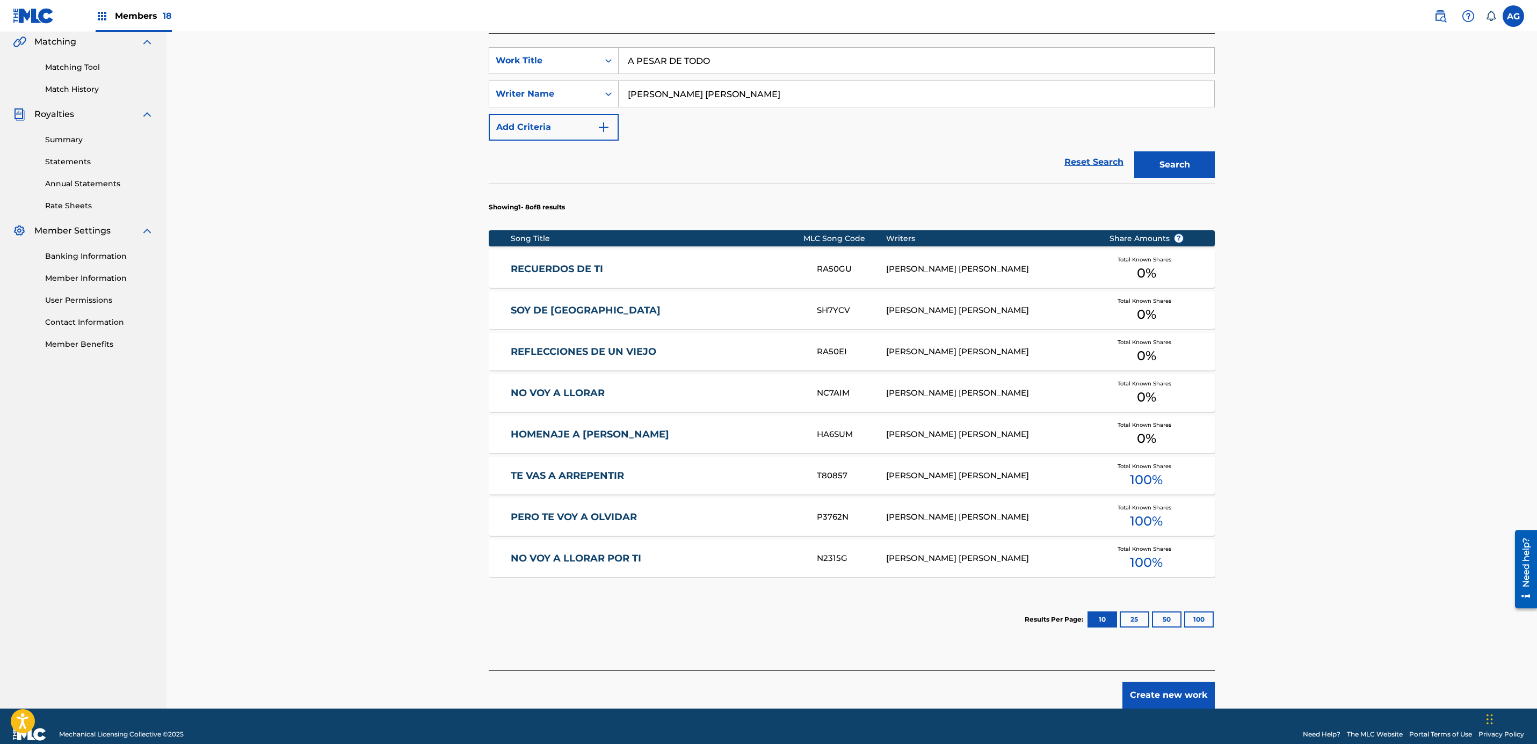
scroll to position [268, 0]
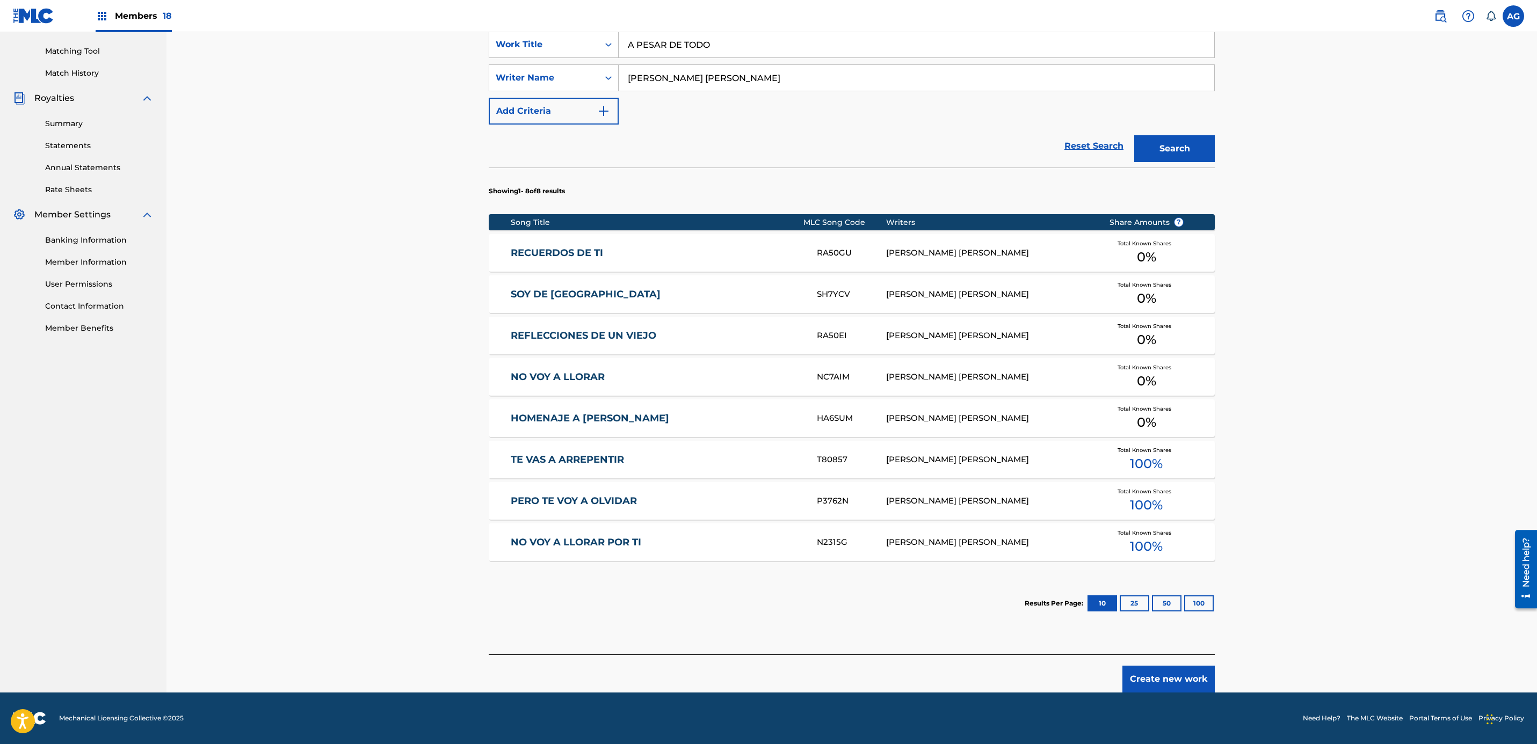
drag, startPoint x: 771, startPoint y: 47, endPoint x: 443, endPoint y: 44, distance: 327.6
click at [443, 44] on div "Register Work Search Enter Work Details Add Writers Add Publishers & Shares Add…" at bounding box center [851, 229] width 1370 height 928
paste input "DIFICIL"
type input "DIFICIL"
click at [1178, 144] on button "Search" at bounding box center [1174, 148] width 81 height 27
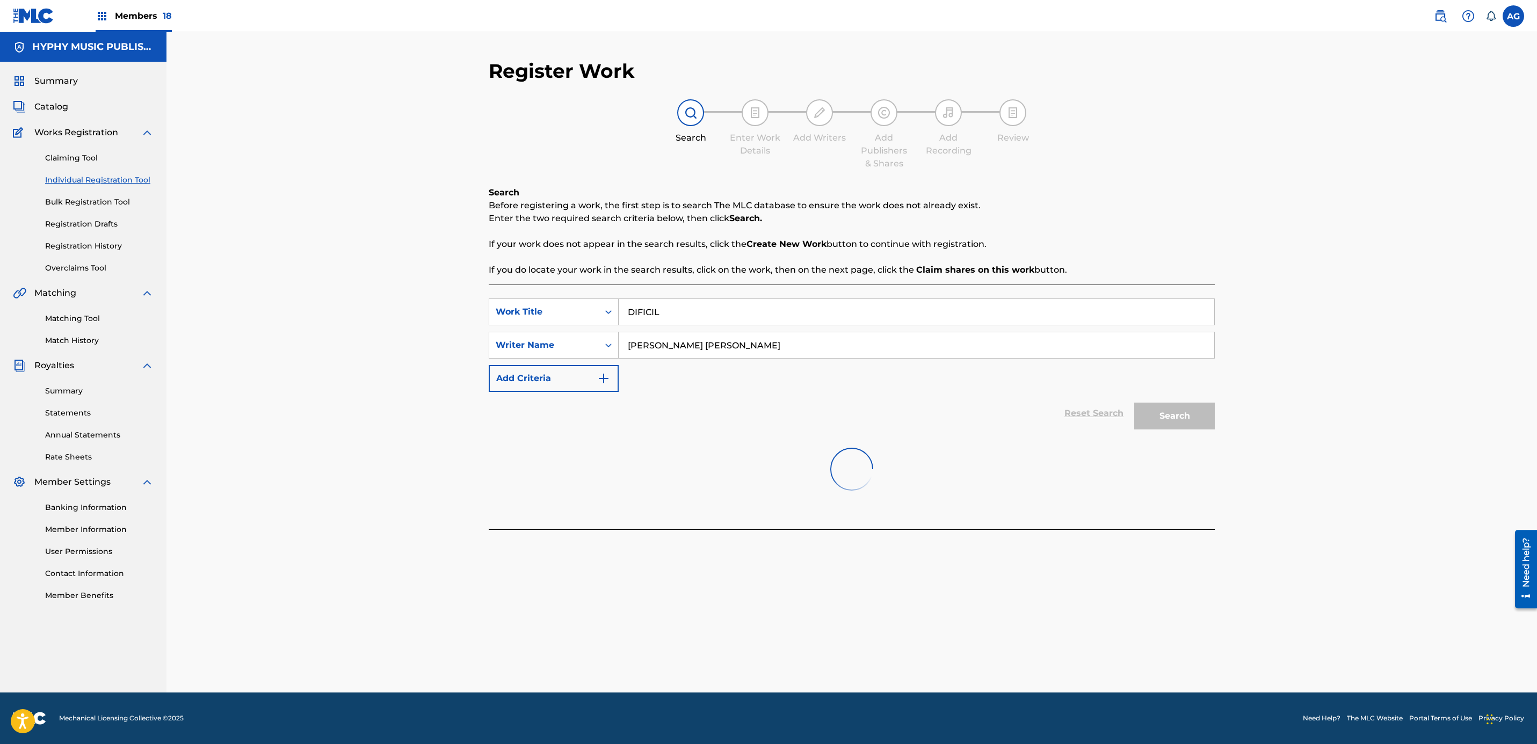
scroll to position [0, 0]
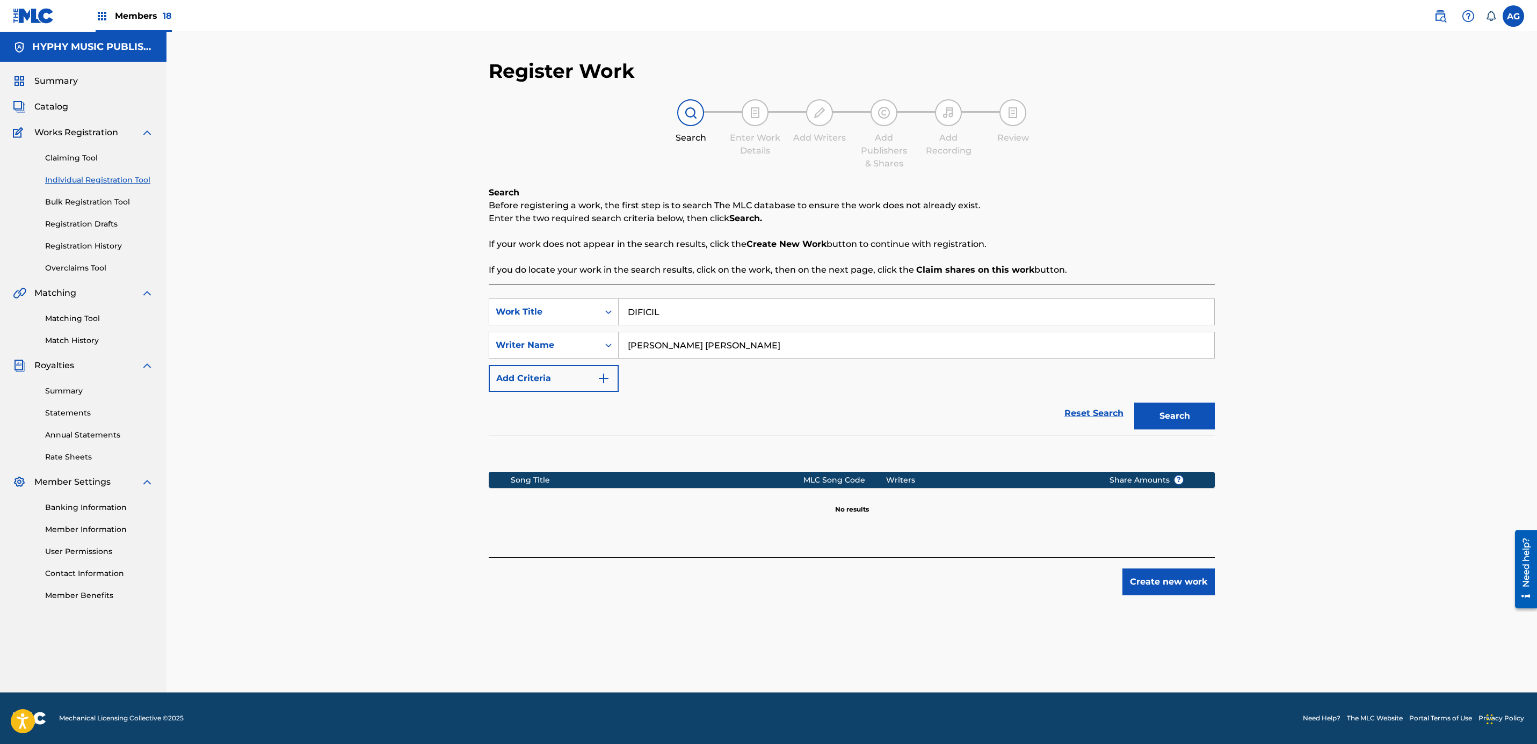
drag, startPoint x: 664, startPoint y: 342, endPoint x: 1049, endPoint y: 337, distance: 384.5
click at [1049, 337] on input "[PERSON_NAME]" at bounding box center [917, 345] width 596 height 26
type input "JAVIER"
click at [1183, 411] on button "Search" at bounding box center [1174, 416] width 81 height 27
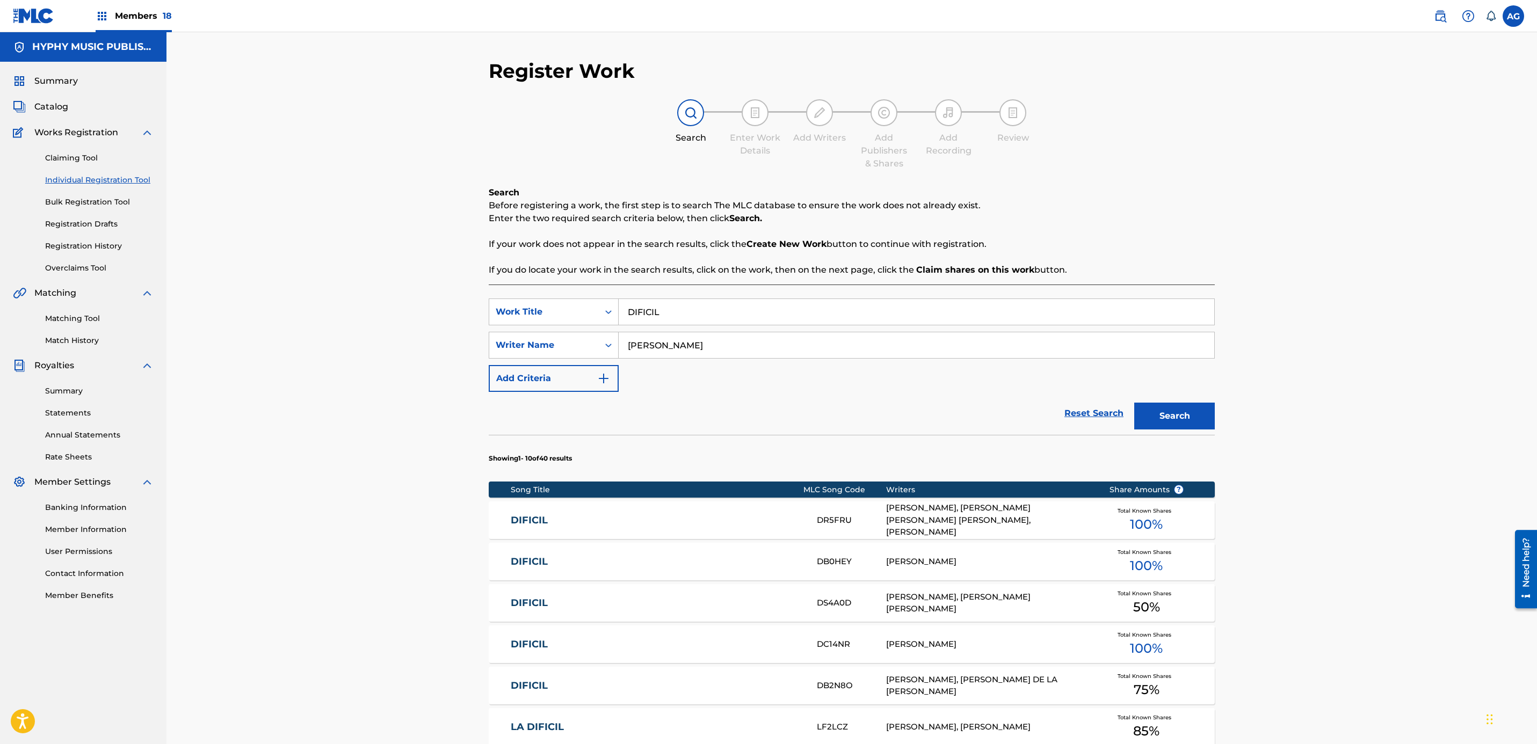
click at [741, 568] on link "DIFICIL" at bounding box center [657, 562] width 292 height 12
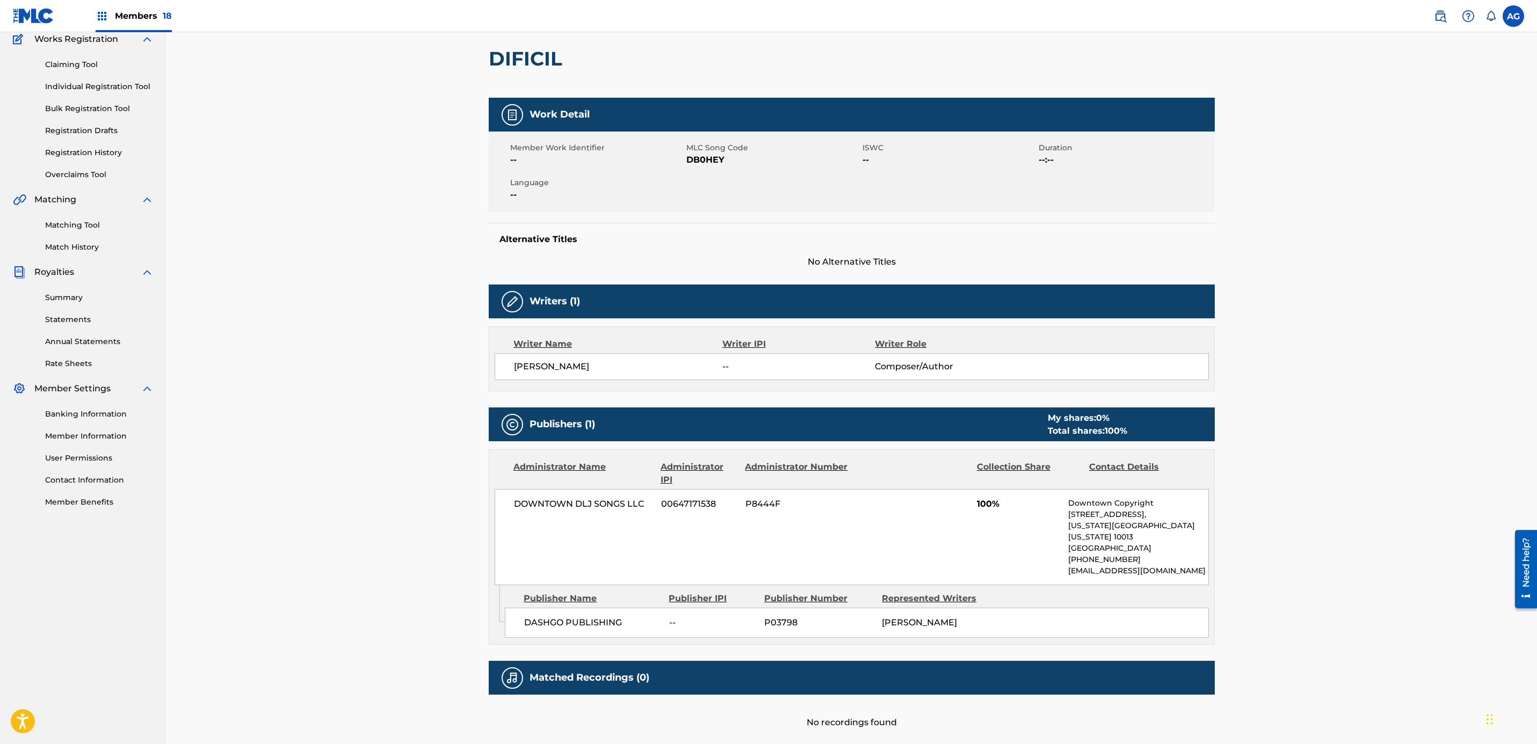
scroll to position [13, 0]
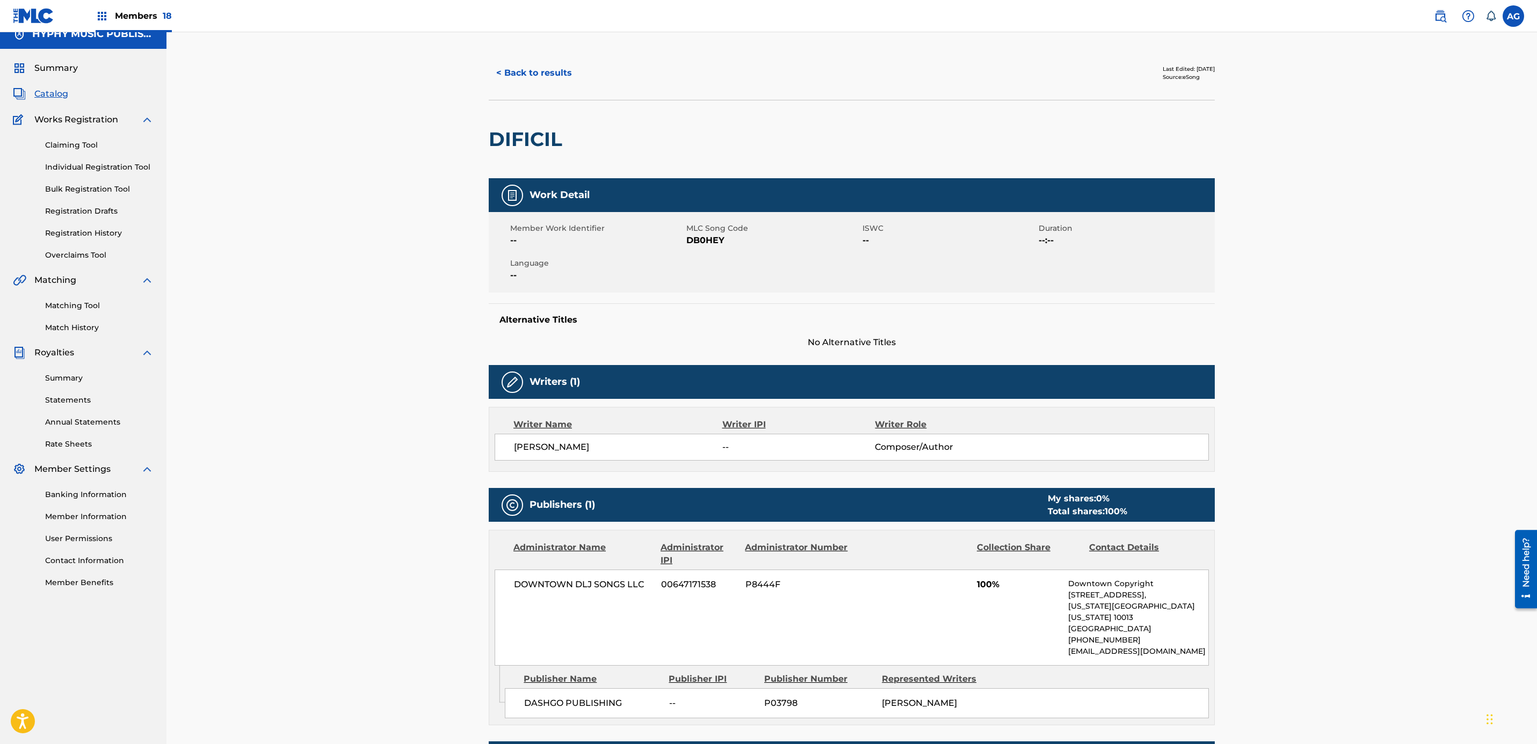
click at [688, 236] on span "DB0HEY" at bounding box center [772, 240] width 173 height 13
copy span "DB0HEY"
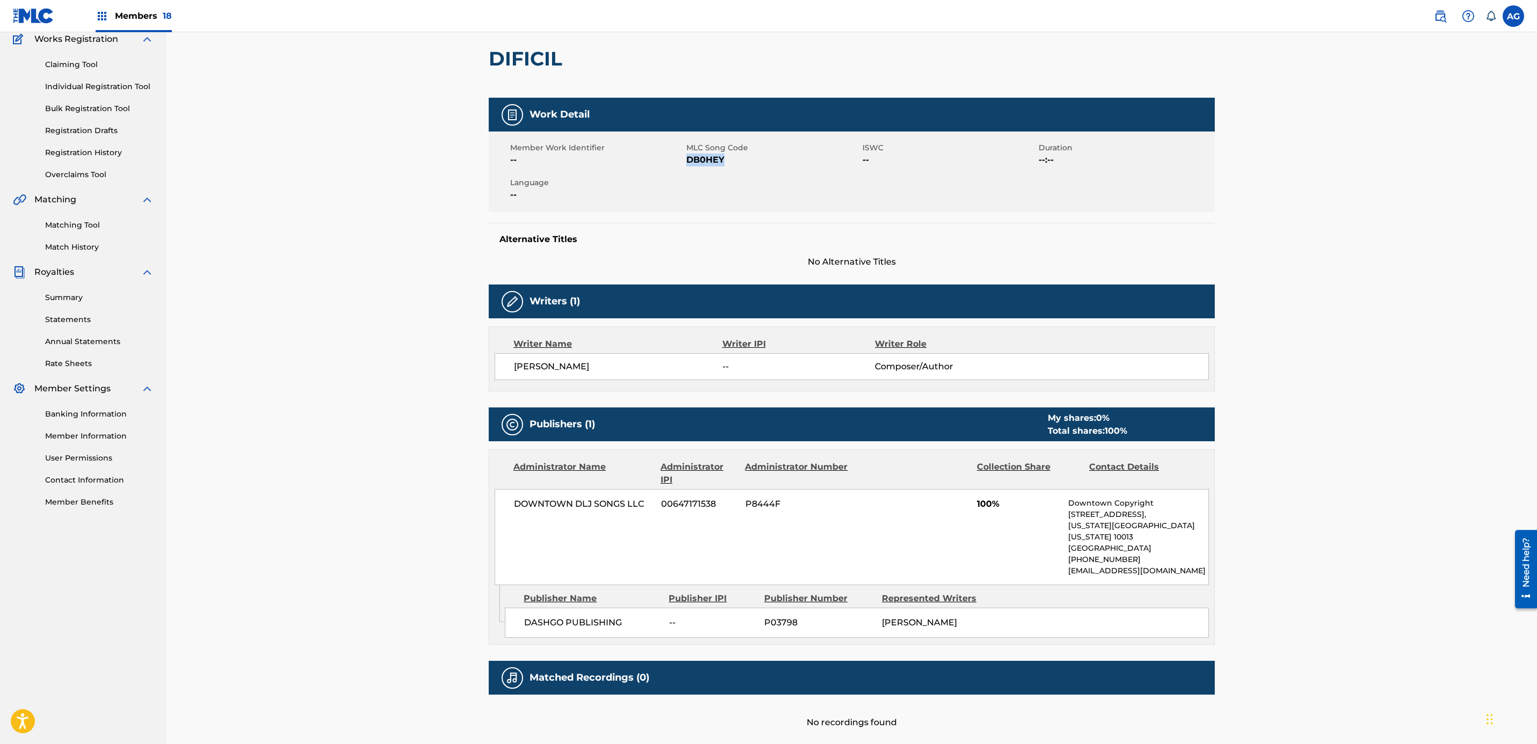
drag, startPoint x: 563, startPoint y: 372, endPoint x: 566, endPoint y: 361, distance: 11.2
click at [563, 372] on span "[PERSON_NAME]" at bounding box center [618, 366] width 208 height 13
click at [566, 361] on span "[PERSON_NAME]" at bounding box center [618, 366] width 208 height 13
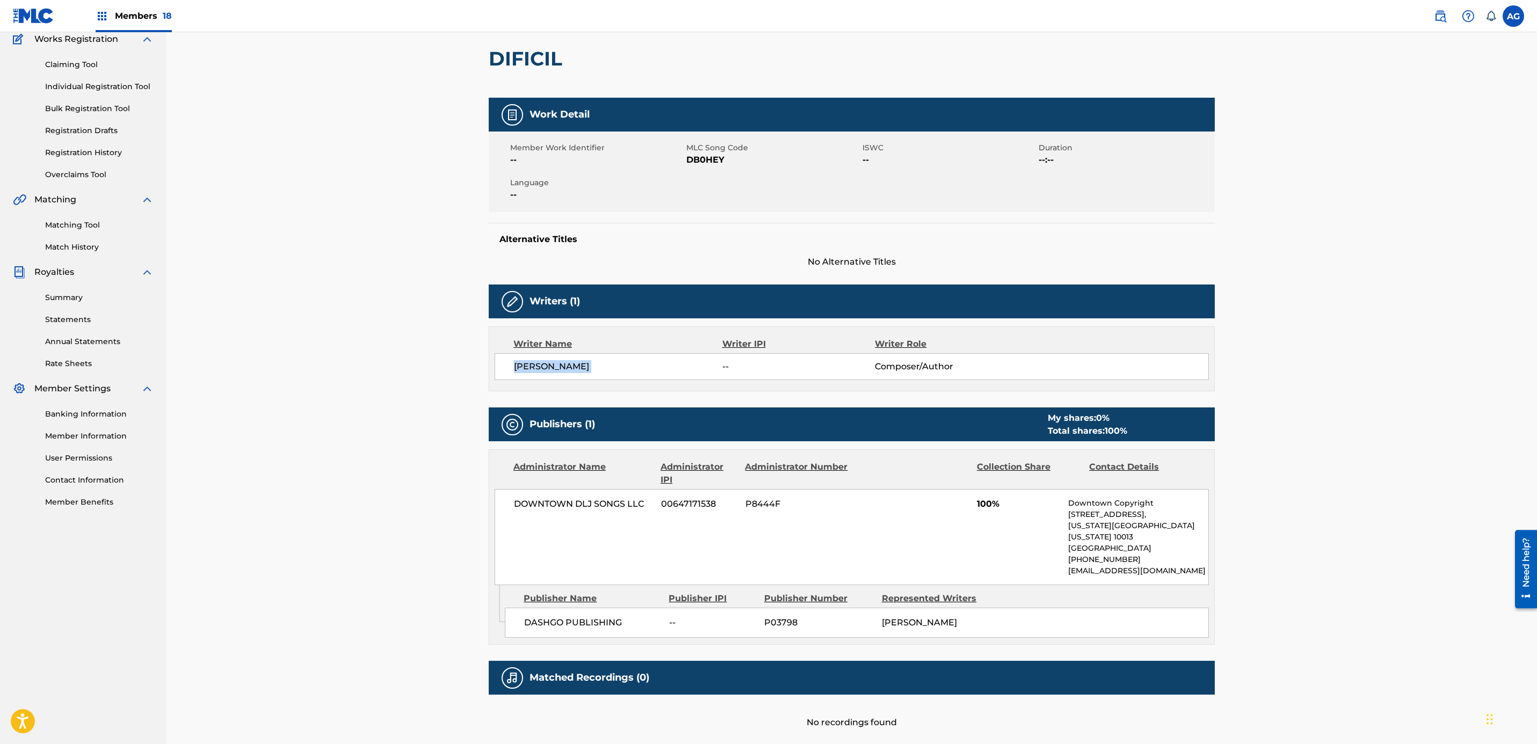
copy div "[PERSON_NAME]"
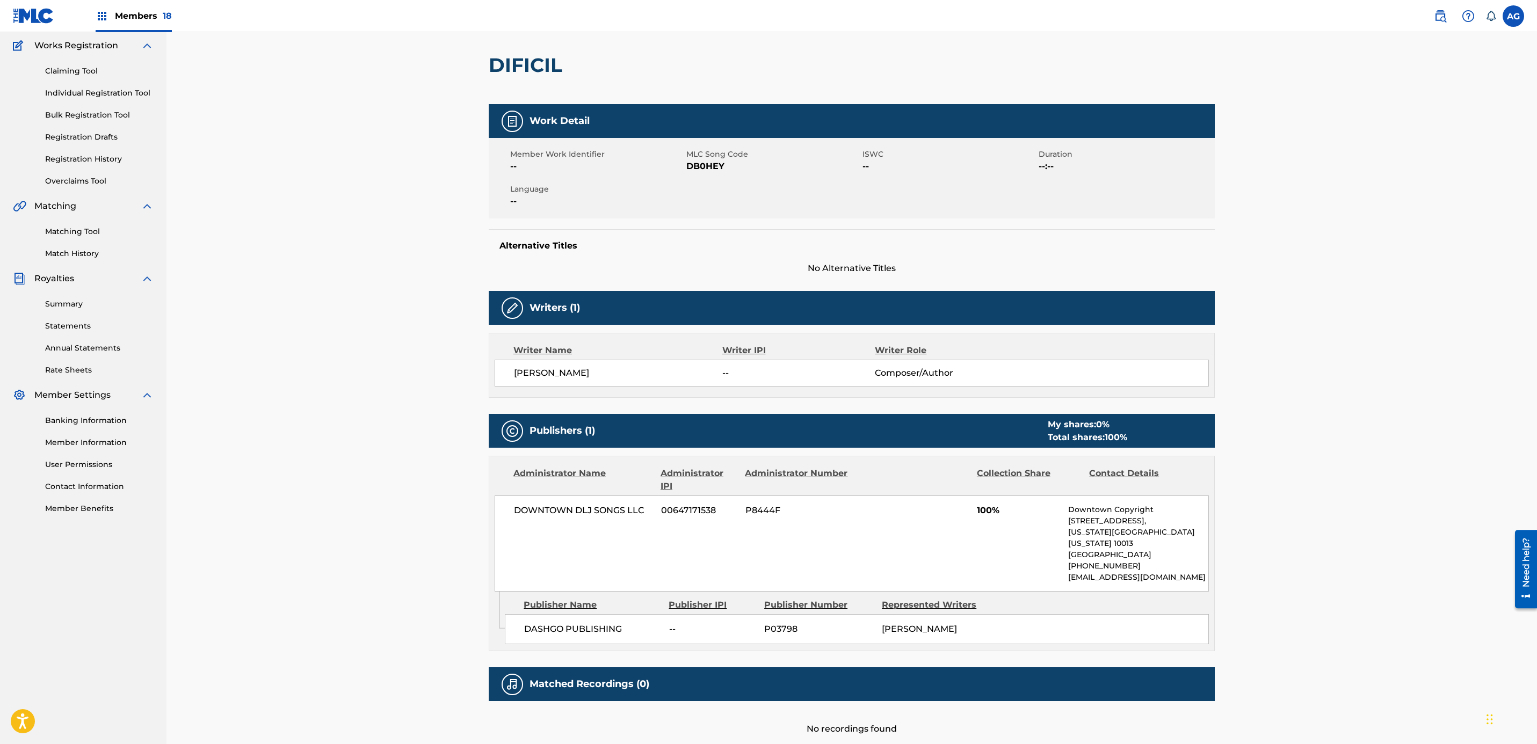
drag, startPoint x: 404, startPoint y: 585, endPoint x: 405, endPoint y: 569, distance: 16.1
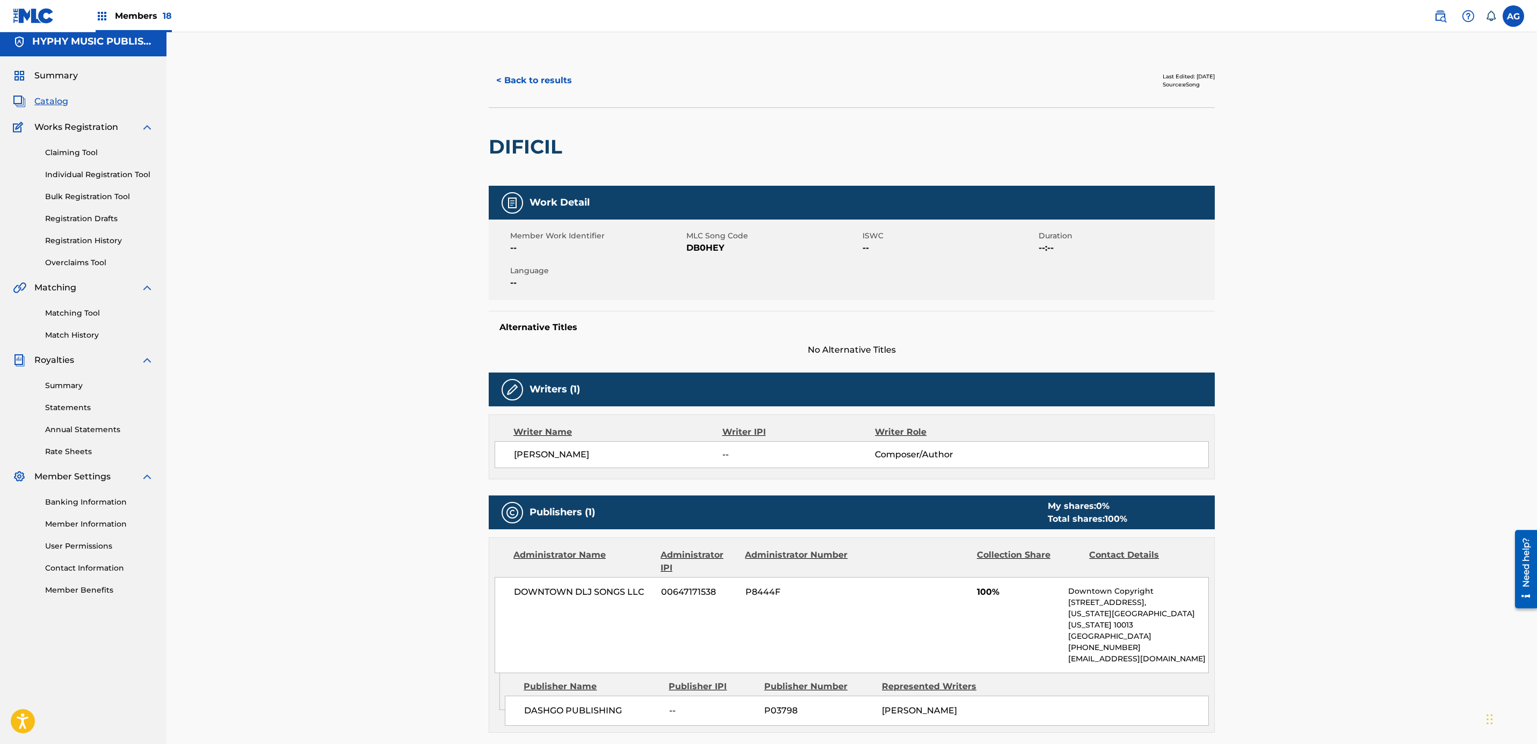
scroll to position [0, 0]
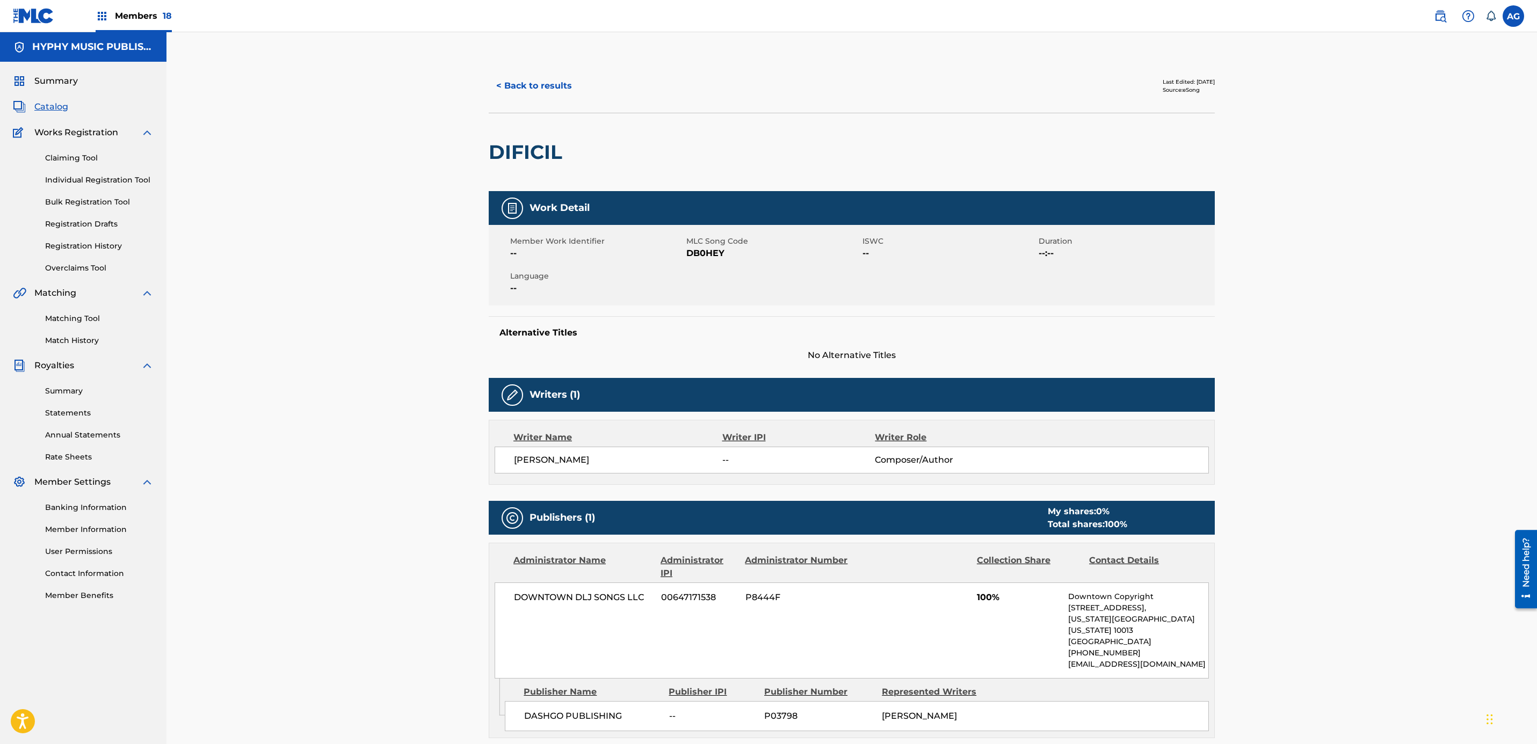
click at [524, 78] on button "< Back to results" at bounding box center [534, 85] width 91 height 27
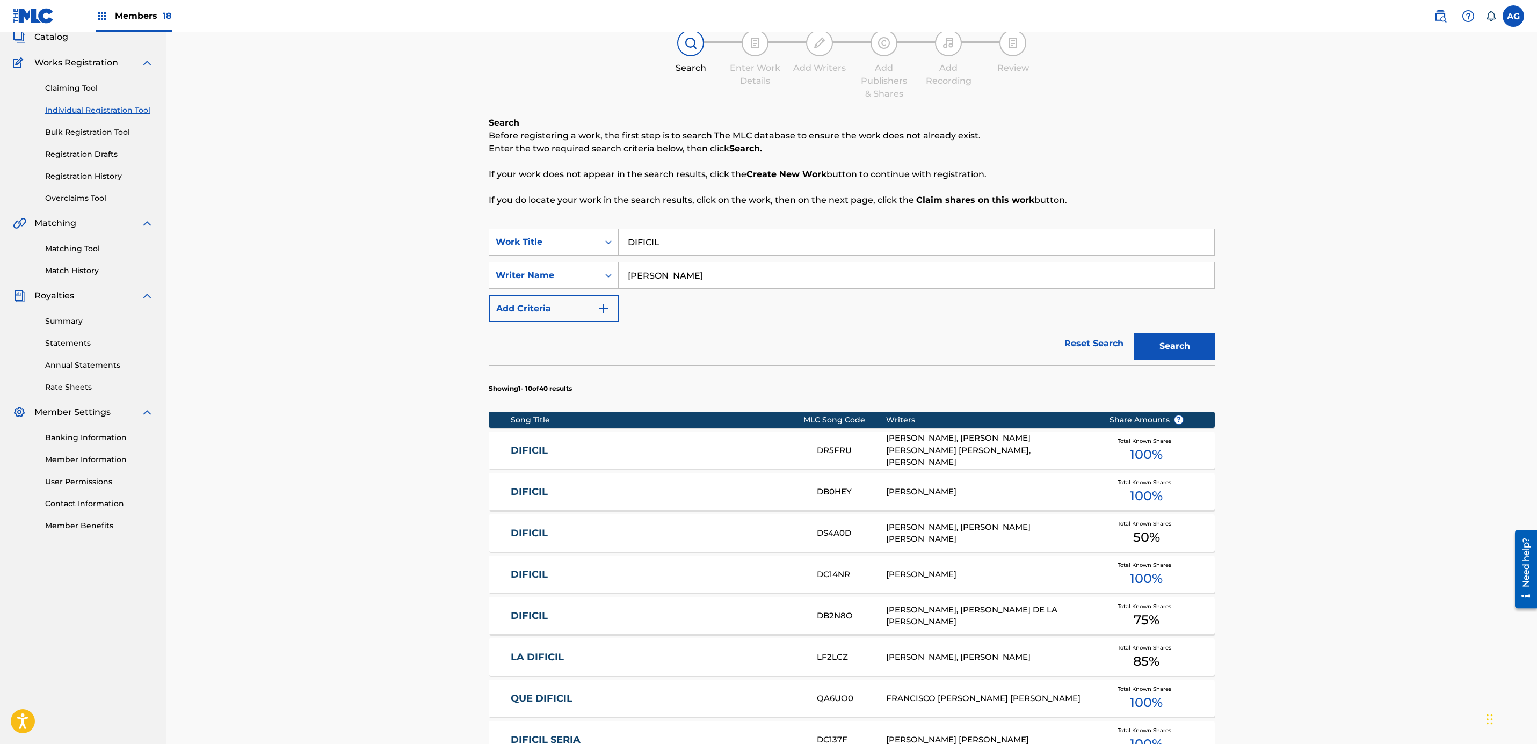
scroll to position [81, 0]
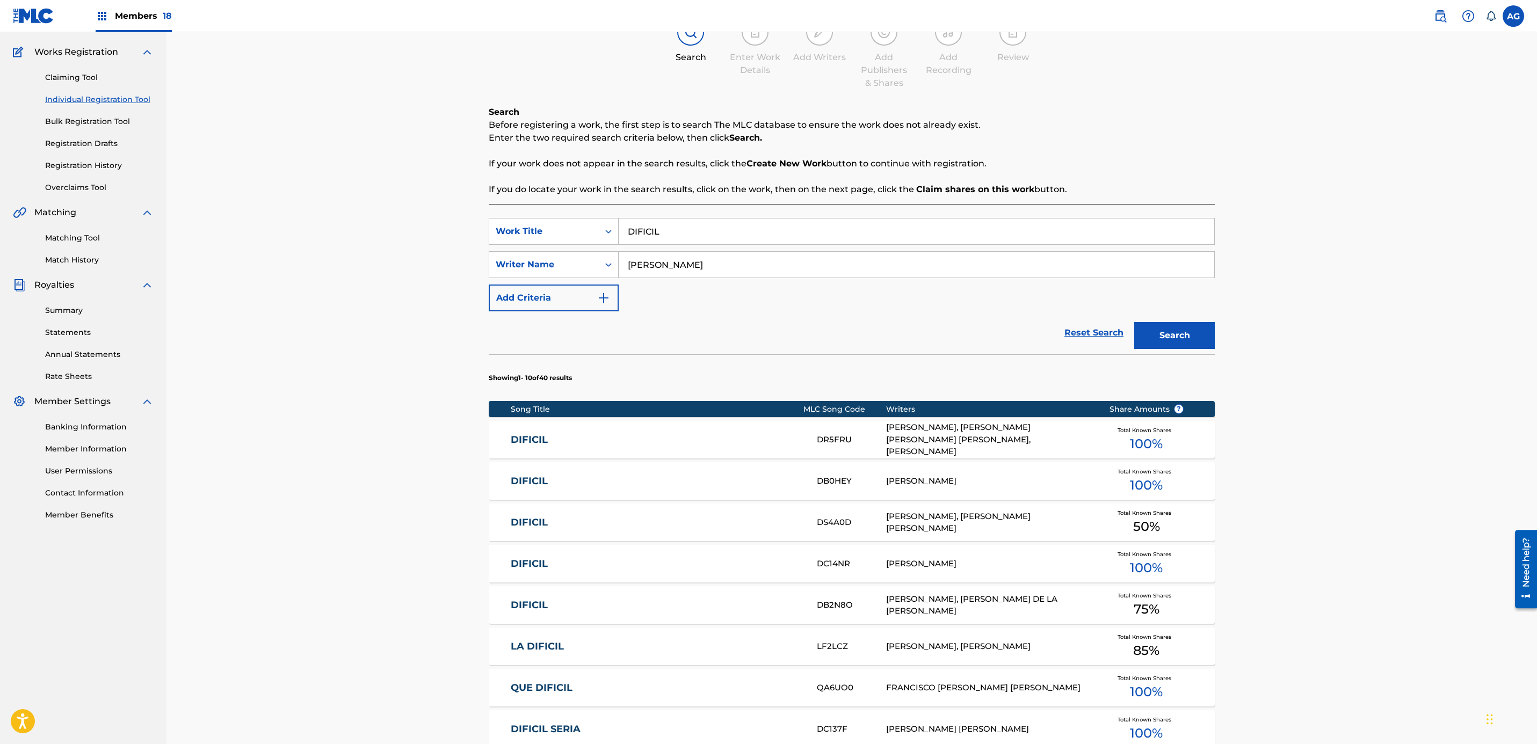
click at [77, 76] on link "Claiming Tool" at bounding box center [99, 77] width 108 height 11
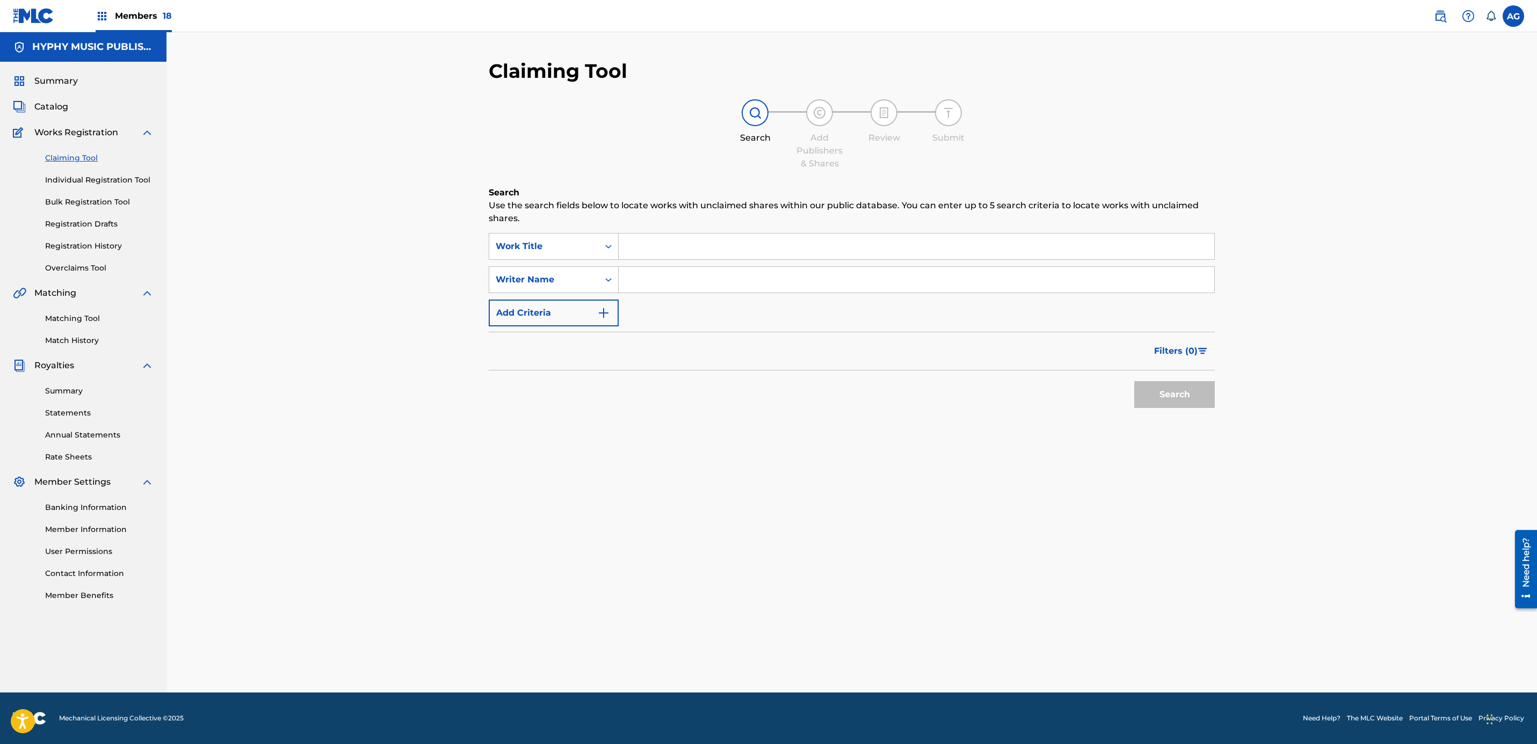
click at [678, 242] on input "Search Form" at bounding box center [917, 247] width 596 height 26
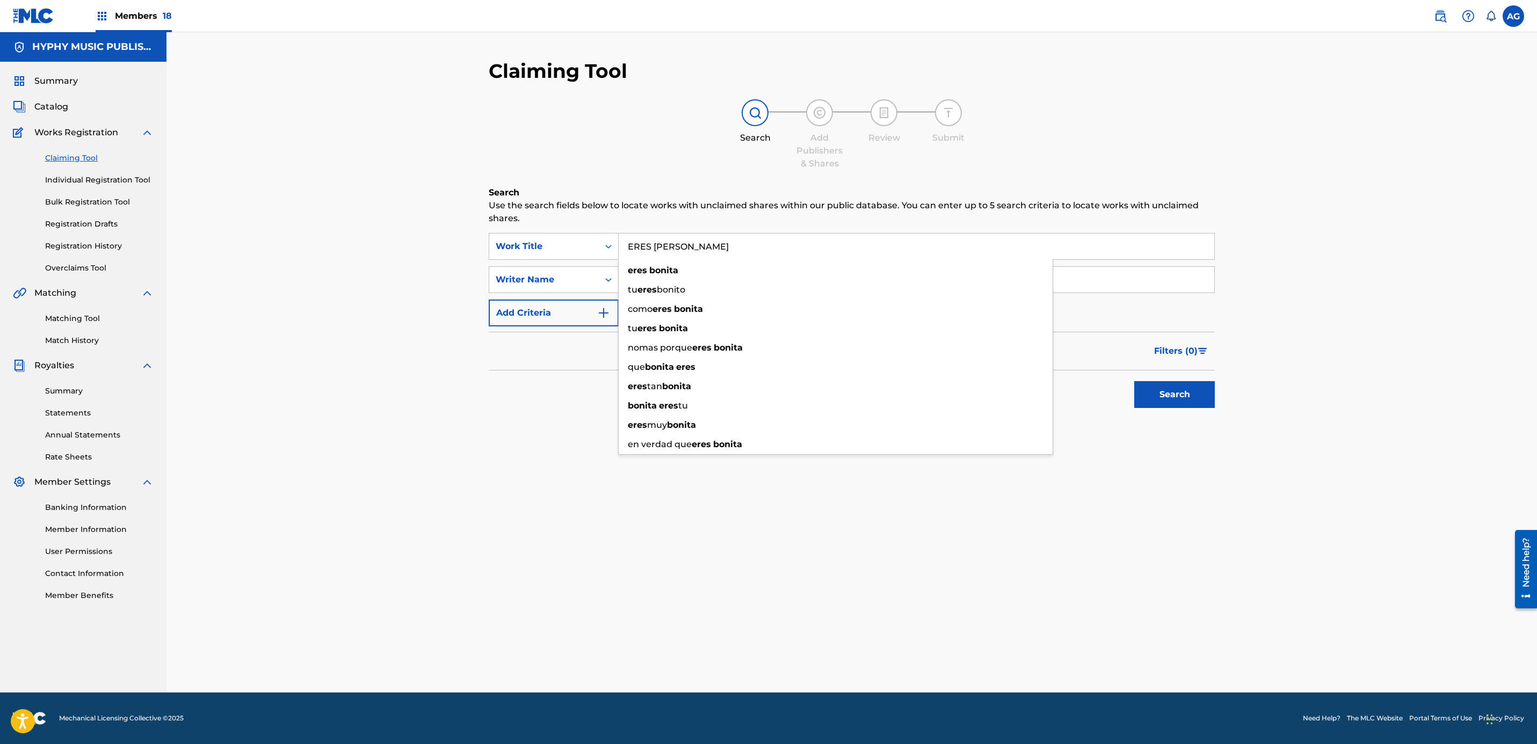
type input "ERES BONITA"
click at [1134, 381] on button "Search" at bounding box center [1174, 394] width 81 height 27
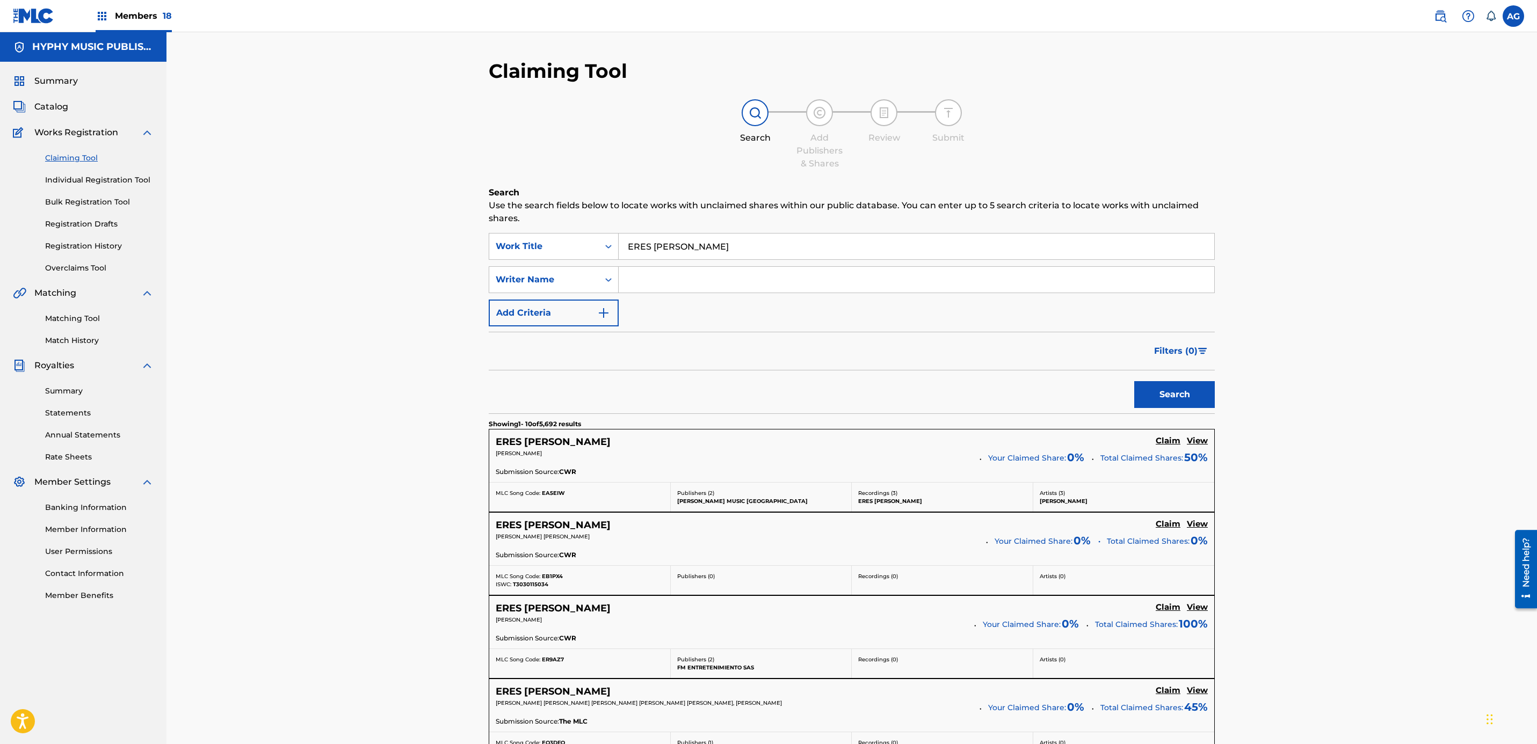
click at [1170, 446] on h5 "Claim" at bounding box center [1168, 441] width 25 height 10
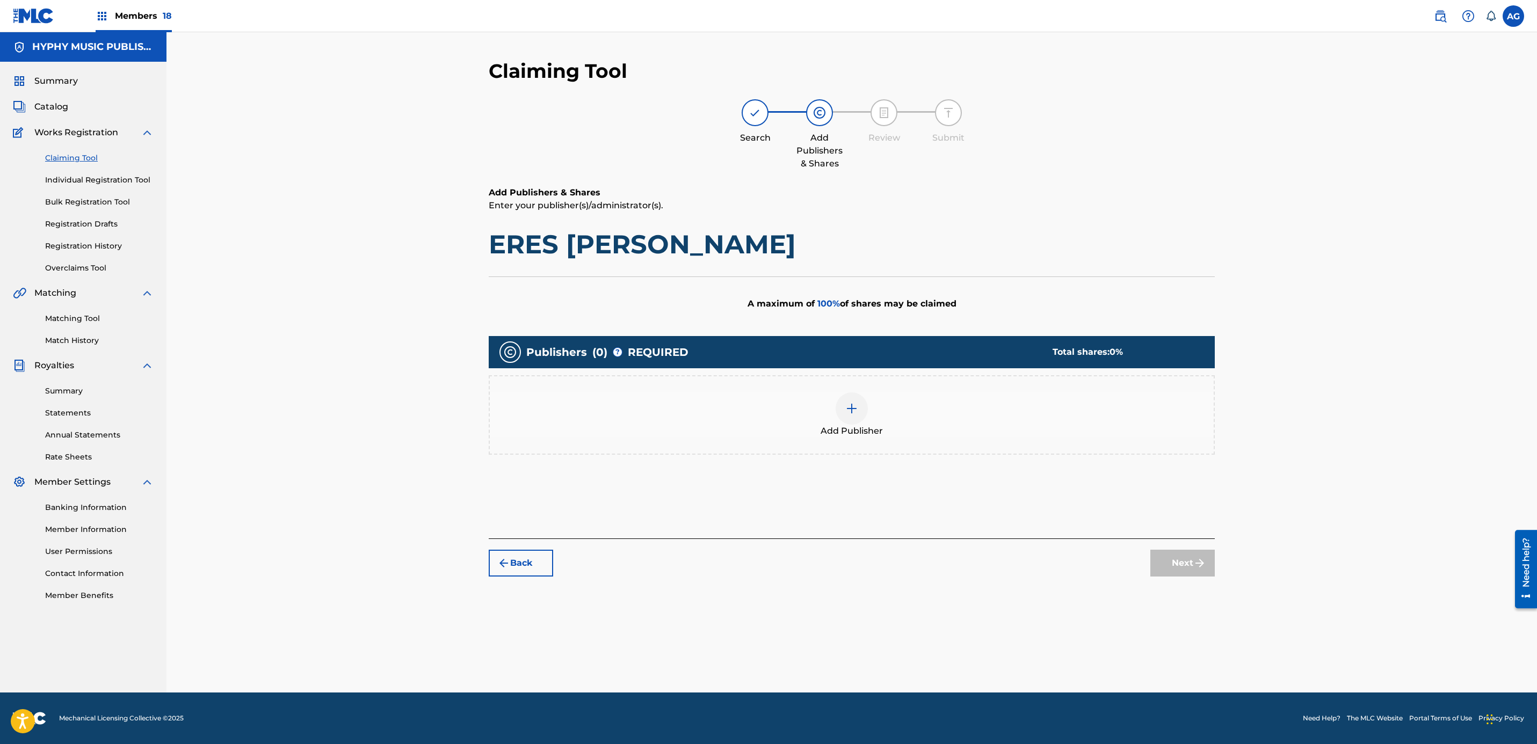
click at [854, 403] on img at bounding box center [851, 408] width 13 height 13
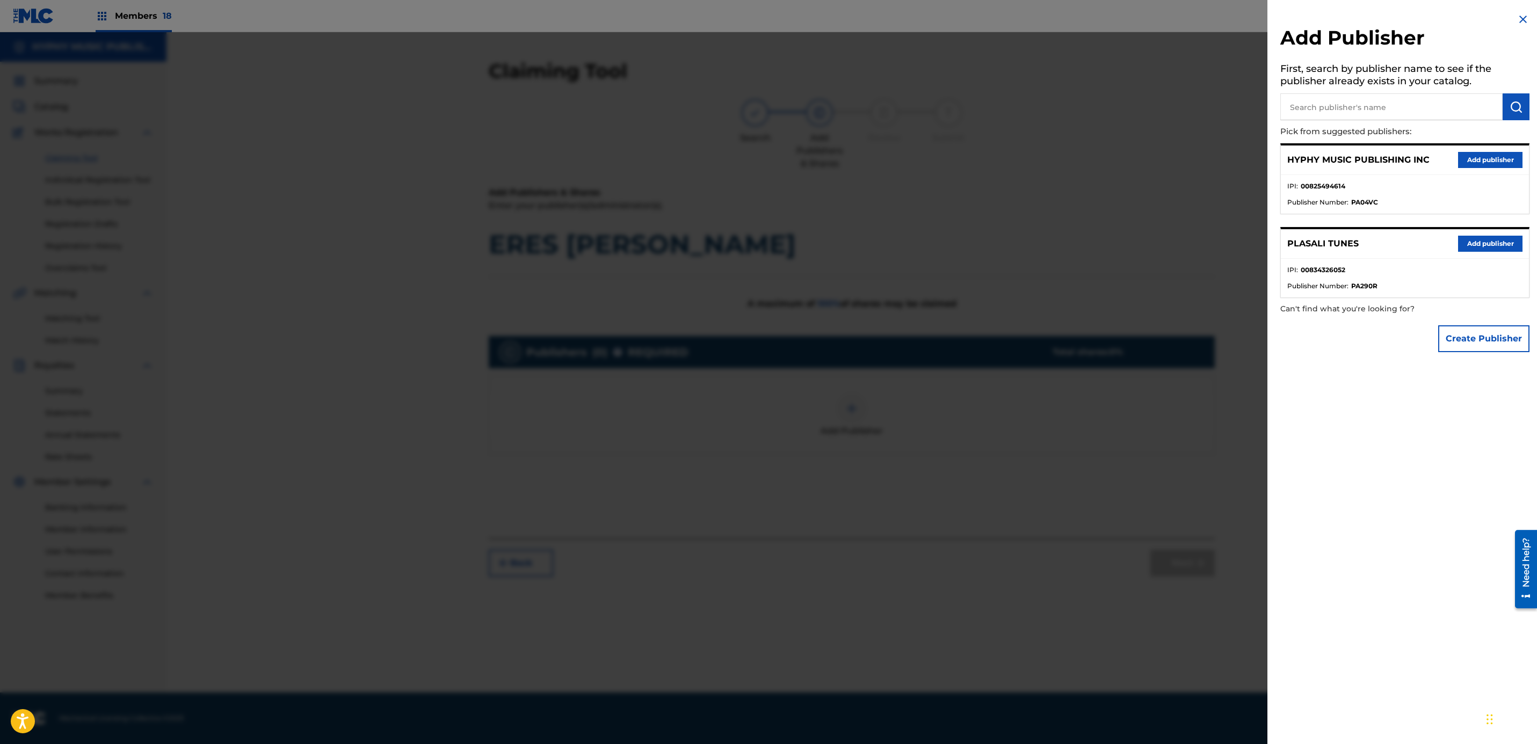
click at [1485, 158] on button "Add publisher" at bounding box center [1490, 160] width 64 height 16
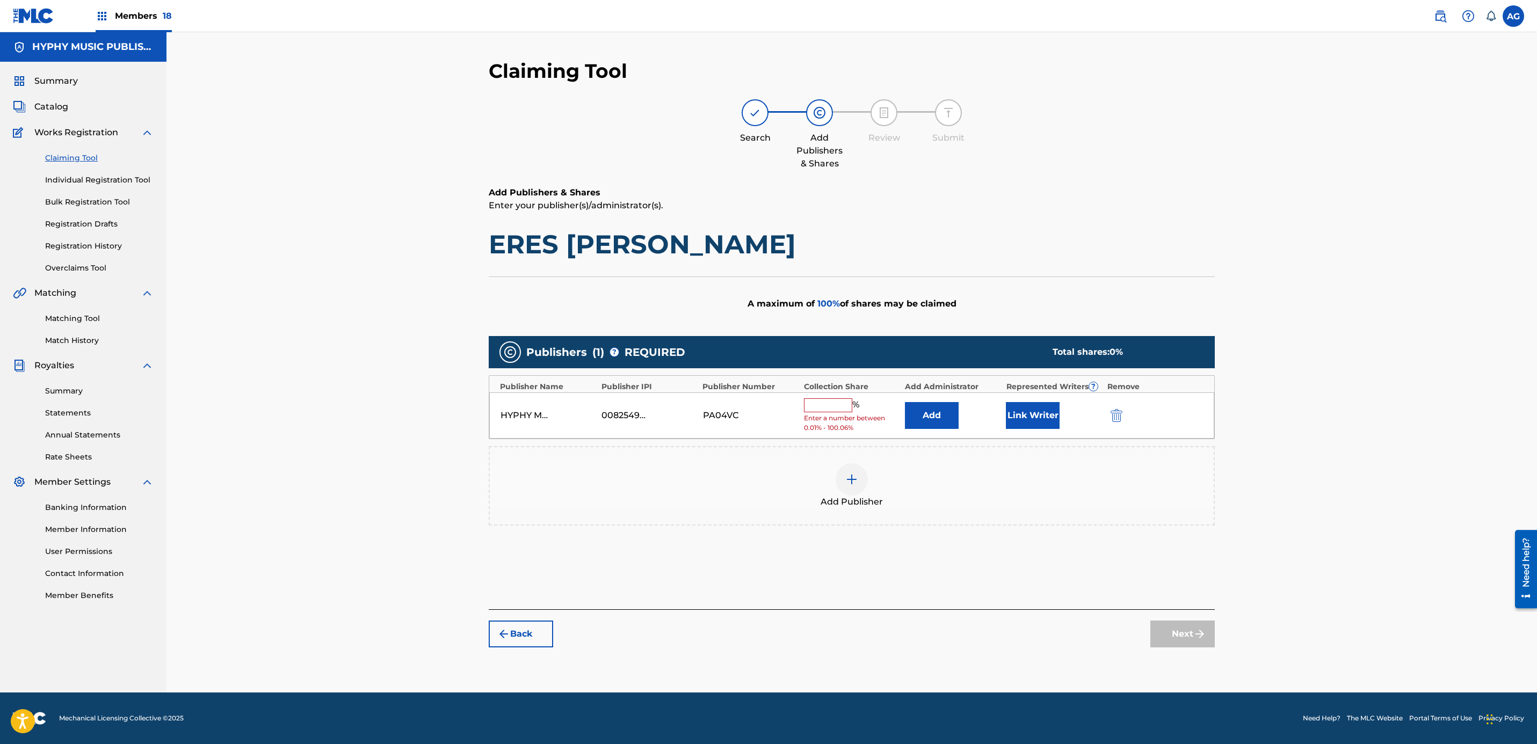
click at [806, 396] on div "HYPHY MUSIC PUBLISHING INC 00825494614 PA04VC % Enter a number between 0.01% - …" at bounding box center [851, 416] width 725 height 47
click at [810, 406] on input "text" at bounding box center [828, 405] width 48 height 14
type input "100"
click at [1012, 414] on button "Link Writer" at bounding box center [1033, 411] width 54 height 27
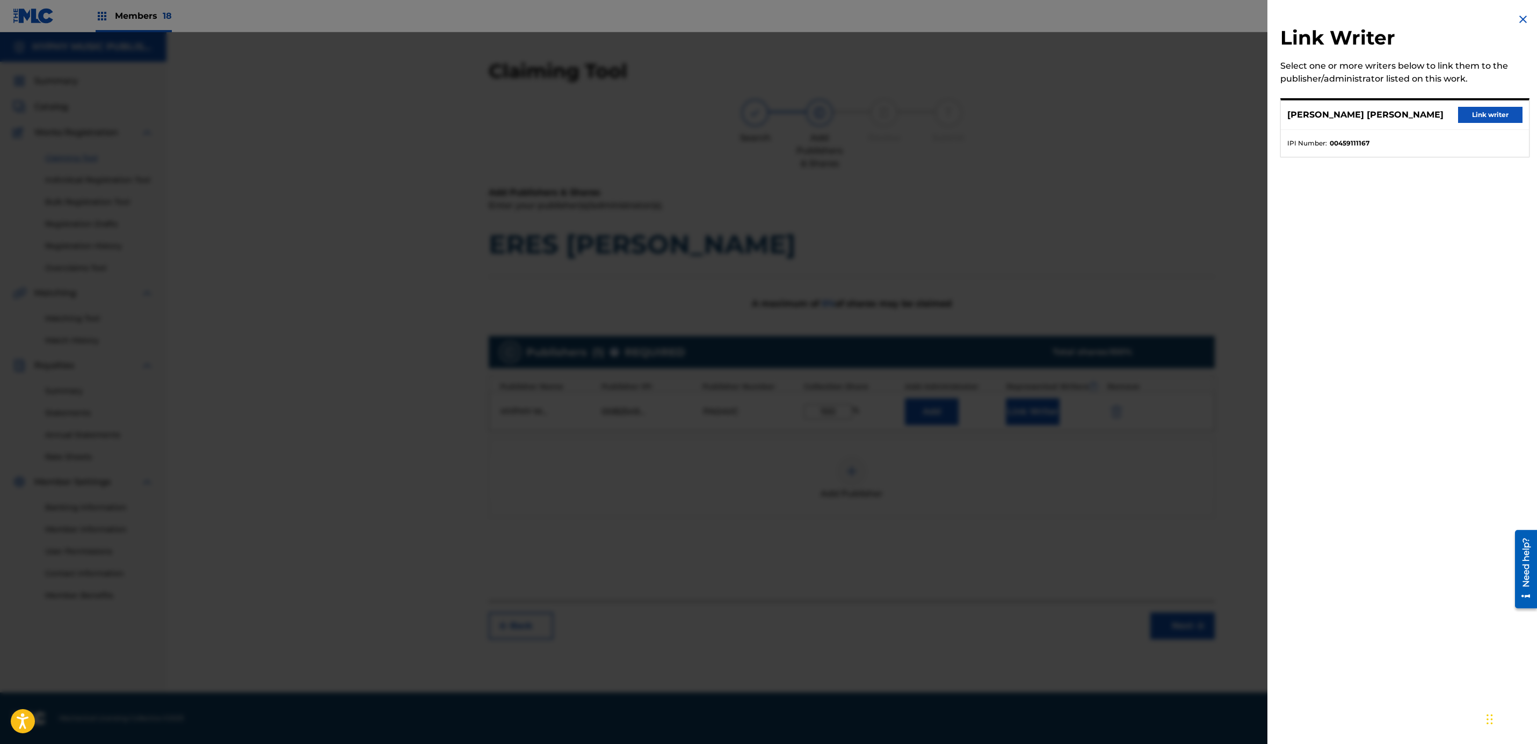
click at [1482, 121] on button "Link writer" at bounding box center [1490, 115] width 64 height 16
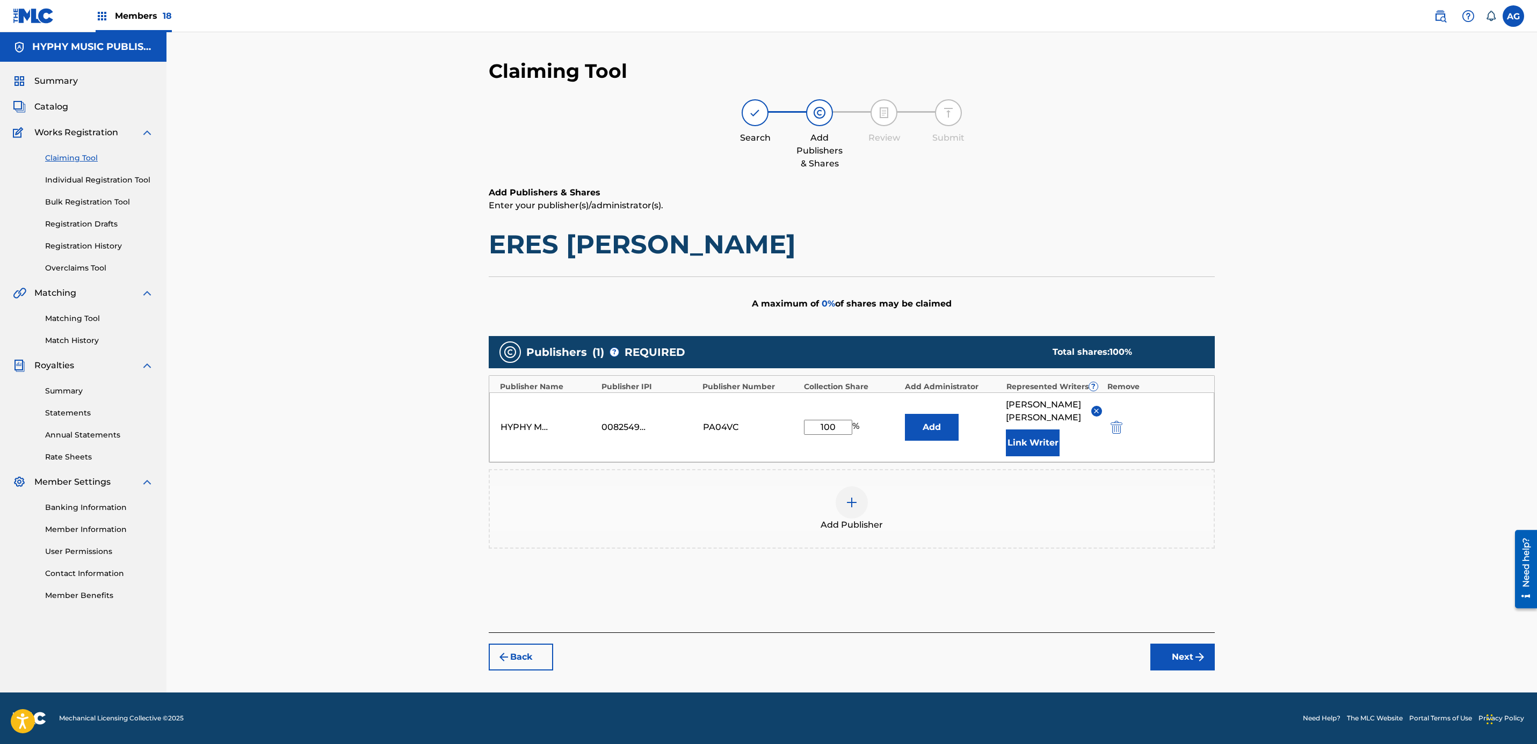
click at [1181, 671] on button "Next" at bounding box center [1182, 657] width 64 height 27
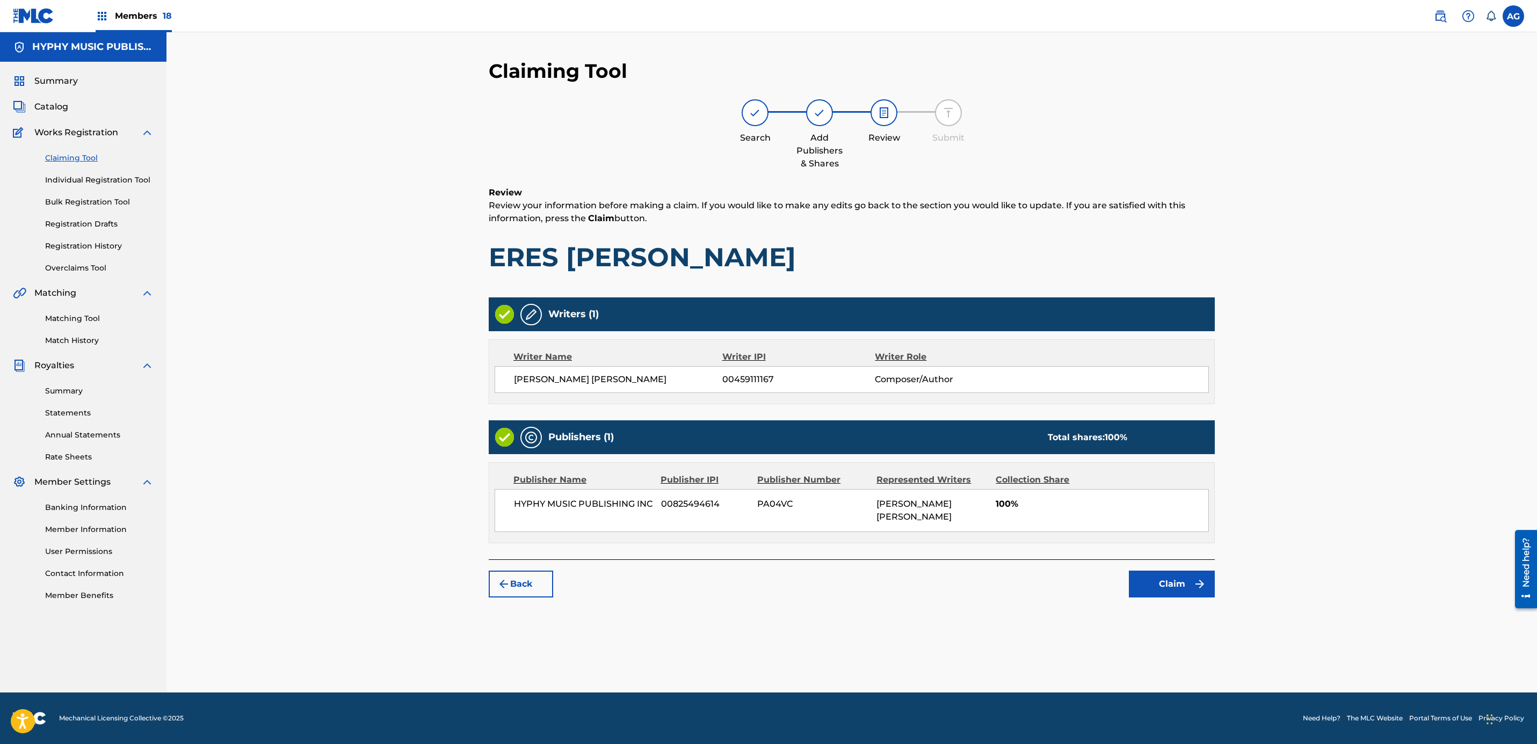
click at [1190, 587] on button "Claim" at bounding box center [1172, 584] width 86 height 27
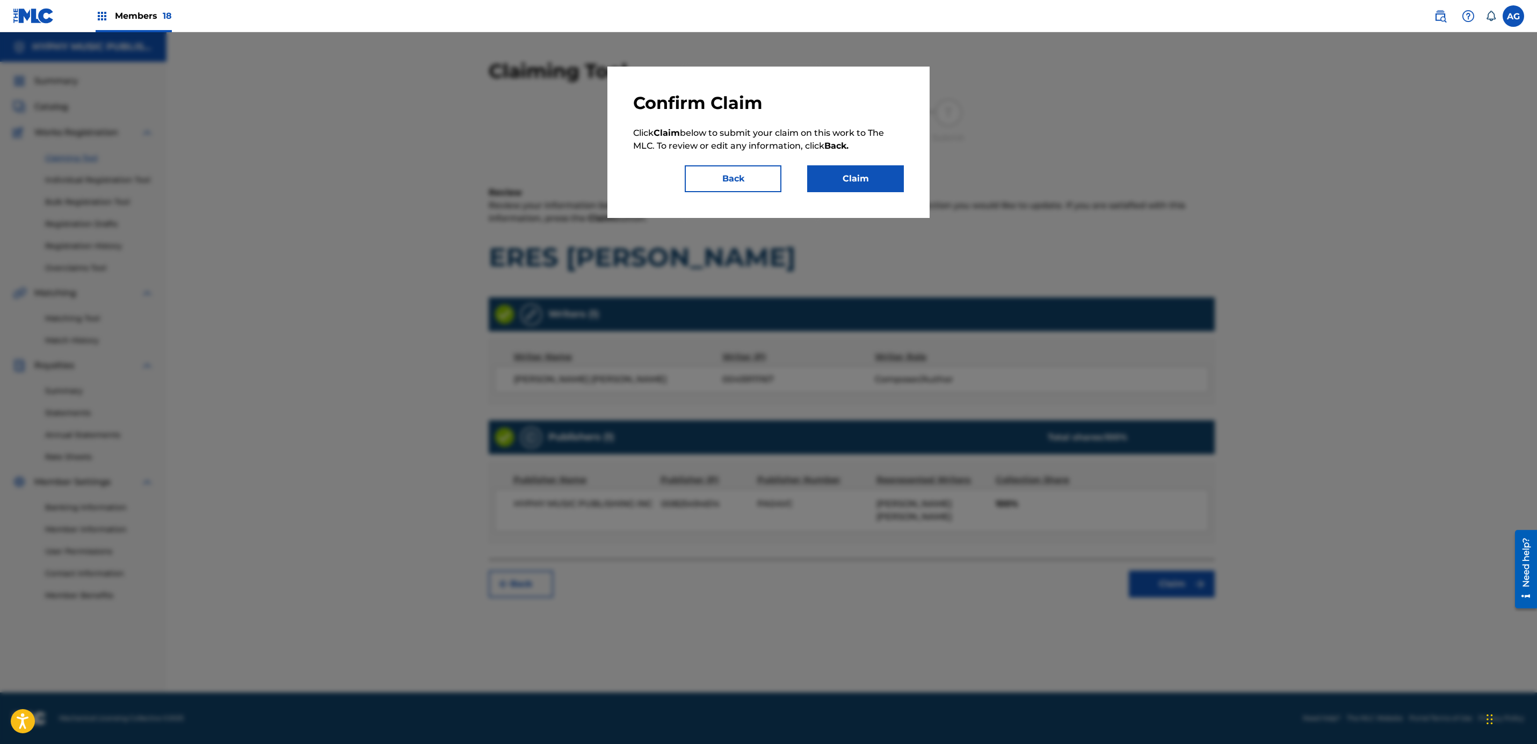
click at [851, 170] on button "Claim" at bounding box center [855, 178] width 97 height 27
